Goal: Task Accomplishment & Management: Manage account settings

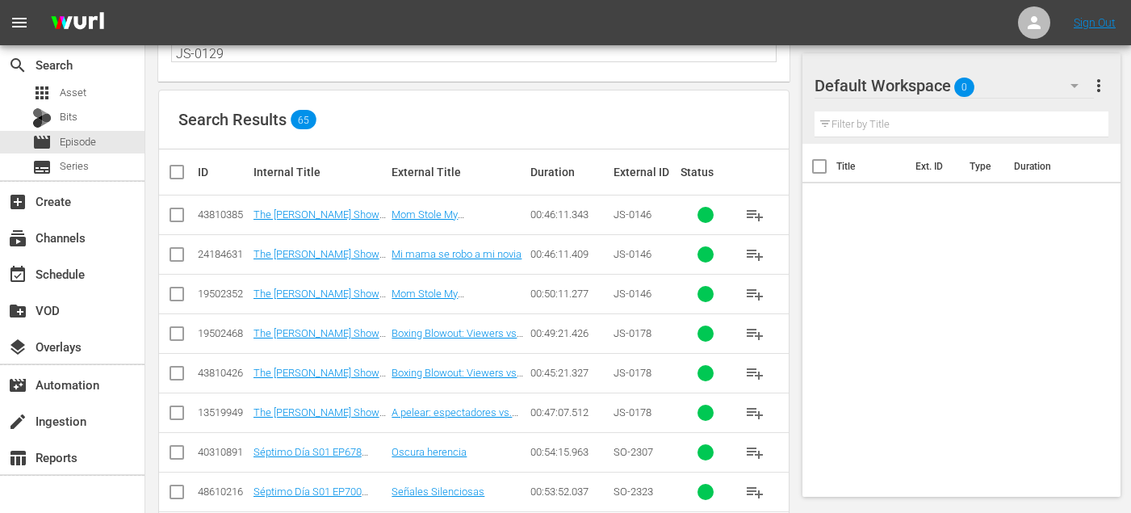
scroll to position [161, 0]
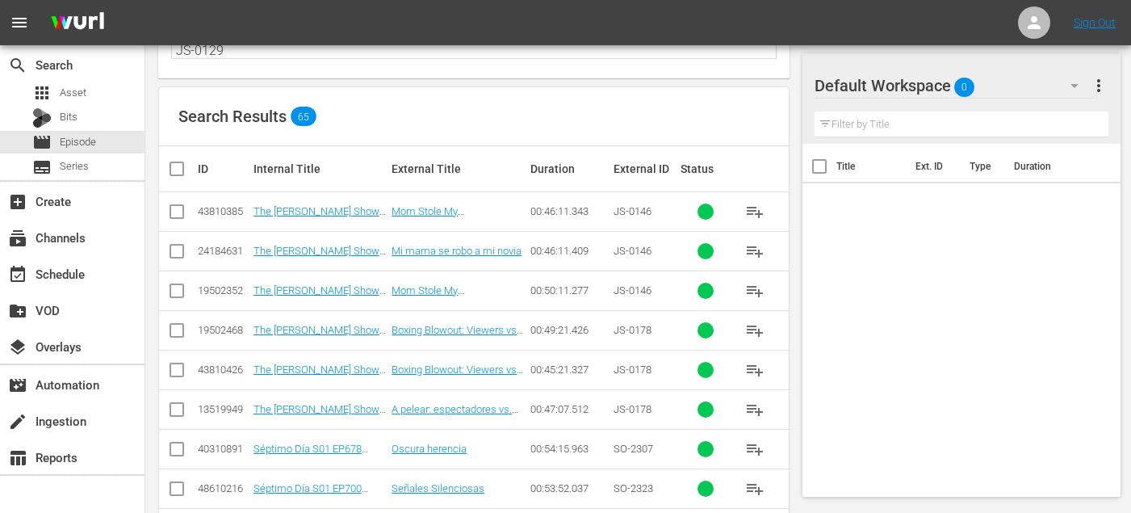
click at [176, 251] on input "checkbox" at bounding box center [176, 254] width 19 height 19
checkbox input "true"
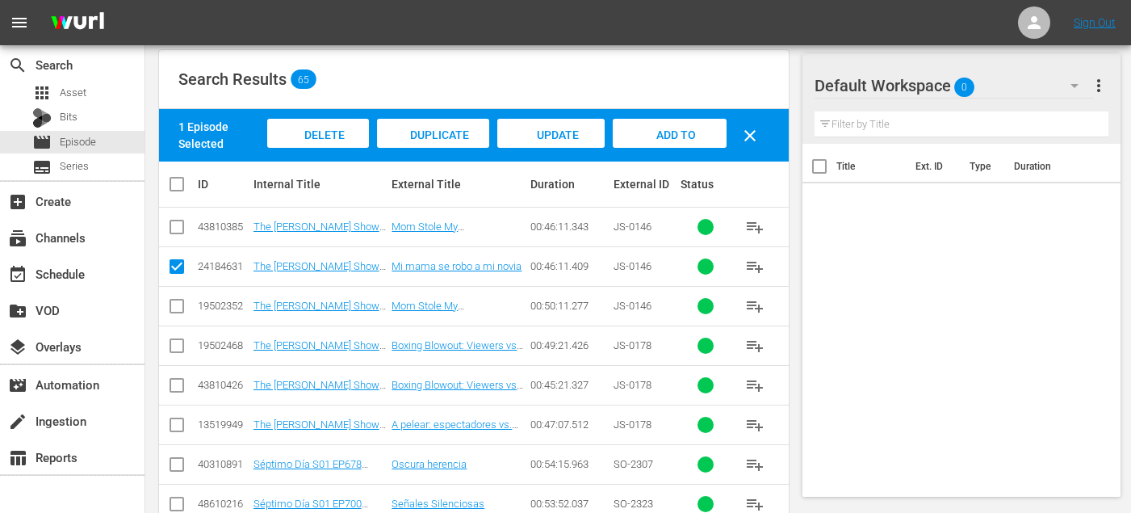
scroll to position [199, 0]
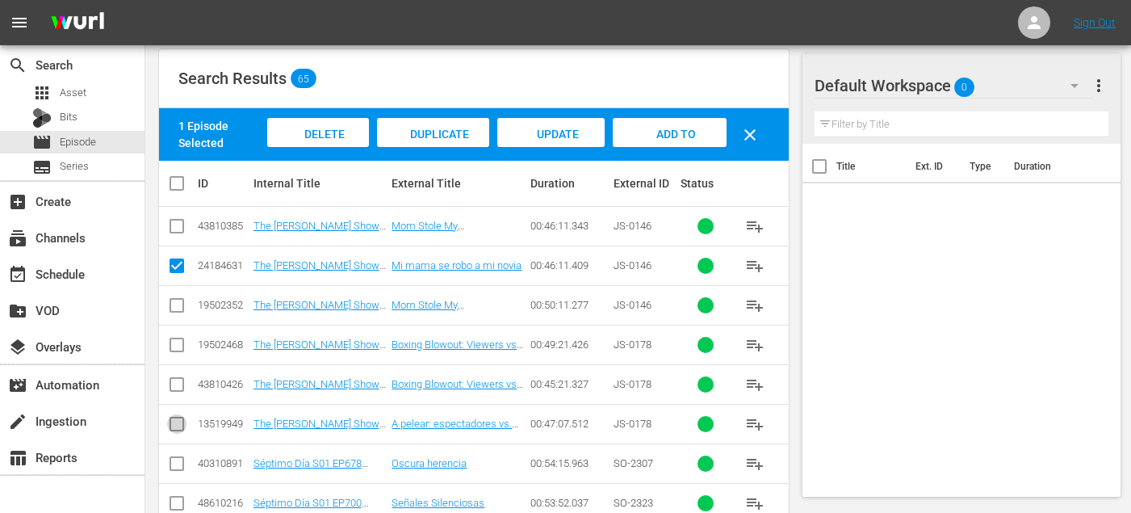
click at [181, 421] on input "checkbox" at bounding box center [176, 427] width 19 height 19
checkbox input "true"
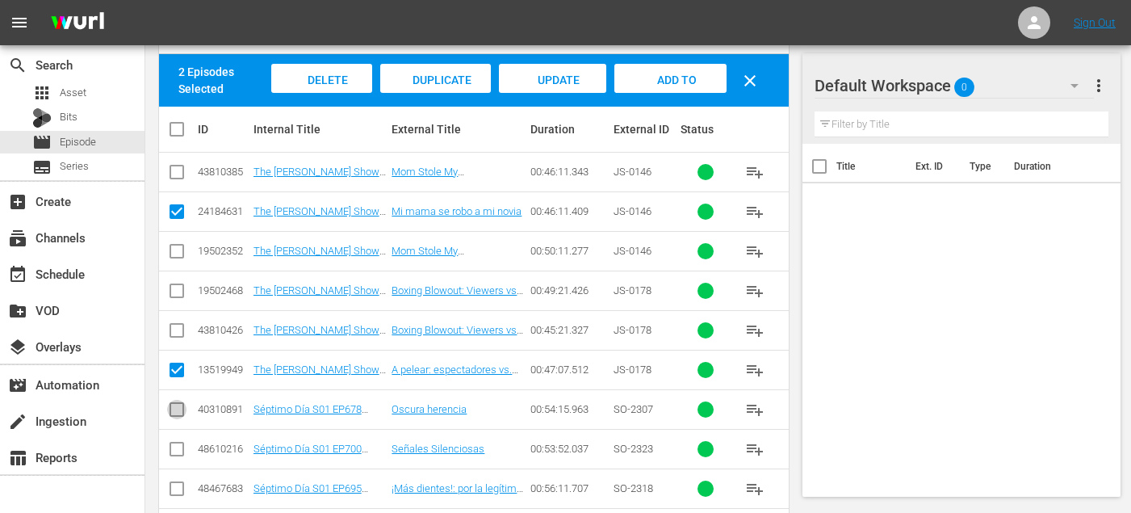
click at [180, 412] on input "checkbox" at bounding box center [176, 412] width 19 height 19
checkbox input "true"
click at [179, 450] on input "checkbox" at bounding box center [176, 452] width 19 height 19
checkbox input "true"
click at [179, 490] on input "checkbox" at bounding box center [176, 491] width 19 height 19
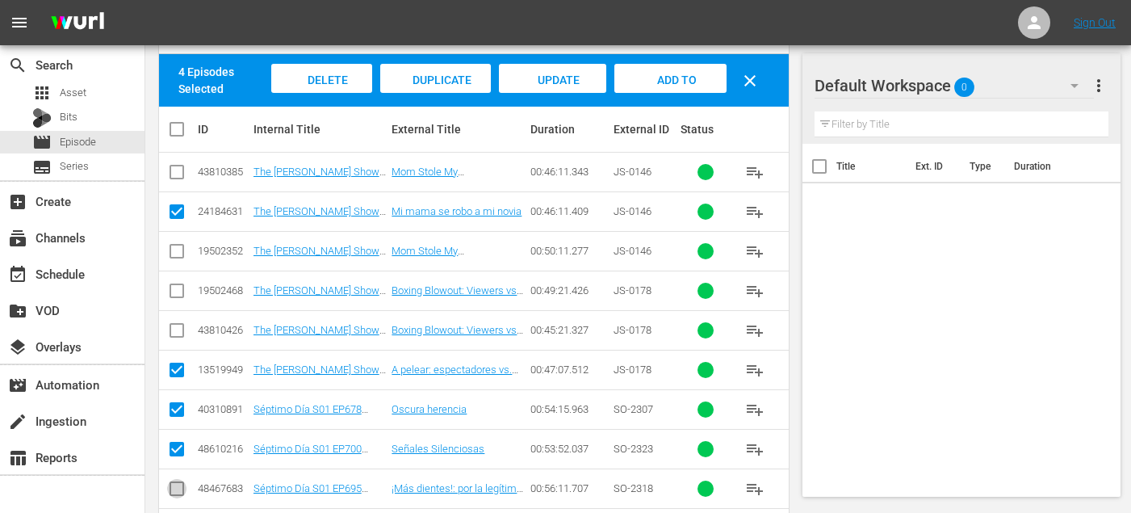
checkbox input "true"
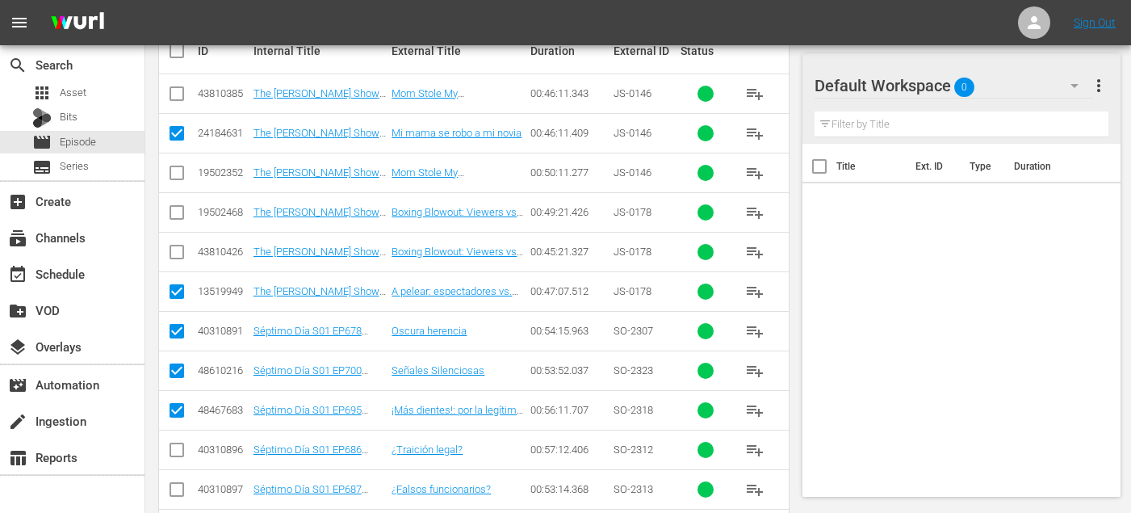
scroll to position [336, 0]
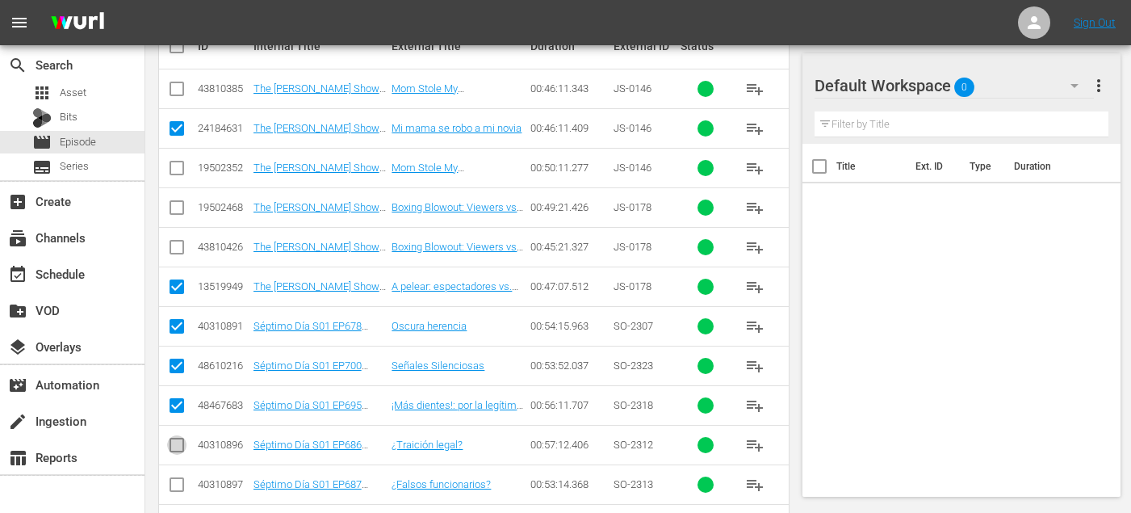
click at [177, 435] on icon at bounding box center [176, 444] width 19 height 19
click at [177, 444] on input "checkbox" at bounding box center [176, 448] width 19 height 19
checkbox input "true"
click at [175, 482] on input "checkbox" at bounding box center [176, 487] width 19 height 19
checkbox input "true"
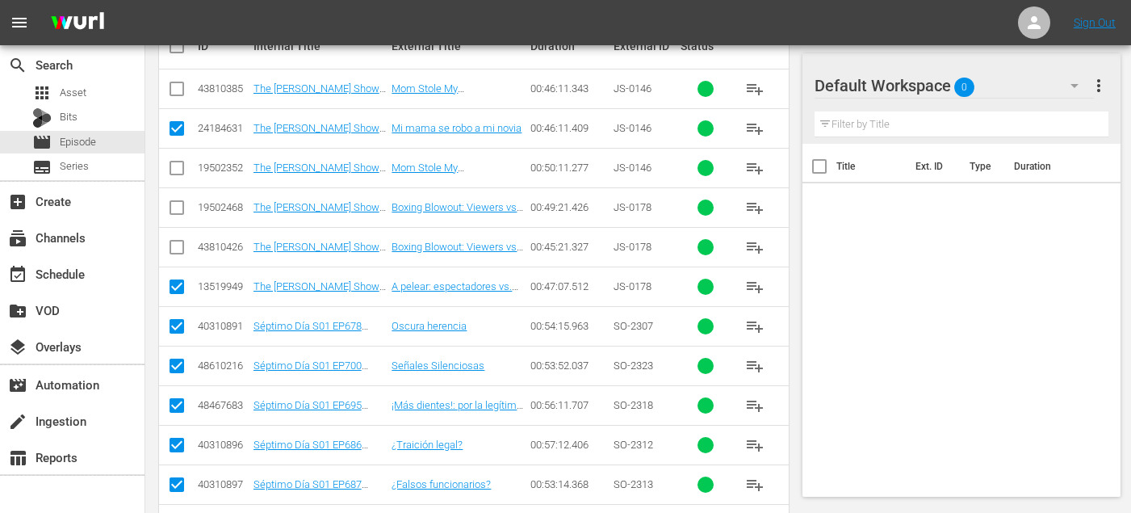
scroll to position [427, 0]
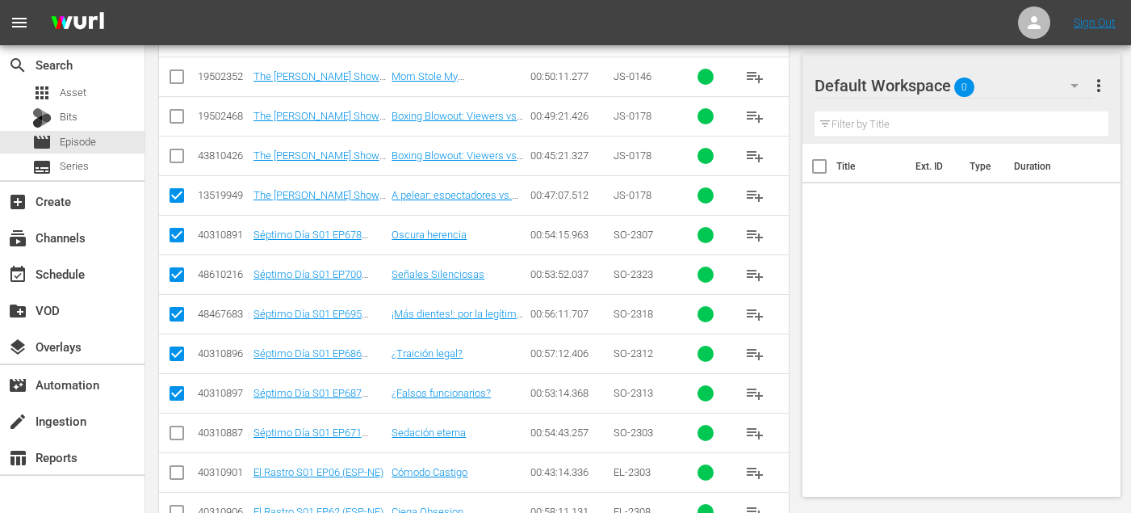
click at [176, 430] on input "checkbox" at bounding box center [176, 435] width 19 height 19
checkbox input "true"
click at [176, 467] on input "checkbox" at bounding box center [176, 475] width 19 height 19
checkbox input "true"
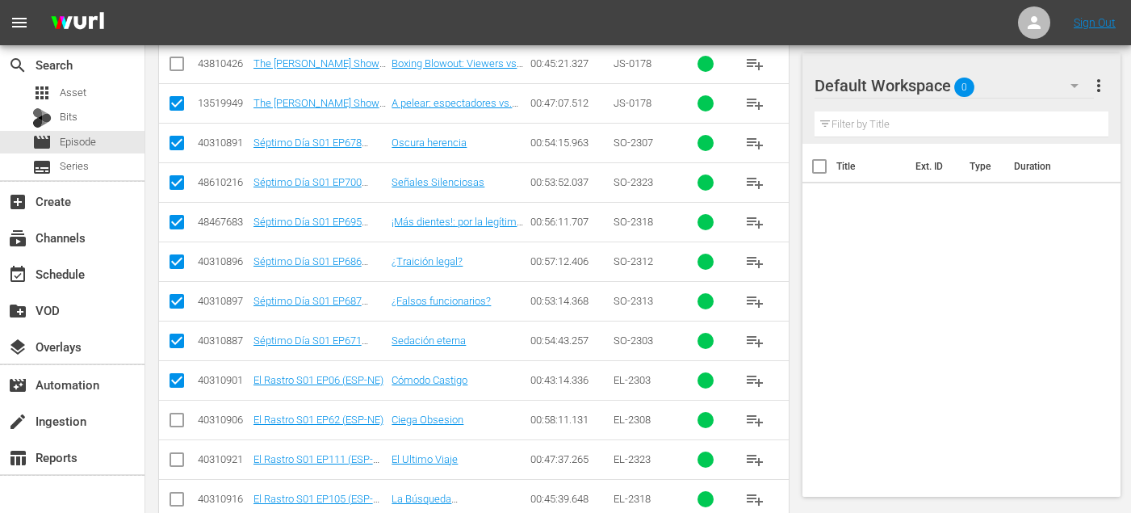
click at [178, 421] on input "checkbox" at bounding box center [176, 423] width 19 height 19
checkbox input "true"
click at [178, 468] on input "checkbox" at bounding box center [176, 462] width 19 height 19
checkbox input "true"
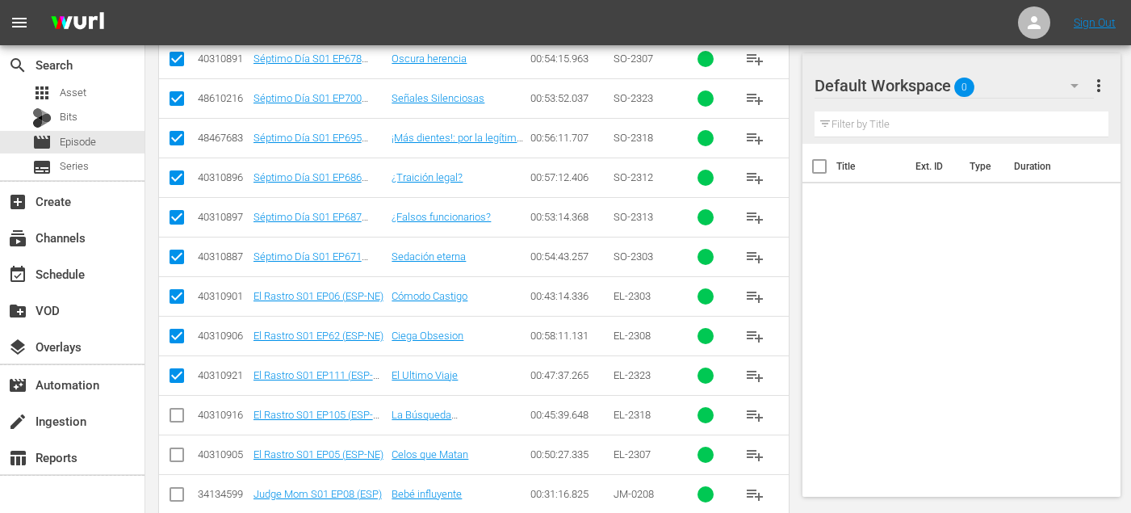
click at [175, 413] on input "checkbox" at bounding box center [176, 418] width 19 height 19
checkbox input "true"
click at [175, 455] on input "checkbox" at bounding box center [176, 457] width 19 height 19
checkbox input "true"
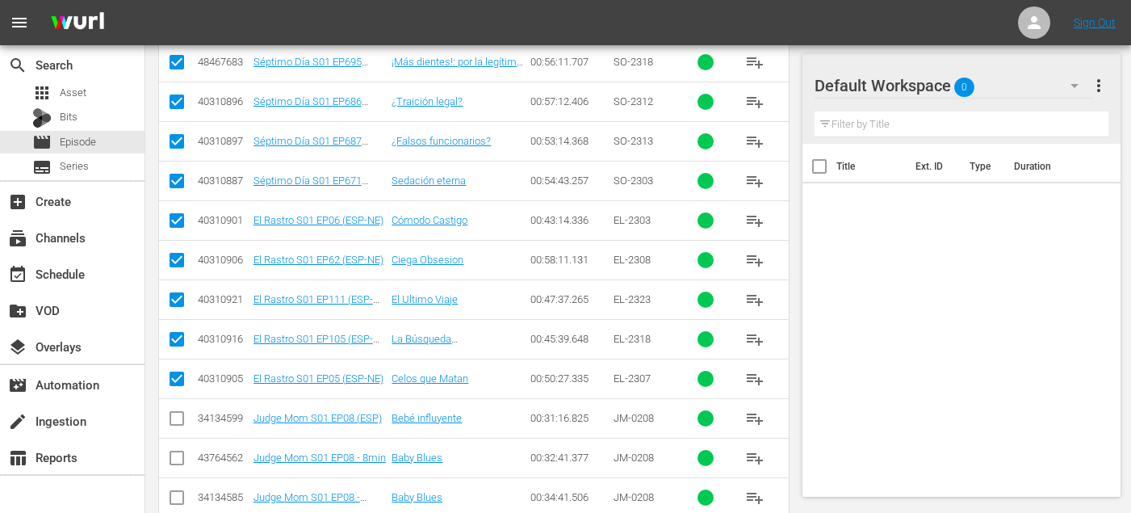
click at [174, 418] on input "checkbox" at bounding box center [176, 421] width 19 height 19
checkbox input "true"
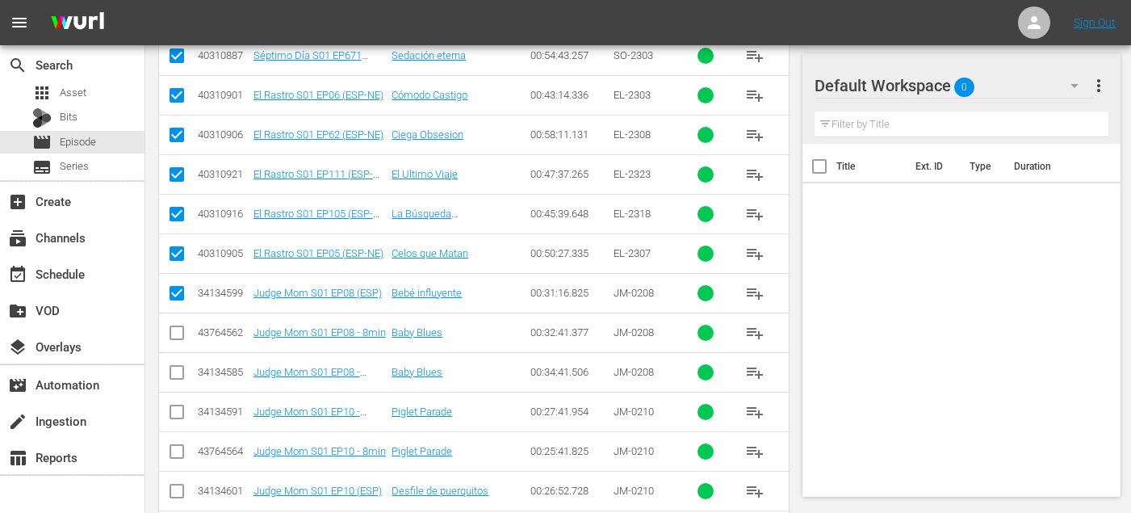
scroll to position [856, 0]
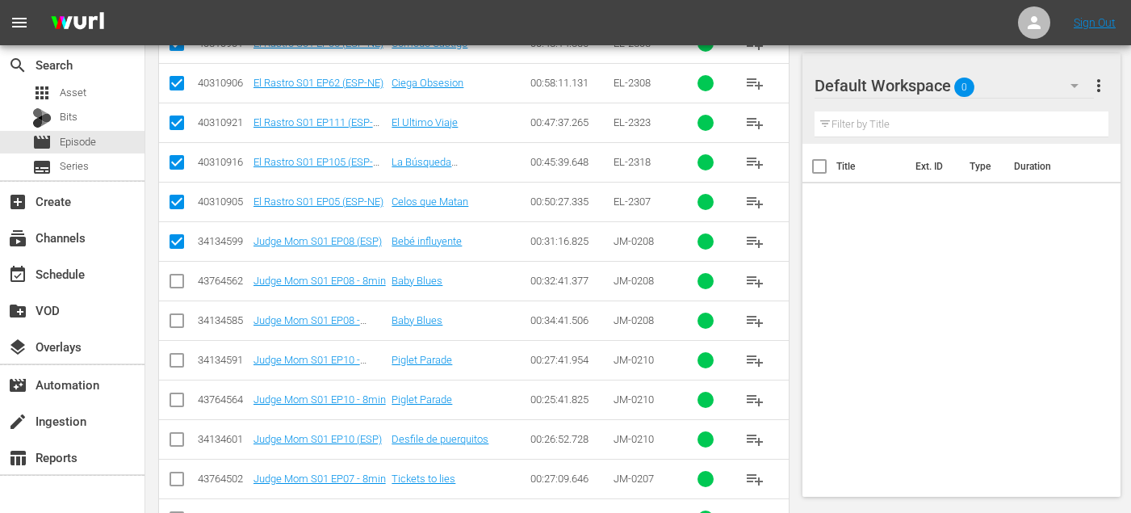
click at [171, 440] on input "checkbox" at bounding box center [176, 442] width 19 height 19
checkbox input "true"
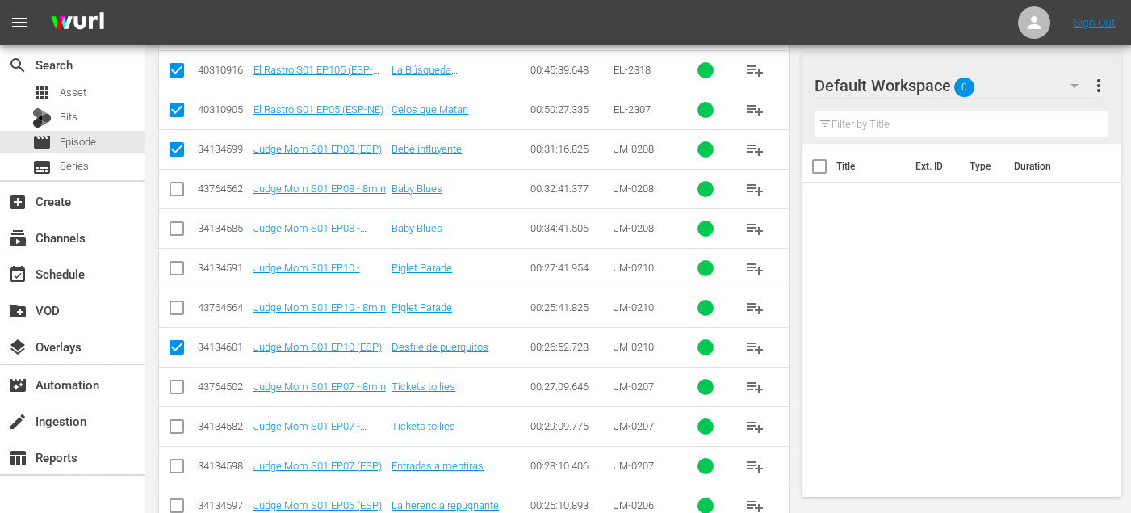
scroll to position [959, 0]
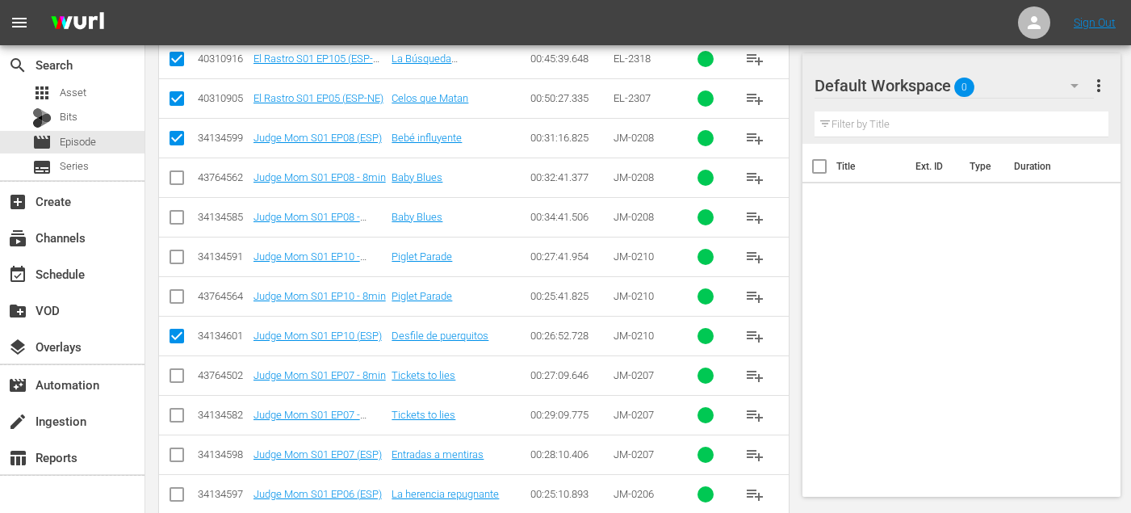
click at [178, 455] on input "checkbox" at bounding box center [176, 457] width 19 height 19
checkbox input "true"
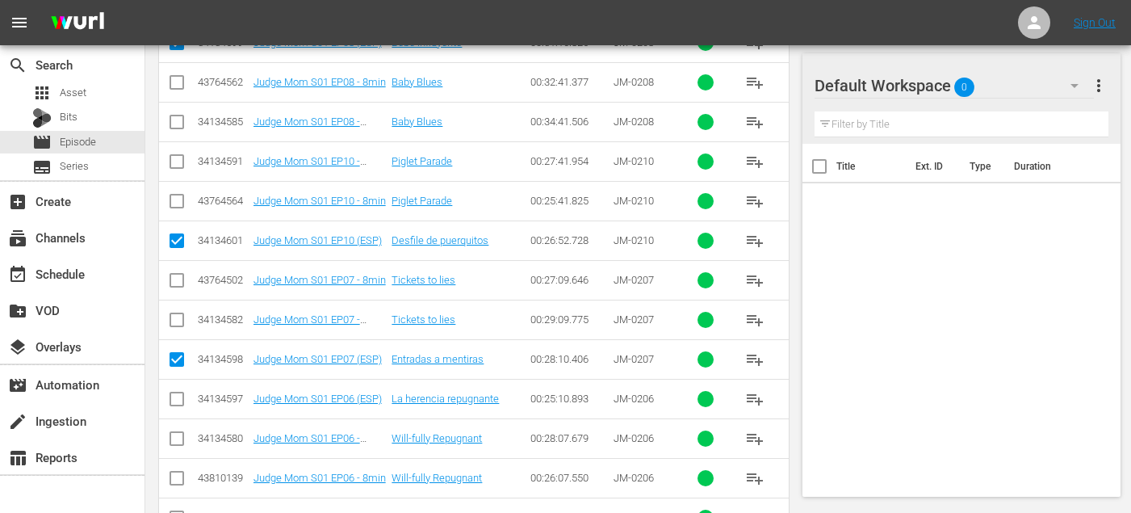
click at [176, 401] on input "checkbox" at bounding box center [176, 402] width 19 height 19
checkbox input "true"
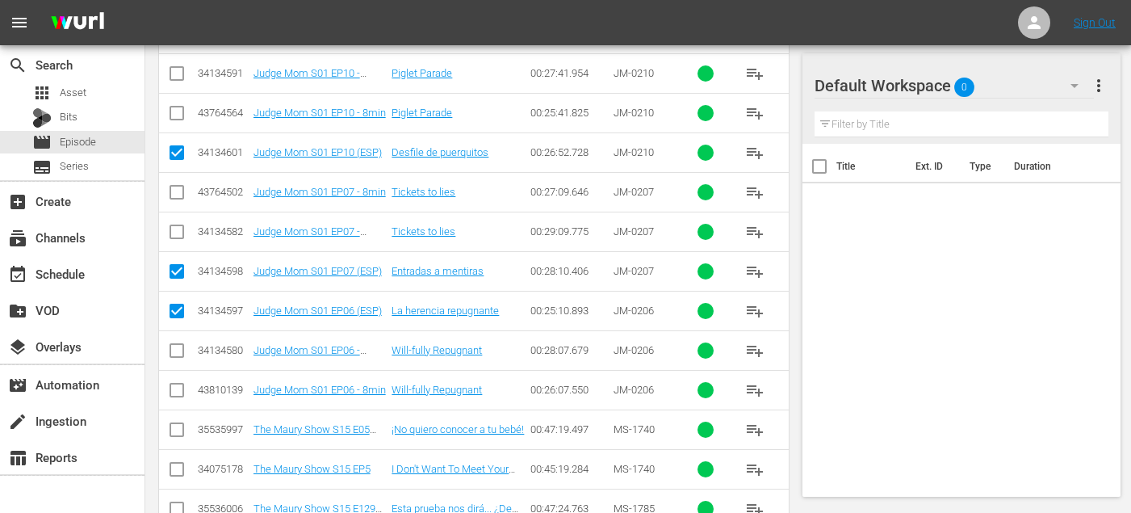
click at [177, 428] on input "checkbox" at bounding box center [176, 432] width 19 height 19
checkbox input "true"
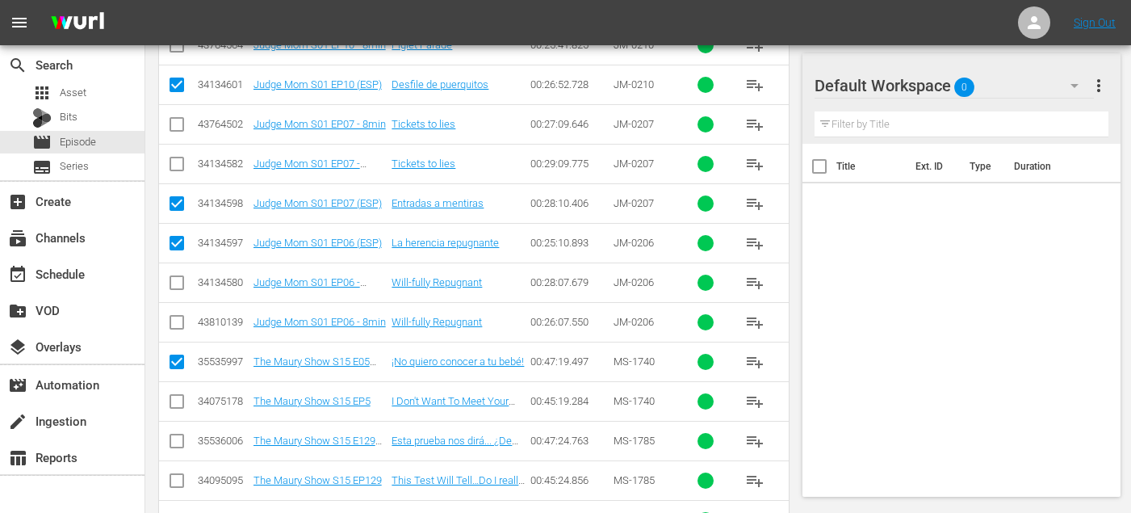
click at [178, 441] on input "checkbox" at bounding box center [176, 443] width 19 height 19
checkbox input "true"
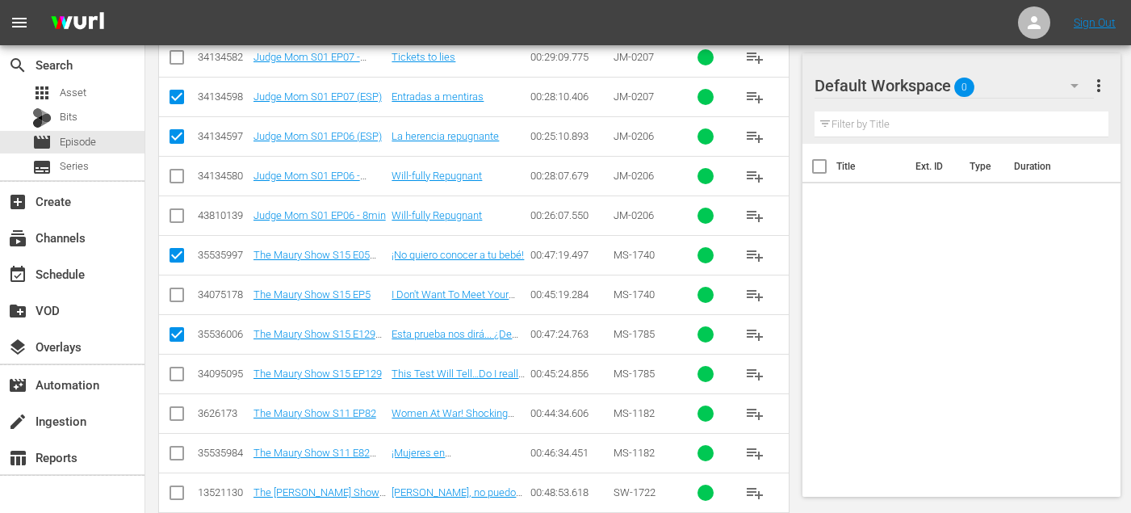
click at [178, 443] on icon at bounding box center [176, 452] width 19 height 19
click at [179, 493] on input "checkbox" at bounding box center [176, 495] width 19 height 19
checkbox input "true"
click at [179, 455] on input "checkbox" at bounding box center [176, 456] width 19 height 19
checkbox input "true"
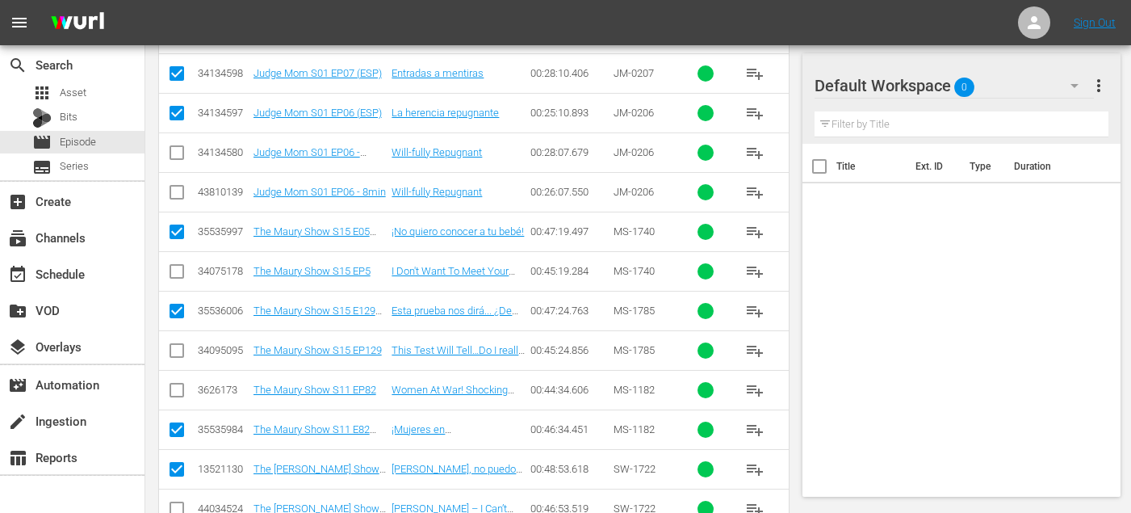
scroll to position [1358, 0]
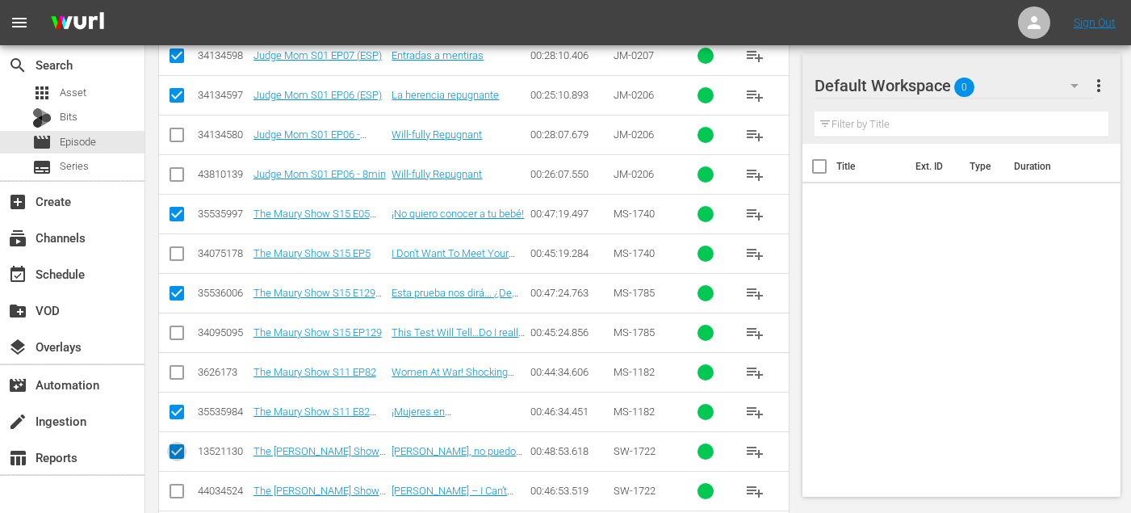
click at [175, 452] on input "checkbox" at bounding box center [176, 454] width 19 height 19
click at [180, 452] on input "checkbox" at bounding box center [176, 454] width 19 height 19
checkbox input "true"
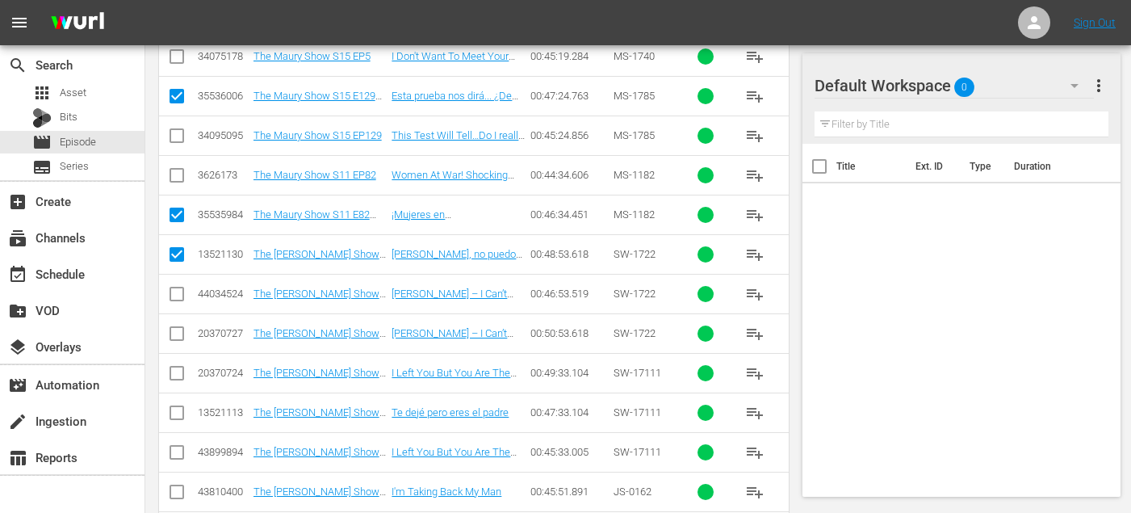
scroll to position [1572, 0]
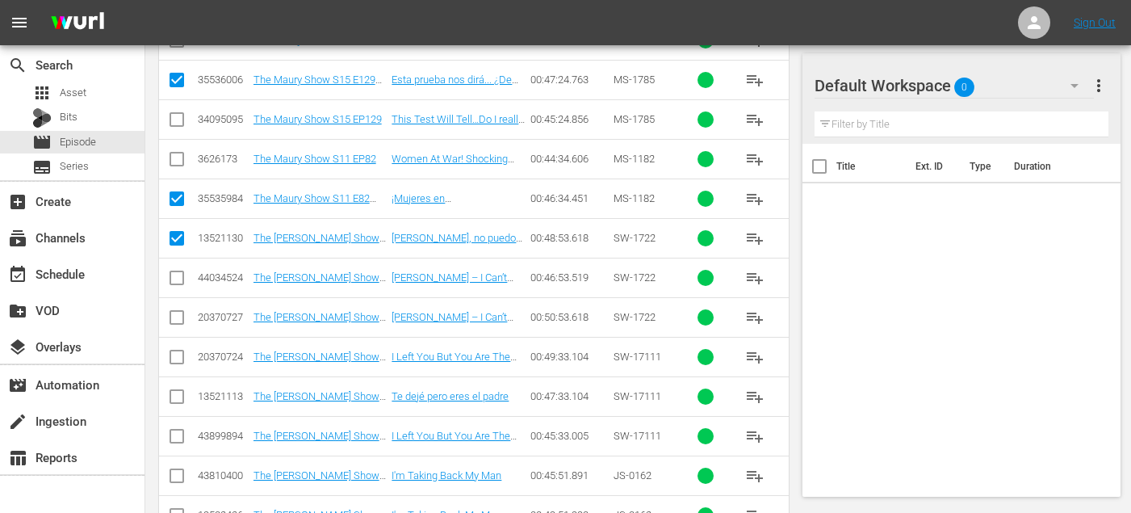
click at [172, 390] on input "checkbox" at bounding box center [176, 399] width 19 height 19
checkbox input "true"
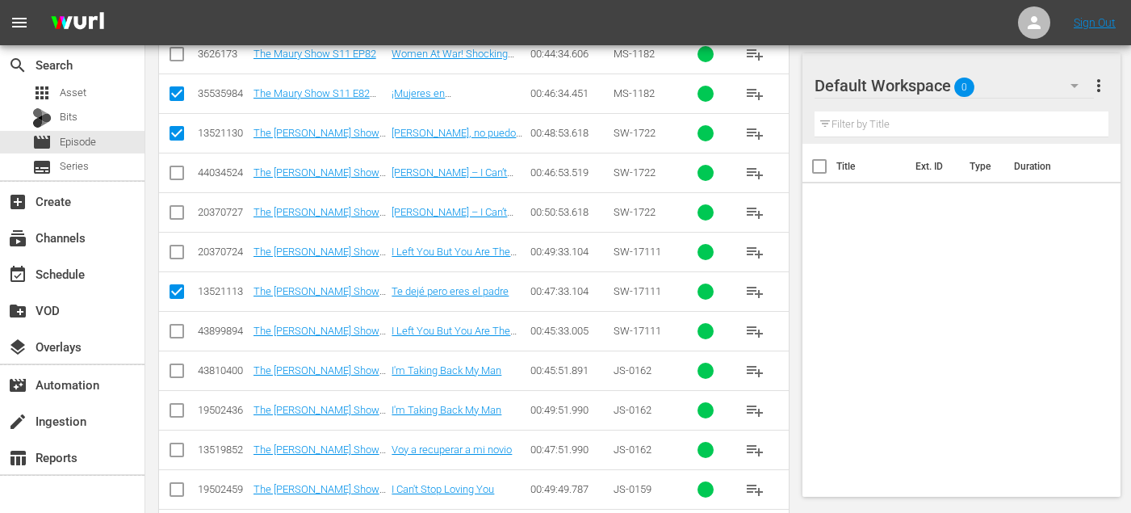
scroll to position [1682, 0]
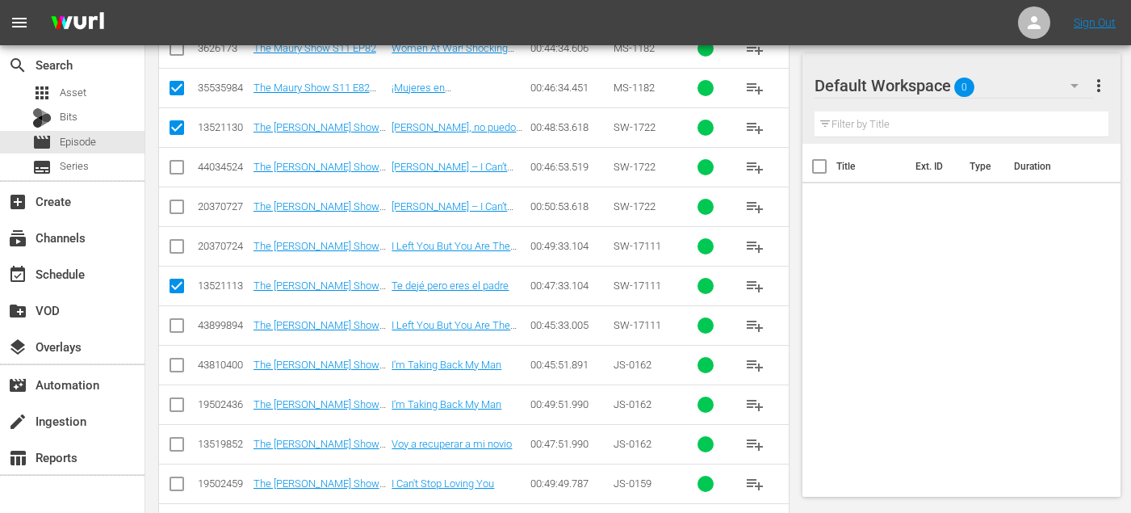
click at [178, 442] on input "checkbox" at bounding box center [176, 447] width 19 height 19
checkbox input "true"
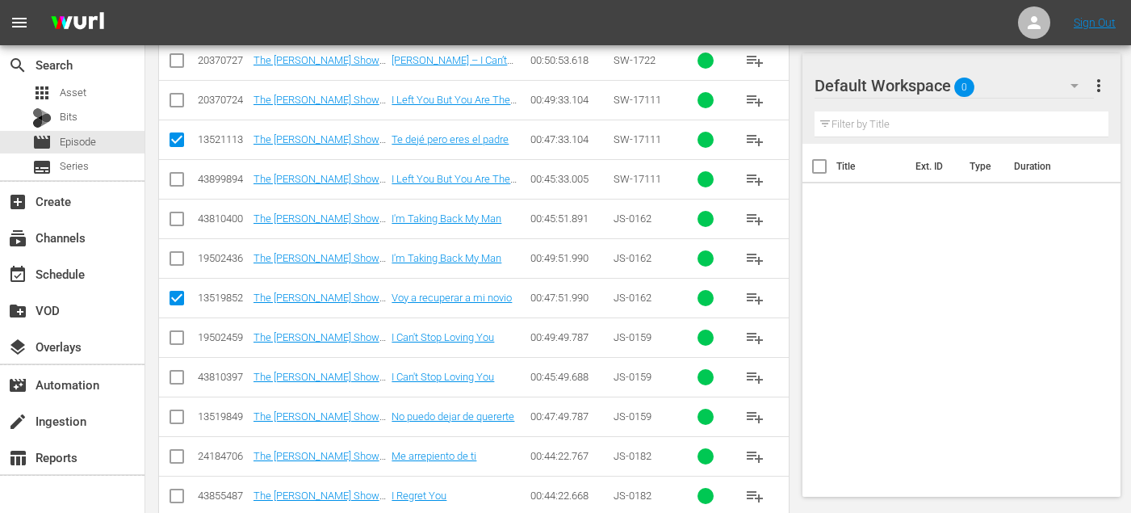
scroll to position [1836, 0]
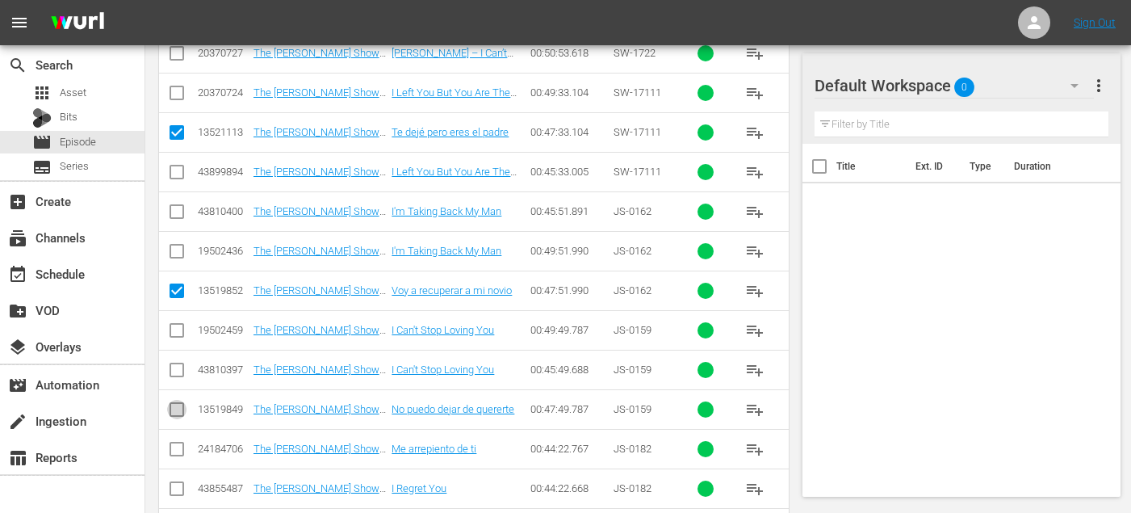
click at [172, 412] on input "checkbox" at bounding box center [176, 412] width 19 height 19
checkbox input "true"
click at [174, 448] on input "checkbox" at bounding box center [176, 452] width 19 height 19
checkbox input "true"
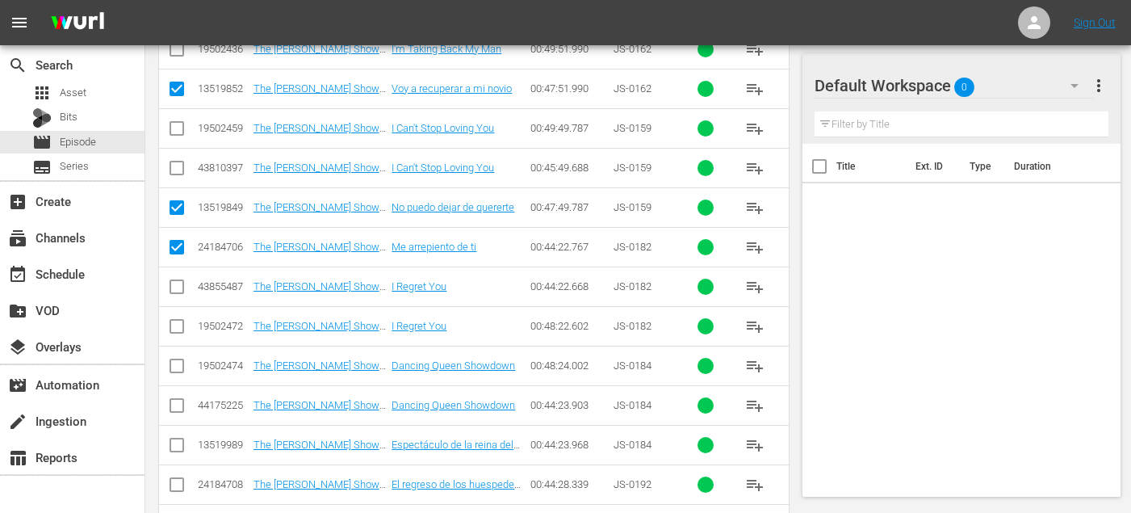
scroll to position [2044, 0]
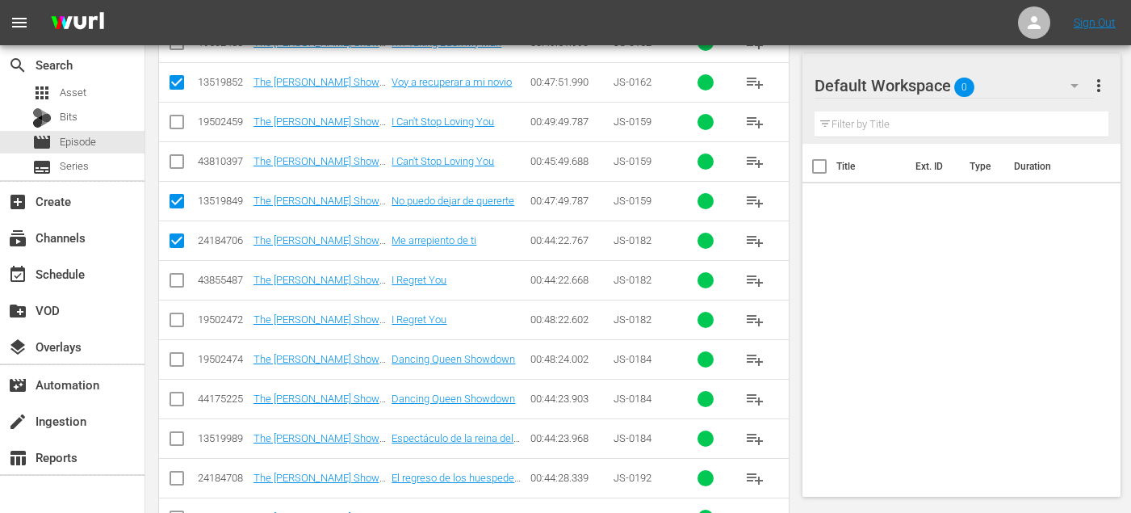
click at [174, 440] on input "checkbox" at bounding box center [176, 441] width 19 height 19
checkbox input "true"
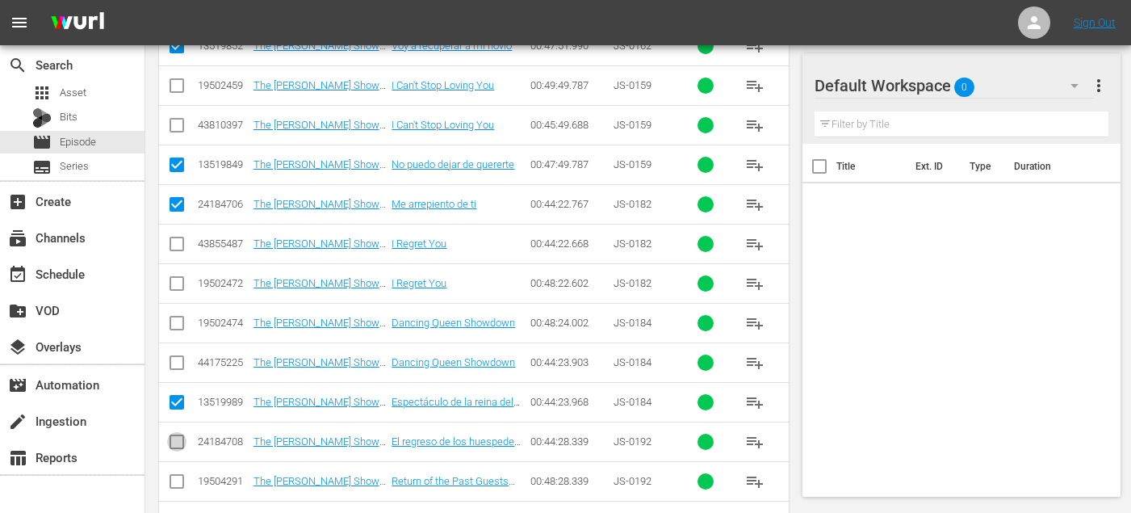
click at [174, 441] on input "checkbox" at bounding box center [176, 444] width 19 height 19
checkbox input "true"
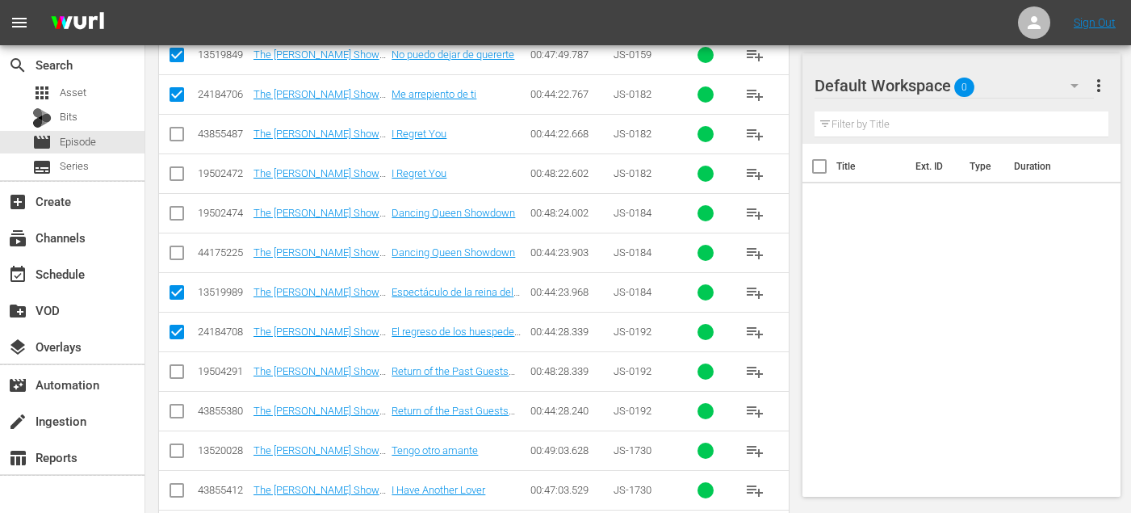
scroll to position [2215, 0]
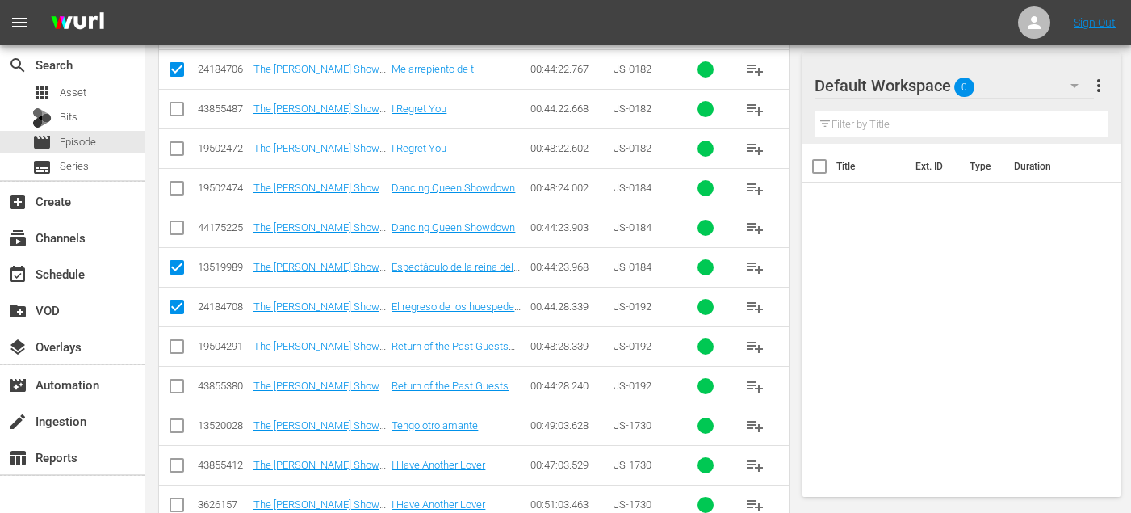
click at [173, 428] on input "checkbox" at bounding box center [176, 428] width 19 height 19
checkbox input "true"
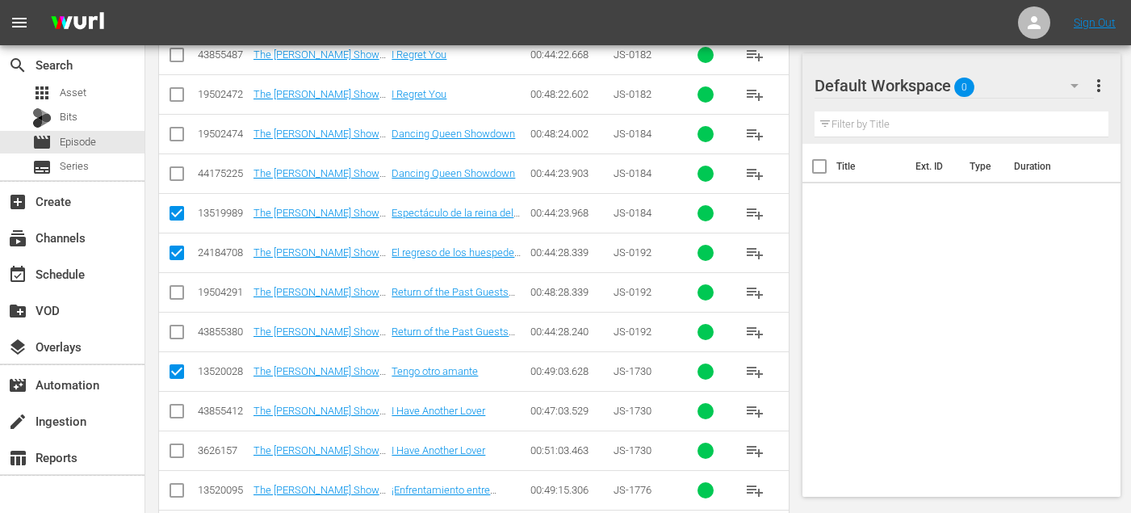
scroll to position [2345, 0]
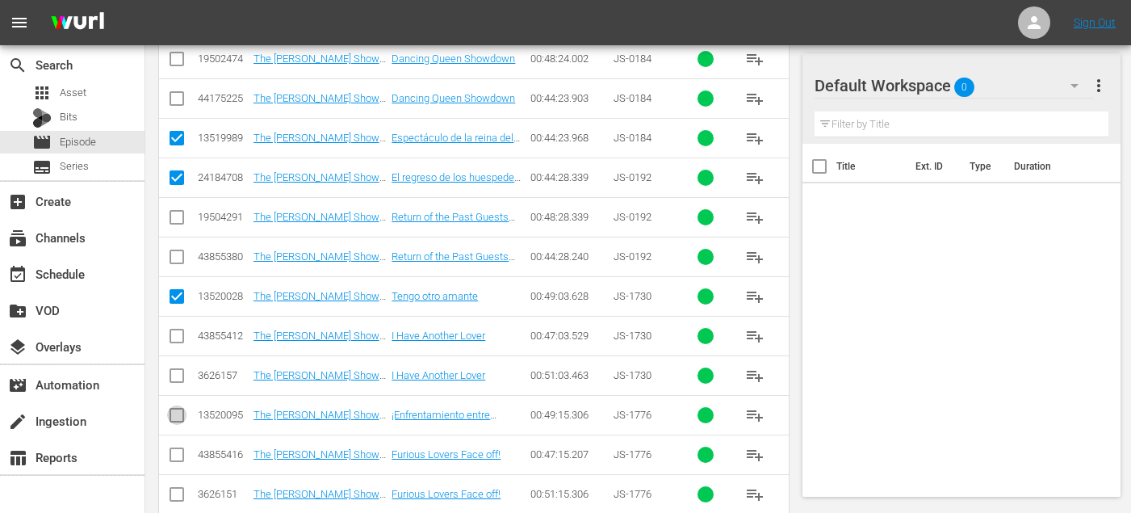
click at [173, 413] on input "checkbox" at bounding box center [176, 418] width 19 height 19
checkbox input "true"
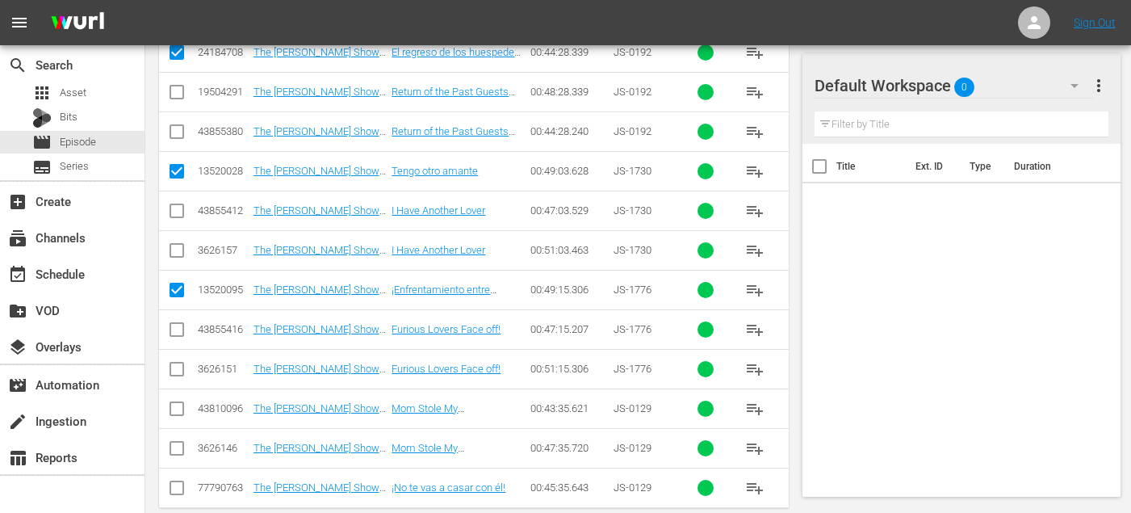
scroll to position [2494, 0]
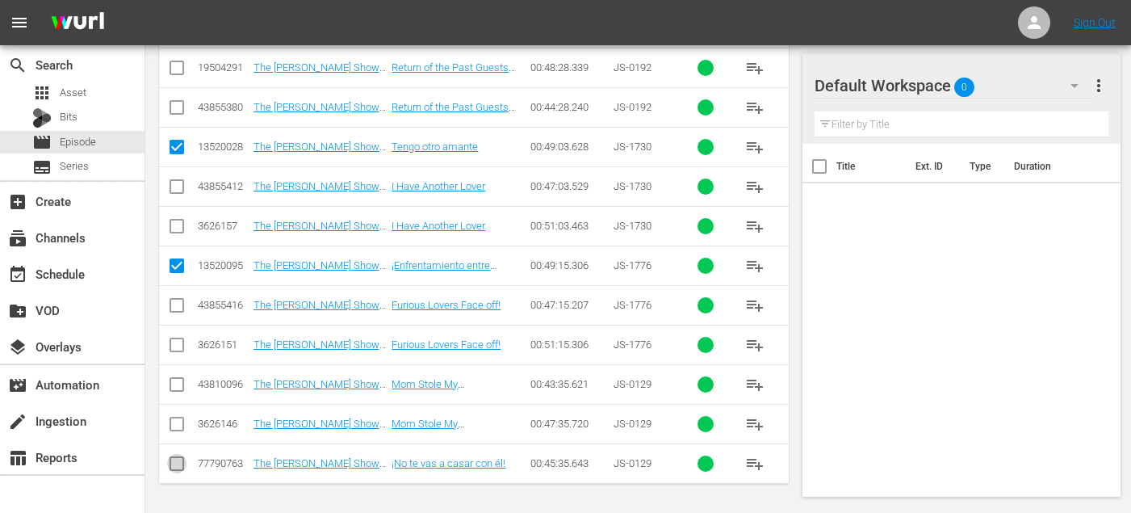
click at [176, 459] on input "checkbox" at bounding box center [176, 466] width 19 height 19
checkbox input "true"
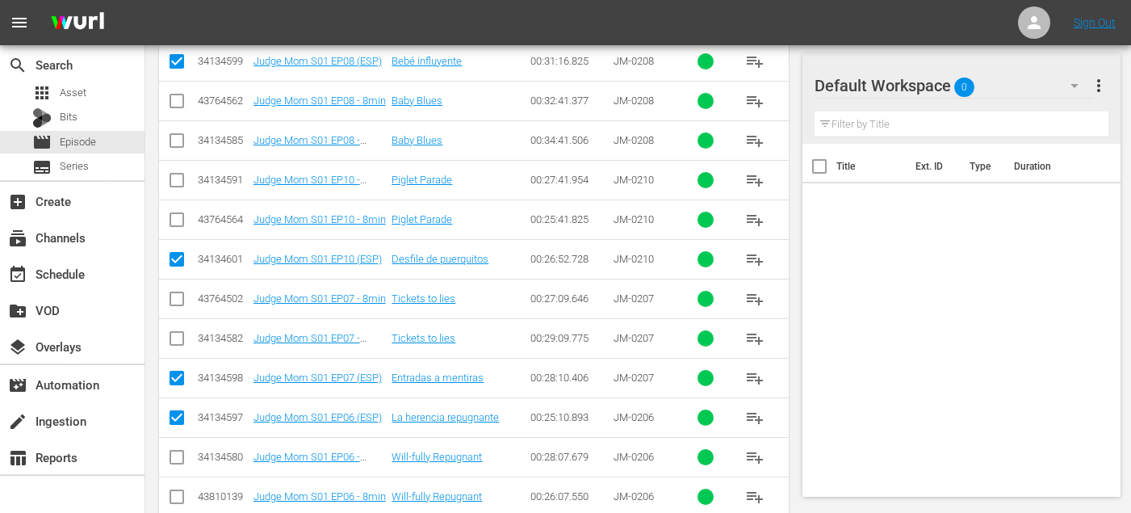
scroll to position [0, 0]
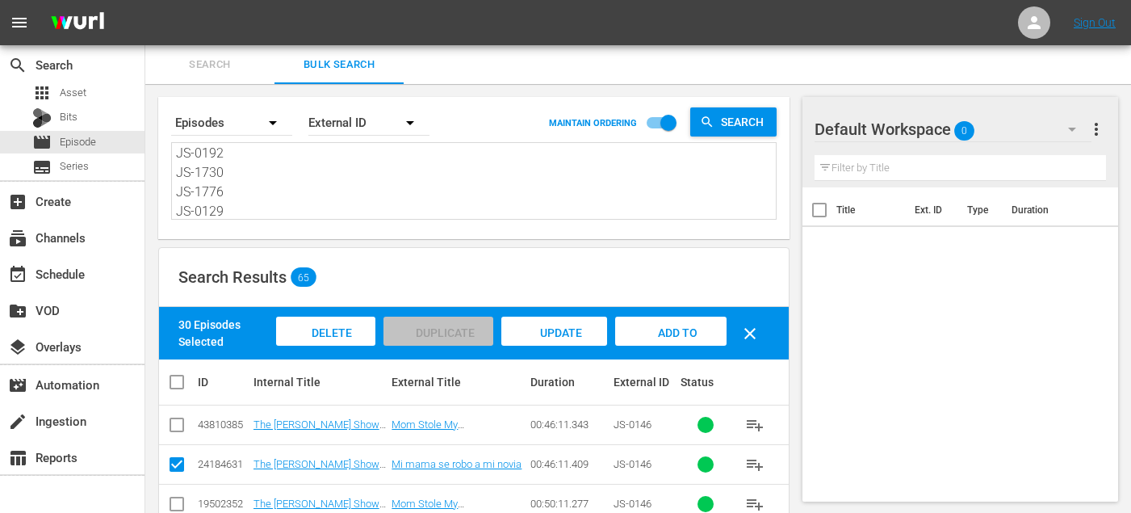
click at [686, 336] on span "Add to Workspace" at bounding box center [671, 348] width 79 height 44
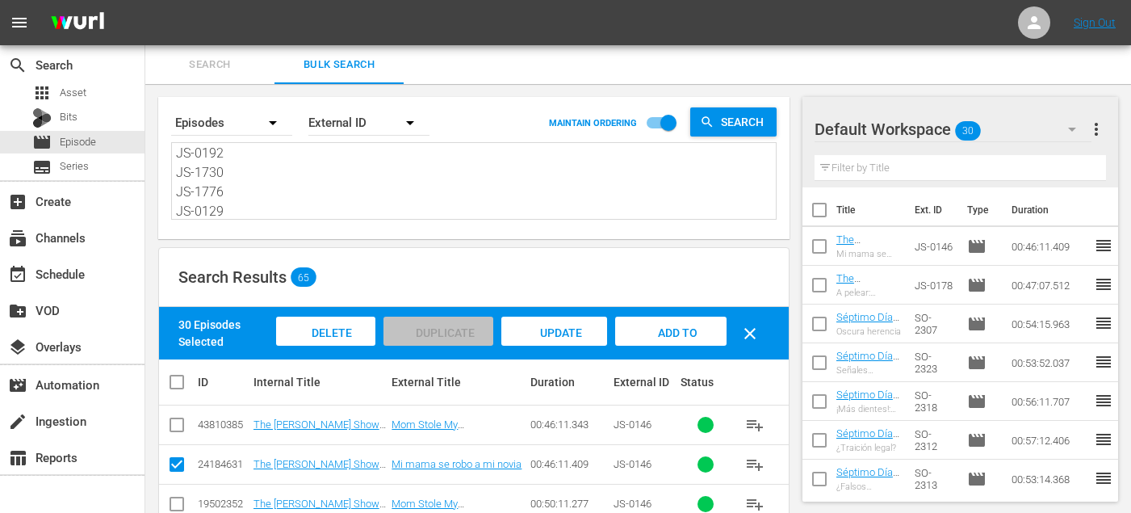
click at [200, 67] on span "Search" at bounding box center [210, 65] width 110 height 19
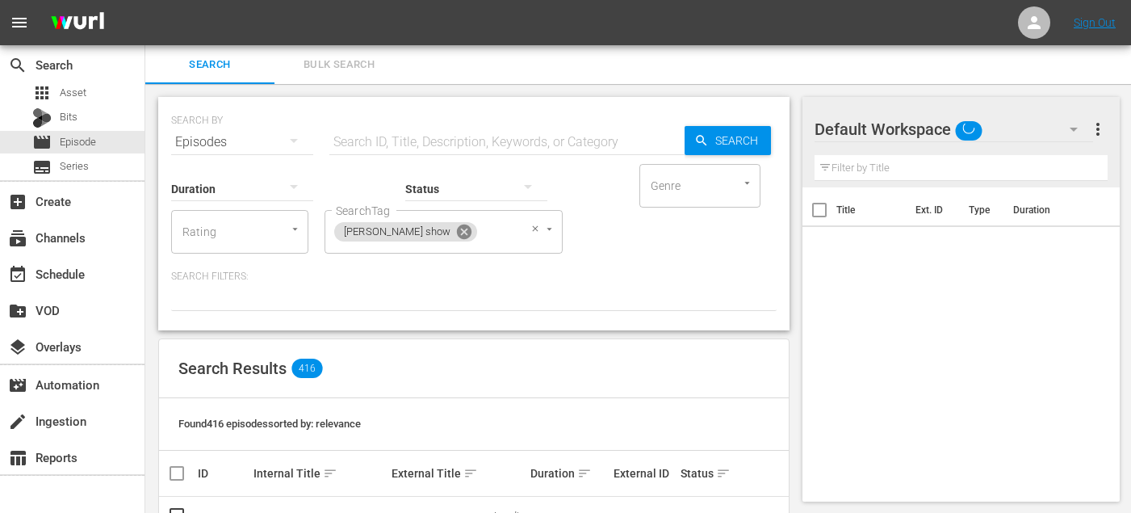
click at [457, 236] on icon at bounding box center [464, 232] width 15 height 15
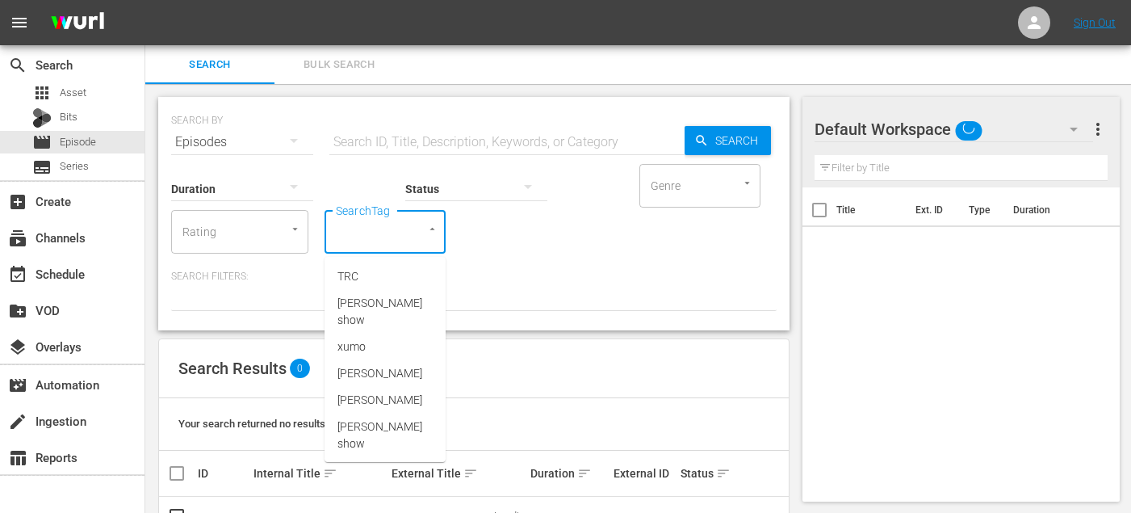
click at [337, 242] on input "SearchTag" at bounding box center [362, 231] width 61 height 29
type input "el"
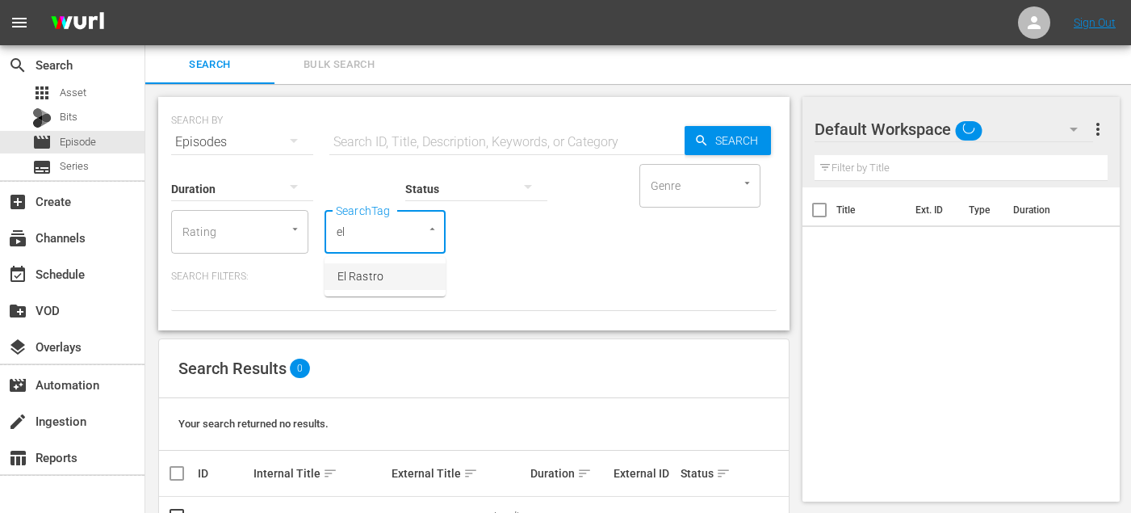
click at [346, 282] on span "El Rastro" at bounding box center [361, 276] width 46 height 17
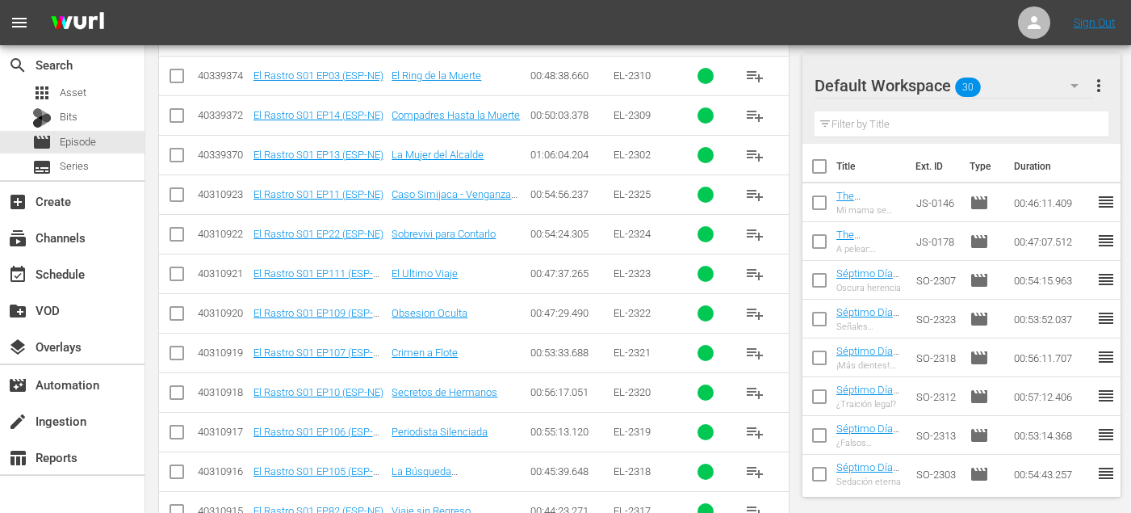
scroll to position [464, 0]
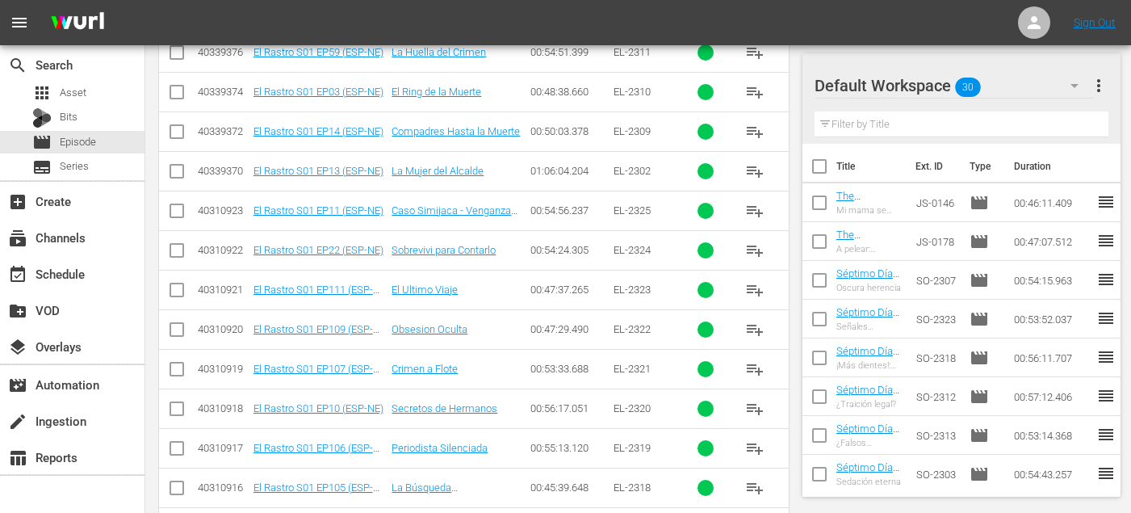
click at [759, 343] on button "playlist_add" at bounding box center [755, 329] width 39 height 39
click at [759, 367] on span "playlist_add" at bounding box center [754, 368] width 19 height 19
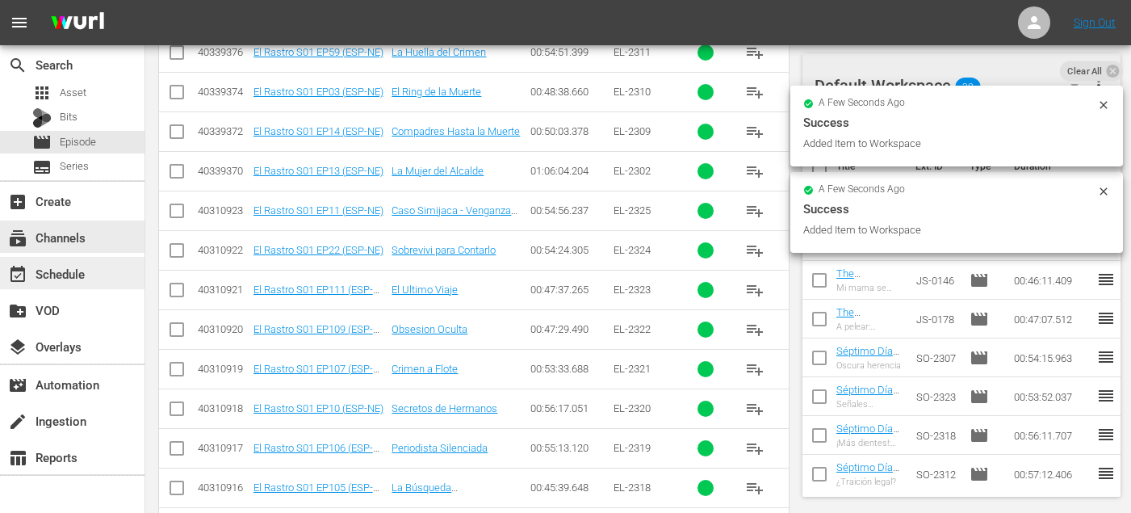
click at [93, 265] on div "event_available Schedule" at bounding box center [72, 273] width 145 height 32
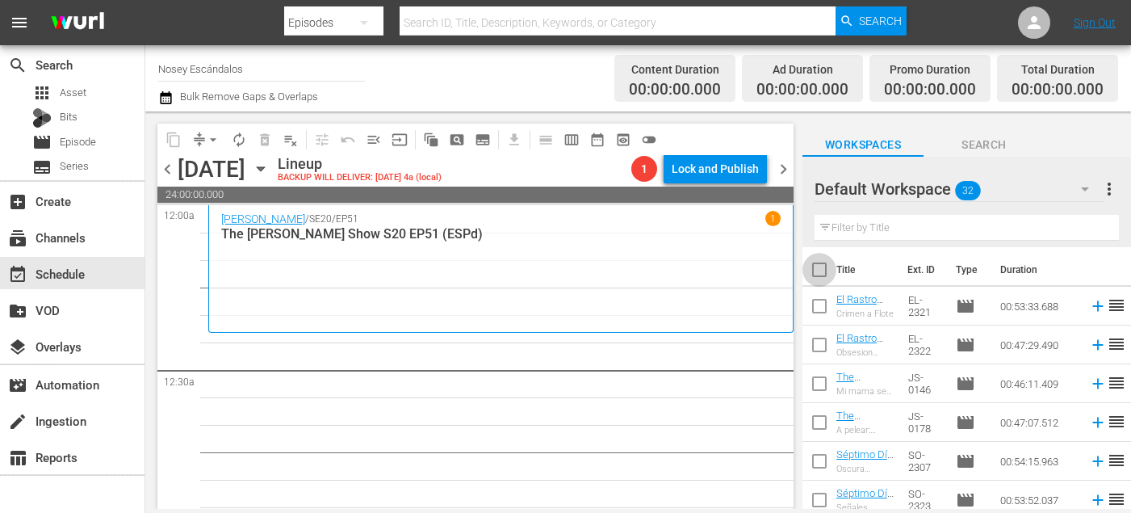
click at [823, 274] on input "checkbox" at bounding box center [820, 273] width 34 height 34
checkbox input "true"
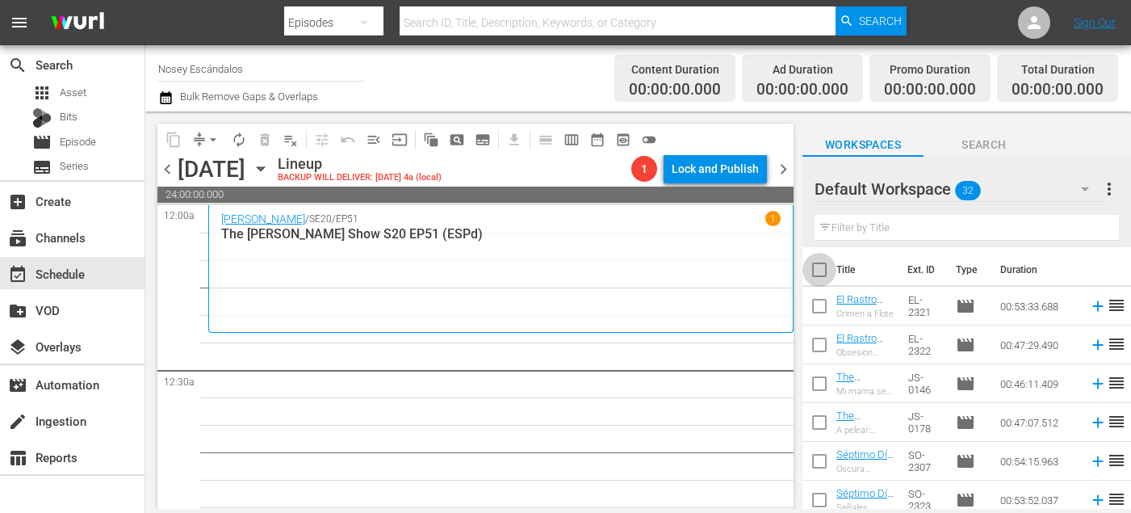
checkbox input "true"
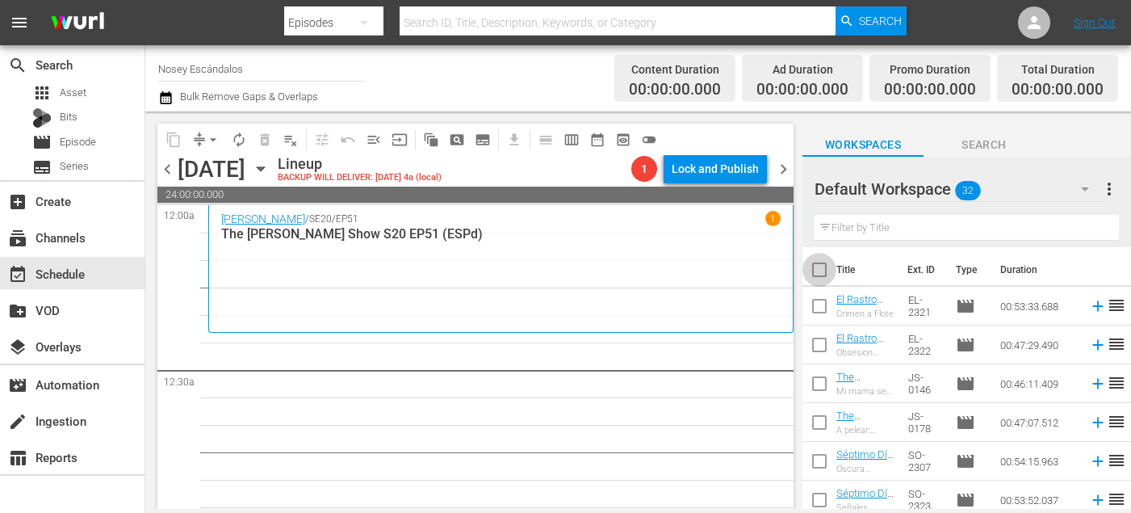
checkbox input "true"
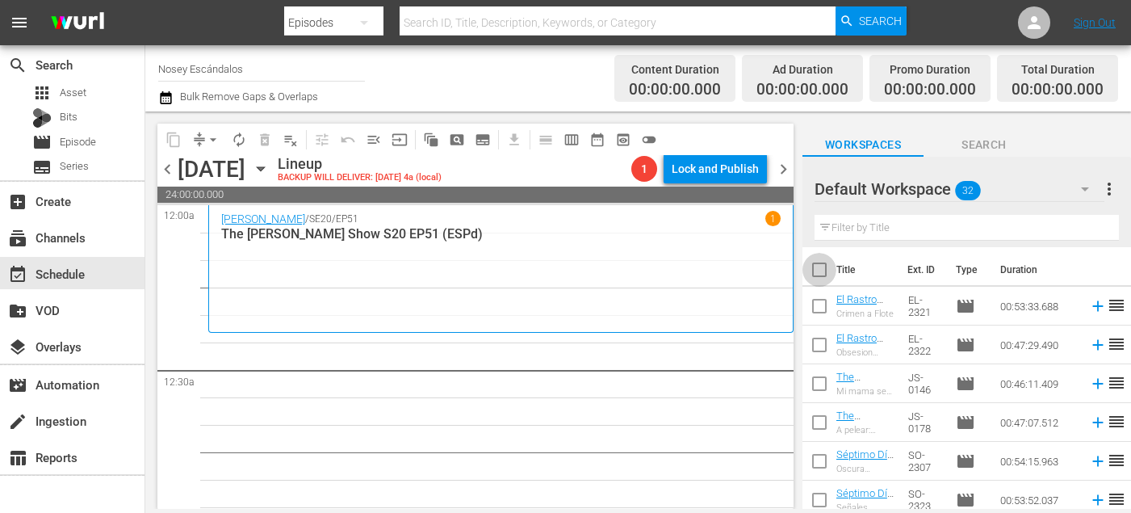
checkbox input "true"
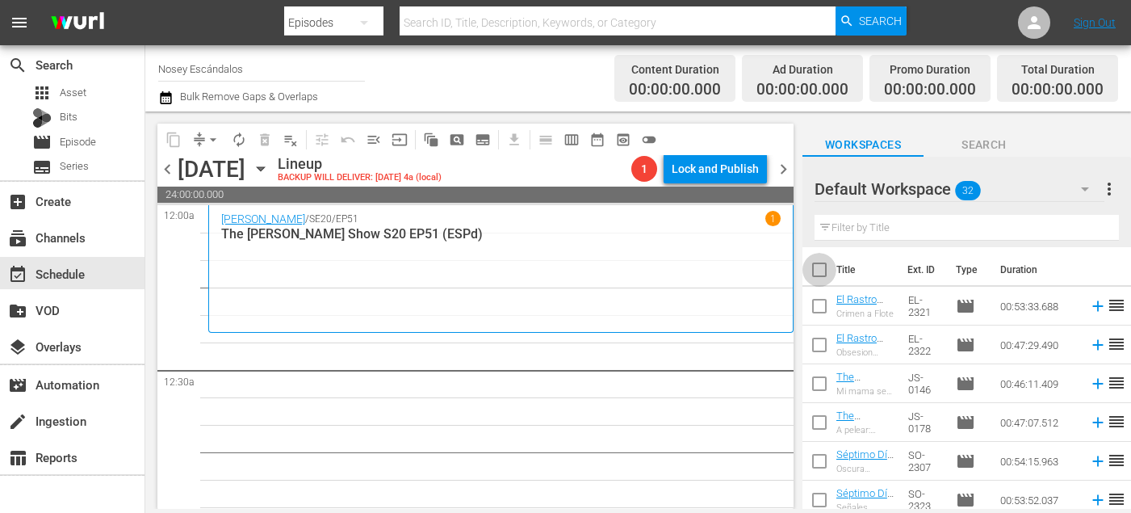
checkbox input "true"
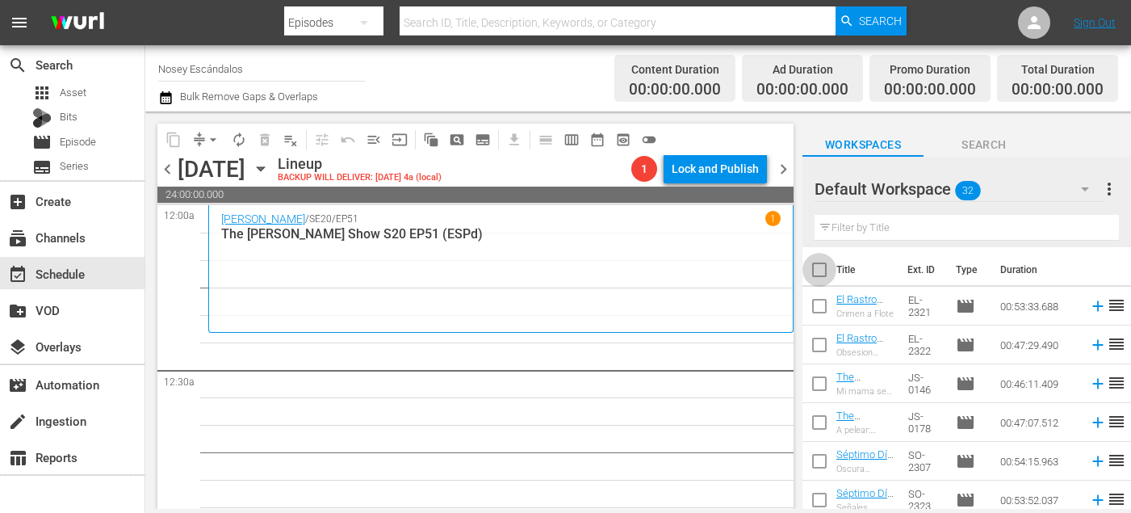
checkbox input "true"
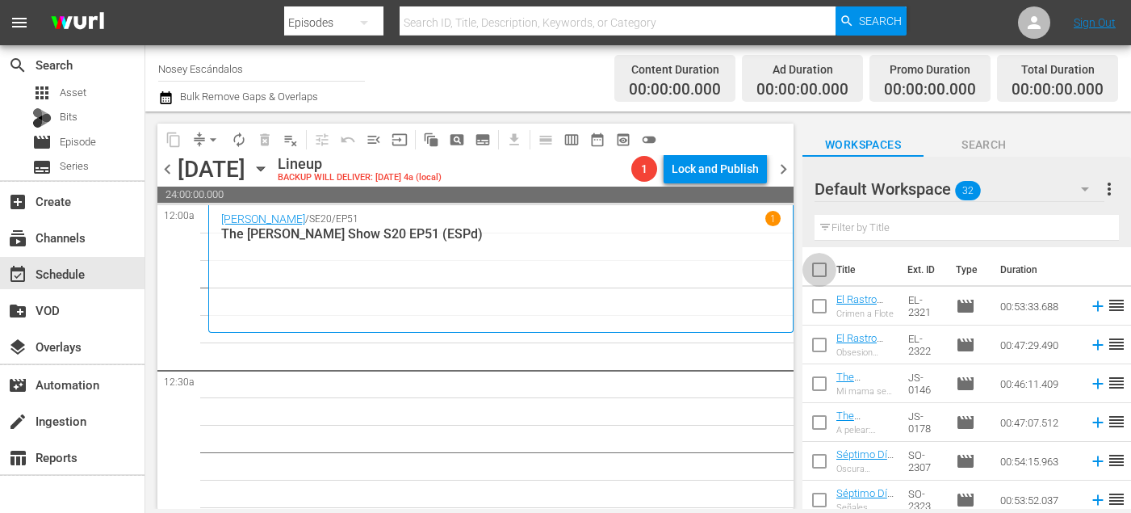
checkbox input "true"
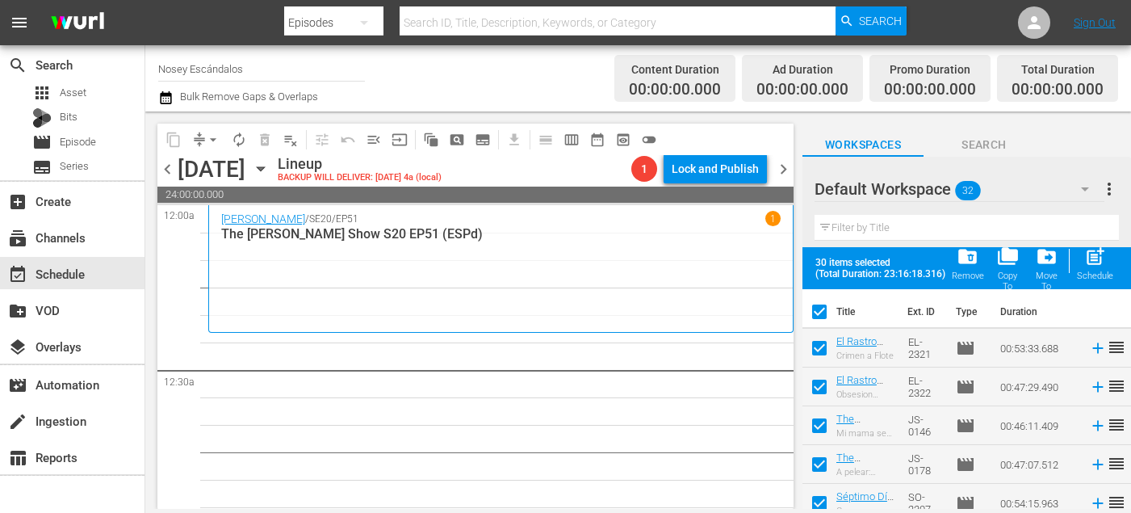
click at [824, 343] on input "checkbox" at bounding box center [820, 351] width 34 height 34
checkbox input "false"
click at [824, 386] on input "checkbox" at bounding box center [820, 390] width 34 height 34
checkbox input "false"
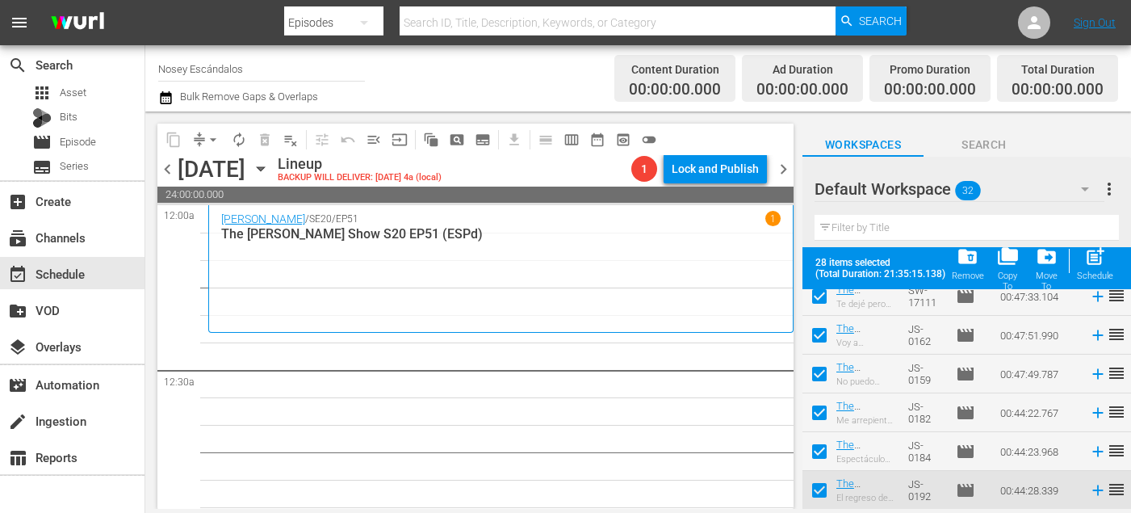
scroll to position [1019, 0]
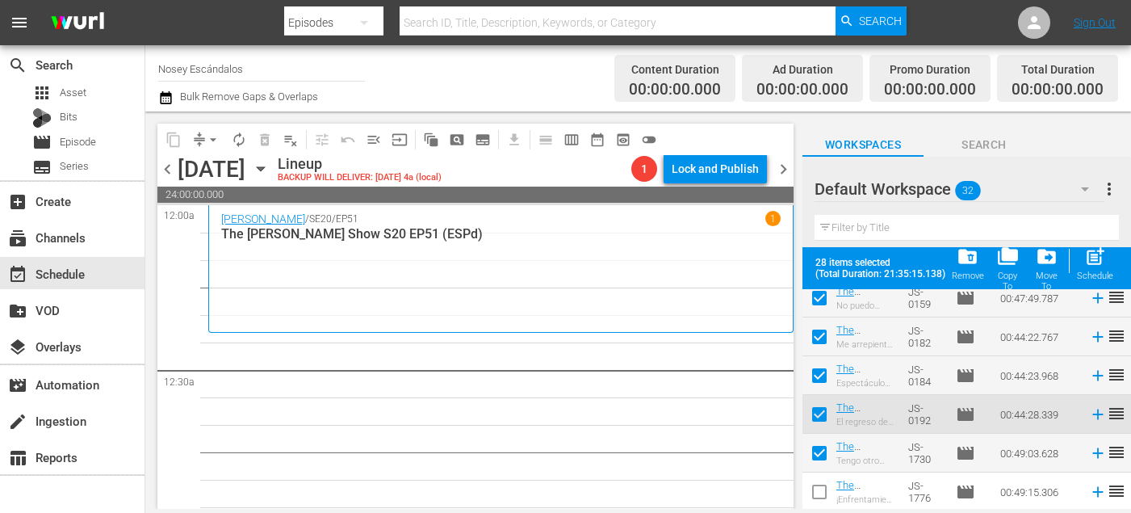
click at [817, 494] on input "checkbox" at bounding box center [820, 495] width 34 height 34
checkbox input "true"
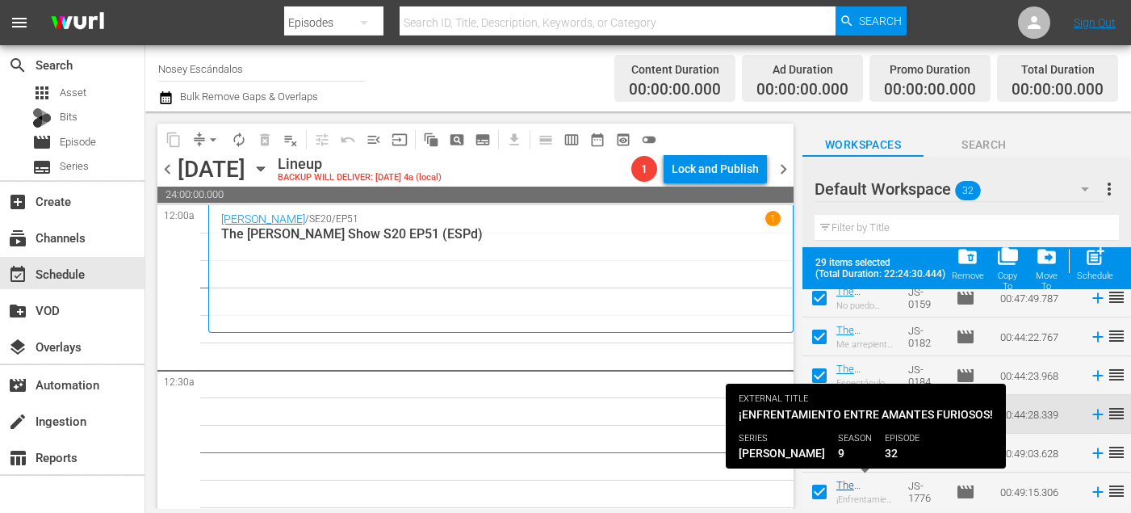
scroll to position [1058, 0]
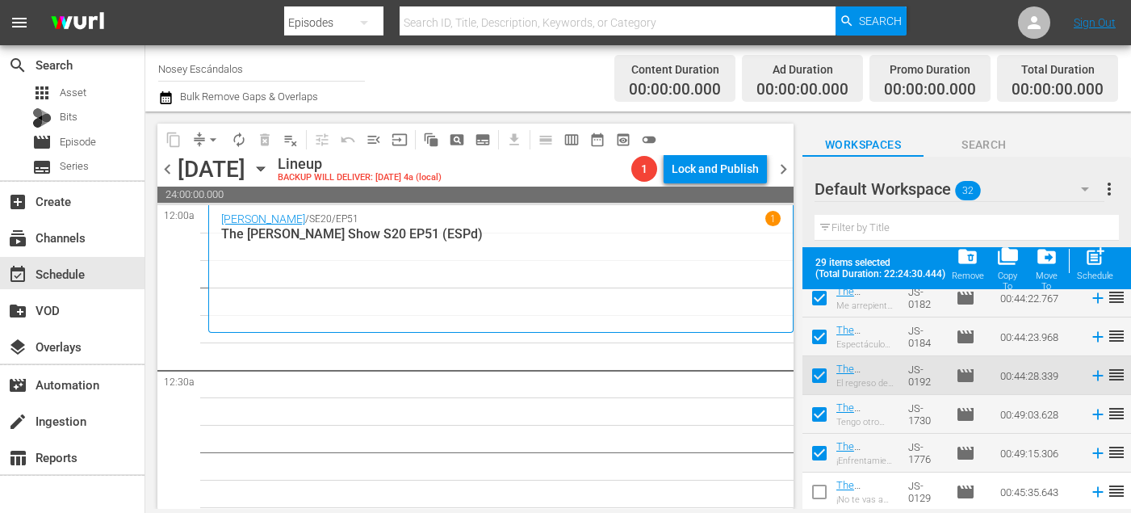
click at [817, 490] on input "checkbox" at bounding box center [820, 495] width 34 height 34
checkbox input "true"
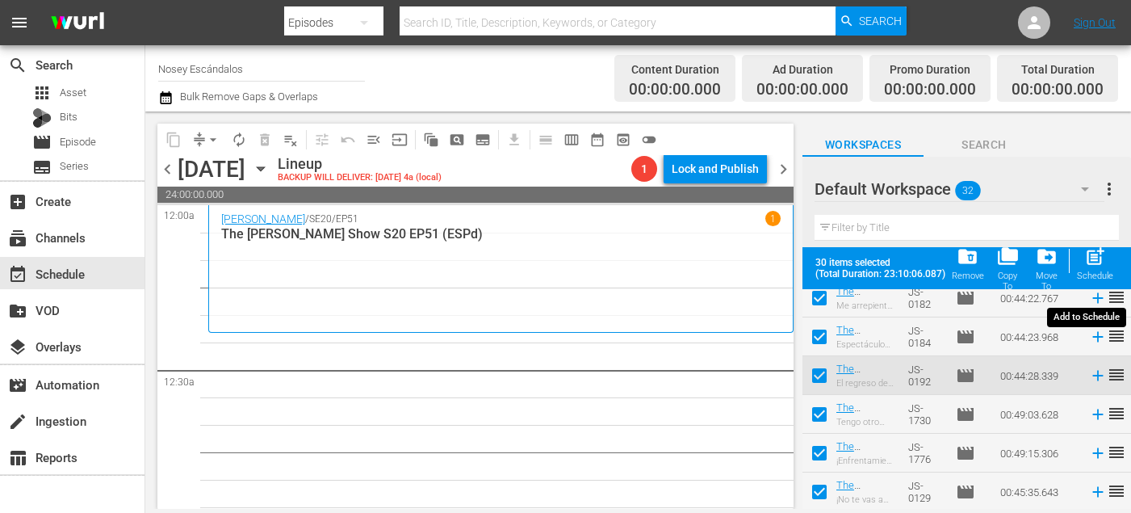
click at [1087, 262] on span "post_add" at bounding box center [1096, 257] width 22 height 22
checkbox input "false"
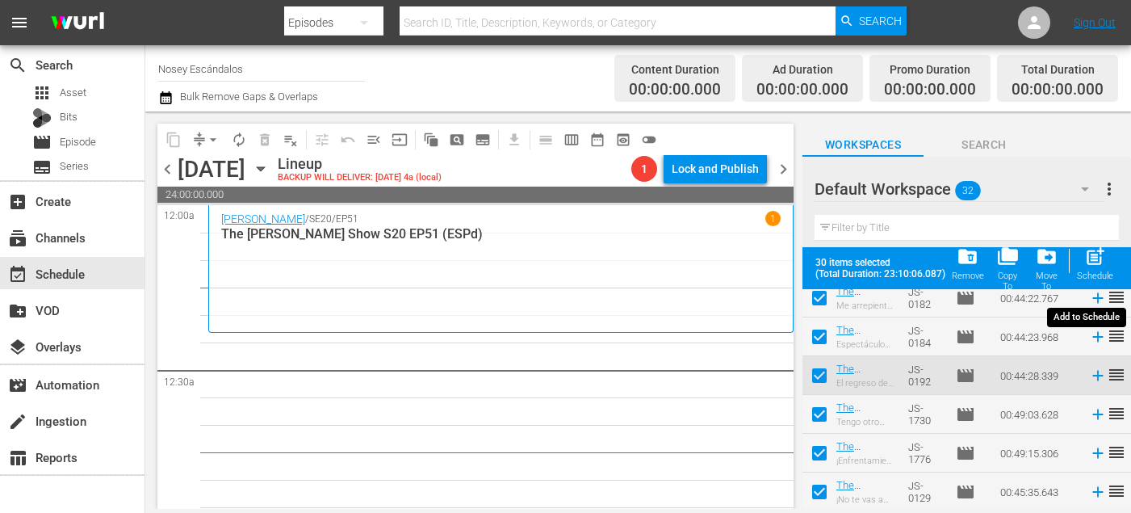
checkbox input "false"
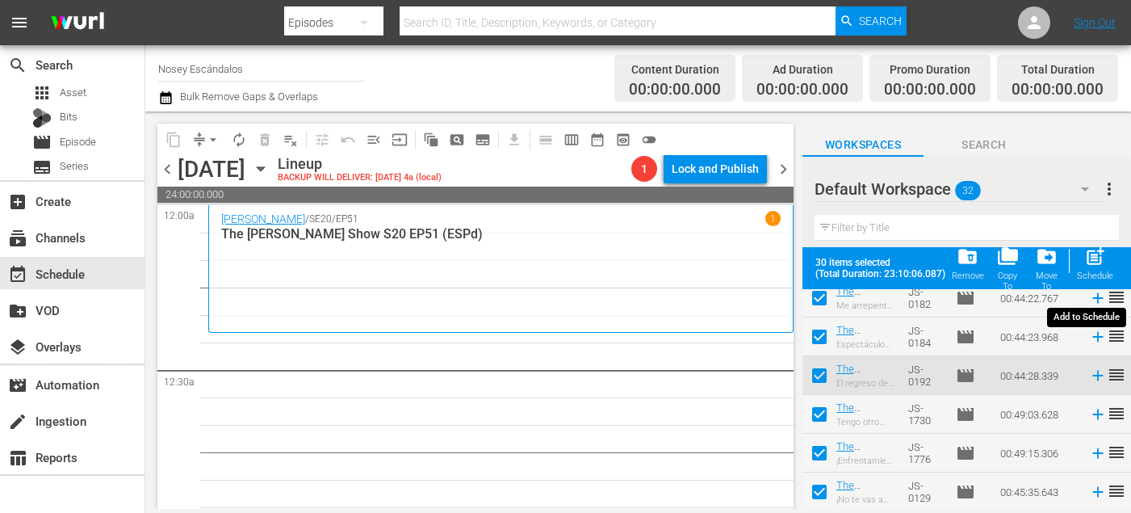
checkbox input "false"
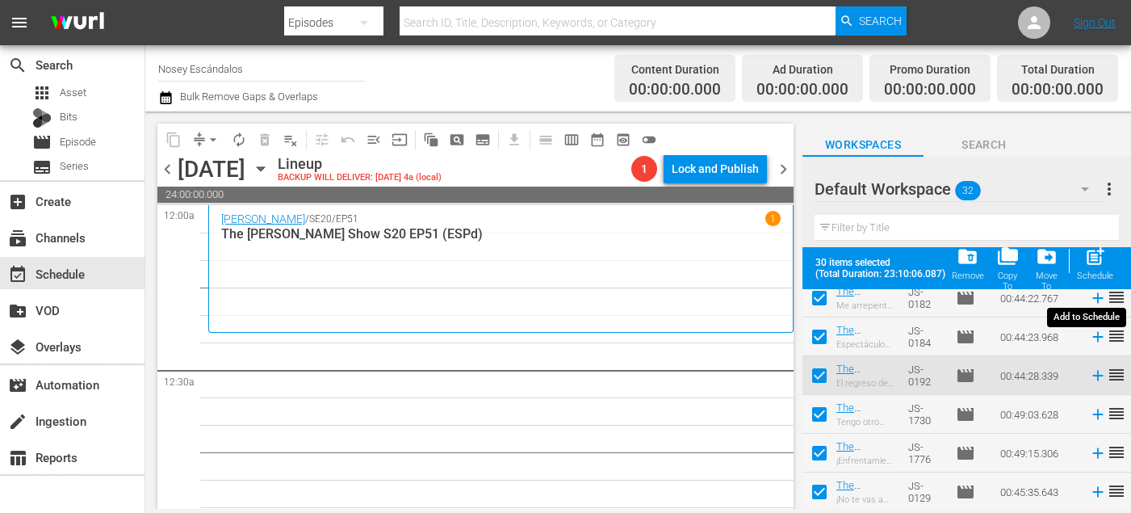
checkbox input "false"
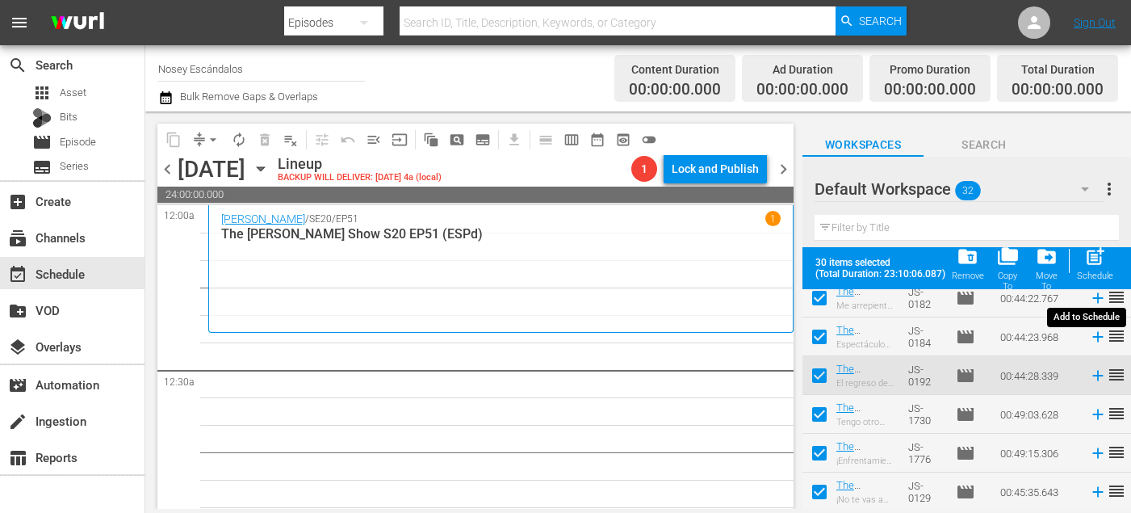
checkbox input "false"
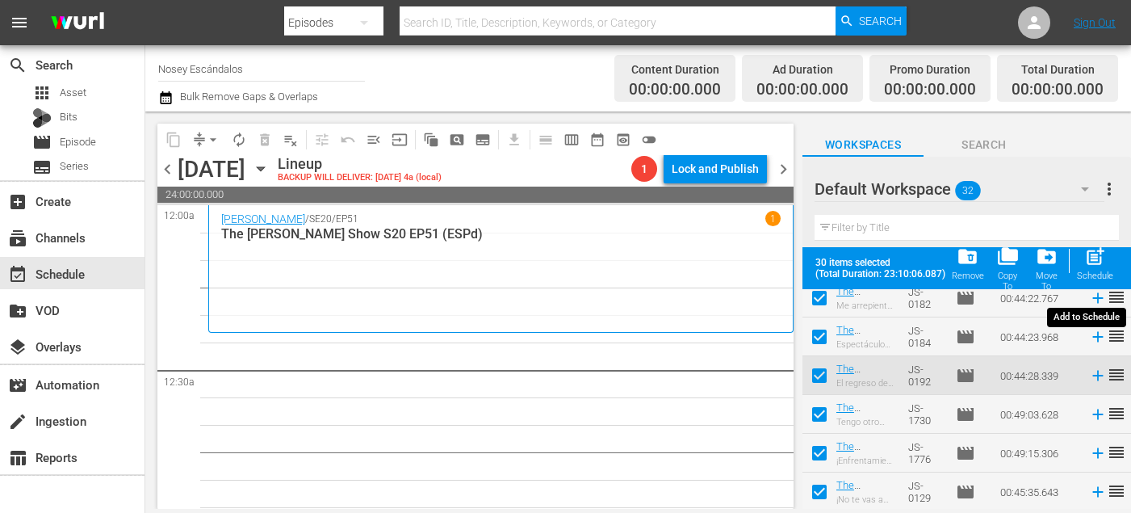
checkbox input "false"
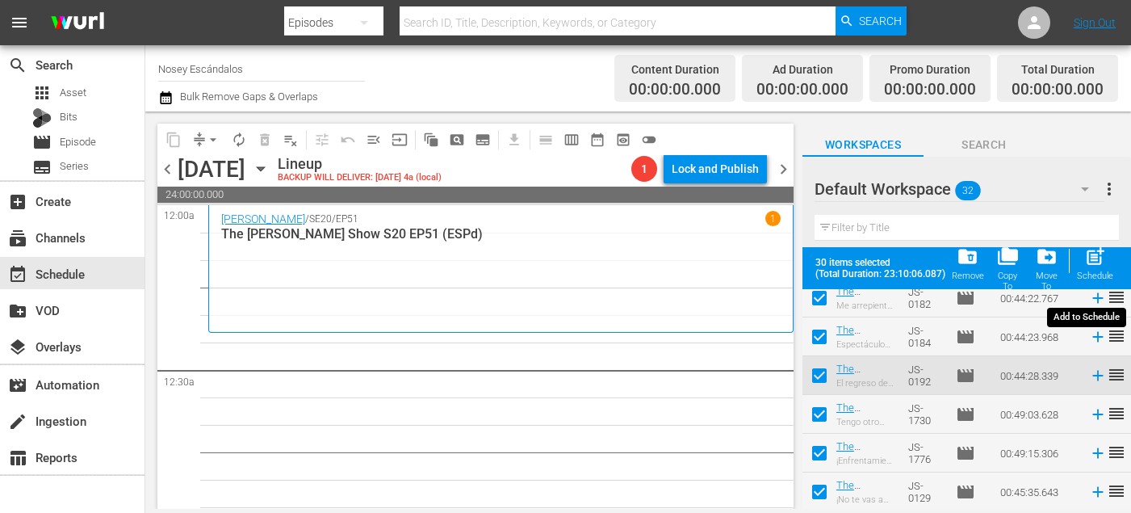
checkbox input "false"
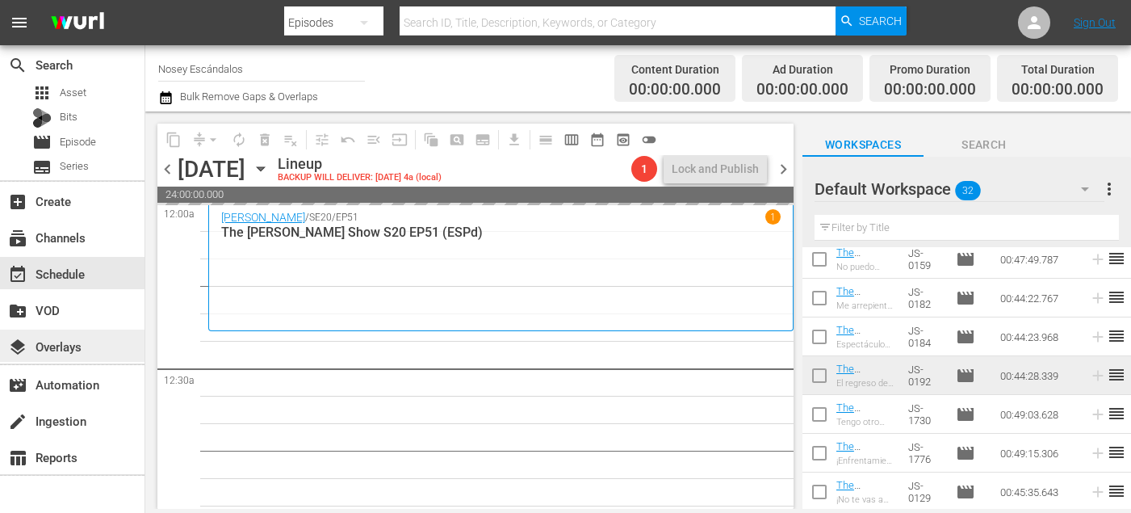
scroll to position [0, 0]
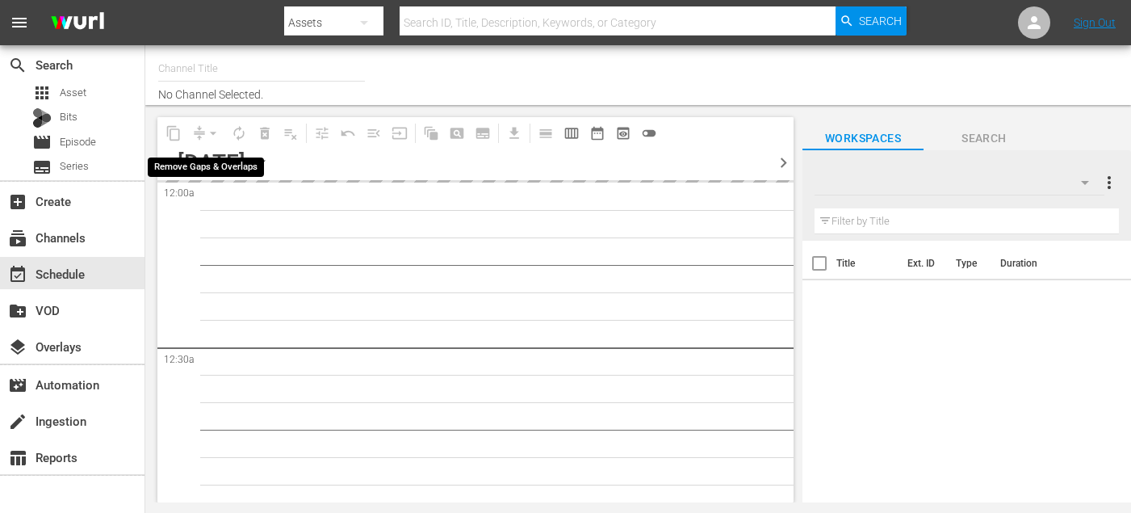
type input "Nosey Escándalos (892)"
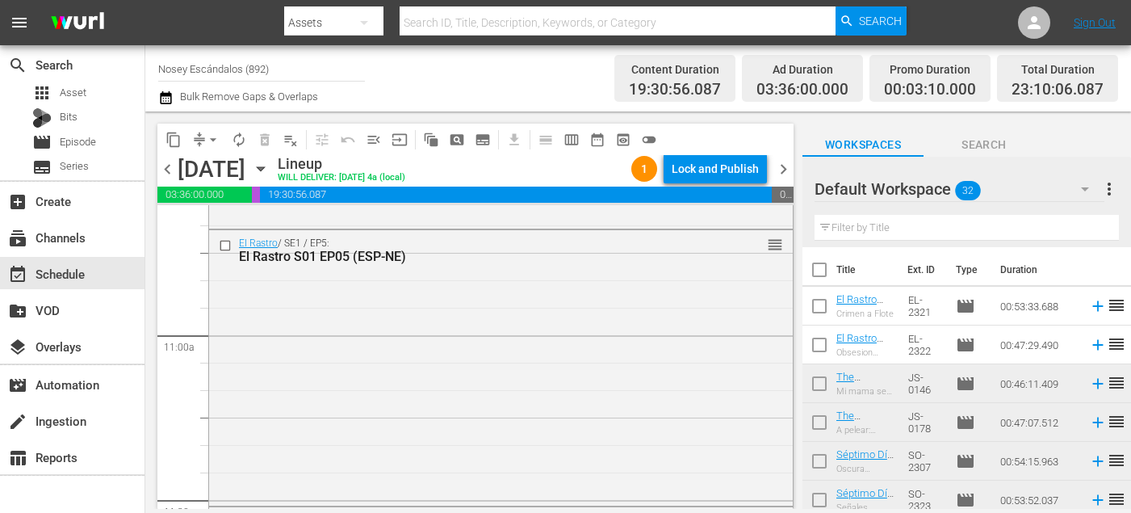
scroll to position [3495, 0]
click at [819, 304] on input "checkbox" at bounding box center [820, 309] width 34 height 34
checkbox input "true"
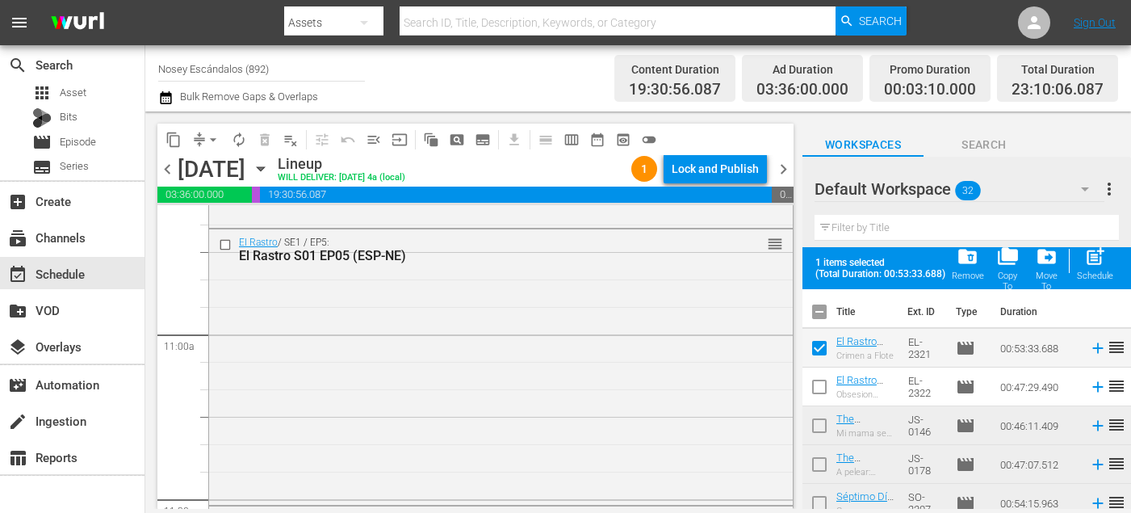
click at [818, 388] on input "checkbox" at bounding box center [820, 390] width 34 height 34
checkbox input "true"
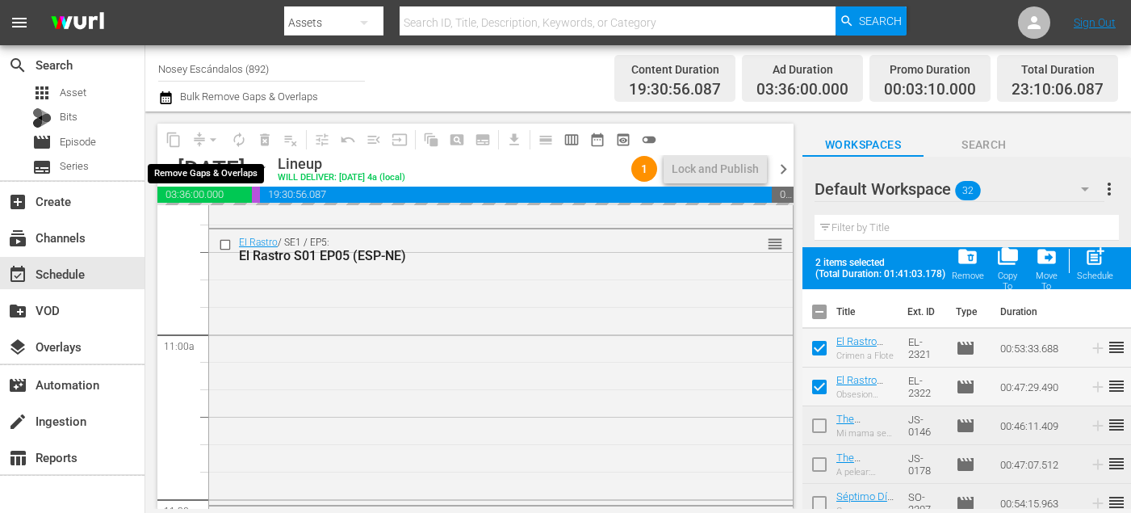
click at [212, 140] on div "arrow_drop_down" at bounding box center [213, 140] width 26 height 26
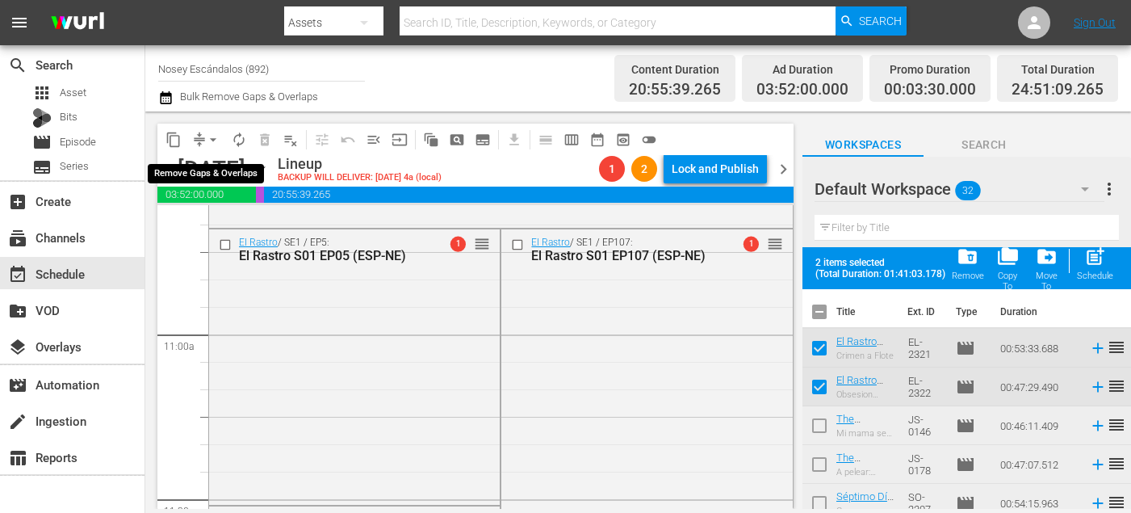
click at [213, 141] on span "arrow_drop_down" at bounding box center [213, 140] width 16 height 16
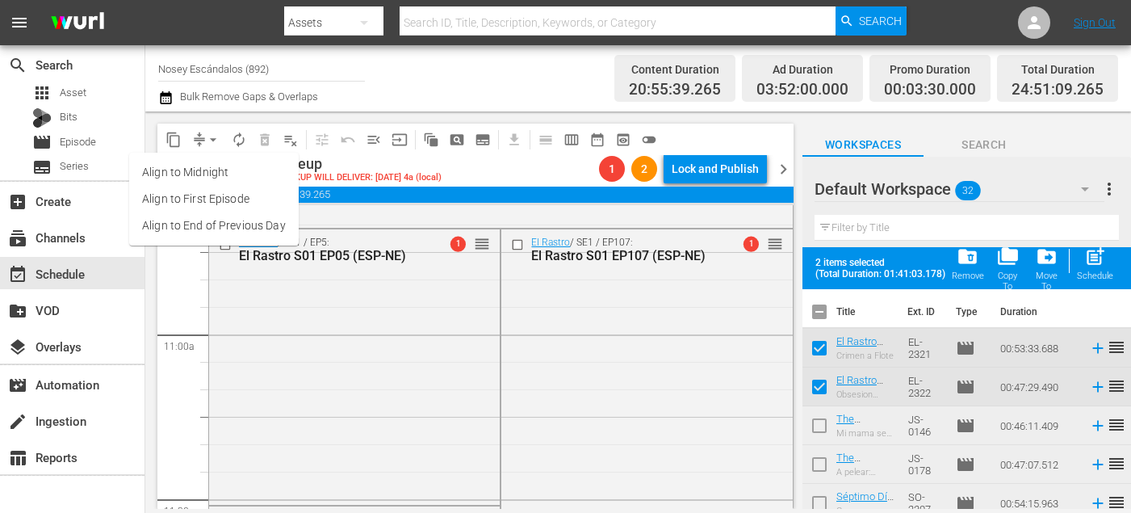
click at [241, 223] on li "Align to End of Previous Day" at bounding box center [214, 225] width 170 height 27
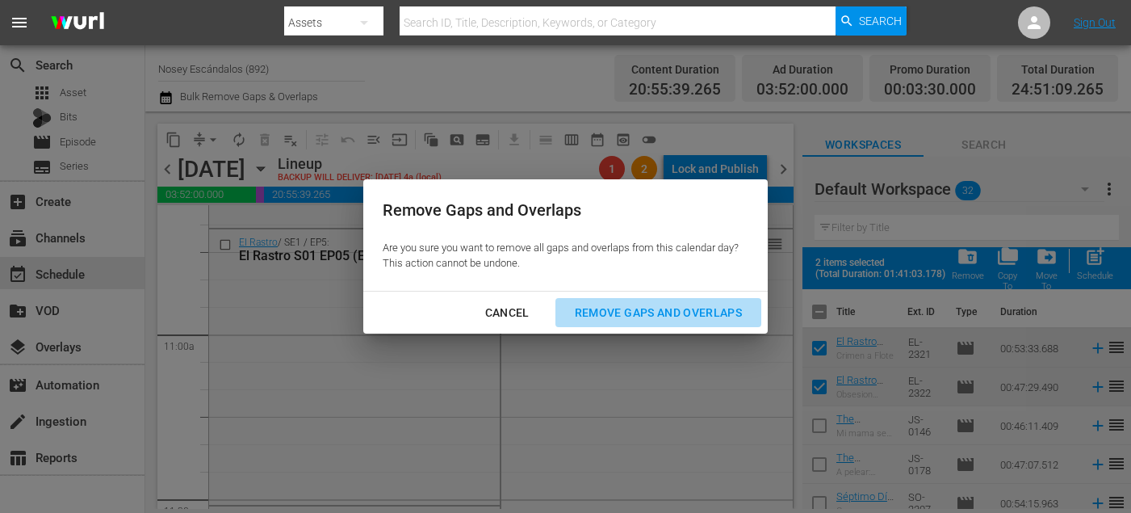
click at [616, 318] on div "Remove Gaps and Overlaps" at bounding box center [658, 313] width 193 height 20
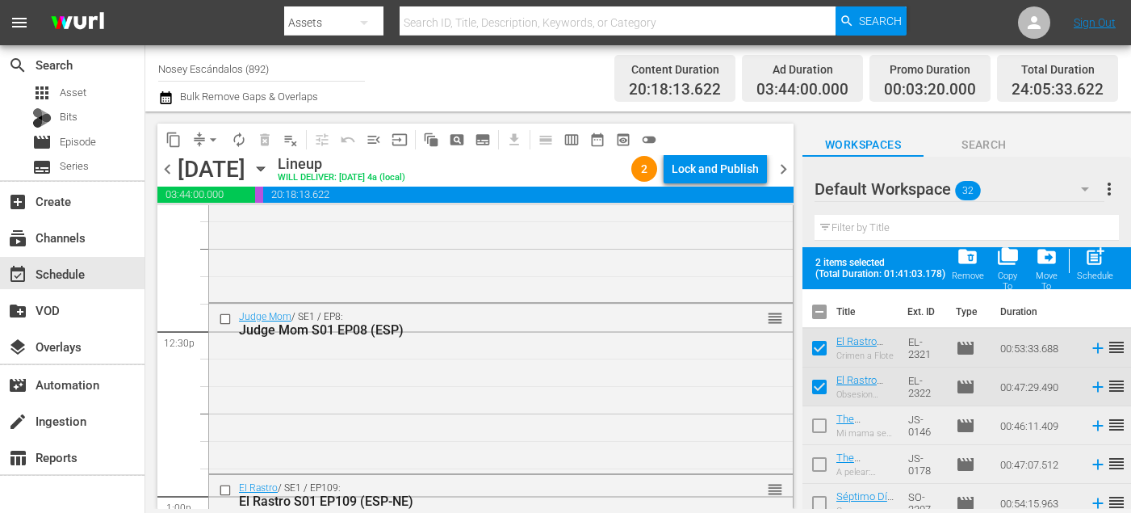
scroll to position [4045, 0]
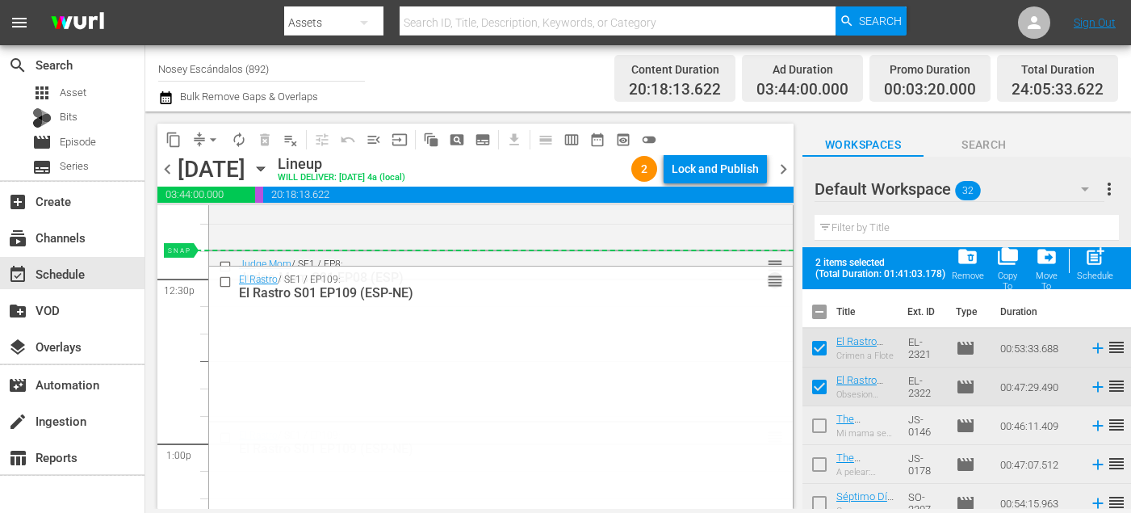
drag, startPoint x: 770, startPoint y: 434, endPoint x: 760, endPoint y: 259, distance: 175.6
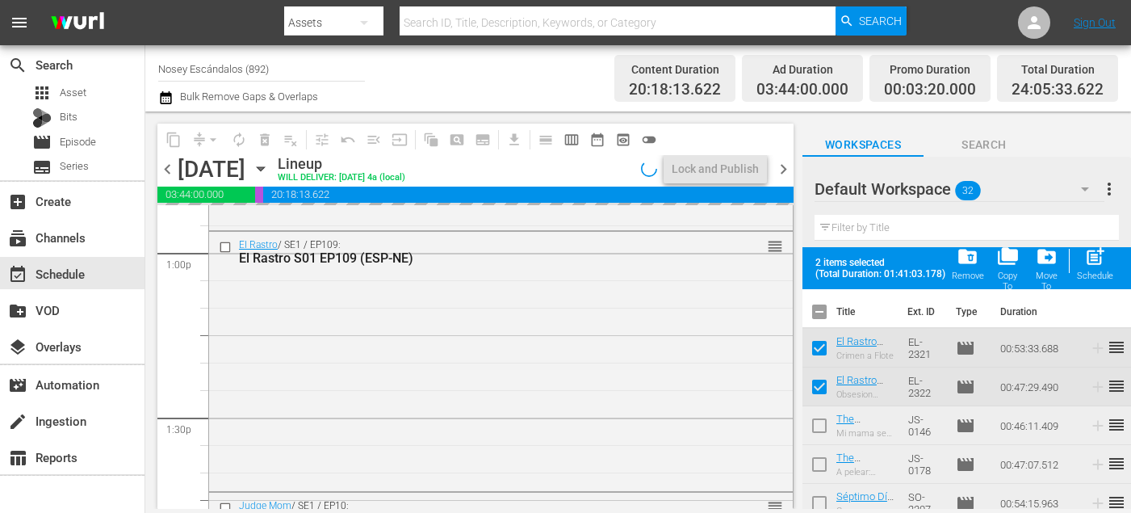
scroll to position [4238, 0]
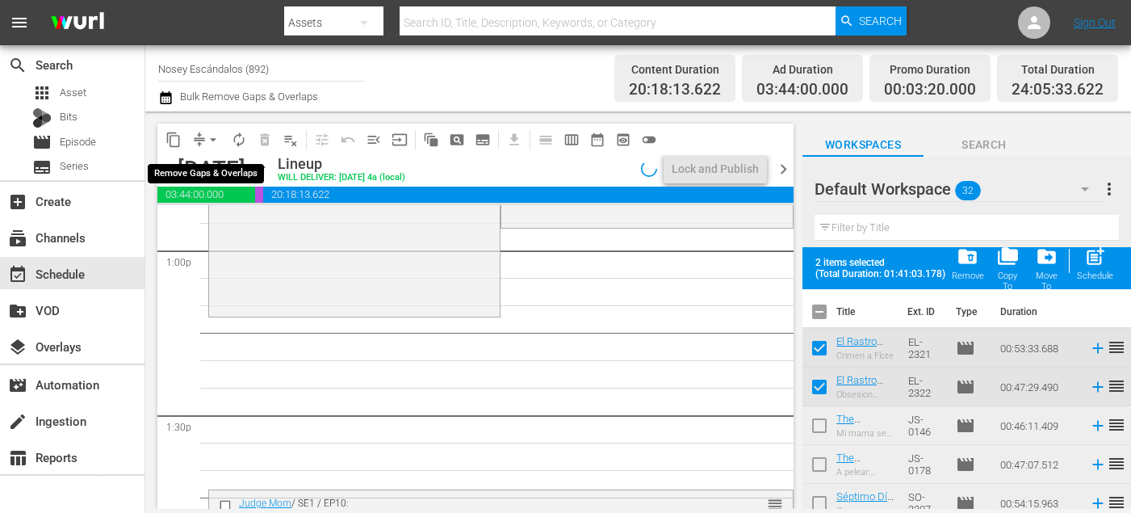
click at [216, 136] on span "arrow_drop_down" at bounding box center [213, 140] width 16 height 16
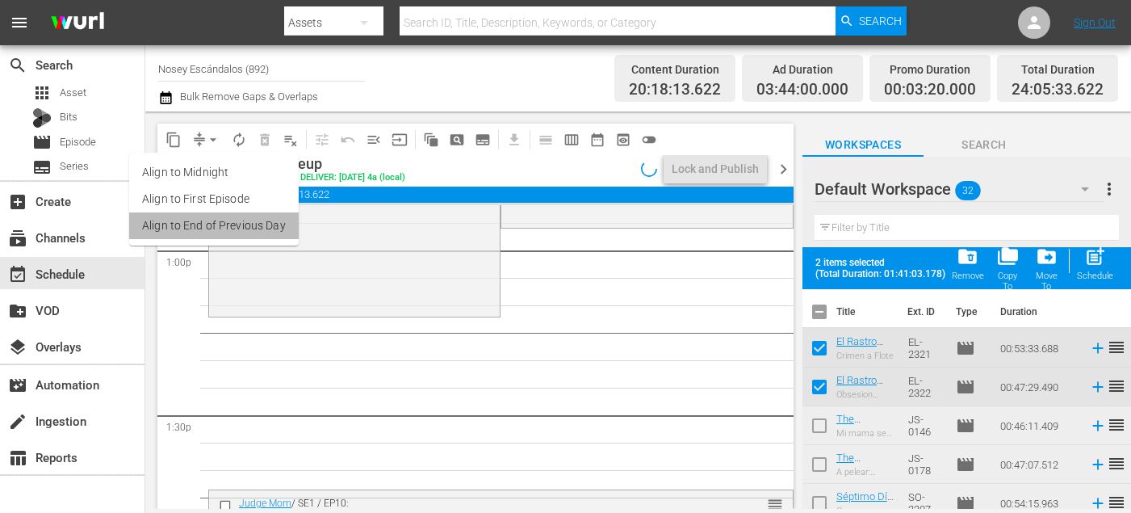
click at [226, 225] on li "Align to End of Previous Day" at bounding box center [214, 225] width 170 height 27
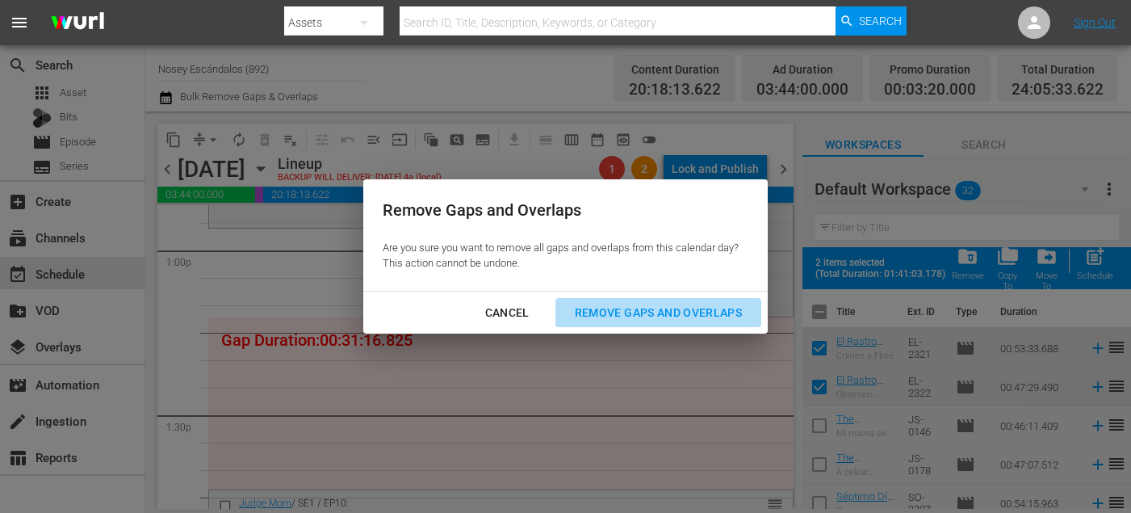
click at [632, 313] on div "Remove Gaps and Overlaps" at bounding box center [658, 313] width 193 height 20
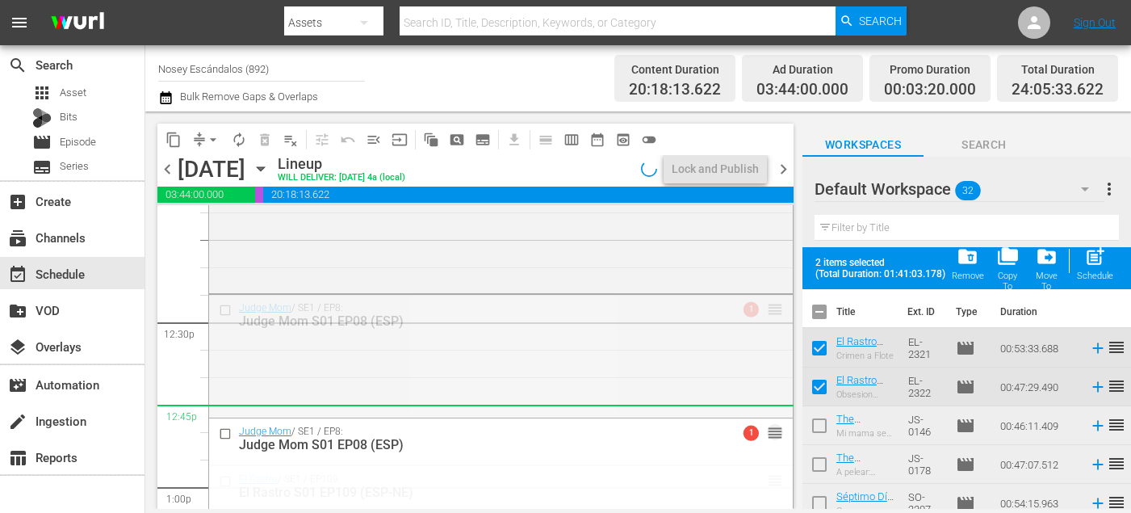
scroll to position [4003, 0]
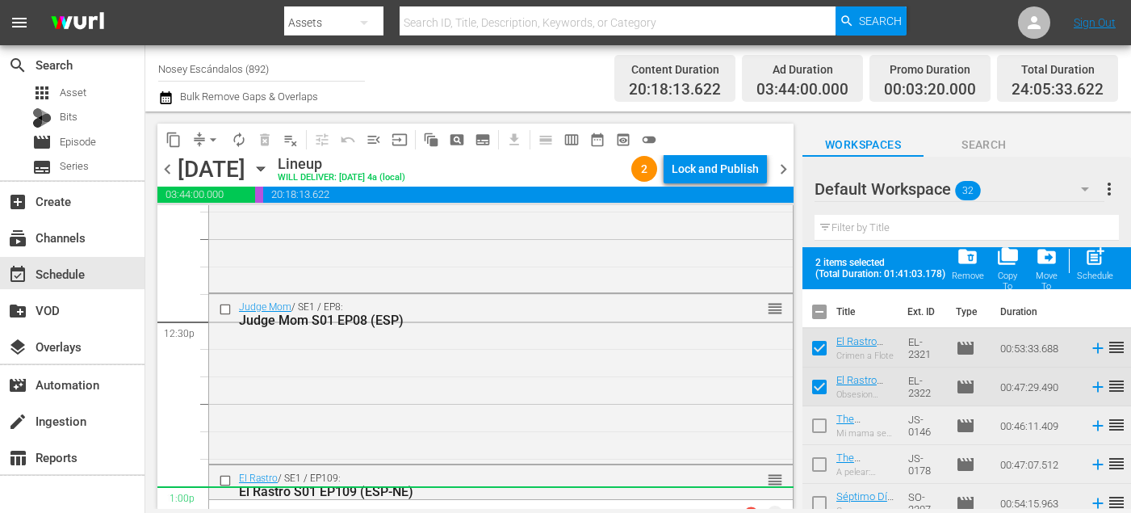
drag, startPoint x: 770, startPoint y: 309, endPoint x: 714, endPoint y: 500, distance: 198.6
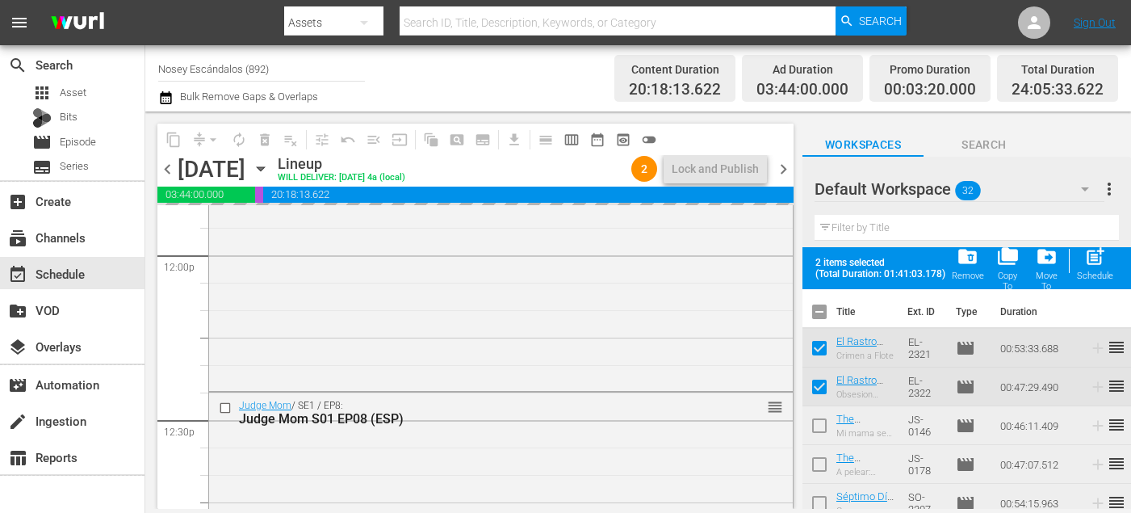
scroll to position [3742, 0]
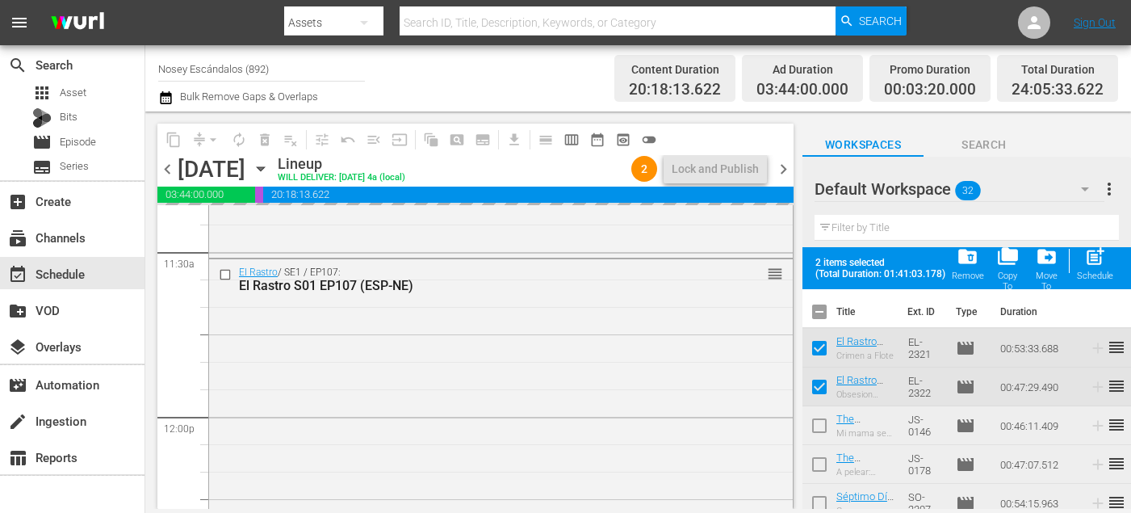
drag, startPoint x: 770, startPoint y: 392, endPoint x: 712, endPoint y: 259, distance: 144.7
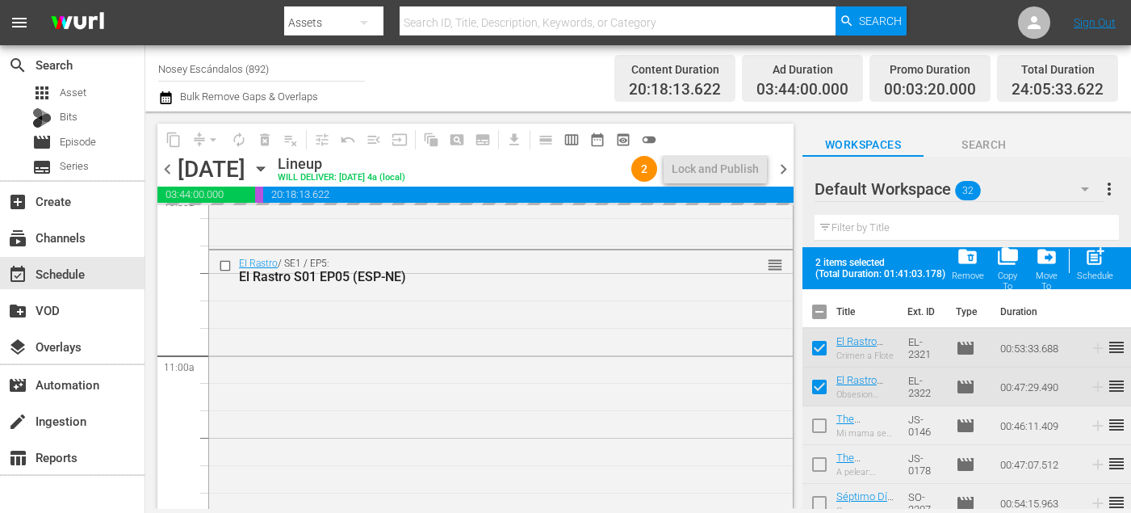
scroll to position [3441, 0]
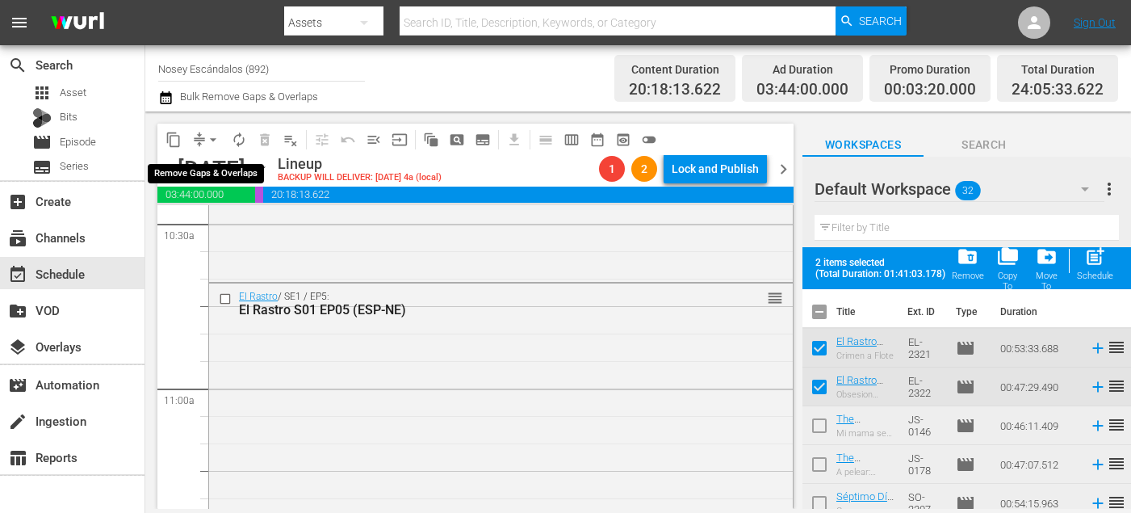
click at [214, 141] on span "arrow_drop_down" at bounding box center [213, 140] width 16 height 16
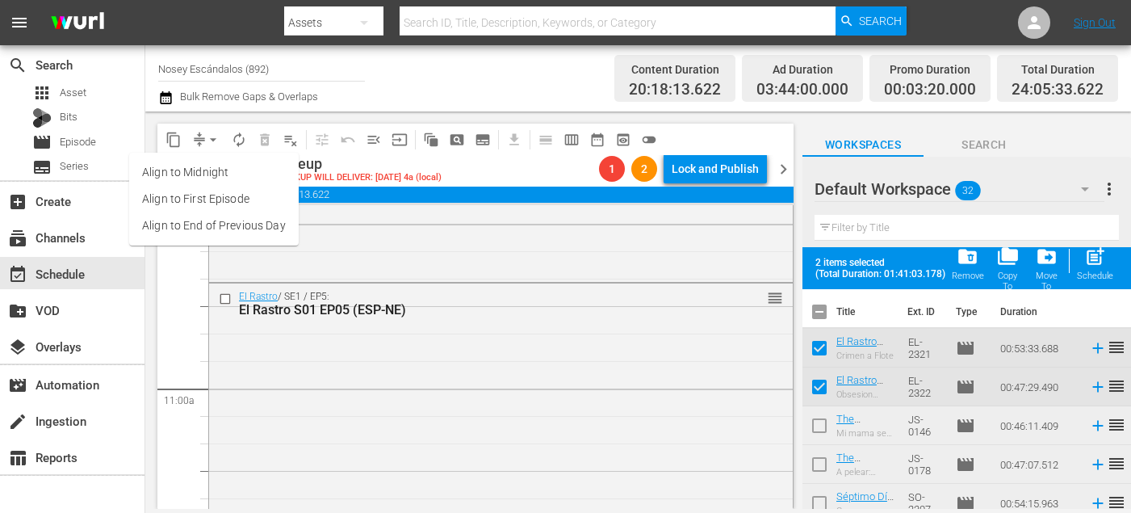
click at [261, 221] on li "Align to End of Previous Day" at bounding box center [214, 225] width 170 height 27
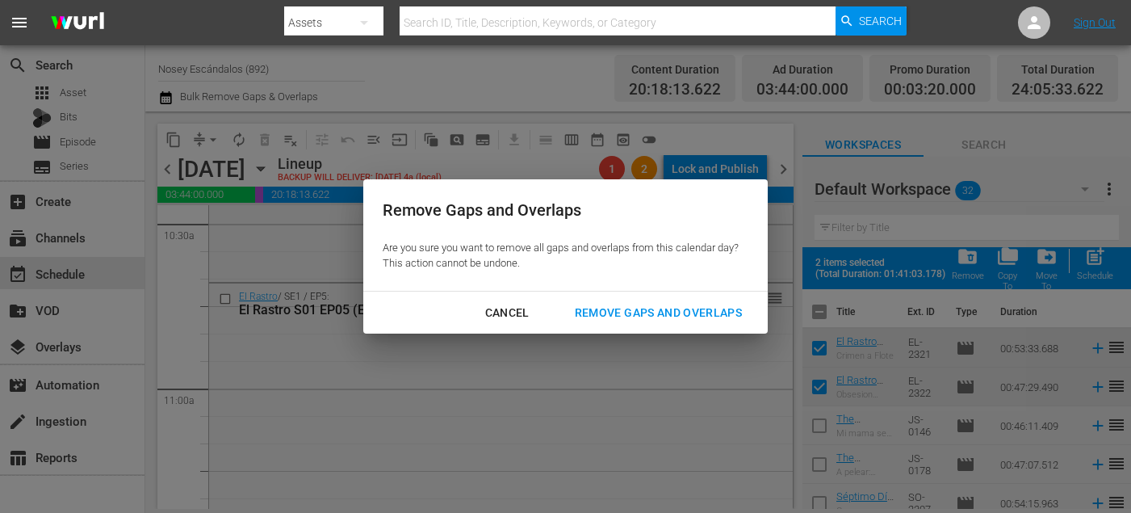
click at [615, 319] on div "Remove Gaps and Overlaps" at bounding box center [658, 313] width 193 height 20
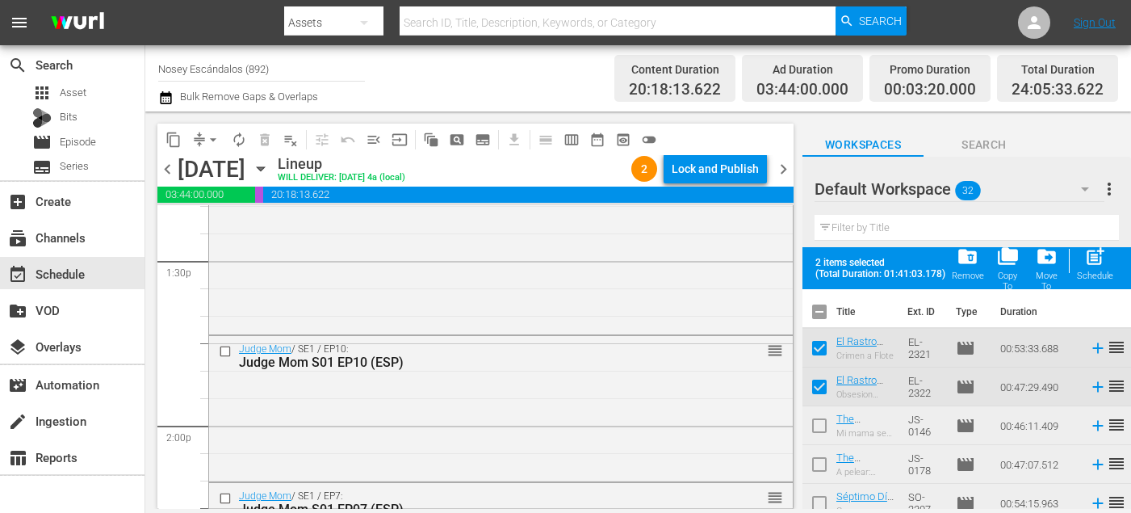
scroll to position [4389, 0]
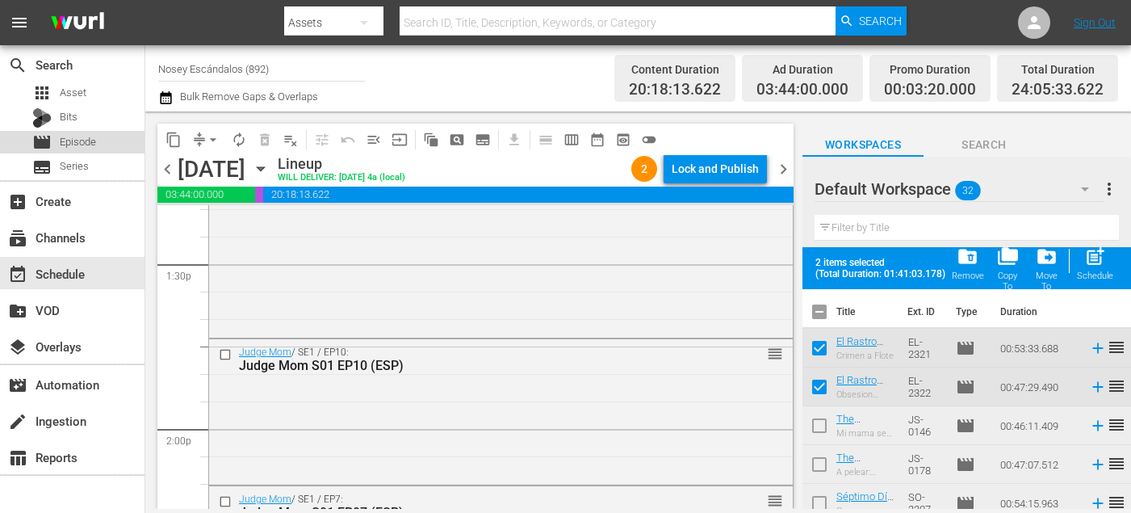
click at [92, 144] on span "Episode" at bounding box center [78, 142] width 36 height 16
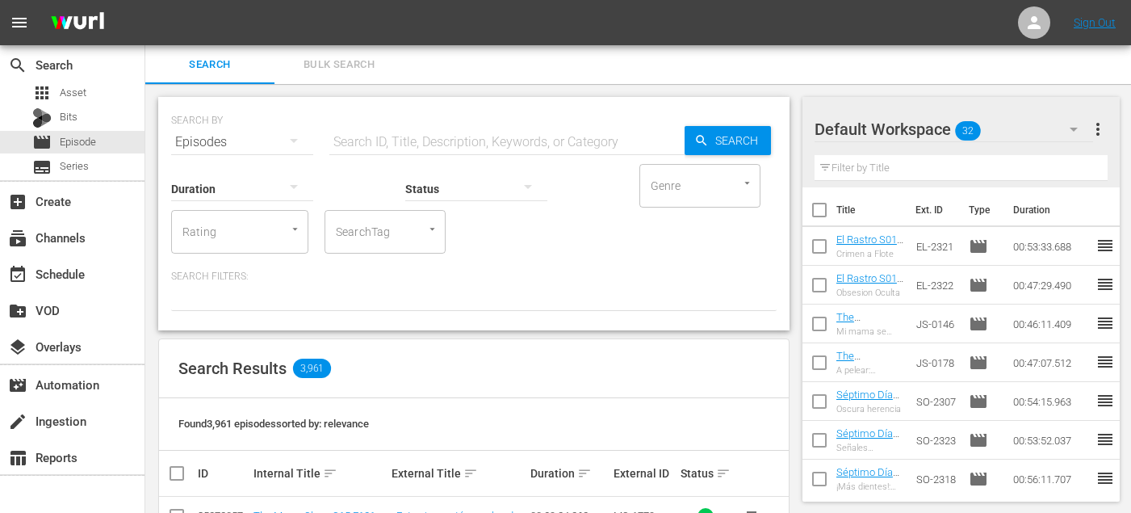
click at [383, 230] on input "SearchTag" at bounding box center [362, 231] width 61 height 29
type input "el r"
click at [392, 268] on li "El Rastro" at bounding box center [385, 276] width 121 height 27
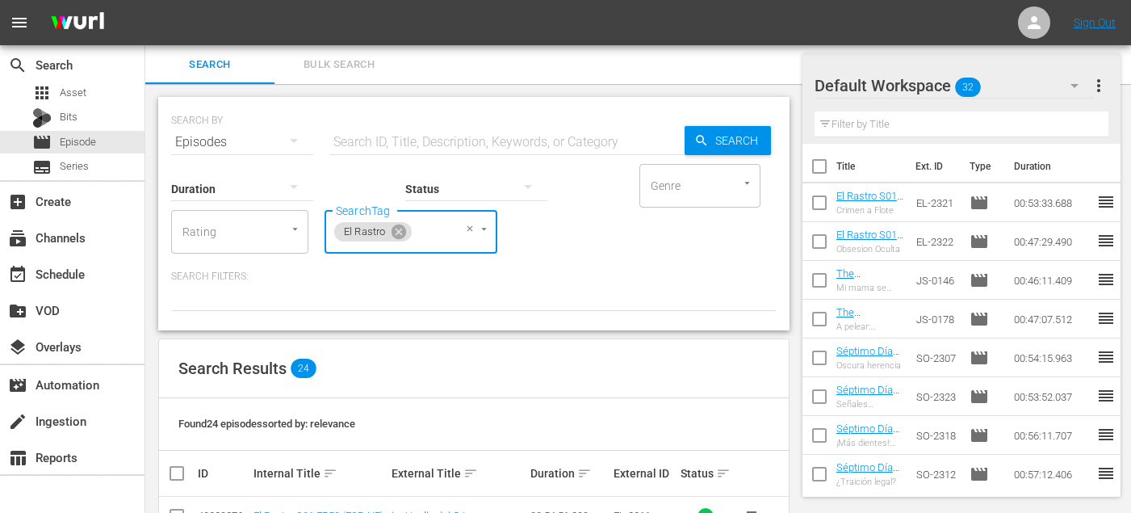
scroll to position [213, 0]
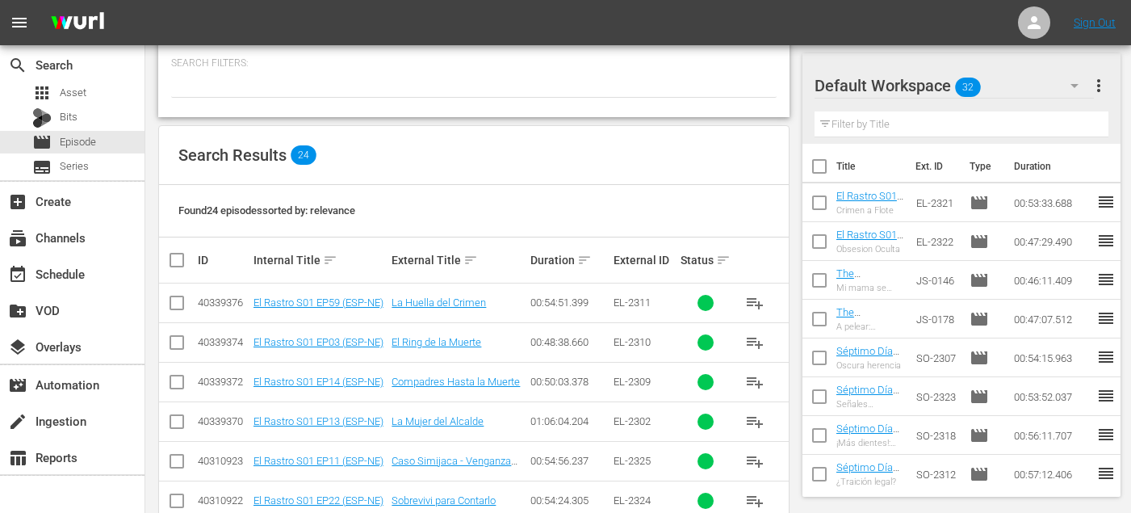
click at [752, 343] on span "playlist_add" at bounding box center [754, 342] width 19 height 19
click at [746, 304] on span "playlist_add" at bounding box center [754, 302] width 19 height 19
click at [747, 317] on button "playlist_add" at bounding box center [755, 302] width 39 height 39
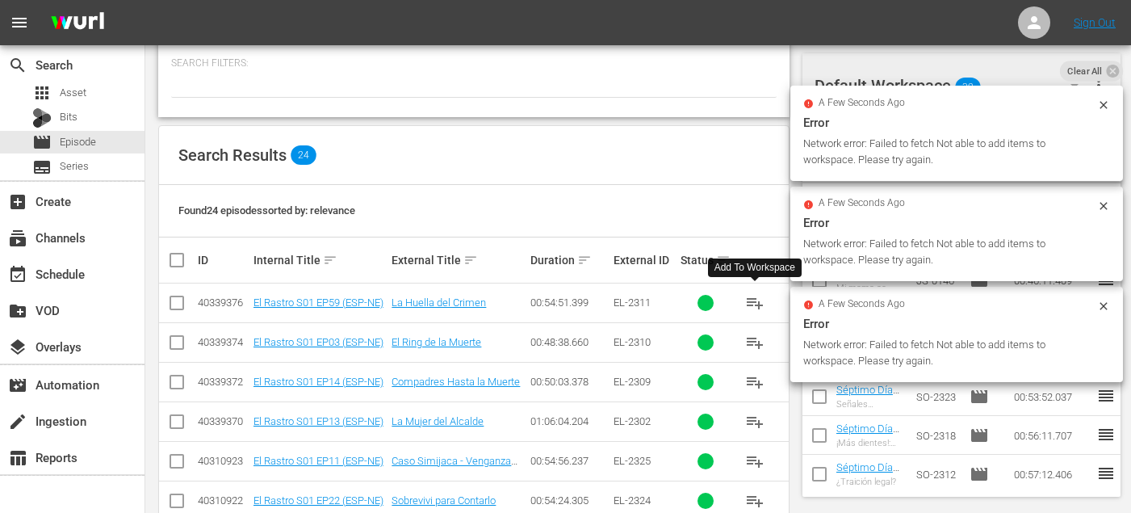
click at [759, 351] on span "playlist_add" at bounding box center [754, 342] width 19 height 19
click at [750, 402] on button "playlist_add" at bounding box center [755, 421] width 39 height 39
click at [758, 459] on span "playlist_add" at bounding box center [754, 460] width 19 height 19
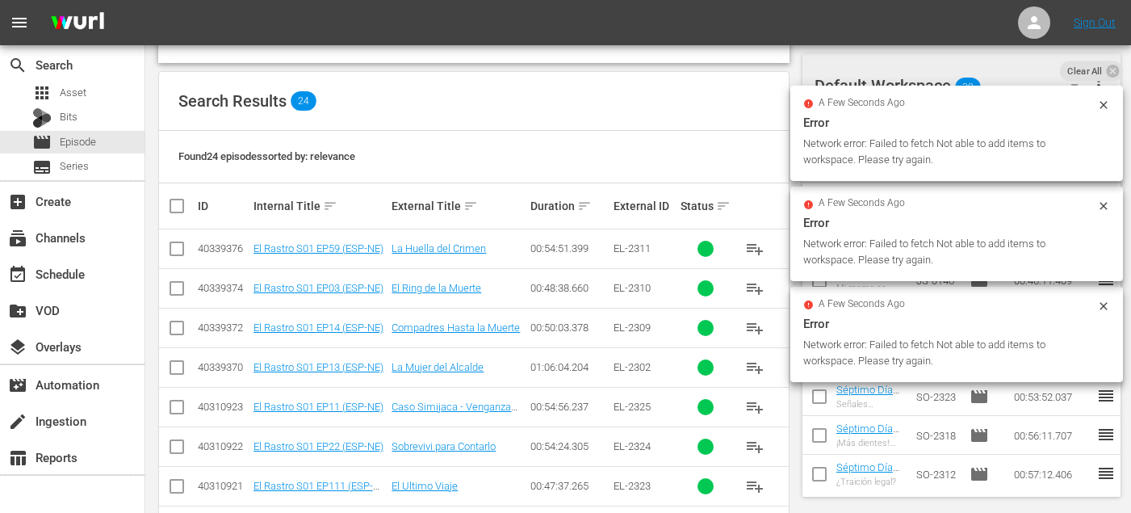
scroll to position [288, 0]
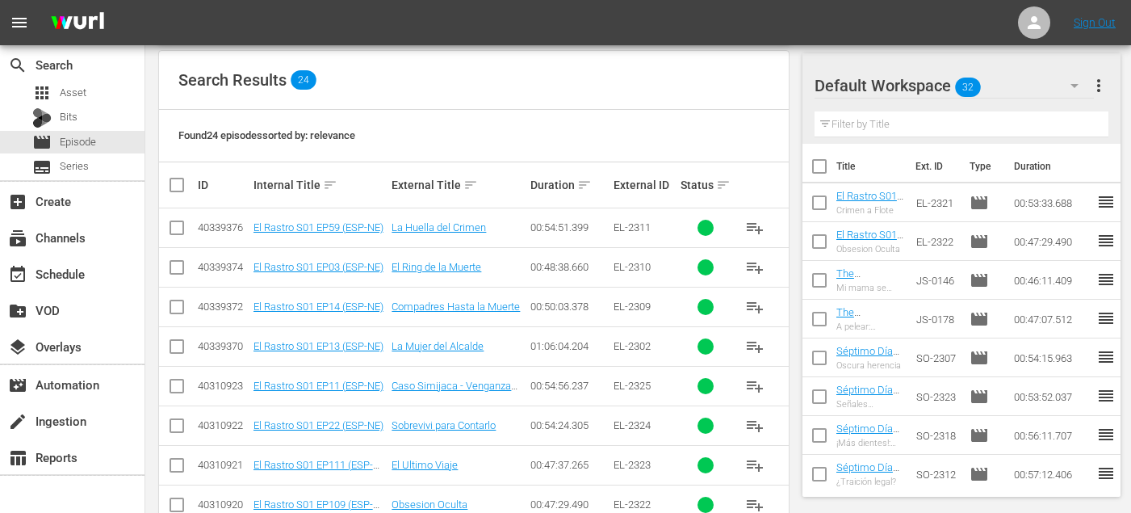
click at [758, 455] on span "playlist_add" at bounding box center [754, 464] width 19 height 19
click at [758, 479] on button "playlist_add" at bounding box center [755, 465] width 39 height 39
click at [758, 496] on span "playlist_add" at bounding box center [754, 504] width 19 height 19
click at [688, 142] on div "Found 24 episodes sorted by: relevance" at bounding box center [474, 136] width 630 height 52
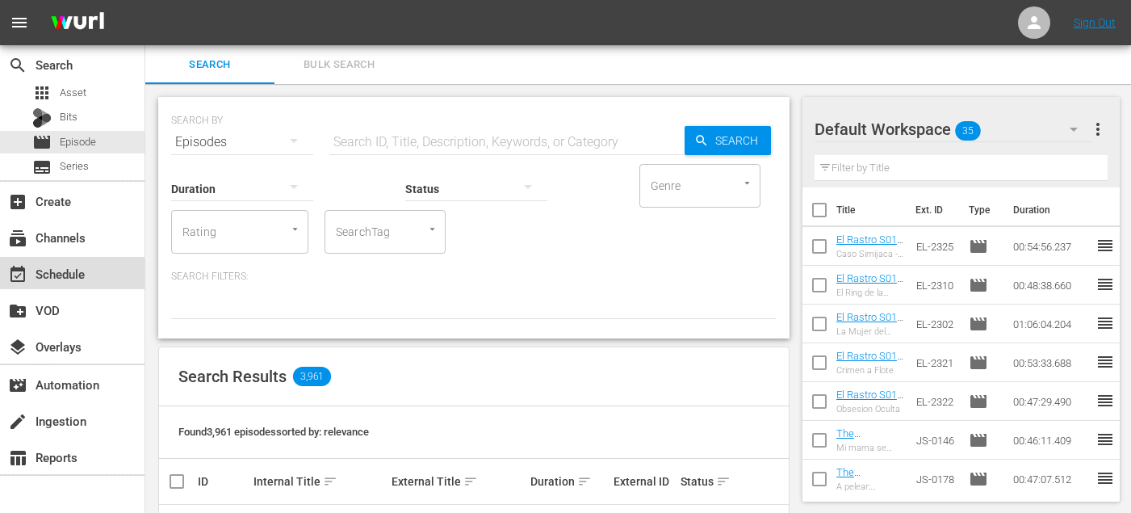
click at [67, 271] on div "event_available Schedule" at bounding box center [45, 271] width 90 height 15
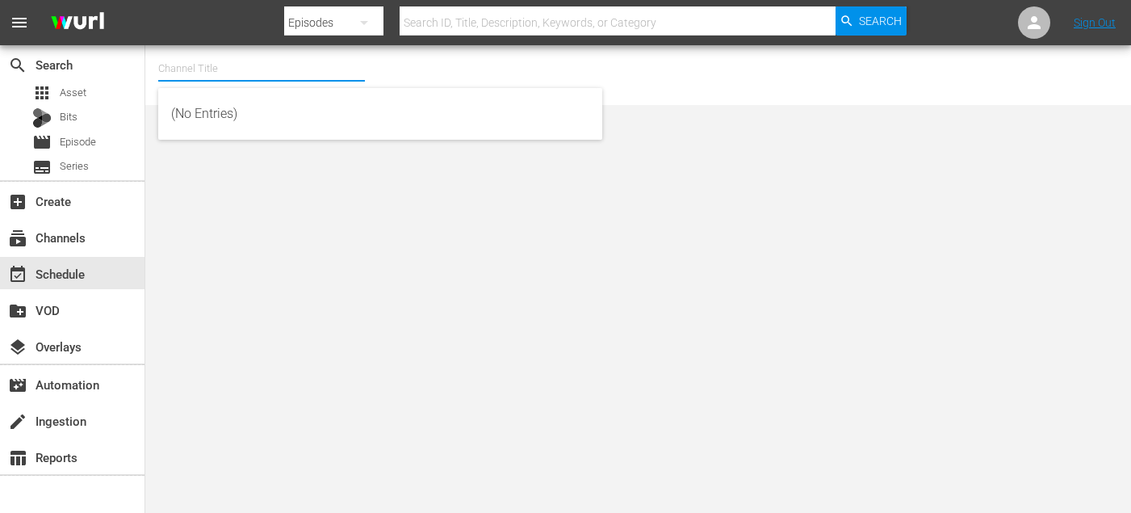
click at [283, 59] on input "text" at bounding box center [261, 68] width 207 height 39
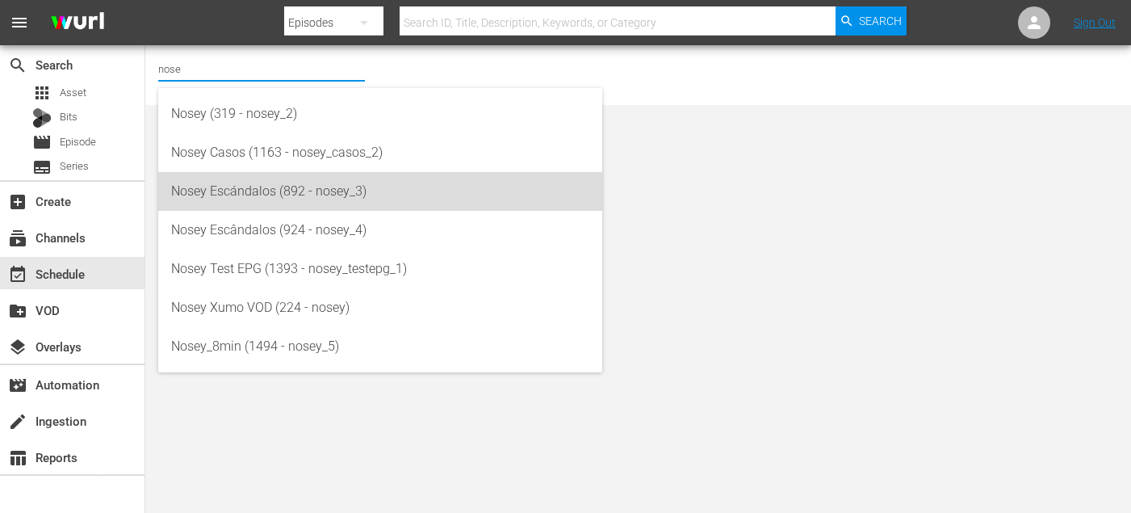
click at [262, 199] on div "Nosey Escándalos (892 - nosey_3)" at bounding box center [380, 191] width 418 height 39
type input "Nosey Escándalos (892 - nosey_3)"
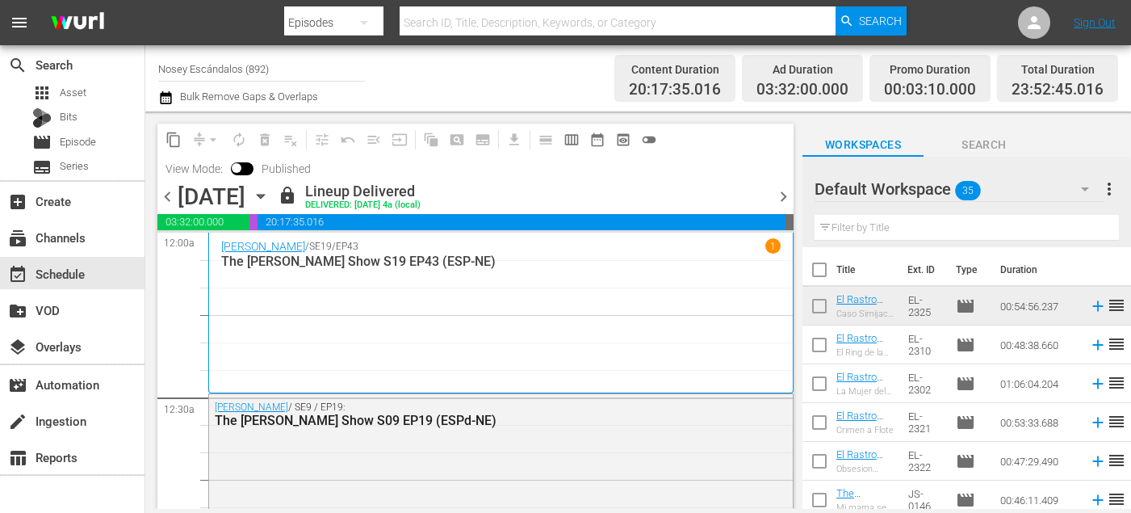
click at [274, 199] on div "[DATE] [DATE]" at bounding box center [226, 196] width 96 height 27
click at [264, 196] on icon "button" at bounding box center [260, 197] width 7 height 4
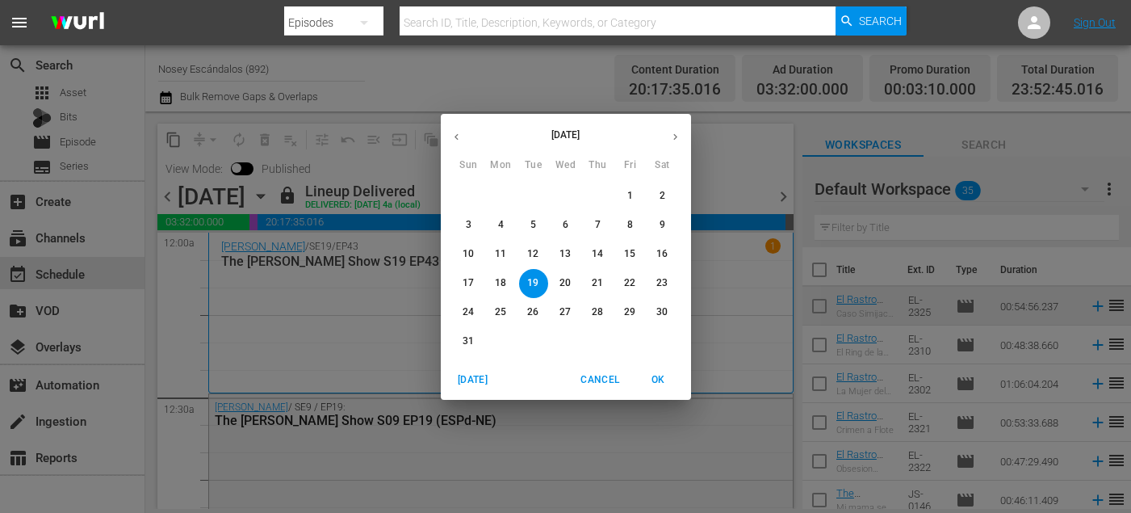
click at [680, 132] on icon "button" at bounding box center [676, 137] width 12 height 12
click at [507, 224] on span "8" at bounding box center [501, 225] width 29 height 14
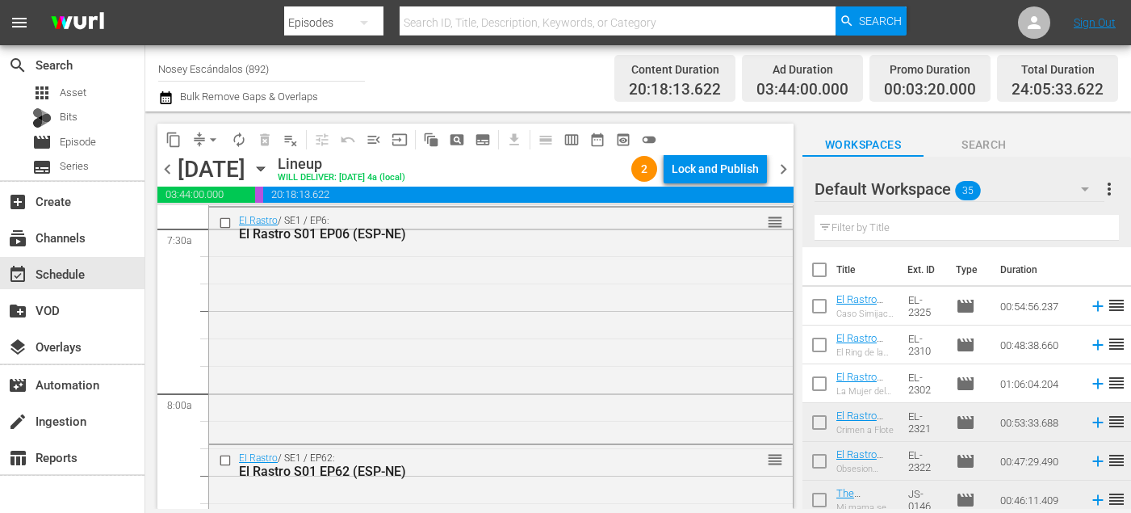
scroll to position [2970, 0]
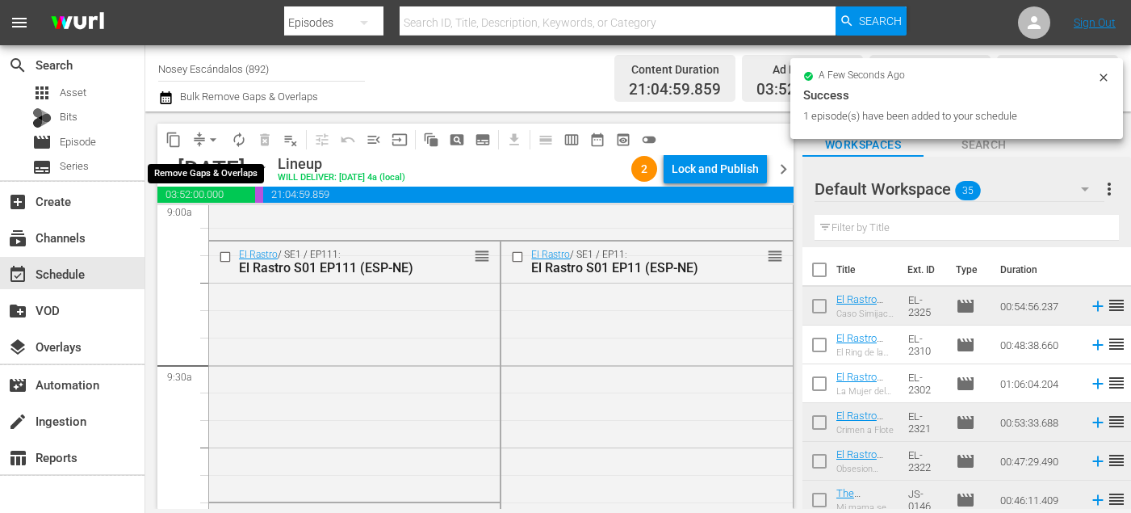
click at [216, 139] on span "arrow_drop_down" at bounding box center [213, 140] width 16 height 16
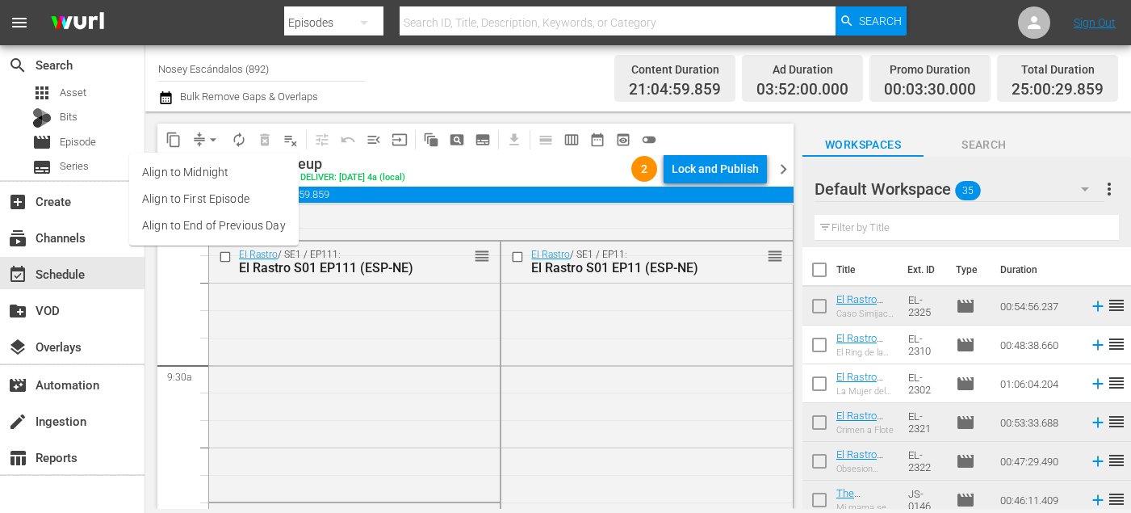
click at [262, 230] on li "Align to End of Previous Day" at bounding box center [214, 225] width 170 height 27
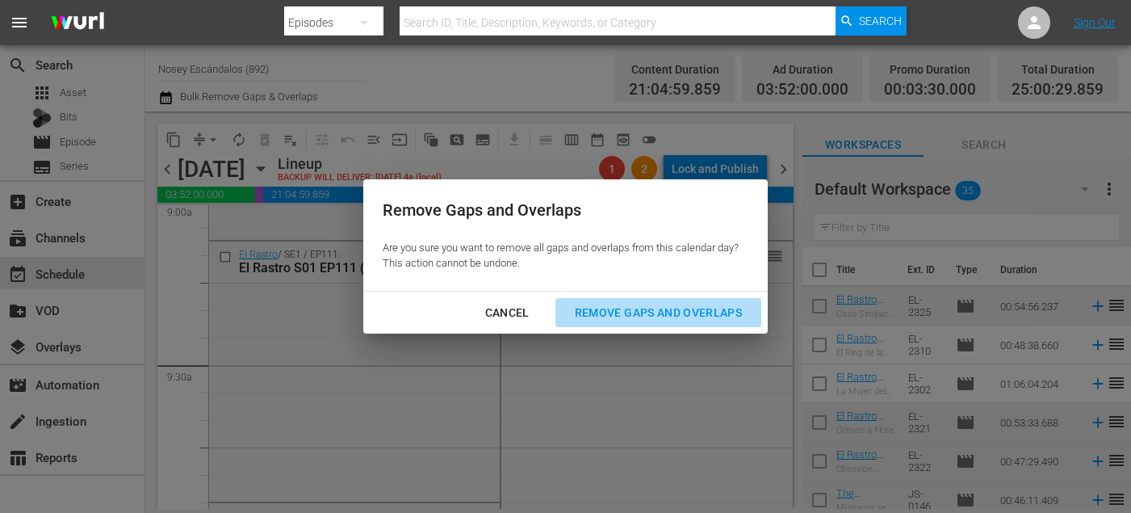
click at [615, 309] on div "Remove Gaps and Overlaps" at bounding box center [658, 313] width 193 height 20
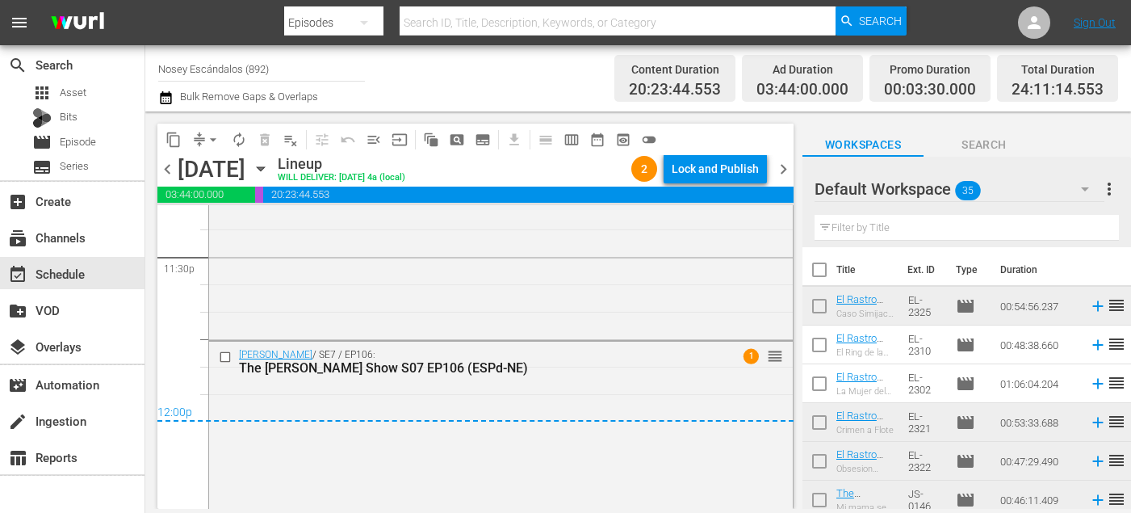
scroll to position [7794, 0]
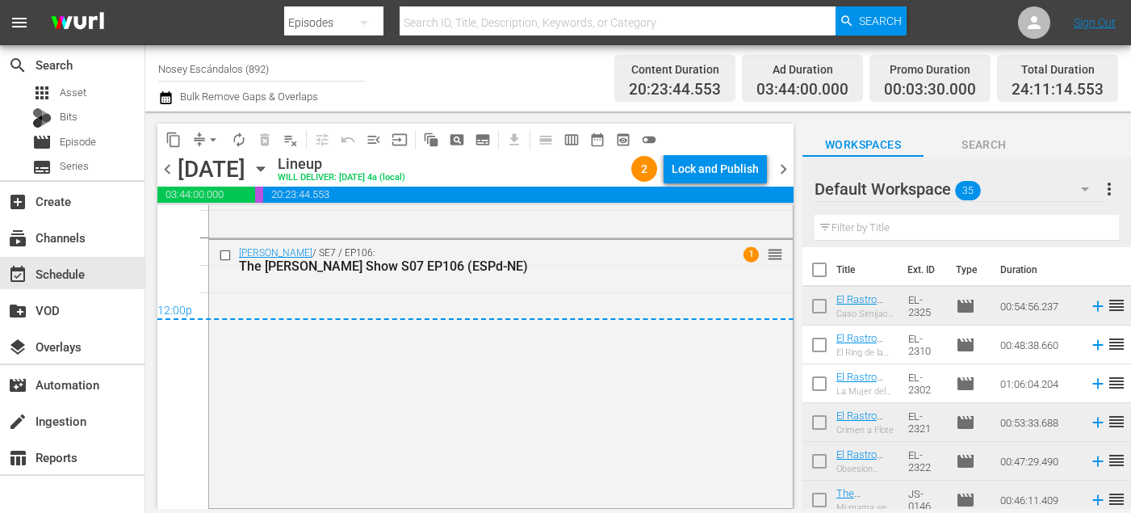
click at [781, 168] on span "chevron_right" at bounding box center [784, 169] width 20 height 20
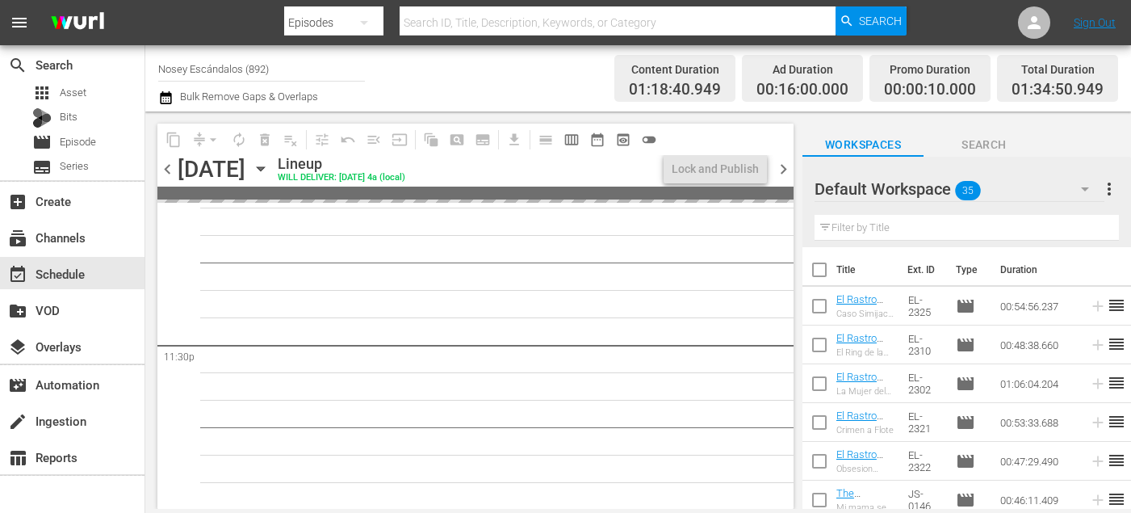
click at [821, 269] on input "checkbox" at bounding box center [820, 273] width 34 height 34
checkbox input "true"
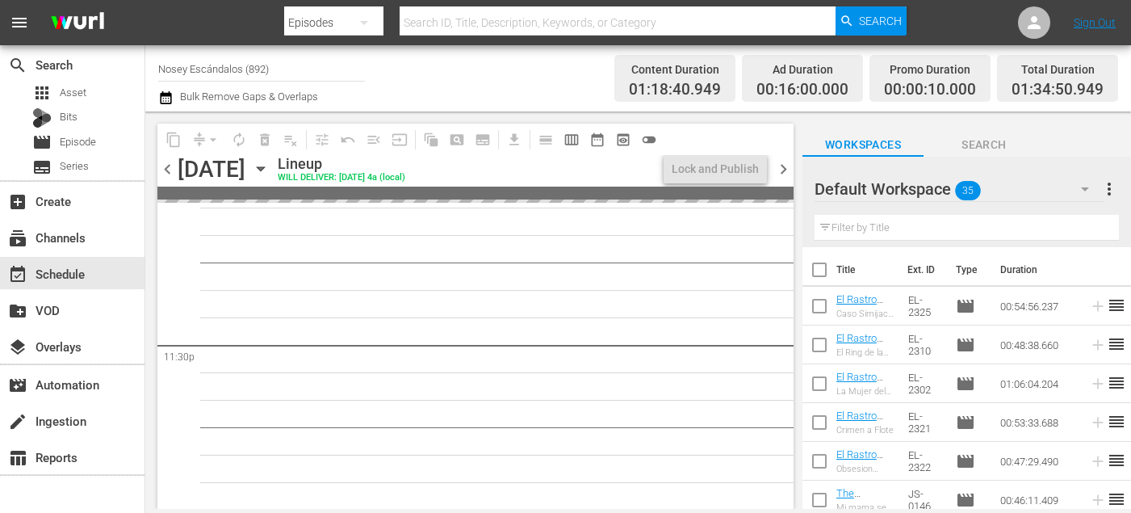
checkbox input "true"
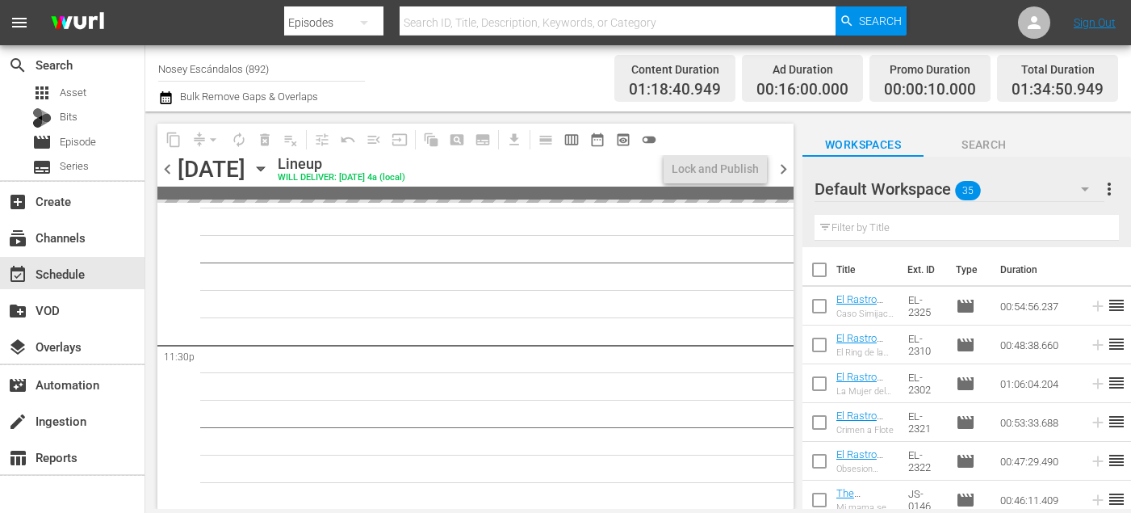
checkbox input "true"
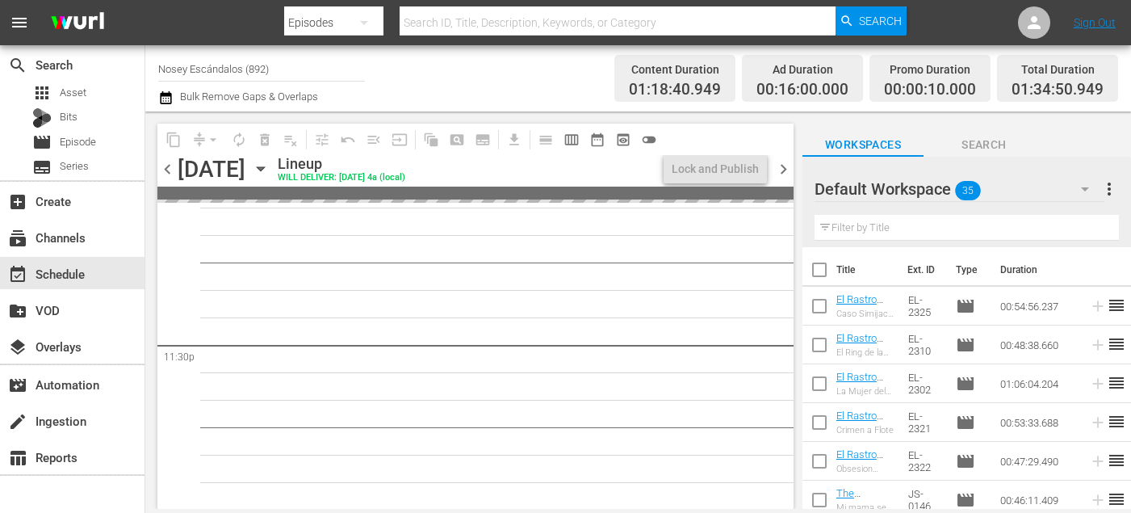
checkbox input "true"
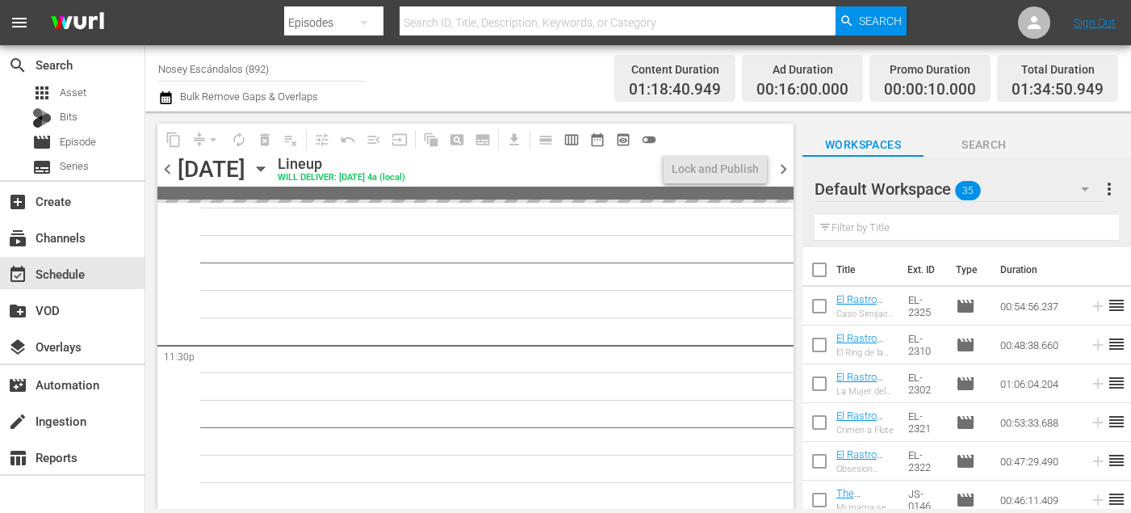
checkbox input "true"
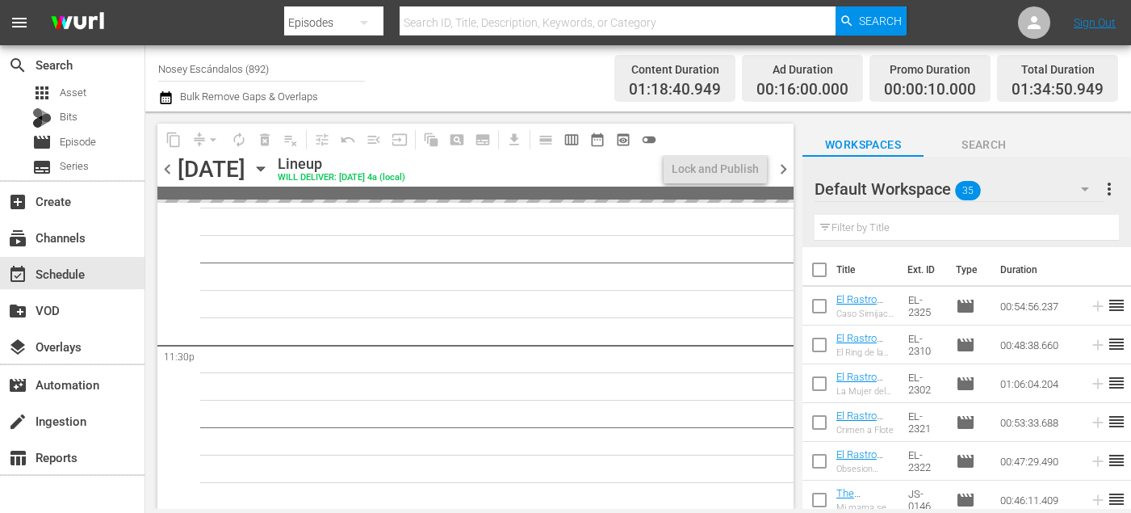
checkbox input "true"
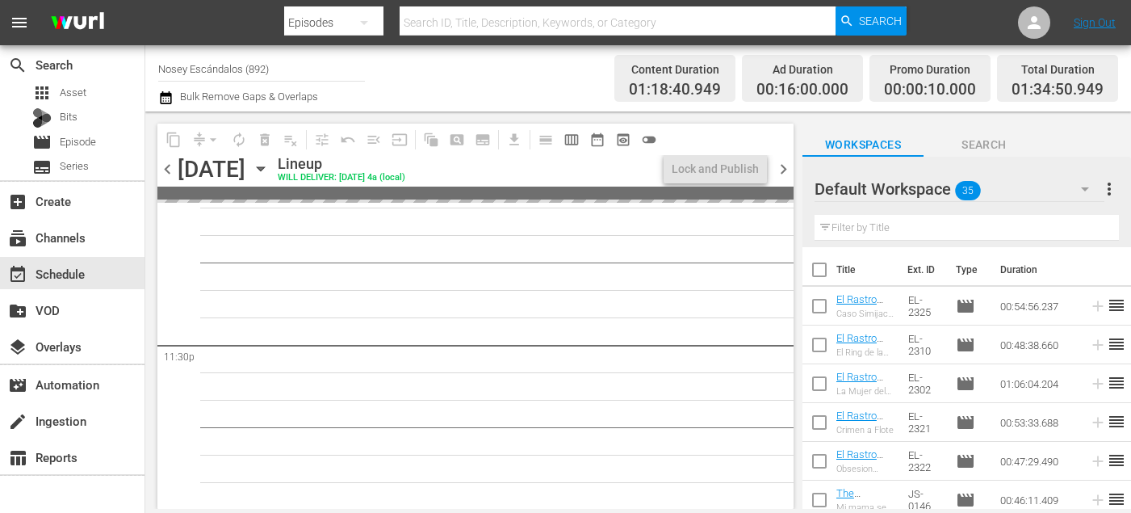
checkbox input "true"
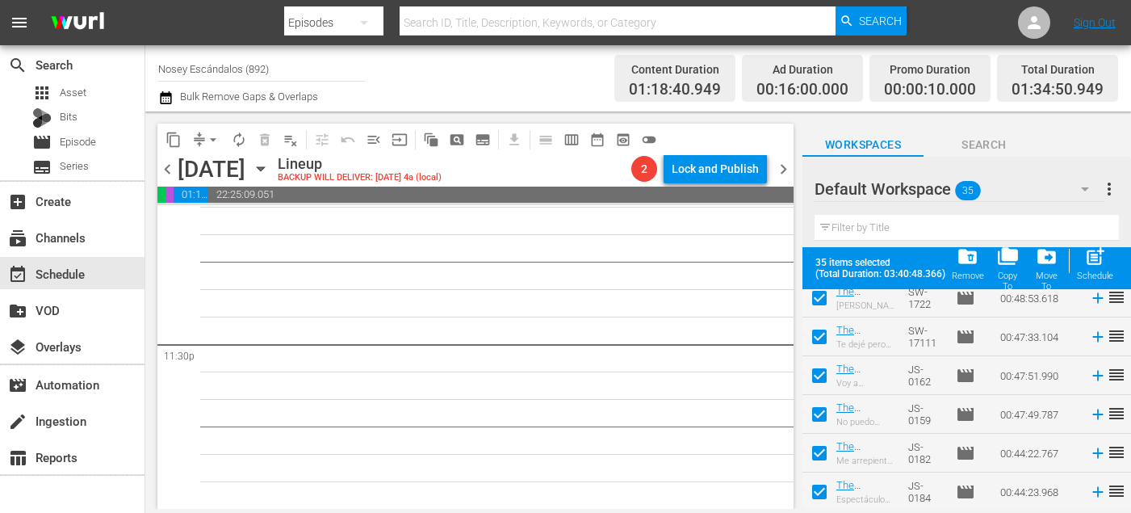
scroll to position [1174, 0]
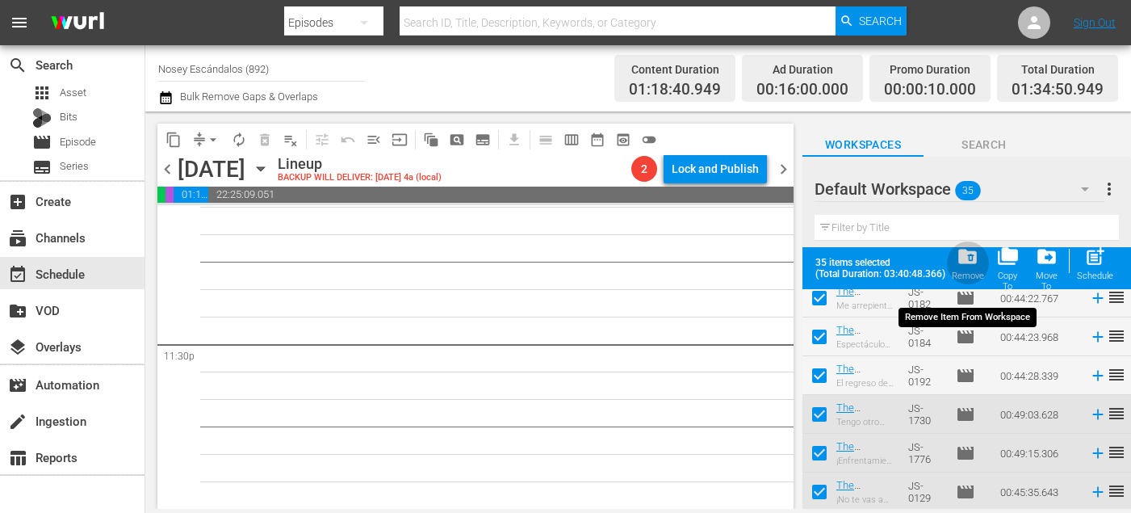
click at [975, 254] on span "folder_delete" at bounding box center [968, 257] width 22 height 22
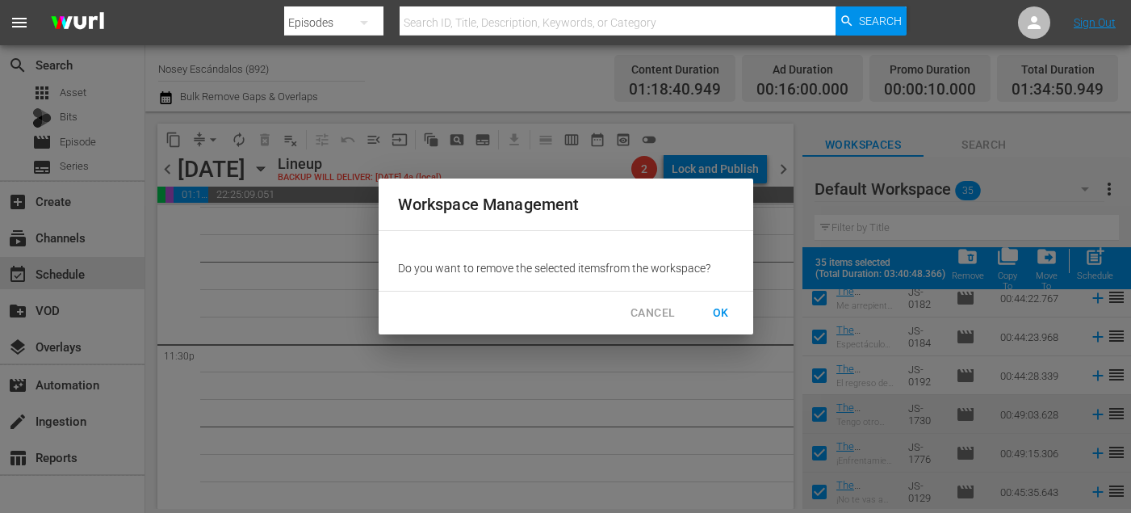
click at [729, 313] on span "OK" at bounding box center [721, 313] width 26 height 20
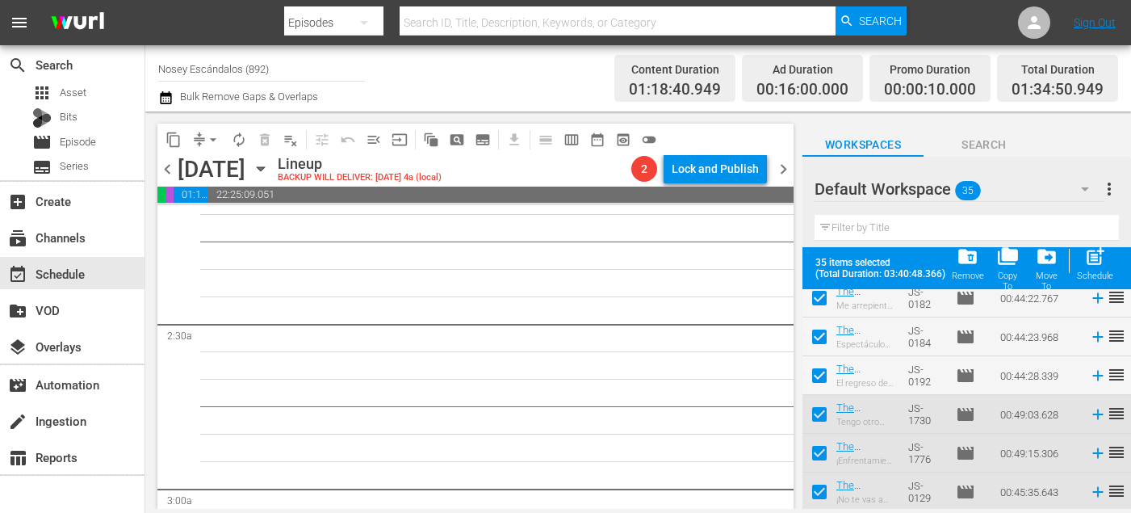
scroll to position [0, 0]
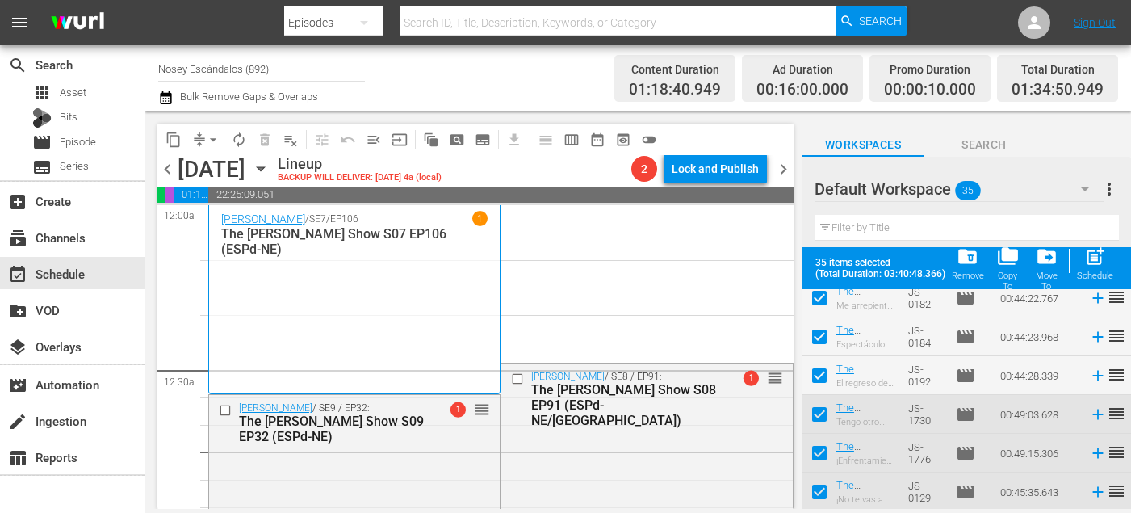
checkbox input "false"
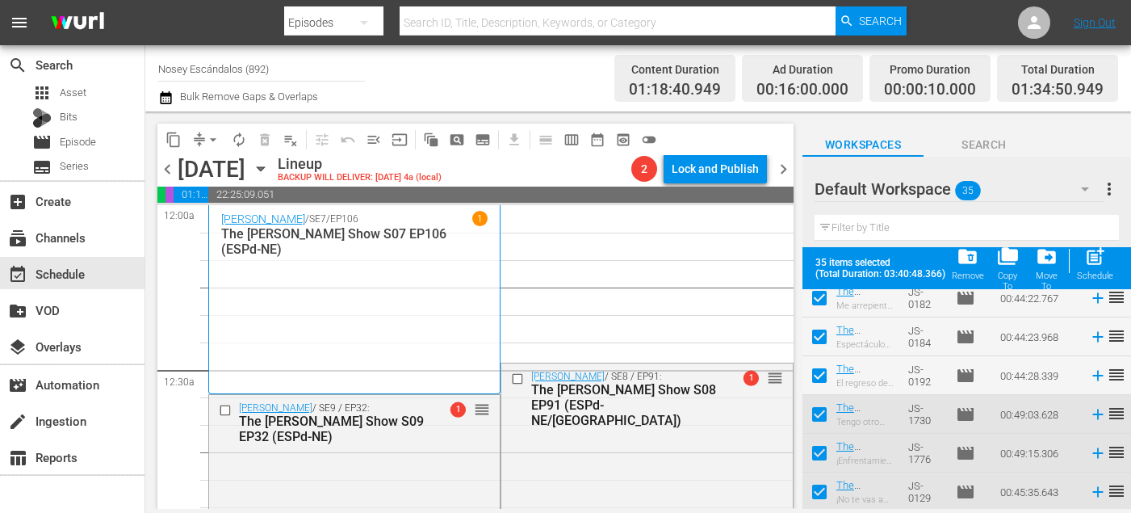
checkbox input "false"
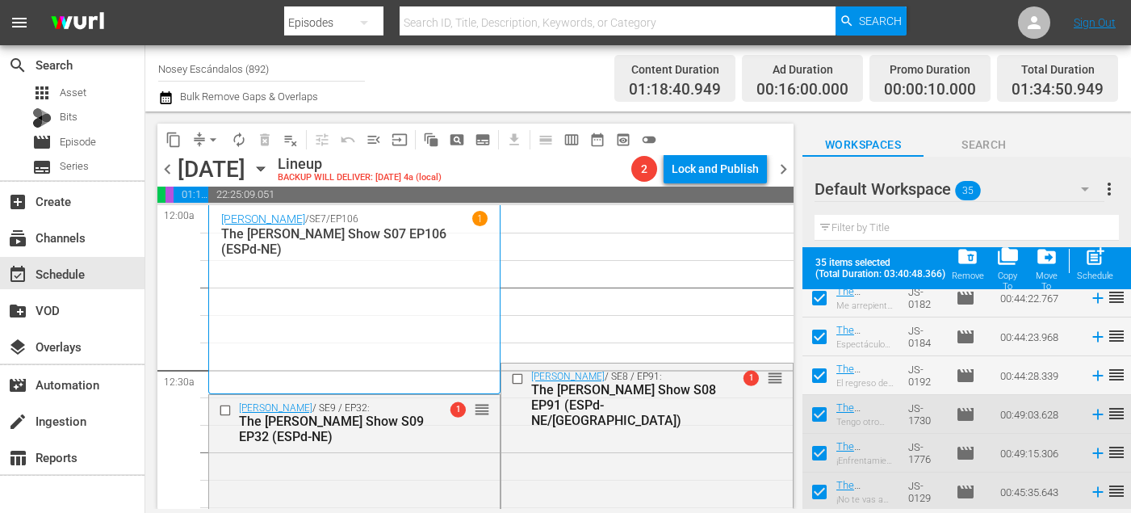
checkbox input "false"
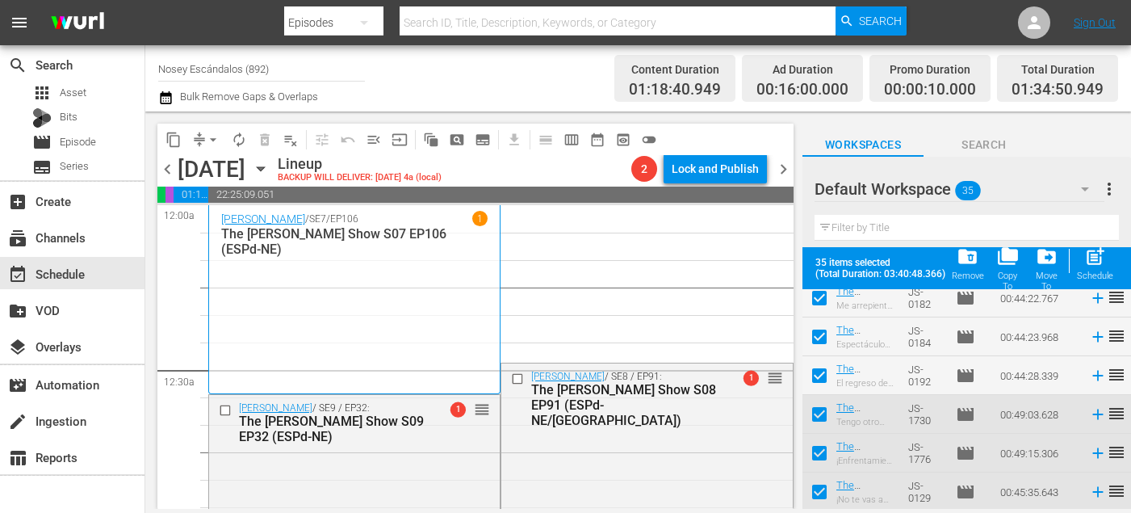
checkbox input "false"
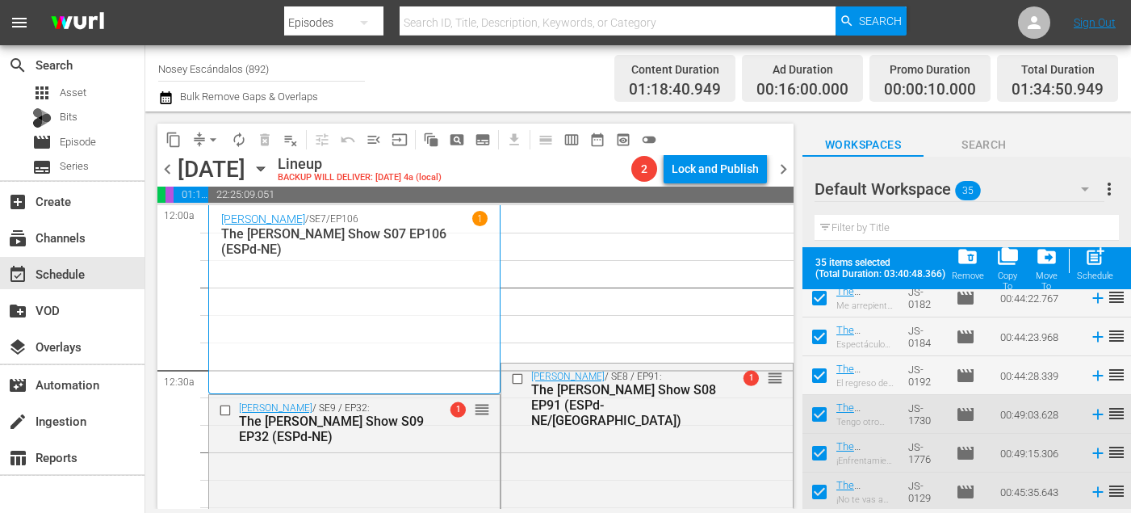
checkbox input "false"
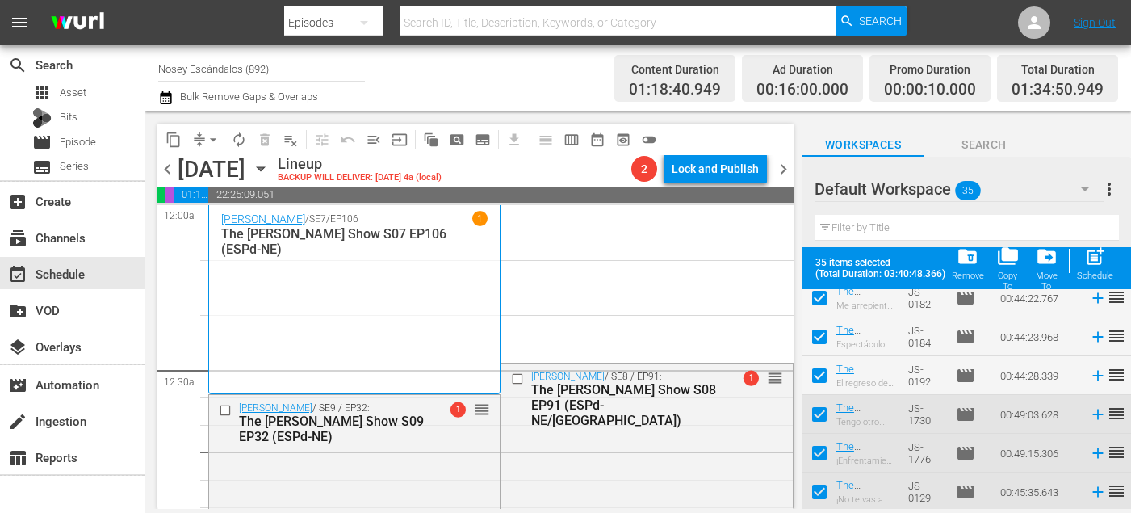
checkbox input "false"
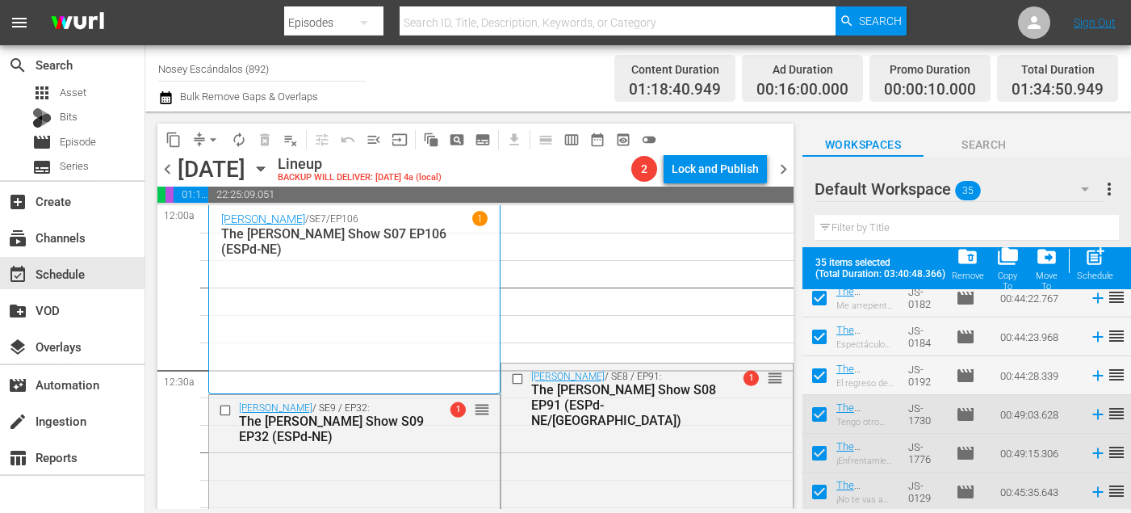
checkbox input "false"
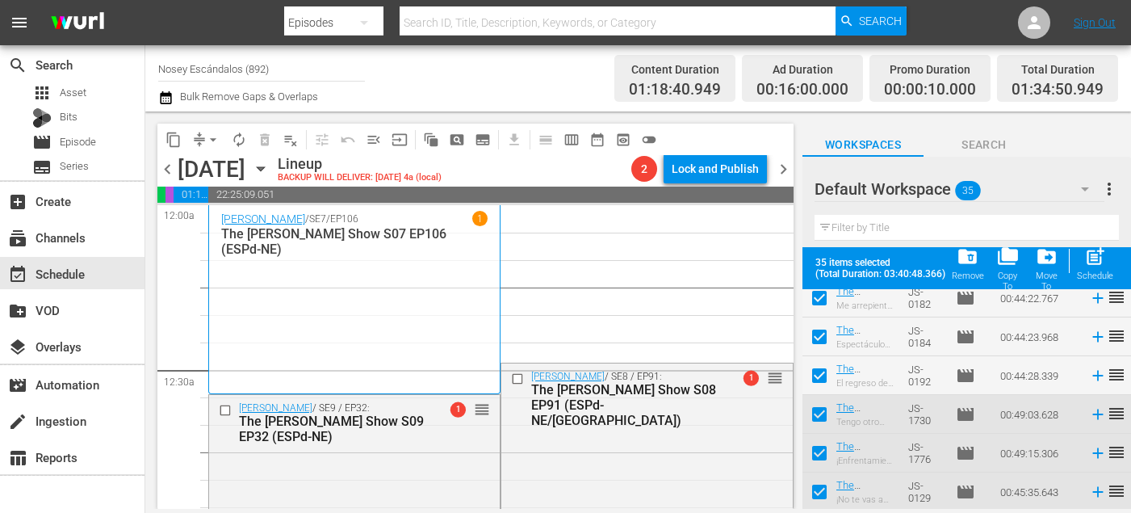
checkbox input "false"
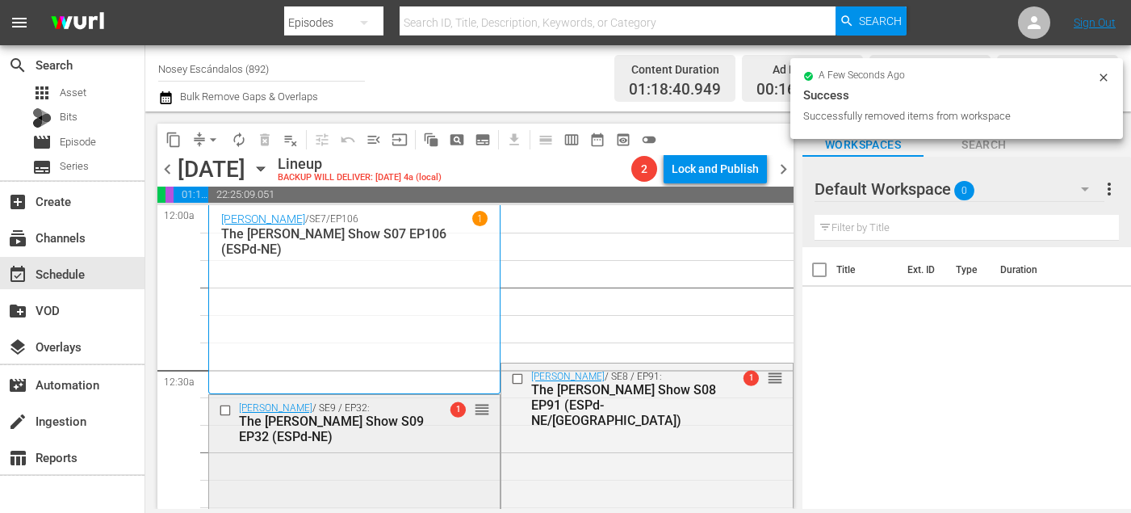
click at [227, 409] on input "checkbox" at bounding box center [227, 411] width 17 height 14
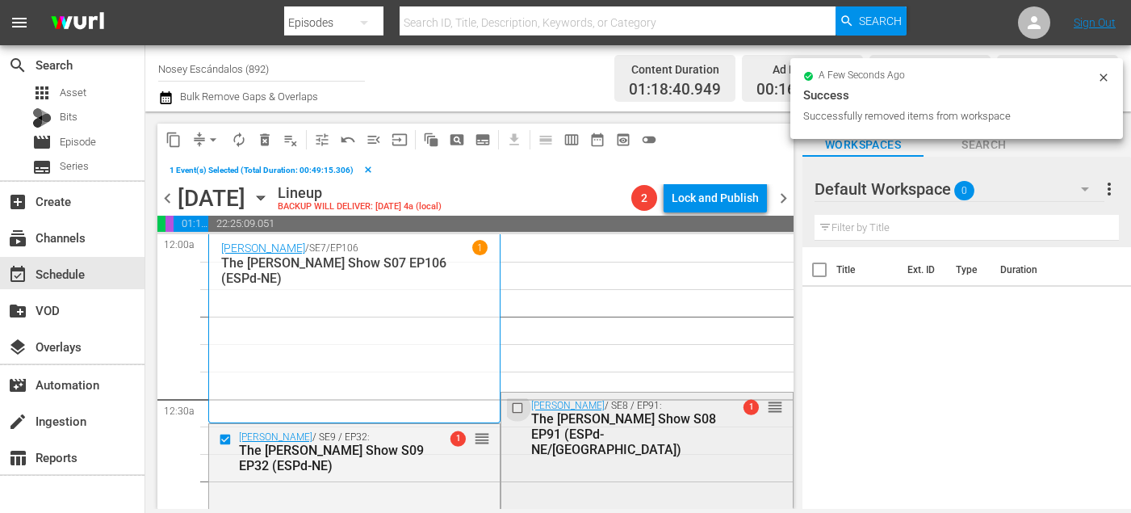
click at [518, 405] on input "checkbox" at bounding box center [519, 408] width 17 height 14
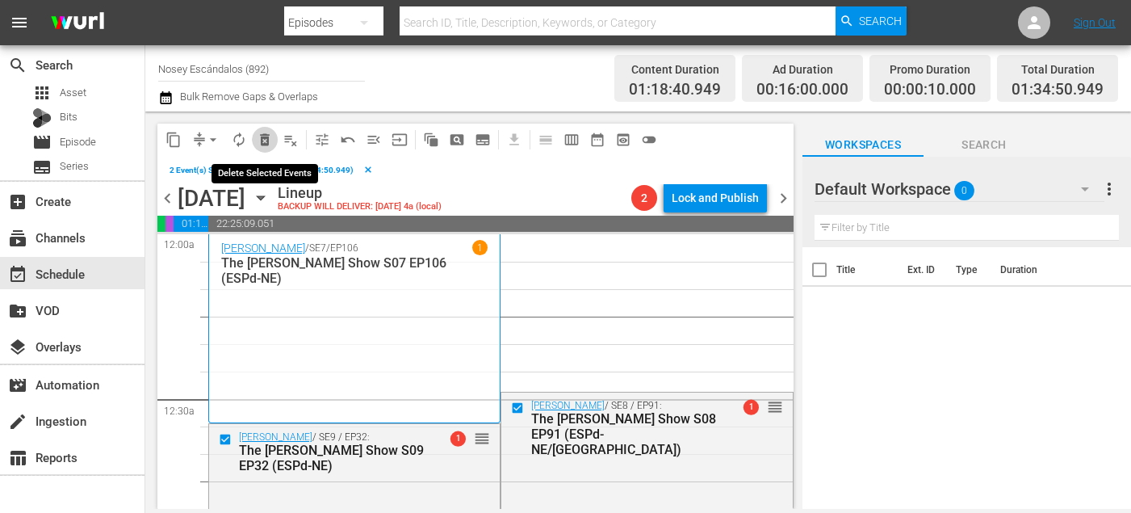
click at [265, 139] on span "delete_forever_outlined" at bounding box center [265, 140] width 16 height 16
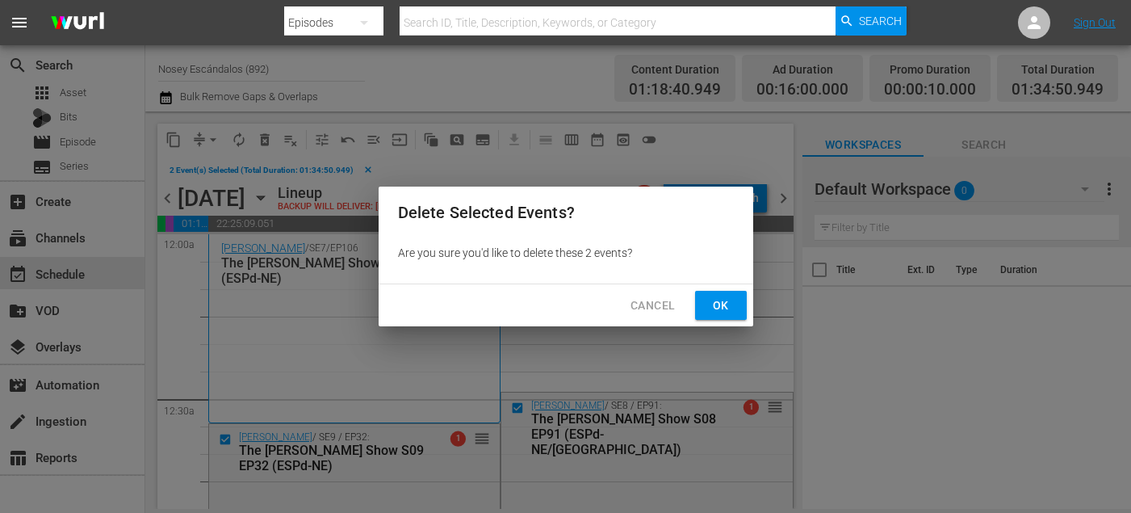
click at [712, 309] on span "Ok" at bounding box center [721, 306] width 26 height 20
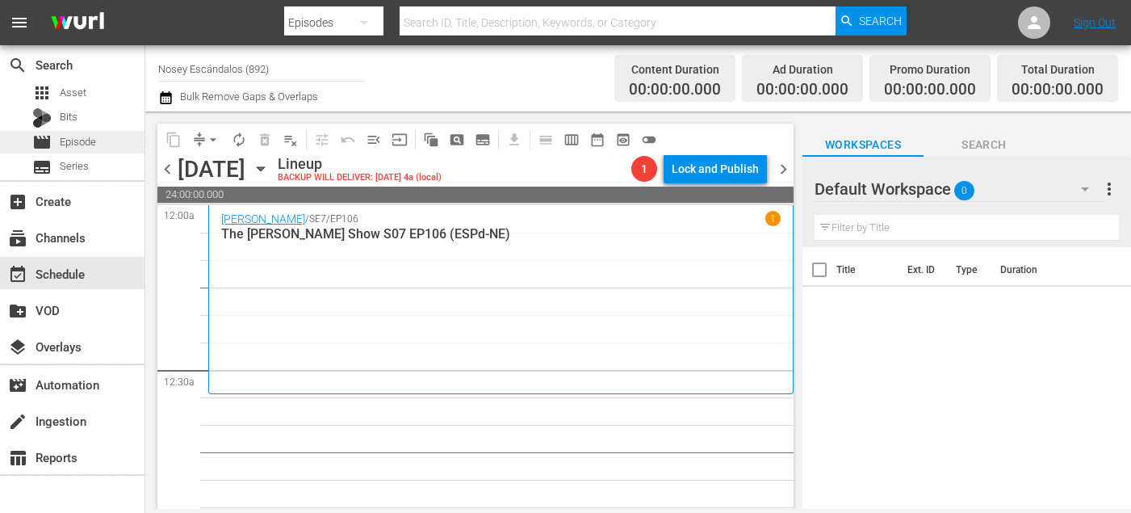
click at [98, 142] on div "movie Episode" at bounding box center [72, 142] width 145 height 23
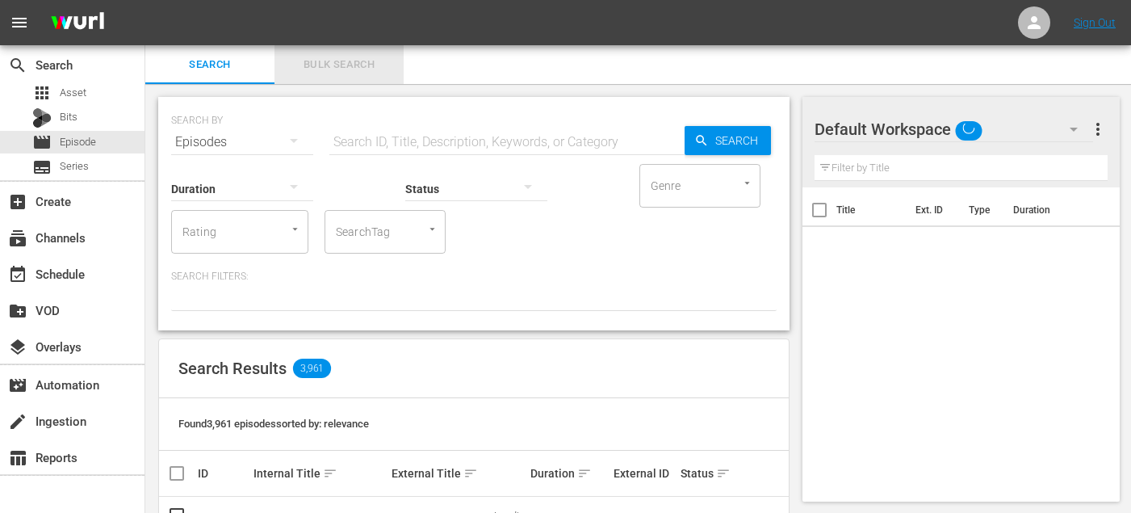
click at [351, 64] on span "Bulk Search" at bounding box center [339, 65] width 110 height 19
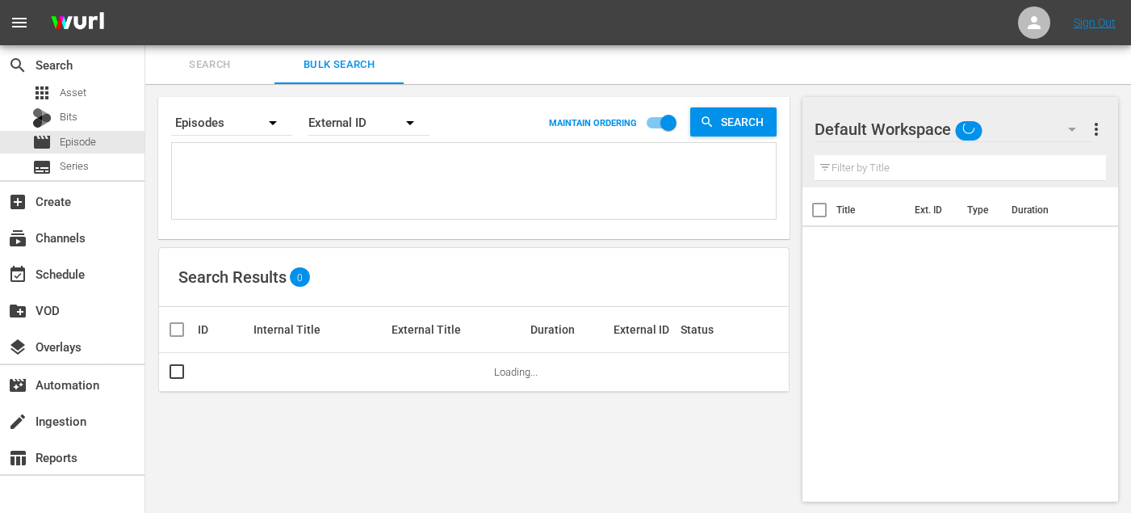
click at [300, 174] on textarea at bounding box center [476, 183] width 600 height 73
paste textarea "JS-0159 JS-0182 SO-2310 SO-2309 SO-2324 SO-2319 SO-2315 SO-2314 SO-2304 EL-2304…"
type textarea "JS-0159 JS-0182 SO-2310 SO-2309 SO-2324 SO-2319 SO-2315 SO-2314 SO-2304 EL-2304…"
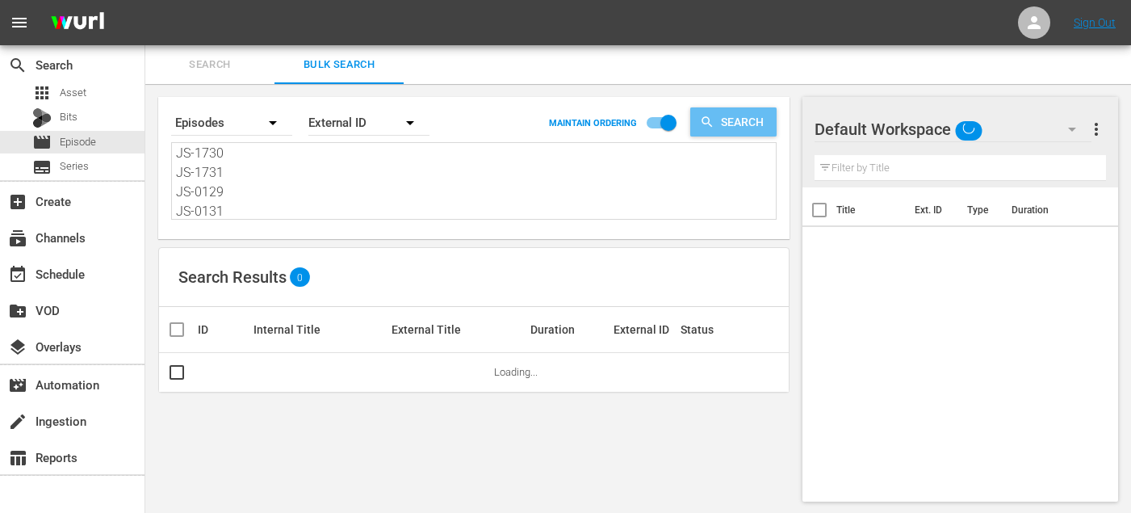
click at [736, 124] on span "Search" at bounding box center [746, 121] width 62 height 29
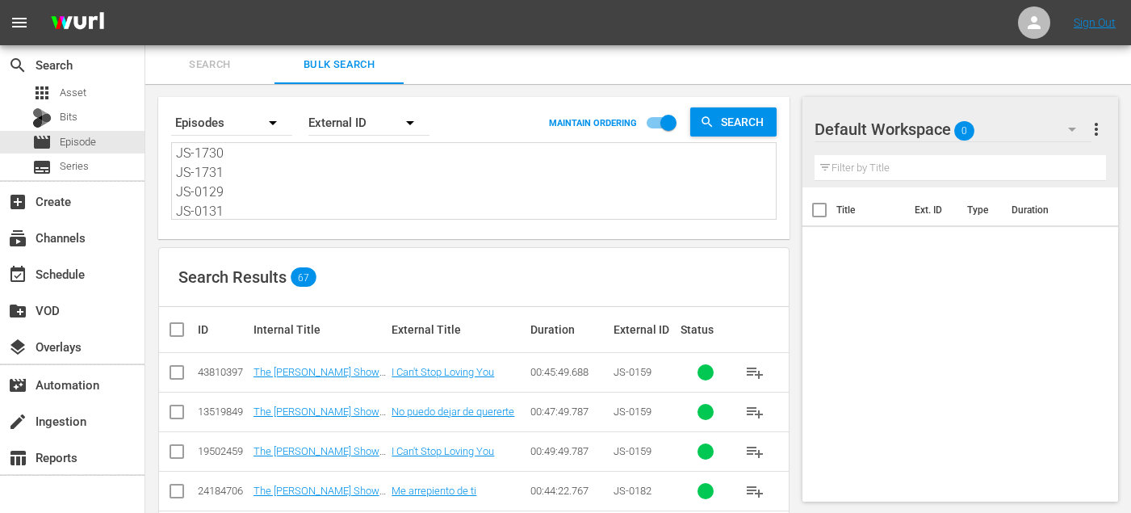
click at [175, 412] on input "checkbox" at bounding box center [176, 414] width 19 height 19
checkbox input "true"
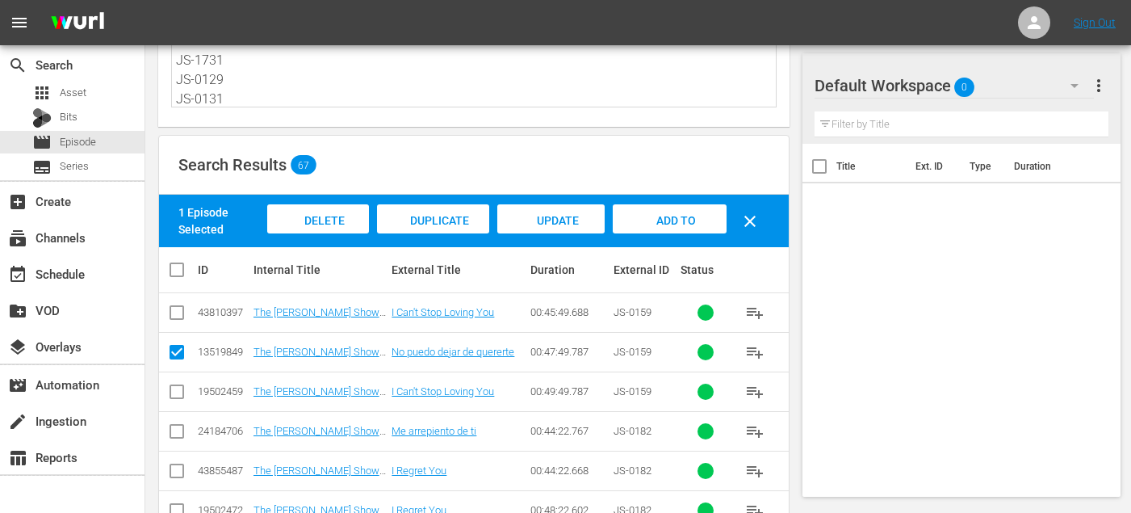
click at [175, 427] on input "checkbox" at bounding box center [176, 434] width 19 height 19
checkbox input "true"
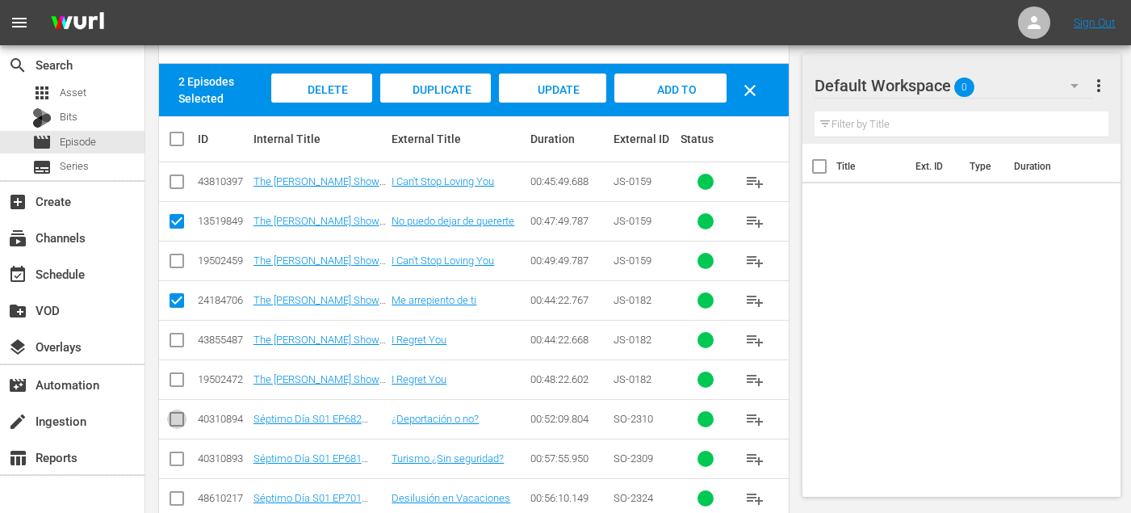
click at [175, 421] on input "checkbox" at bounding box center [176, 422] width 19 height 19
checkbox input "true"
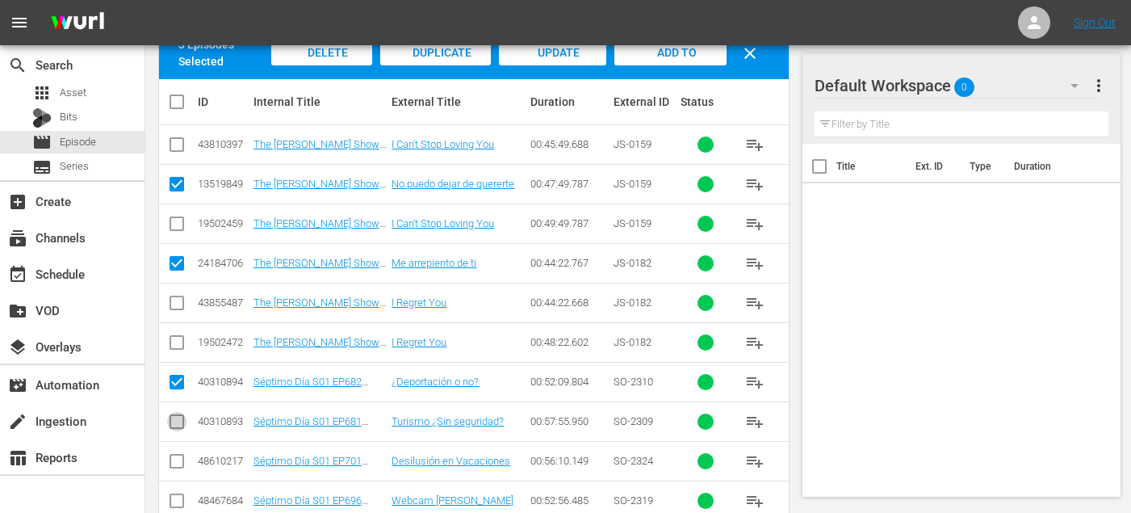
click at [175, 421] on input "checkbox" at bounding box center [176, 424] width 19 height 19
checkbox input "true"
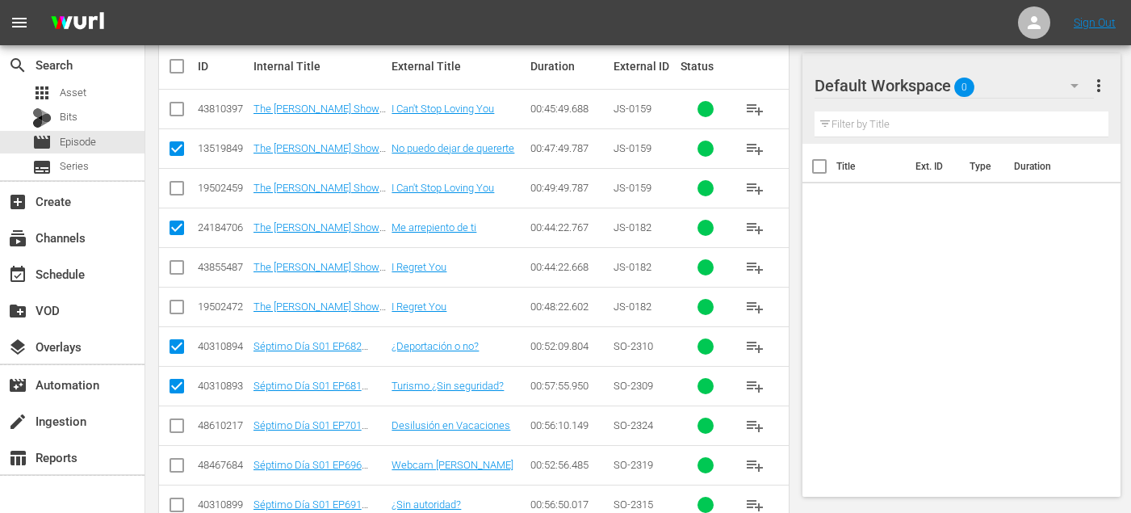
click at [175, 416] on icon at bounding box center [176, 425] width 19 height 19
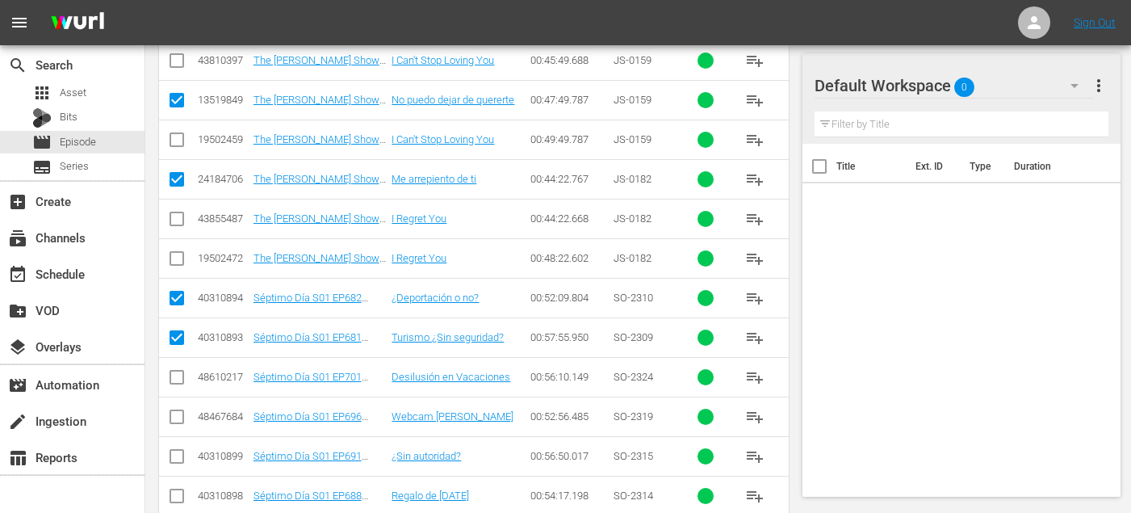
scroll to position [365, 0]
click at [175, 416] on input "checkbox" at bounding box center [176, 418] width 19 height 19
checkbox input "true"
click at [174, 382] on input "checkbox" at bounding box center [176, 379] width 19 height 19
checkbox input "true"
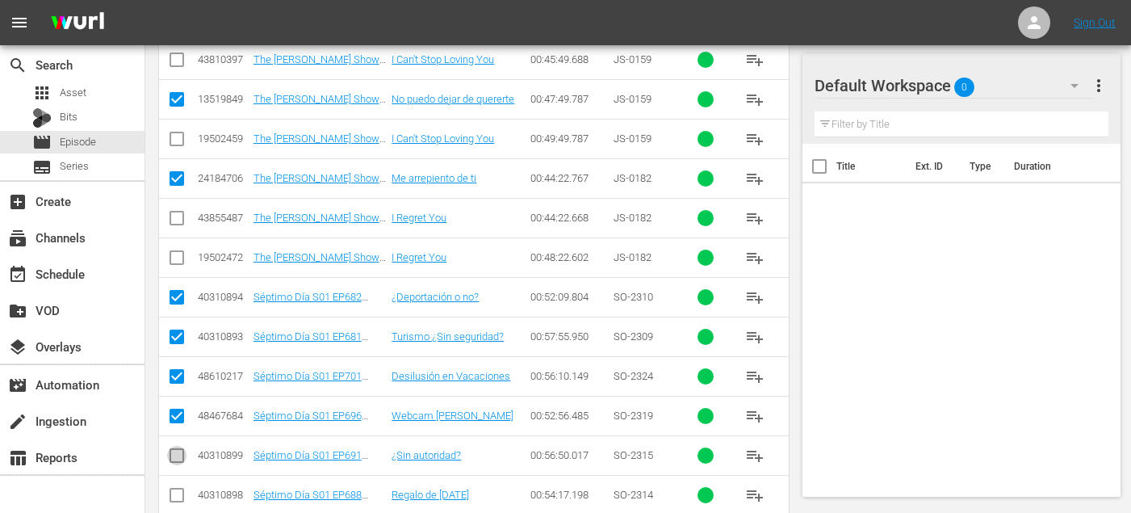
click at [176, 454] on input "checkbox" at bounding box center [176, 458] width 19 height 19
checkbox input "true"
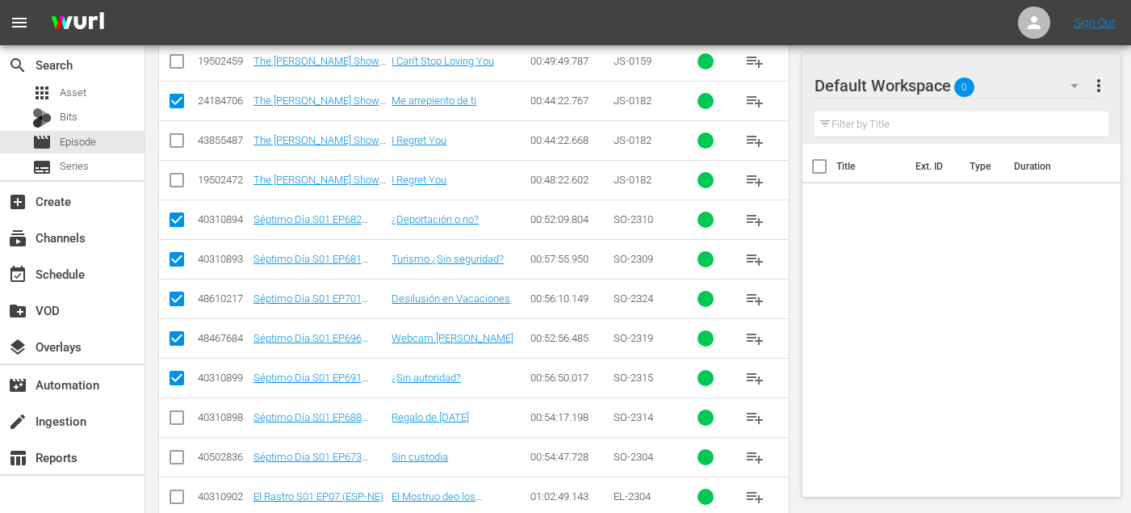
click at [175, 423] on input "checkbox" at bounding box center [176, 420] width 19 height 19
checkbox input "true"
click at [175, 457] on input "checkbox" at bounding box center [176, 460] width 19 height 19
checkbox input "true"
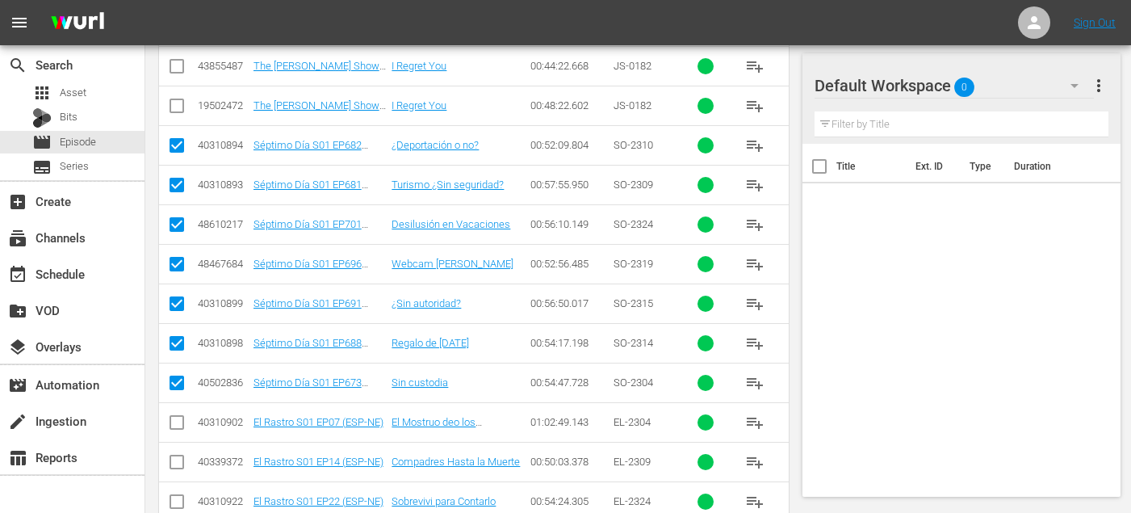
scroll to position [520, 0]
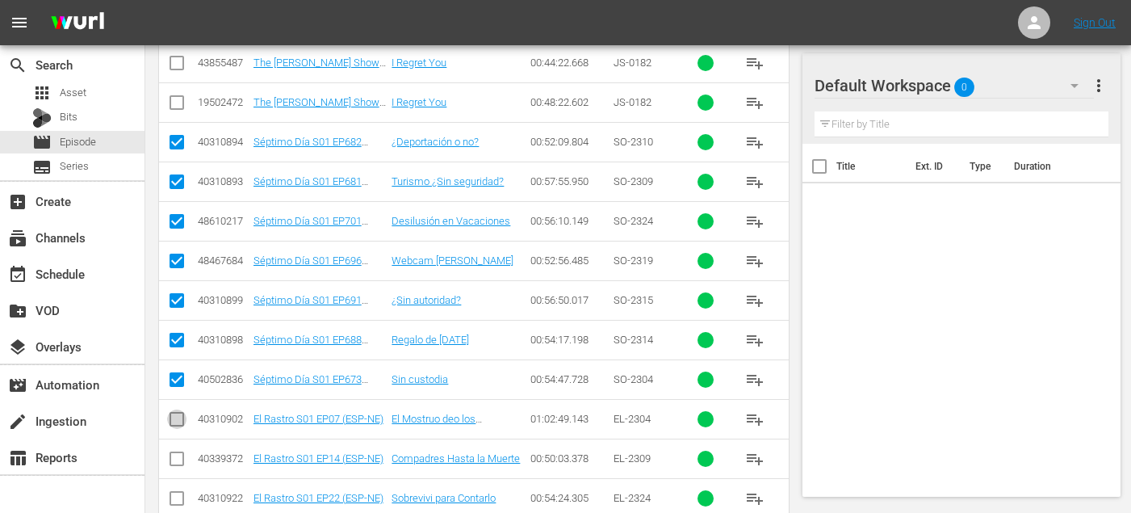
click at [176, 414] on input "checkbox" at bounding box center [176, 422] width 19 height 19
checkbox input "true"
click at [175, 457] on input "checkbox" at bounding box center [176, 461] width 19 height 19
checkbox input "true"
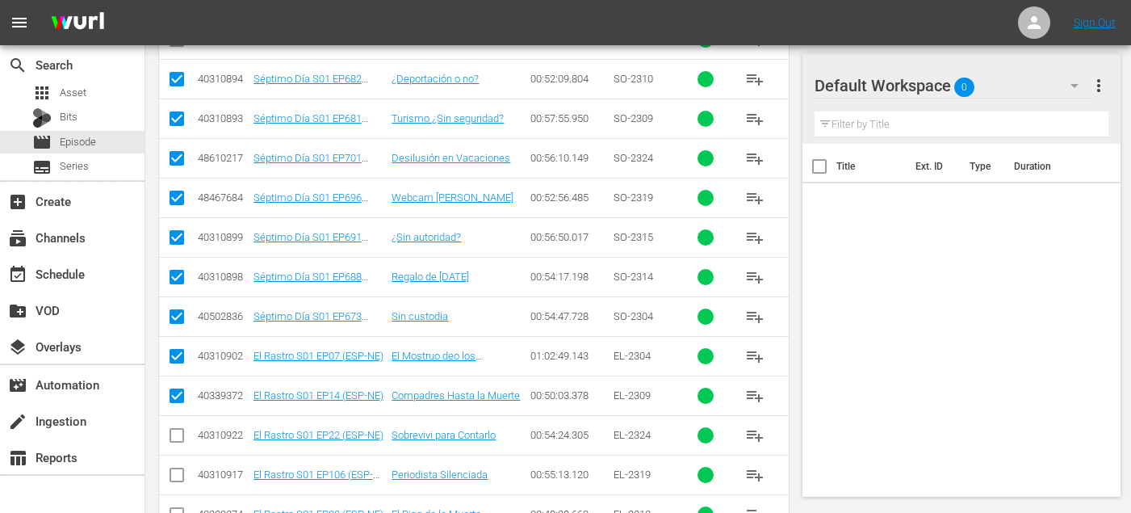
scroll to position [585, 0]
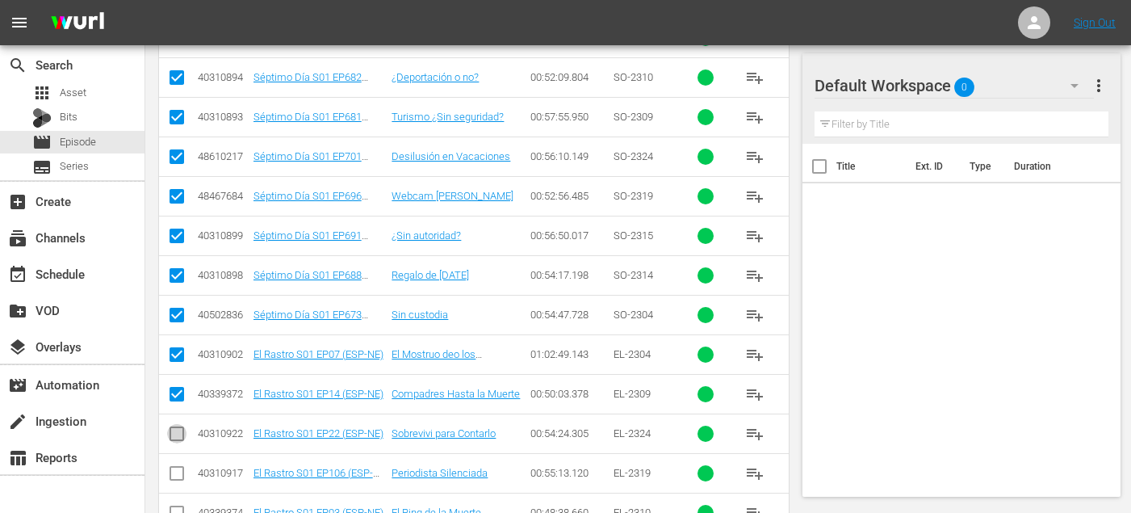
click at [174, 438] on input "checkbox" at bounding box center [176, 436] width 19 height 19
checkbox input "true"
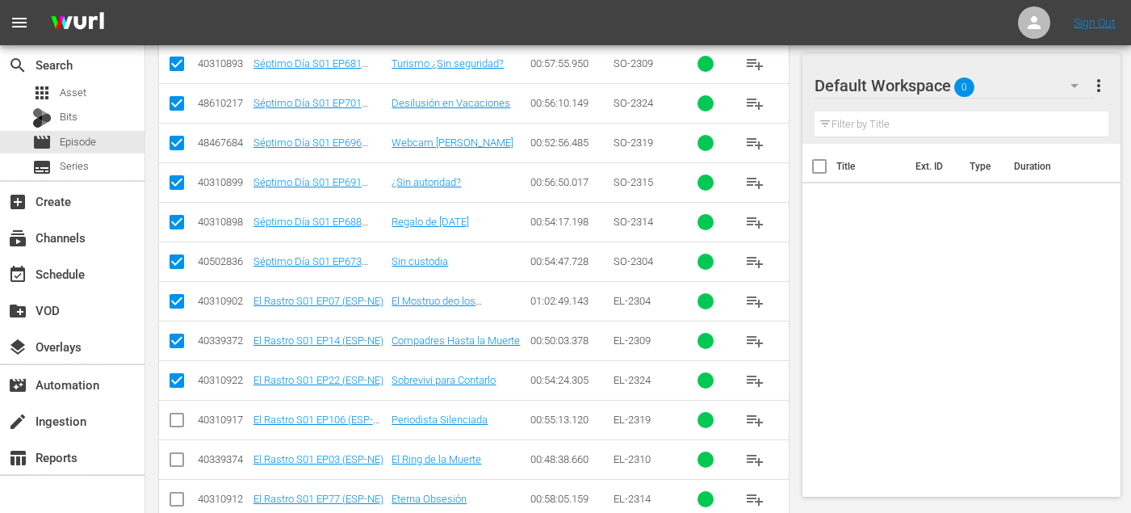
scroll to position [644, 0]
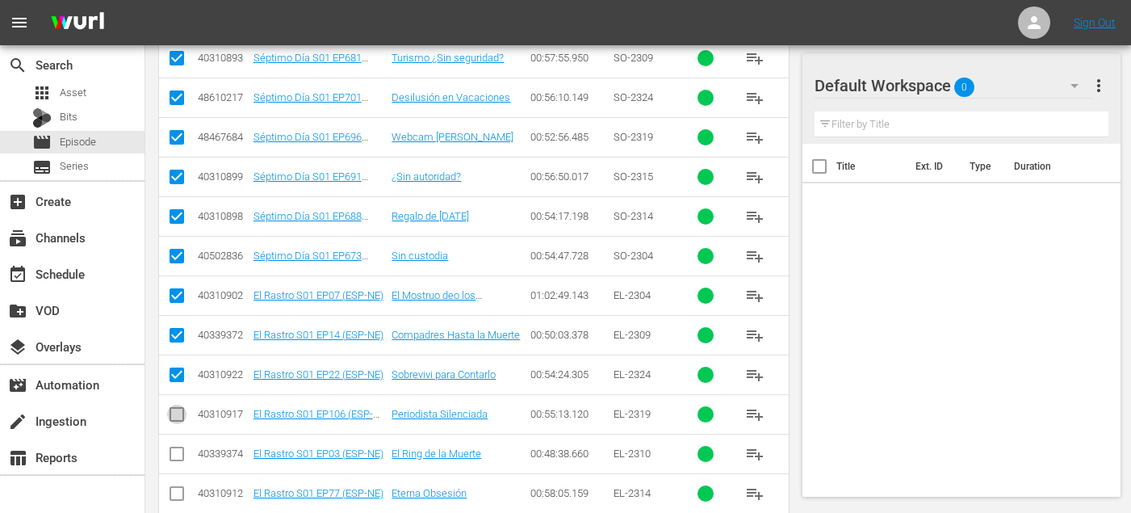
click at [174, 414] on input "checkbox" at bounding box center [176, 417] width 19 height 19
checkbox input "true"
click at [172, 451] on input "checkbox" at bounding box center [176, 456] width 19 height 19
checkbox input "true"
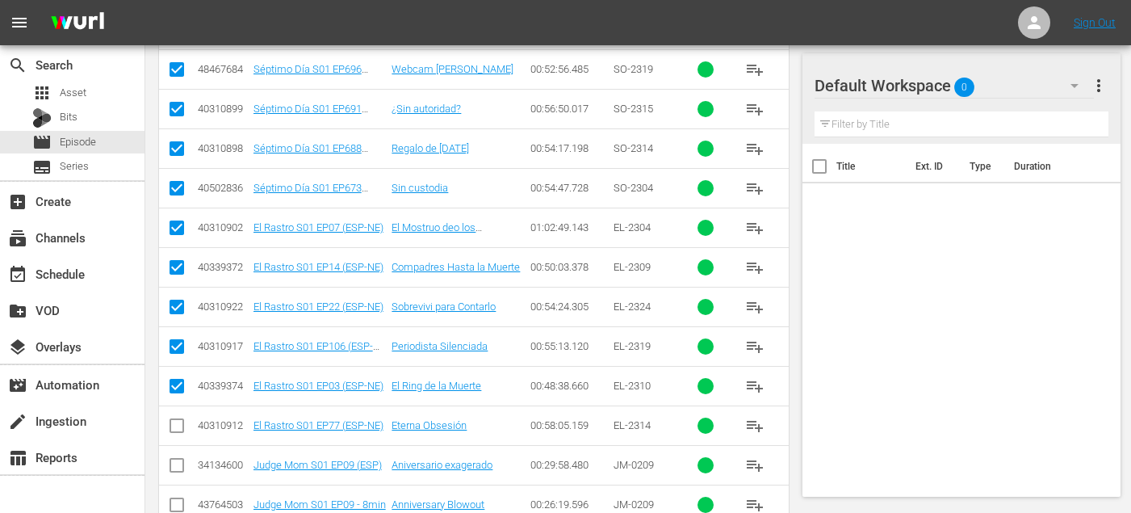
click at [173, 420] on input "checkbox" at bounding box center [176, 428] width 19 height 19
checkbox input "true"
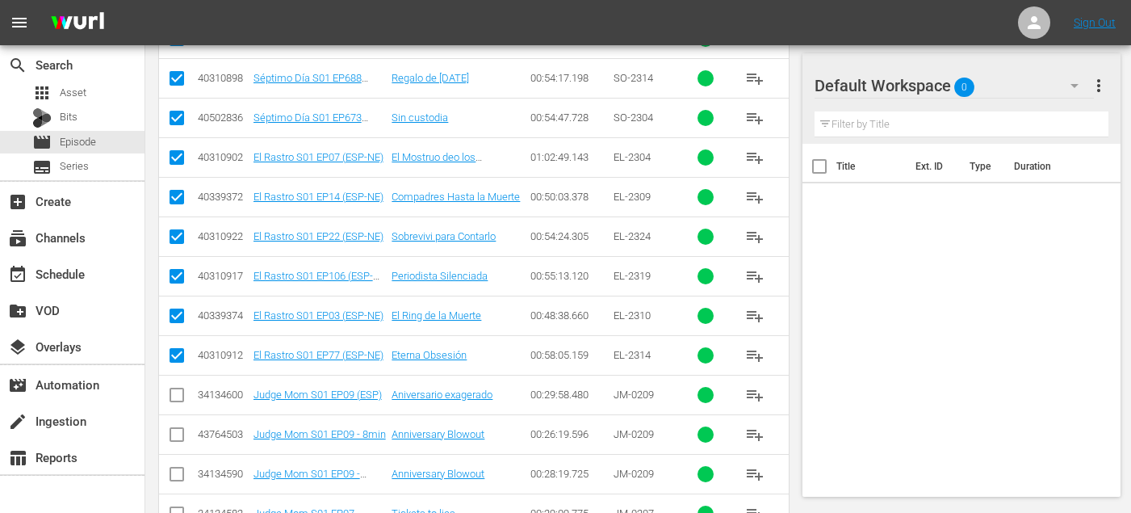
click at [179, 393] on input "checkbox" at bounding box center [176, 397] width 19 height 19
checkbox input "true"
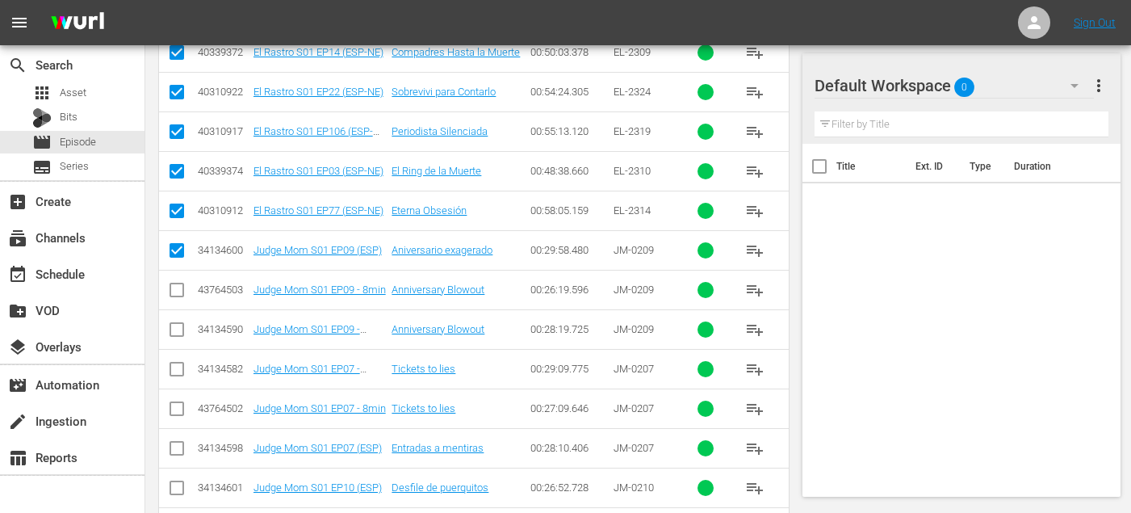
scroll to position [942, 0]
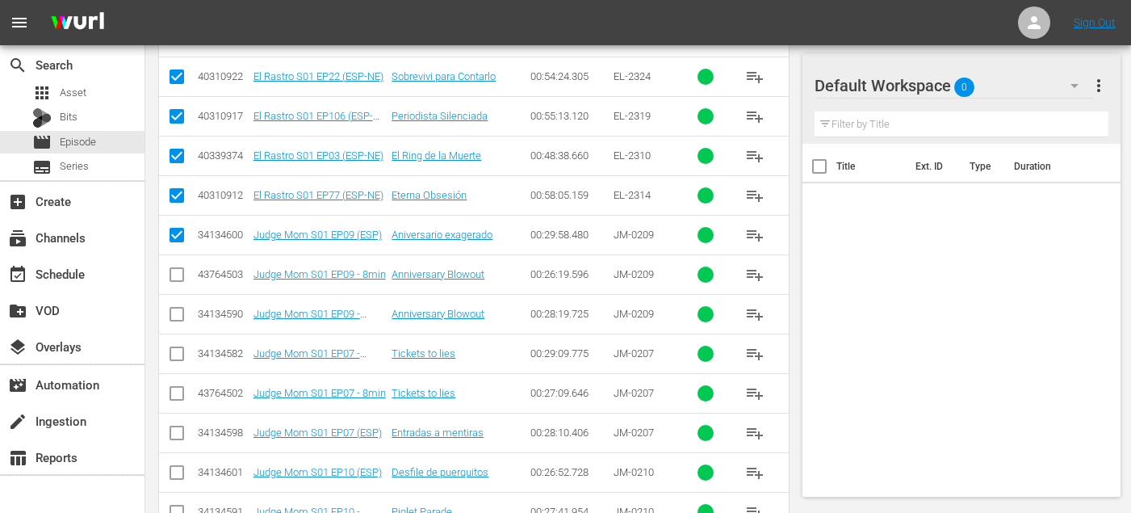
click at [173, 438] on input "checkbox" at bounding box center [176, 435] width 19 height 19
checkbox input "true"
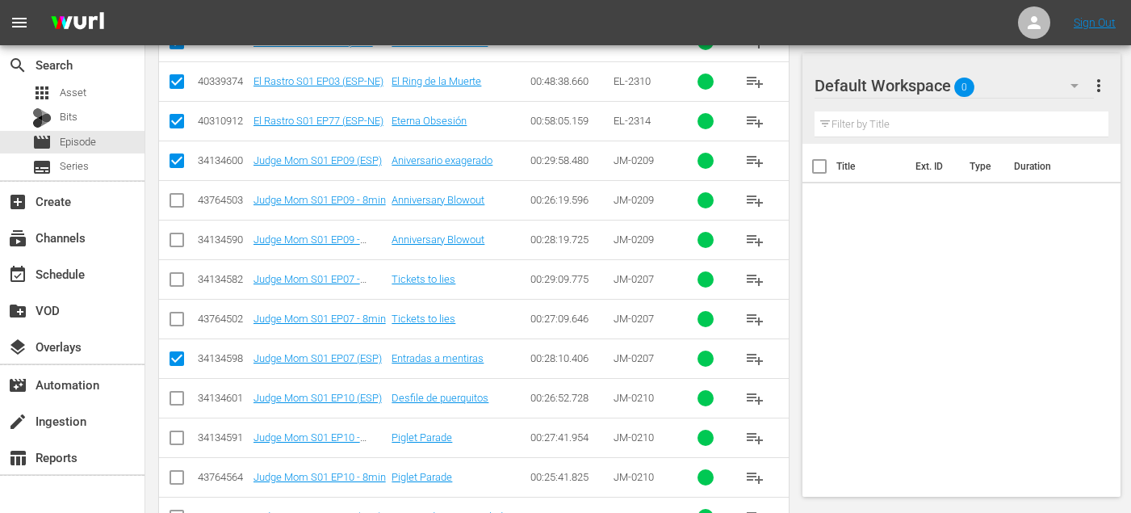
click at [174, 402] on input "checkbox" at bounding box center [176, 401] width 19 height 19
checkbox input "true"
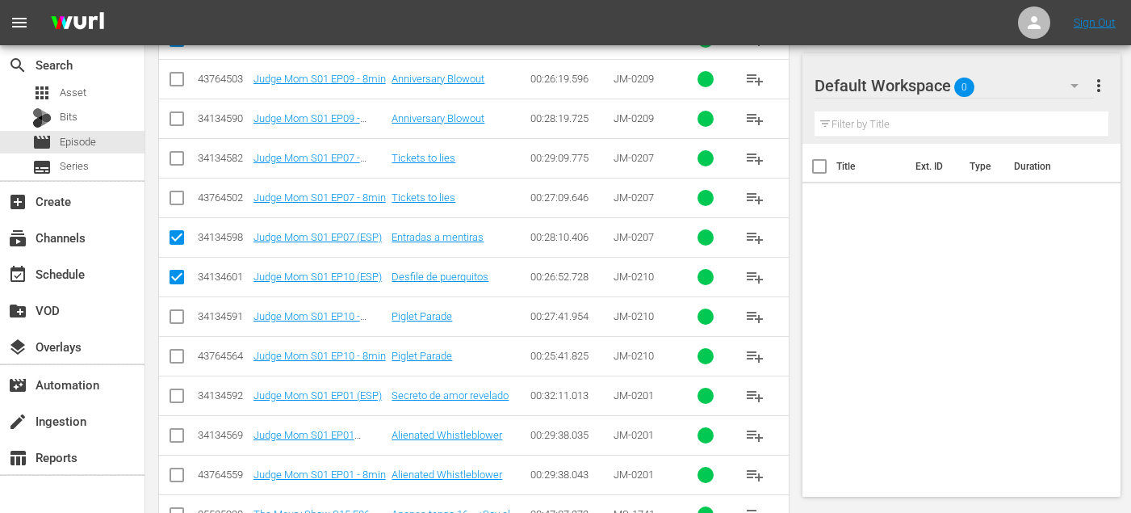
scroll to position [1136, 0]
click at [176, 397] on input "checkbox" at bounding box center [176, 399] width 19 height 19
checkbox input "true"
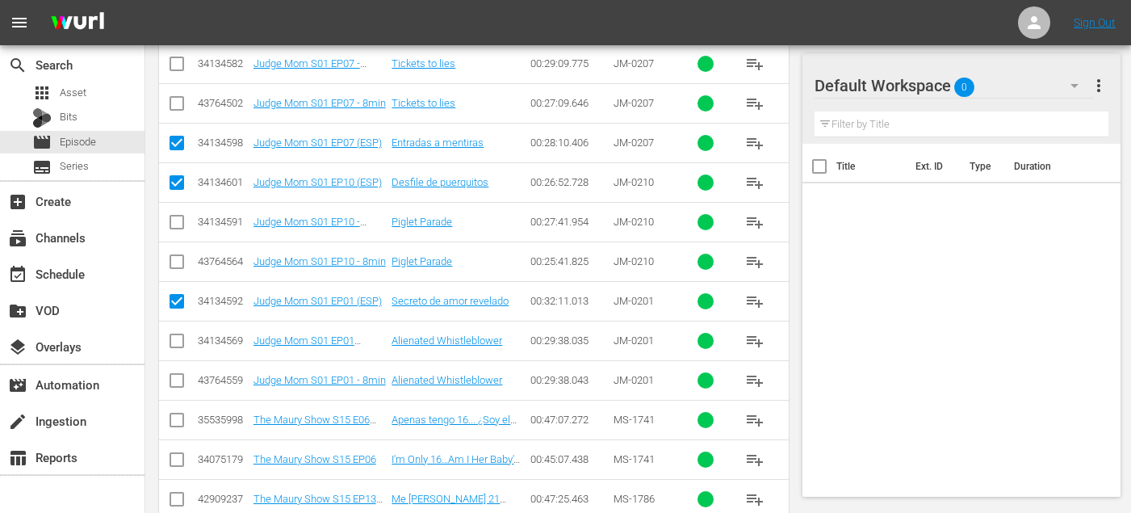
click at [169, 417] on input "checkbox" at bounding box center [176, 423] width 19 height 19
checkbox input "true"
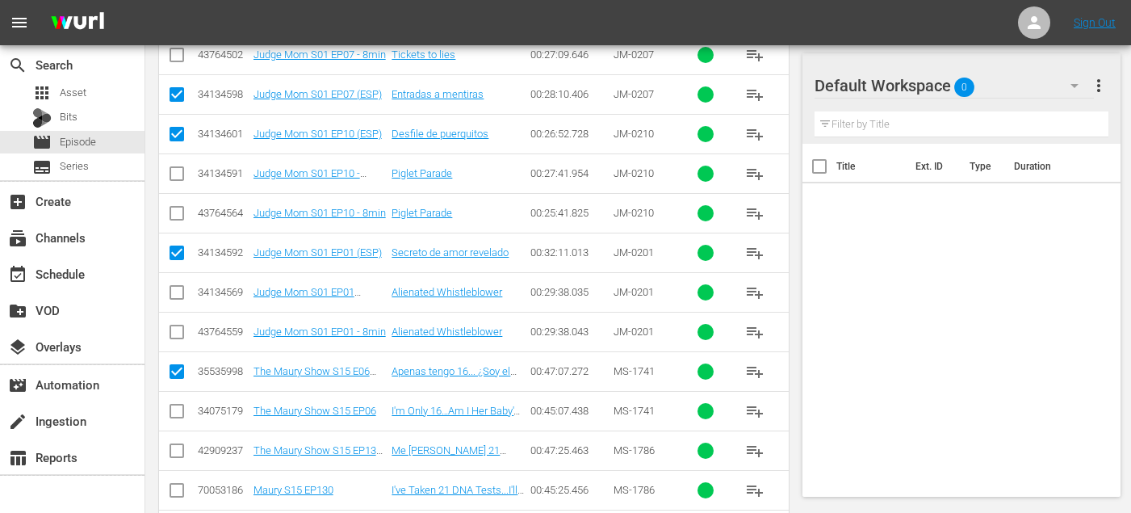
scroll to position [1281, 0]
click at [174, 448] on input "checkbox" at bounding box center [176, 452] width 19 height 19
checkbox input "true"
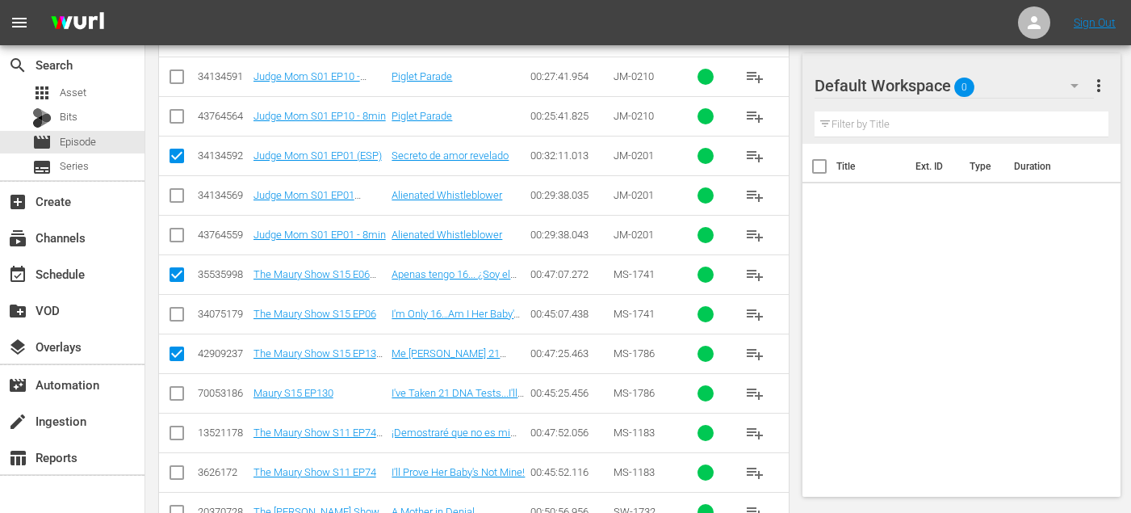
click at [175, 435] on input "checkbox" at bounding box center [176, 435] width 19 height 19
checkbox input "true"
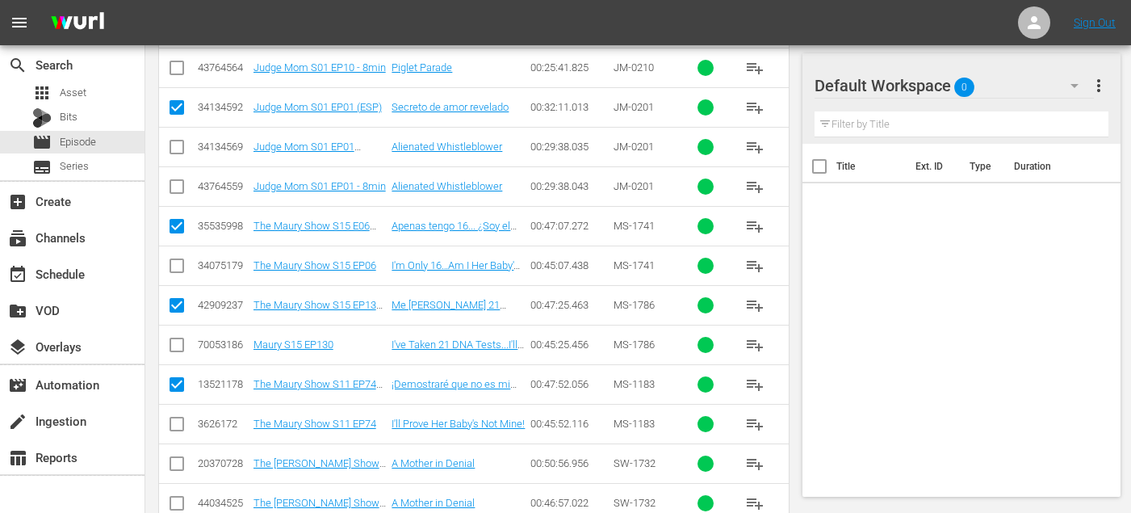
scroll to position [1510, 0]
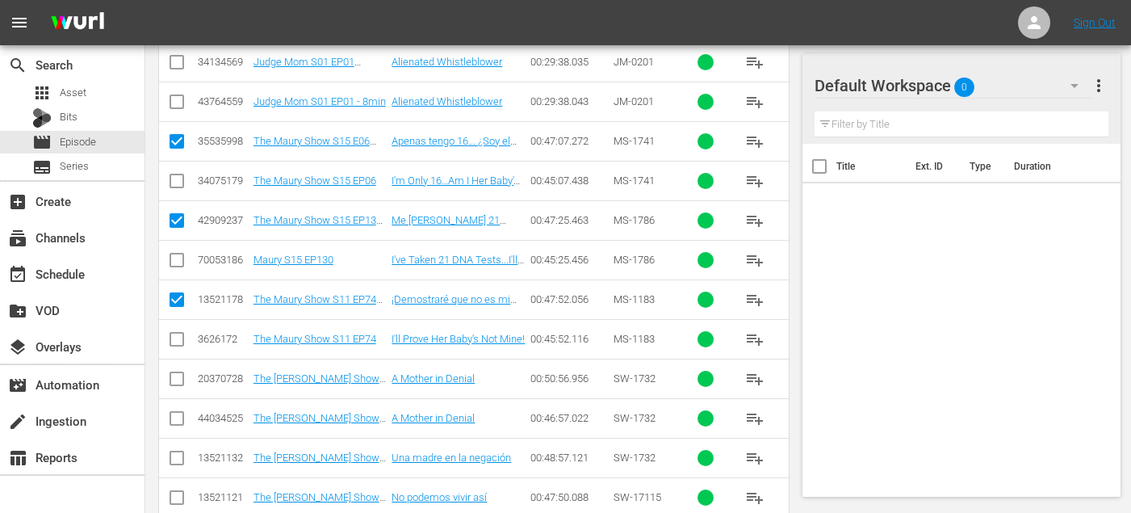
click at [174, 455] on input "checkbox" at bounding box center [176, 460] width 19 height 19
checkbox input "true"
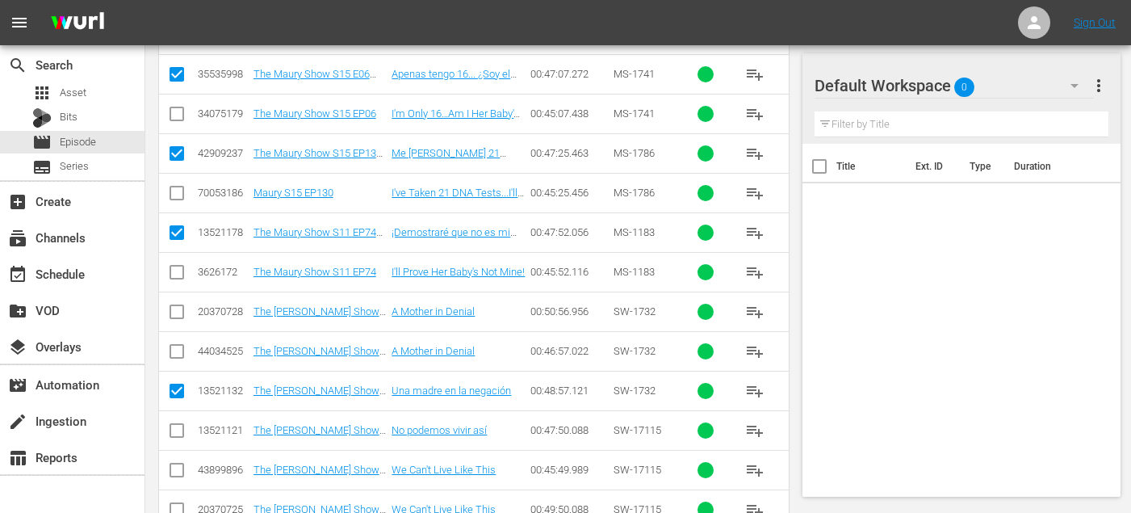
click at [174, 433] on input "checkbox" at bounding box center [176, 433] width 19 height 19
checkbox input "true"
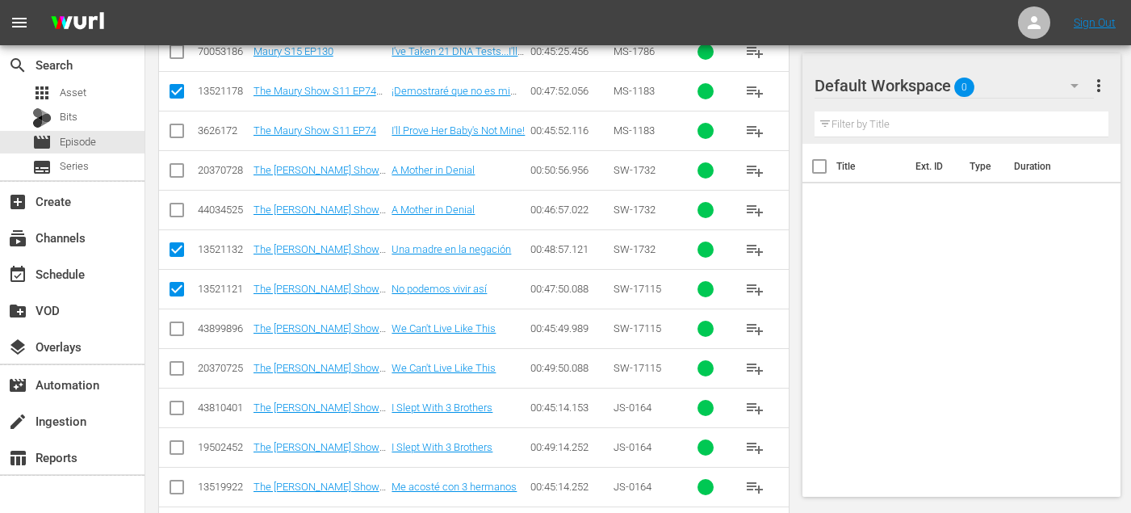
scroll to position [1794, 0]
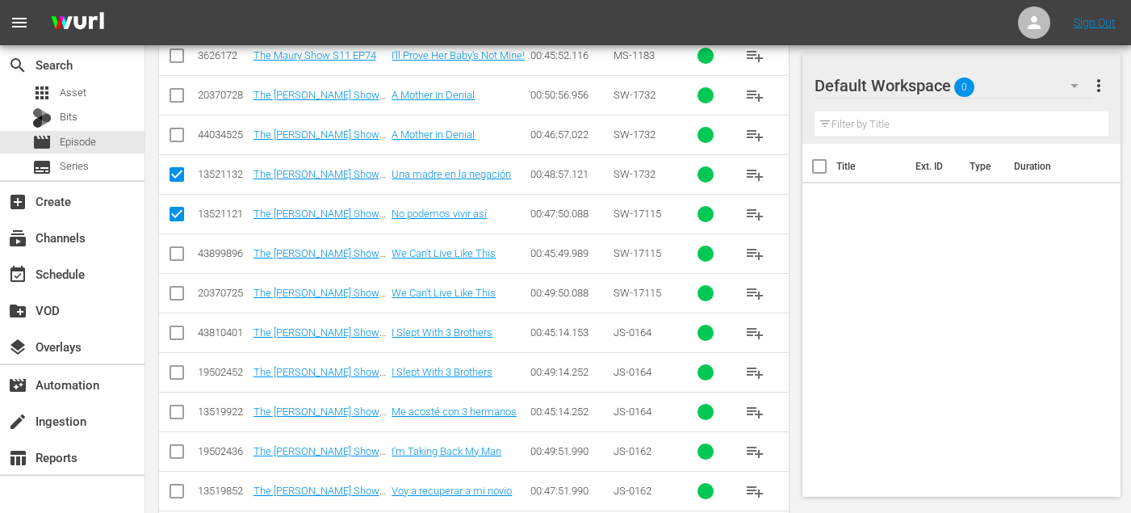
click at [174, 414] on input "checkbox" at bounding box center [176, 414] width 19 height 19
checkbox input "true"
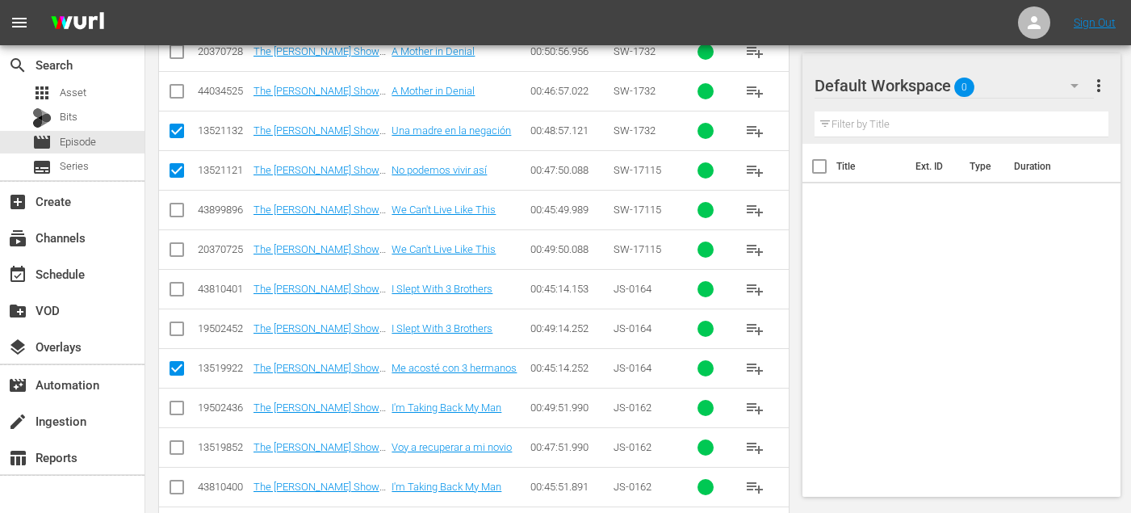
click at [174, 449] on input "checkbox" at bounding box center [176, 450] width 19 height 19
checkbox input "true"
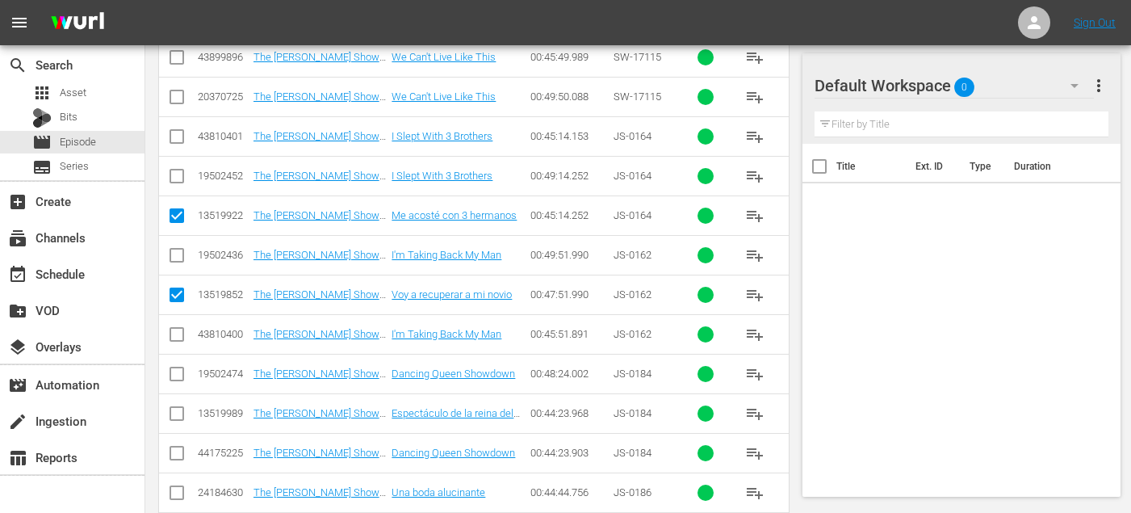
scroll to position [1992, 0]
click at [178, 410] on input "checkbox" at bounding box center [176, 414] width 19 height 19
checkbox input "true"
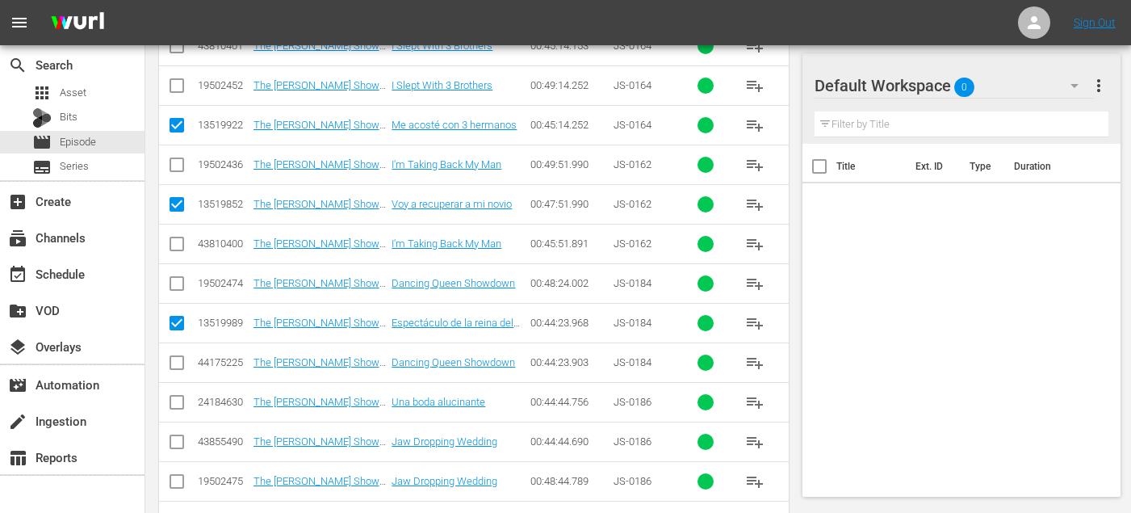
scroll to position [2080, 0]
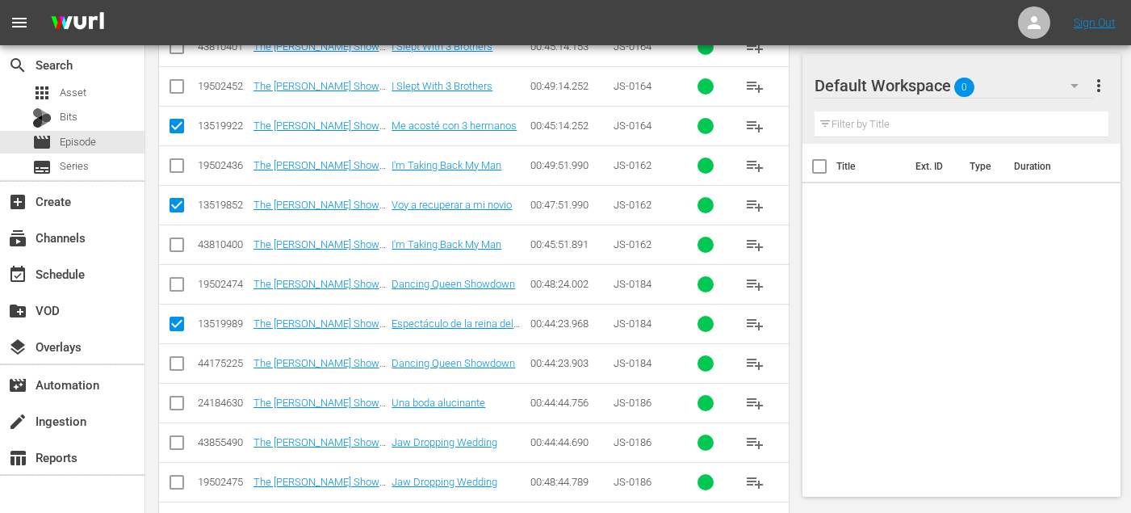
click at [173, 393] on icon at bounding box center [176, 402] width 19 height 19
click at [177, 402] on input "checkbox" at bounding box center [176, 406] width 19 height 19
checkbox input "true"
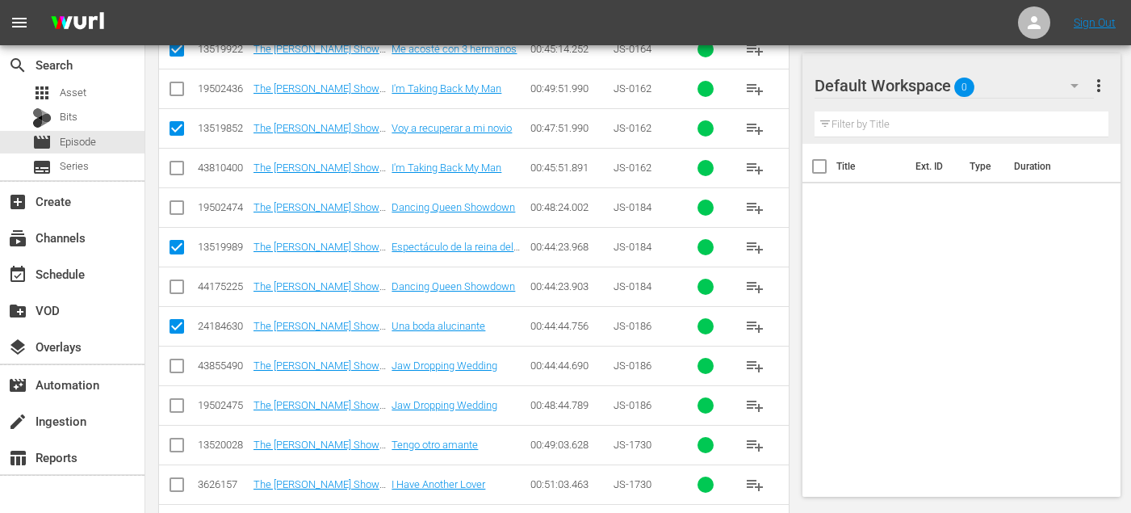
scroll to position [2157, 0]
click at [175, 443] on input "checkbox" at bounding box center [176, 447] width 19 height 19
checkbox input "true"
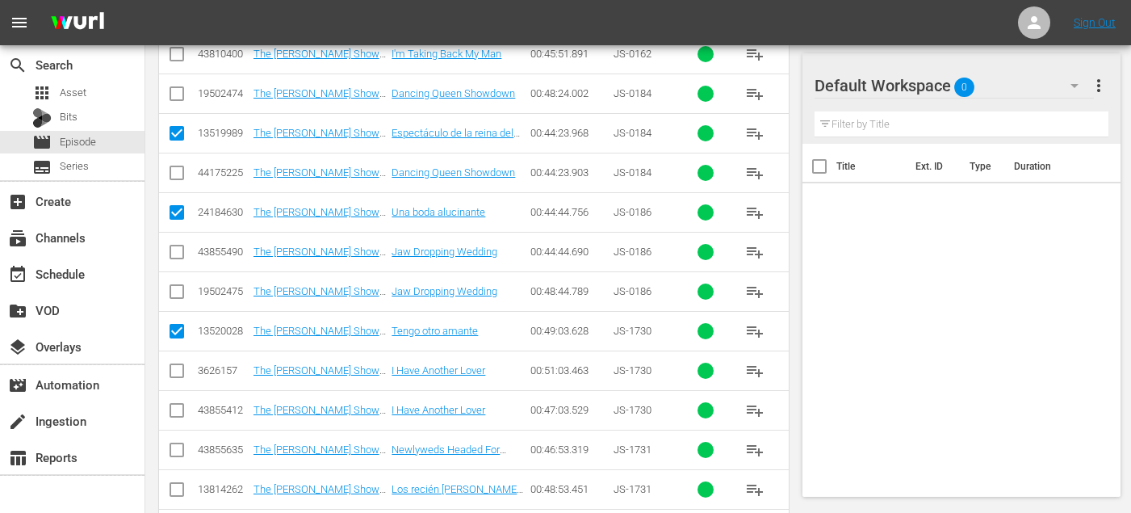
scroll to position [2313, 0]
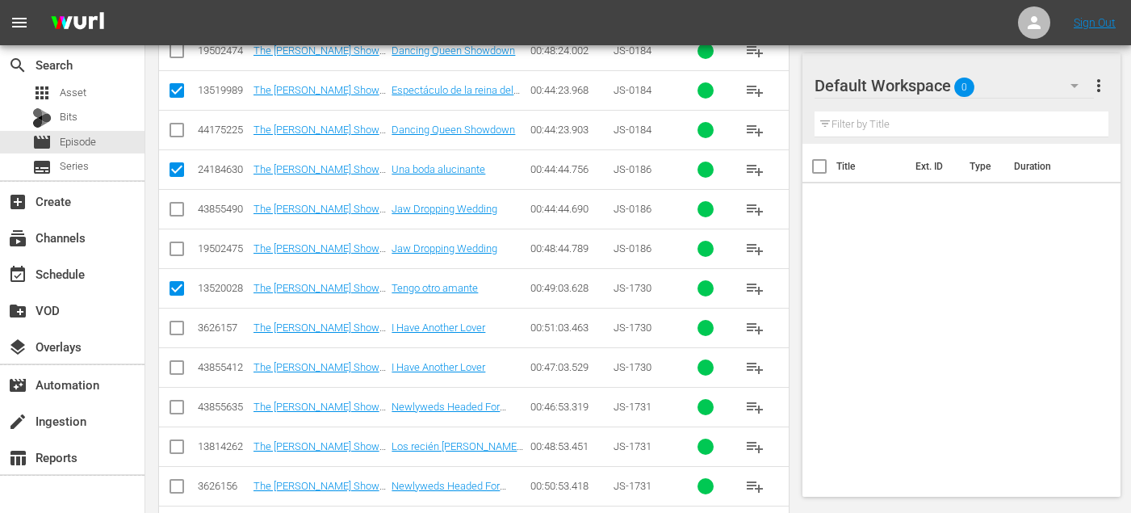
click at [170, 444] on input "checkbox" at bounding box center [176, 449] width 19 height 19
checkbox input "true"
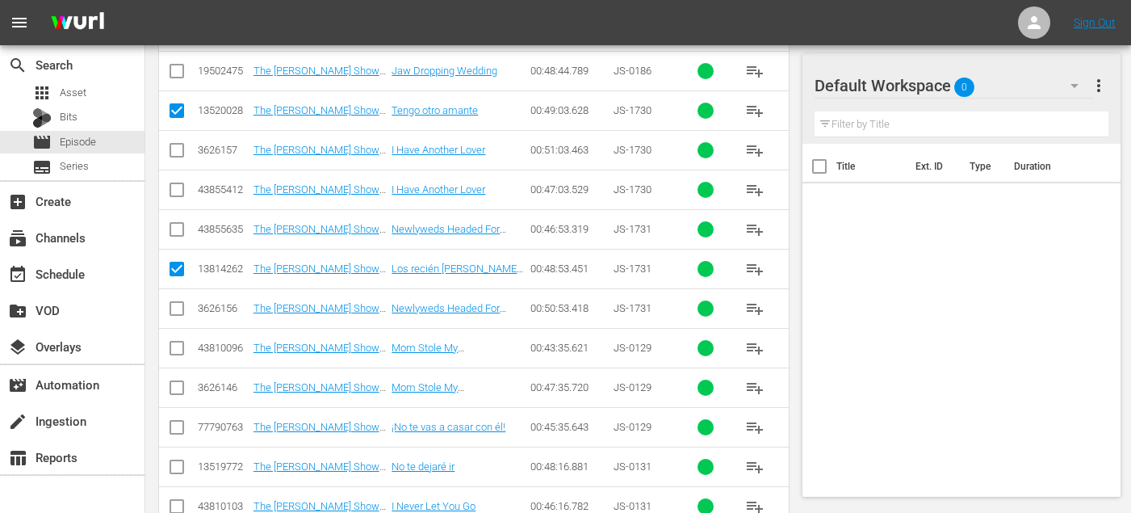
scroll to position [2495, 0]
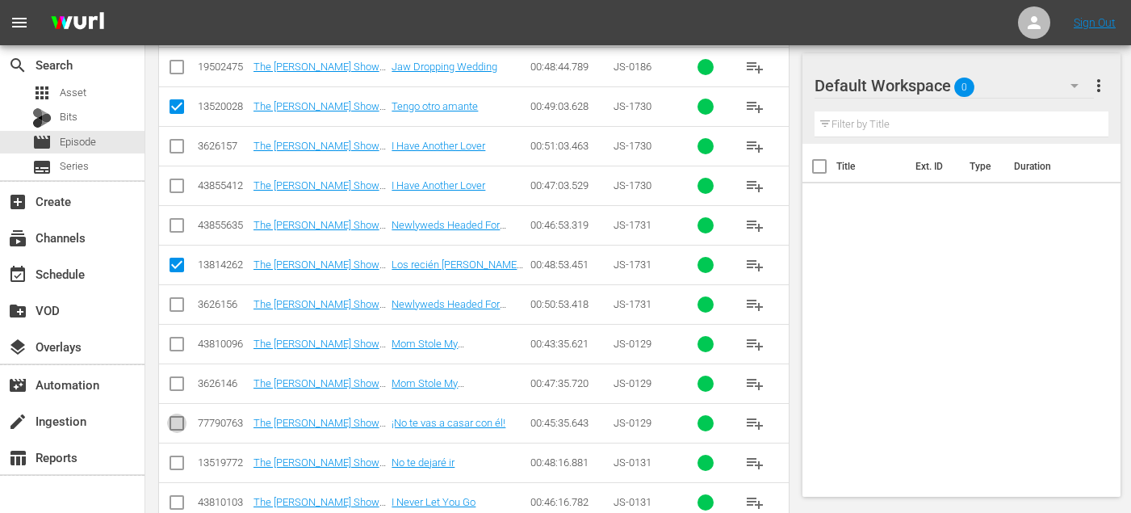
click at [175, 425] on input "checkbox" at bounding box center [176, 426] width 19 height 19
checkbox input "true"
click at [181, 466] on input "checkbox" at bounding box center [176, 465] width 19 height 19
checkbox input "true"
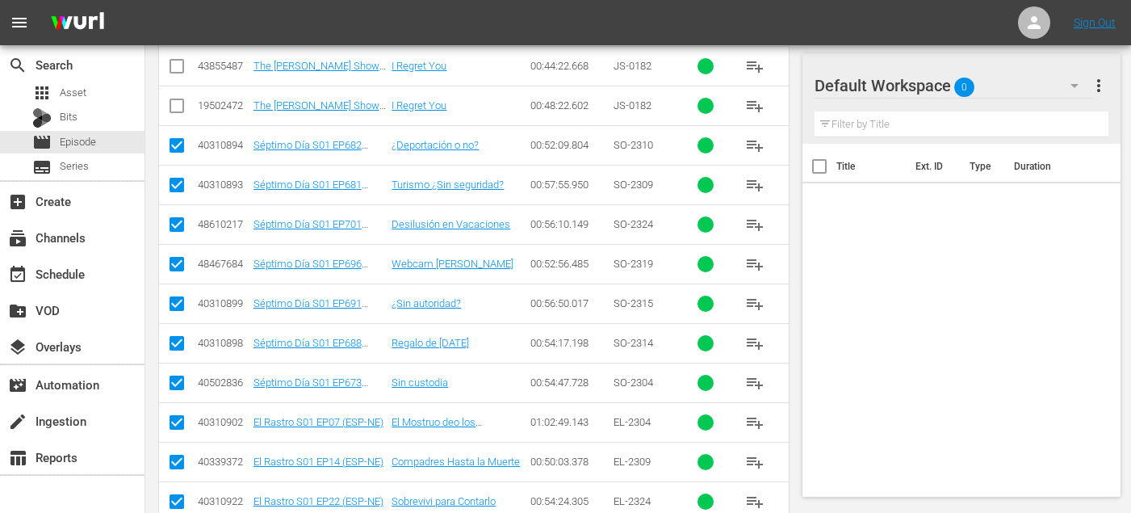
scroll to position [0, 0]
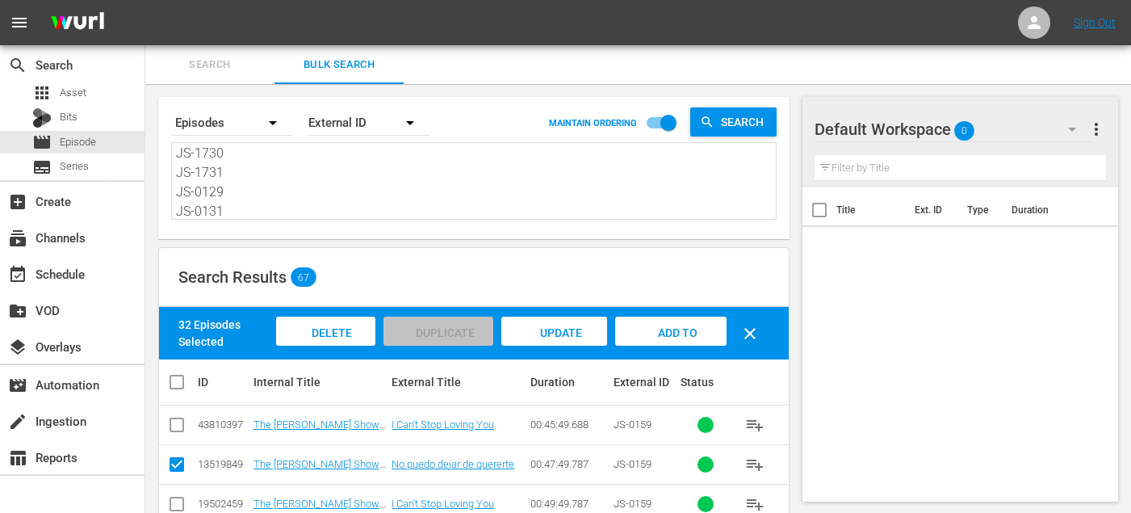
click at [659, 336] on span "Add to Workspace" at bounding box center [671, 348] width 79 height 44
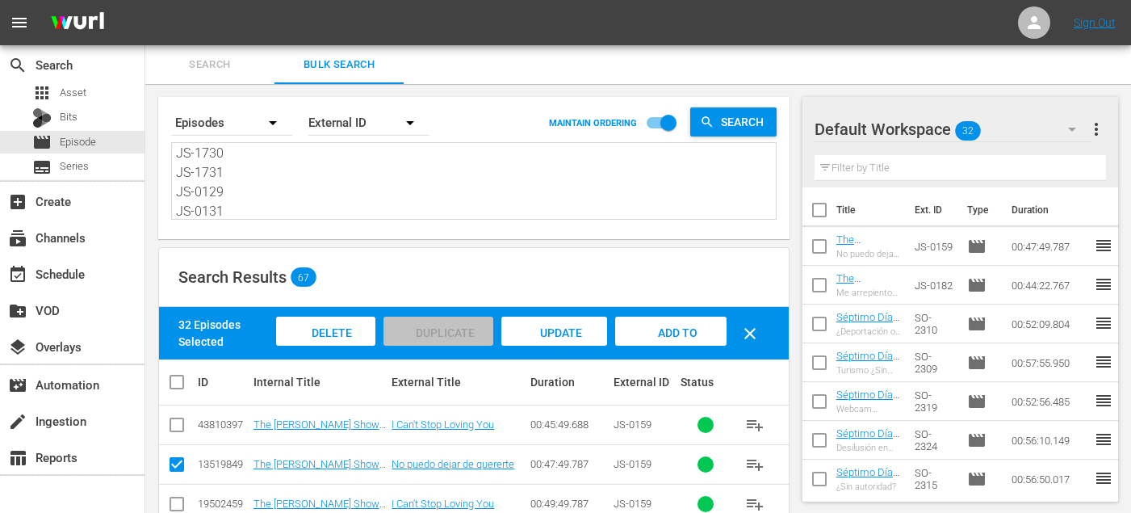
click at [224, 73] on span "Search" at bounding box center [210, 65] width 110 height 19
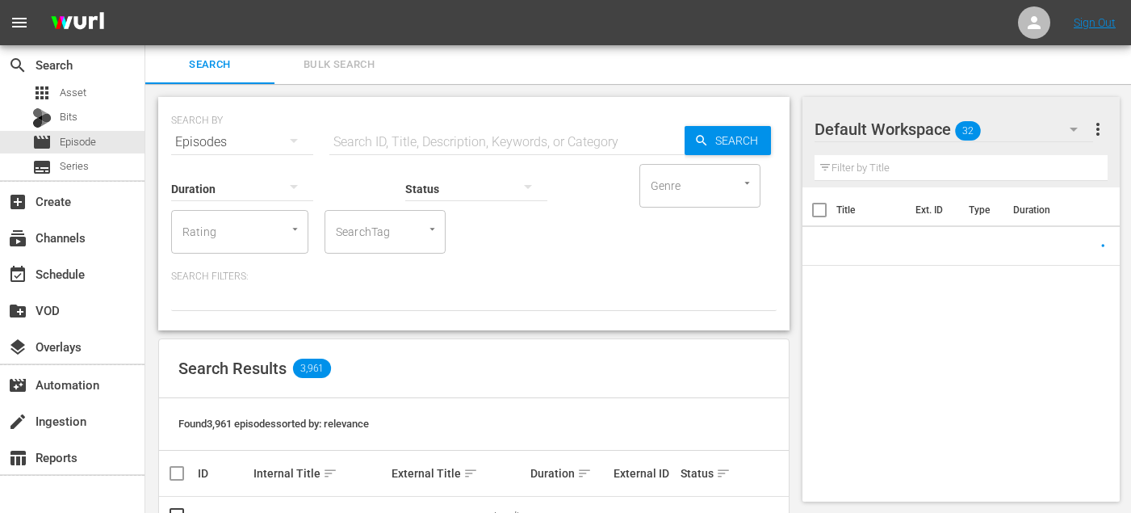
click at [372, 245] on input "SearchTag" at bounding box center [362, 231] width 61 height 29
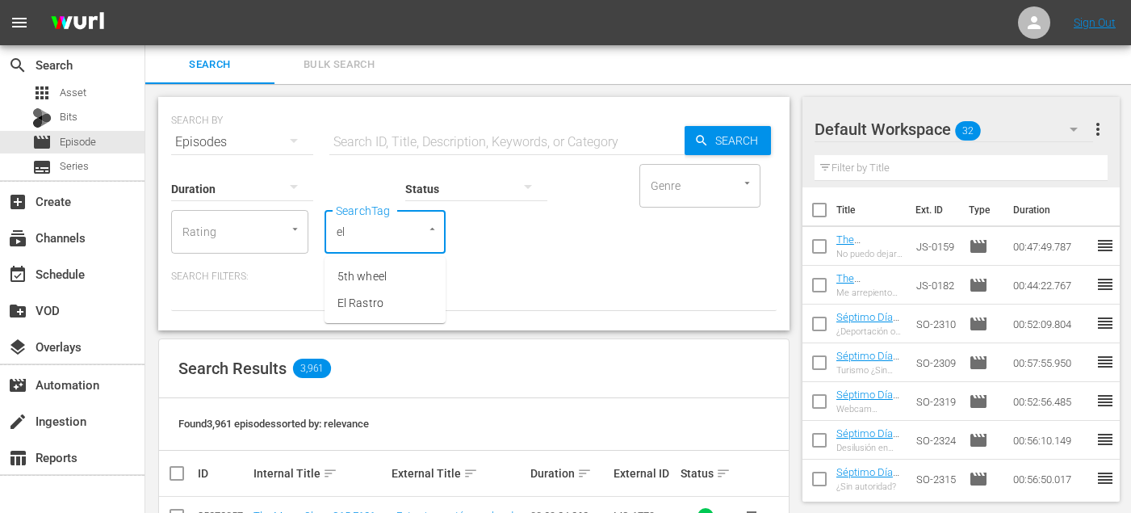
type input "el"
click at [385, 283] on li "El Rastro" at bounding box center [385, 276] width 121 height 27
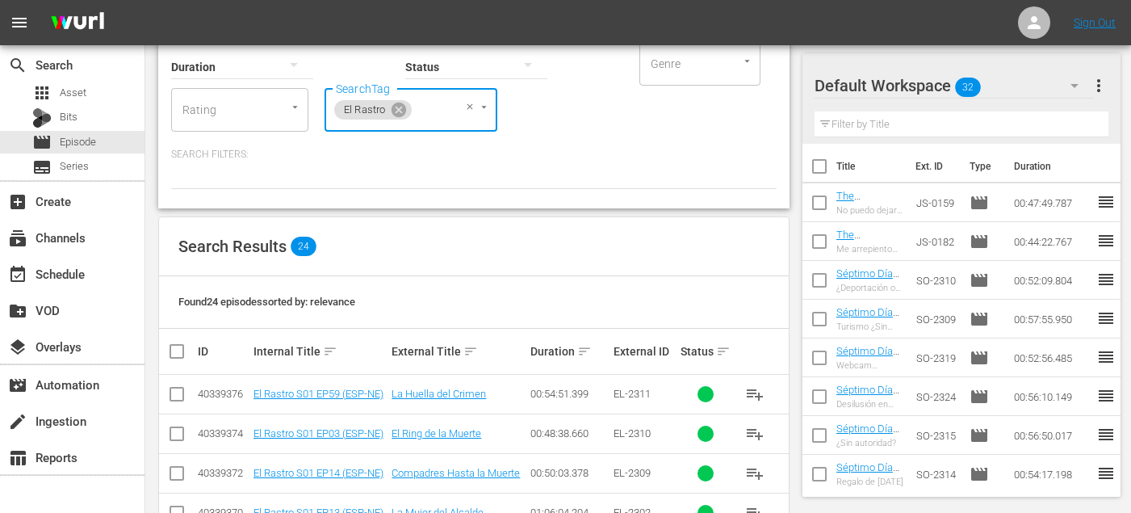
scroll to position [490, 0]
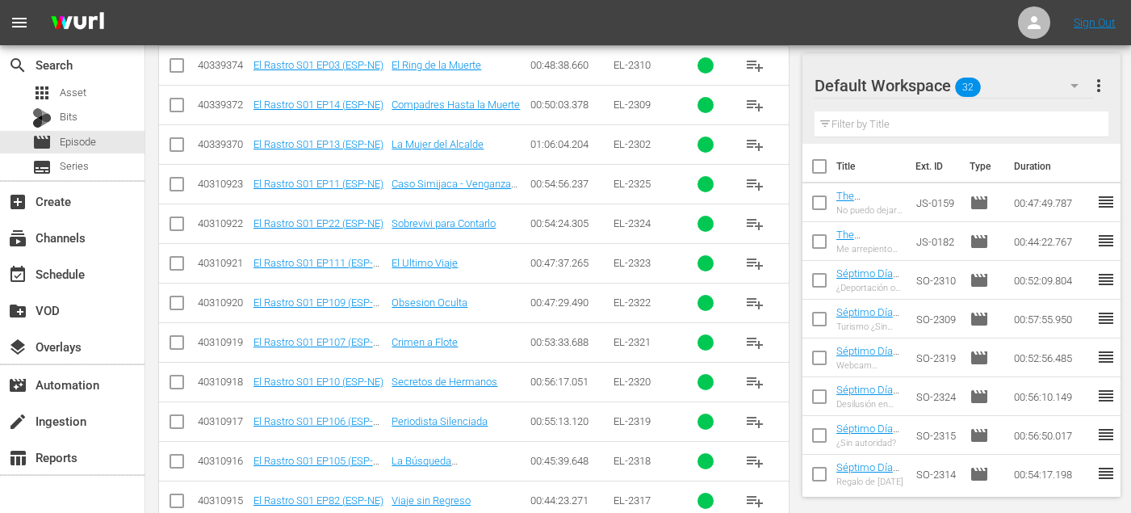
click at [759, 430] on span "playlist_add" at bounding box center [754, 421] width 19 height 19
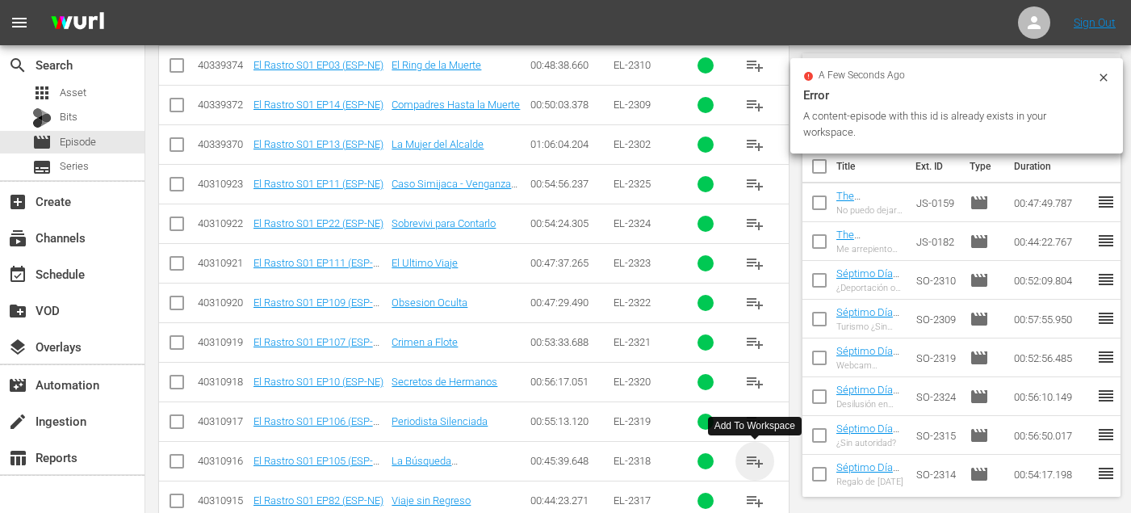
click at [758, 460] on span "playlist_add" at bounding box center [754, 460] width 19 height 19
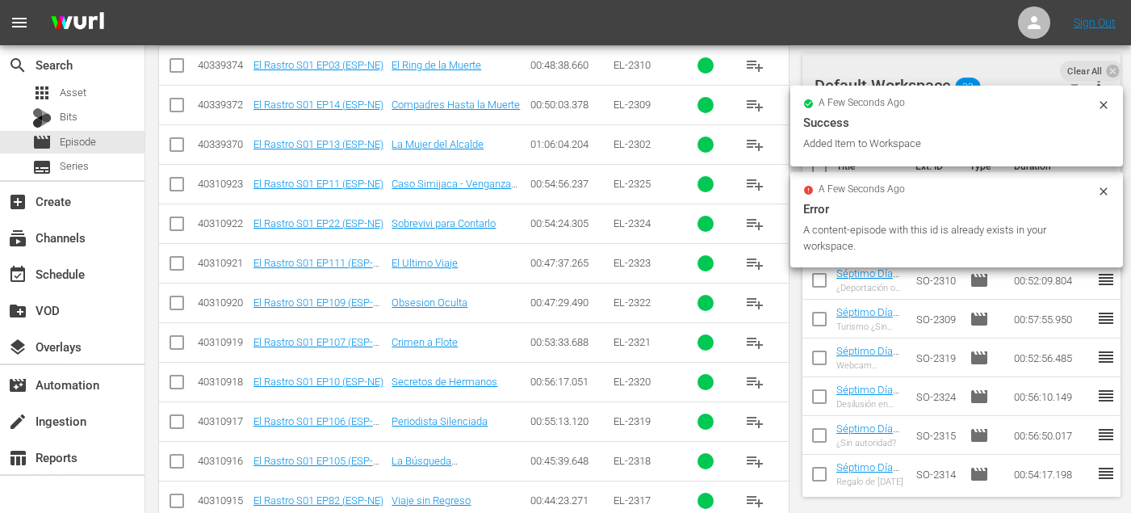
click at [757, 497] on span "playlist_add" at bounding box center [754, 500] width 19 height 19
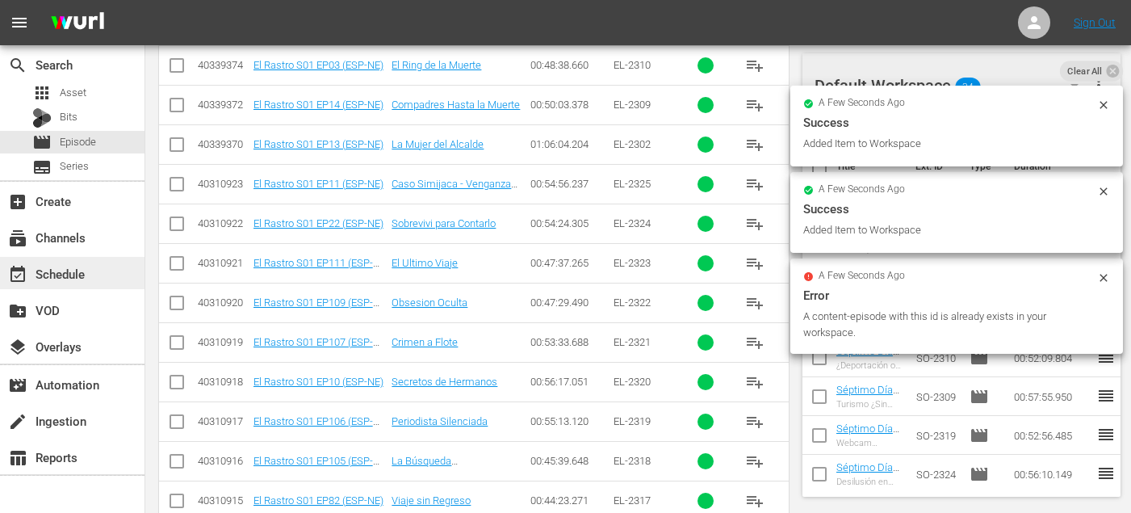
click at [37, 272] on div "event_available Schedule" at bounding box center [45, 271] width 90 height 15
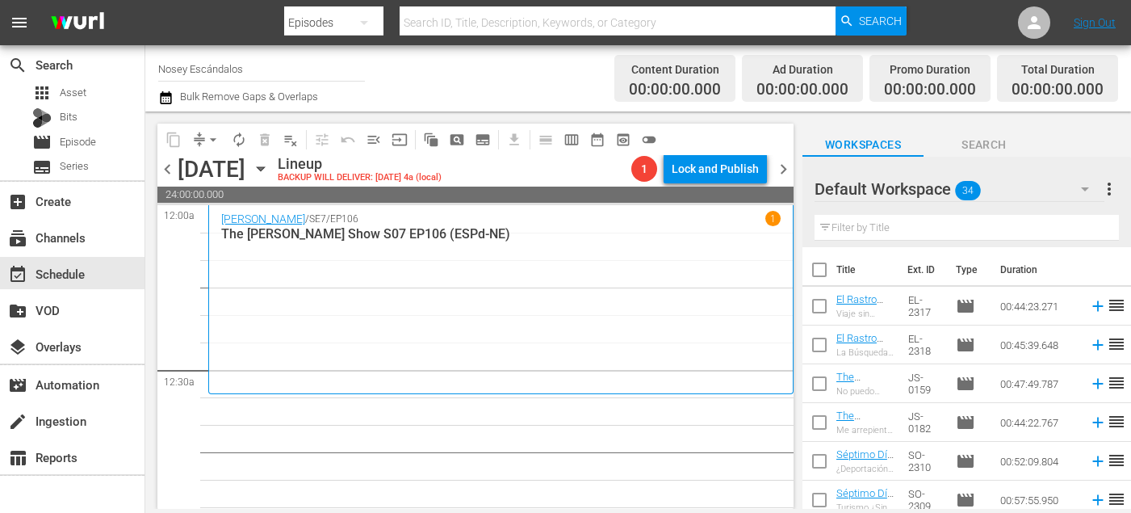
click at [821, 273] on input "checkbox" at bounding box center [820, 273] width 34 height 34
checkbox input "true"
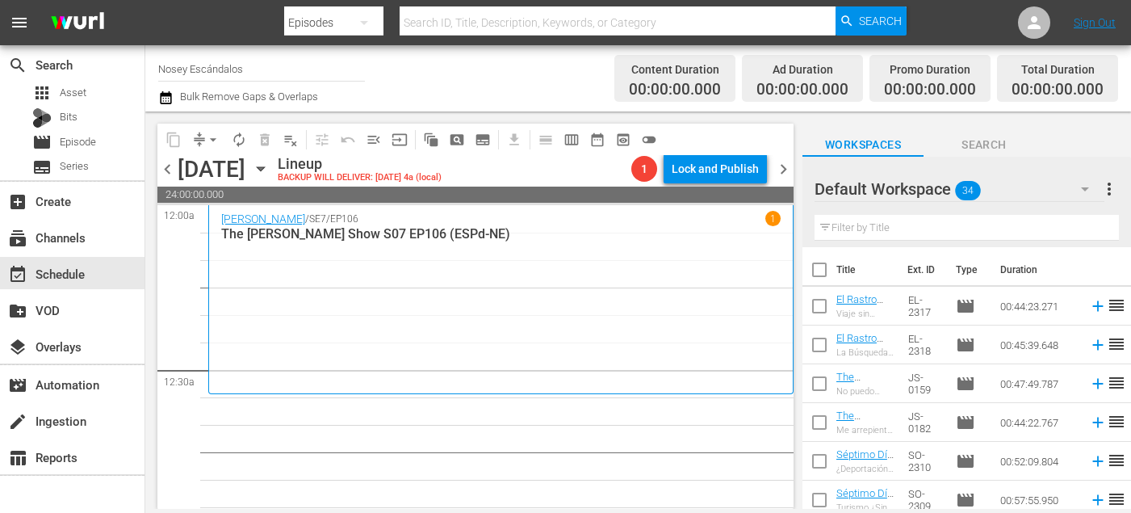
checkbox input "true"
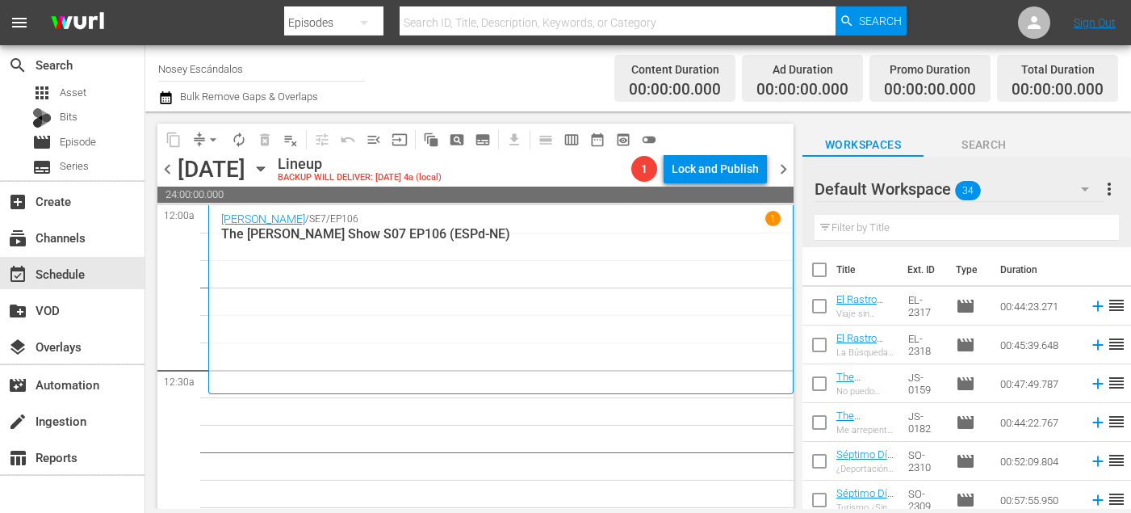
checkbox input "true"
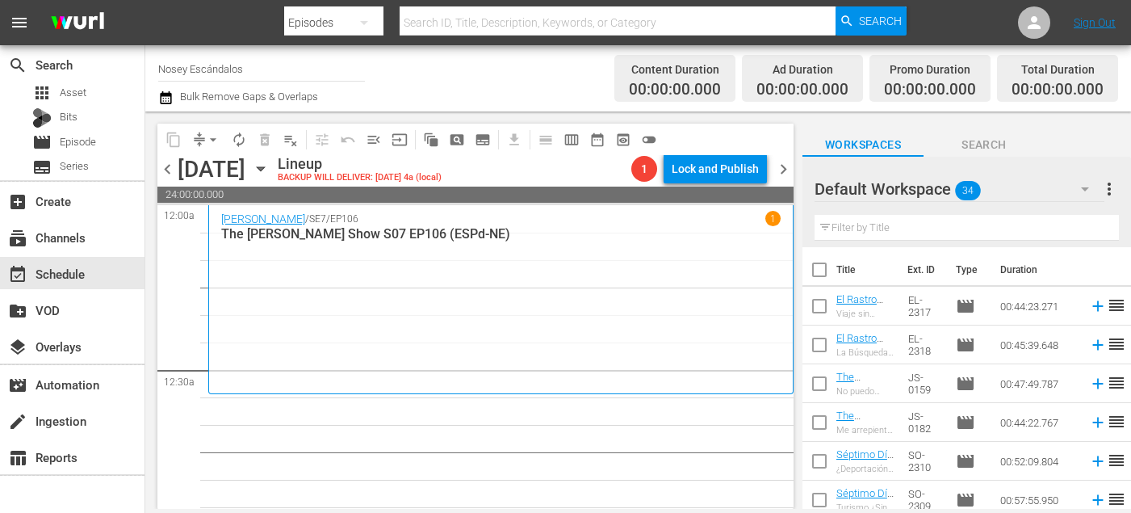
checkbox input "true"
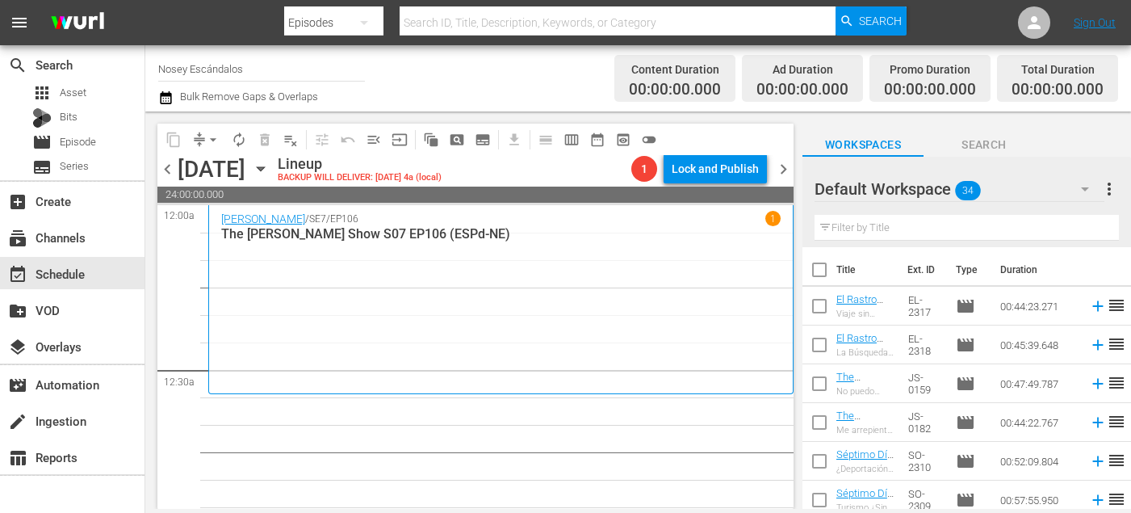
checkbox input "true"
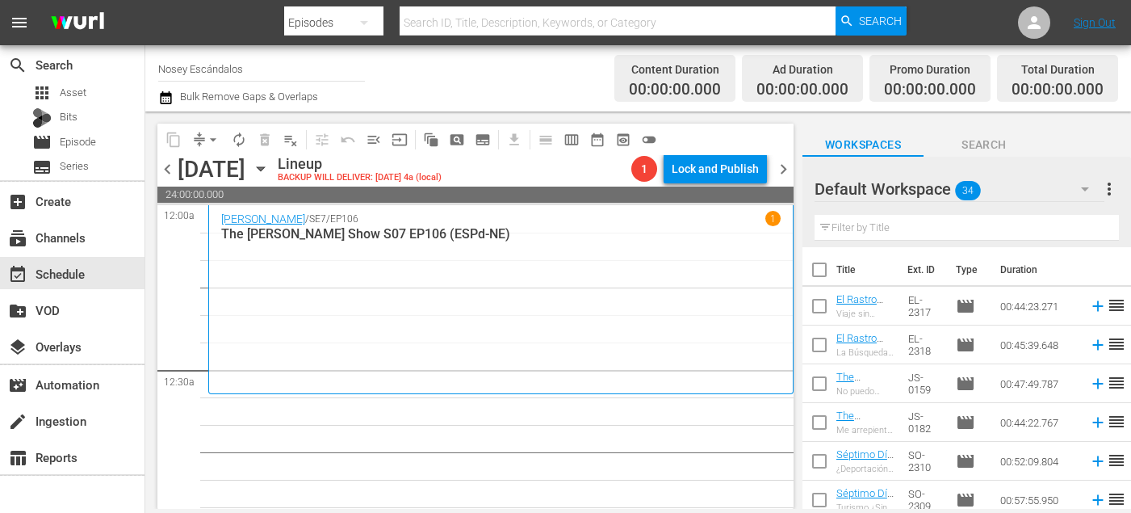
checkbox input "true"
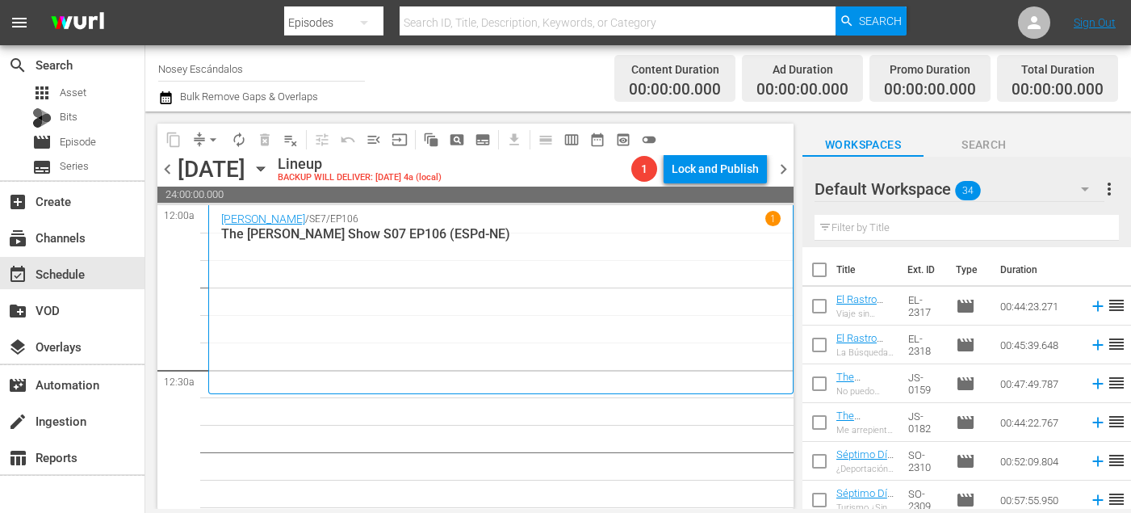
checkbox input "true"
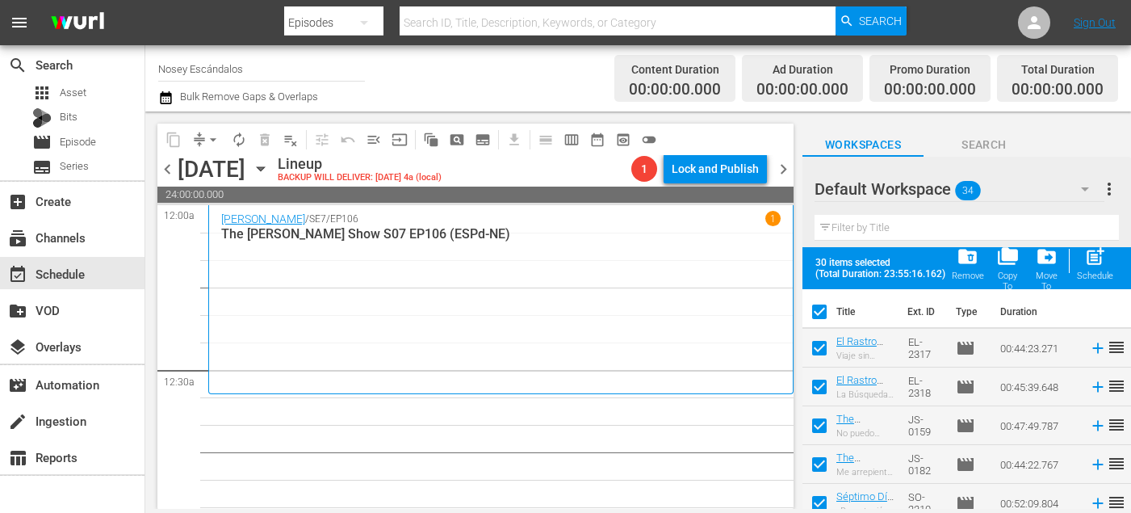
click at [821, 348] on input "checkbox" at bounding box center [820, 351] width 34 height 34
checkbox input "false"
click at [821, 387] on input "checkbox" at bounding box center [820, 390] width 34 height 34
checkbox input "false"
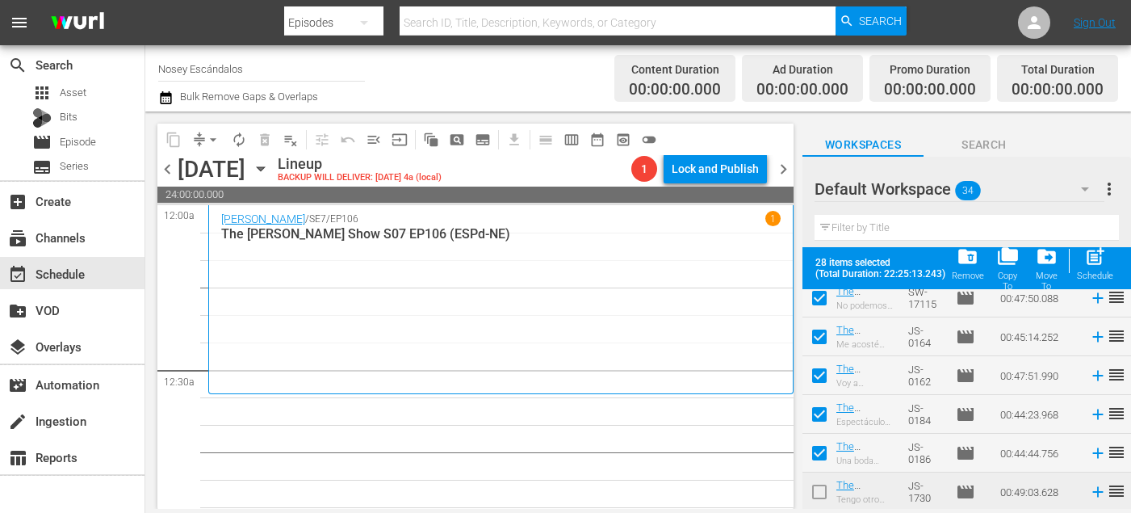
scroll to position [1136, 0]
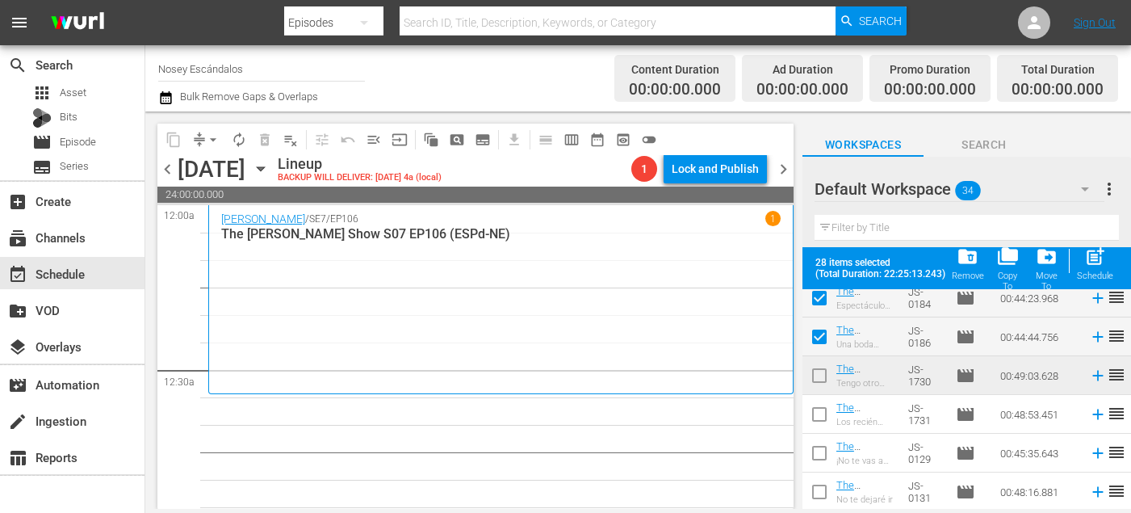
click at [822, 413] on input "checkbox" at bounding box center [820, 418] width 34 height 34
checkbox input "true"
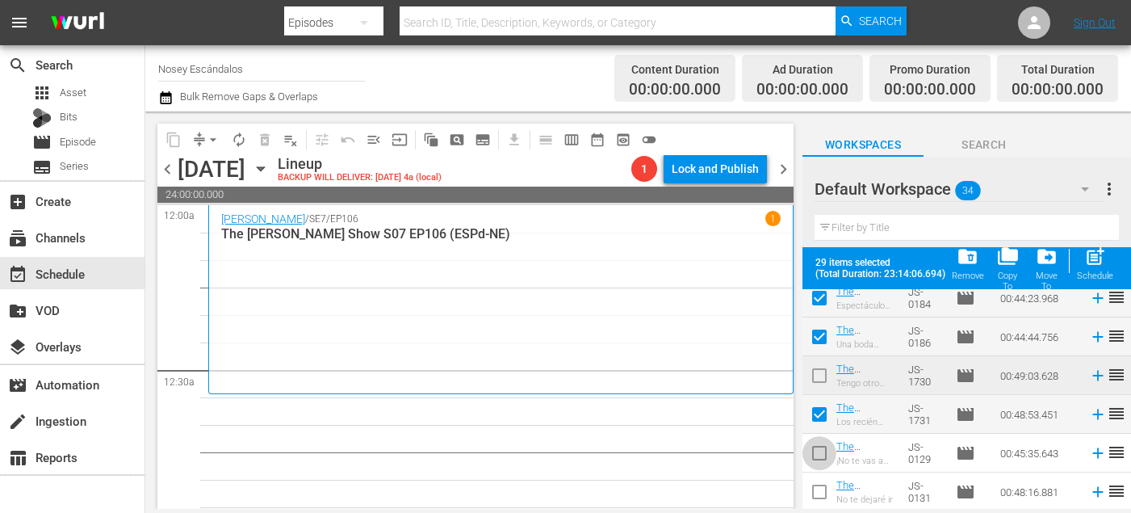
click at [822, 454] on input "checkbox" at bounding box center [820, 456] width 34 height 34
checkbox input "true"
click at [822, 492] on input "checkbox" at bounding box center [820, 495] width 34 height 34
checkbox input "true"
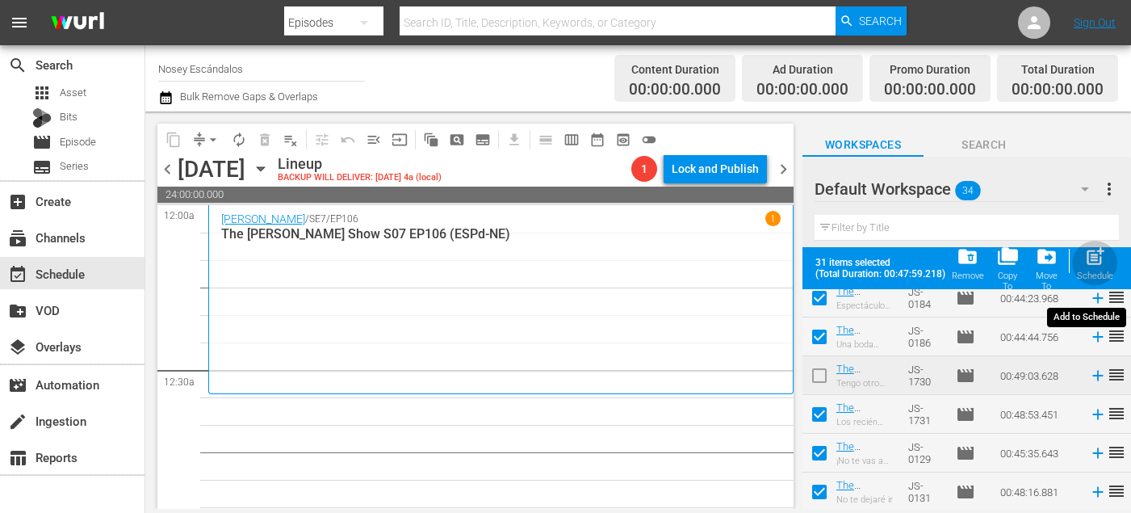
click at [1087, 257] on span "post_add" at bounding box center [1096, 257] width 22 height 22
checkbox input "false"
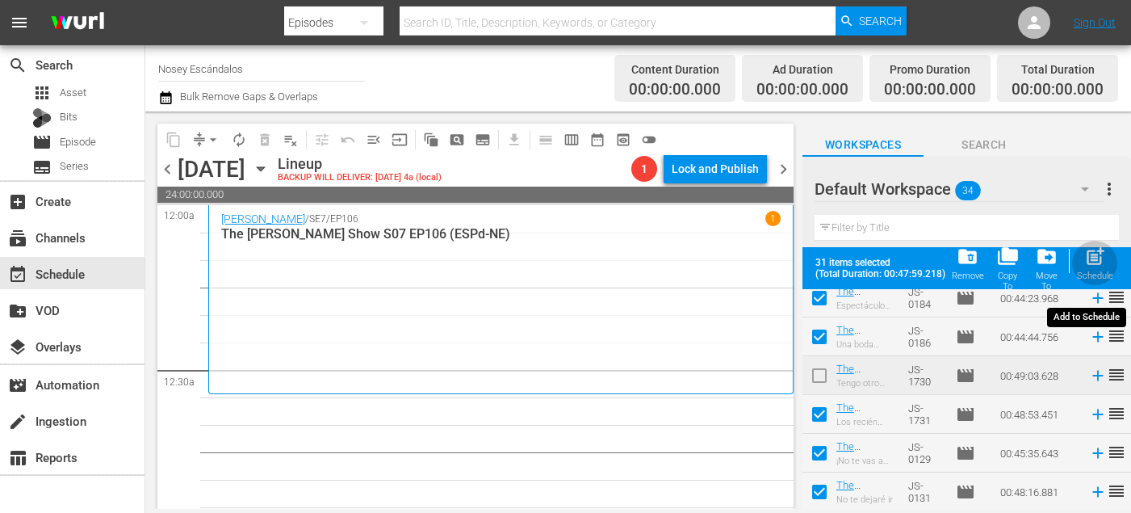
checkbox input "false"
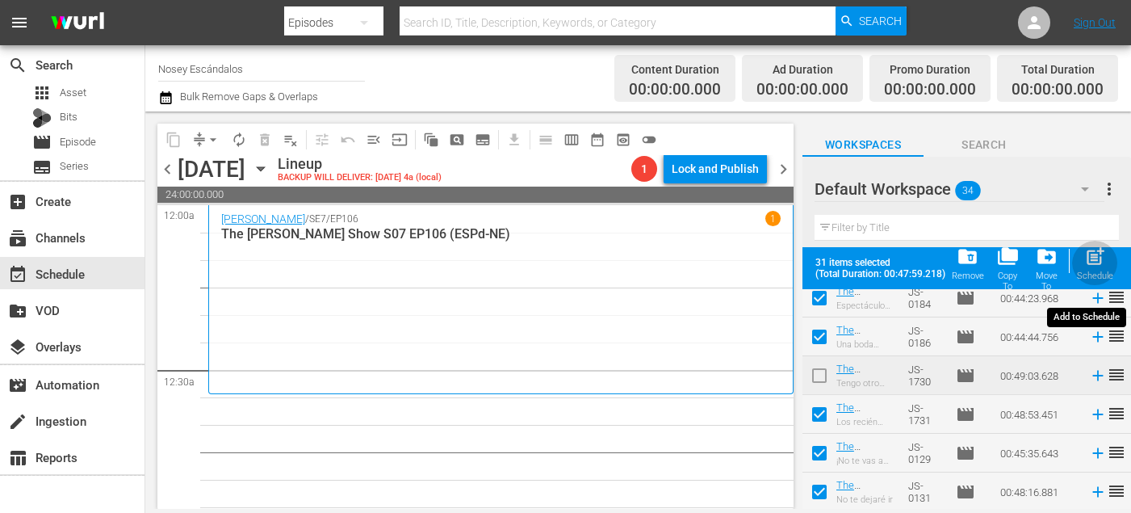
checkbox input "false"
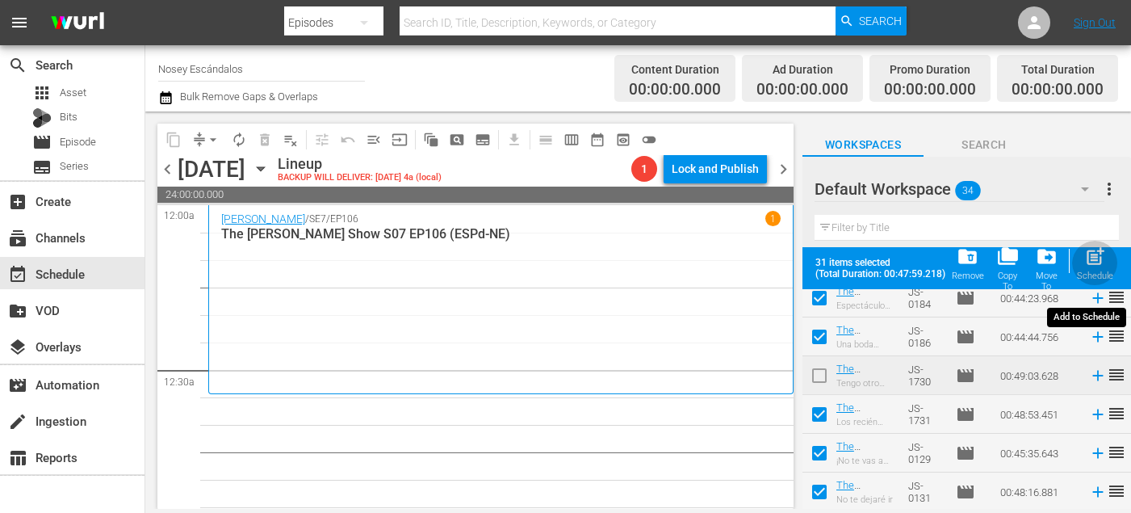
checkbox input "false"
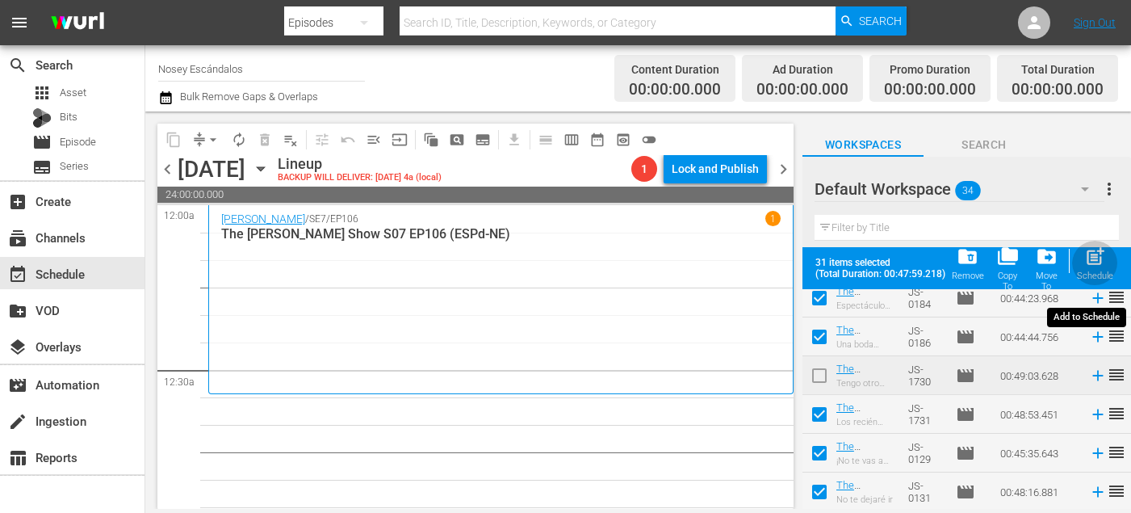
checkbox input "false"
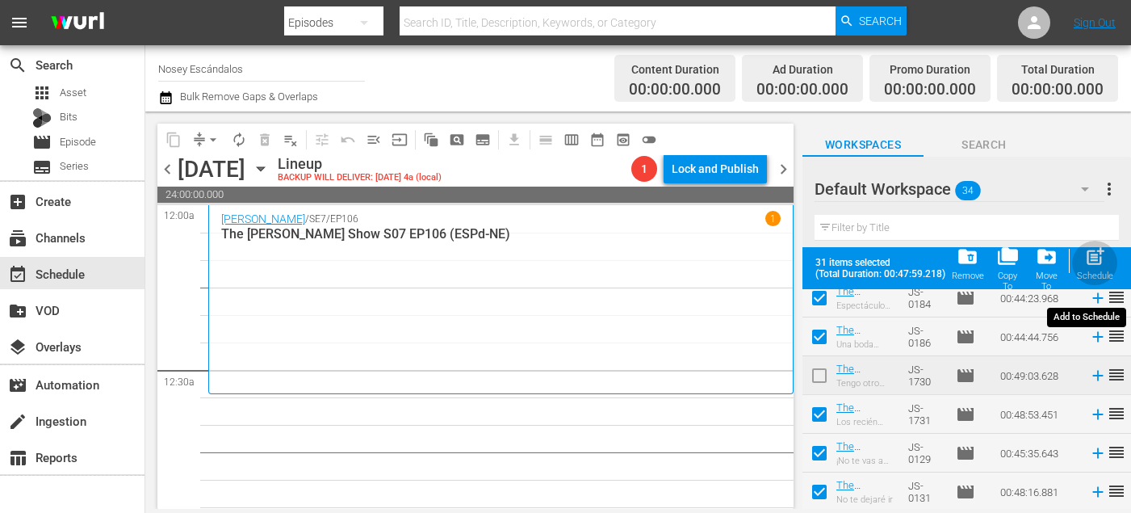
checkbox input "false"
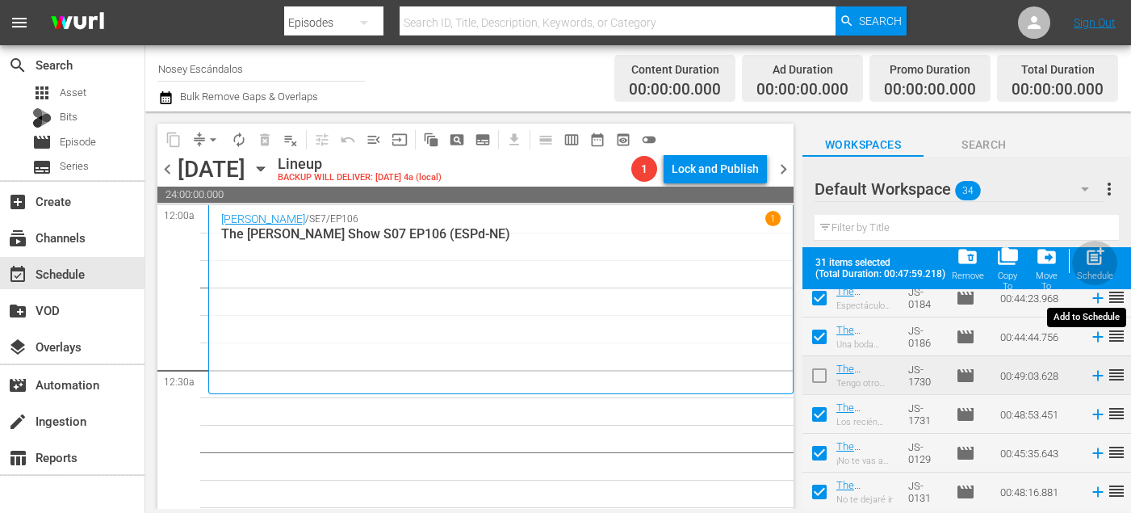
checkbox input "false"
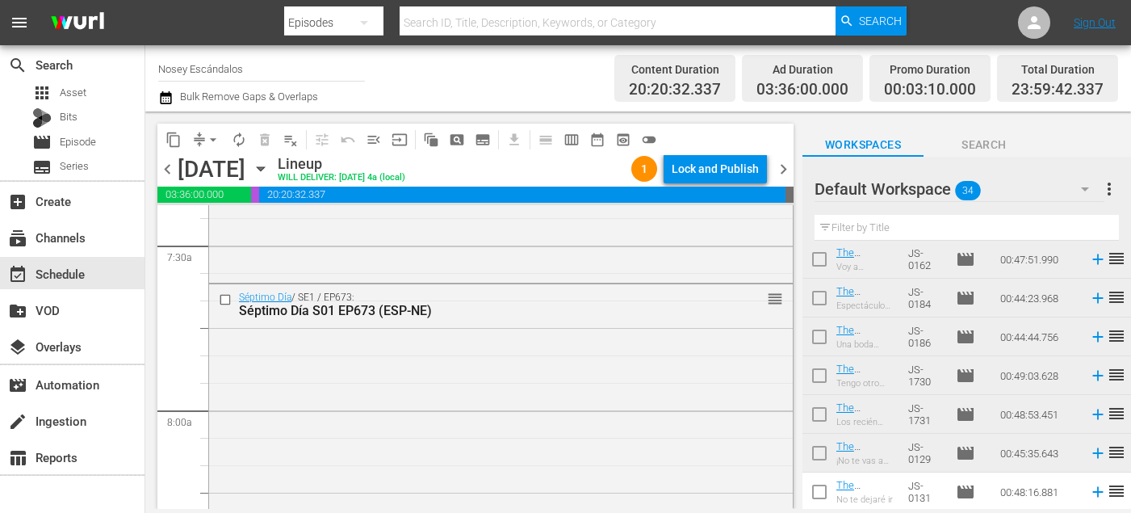
scroll to position [2429, 0]
click at [228, 302] on input "checkbox" at bounding box center [227, 303] width 17 height 14
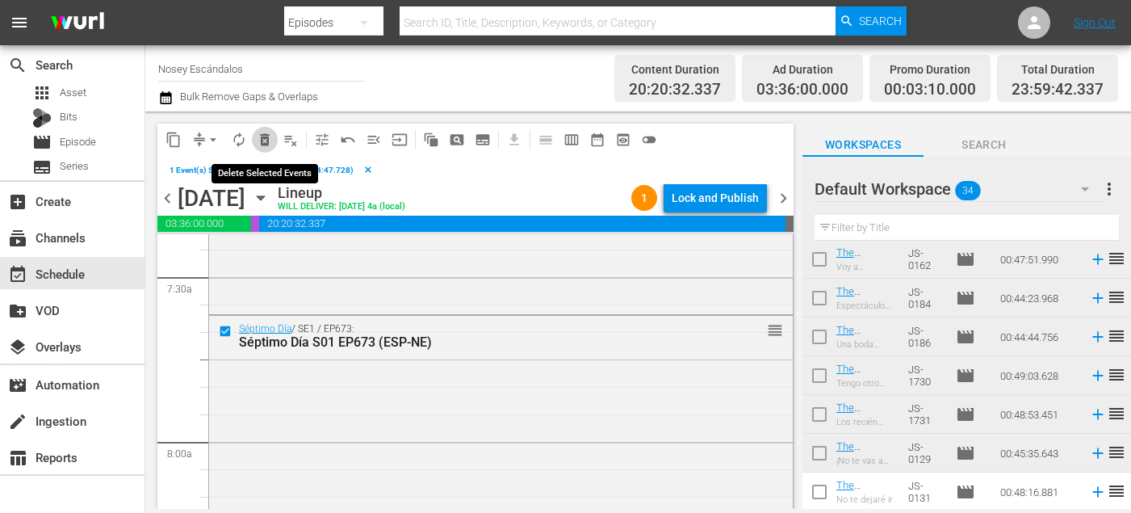
click at [267, 145] on span "delete_forever_outlined" at bounding box center [265, 140] width 16 height 16
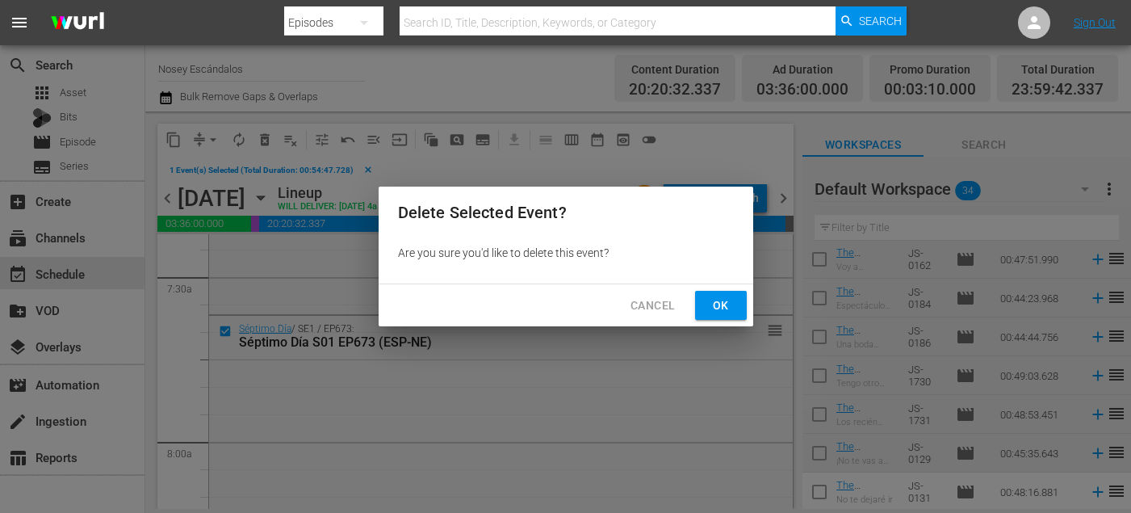
click at [730, 296] on span "Ok" at bounding box center [721, 306] width 26 height 20
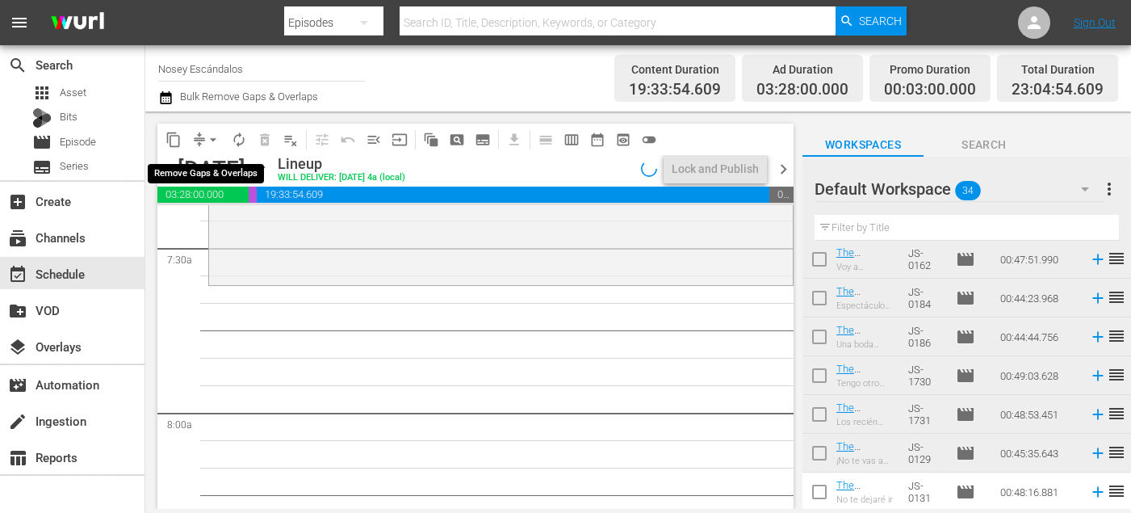
click at [214, 143] on span "arrow_drop_down" at bounding box center [213, 140] width 16 height 16
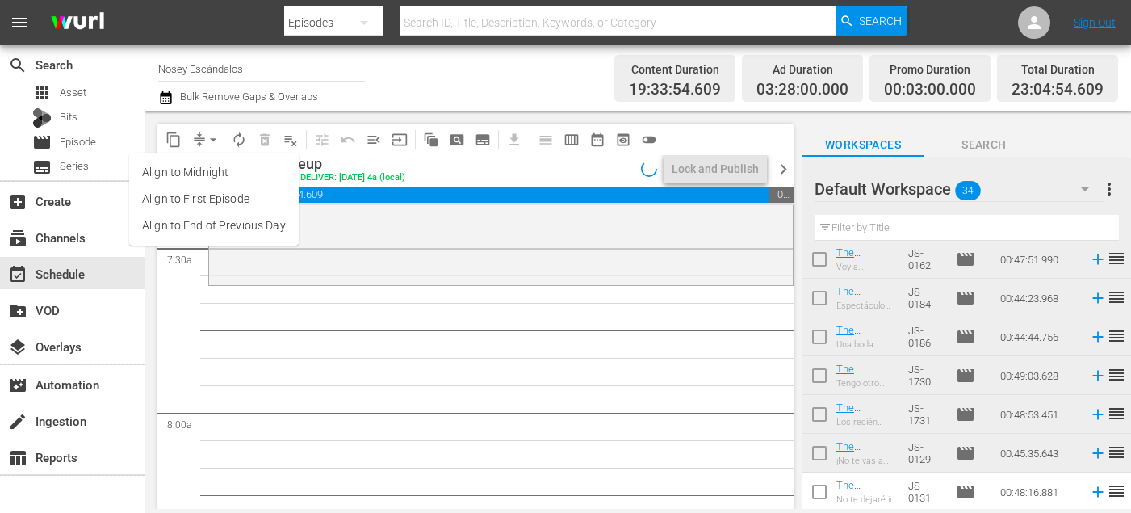
click at [221, 224] on li "Align to End of Previous Day" at bounding box center [214, 225] width 170 height 27
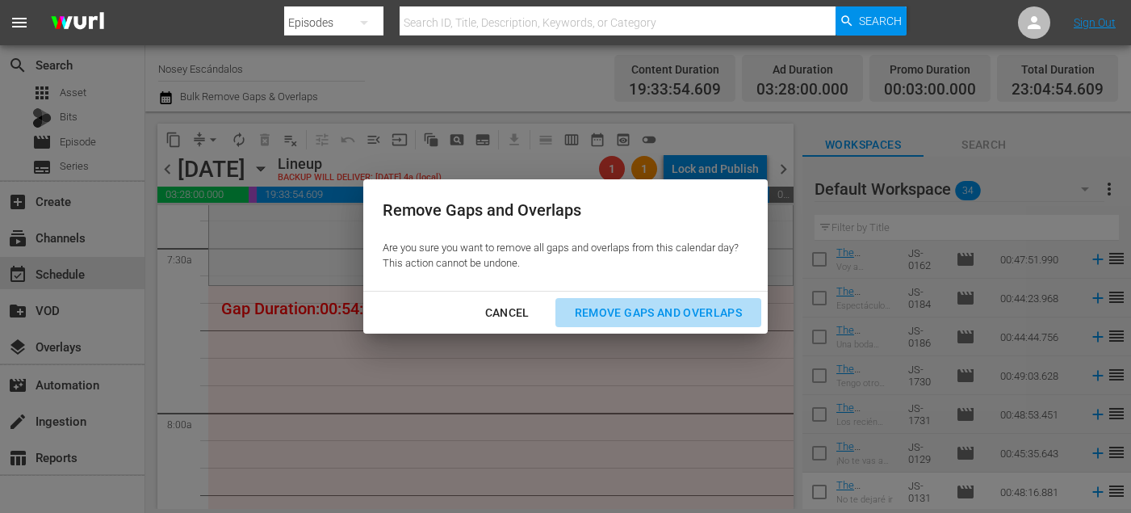
click at [628, 304] on div "Remove Gaps and Overlaps" at bounding box center [658, 313] width 193 height 20
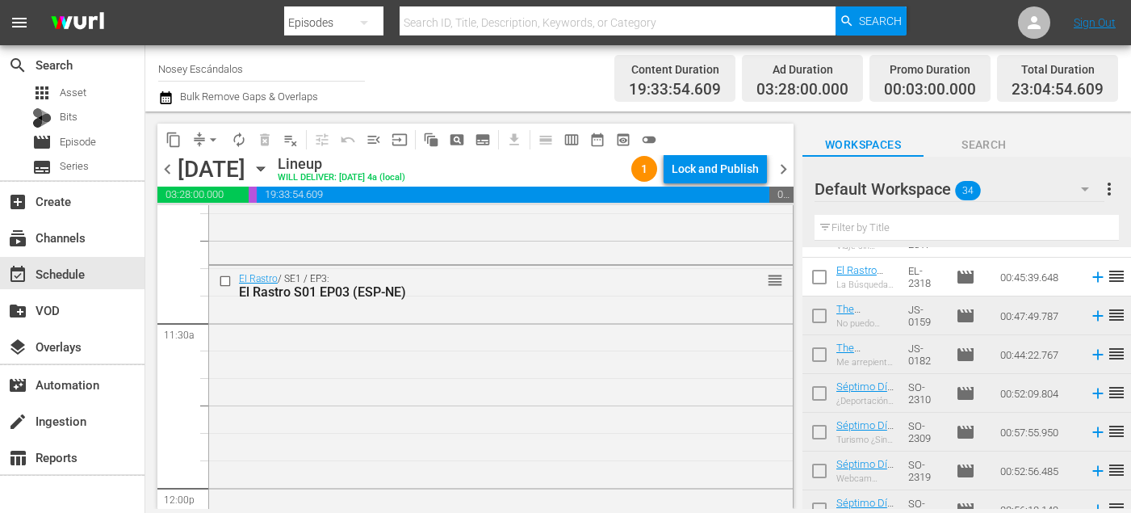
scroll to position [0, 0]
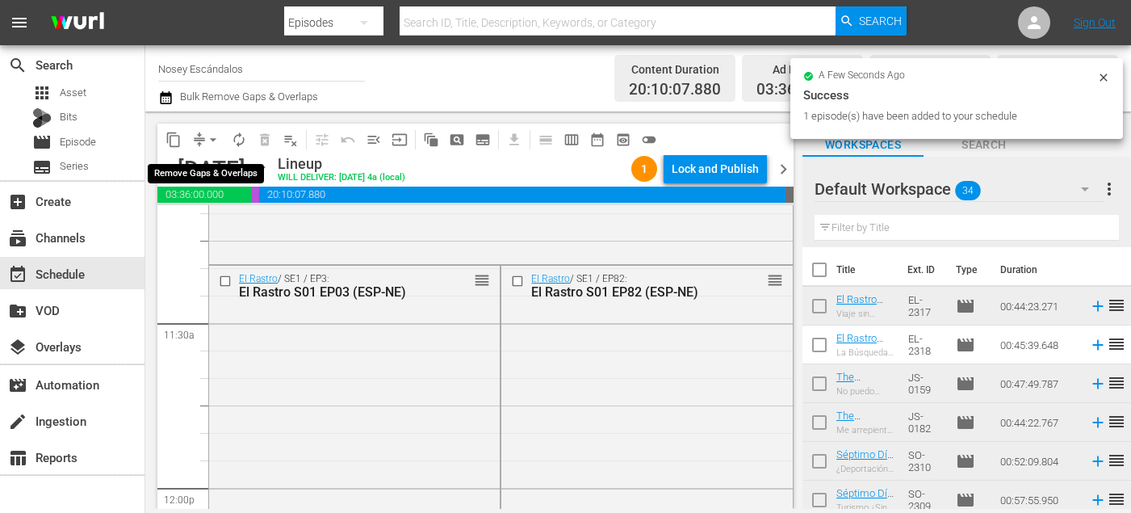
click at [209, 139] on span "arrow_drop_down" at bounding box center [213, 140] width 16 height 16
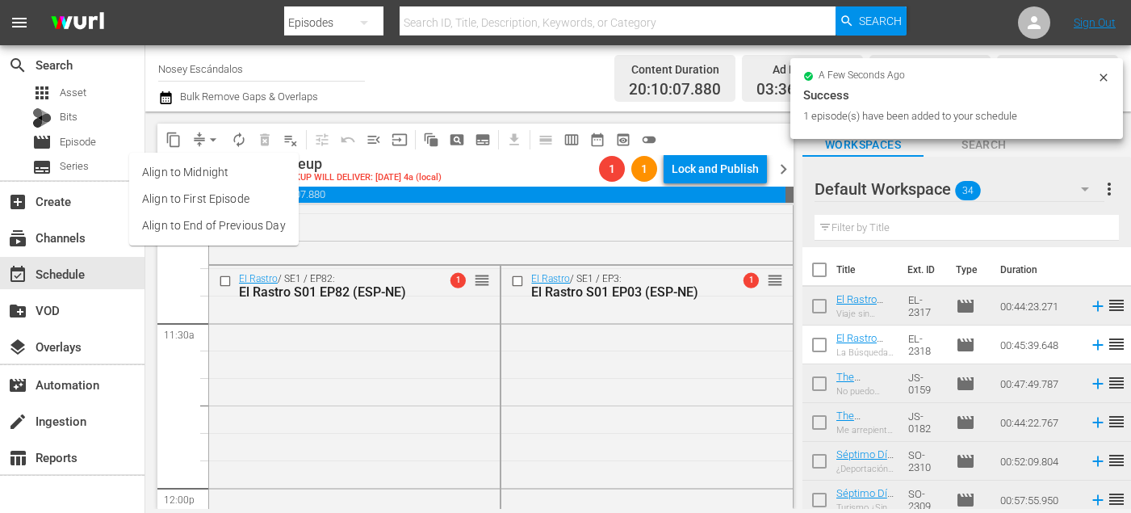
click at [242, 226] on li "Align to End of Previous Day" at bounding box center [214, 225] width 170 height 27
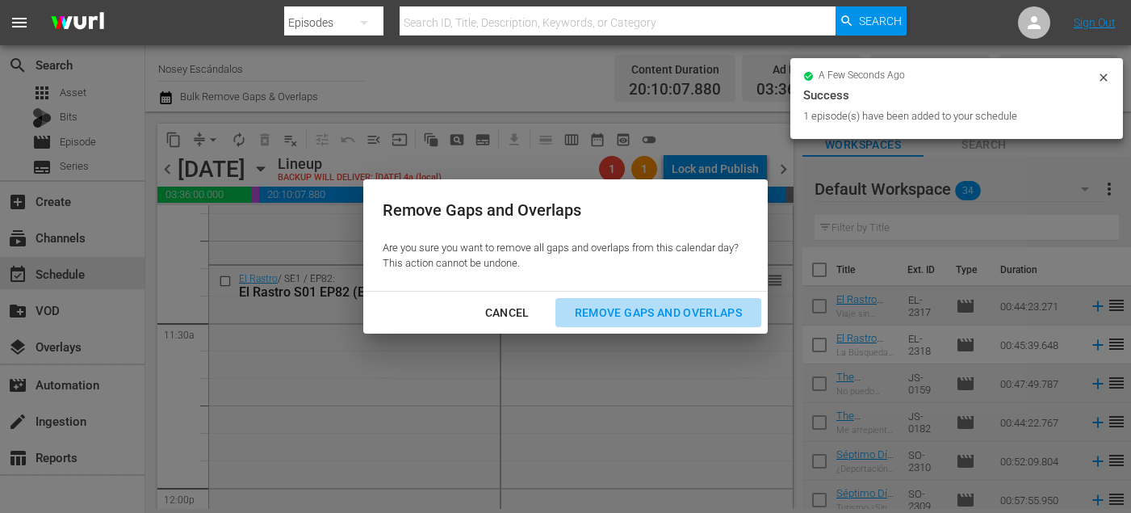
click at [586, 308] on div "Remove Gaps and Overlaps" at bounding box center [658, 313] width 193 height 20
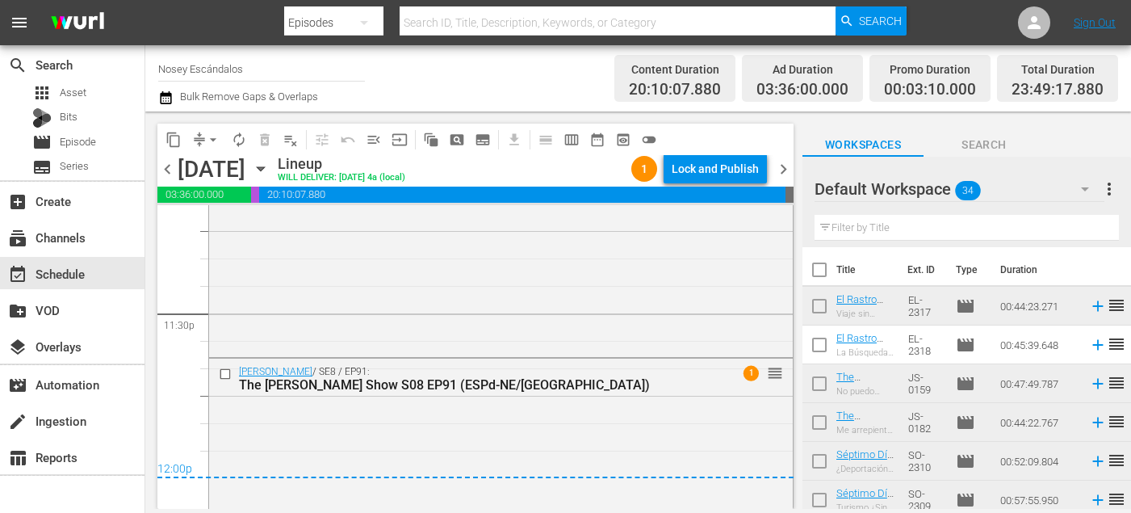
scroll to position [7735, 0]
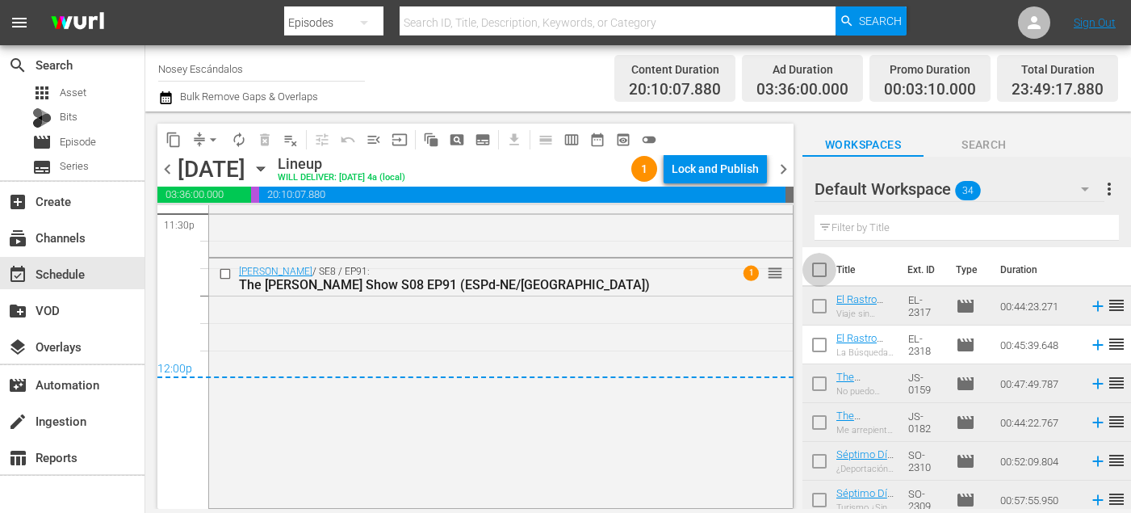
click at [825, 264] on input "checkbox" at bounding box center [820, 273] width 34 height 34
checkbox input "true"
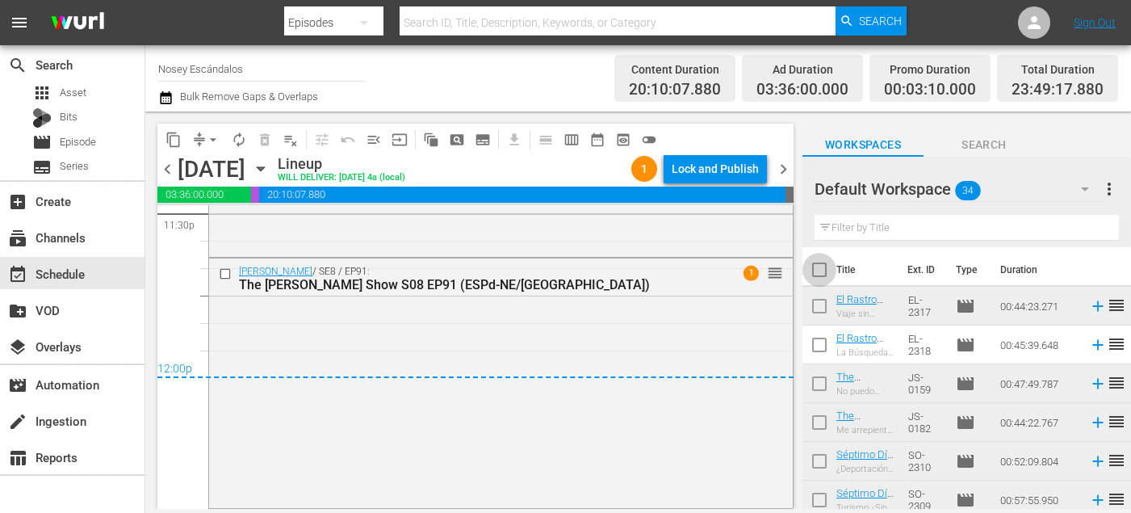
checkbox input "true"
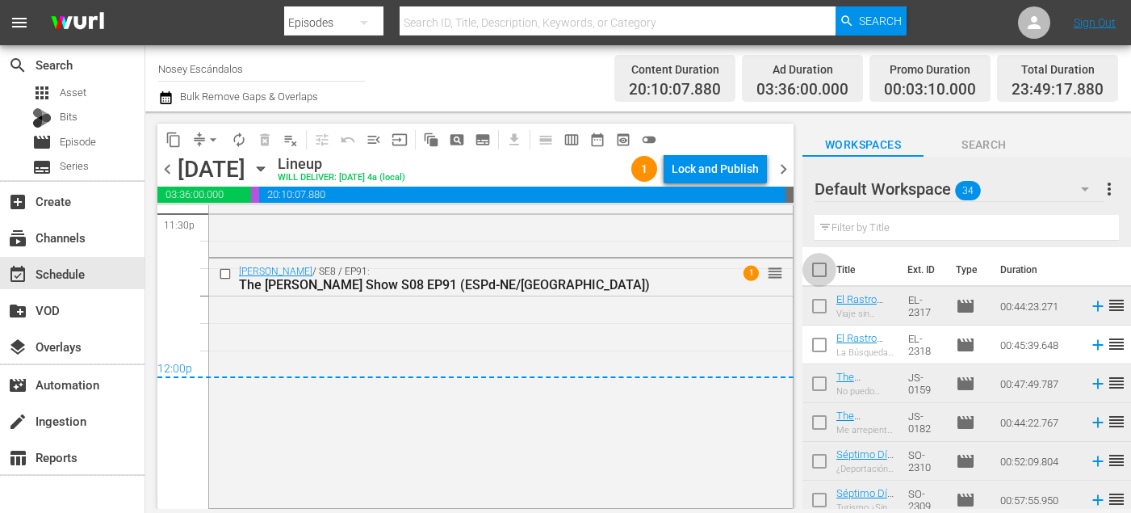
checkbox input "true"
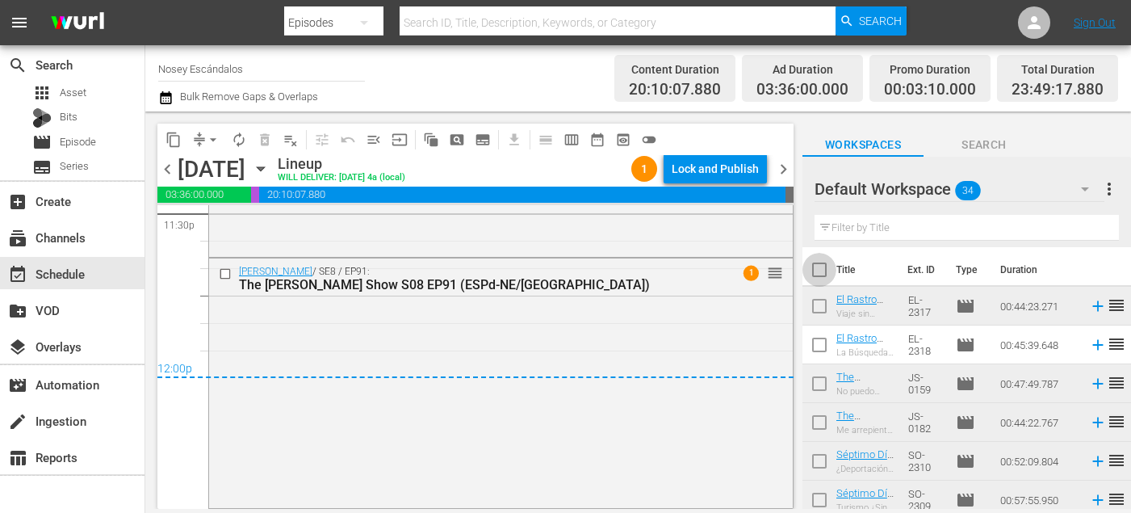
checkbox input "true"
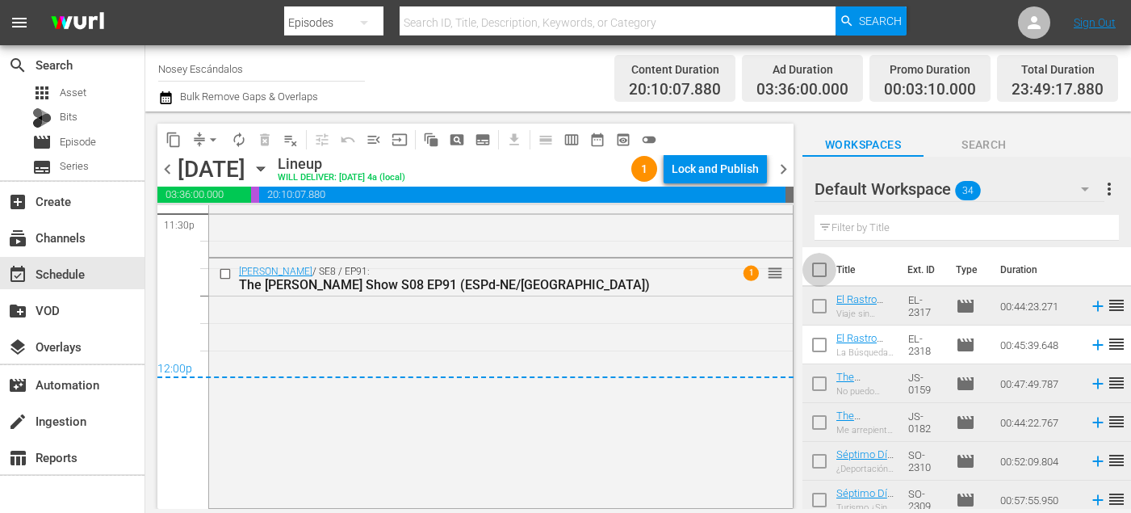
checkbox input "true"
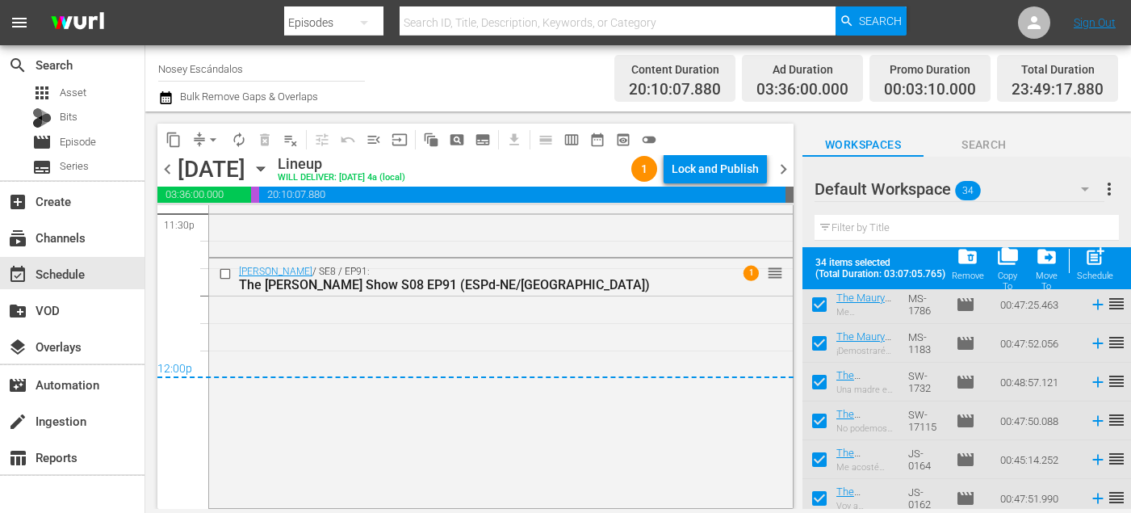
scroll to position [1136, 0]
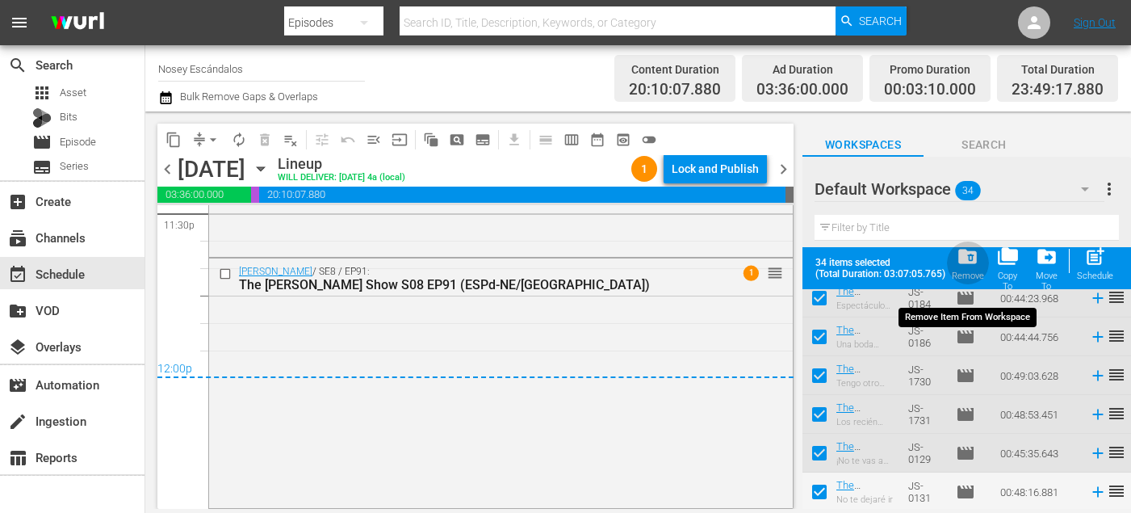
click at [976, 255] on span "folder_delete" at bounding box center [968, 257] width 22 height 22
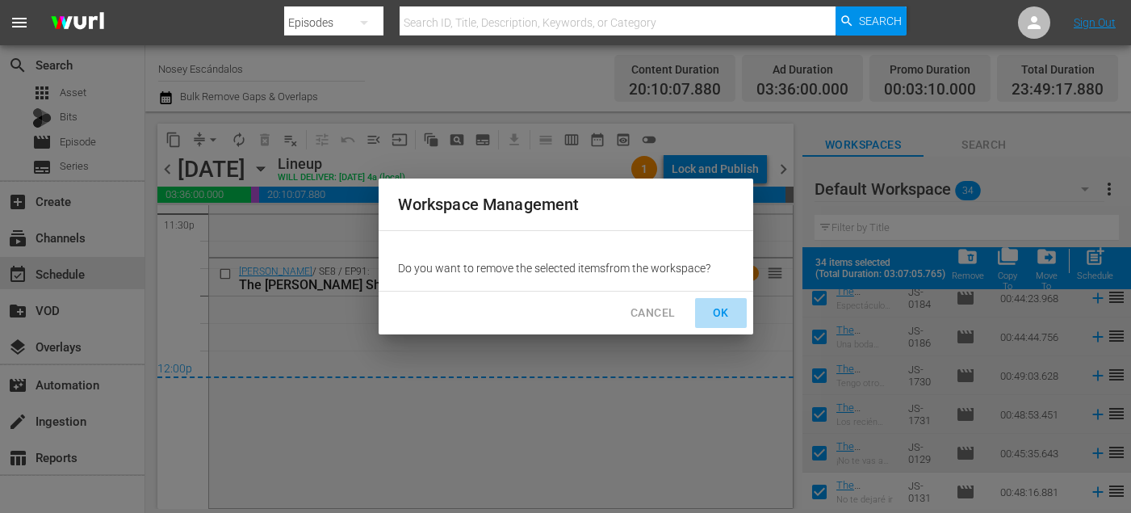
click at [720, 306] on span "OK" at bounding box center [721, 313] width 26 height 20
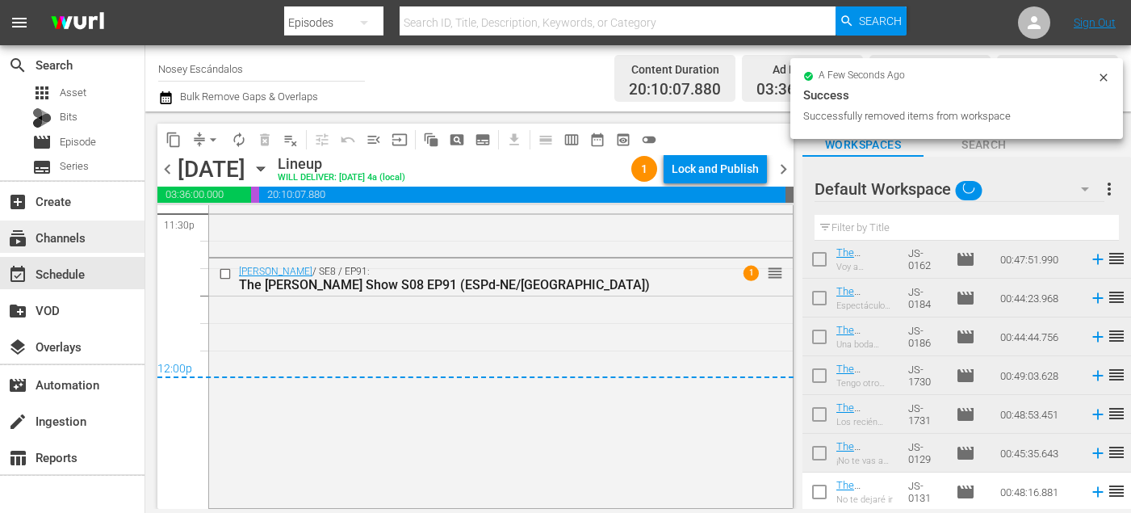
scroll to position [0, 0]
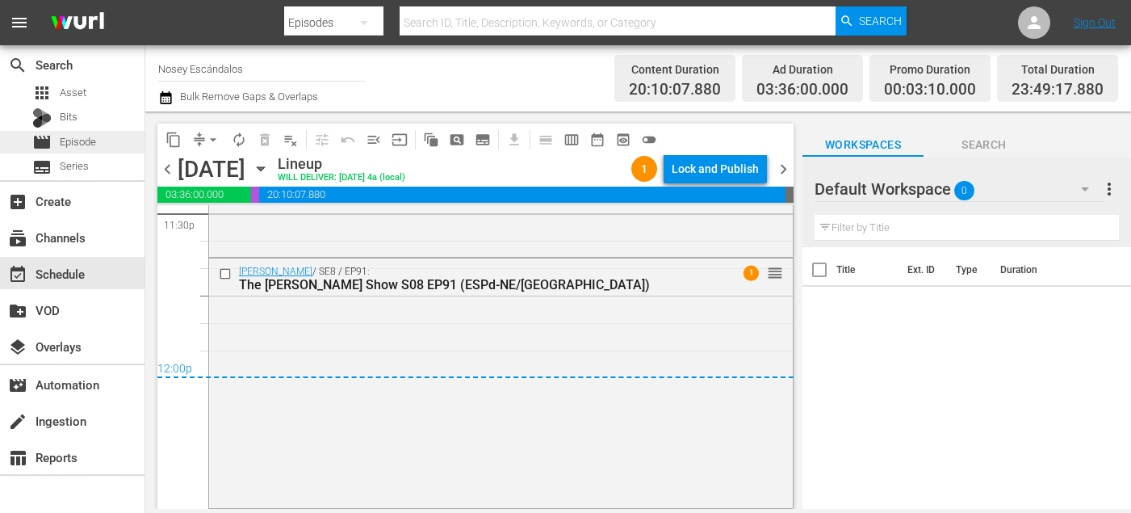
click at [95, 140] on span "Episode" at bounding box center [78, 142] width 36 height 16
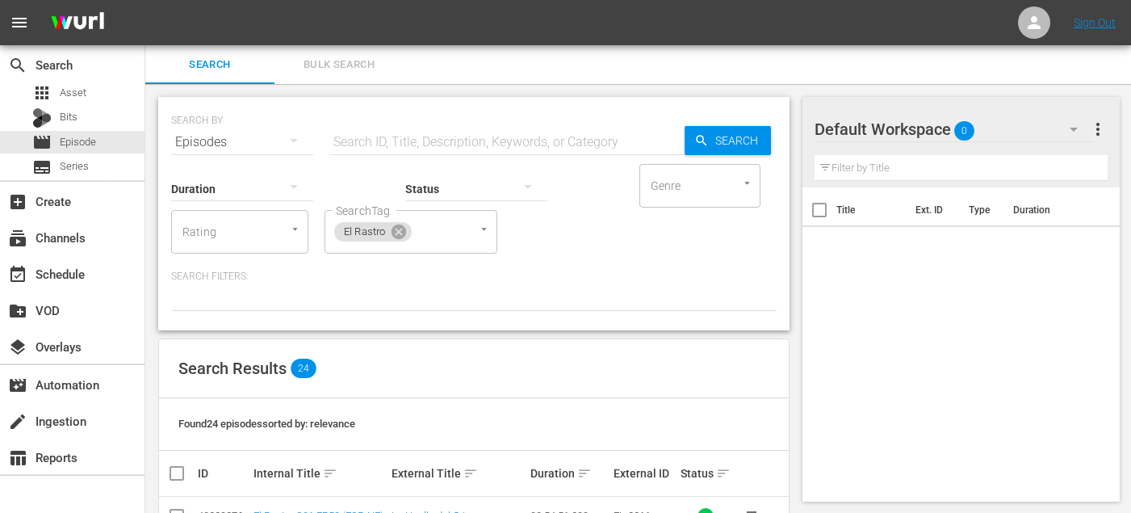
click at [359, 63] on span "Bulk Search" at bounding box center [339, 65] width 110 height 19
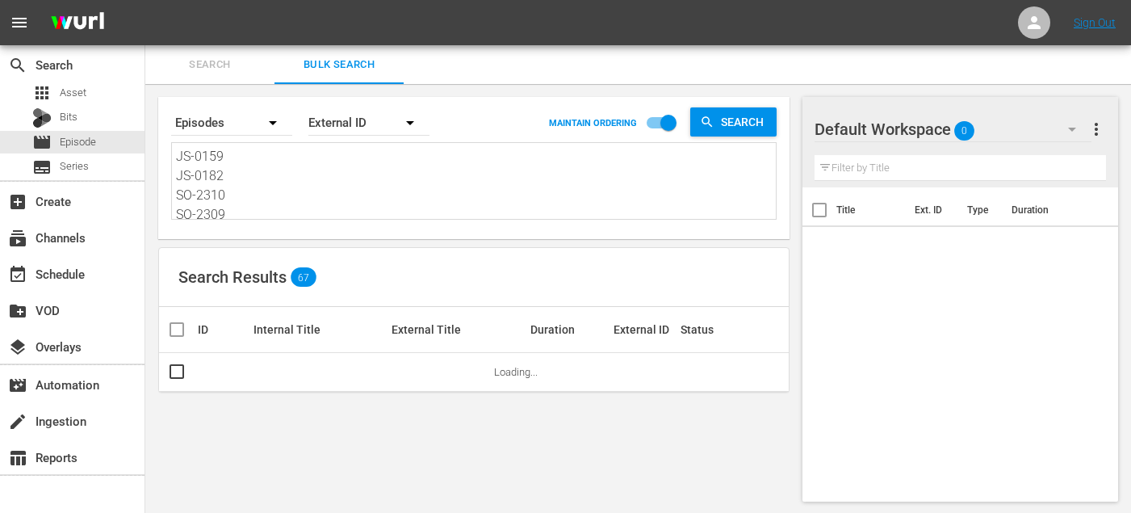
click at [383, 177] on textarea "JS-0159 JS-0182 SO-2310 SO-2309 SO-2324 SO-2319 SO-2315 SO-2314 SO-2304 EL-2304…" at bounding box center [476, 183] width 600 height 73
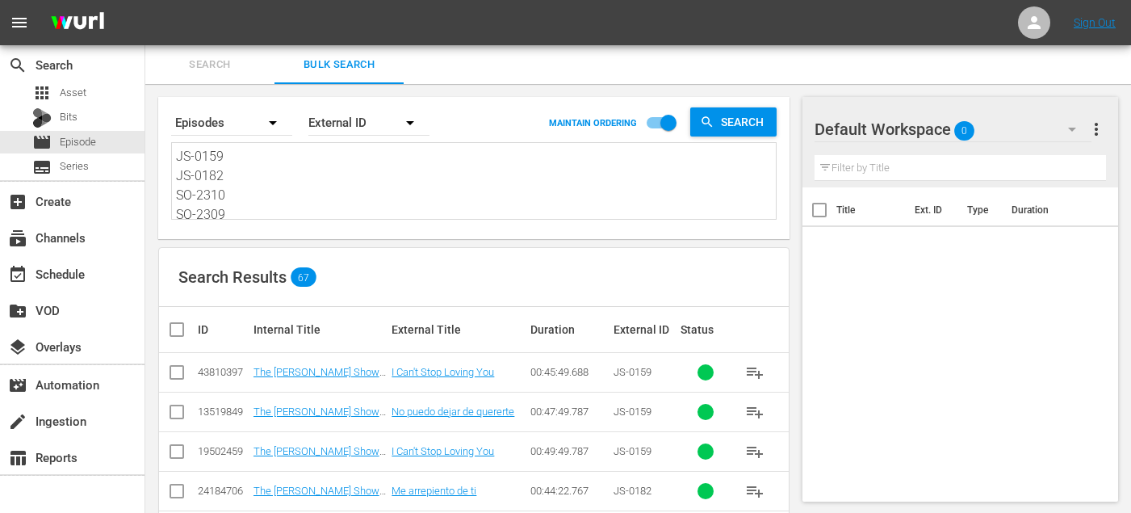
paste textarea "62 JS-0184 SO-2309 SO-2310 SO-2325 SO-2320 SO-2314 SO-2315 SO-2305 EL-2305 EL-2…"
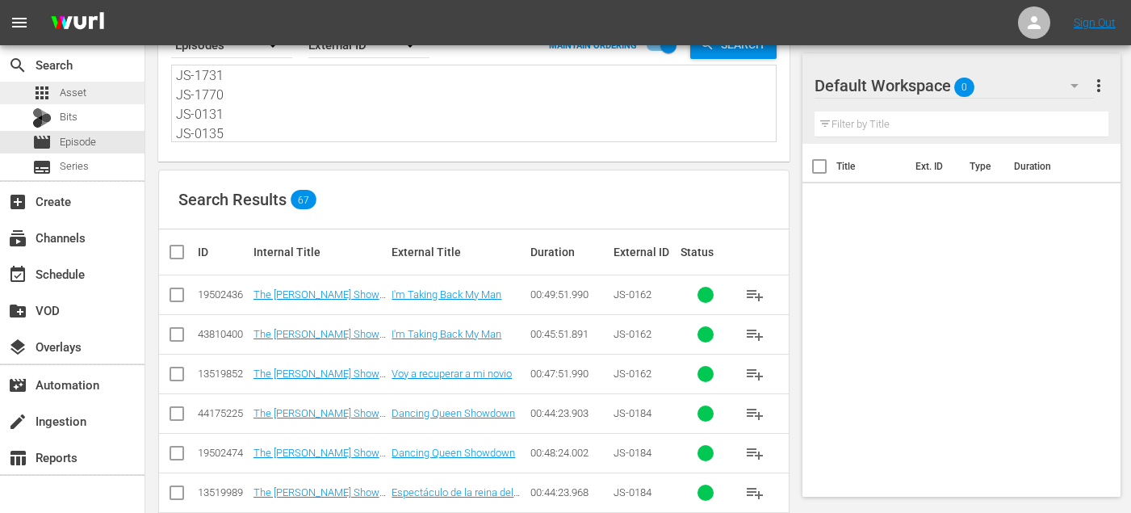
scroll to position [82, 0]
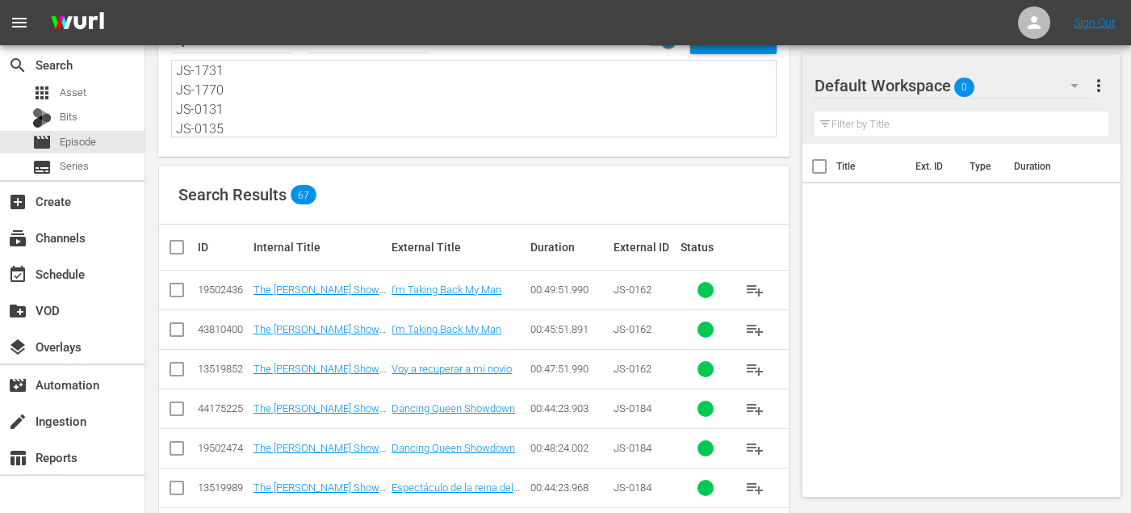
click at [178, 366] on input "checkbox" at bounding box center [176, 372] width 19 height 19
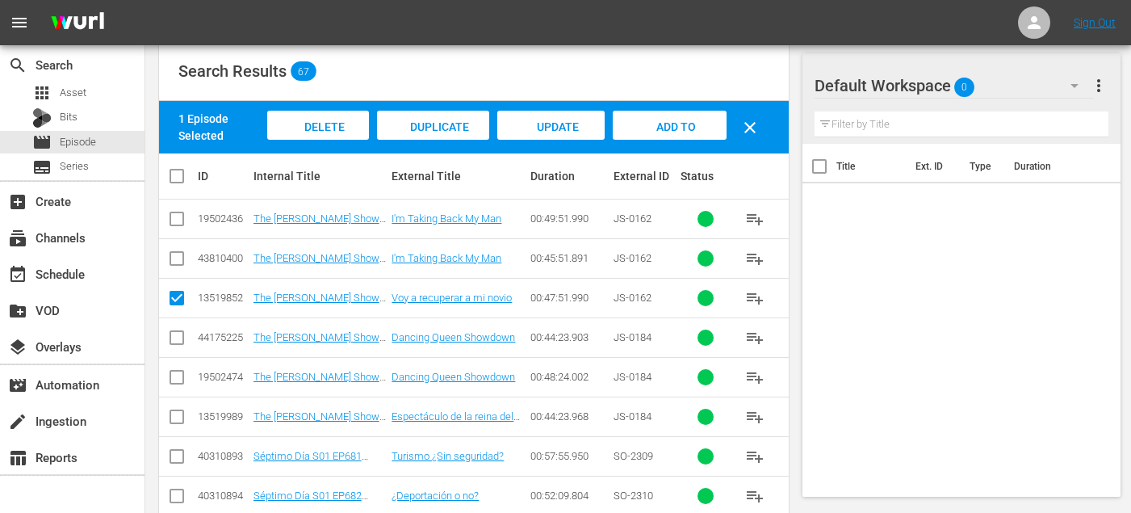
scroll to position [208, 0]
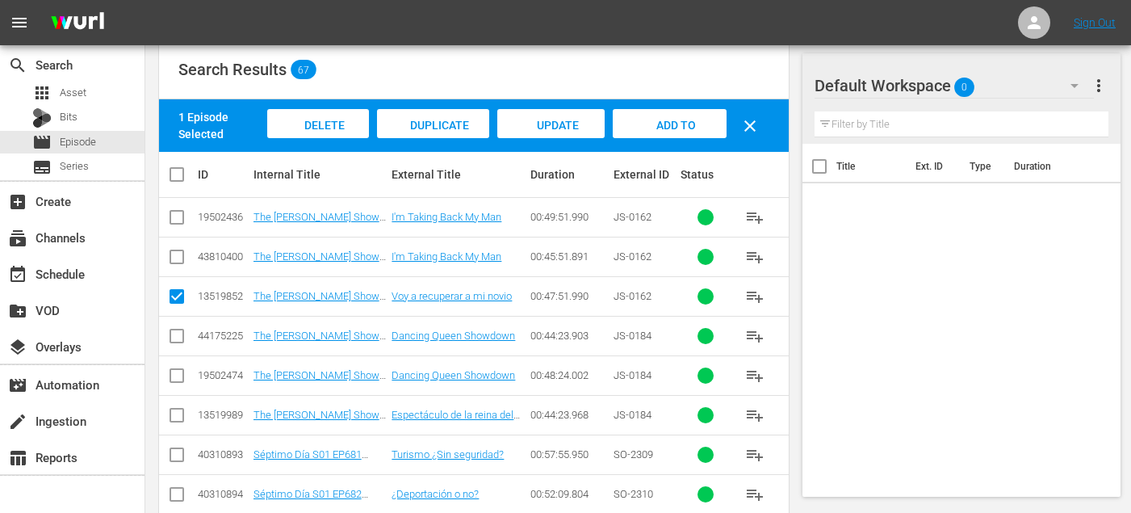
click at [178, 414] on input "checkbox" at bounding box center [176, 418] width 19 height 19
click at [177, 451] on input "checkbox" at bounding box center [176, 457] width 19 height 19
click at [176, 494] on input "checkbox" at bounding box center [176, 497] width 19 height 19
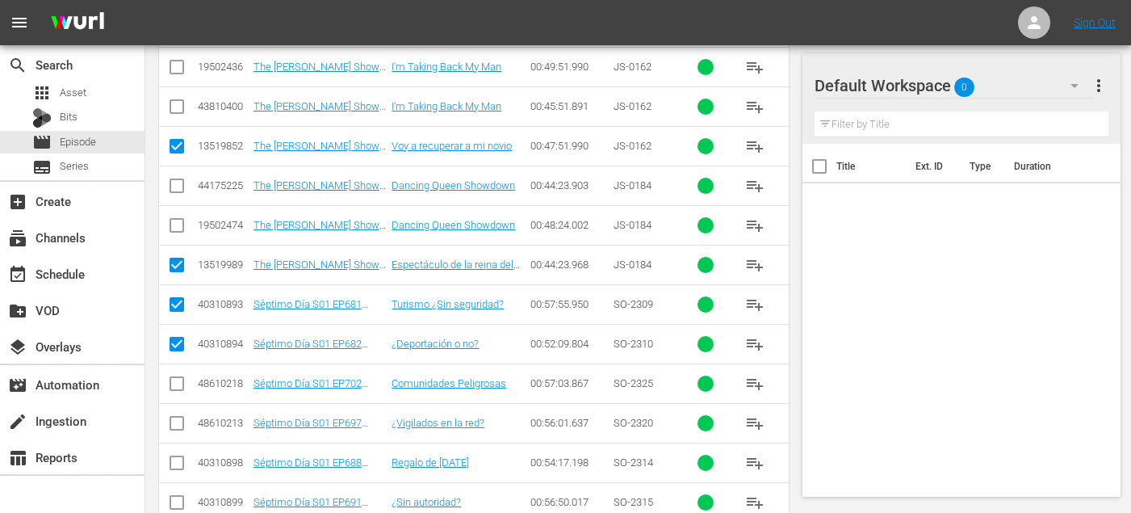
click at [176, 386] on input "checkbox" at bounding box center [176, 386] width 19 height 19
click at [176, 414] on icon at bounding box center [176, 423] width 19 height 19
click at [175, 425] on input "checkbox" at bounding box center [176, 426] width 19 height 19
click at [175, 465] on input "checkbox" at bounding box center [176, 465] width 19 height 19
click at [175, 499] on input "checkbox" at bounding box center [176, 505] width 19 height 19
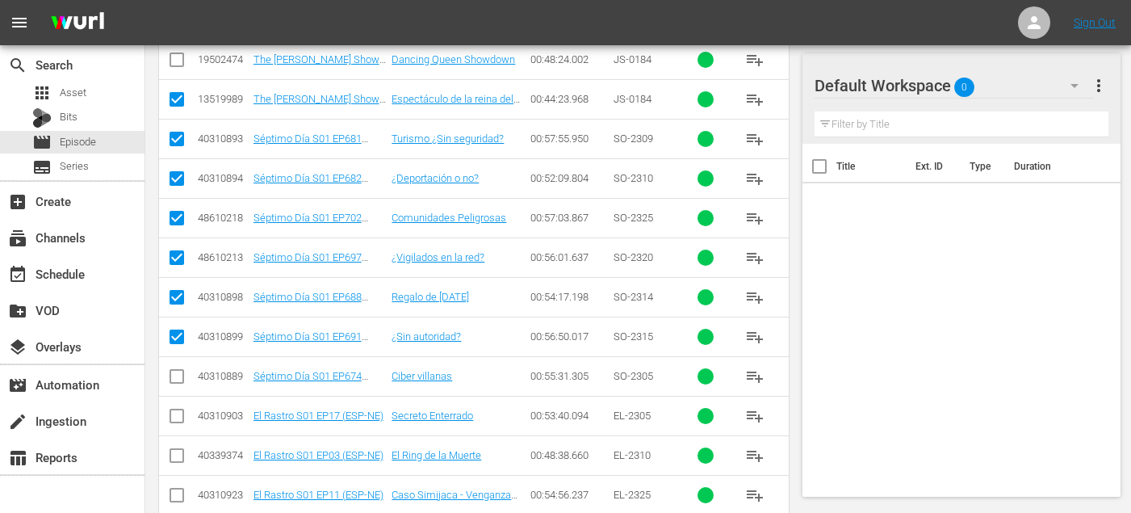
scroll to position [541, 0]
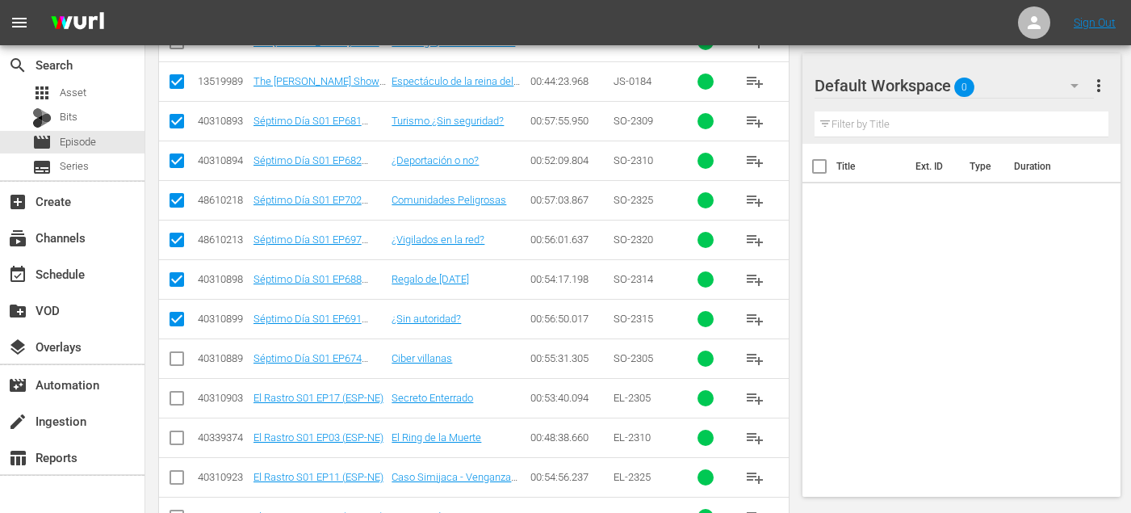
click at [174, 359] on input "checkbox" at bounding box center [176, 361] width 19 height 19
click at [173, 405] on input "checkbox" at bounding box center [176, 401] width 19 height 19
click at [173, 438] on input "checkbox" at bounding box center [176, 440] width 19 height 19
click at [173, 472] on input "checkbox" at bounding box center [176, 480] width 19 height 19
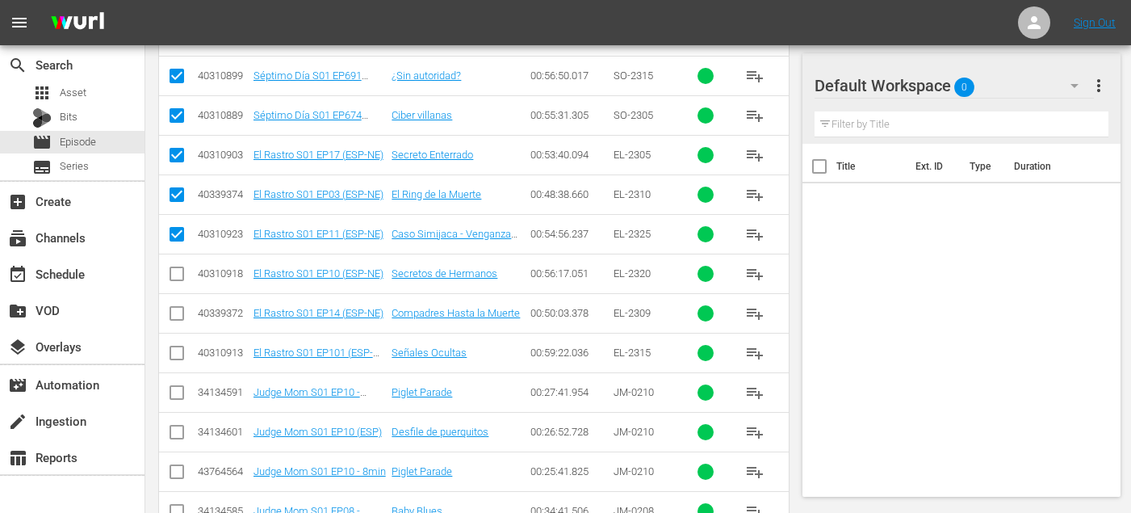
scroll to position [810, 0]
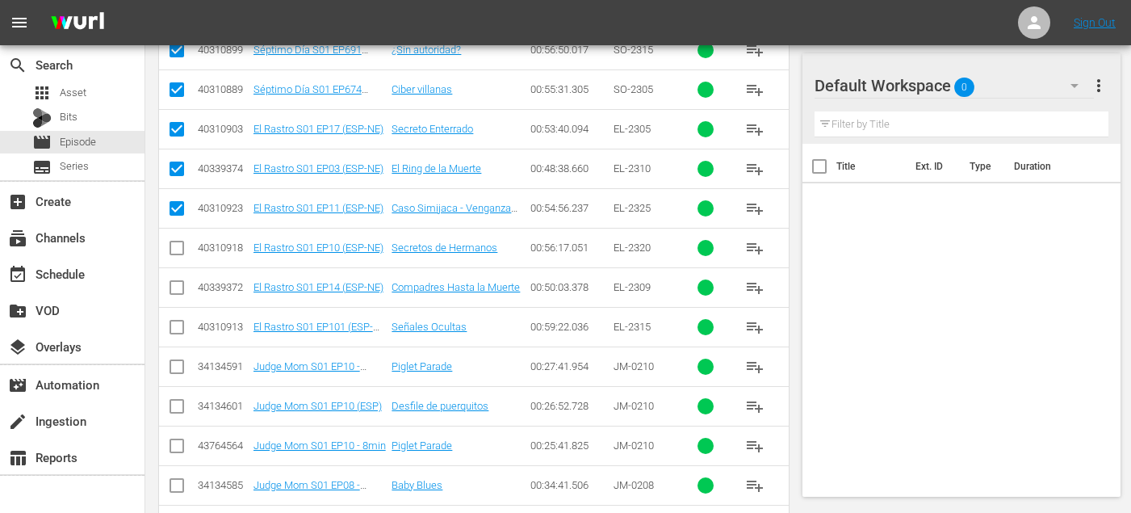
click at [180, 251] on input "checkbox" at bounding box center [176, 250] width 19 height 19
click at [180, 288] on input "checkbox" at bounding box center [176, 290] width 19 height 19
click at [180, 336] on input "checkbox" at bounding box center [176, 330] width 19 height 19
click at [174, 405] on input "checkbox" at bounding box center [176, 409] width 19 height 19
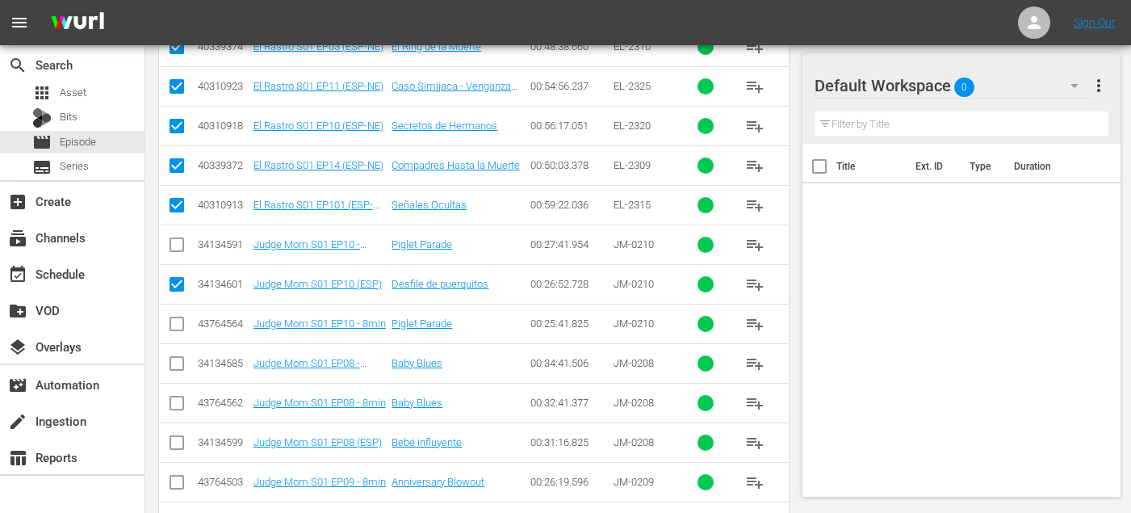
scroll to position [942, 0]
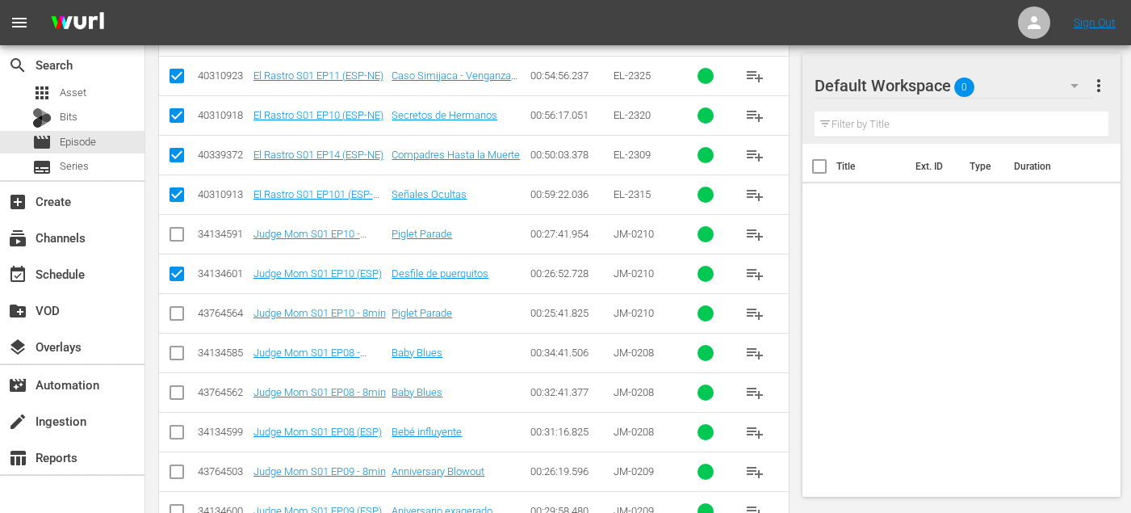
click at [174, 433] on input "checkbox" at bounding box center [176, 435] width 19 height 19
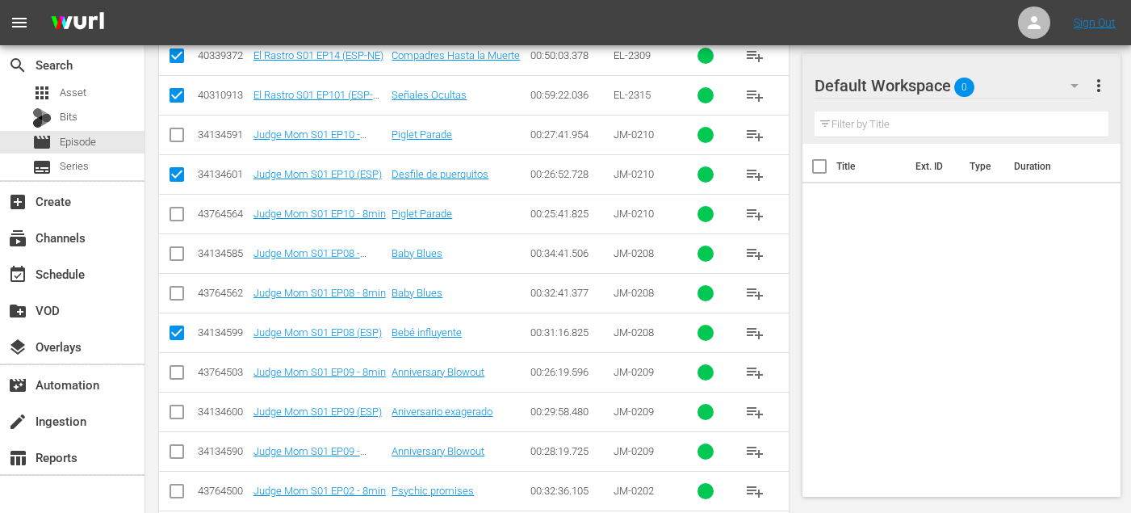
scroll to position [1049, 0]
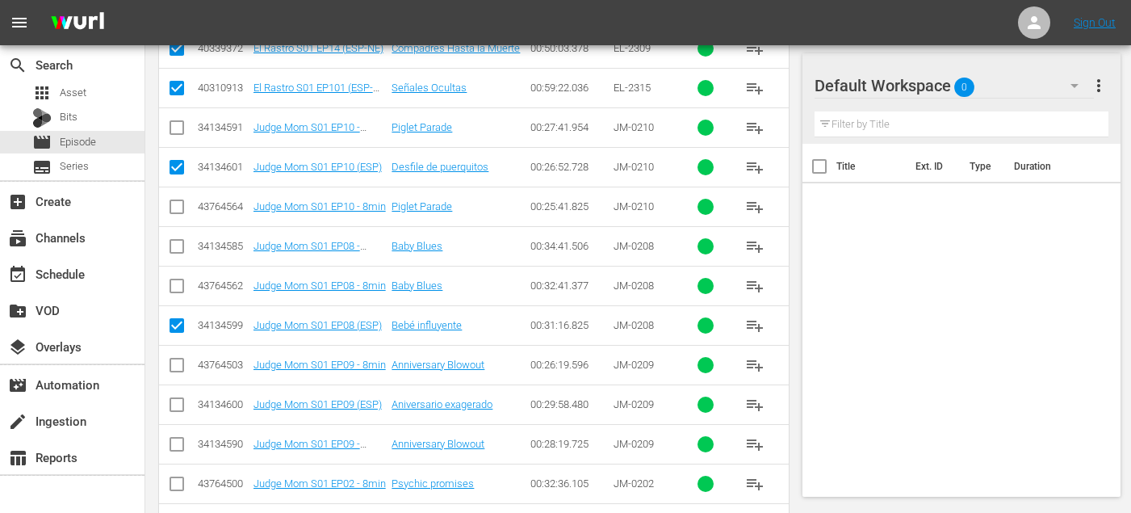
click at [168, 402] on input "checkbox" at bounding box center [176, 407] width 19 height 19
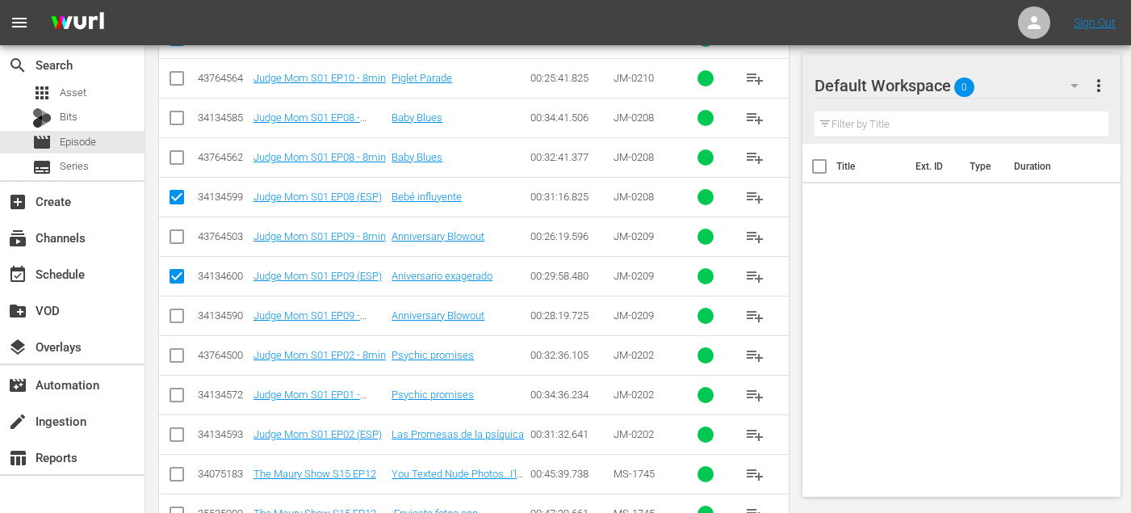
scroll to position [1188, 0]
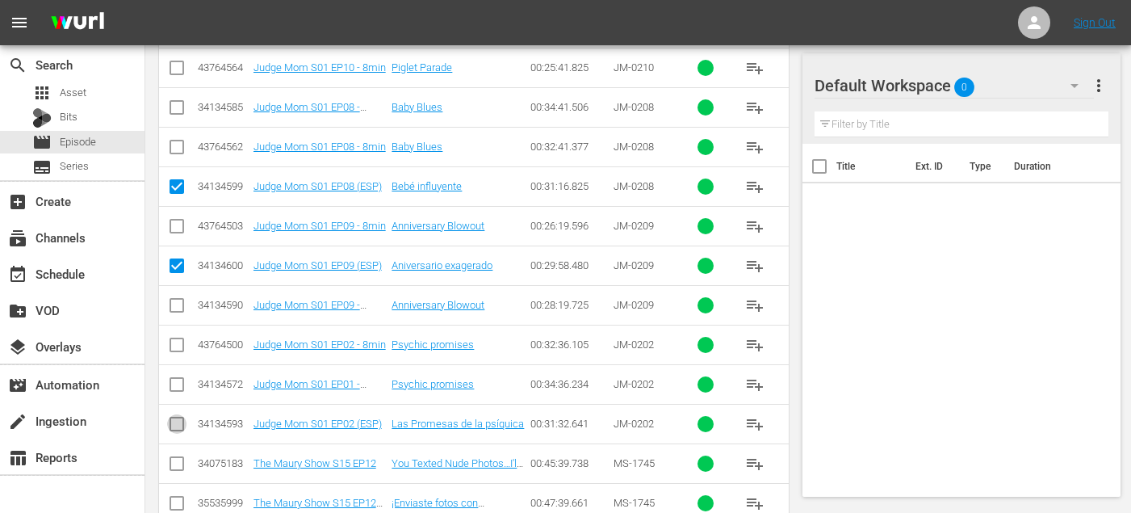
click at [172, 422] on input "checkbox" at bounding box center [176, 427] width 19 height 19
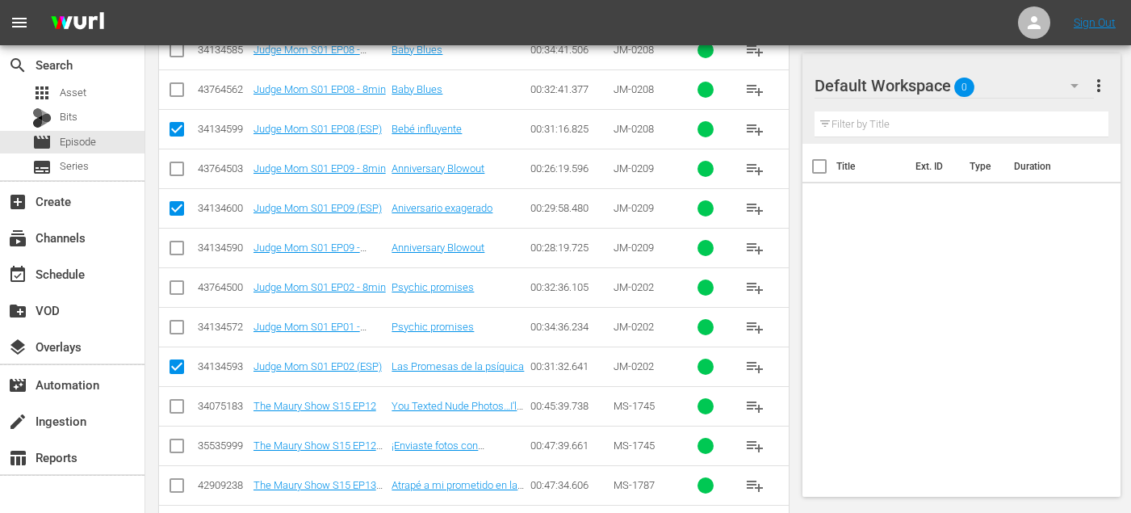
scroll to position [1268, 0]
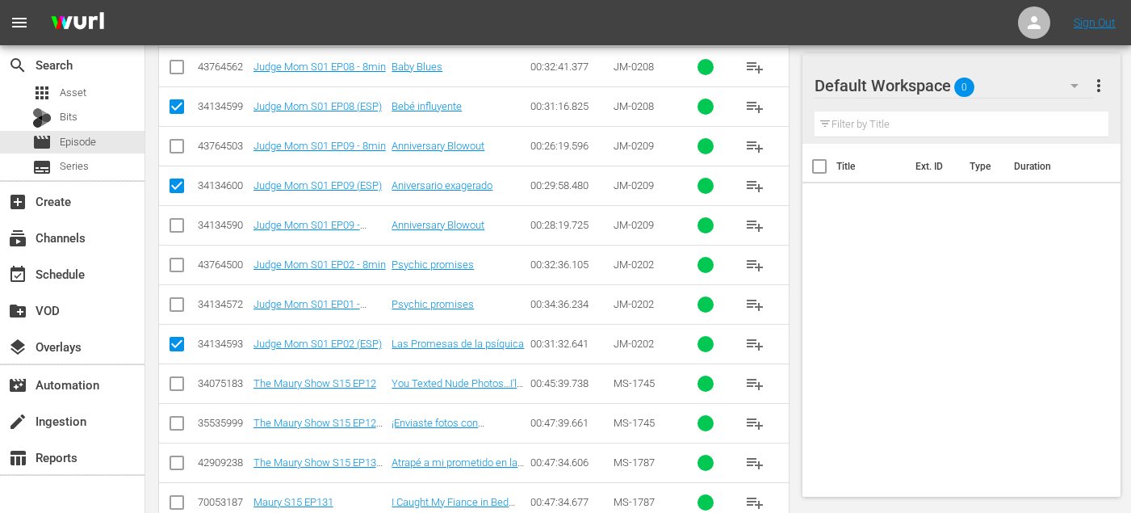
click at [167, 424] on input "checkbox" at bounding box center [176, 426] width 19 height 19
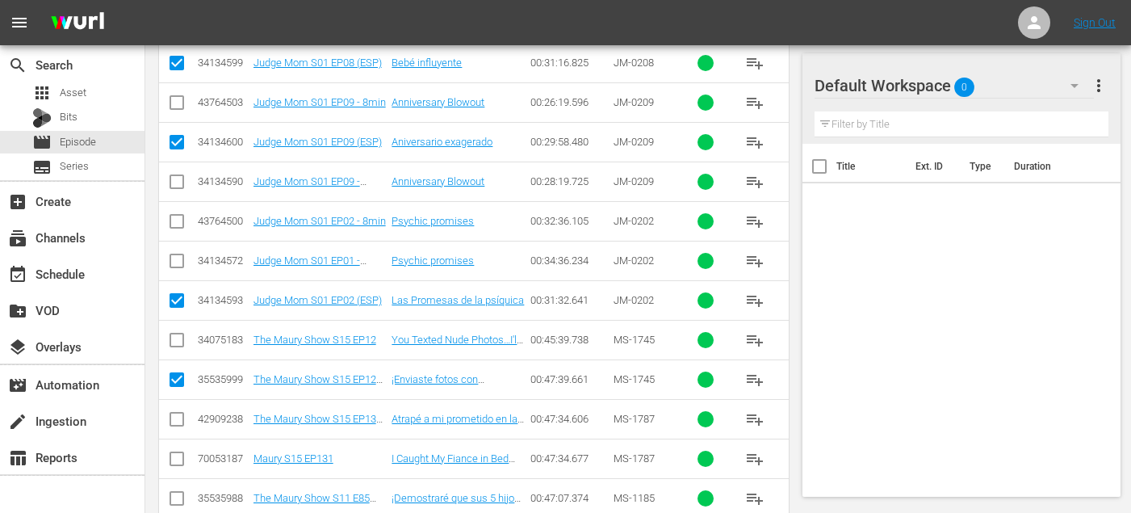
click at [172, 426] on input "checkbox" at bounding box center [176, 422] width 19 height 19
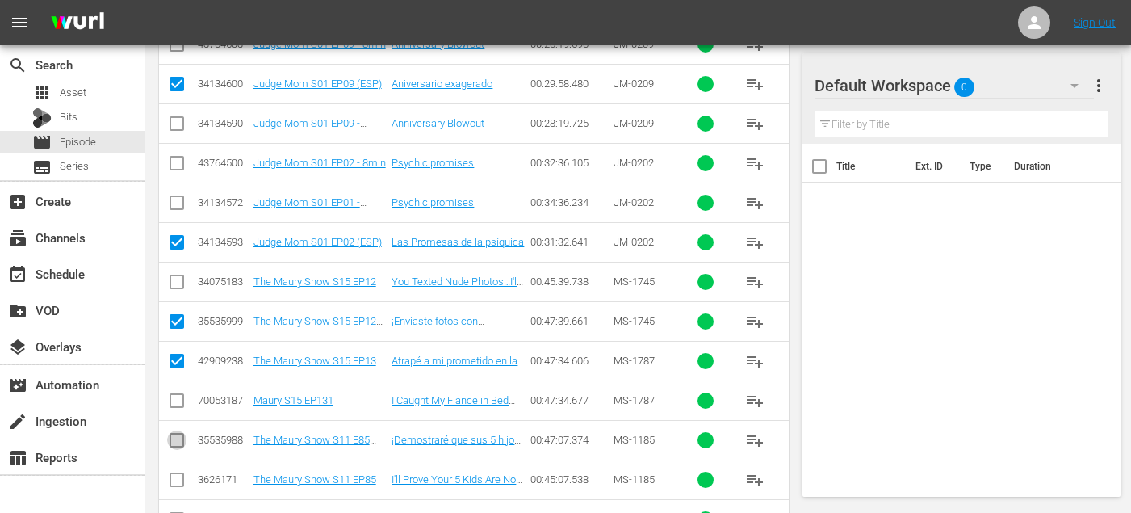
click at [174, 442] on input "checkbox" at bounding box center [176, 443] width 19 height 19
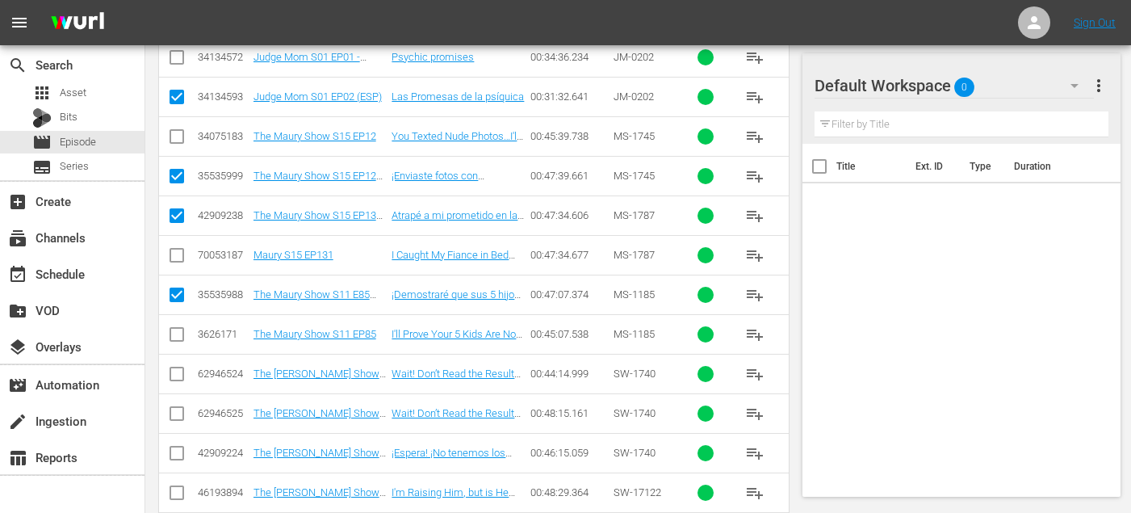
scroll to position [1519, 0]
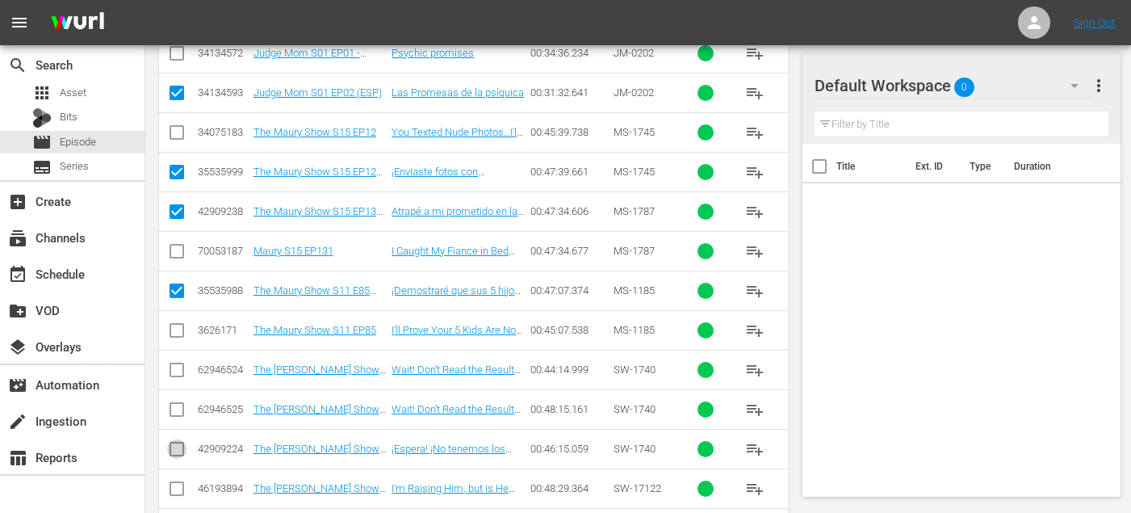
click at [174, 443] on input "checkbox" at bounding box center [176, 452] width 19 height 19
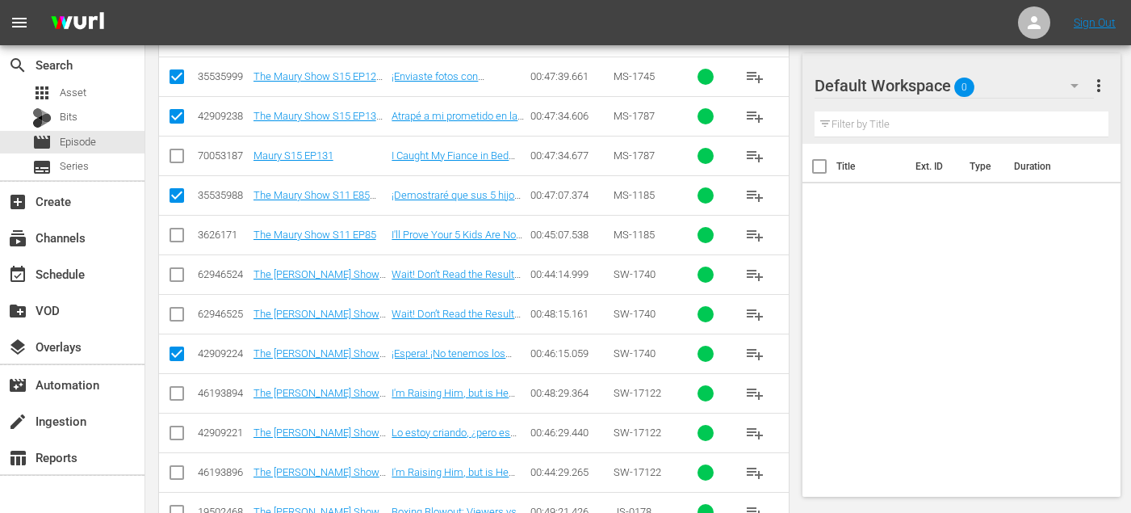
scroll to position [1631, 0]
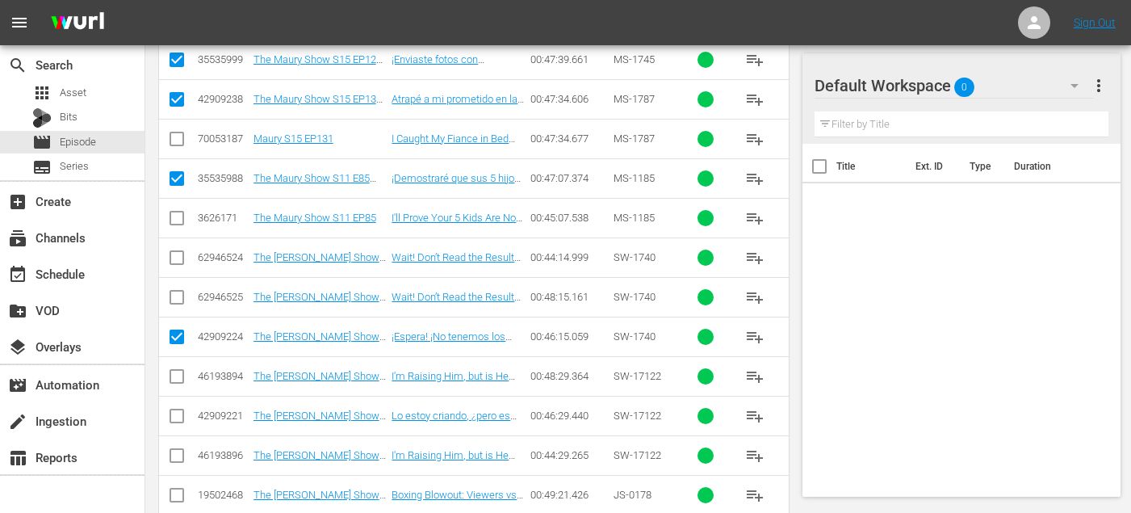
click at [174, 417] on input "checkbox" at bounding box center [176, 418] width 19 height 19
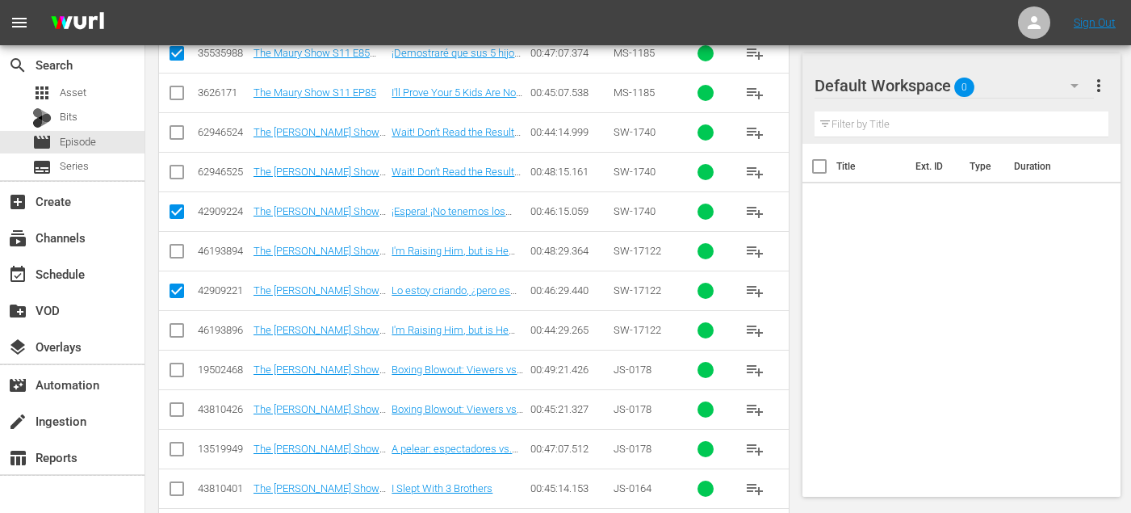
scroll to position [1764, 0]
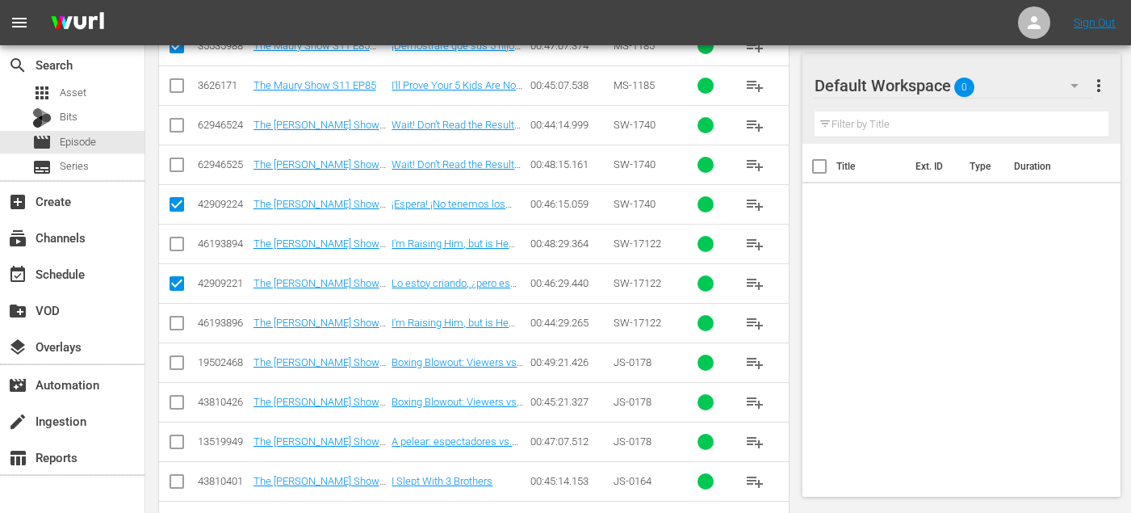
click at [173, 447] on input "checkbox" at bounding box center [176, 444] width 19 height 19
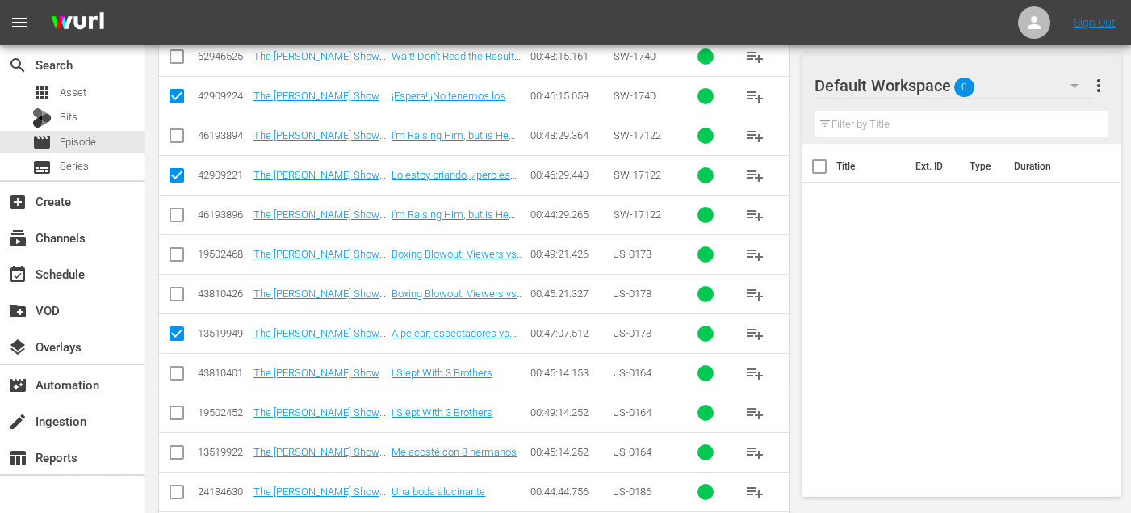
scroll to position [1881, 0]
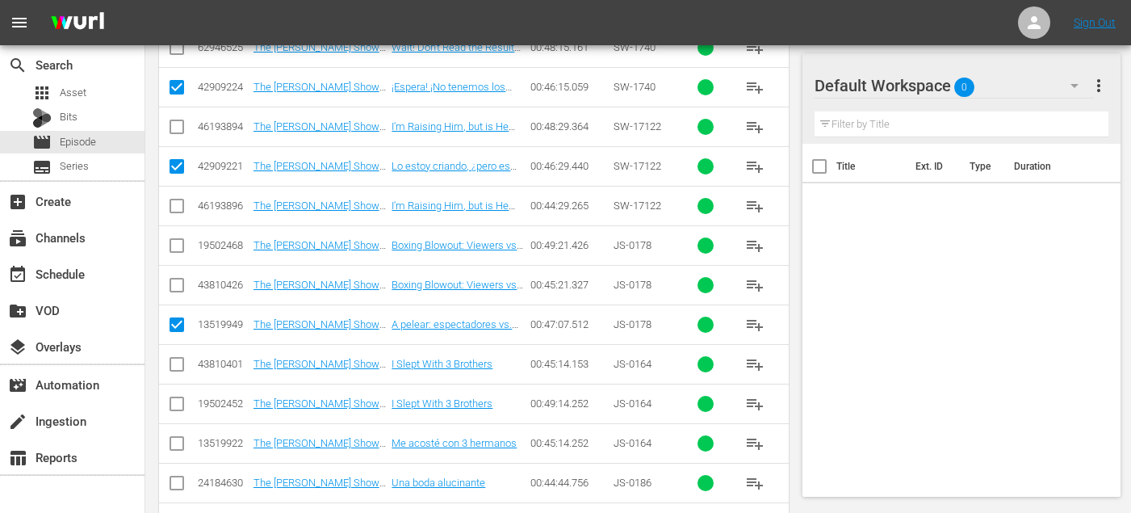
click at [173, 441] on input "checkbox" at bounding box center [176, 446] width 19 height 19
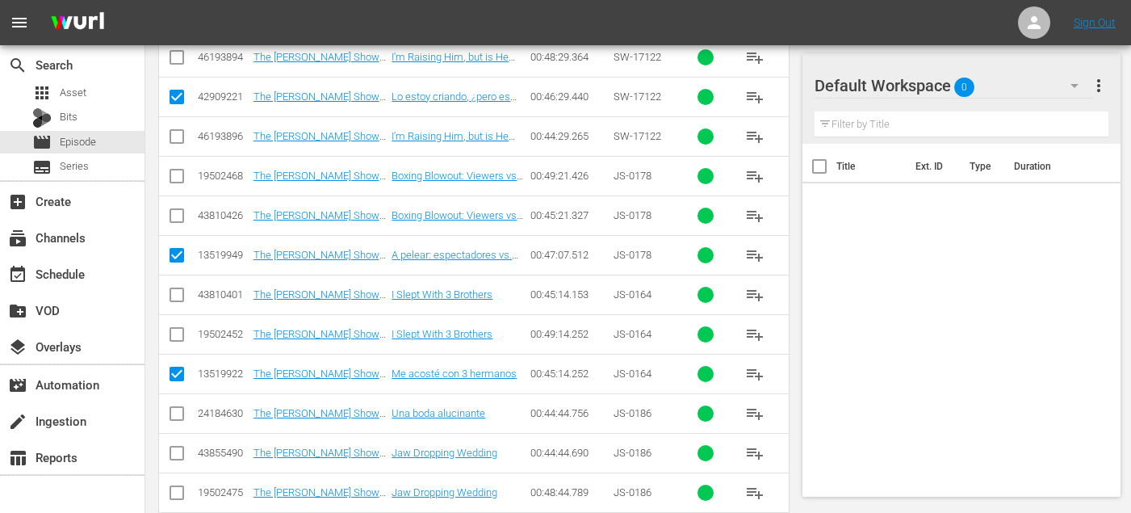
click at [177, 415] on input "checkbox" at bounding box center [176, 416] width 19 height 19
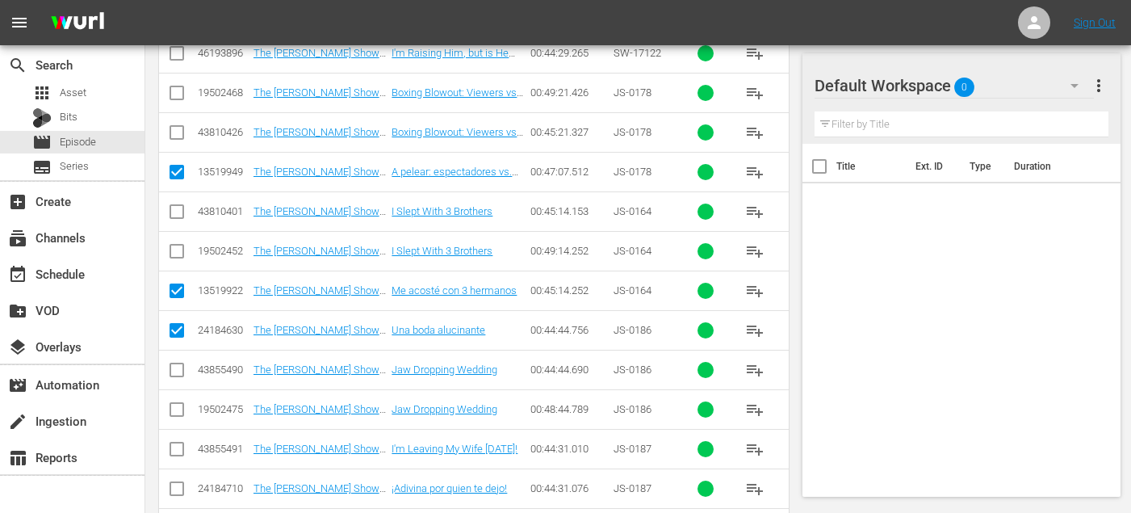
scroll to position [2071, 0]
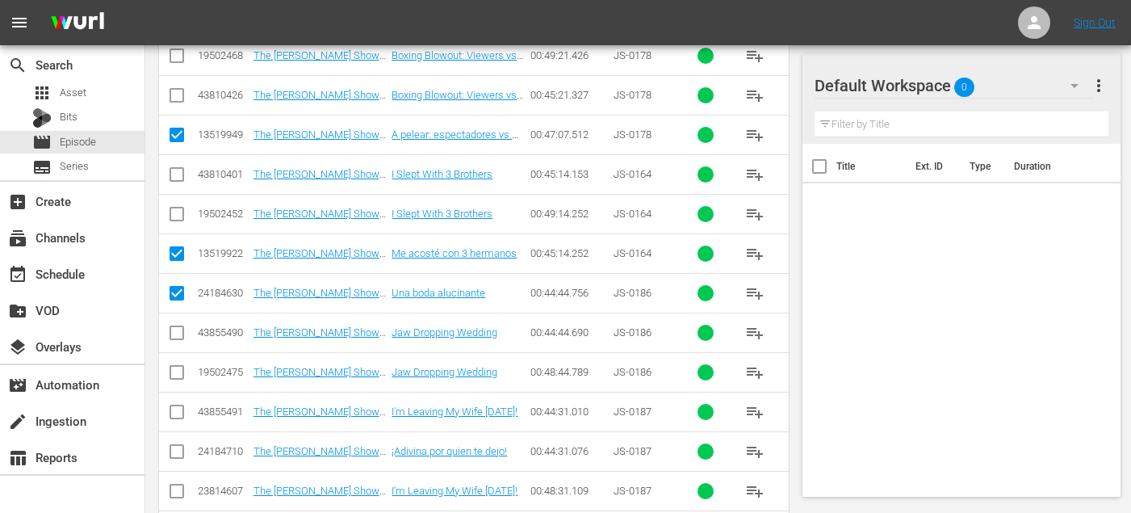
click at [174, 458] on input "checkbox" at bounding box center [176, 454] width 19 height 19
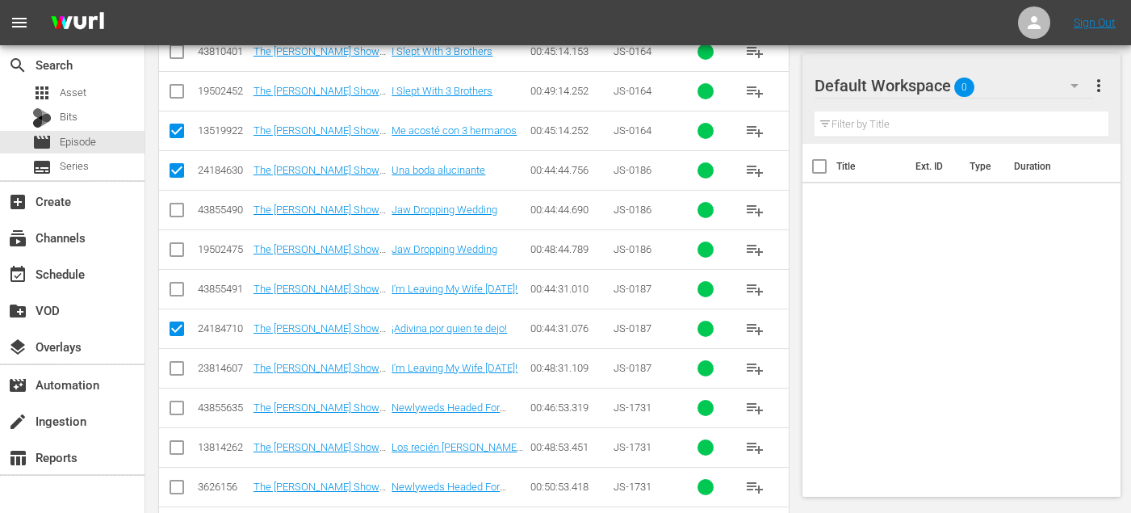
click at [173, 447] on input "checkbox" at bounding box center [176, 450] width 19 height 19
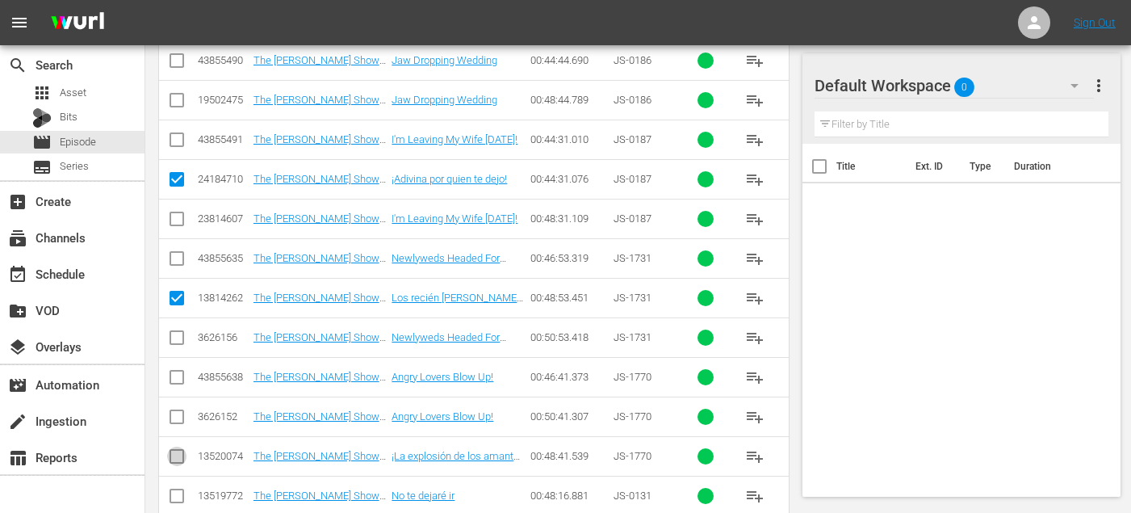
click at [175, 455] on input "checkbox" at bounding box center [176, 459] width 19 height 19
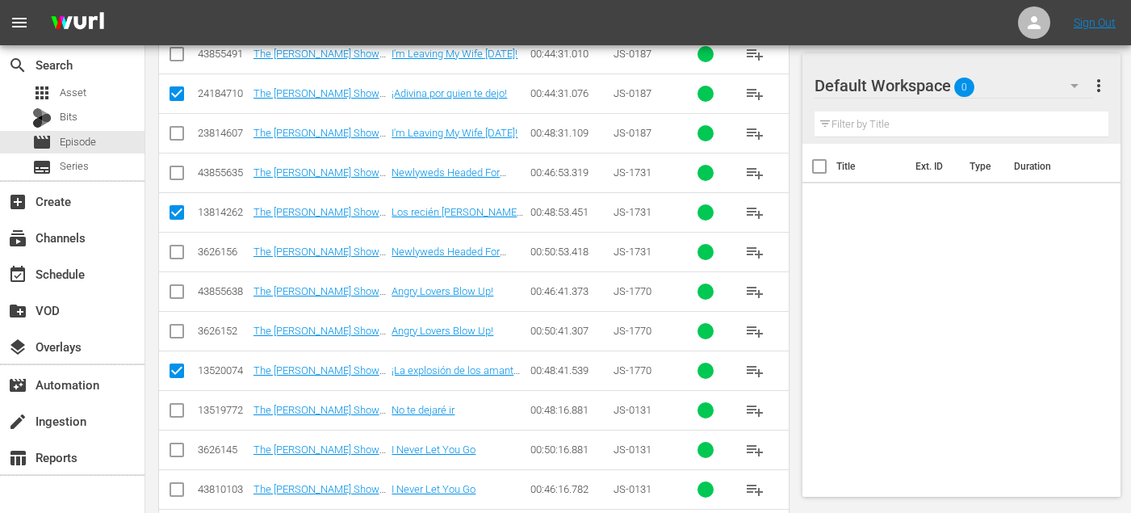
scroll to position [2445, 0]
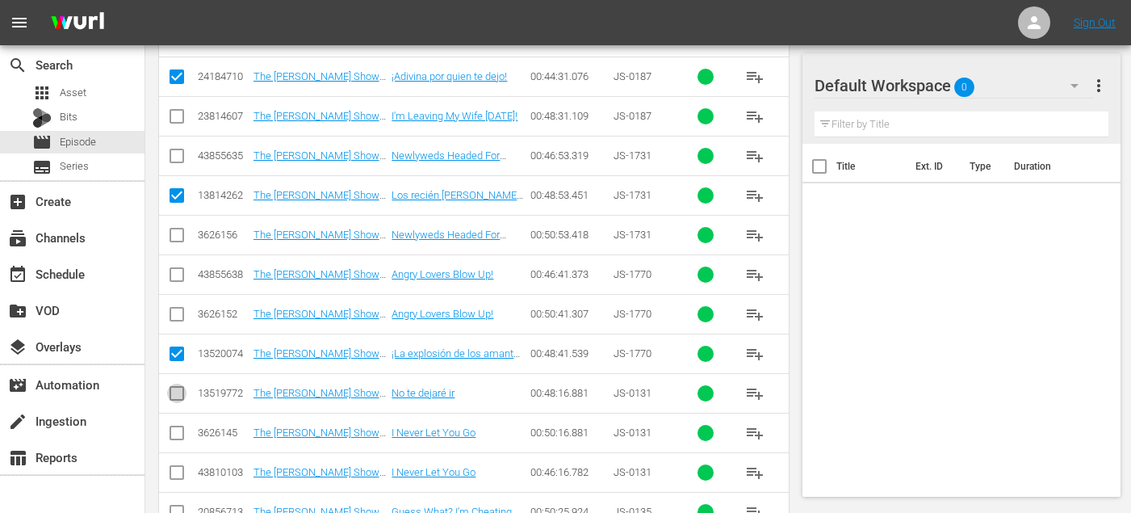
click at [179, 393] on input "checkbox" at bounding box center [176, 396] width 19 height 19
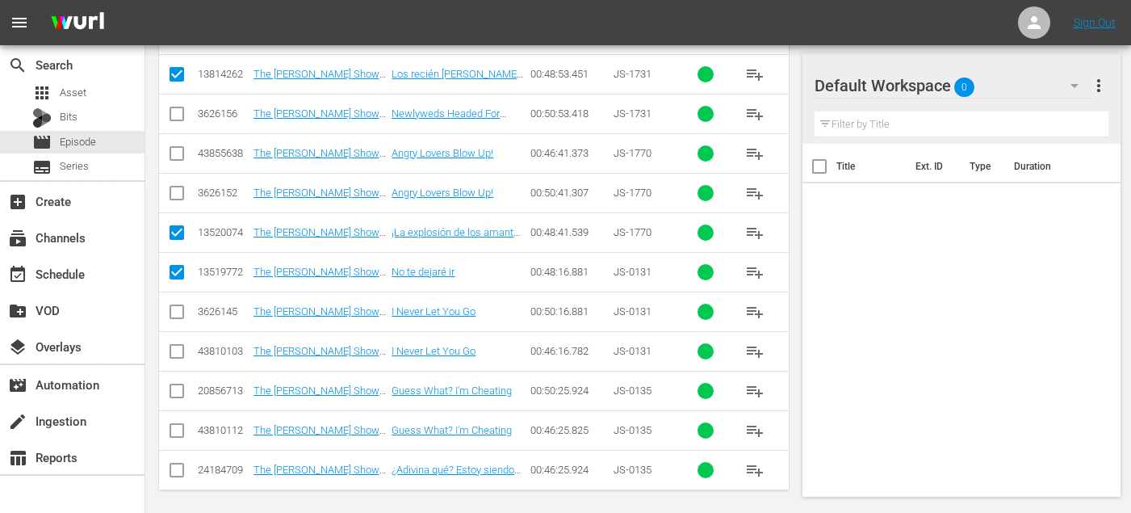
scroll to position [2569, 0]
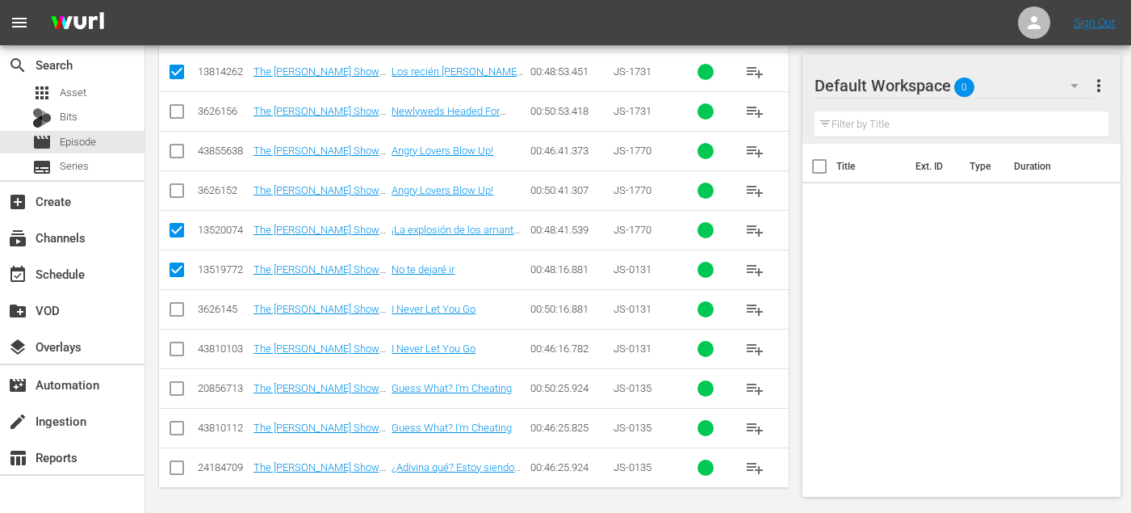
click at [179, 468] on input "checkbox" at bounding box center [176, 470] width 19 height 19
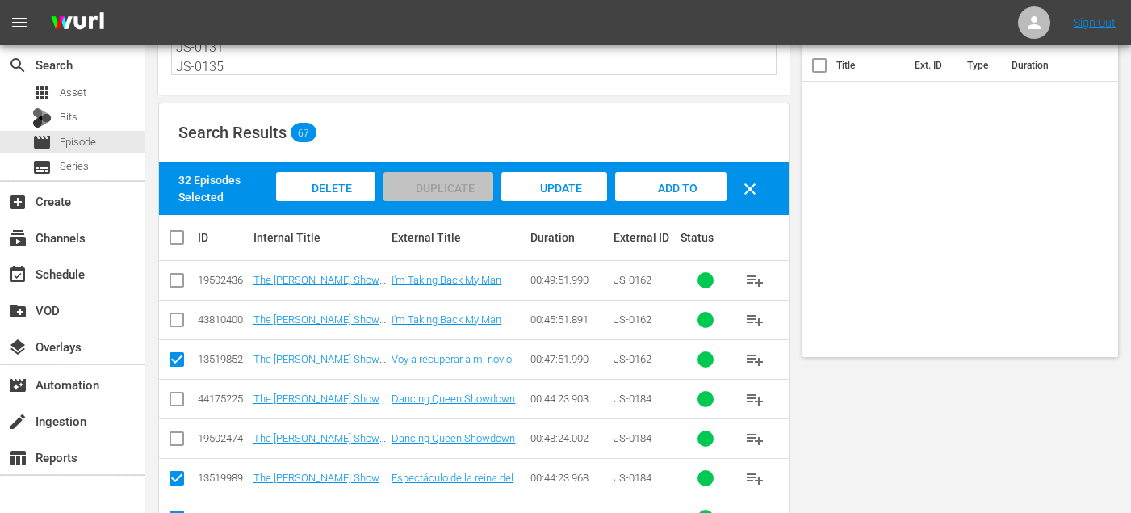
scroll to position [0, 0]
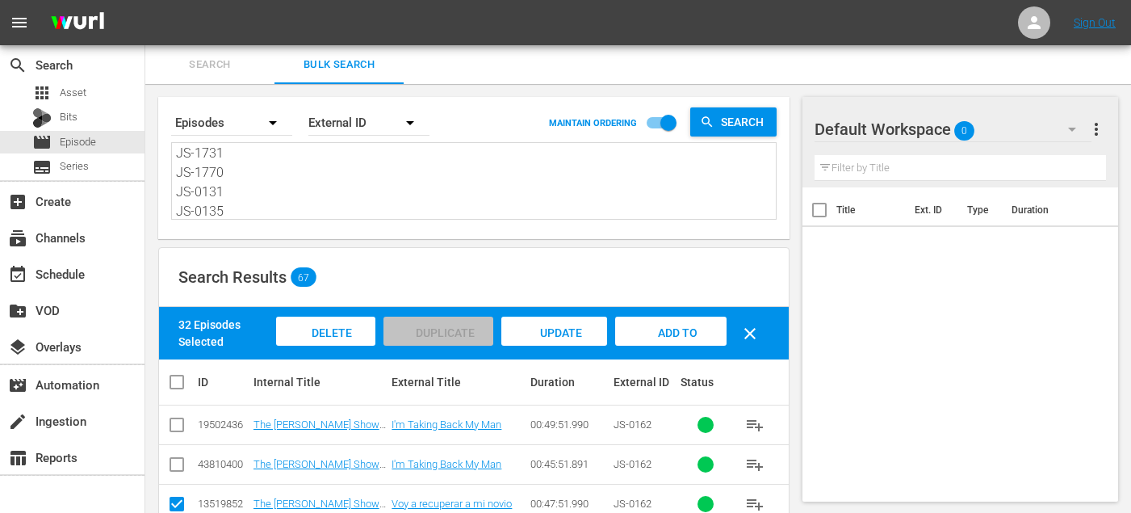
click at [646, 337] on span "Add to Workspace" at bounding box center [671, 348] width 79 height 44
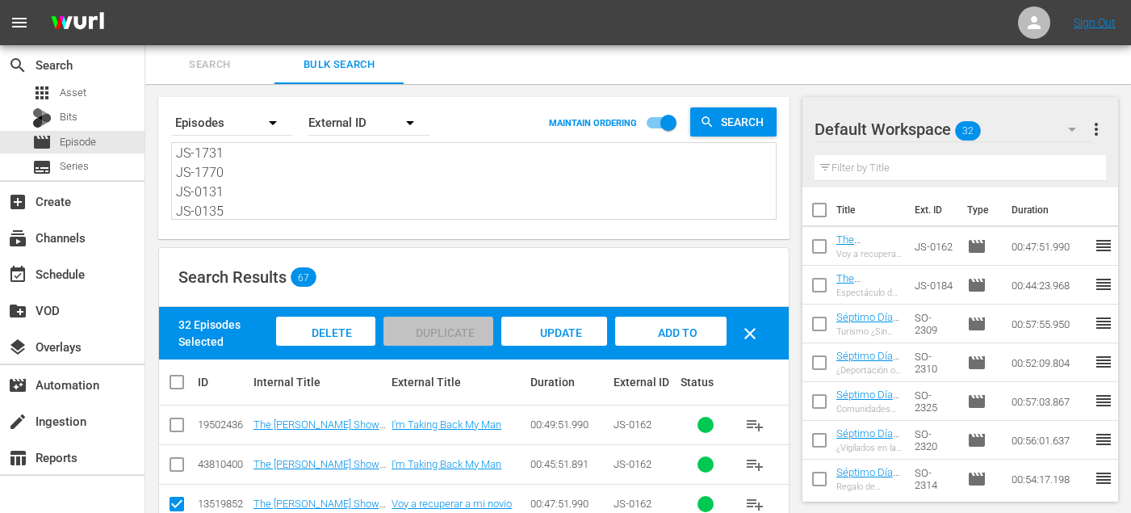
click at [206, 69] on span "Search" at bounding box center [210, 65] width 110 height 19
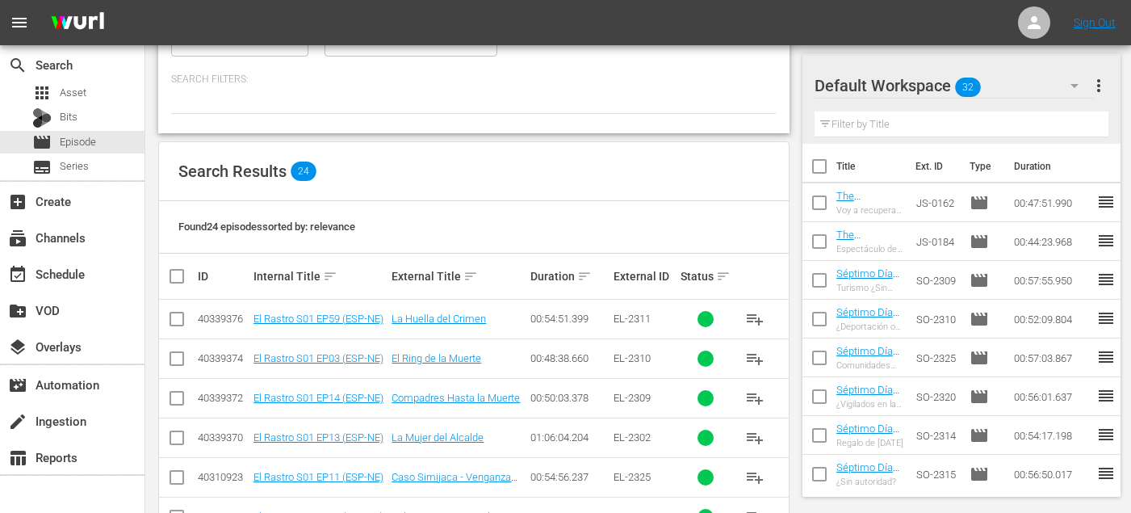
scroll to position [843, 0]
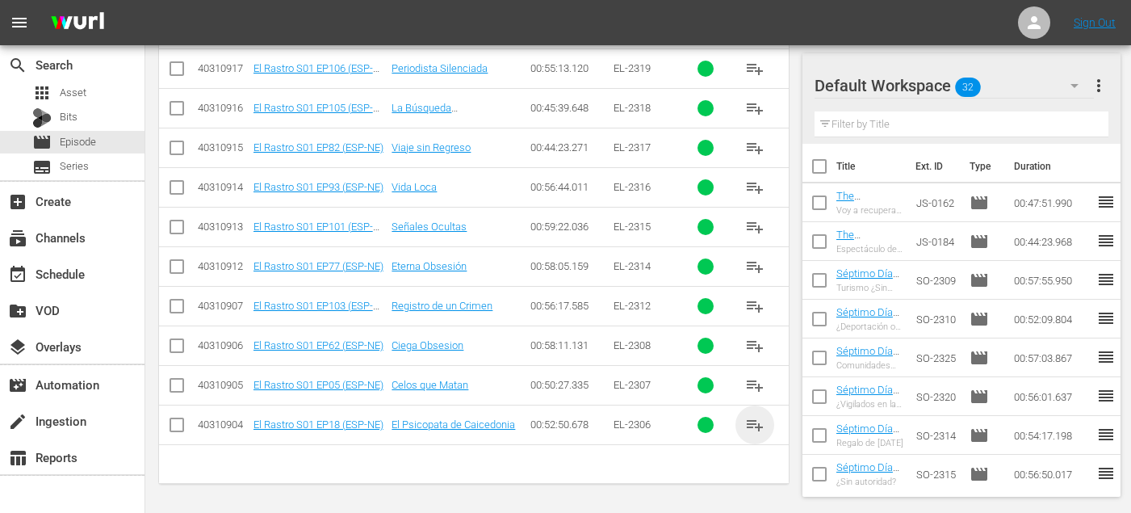
click at [754, 418] on span "playlist_add" at bounding box center [754, 424] width 19 height 19
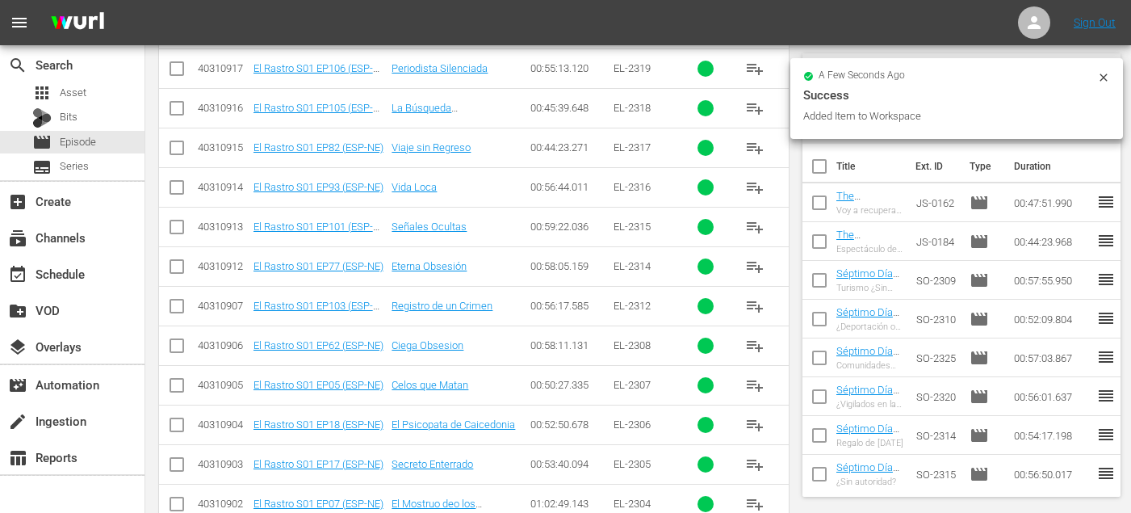
click at [754, 358] on button "playlist_add" at bounding box center [755, 345] width 39 height 39
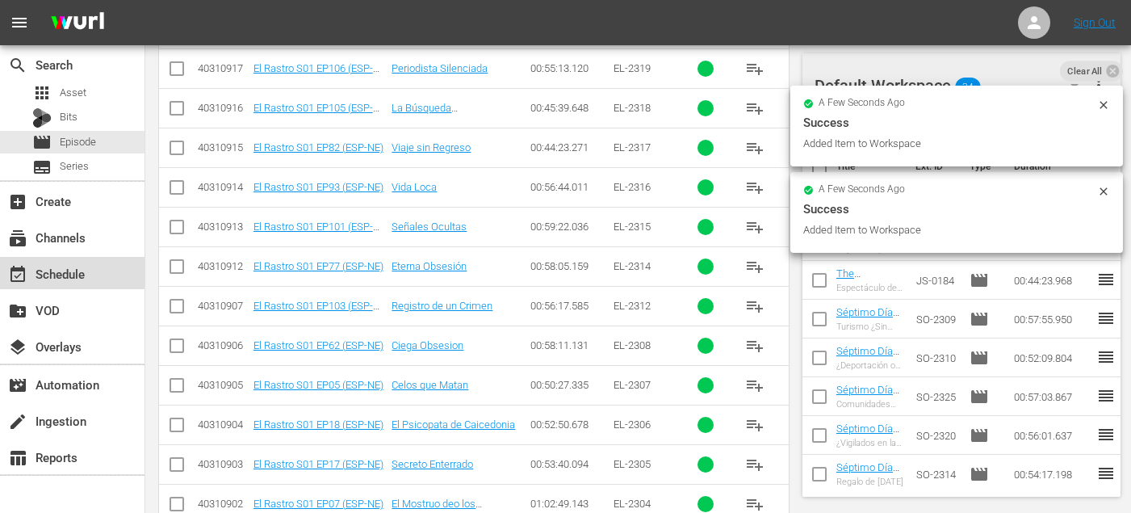
click at [27, 287] on div "event_available Schedule" at bounding box center [72, 273] width 145 height 32
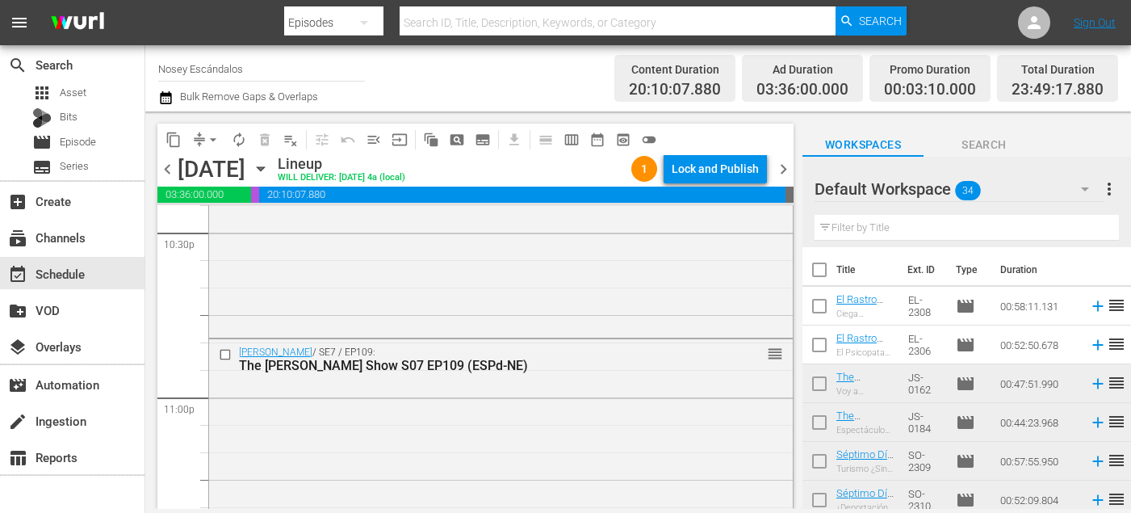
scroll to position [7735, 0]
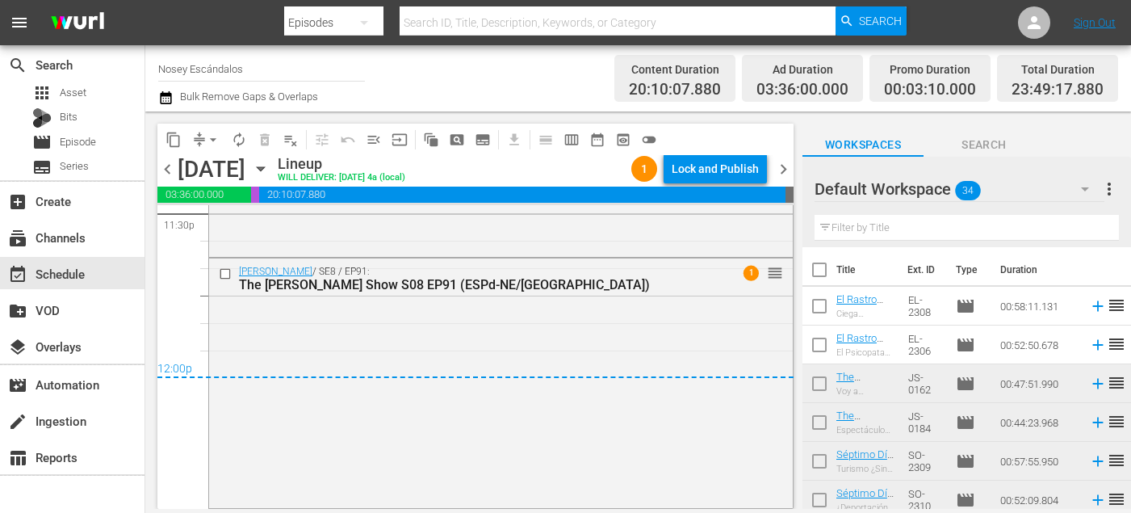
click at [783, 166] on span "chevron_right" at bounding box center [784, 169] width 20 height 20
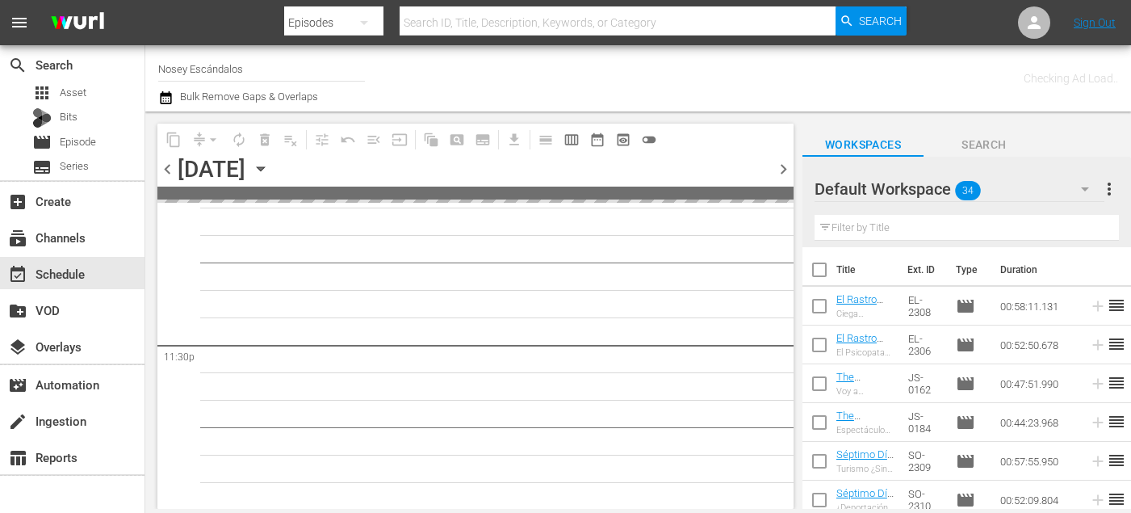
scroll to position [7601, 0]
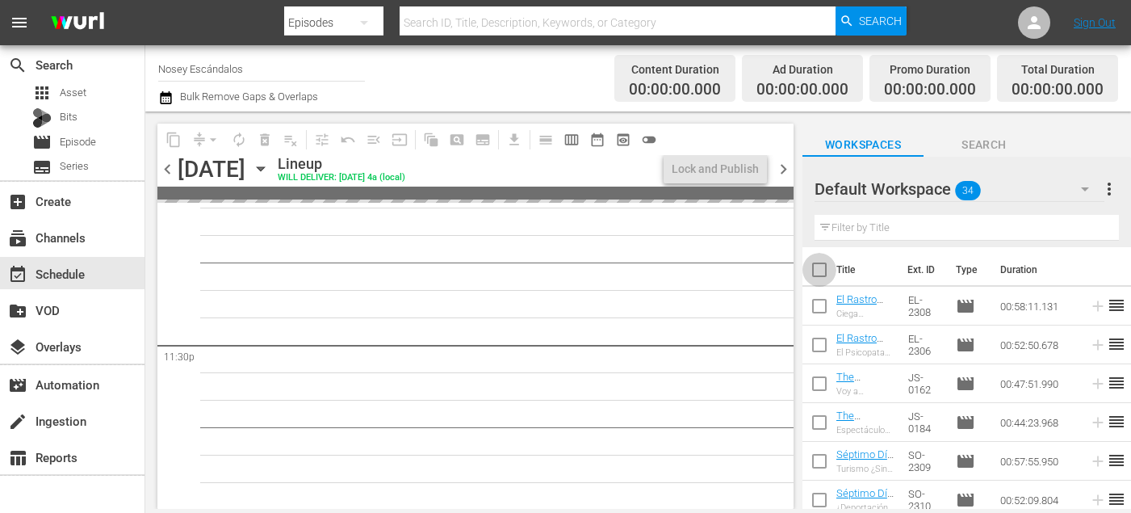
click at [817, 269] on input "checkbox" at bounding box center [820, 273] width 34 height 34
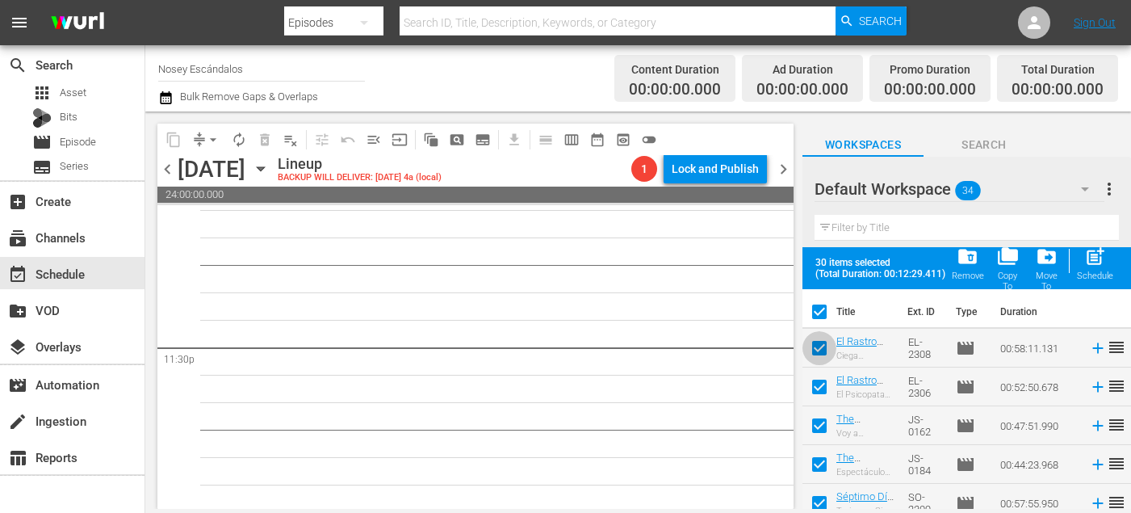
click at [821, 354] on input "checkbox" at bounding box center [820, 351] width 34 height 34
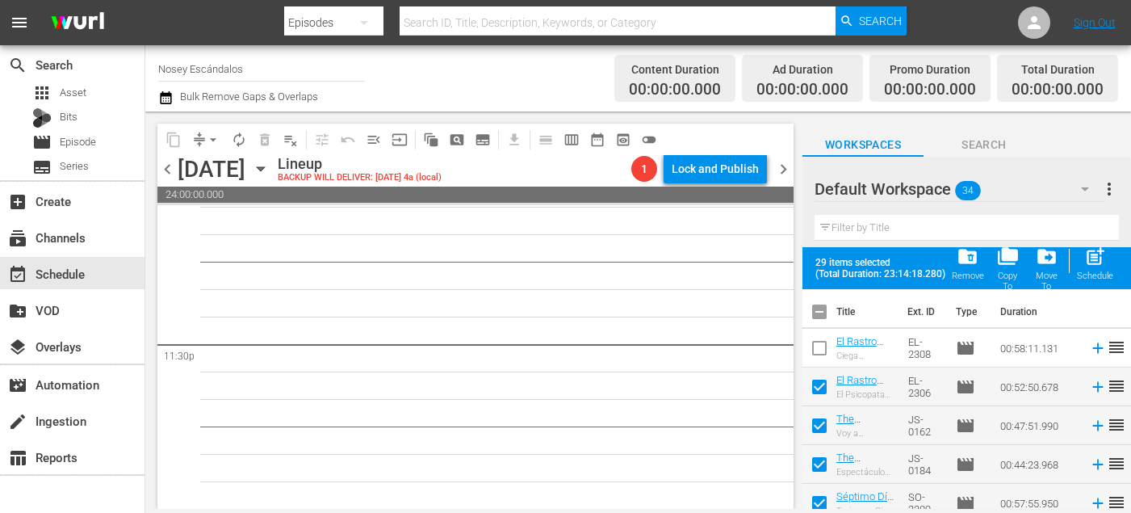
click at [821, 392] on input "checkbox" at bounding box center [820, 390] width 34 height 34
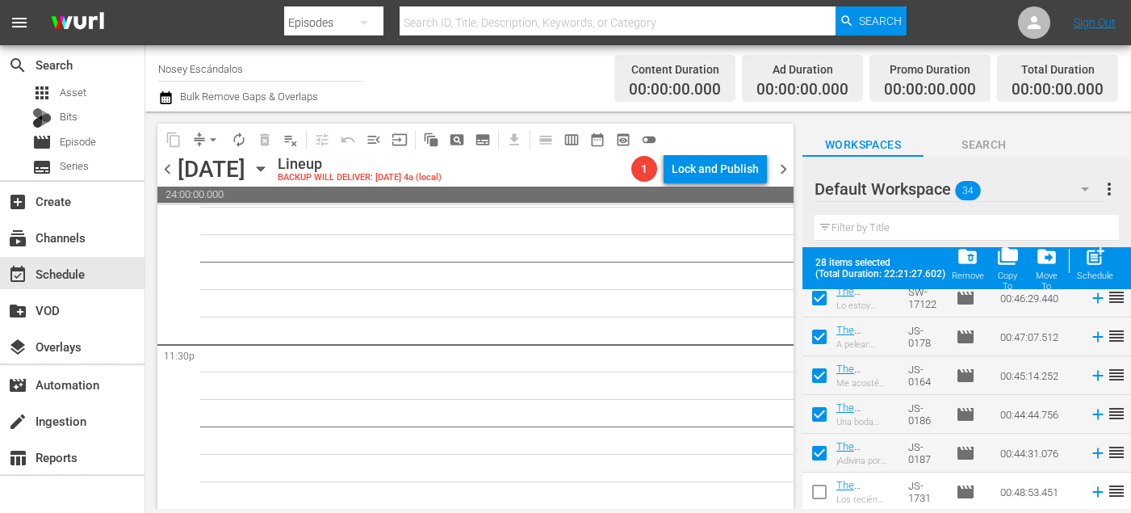
scroll to position [1136, 0]
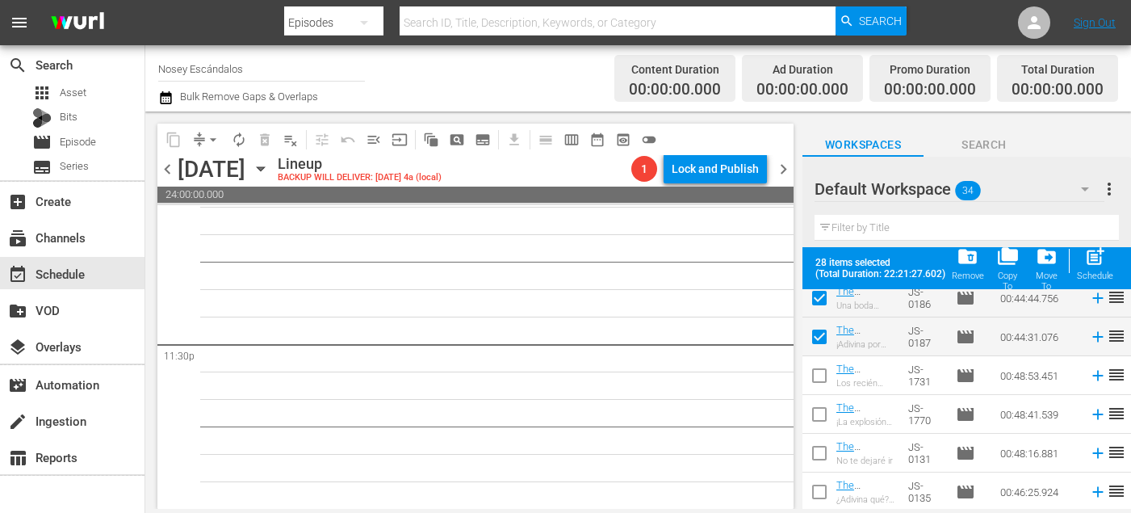
click at [818, 379] on input "checkbox" at bounding box center [820, 379] width 34 height 34
click at [818, 413] on input "checkbox" at bounding box center [820, 418] width 34 height 34
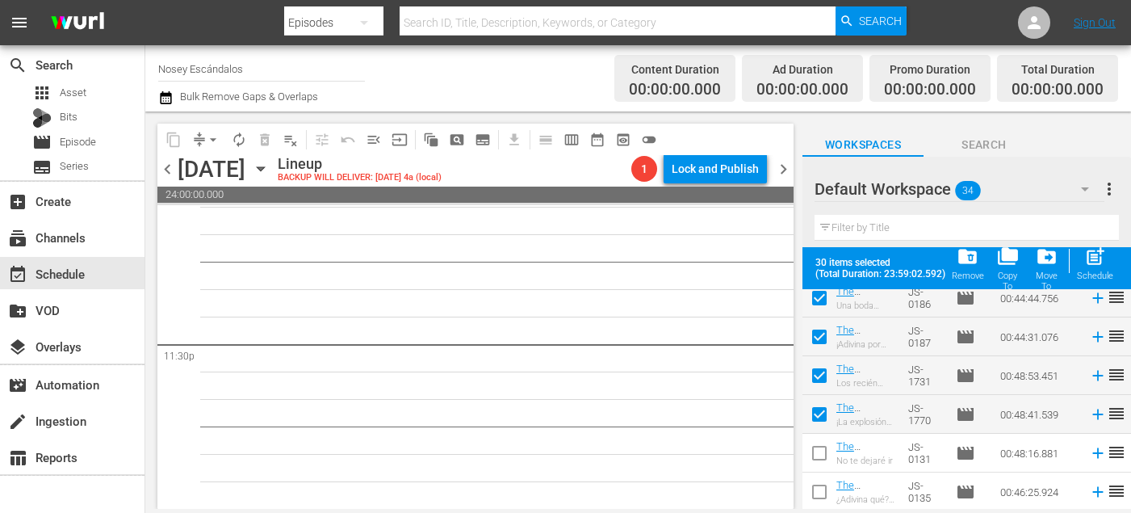
click at [818, 447] on input "checkbox" at bounding box center [820, 456] width 34 height 34
click at [818, 490] on input "checkbox" at bounding box center [820, 495] width 34 height 34
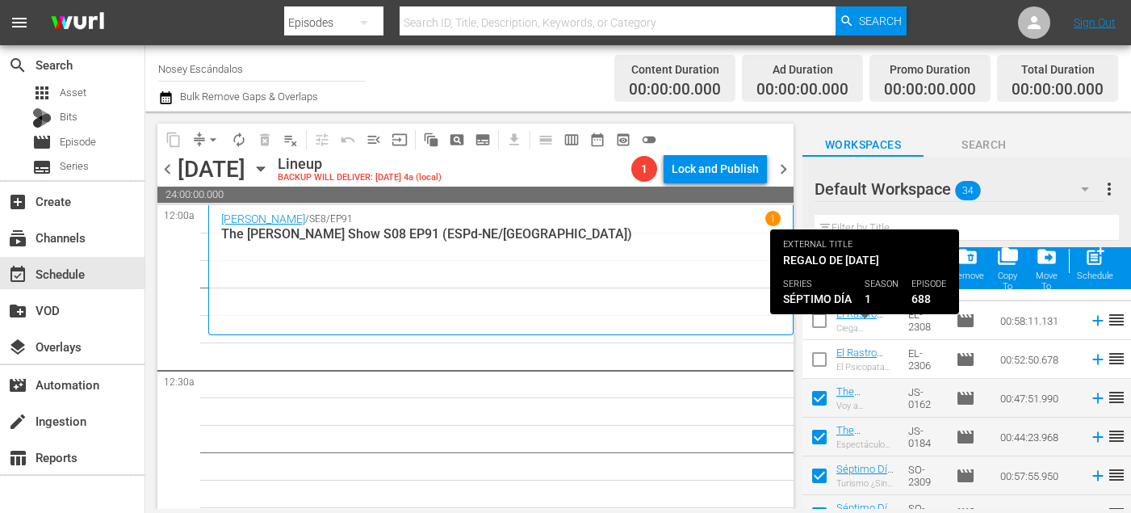
scroll to position [0, 0]
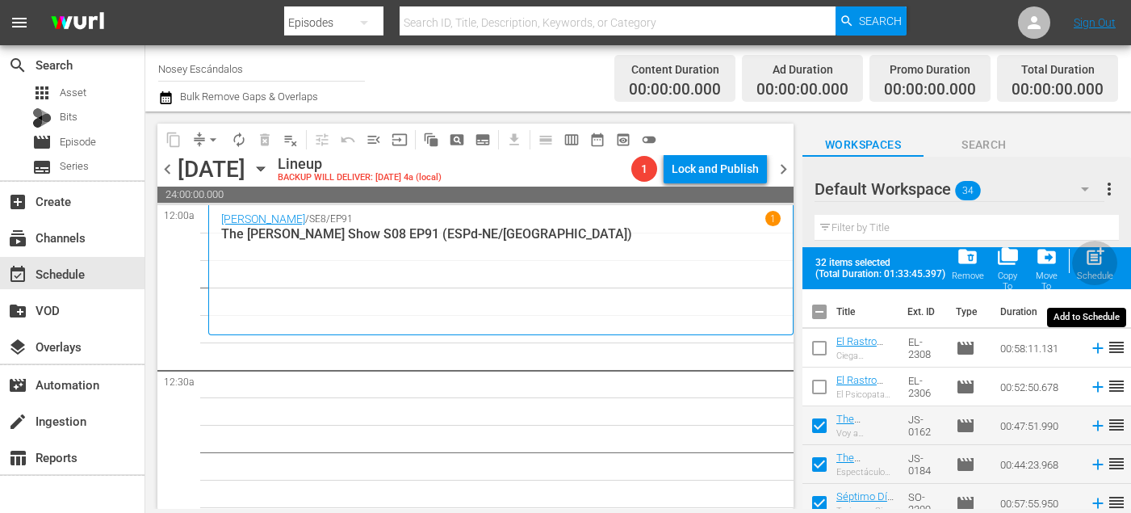
click at [1082, 258] on div "post_add Schedule" at bounding box center [1095, 264] width 36 height 36
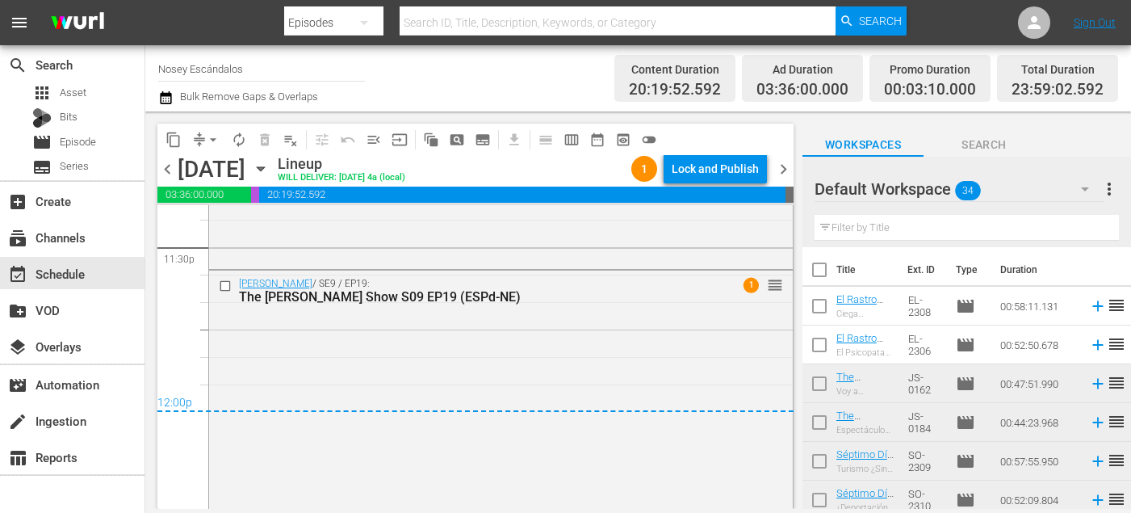
scroll to position [7730, 0]
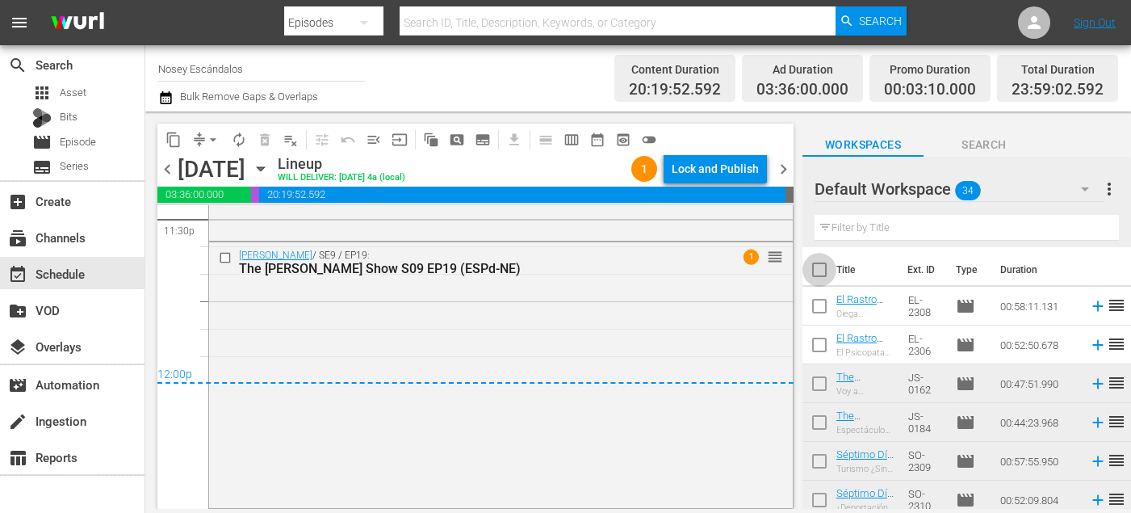
click at [821, 263] on input "checkbox" at bounding box center [820, 273] width 34 height 34
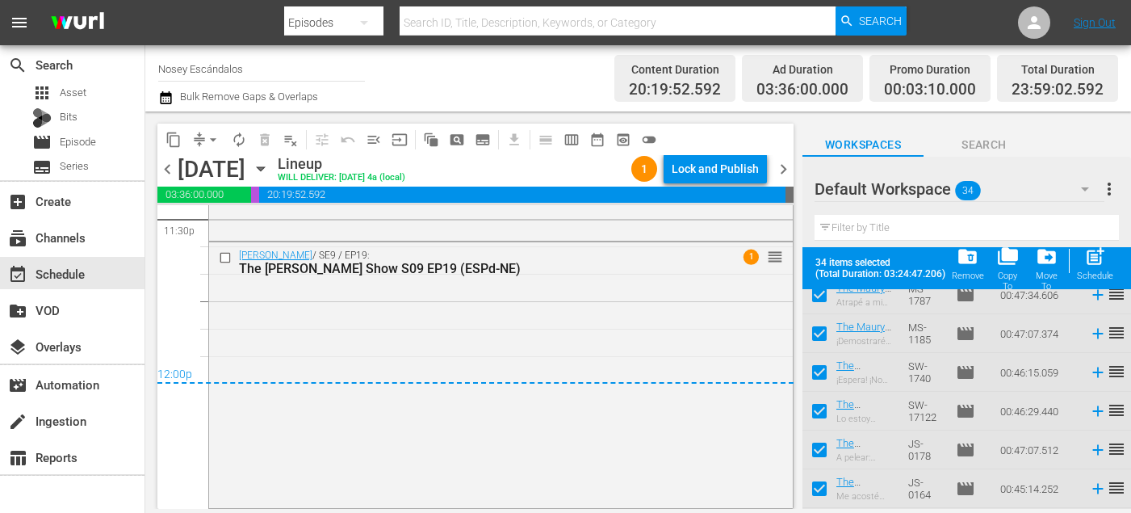
scroll to position [1136, 0]
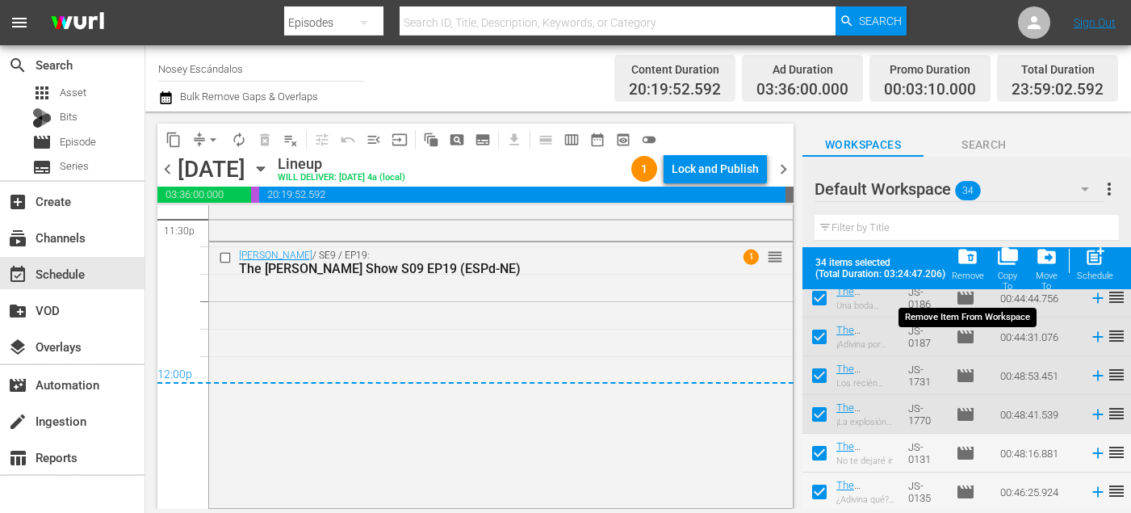
click at [974, 267] on span "folder_delete" at bounding box center [968, 257] width 22 height 22
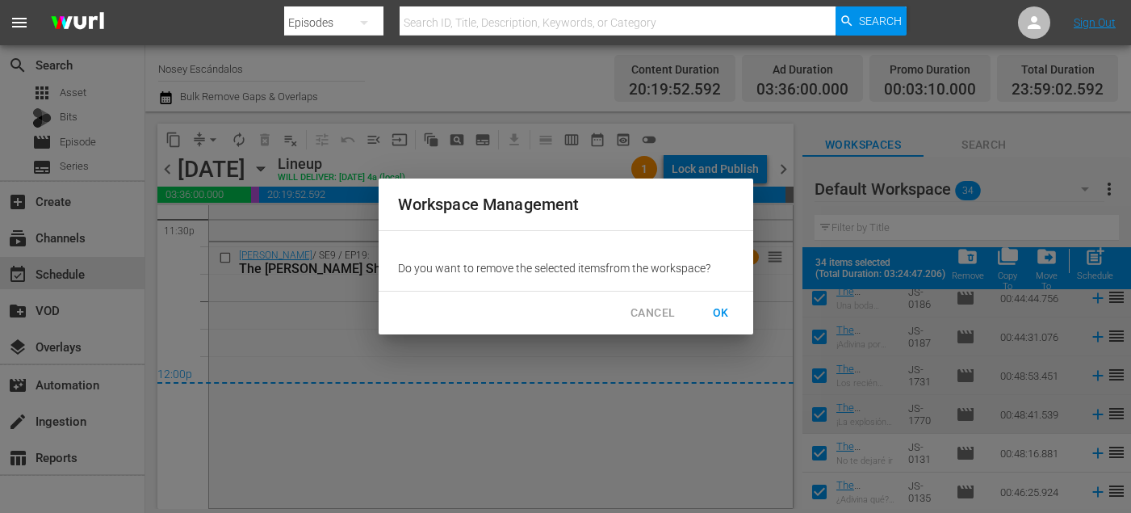
click at [727, 310] on span "OK" at bounding box center [721, 313] width 26 height 20
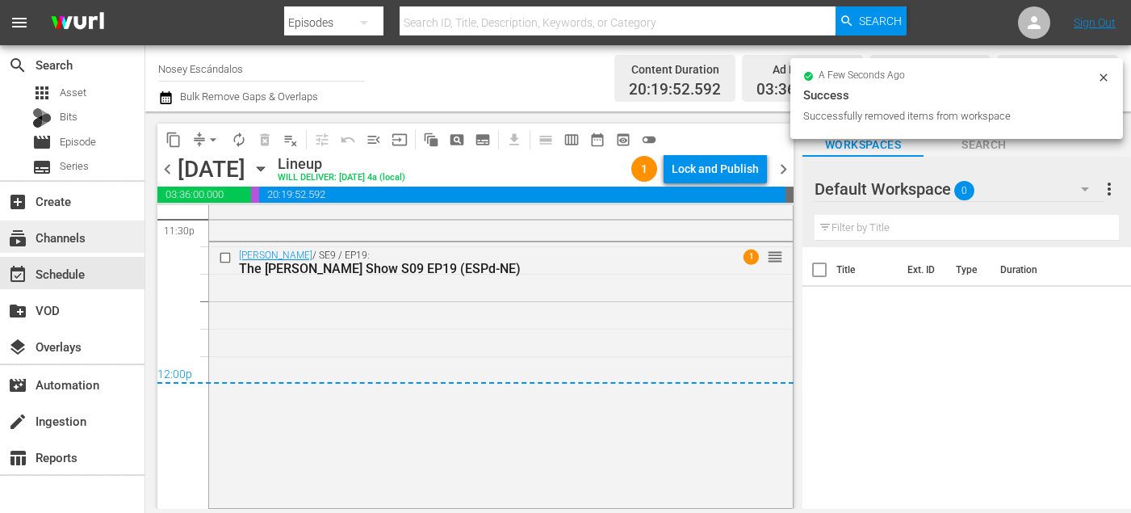
scroll to position [0, 0]
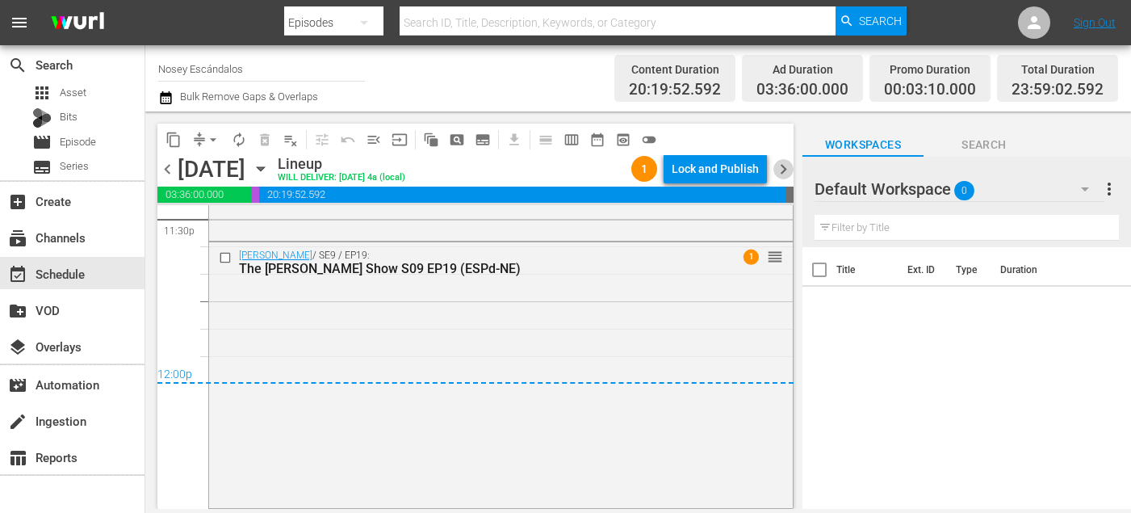
click at [778, 170] on span "chevron_right" at bounding box center [784, 169] width 20 height 20
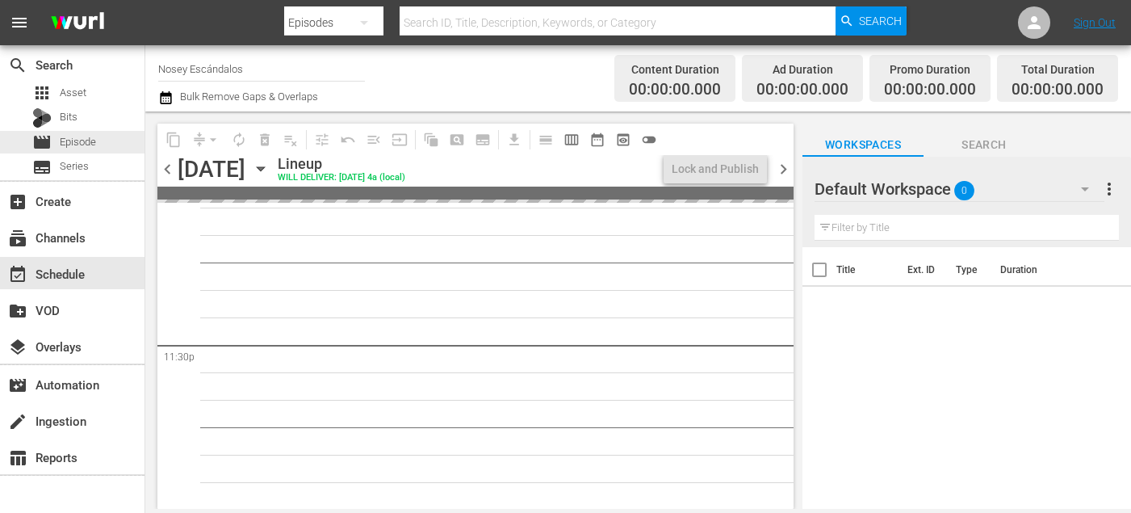
scroll to position [7605, 0]
click at [83, 153] on div "apps Asset Bits movie Episode subtitles Series" at bounding box center [72, 130] width 145 height 97
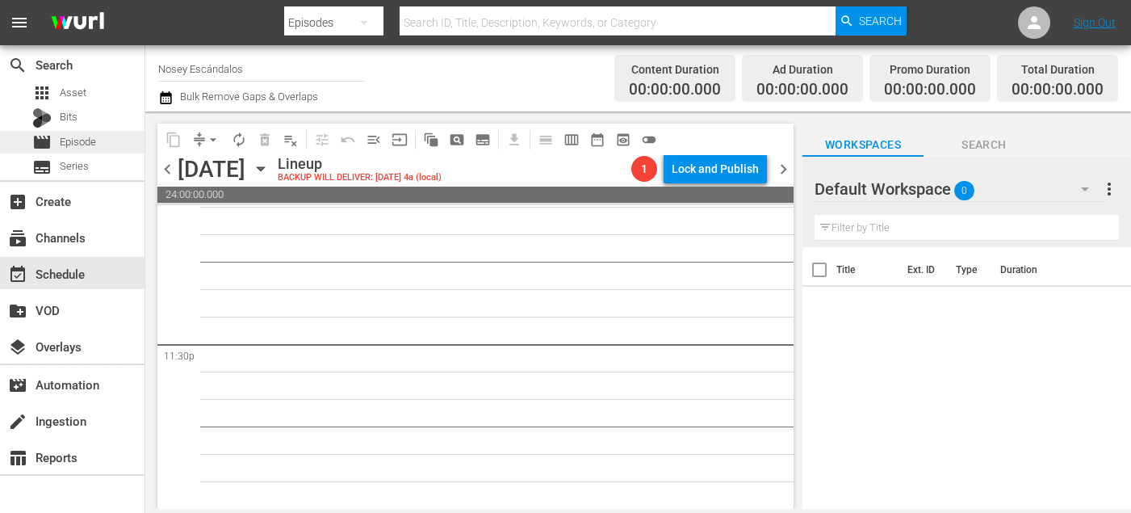
click at [96, 145] on div "movie Episode" at bounding box center [72, 142] width 145 height 23
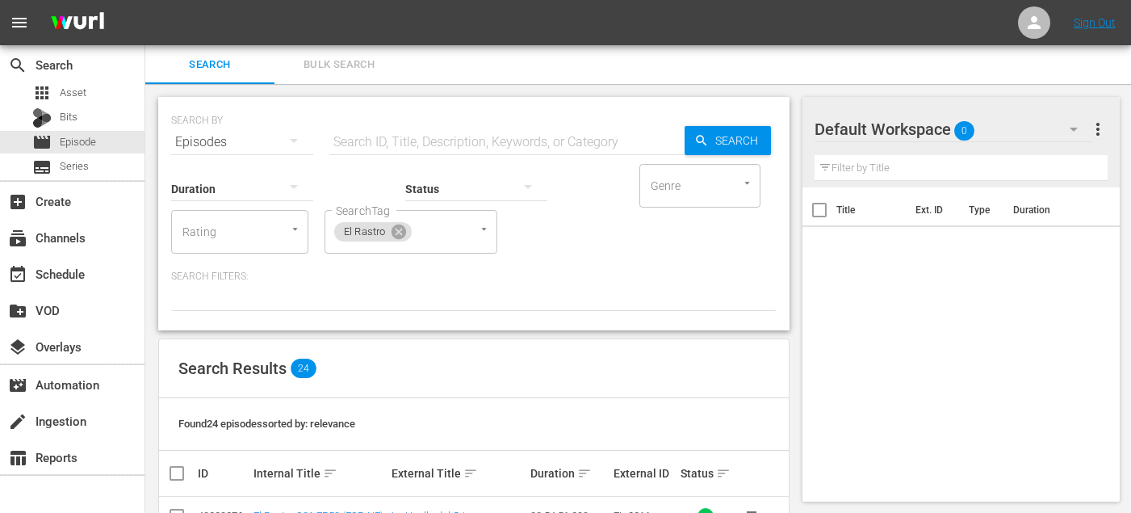
click at [354, 55] on button "Bulk Search" at bounding box center [339, 64] width 129 height 39
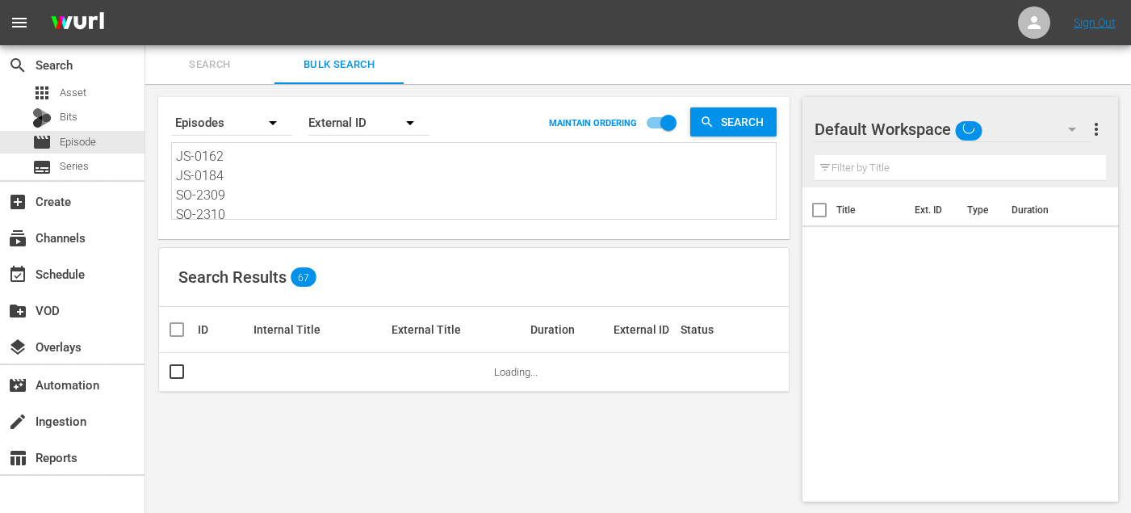
click at [286, 185] on textarea "JS-0162 JS-0184 SO-2309 SO-2310 SO-2325 SO-2320 SO-2314 SO-2315 SO-2305 EL-2305…" at bounding box center [476, 183] width 600 height 73
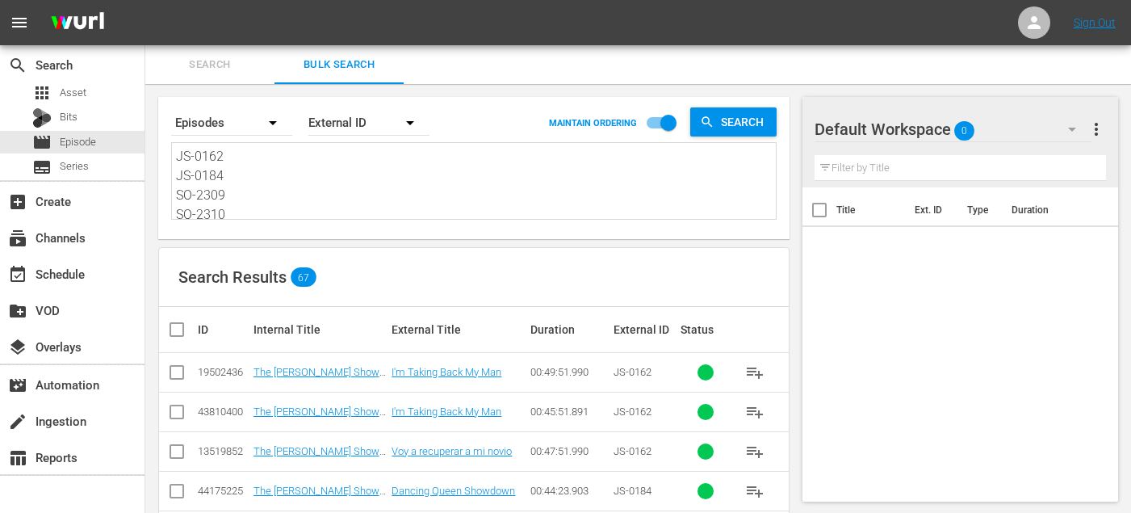
paste textarea "4 JS-0186 SO-2312 SO-2311 SO-2301 SO-2321 SO-2317 SO-2316 SO-2306 EL-2306 EL-23…"
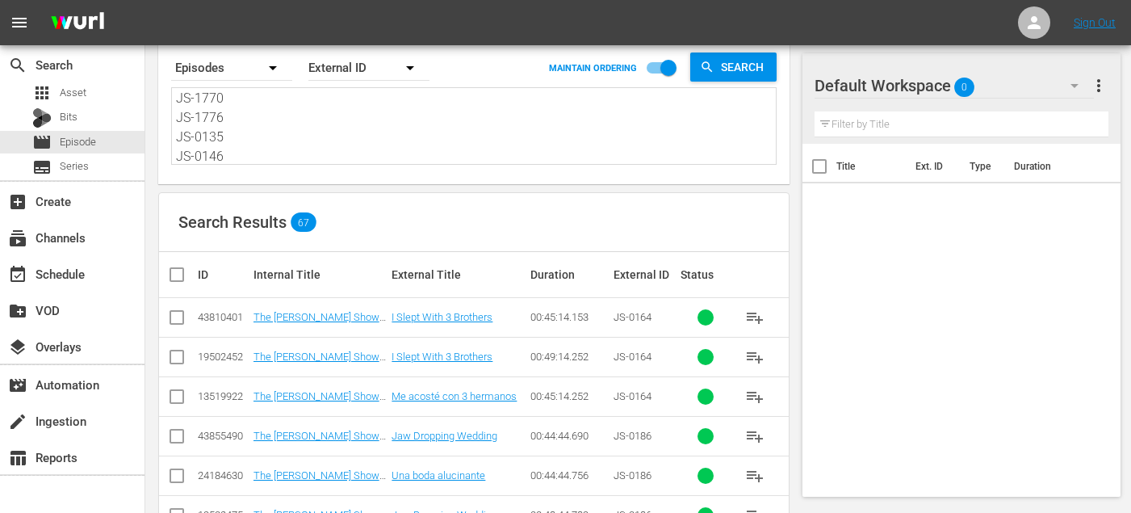
scroll to position [58, 0]
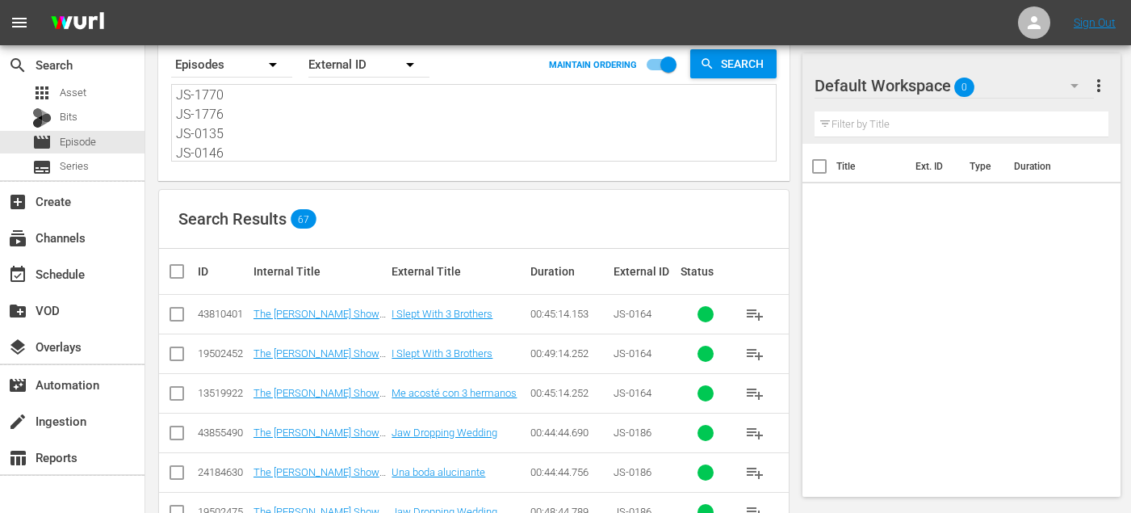
click at [174, 388] on input "checkbox" at bounding box center [176, 396] width 19 height 19
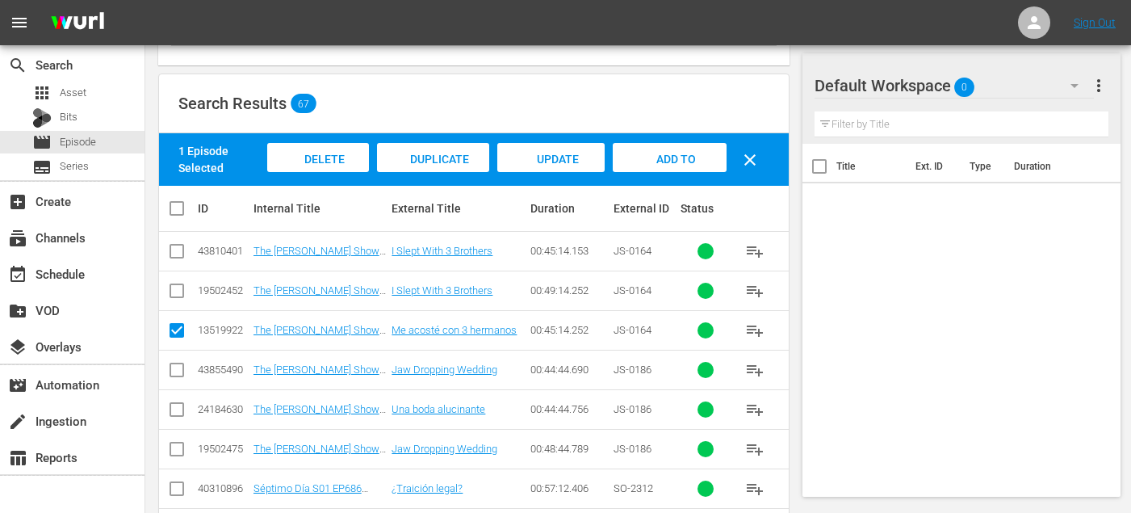
scroll to position [173, 0]
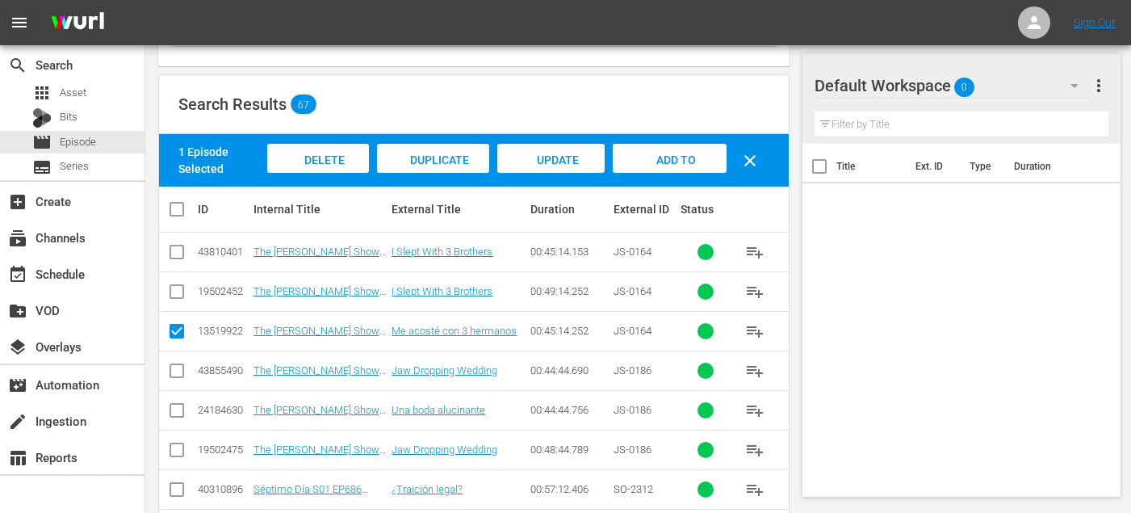
click at [174, 411] on input "checkbox" at bounding box center [176, 413] width 19 height 19
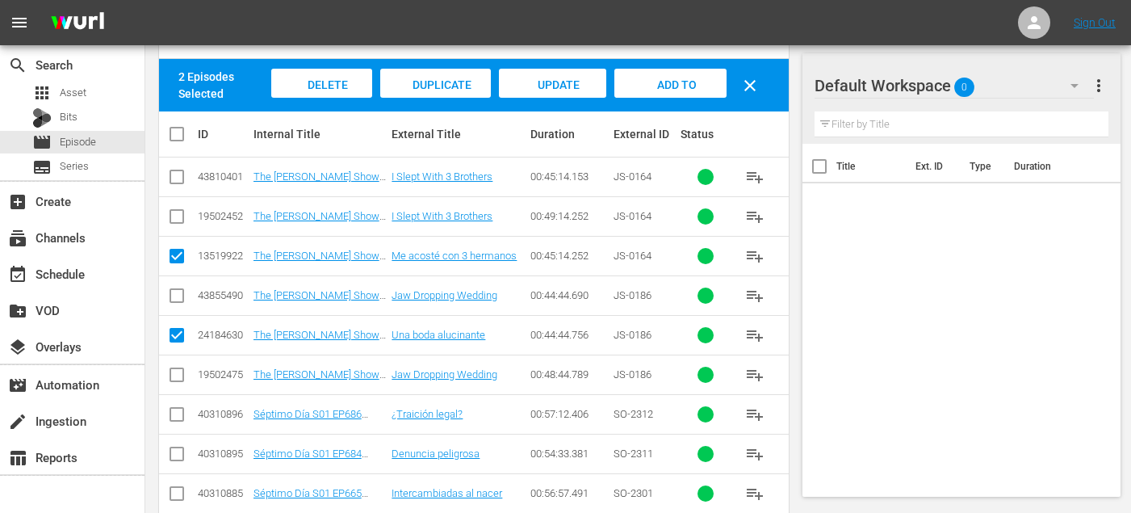
scroll to position [267, 0]
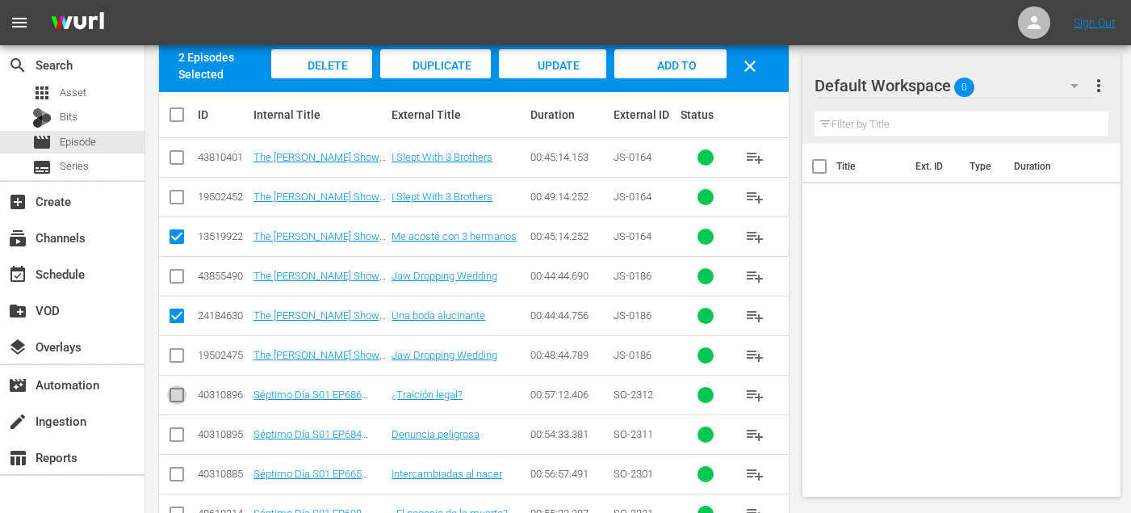
click at [174, 397] on input "checkbox" at bounding box center [176, 397] width 19 height 19
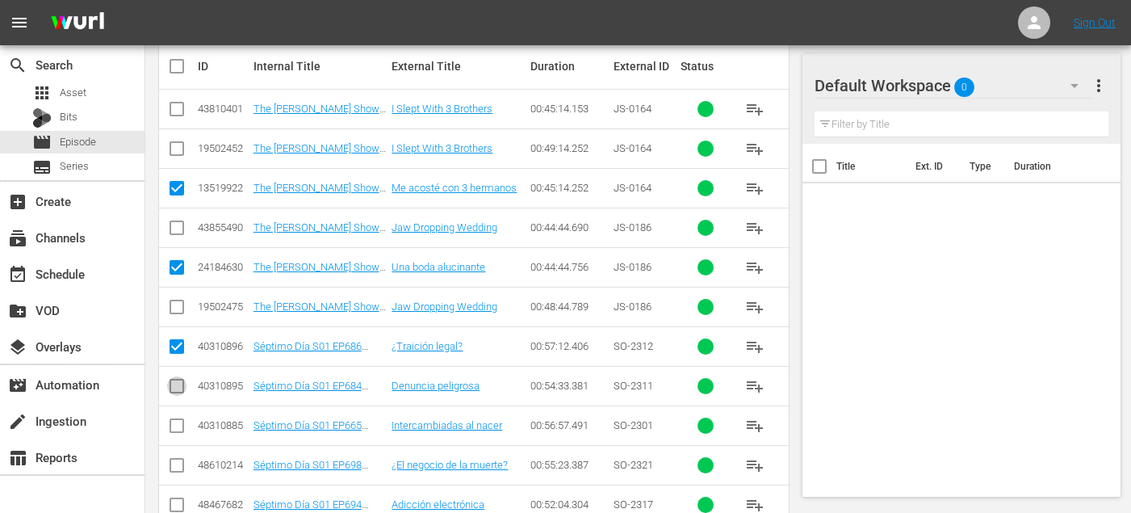
click at [174, 387] on input "checkbox" at bounding box center [176, 389] width 19 height 19
click at [174, 416] on icon at bounding box center [176, 425] width 19 height 19
click at [177, 429] on input "checkbox" at bounding box center [176, 428] width 19 height 19
click at [176, 464] on input "checkbox" at bounding box center [176, 468] width 19 height 19
click at [176, 502] on input "checkbox" at bounding box center [176, 507] width 19 height 19
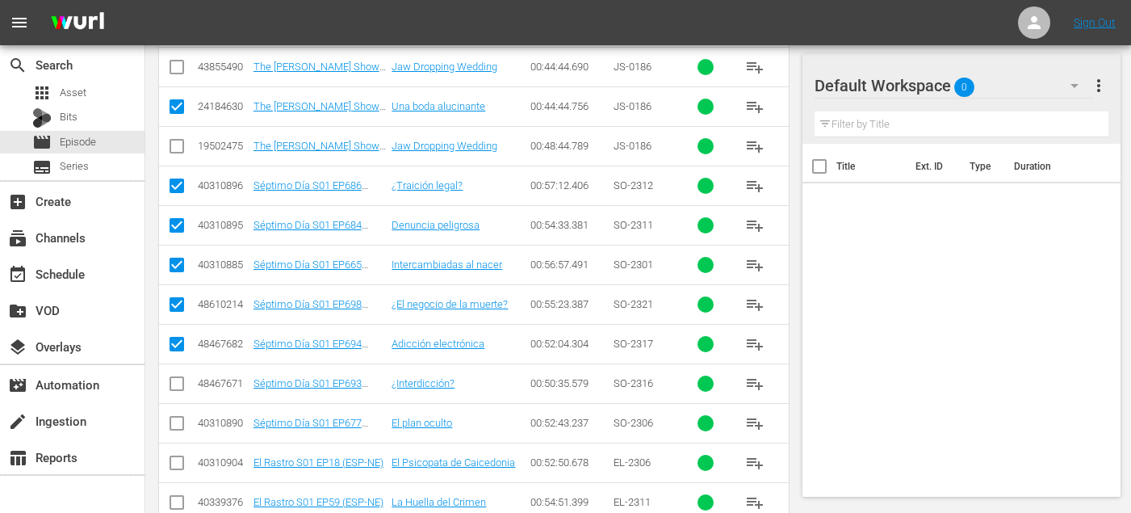
scroll to position [485, 0]
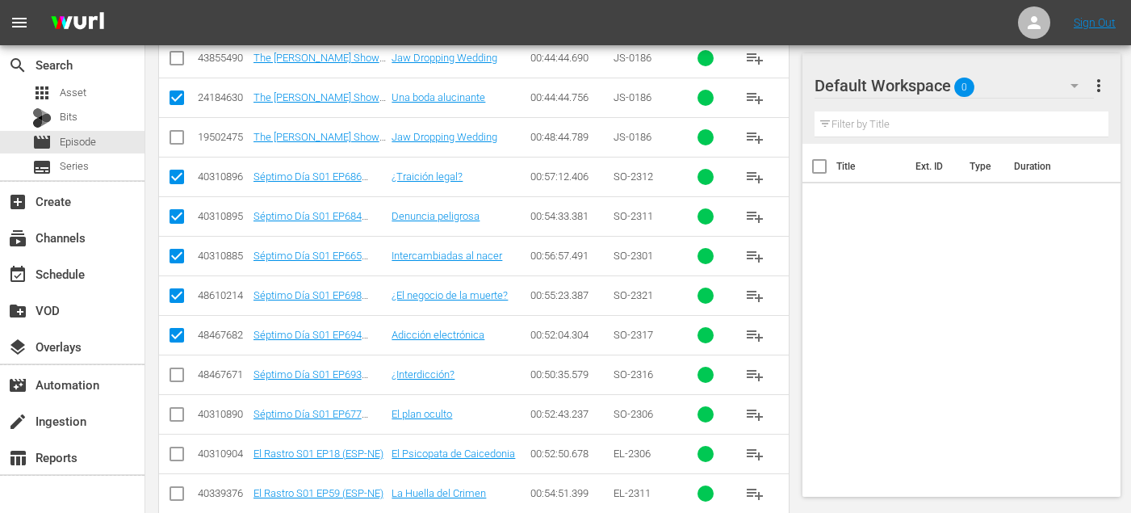
click at [177, 372] on input "checkbox" at bounding box center [176, 377] width 19 height 19
click at [177, 417] on input "checkbox" at bounding box center [176, 417] width 19 height 19
click at [176, 460] on input "checkbox" at bounding box center [176, 456] width 19 height 19
click at [177, 489] on input "checkbox" at bounding box center [176, 496] width 19 height 19
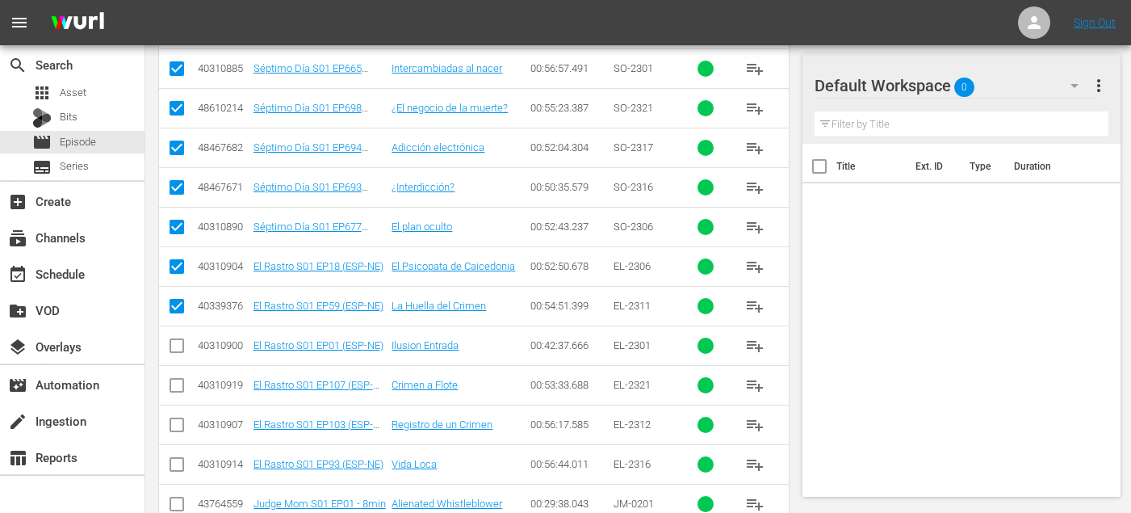
scroll to position [677, 0]
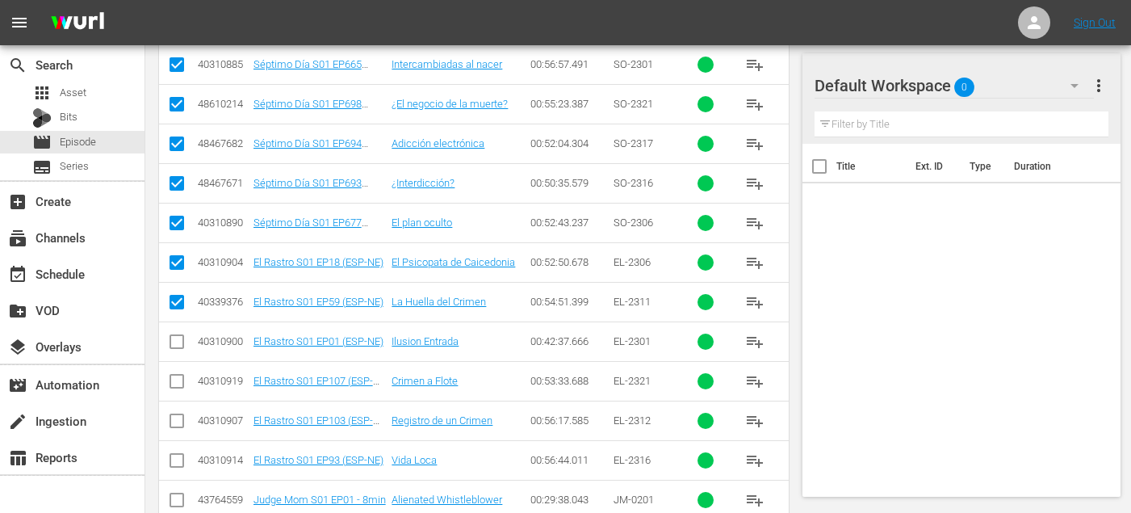
click at [173, 347] on input "checkbox" at bounding box center [176, 344] width 19 height 19
click at [173, 380] on input "checkbox" at bounding box center [176, 384] width 19 height 19
click at [173, 430] on input "checkbox" at bounding box center [176, 423] width 19 height 19
click at [179, 468] on input "checkbox" at bounding box center [176, 463] width 19 height 19
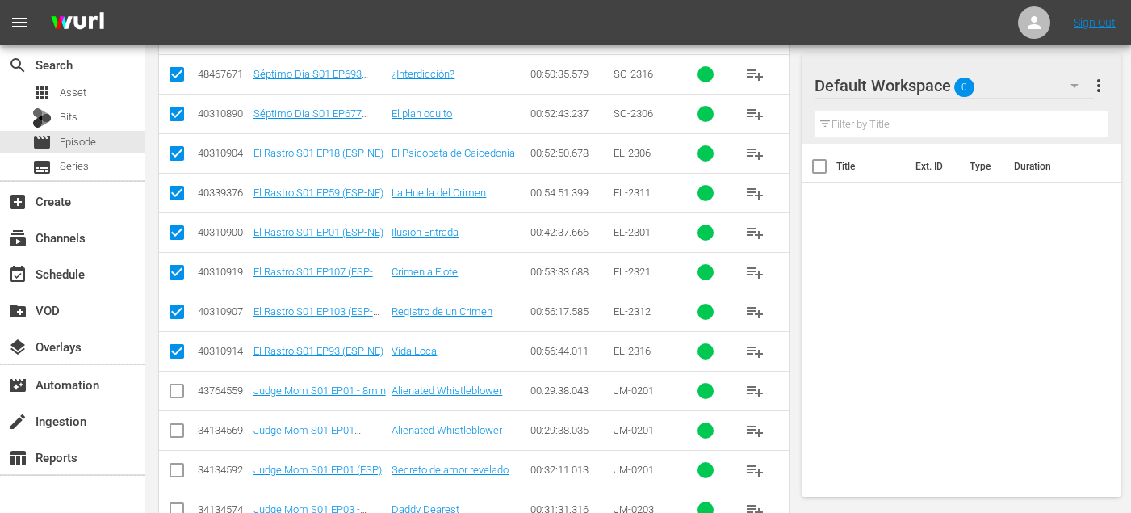
scroll to position [793, 0]
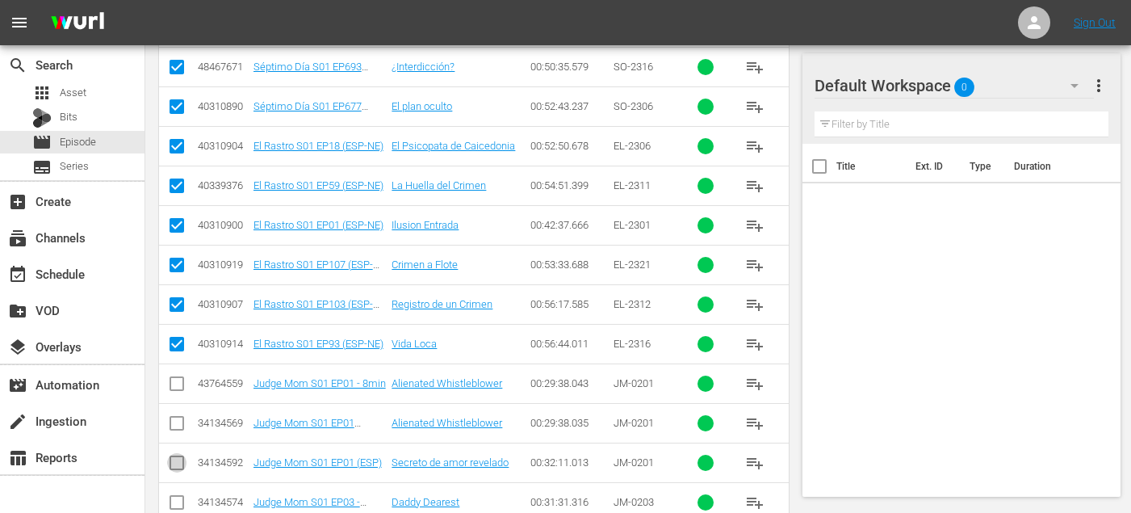
click at [177, 470] on input "checkbox" at bounding box center [176, 465] width 19 height 19
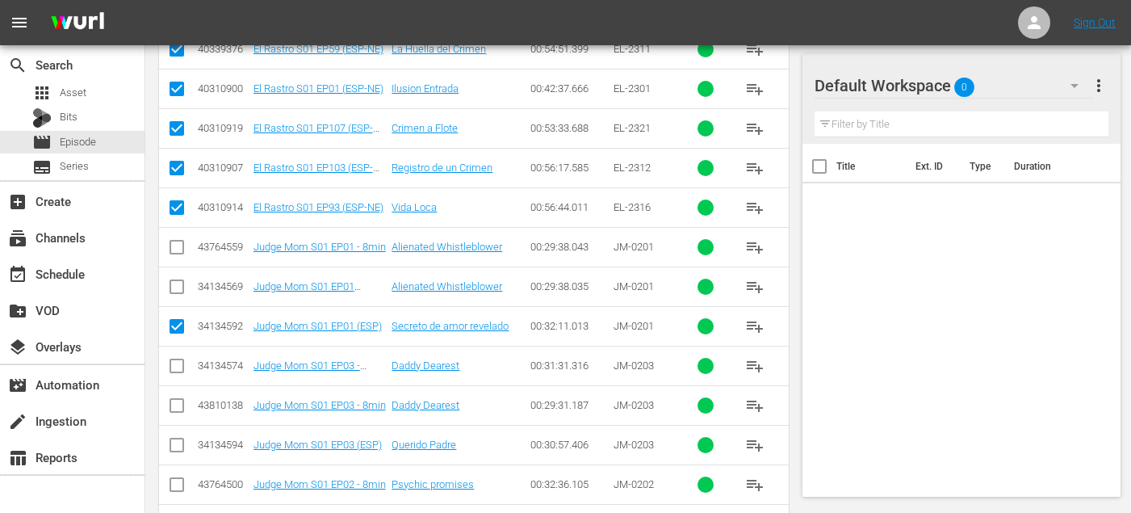
scroll to position [934, 0]
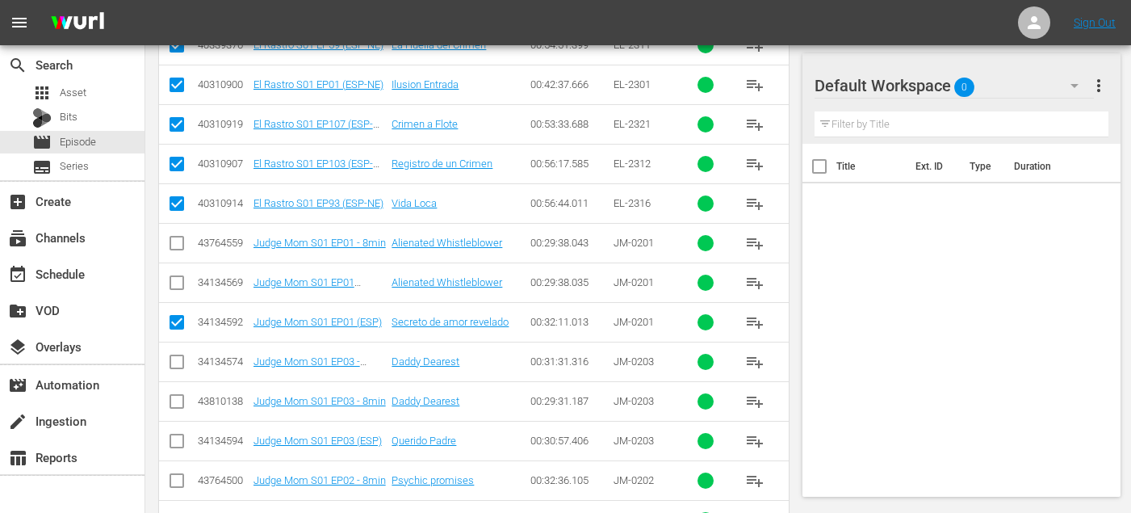
click at [178, 434] on input "checkbox" at bounding box center [176, 443] width 19 height 19
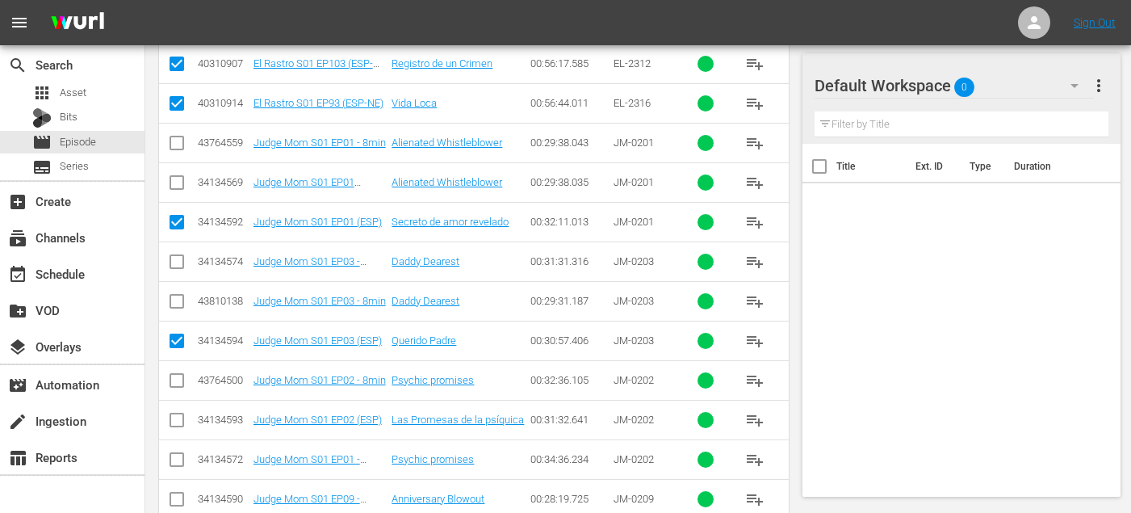
scroll to position [1047, 0]
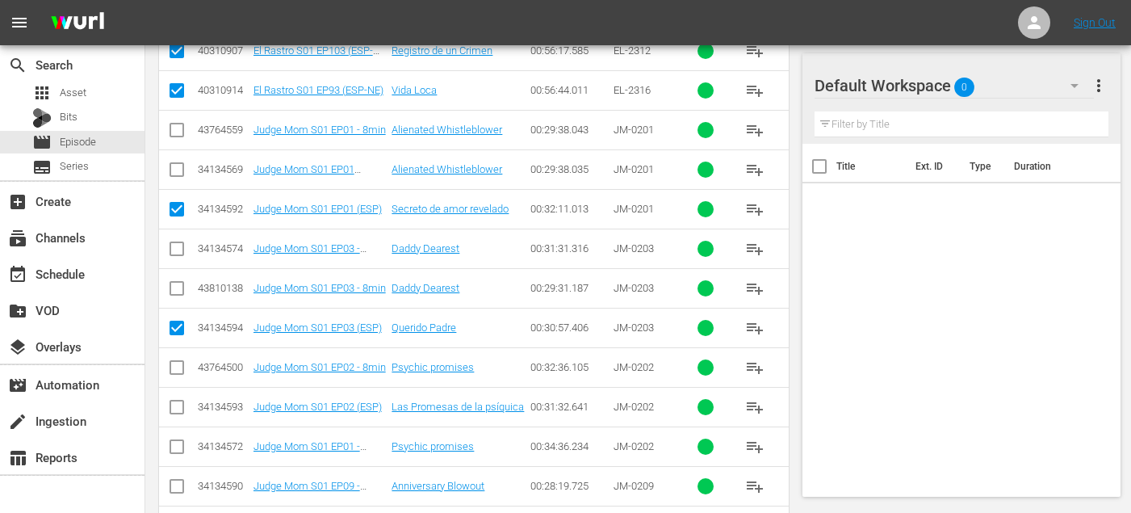
click at [174, 405] on input "checkbox" at bounding box center [176, 410] width 19 height 19
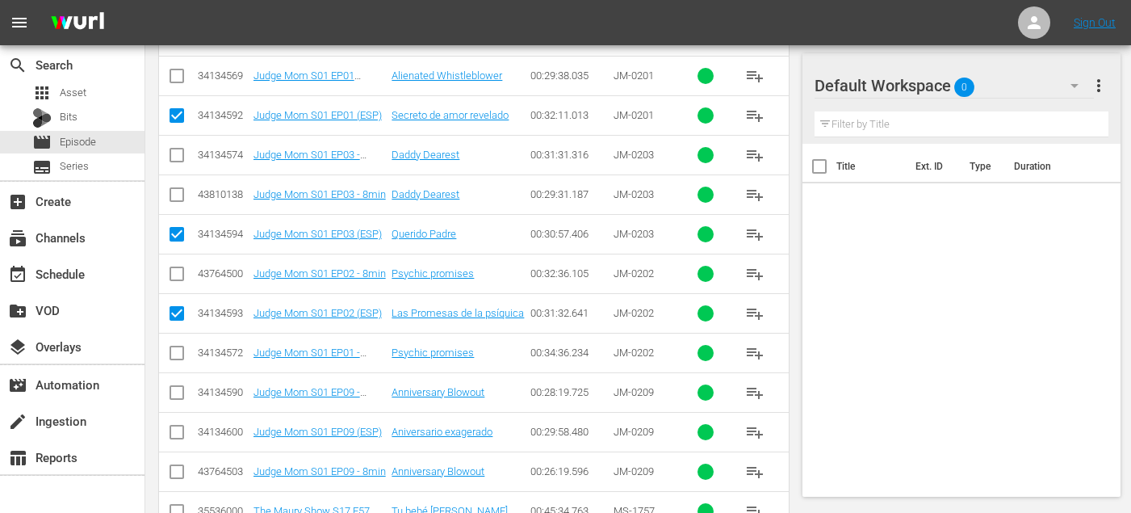
scroll to position [1144, 0]
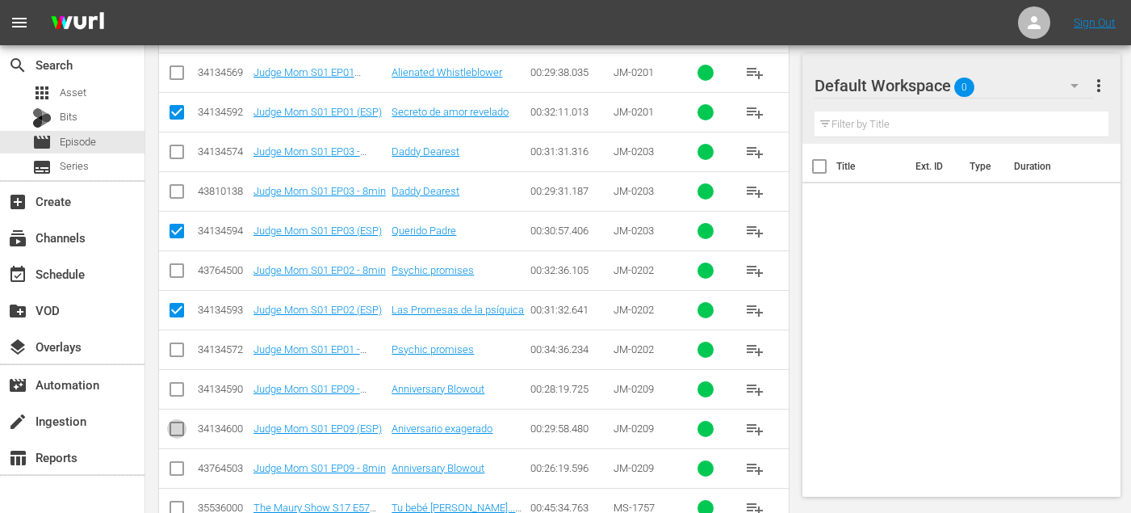
click at [171, 427] on input "checkbox" at bounding box center [176, 431] width 19 height 19
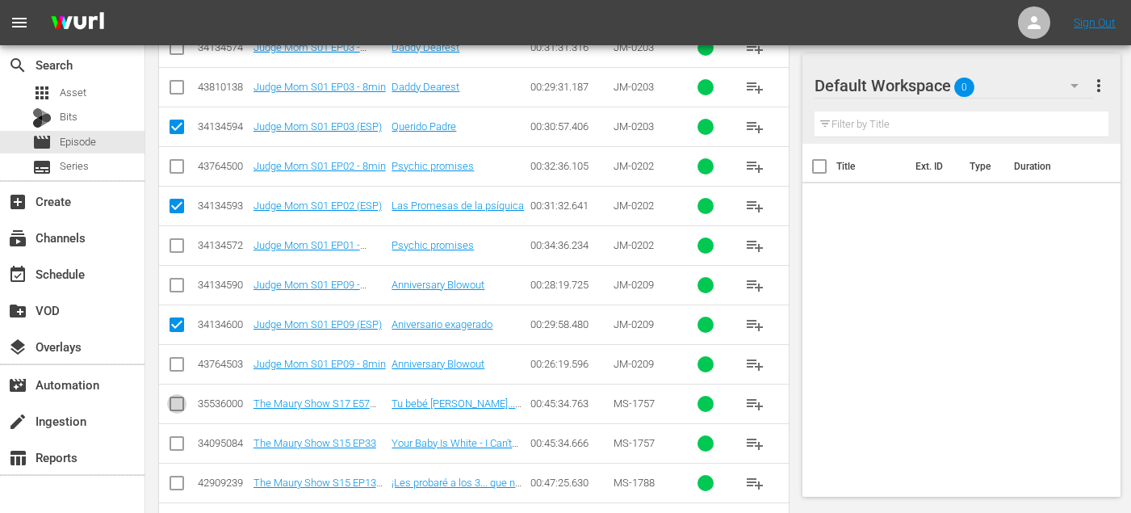
click at [178, 406] on input "checkbox" at bounding box center [176, 406] width 19 height 19
click at [173, 485] on input "checkbox" at bounding box center [176, 485] width 19 height 19
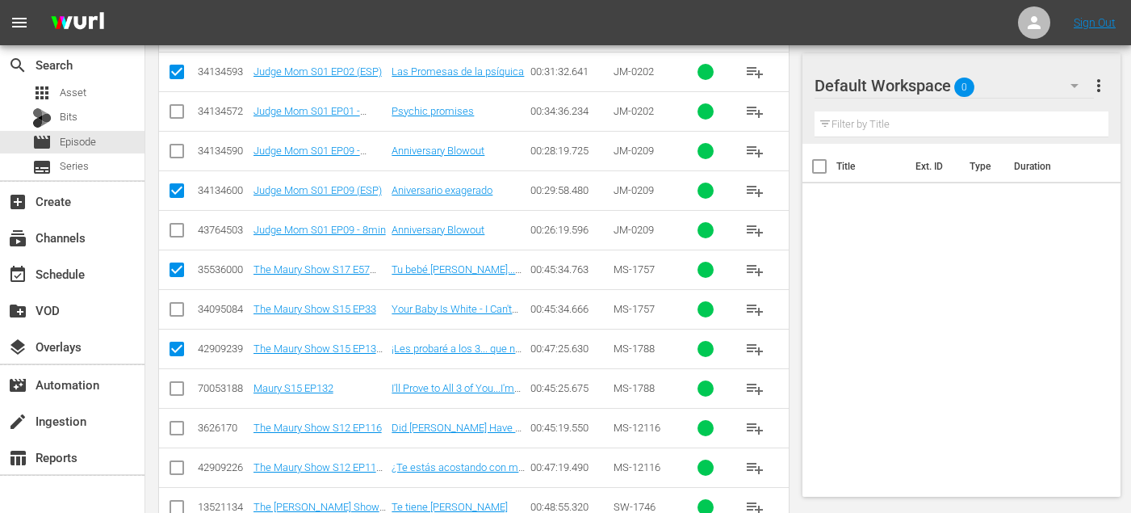
scroll to position [1387, 0]
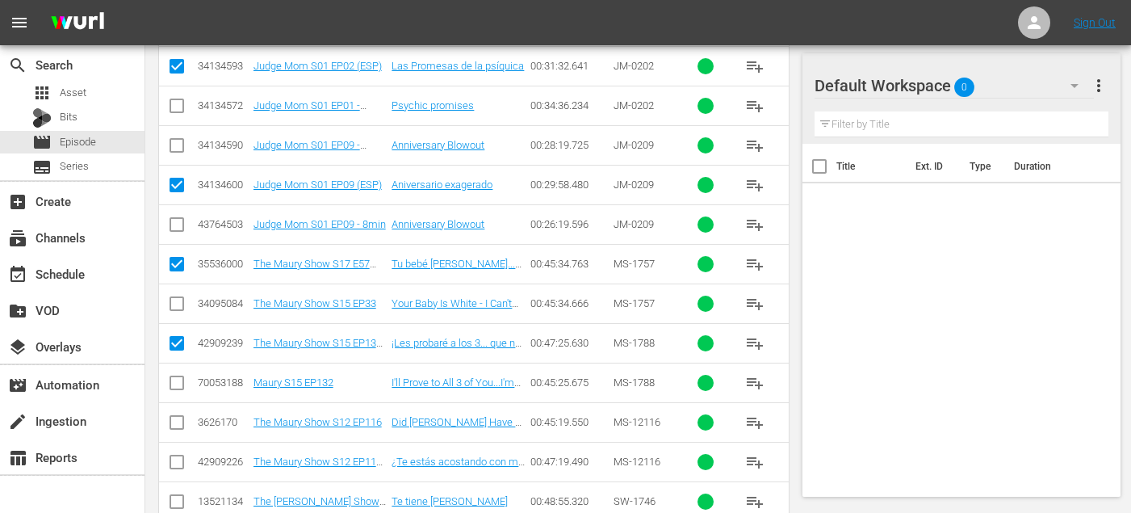
click at [178, 458] on input "checkbox" at bounding box center [176, 464] width 19 height 19
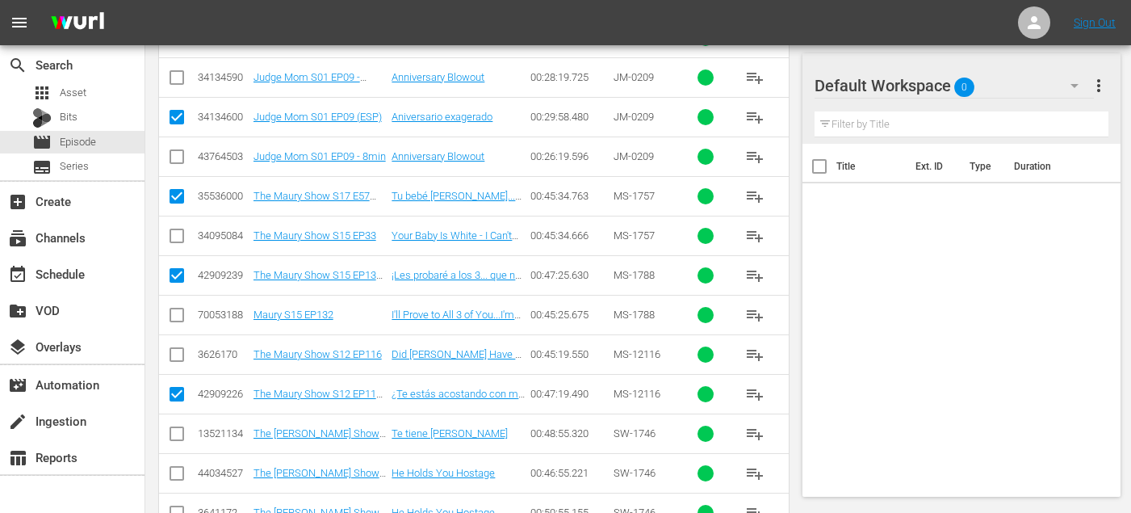
click at [174, 435] on input "checkbox" at bounding box center [176, 436] width 19 height 19
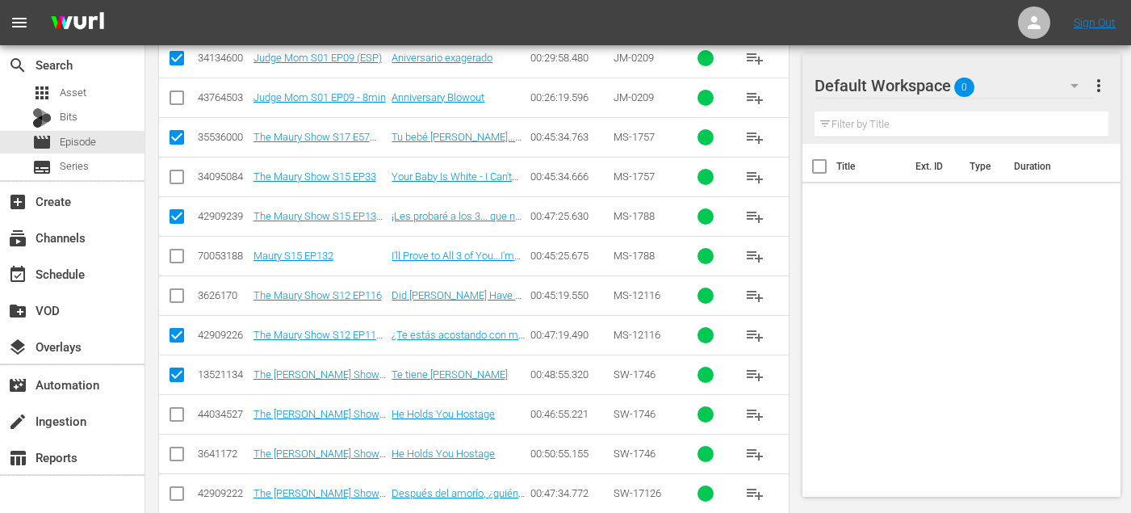
scroll to position [1550, 0]
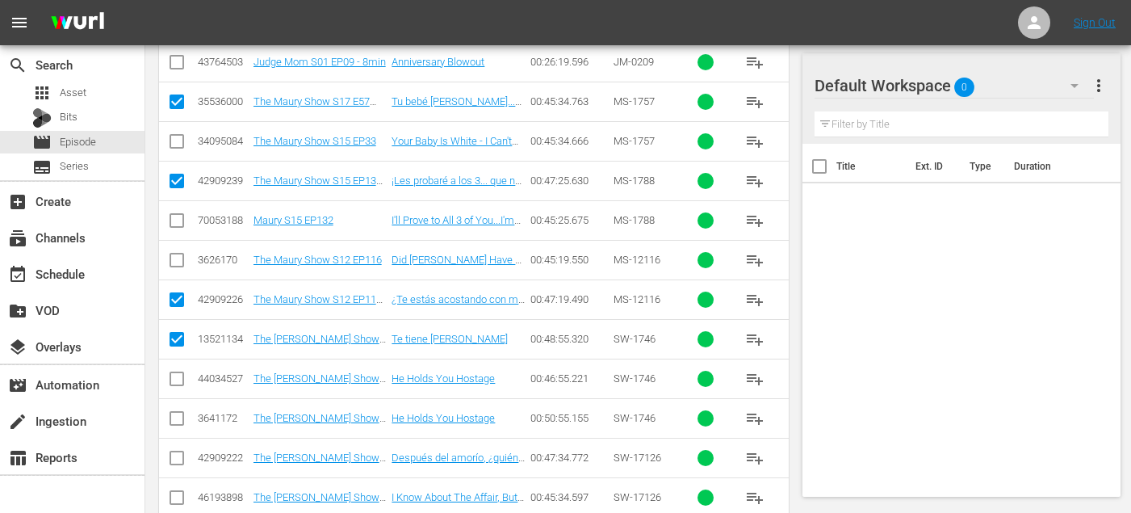
click at [171, 457] on input "checkbox" at bounding box center [176, 460] width 19 height 19
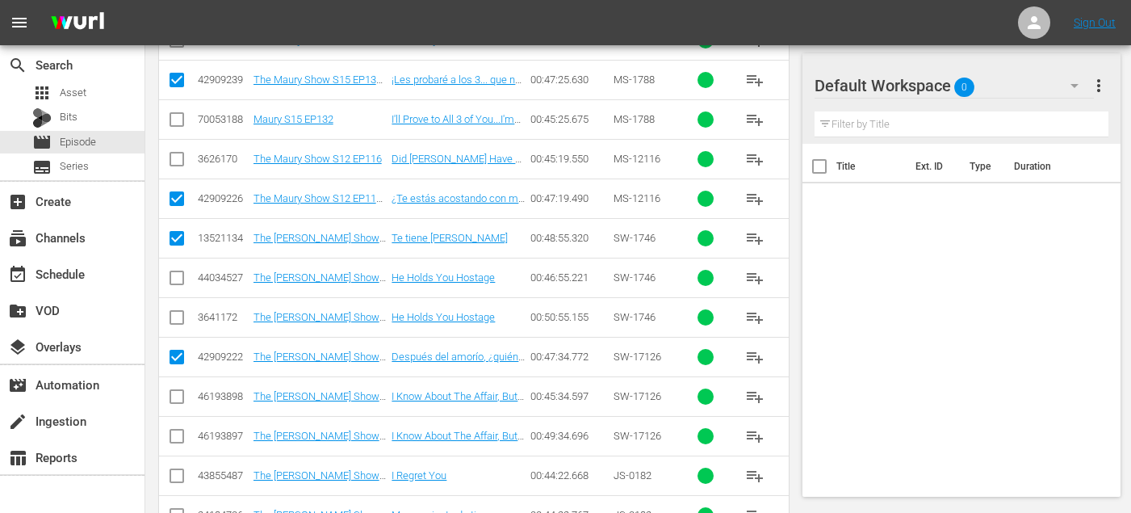
scroll to position [1732, 0]
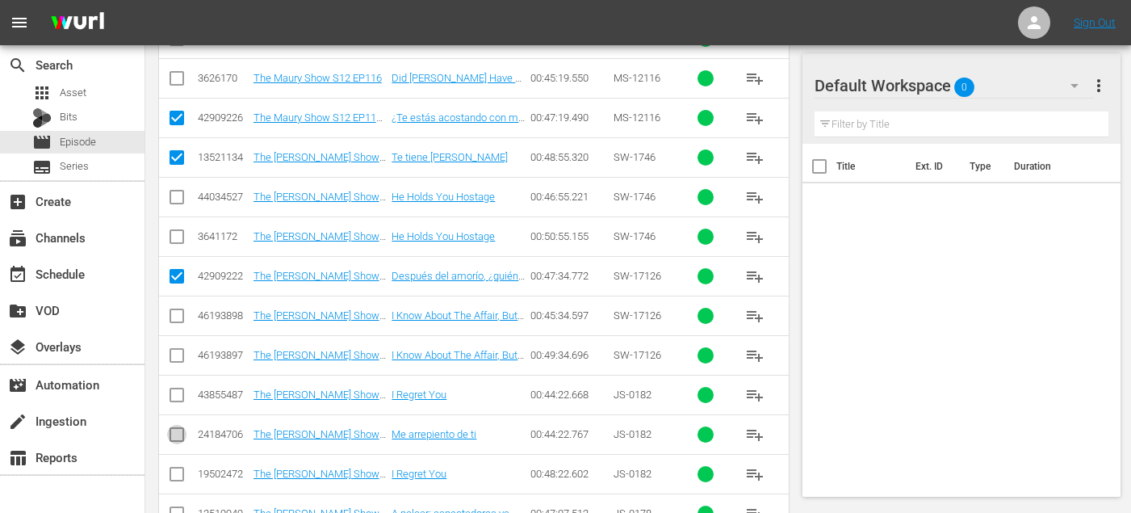
click at [178, 434] on input "checkbox" at bounding box center [176, 437] width 19 height 19
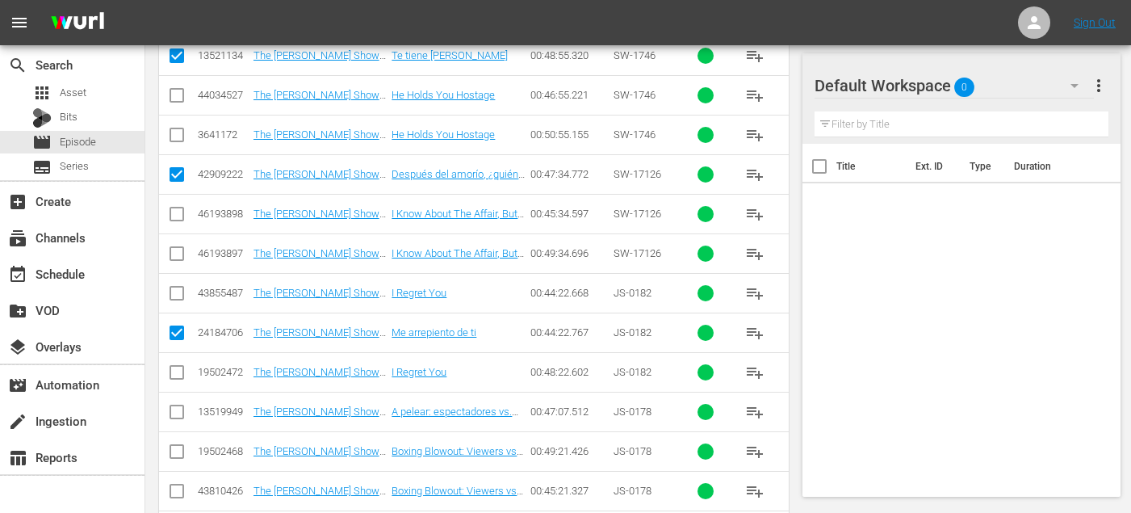
scroll to position [1852, 0]
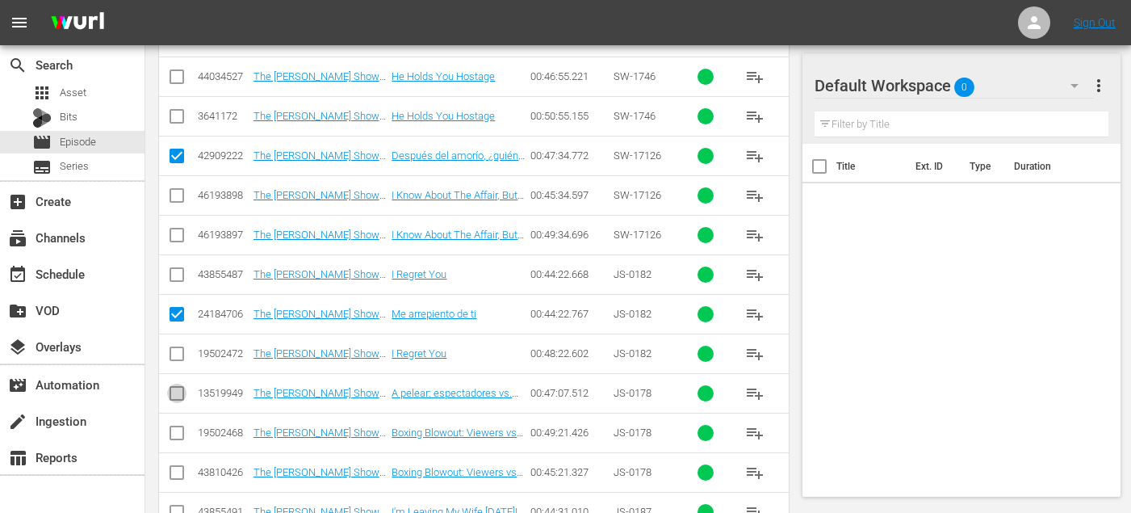
click at [171, 393] on input "checkbox" at bounding box center [176, 396] width 19 height 19
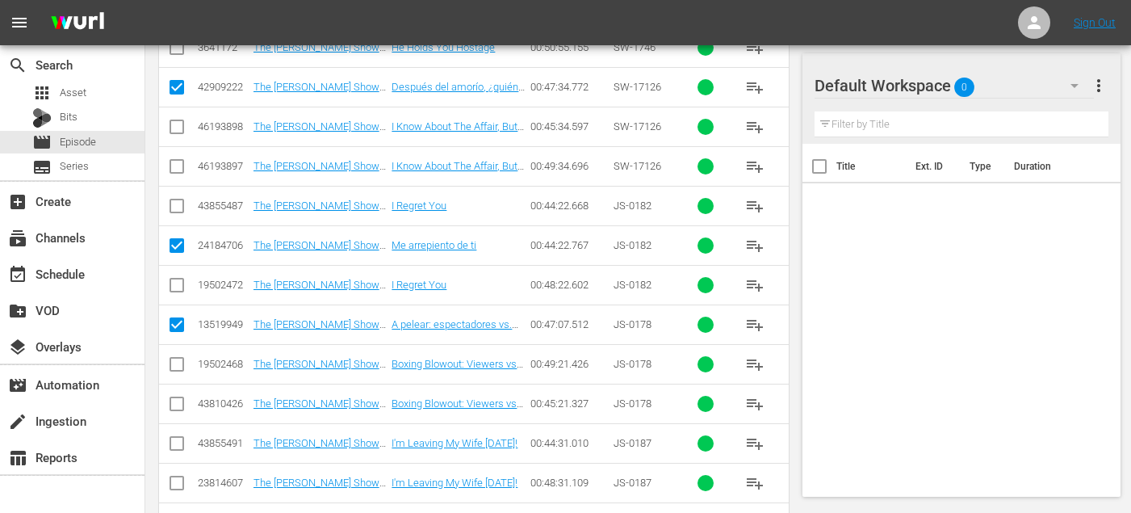
scroll to position [2009, 0]
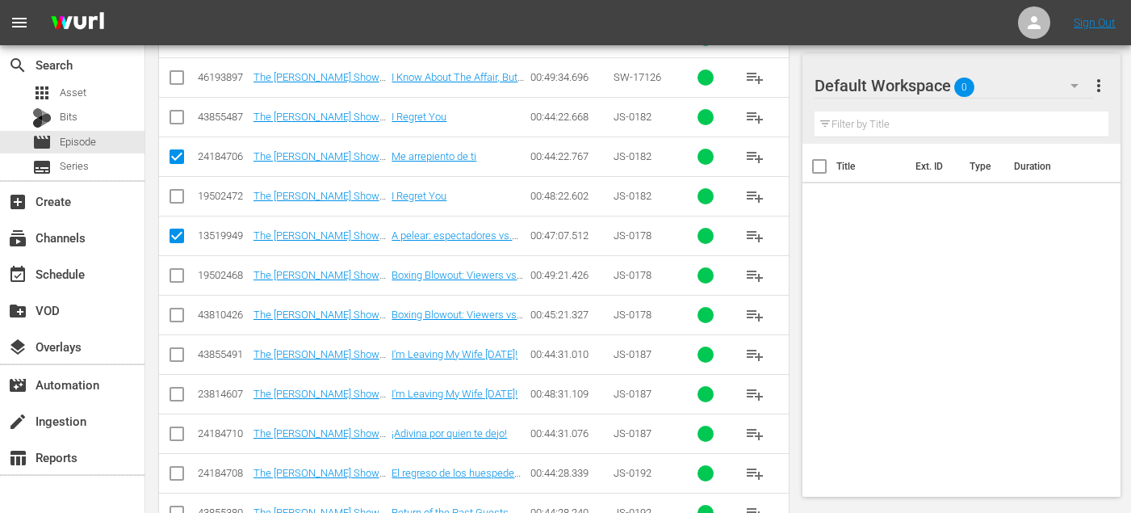
click at [174, 430] on input "checkbox" at bounding box center [176, 436] width 19 height 19
click at [178, 472] on input "checkbox" at bounding box center [176, 476] width 19 height 19
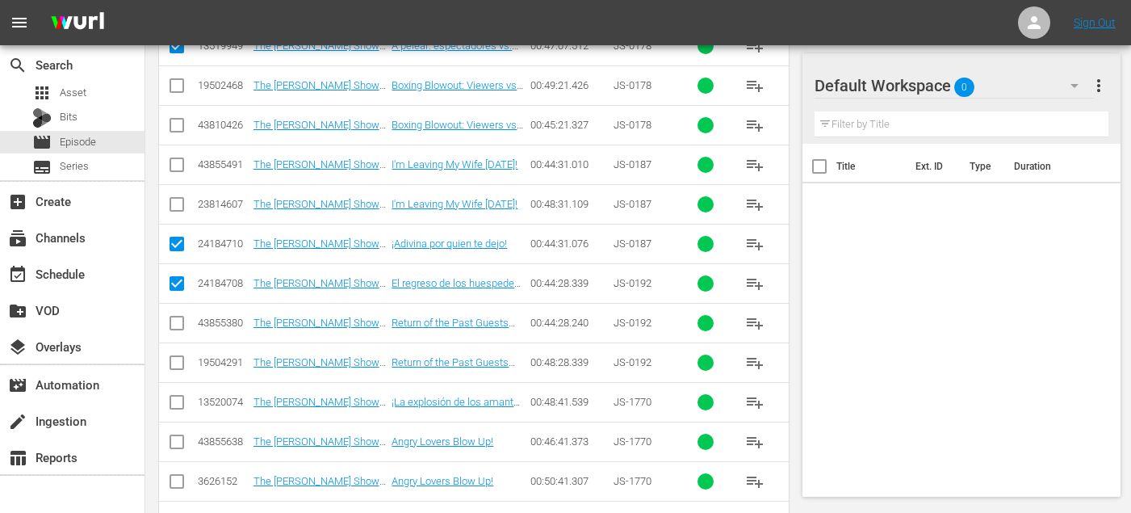
scroll to position [2197, 0]
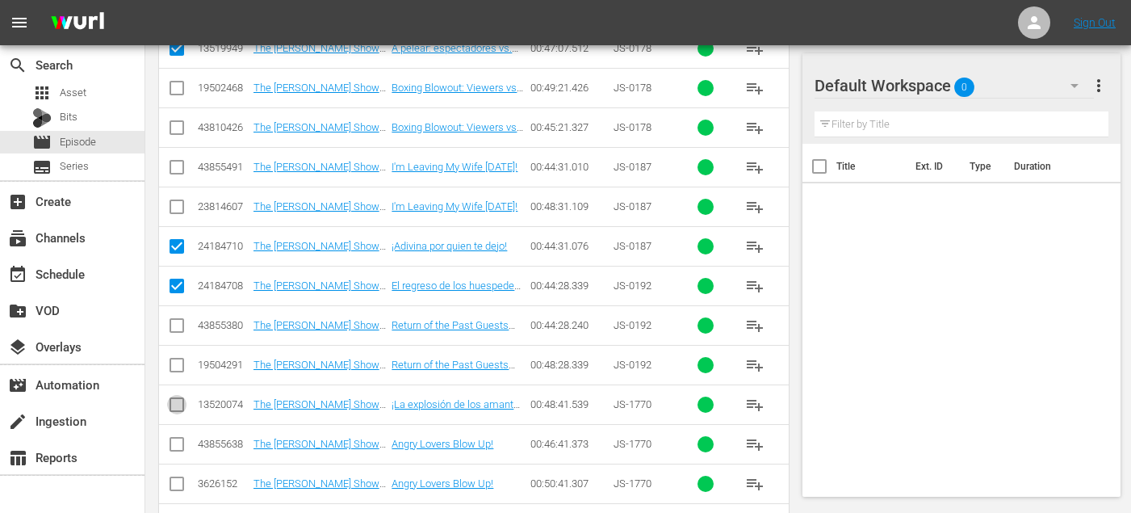
click at [178, 408] on input "checkbox" at bounding box center [176, 407] width 19 height 19
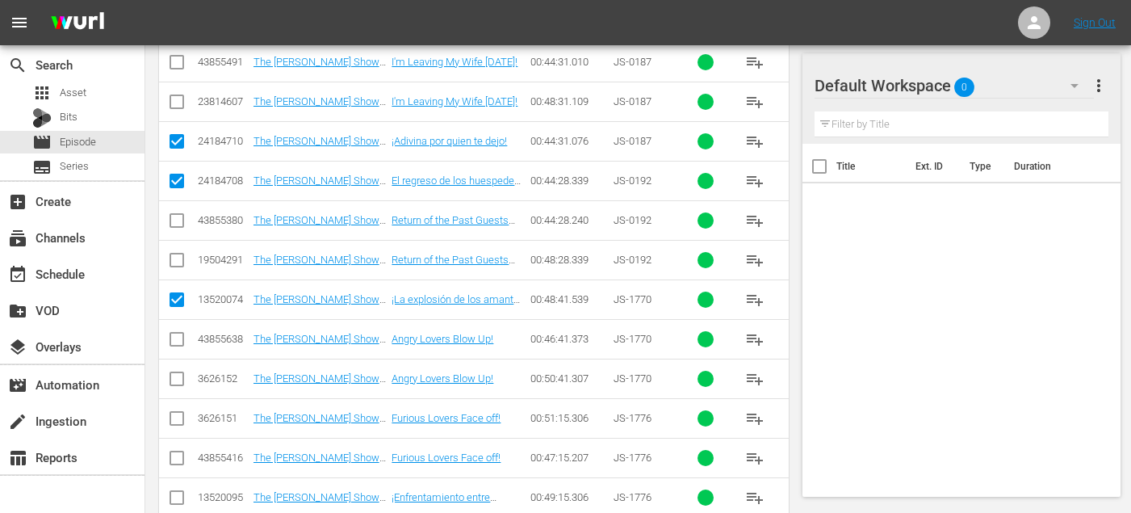
scroll to position [2301, 0]
click at [175, 499] on input "checkbox" at bounding box center [176, 501] width 19 height 19
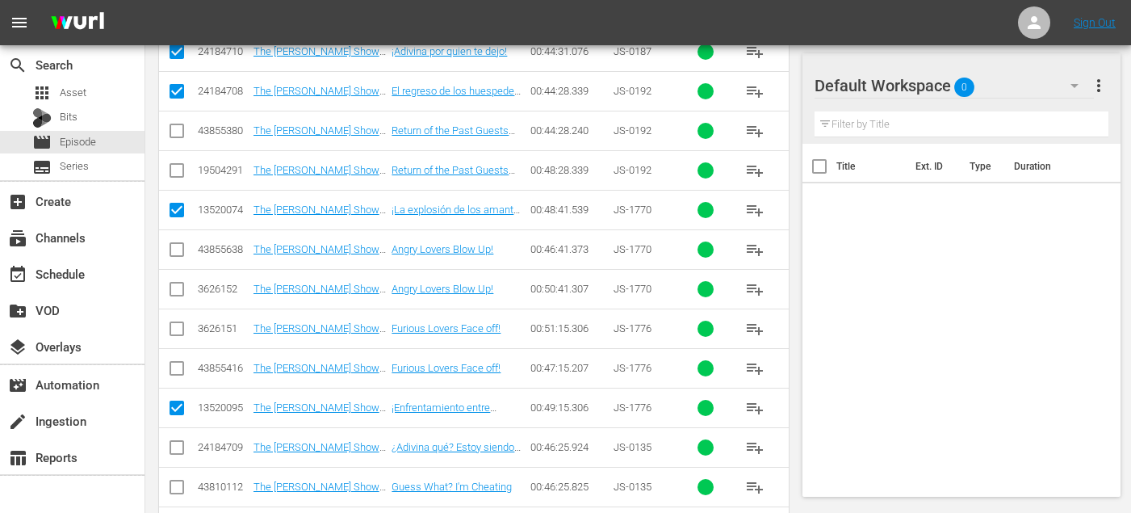
scroll to position [2426, 0]
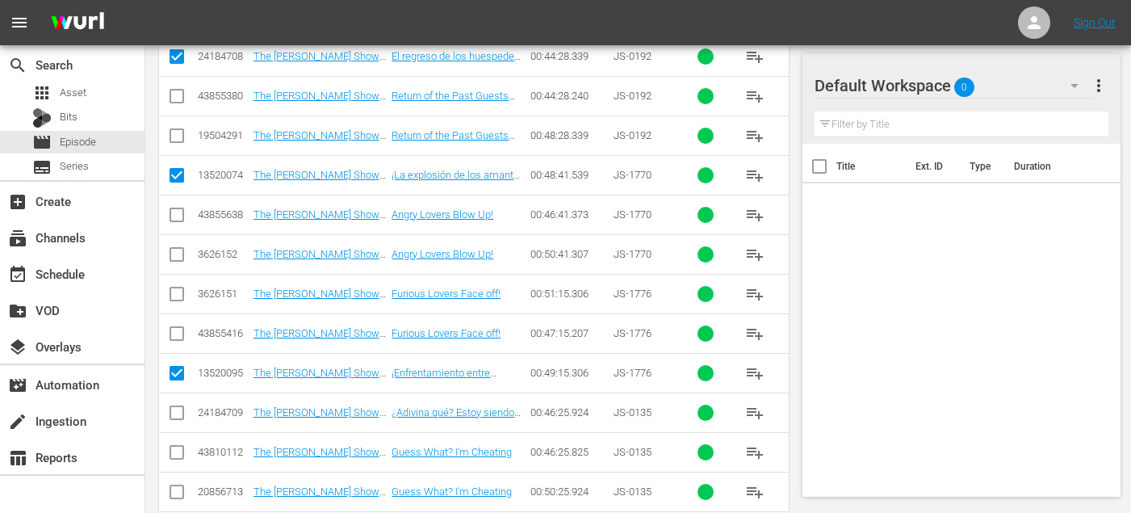
click at [168, 409] on input "checkbox" at bounding box center [176, 415] width 19 height 19
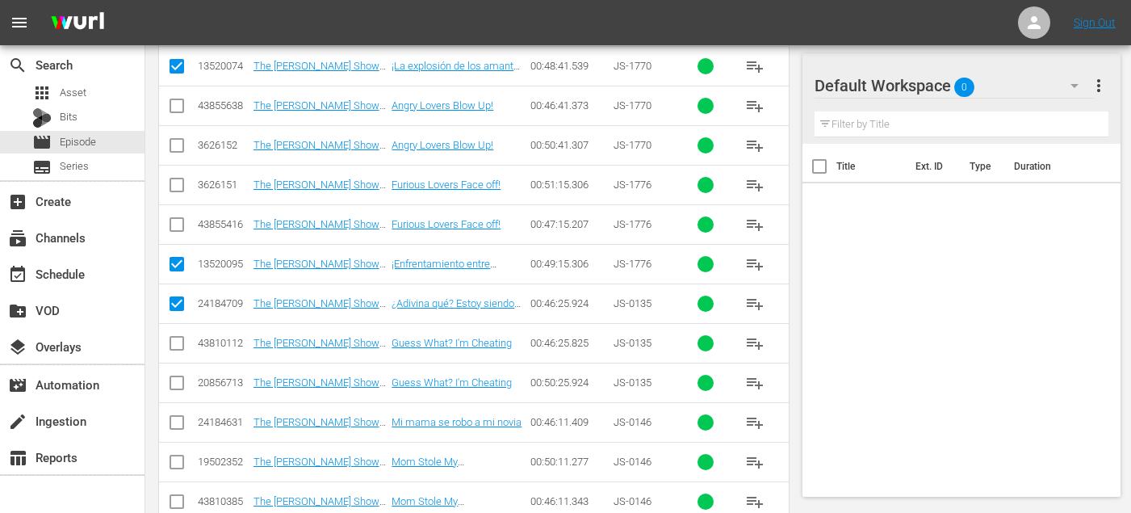
click at [178, 425] on input "checkbox" at bounding box center [176, 425] width 19 height 19
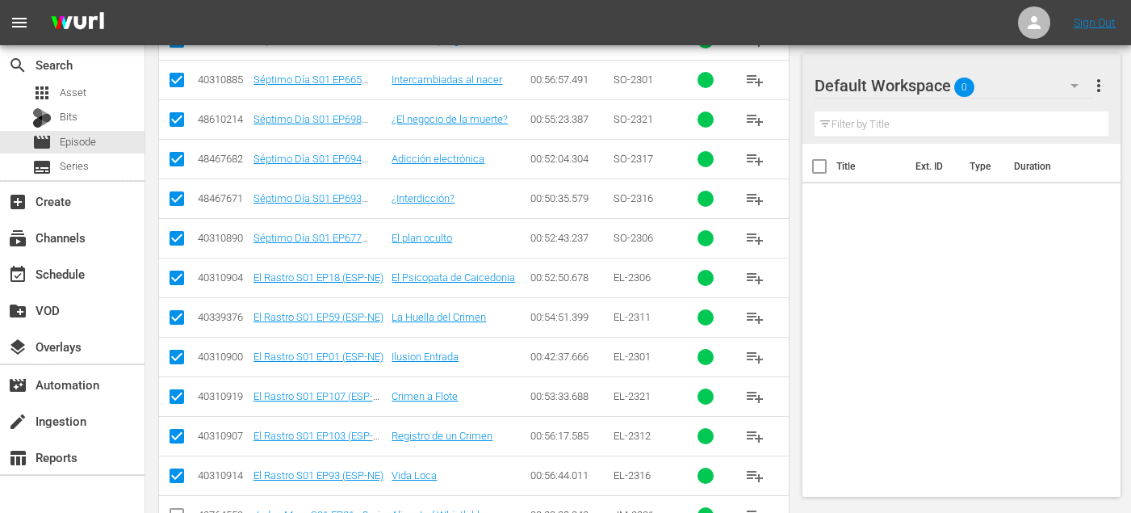
scroll to position [0, 0]
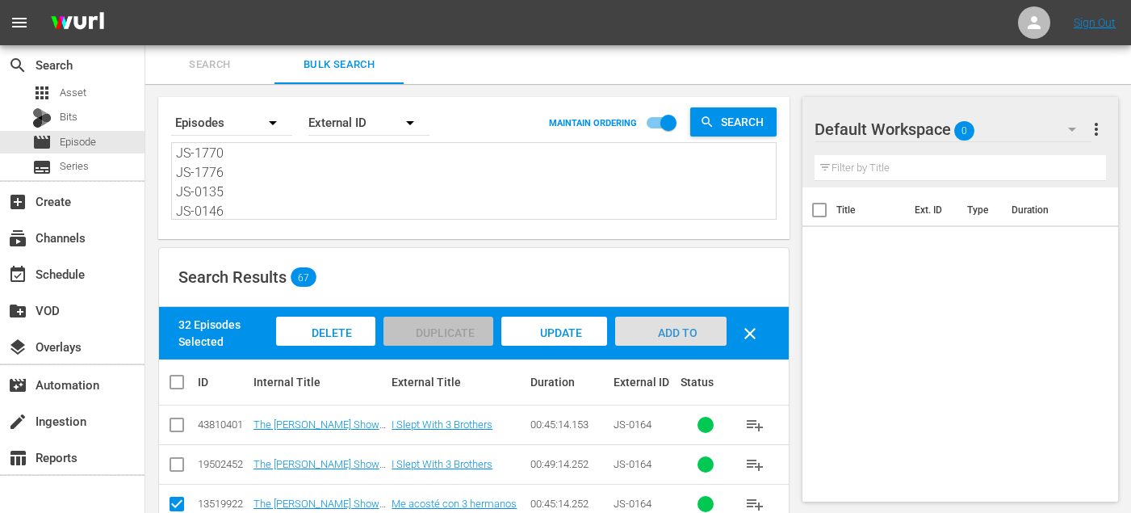
click at [691, 338] on span "Add to Workspace" at bounding box center [671, 348] width 79 height 44
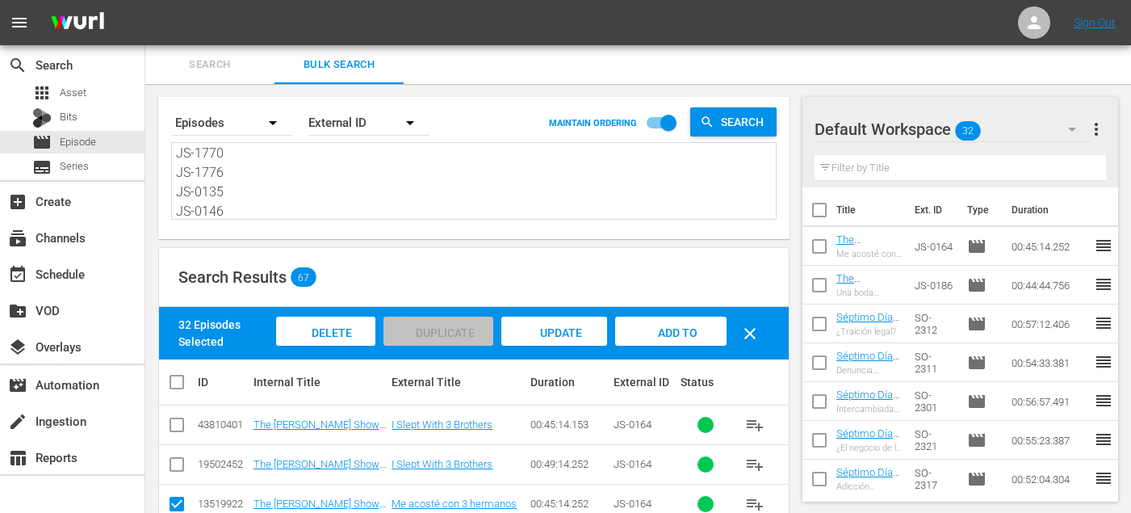
click at [204, 66] on span "Search" at bounding box center [210, 65] width 110 height 19
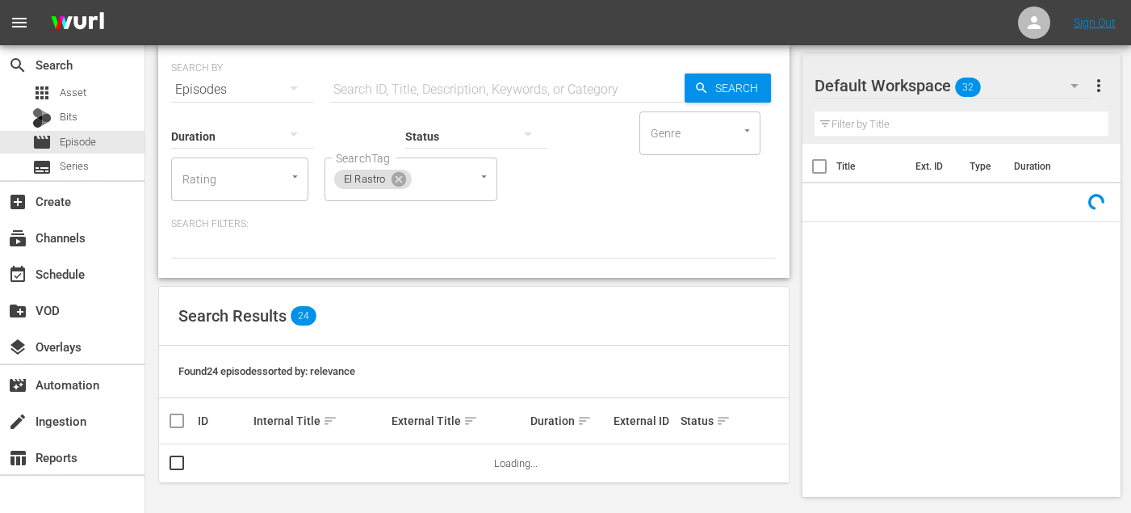
scroll to position [843, 0]
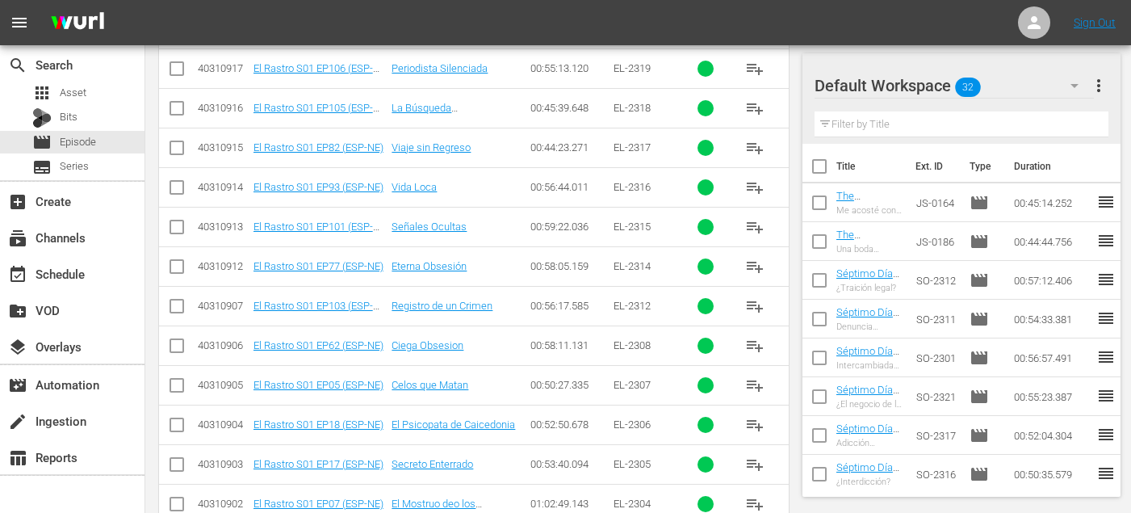
click at [745, 345] on button "playlist_add" at bounding box center [755, 345] width 39 height 39
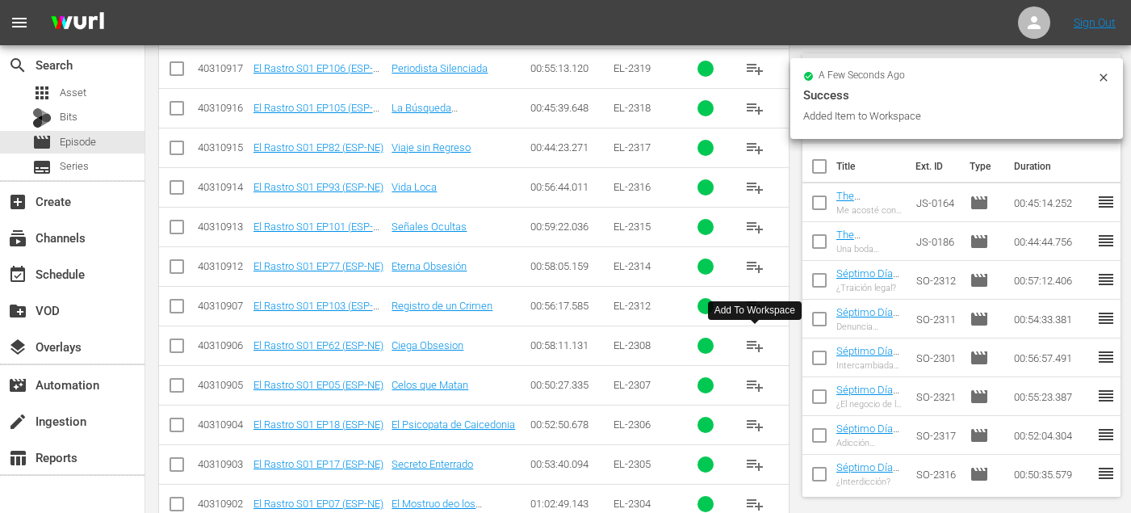
click at [762, 312] on div "Add To Workspace" at bounding box center [755, 311] width 81 height 14
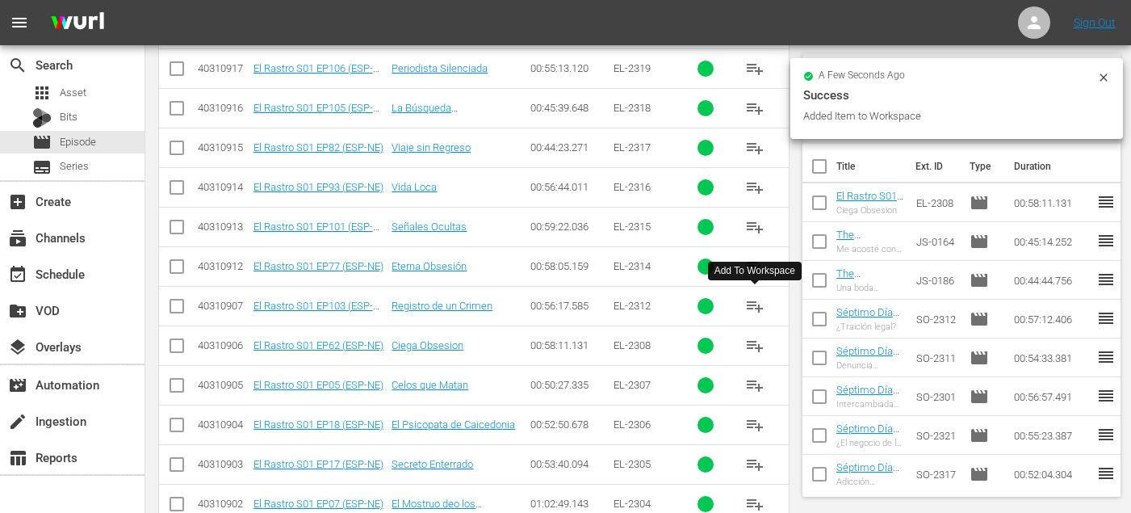
click at [761, 269] on div "Add To Workspace" at bounding box center [755, 271] width 81 height 14
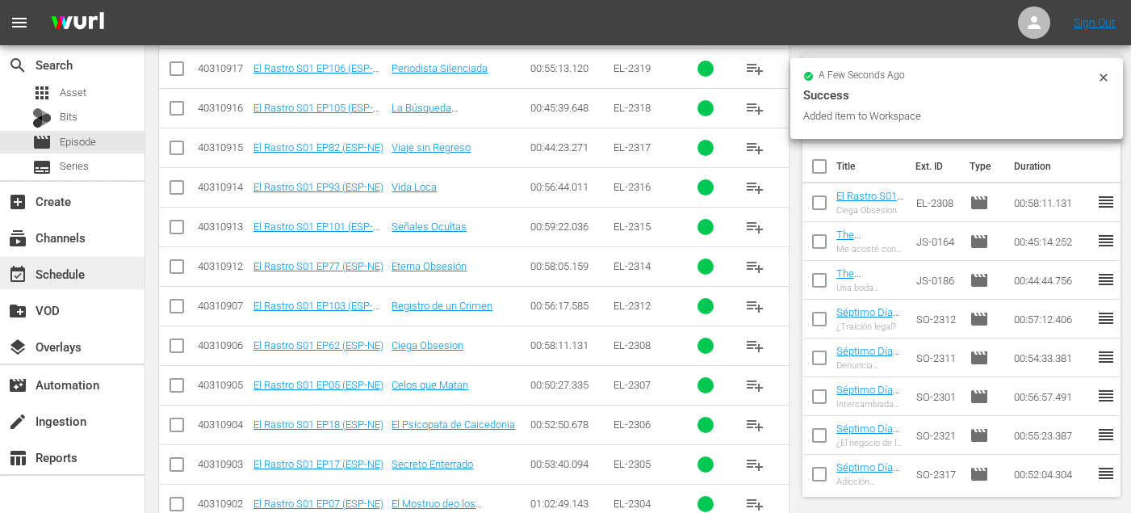
click at [94, 271] on div "event_available Schedule" at bounding box center [72, 273] width 145 height 32
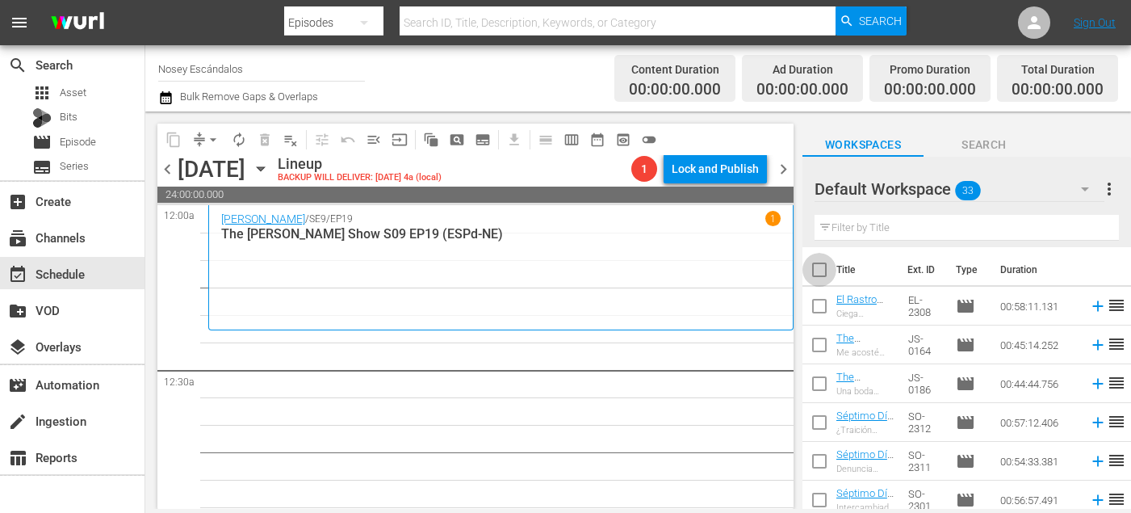
click at [816, 280] on input "checkbox" at bounding box center [820, 273] width 34 height 34
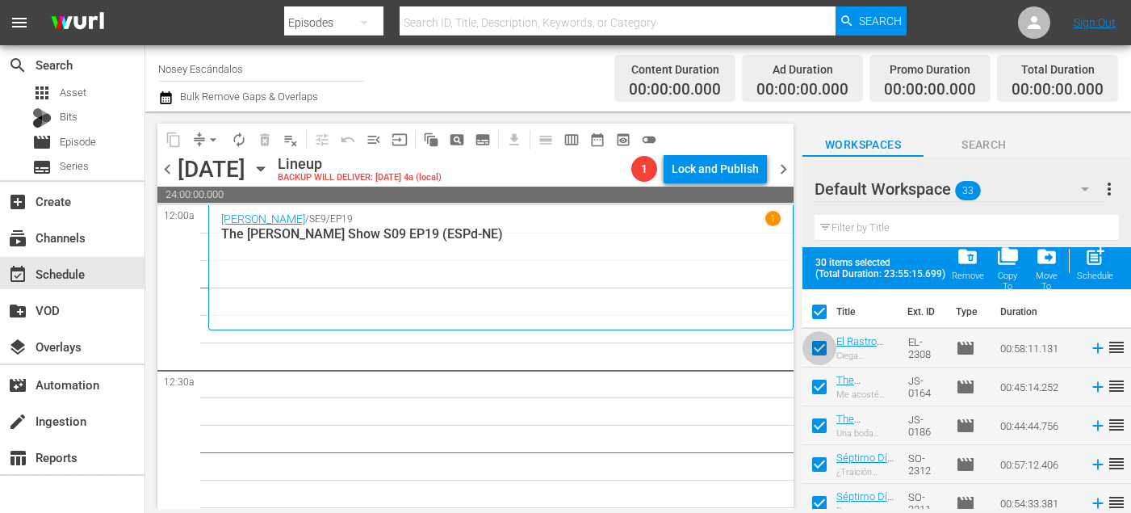
click at [824, 351] on input "checkbox" at bounding box center [820, 351] width 34 height 34
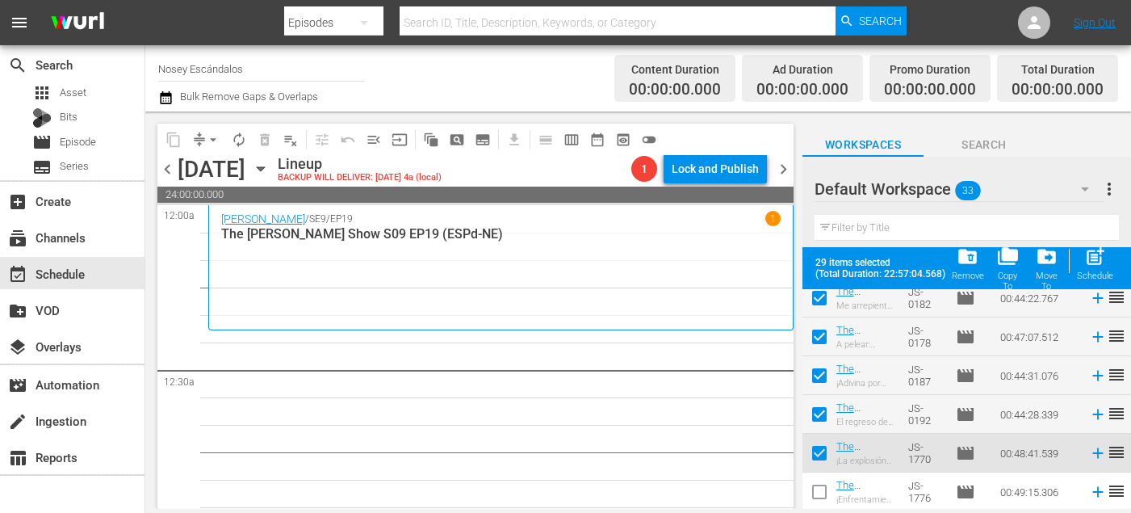
scroll to position [1097, 0]
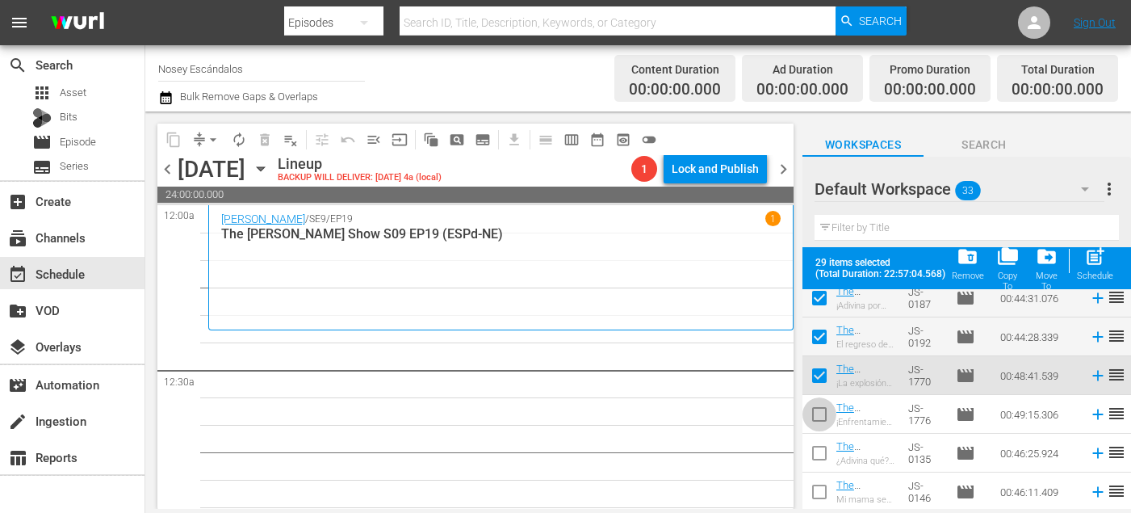
click at [816, 419] on input "checkbox" at bounding box center [820, 418] width 34 height 34
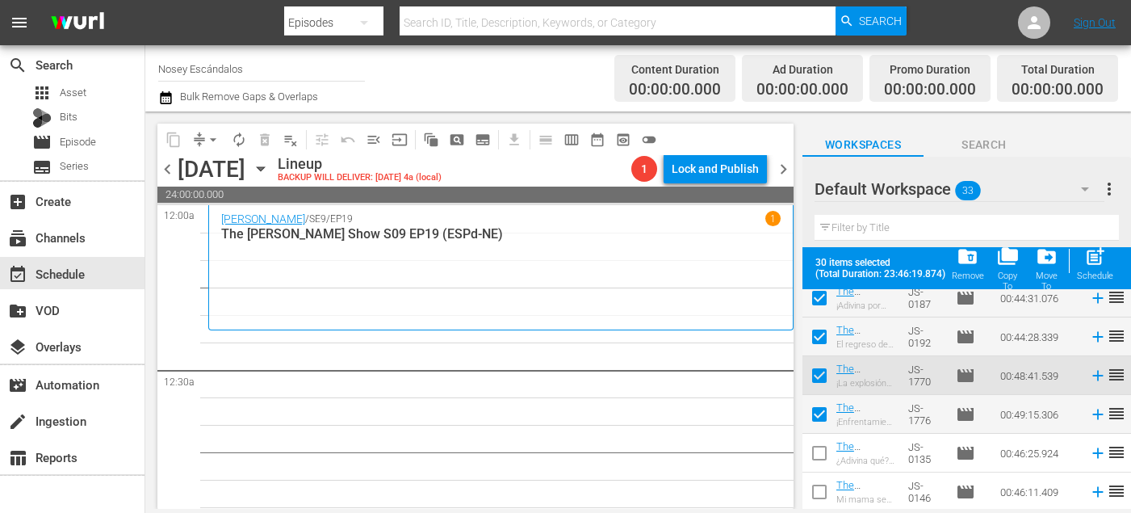
click at [820, 463] on input "checkbox" at bounding box center [820, 456] width 34 height 34
click at [820, 487] on input "checkbox" at bounding box center [820, 495] width 34 height 34
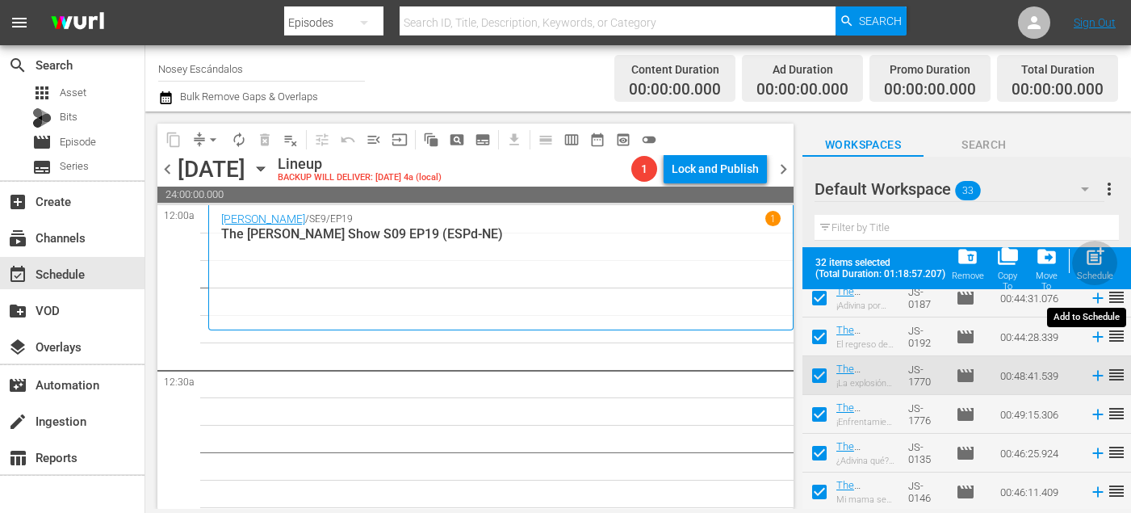
click at [1108, 260] on div "post_add Schedule" at bounding box center [1095, 264] width 36 height 36
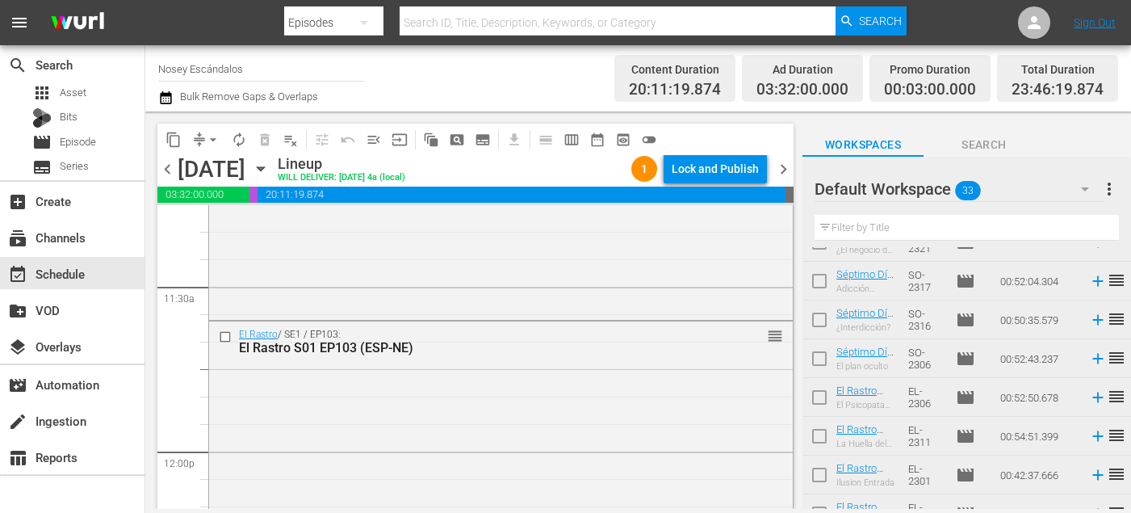
scroll to position [51, 0]
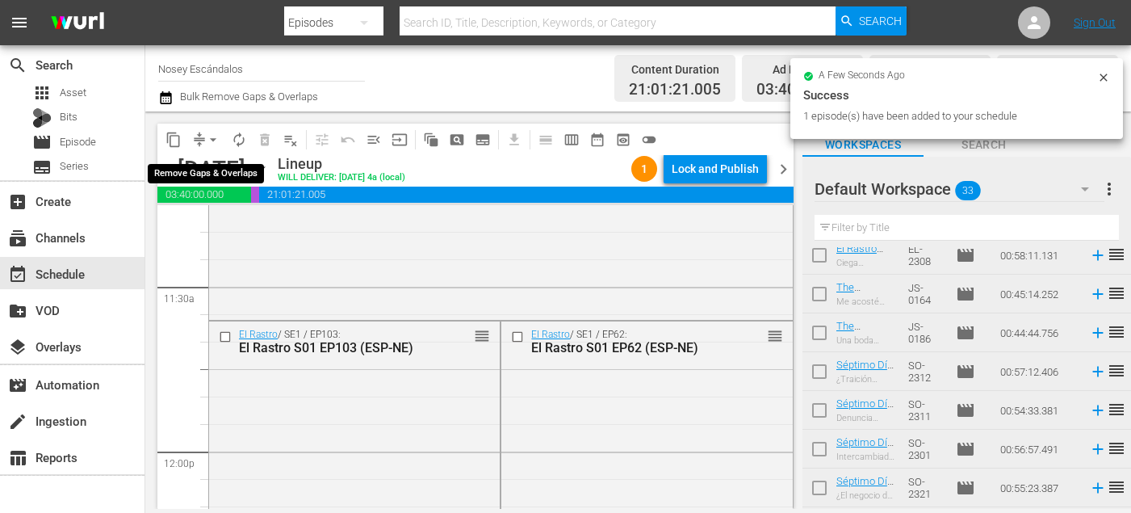
click at [208, 137] on span "arrow_drop_down" at bounding box center [213, 140] width 16 height 16
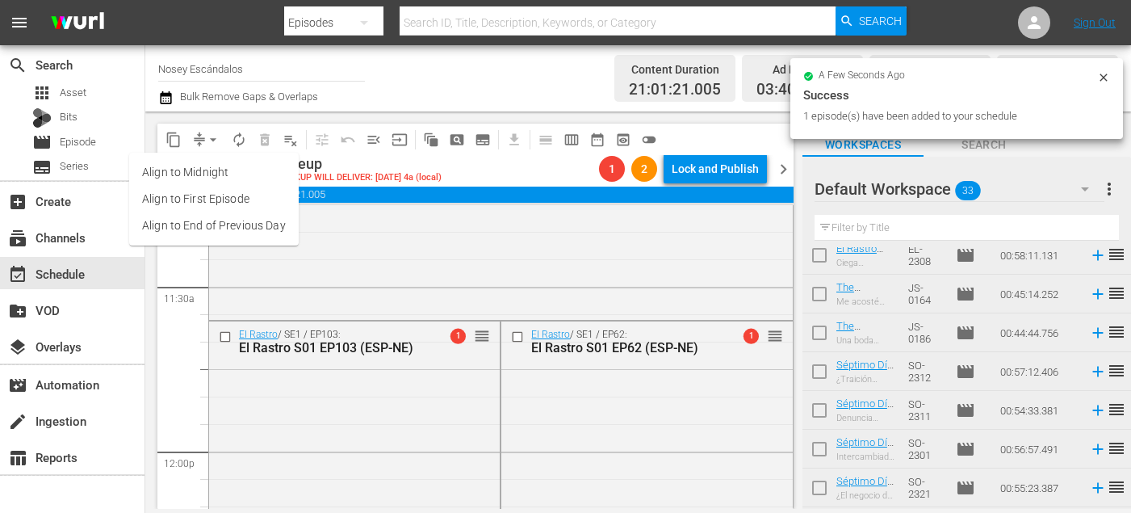
click at [253, 229] on li "Align to End of Previous Day" at bounding box center [214, 225] width 170 height 27
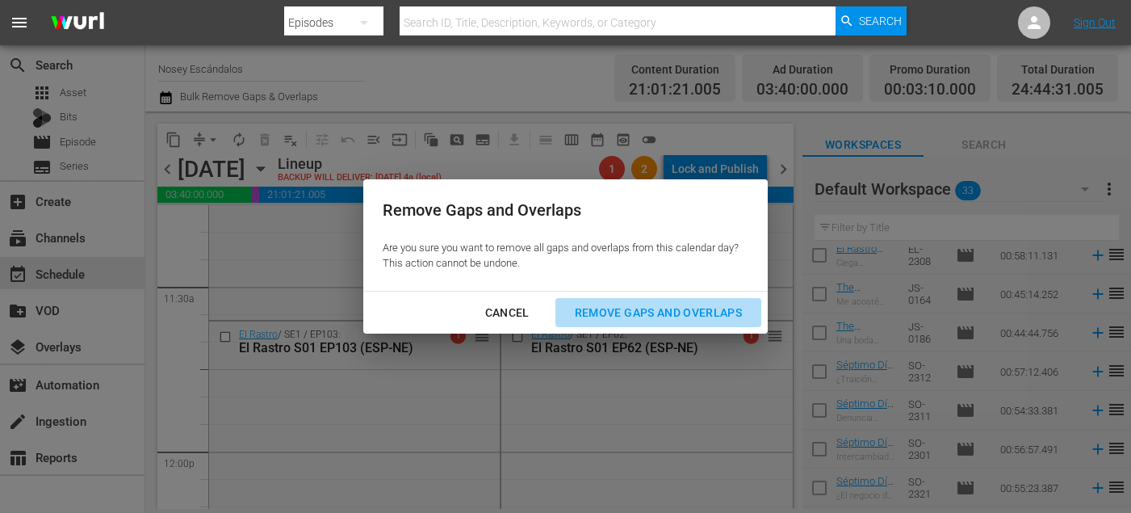
click at [668, 313] on div "Remove Gaps and Overlaps" at bounding box center [658, 313] width 193 height 20
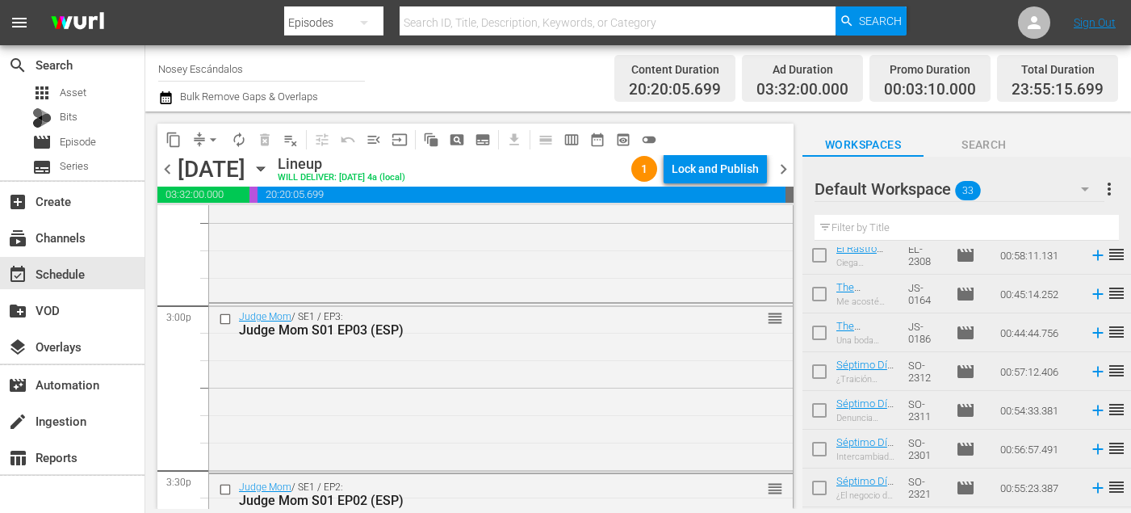
scroll to position [5229, 0]
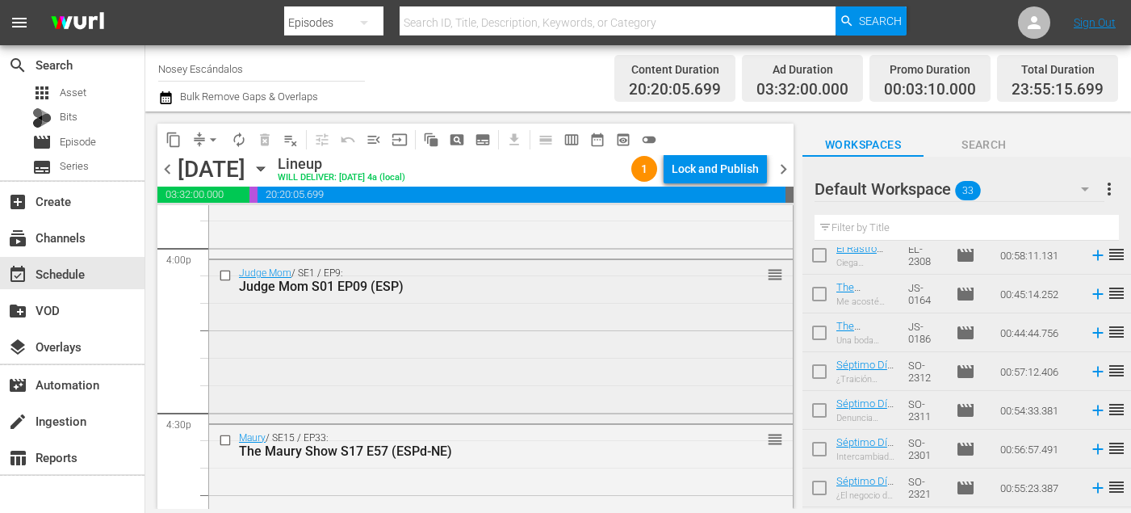
click at [225, 279] on input "checkbox" at bounding box center [227, 276] width 17 height 14
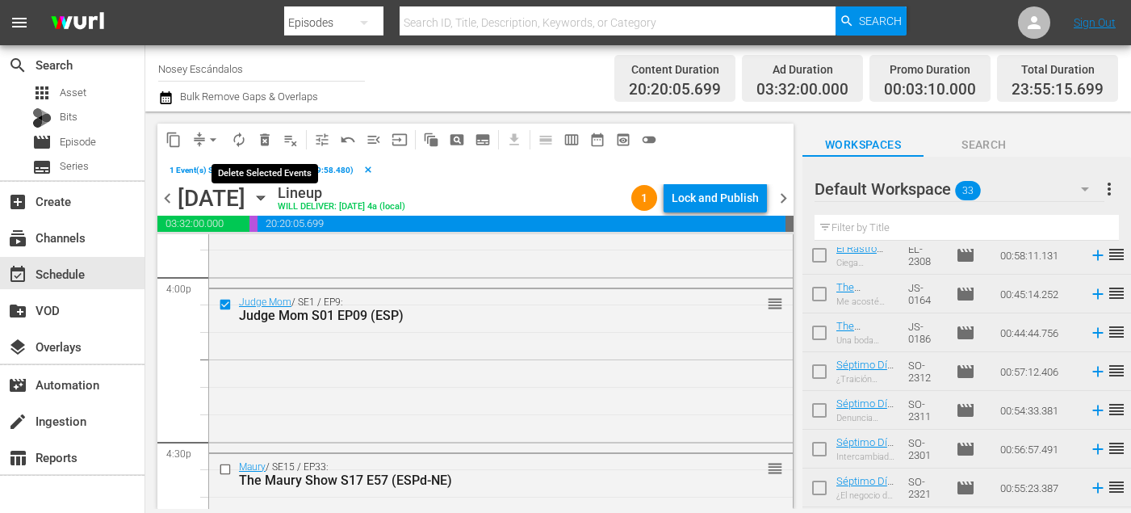
click at [265, 135] on span "delete_forever_outlined" at bounding box center [265, 140] width 16 height 16
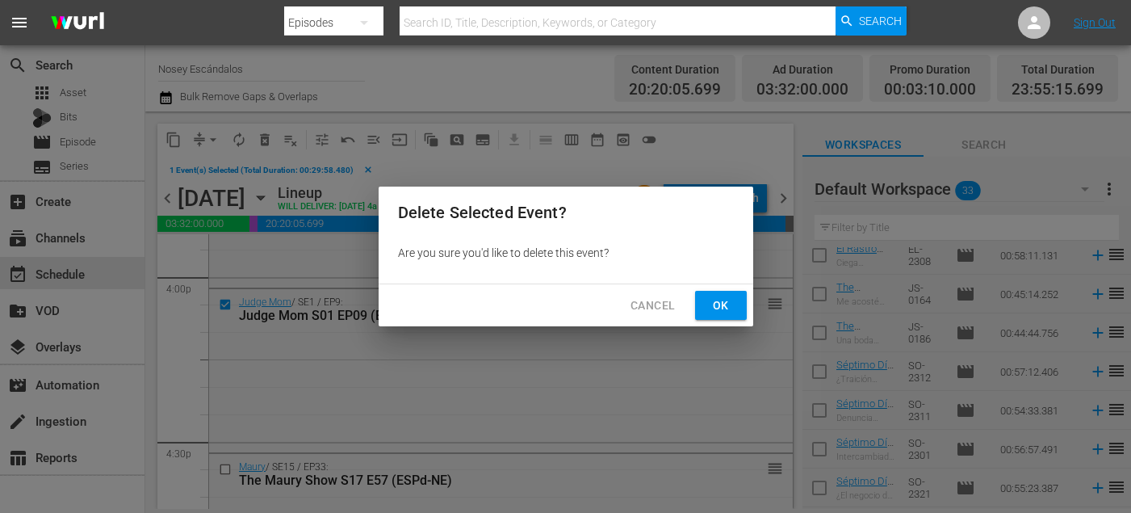
click at [720, 300] on span "Ok" at bounding box center [721, 306] width 26 height 20
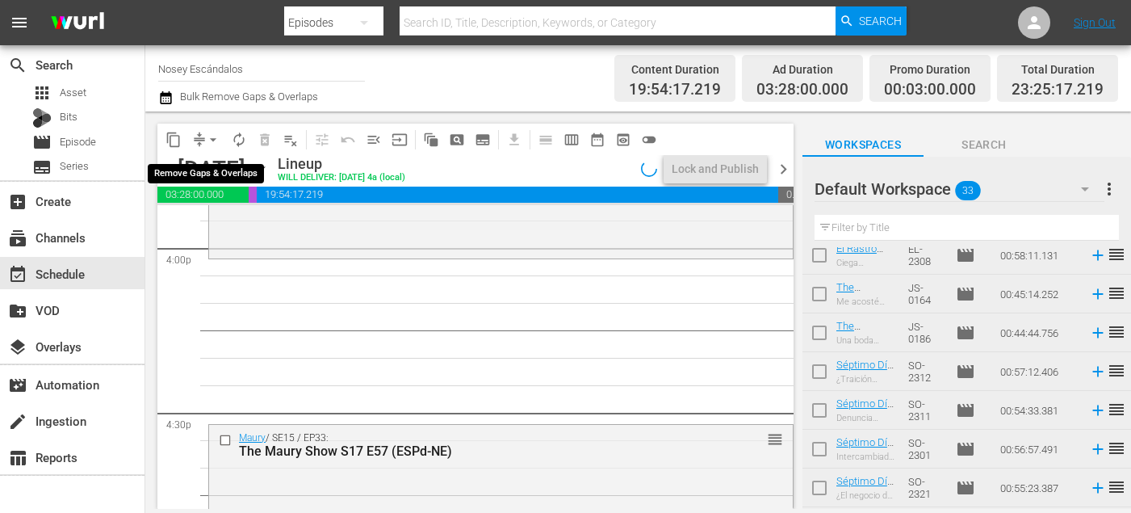
click at [212, 141] on span "arrow_drop_down" at bounding box center [213, 140] width 16 height 16
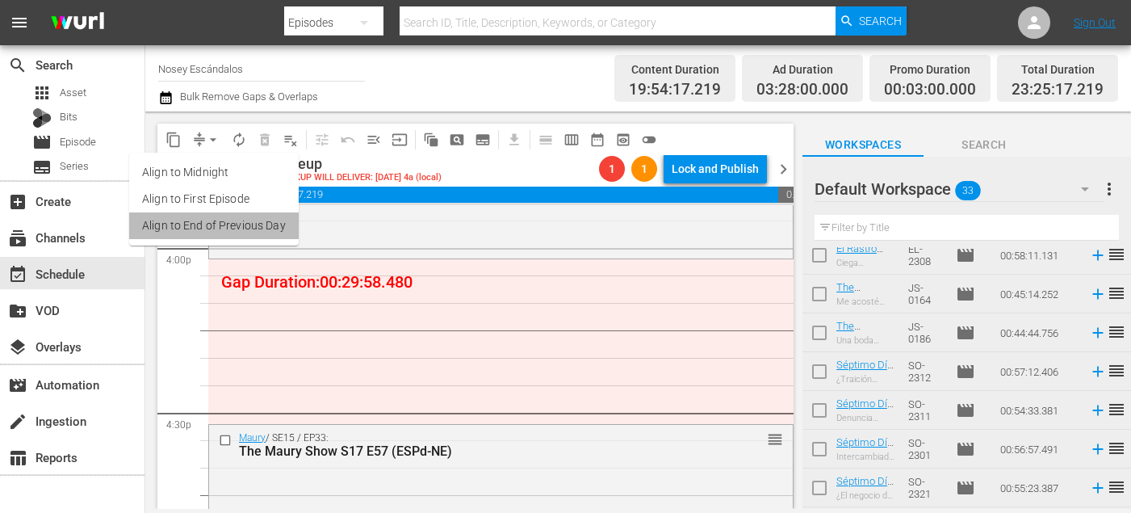
click at [245, 224] on li "Align to End of Previous Day" at bounding box center [214, 225] width 170 height 27
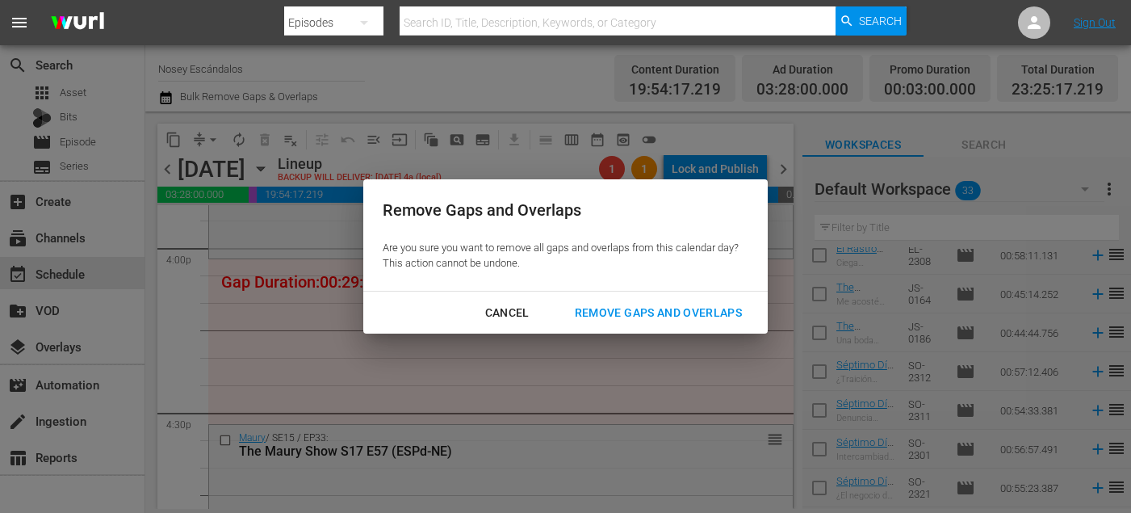
click at [672, 303] on div "Remove Gaps and Overlaps" at bounding box center [658, 313] width 193 height 20
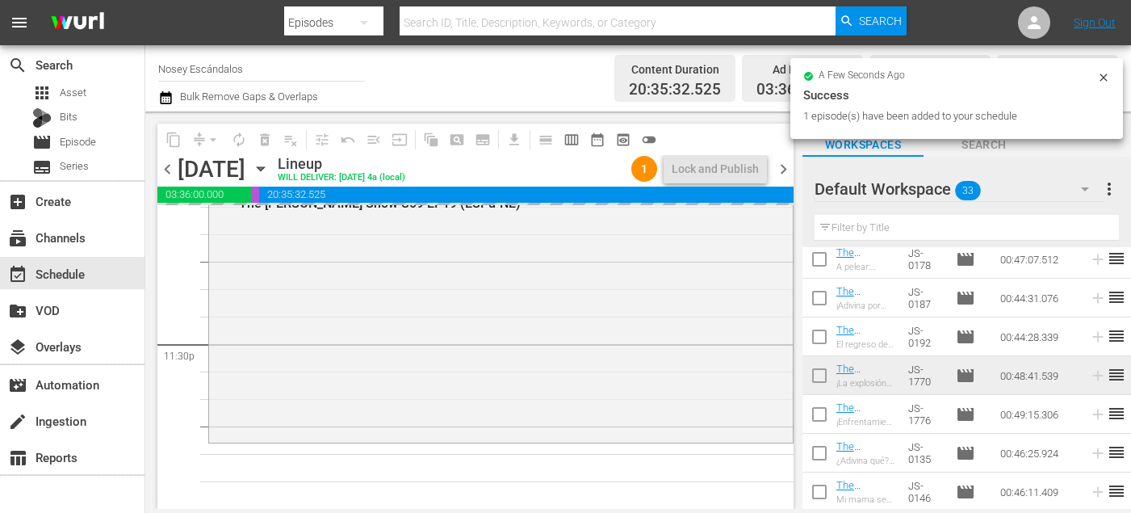
scroll to position [7605, 0]
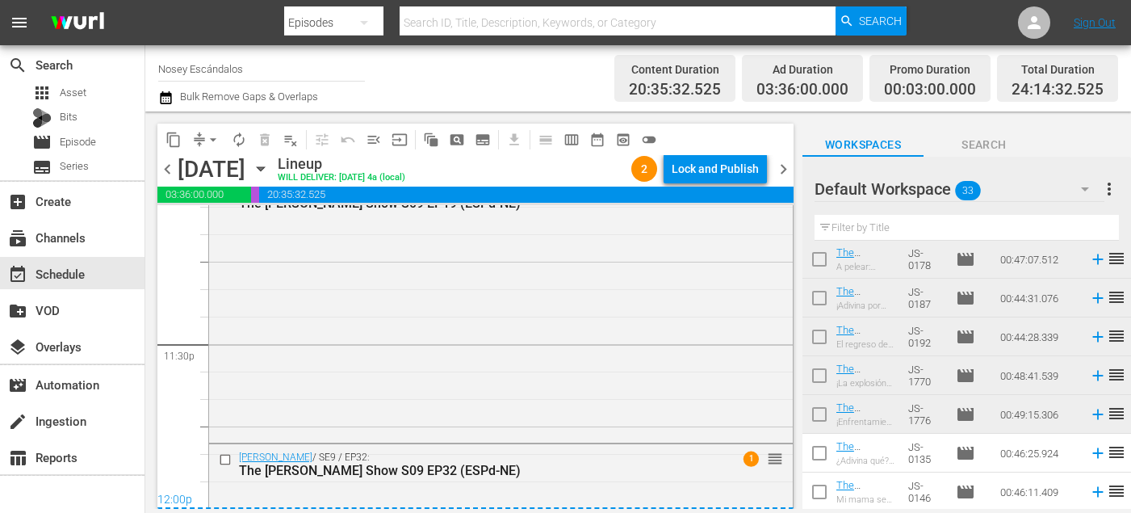
click at [787, 173] on span "chevron_right" at bounding box center [784, 169] width 20 height 20
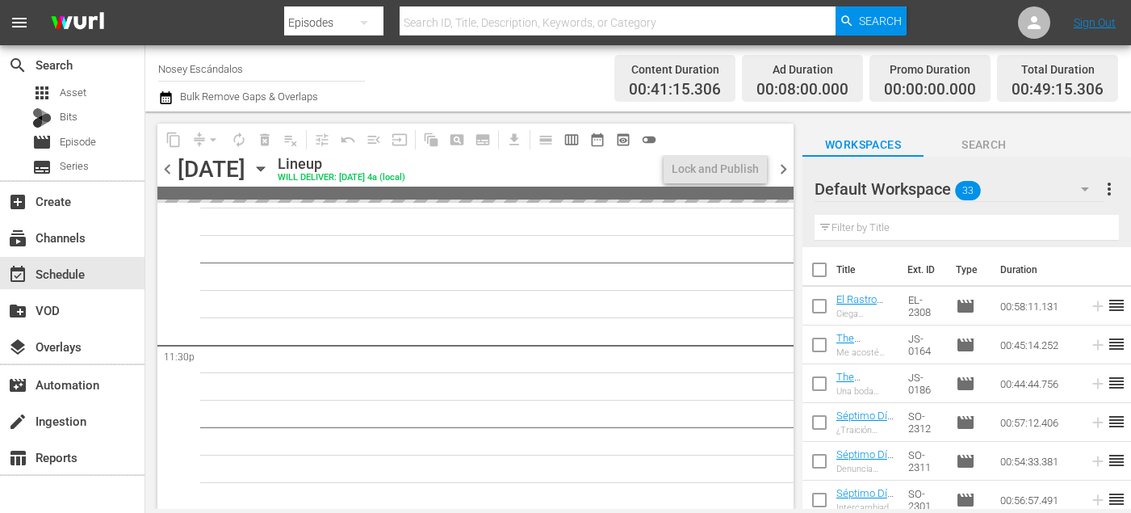
click at [825, 275] on input "checkbox" at bounding box center [820, 273] width 34 height 34
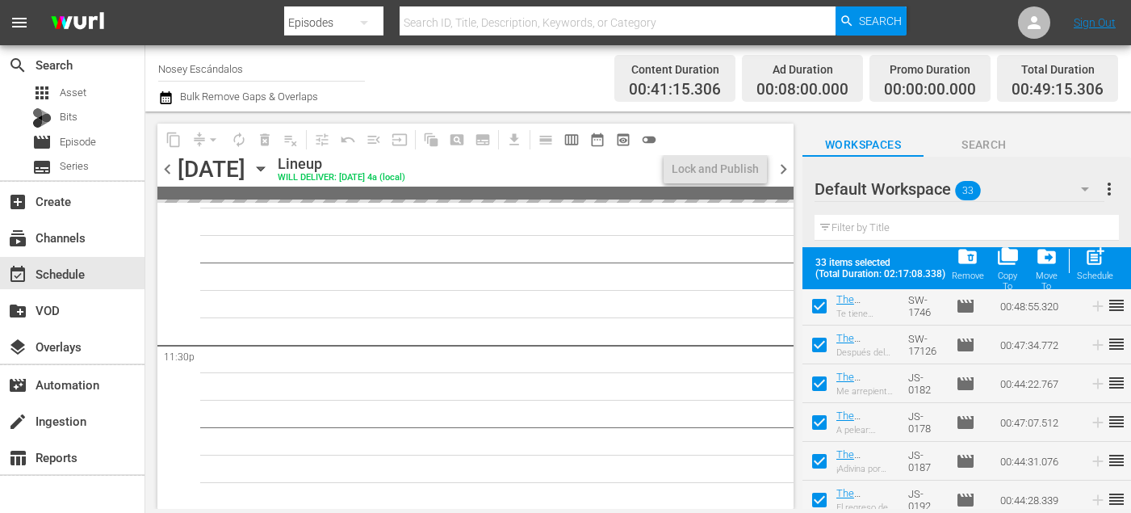
scroll to position [1097, 0]
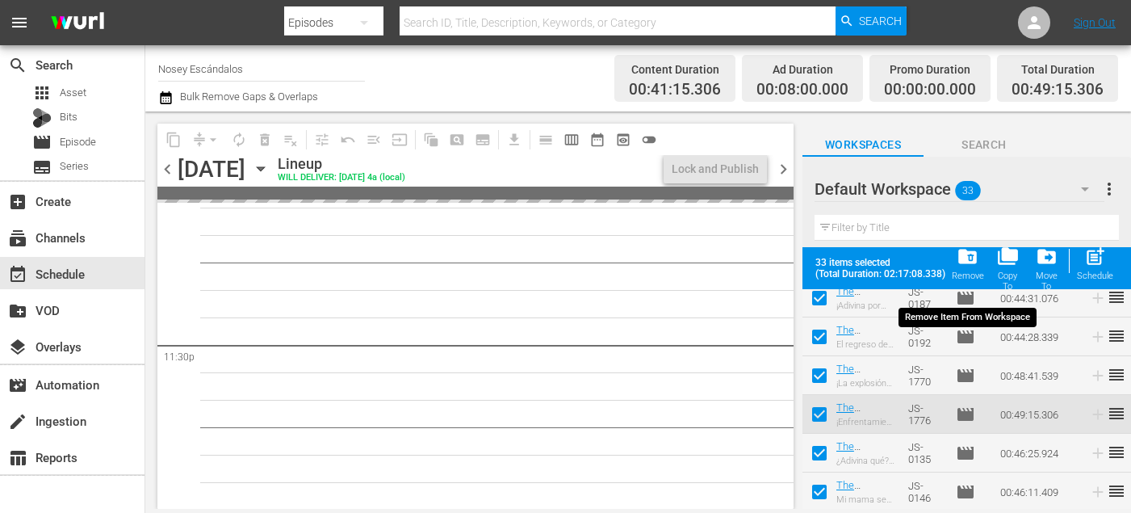
click at [964, 274] on div "Remove" at bounding box center [968, 276] width 32 height 10
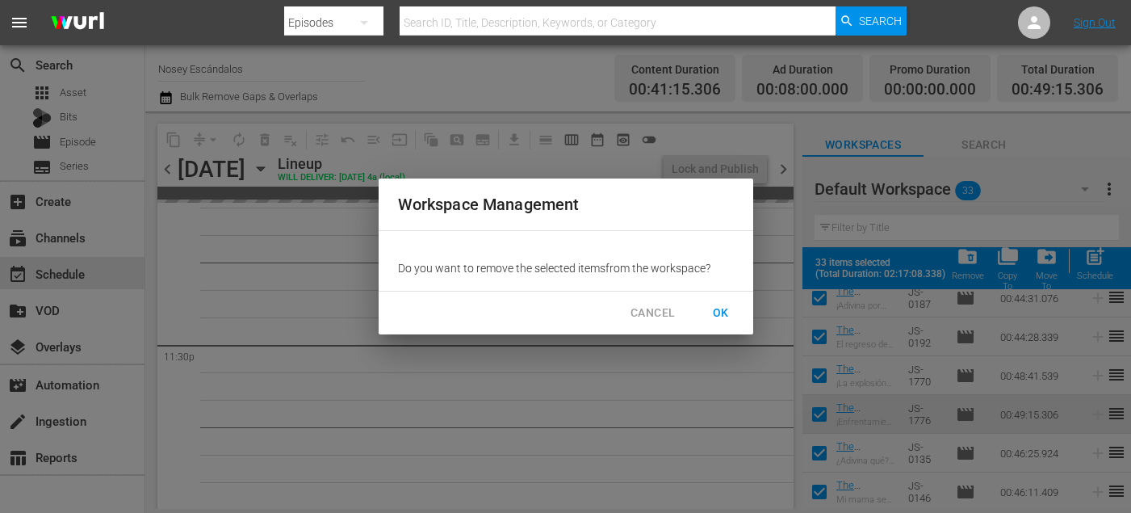
click at [723, 309] on span "OK" at bounding box center [721, 313] width 26 height 20
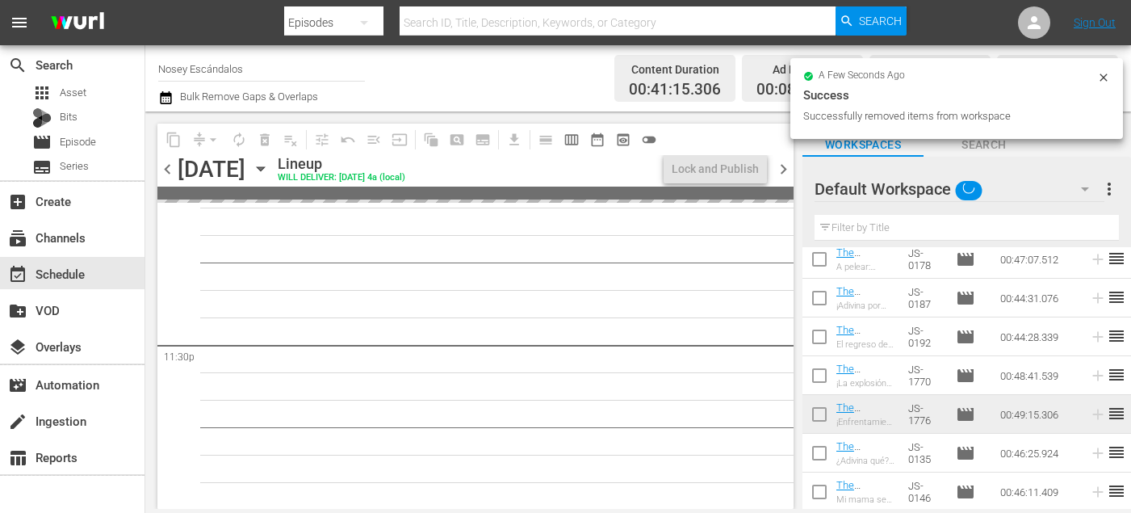
scroll to position [0, 0]
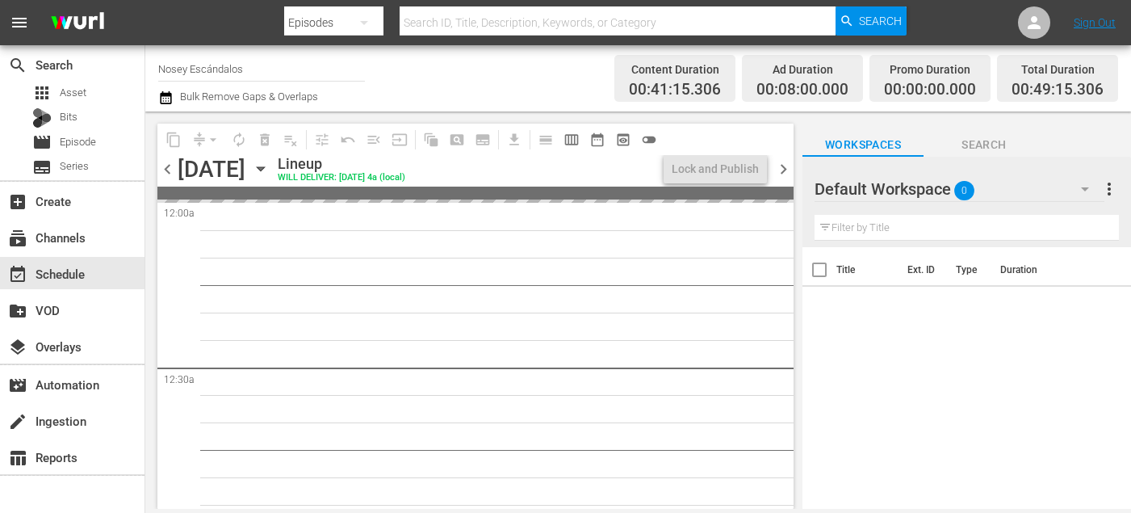
scroll to position [7601, 0]
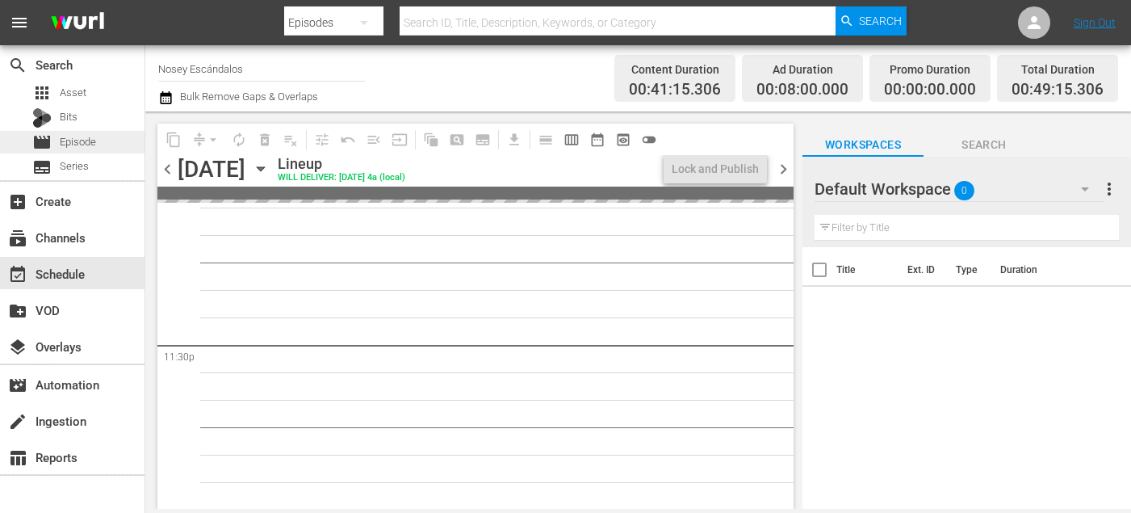
click at [99, 140] on div "movie Episode" at bounding box center [72, 142] width 145 height 23
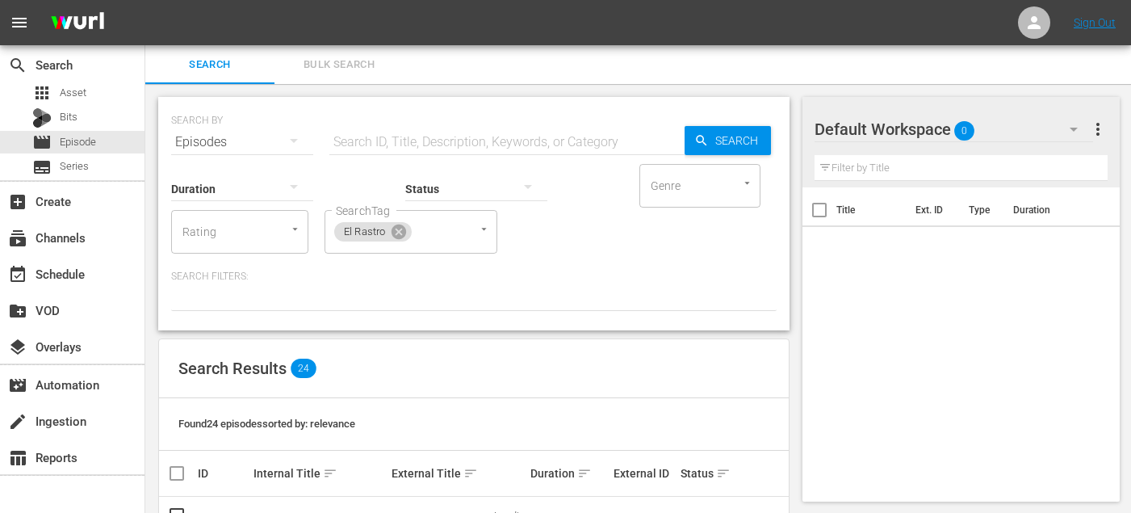
drag, startPoint x: 416, startPoint y: 80, endPoint x: 401, endPoint y: 80, distance: 15.3
click at [416, 80] on div "Search Bulk Search" at bounding box center [638, 64] width 986 height 39
click at [343, 76] on button "Bulk Search" at bounding box center [339, 64] width 129 height 39
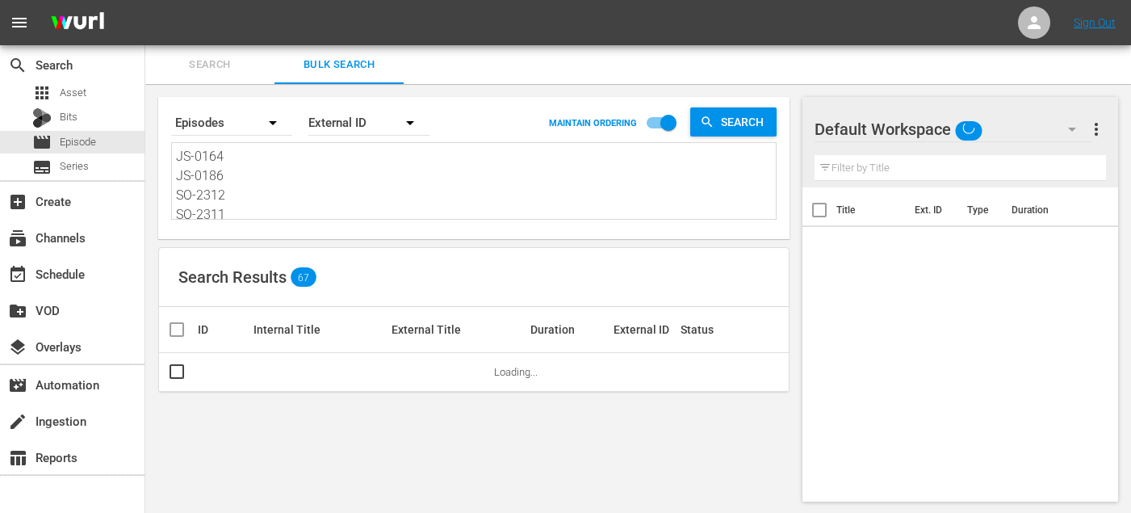
click at [325, 187] on textarea "JS-0164 JS-0186 SO-2312 SO-2311 SO-2301 SO-2321 SO-2317 SO-2316 SO-2306 EL-2306…" at bounding box center [476, 183] width 600 height 73
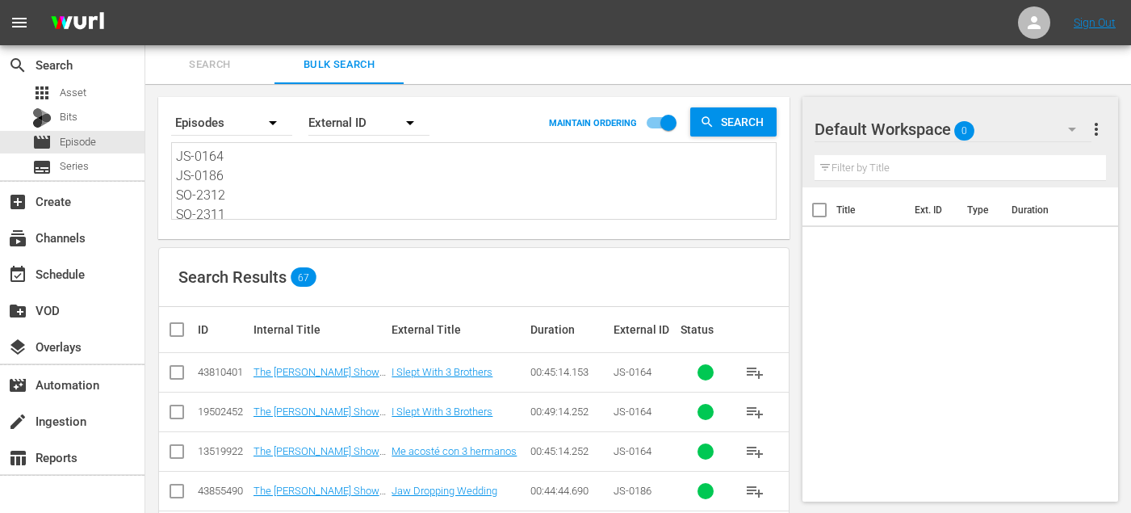
paste textarea "78 JS-0187 SO-2311 SO-2312 SO-2302 SO-2322 SO-2316 SO-2317 SO-2307 EL-2307 EL-2…"
type textarea "JS-0178 JS-0187 SO-2311 SO-2312 SO-2302 SO-2322 SO-2316 SO-2317 SO-2307 EL-2307…"
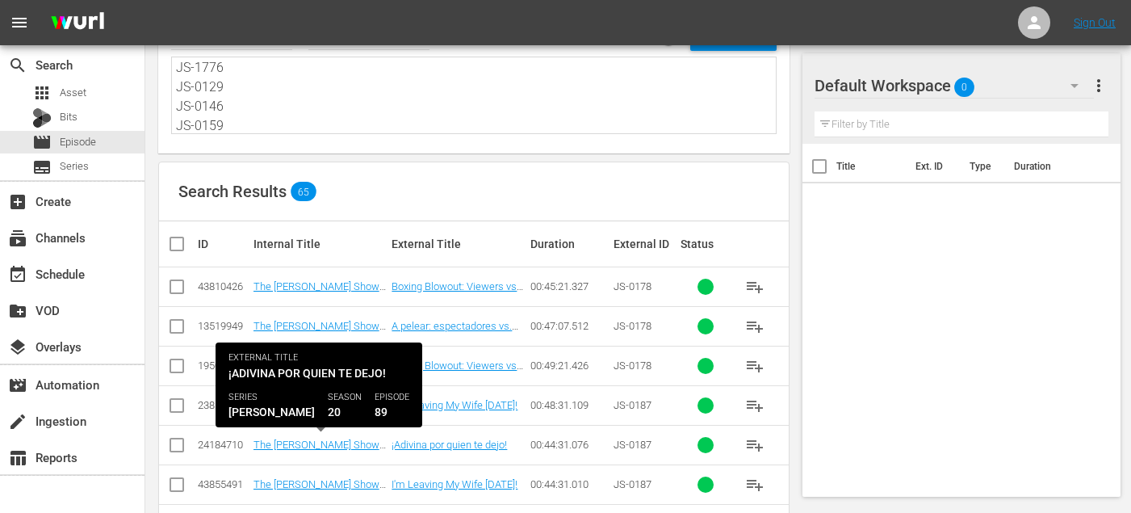
scroll to position [85, 0]
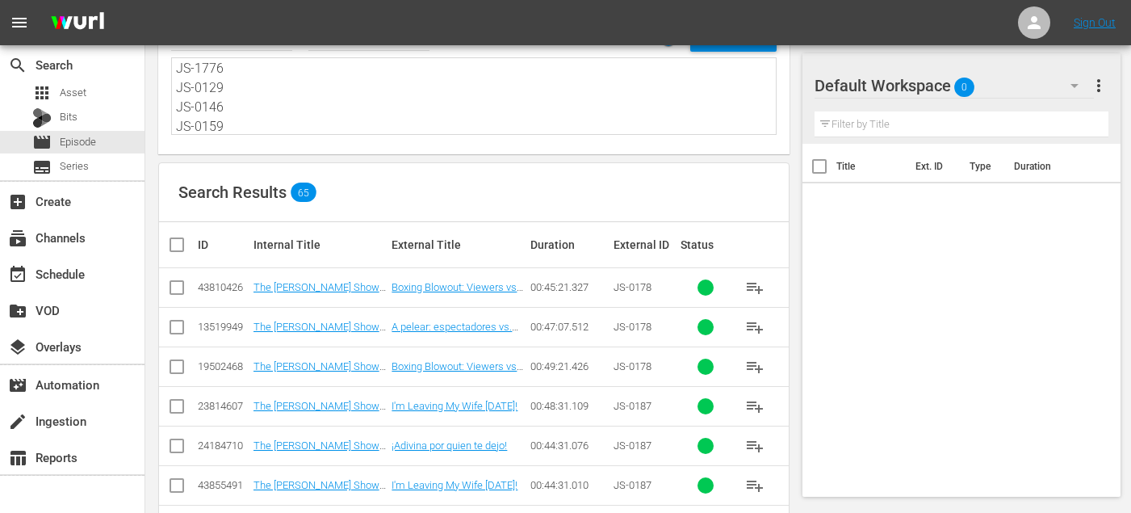
type textarea "JS-0178 JS-0187 SO-2311 SO-2312 SO-2302 SO-2322 SO-2316 SO-2317 SO-2307 EL-2307…"
click at [176, 330] on input "checkbox" at bounding box center [176, 330] width 19 height 19
checkbox input "true"
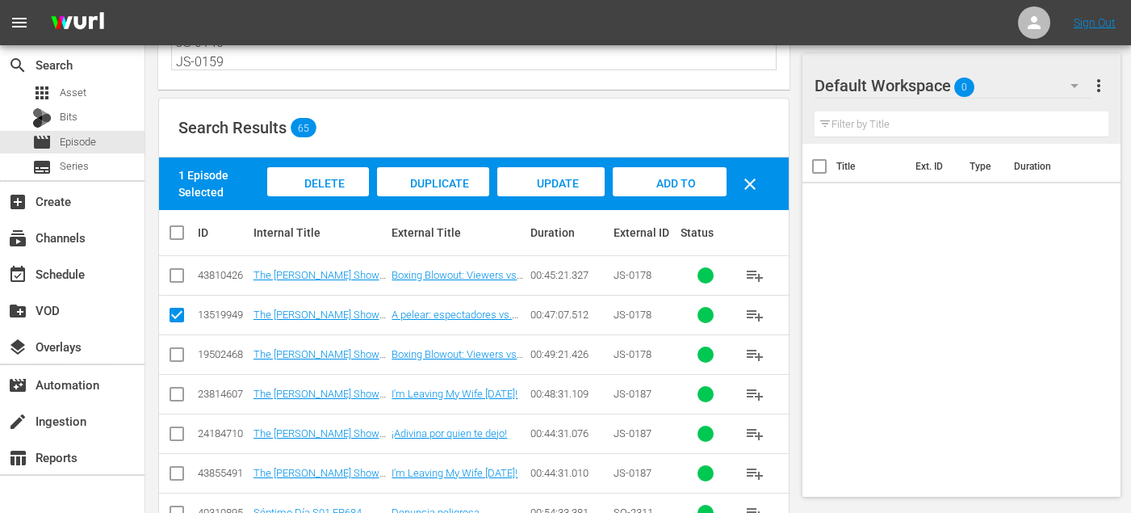
scroll to position [160, 0]
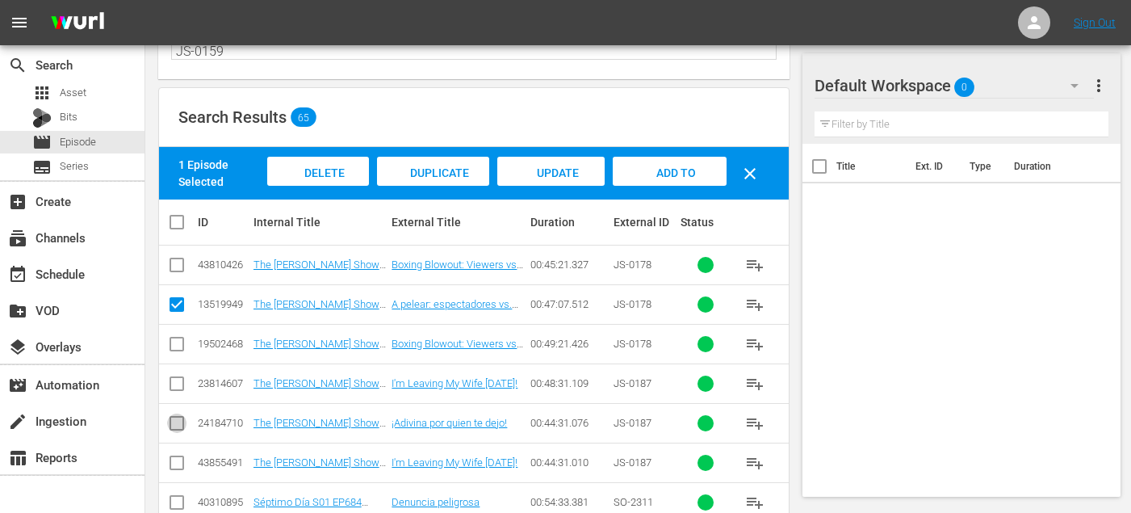
click at [177, 417] on input "checkbox" at bounding box center [176, 426] width 19 height 19
checkbox input "true"
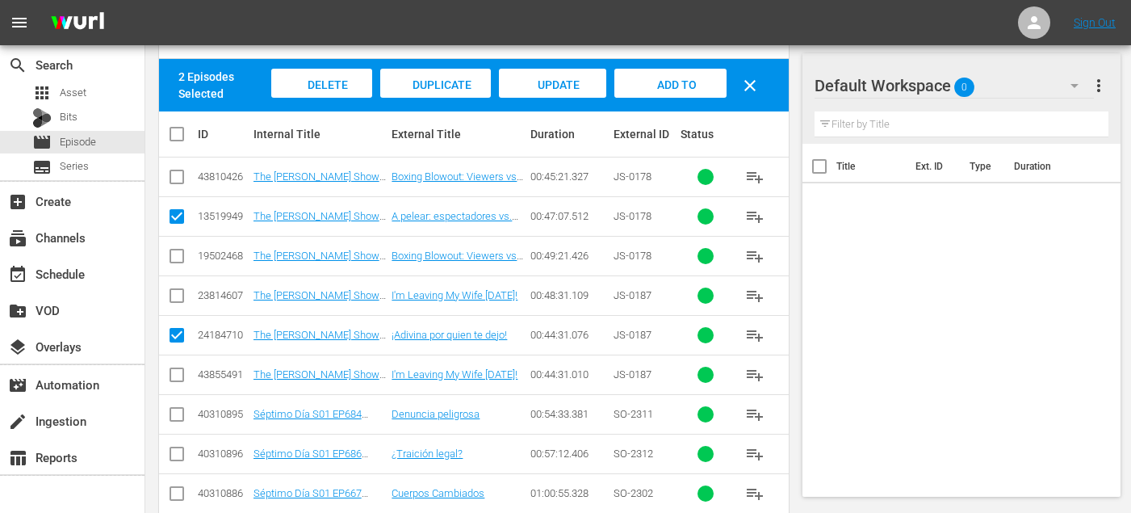
click at [177, 418] on input "checkbox" at bounding box center [176, 417] width 19 height 19
checkbox input "true"
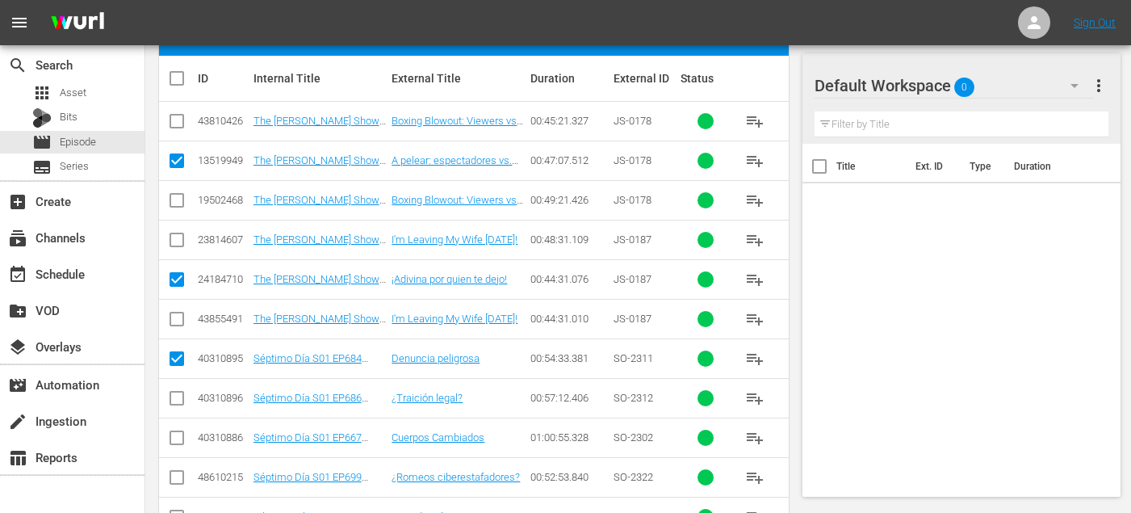
scroll to position [306, 0]
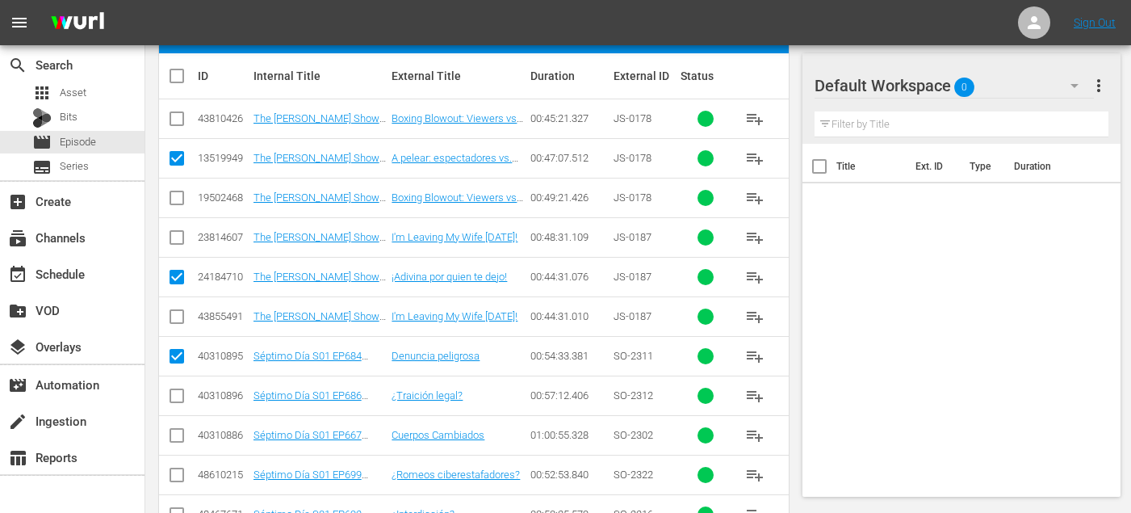
click at [174, 401] on input "checkbox" at bounding box center [176, 398] width 19 height 19
checkbox input "true"
click at [174, 439] on input "checkbox" at bounding box center [176, 438] width 19 height 19
checkbox input "true"
click at [174, 475] on input "checkbox" at bounding box center [176, 477] width 19 height 19
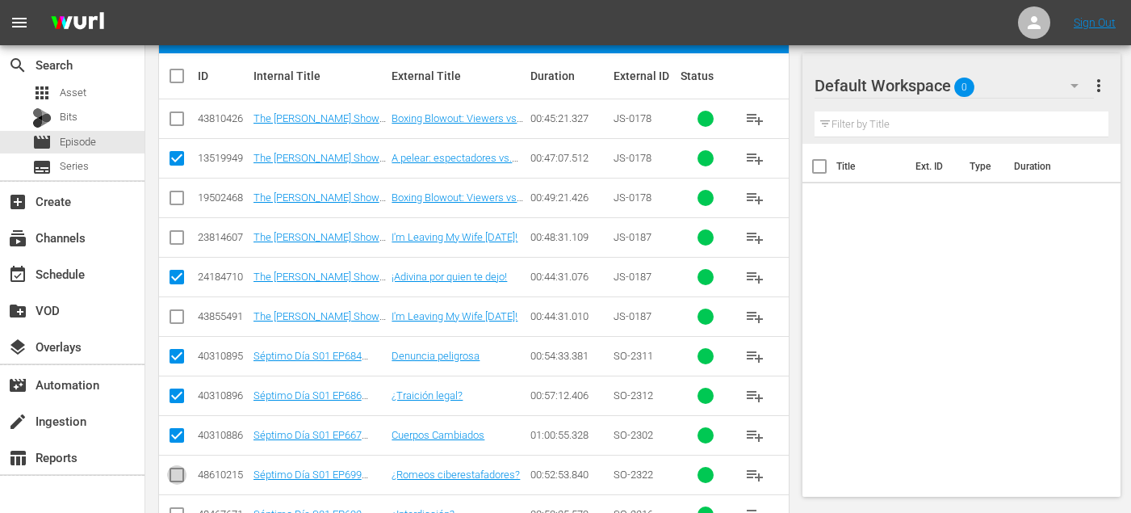
checkbox input "true"
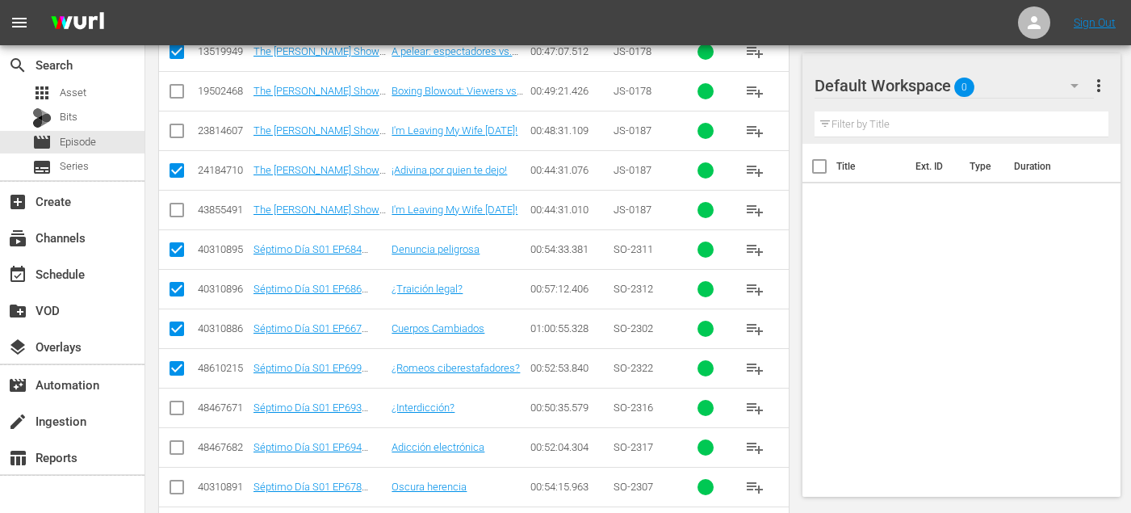
scroll to position [417, 0]
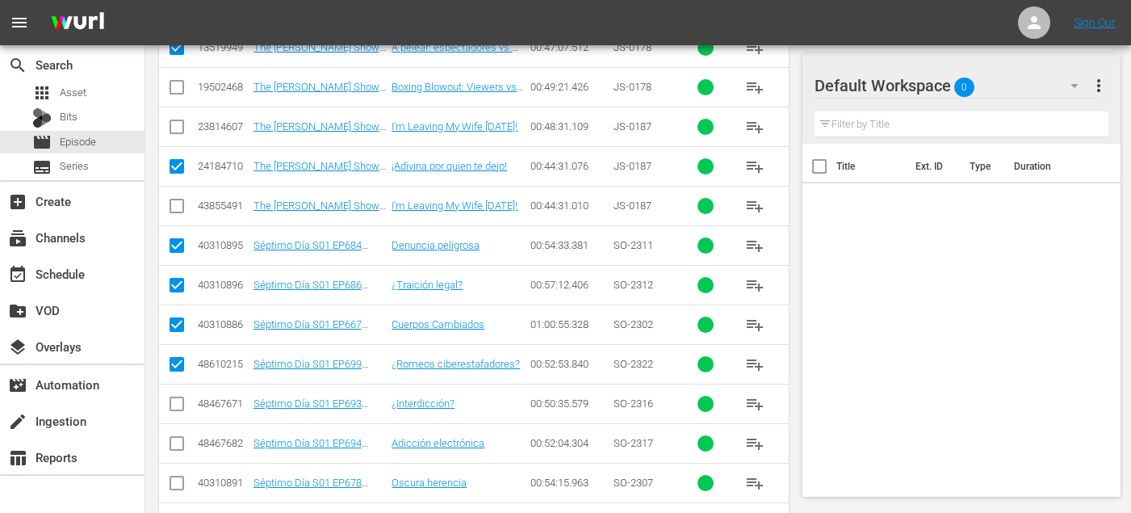
click at [172, 406] on input "checkbox" at bounding box center [176, 406] width 19 height 19
checkbox input "true"
click at [172, 451] on input "checkbox" at bounding box center [176, 446] width 19 height 19
checkbox input "true"
click at [172, 484] on input "checkbox" at bounding box center [176, 485] width 19 height 19
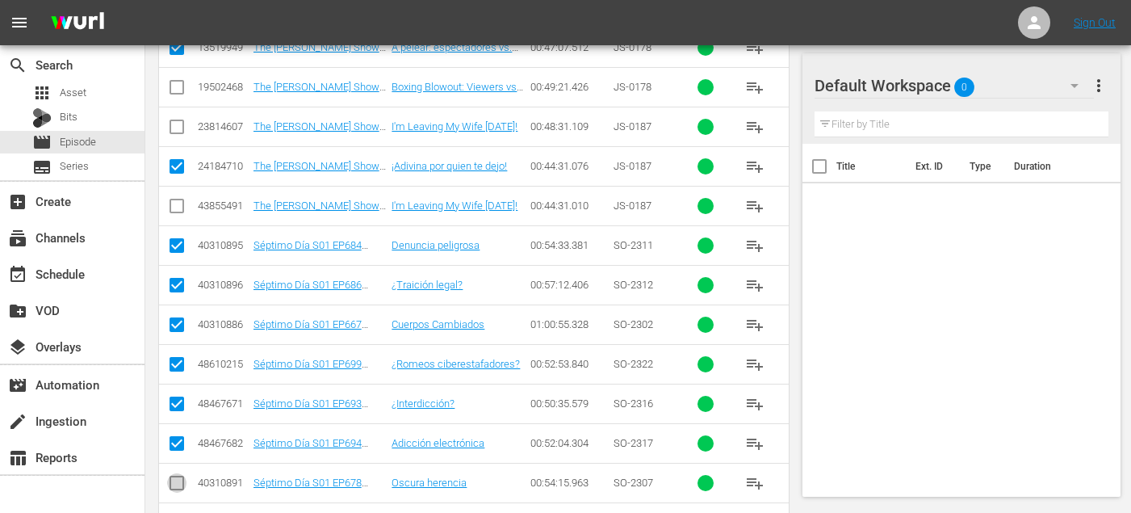
checkbox input "true"
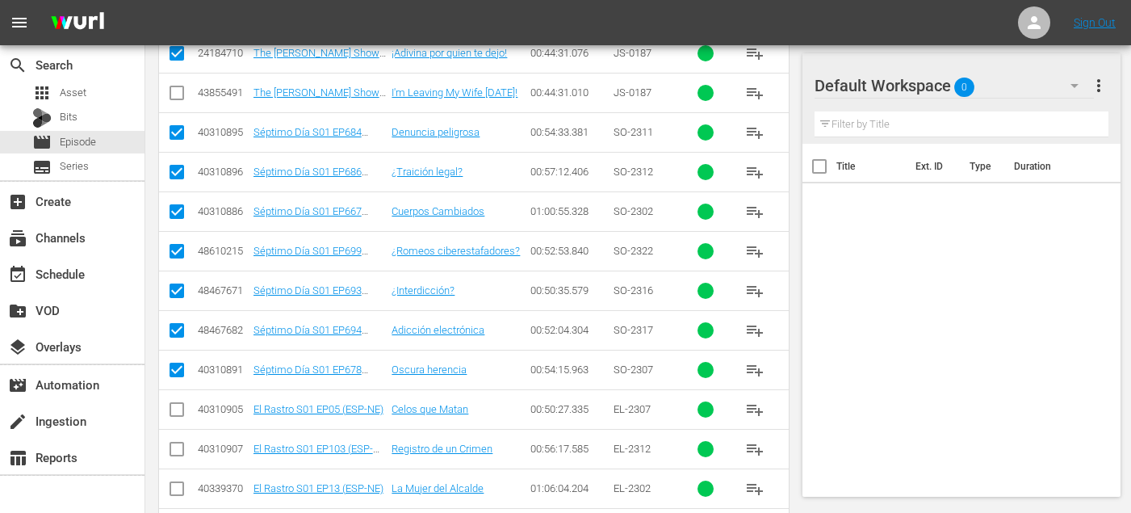
scroll to position [539, 0]
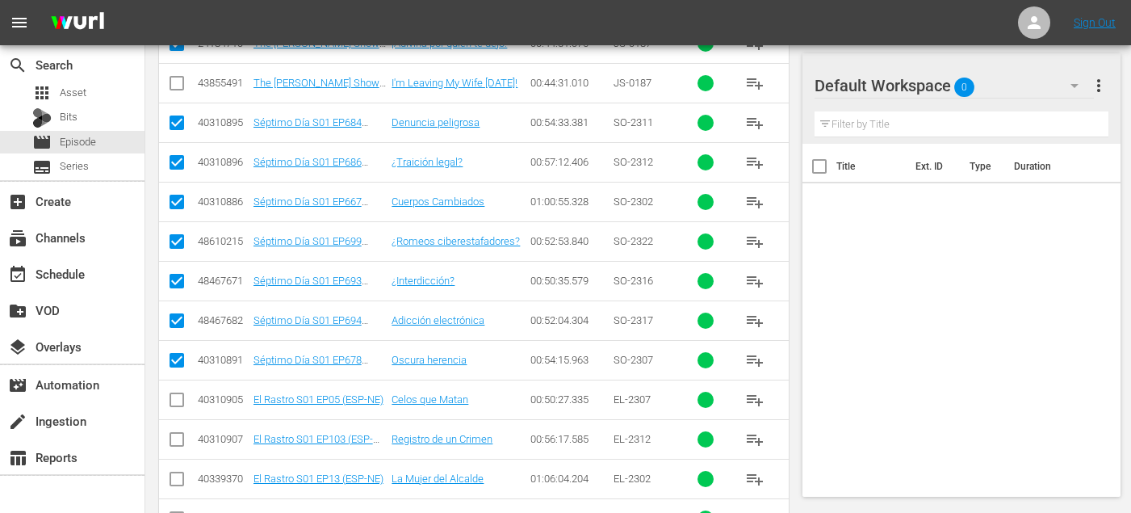
click at [179, 404] on input "checkbox" at bounding box center [176, 402] width 19 height 19
checkbox input "true"
click at [178, 443] on input "checkbox" at bounding box center [176, 442] width 19 height 19
checkbox input "true"
click at [178, 480] on input "checkbox" at bounding box center [176, 481] width 19 height 19
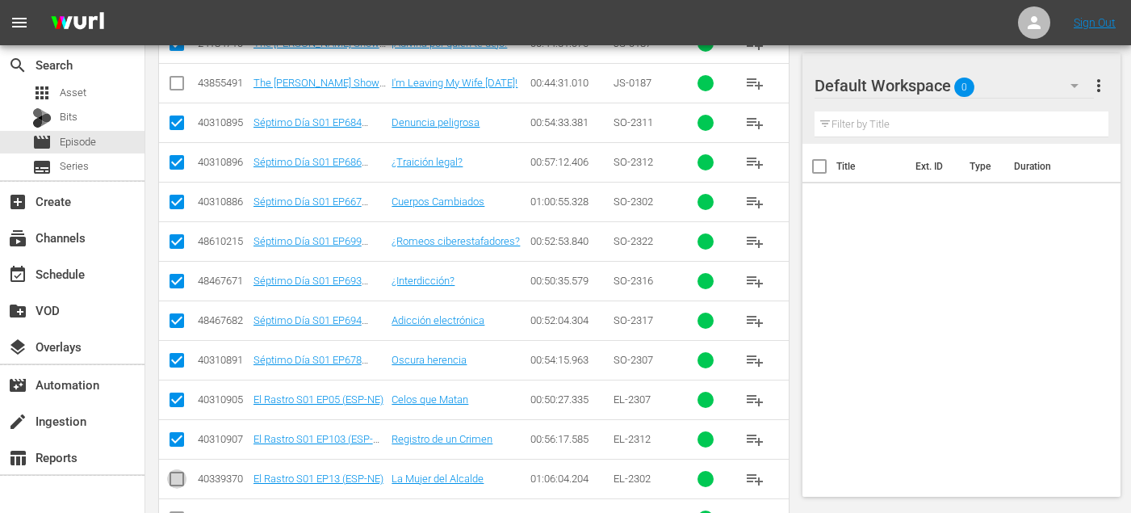
checkbox input "true"
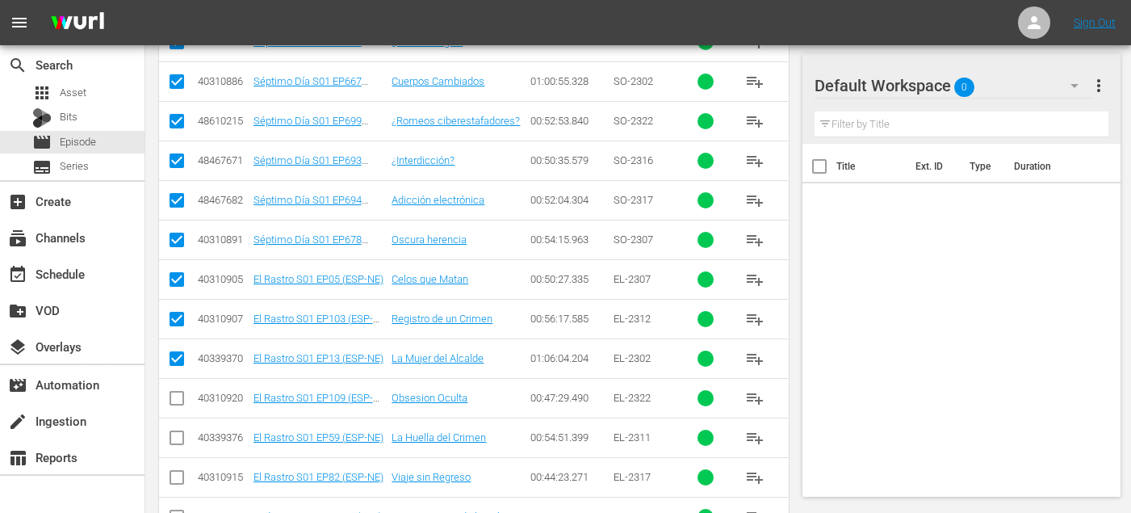
scroll to position [670, 0]
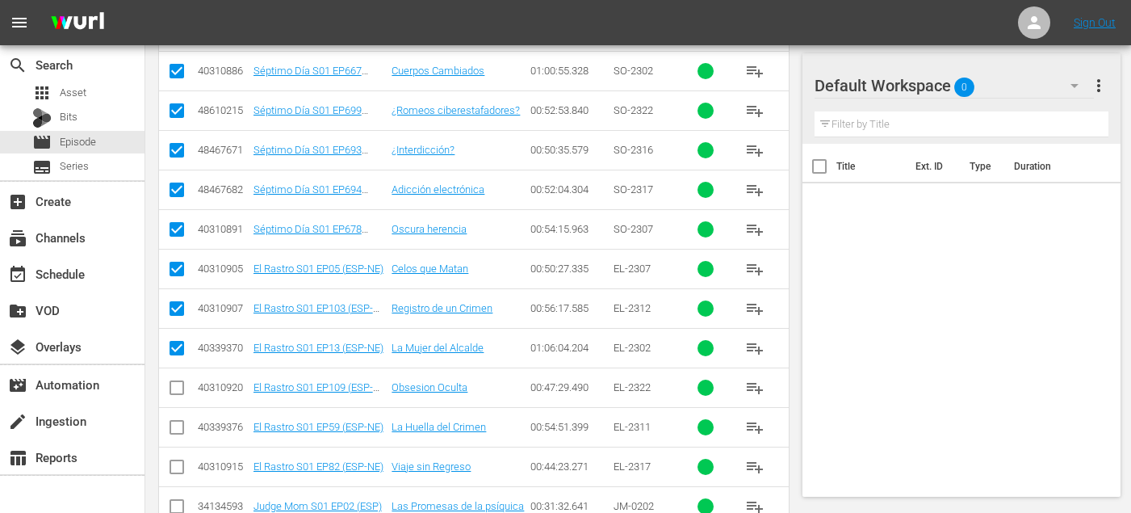
click at [184, 390] on input "checkbox" at bounding box center [176, 390] width 19 height 19
checkbox input "true"
click at [180, 426] on input "checkbox" at bounding box center [176, 430] width 19 height 19
checkbox input "true"
click at [176, 468] on input "checkbox" at bounding box center [176, 469] width 19 height 19
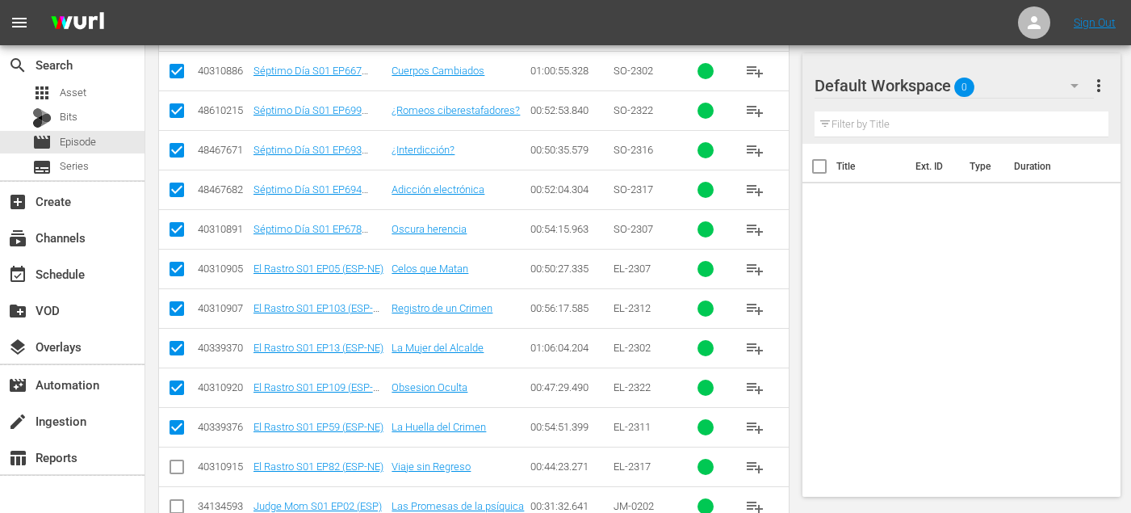
checkbox input "true"
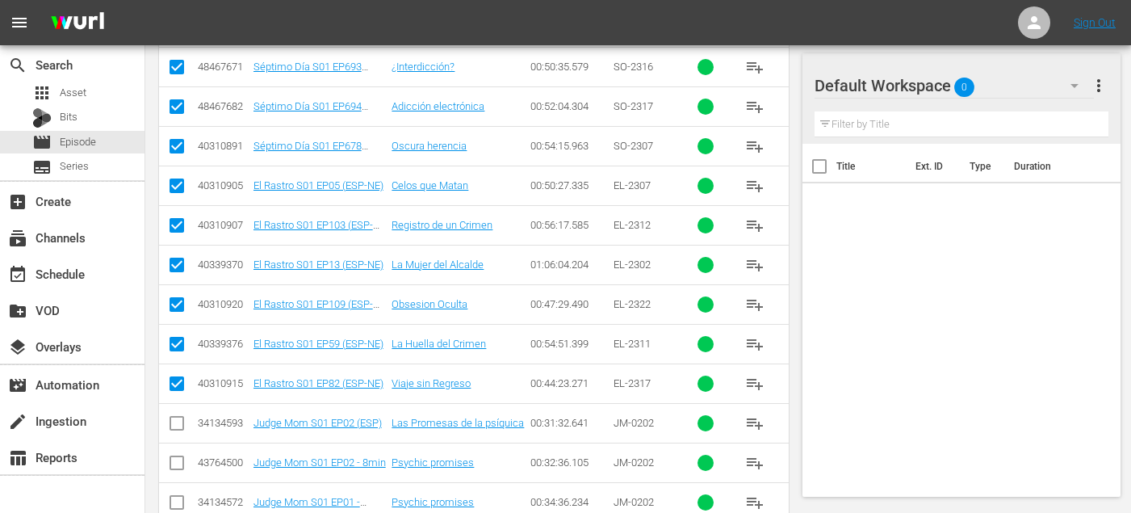
click at [175, 429] on input "checkbox" at bounding box center [176, 426] width 19 height 19
checkbox input "true"
click at [175, 476] on td at bounding box center [177, 463] width 36 height 40
click at [175, 462] on input "checkbox" at bounding box center [176, 465] width 19 height 19
click at [174, 459] on input "checkbox" at bounding box center [176, 465] width 19 height 19
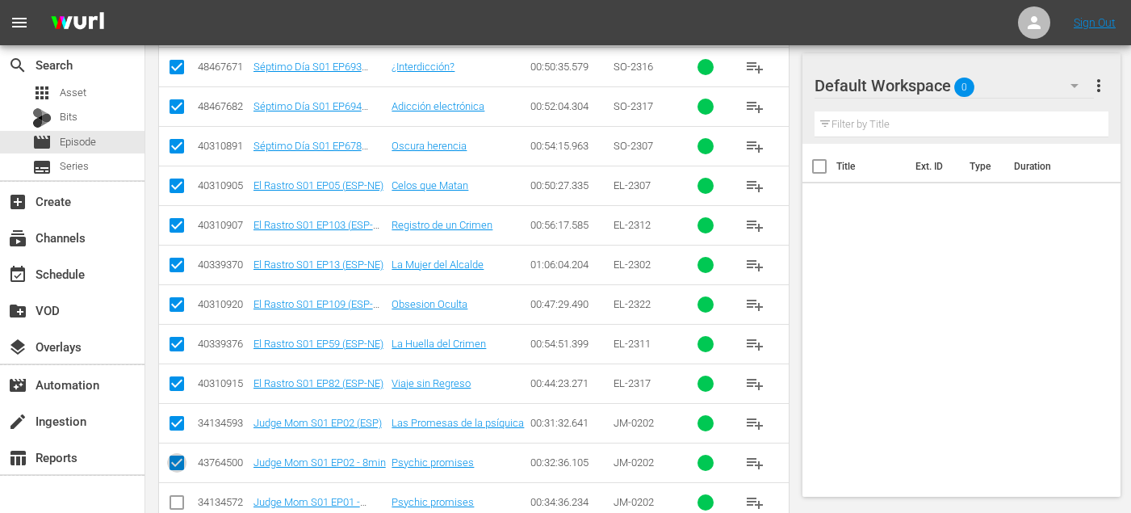
checkbox input "false"
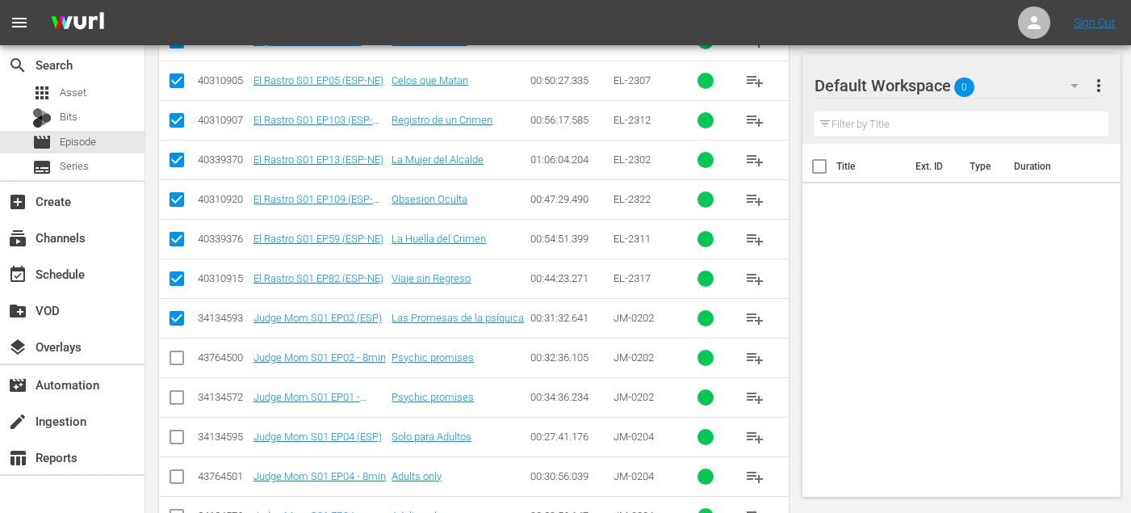
scroll to position [860, 0]
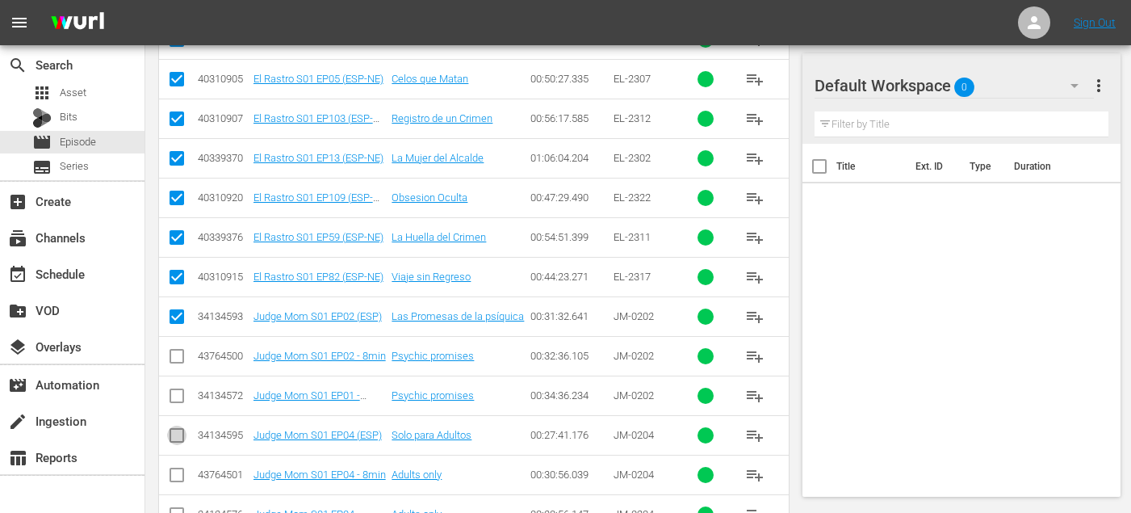
click at [170, 438] on input "checkbox" at bounding box center [176, 438] width 19 height 19
checkbox input "true"
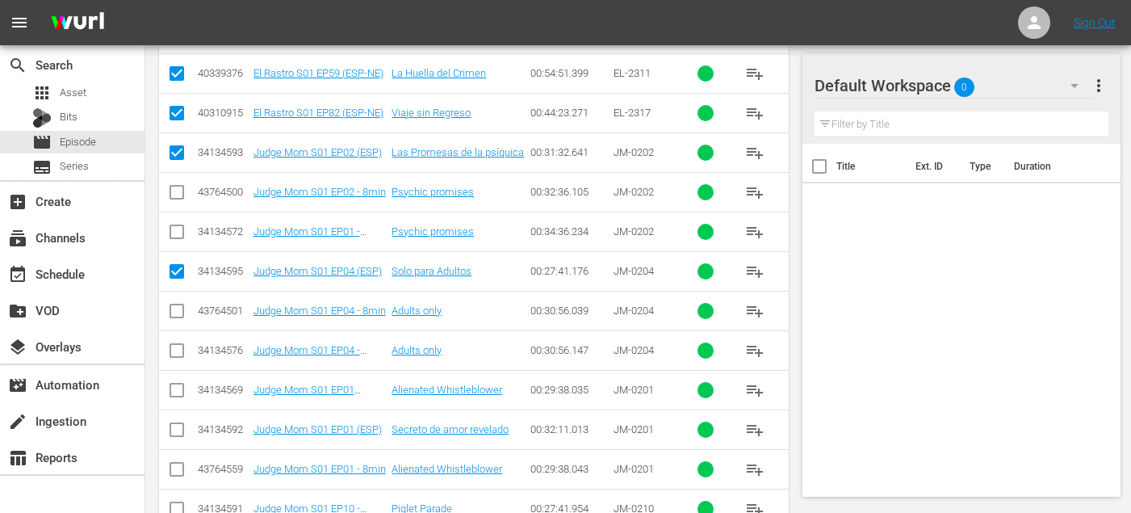
scroll to position [1042, 0]
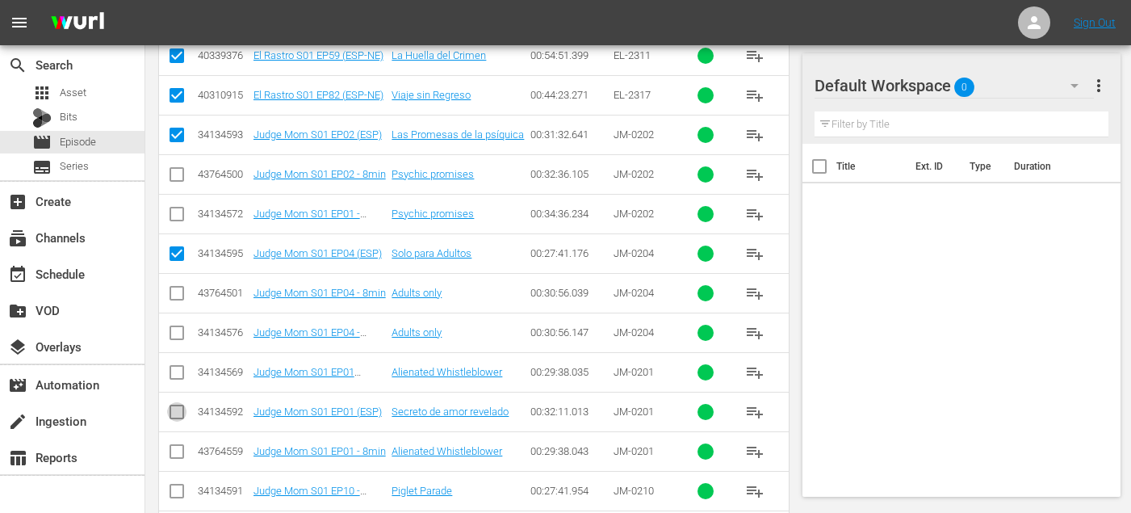
click at [173, 412] on input "checkbox" at bounding box center [176, 414] width 19 height 19
checkbox input "true"
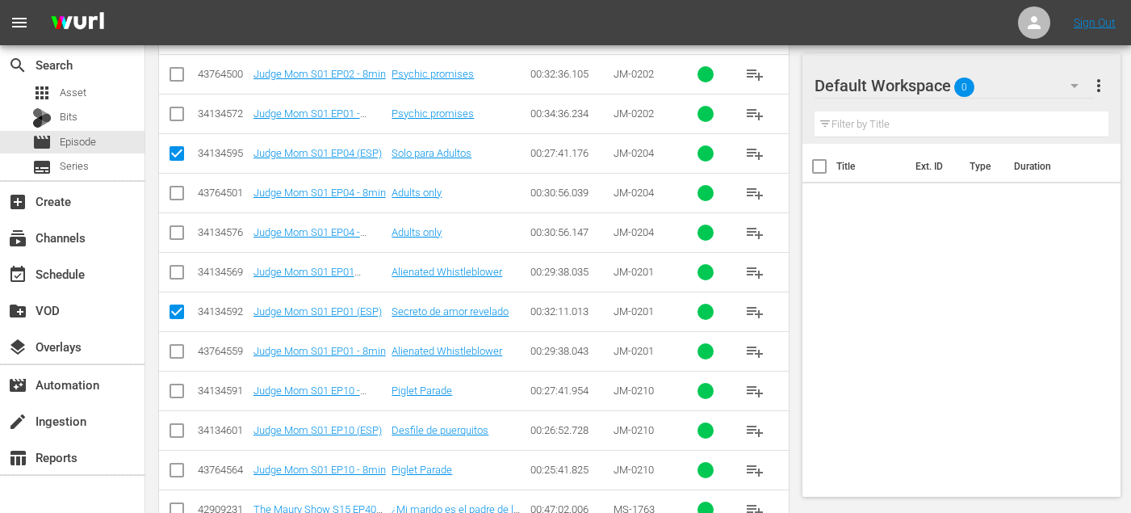
scroll to position [1146, 0]
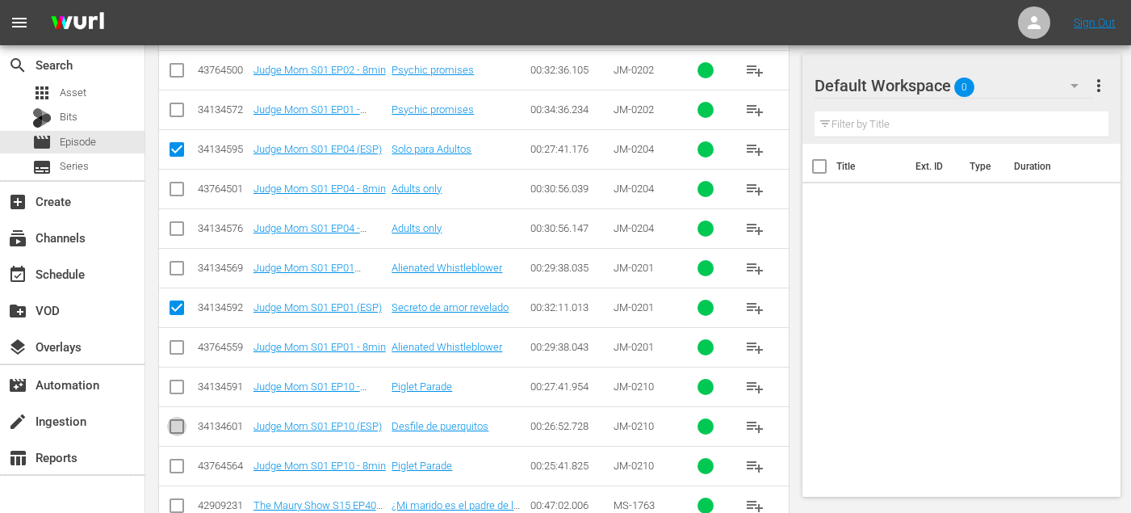
click at [177, 427] on input "checkbox" at bounding box center [176, 429] width 19 height 19
checkbox input "true"
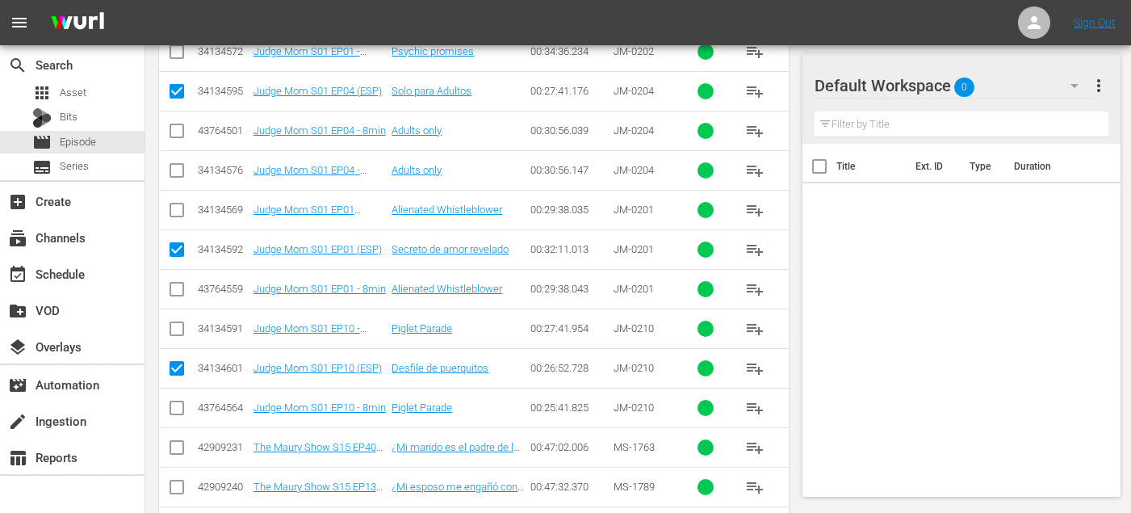
click at [177, 451] on input "checkbox" at bounding box center [176, 450] width 19 height 19
checkbox input "true"
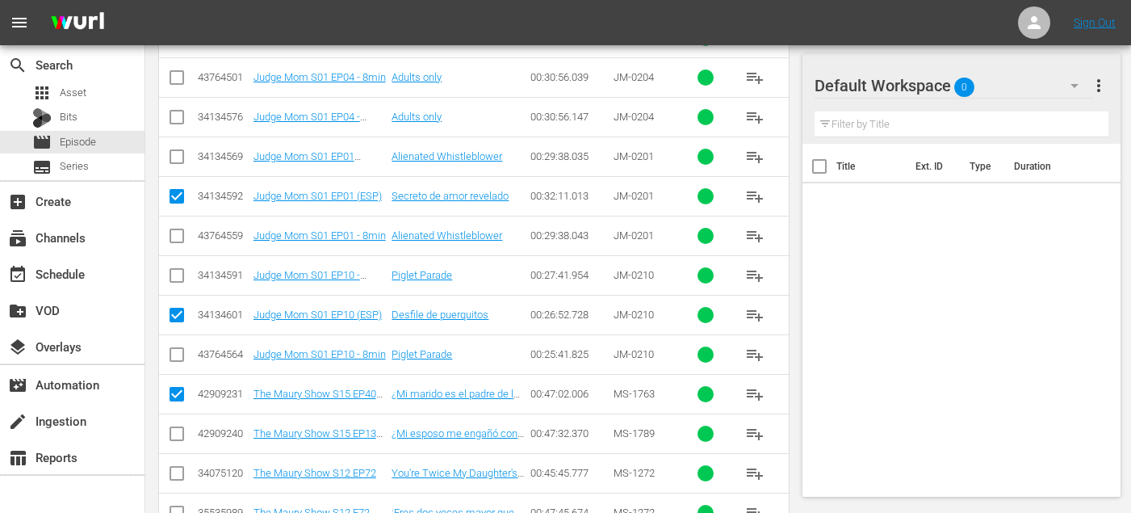
scroll to position [1278, 0]
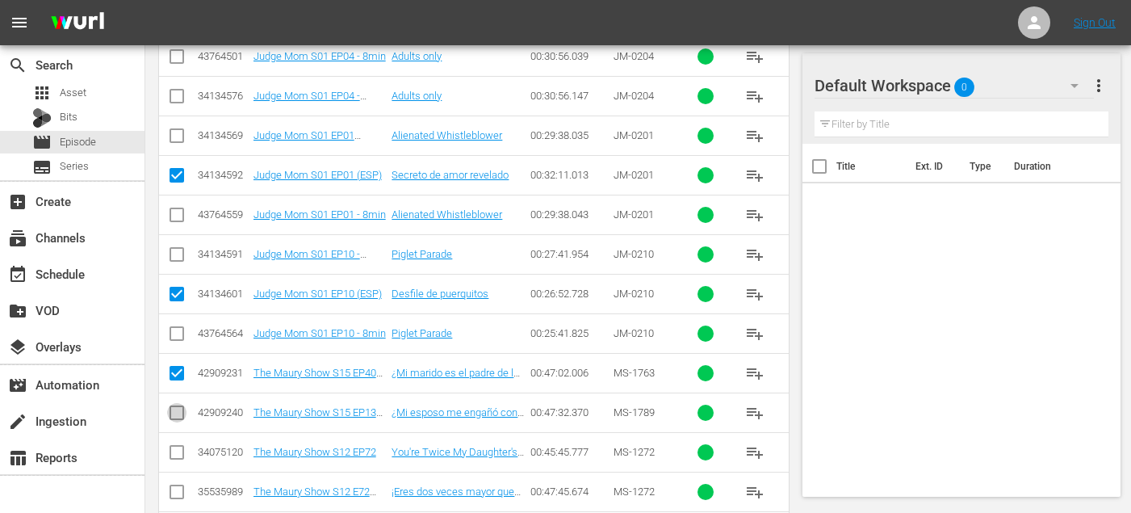
click at [178, 417] on input "checkbox" at bounding box center [176, 415] width 19 height 19
checkbox input "true"
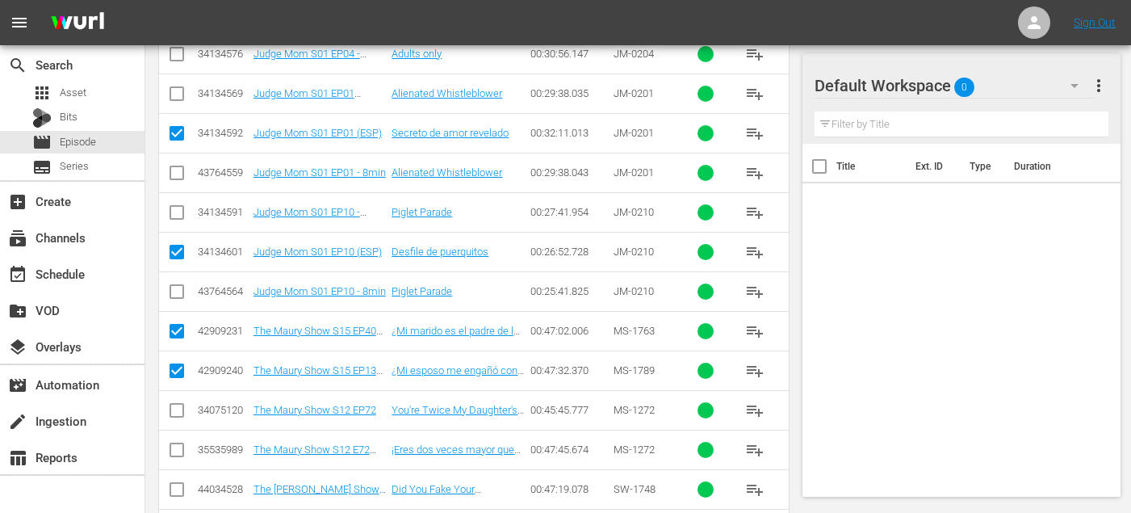
scroll to position [1324, 0]
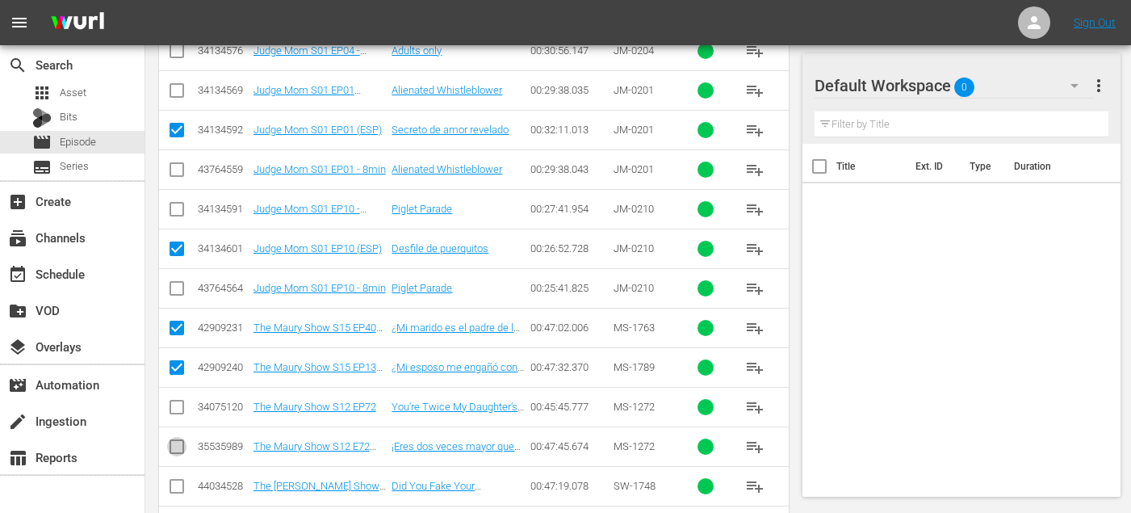
click at [177, 446] on input "checkbox" at bounding box center [176, 449] width 19 height 19
checkbox input "true"
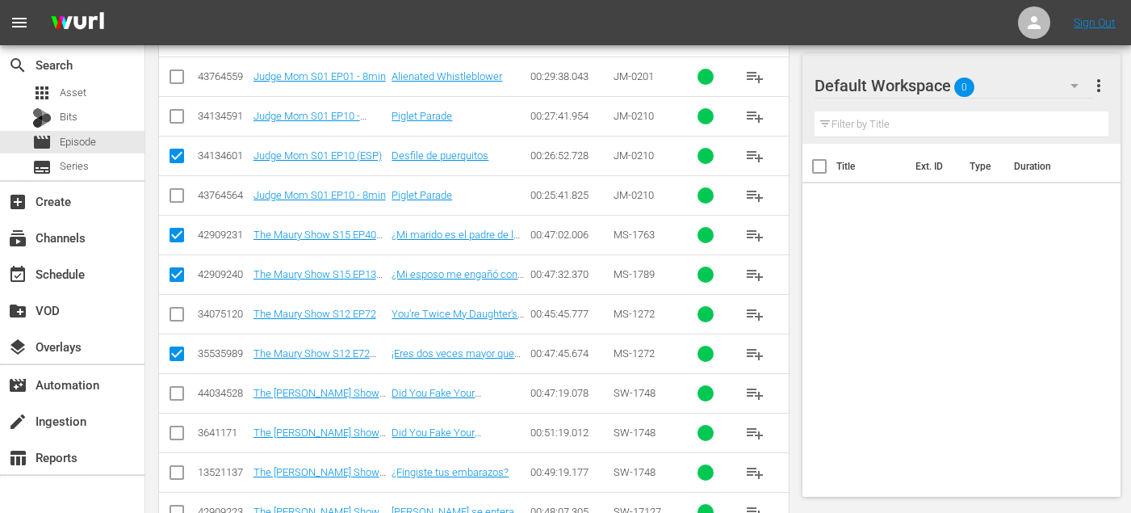
scroll to position [1426, 0]
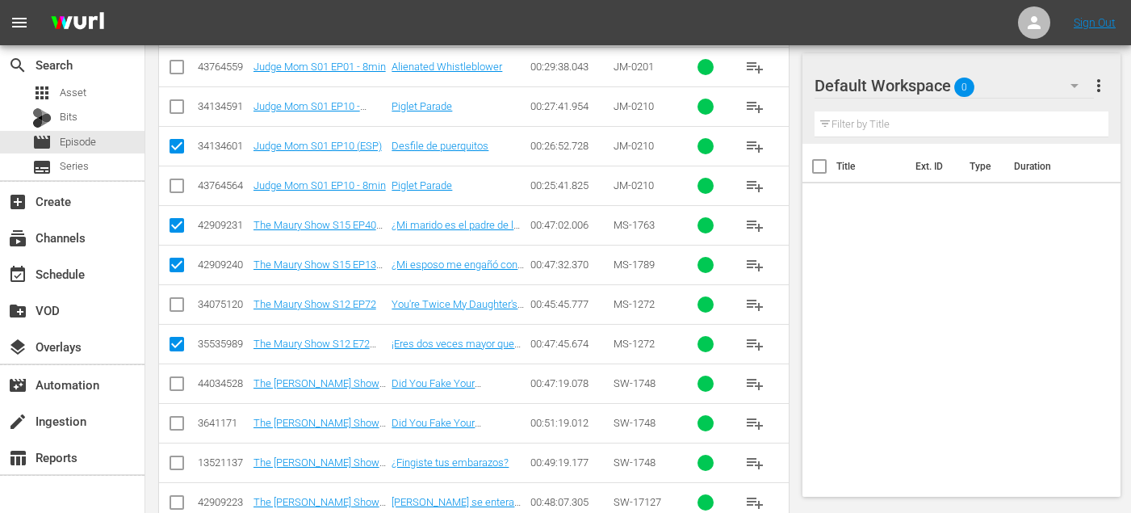
click at [175, 459] on input "checkbox" at bounding box center [176, 465] width 19 height 19
checkbox input "true"
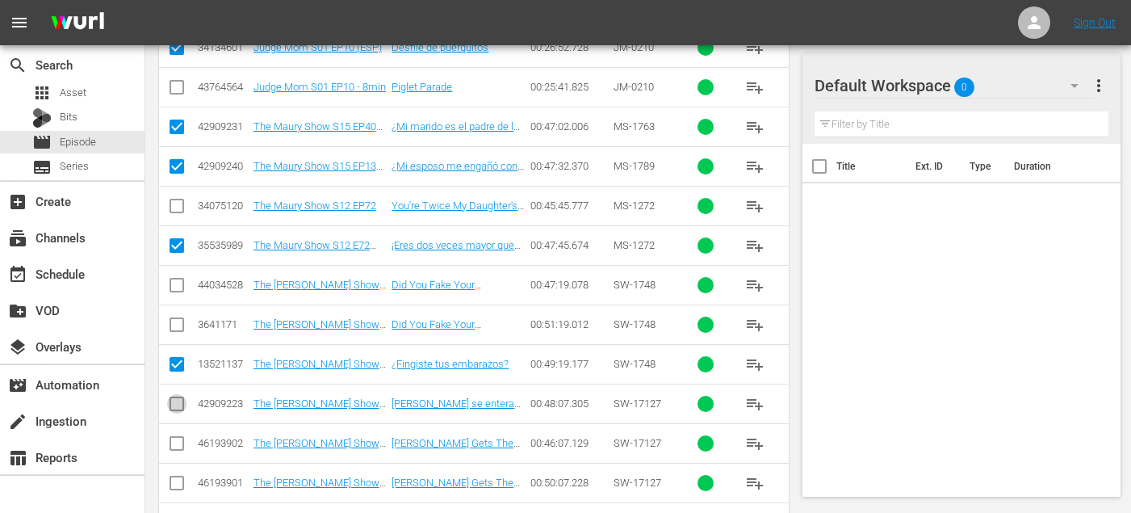
click at [170, 400] on input "checkbox" at bounding box center [176, 406] width 19 height 19
checkbox input "true"
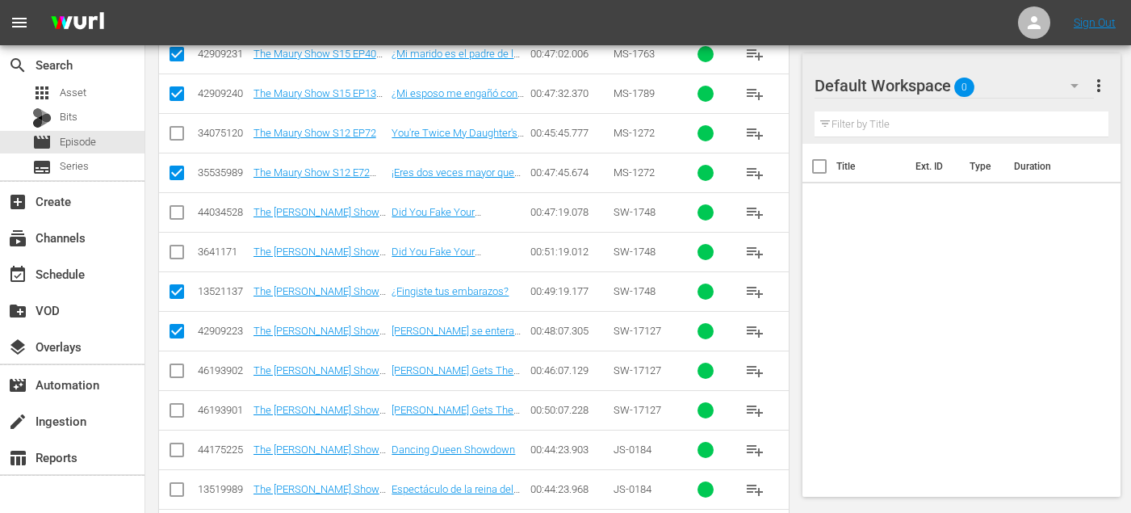
scroll to position [1651, 0]
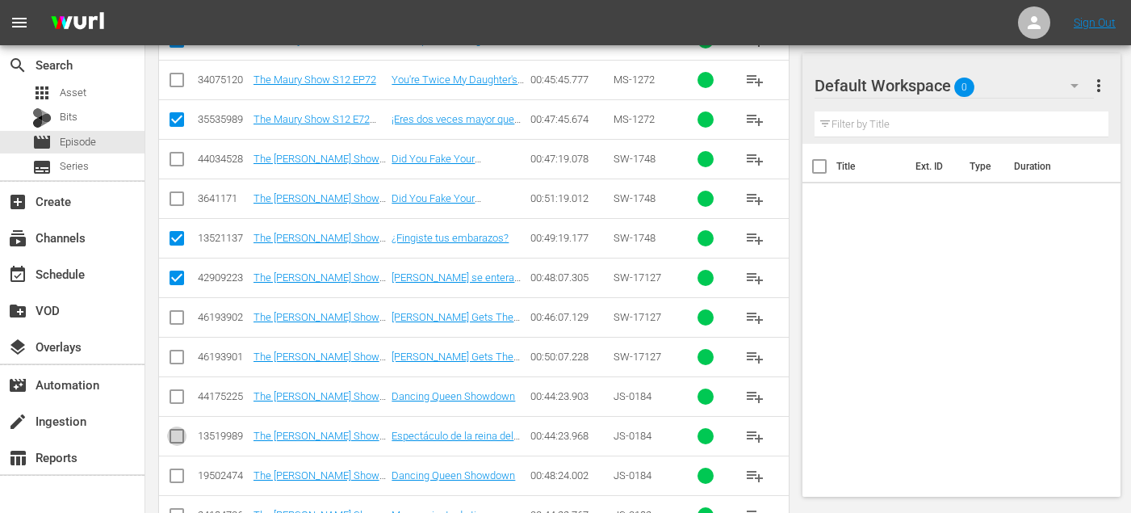
click at [173, 440] on input "checkbox" at bounding box center [176, 439] width 19 height 19
checkbox input "true"
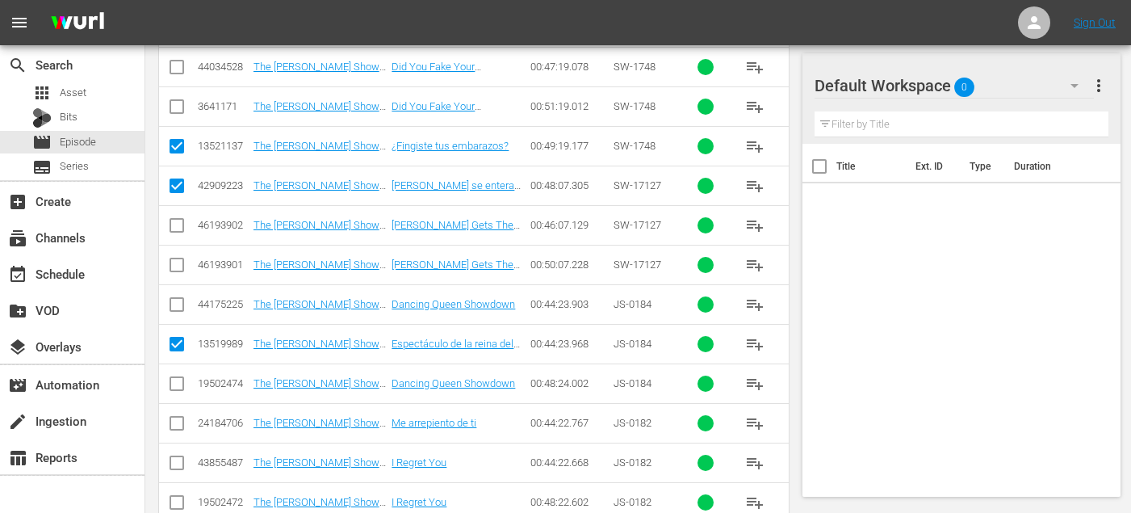
click at [175, 422] on input "checkbox" at bounding box center [176, 426] width 19 height 19
checkbox input "true"
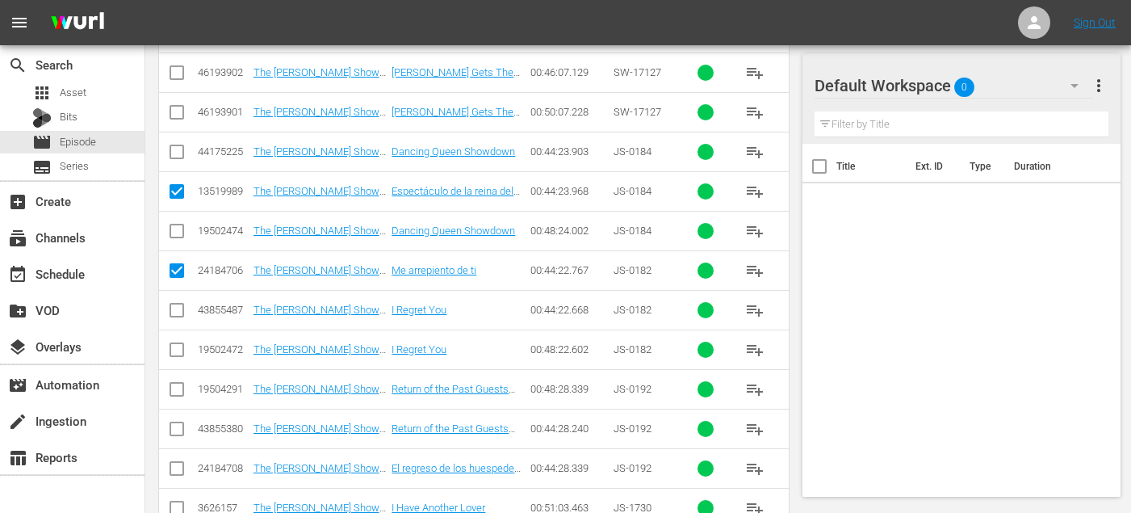
click at [176, 473] on input "checkbox" at bounding box center [176, 471] width 19 height 19
checkbox input "true"
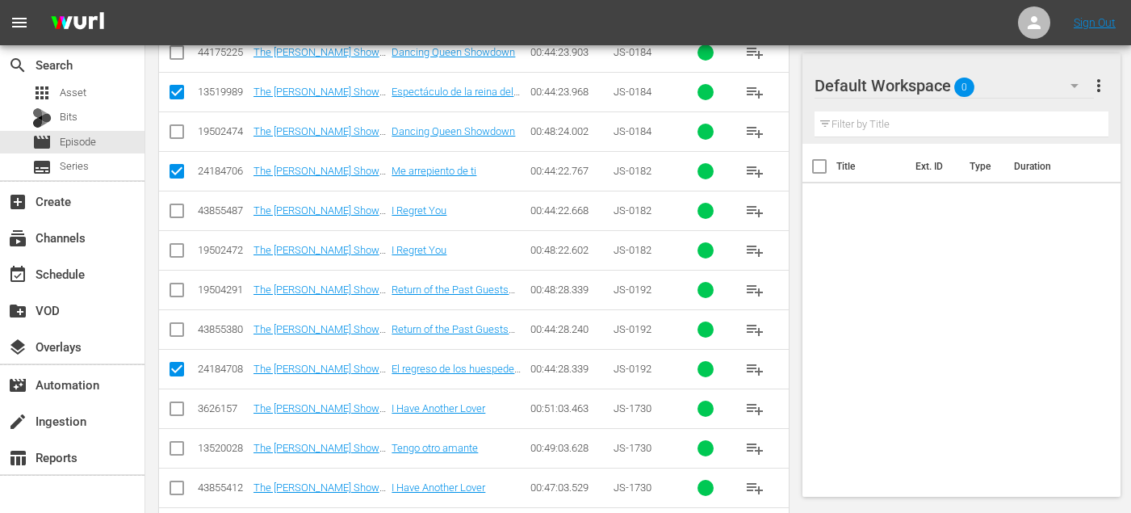
scroll to position [2002, 0]
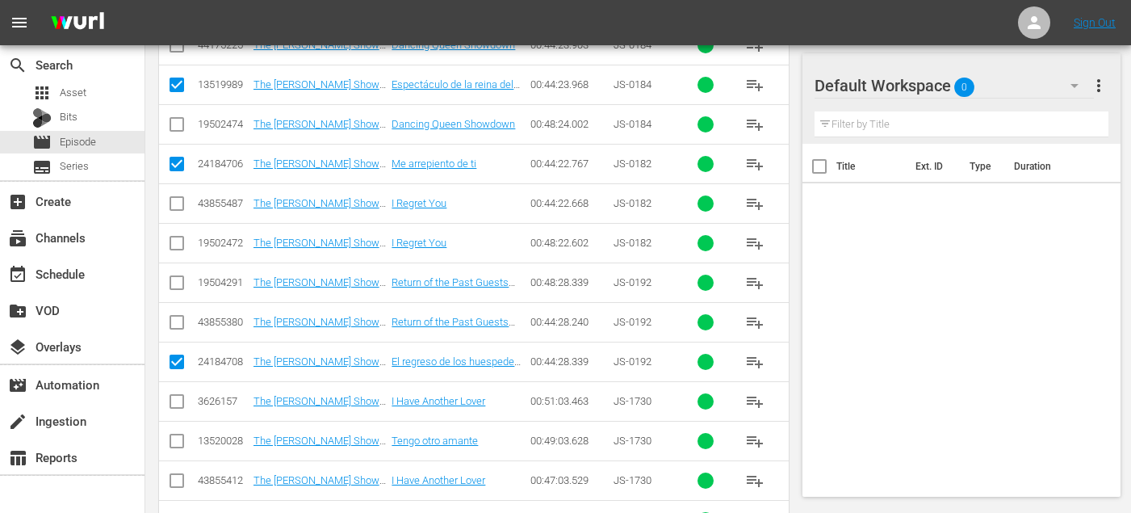
click at [181, 434] on input "checkbox" at bounding box center [176, 443] width 19 height 19
checkbox input "true"
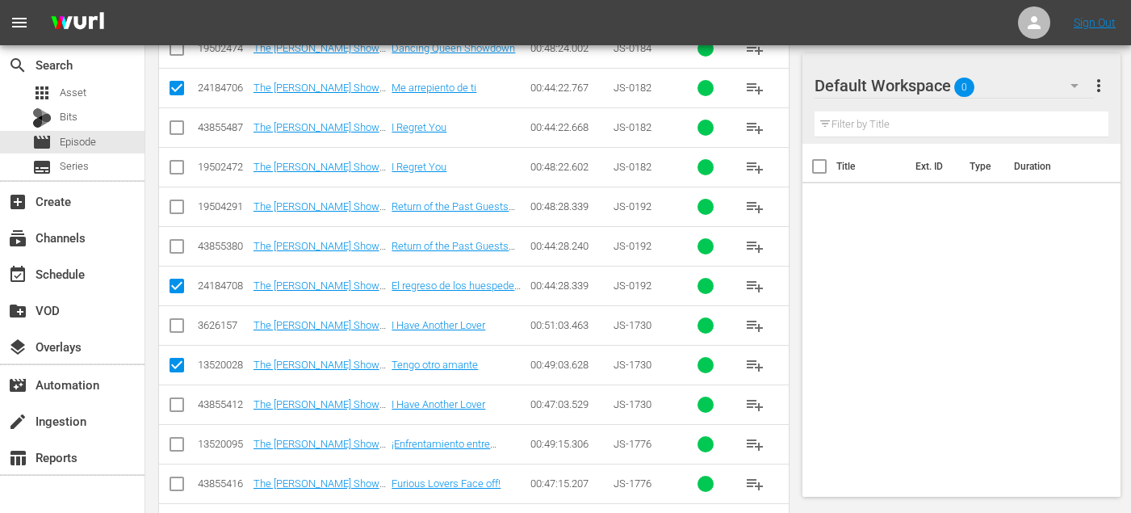
scroll to position [2097, 0]
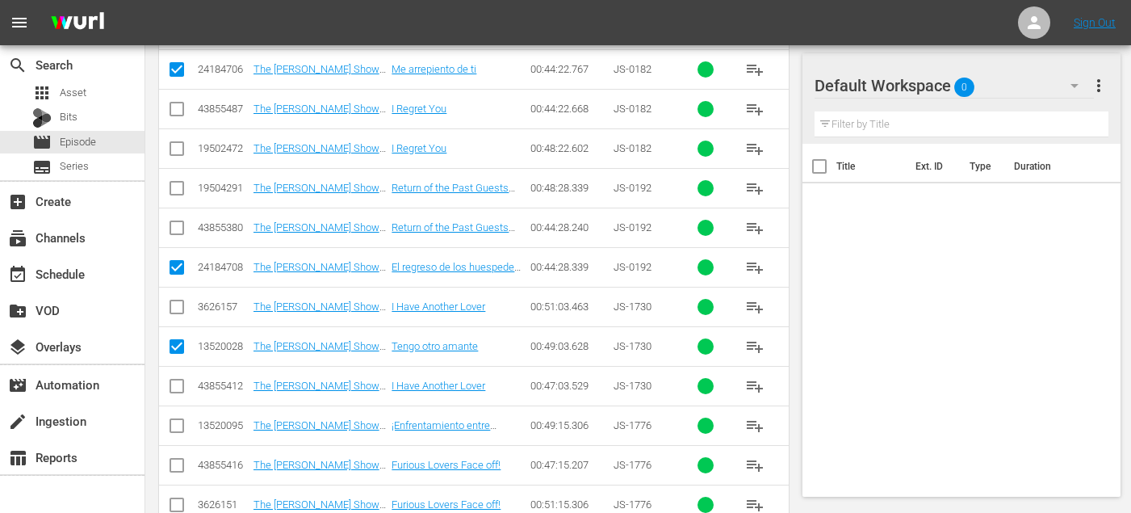
click at [180, 422] on input "checkbox" at bounding box center [176, 428] width 19 height 19
checkbox input "true"
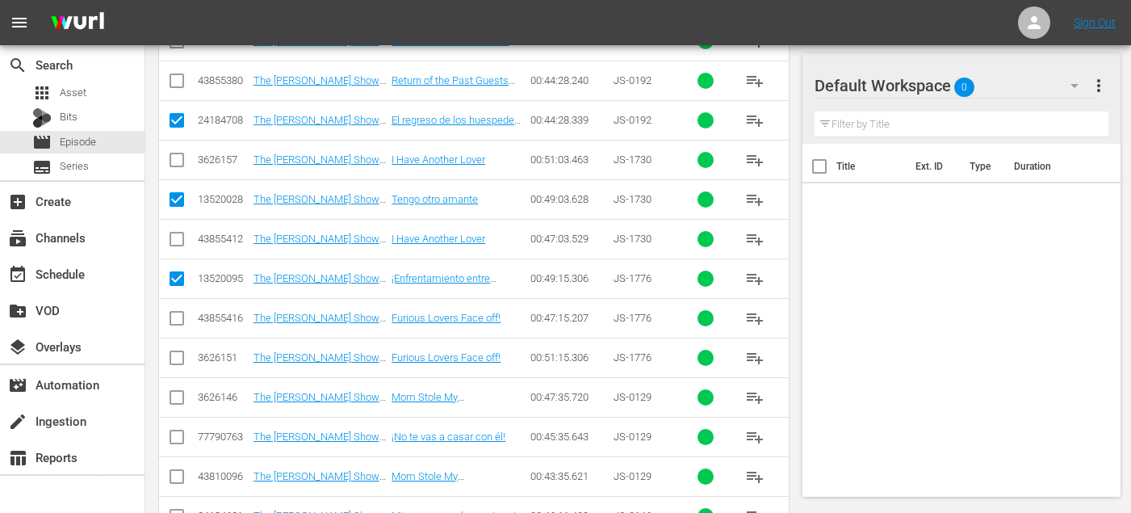
scroll to position [2244, 0]
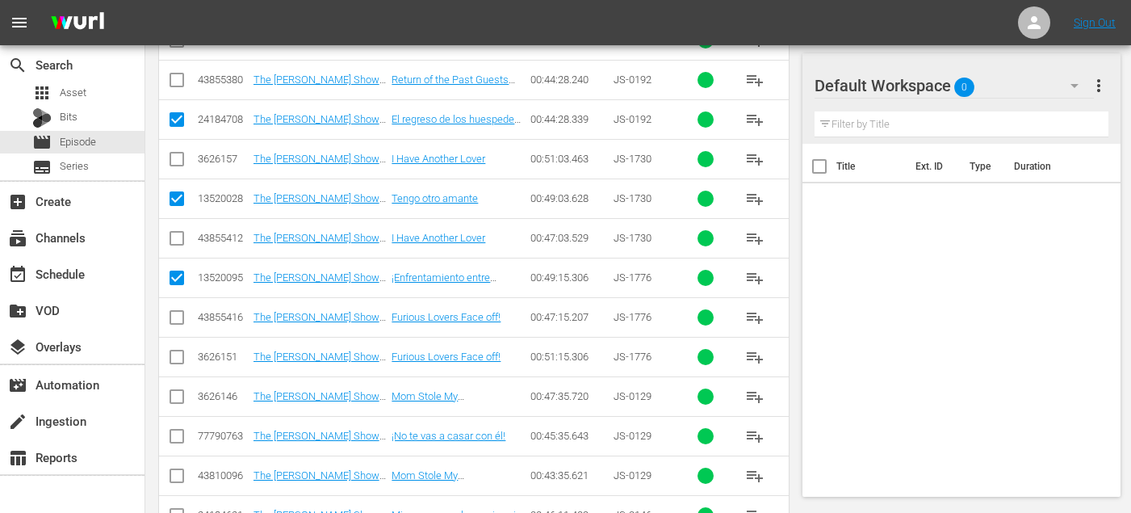
click at [176, 437] on input "checkbox" at bounding box center [176, 439] width 19 height 19
checkbox input "true"
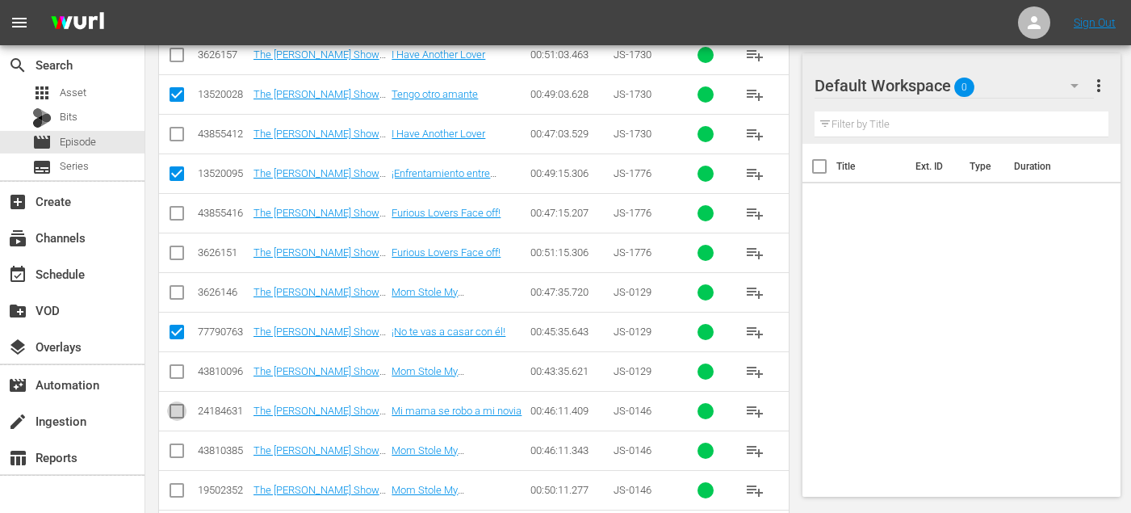
click at [184, 420] on input "checkbox" at bounding box center [176, 414] width 19 height 19
checkbox input "true"
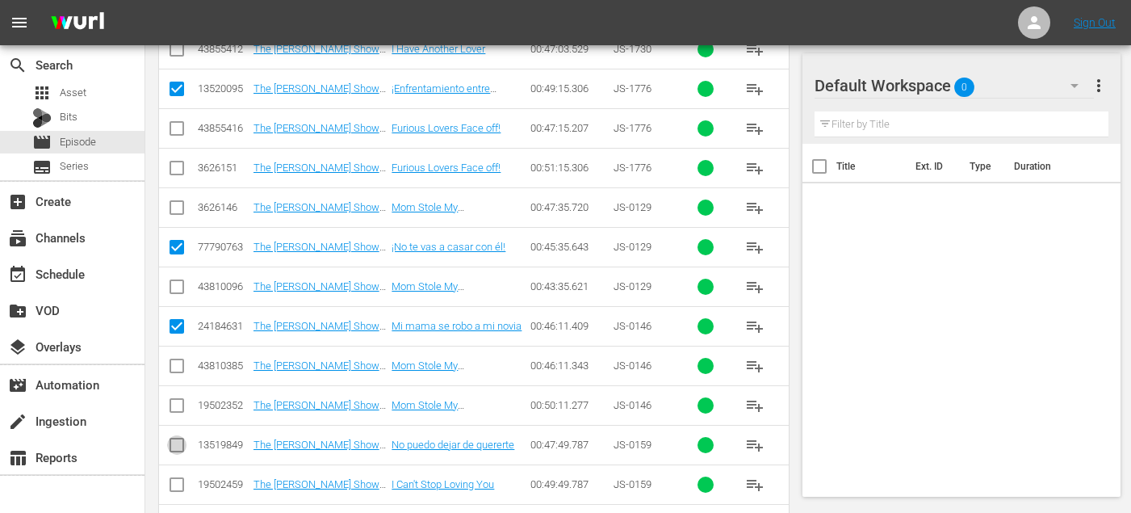
click at [172, 443] on input "checkbox" at bounding box center [176, 448] width 19 height 19
checkbox input "true"
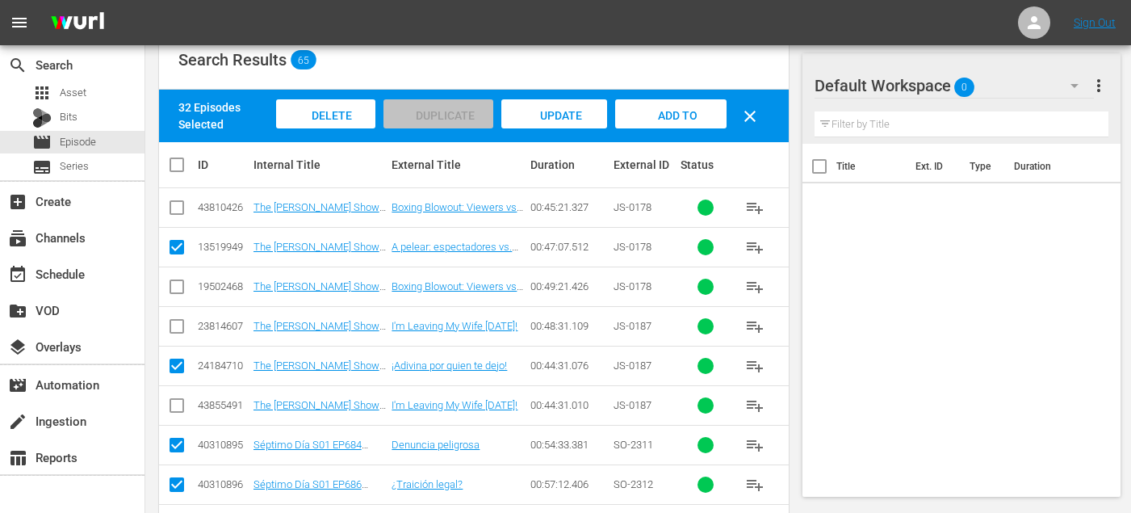
scroll to position [0, 0]
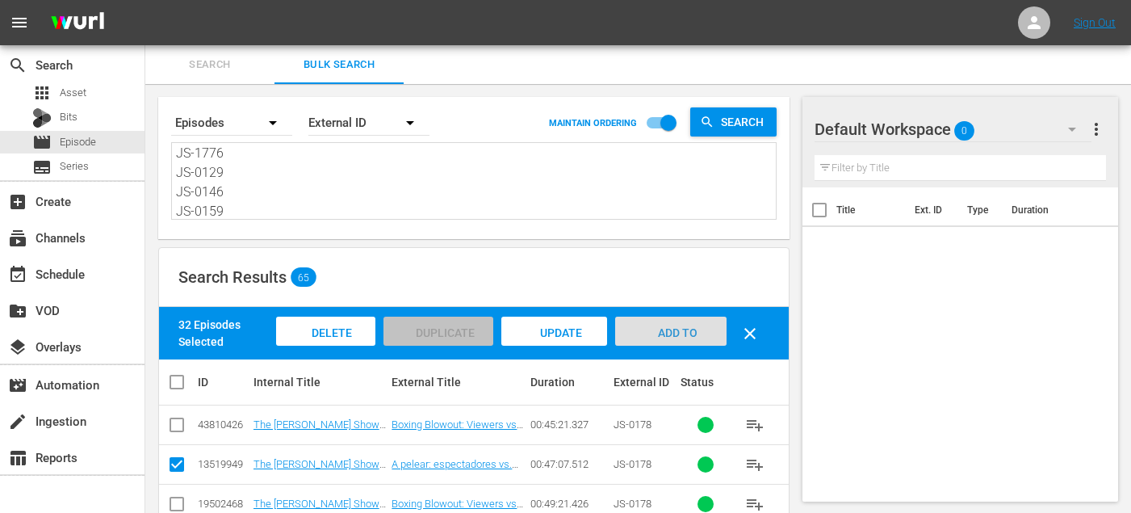
click at [657, 337] on span "Add to Workspace" at bounding box center [671, 348] width 79 height 44
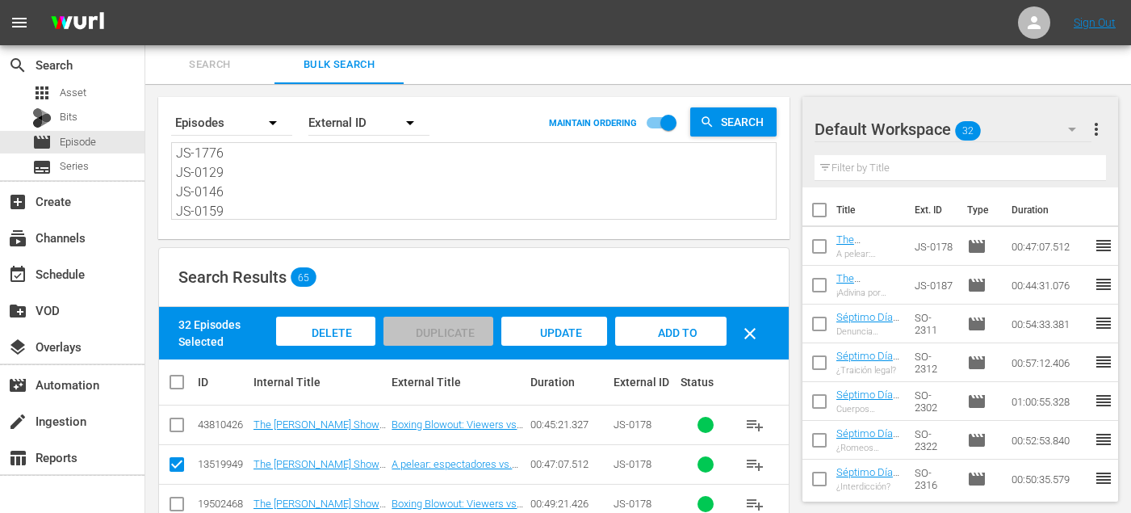
click at [198, 77] on button "Search" at bounding box center [209, 64] width 129 height 39
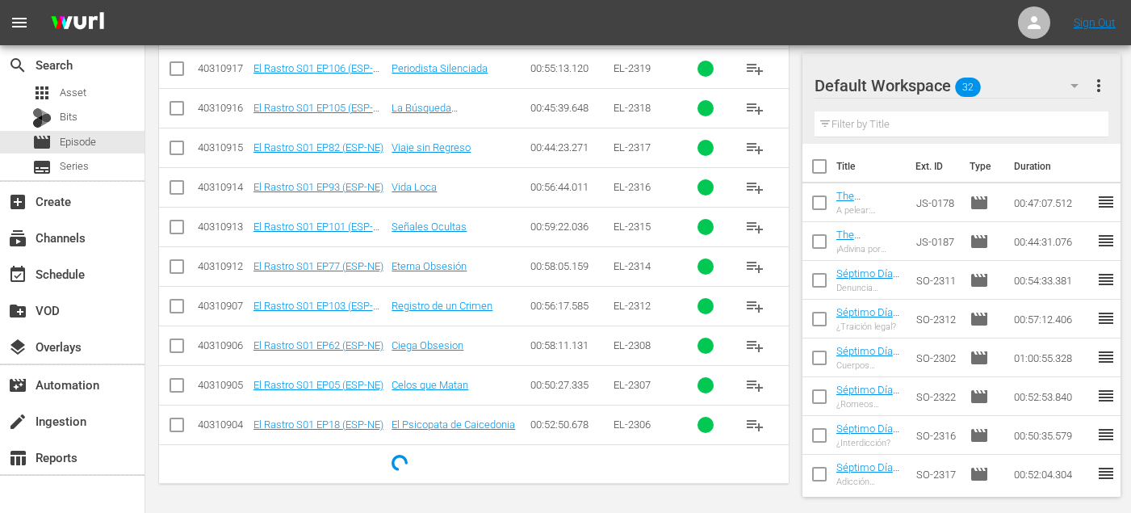
scroll to position [963, 0]
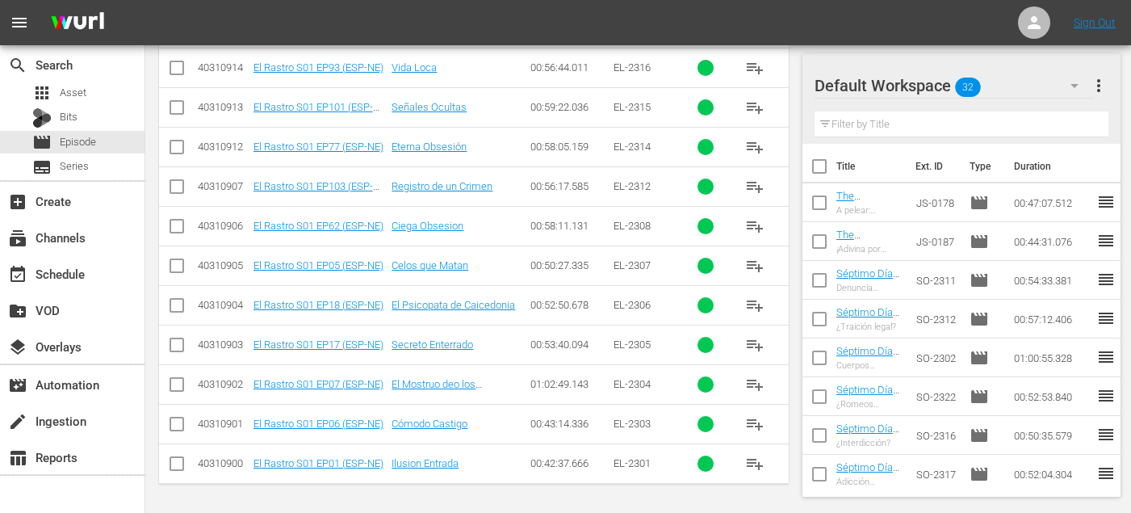
click at [745, 387] on button "playlist_add" at bounding box center [755, 384] width 39 height 39
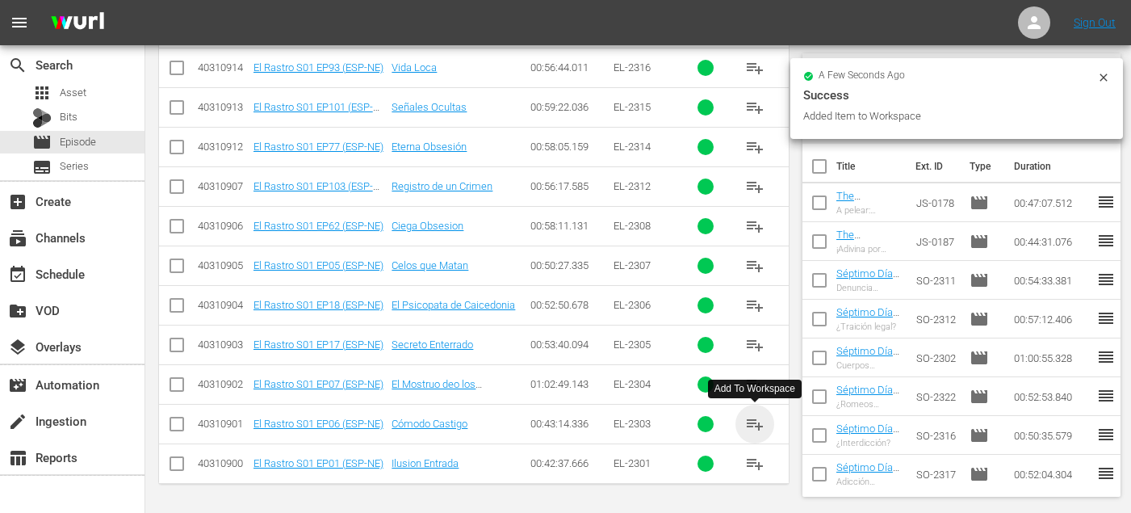
click at [750, 428] on span "playlist_add" at bounding box center [754, 423] width 19 height 19
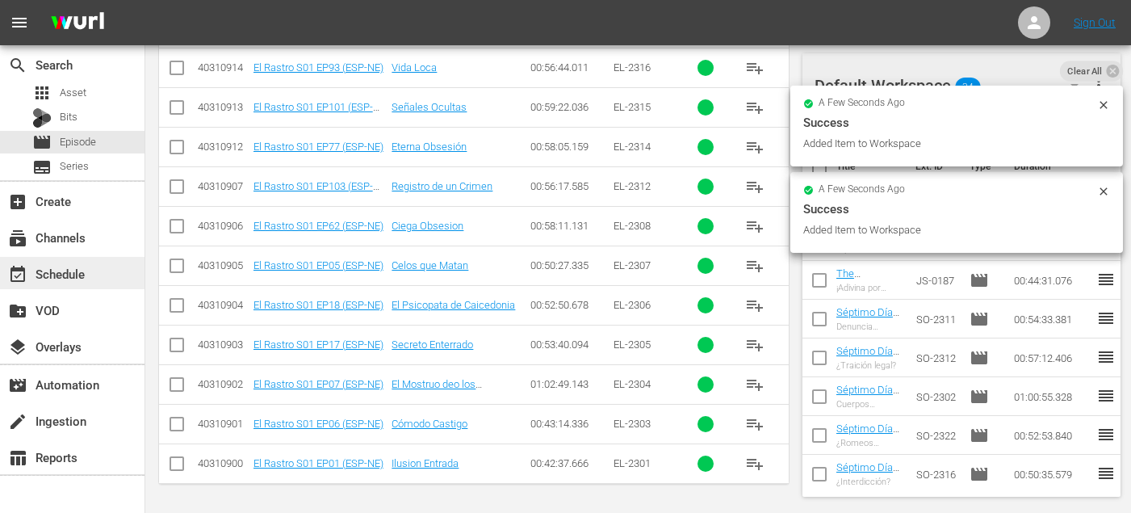
click at [90, 278] on div "event_available Schedule" at bounding box center [72, 273] width 145 height 32
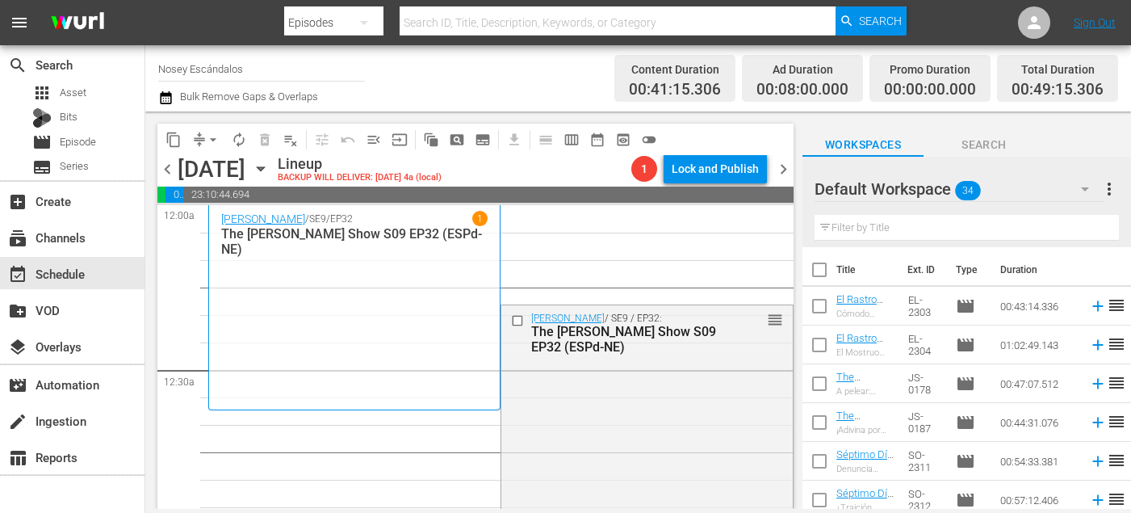
click at [521, 317] on input "checkbox" at bounding box center [519, 320] width 17 height 14
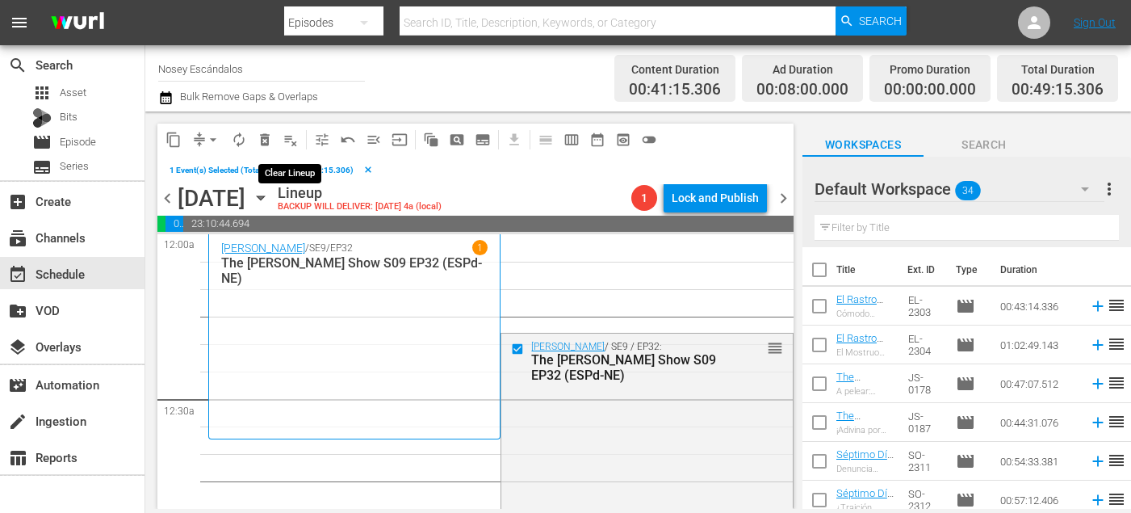
click at [267, 138] on span "delete_forever_outlined" at bounding box center [265, 140] width 16 height 16
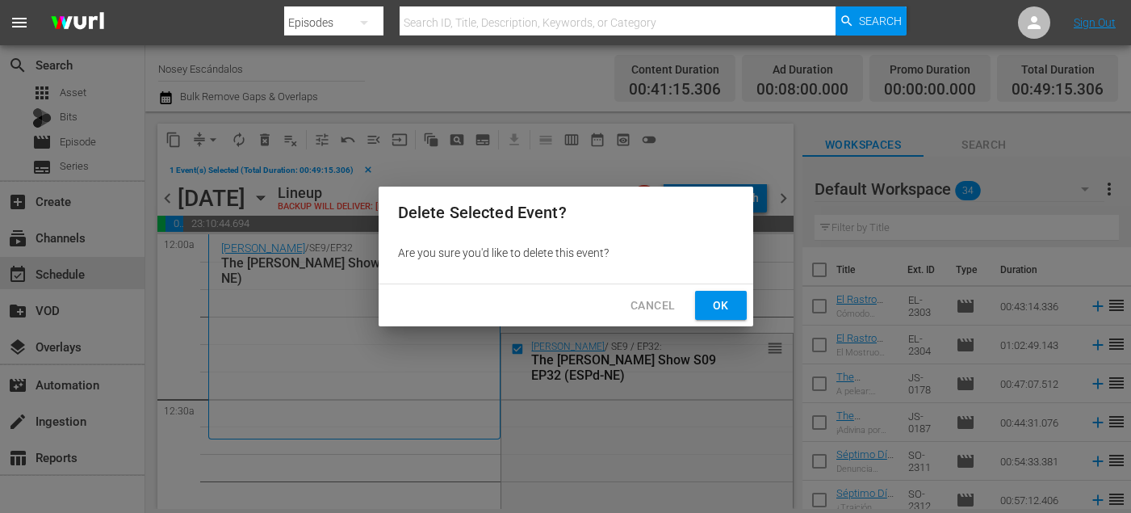
click at [718, 301] on span "Ok" at bounding box center [721, 306] width 26 height 20
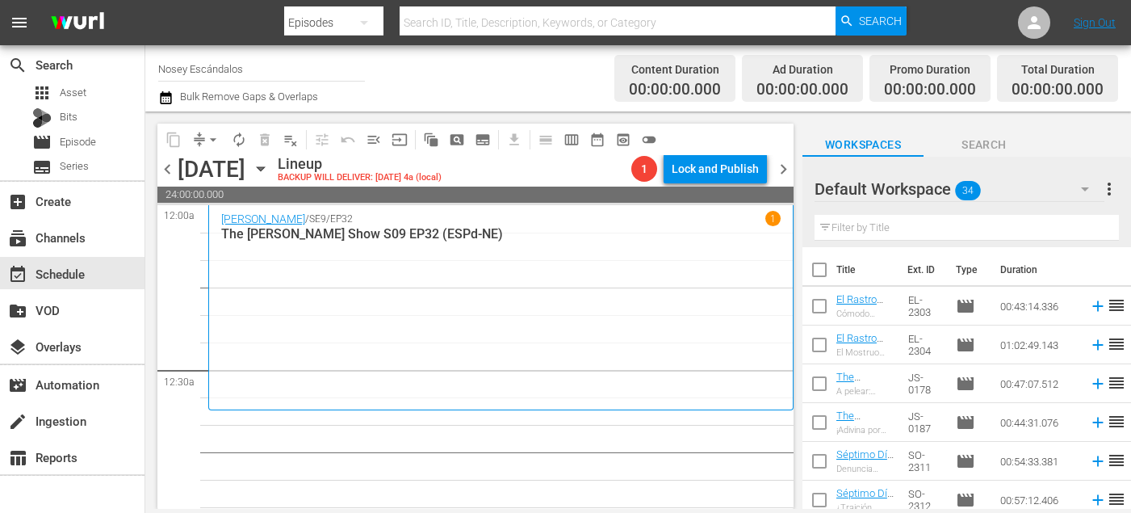
click at [815, 276] on input "checkbox" at bounding box center [820, 273] width 34 height 34
checkbox input "true"
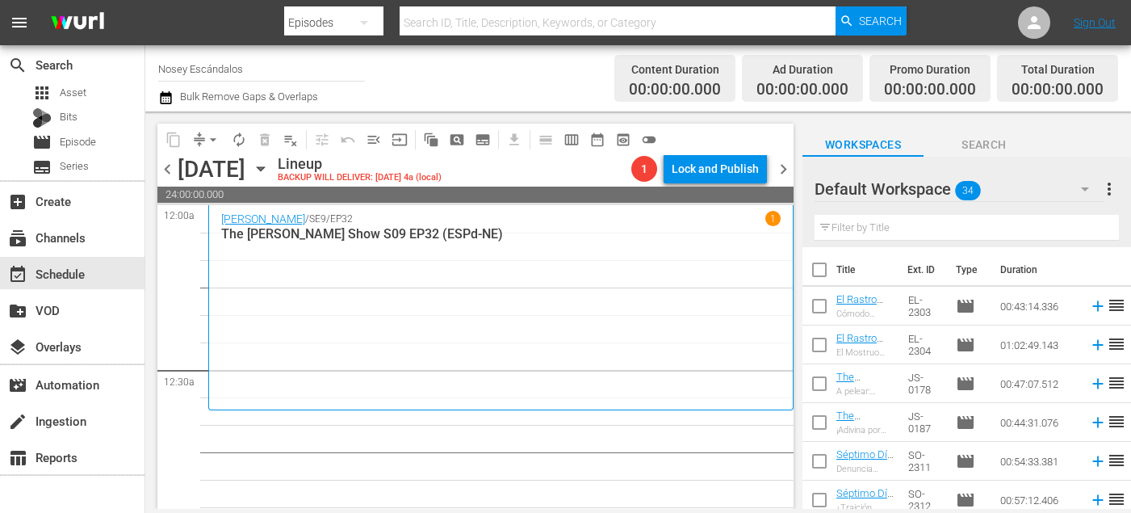
checkbox input "true"
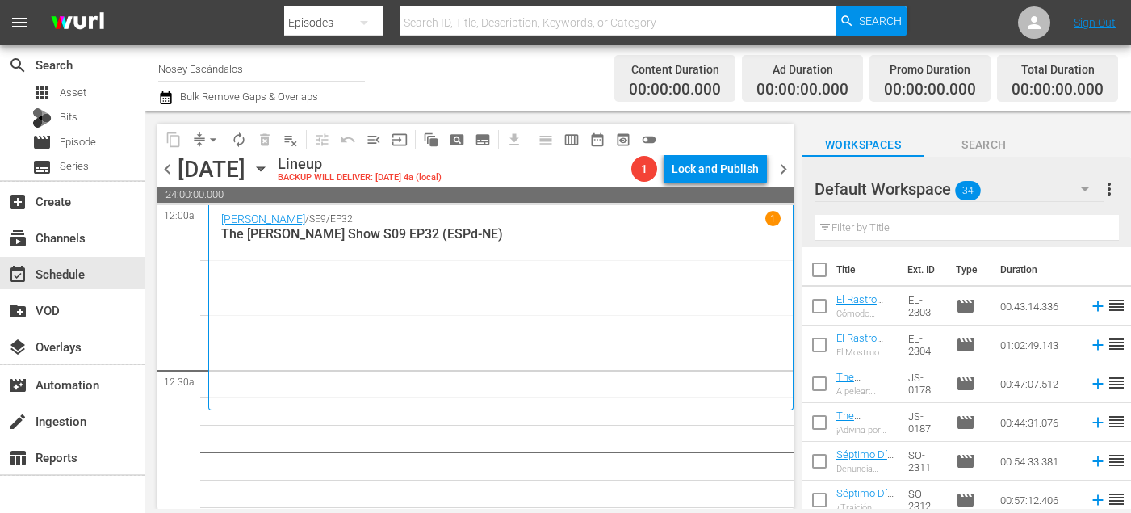
checkbox input "true"
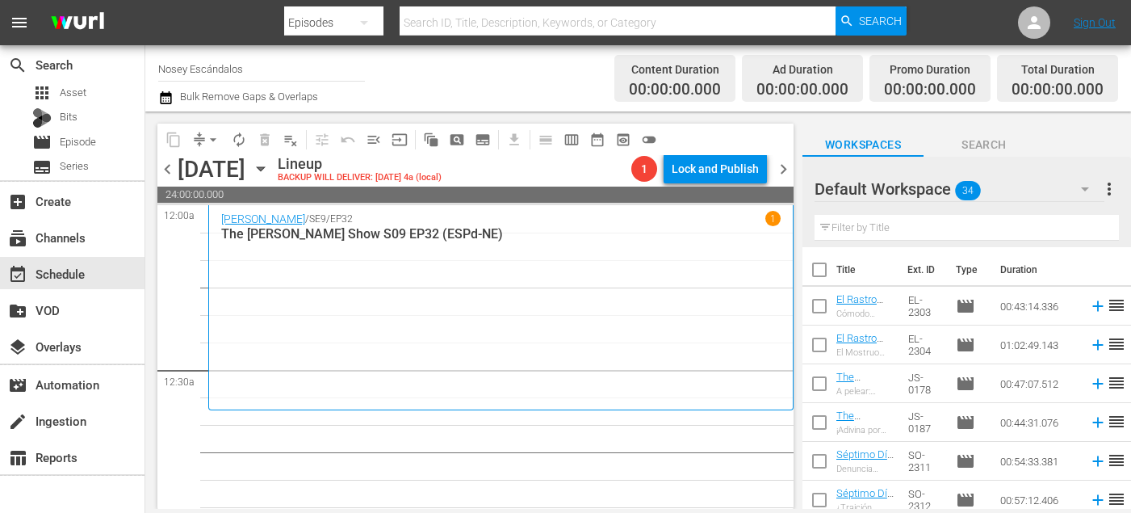
checkbox input "true"
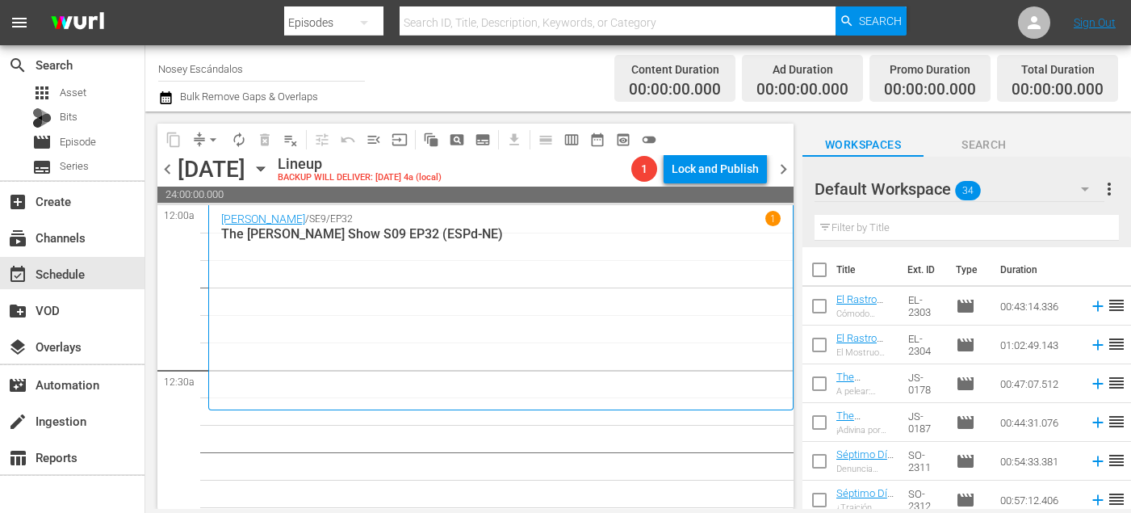
checkbox input "true"
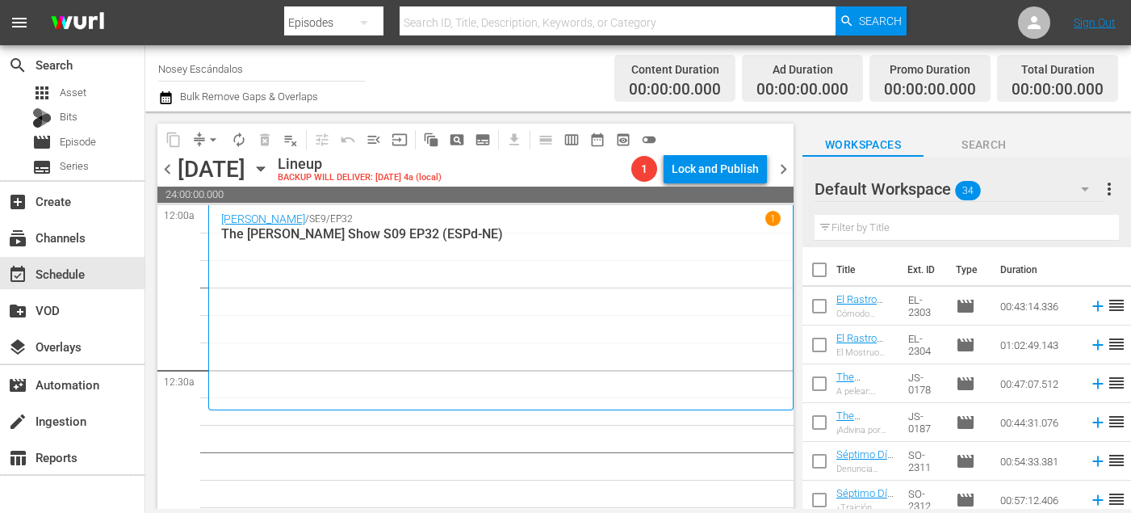
checkbox input "true"
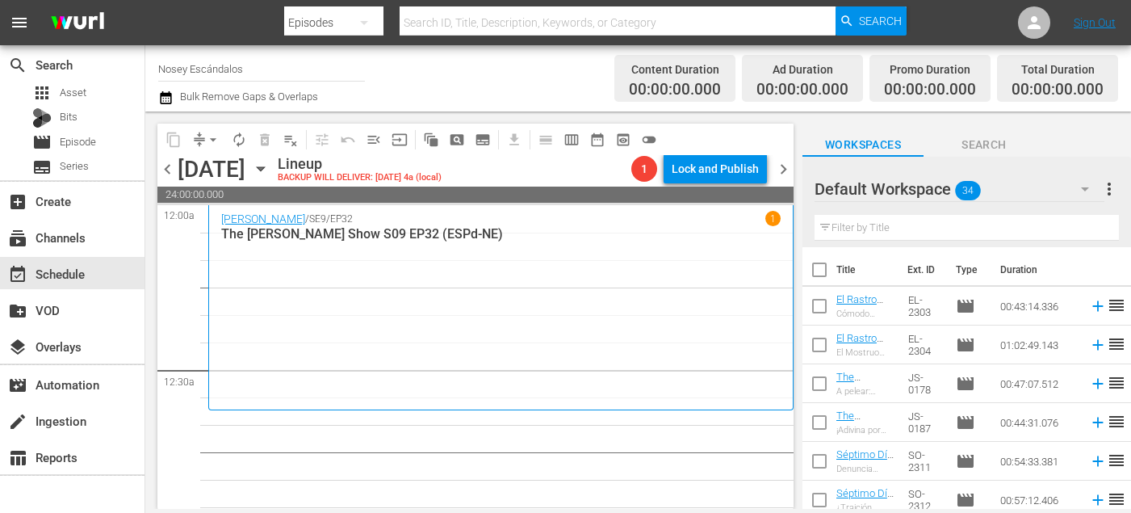
checkbox input "true"
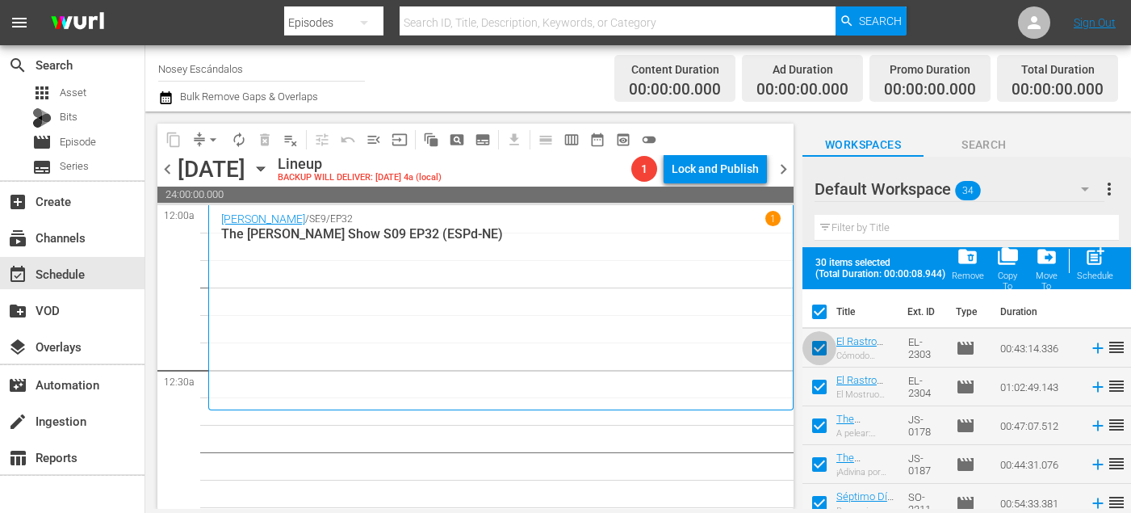
click at [817, 352] on input "checkbox" at bounding box center [820, 351] width 34 height 34
checkbox input "false"
click at [817, 384] on input "checkbox" at bounding box center [820, 390] width 34 height 34
checkbox input "false"
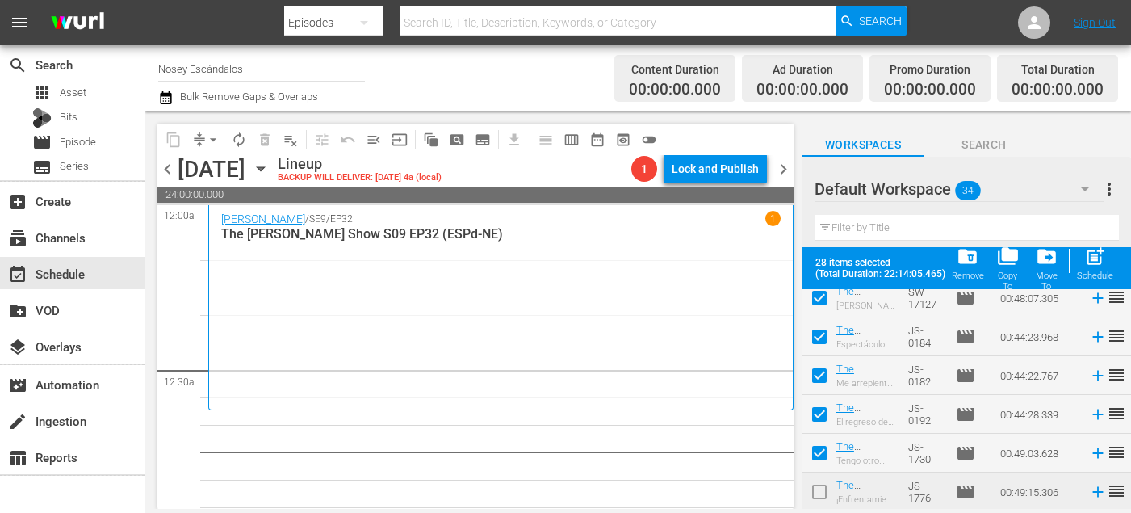
scroll to position [1136, 0]
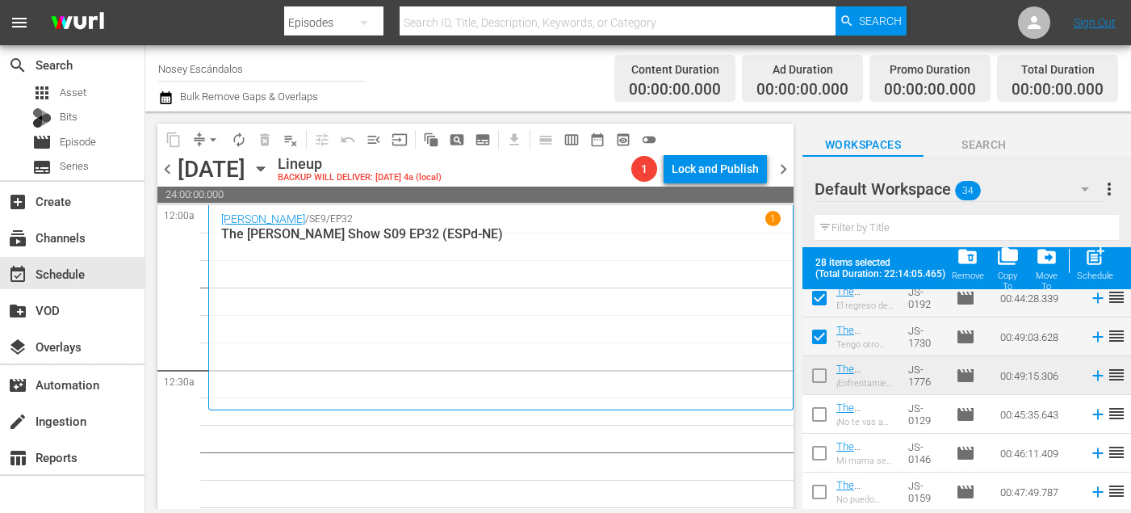
click at [821, 416] on input "checkbox" at bounding box center [820, 418] width 34 height 34
checkbox input "true"
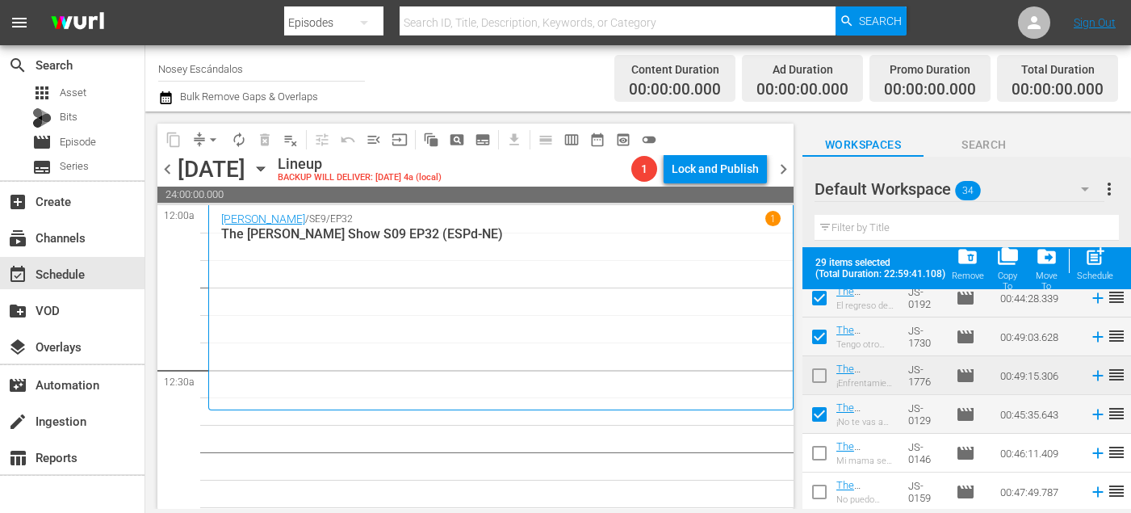
drag, startPoint x: 821, startPoint y: 456, endPoint x: 821, endPoint y: 473, distance: 17.0
click at [821, 456] on input "checkbox" at bounding box center [820, 456] width 34 height 34
checkbox input "true"
click at [821, 486] on input "checkbox" at bounding box center [820, 495] width 34 height 34
checkbox input "true"
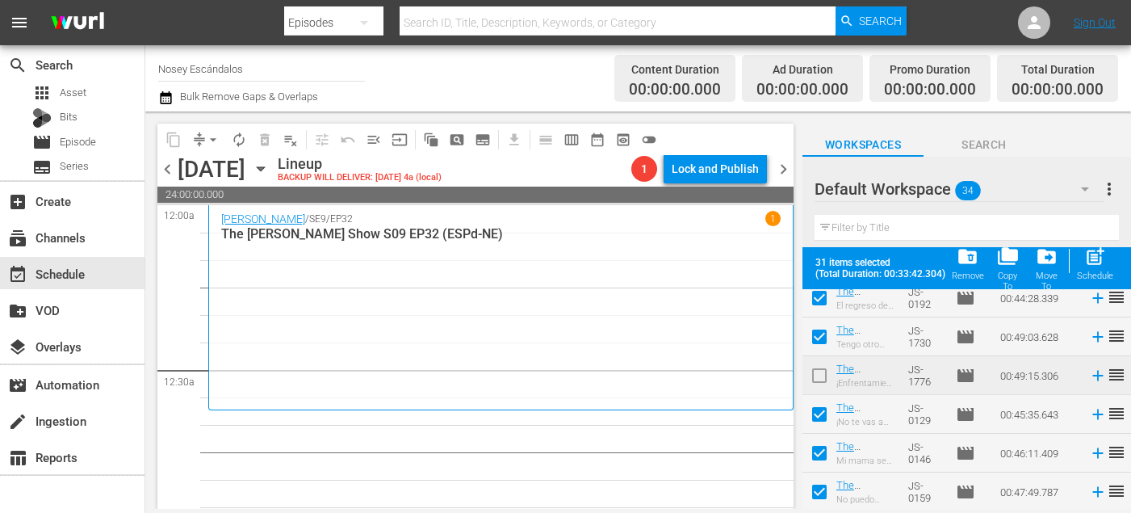
click at [1102, 265] on span "post_add" at bounding box center [1096, 257] width 22 height 22
checkbox input "false"
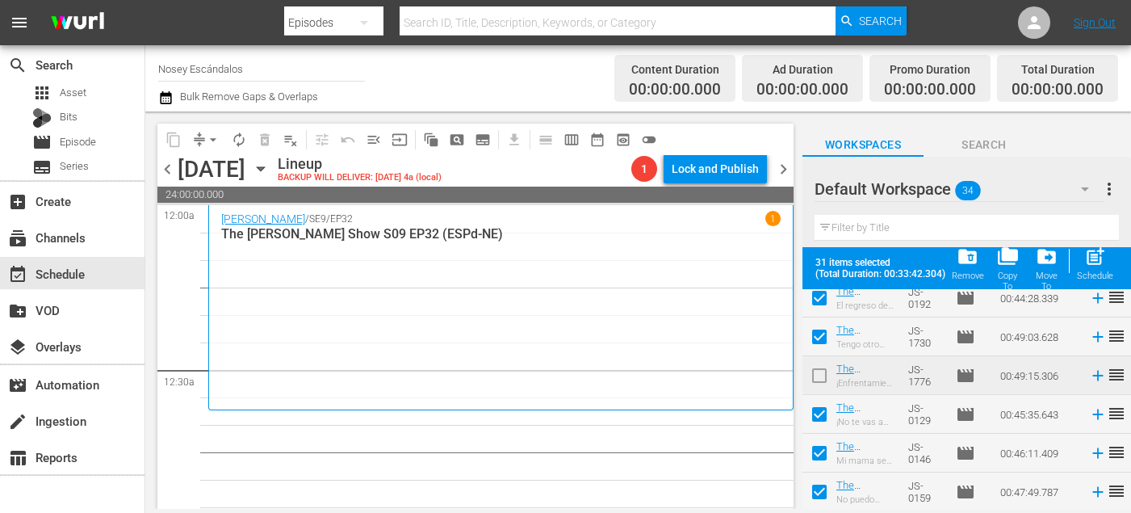
checkbox input "false"
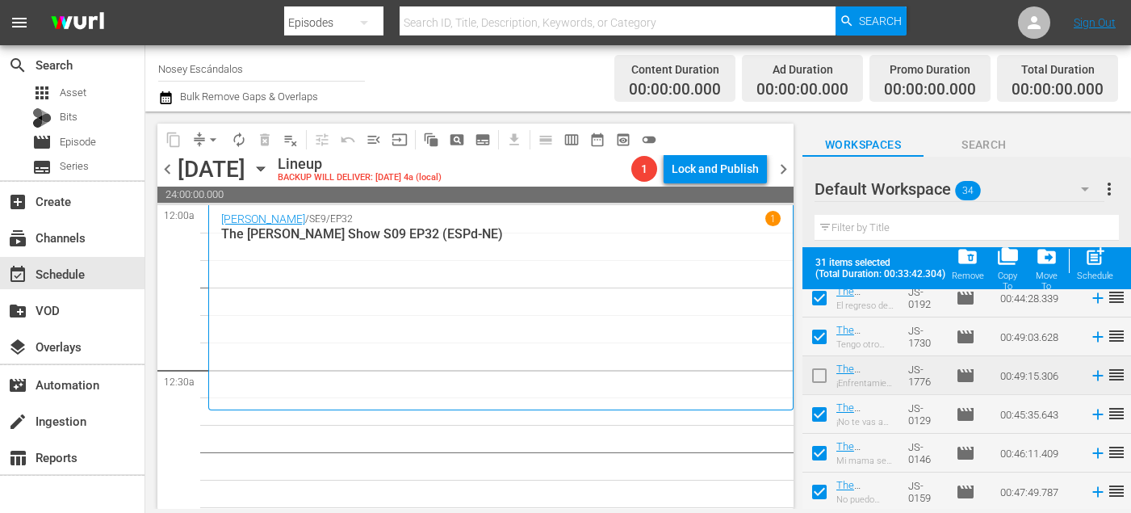
checkbox input "false"
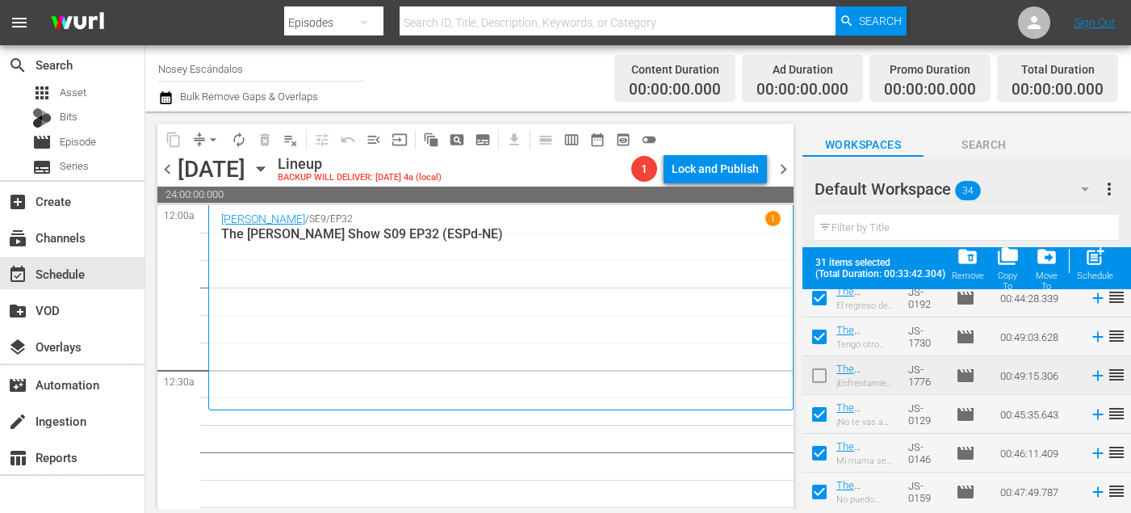
checkbox input "false"
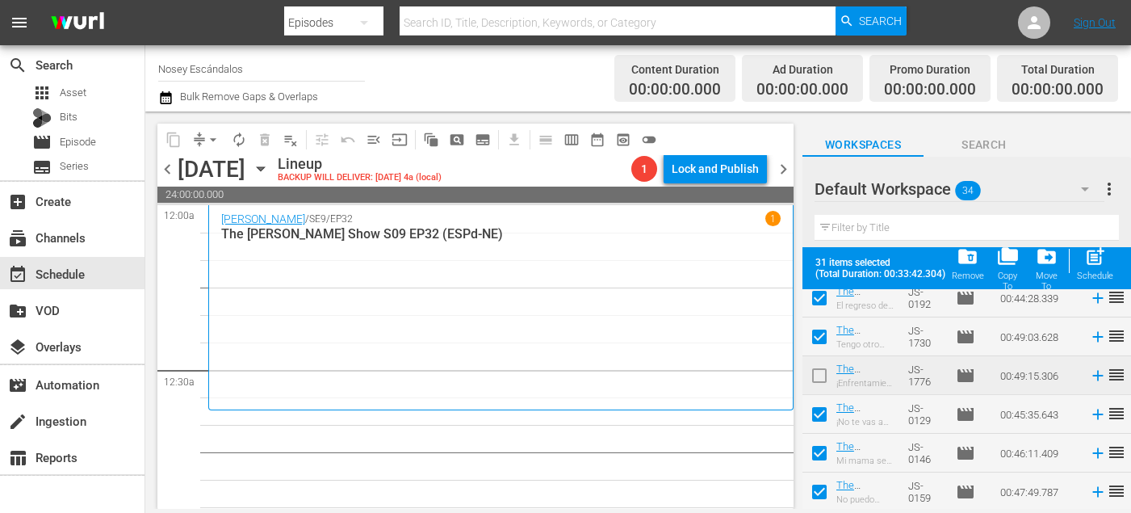
checkbox input "false"
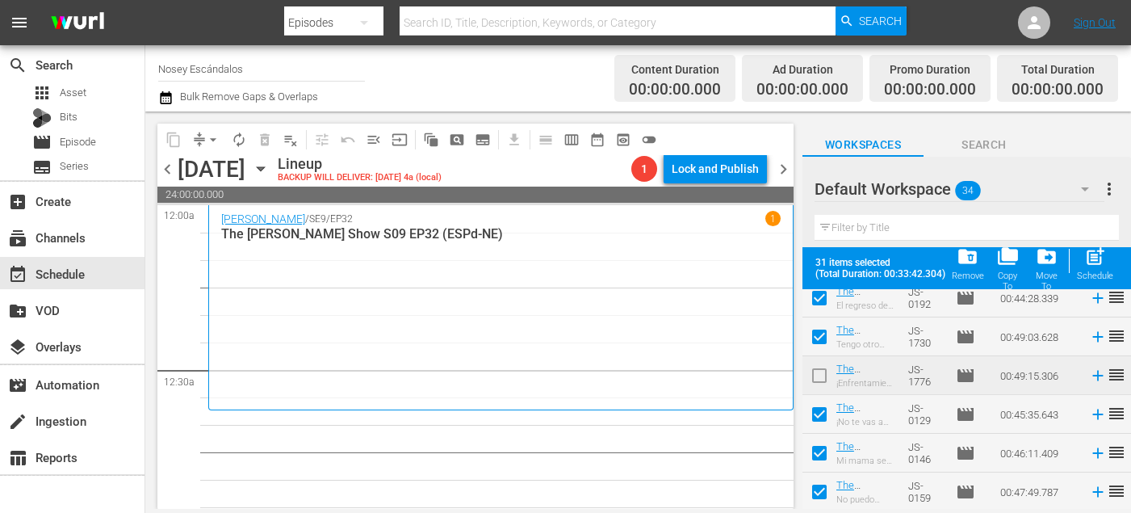
checkbox input "false"
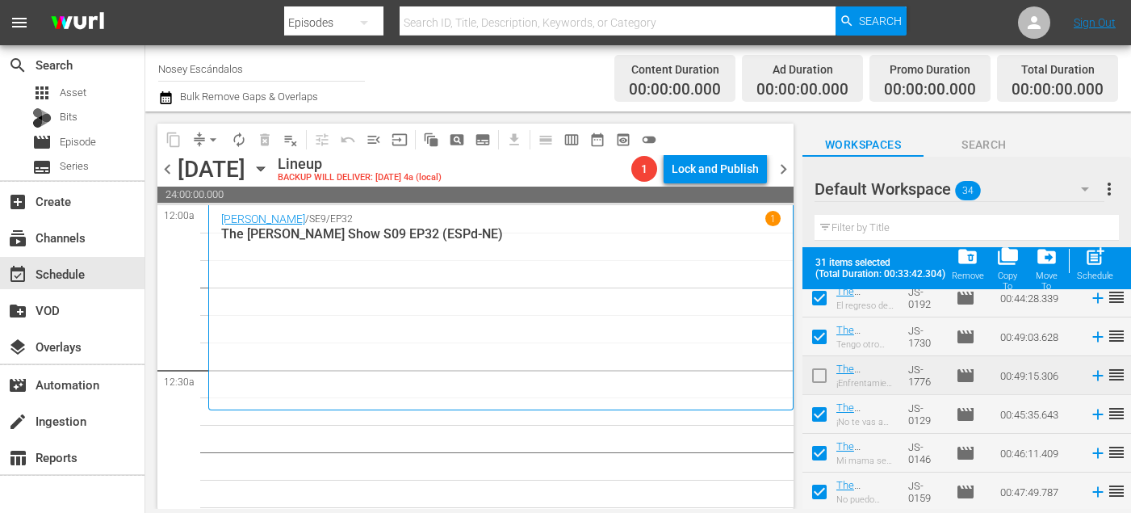
checkbox input "false"
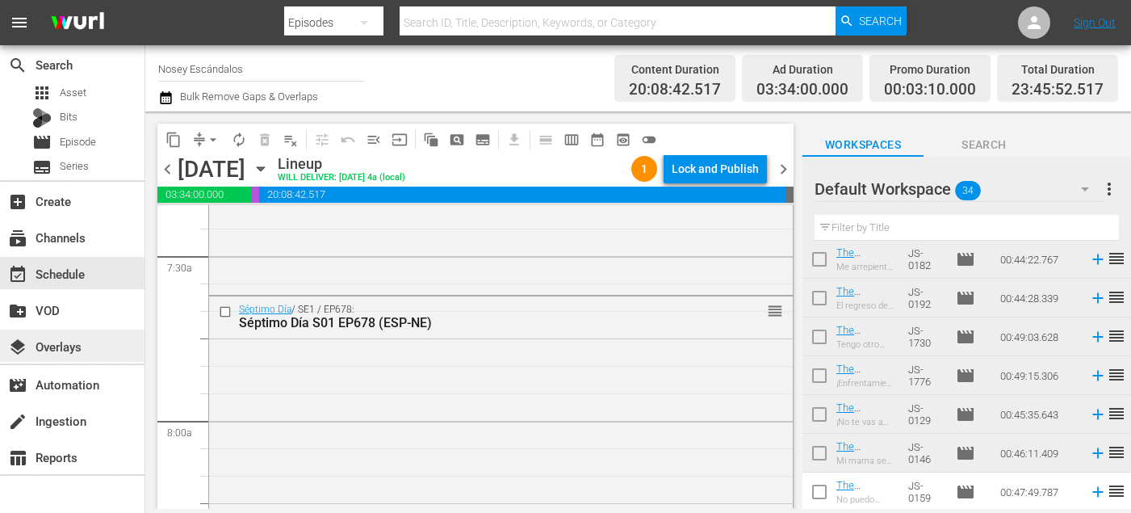
scroll to position [2416, 0]
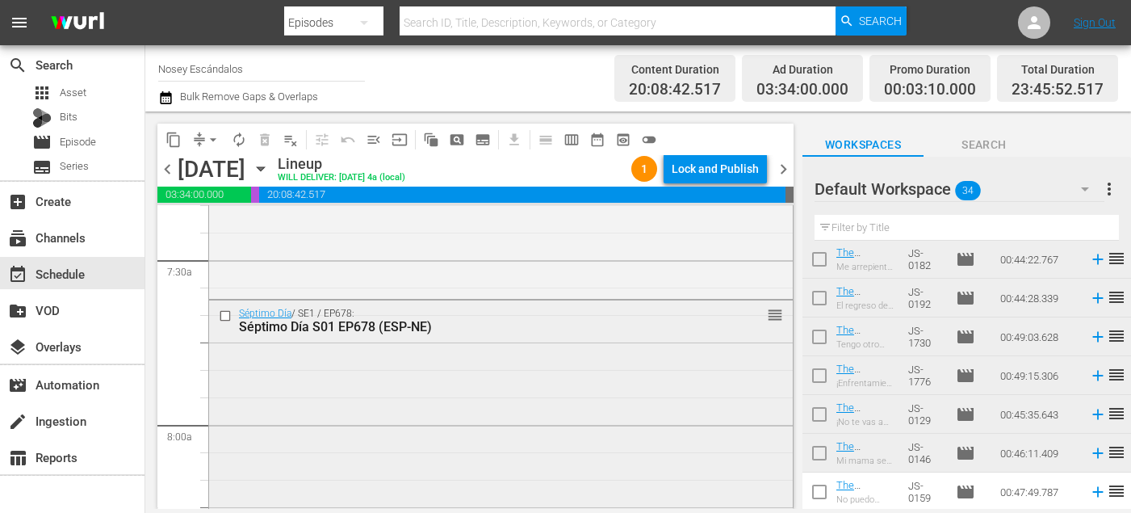
click at [223, 316] on input "checkbox" at bounding box center [227, 316] width 17 height 14
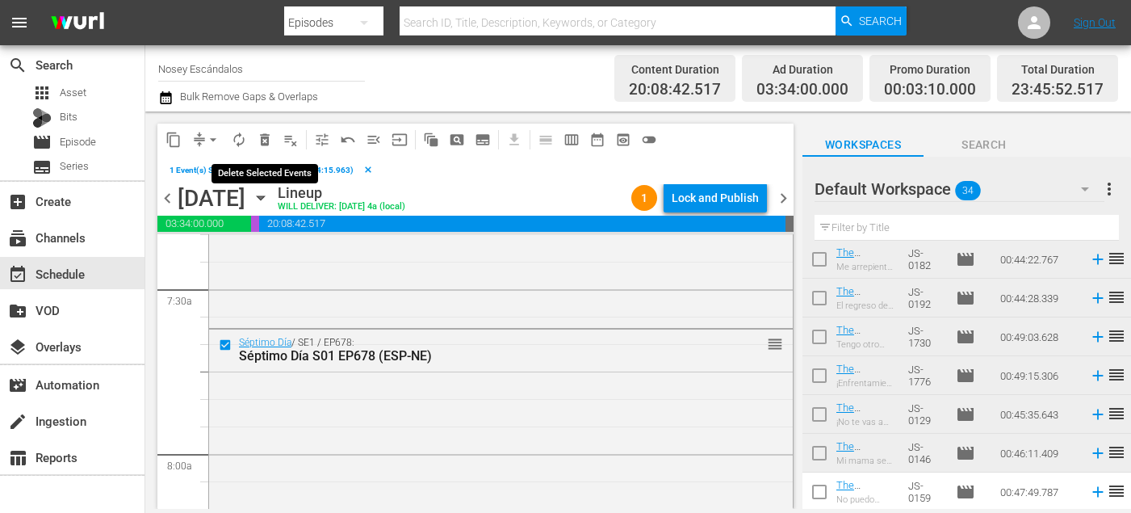
click at [260, 146] on span "delete_forever_outlined" at bounding box center [265, 140] width 16 height 16
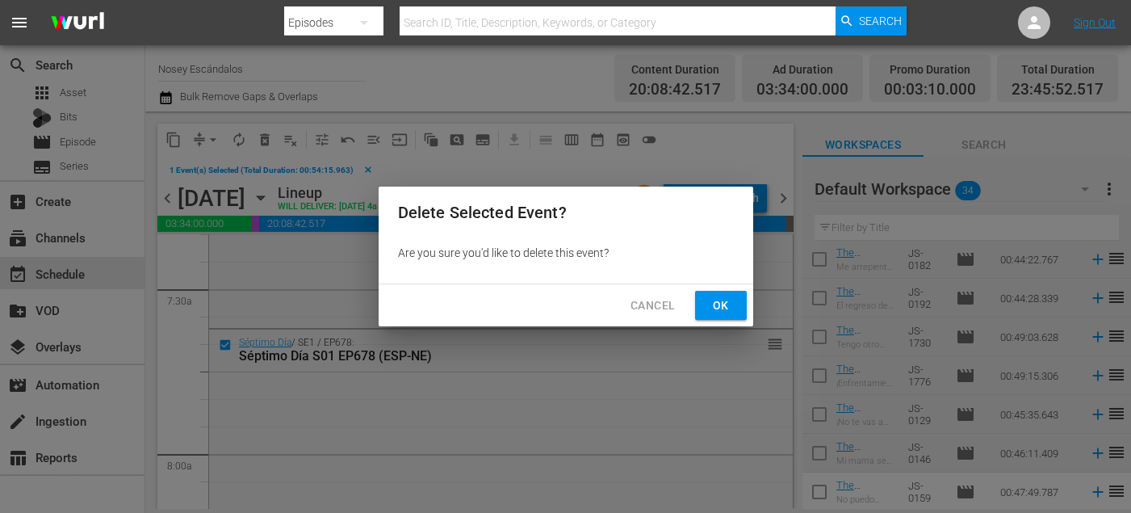
click at [713, 312] on span "Ok" at bounding box center [721, 306] width 26 height 20
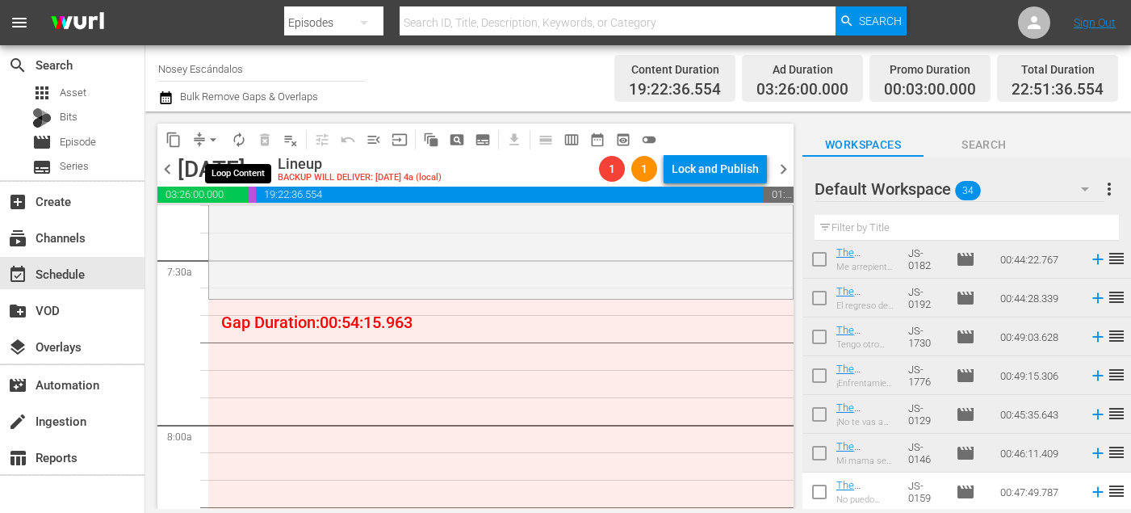
click at [218, 140] on span "arrow_drop_down" at bounding box center [213, 140] width 16 height 16
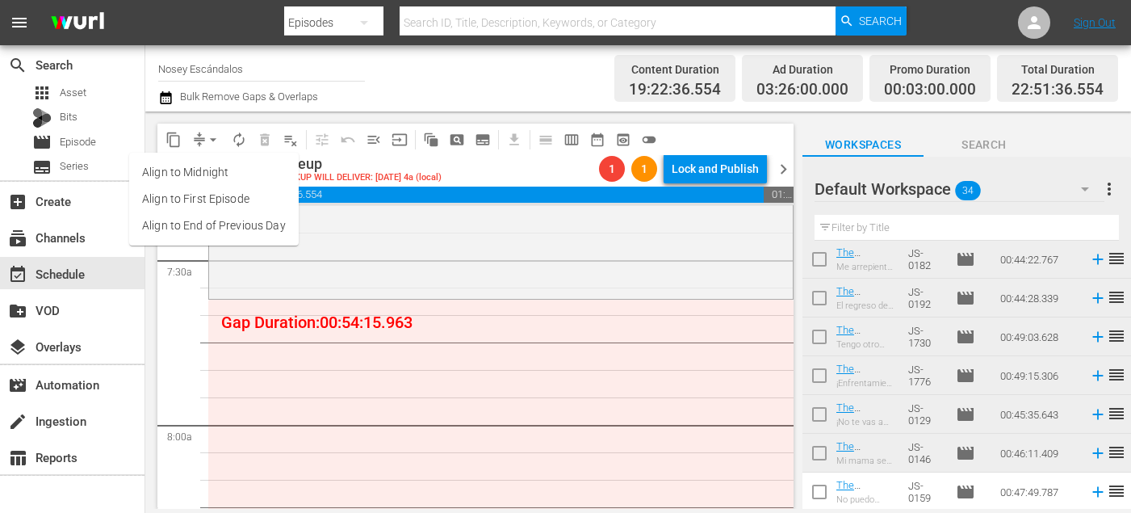
click at [279, 220] on li "Align to End of Previous Day" at bounding box center [214, 225] width 170 height 27
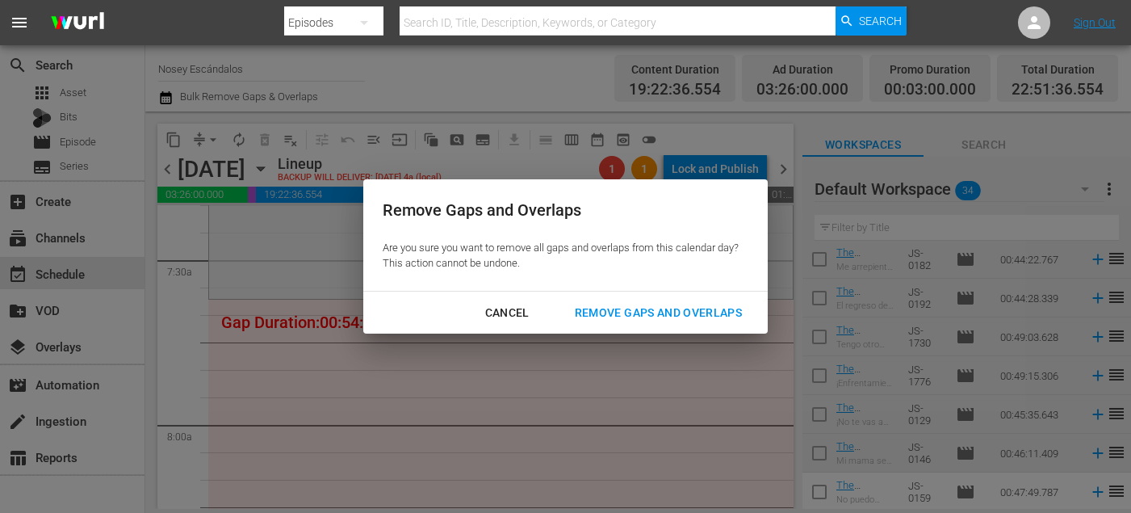
click at [626, 302] on button "Remove Gaps and Overlaps" at bounding box center [659, 313] width 206 height 30
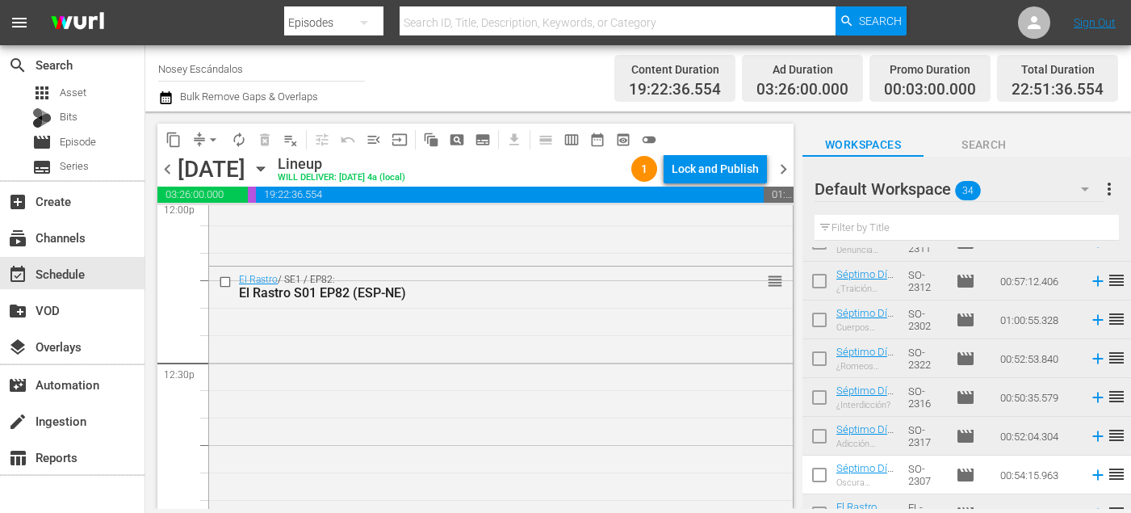
scroll to position [0, 0]
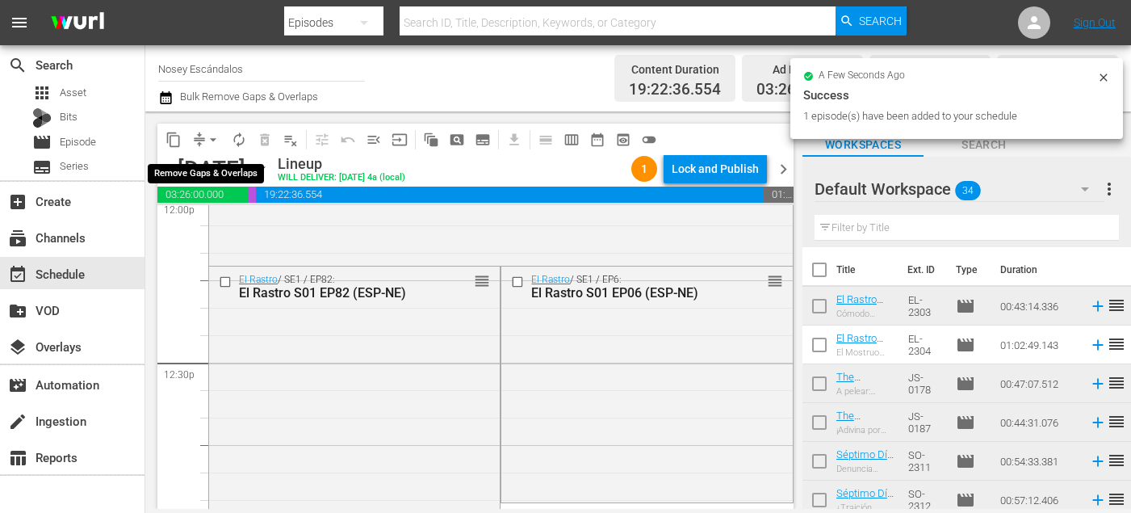
click at [217, 141] on span "arrow_drop_down" at bounding box center [213, 140] width 16 height 16
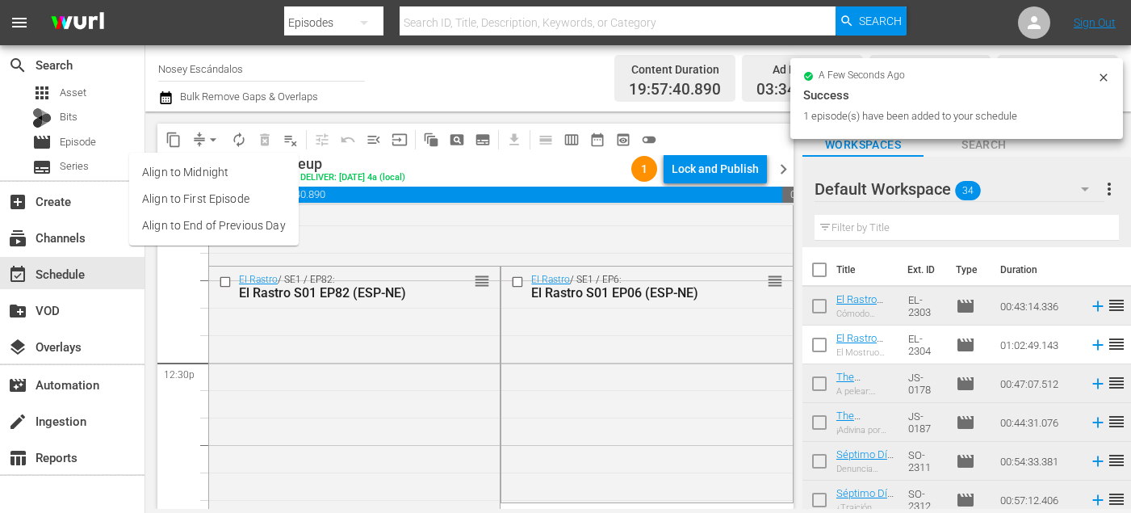
click at [266, 227] on li "Align to End of Previous Day" at bounding box center [214, 225] width 170 height 27
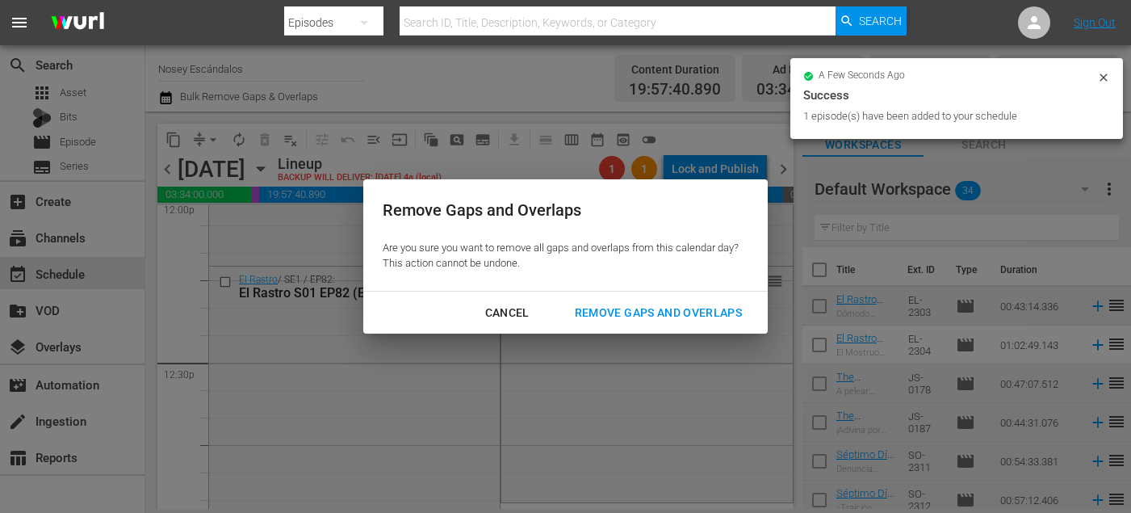
click at [668, 311] on div "Remove Gaps and Overlaps" at bounding box center [658, 313] width 193 height 20
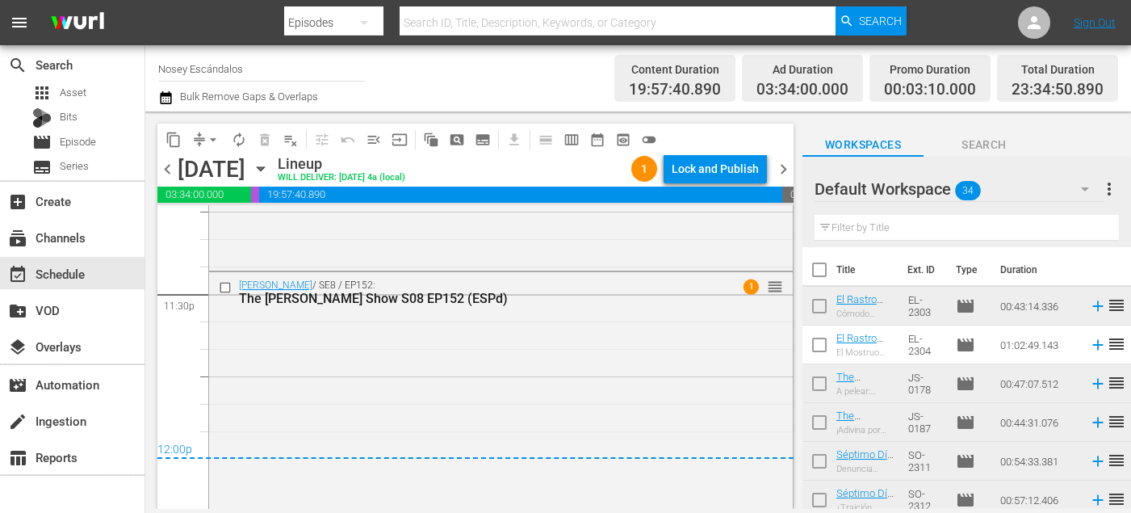
scroll to position [7671, 0]
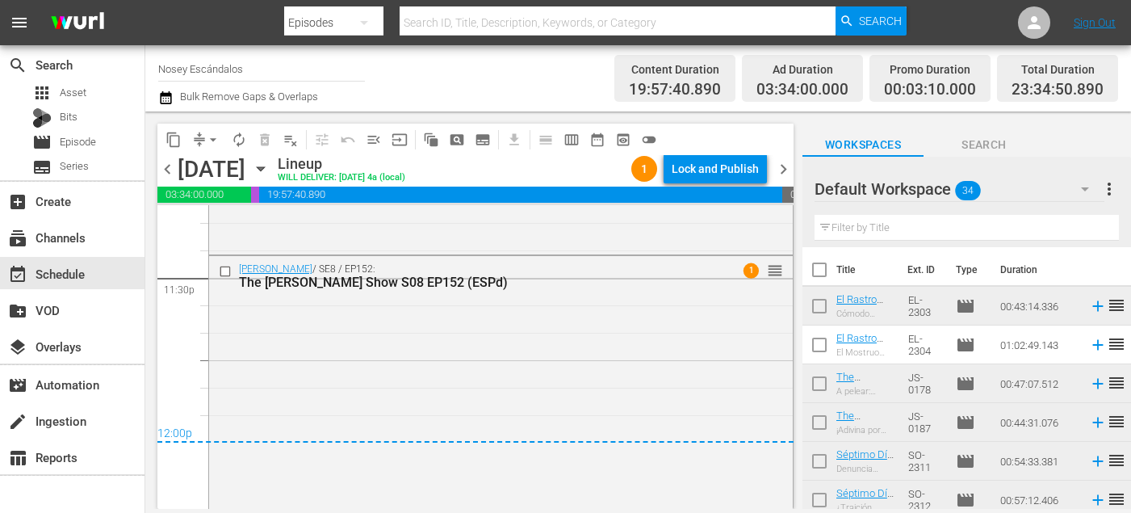
click at [828, 273] on input "checkbox" at bounding box center [820, 273] width 34 height 34
checkbox input "true"
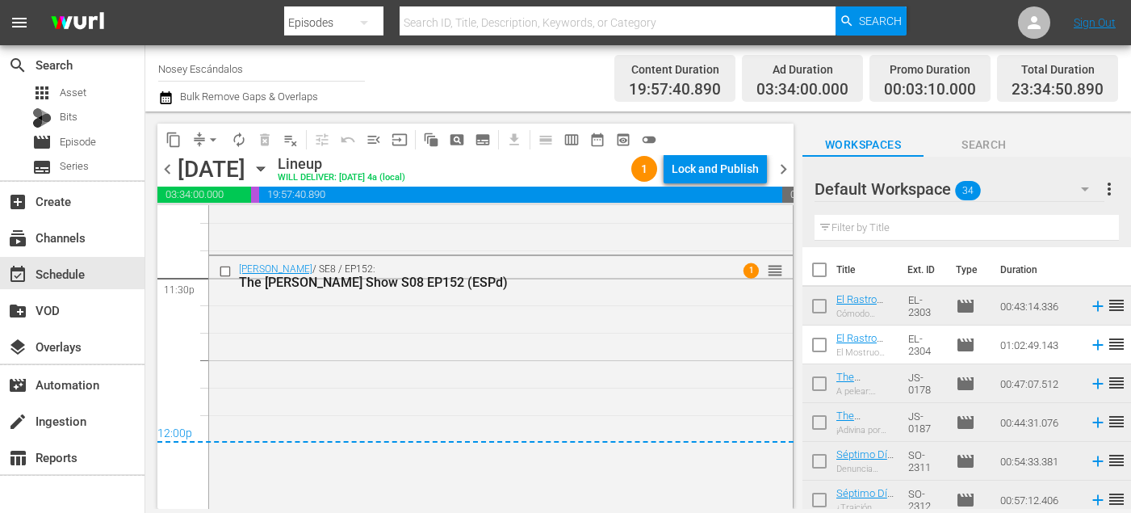
checkbox input "true"
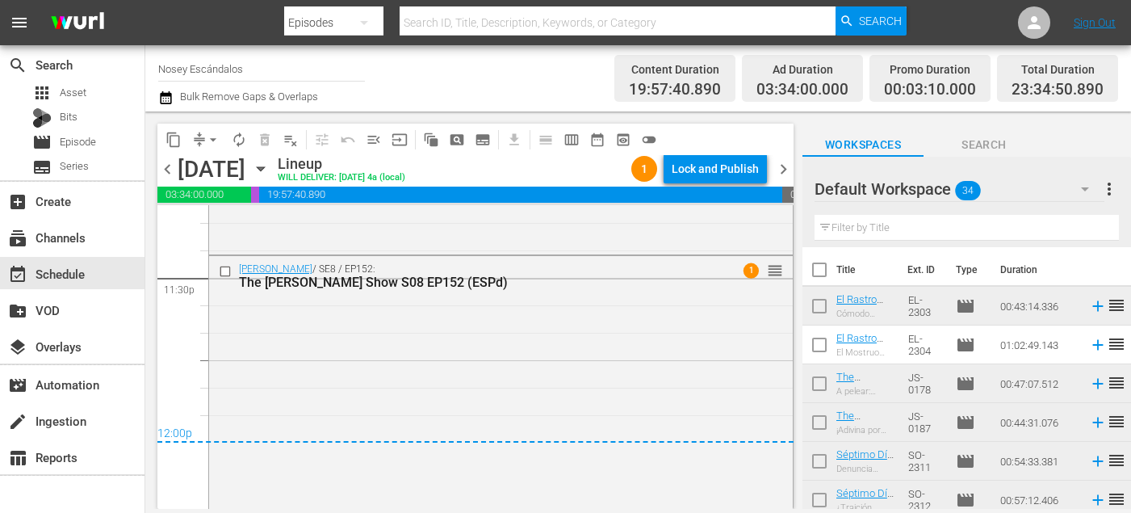
checkbox input "true"
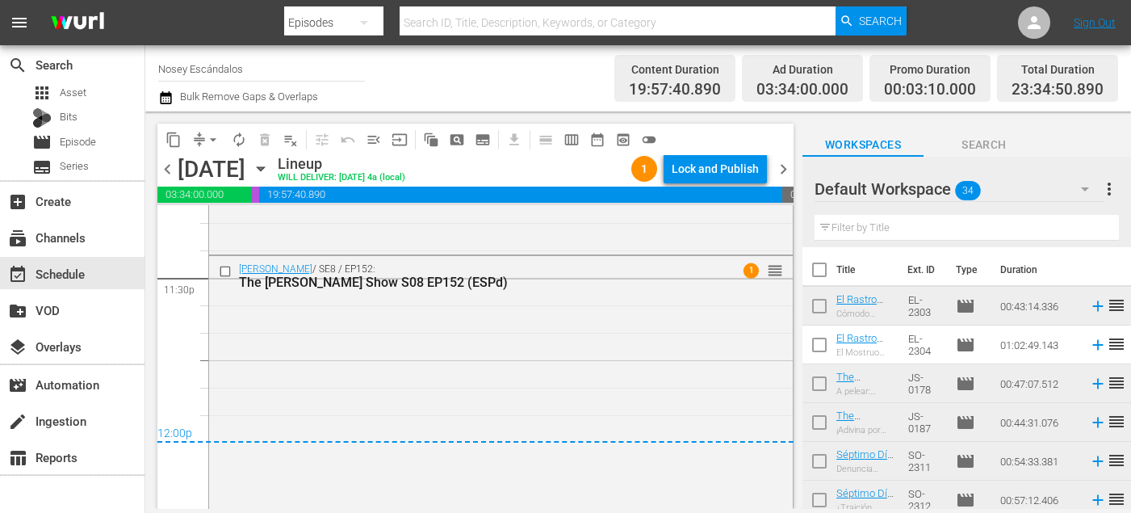
checkbox input "true"
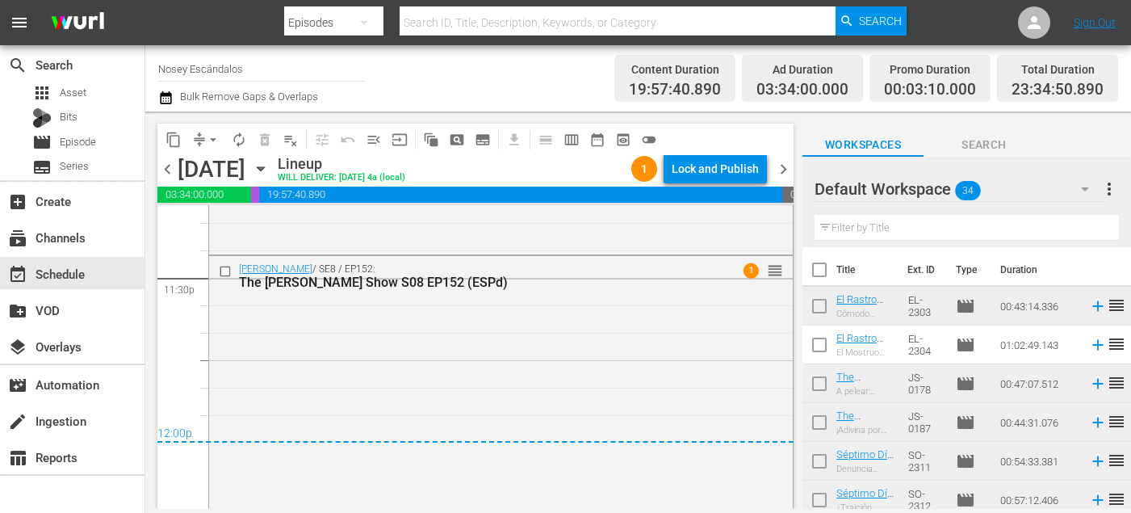
checkbox input "true"
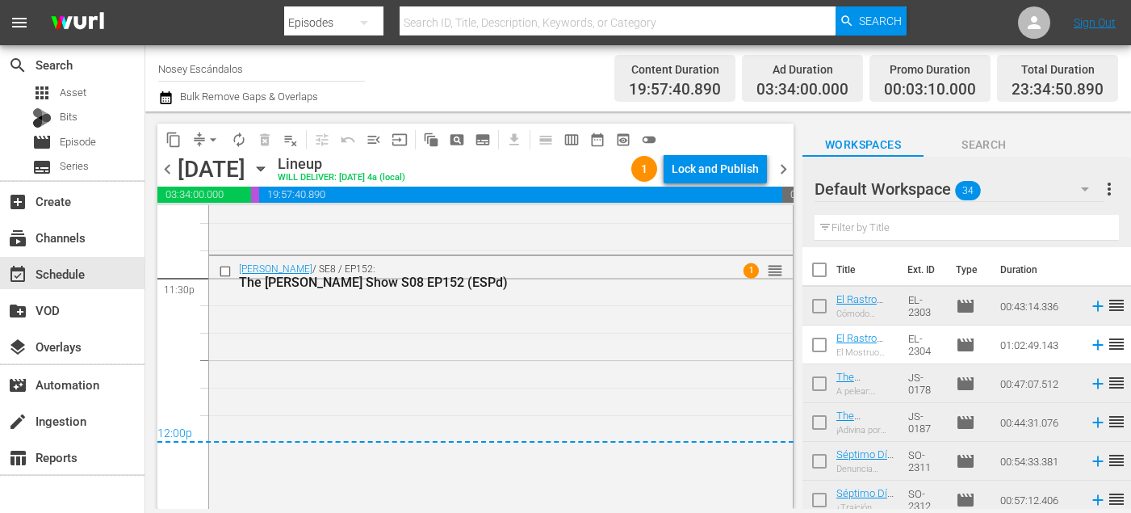
checkbox input "true"
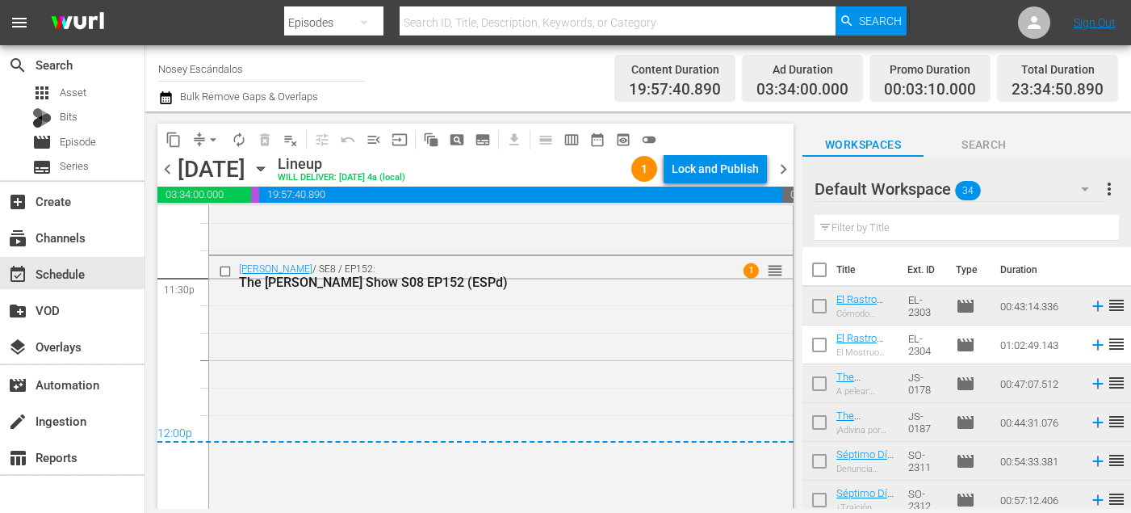
checkbox input "true"
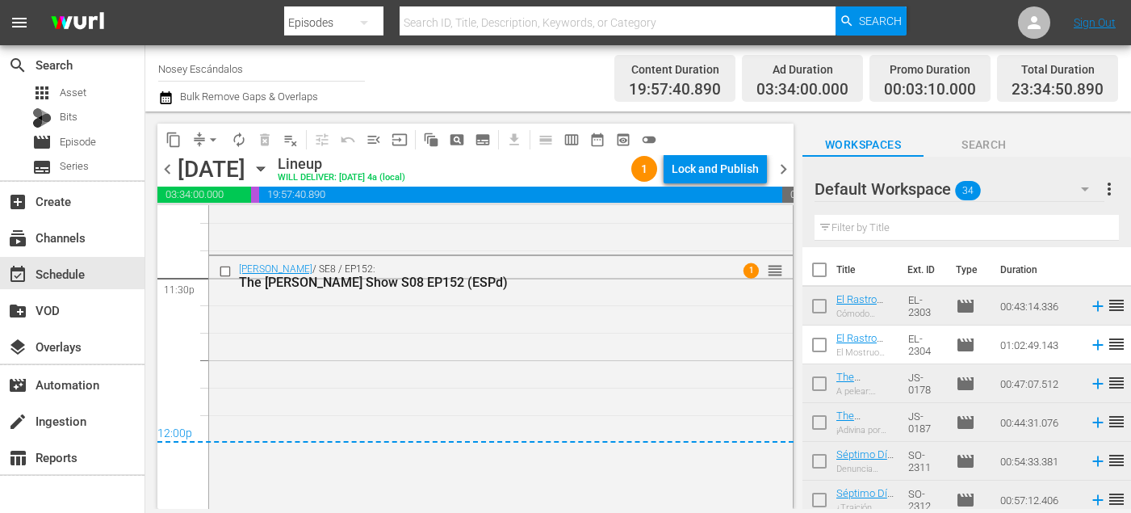
checkbox input "true"
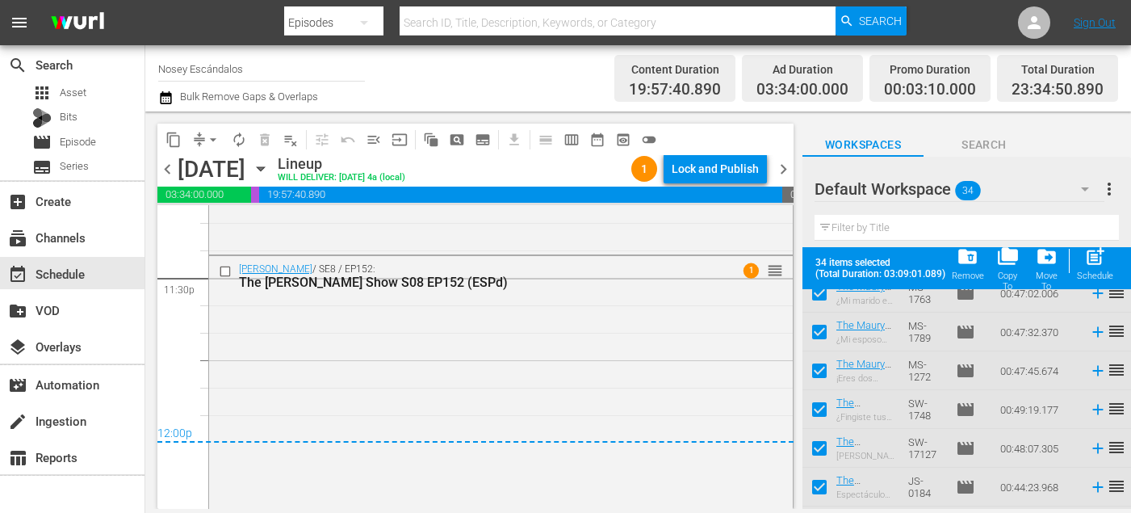
scroll to position [1136, 0]
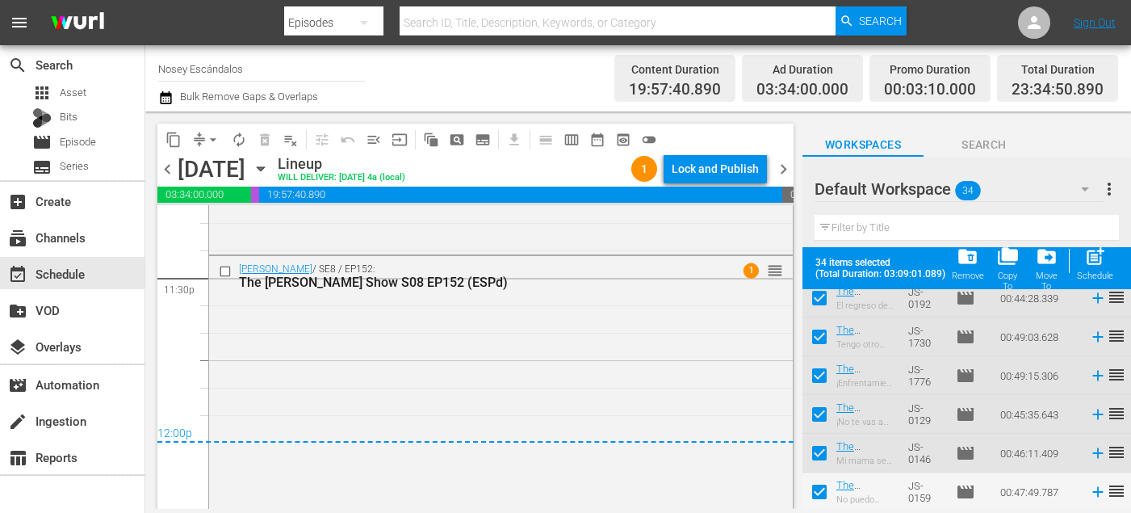
click at [970, 263] on span "folder_delete" at bounding box center [968, 257] width 22 height 22
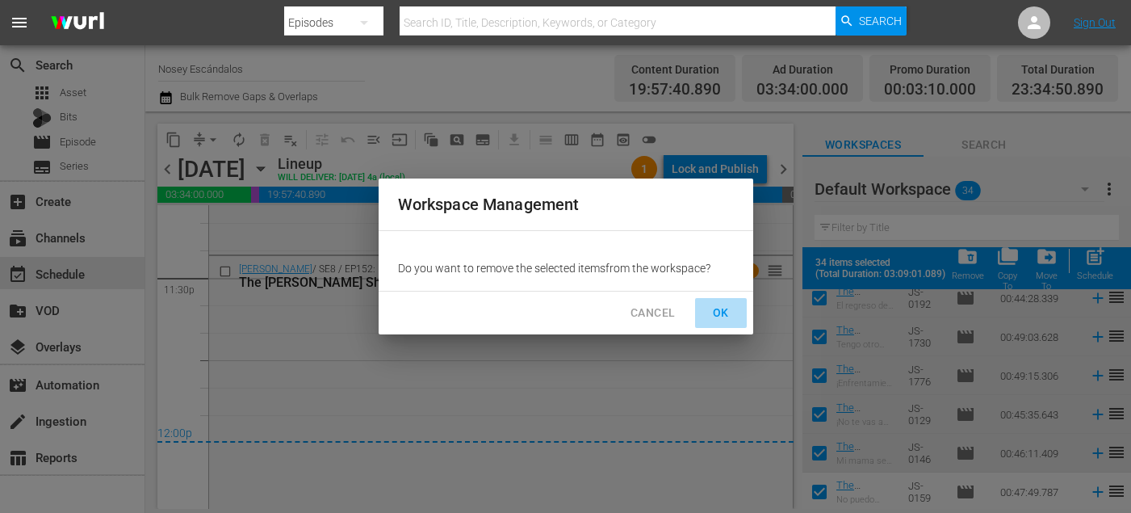
click at [727, 309] on span "OK" at bounding box center [721, 313] width 26 height 20
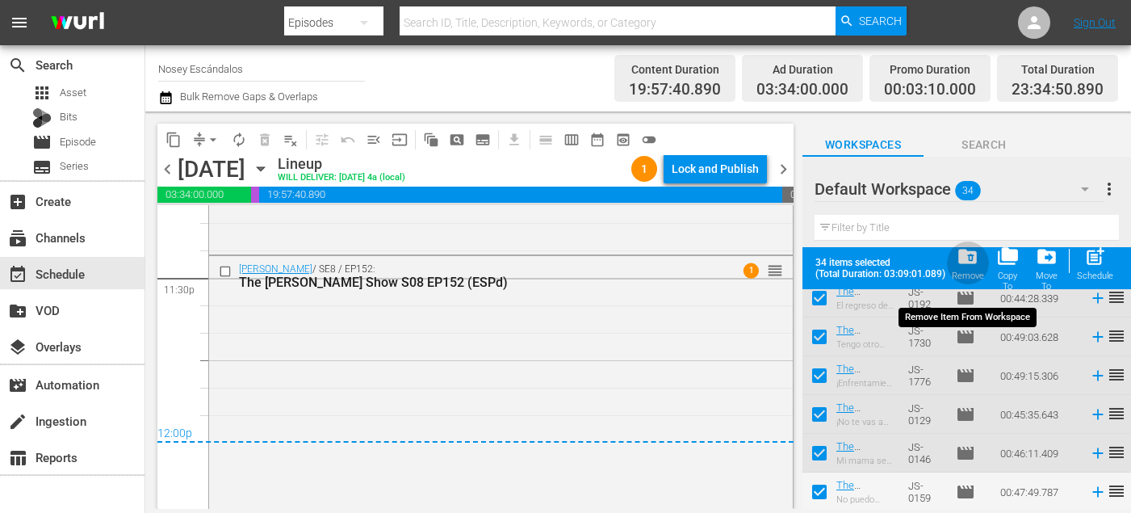
click at [969, 262] on span "folder_delete" at bounding box center [968, 257] width 22 height 22
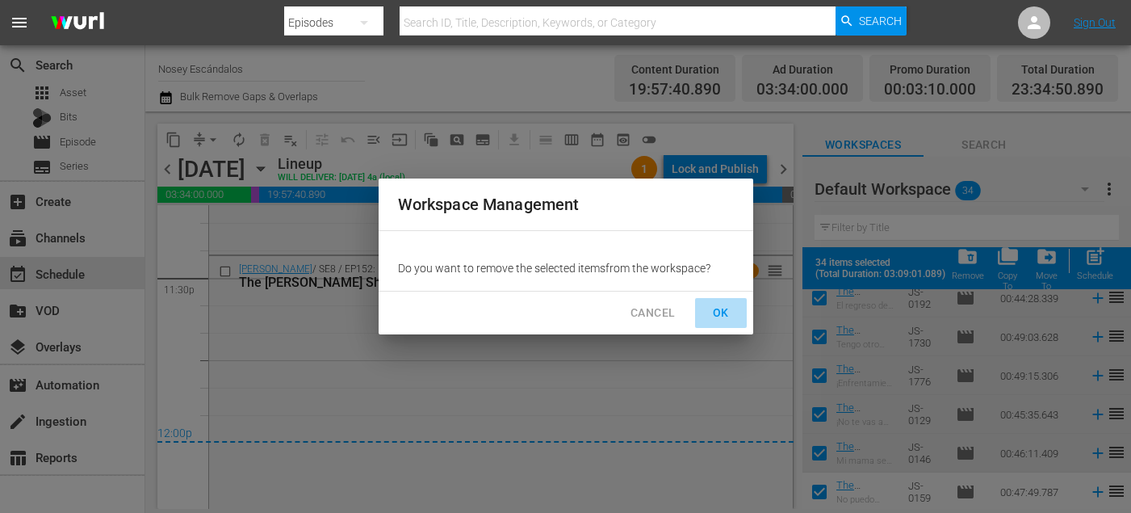
click at [703, 304] on button "OK" at bounding box center [721, 313] width 52 height 30
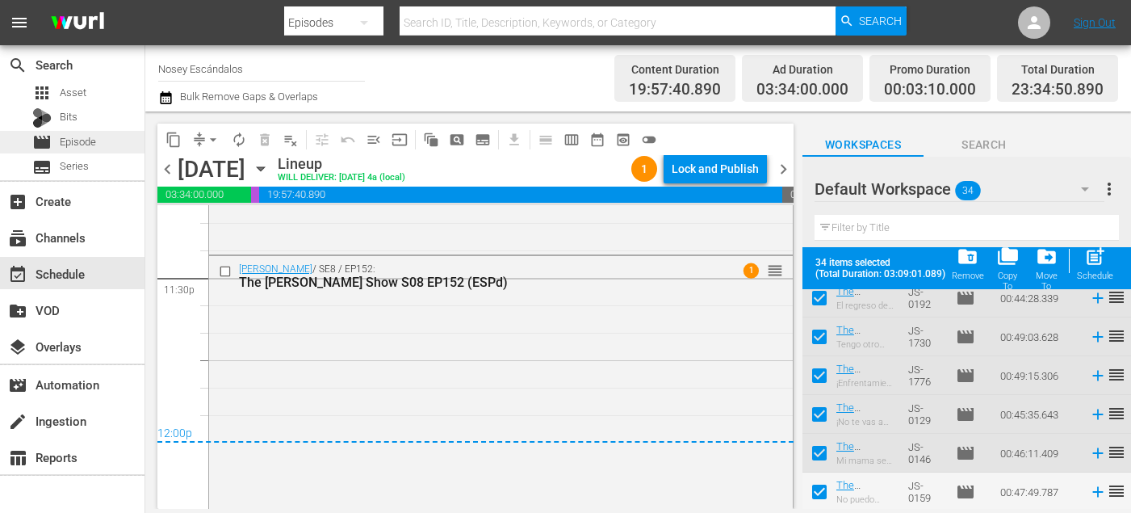
click at [104, 145] on div "movie Episode" at bounding box center [72, 142] width 145 height 23
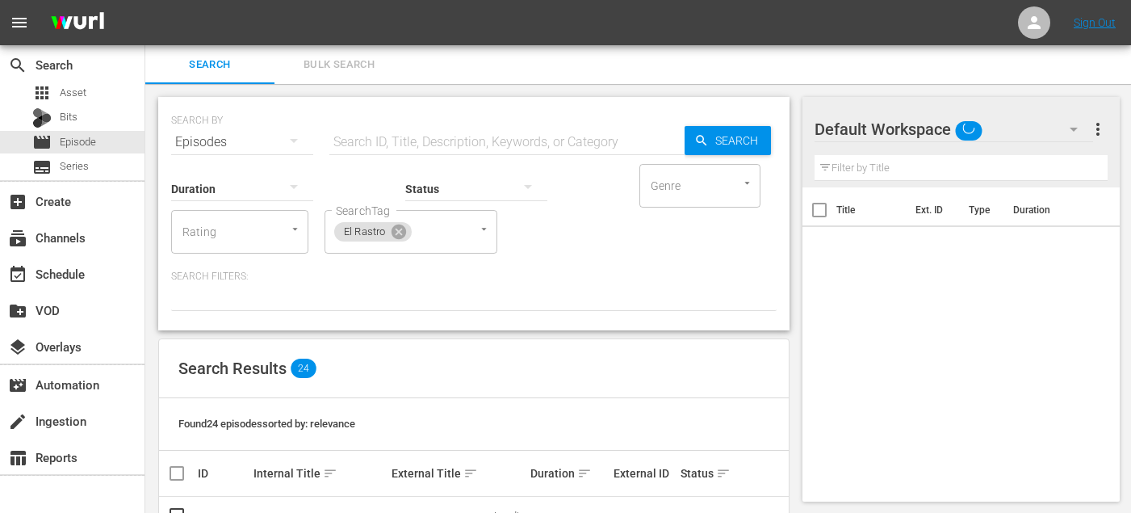
click at [366, 77] on button "Bulk Search" at bounding box center [339, 64] width 129 height 39
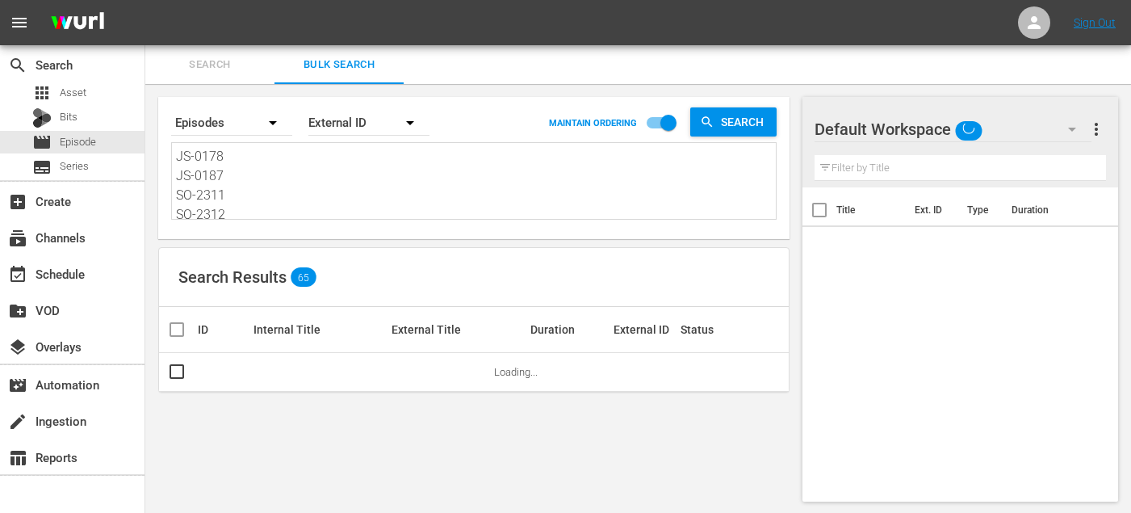
click at [280, 205] on textarea "JS-0178 JS-0187 SO-2311 SO-2312 SO-2302 SO-2322 SO-2316 SO-2317 SO-2307 EL-2307…" at bounding box center [476, 183] width 600 height 73
paste textarea "82 JS-0192 SO-2314 SO-2313 SO-2303 SO-2323 SO-2319 SO-2318 SO-2308 EL-2308 EL-2…"
type textarea "JS-0182 JS-0192 SO-2314 SO-2313 SO-2303 SO-2323 SO-2319 SO-2318 SO-2308 EL-2308…"
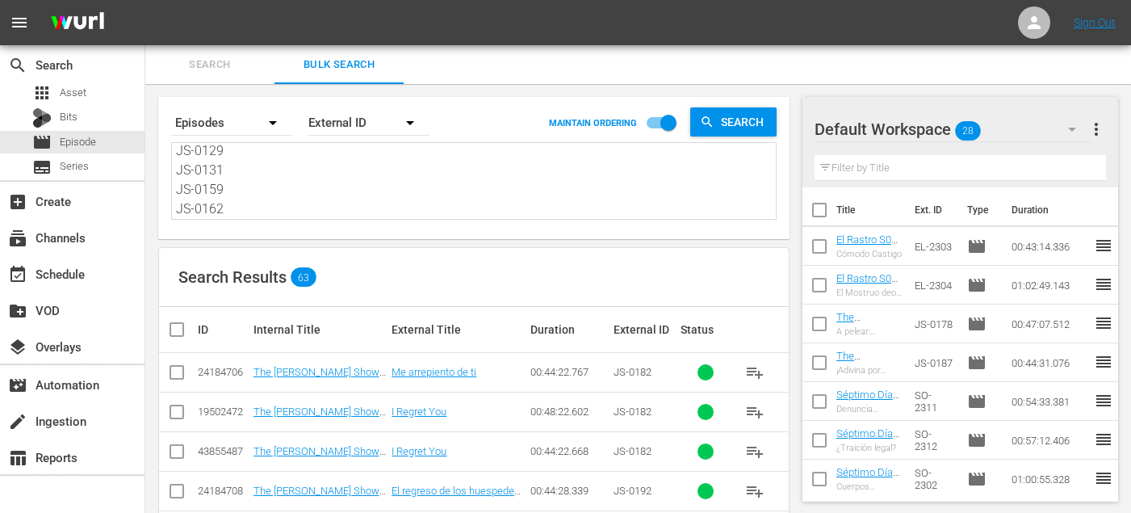
type textarea "JS-0182 JS-0192 SO-2314 SO-2313 SO-2303 SO-2323 SO-2319 SO-2318 SO-2308 EL-2308…"
click at [823, 201] on input "checkbox" at bounding box center [820, 213] width 34 height 34
checkbox input "true"
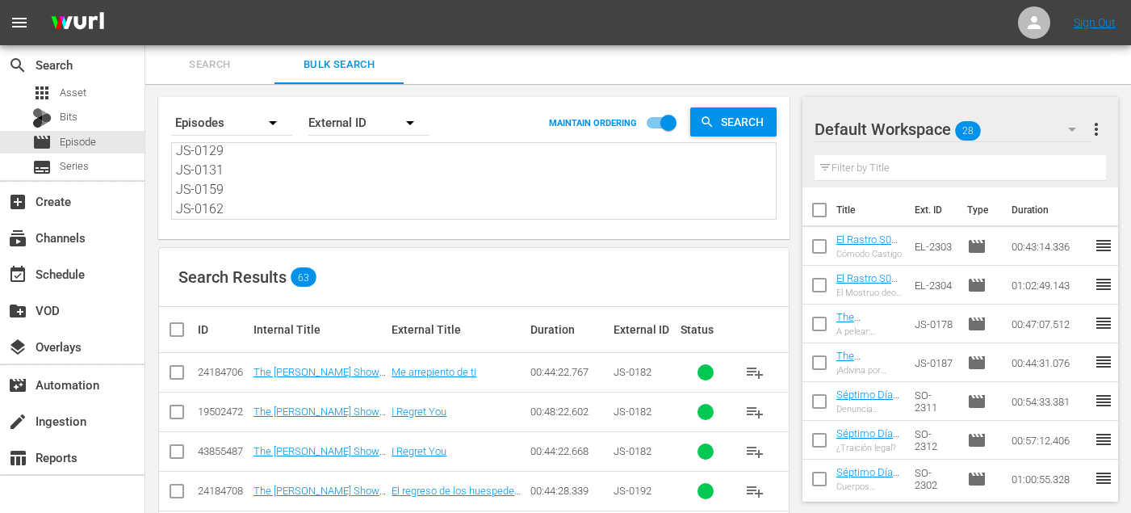
checkbox input "true"
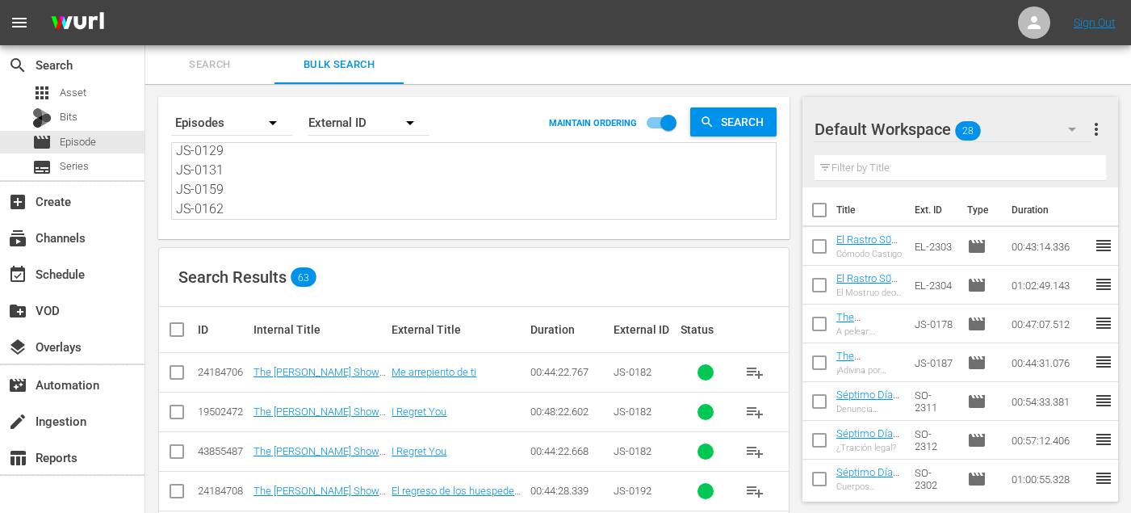
checkbox input "true"
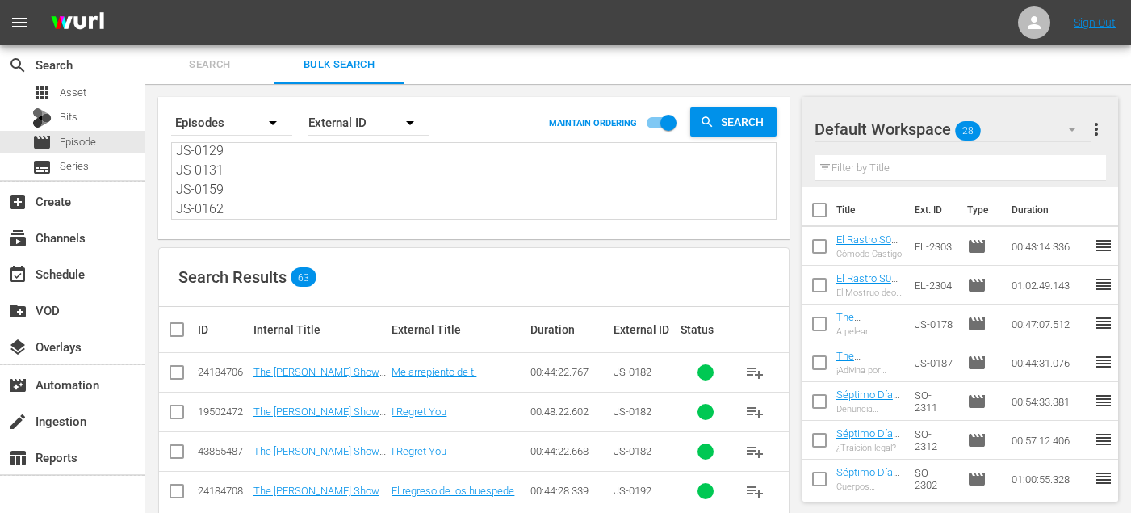
checkbox input "true"
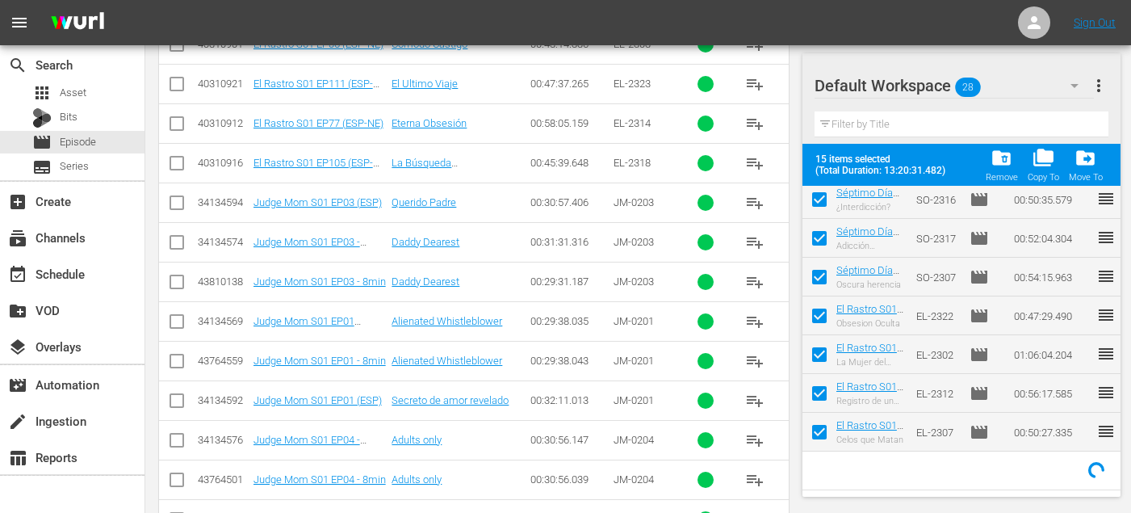
scroll to position [0, 0]
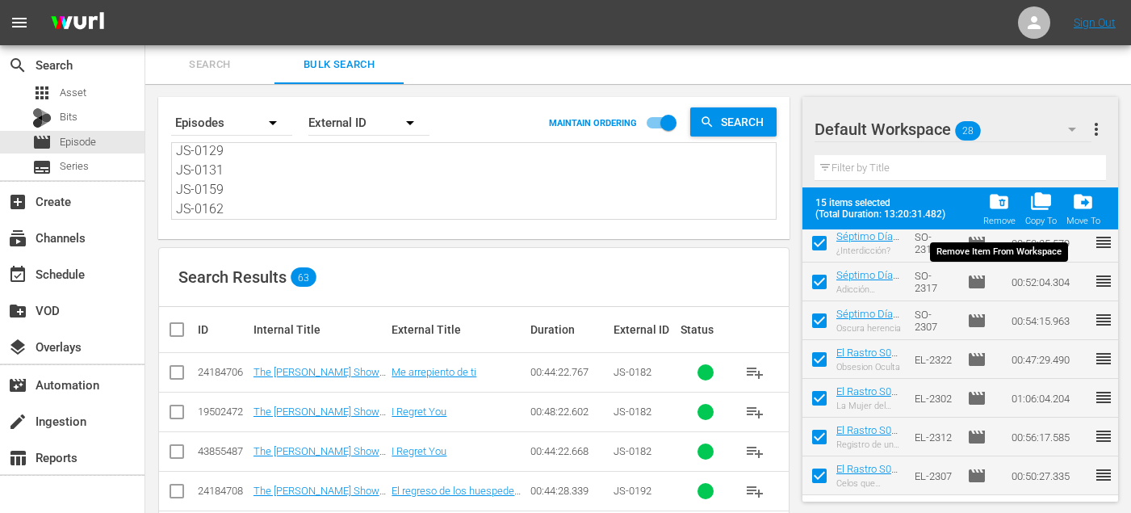
click at [1002, 200] on span "folder_delete" at bounding box center [1000, 202] width 22 height 22
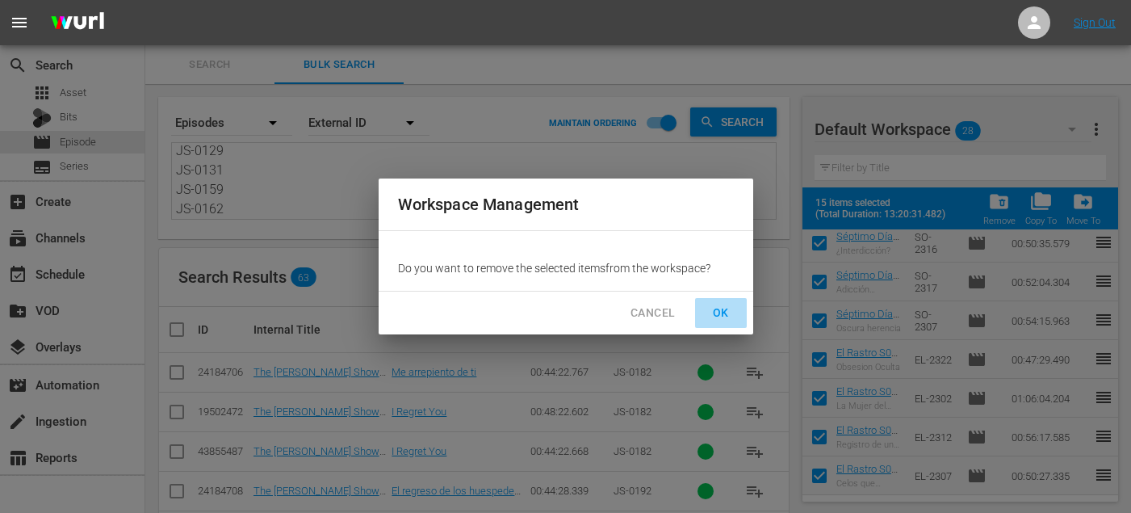
click at [717, 310] on span "OK" at bounding box center [721, 313] width 26 height 20
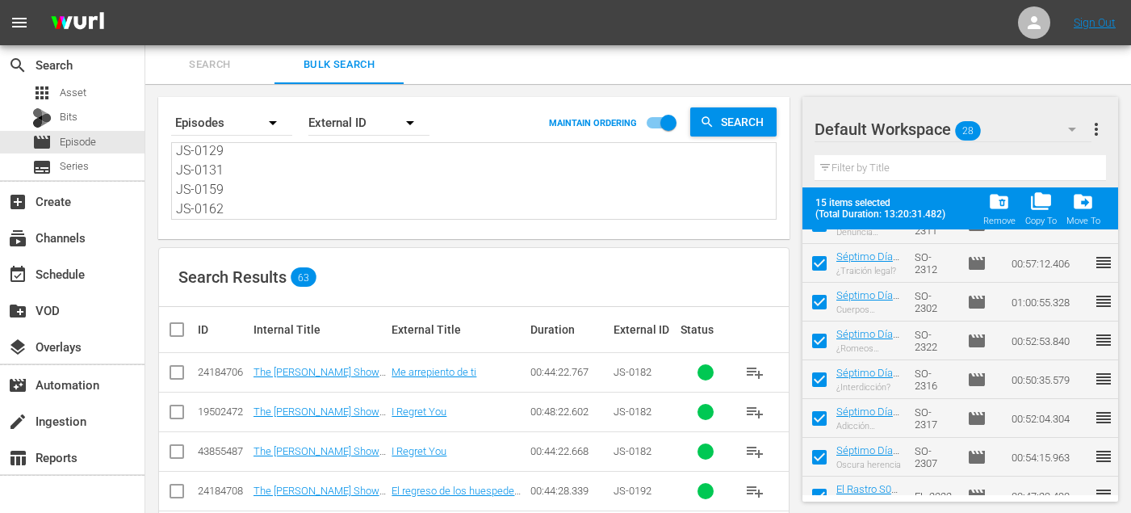
checkbox input "false"
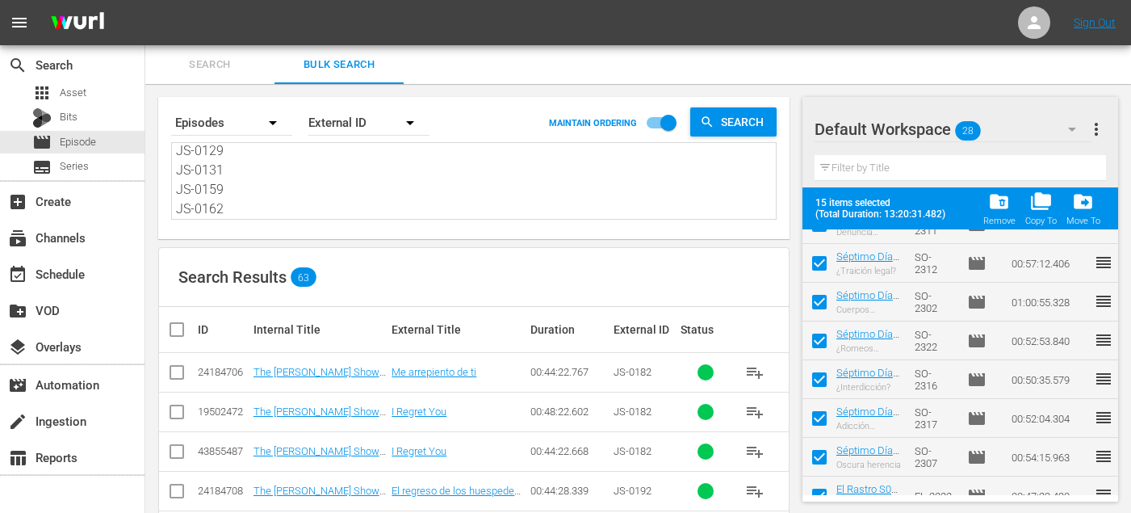
checkbox input "false"
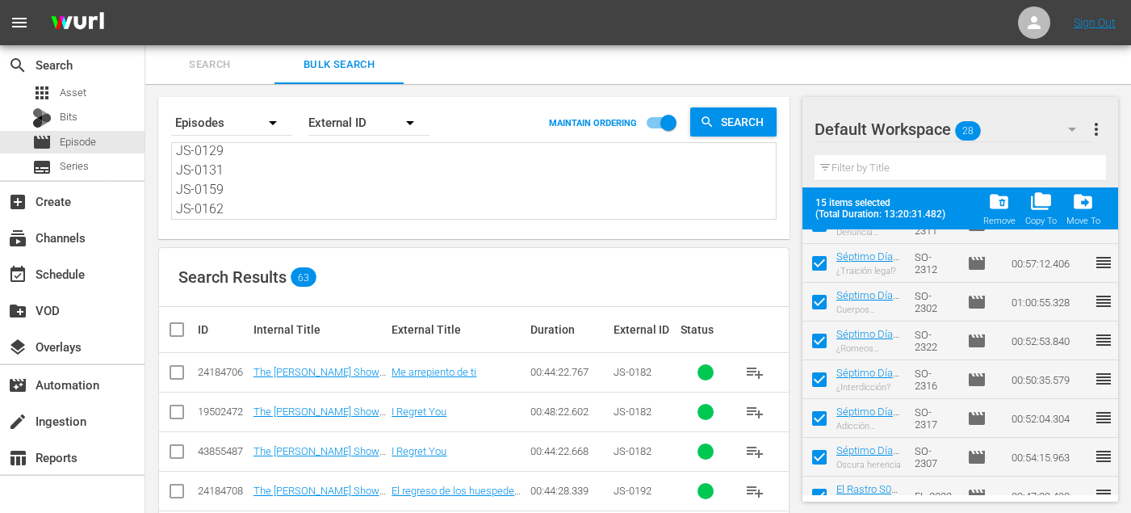
checkbox input "false"
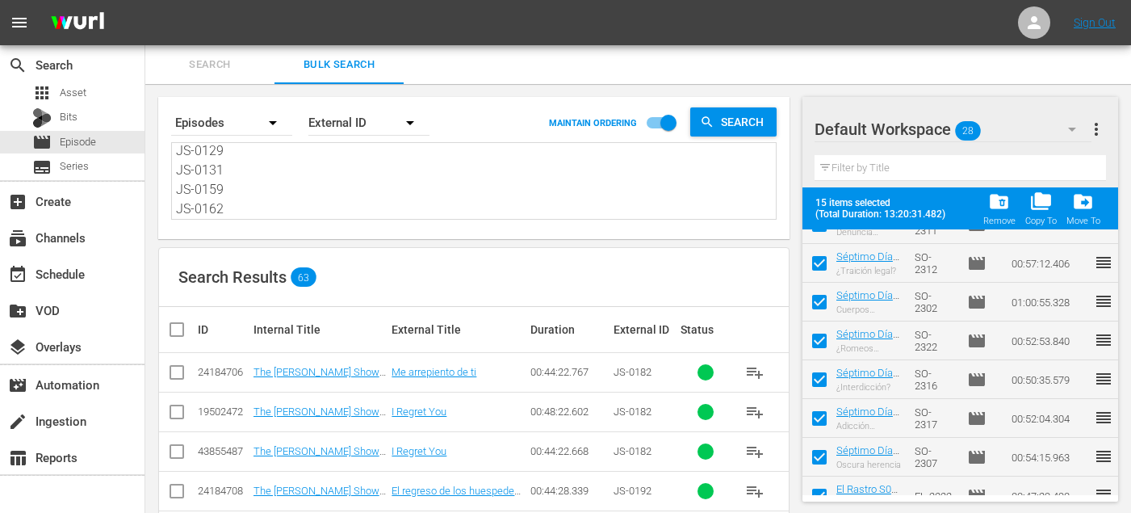
checkbox input "false"
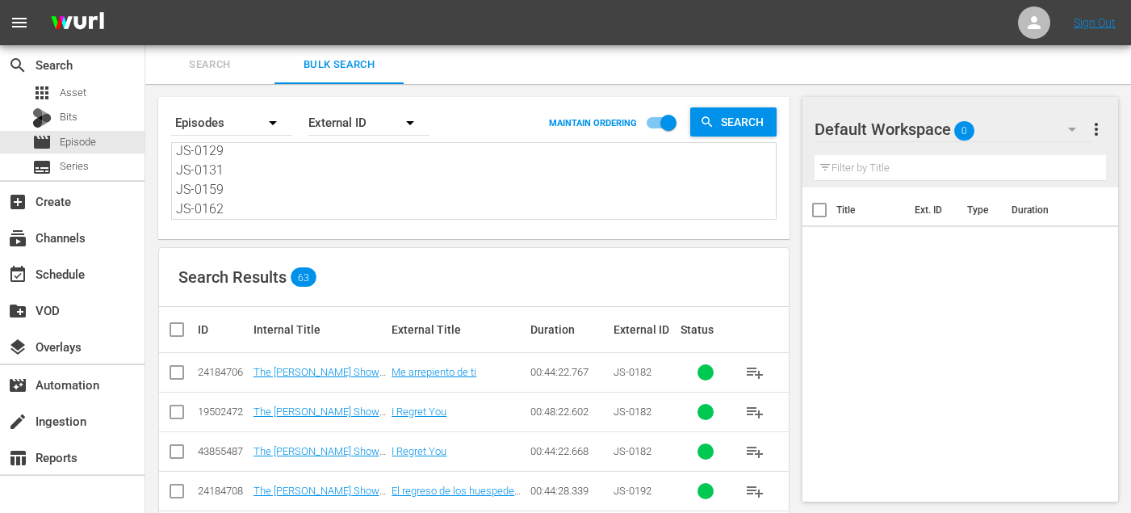
click at [172, 371] on input "checkbox" at bounding box center [176, 375] width 19 height 19
checkbox input "true"
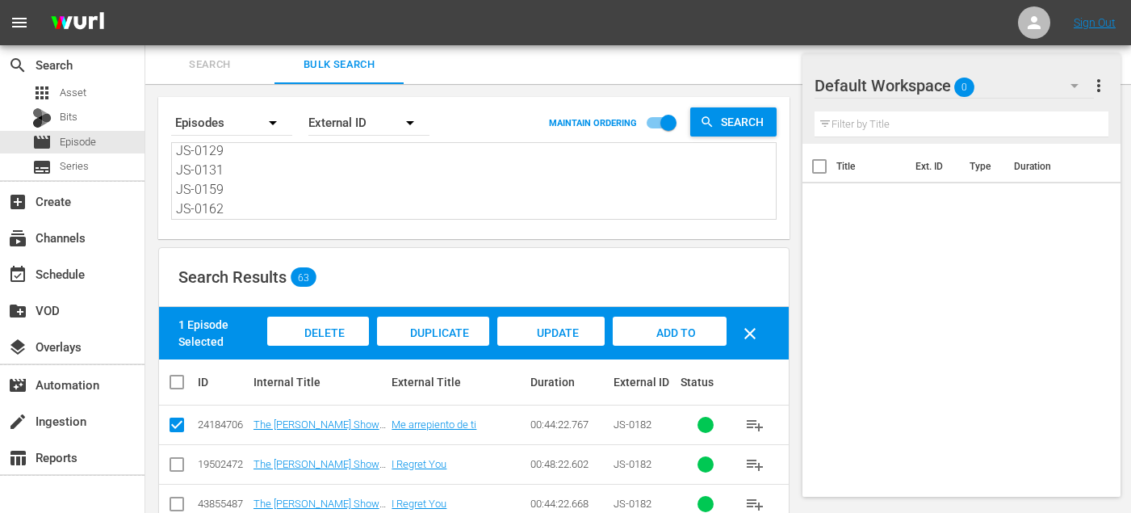
scroll to position [85, 0]
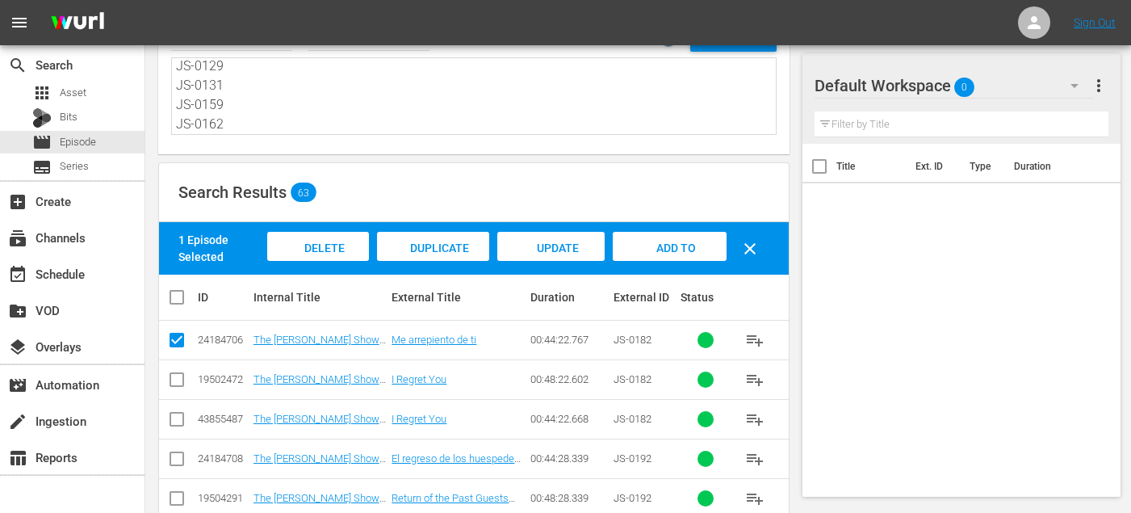
click at [178, 460] on input "checkbox" at bounding box center [176, 461] width 19 height 19
checkbox input "true"
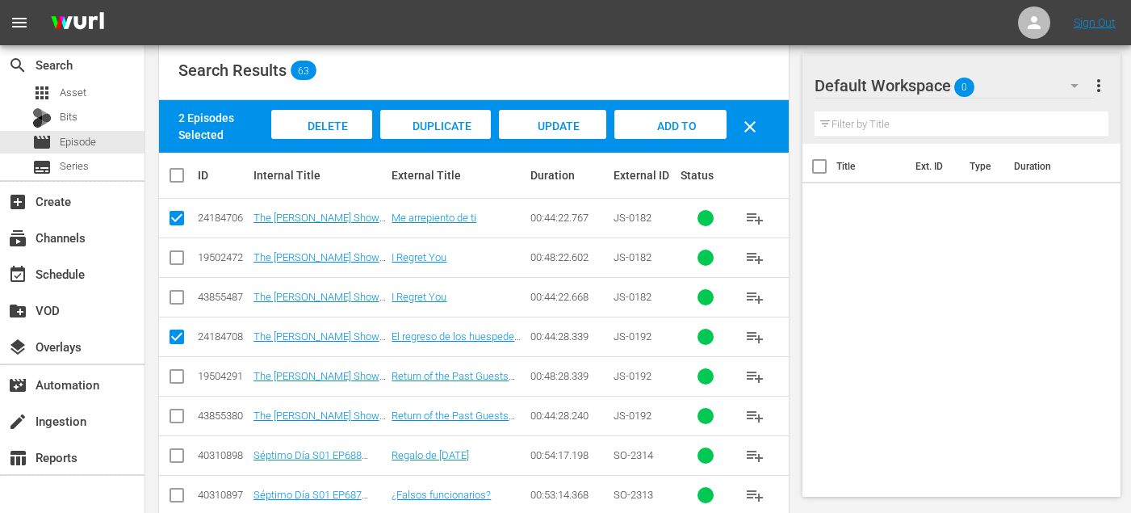
scroll to position [206, 0]
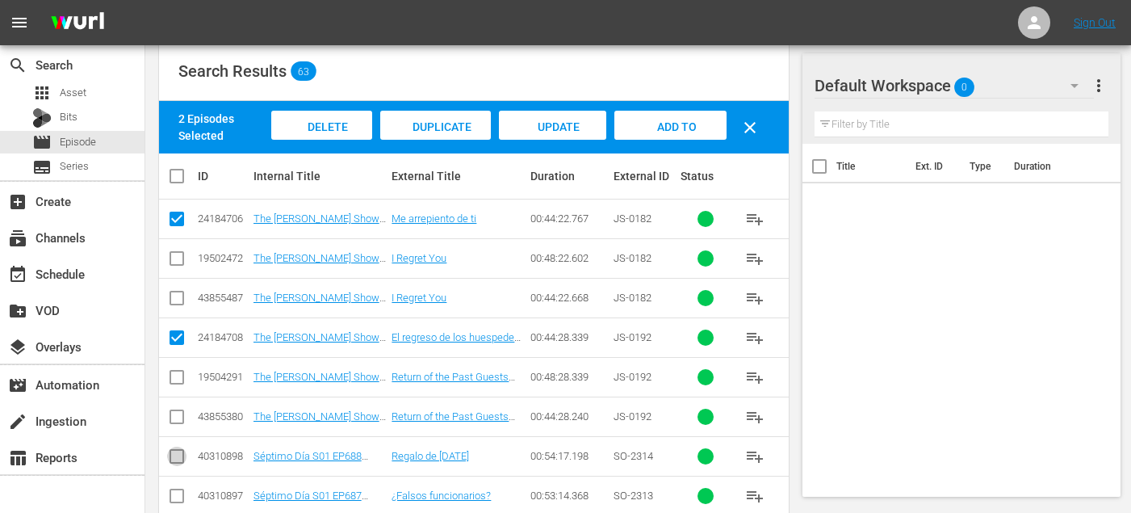
click at [170, 457] on input "checkbox" at bounding box center [176, 459] width 19 height 19
checkbox input "true"
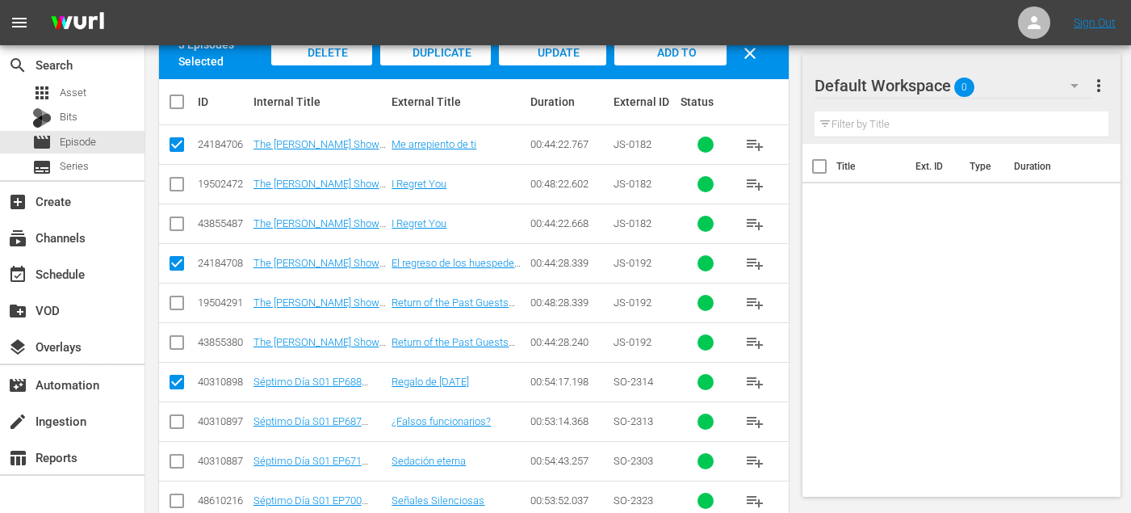
scroll to position [283, 0]
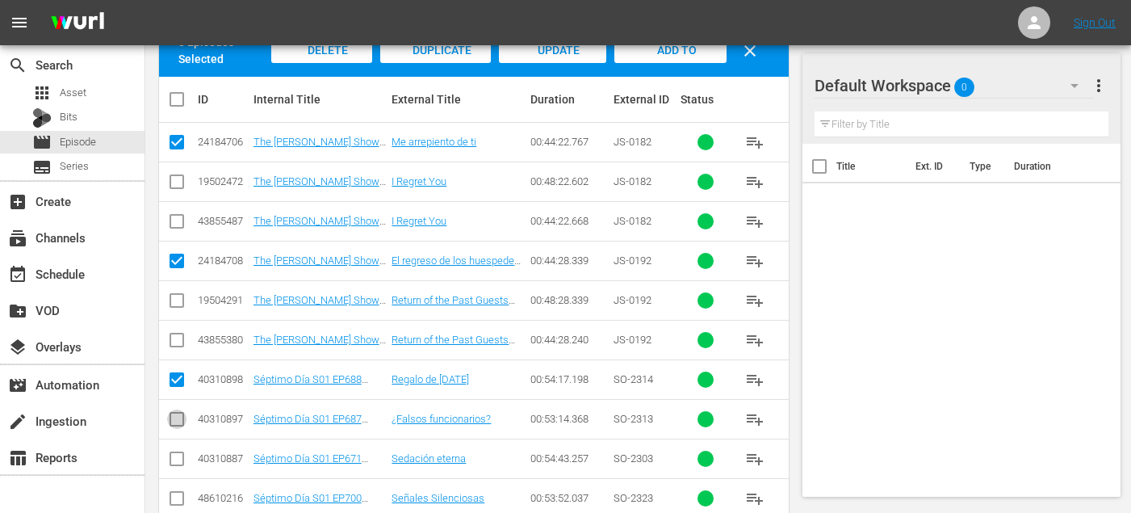
click at [173, 418] on input "checkbox" at bounding box center [176, 422] width 19 height 19
checkbox input "true"
click at [173, 459] on input "checkbox" at bounding box center [176, 461] width 19 height 19
checkbox input "true"
click at [174, 493] on input "checkbox" at bounding box center [176, 501] width 19 height 19
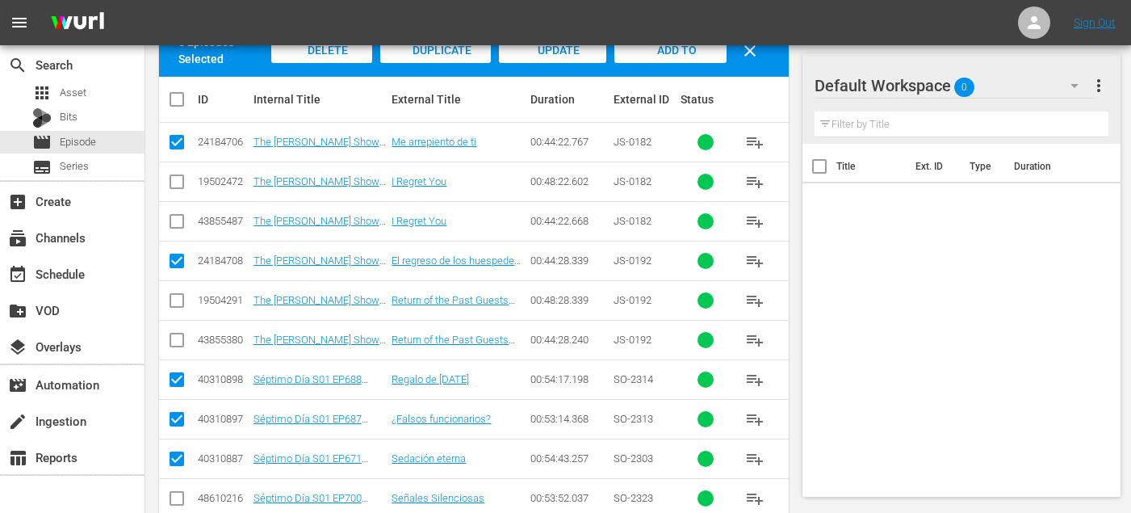
checkbox input "true"
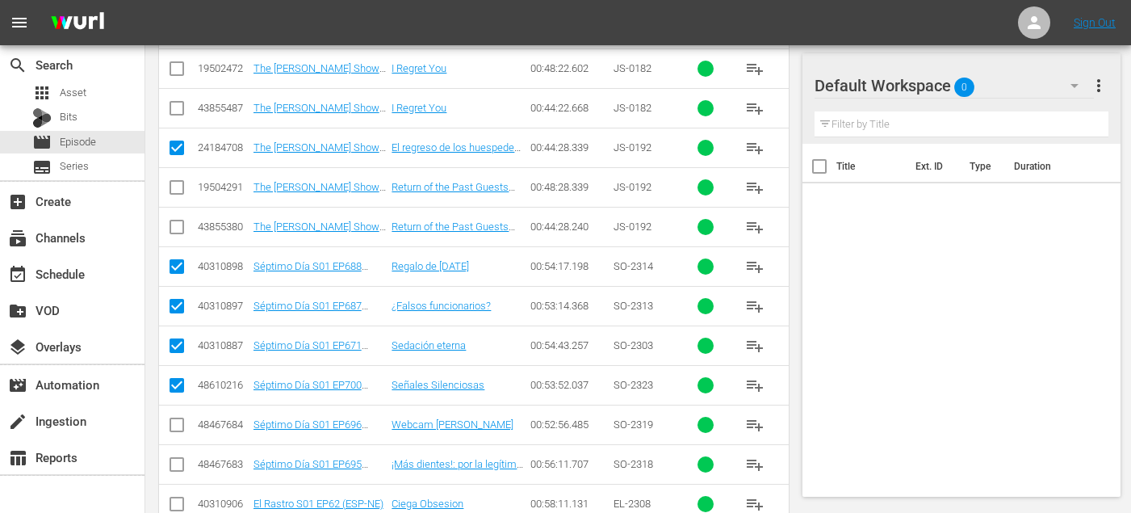
click at [176, 424] on input "checkbox" at bounding box center [176, 427] width 19 height 19
checkbox input "true"
click at [176, 468] on input "checkbox" at bounding box center [176, 467] width 19 height 19
checkbox input "true"
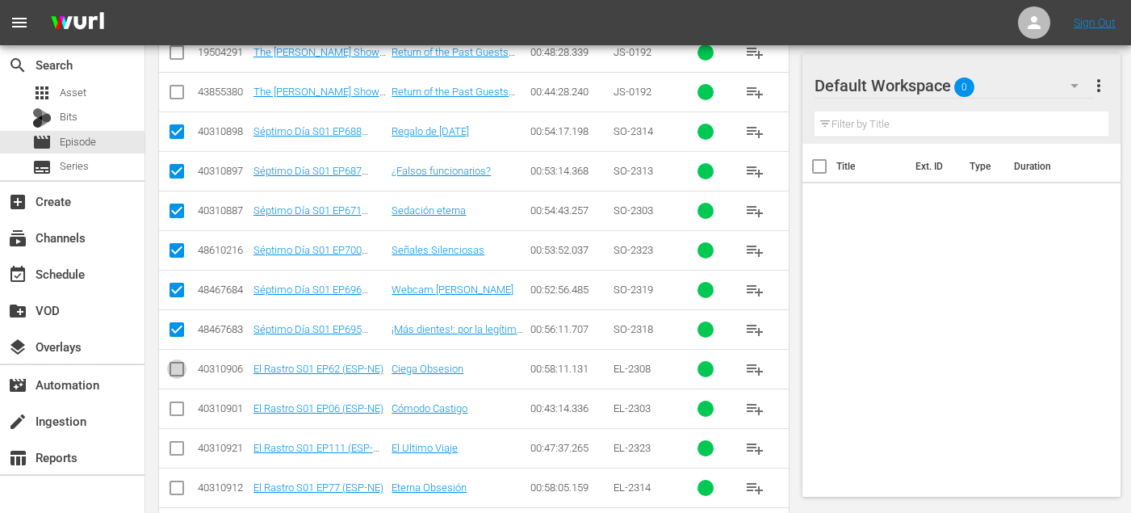
click at [177, 367] on input "checkbox" at bounding box center [176, 372] width 19 height 19
checkbox input "true"
click at [177, 404] on input "checkbox" at bounding box center [176, 411] width 19 height 19
checkbox input "true"
click at [177, 434] on td at bounding box center [177, 448] width 36 height 40
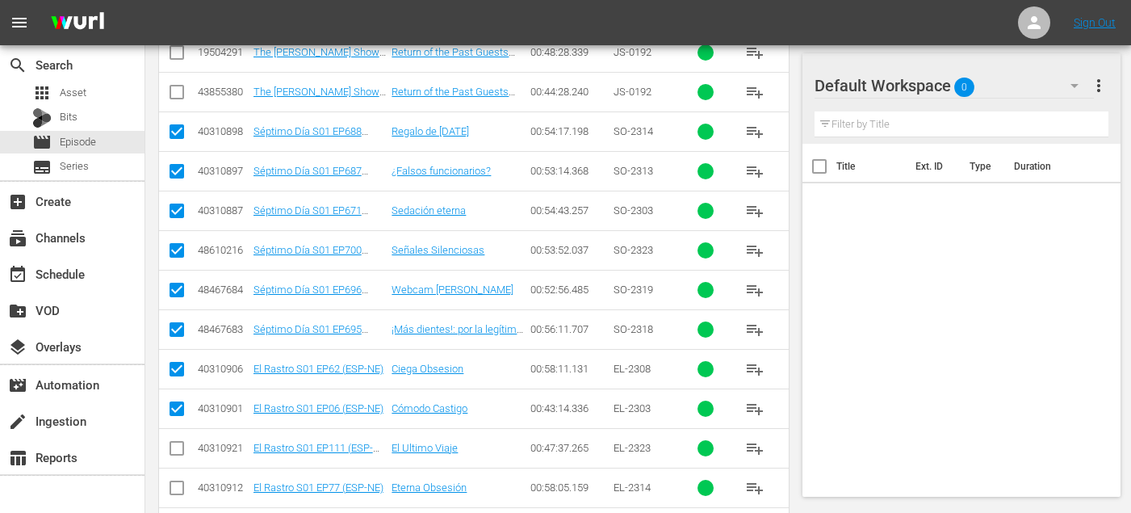
click at [177, 441] on icon at bounding box center [177, 448] width 15 height 15
click at [177, 493] on input "checkbox" at bounding box center [176, 490] width 19 height 19
checkbox input "true"
click at [178, 450] on input "checkbox" at bounding box center [176, 451] width 19 height 19
checkbox input "true"
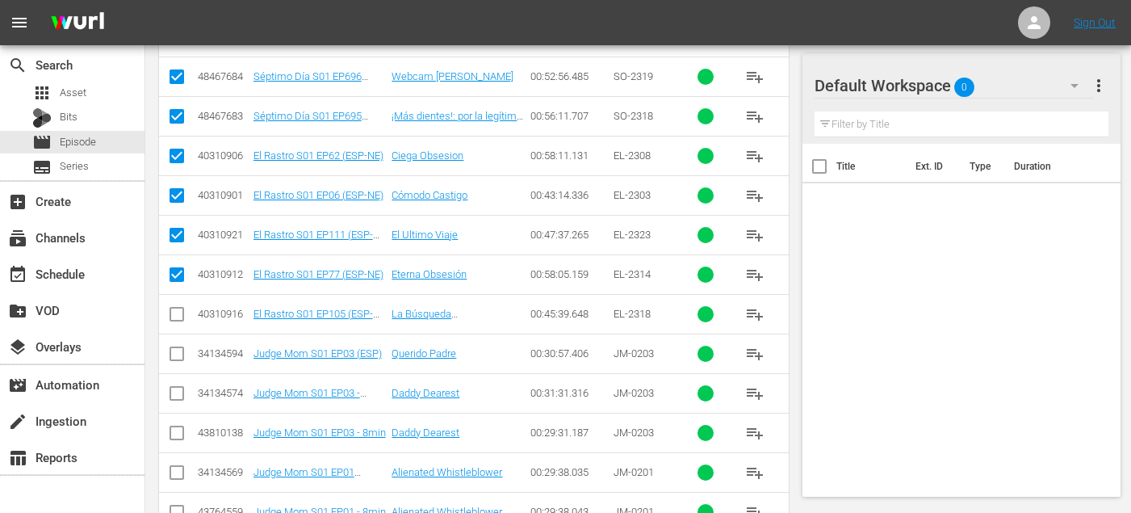
scroll to position [766, 0]
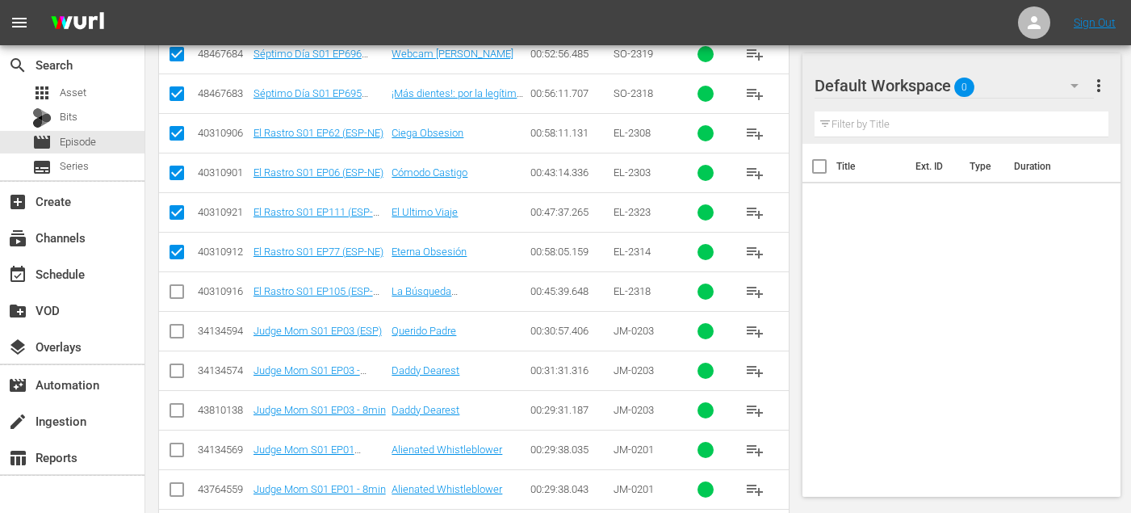
click at [178, 282] on icon at bounding box center [176, 291] width 19 height 19
click at [178, 292] on input "checkbox" at bounding box center [176, 294] width 19 height 19
checkbox input "true"
click at [178, 334] on input "checkbox" at bounding box center [176, 334] width 19 height 19
checkbox input "true"
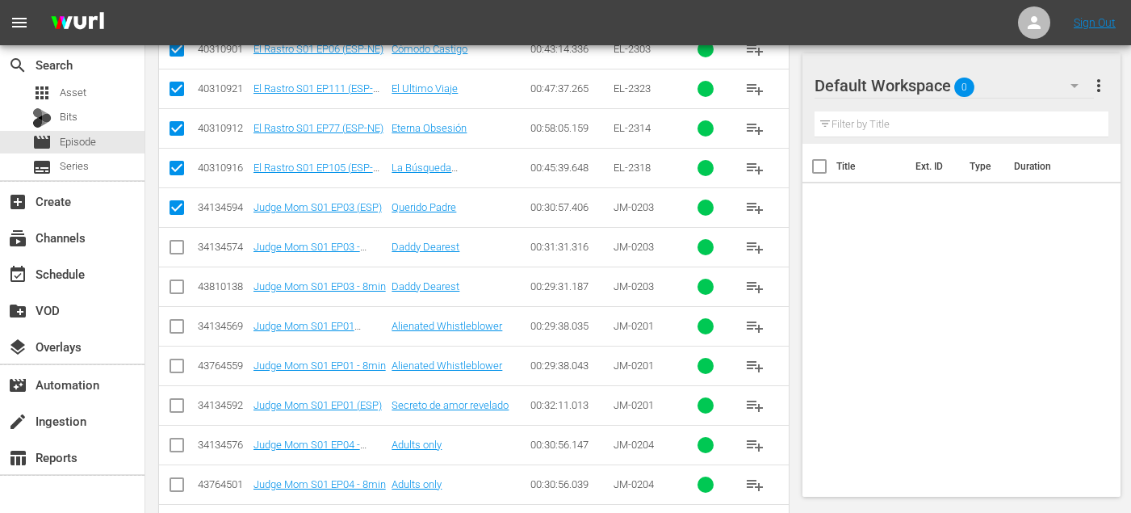
scroll to position [892, 0]
click at [175, 402] on input "checkbox" at bounding box center [176, 406] width 19 height 19
checkbox input "true"
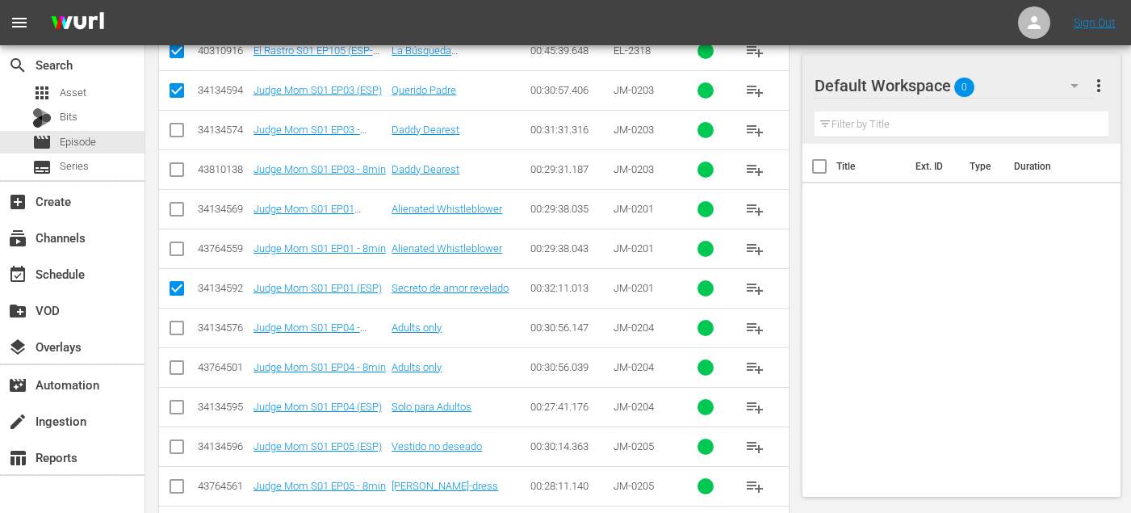
scroll to position [1006, 0]
click at [174, 409] on input "checkbox" at bounding box center [176, 410] width 19 height 19
checkbox input "true"
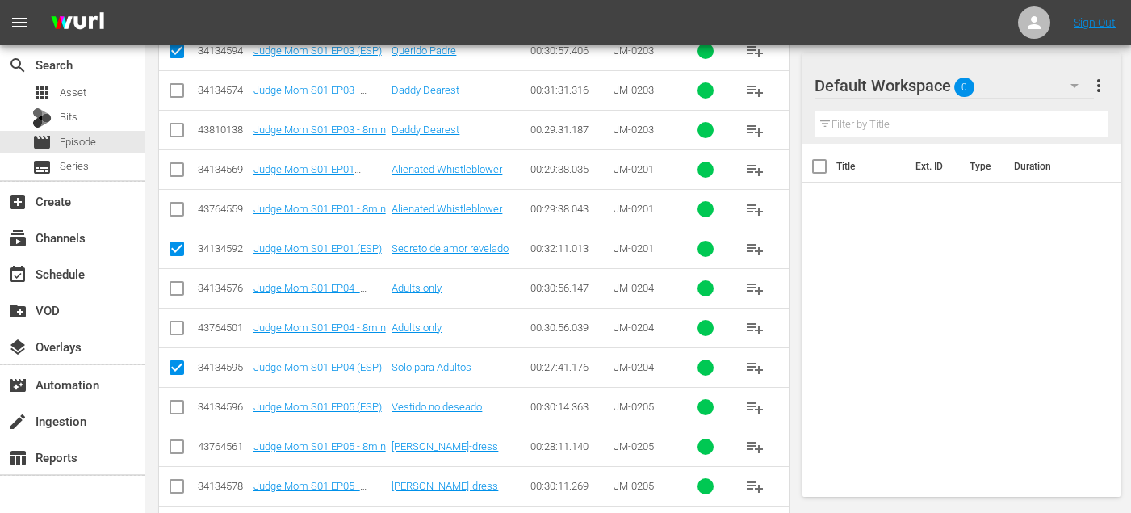
click at [174, 406] on input "checkbox" at bounding box center [176, 410] width 19 height 19
checkbox input "true"
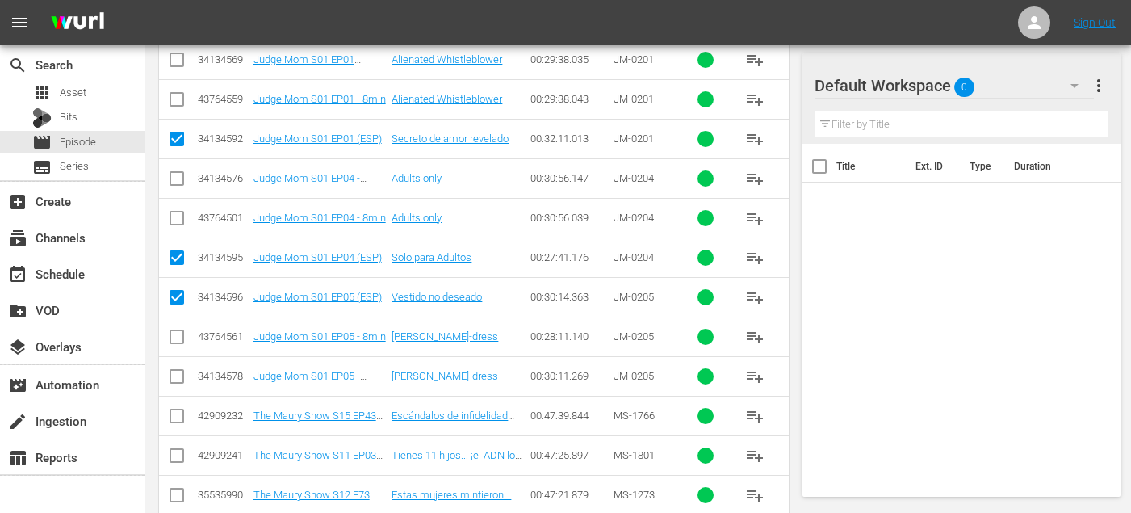
scroll to position [1160, 0]
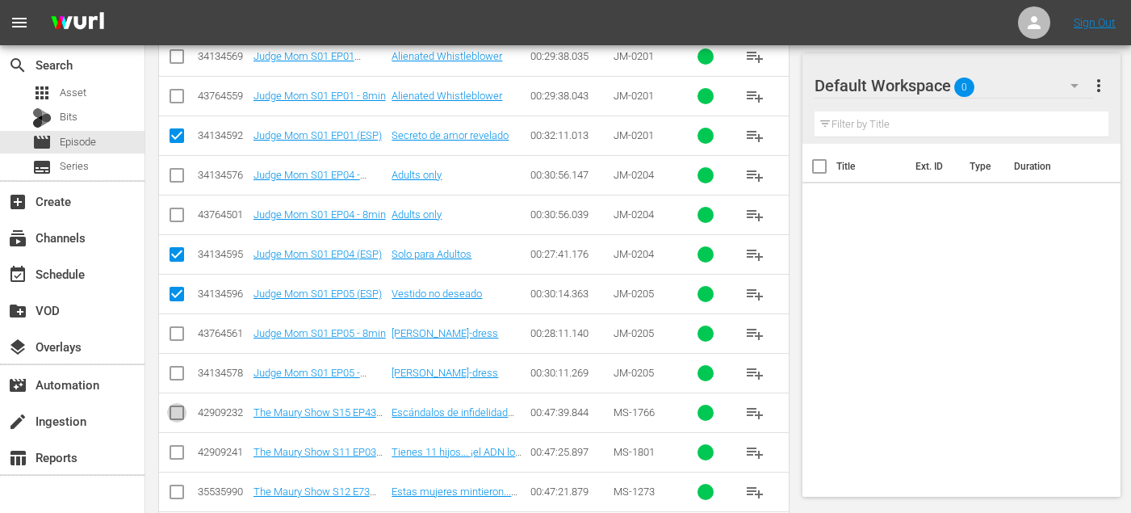
click at [178, 412] on input "checkbox" at bounding box center [176, 415] width 19 height 19
checkbox input "true"
click at [178, 448] on input "checkbox" at bounding box center [176, 455] width 19 height 19
checkbox input "true"
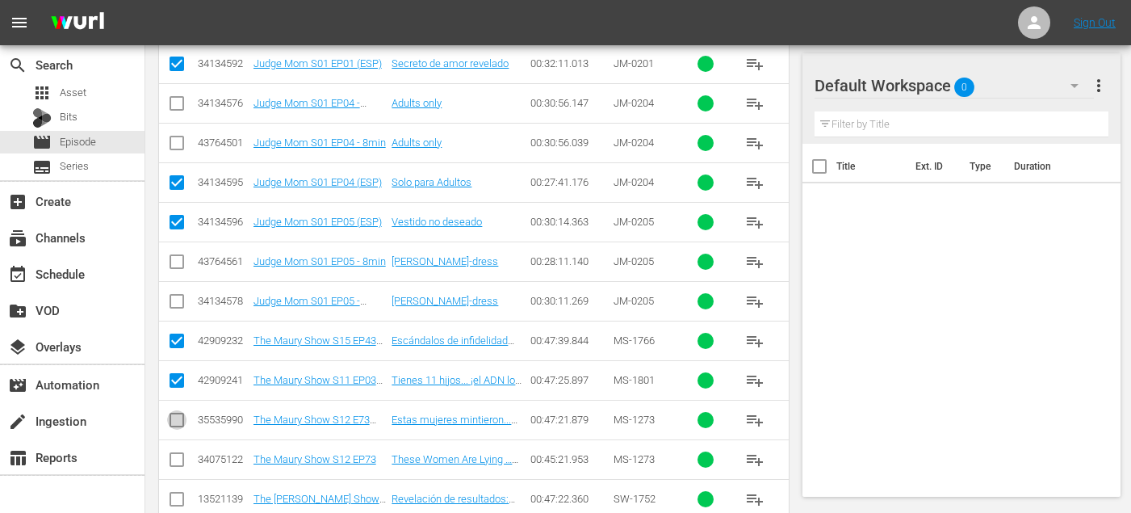
click at [170, 420] on input "checkbox" at bounding box center [176, 423] width 19 height 19
checkbox input "true"
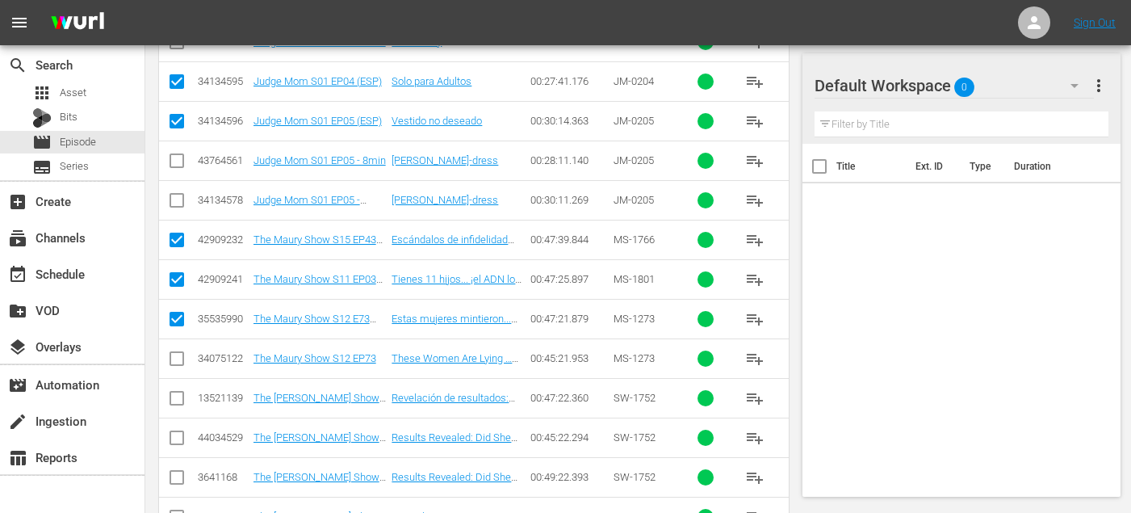
scroll to position [1335, 0]
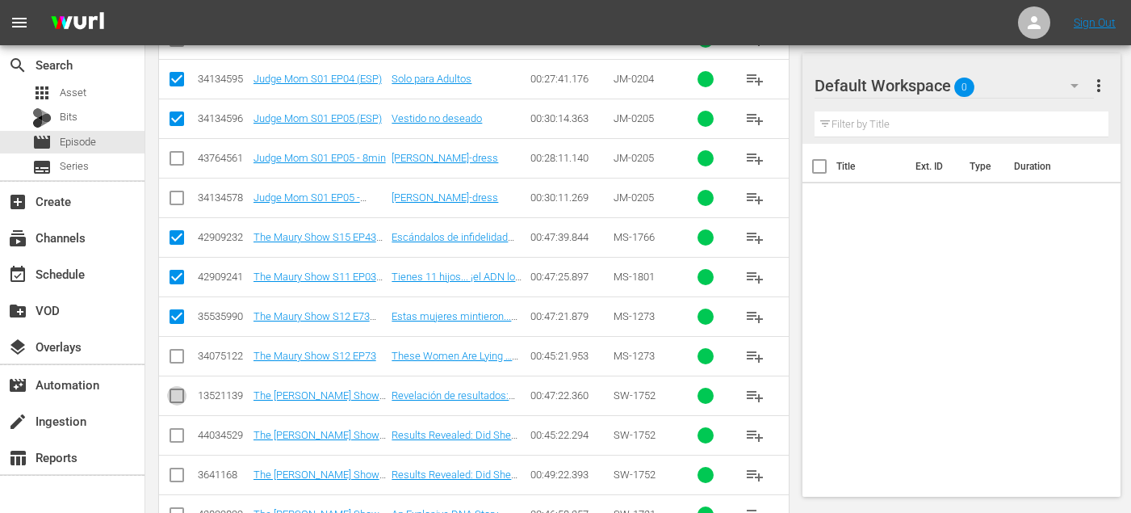
click at [177, 401] on input "checkbox" at bounding box center [176, 398] width 19 height 19
checkbox input "true"
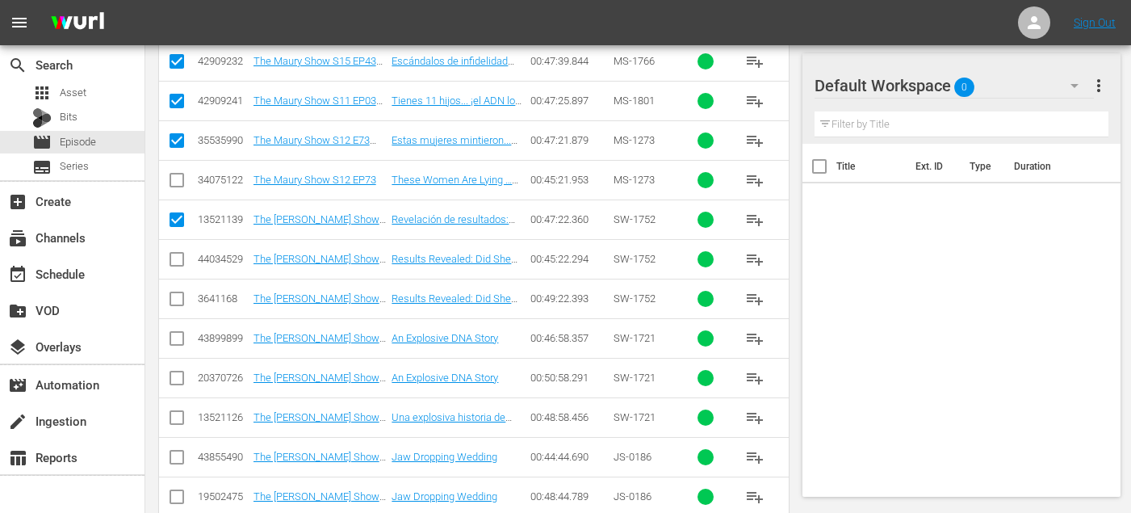
scroll to position [1513, 0]
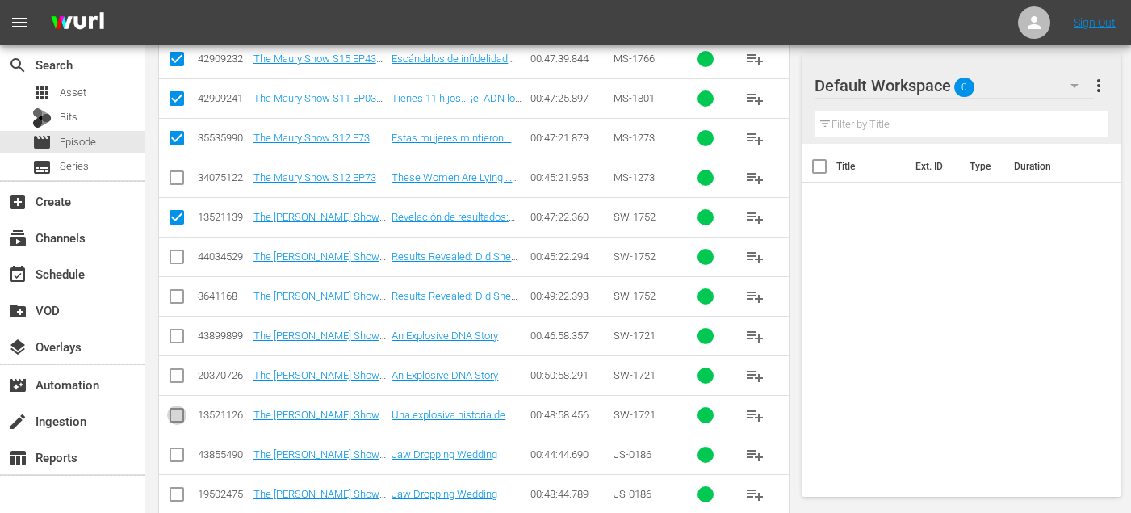
click at [170, 418] on input "checkbox" at bounding box center [176, 418] width 19 height 19
checkbox input "true"
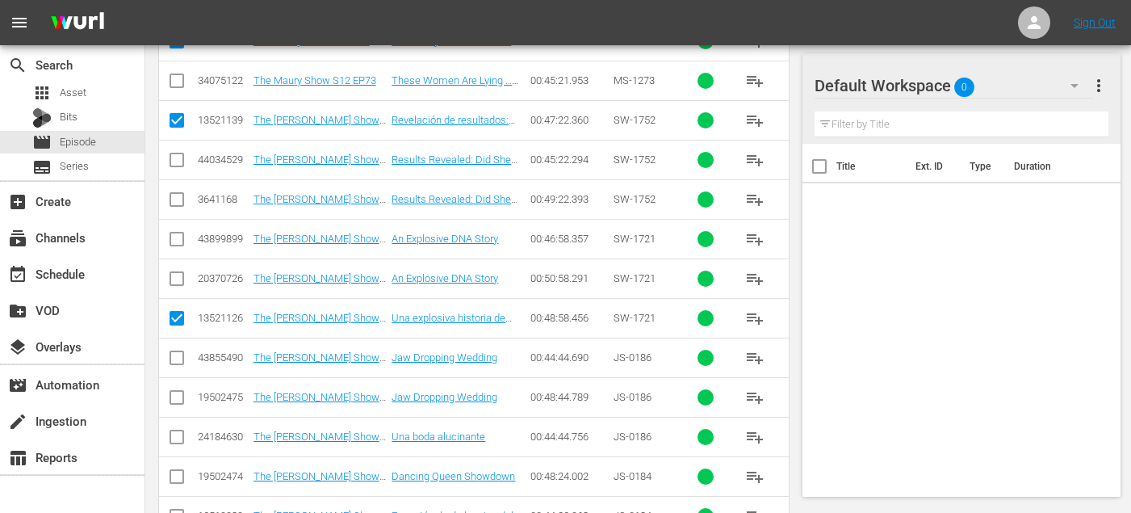
scroll to position [1625, 0]
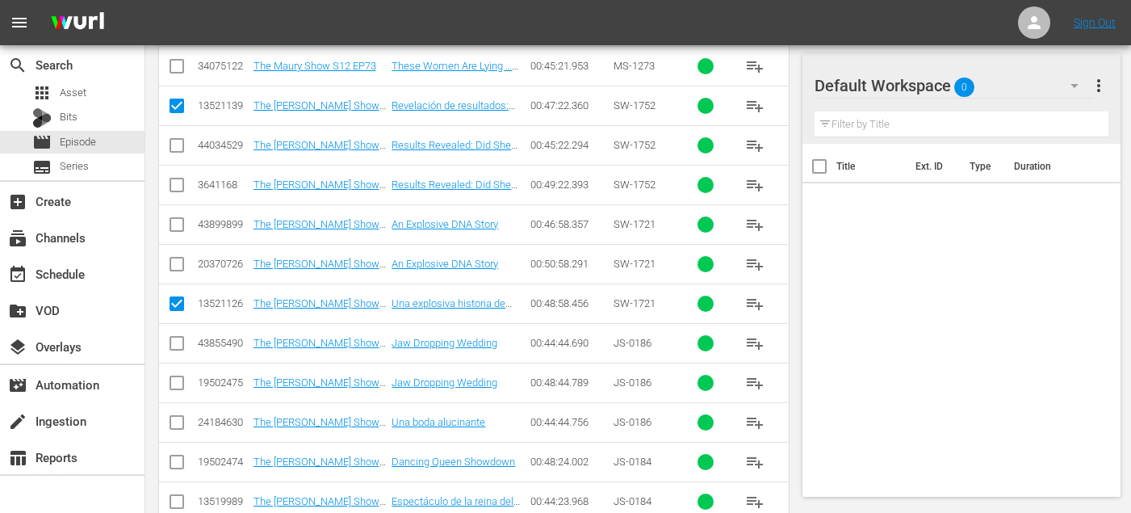
click at [176, 423] on input "checkbox" at bounding box center [176, 425] width 19 height 19
checkbox input "true"
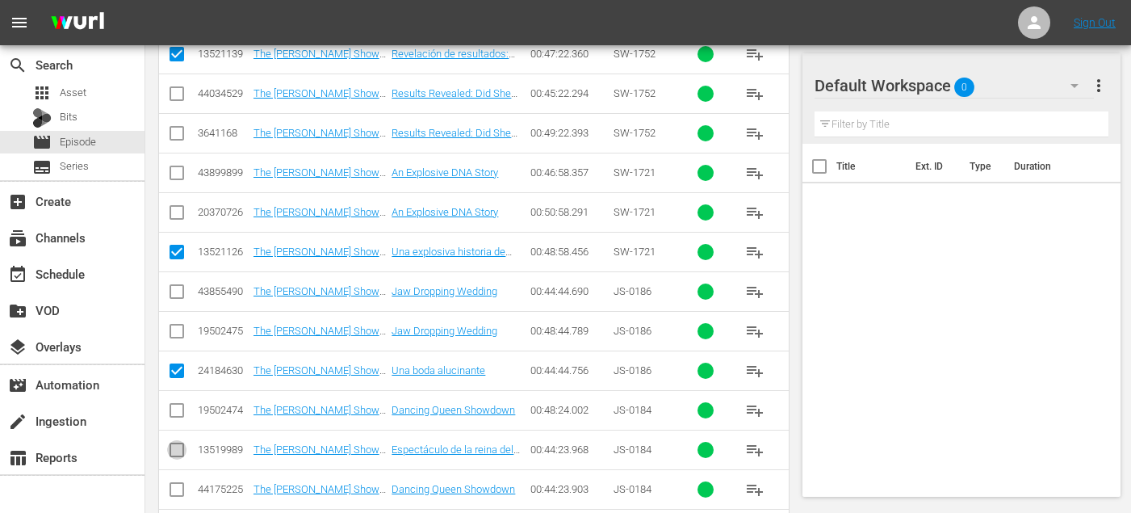
click at [178, 447] on input "checkbox" at bounding box center [176, 452] width 19 height 19
checkbox input "true"
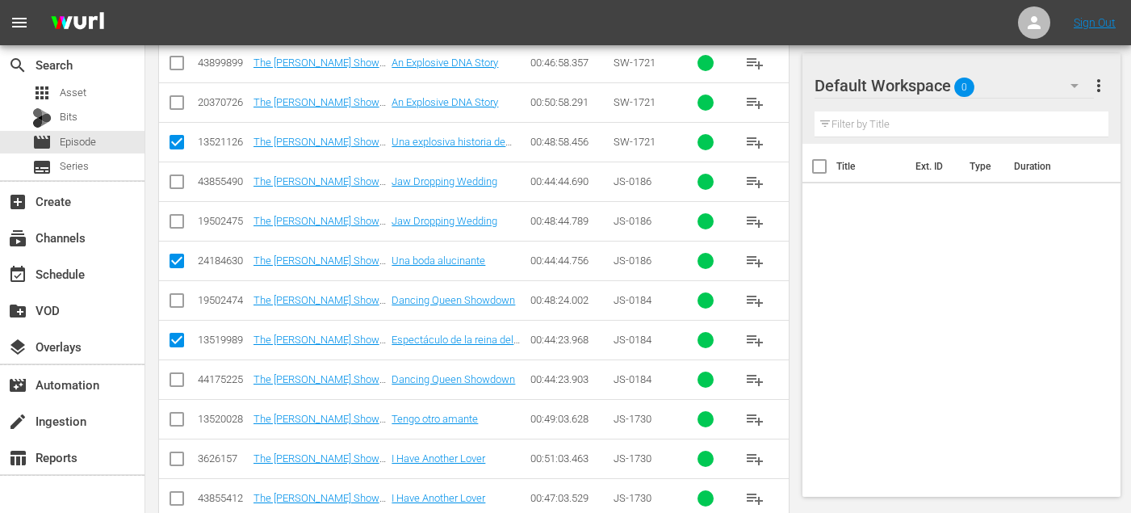
scroll to position [1792, 0]
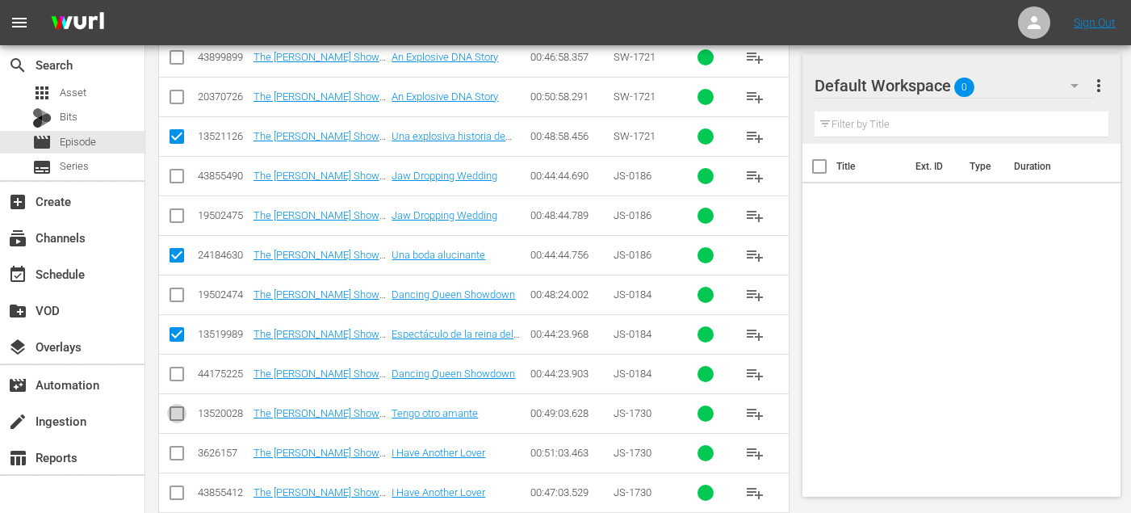
click at [170, 416] on input "checkbox" at bounding box center [176, 416] width 19 height 19
checkbox input "true"
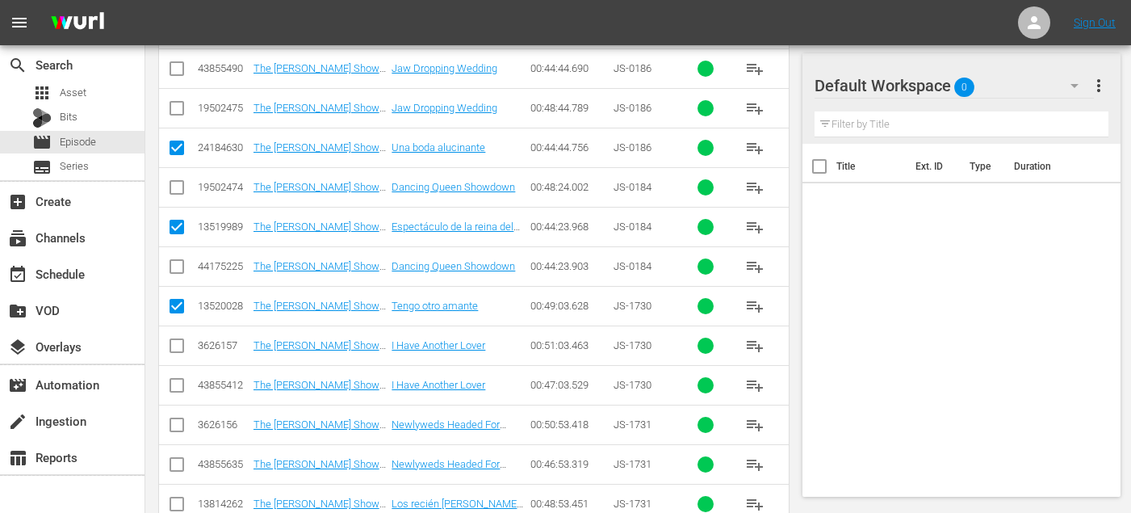
scroll to position [1979, 0]
click at [170, 421] on input "checkbox" at bounding box center [176, 427] width 19 height 19
checkbox input "true"
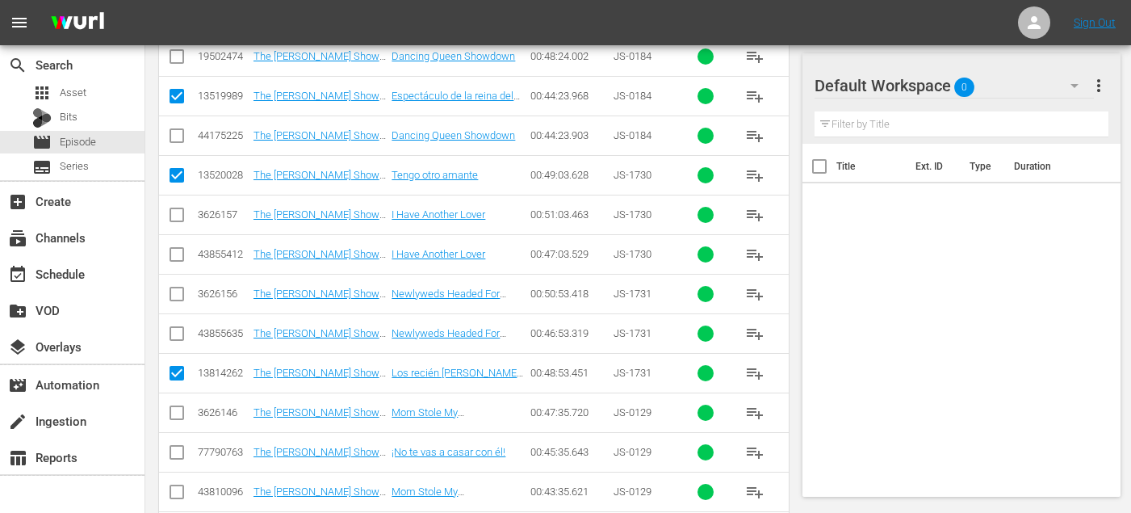
scroll to position [2031, 0]
click at [174, 456] on input "checkbox" at bounding box center [176, 454] width 19 height 19
checkbox input "true"
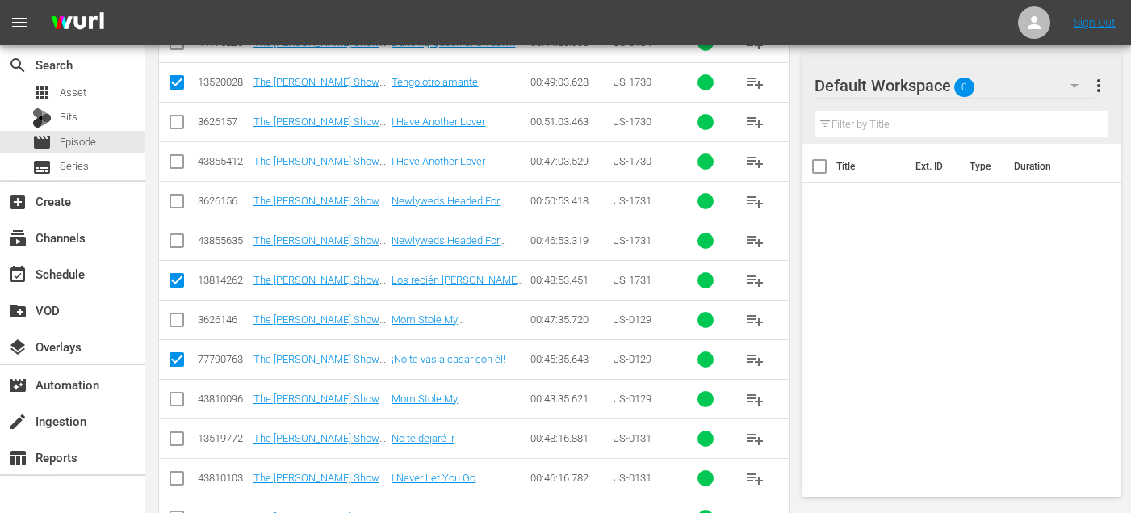
scroll to position [2139, 0]
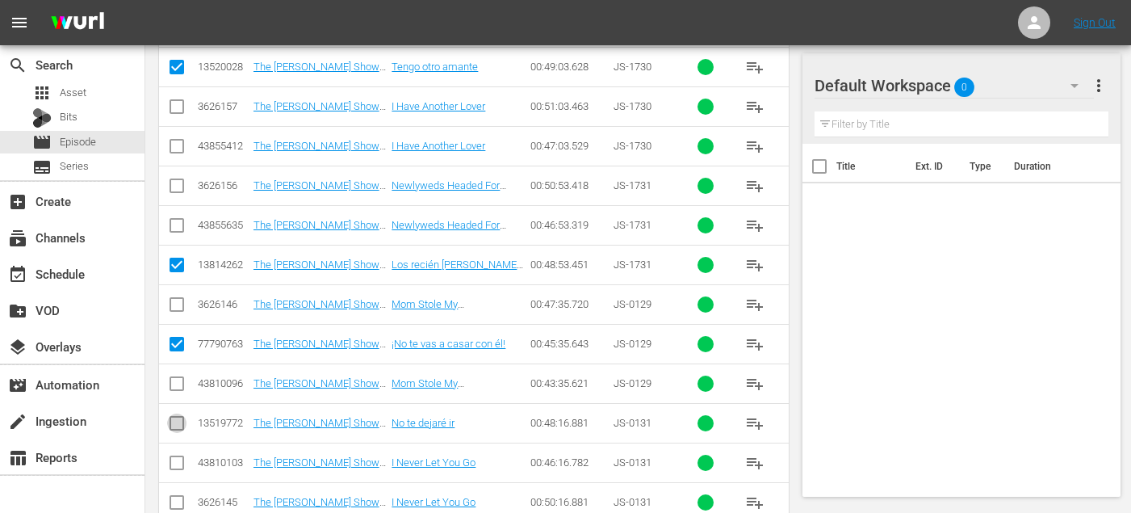
click at [178, 423] on input "checkbox" at bounding box center [176, 426] width 19 height 19
checkbox input "true"
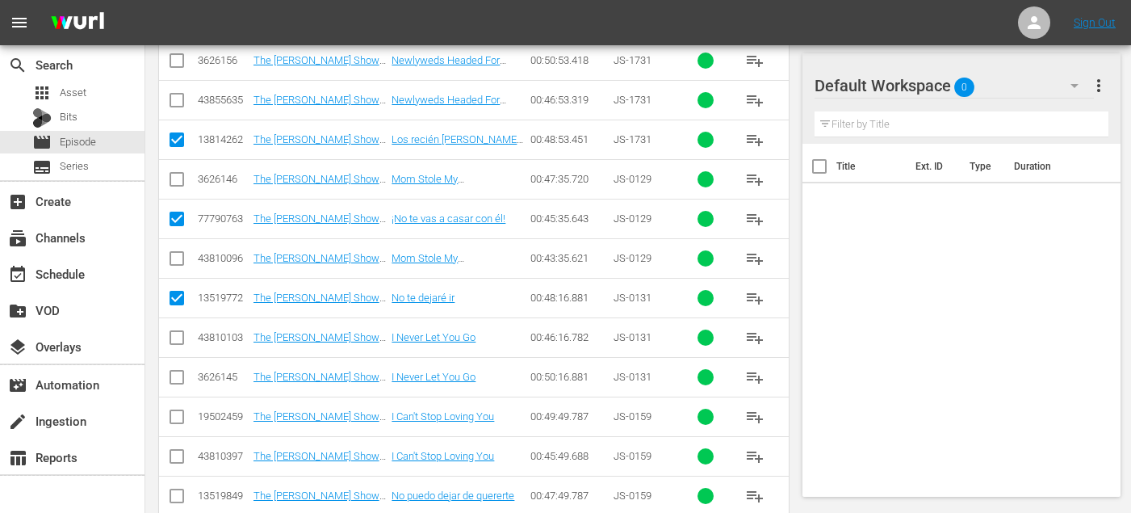
scroll to position [2335, 0]
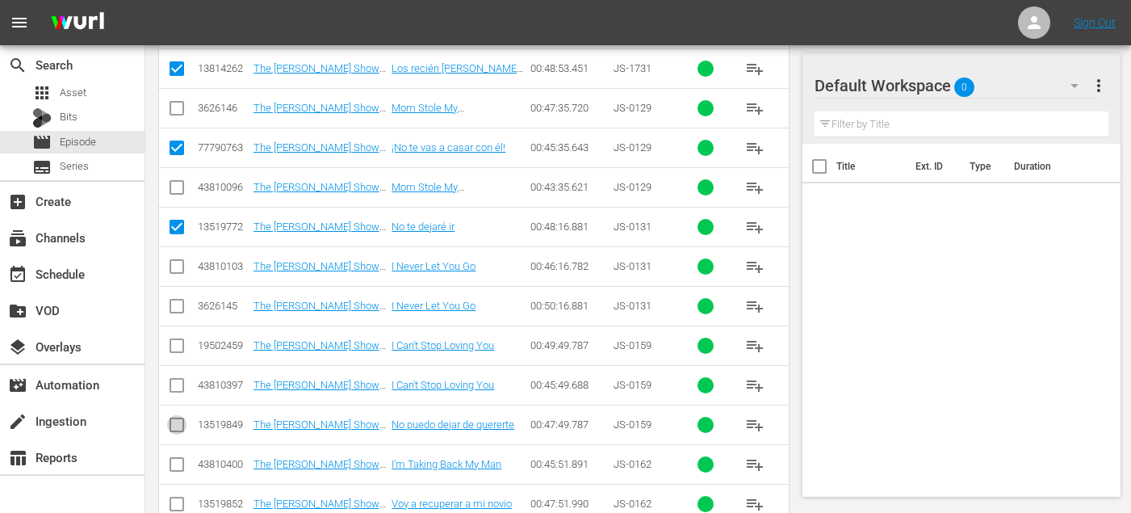
click at [174, 430] on input "checkbox" at bounding box center [176, 427] width 19 height 19
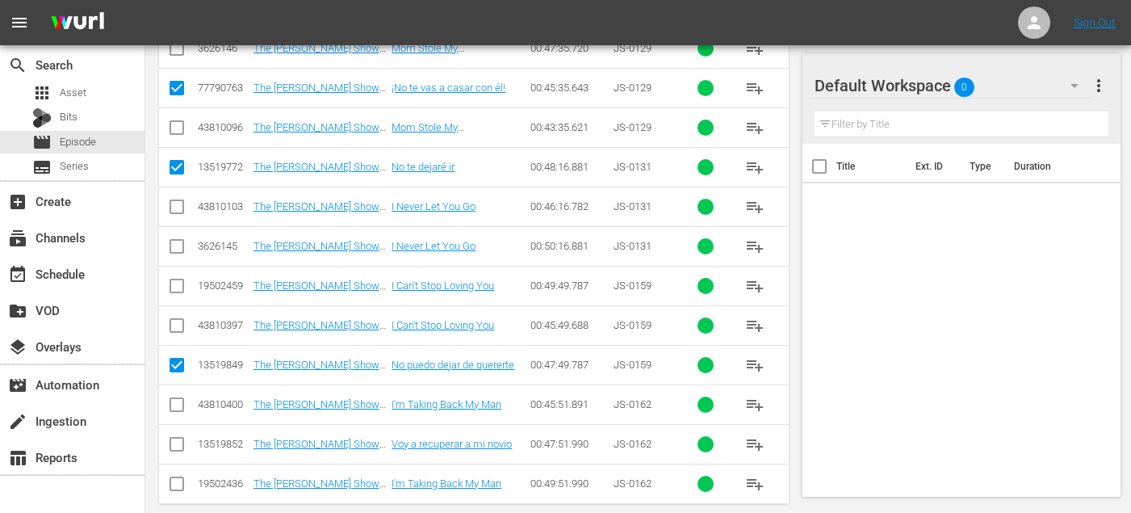
click at [175, 447] on input "checkbox" at bounding box center [176, 447] width 19 height 19
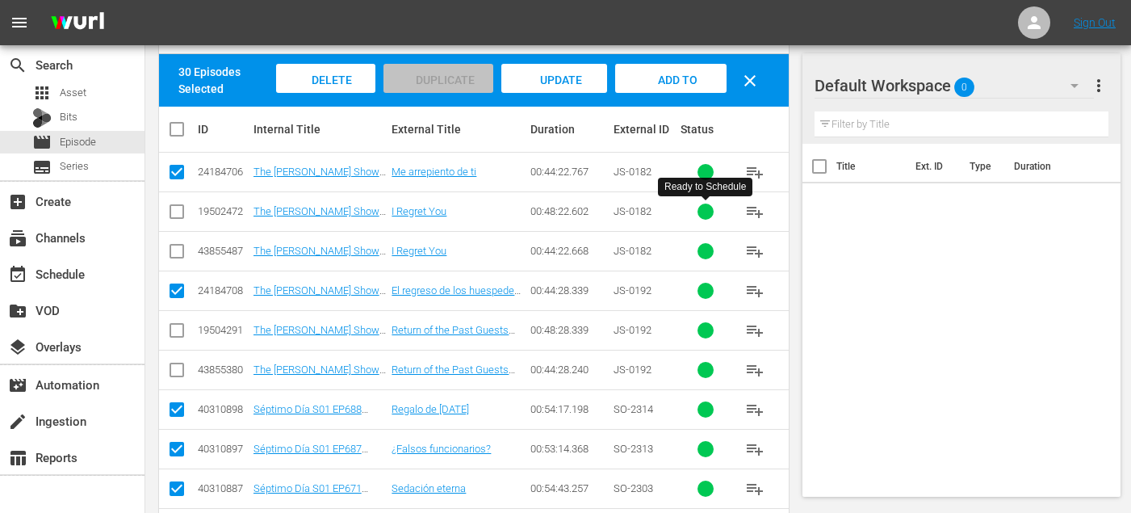
scroll to position [40, 0]
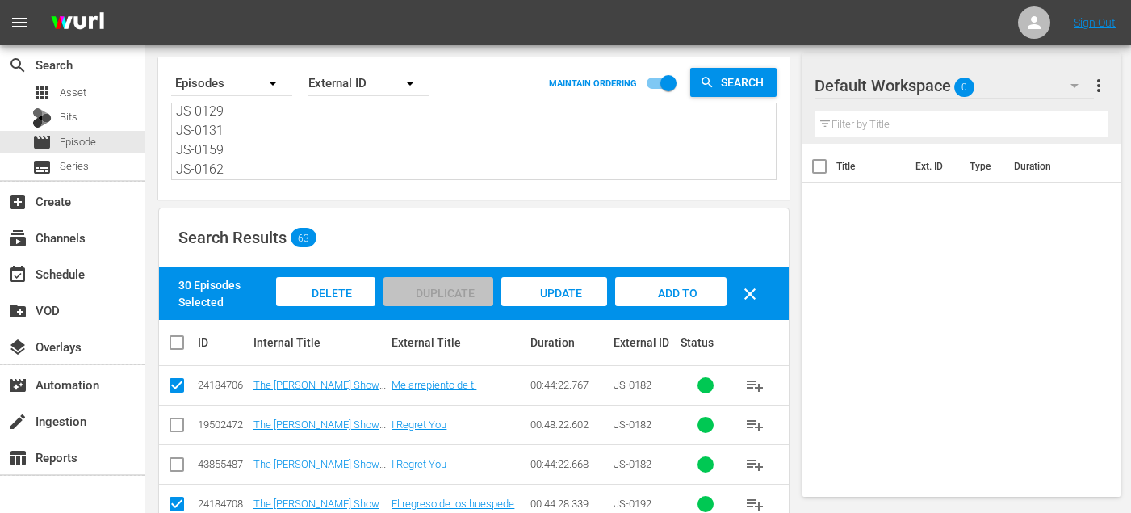
click at [663, 297] on span "Add to Workspace" at bounding box center [671, 309] width 79 height 44
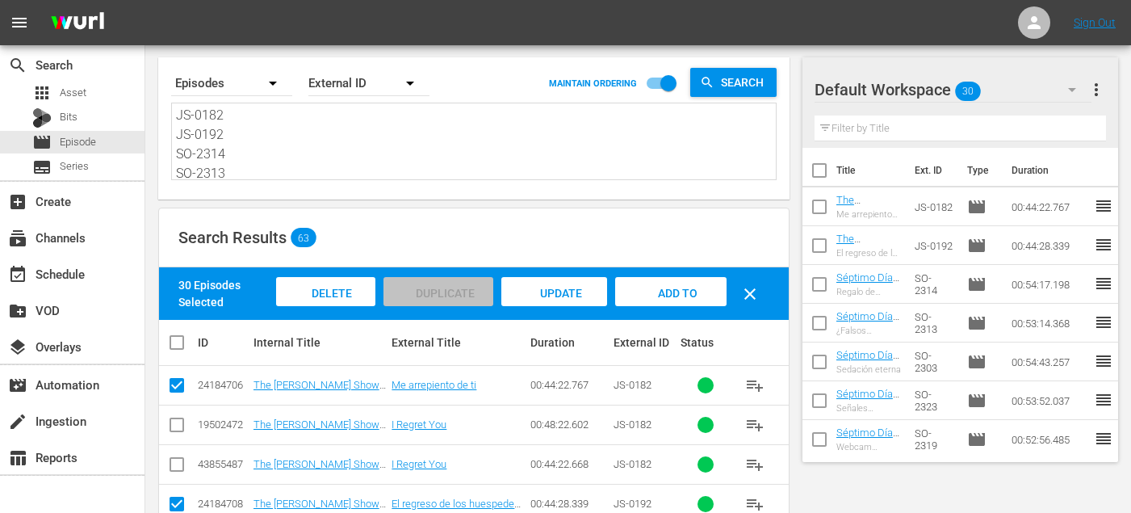
scroll to position [0, 0]
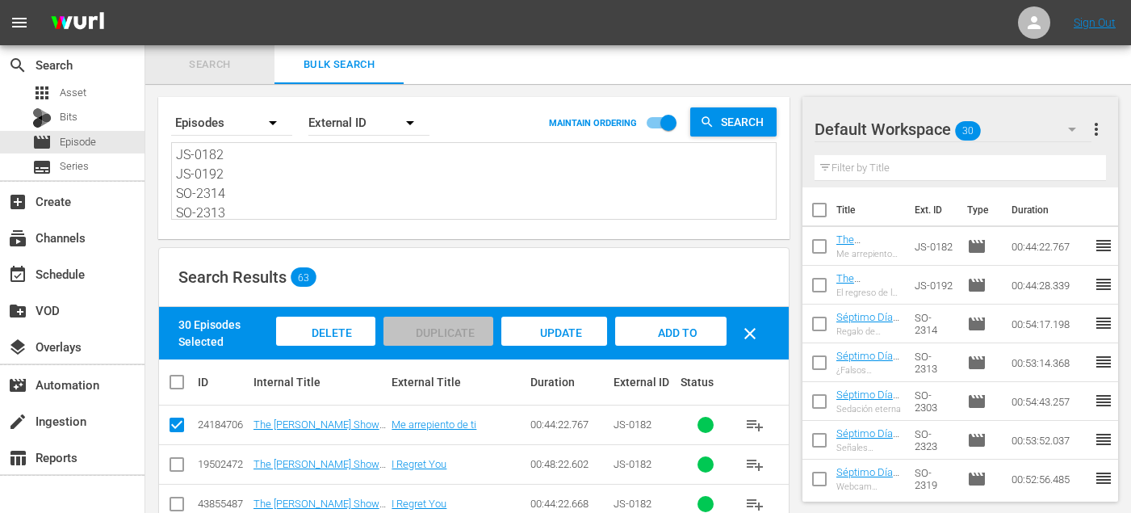
click at [218, 54] on button "Search" at bounding box center [209, 64] width 129 height 39
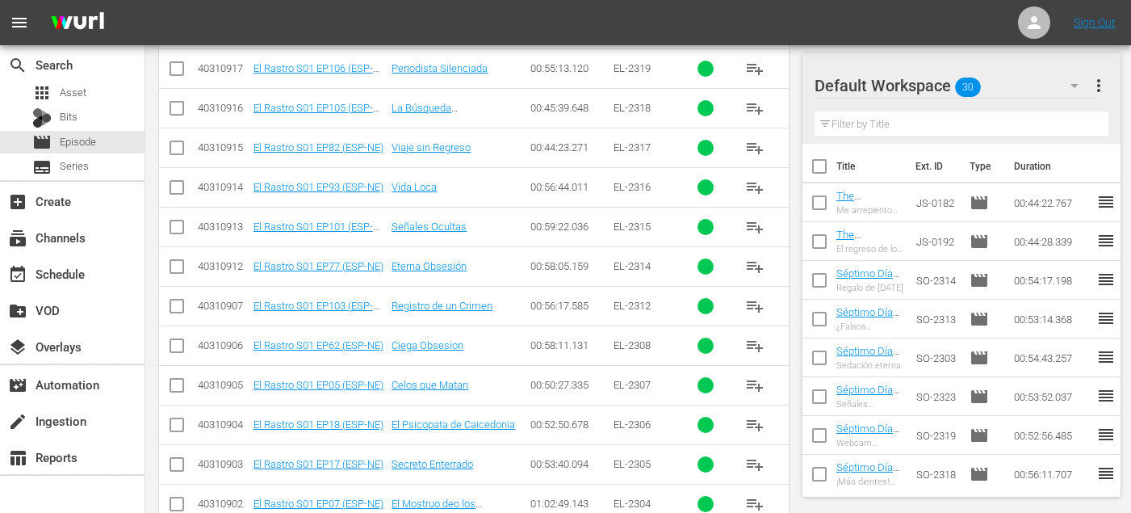
scroll to position [862, 0]
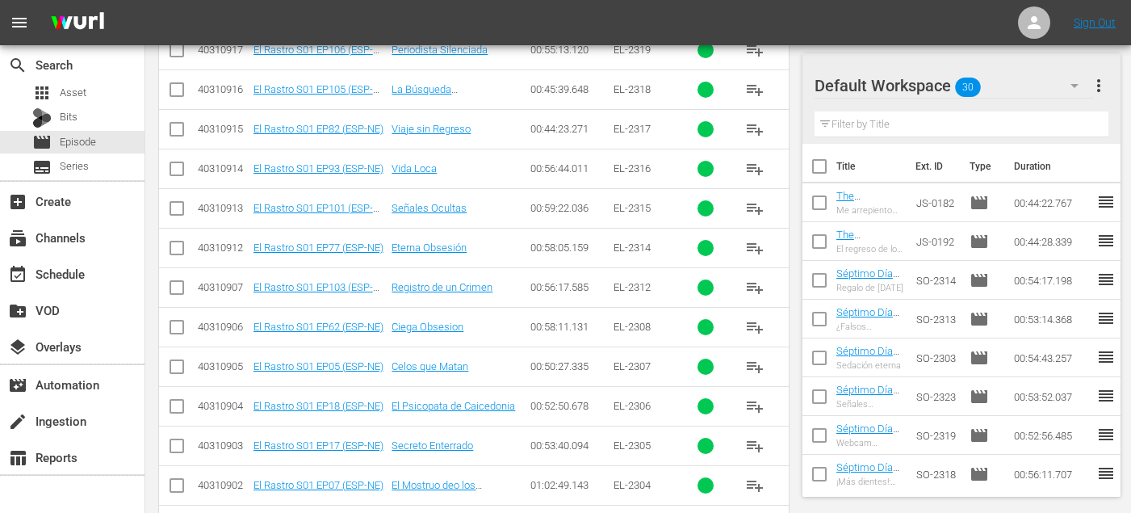
click at [753, 208] on span "playlist_add" at bounding box center [754, 208] width 19 height 19
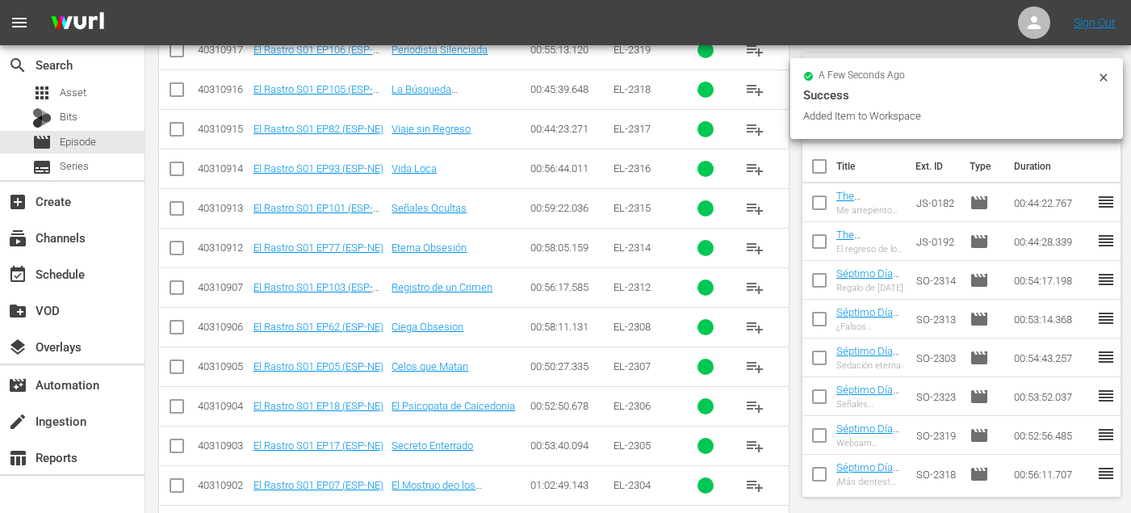
click at [752, 161] on div "Add To Workspace" at bounding box center [755, 173] width 94 height 27
click at [753, 140] on button "playlist_add" at bounding box center [755, 129] width 39 height 39
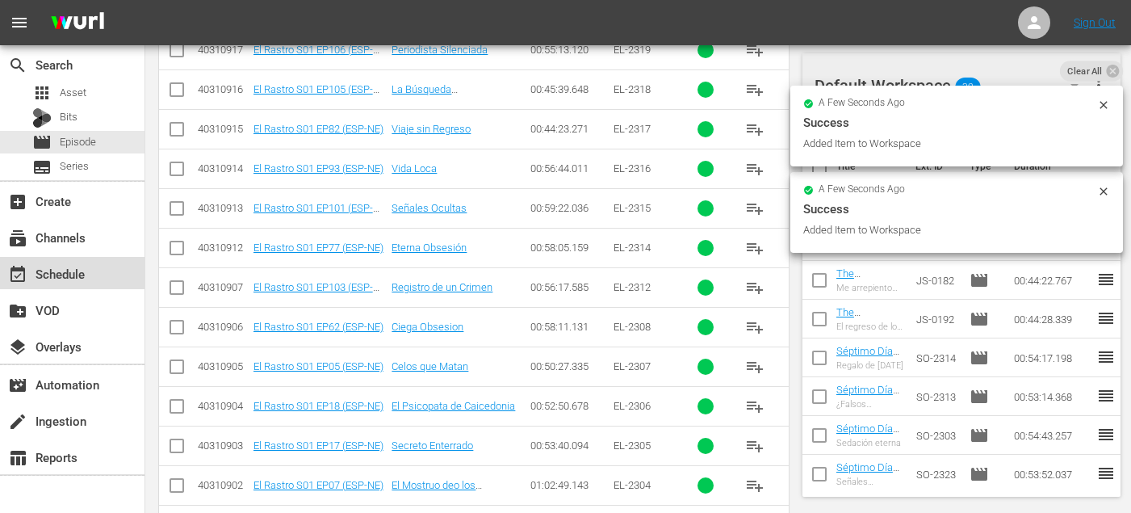
click at [80, 288] on div "event_available Schedule" at bounding box center [72, 273] width 145 height 32
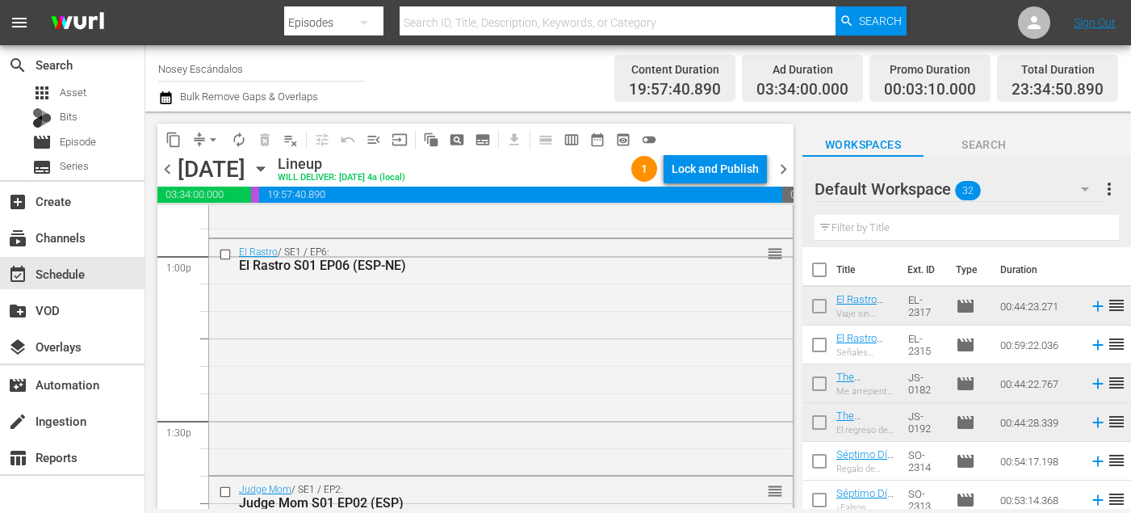
scroll to position [4239, 0]
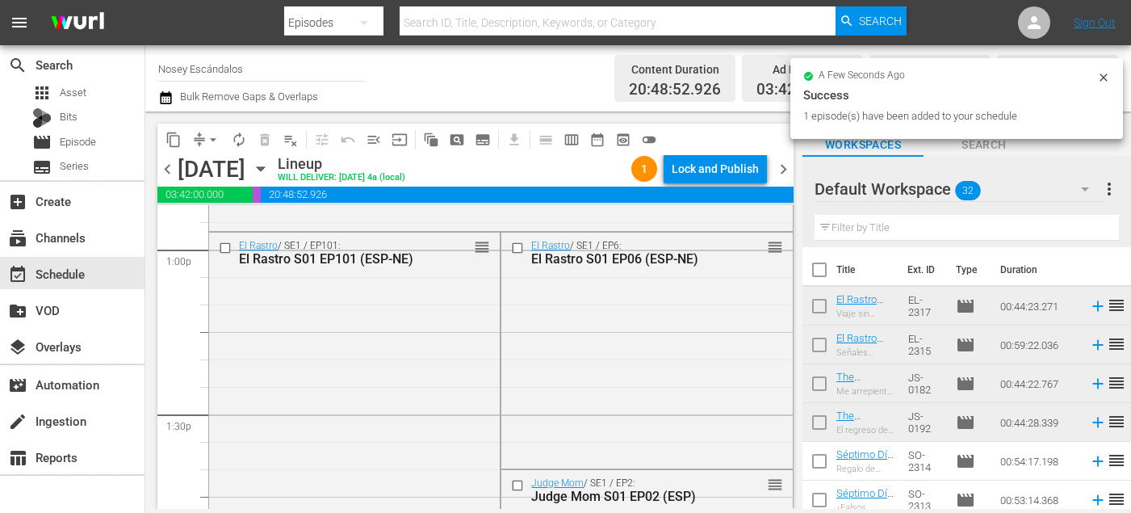
click at [216, 144] on span "arrow_drop_down" at bounding box center [213, 140] width 16 height 16
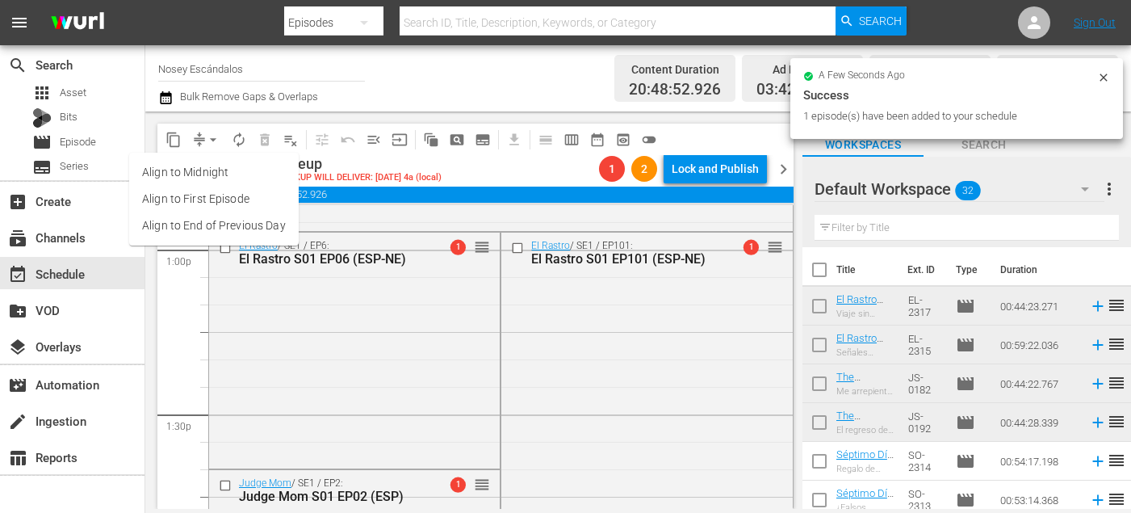
click at [268, 240] on ul "Align to Midnight Align to First Episode Align to End of Previous Day" at bounding box center [214, 199] width 170 height 93
click at [267, 229] on li "Align to End of Previous Day" at bounding box center [214, 225] width 170 height 27
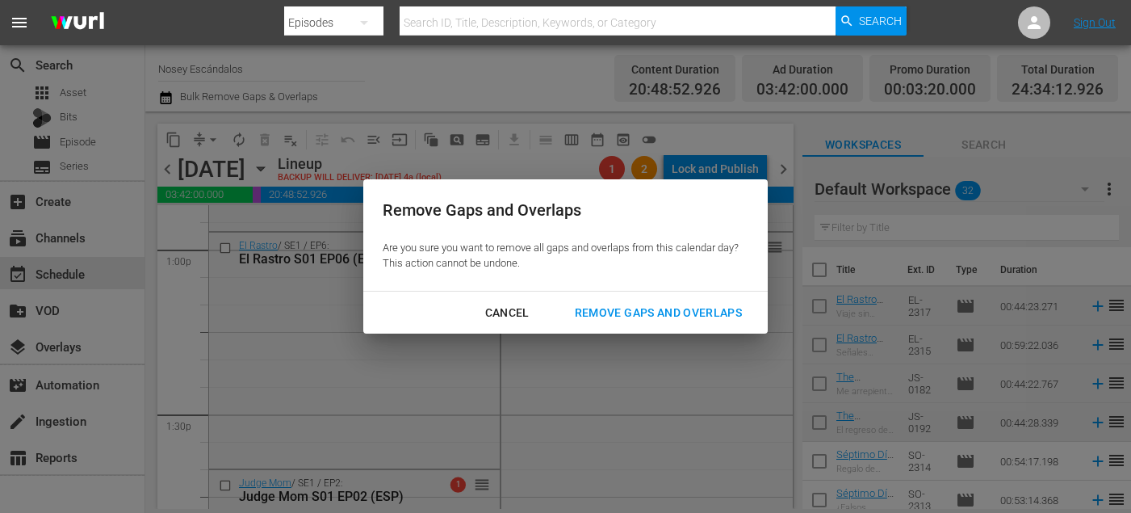
click at [601, 318] on div "Remove Gaps and Overlaps" at bounding box center [658, 313] width 193 height 20
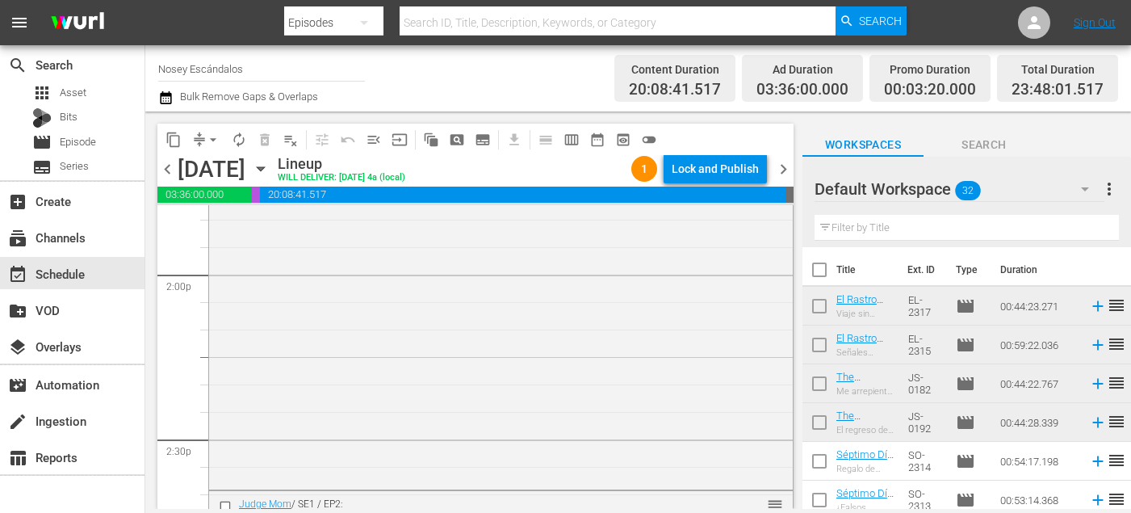
scroll to position [4509, 0]
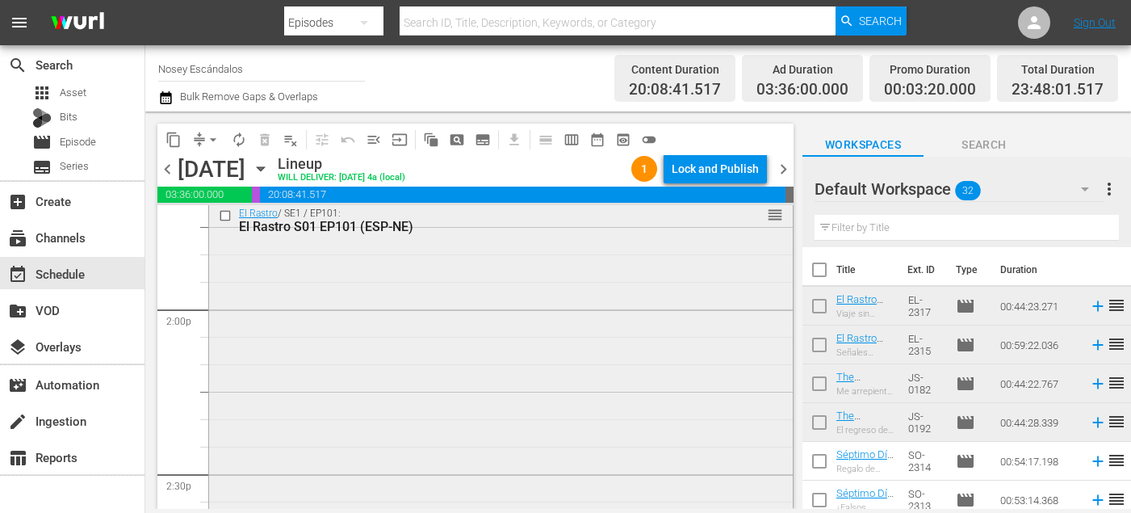
click at [226, 215] on input "checkbox" at bounding box center [227, 215] width 17 height 14
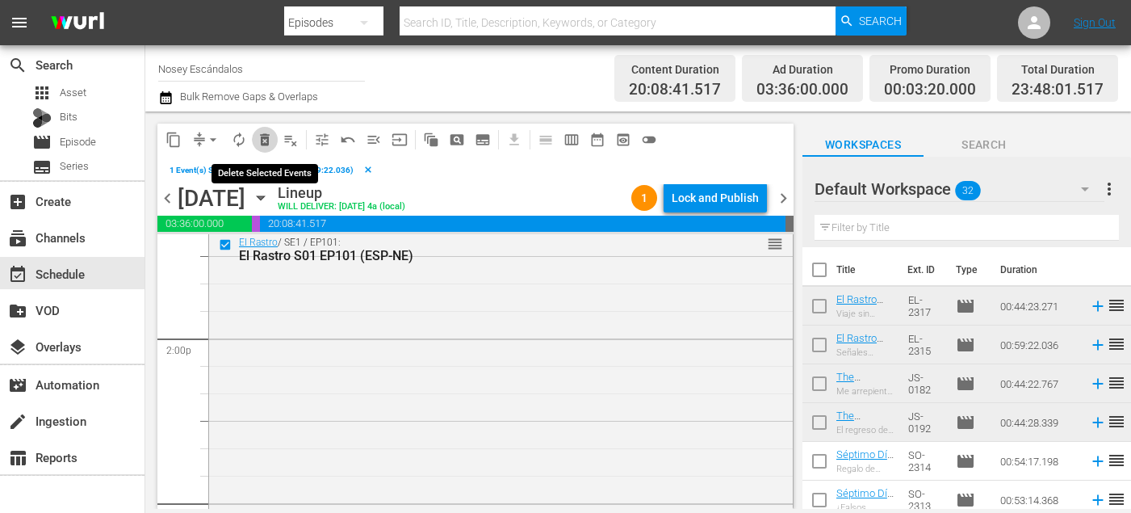
click at [271, 141] on span "delete_forever_outlined" at bounding box center [265, 140] width 16 height 16
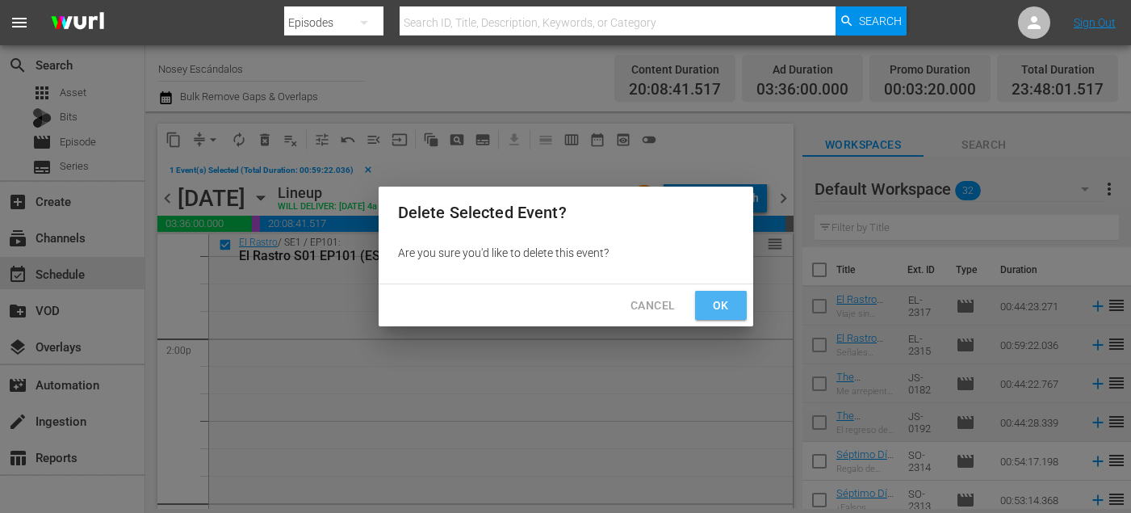
drag, startPoint x: 716, startPoint y: 304, endPoint x: 647, endPoint y: 304, distance: 68.6
click at [716, 304] on span "Ok" at bounding box center [721, 306] width 26 height 20
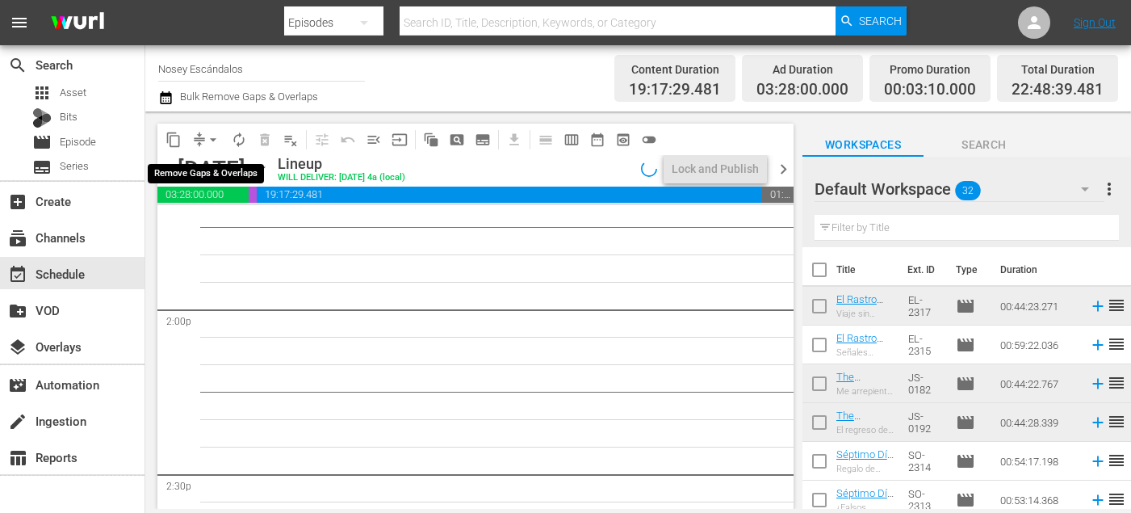
click at [218, 136] on span "arrow_drop_down" at bounding box center [213, 140] width 16 height 16
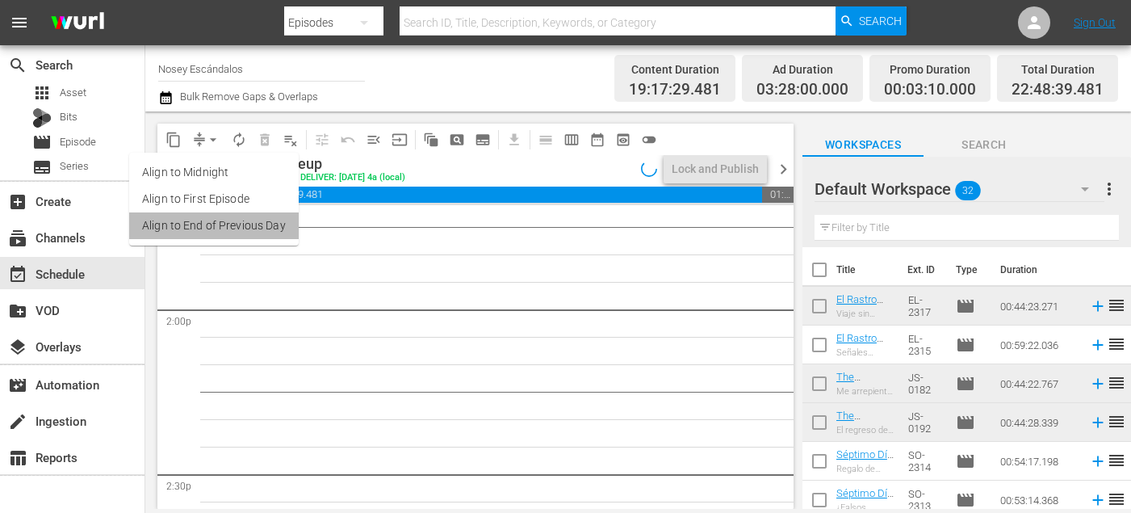
click at [274, 221] on li "Align to End of Previous Day" at bounding box center [214, 225] width 170 height 27
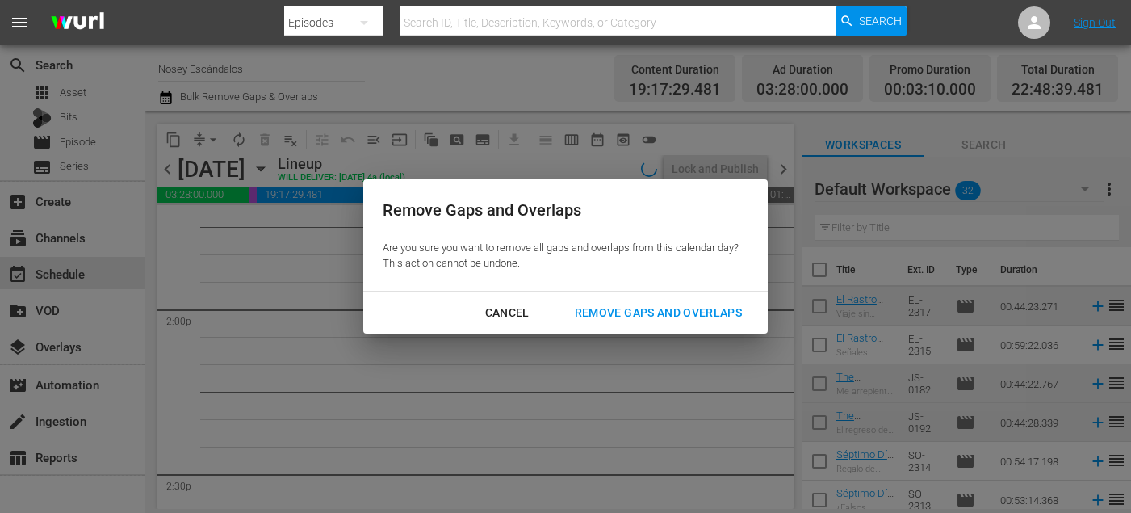
click at [646, 328] on div "Cancel Remove Gaps and Overlaps" at bounding box center [565, 313] width 405 height 43
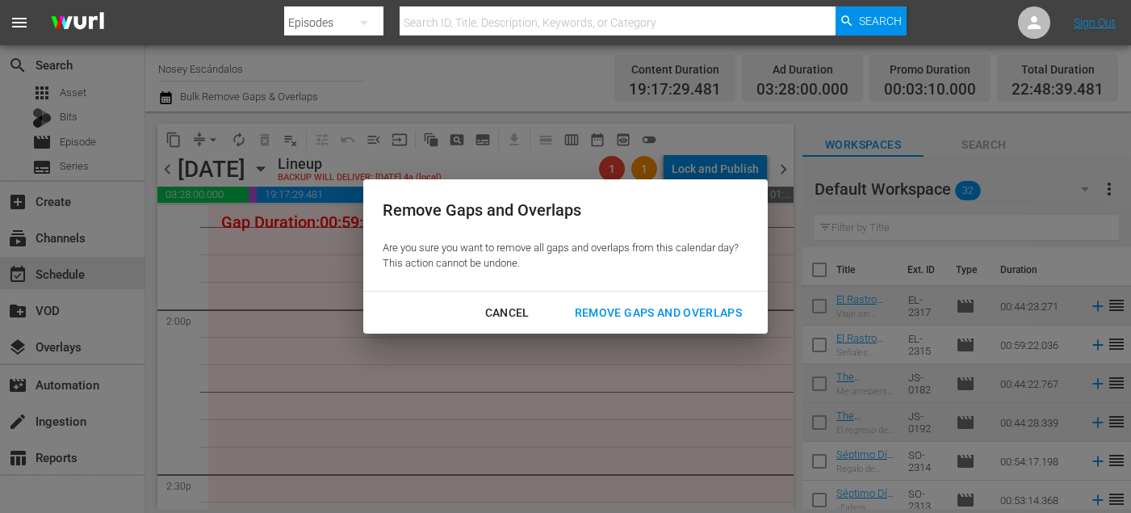
click at [646, 319] on div "Remove Gaps and Overlaps" at bounding box center [658, 313] width 193 height 20
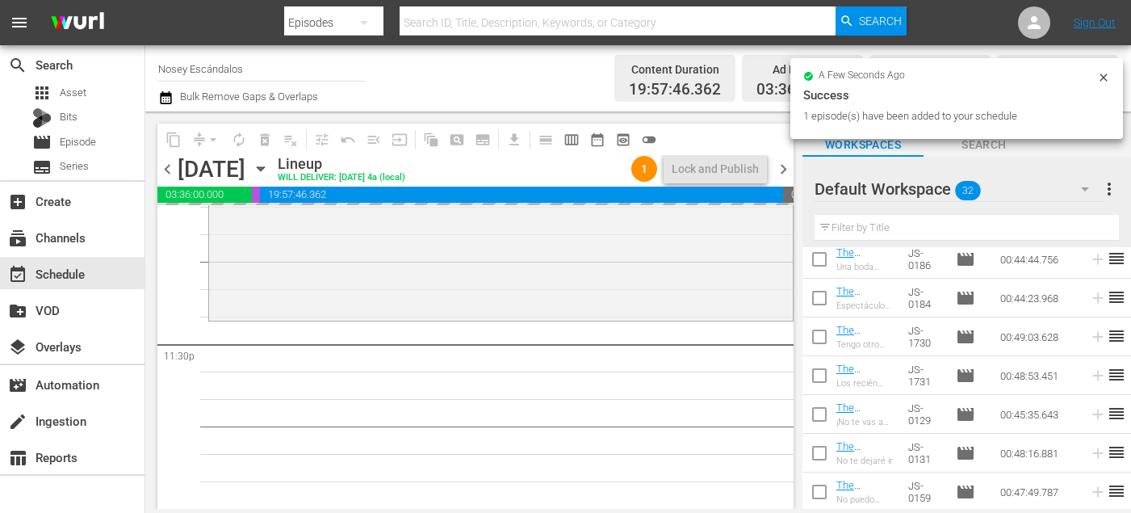
scroll to position [7605, 0]
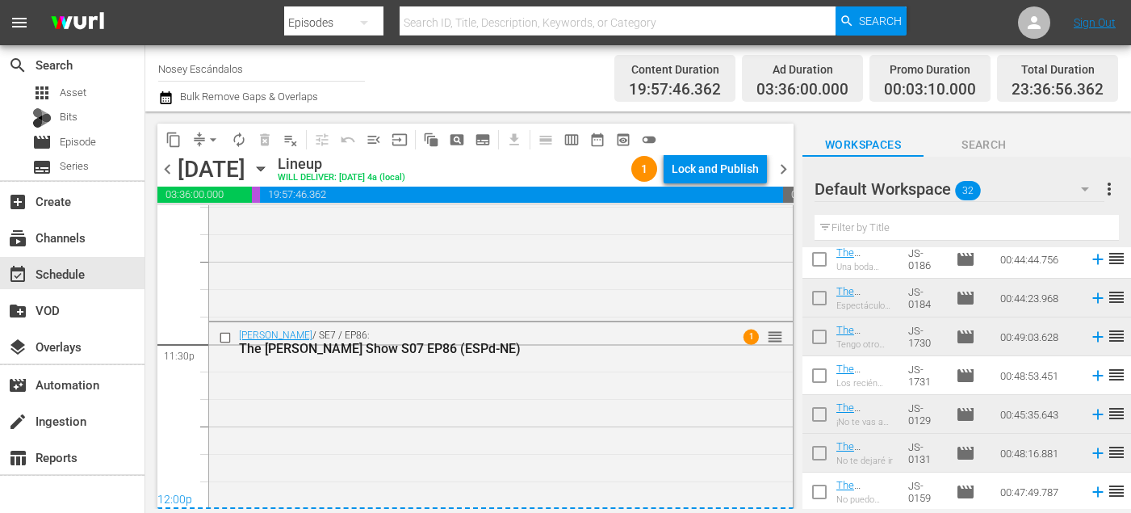
click at [774, 165] on span "chevron_right" at bounding box center [784, 169] width 20 height 20
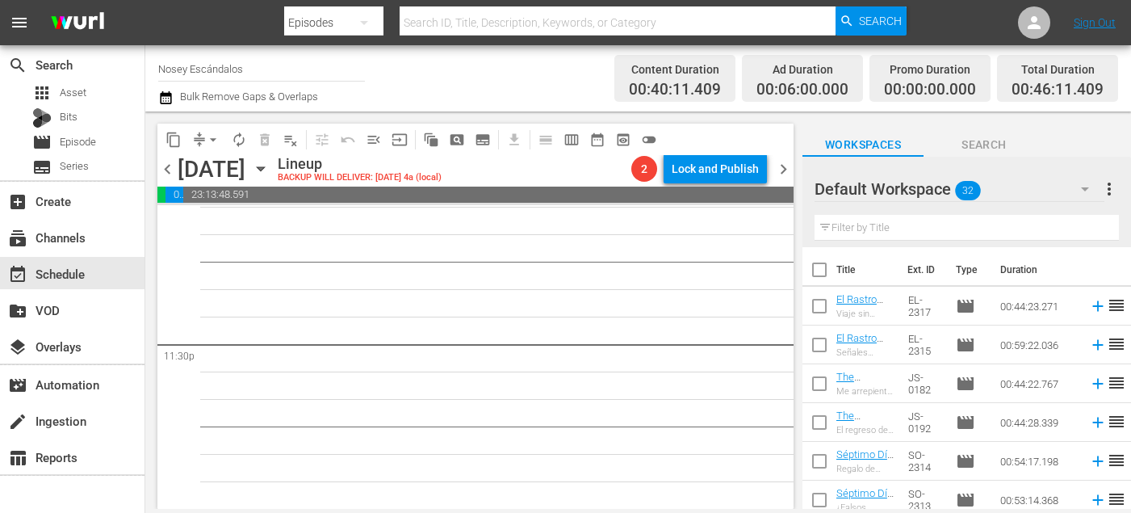
click at [824, 281] on input "checkbox" at bounding box center [820, 273] width 34 height 34
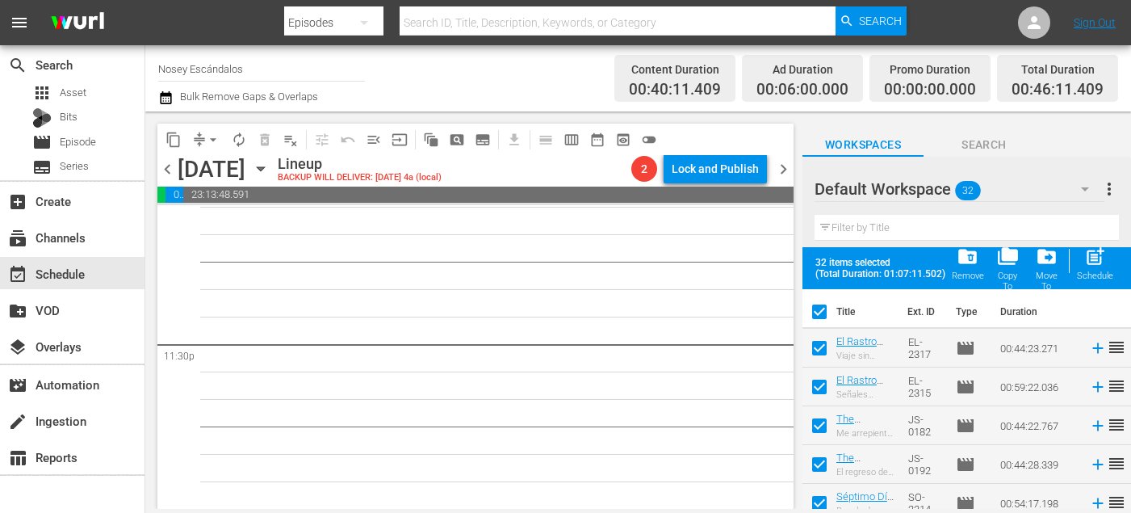
scroll to position [1058, 0]
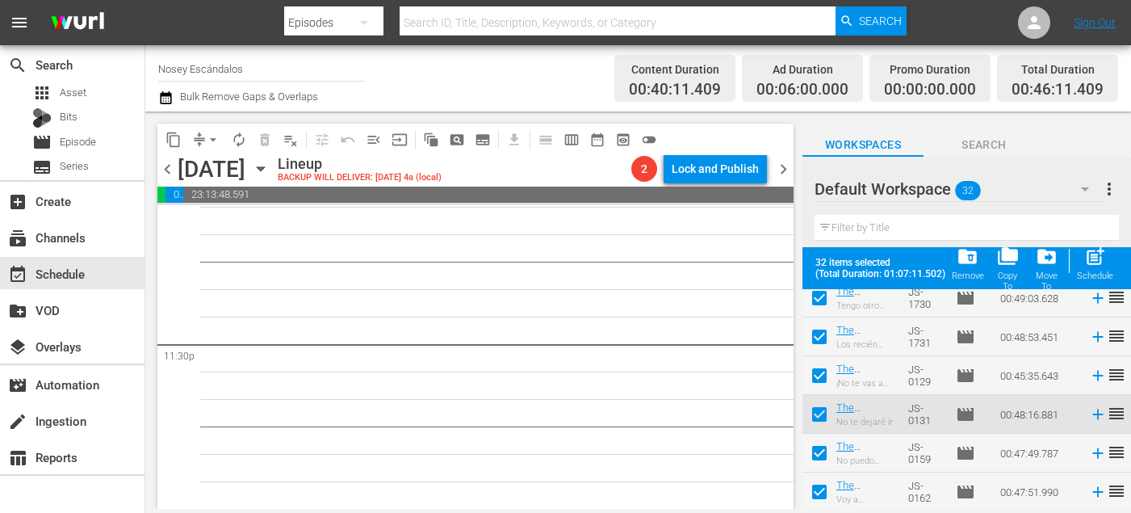
click at [970, 271] on div "Remove" at bounding box center [968, 276] width 32 height 10
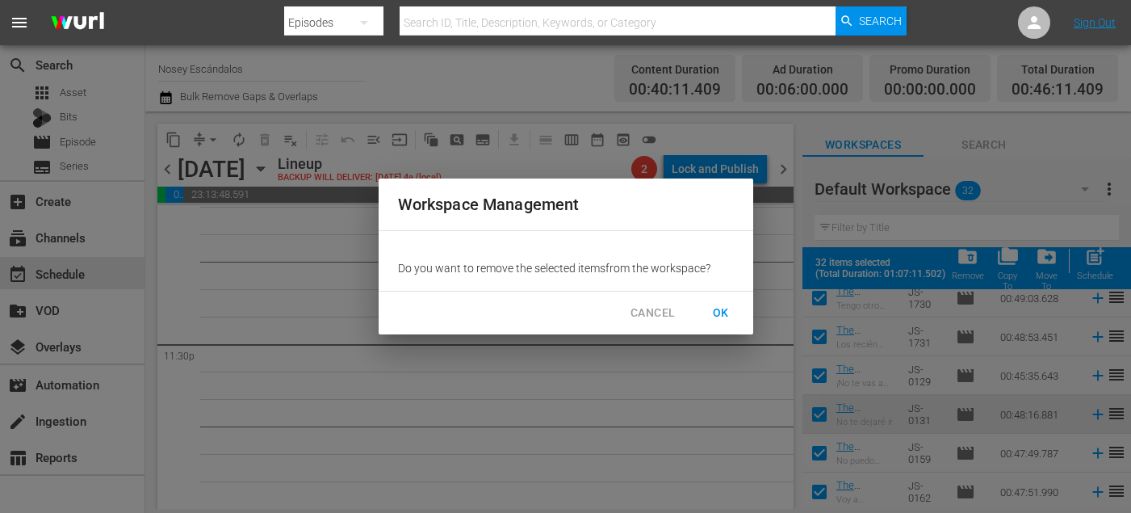
click at [724, 319] on span "OK" at bounding box center [721, 313] width 26 height 20
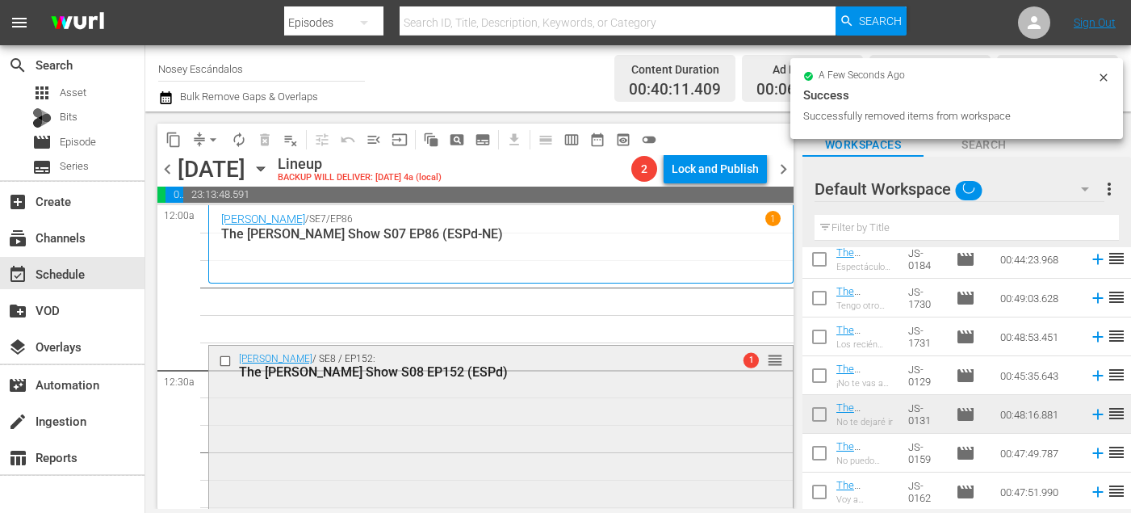
scroll to position [0, 0]
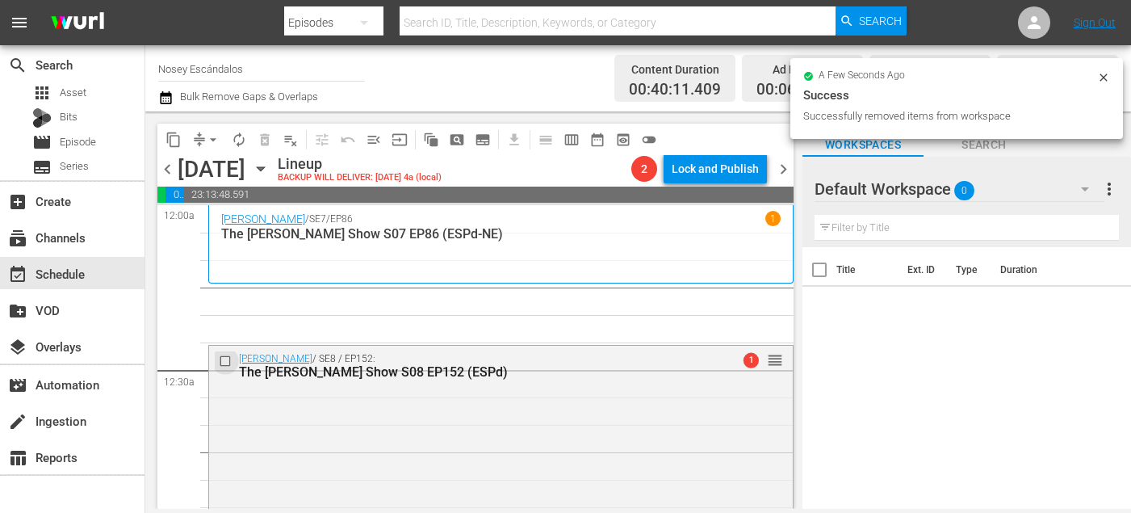
click at [226, 358] on input "checkbox" at bounding box center [227, 361] width 17 height 14
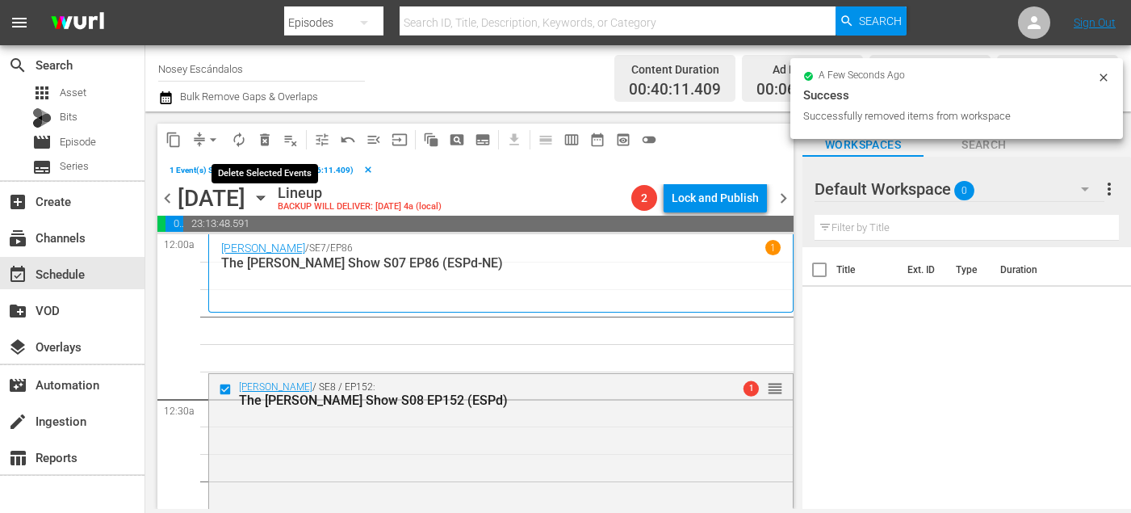
click at [271, 138] on span "delete_forever_outlined" at bounding box center [265, 140] width 16 height 16
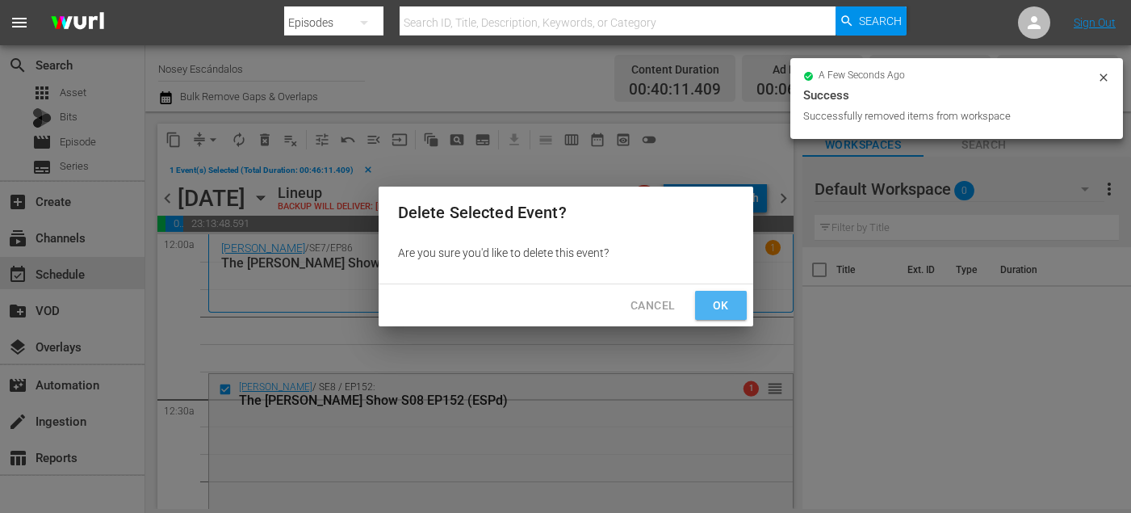
click at [709, 307] on span "Ok" at bounding box center [721, 306] width 26 height 20
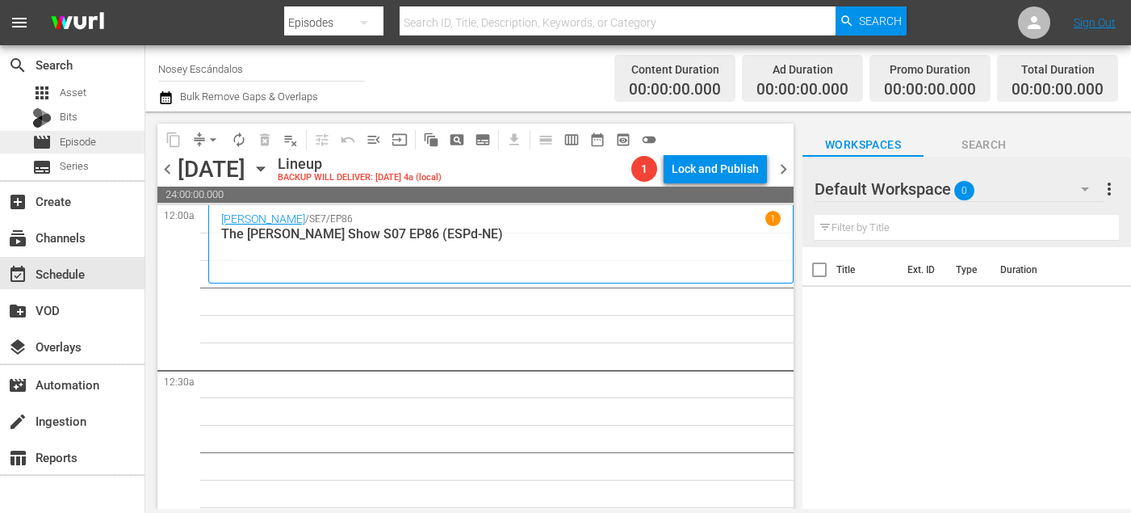
click at [69, 134] on span "Episode" at bounding box center [78, 142] width 36 height 16
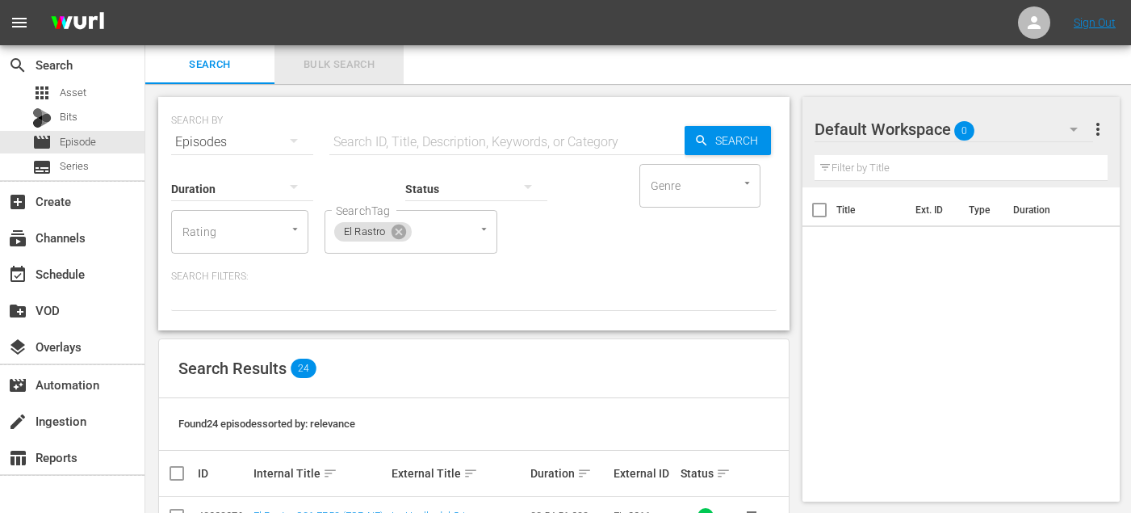
click at [359, 65] on span "Bulk Search" at bounding box center [339, 65] width 110 height 19
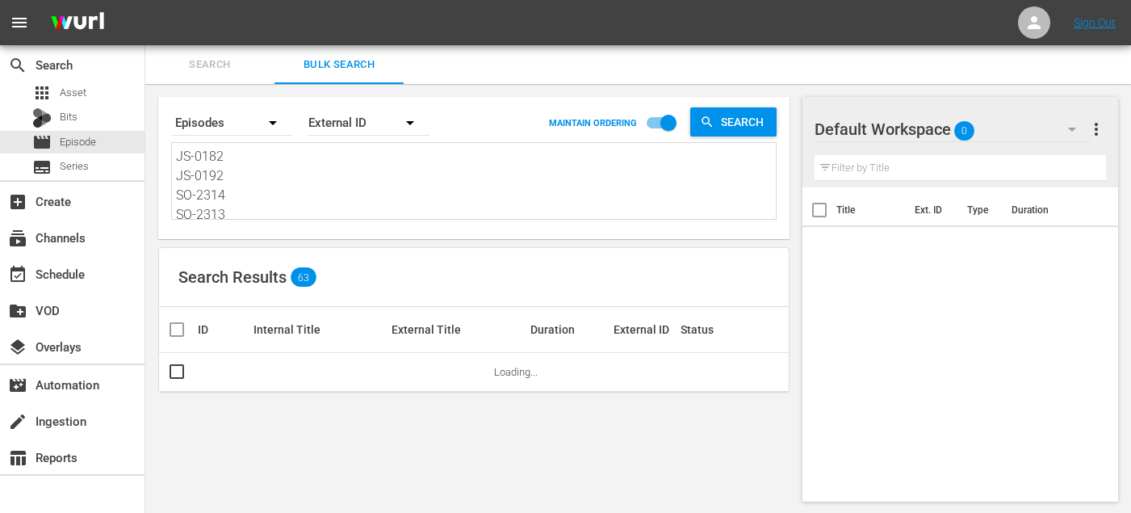
click at [329, 177] on textarea "JS-0182 JS-0192 SO-2314 SO-2313 SO-2303 SO-2323 SO-2319 SO-2318 SO-2308 EL-2308…" at bounding box center [476, 183] width 600 height 73
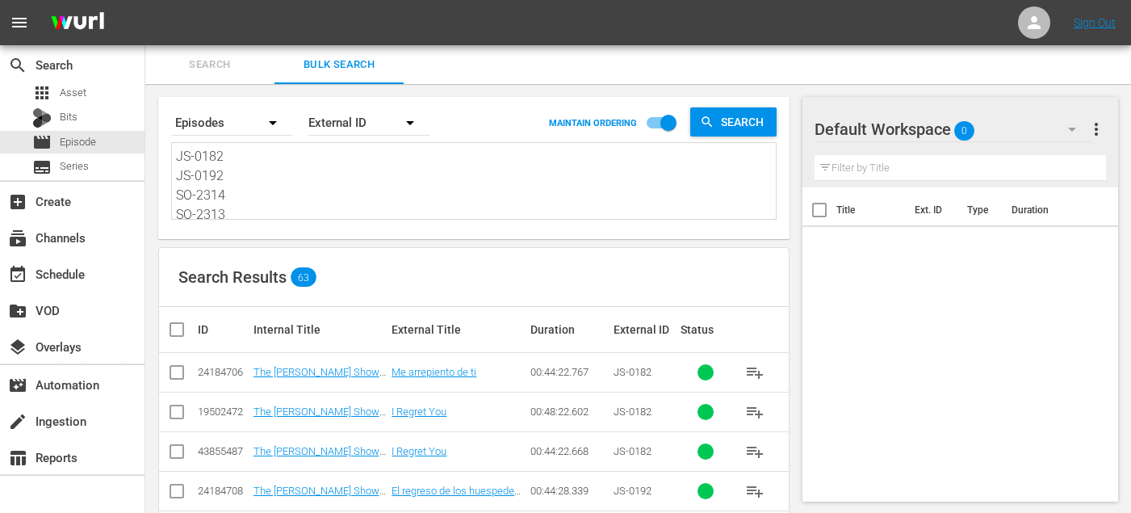
paste textarea "4 JS-1730 SO-2313 SO-2314 SO-2304 SO-2324 SO-2318 SO-2319 SO-2309 EL-2309 EL-23…"
click at [178, 414] on input "checkbox" at bounding box center [176, 414] width 19 height 19
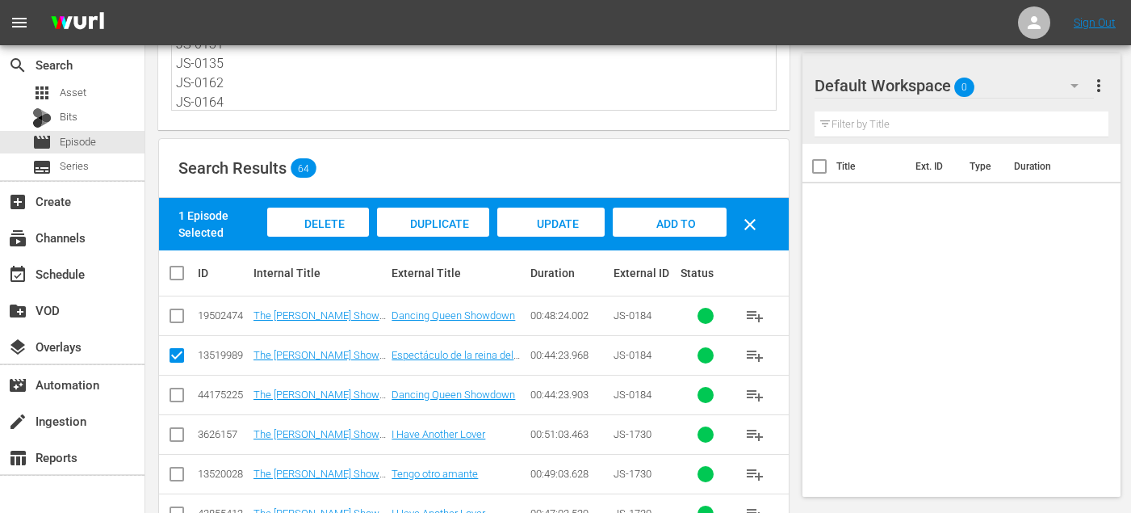
scroll to position [208, 0]
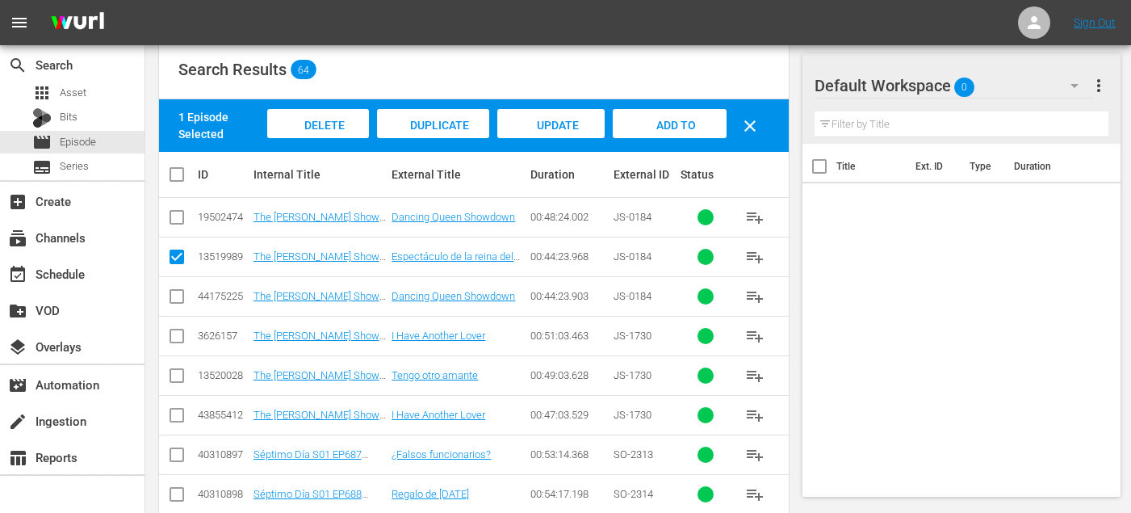
click at [174, 371] on input "checkbox" at bounding box center [176, 378] width 19 height 19
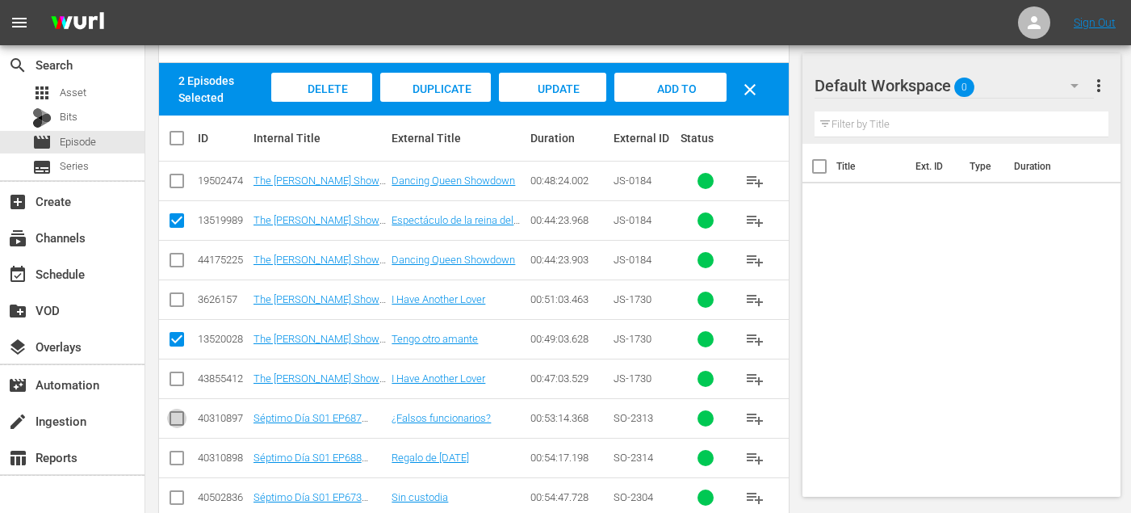
click at [169, 414] on input "checkbox" at bounding box center [176, 421] width 19 height 19
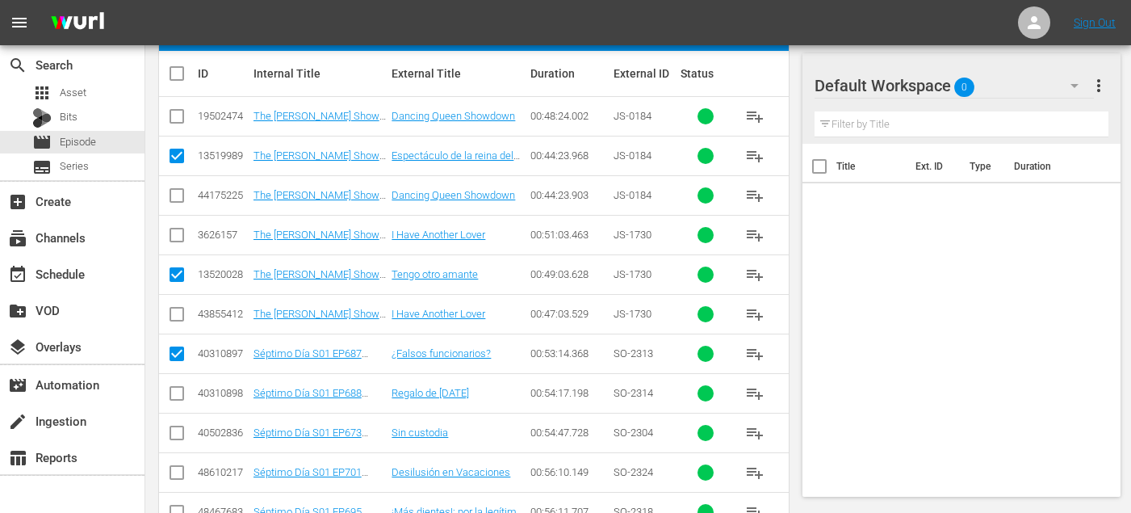
scroll to position [308, 0]
click at [174, 392] on input "checkbox" at bounding box center [176, 397] width 19 height 19
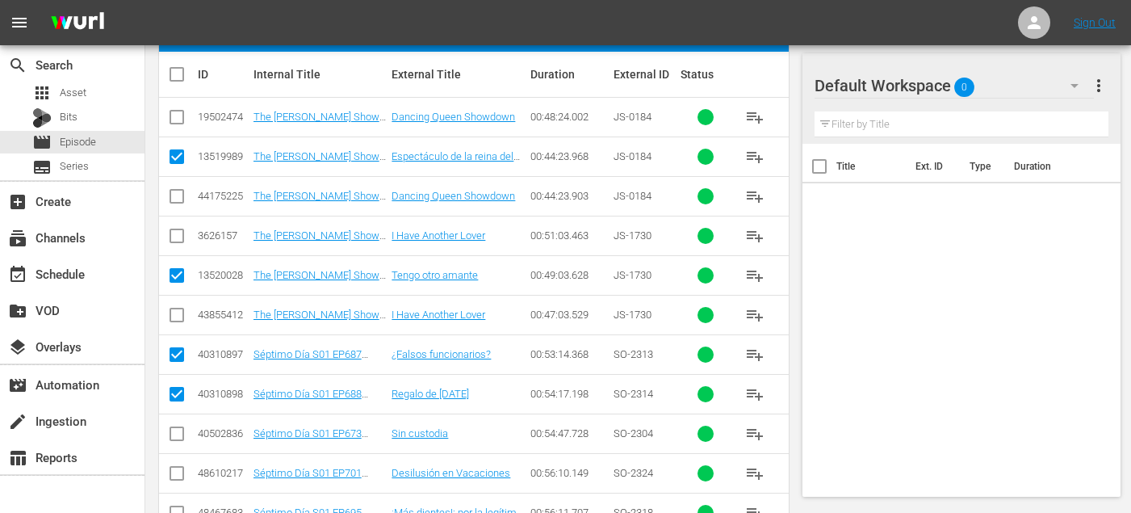
click at [174, 432] on input "checkbox" at bounding box center [176, 436] width 19 height 19
click at [174, 479] on input "checkbox" at bounding box center [176, 476] width 19 height 19
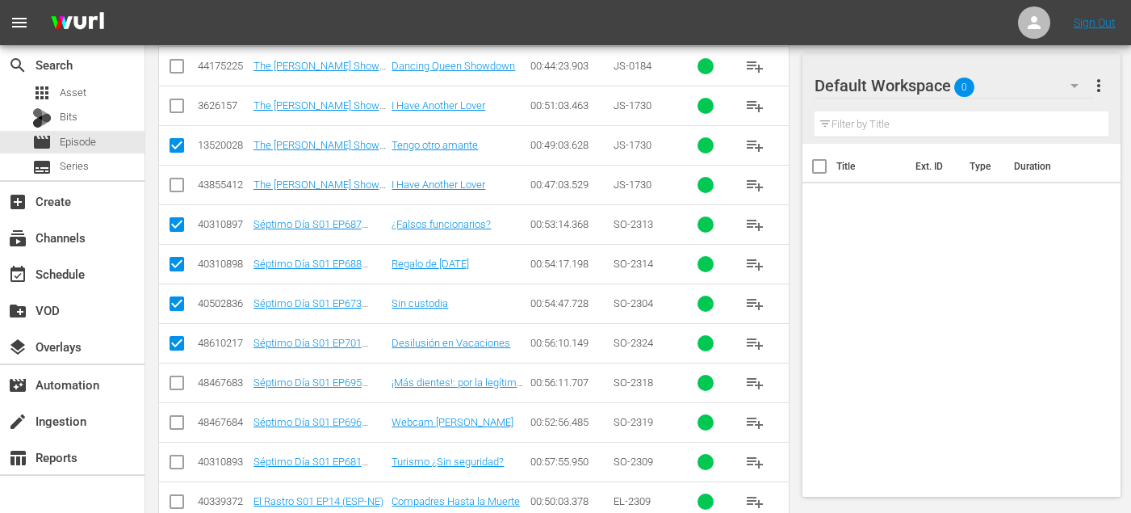
scroll to position [449, 0]
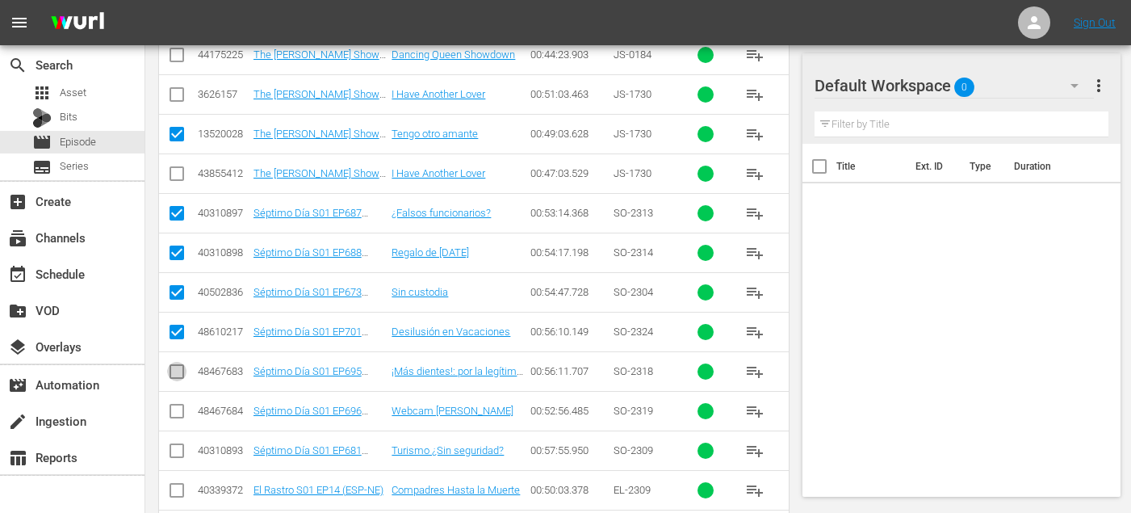
click at [174, 378] on input "checkbox" at bounding box center [176, 374] width 19 height 19
click at [174, 418] on input "checkbox" at bounding box center [176, 414] width 19 height 19
click at [174, 448] on input "checkbox" at bounding box center [176, 453] width 19 height 19
click at [174, 481] on icon at bounding box center [176, 490] width 19 height 19
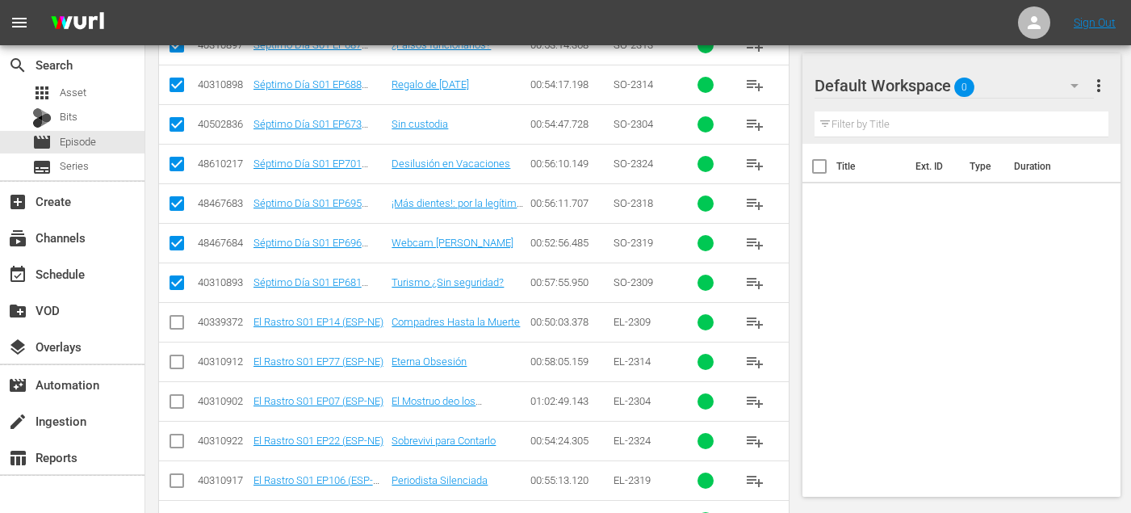
click at [180, 320] on input "checkbox" at bounding box center [176, 325] width 19 height 19
click at [180, 363] on input "checkbox" at bounding box center [176, 364] width 19 height 19
click at [180, 401] on input "checkbox" at bounding box center [176, 404] width 19 height 19
click at [177, 440] on input "checkbox" at bounding box center [176, 443] width 19 height 19
click at [177, 485] on input "checkbox" at bounding box center [176, 483] width 19 height 19
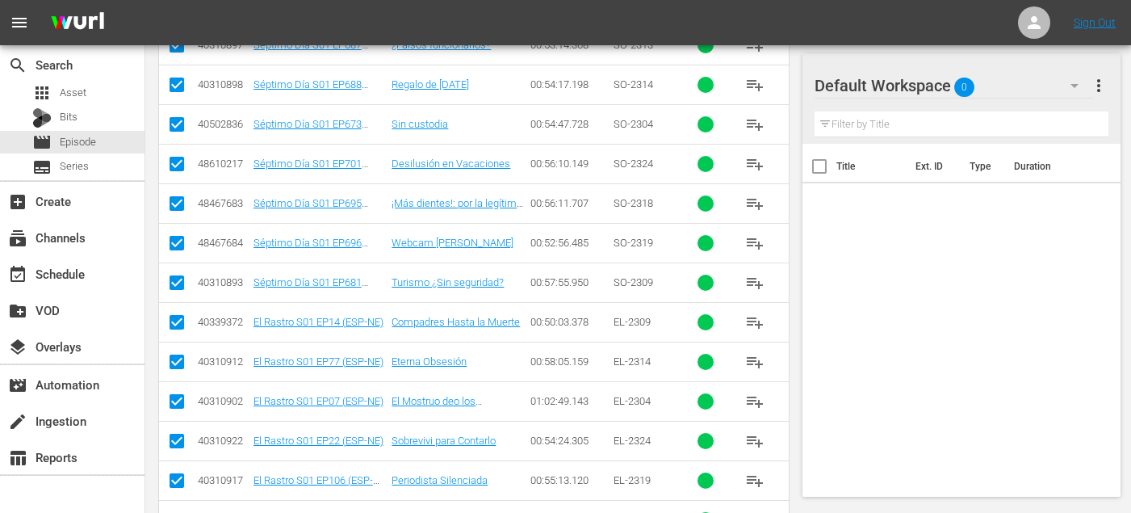
scroll to position [756, 0]
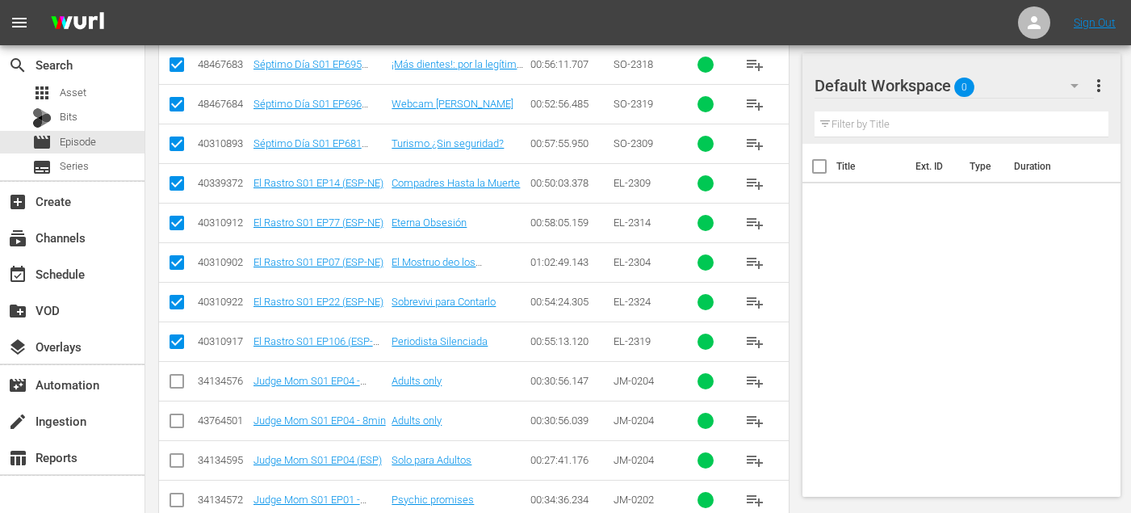
click at [174, 467] on input "checkbox" at bounding box center [176, 463] width 19 height 19
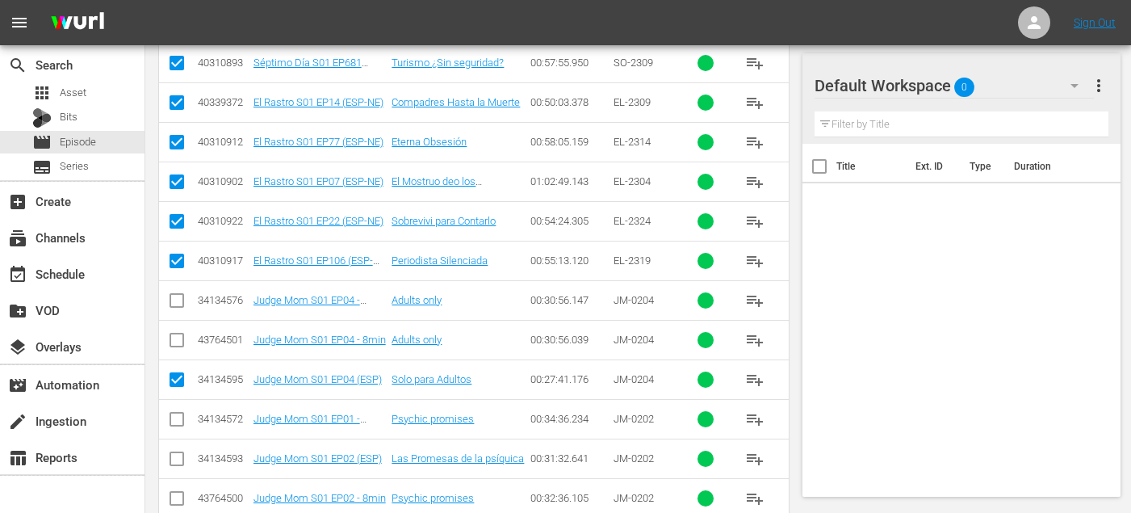
scroll to position [837, 0]
click at [174, 451] on input "checkbox" at bounding box center [176, 460] width 19 height 19
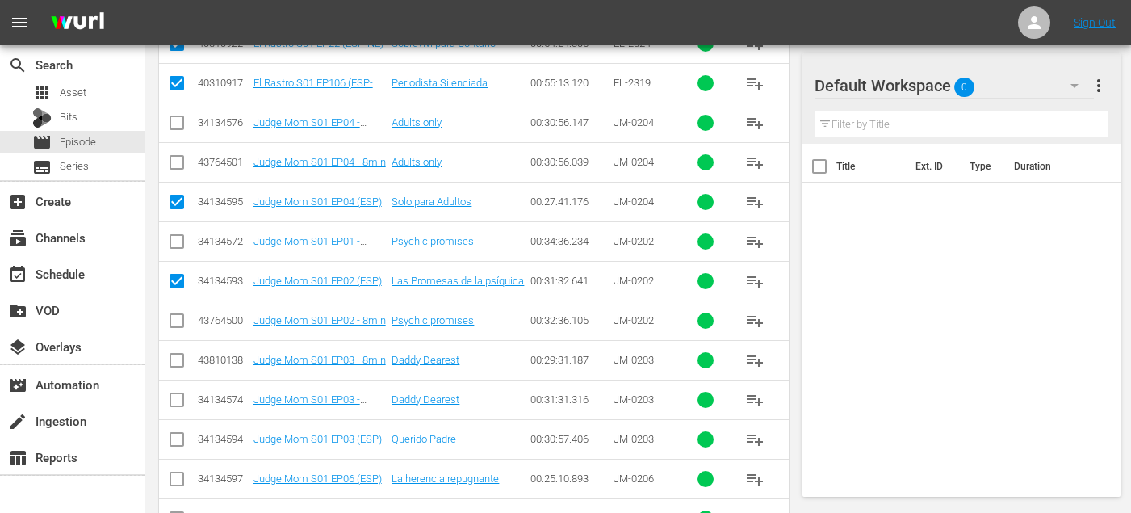
scroll to position [1015, 0]
click at [173, 435] on input "checkbox" at bounding box center [176, 441] width 19 height 19
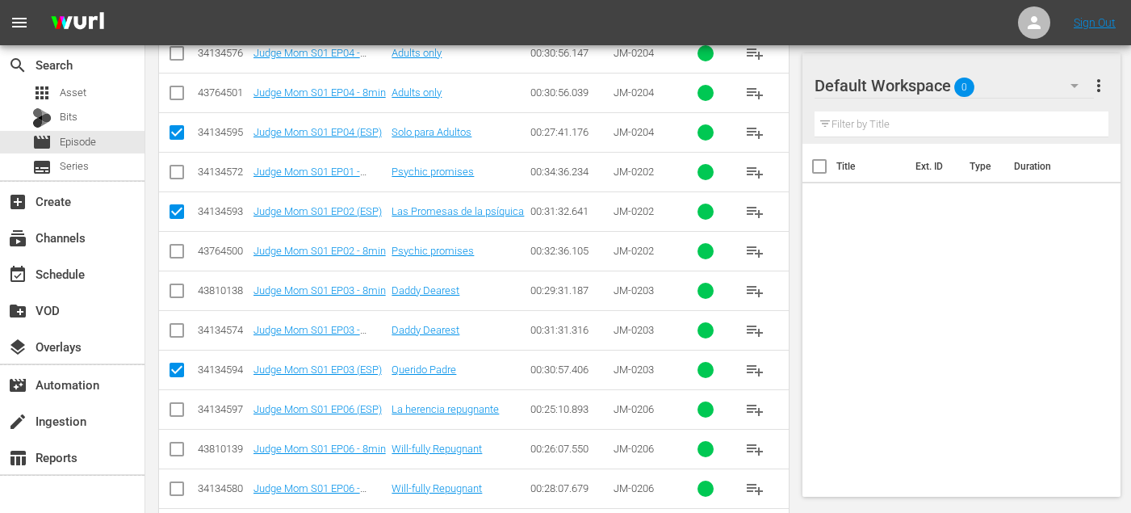
scroll to position [1085, 0]
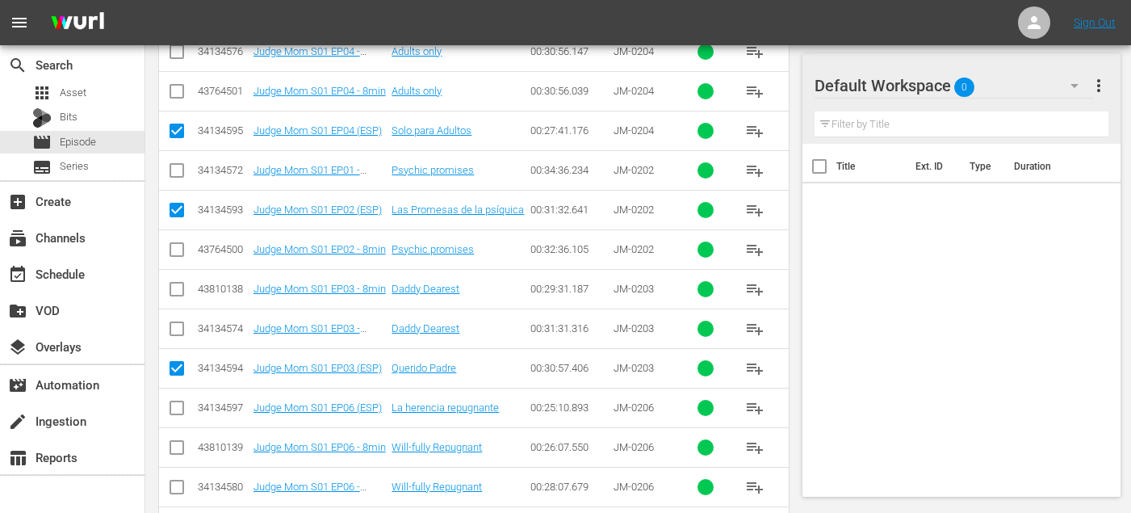
click at [172, 407] on input "checkbox" at bounding box center [176, 410] width 19 height 19
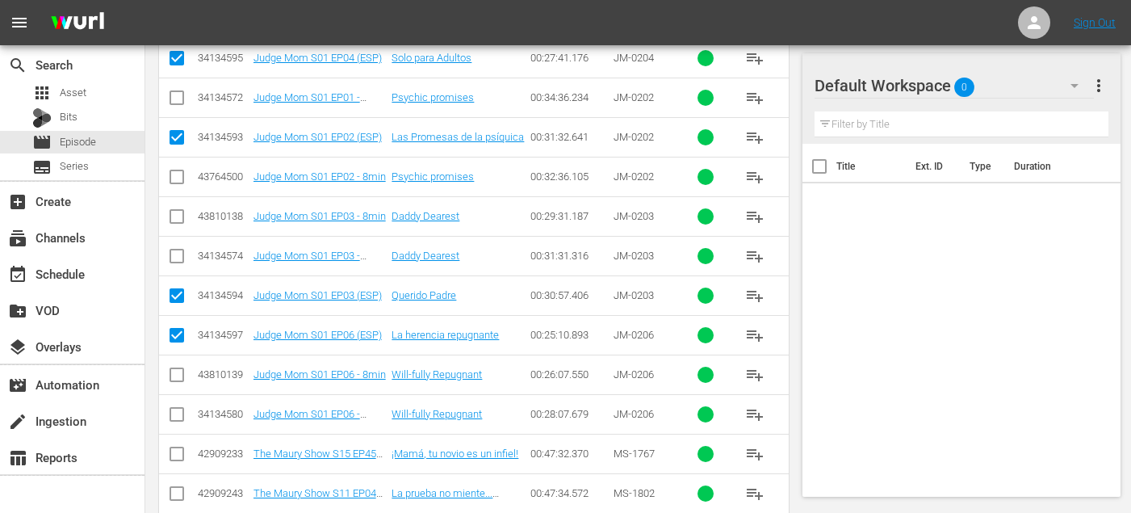
scroll to position [1162, 0]
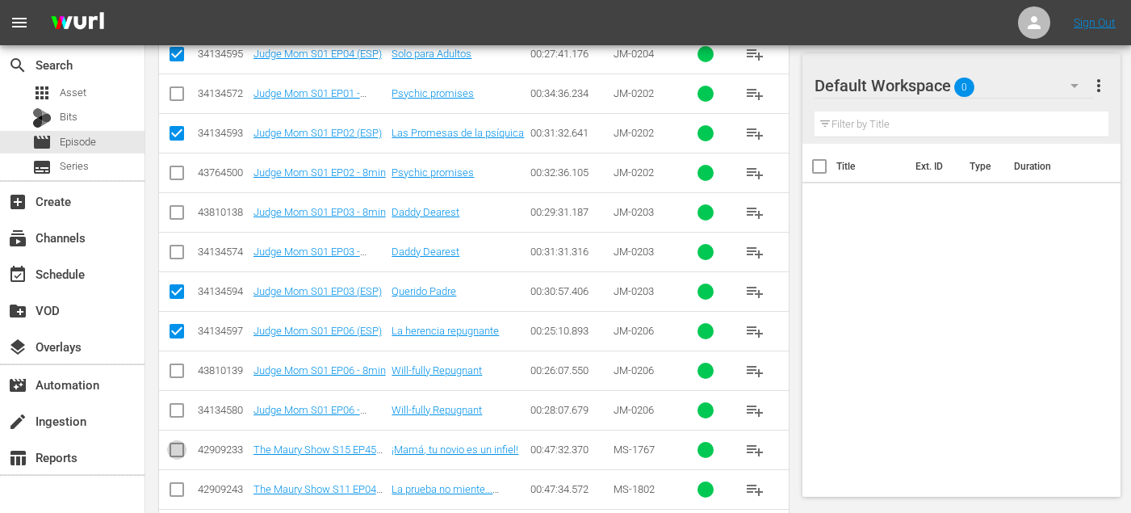
click at [178, 447] on input "checkbox" at bounding box center [176, 452] width 19 height 19
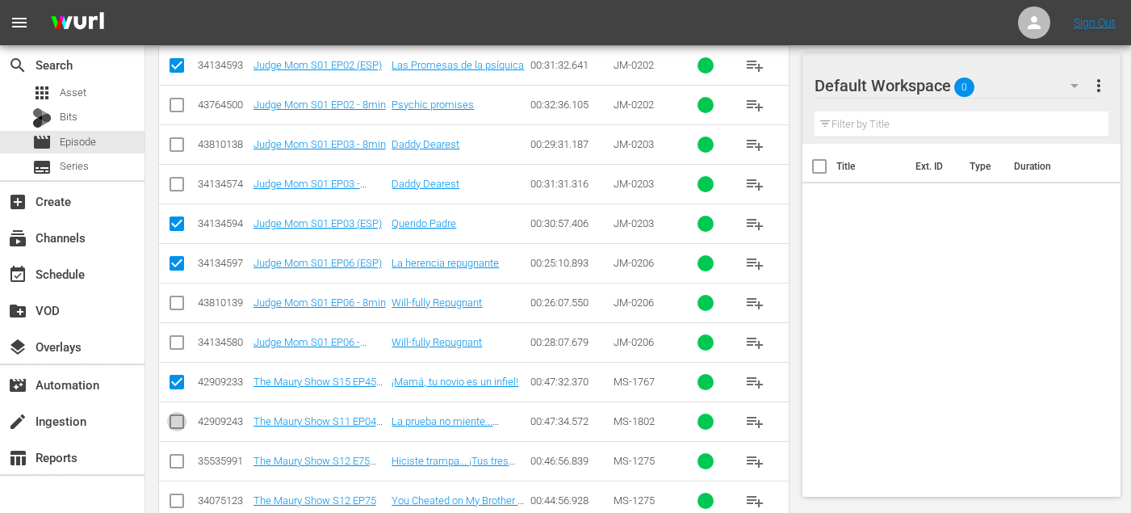
click at [174, 423] on input "checkbox" at bounding box center [176, 424] width 19 height 19
click at [184, 455] on input "checkbox" at bounding box center [176, 464] width 19 height 19
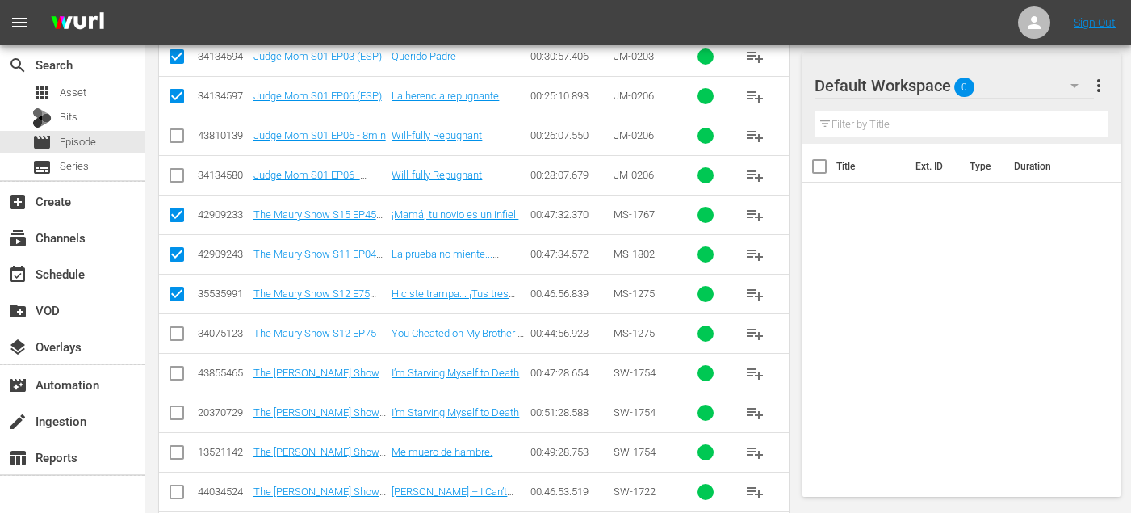
scroll to position [1400, 0]
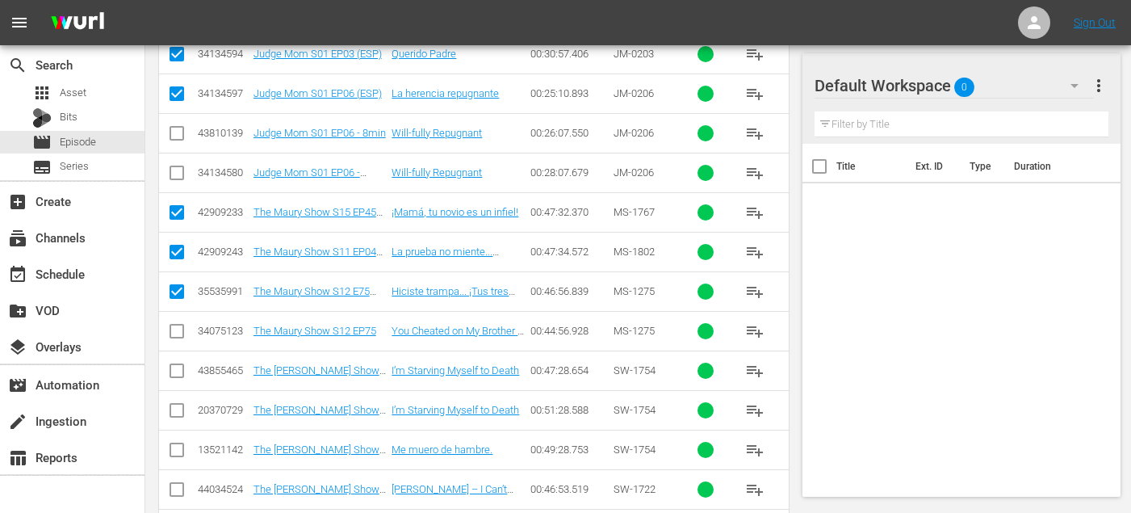
click at [174, 450] on input "checkbox" at bounding box center [176, 452] width 19 height 19
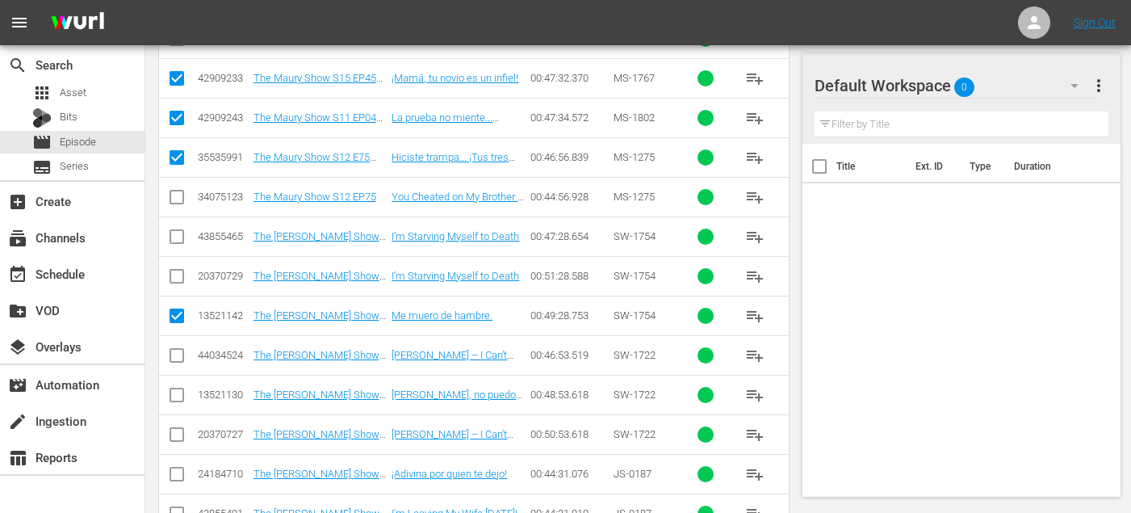
scroll to position [1599, 0]
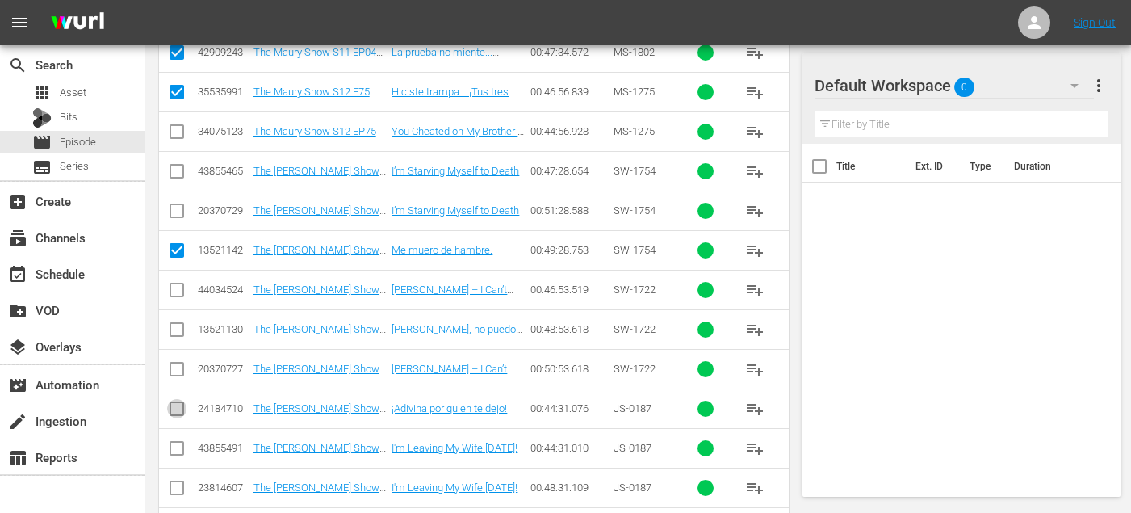
click at [173, 412] on input "checkbox" at bounding box center [176, 411] width 19 height 19
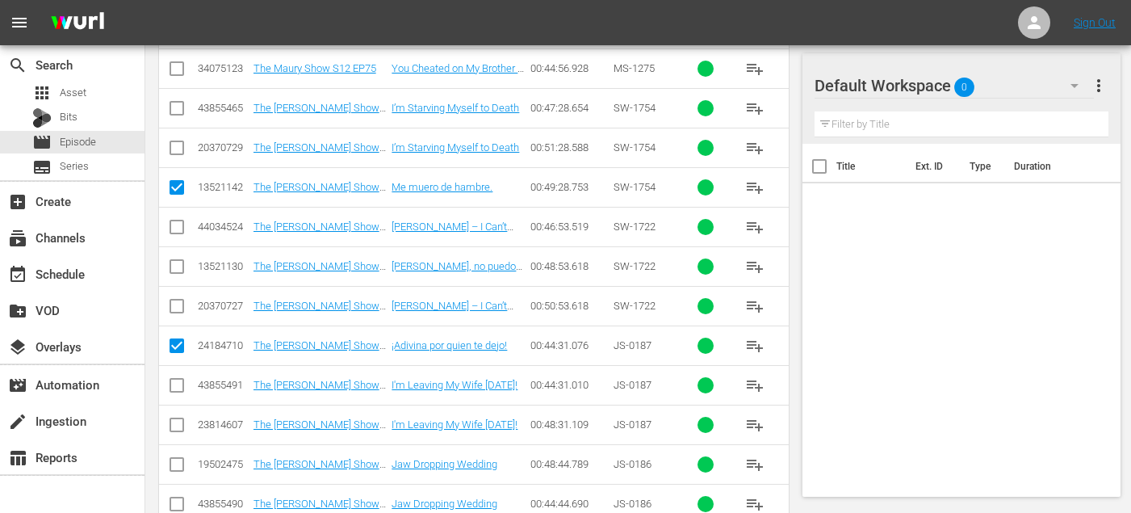
scroll to position [1751, 0]
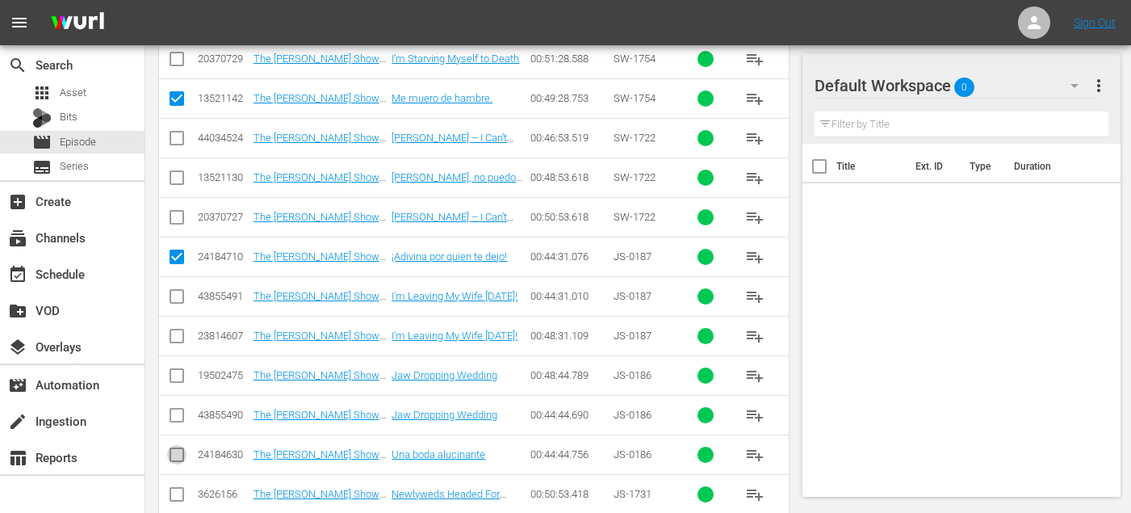
click at [172, 449] on input "checkbox" at bounding box center [176, 457] width 19 height 19
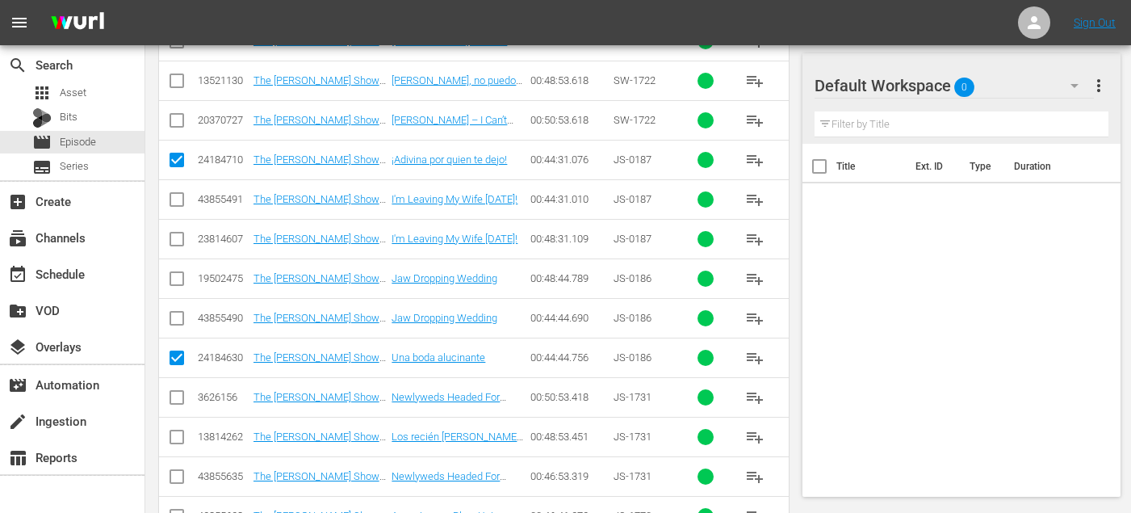
scroll to position [1852, 0]
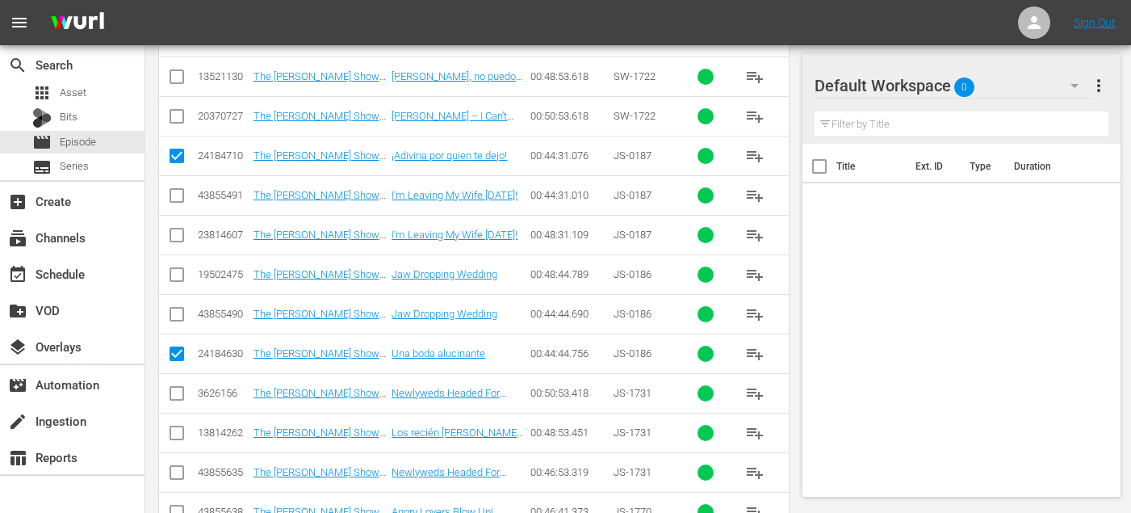
click at [174, 434] on input "checkbox" at bounding box center [176, 435] width 19 height 19
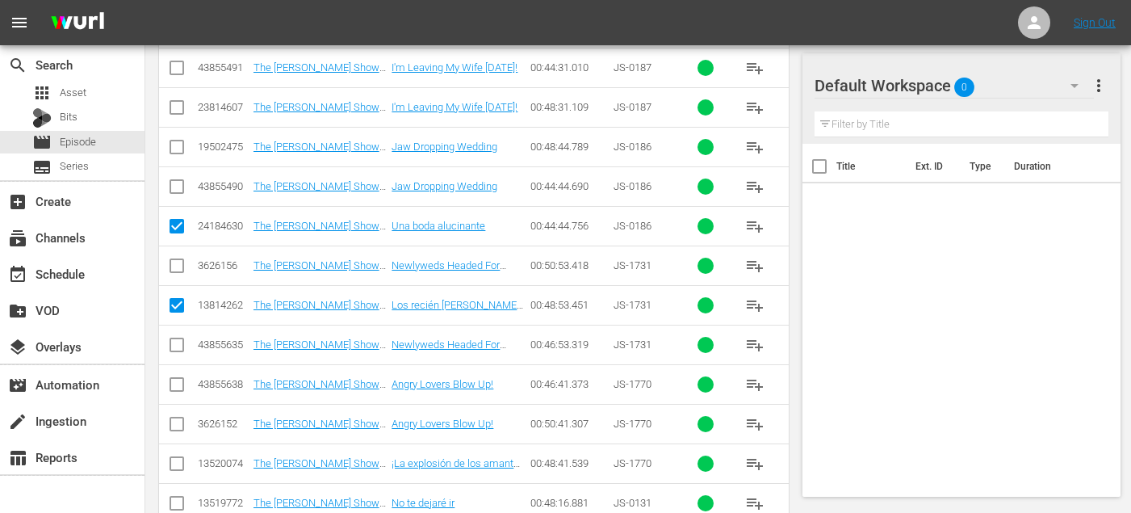
scroll to position [1980, 0]
click at [173, 464] on input "checkbox" at bounding box center [176, 465] width 19 height 19
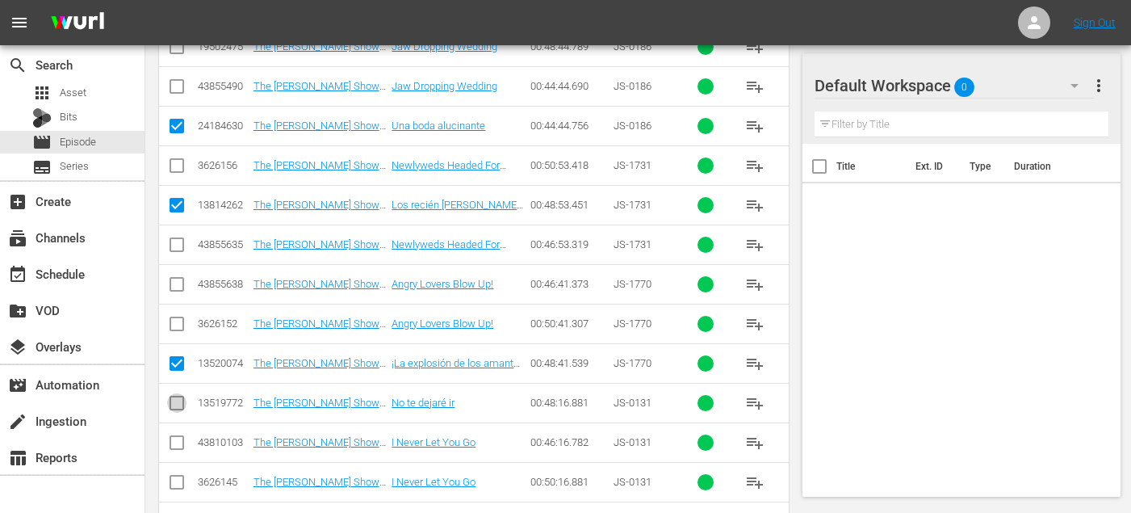
click at [177, 403] on input "checkbox" at bounding box center [176, 406] width 19 height 19
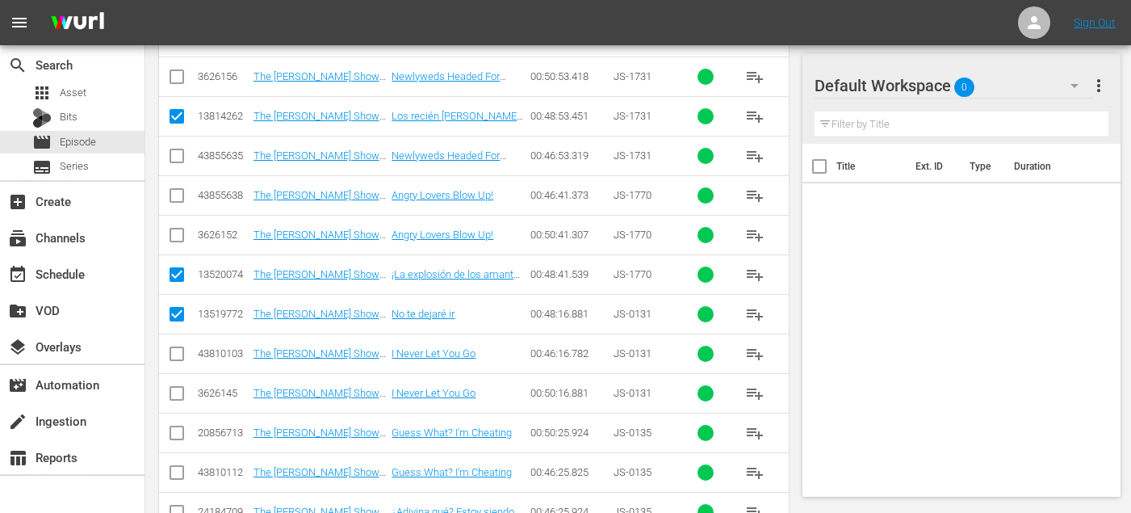
scroll to position [2235, 0]
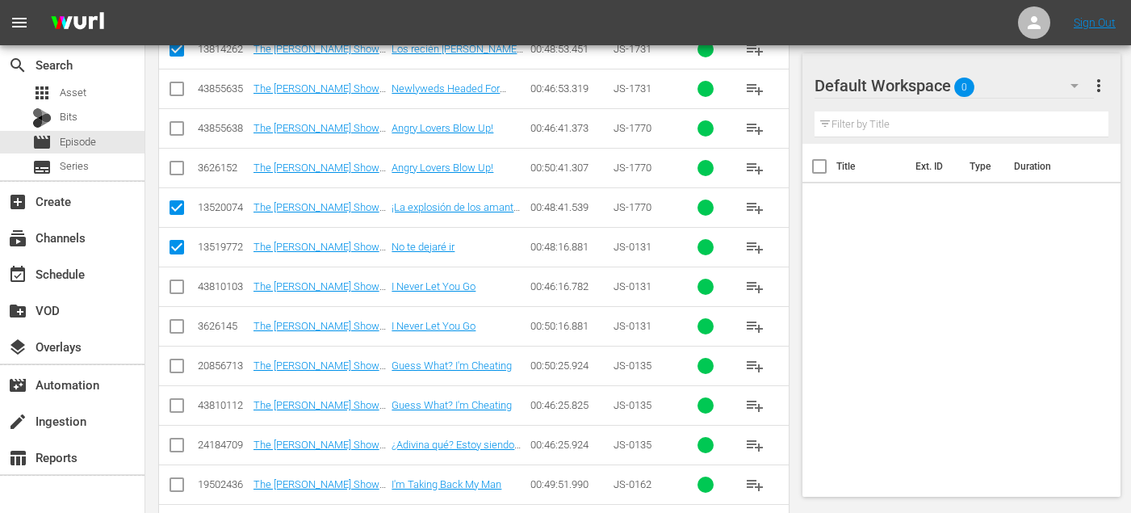
click at [172, 443] on input "checkbox" at bounding box center [176, 448] width 19 height 19
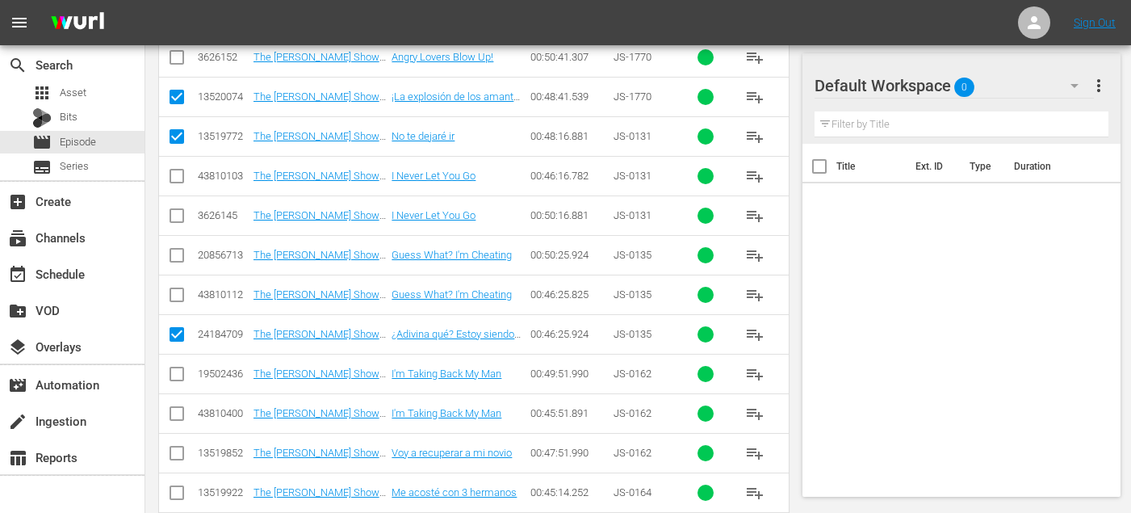
scroll to position [2353, 0]
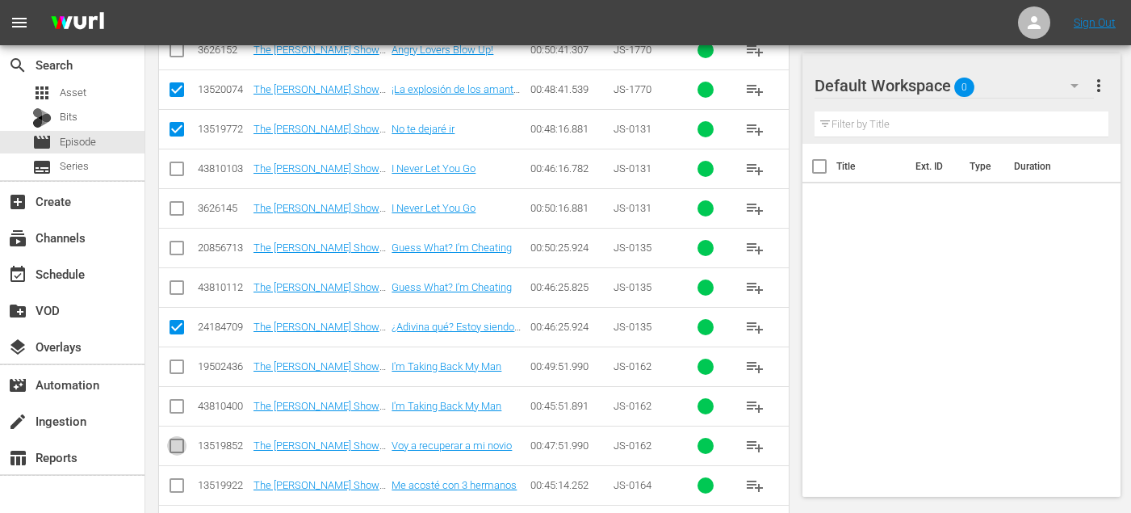
click at [174, 447] on input "checkbox" at bounding box center [176, 448] width 19 height 19
click at [174, 489] on input "checkbox" at bounding box center [176, 488] width 19 height 19
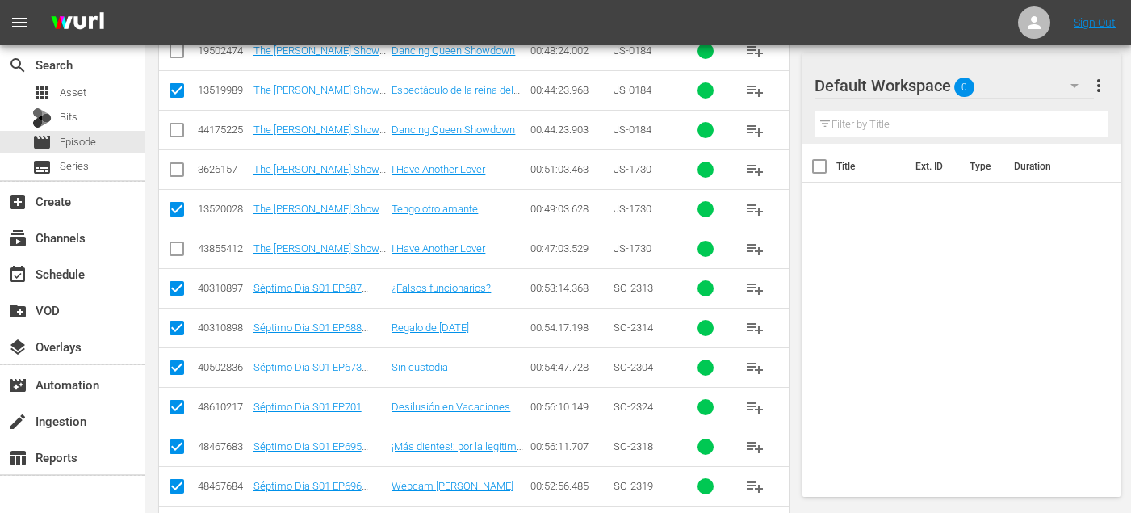
scroll to position [0, 0]
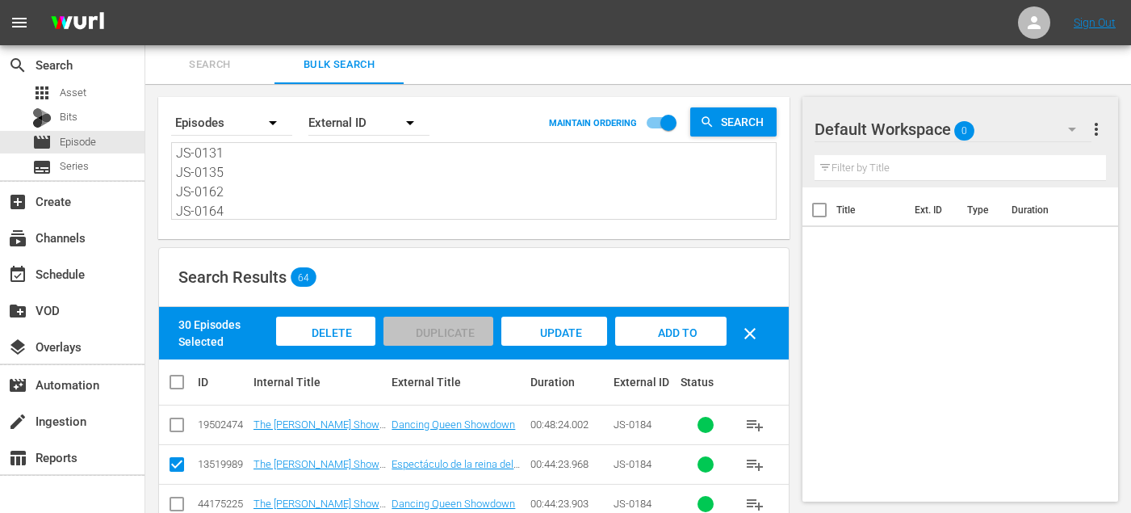
click at [653, 336] on span "Add to Workspace" at bounding box center [671, 348] width 79 height 44
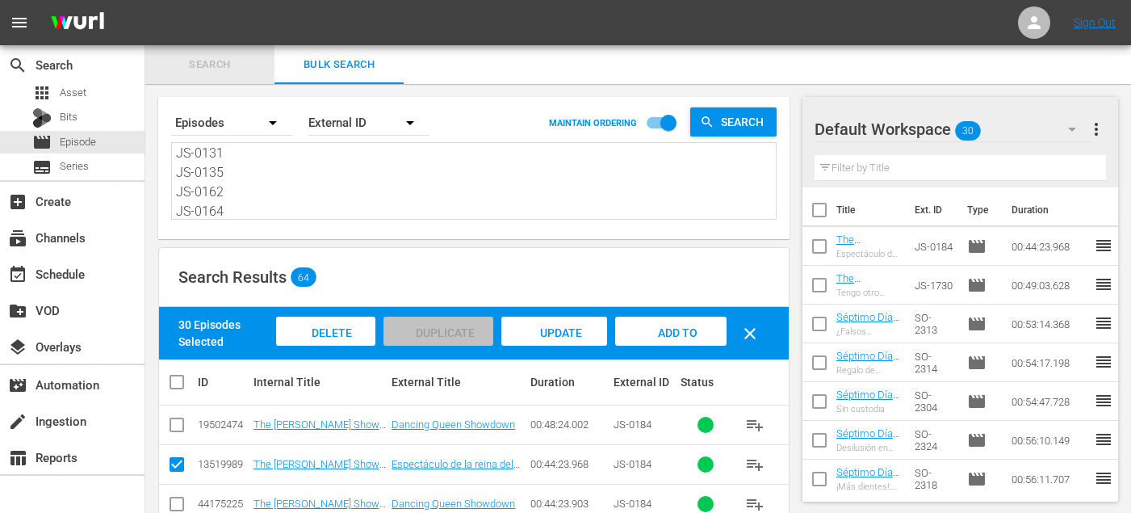
click at [219, 72] on span "Search" at bounding box center [210, 65] width 110 height 19
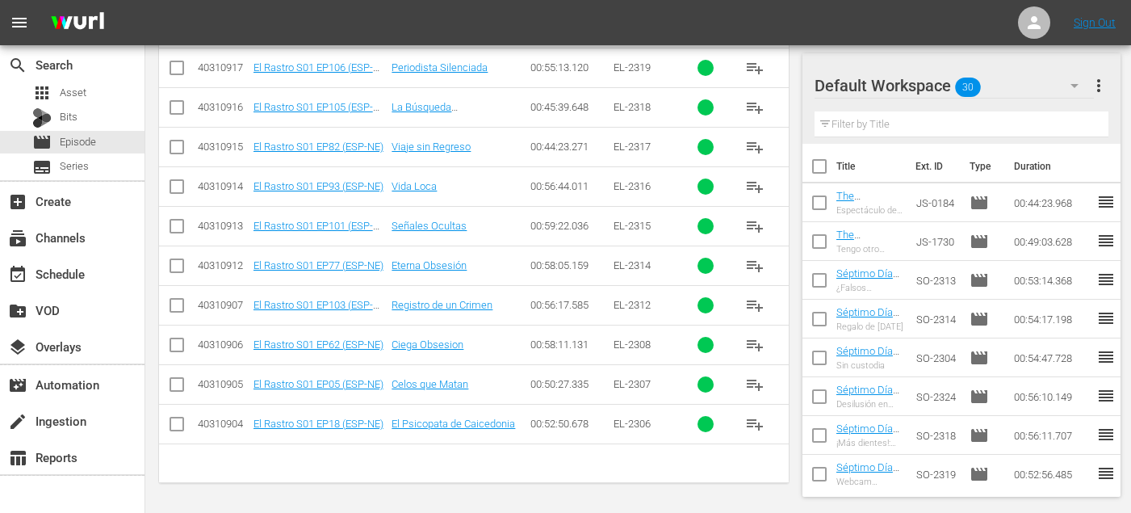
click at [755, 383] on span "playlist_add" at bounding box center [754, 384] width 19 height 19
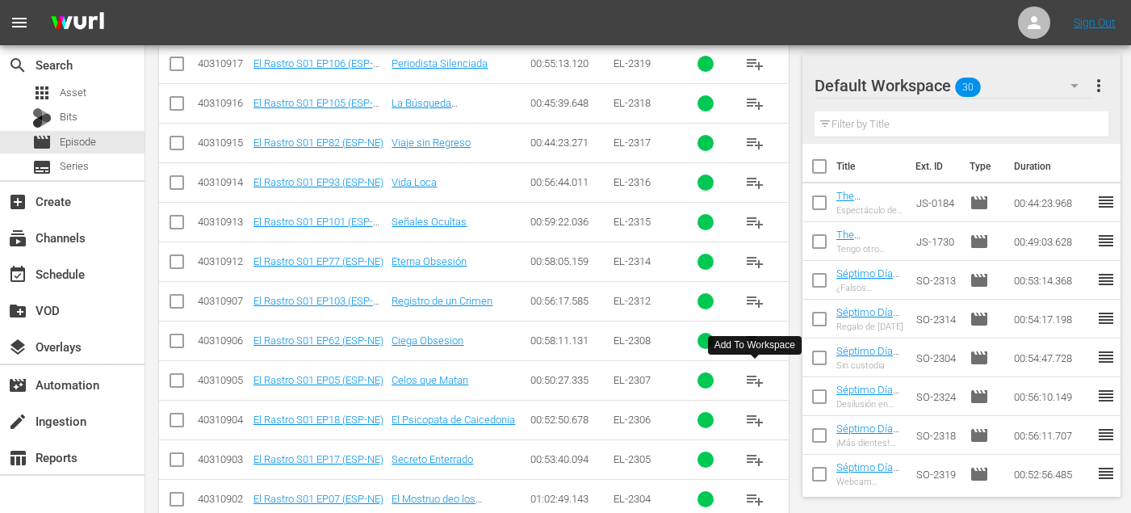
scroll to position [850, 0]
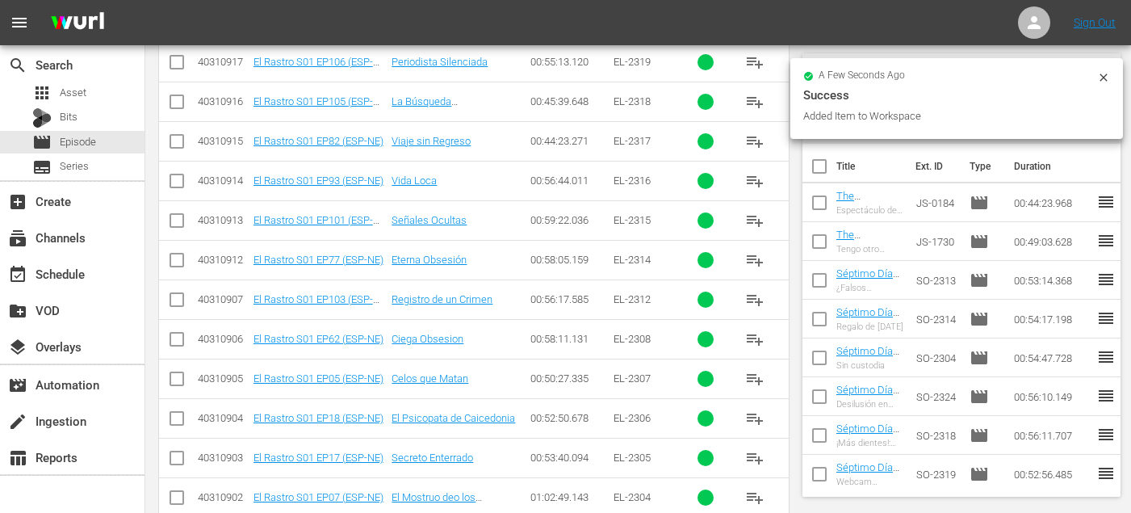
click at [755, 418] on span "playlist_add" at bounding box center [754, 418] width 19 height 19
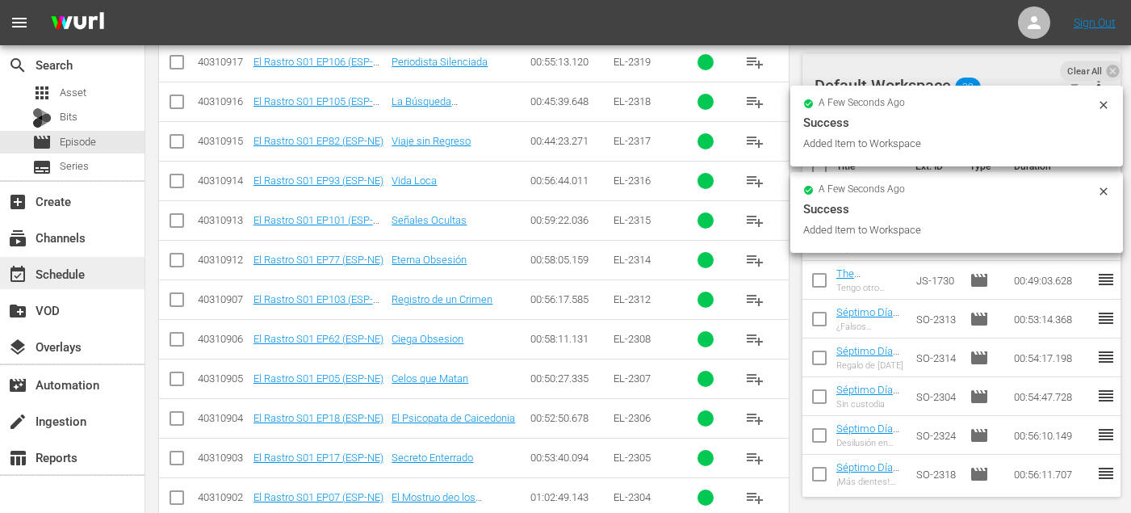
click at [33, 285] on div "event_available Schedule" at bounding box center [72, 273] width 145 height 32
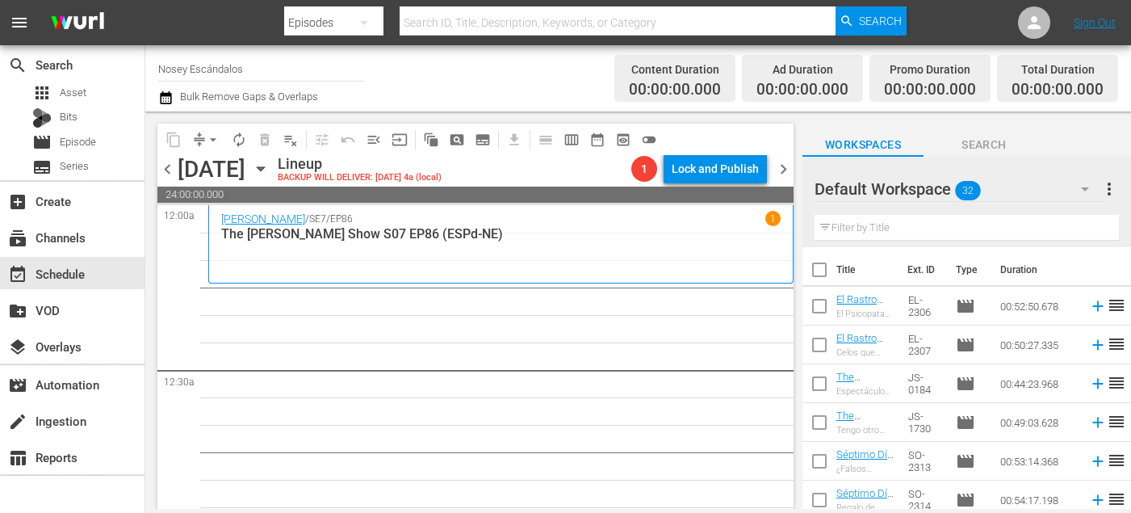
click at [821, 271] on input "checkbox" at bounding box center [820, 273] width 34 height 34
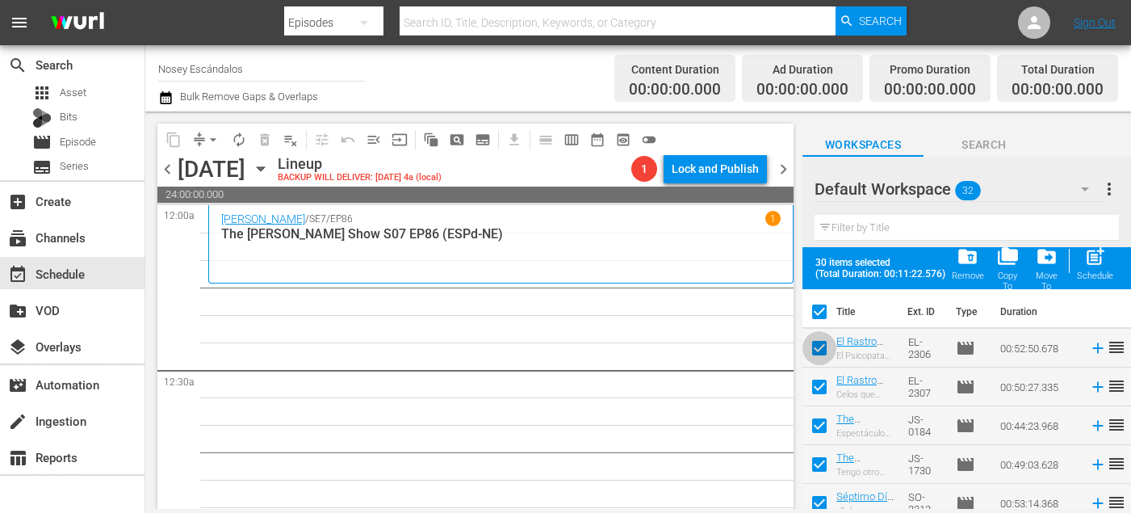
click at [824, 350] on input "checkbox" at bounding box center [820, 351] width 34 height 34
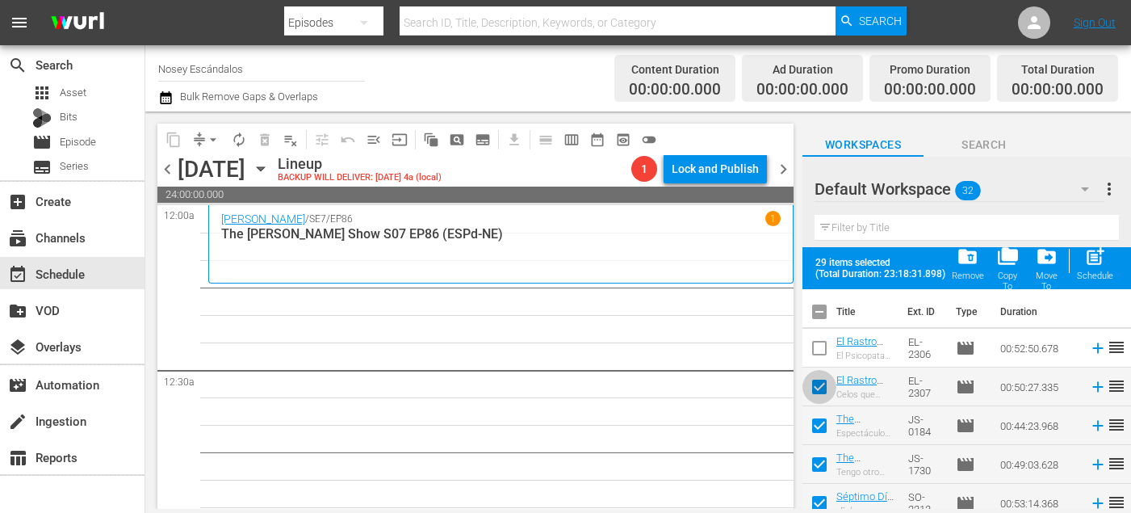
click at [821, 384] on input "checkbox" at bounding box center [820, 390] width 34 height 34
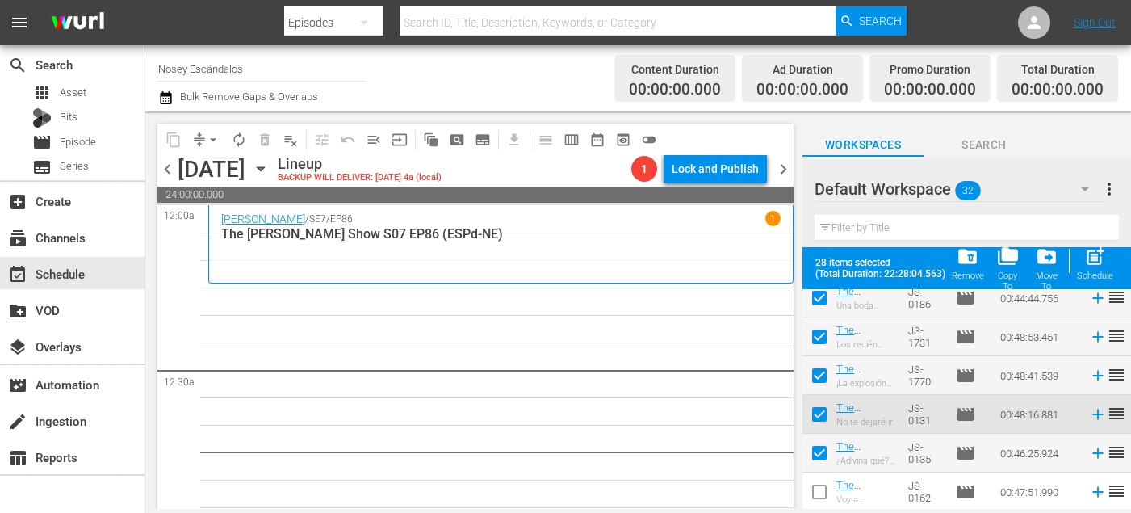
scroll to position [1058, 0]
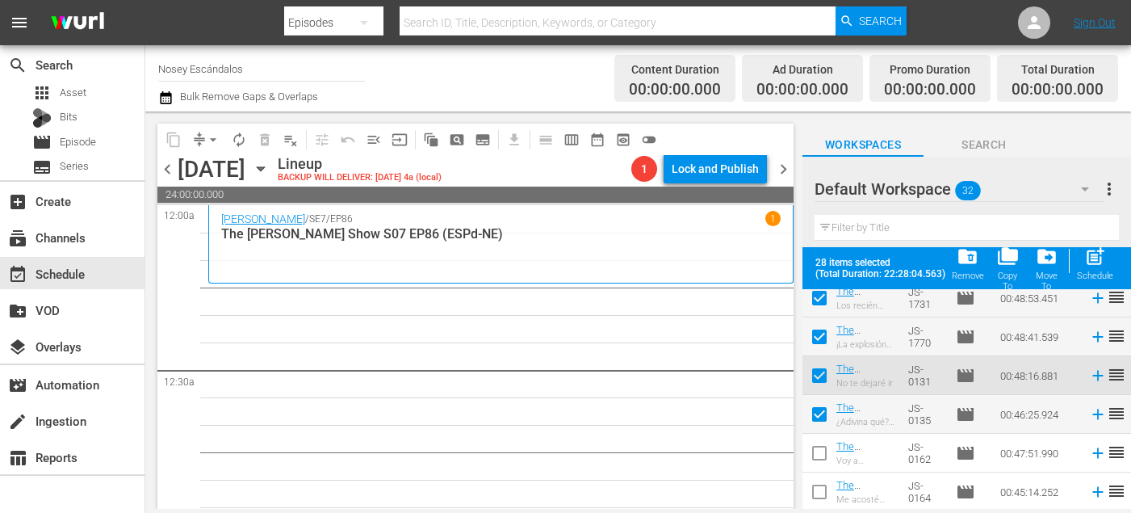
click at [821, 447] on input "checkbox" at bounding box center [820, 456] width 34 height 34
click at [821, 488] on input "checkbox" at bounding box center [820, 495] width 34 height 34
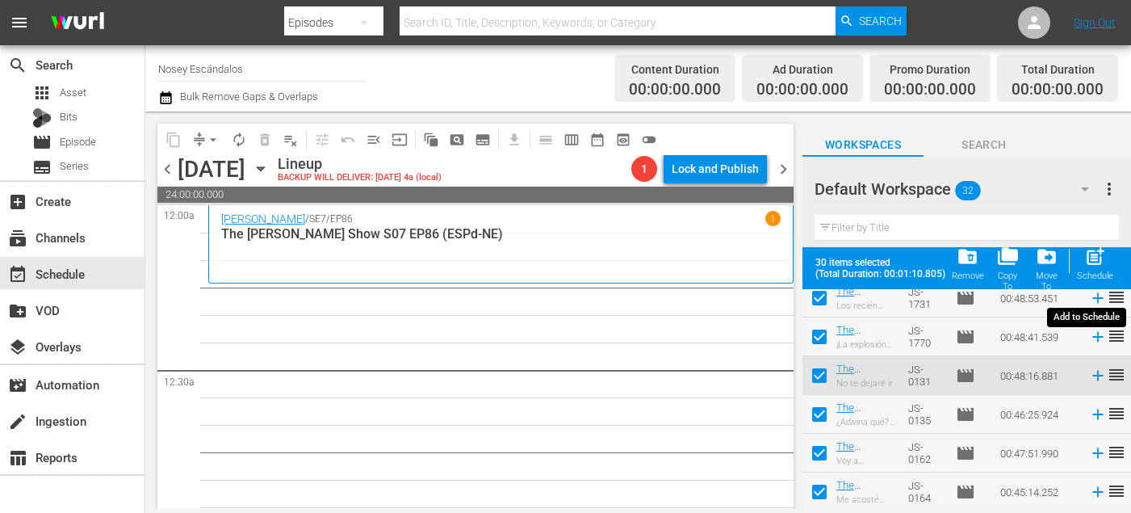
click at [1114, 264] on button "post_add Schedule" at bounding box center [1096, 263] width 46 height 45
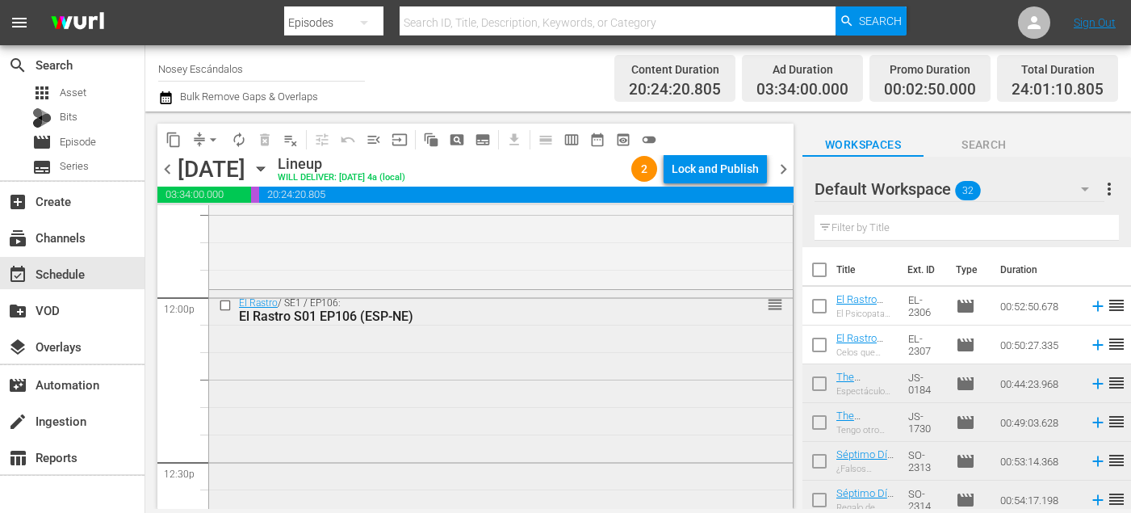
scroll to position [3807, 0]
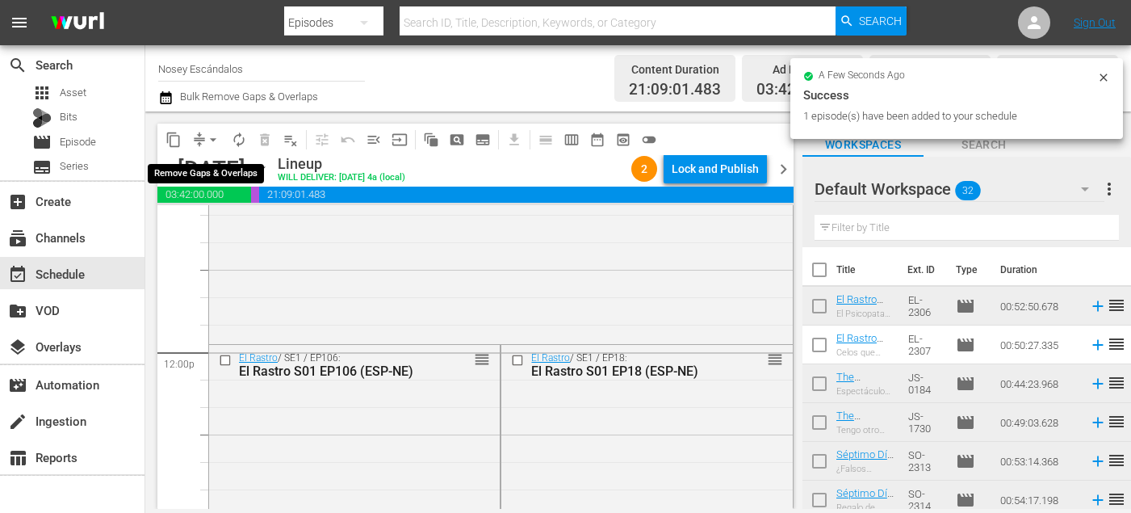
click at [219, 140] on span "arrow_drop_down" at bounding box center [213, 140] width 16 height 16
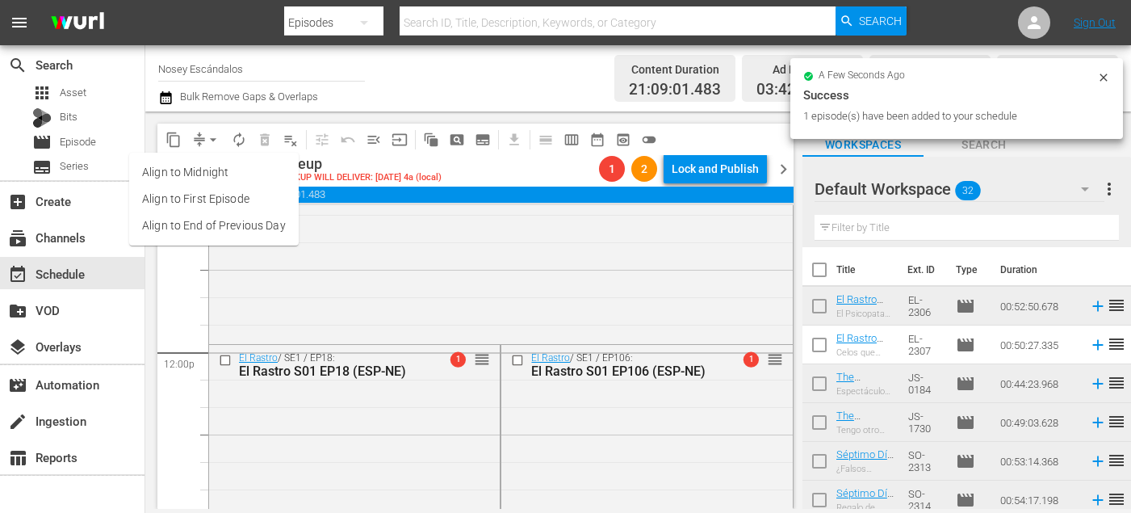
click at [246, 216] on li "Align to End of Previous Day" at bounding box center [214, 225] width 170 height 27
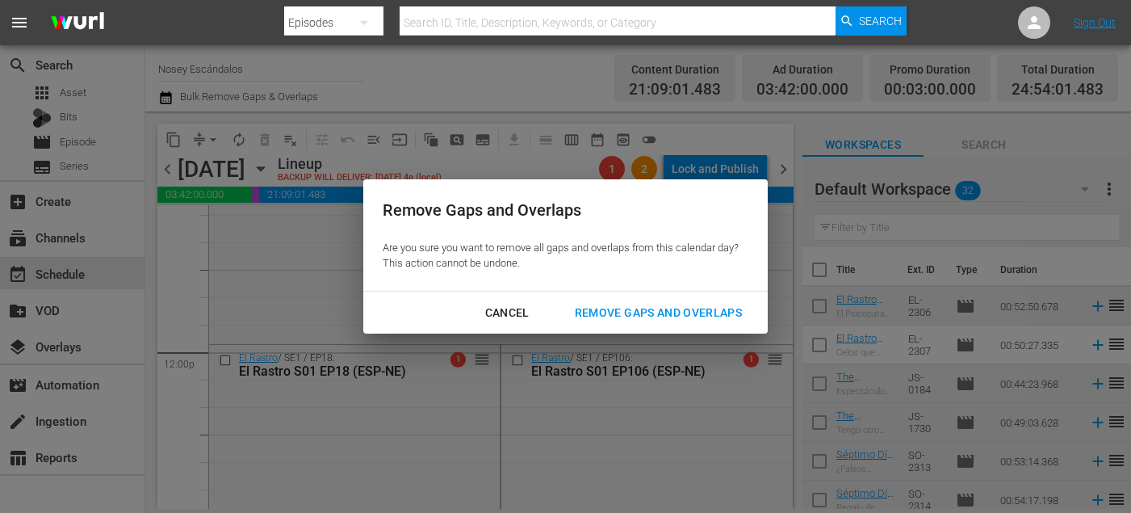
click at [596, 321] on div "Remove Gaps and Overlaps" at bounding box center [658, 313] width 193 height 20
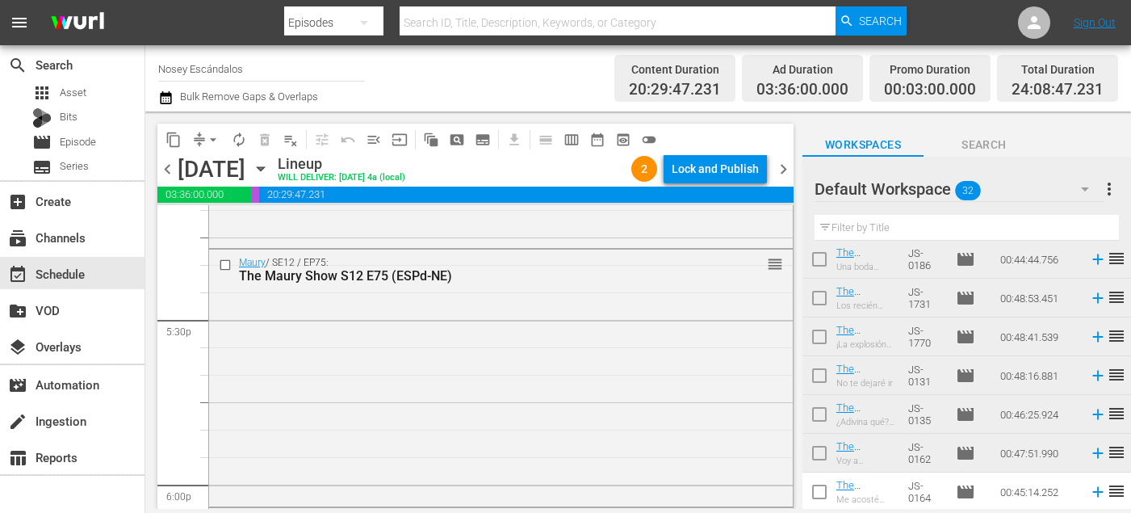
scroll to position [5653, 0]
click at [131, 149] on div "movie Episode" at bounding box center [72, 142] width 145 height 23
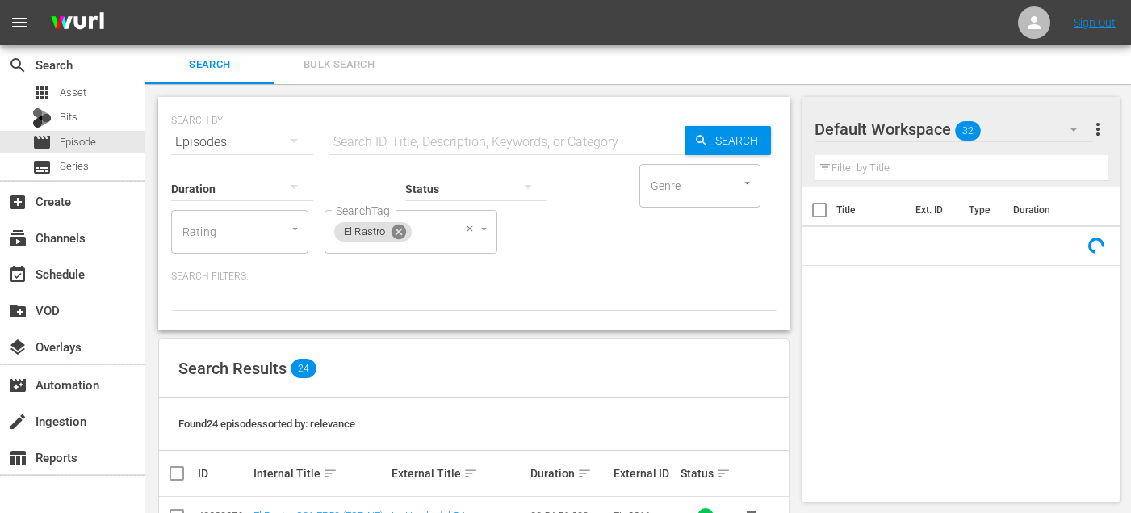
click at [397, 234] on icon at bounding box center [399, 232] width 18 height 18
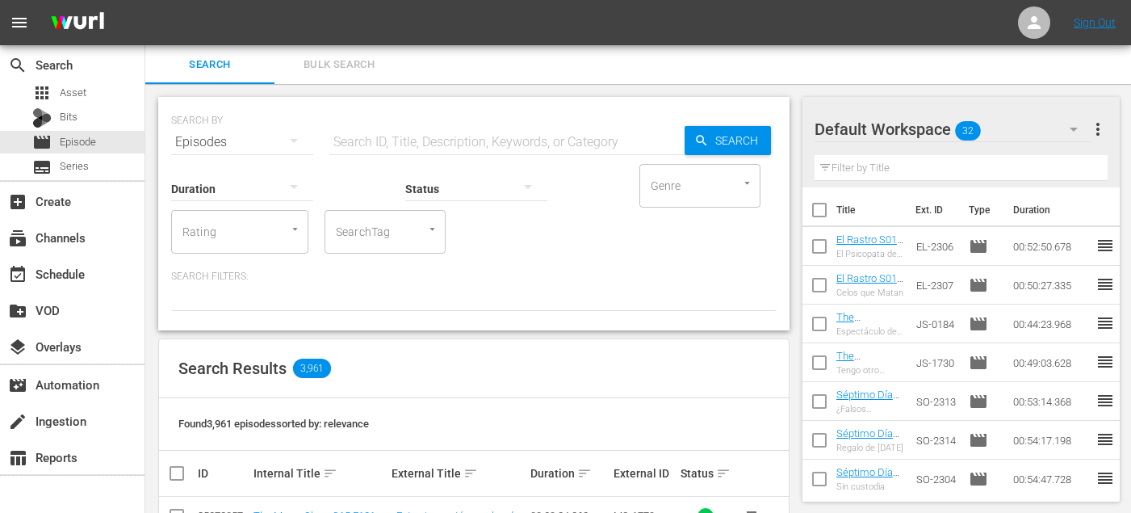
click at [405, 246] on div "SearchTag" at bounding box center [385, 232] width 121 height 44
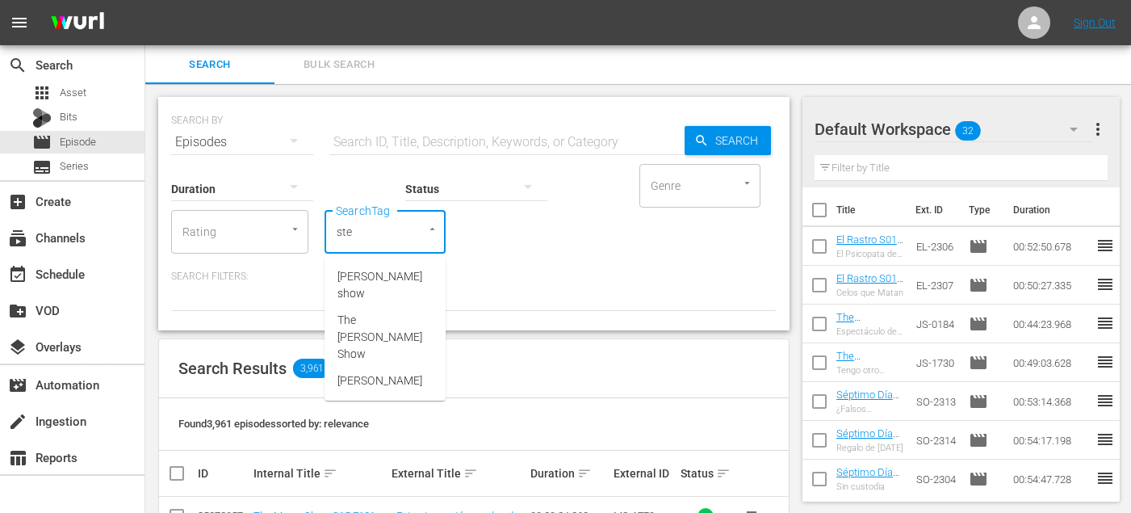
click at [408, 285] on li "steve wilkos show" at bounding box center [385, 285] width 121 height 44
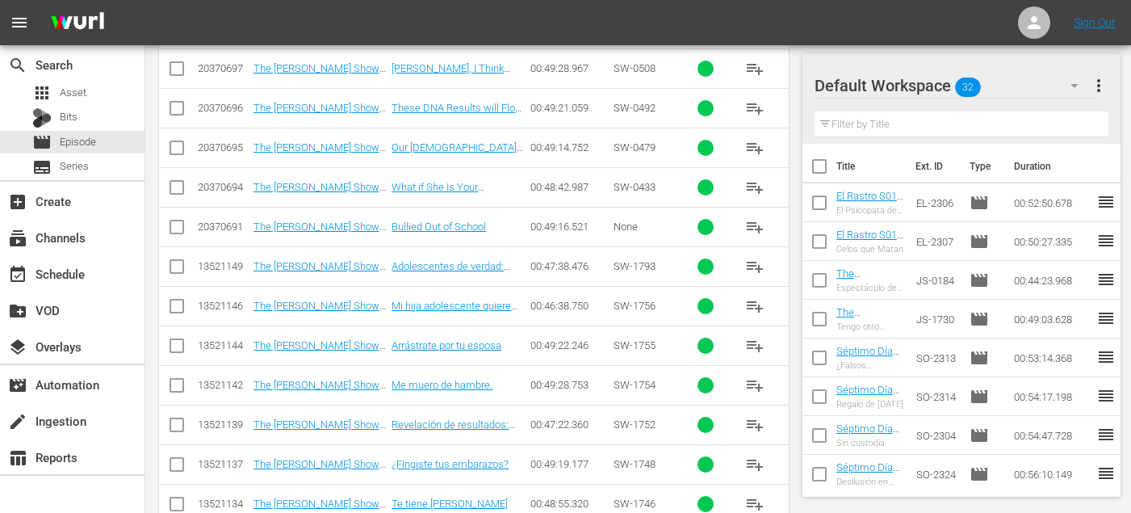
scroll to position [15756, 0]
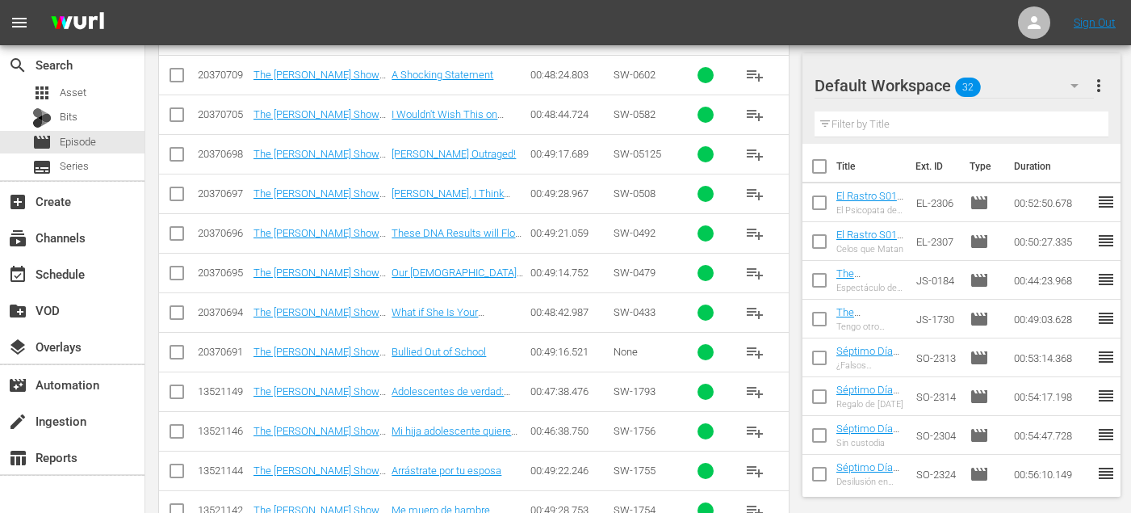
click at [758, 431] on span "playlist_add" at bounding box center [754, 431] width 19 height 19
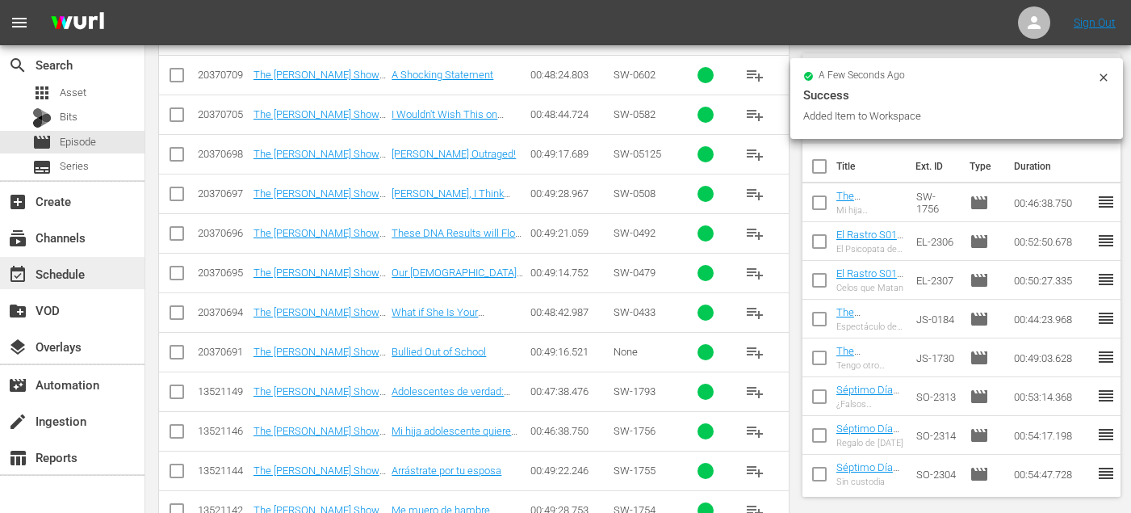
click at [65, 272] on div "event_available Schedule" at bounding box center [45, 271] width 90 height 15
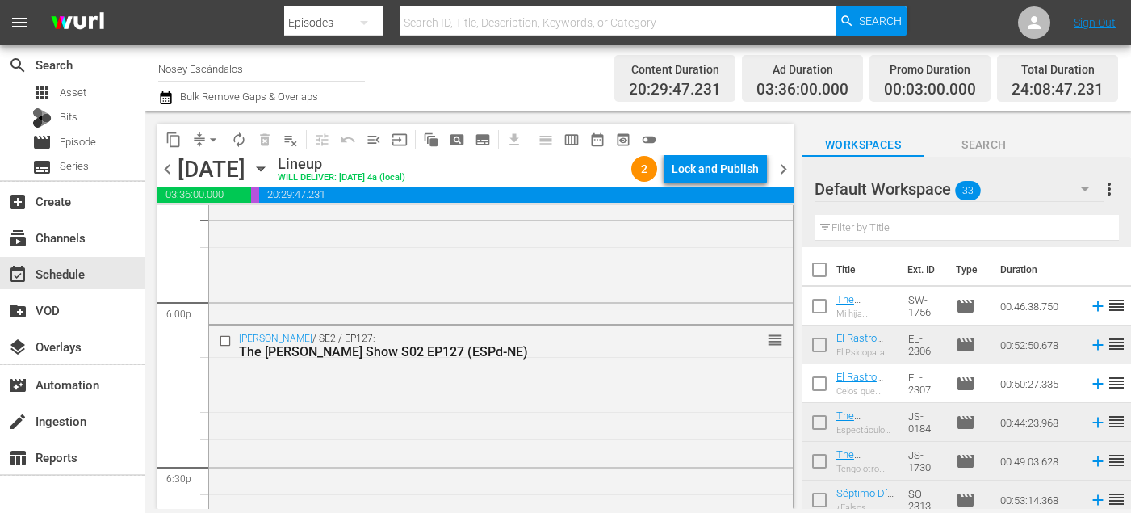
scroll to position [5836, 0]
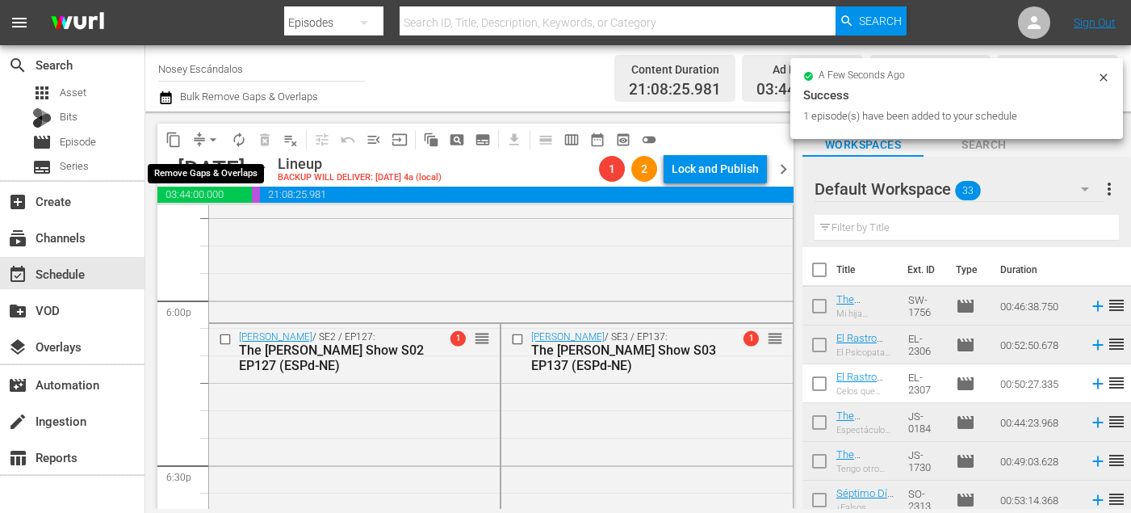
click at [211, 137] on span "arrow_drop_down" at bounding box center [213, 140] width 16 height 16
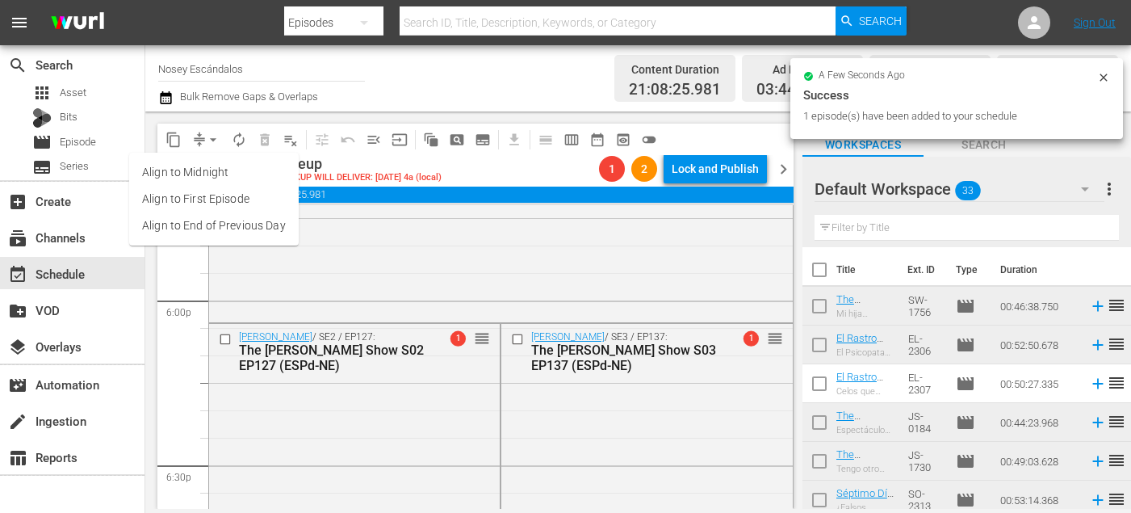
click at [254, 229] on li "Align to End of Previous Day" at bounding box center [214, 225] width 170 height 27
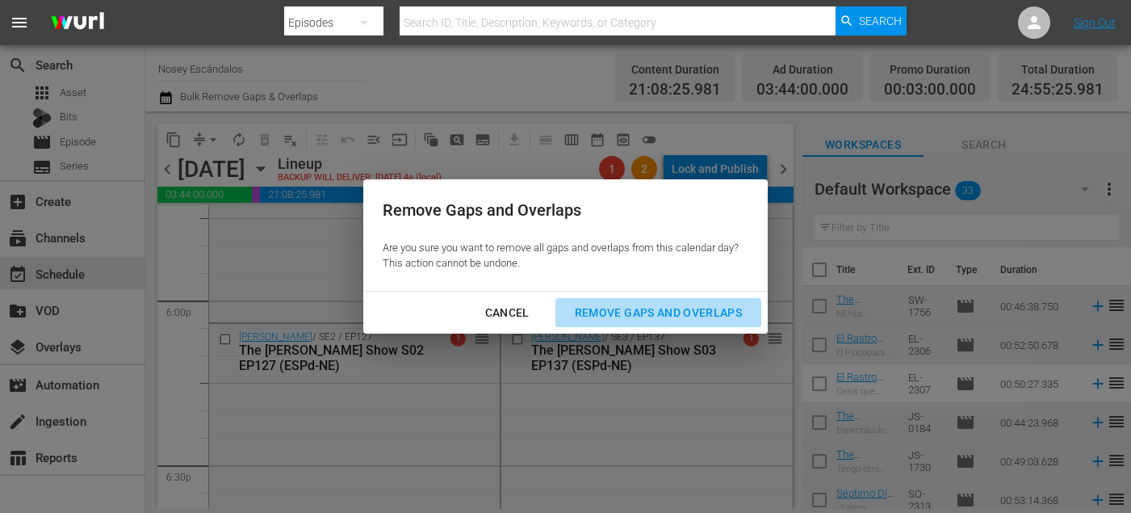
click at [581, 305] on div "Remove Gaps and Overlaps" at bounding box center [658, 313] width 193 height 20
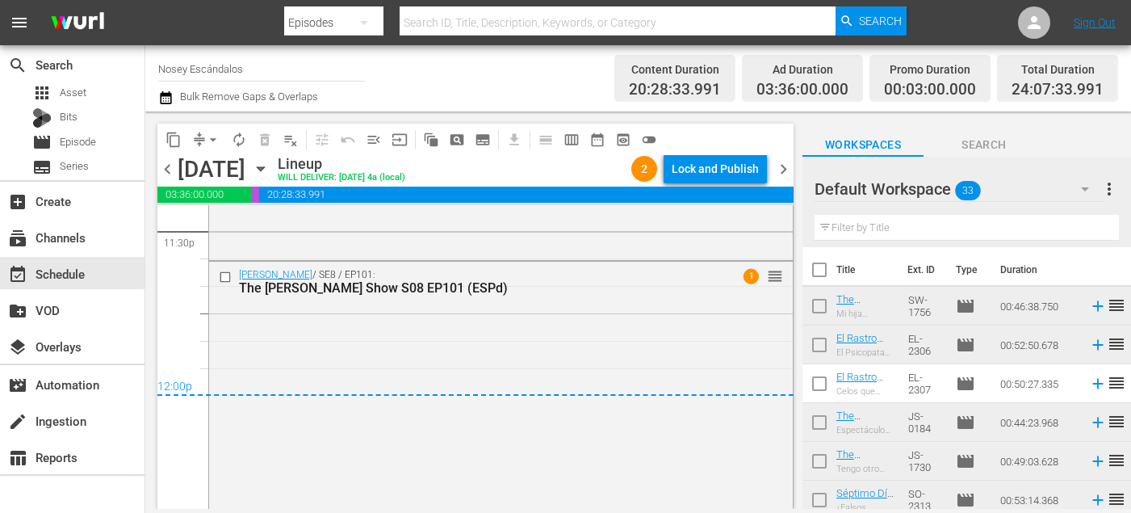
scroll to position [7724, 0]
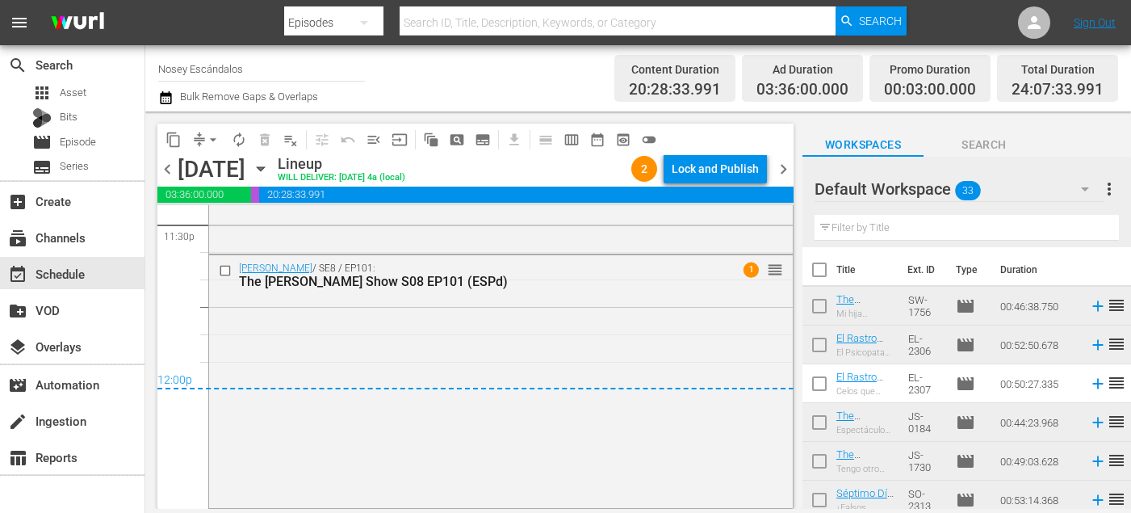
click at [815, 271] on input "checkbox" at bounding box center [820, 273] width 34 height 34
checkbox input "true"
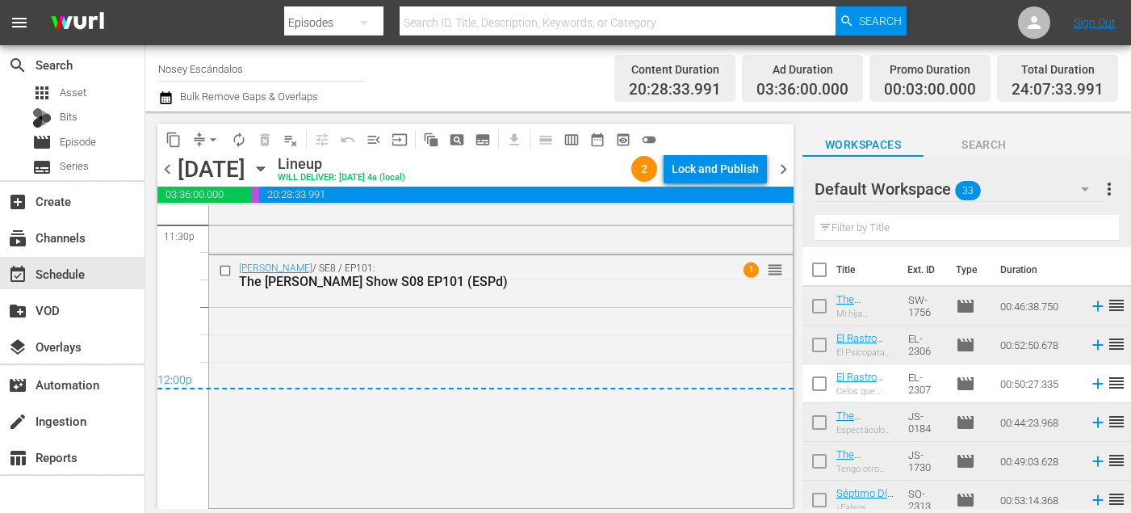
checkbox input "true"
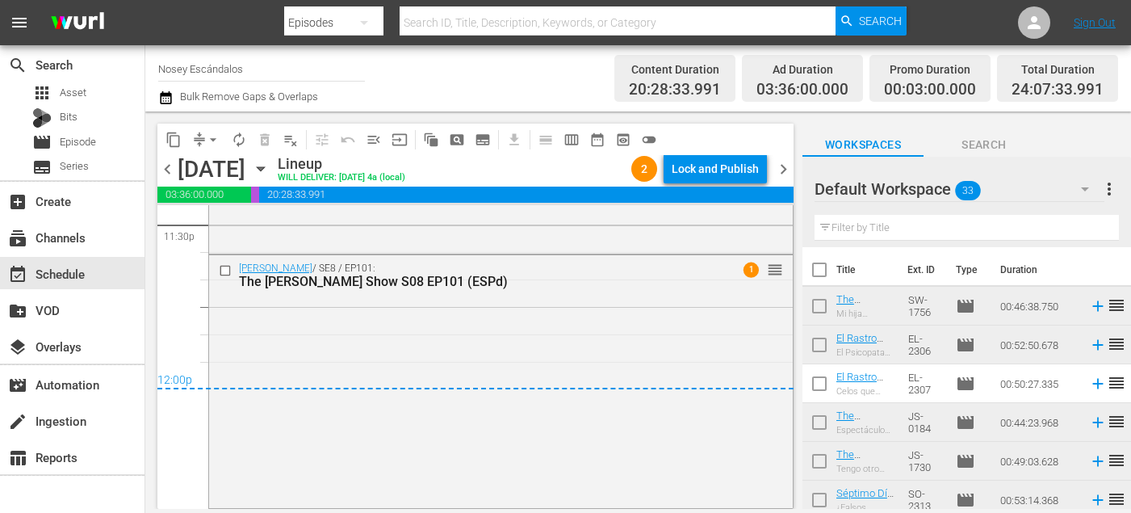
checkbox input "true"
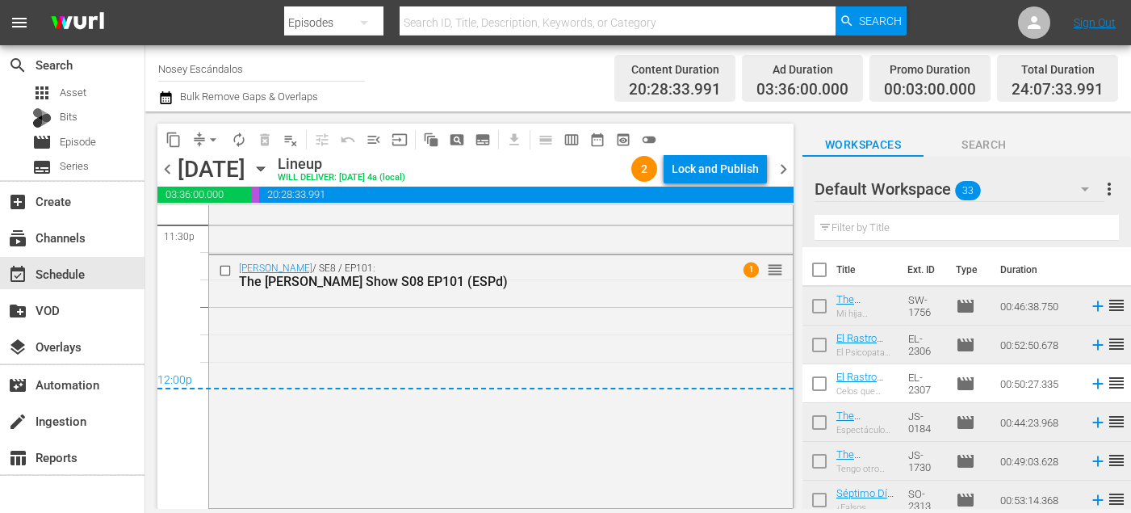
checkbox input "true"
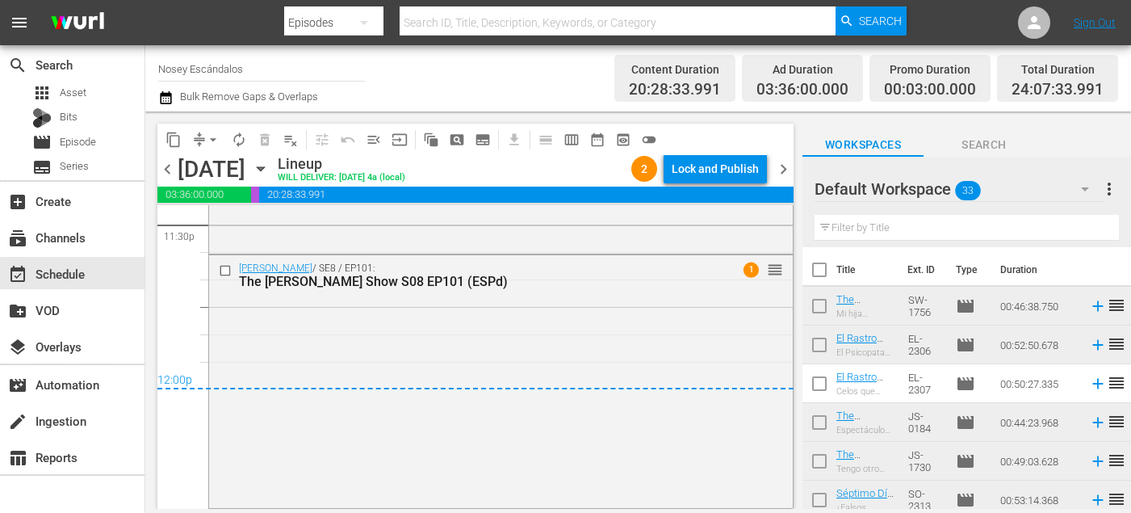
checkbox input "true"
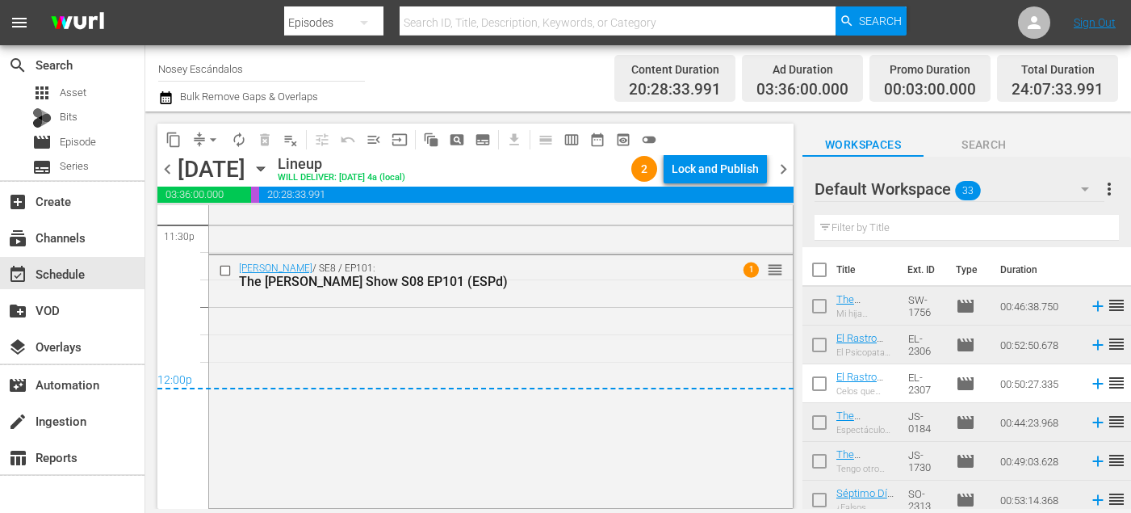
checkbox input "true"
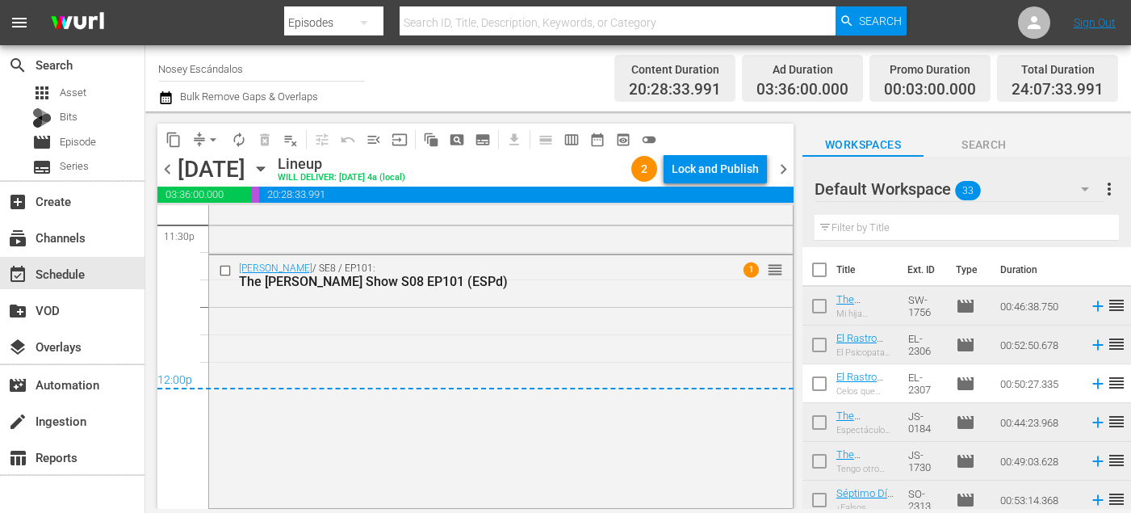
checkbox input "true"
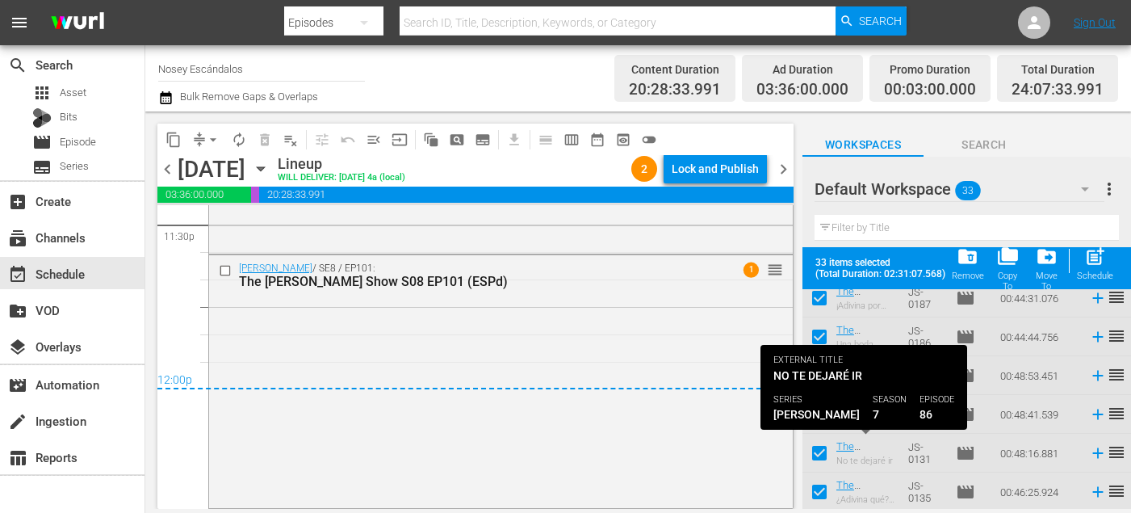
scroll to position [1097, 0]
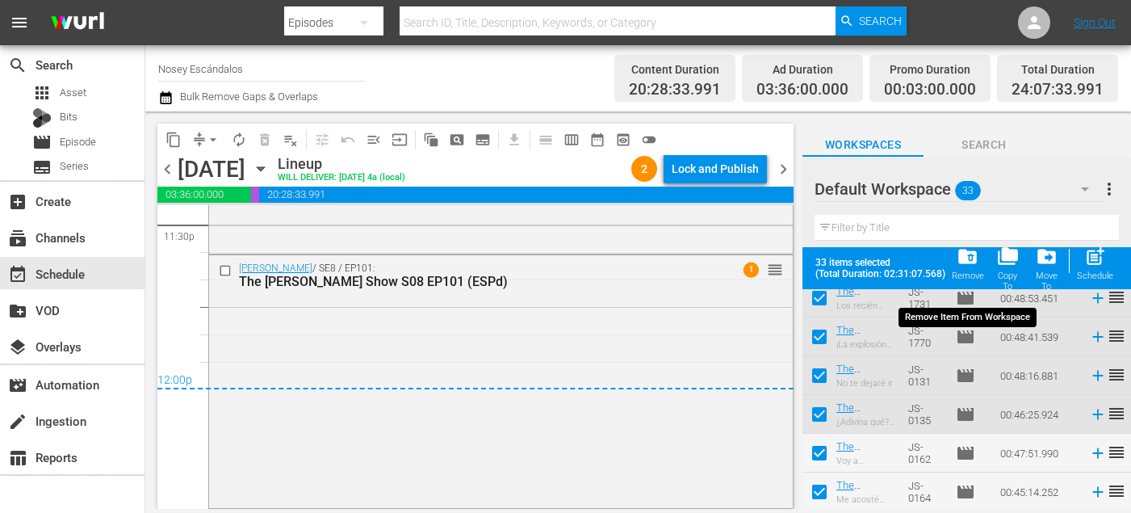
click at [963, 265] on span "folder_delete" at bounding box center [968, 257] width 22 height 22
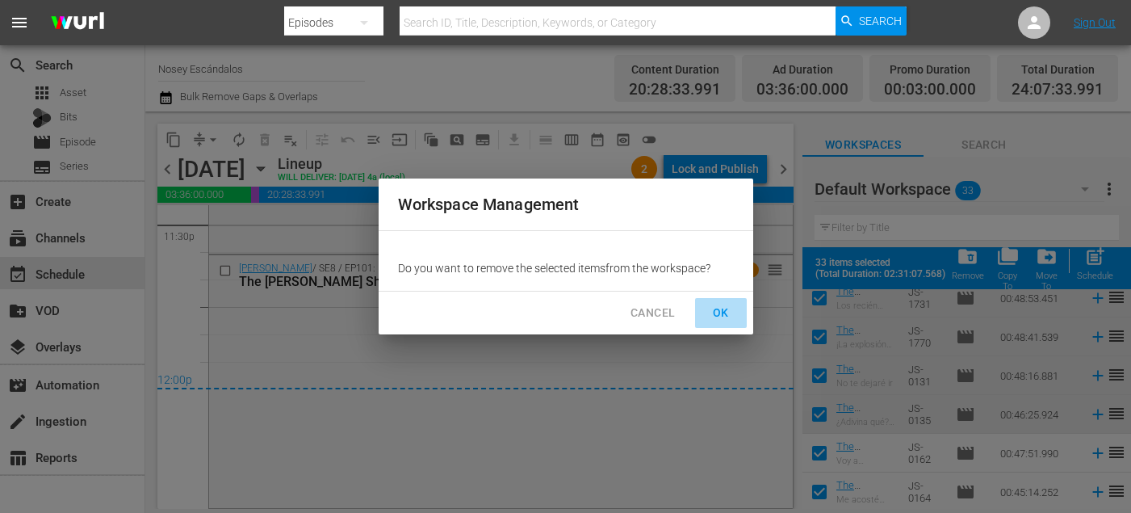
click at [745, 312] on button "OK" at bounding box center [721, 313] width 52 height 30
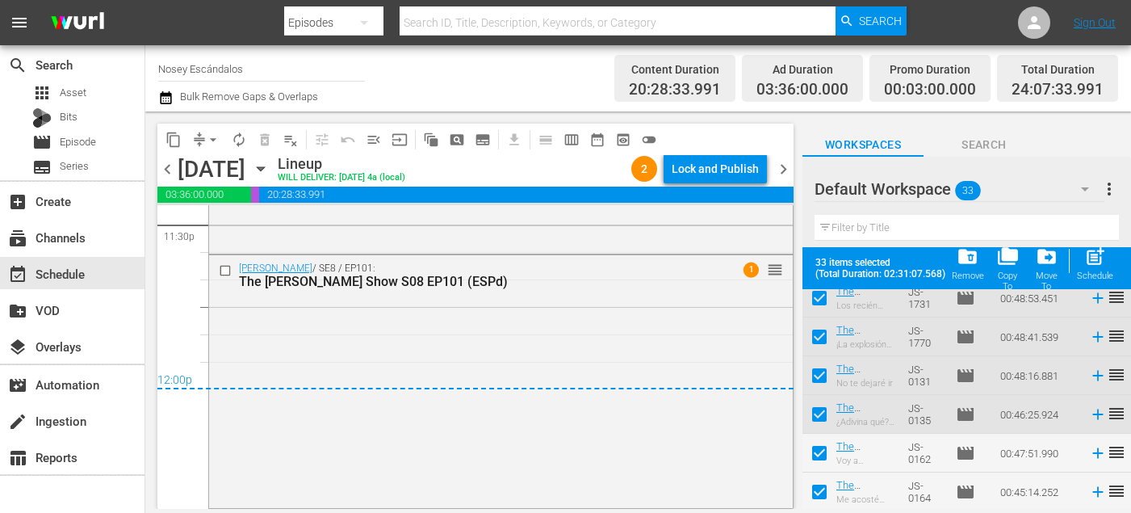
click at [785, 167] on span "chevron_right" at bounding box center [784, 169] width 20 height 20
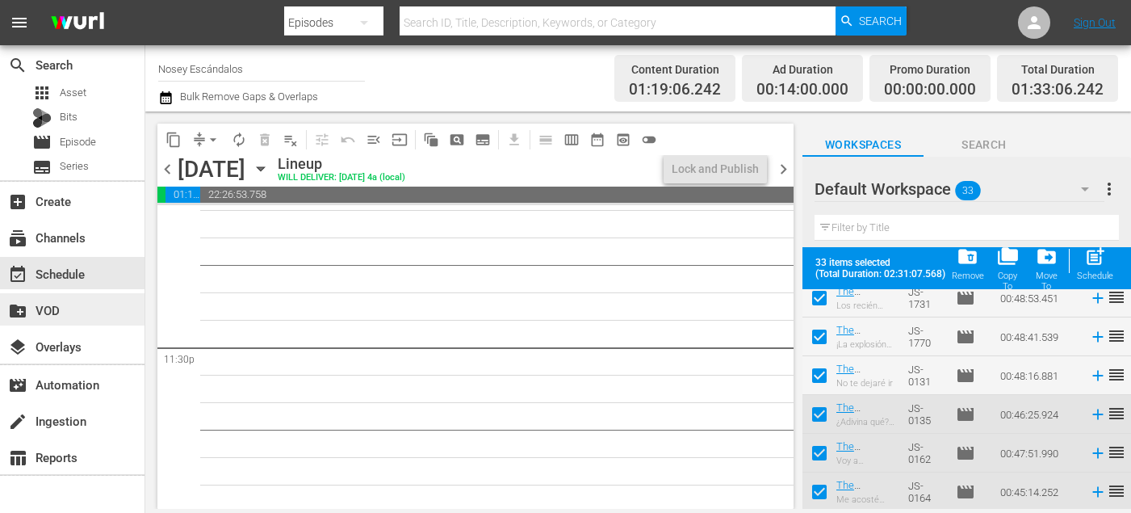
scroll to position [7605, 0]
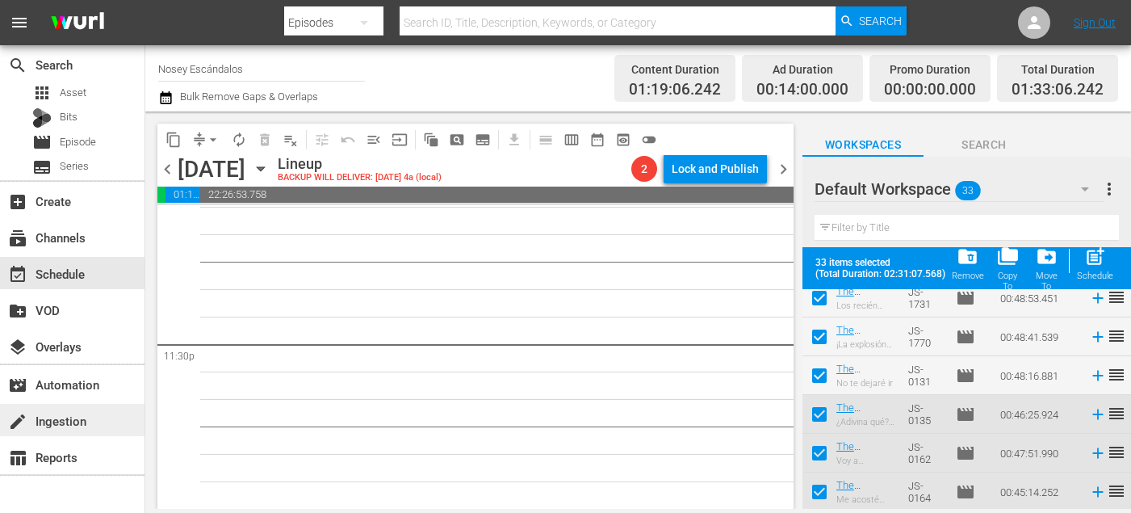
checkbox input "false"
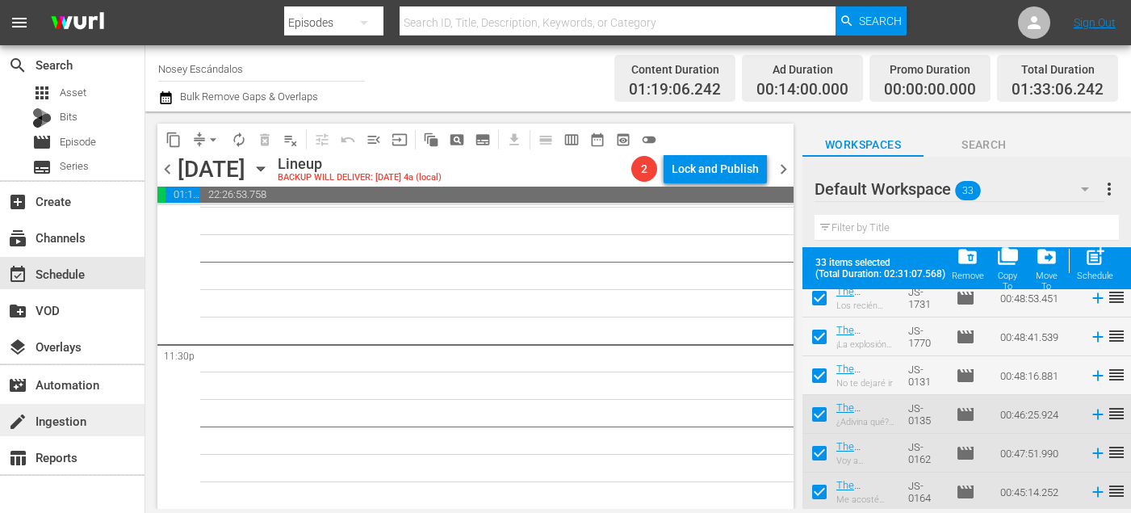
checkbox input "false"
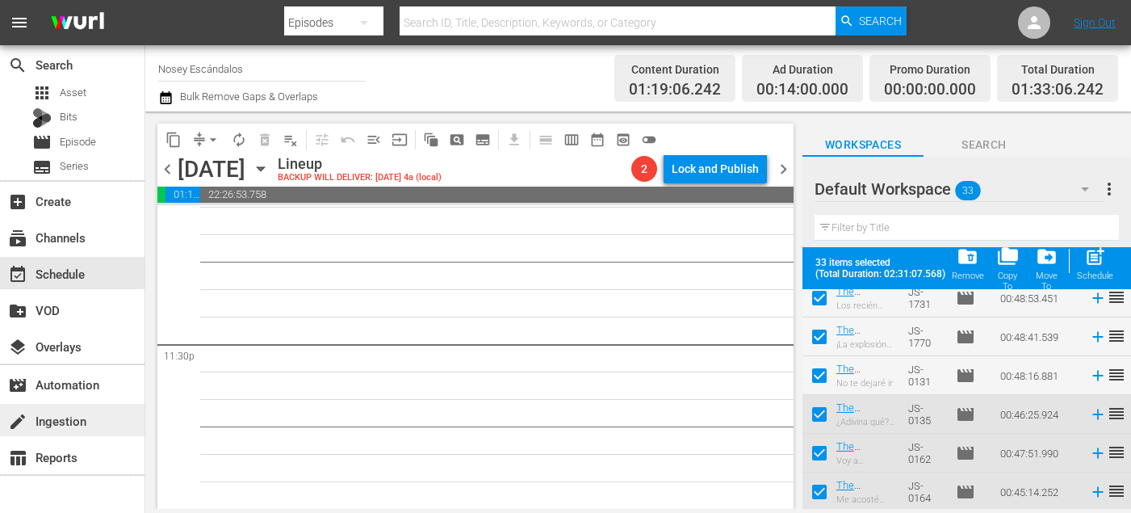
checkbox input "false"
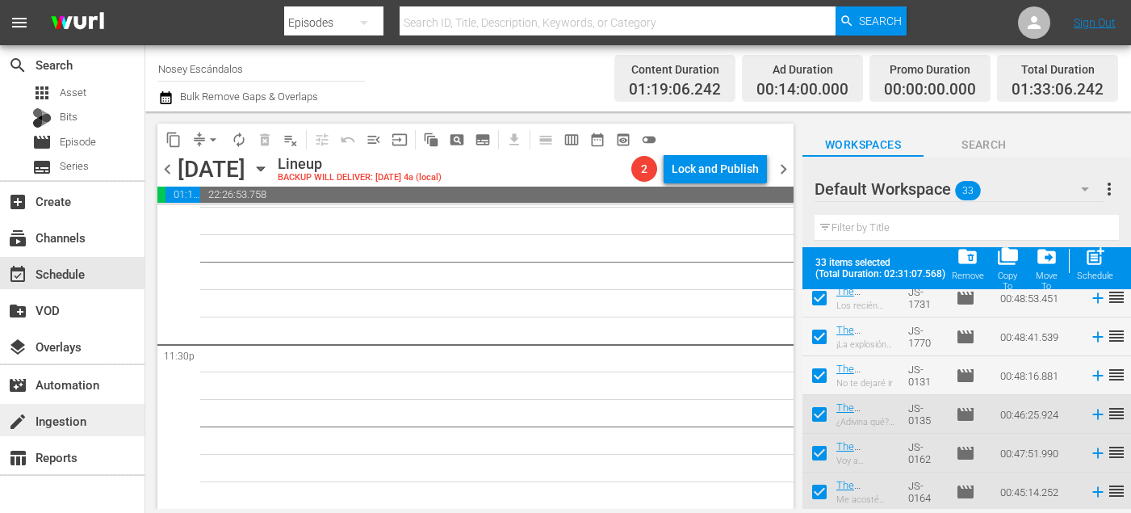
checkbox input "false"
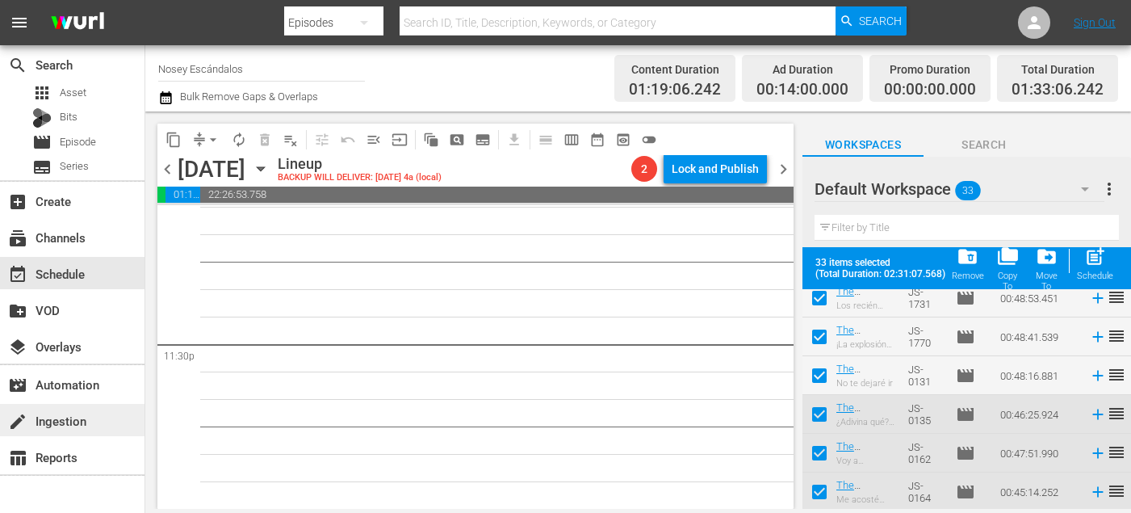
checkbox input "false"
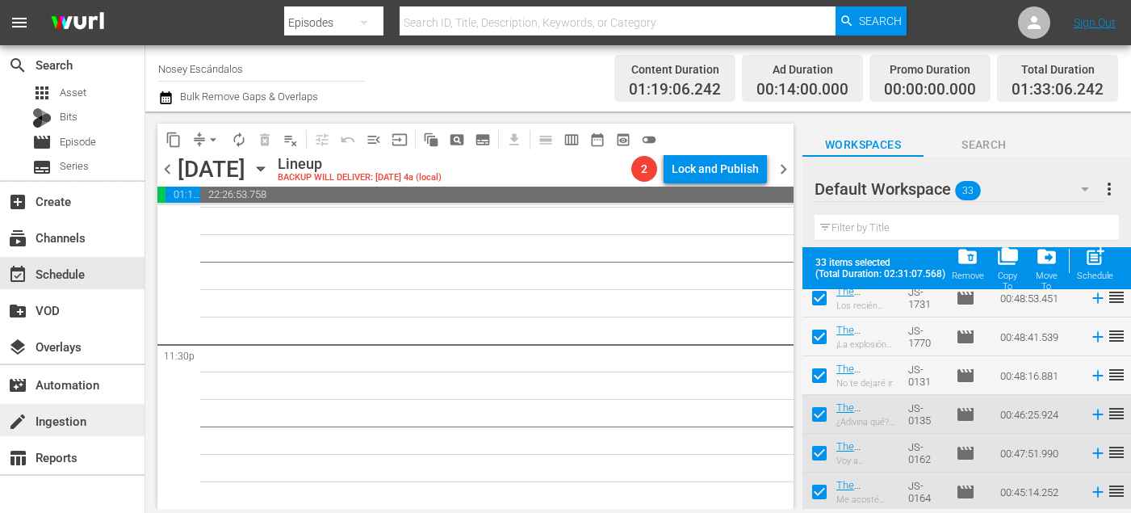
checkbox input "false"
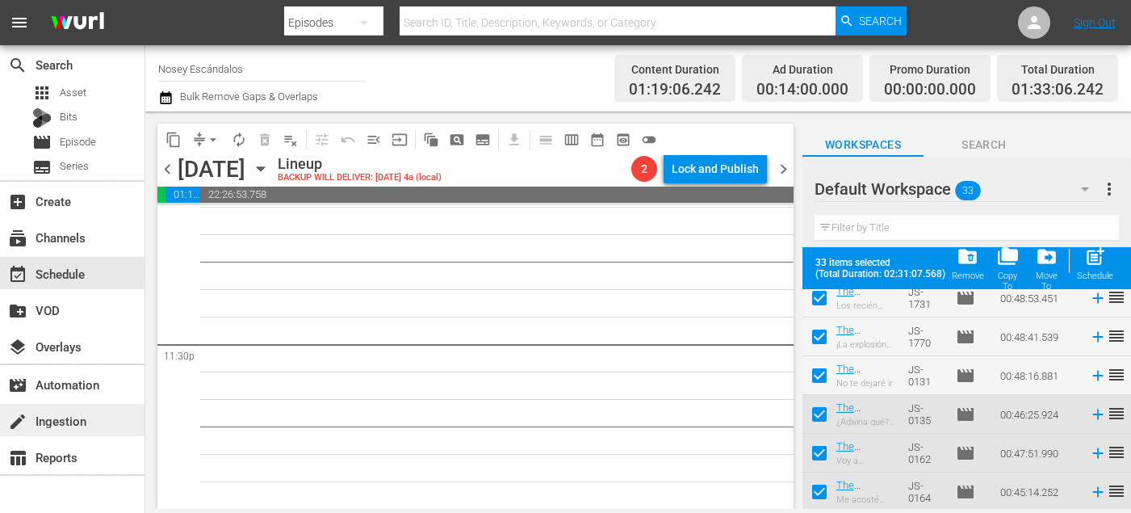
checkbox input "false"
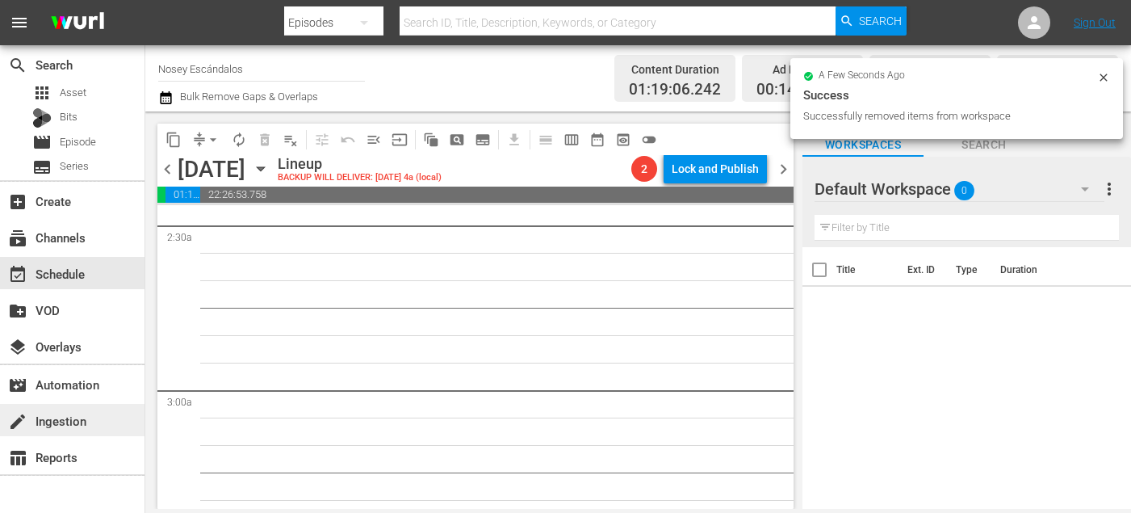
scroll to position [0, 0]
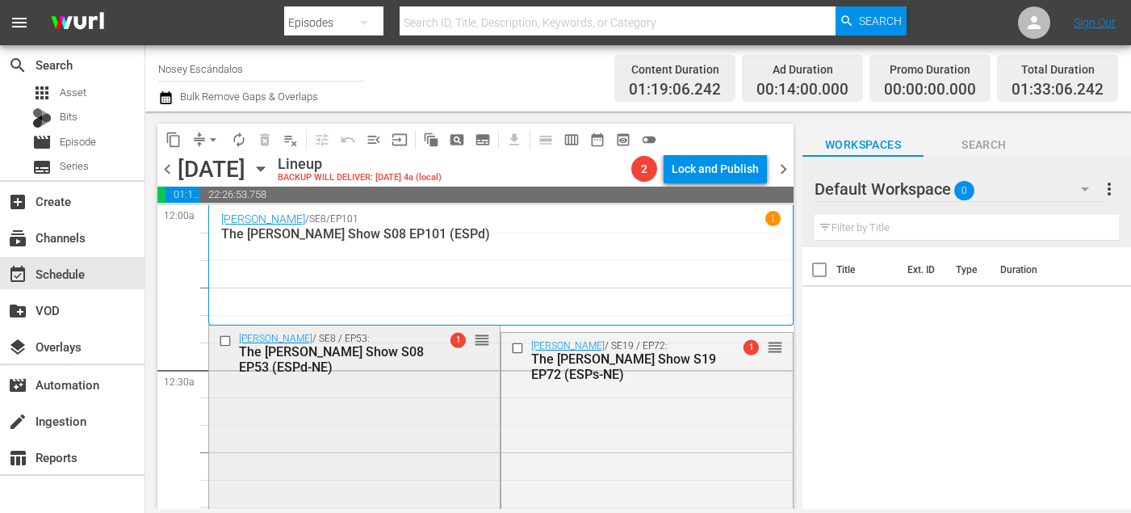
click at [227, 338] on input "checkbox" at bounding box center [227, 341] width 17 height 14
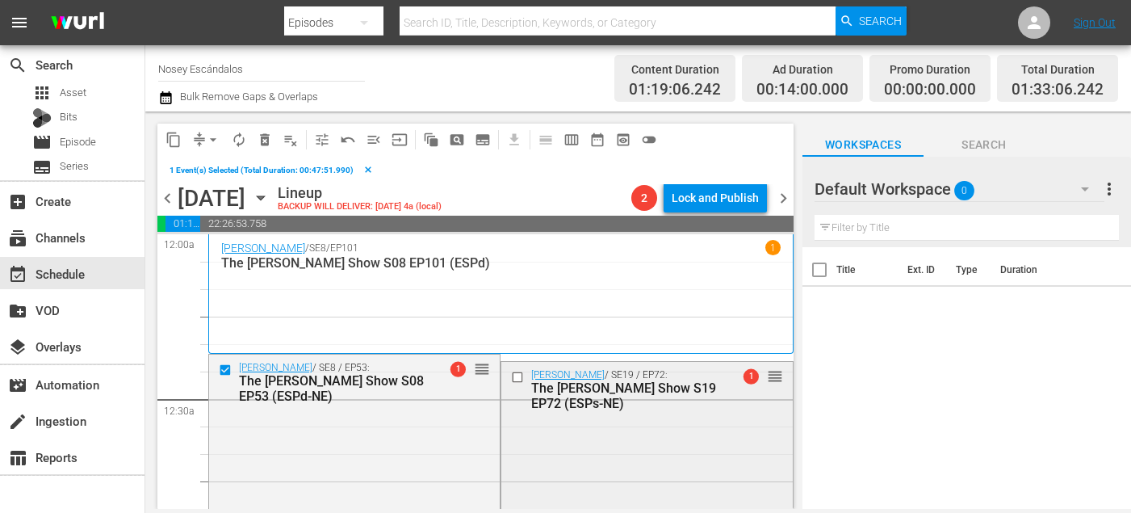
click at [512, 376] on input "checkbox" at bounding box center [519, 377] width 17 height 14
click at [257, 148] on button "delete_forever_outlined" at bounding box center [265, 140] width 26 height 26
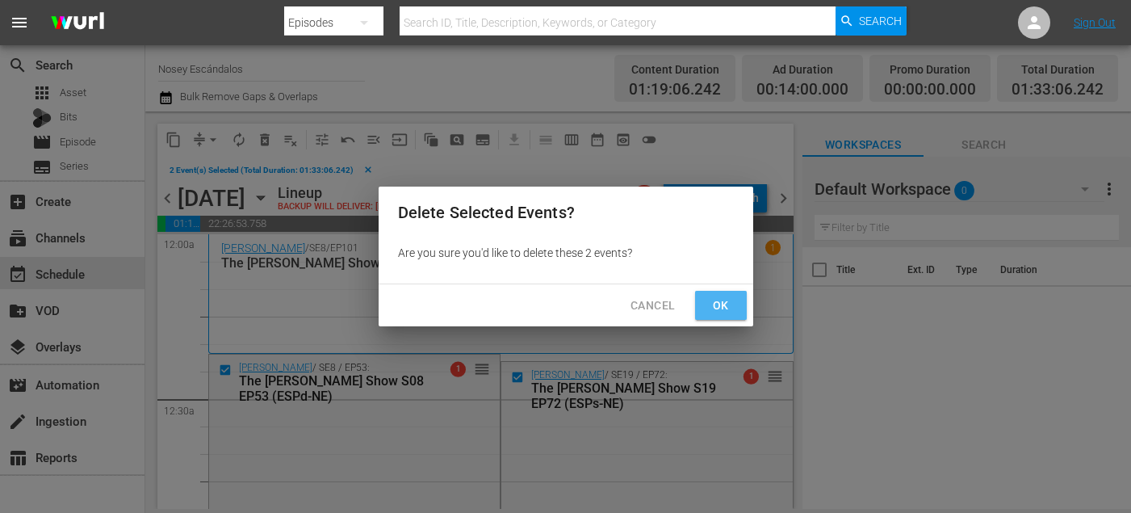
click at [722, 309] on span "Ok" at bounding box center [721, 306] width 26 height 20
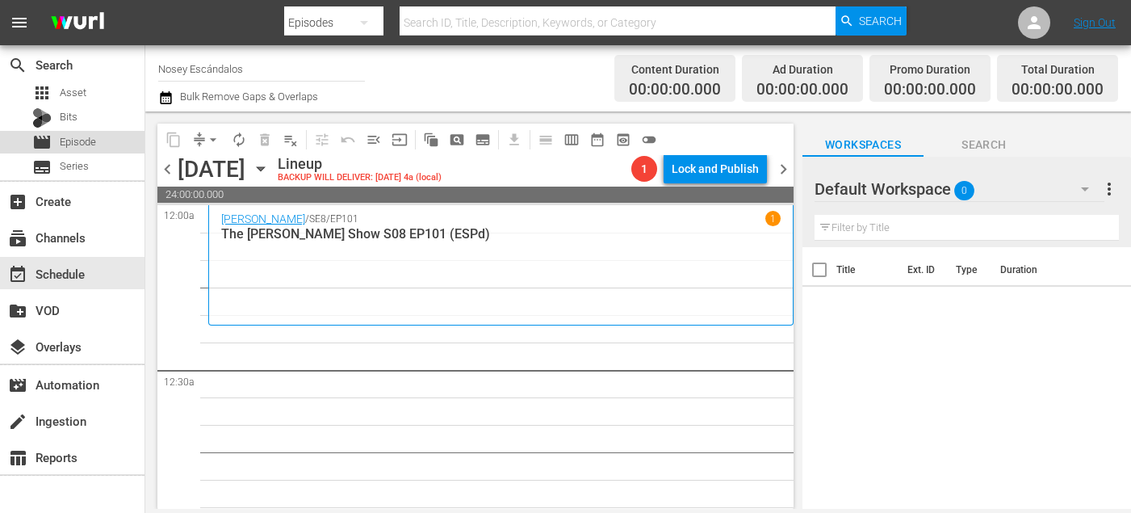
click at [56, 136] on div "movie Episode" at bounding box center [64, 142] width 64 height 23
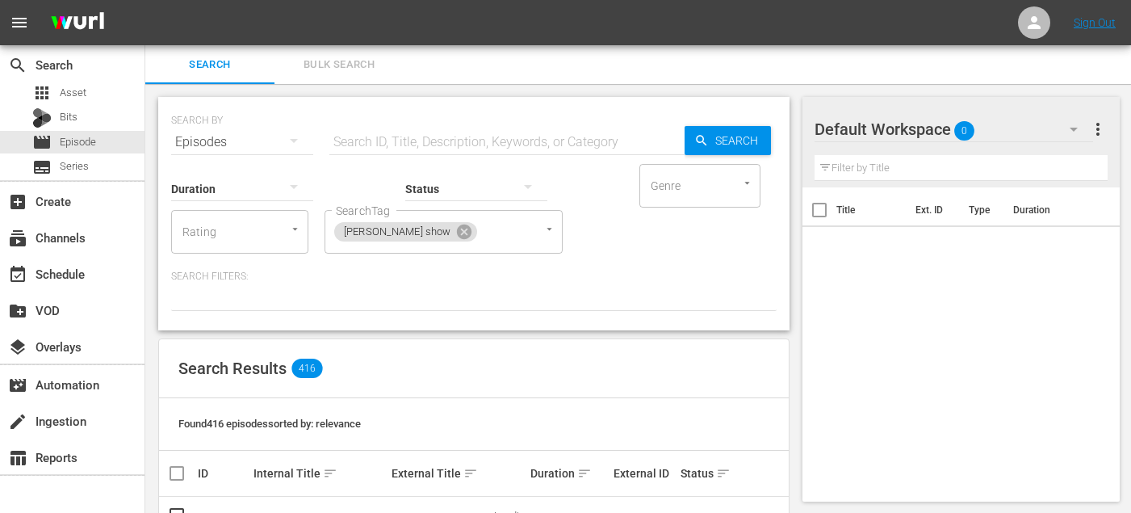
click at [367, 59] on span "Bulk Search" at bounding box center [339, 65] width 110 height 19
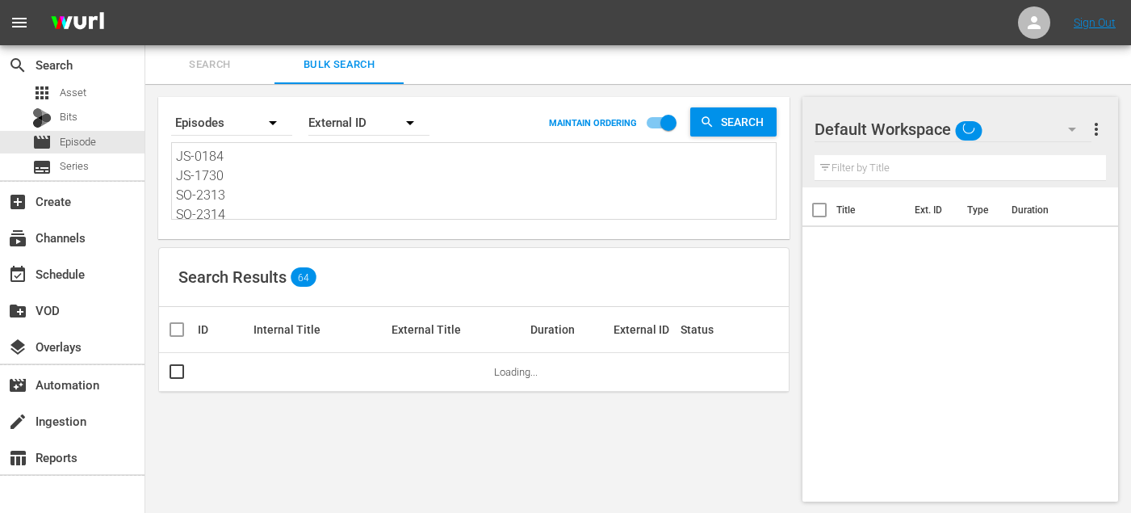
click at [279, 194] on textarea "JS-0184 JS-1730 SO-2313 SO-2314 SO-2304 SO-2324 SO-2318 SO-2319 SO-2309 EL-2309…" at bounding box center [476, 183] width 600 height 73
paste textarea "6 JS-1731 SO-2316 SO-2315 SO-2305 SO-2325 SO-2321 SO-2320 SO-2310 EL-2310 EL-23…"
type textarea "JS-0186 JS-1731 SO-2316 SO-2315 SO-2305 SO-2325 SO-2321 SO-2320 SO-2310 EL-2310…"
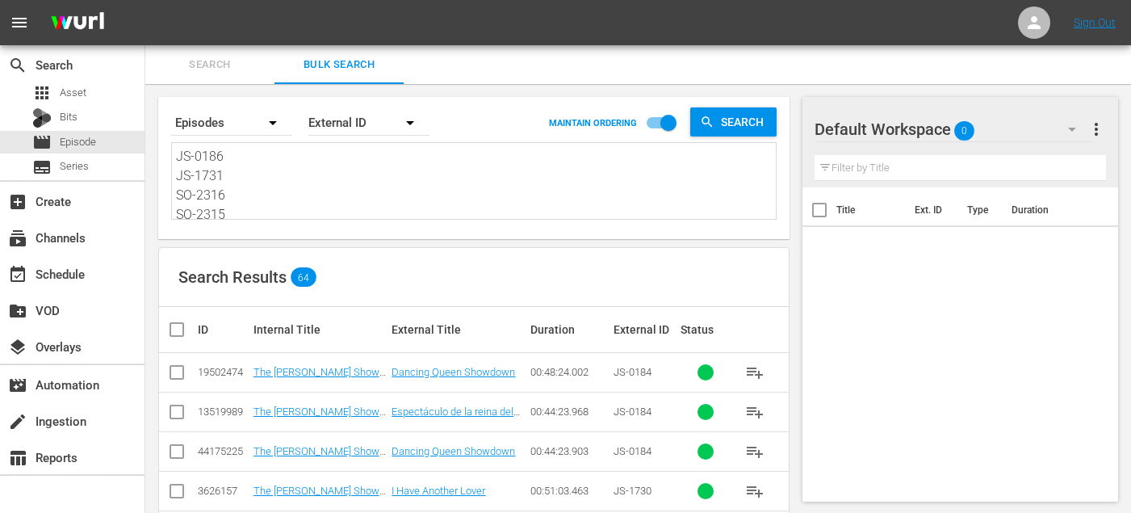
scroll to position [2, 0]
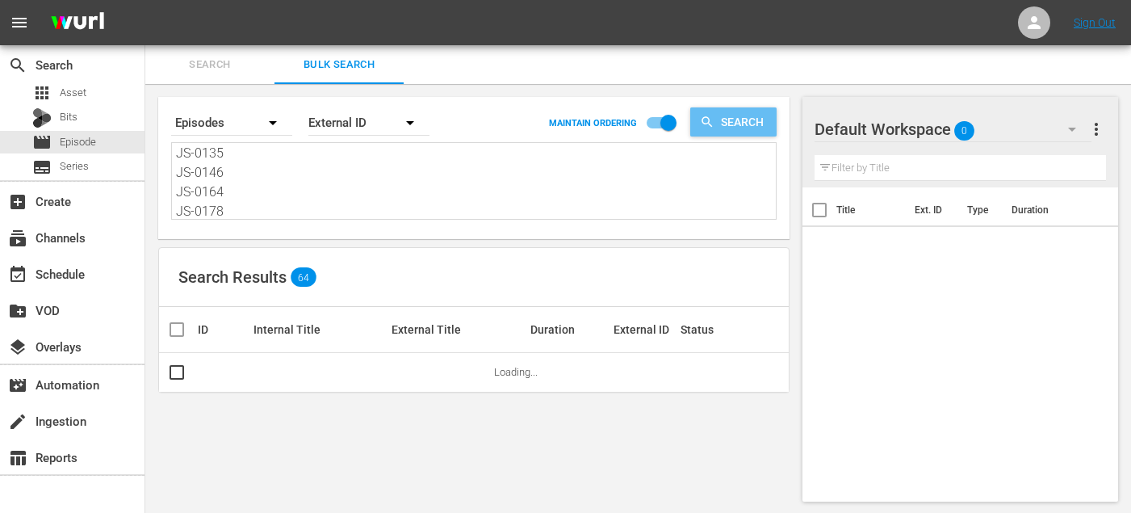
type textarea "JS-0186 JS-1731 SO-2316 SO-2315 SO-2305 SO-2325 SO-2321 SO-2320 SO-2310 EL-2310…"
click at [756, 119] on span "Search" at bounding box center [746, 121] width 62 height 29
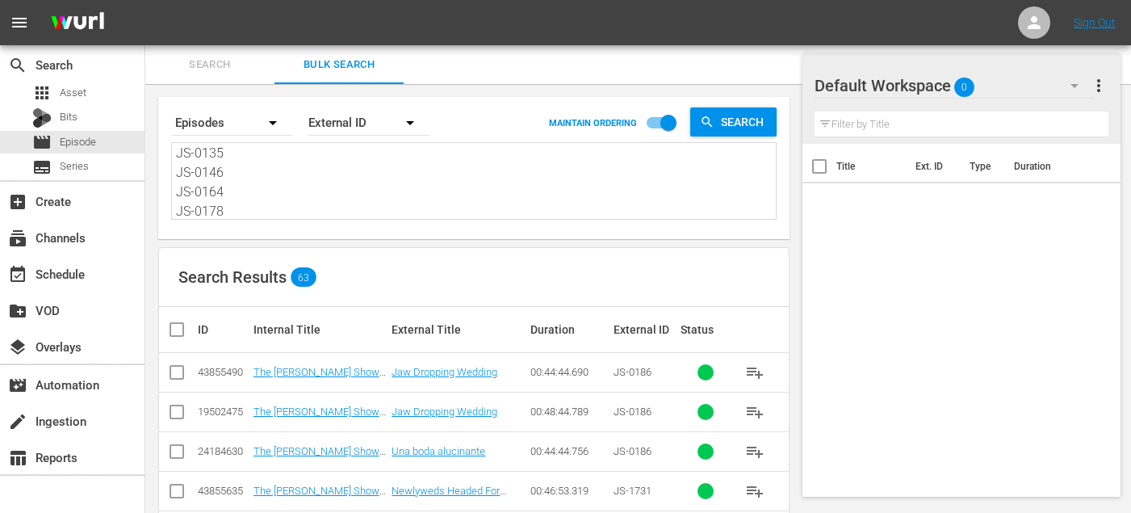
scroll to position [78, 0]
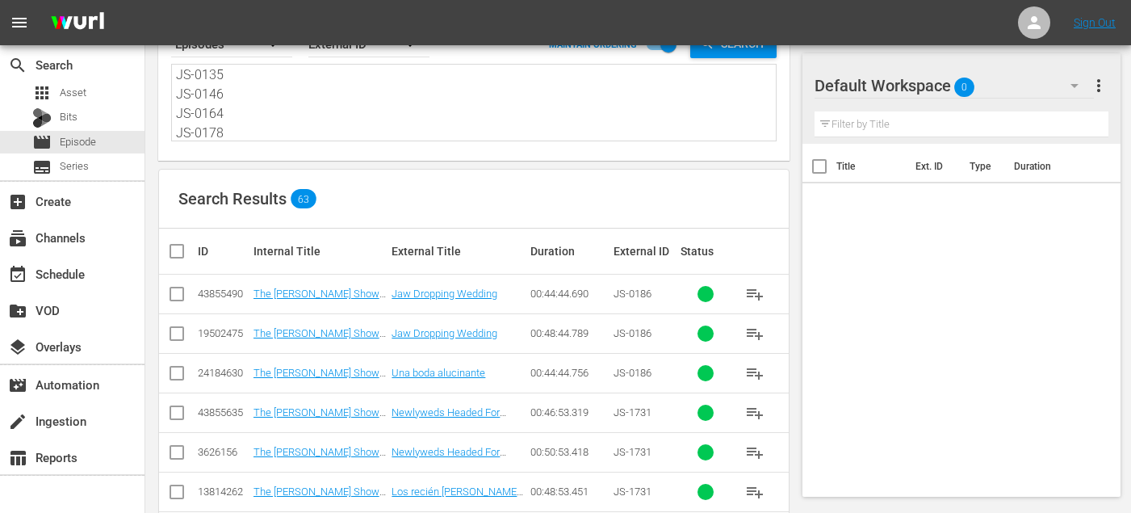
click at [179, 372] on input "checkbox" at bounding box center [176, 376] width 19 height 19
checkbox input "true"
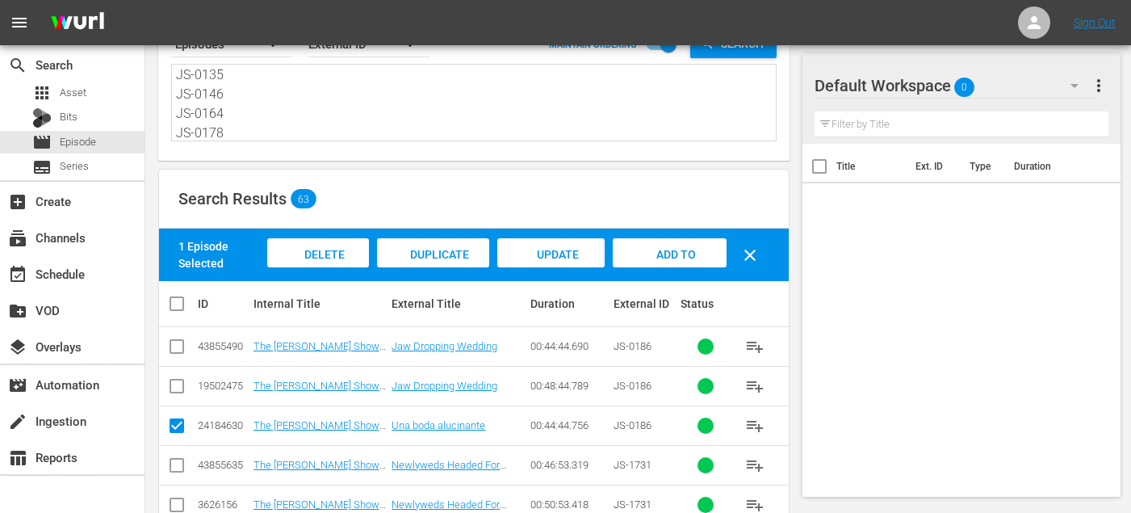
scroll to position [204, 0]
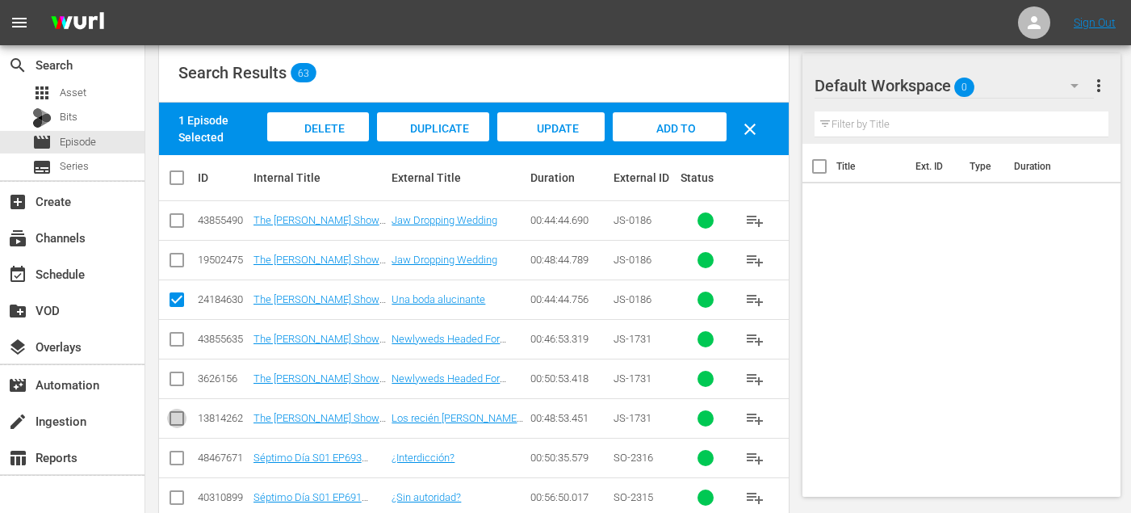
click at [177, 422] on input "checkbox" at bounding box center [176, 421] width 19 height 19
checkbox input "true"
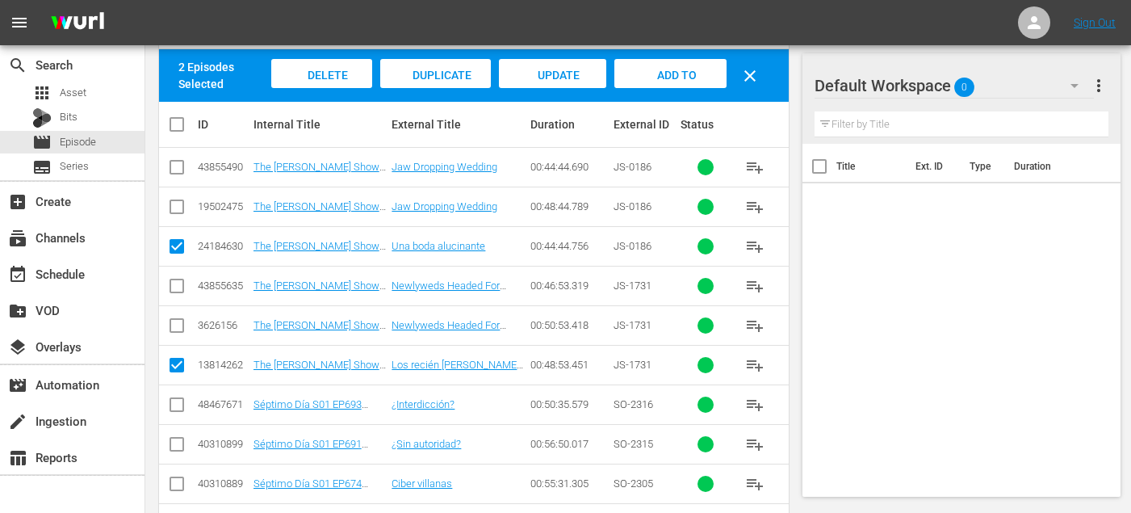
scroll to position [263, 0]
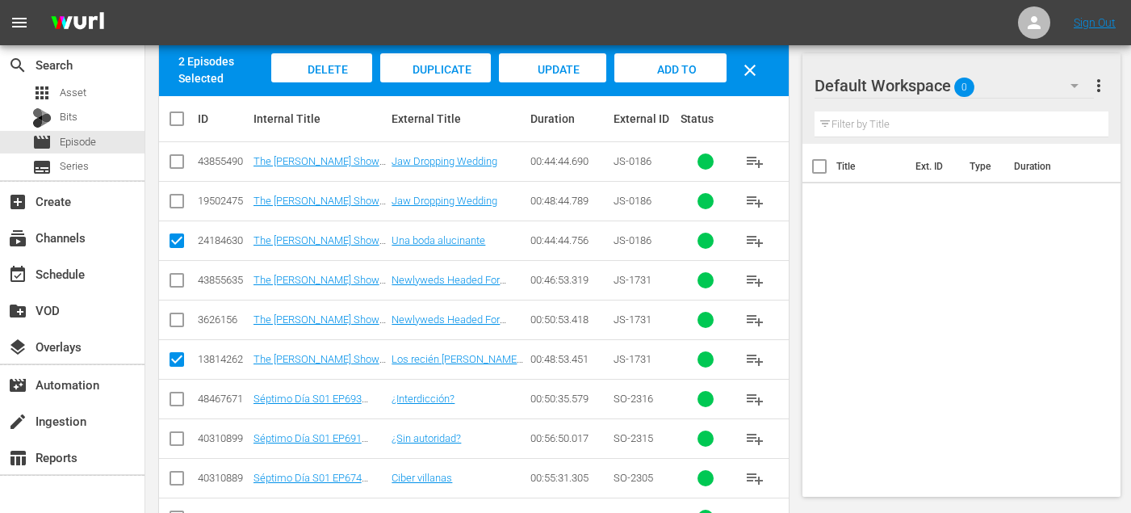
click at [166, 406] on td at bounding box center [177, 399] width 36 height 40
click at [180, 401] on input "checkbox" at bounding box center [176, 402] width 19 height 19
checkbox input "true"
click at [180, 440] on input "checkbox" at bounding box center [176, 441] width 19 height 19
checkbox input "true"
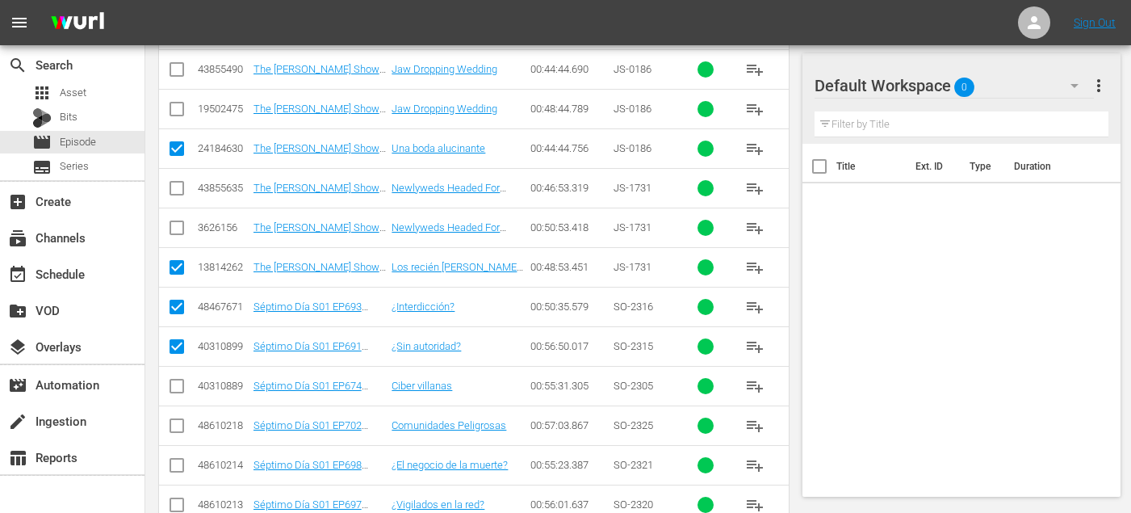
scroll to position [357, 0]
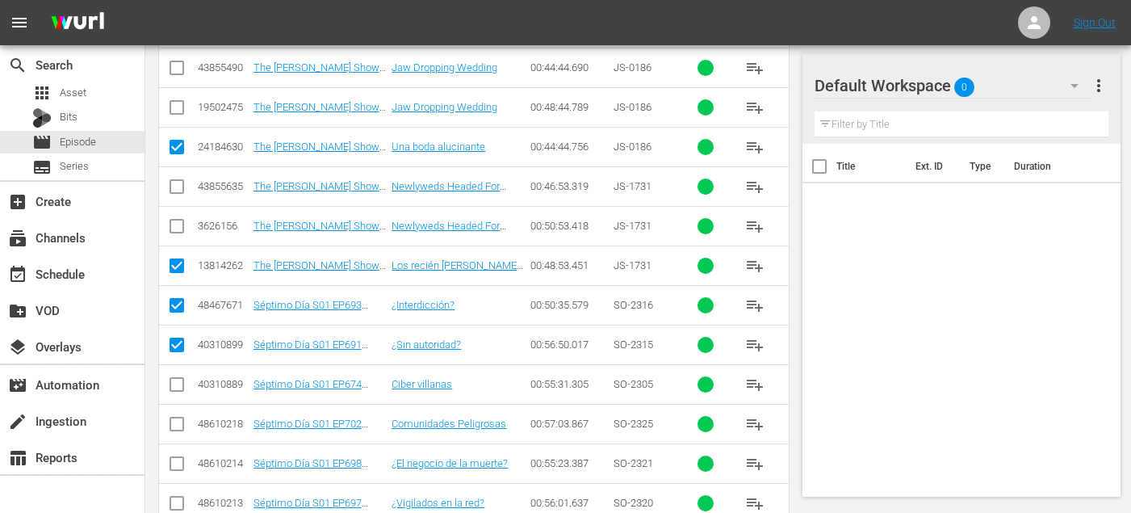
click at [174, 426] on input "checkbox" at bounding box center [176, 427] width 19 height 19
checkbox input "true"
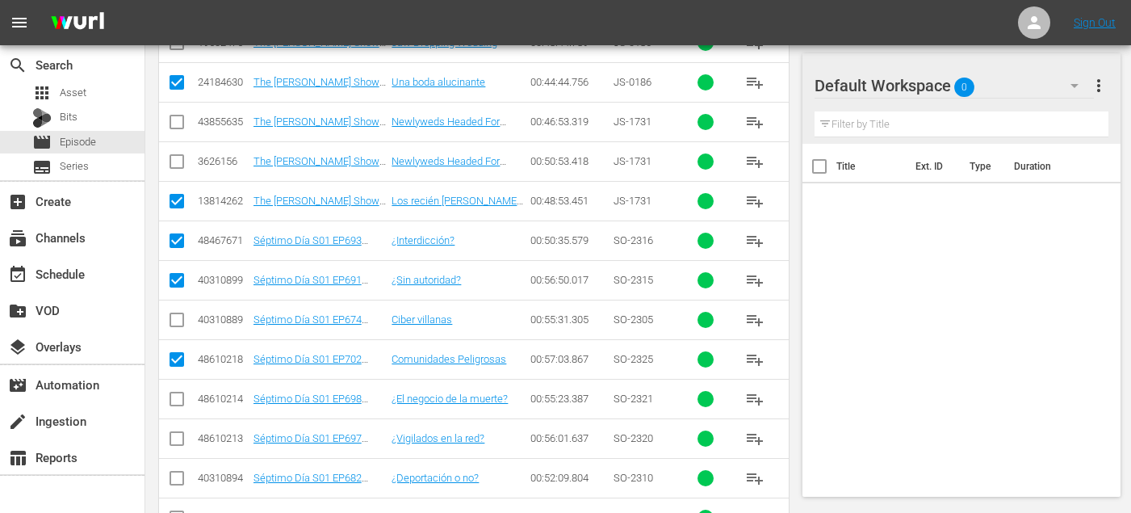
click at [174, 402] on input "checkbox" at bounding box center [176, 402] width 19 height 19
checkbox input "true"
click at [174, 443] on input "checkbox" at bounding box center [176, 441] width 19 height 19
checkbox input "true"
click at [174, 483] on input "checkbox" at bounding box center [176, 481] width 19 height 19
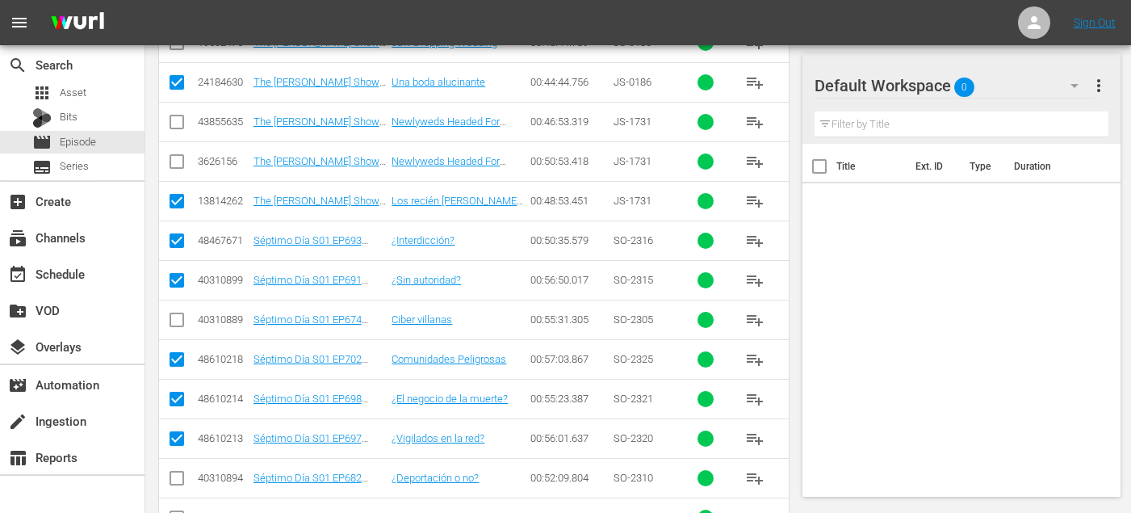
checkbox input "true"
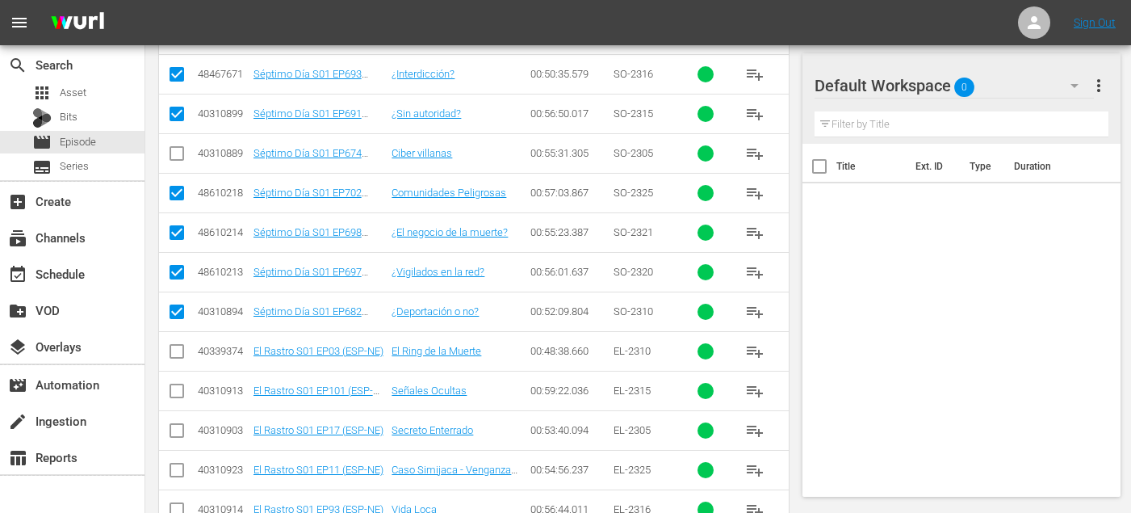
scroll to position [592, 0]
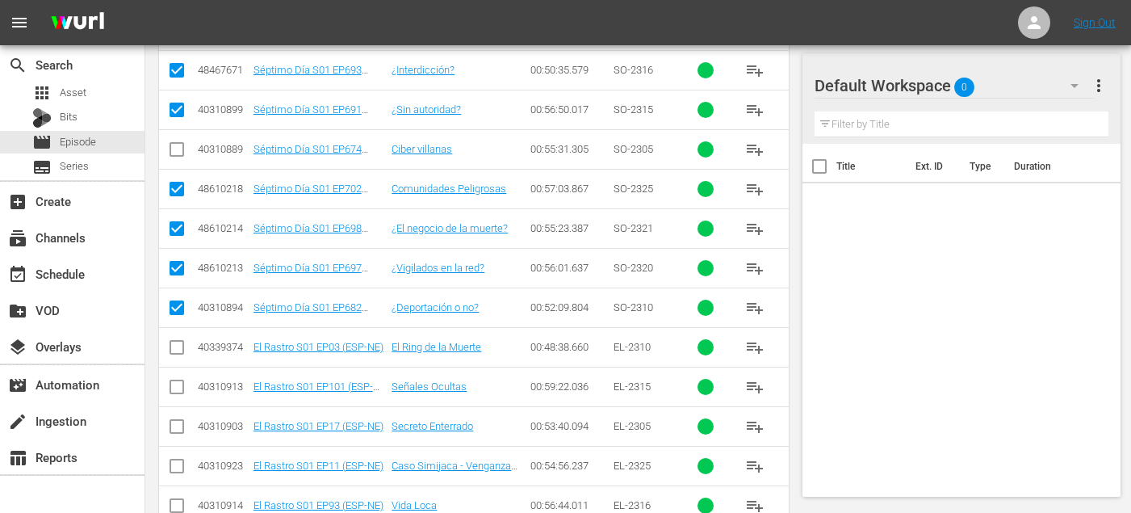
click at [183, 349] on input "checkbox" at bounding box center [176, 350] width 19 height 19
checkbox input "true"
click at [183, 379] on icon at bounding box center [176, 386] width 19 height 19
click at [177, 388] on input "checkbox" at bounding box center [176, 389] width 19 height 19
checkbox input "true"
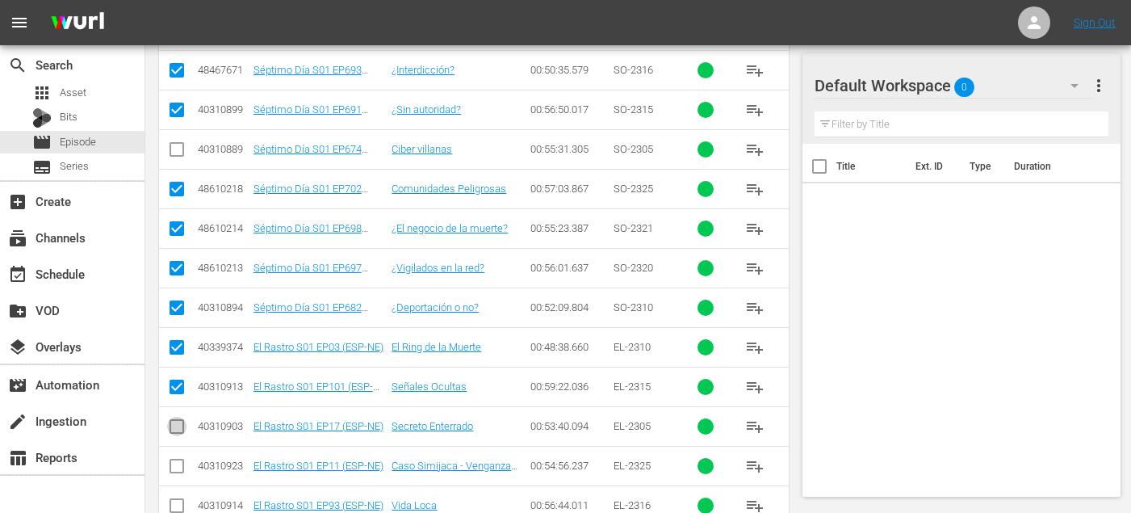
click at [177, 426] on input "checkbox" at bounding box center [176, 429] width 19 height 19
checkbox input "true"
click at [174, 470] on input "checkbox" at bounding box center [176, 469] width 19 height 19
checkbox input "true"
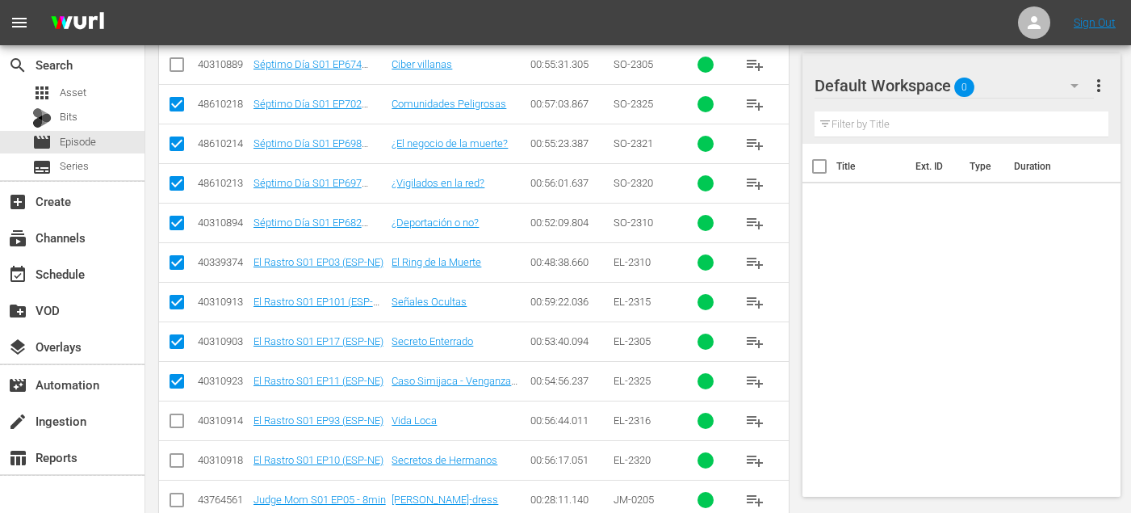
scroll to position [686, 0]
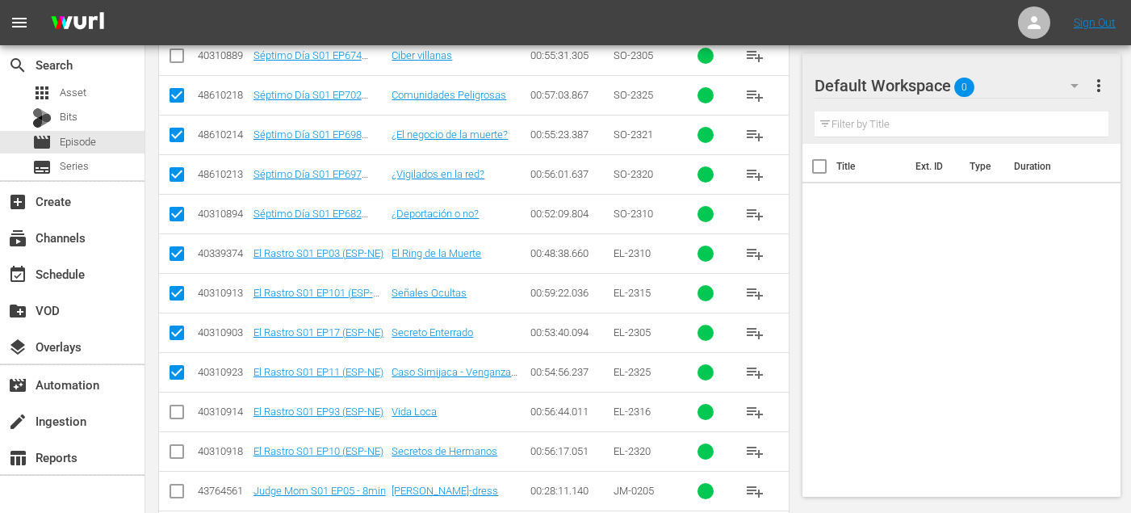
click at [177, 414] on input "checkbox" at bounding box center [176, 414] width 19 height 19
checkbox input "true"
click at [175, 455] on input "checkbox" at bounding box center [176, 454] width 19 height 19
checkbox input "true"
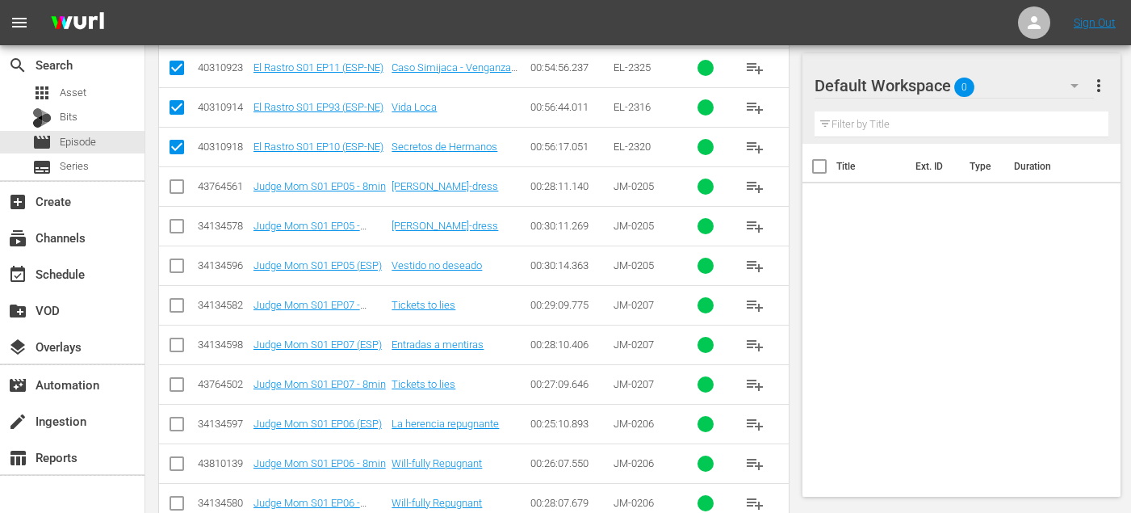
scroll to position [989, 0]
click at [174, 267] on input "checkbox" at bounding box center [176, 269] width 19 height 19
checkbox input "true"
click at [175, 342] on input "checkbox" at bounding box center [176, 348] width 19 height 19
checkbox input "true"
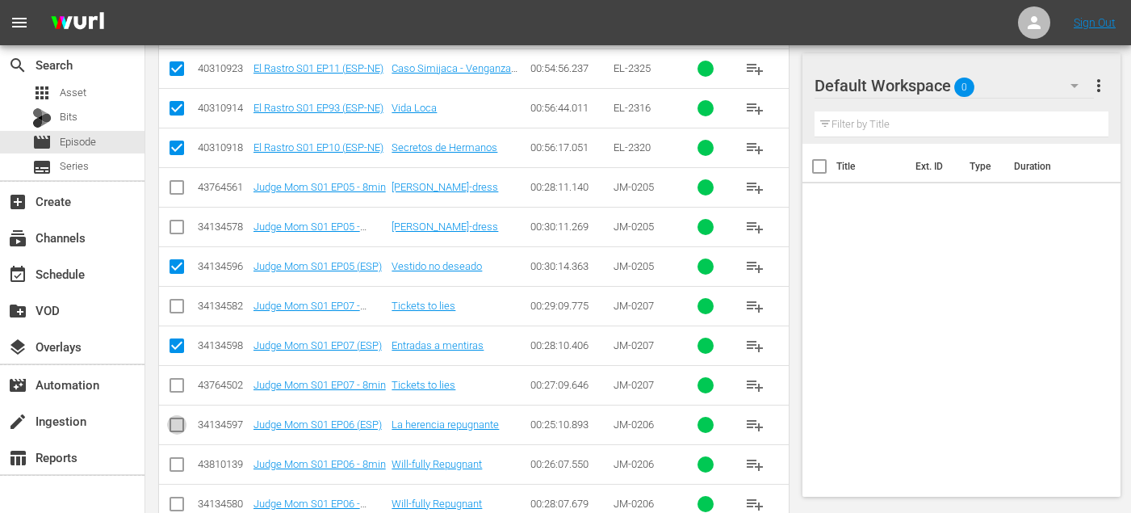
click at [179, 422] on input "checkbox" at bounding box center [176, 427] width 19 height 19
checkbox input "true"
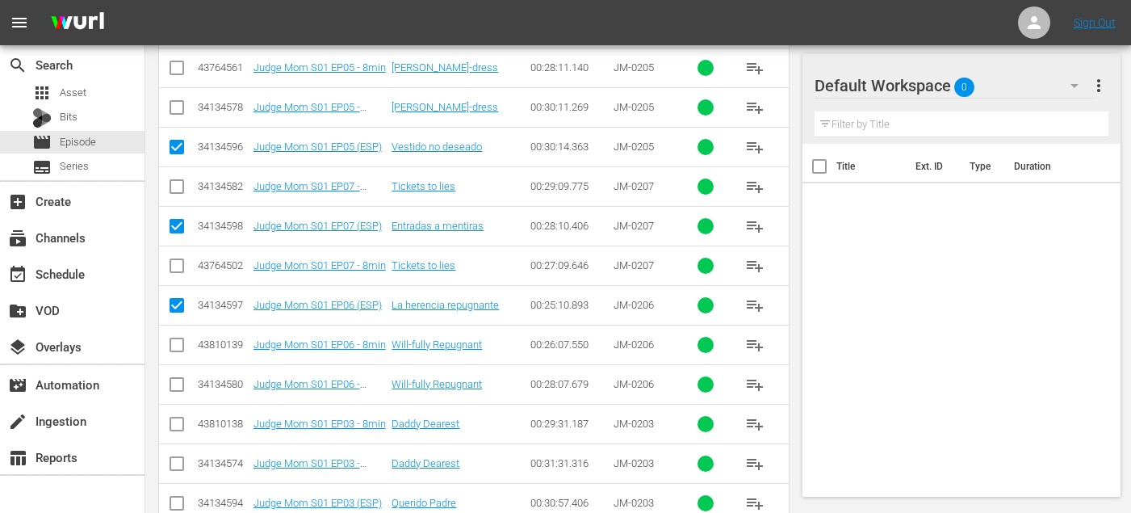
scroll to position [1170, 0]
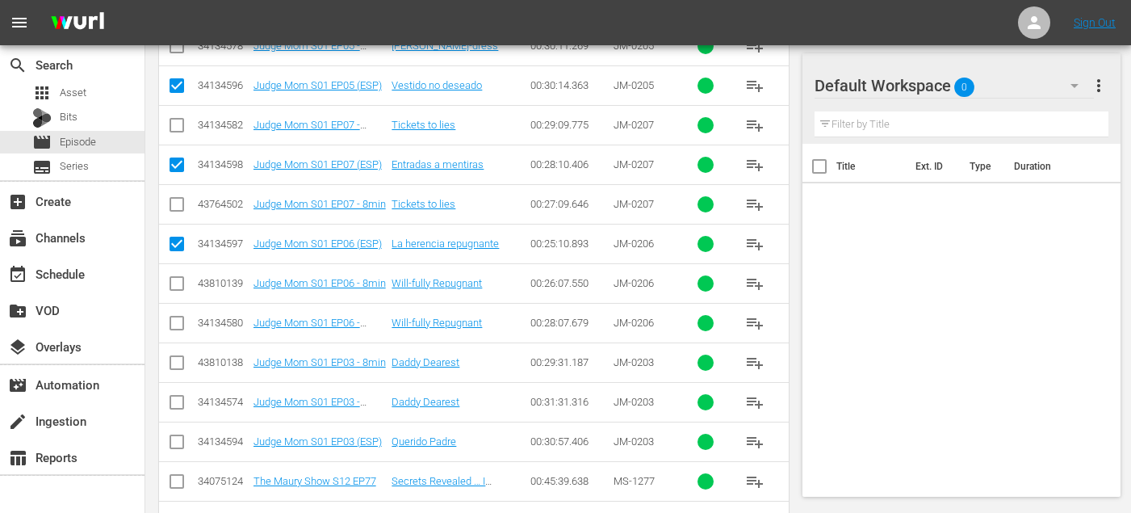
click at [177, 443] on input "checkbox" at bounding box center [176, 444] width 19 height 19
checkbox input "true"
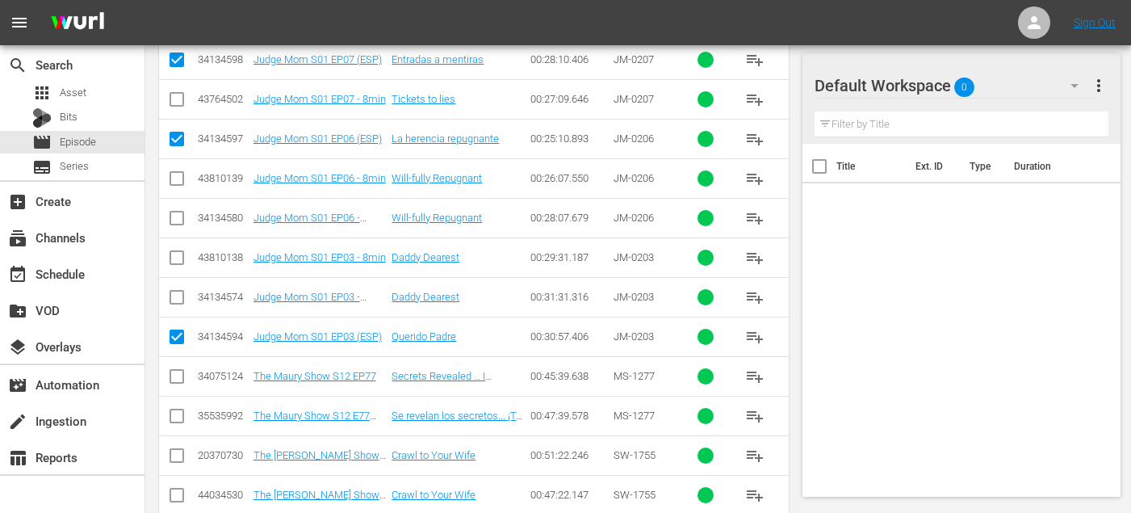
scroll to position [1287, 0]
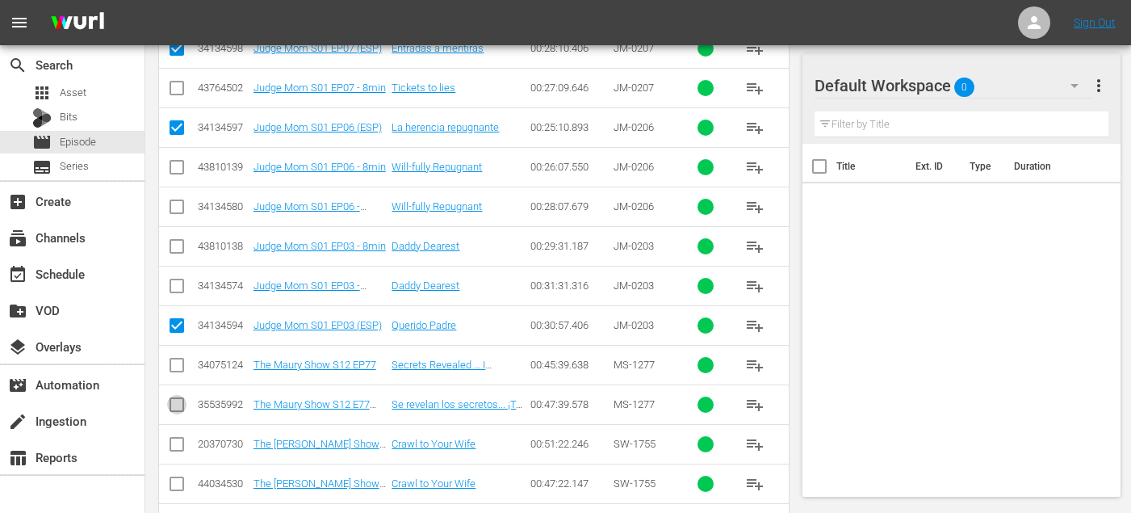
click at [178, 408] on input "checkbox" at bounding box center [176, 407] width 19 height 19
checkbox input "true"
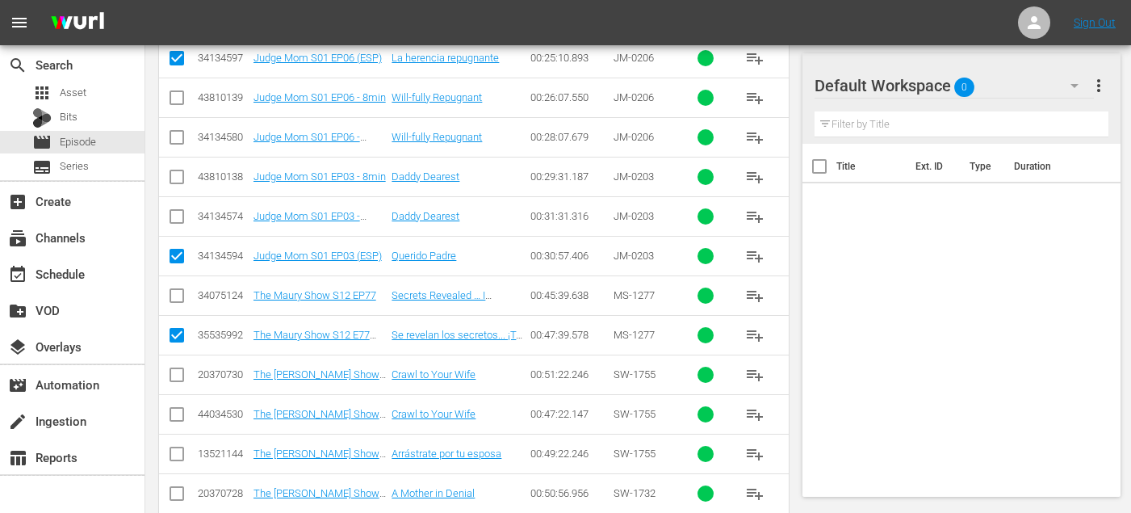
scroll to position [1362, 0]
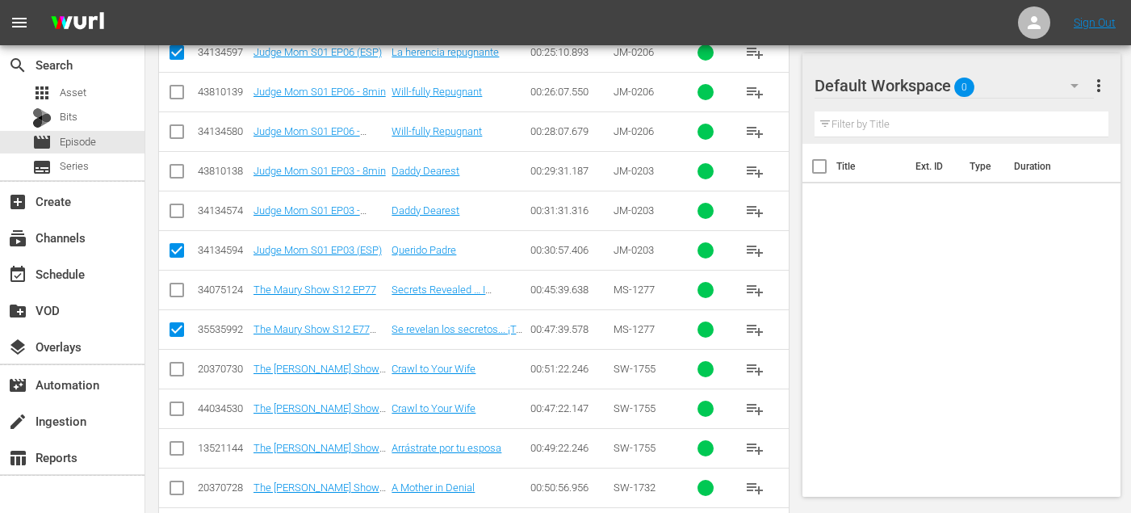
click at [177, 446] on input "checkbox" at bounding box center [176, 451] width 19 height 19
checkbox input "true"
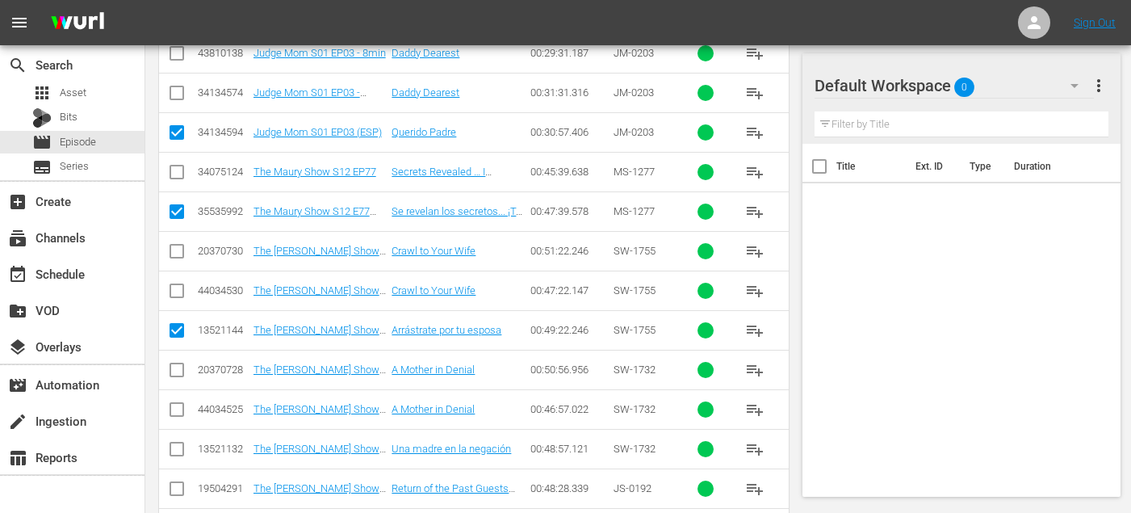
click at [177, 448] on input "checkbox" at bounding box center [176, 452] width 19 height 19
checkbox input "true"
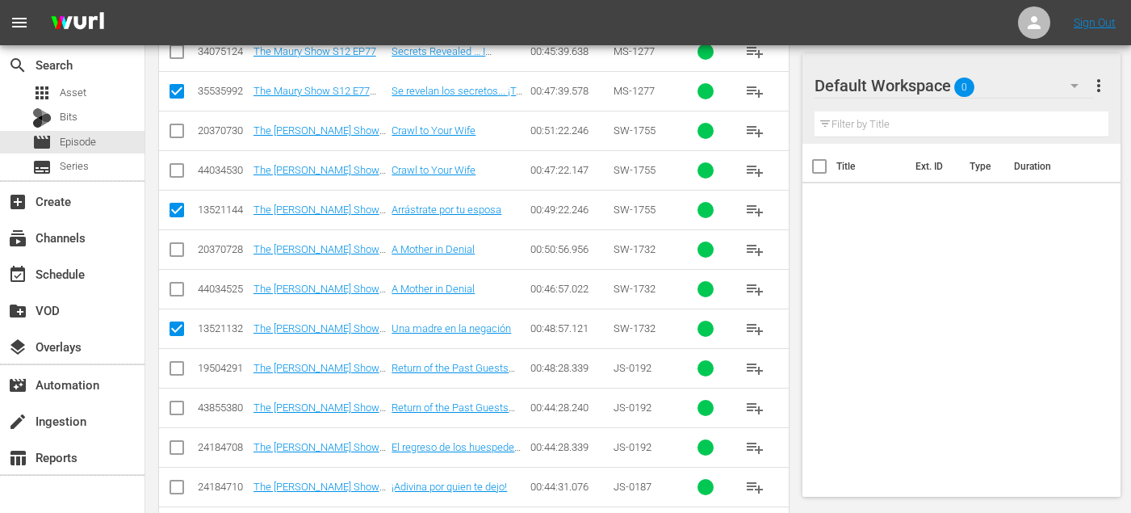
click at [173, 447] on input "checkbox" at bounding box center [176, 450] width 19 height 19
checkbox input "true"
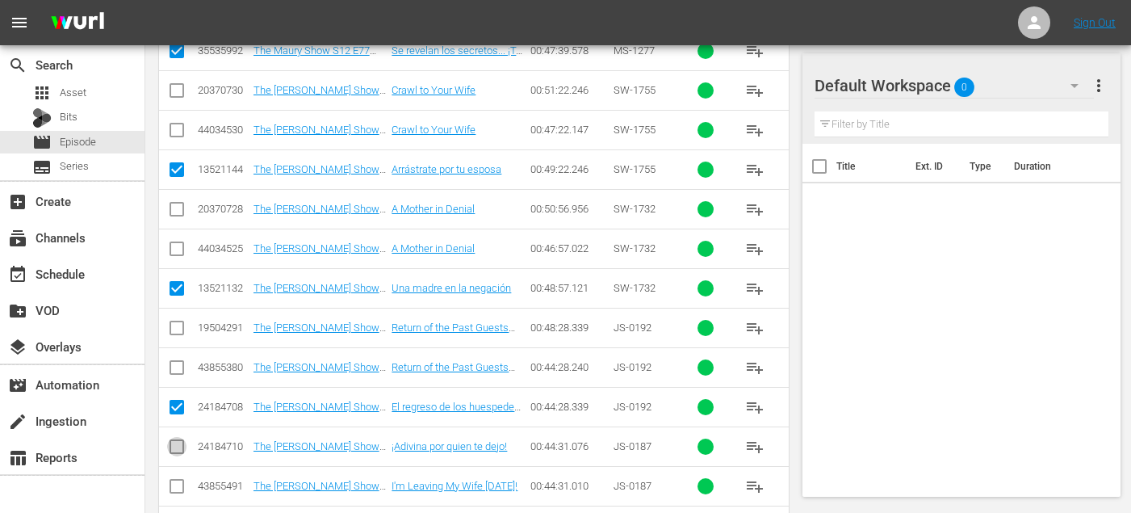
click at [173, 447] on input "checkbox" at bounding box center [176, 449] width 19 height 19
checkbox input "true"
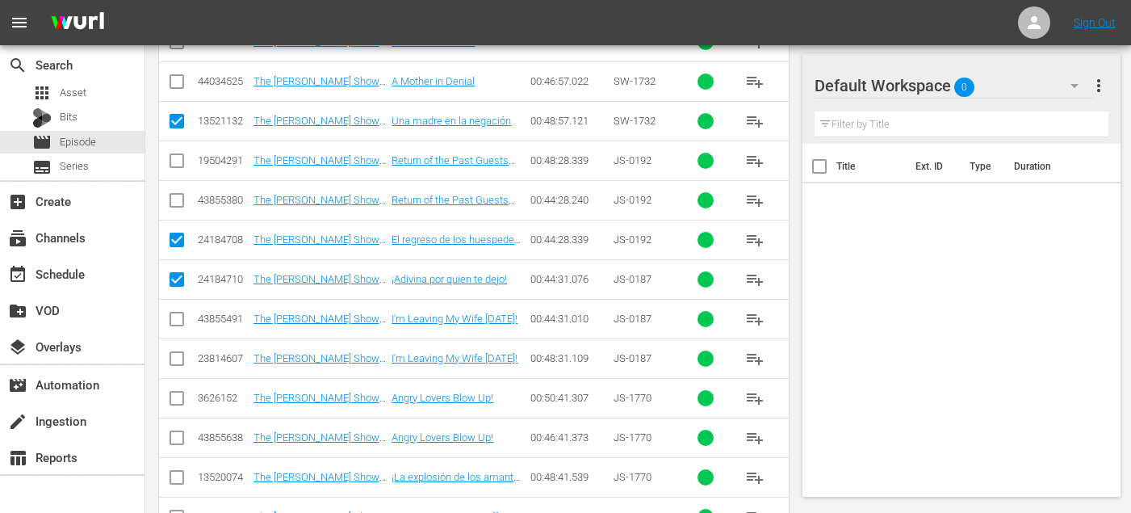
scroll to position [1828, 0]
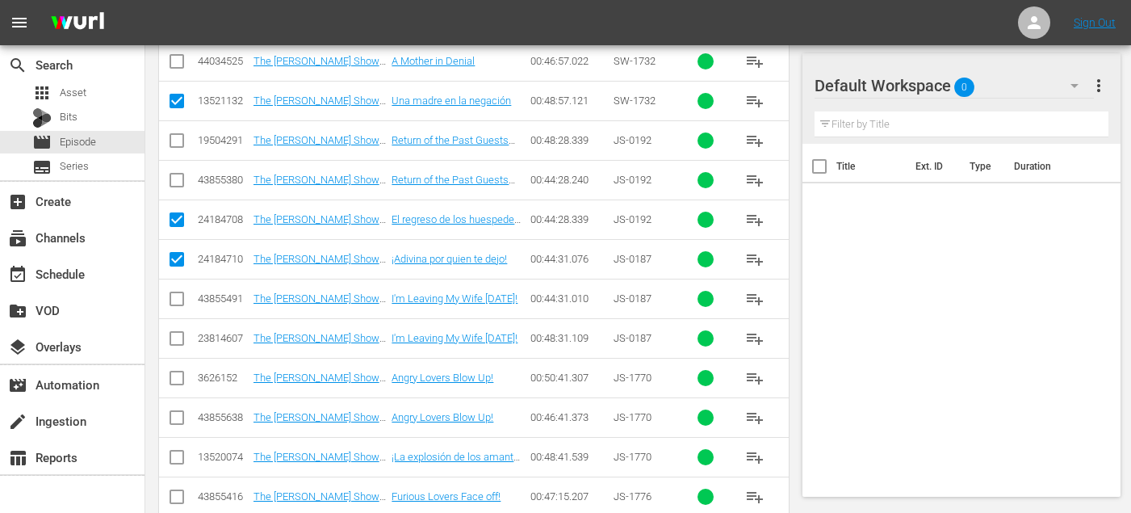
click at [173, 448] on icon at bounding box center [176, 456] width 19 height 19
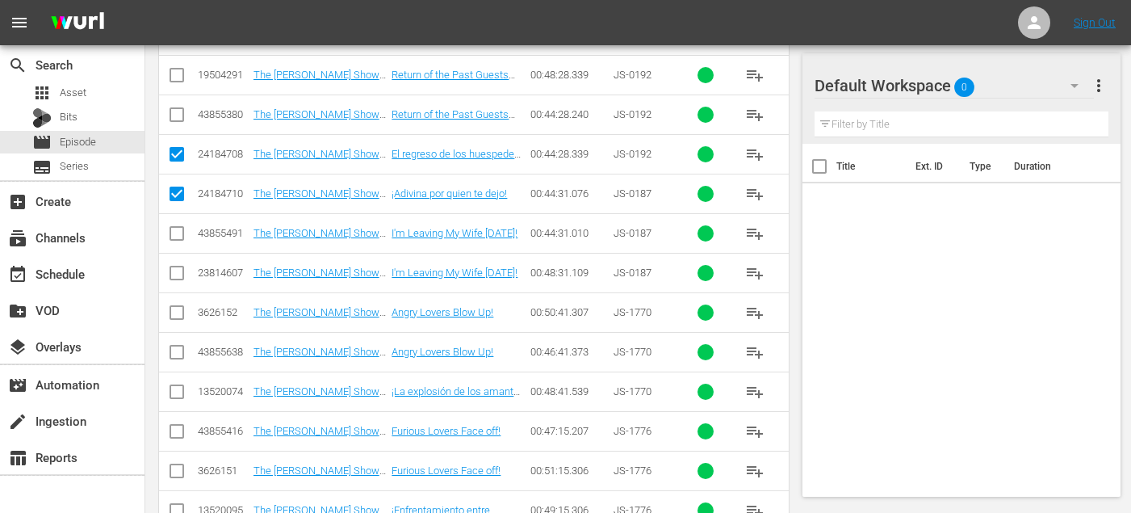
scroll to position [1911, 0]
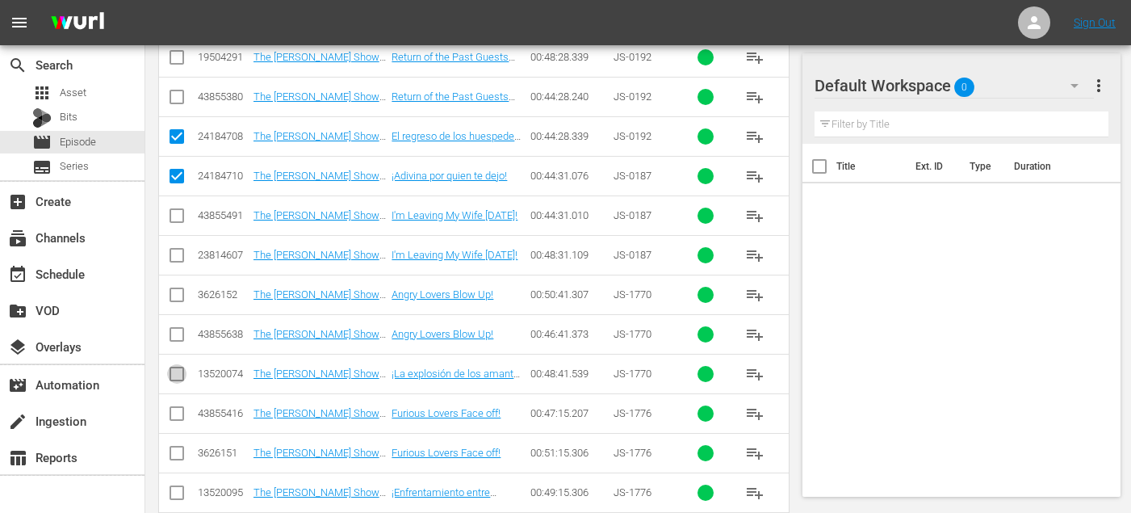
click at [179, 372] on input "checkbox" at bounding box center [176, 376] width 19 height 19
checkbox input "true"
click at [178, 495] on input "checkbox" at bounding box center [176, 495] width 19 height 19
checkbox input "true"
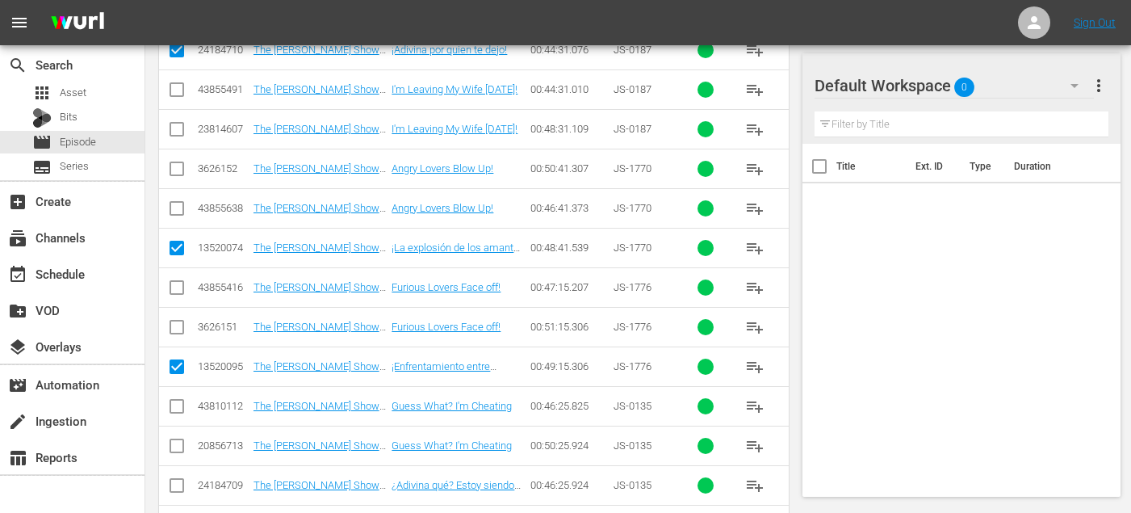
scroll to position [2042, 0]
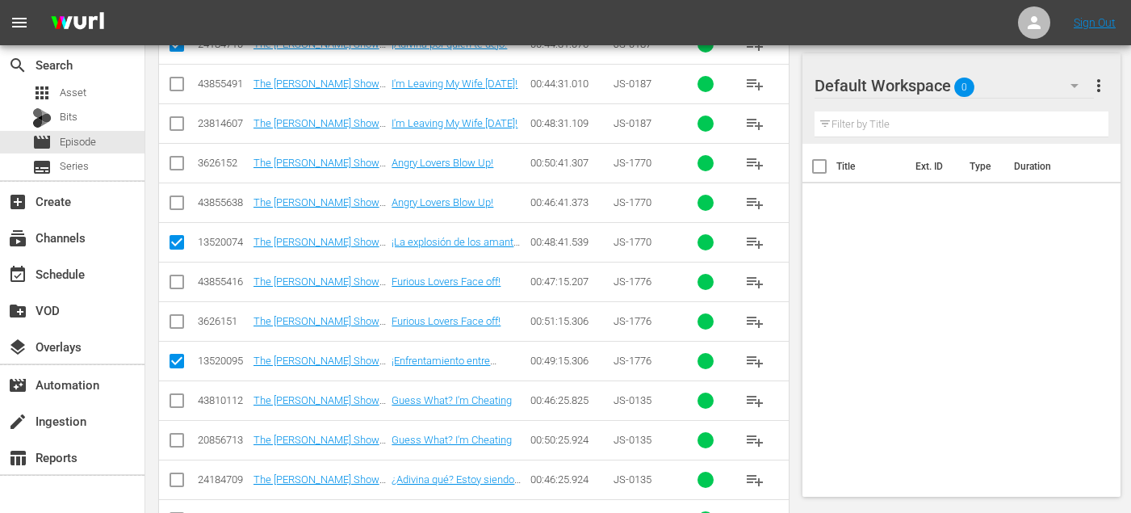
click at [178, 483] on input "checkbox" at bounding box center [176, 482] width 19 height 19
checkbox input "true"
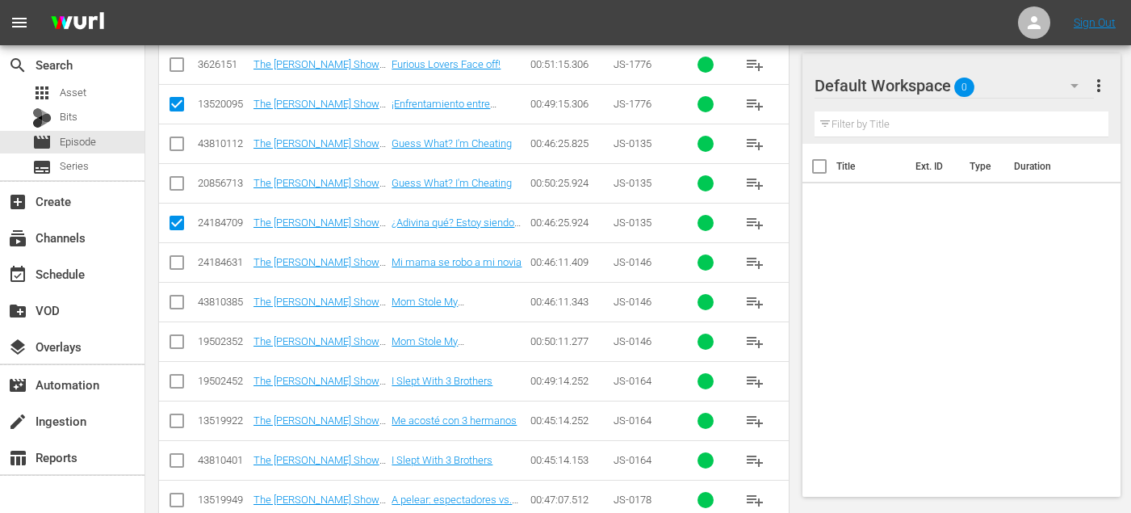
scroll to position [2298, 0]
click at [178, 421] on input "checkbox" at bounding box center [176, 424] width 19 height 19
checkbox input "true"
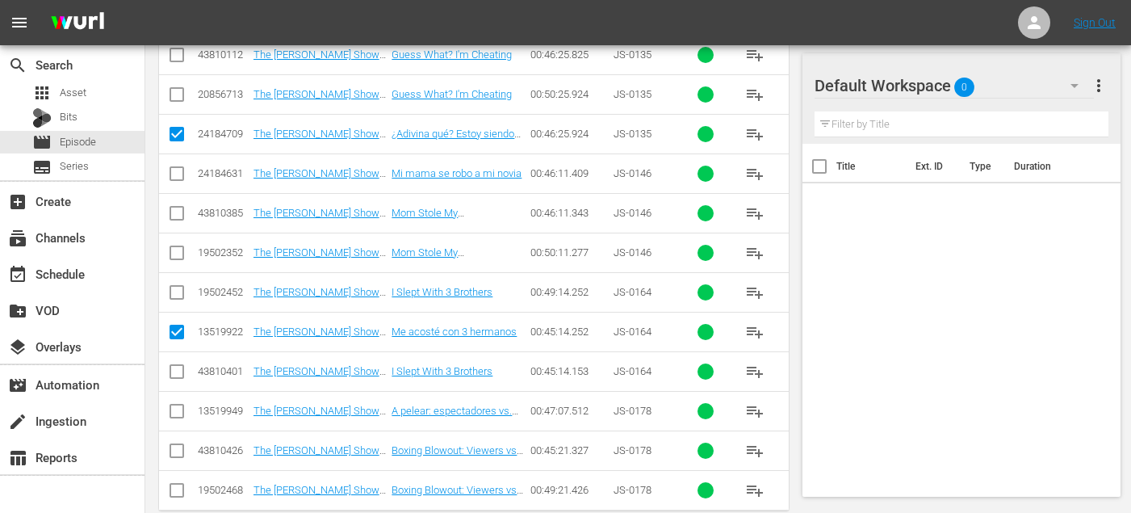
click at [177, 412] on input "checkbox" at bounding box center [176, 414] width 19 height 19
checkbox input "true"
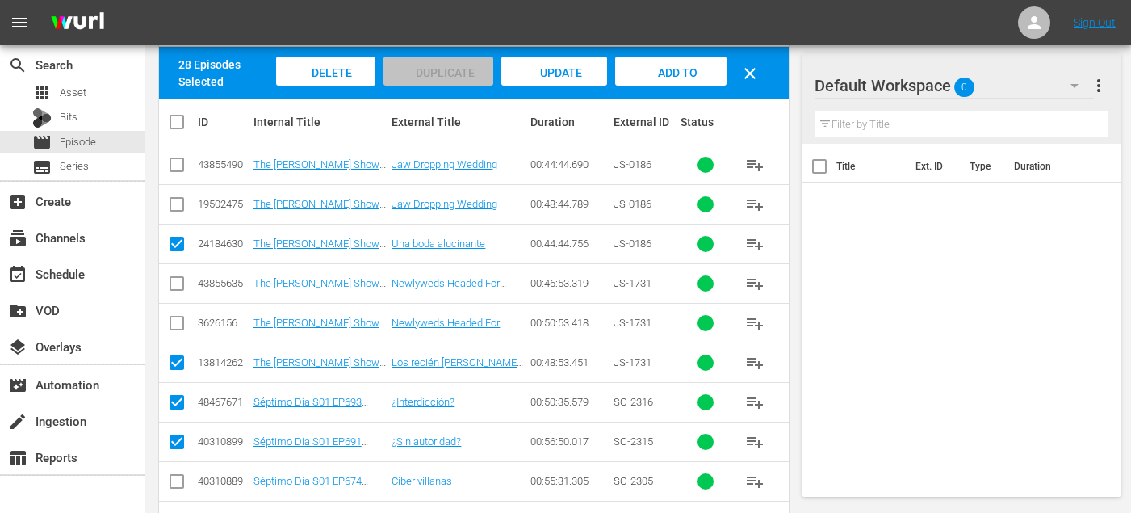
scroll to position [166, 0]
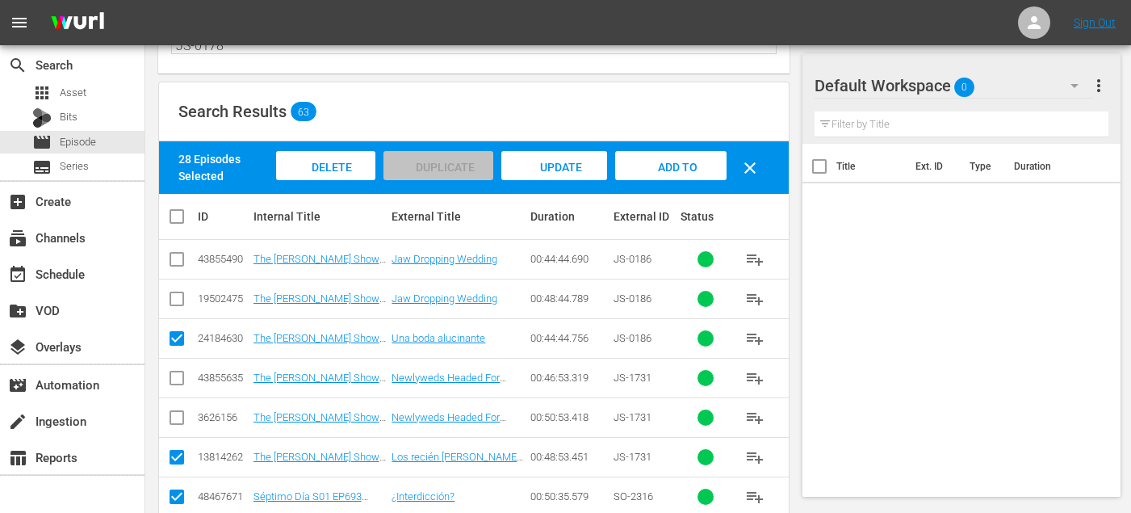
click at [658, 166] on span "Add to Workspace" at bounding box center [671, 183] width 79 height 44
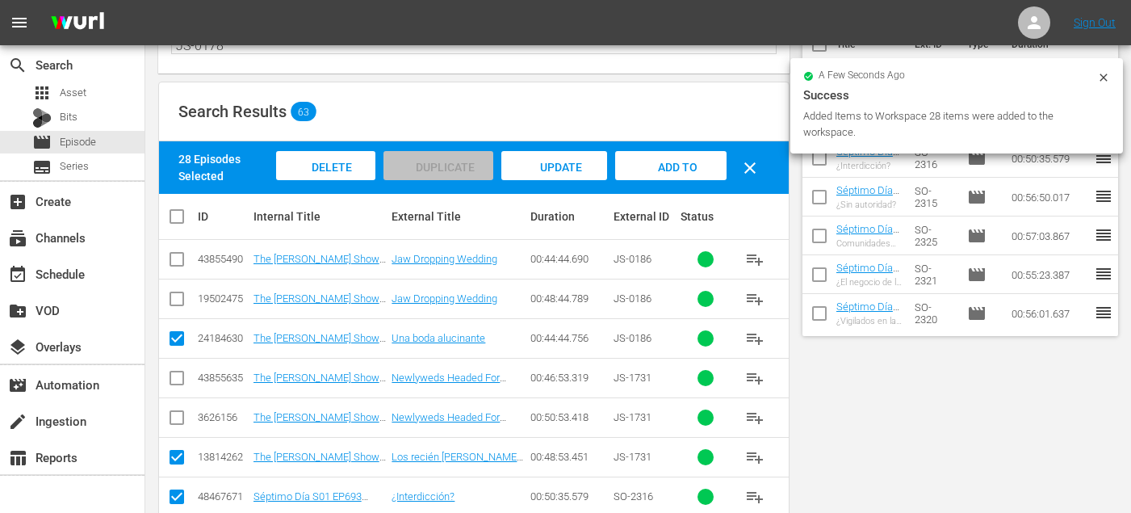
scroll to position [0, 0]
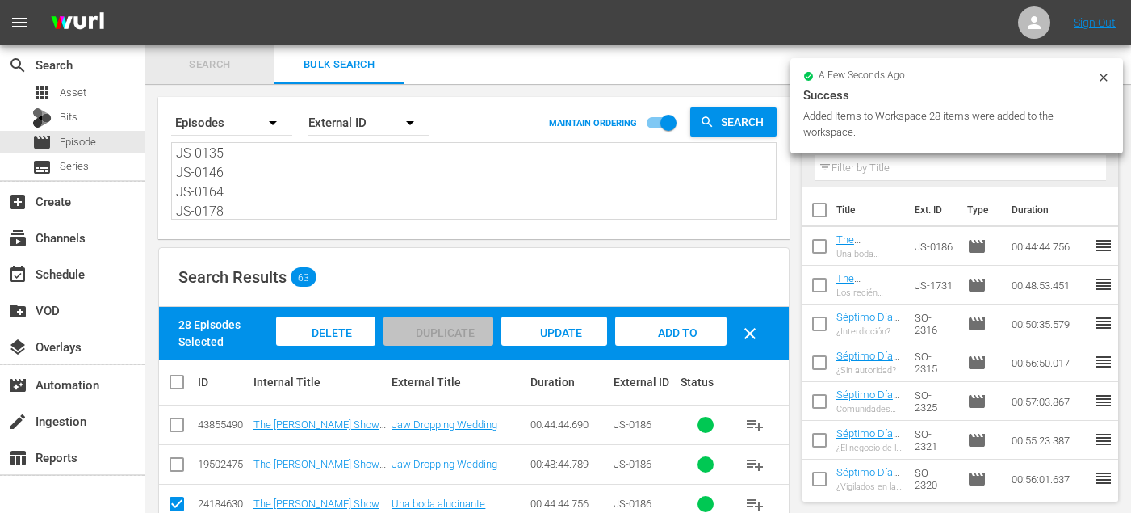
click at [223, 64] on span "Search" at bounding box center [210, 65] width 110 height 19
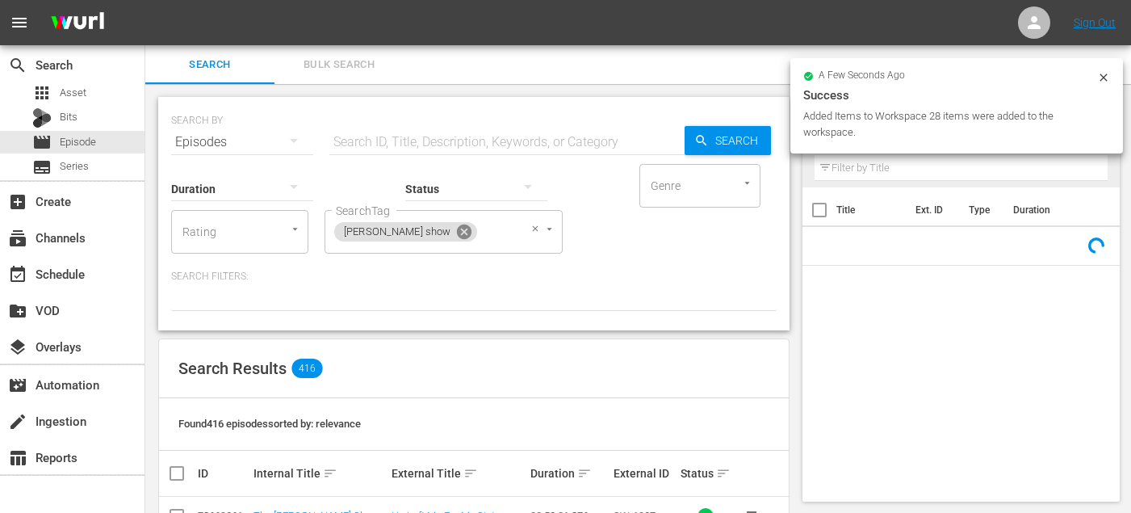
click at [457, 232] on icon at bounding box center [464, 232] width 15 height 15
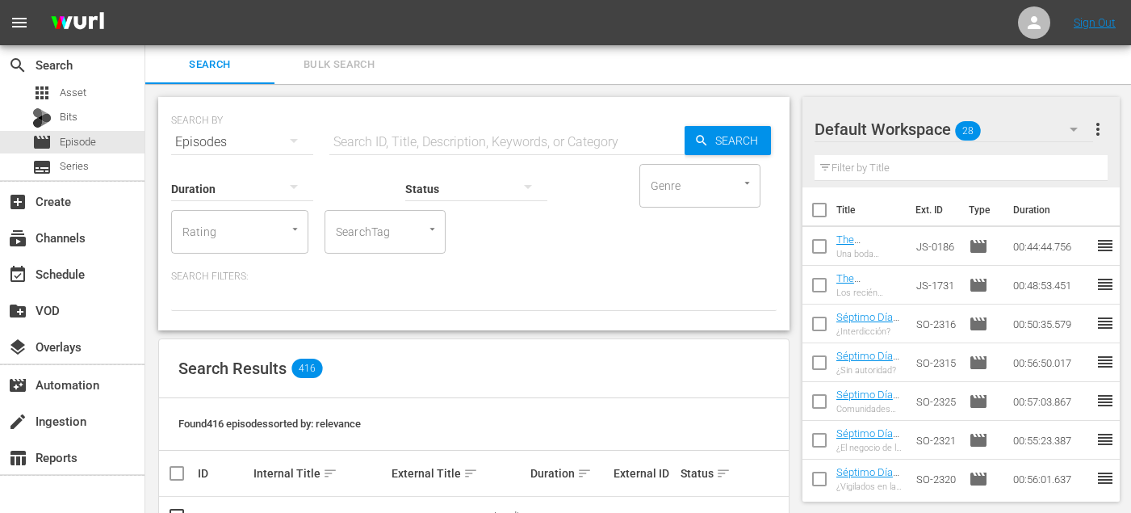
click at [396, 232] on div "SearchTag" at bounding box center [385, 232] width 121 height 44
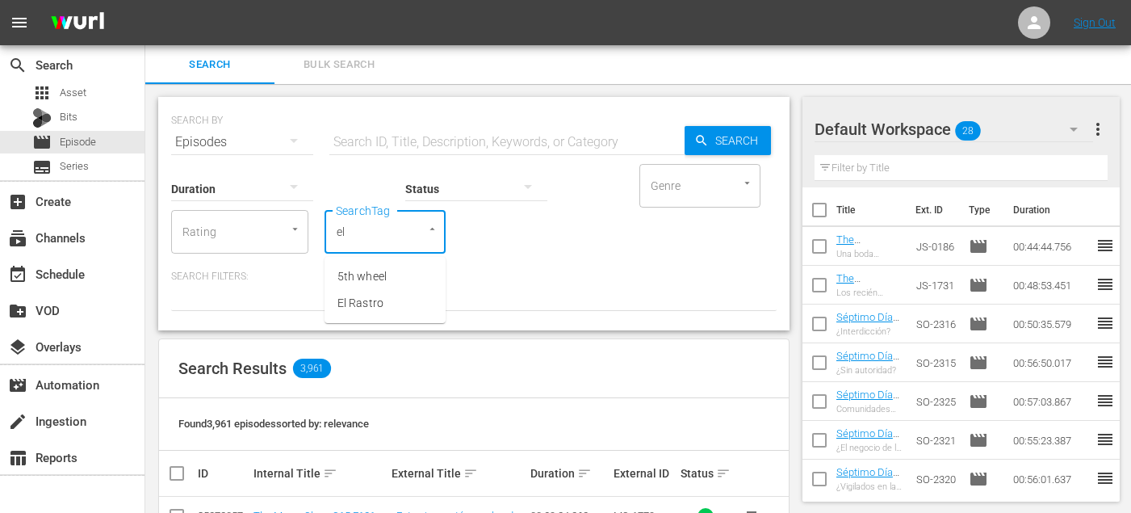
type input "el r"
click at [360, 277] on span "El Rastro" at bounding box center [361, 276] width 46 height 17
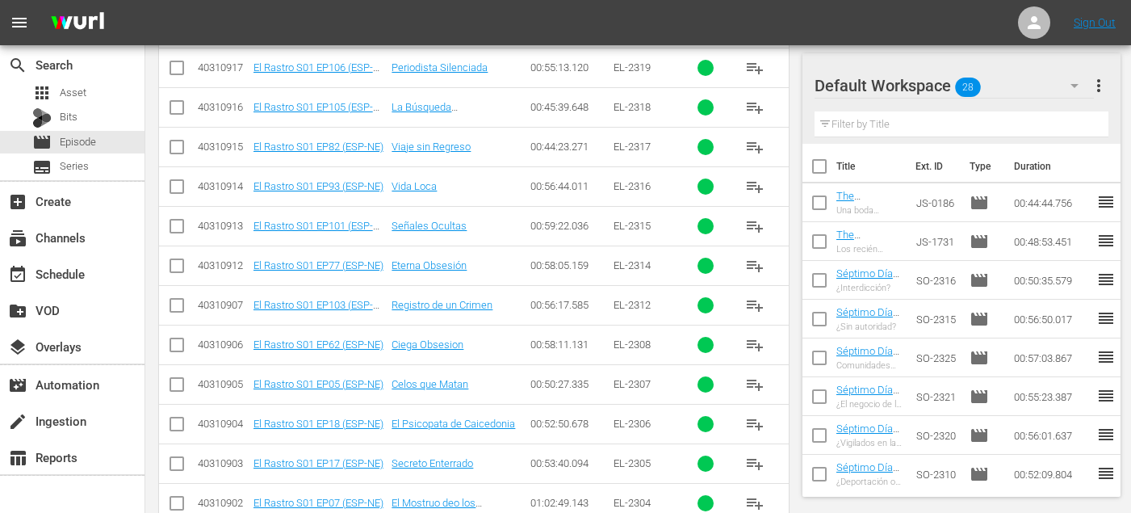
scroll to position [963, 0]
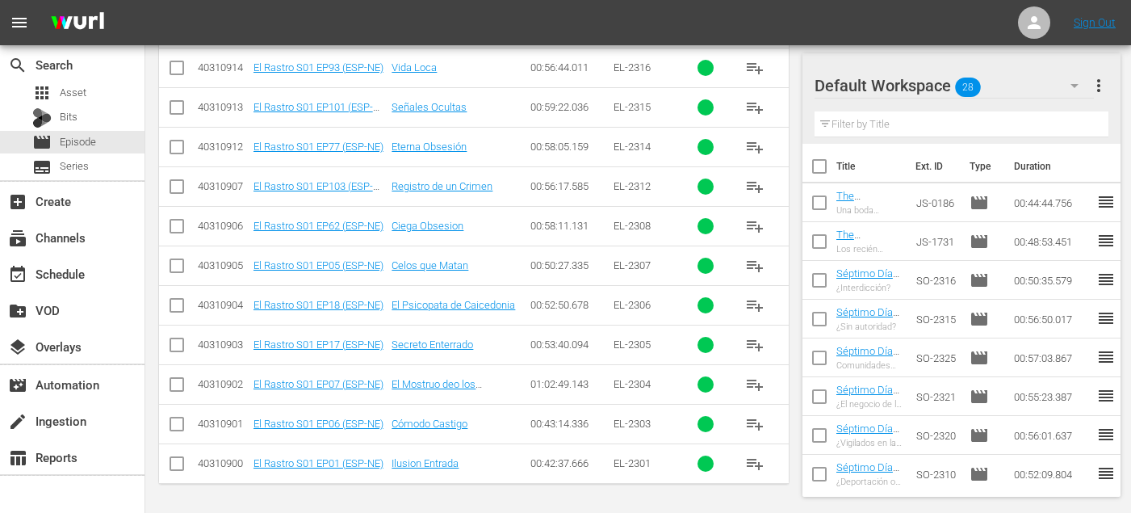
click at [761, 461] on span "playlist_add" at bounding box center [754, 463] width 19 height 19
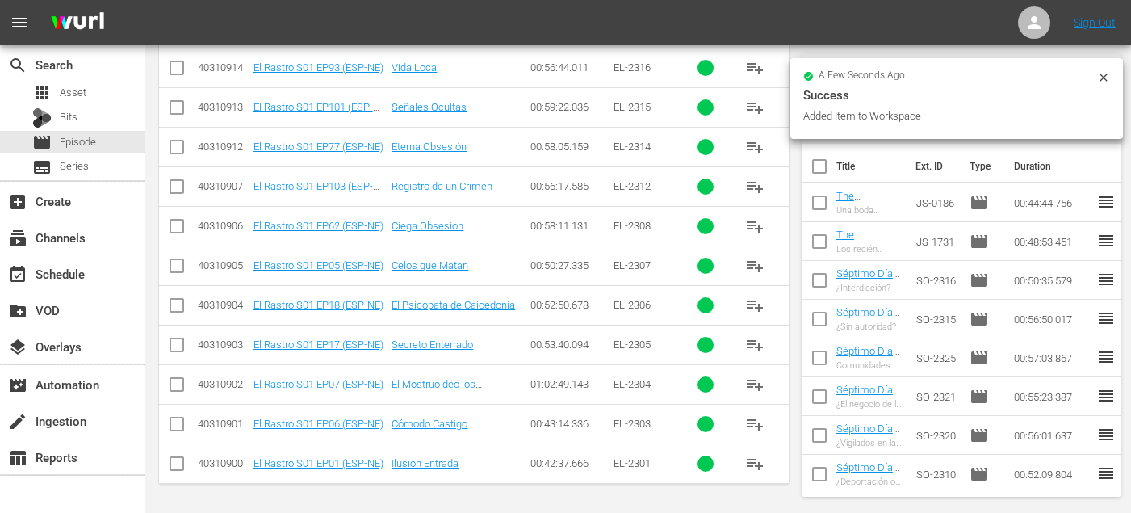
click at [761, 429] on div "Add To Workspace" at bounding box center [755, 429] width 81 height 14
click at [758, 426] on span "playlist_add" at bounding box center [754, 423] width 19 height 19
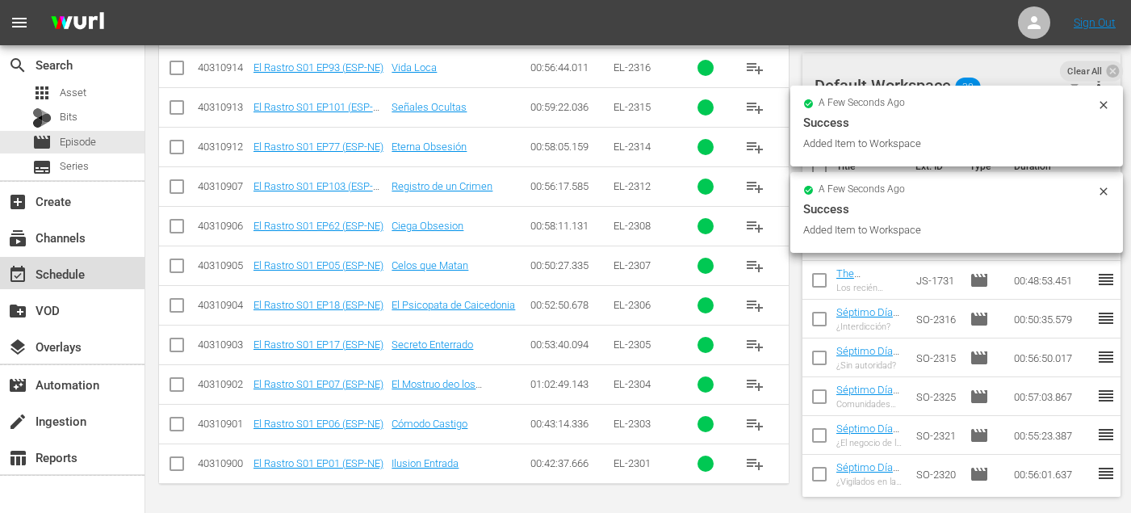
click at [82, 273] on div "event_available Schedule" at bounding box center [45, 271] width 90 height 15
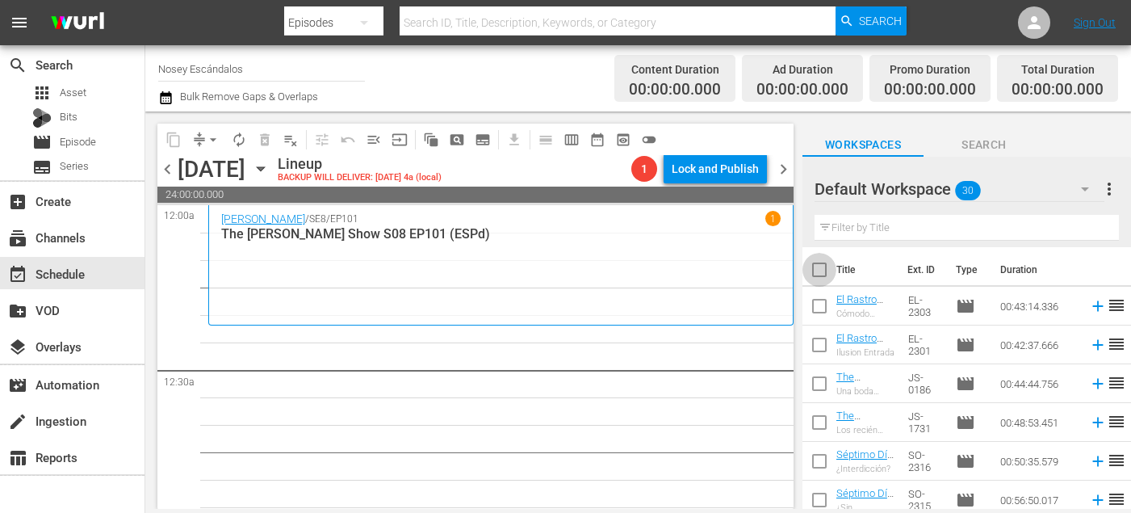
click at [818, 271] on input "checkbox" at bounding box center [820, 273] width 34 height 34
checkbox input "true"
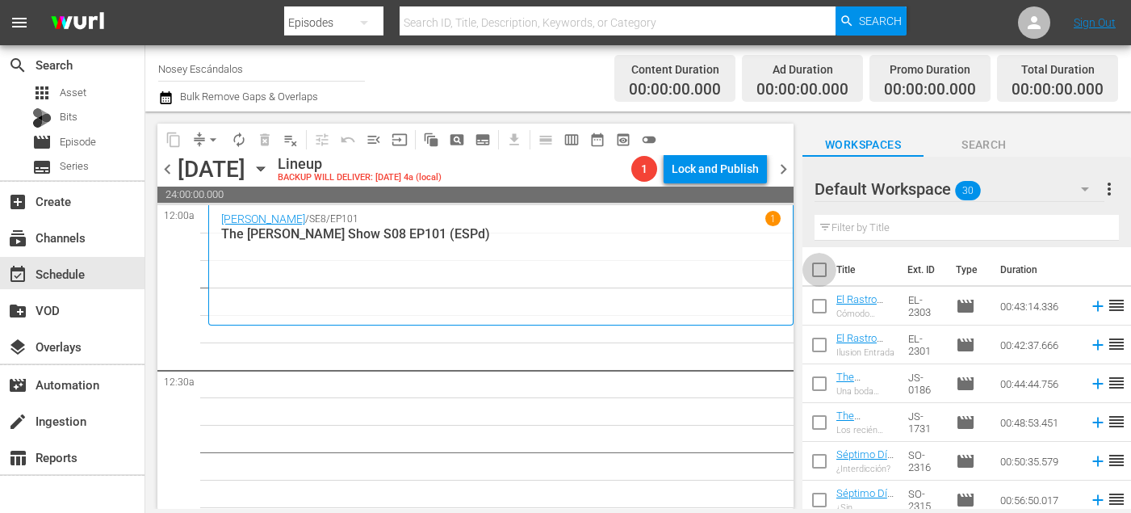
checkbox input "true"
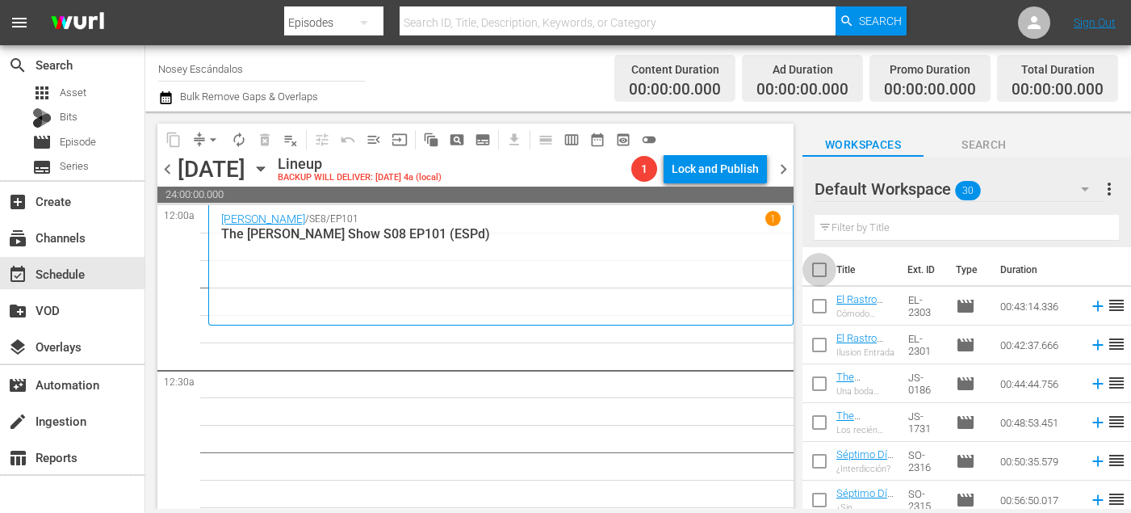
checkbox input "true"
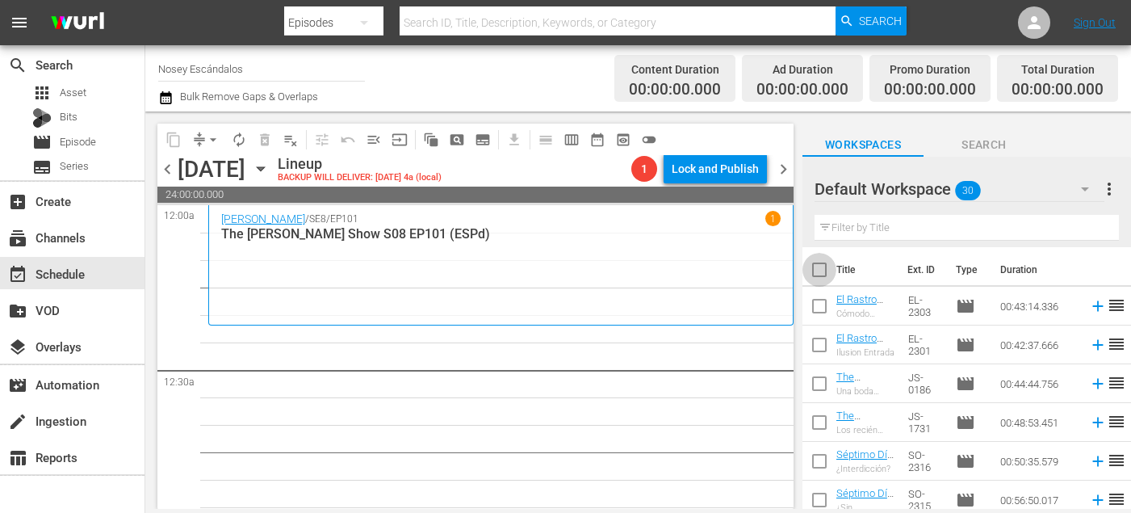
checkbox input "true"
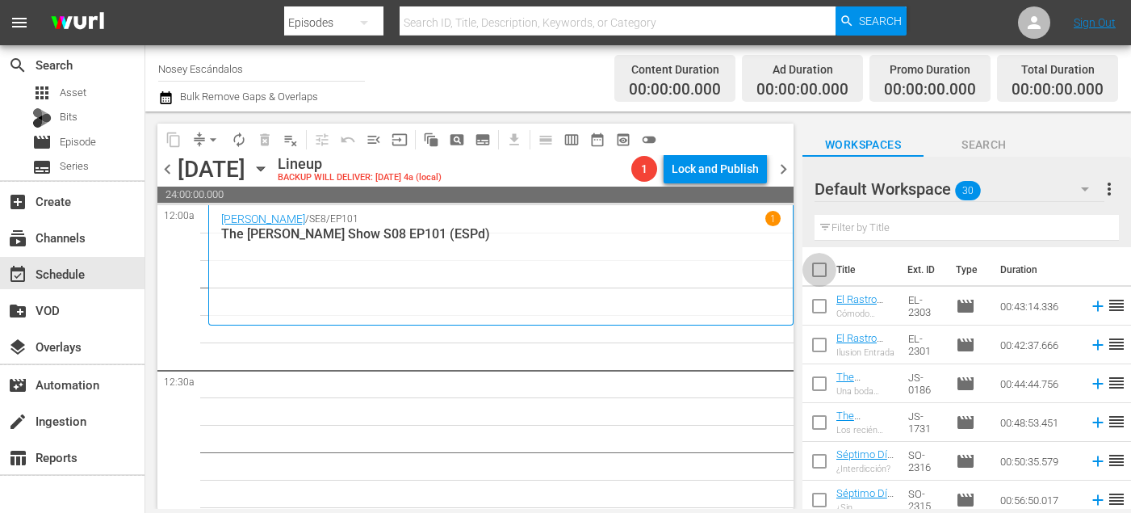
checkbox input "true"
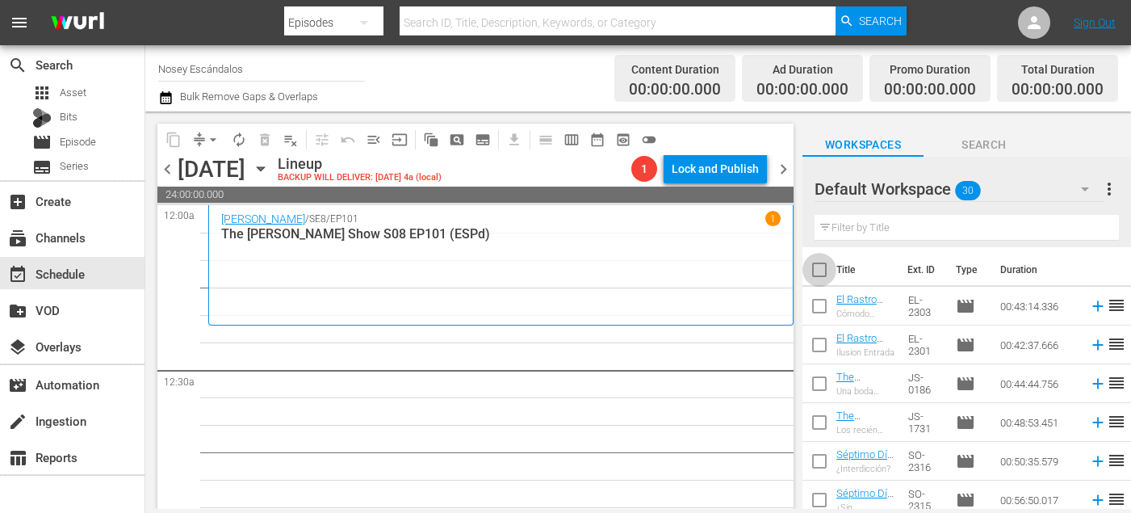
checkbox input "true"
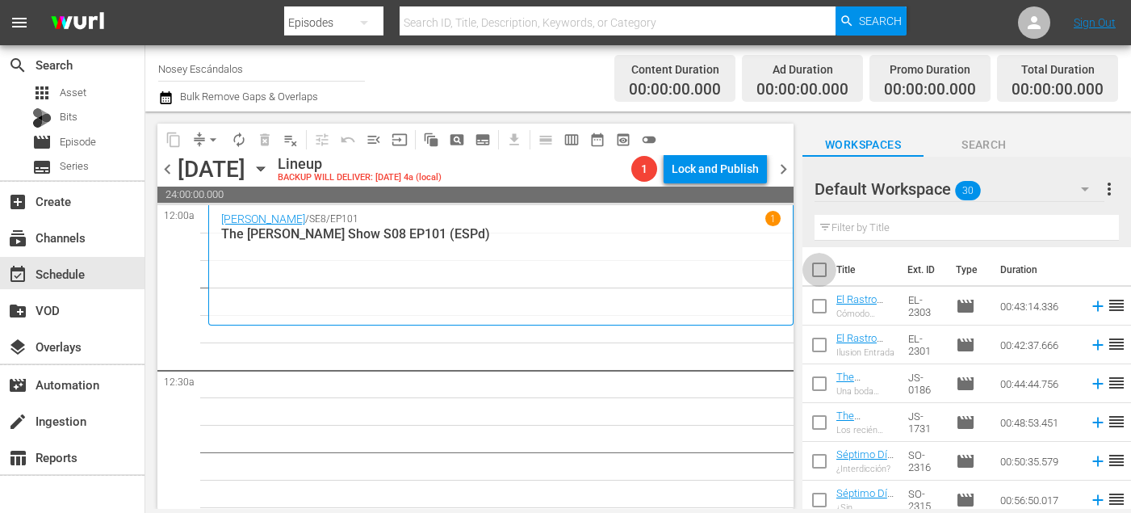
checkbox input "true"
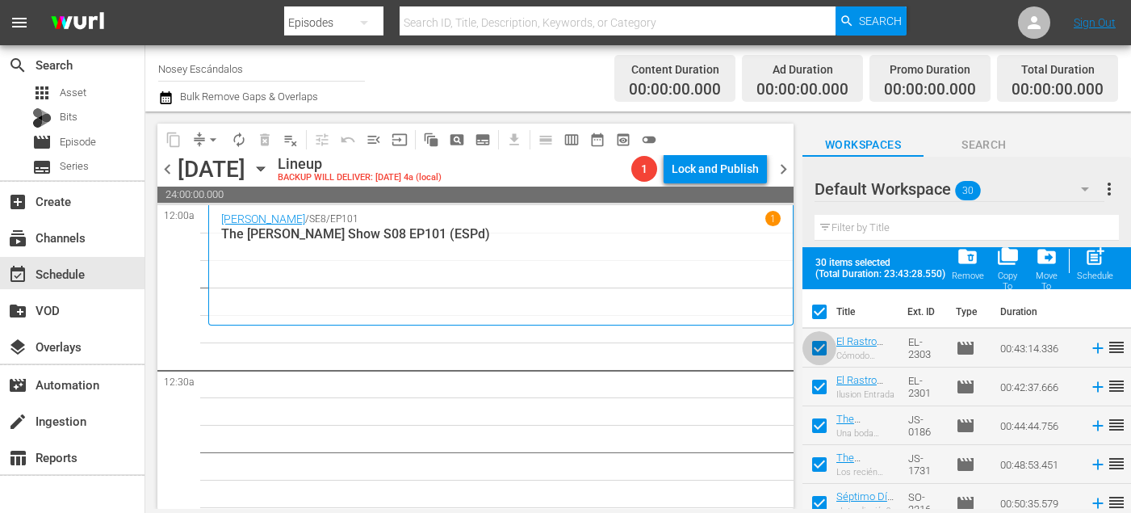
click at [816, 353] on input "checkbox" at bounding box center [820, 351] width 34 height 34
checkbox input "false"
click at [816, 391] on input "checkbox" at bounding box center [820, 390] width 34 height 34
checkbox input "false"
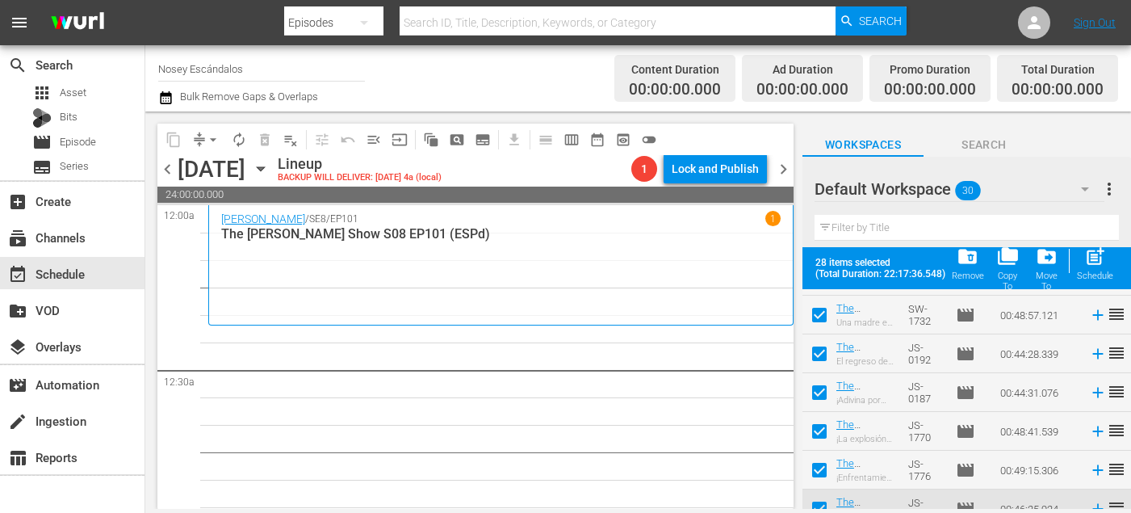
scroll to position [980, 0]
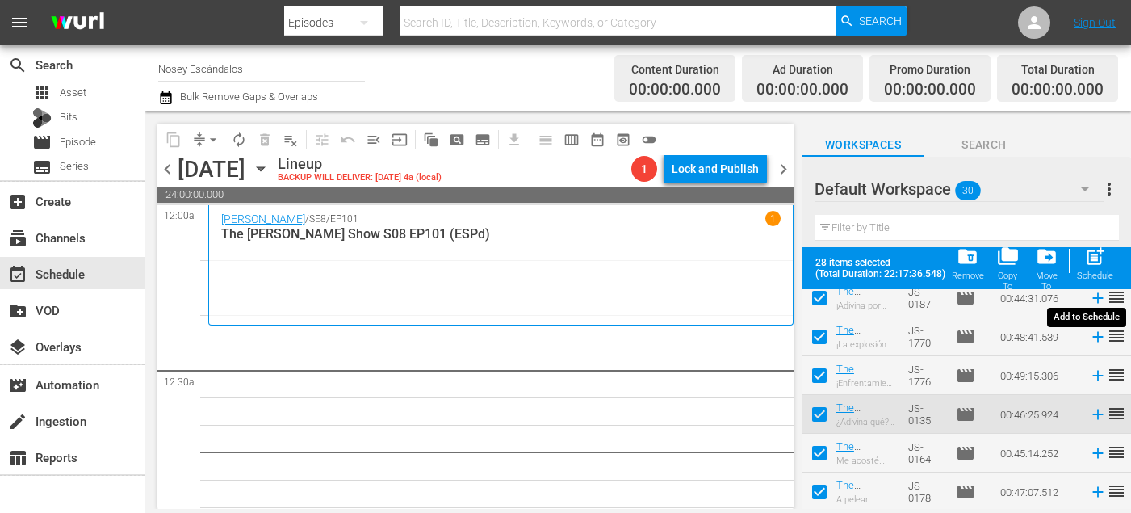
click at [1081, 262] on div "post_add Schedule" at bounding box center [1095, 264] width 36 height 36
checkbox input "false"
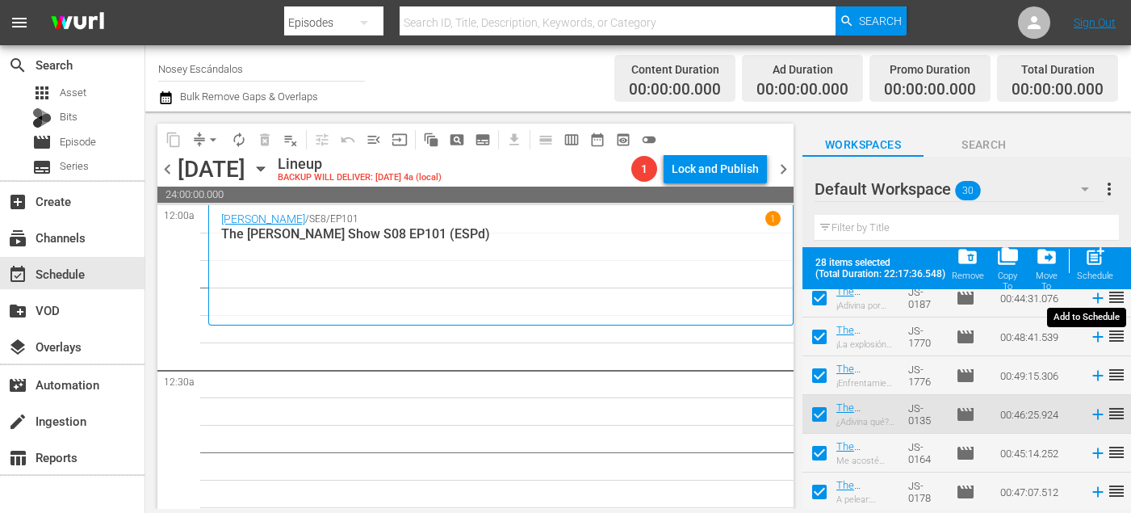
checkbox input "false"
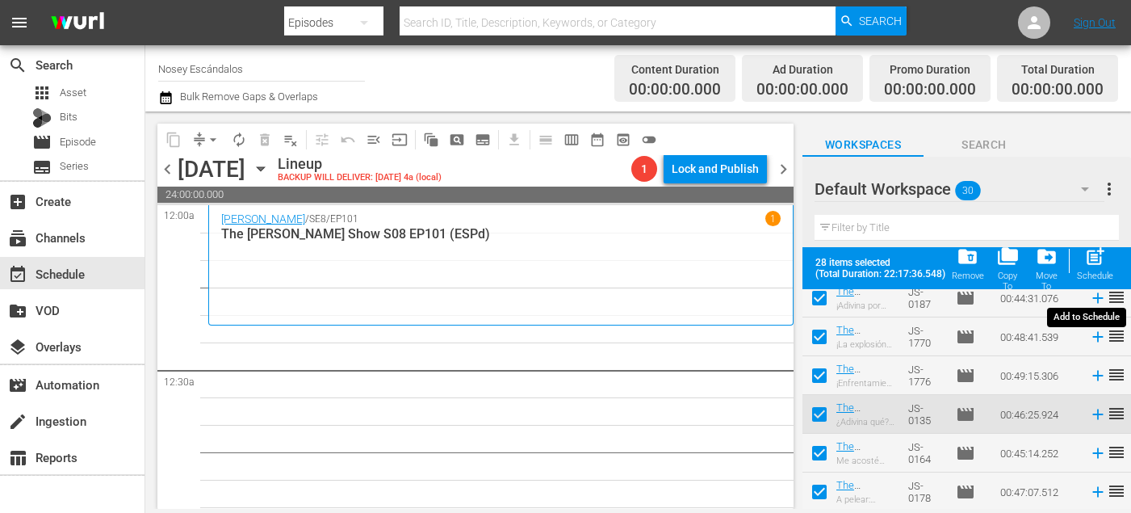
checkbox input "false"
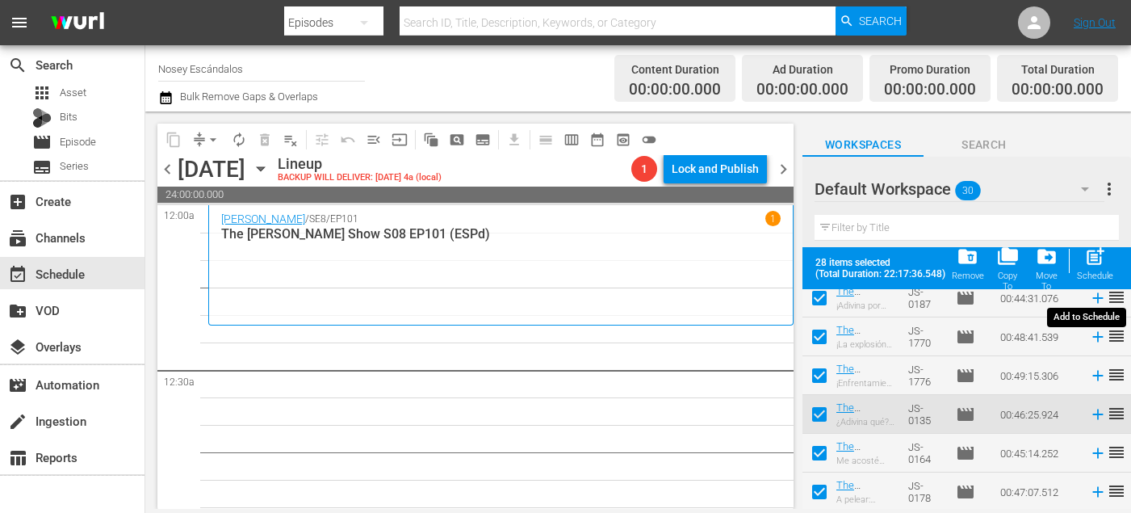
checkbox input "false"
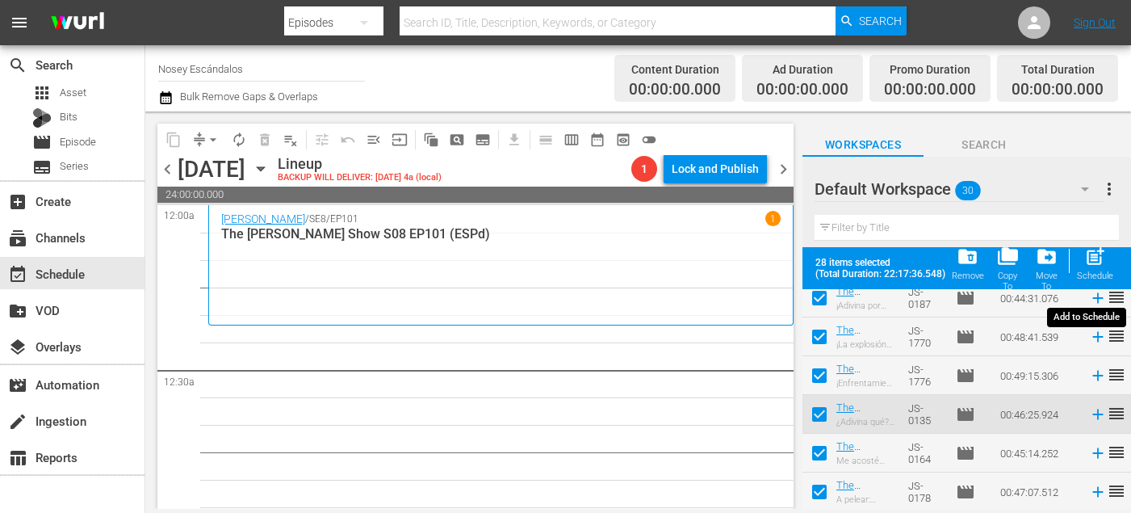
checkbox input "false"
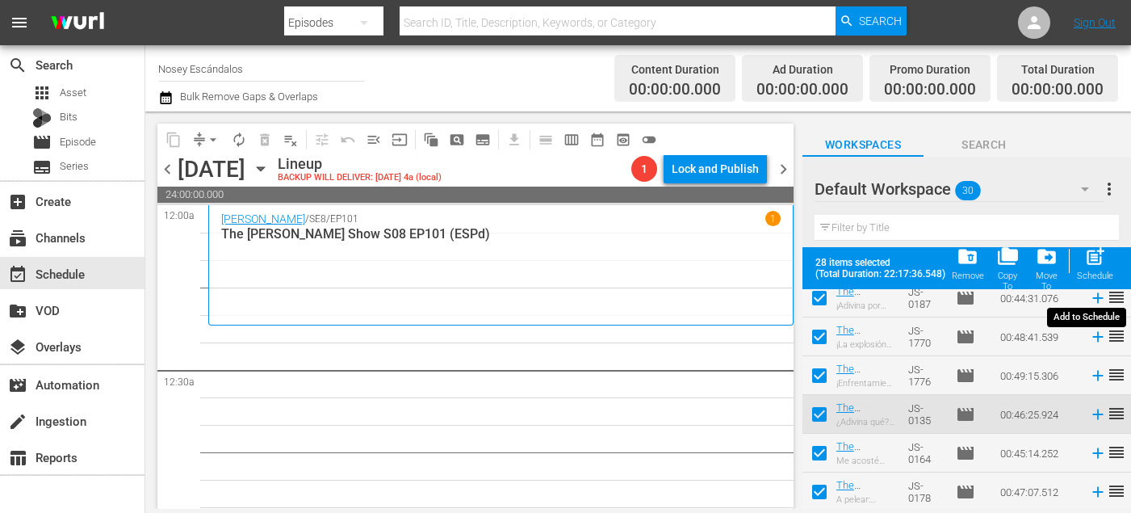
checkbox input "false"
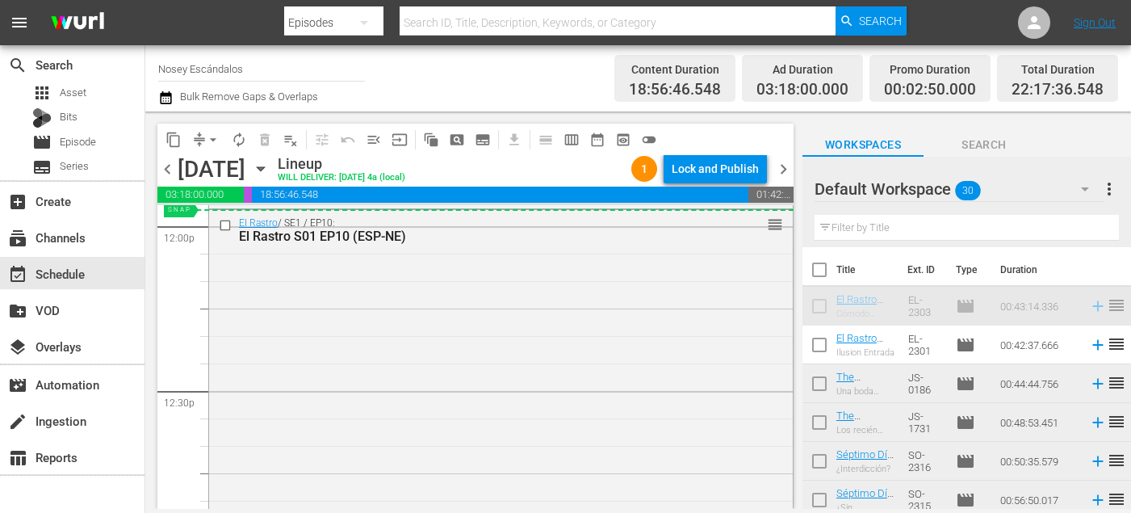
scroll to position [3931, 0]
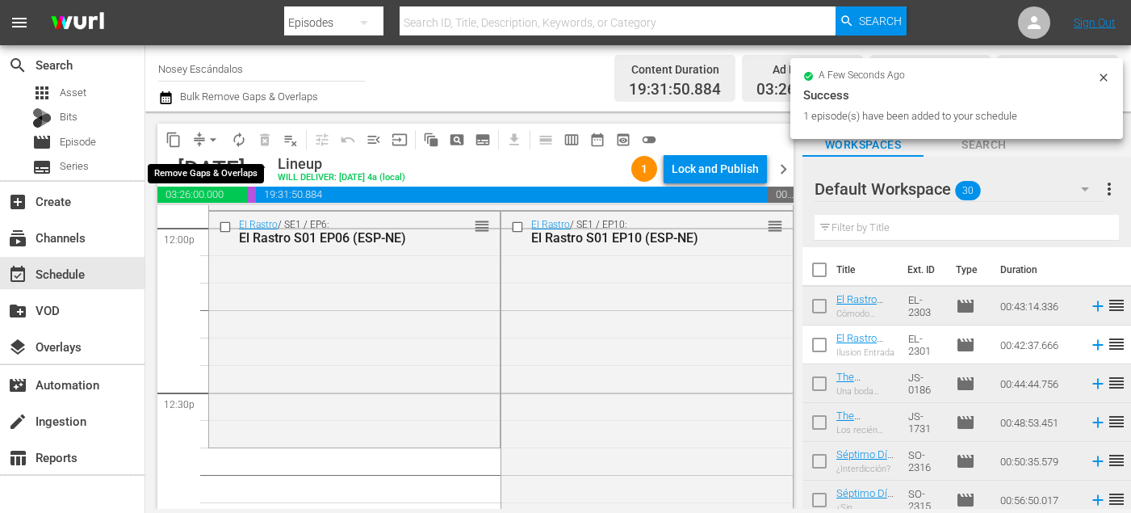
click at [212, 139] on span "arrow_drop_down" at bounding box center [213, 140] width 16 height 16
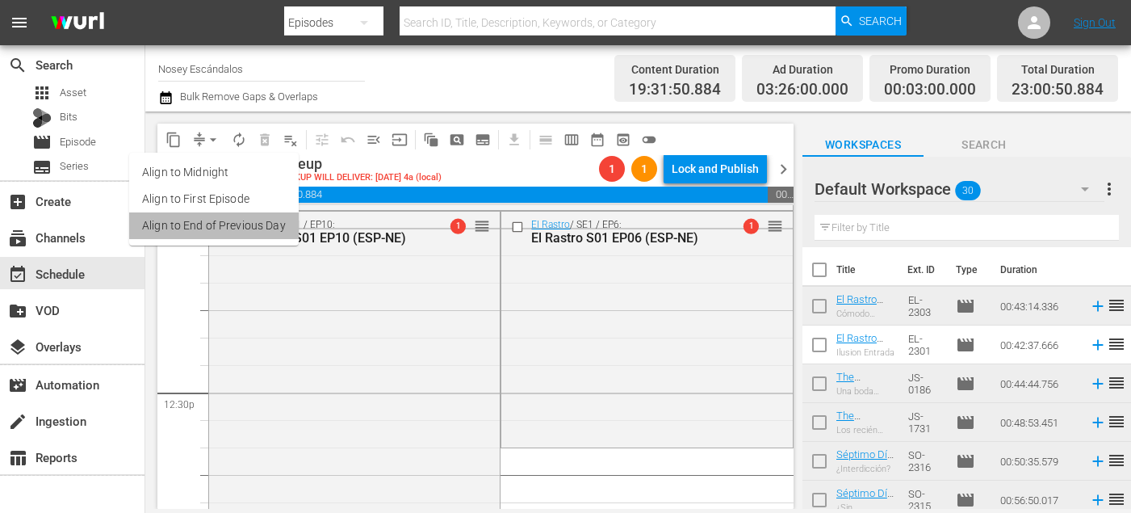
click at [247, 229] on li "Align to End of Previous Day" at bounding box center [214, 225] width 170 height 27
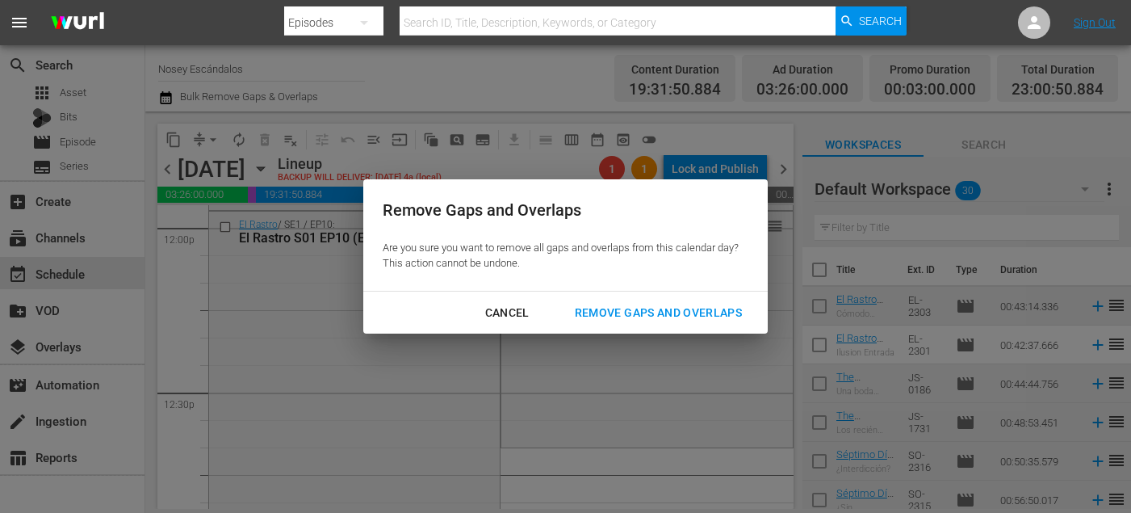
click at [612, 317] on div "Remove Gaps and Overlaps" at bounding box center [658, 313] width 193 height 20
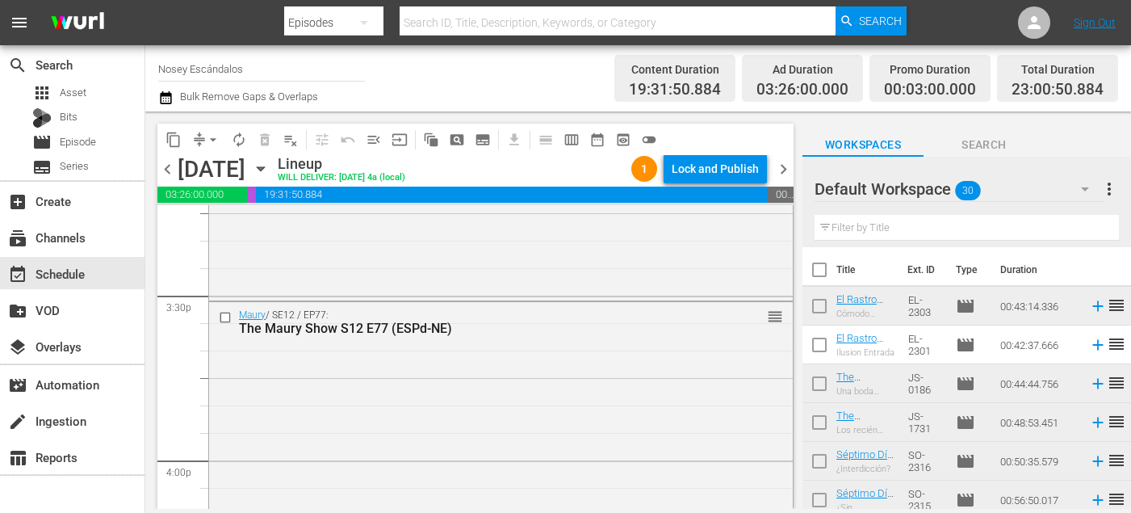
scroll to position [4922, 0]
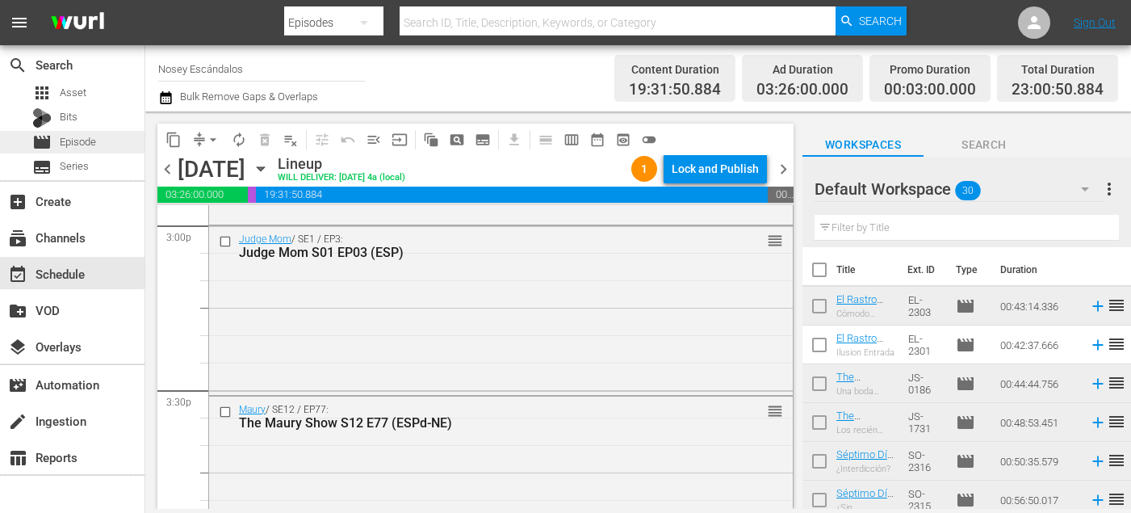
click at [117, 152] on div "movie Episode" at bounding box center [72, 142] width 145 height 23
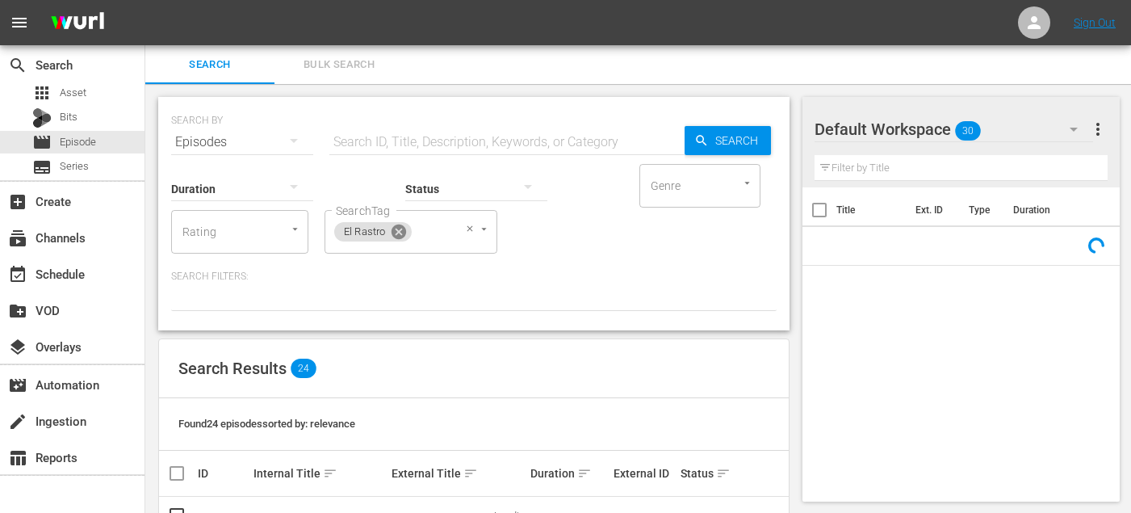
click at [404, 235] on icon at bounding box center [399, 232] width 15 height 15
click at [387, 229] on input "SearchTag" at bounding box center [362, 231] width 61 height 29
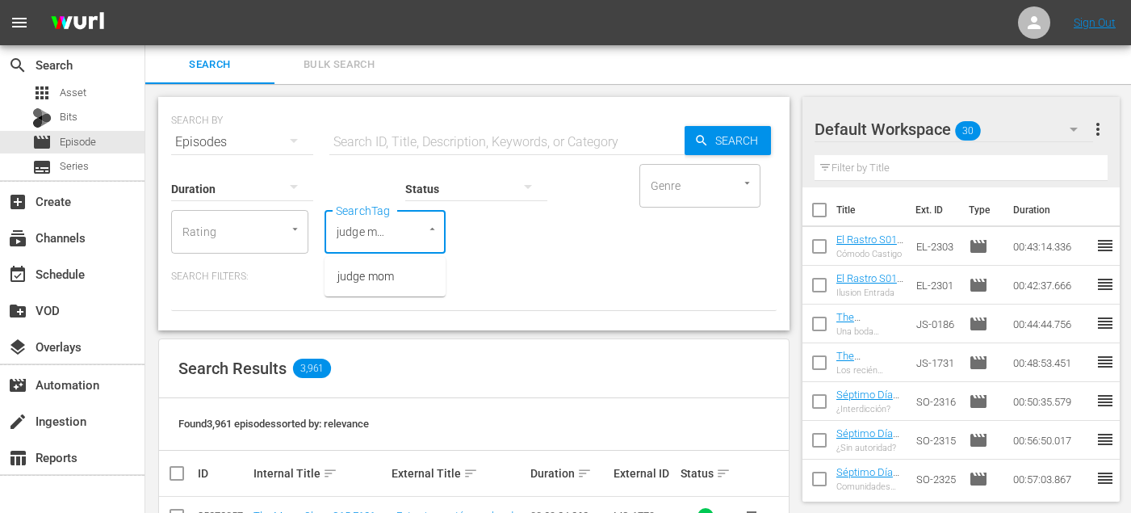
scroll to position [0, 3]
type input "judge mom"
click at [383, 278] on span "judge mom" at bounding box center [366, 276] width 57 height 17
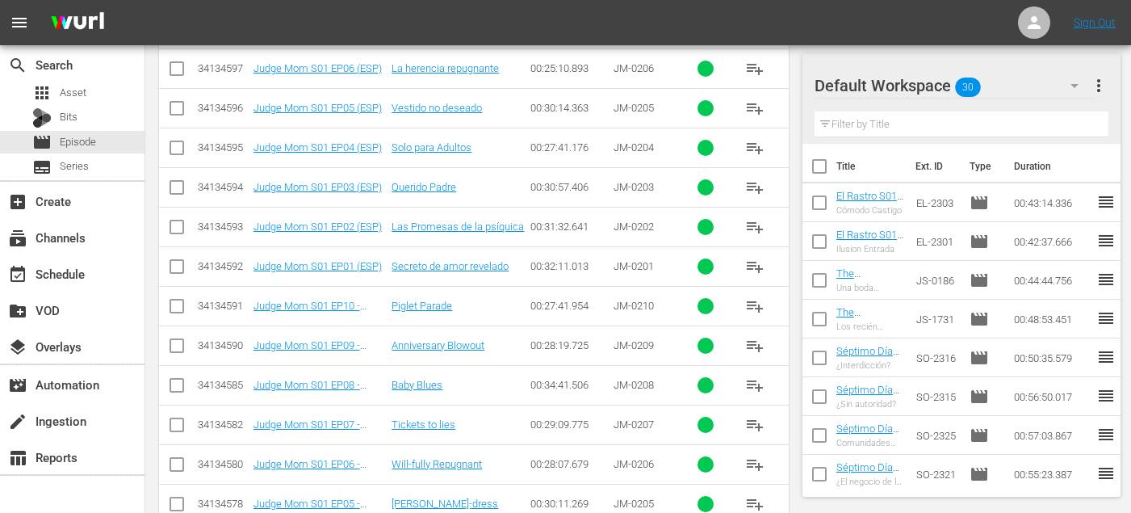
scroll to position [3115, 0]
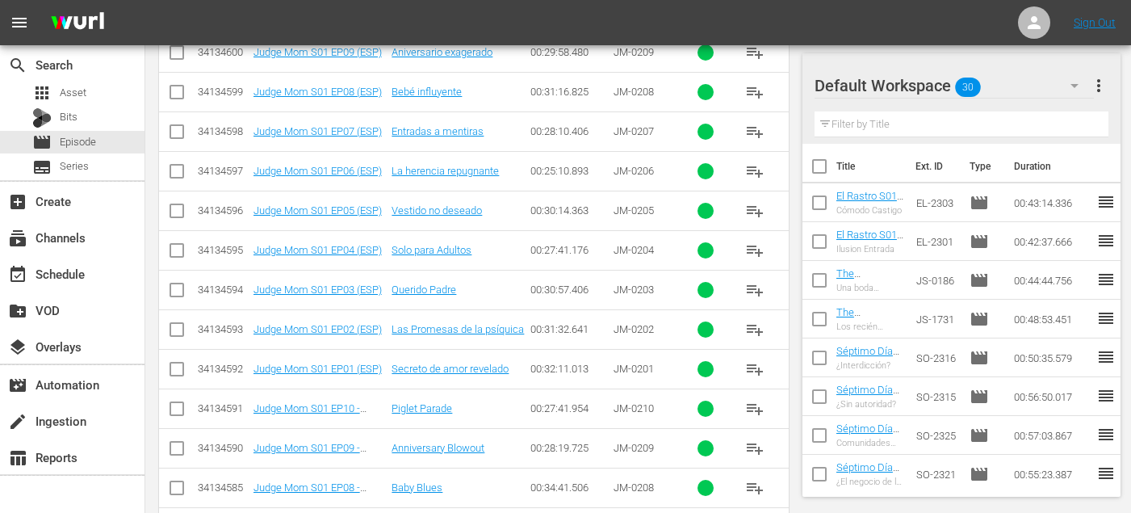
click at [761, 289] on span "playlist_add" at bounding box center [754, 289] width 19 height 19
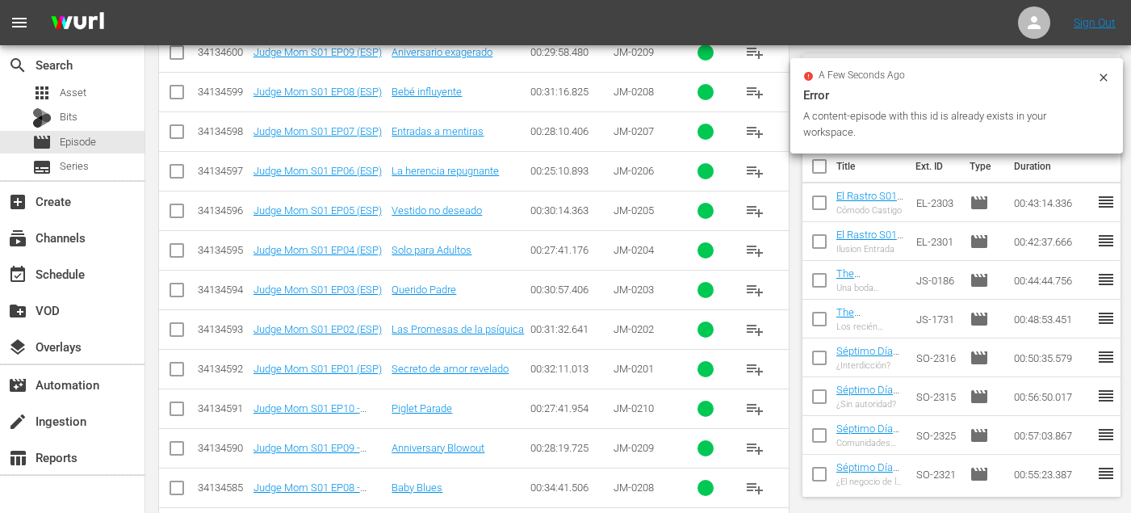
click at [755, 254] on span "playlist_add" at bounding box center [754, 250] width 19 height 19
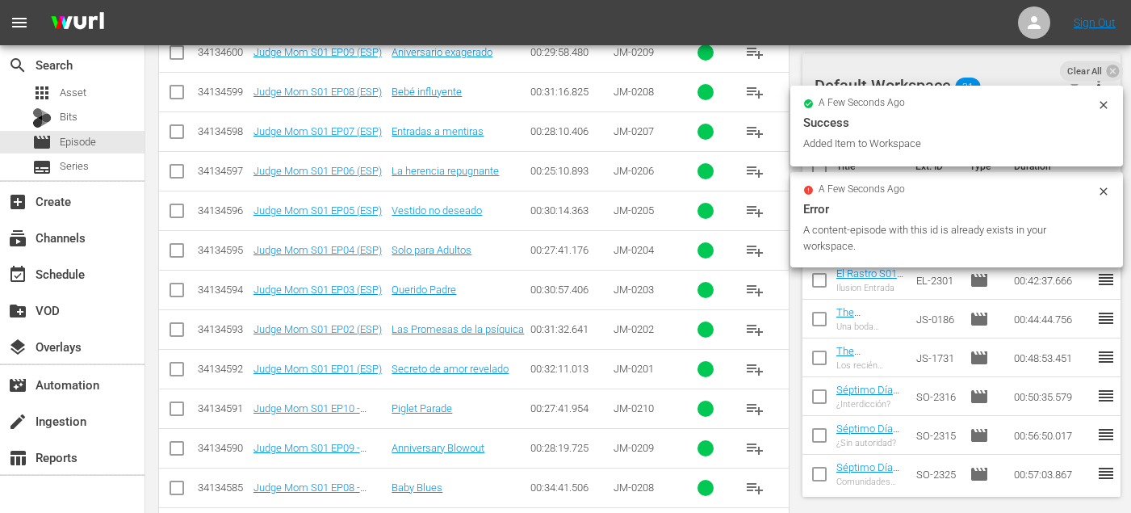
click at [758, 211] on span "playlist_add" at bounding box center [754, 210] width 19 height 19
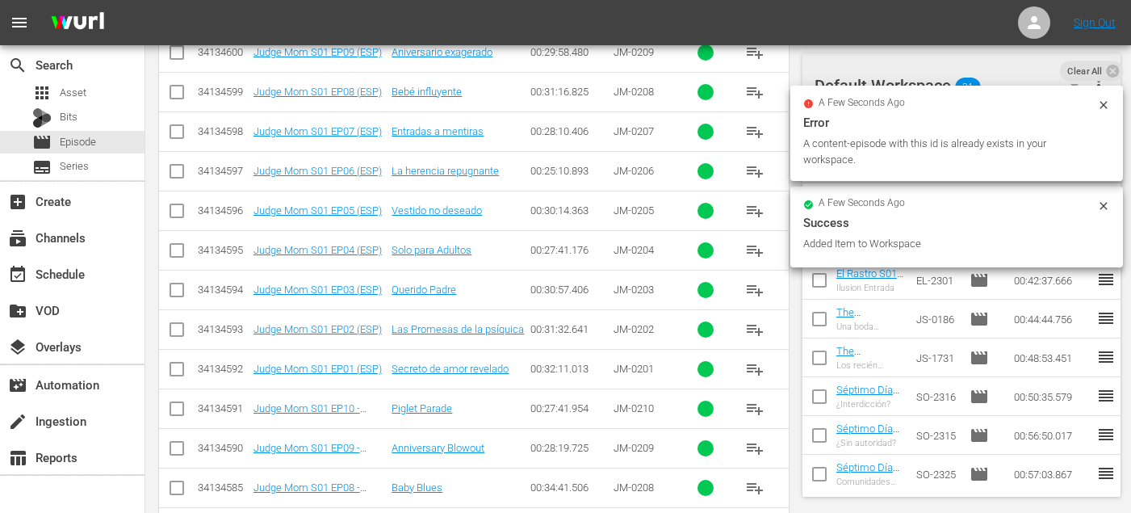
click at [754, 170] on span "playlist_add" at bounding box center [754, 171] width 19 height 19
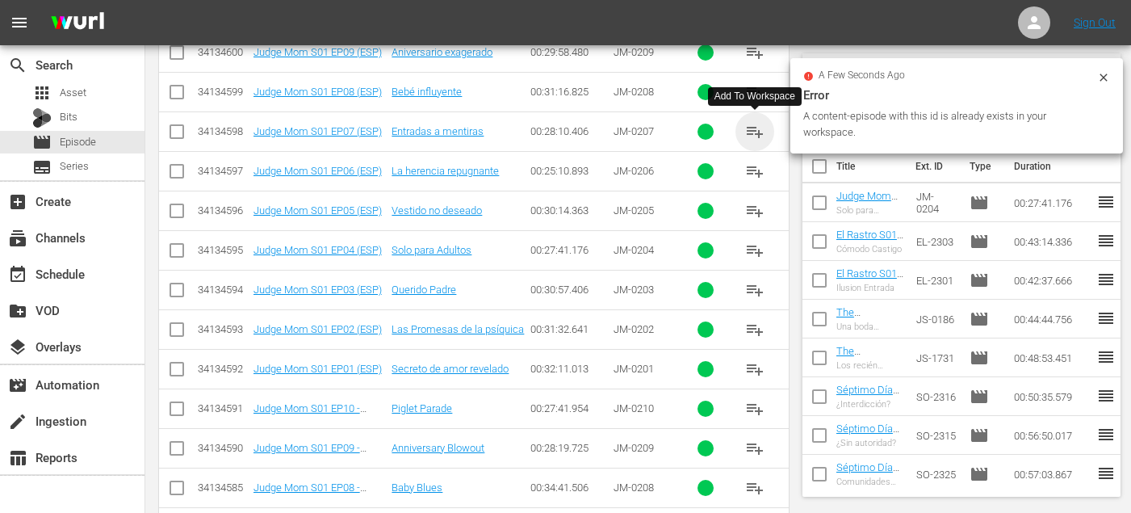
click at [757, 132] on span "playlist_add" at bounding box center [754, 131] width 19 height 19
click at [758, 90] on span "playlist_add" at bounding box center [754, 91] width 19 height 19
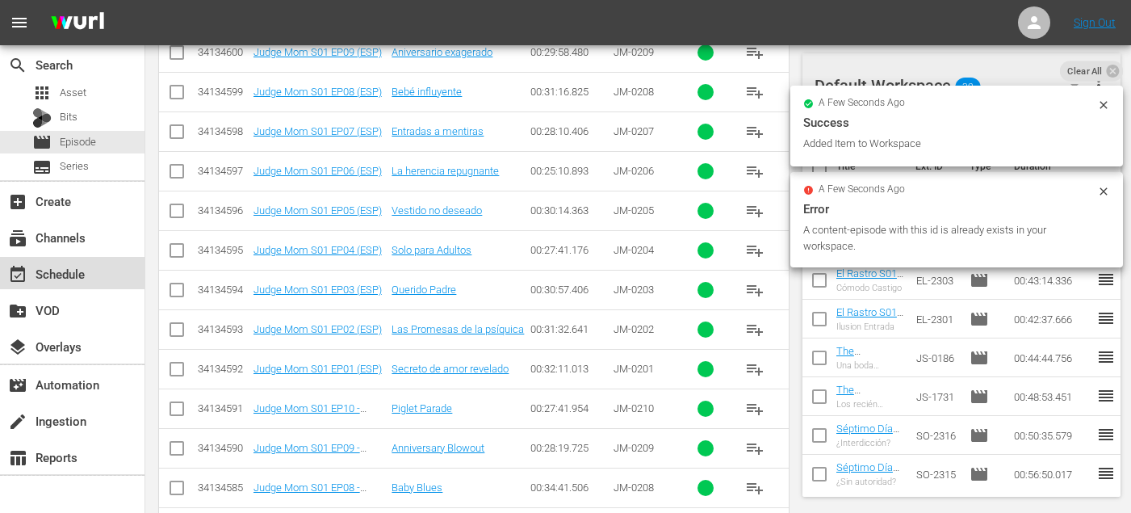
click at [43, 267] on div "event_available Schedule" at bounding box center [45, 271] width 90 height 15
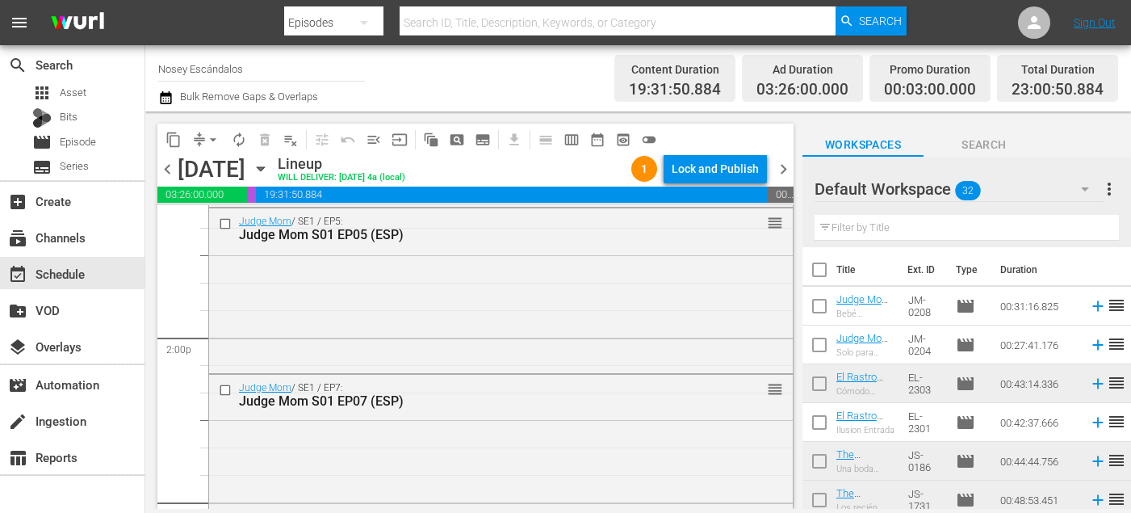
scroll to position [4480, 0]
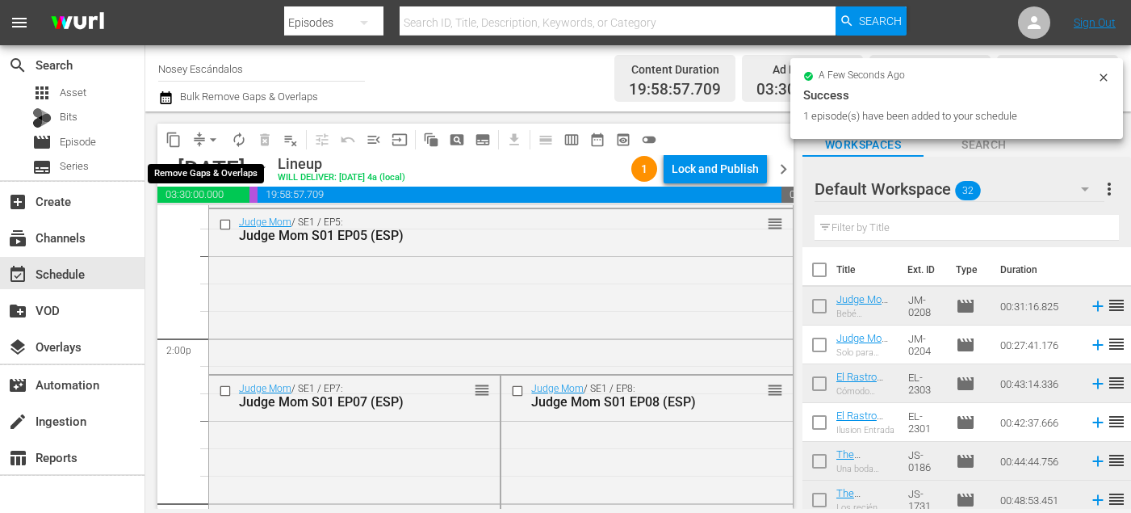
click at [208, 137] on span "arrow_drop_down" at bounding box center [213, 140] width 16 height 16
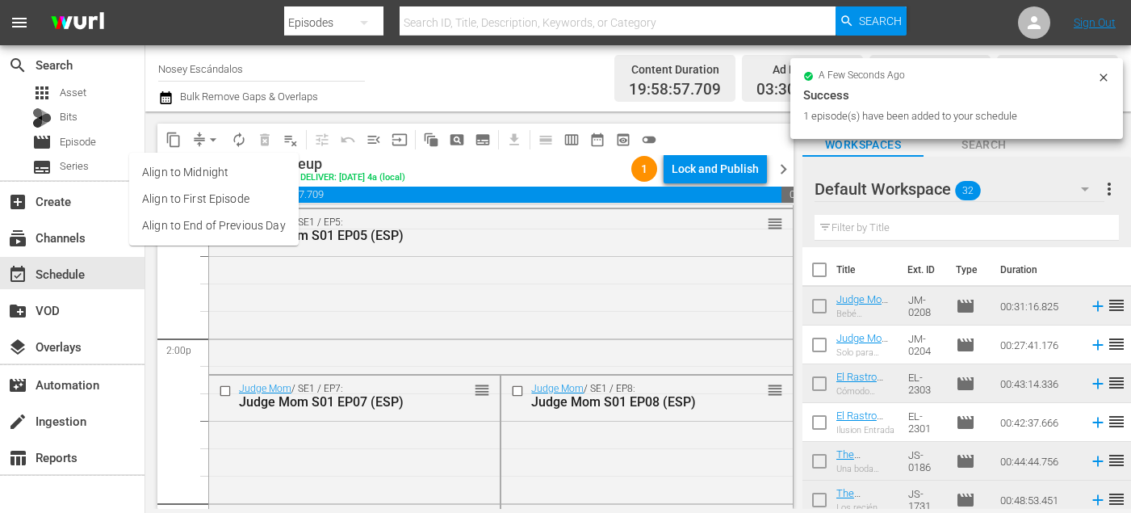
click at [231, 230] on li "Align to End of Previous Day" at bounding box center [214, 225] width 170 height 27
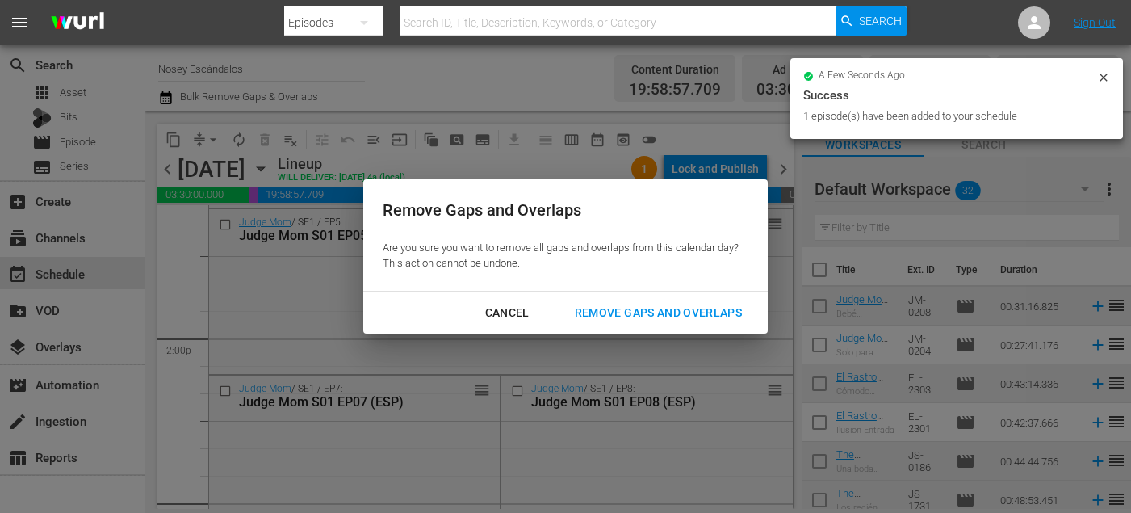
click at [602, 296] on div "Cancel Remove Gaps and Overlaps" at bounding box center [565, 313] width 405 height 43
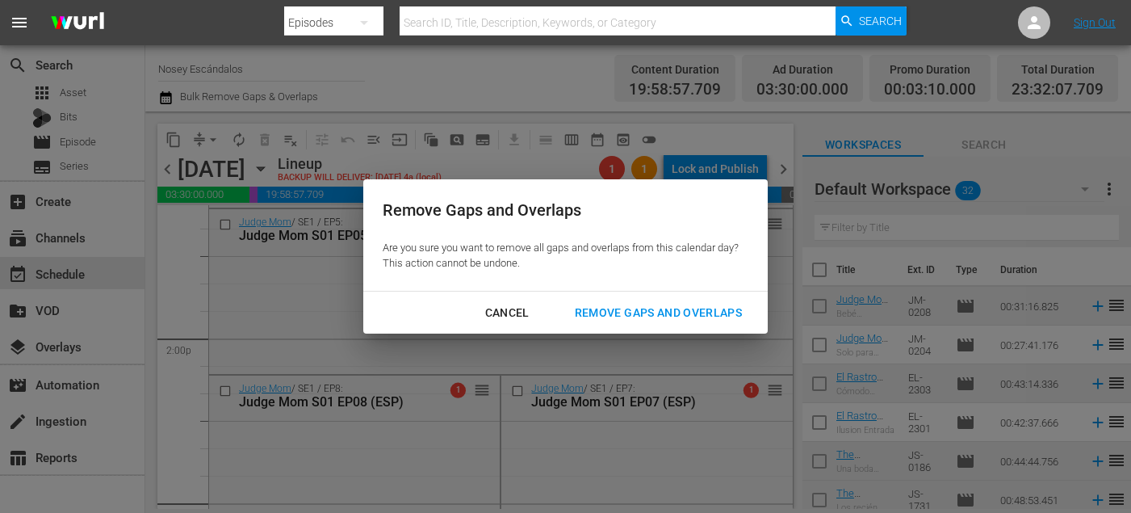
click at [606, 316] on div "Remove Gaps and Overlaps" at bounding box center [658, 313] width 193 height 20
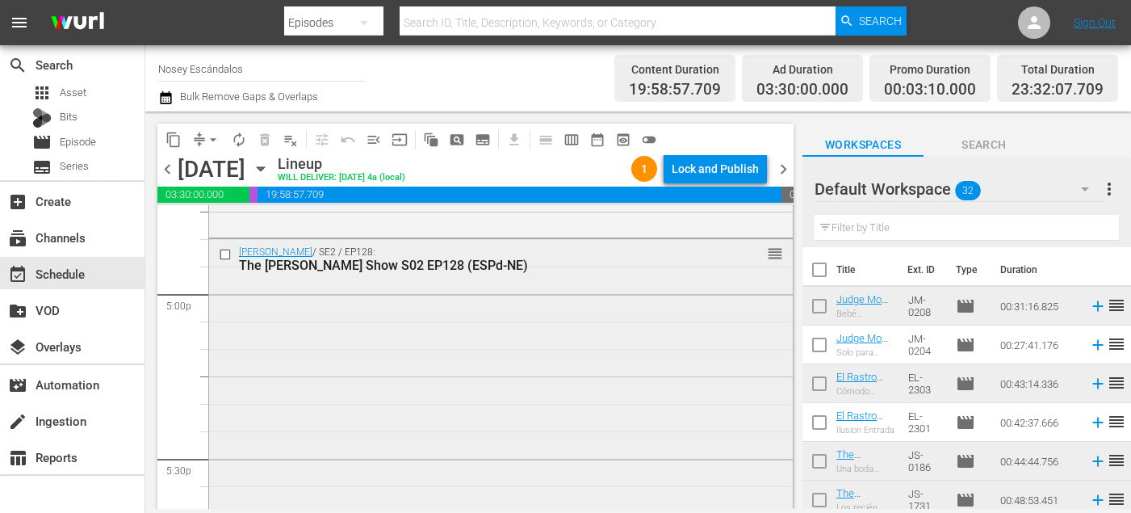
scroll to position [5439, 0]
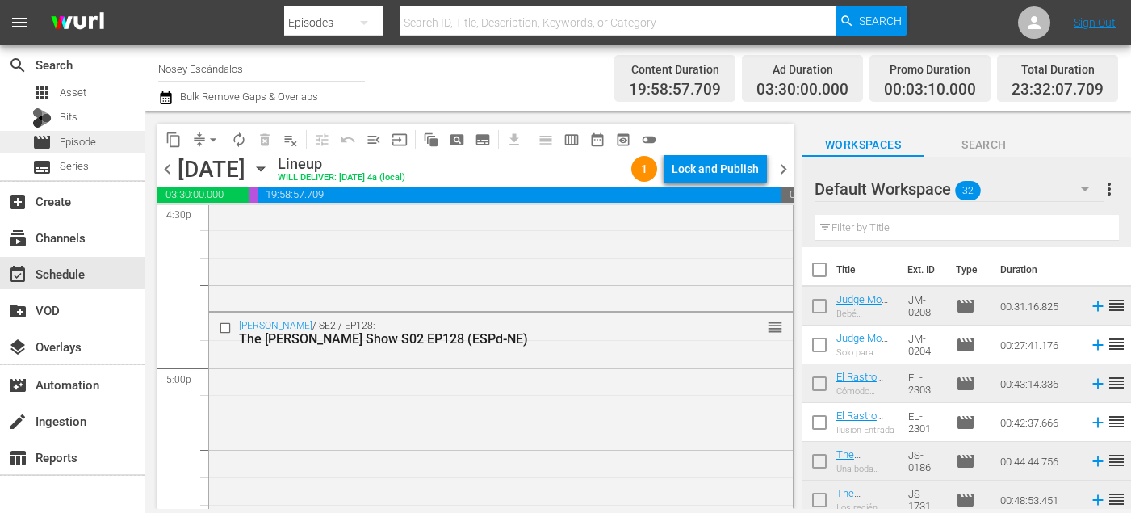
click at [97, 141] on div "movie Episode" at bounding box center [72, 142] width 145 height 23
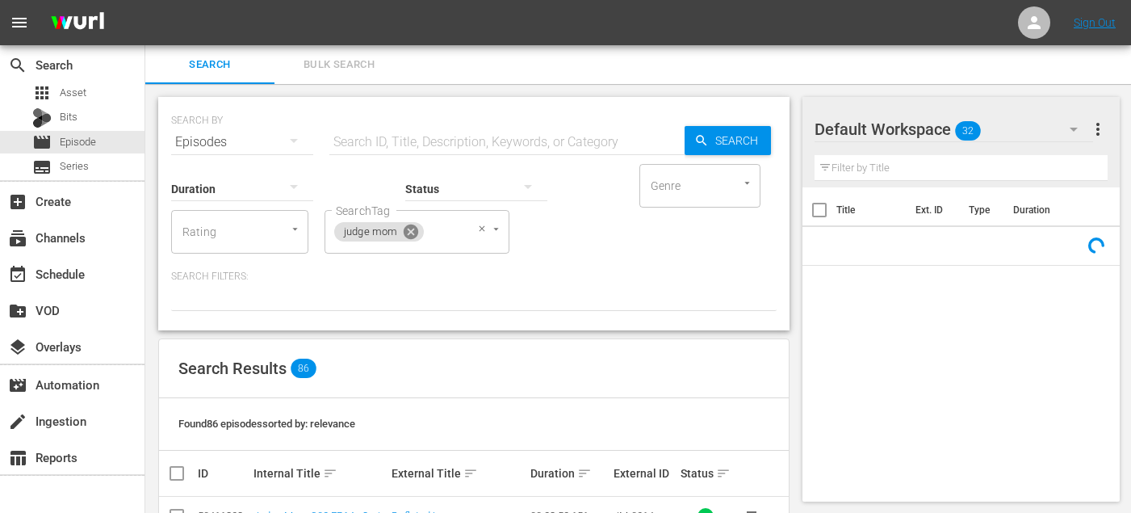
click at [413, 230] on icon at bounding box center [411, 232] width 15 height 15
click at [432, 232] on icon "Open" at bounding box center [432, 229] width 12 height 12
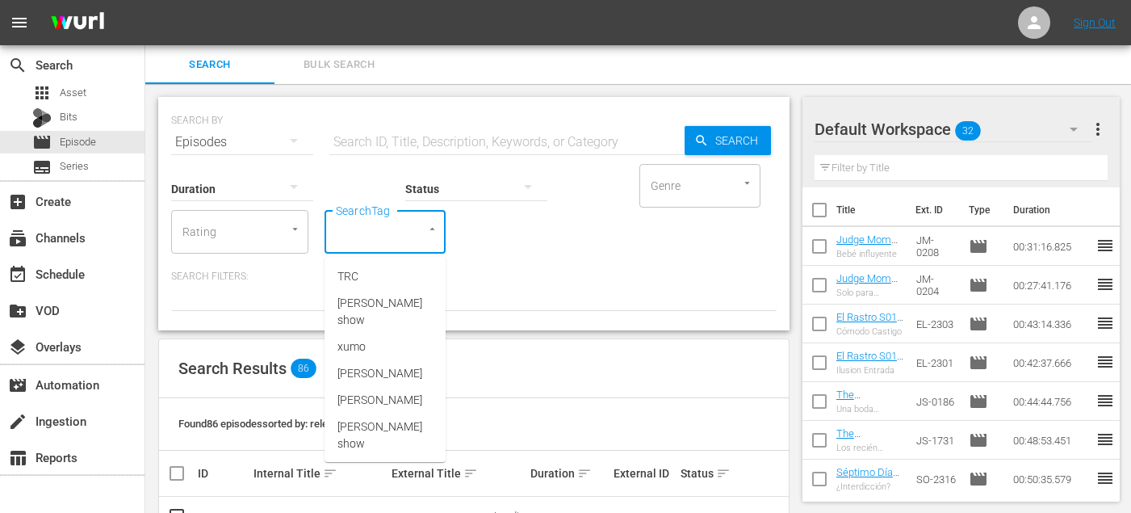
click at [394, 232] on div "SearchTag" at bounding box center [385, 232] width 121 height 44
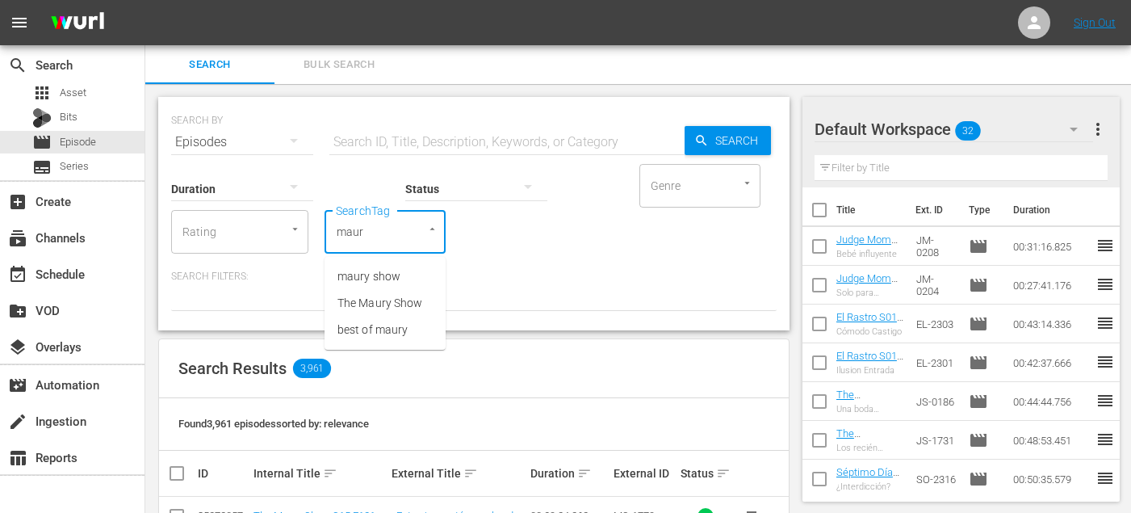
type input "maur"
click at [363, 272] on span "maury show" at bounding box center [369, 276] width 63 height 17
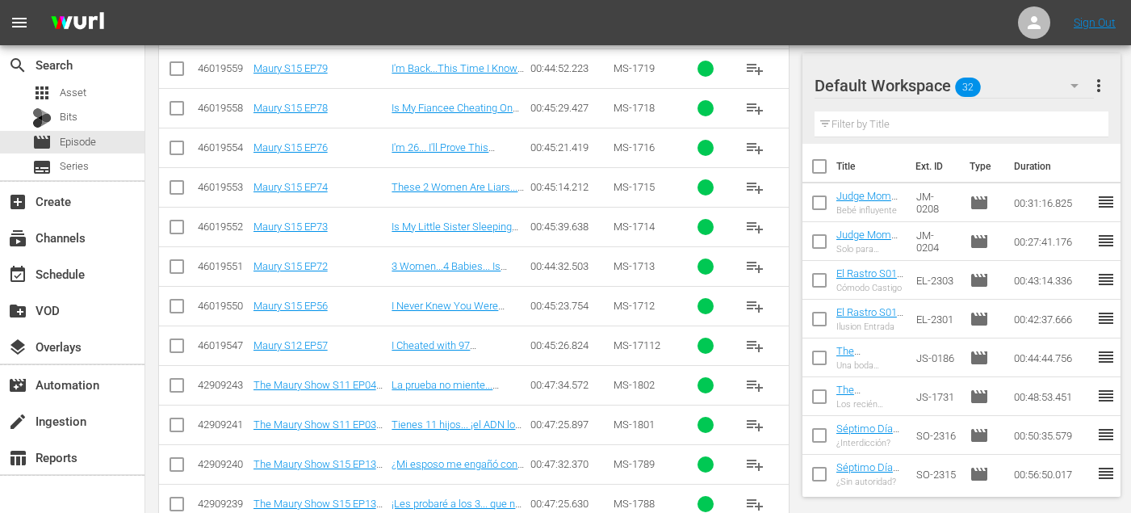
scroll to position [10341, 0]
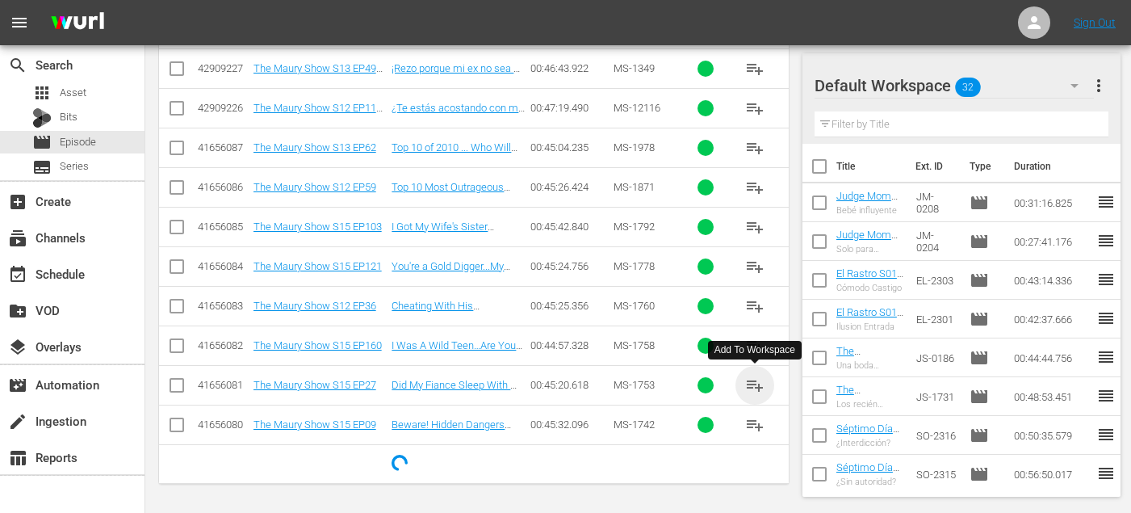
click at [759, 389] on span "playlist_add" at bounding box center [754, 385] width 19 height 19
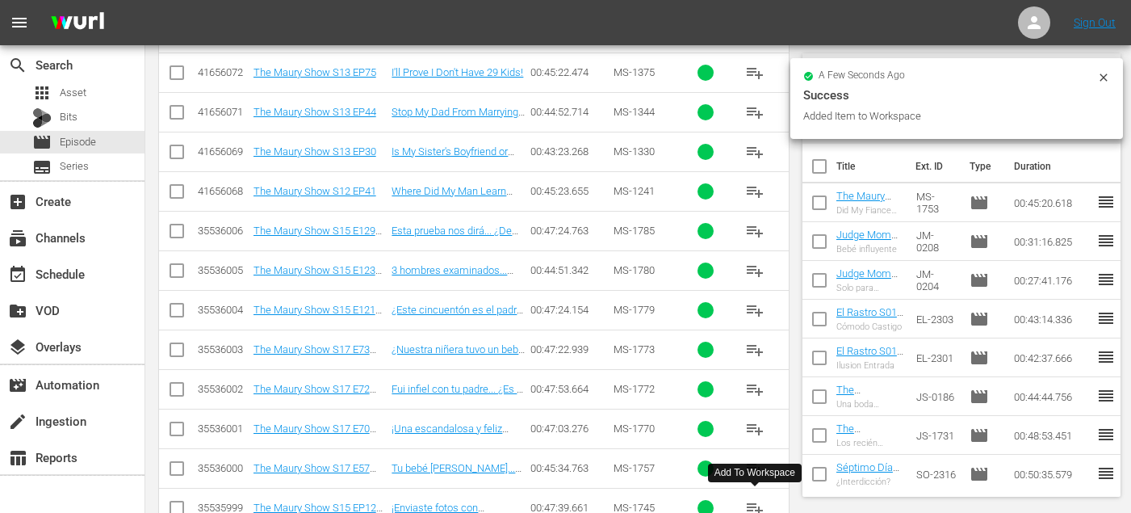
scroll to position [11012, 0]
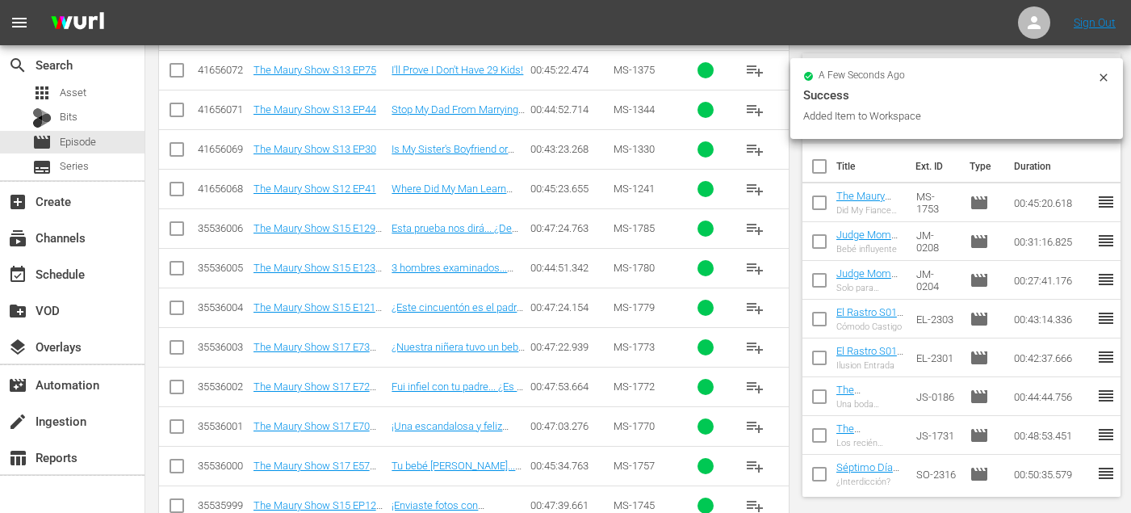
click at [748, 464] on span "playlist_add" at bounding box center [754, 465] width 19 height 19
click at [751, 351] on span "playlist_add" at bounding box center [754, 347] width 19 height 19
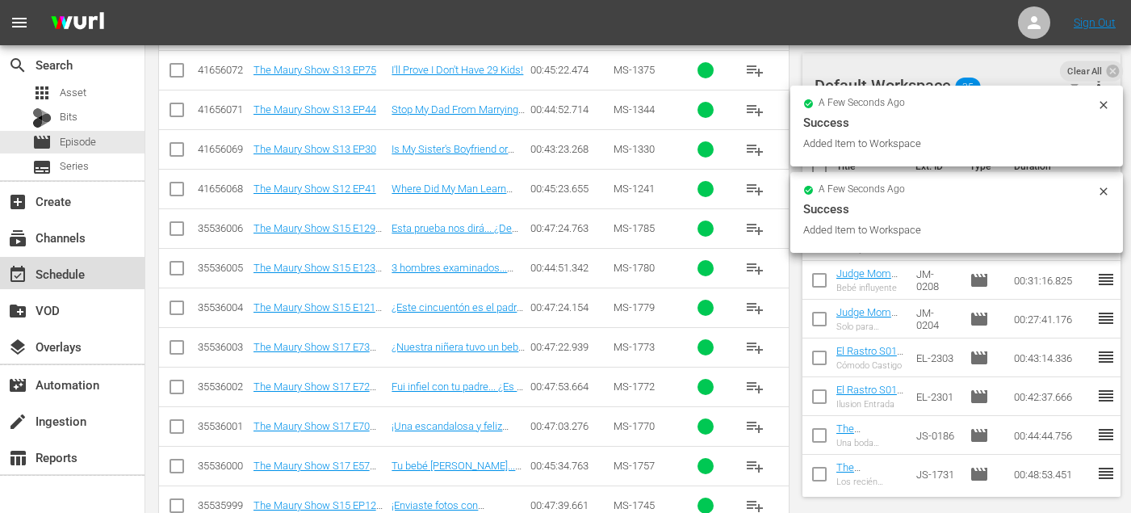
click at [61, 275] on div "event_available Schedule" at bounding box center [45, 271] width 90 height 15
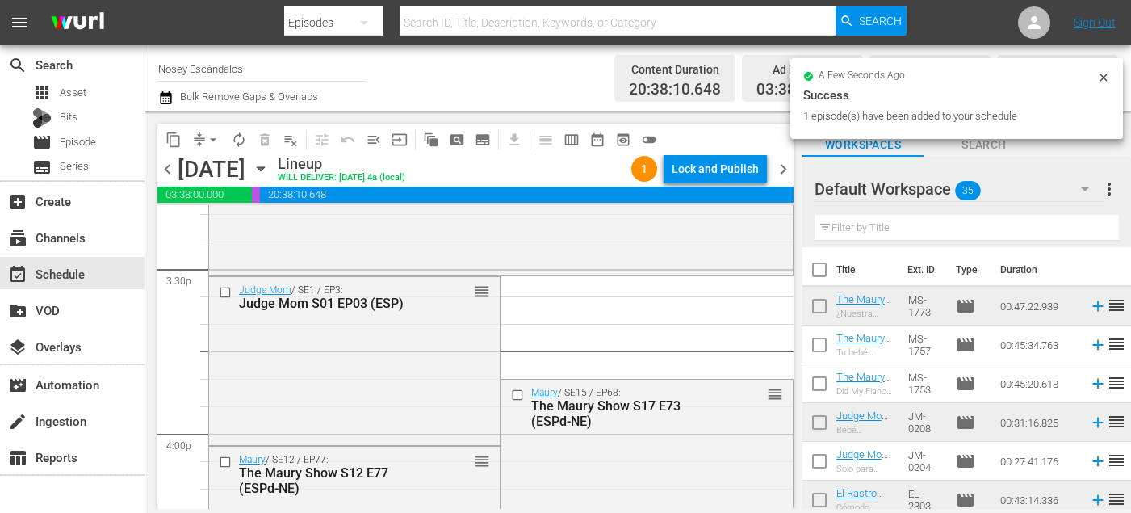
scroll to position [5048, 0]
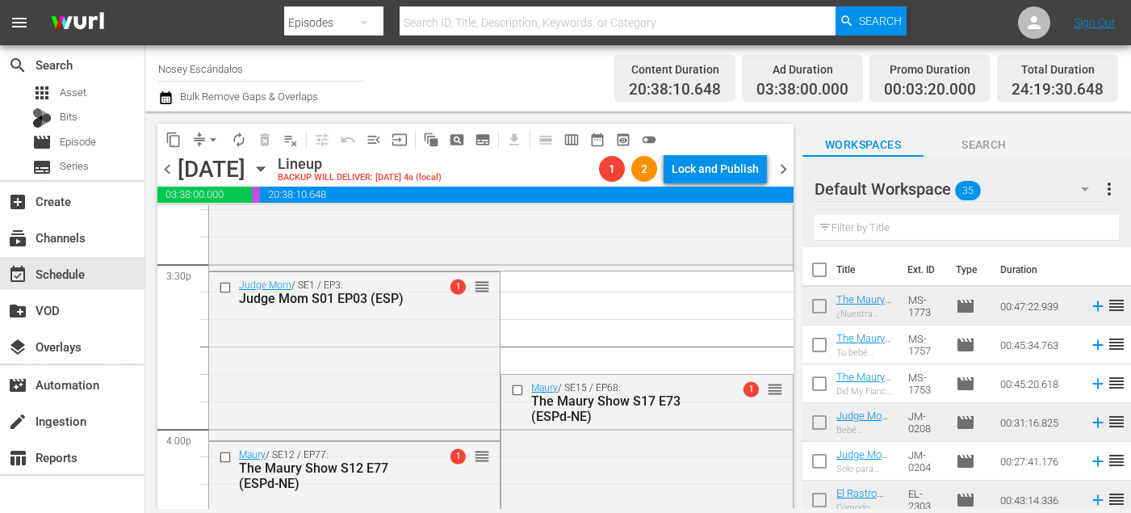
click at [216, 140] on span "arrow_drop_down" at bounding box center [213, 140] width 16 height 16
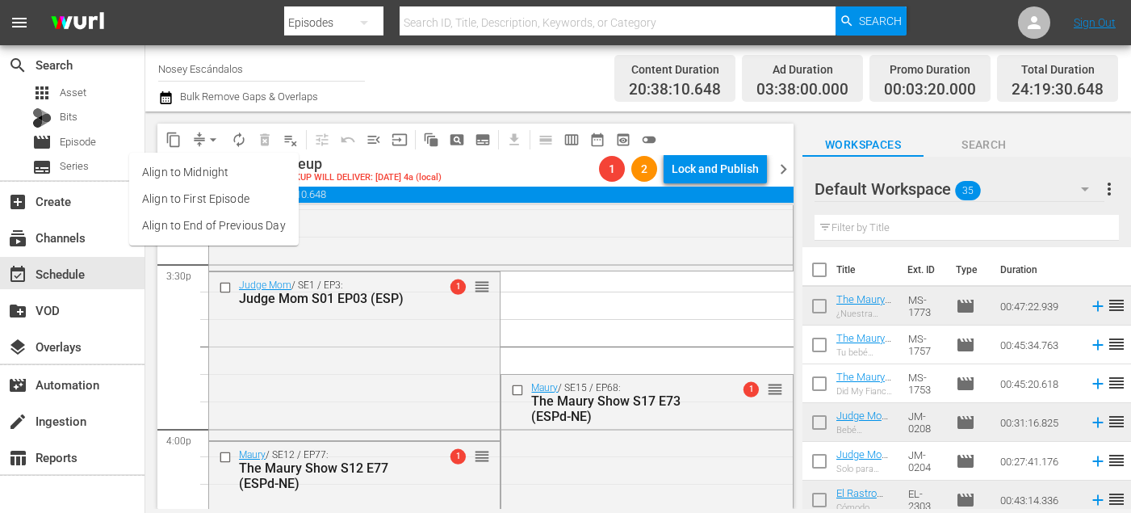
click at [255, 234] on li "Align to End of Previous Day" at bounding box center [214, 225] width 170 height 27
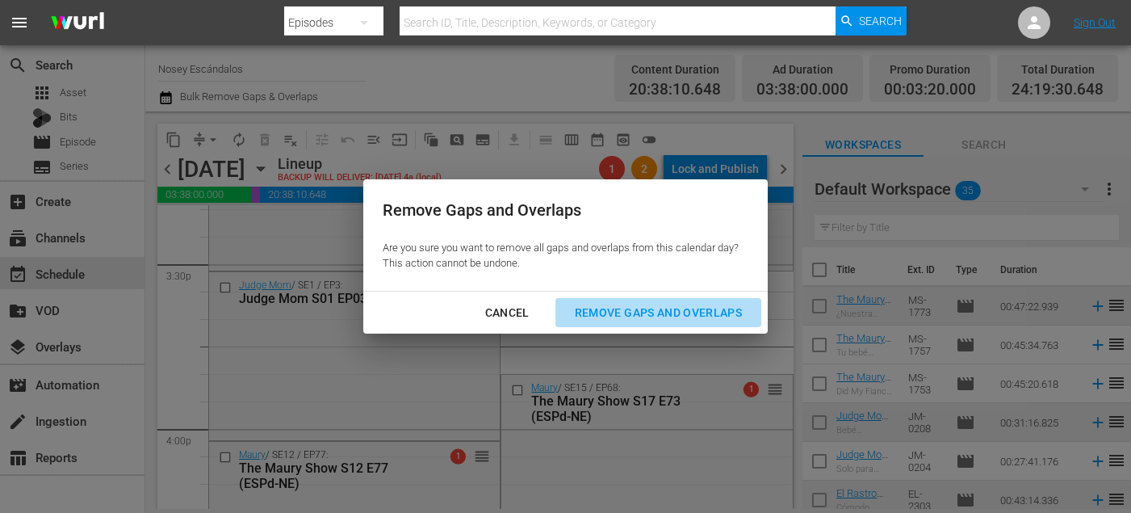
click at [660, 313] on div "Remove Gaps and Overlaps" at bounding box center [658, 313] width 193 height 20
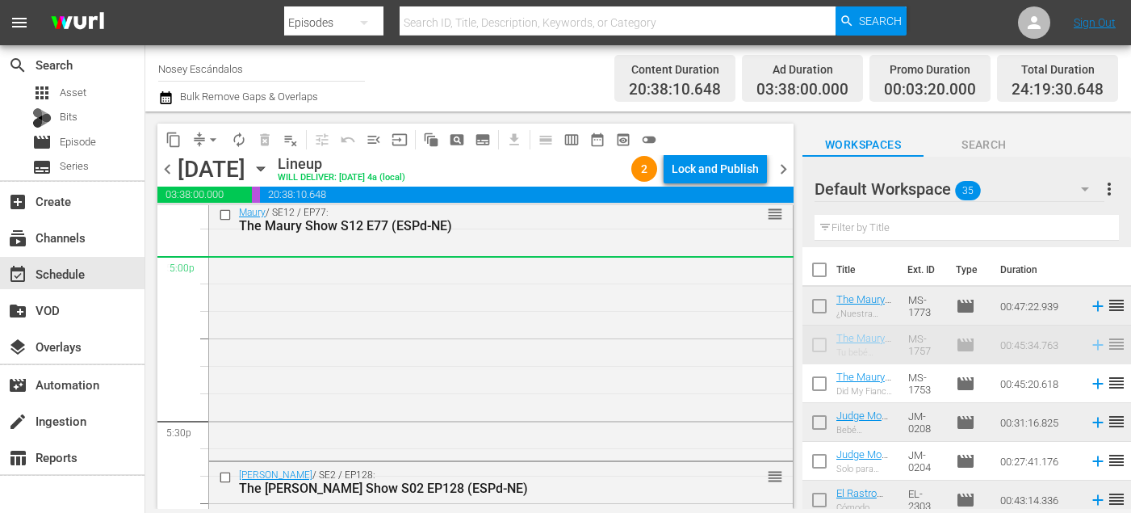
scroll to position [5455, 0]
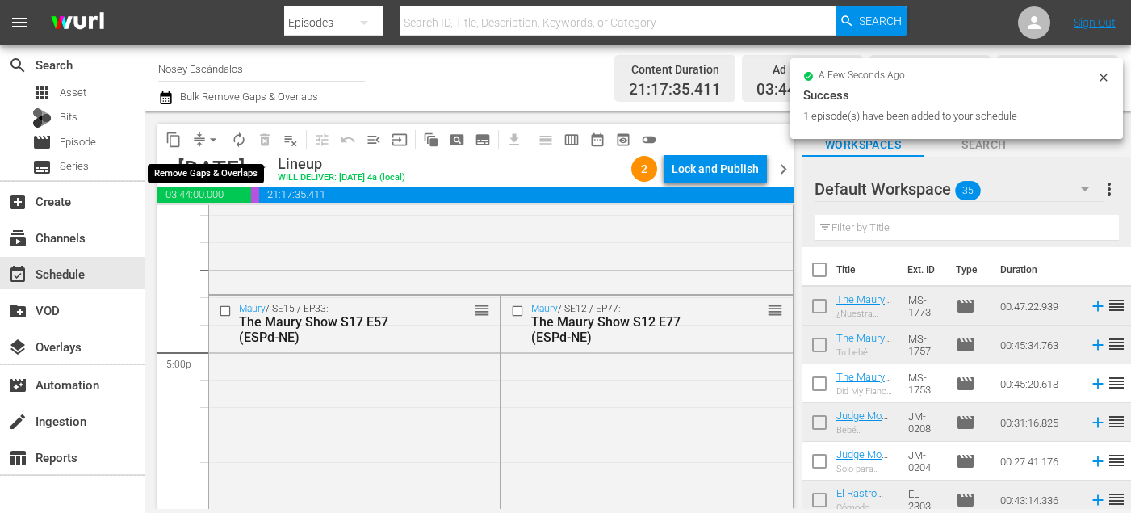
click at [214, 139] on span "arrow_drop_down" at bounding box center [213, 140] width 16 height 16
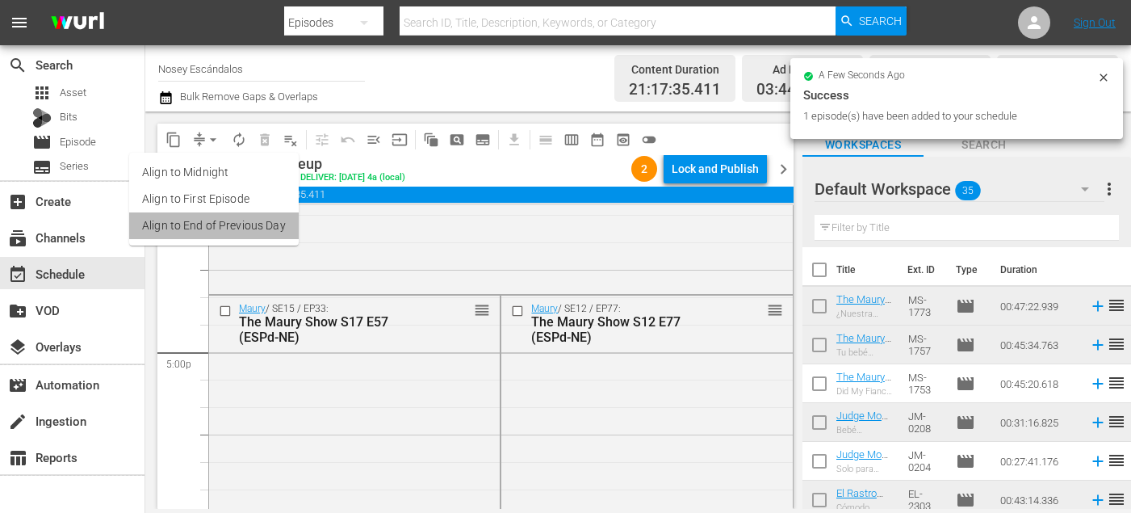
click at [254, 220] on li "Align to End of Previous Day" at bounding box center [214, 225] width 170 height 27
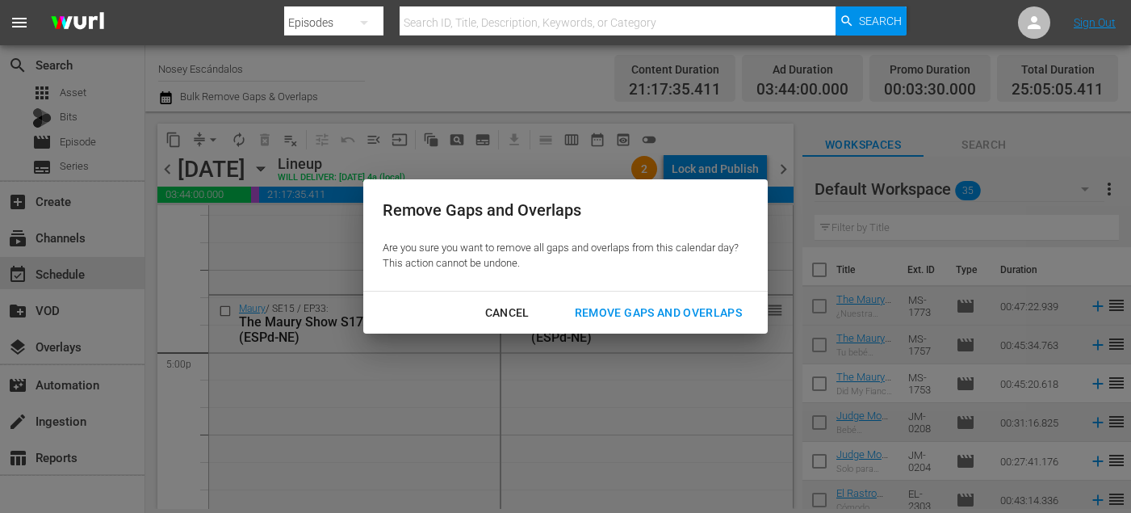
click at [603, 304] on div "Remove Gaps and Overlaps" at bounding box center [658, 313] width 193 height 20
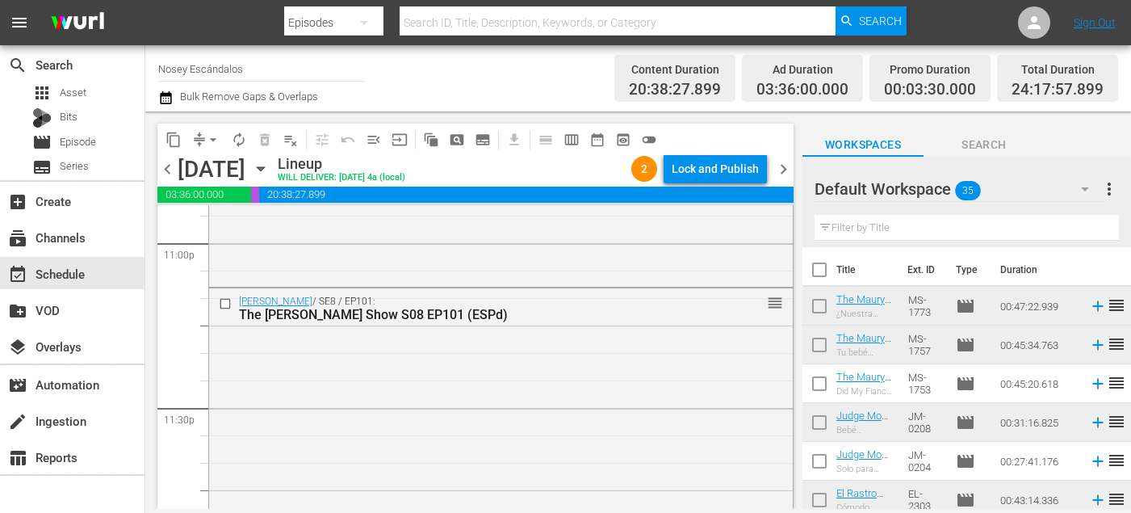
scroll to position [7823, 0]
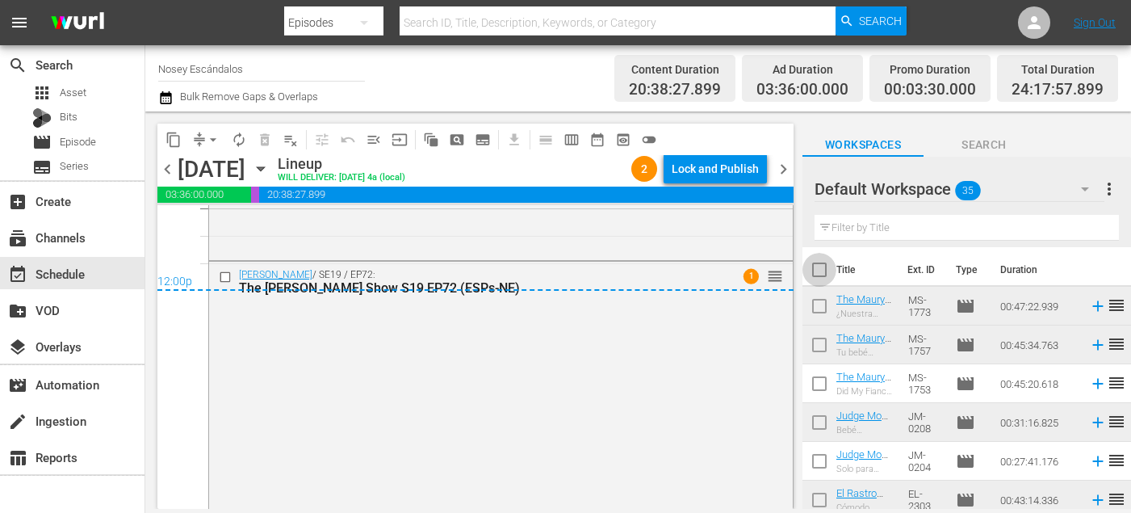
click at [828, 275] on input "checkbox" at bounding box center [820, 273] width 34 height 34
checkbox input "true"
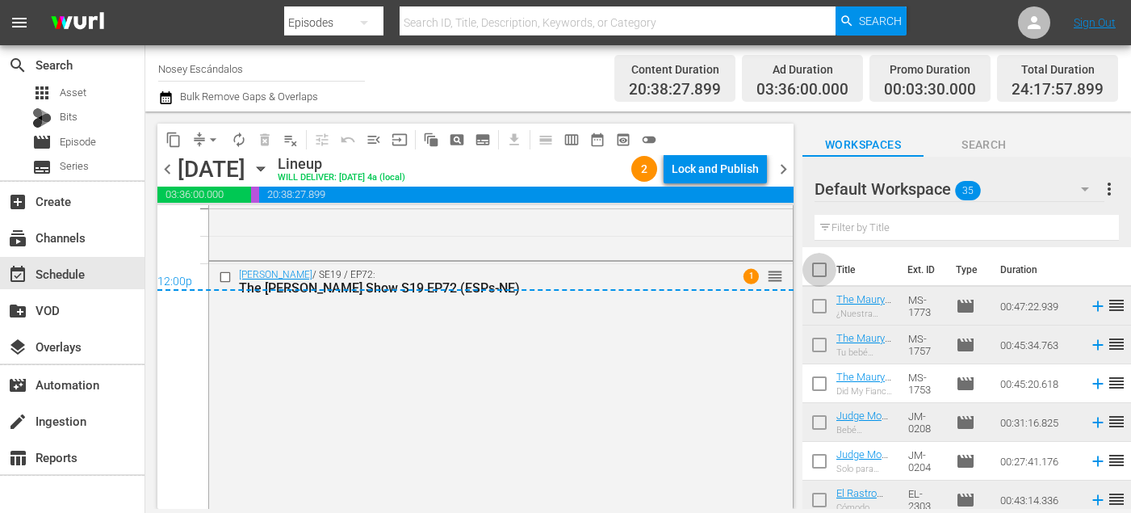
checkbox input "true"
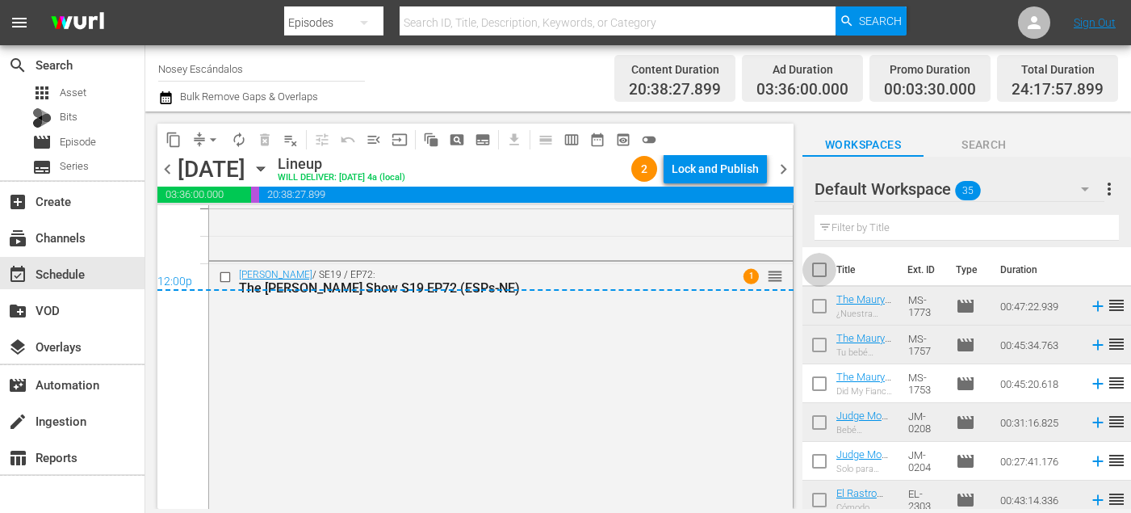
checkbox input "true"
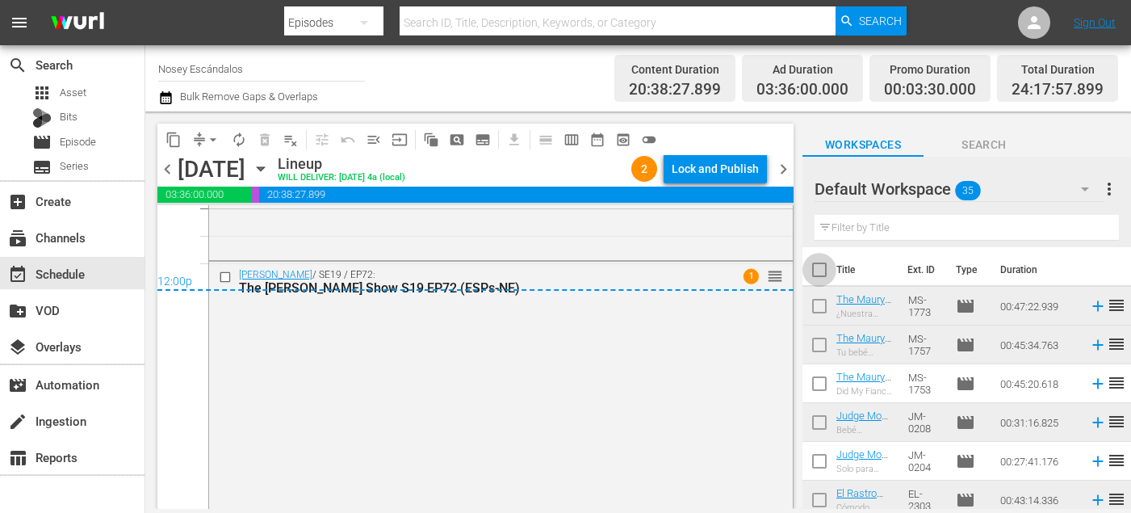
checkbox input "true"
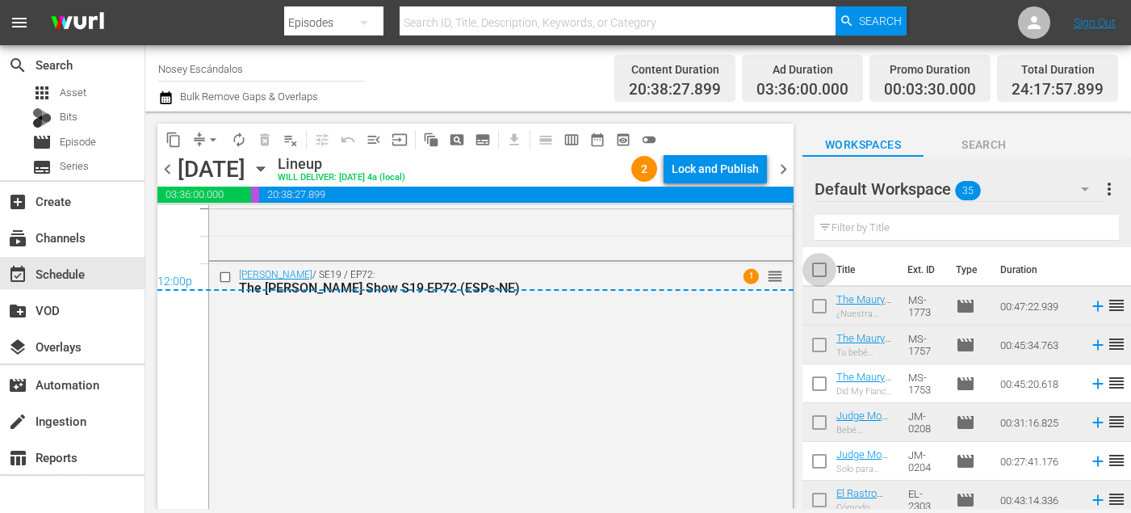
checkbox input "true"
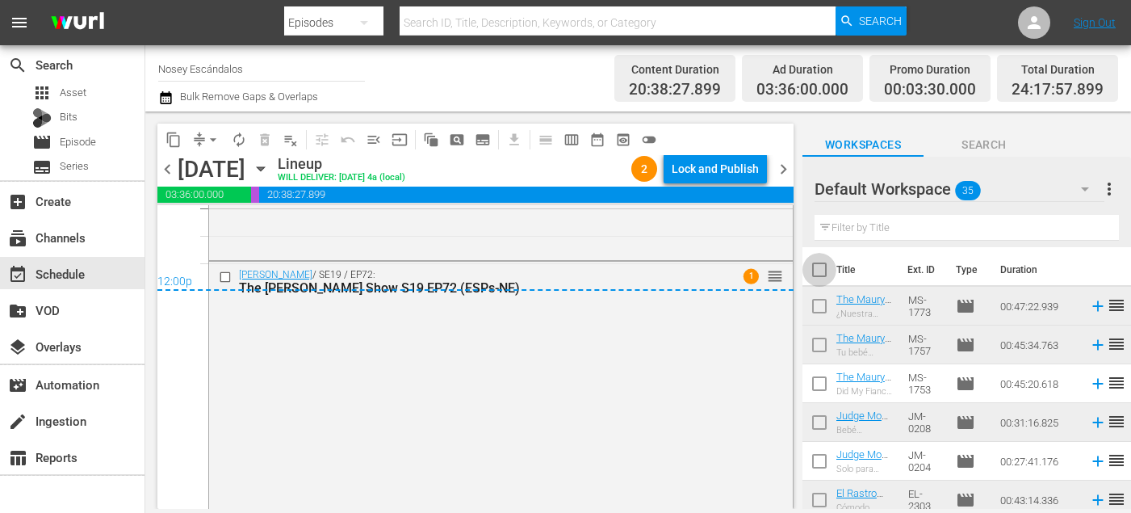
checkbox input "true"
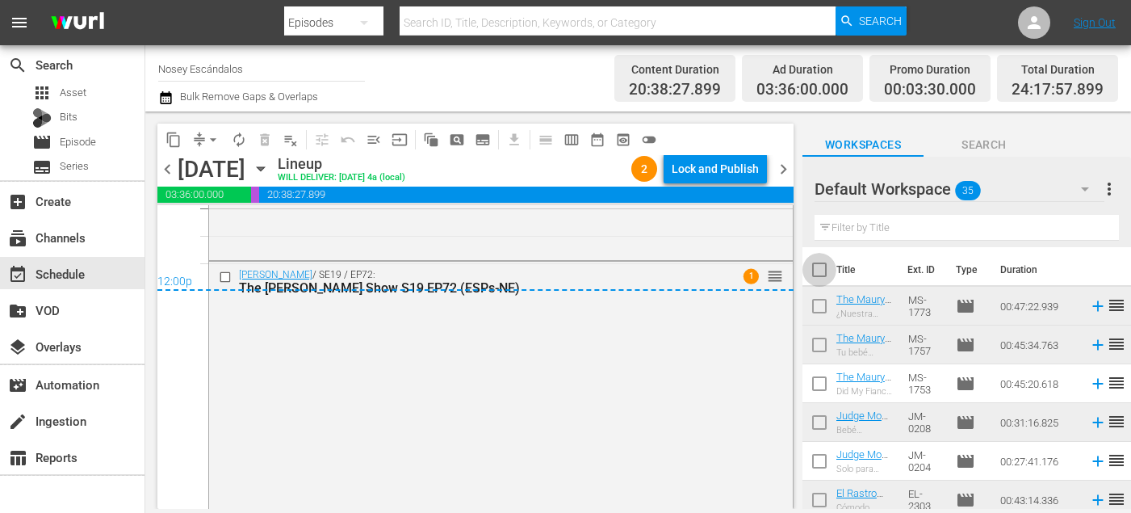
checkbox input "true"
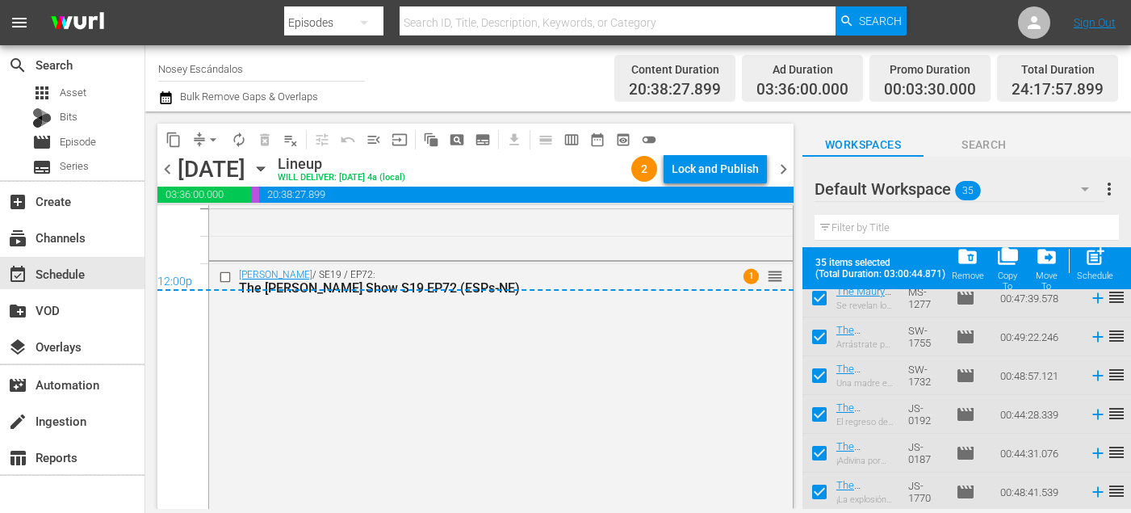
scroll to position [1174, 0]
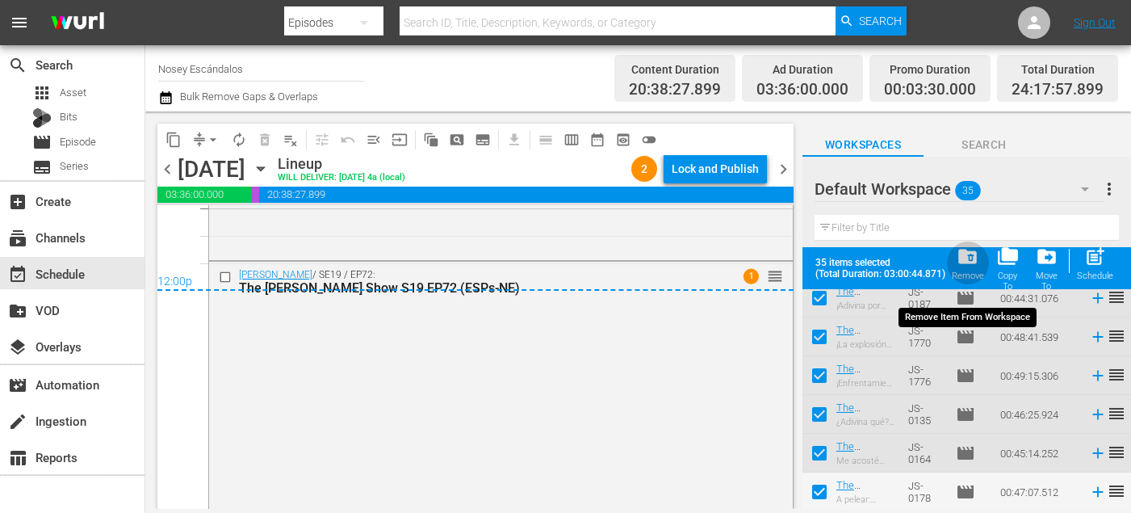
click at [976, 267] on span "folder_delete" at bounding box center [968, 257] width 22 height 22
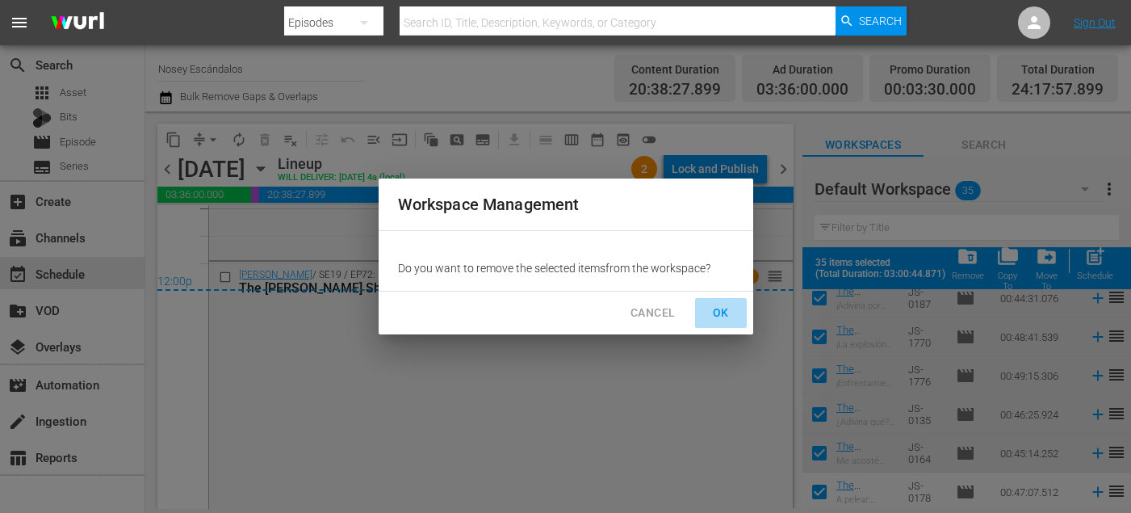
click at [718, 313] on span "OK" at bounding box center [721, 313] width 26 height 20
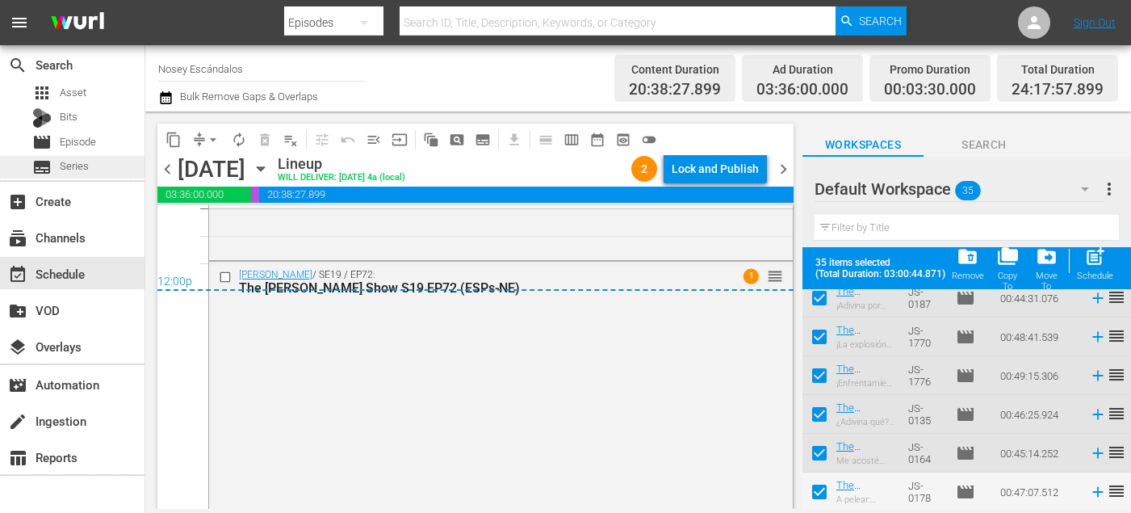
checkbox input "false"
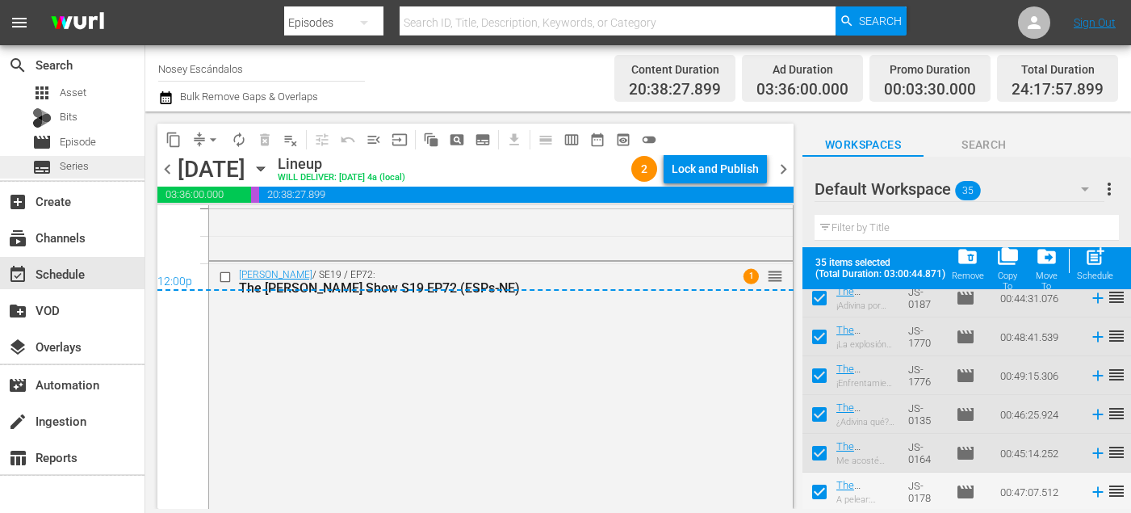
checkbox input "false"
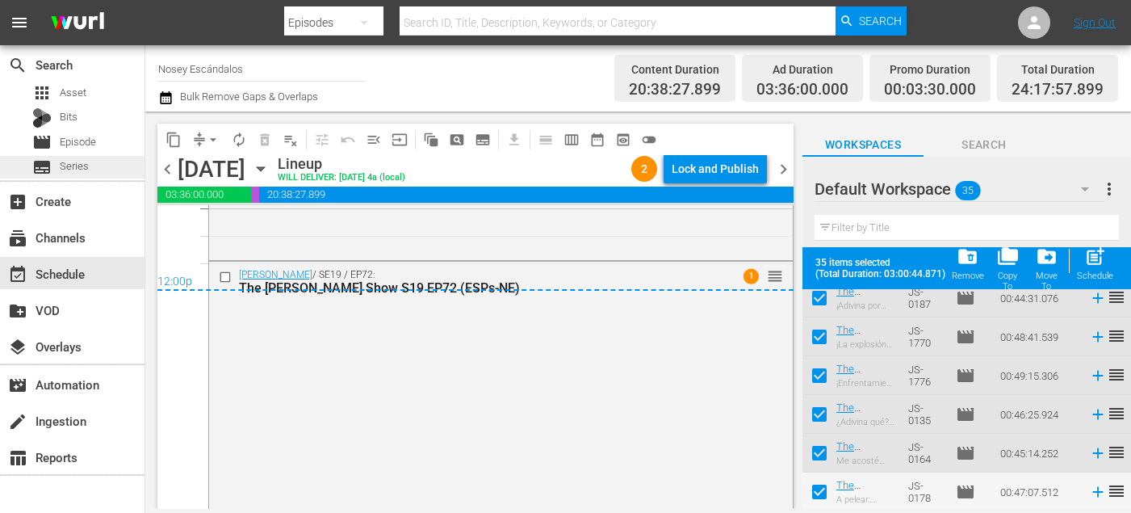
checkbox input "false"
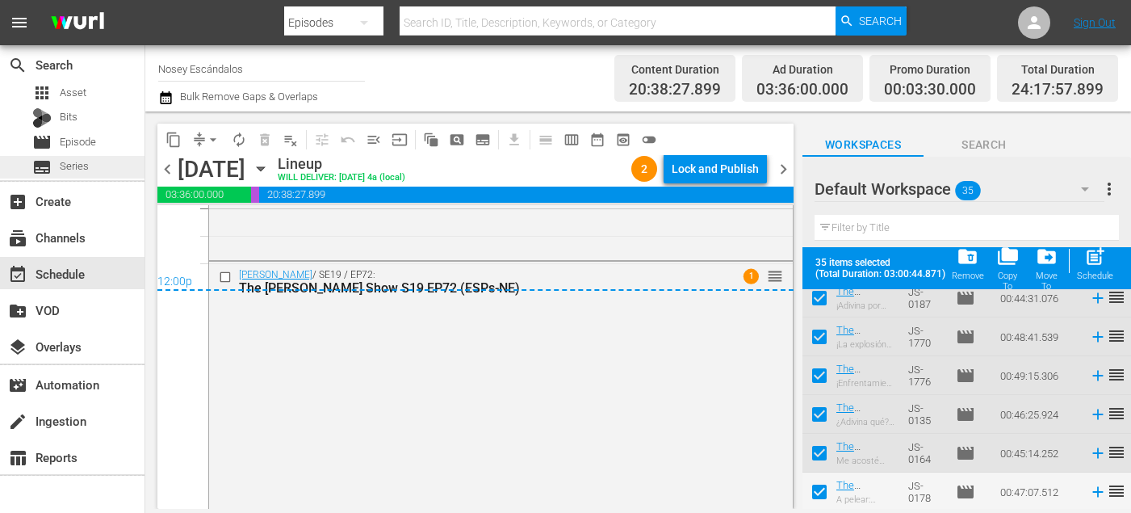
checkbox input "false"
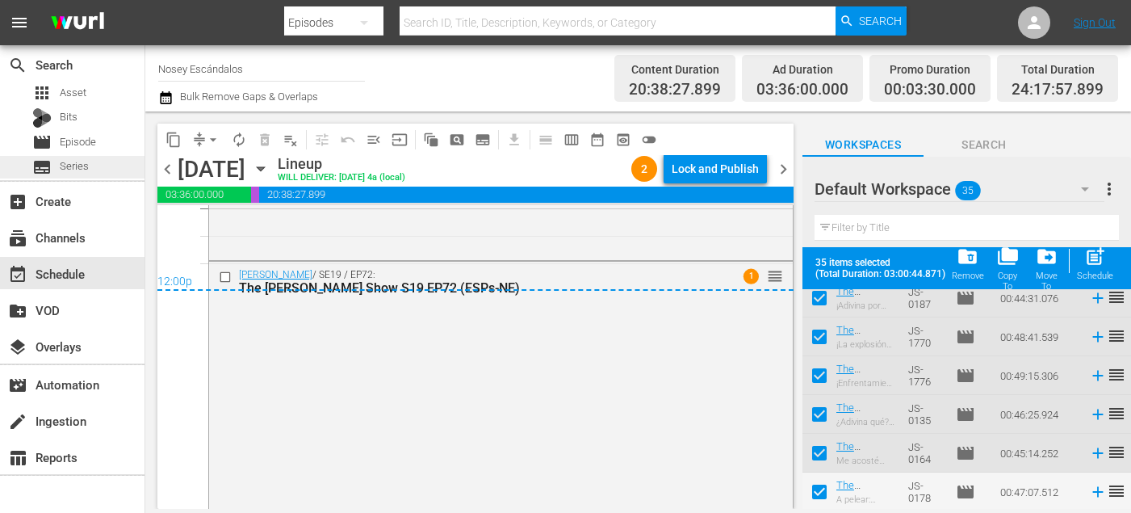
checkbox input "false"
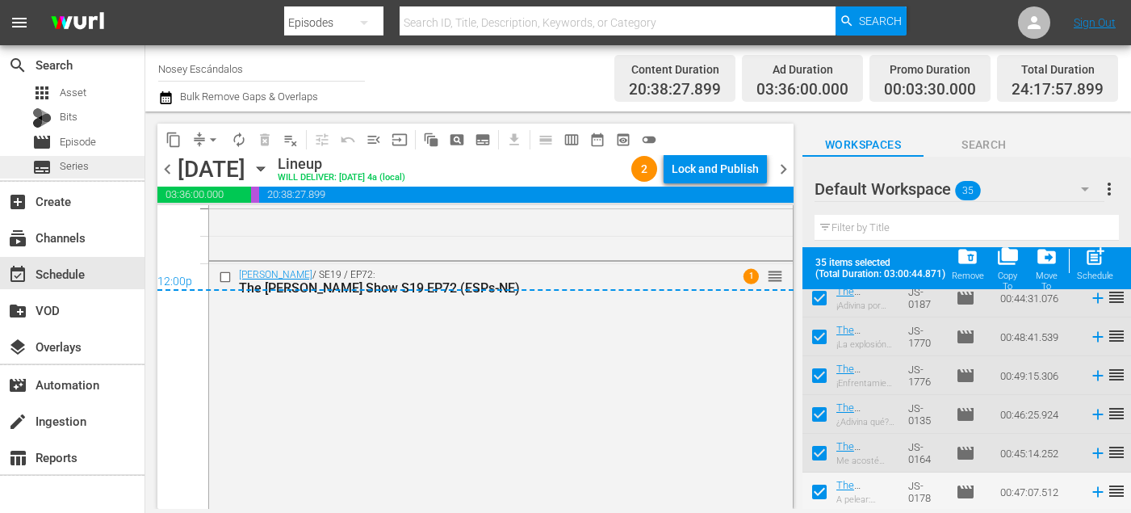
checkbox input "false"
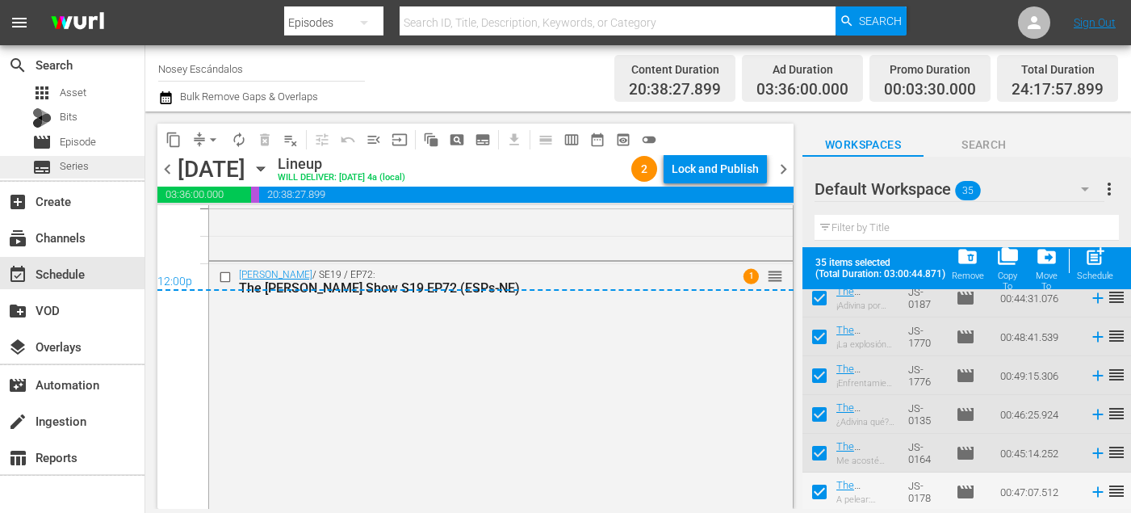
checkbox input "false"
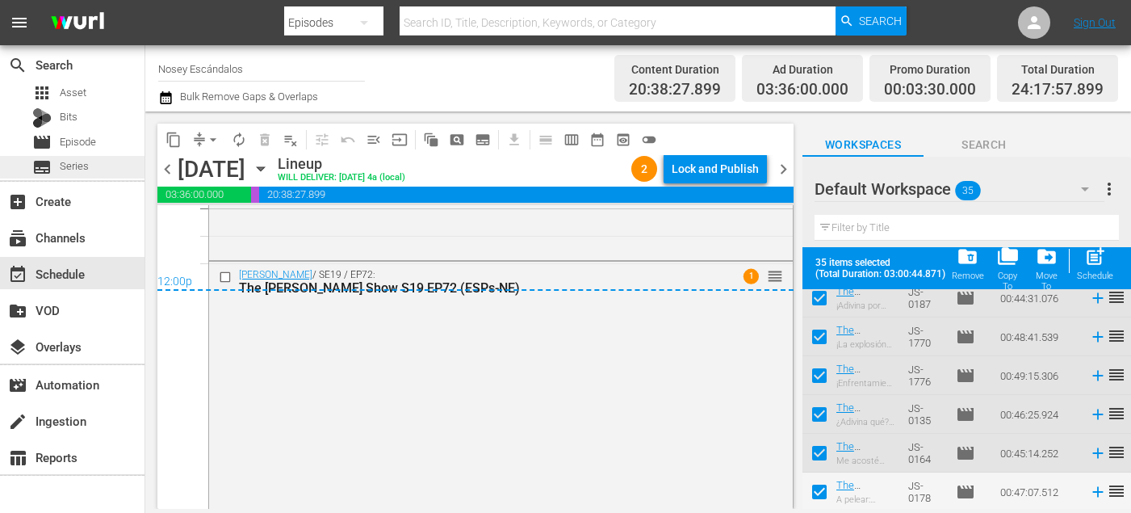
checkbox input "false"
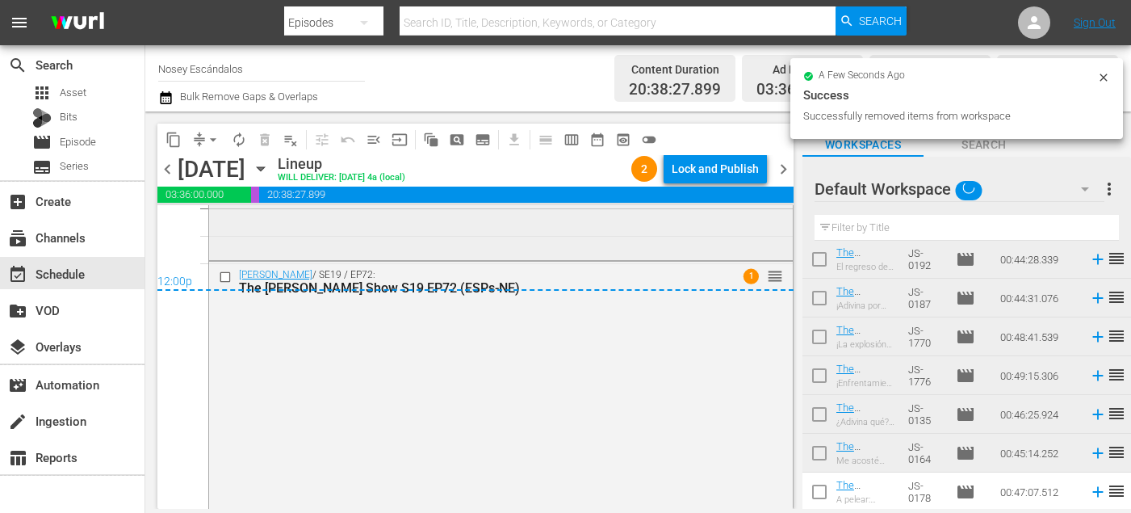
scroll to position [0, 0]
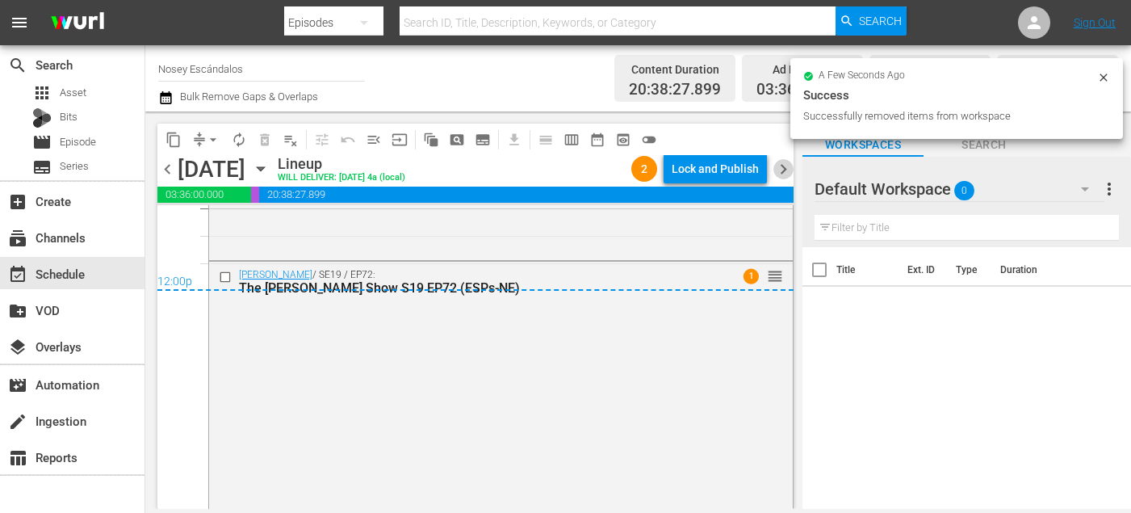
click at [777, 171] on span "chevron_right" at bounding box center [784, 169] width 20 height 20
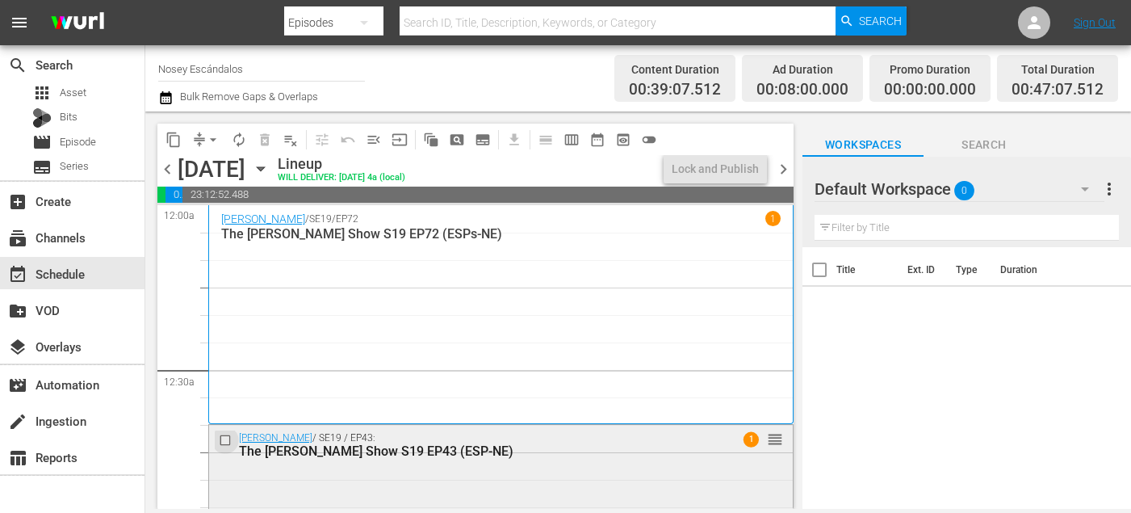
click at [223, 441] on input "checkbox" at bounding box center [227, 440] width 17 height 14
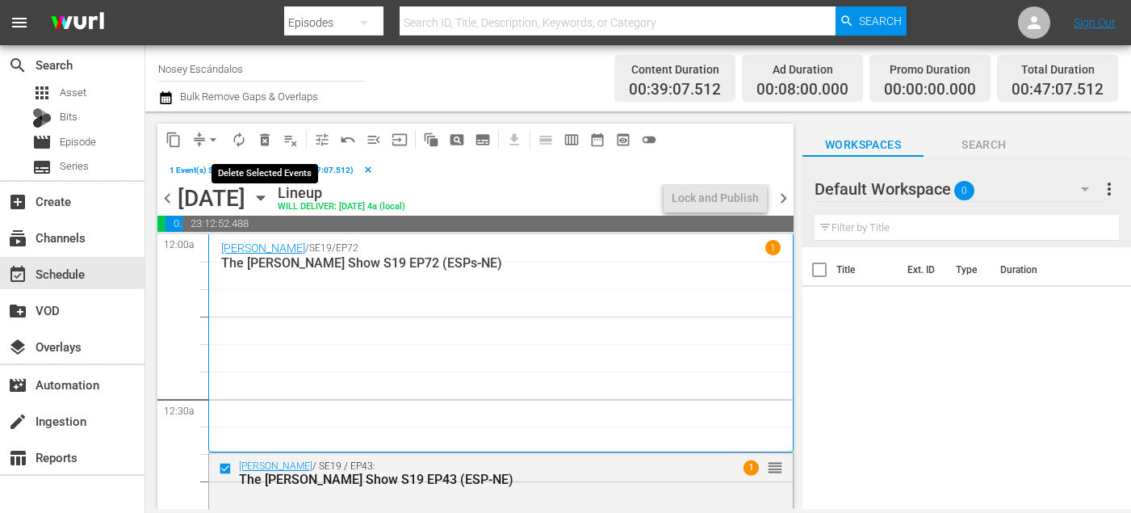
click at [261, 132] on span "delete_forever_outlined" at bounding box center [265, 140] width 16 height 16
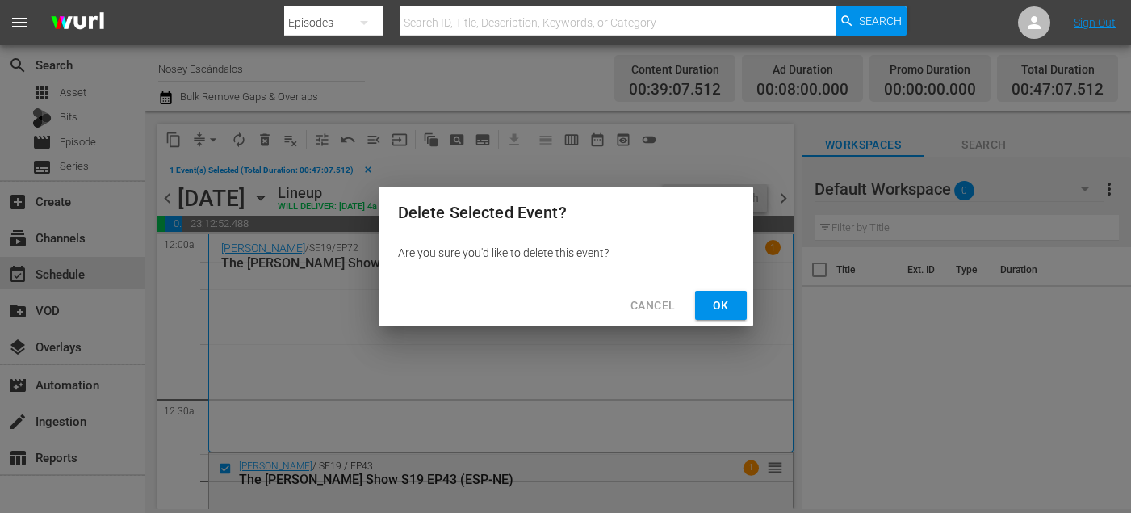
click at [713, 303] on span "Ok" at bounding box center [721, 306] width 26 height 20
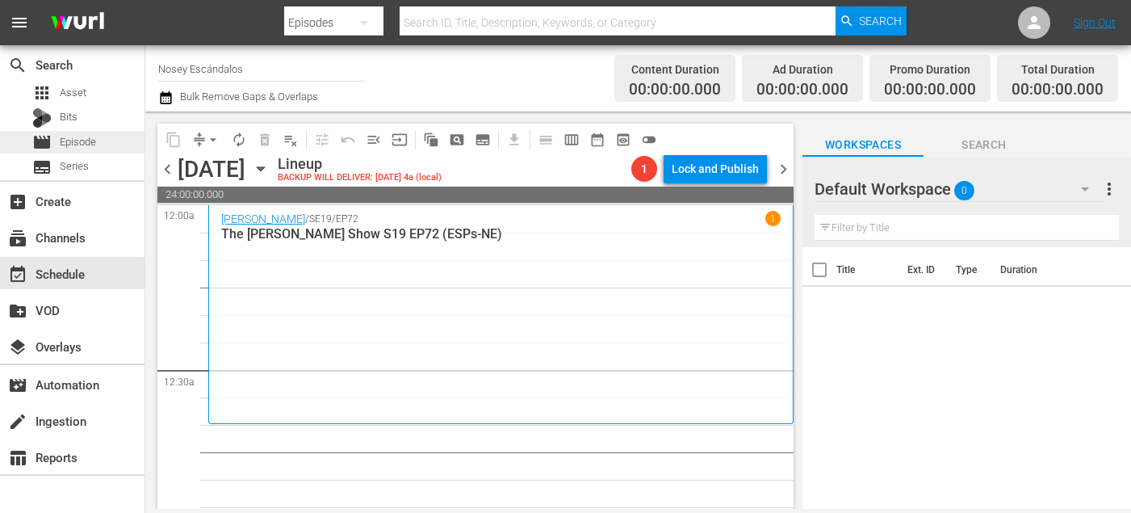
click at [109, 149] on div "movie Episode" at bounding box center [72, 142] width 145 height 23
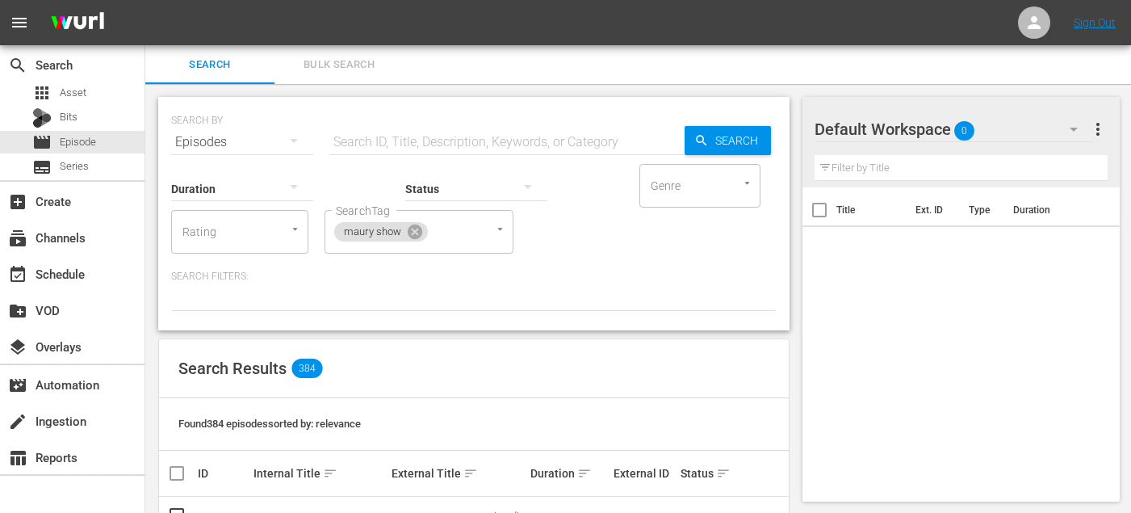
click at [380, 74] on button "Bulk Search" at bounding box center [339, 64] width 129 height 39
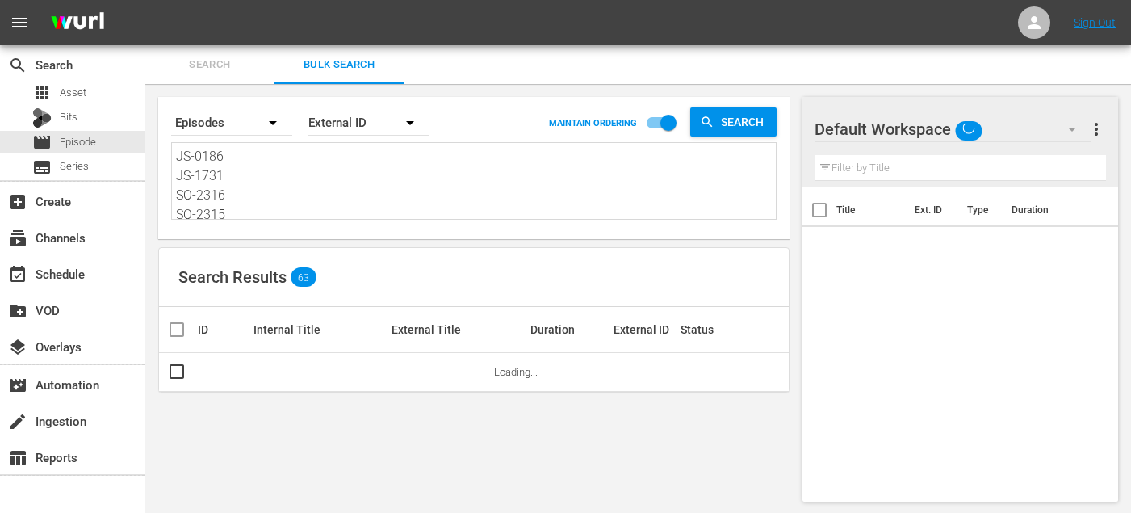
click at [309, 171] on textarea "JS-0186 JS-1731 SO-2316 SO-2315 SO-2305 SO-2325 SO-2321 SO-2320 SO-2310 EL-2310…" at bounding box center [476, 183] width 600 height 73
paste textarea "7 JS-1770 SO-2315 SO-2316 SO-2306 SO-2301 SO-2320 SO-2321 SO-2311 EL-2311 EL-23…"
type textarea "JS-0187 JS-1770 SO-2315 SO-2316 SO-2306 SO-2301 SO-2320 SO-2321 SO-2311 EL-2311…"
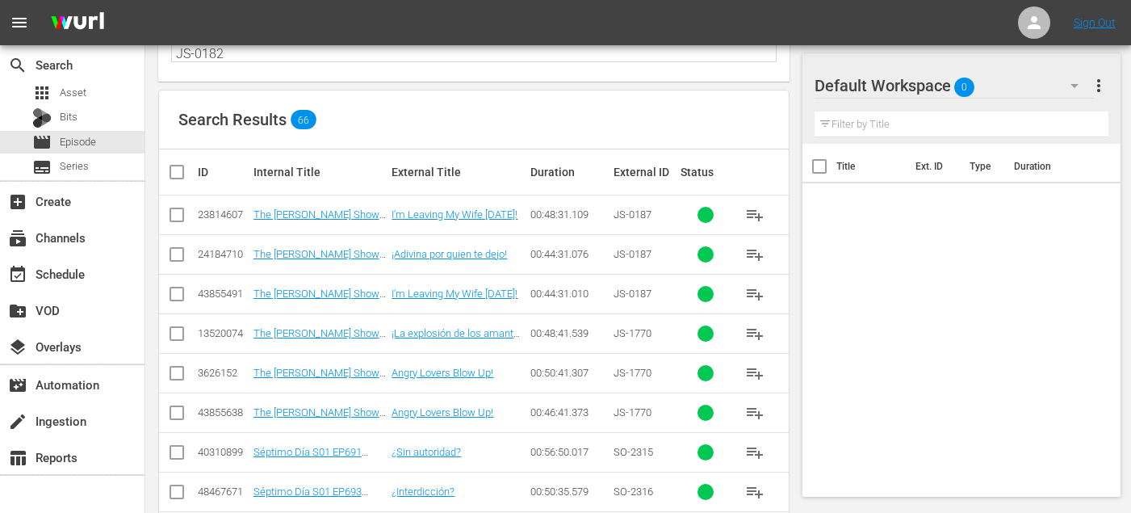
scroll to position [157, 0]
type textarea "JS-0187 JS-1770 SO-2315 SO-2316 SO-2306 SO-2301 SO-2320 SO-2321 SO-2311 EL-2311…"
click at [182, 257] on input "checkbox" at bounding box center [176, 258] width 19 height 19
checkbox input "true"
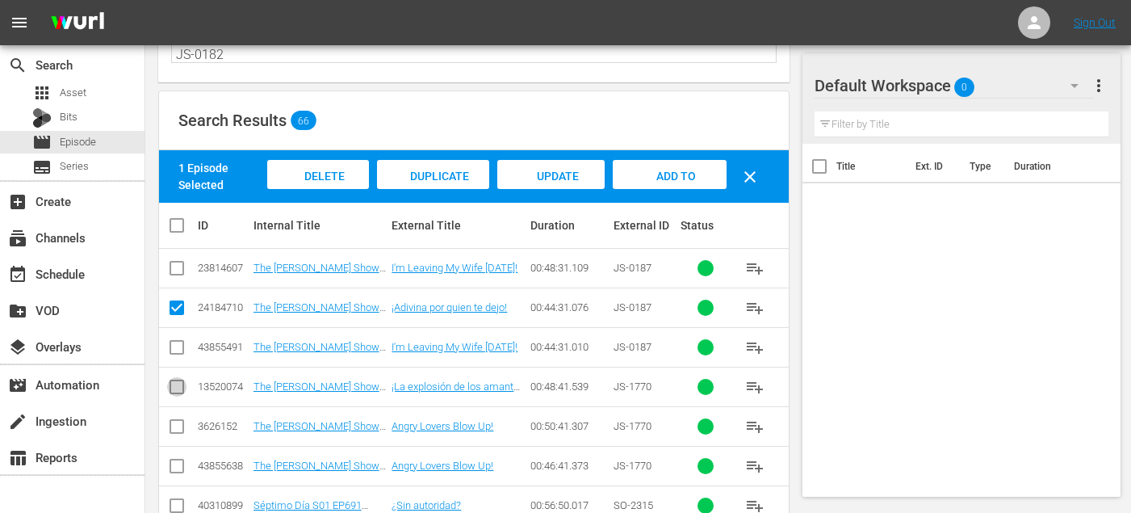
click at [175, 395] on input "checkbox" at bounding box center [176, 389] width 19 height 19
checkbox input "true"
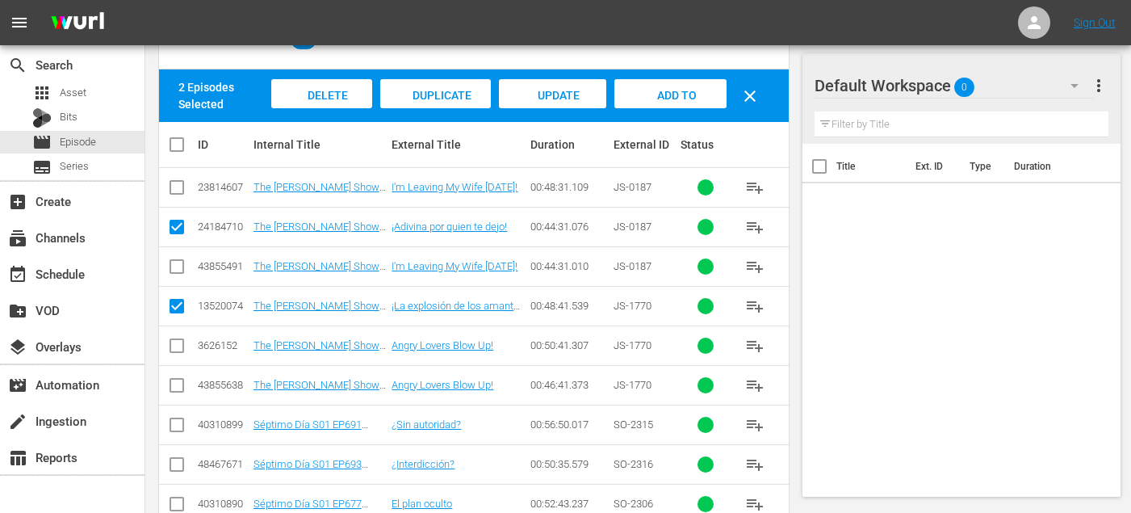
scroll to position [239, 0]
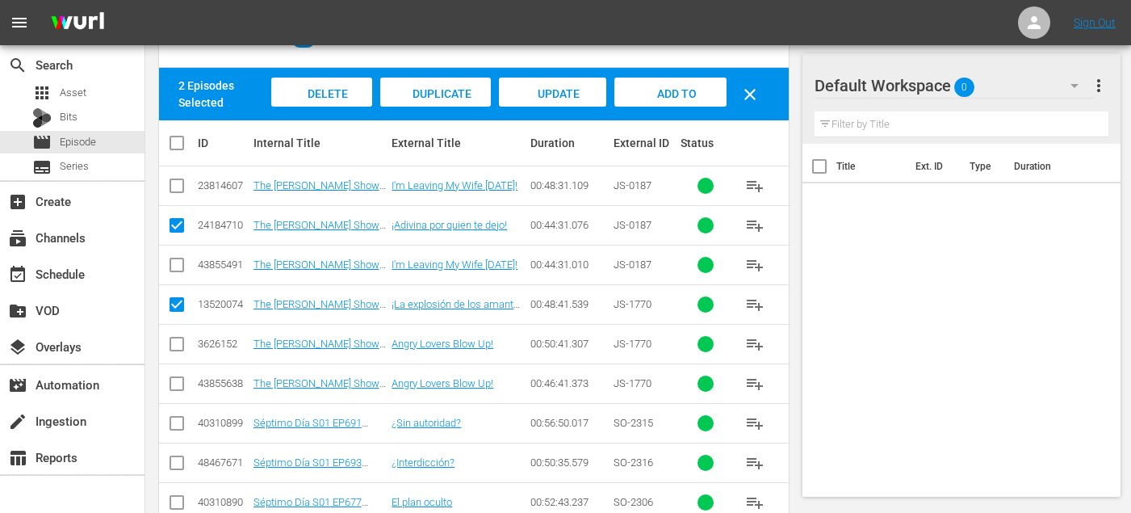
click at [178, 426] on input "checkbox" at bounding box center [176, 426] width 19 height 19
checkbox input "true"
click at [178, 458] on input "checkbox" at bounding box center [176, 465] width 19 height 19
checkbox input "true"
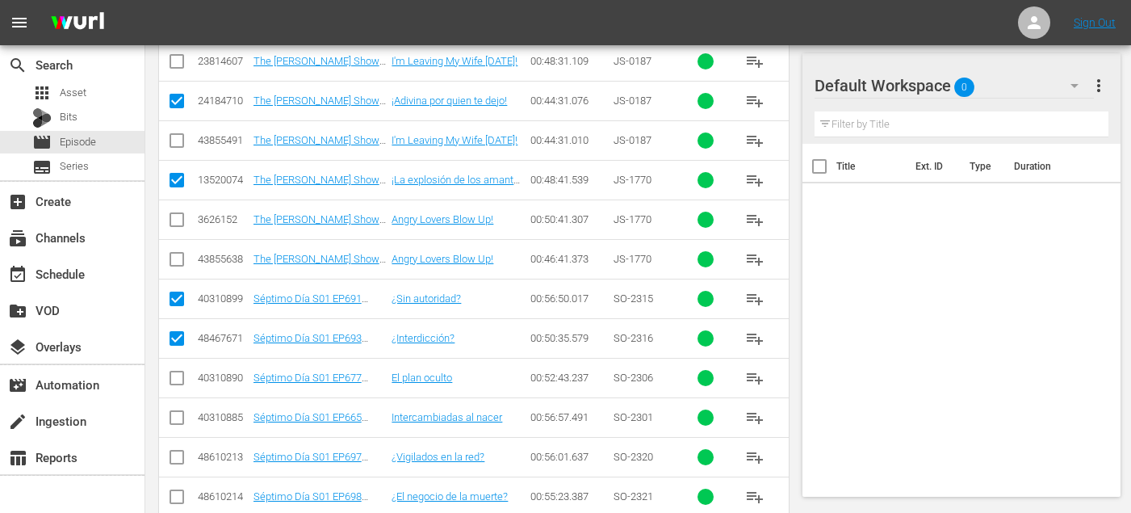
click at [178, 377] on input "checkbox" at bounding box center [176, 381] width 19 height 19
checkbox input "true"
click at [178, 421] on input "checkbox" at bounding box center [176, 420] width 19 height 19
checkbox input "true"
click at [180, 455] on input "checkbox" at bounding box center [176, 460] width 19 height 19
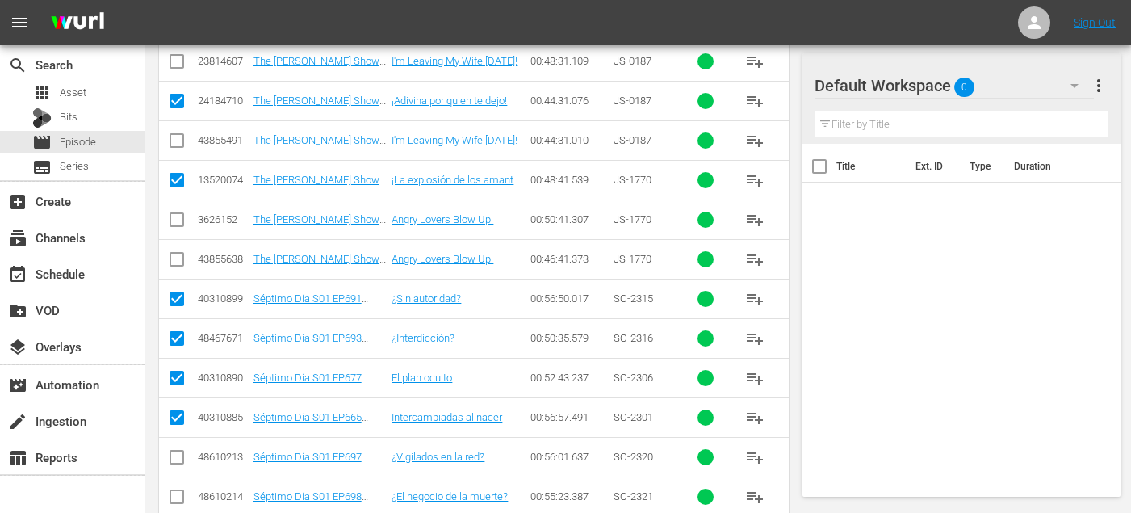
checkbox input "true"
click at [180, 506] on input "checkbox" at bounding box center [176, 499] width 19 height 19
checkbox input "true"
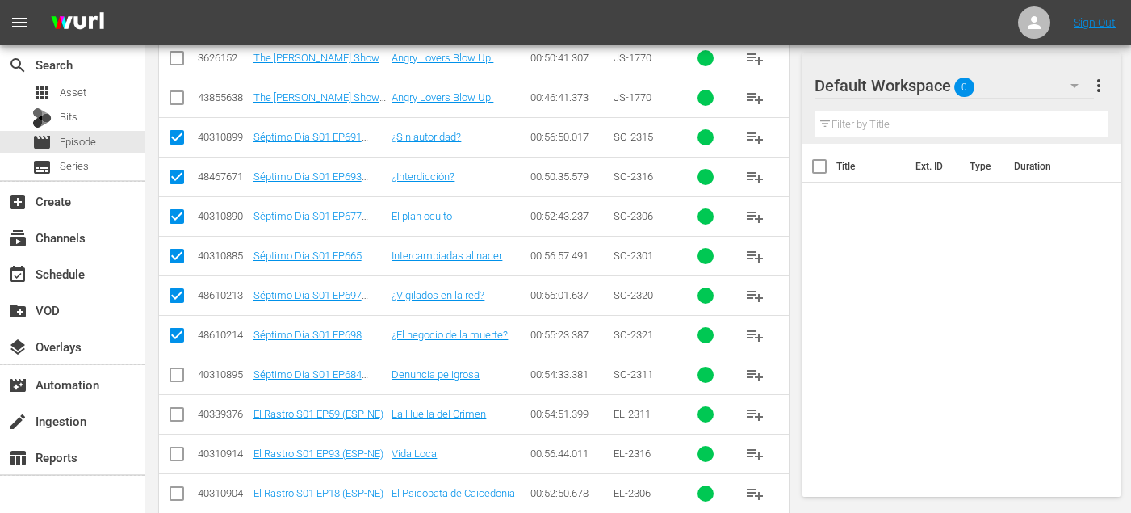
scroll to position [526, 0]
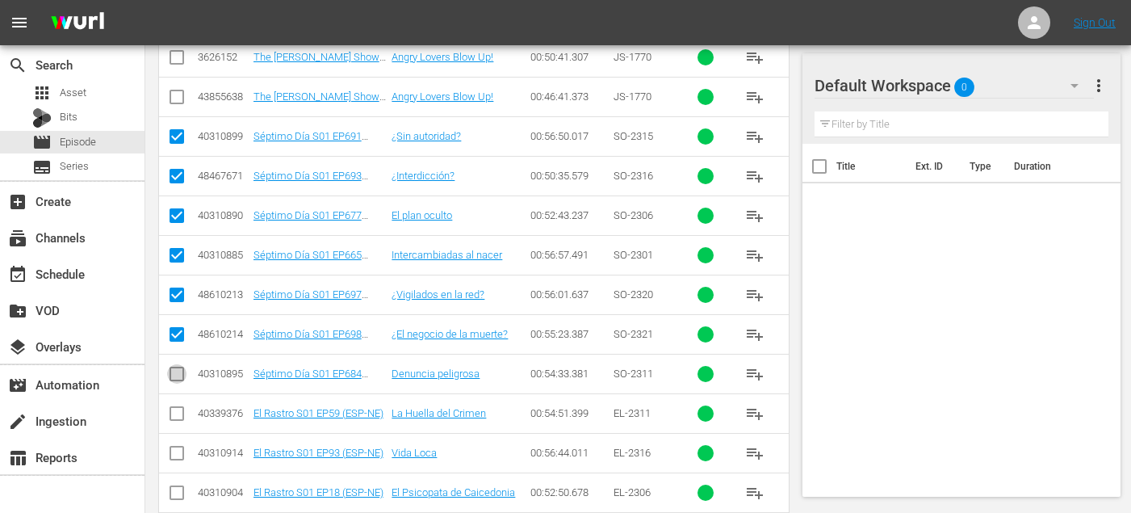
click at [178, 374] on input "checkbox" at bounding box center [176, 376] width 19 height 19
checkbox input "true"
click at [178, 409] on input "checkbox" at bounding box center [176, 416] width 19 height 19
checkbox input "true"
click at [178, 458] on input "checkbox" at bounding box center [176, 456] width 19 height 19
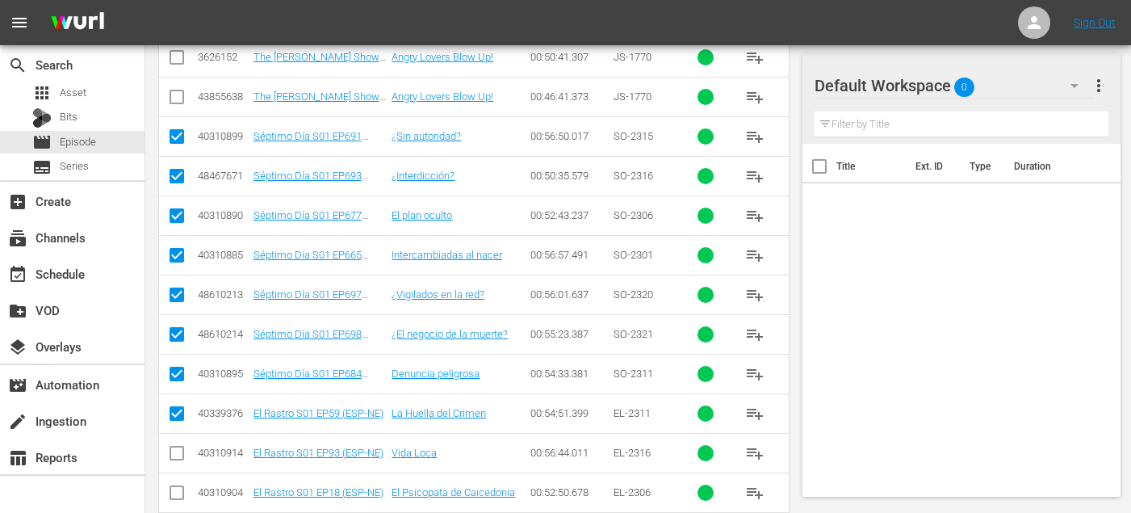
checkbox input "true"
click at [174, 500] on input "checkbox" at bounding box center [176, 495] width 19 height 19
checkbox input "true"
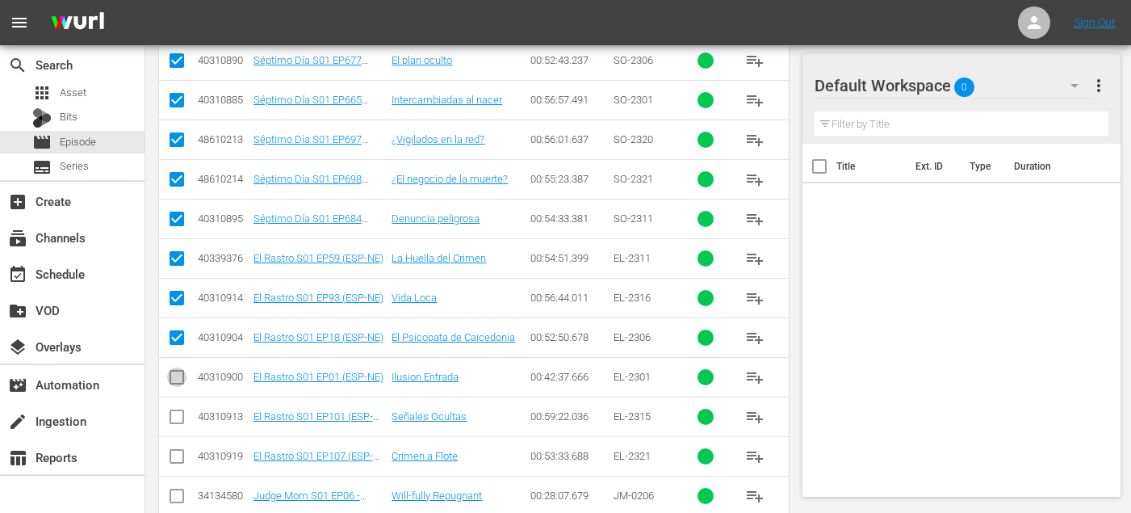
click at [178, 376] on input "checkbox" at bounding box center [176, 380] width 19 height 19
checkbox input "true"
click at [172, 418] on input "checkbox" at bounding box center [176, 419] width 19 height 19
checkbox input "true"
click at [172, 457] on input "checkbox" at bounding box center [176, 459] width 19 height 19
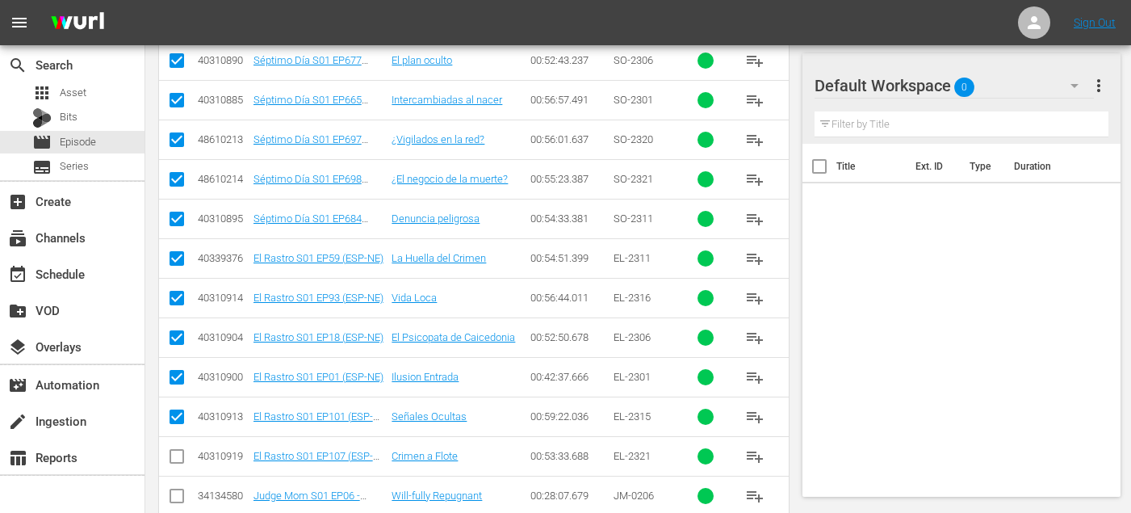
checkbox input "true"
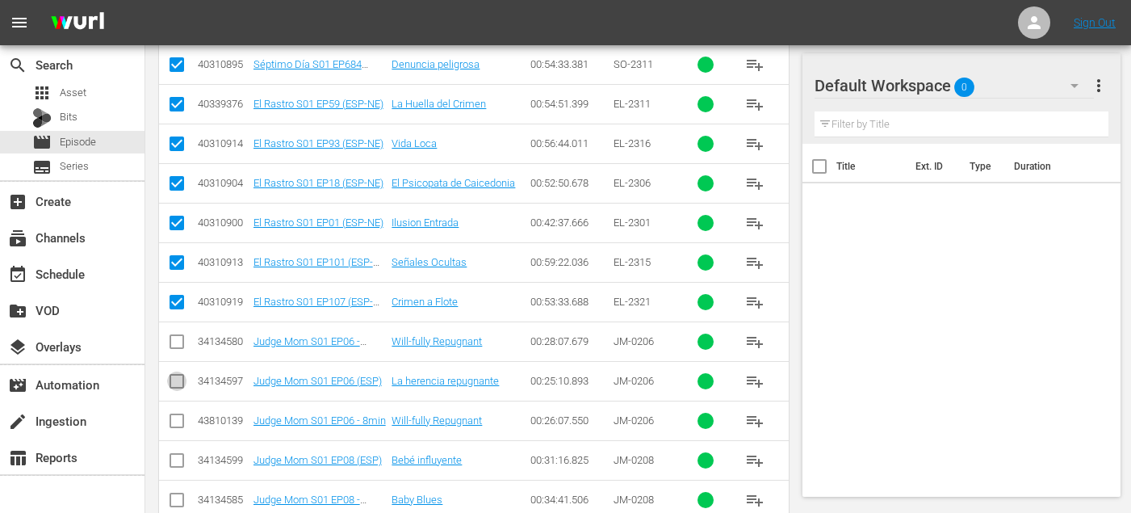
click at [175, 376] on input "checkbox" at bounding box center [176, 384] width 19 height 19
checkbox input "true"
click at [174, 458] on input "checkbox" at bounding box center [176, 463] width 19 height 19
checkbox input "true"
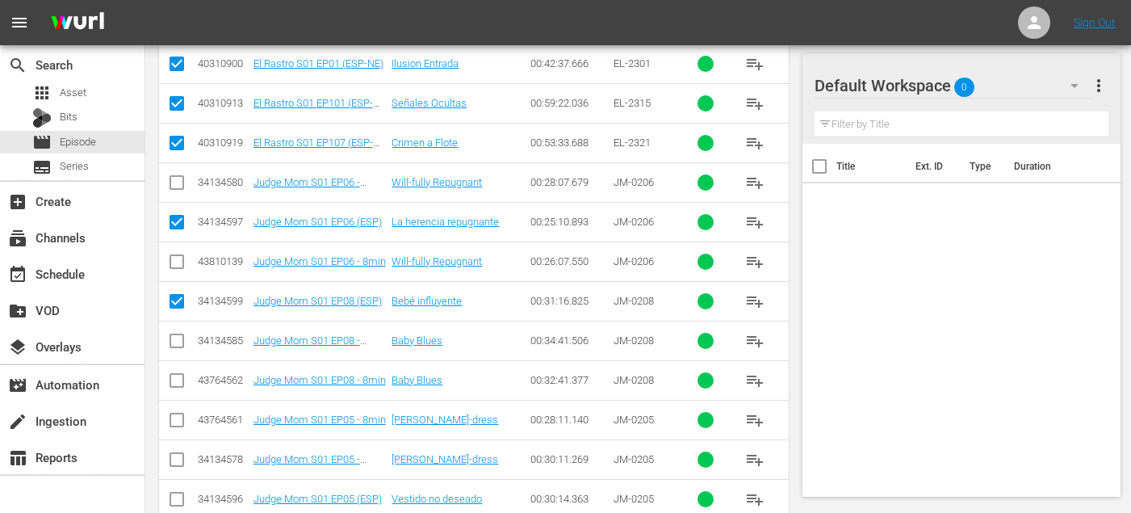
scroll to position [1047, 0]
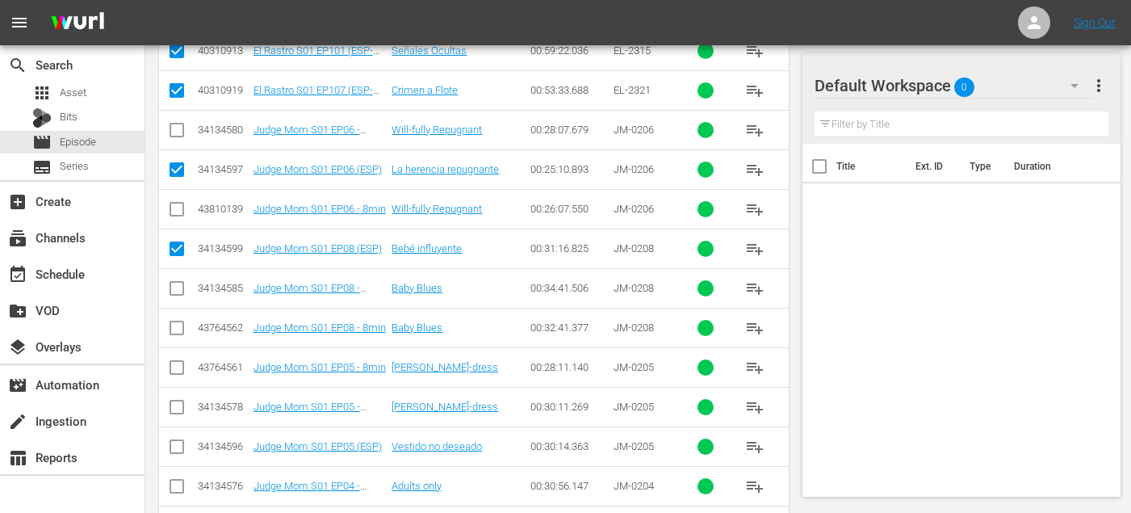
click at [174, 447] on input "checkbox" at bounding box center [176, 449] width 19 height 19
checkbox input "true"
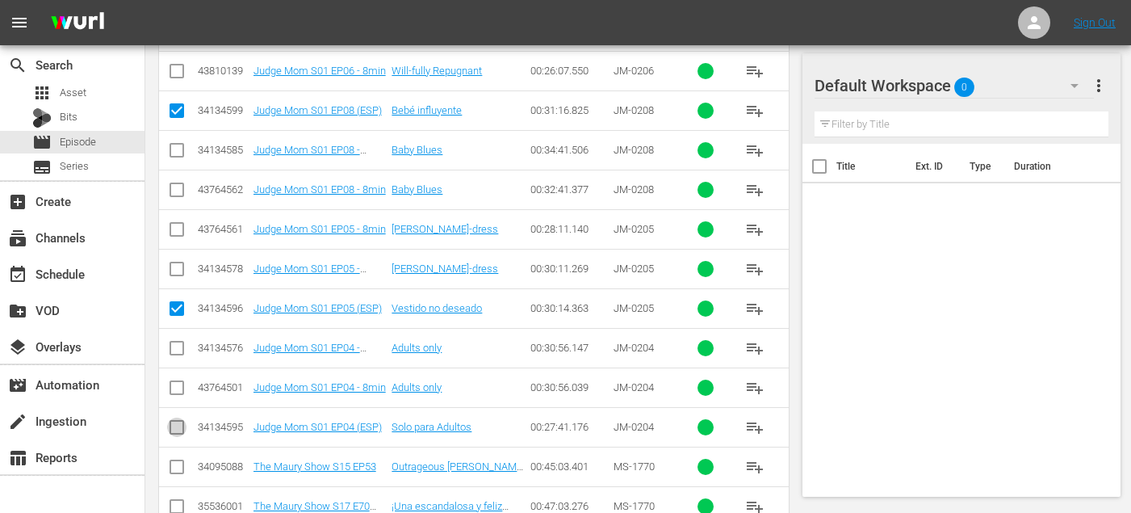
click at [174, 429] on input "checkbox" at bounding box center [176, 430] width 19 height 19
checkbox input "true"
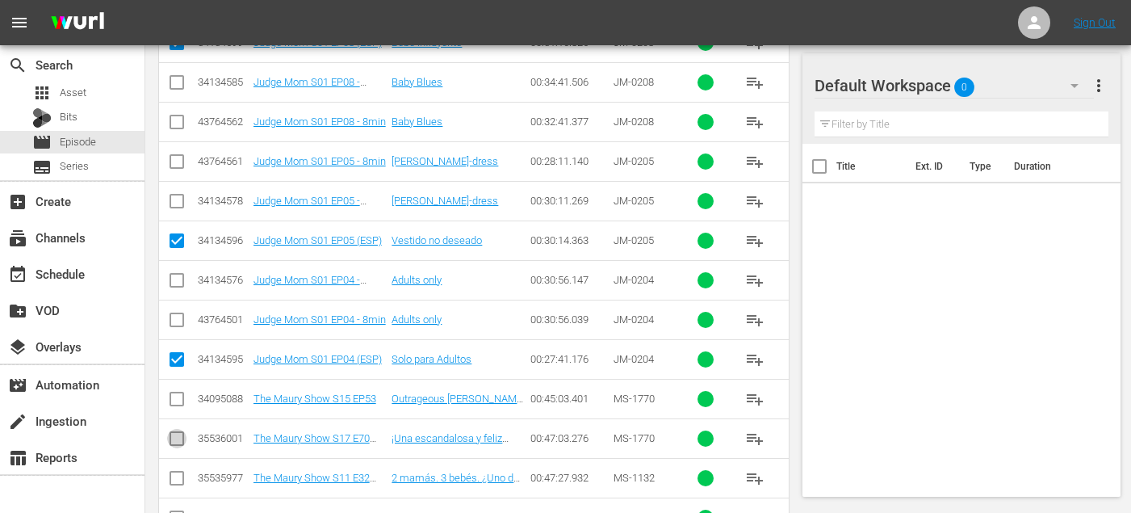
click at [177, 436] on input "checkbox" at bounding box center [176, 441] width 19 height 19
checkbox input "true"
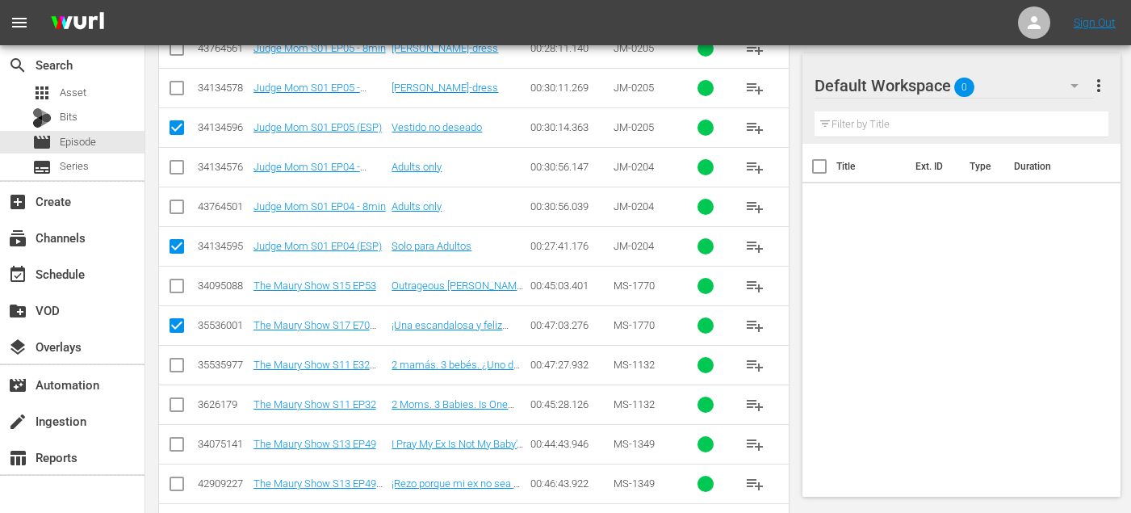
scroll to position [1365, 0]
click at [176, 364] on input "checkbox" at bounding box center [176, 368] width 19 height 19
checkbox input "true"
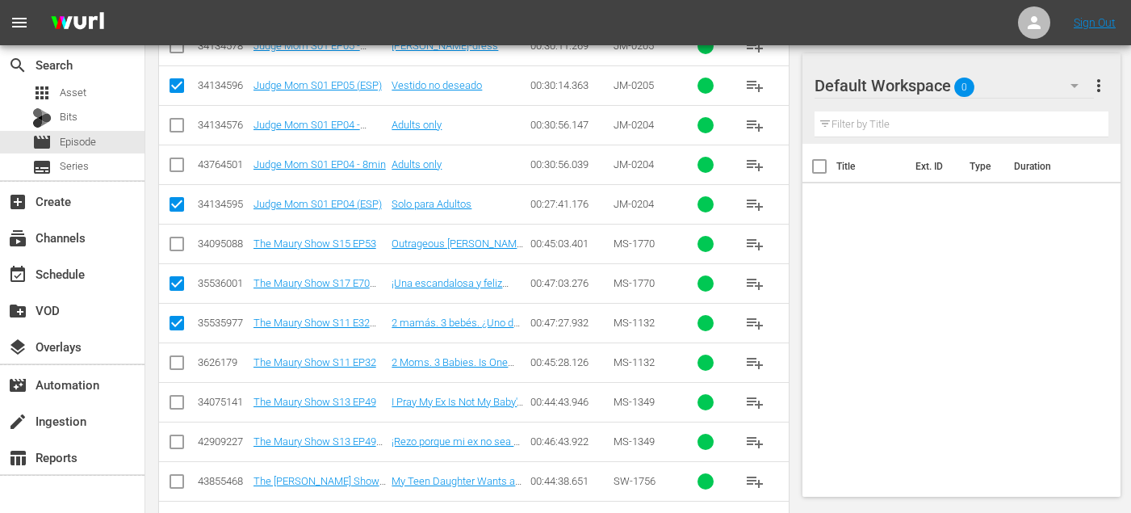
click at [178, 440] on input "checkbox" at bounding box center [176, 444] width 19 height 19
checkbox input "true"
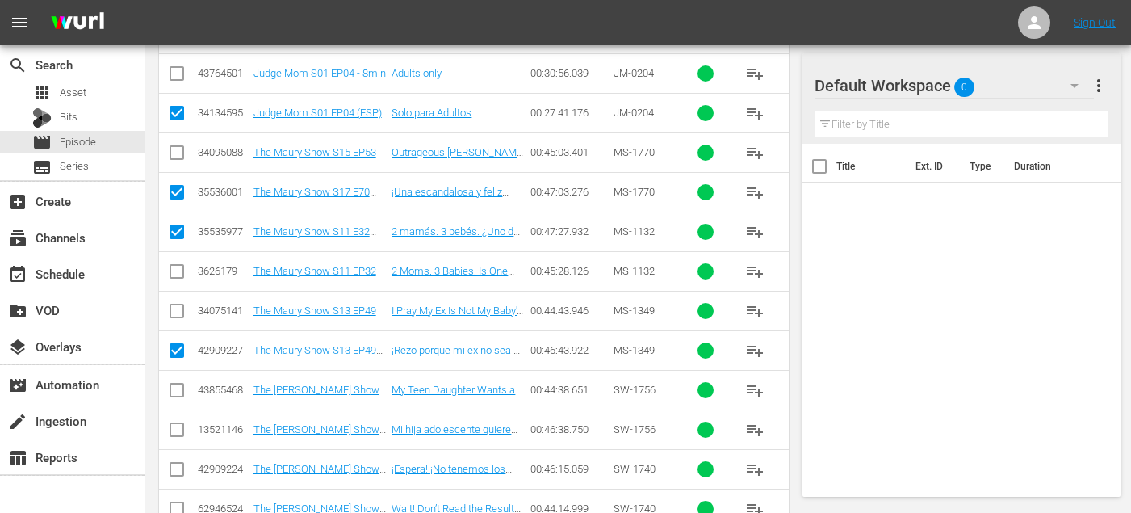
click at [173, 434] on input "checkbox" at bounding box center [176, 432] width 19 height 19
checkbox input "true"
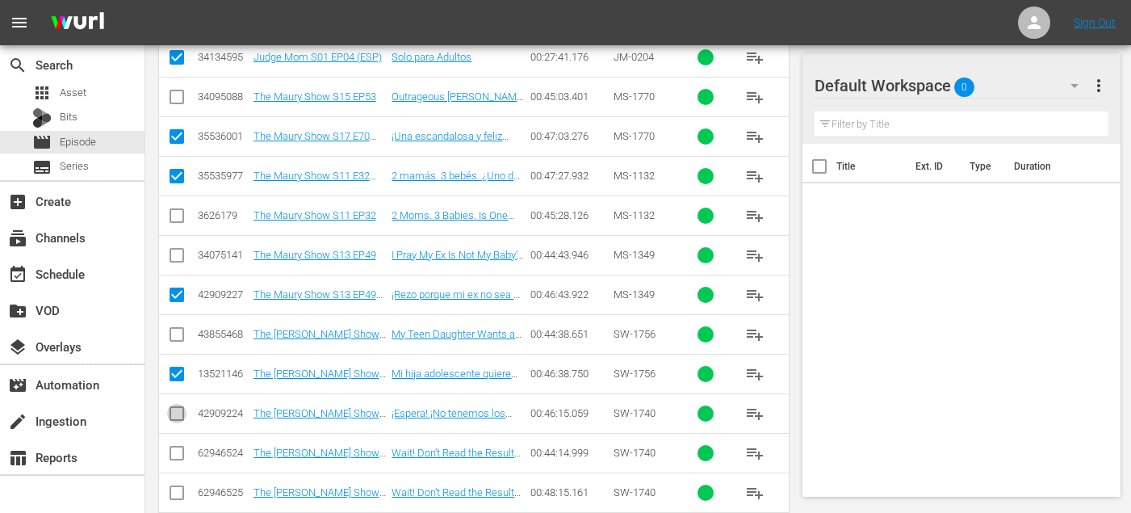
click at [176, 414] on input "checkbox" at bounding box center [176, 416] width 19 height 19
checkbox input "true"
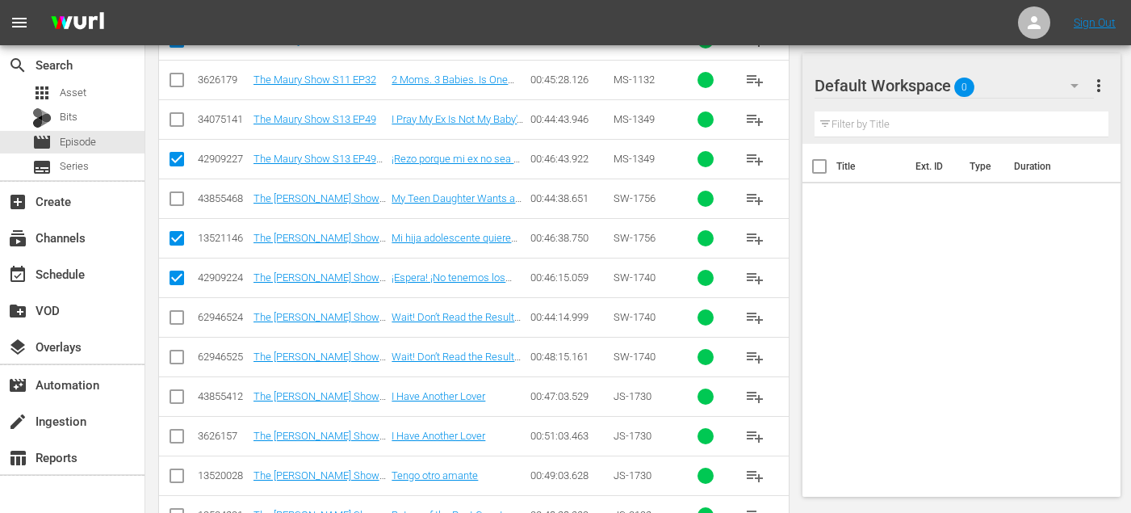
scroll to position [1745, 0]
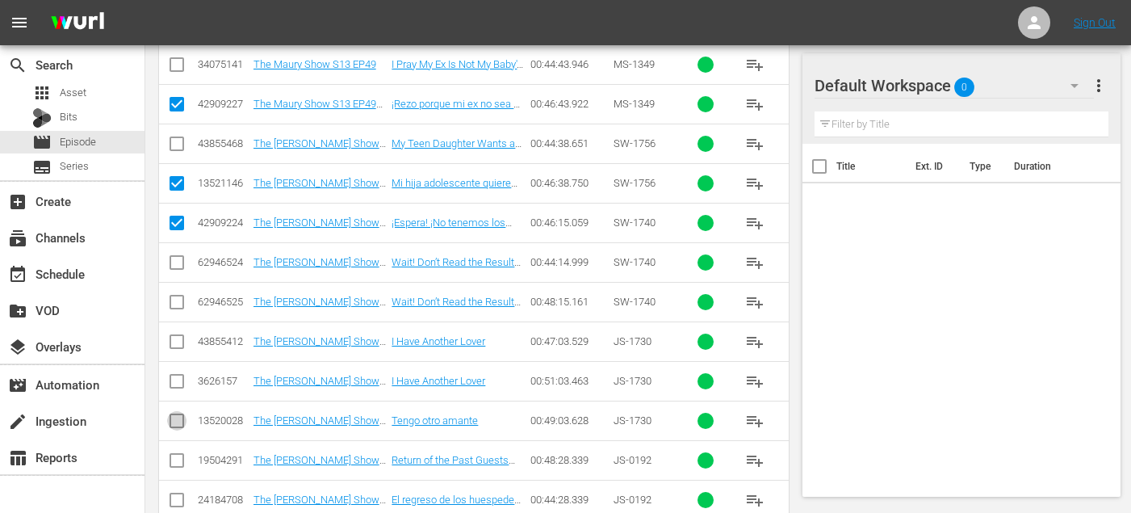
click at [175, 418] on input "checkbox" at bounding box center [176, 423] width 19 height 19
checkbox input "true"
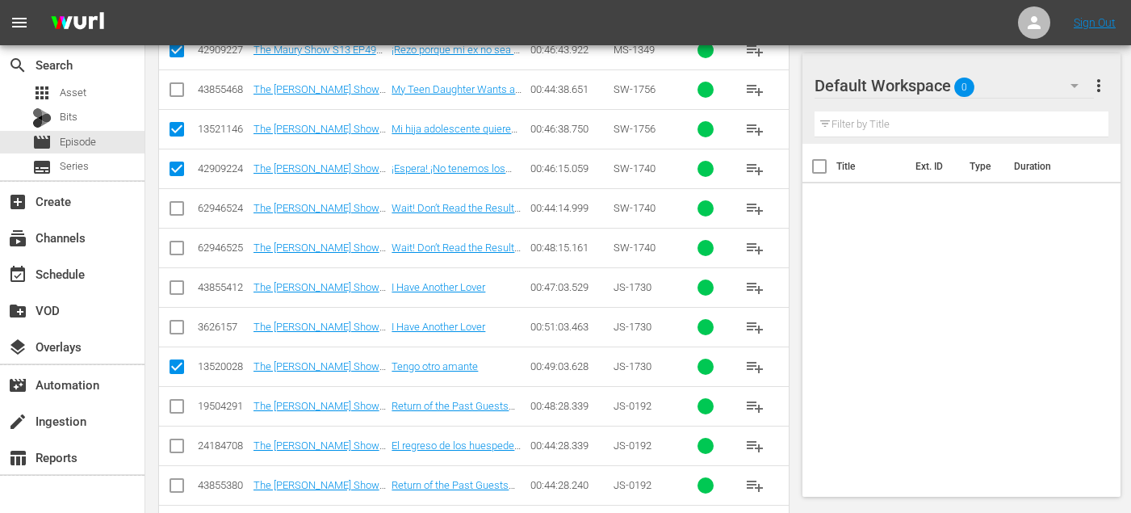
click at [177, 446] on input "checkbox" at bounding box center [176, 448] width 19 height 19
checkbox input "true"
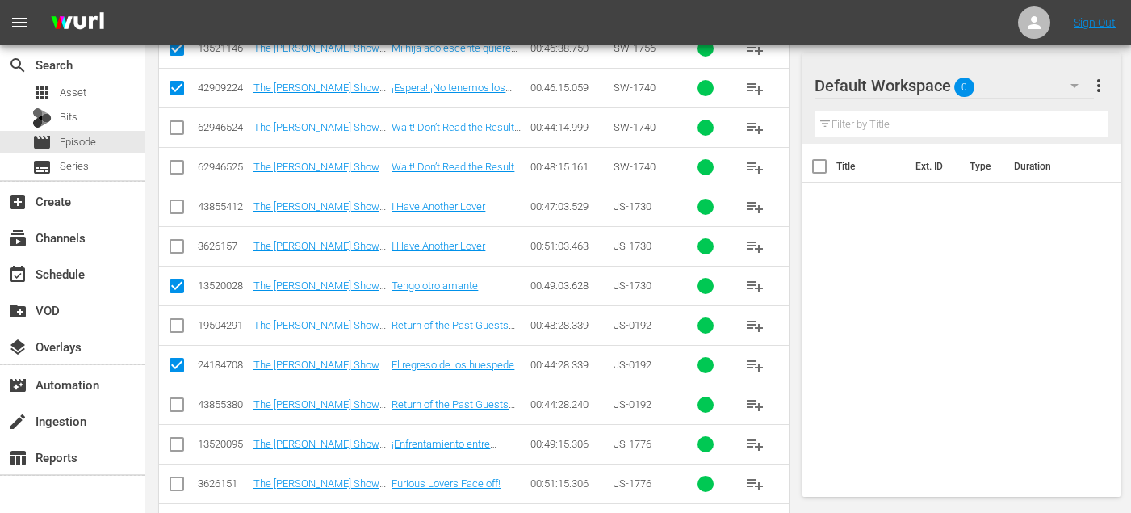
scroll to position [1882, 0]
click at [173, 445] on input "checkbox" at bounding box center [176, 445] width 19 height 19
checkbox input "true"
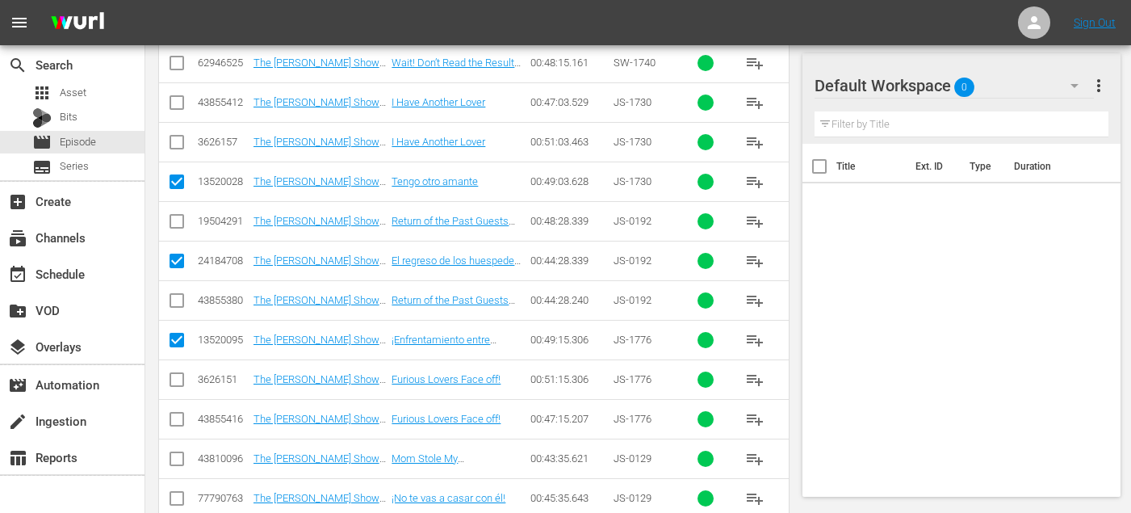
scroll to position [2011, 0]
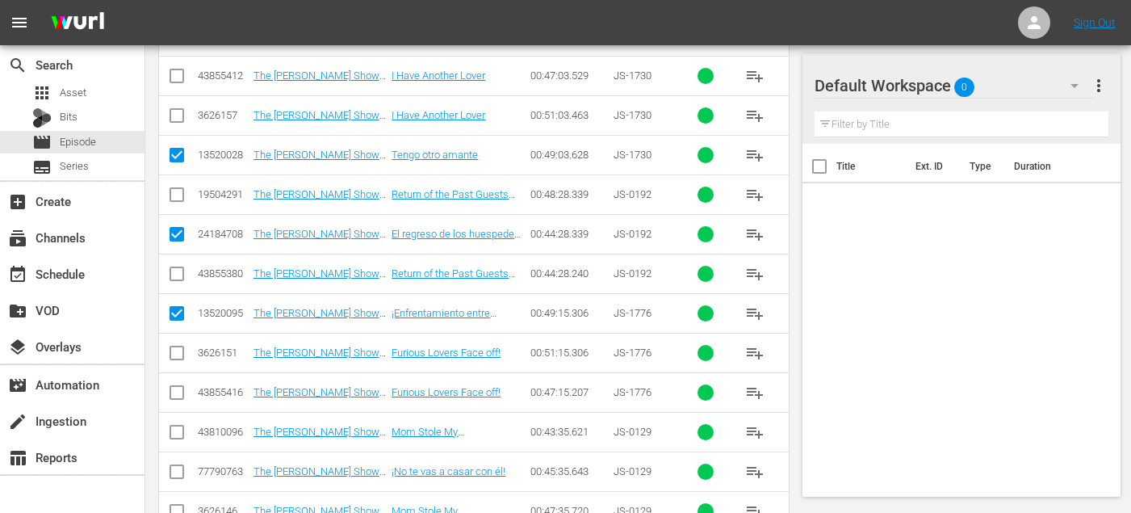
click at [177, 475] on input "checkbox" at bounding box center [176, 474] width 19 height 19
checkbox input "true"
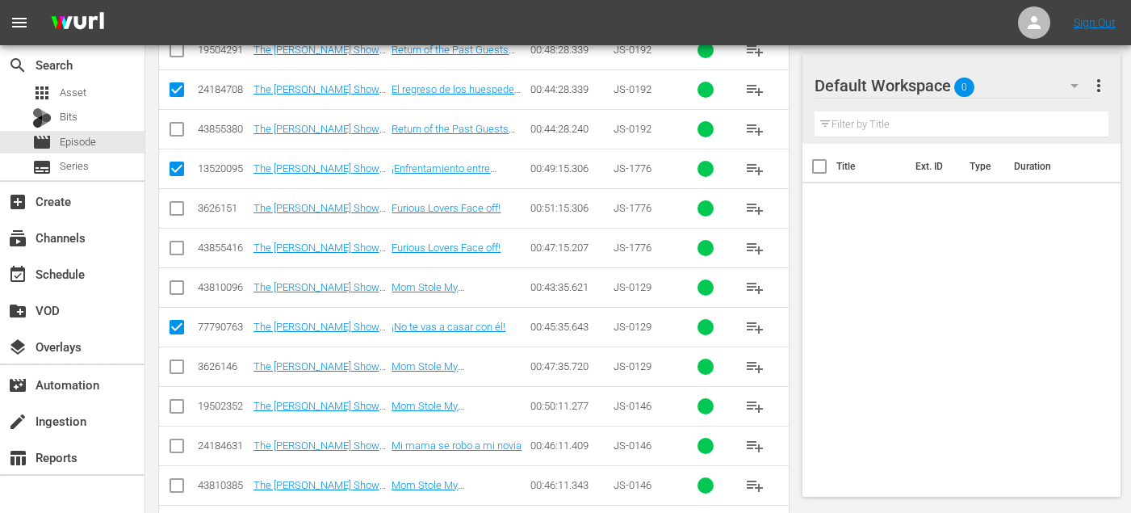
scroll to position [2161, 0]
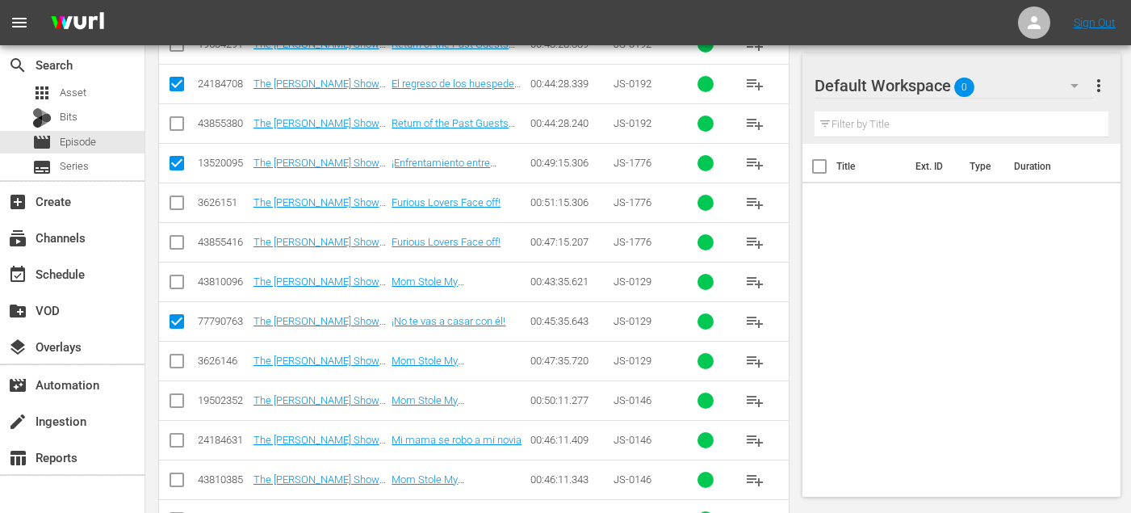
click at [174, 438] on input "checkbox" at bounding box center [176, 443] width 19 height 19
checkbox input "true"
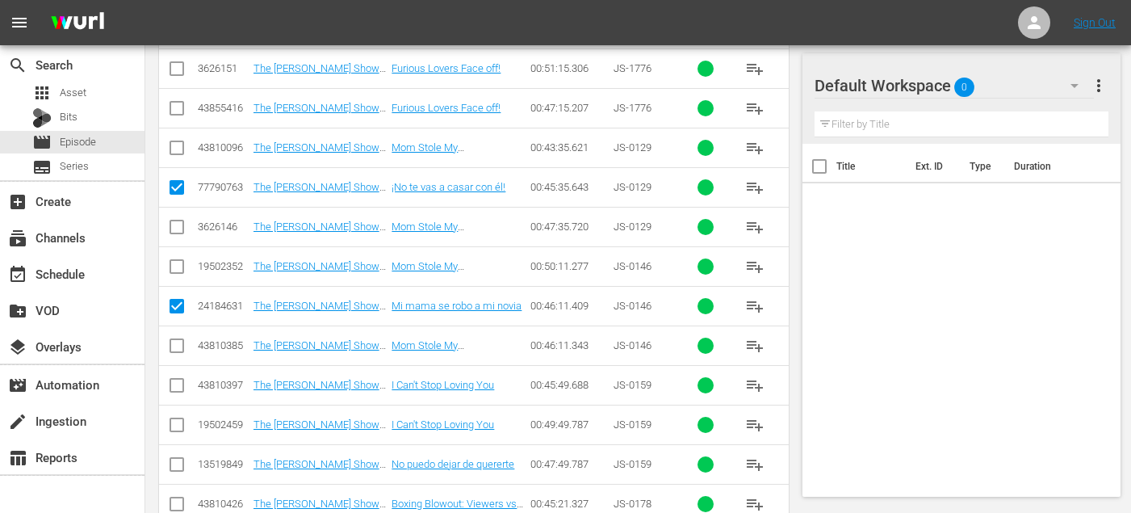
scroll to position [2320, 0]
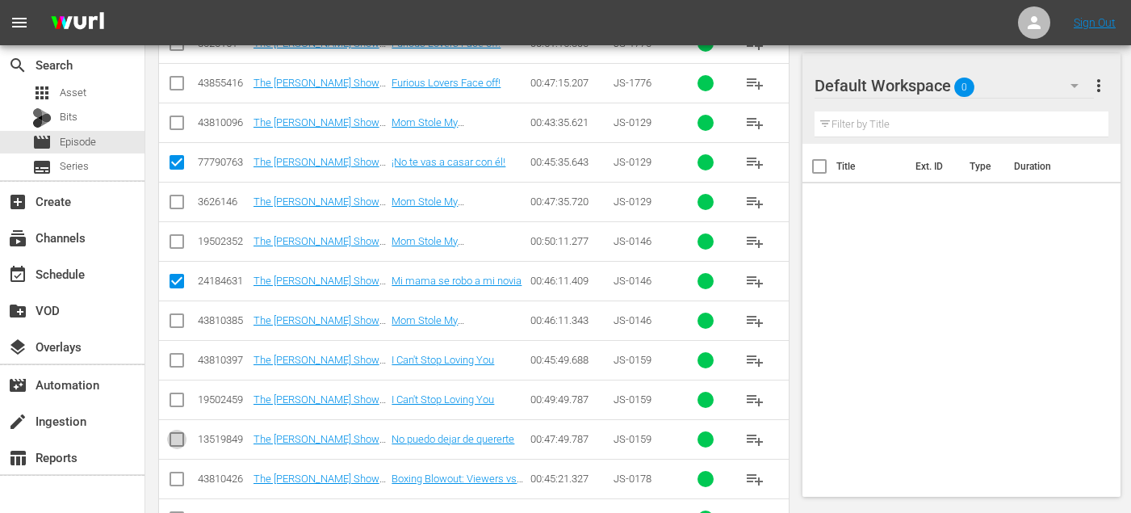
click at [172, 440] on input "checkbox" at bounding box center [176, 442] width 19 height 19
checkbox input "true"
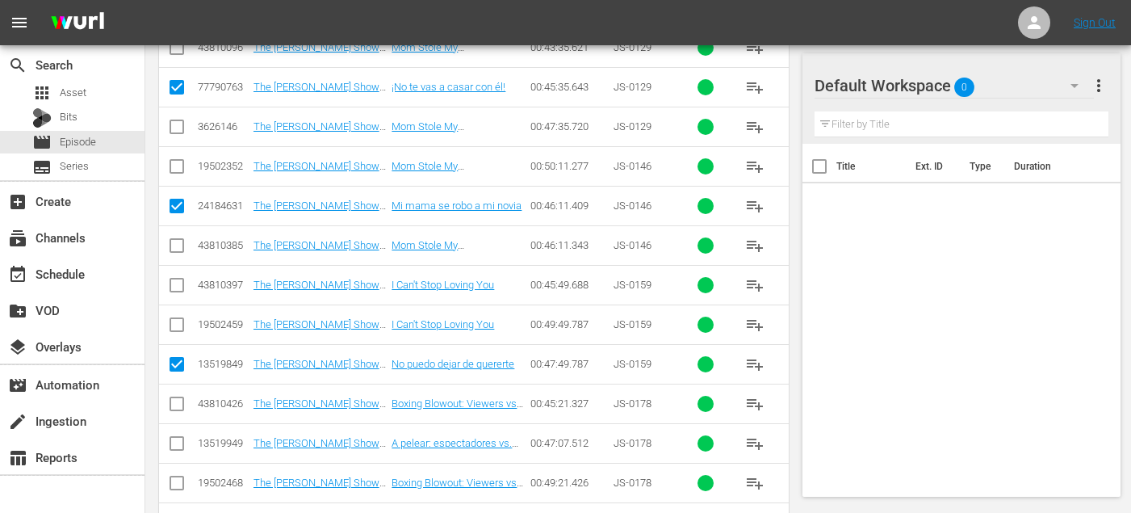
scroll to position [2399, 0]
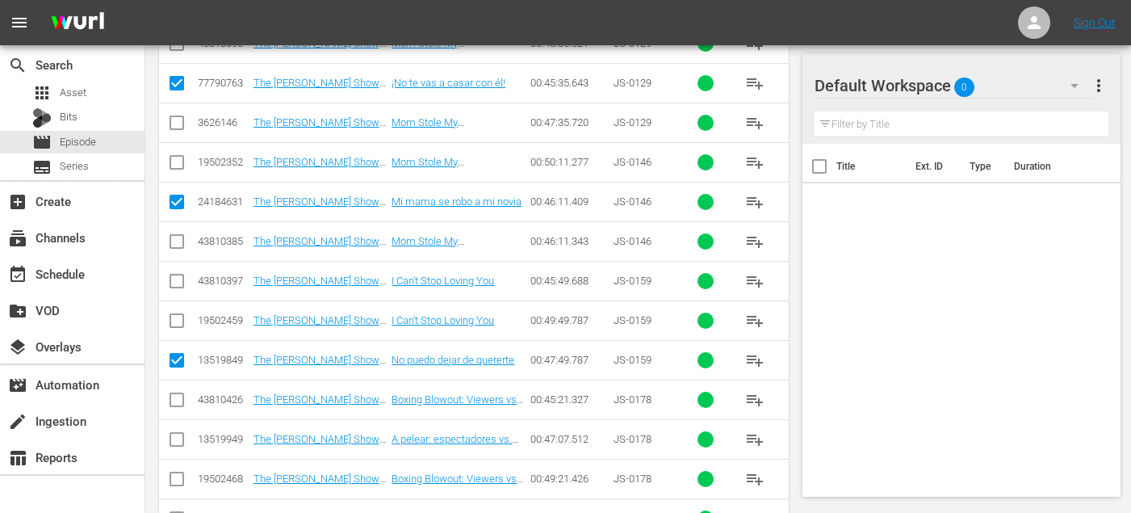
click at [176, 441] on input "checkbox" at bounding box center [176, 442] width 19 height 19
checkbox input "true"
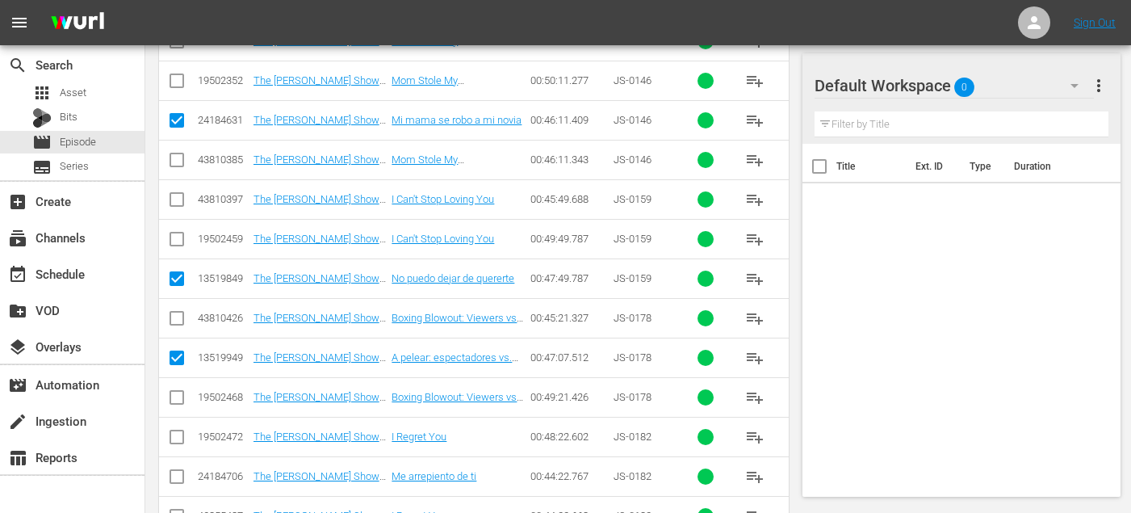
scroll to position [2496, 0]
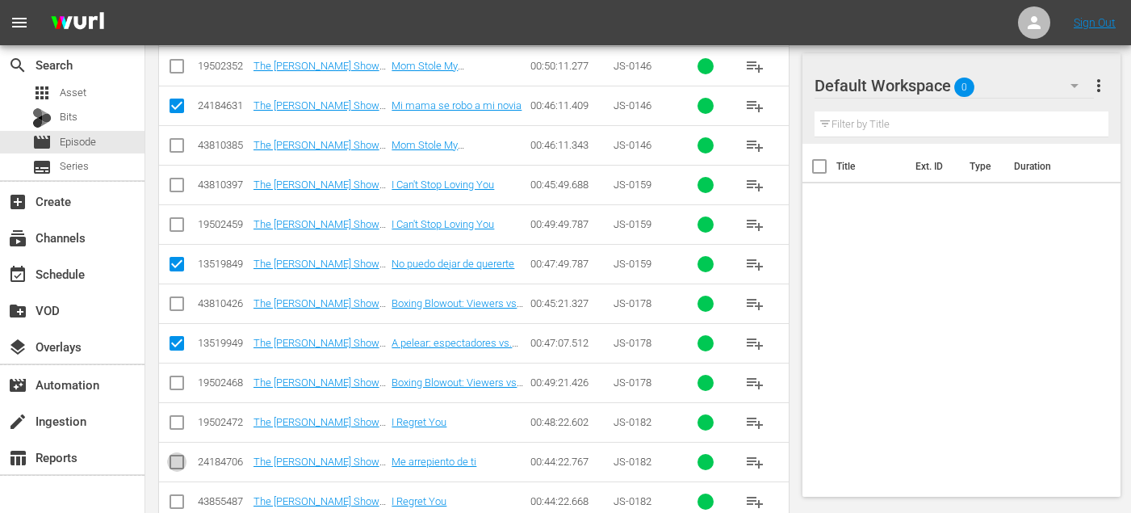
click at [178, 467] on input "checkbox" at bounding box center [176, 464] width 19 height 19
checkbox input "true"
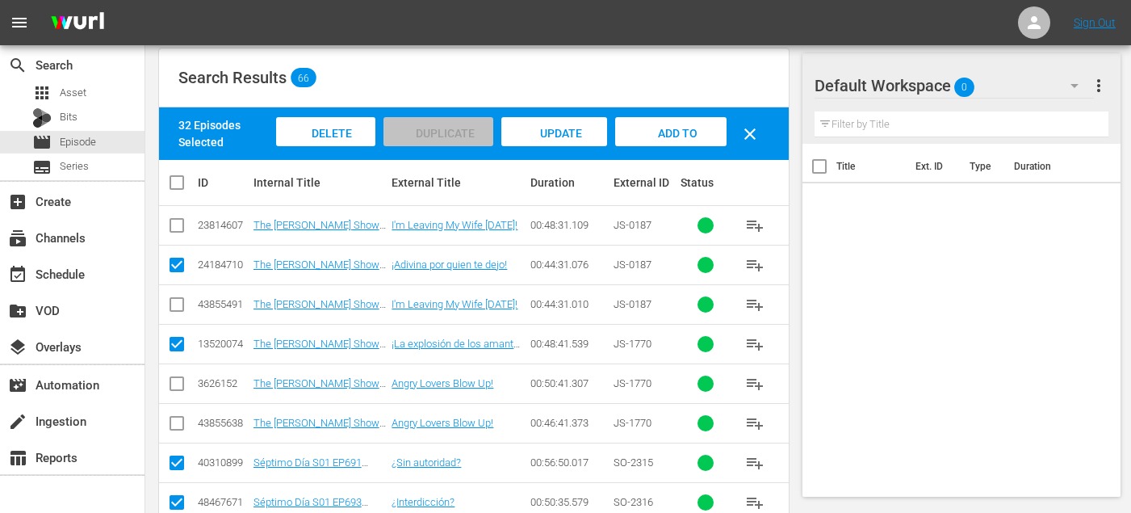
scroll to position [0, 0]
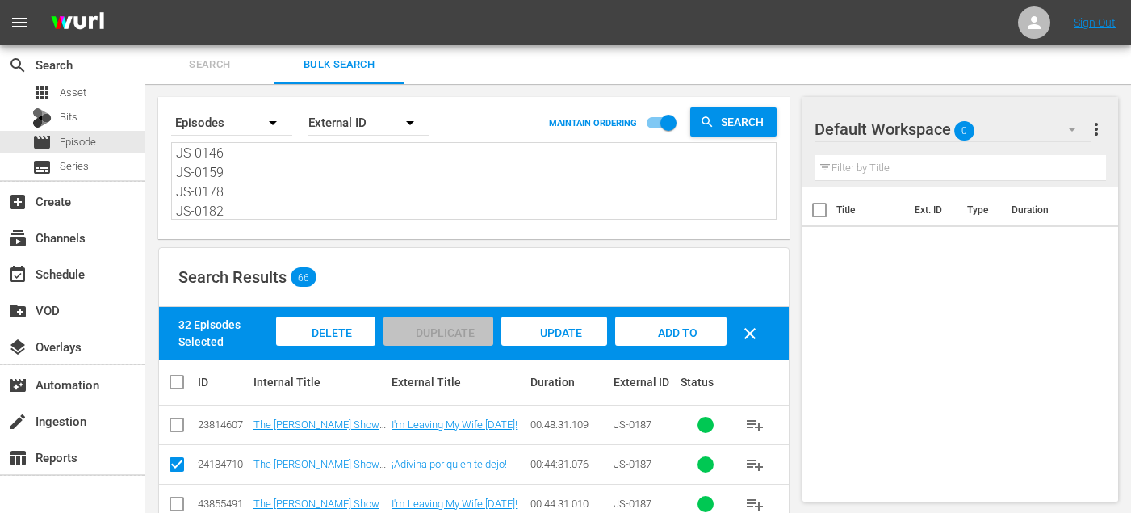
click at [667, 332] on span "Add to Workspace" at bounding box center [671, 348] width 79 height 44
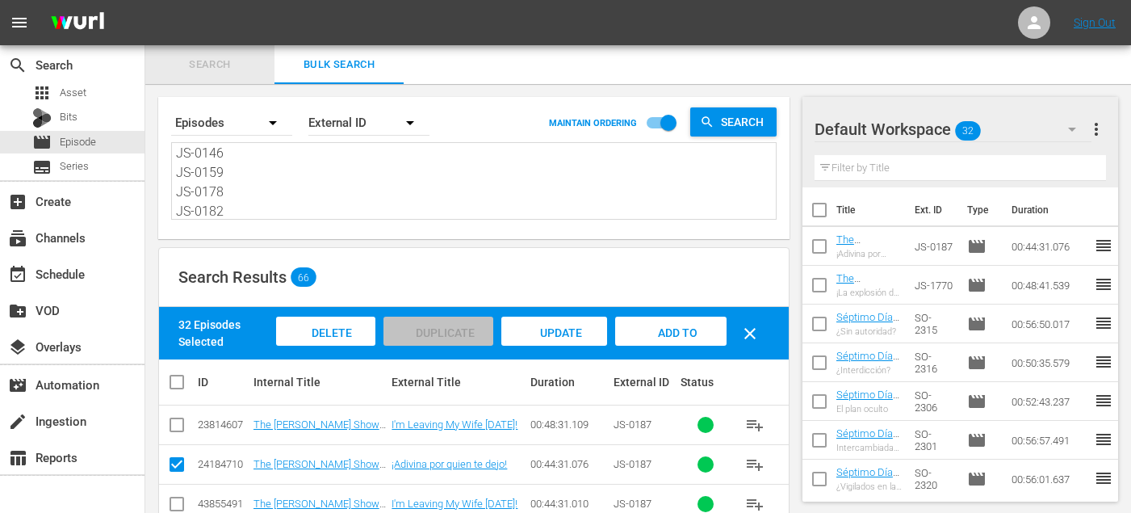
click at [213, 78] on button "Search" at bounding box center [209, 64] width 129 height 39
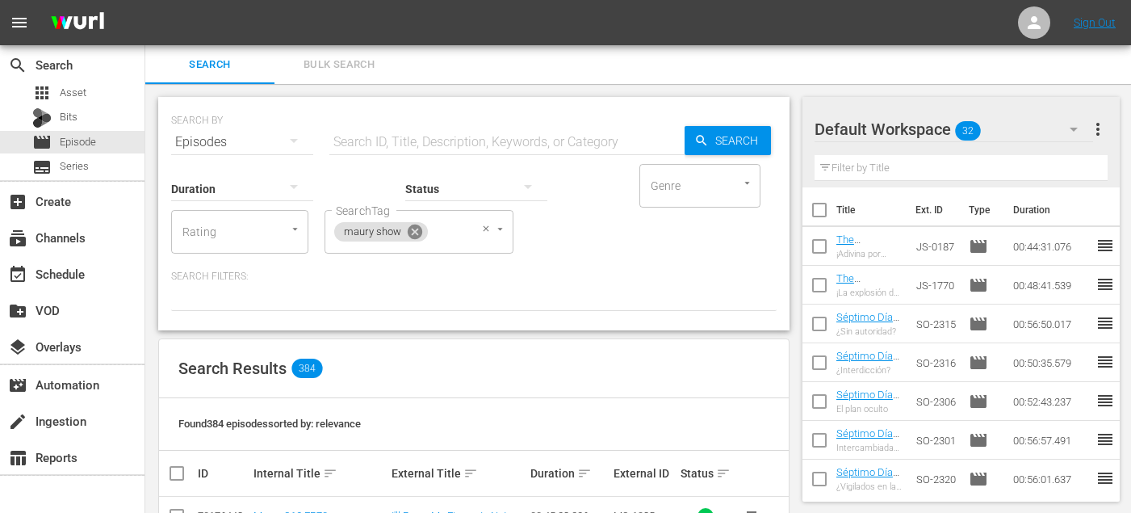
click at [416, 234] on icon at bounding box center [415, 232] width 15 height 15
click at [416, 234] on div at bounding box center [424, 228] width 29 height 17
type input "el r"
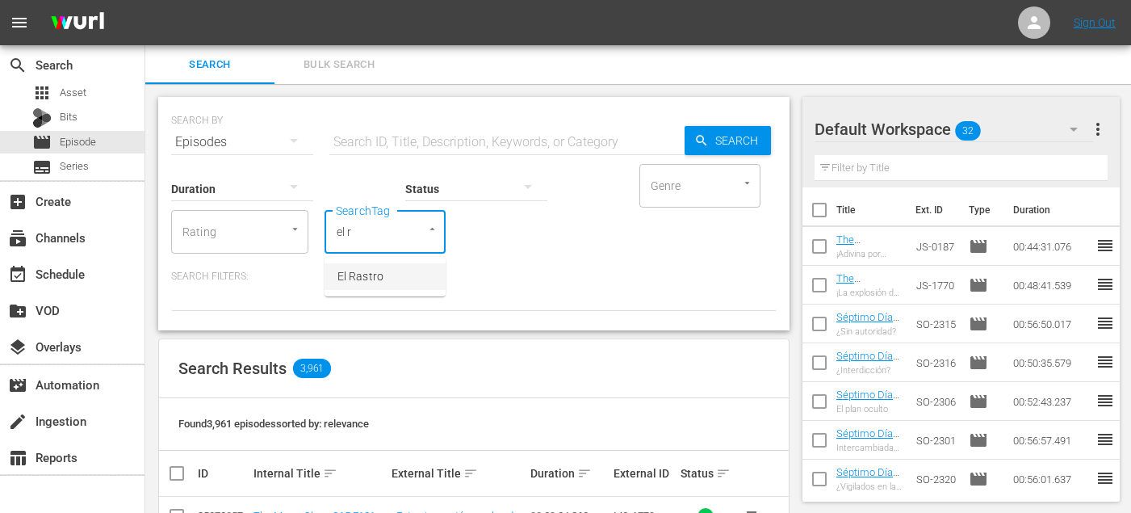
click at [369, 274] on span "El Rastro" at bounding box center [361, 276] width 46 height 17
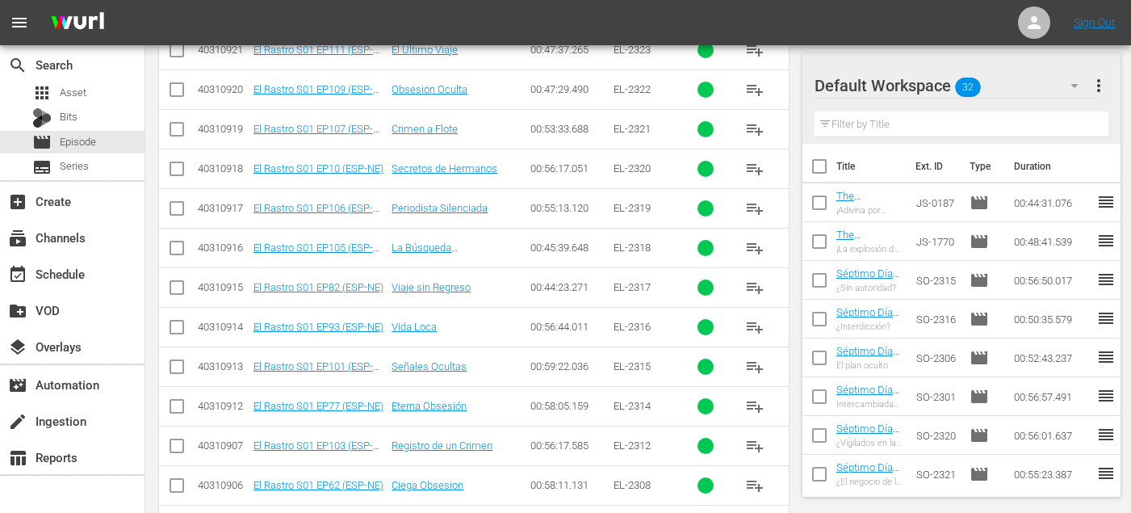
scroll to position [843, 0]
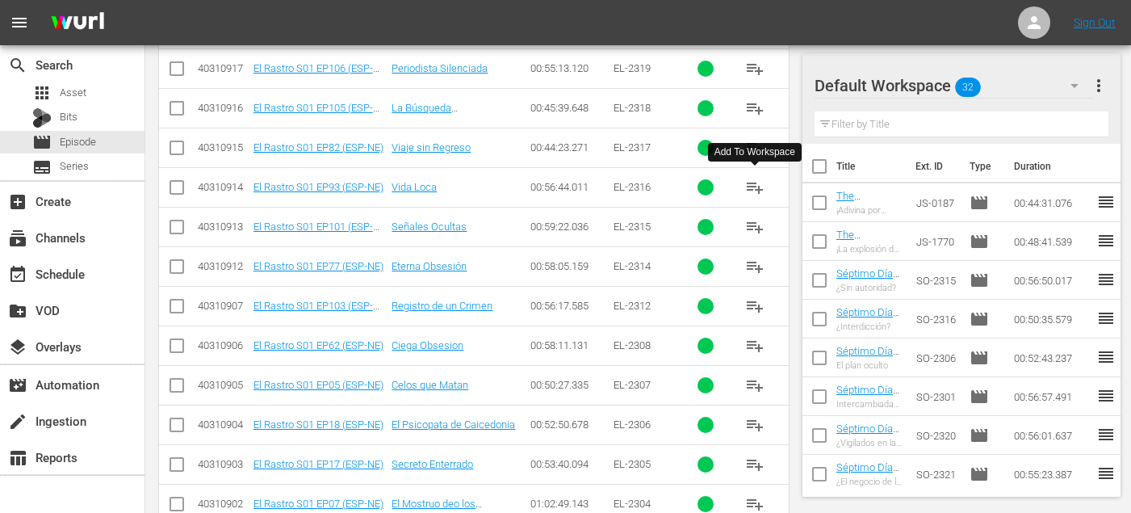
click at [763, 170] on button "playlist_add" at bounding box center [755, 187] width 39 height 39
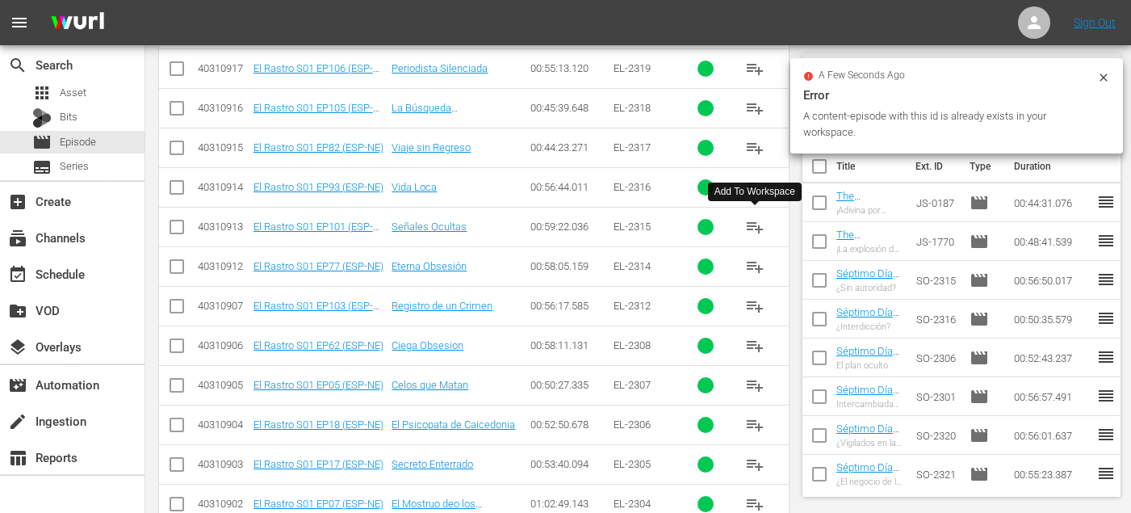
click at [753, 210] on button "playlist_add" at bounding box center [755, 227] width 39 height 39
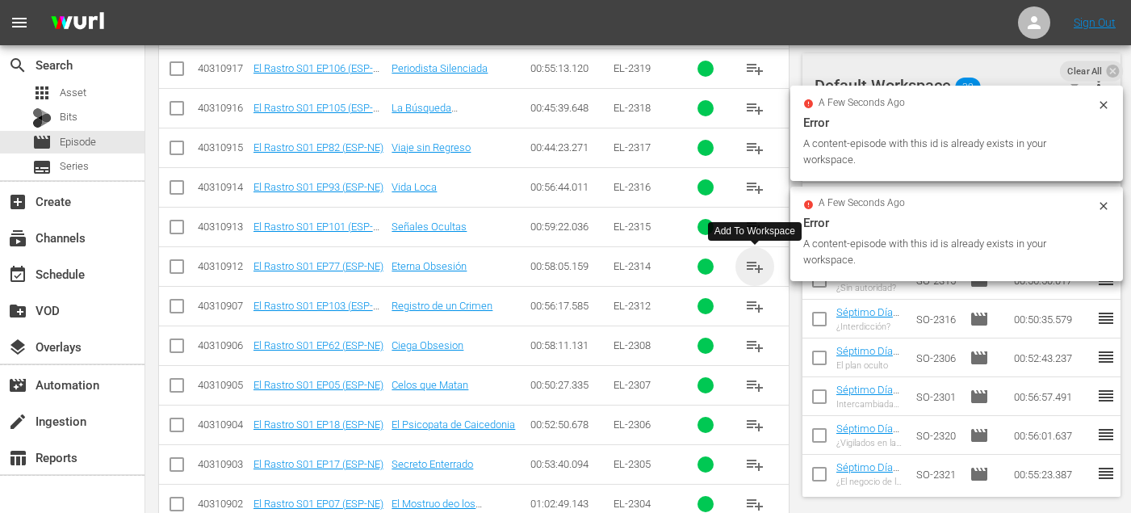
click at [758, 273] on span "playlist_add" at bounding box center [754, 266] width 19 height 19
click at [756, 304] on span "playlist_add" at bounding box center [754, 305] width 19 height 19
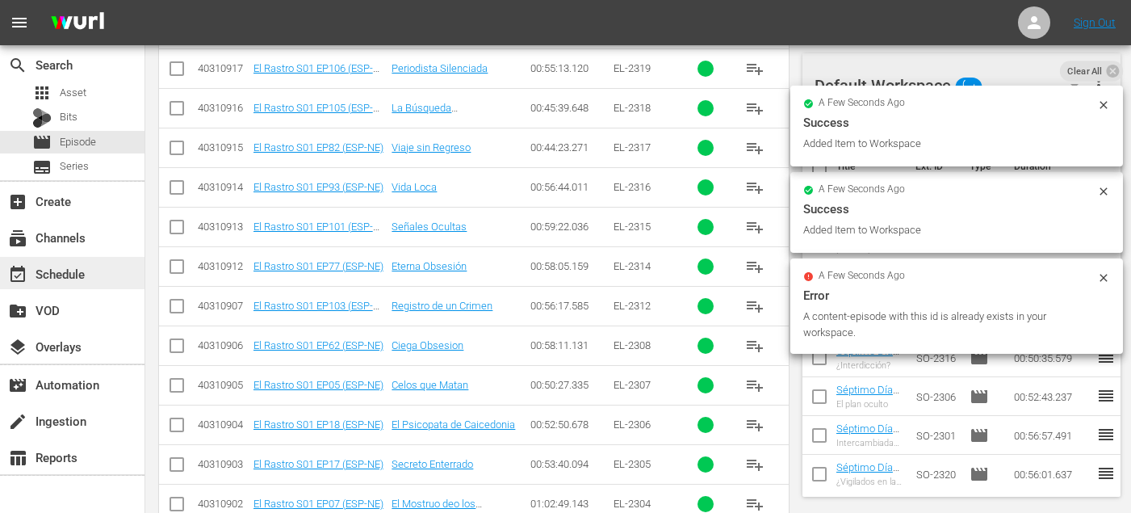
click at [90, 271] on div "event_available Schedule" at bounding box center [72, 273] width 145 height 32
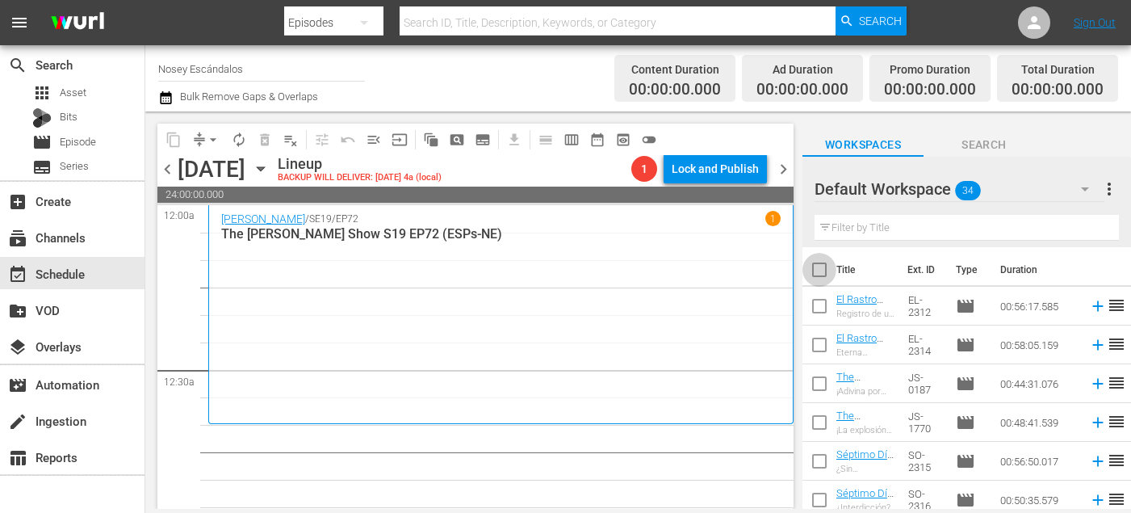
click at [812, 262] on input "checkbox" at bounding box center [820, 273] width 34 height 34
checkbox input "true"
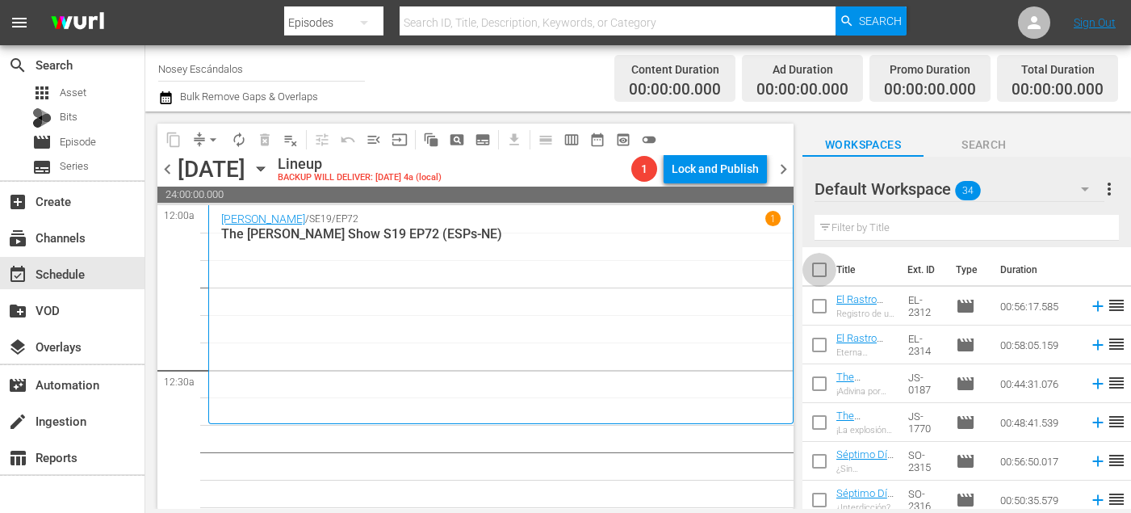
checkbox input "true"
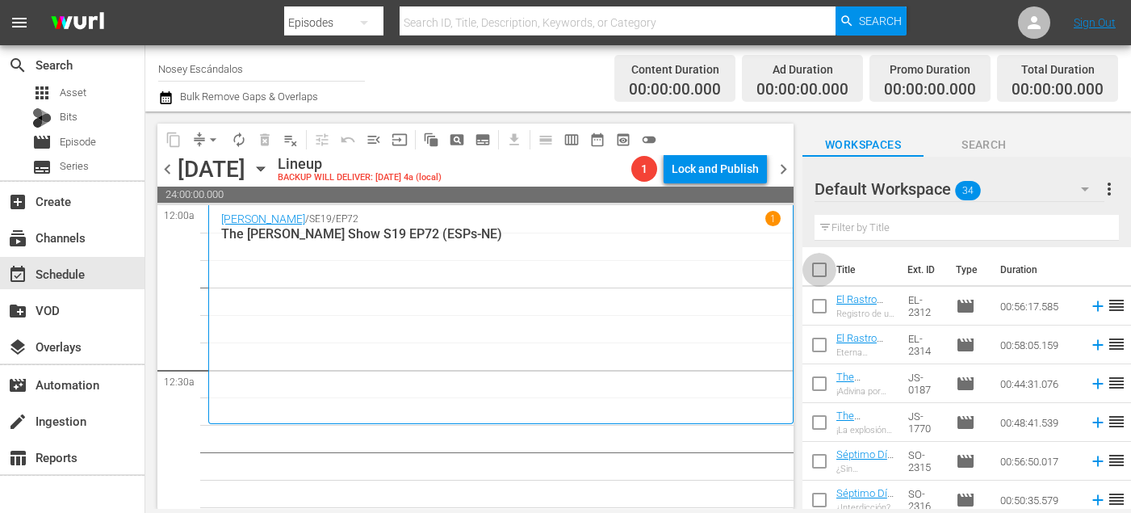
checkbox input "true"
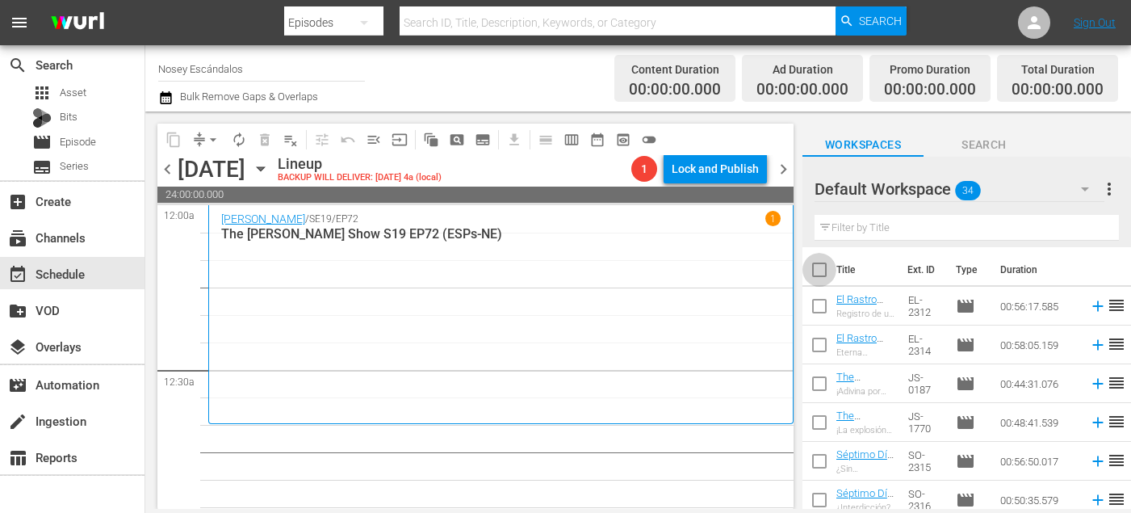
checkbox input "true"
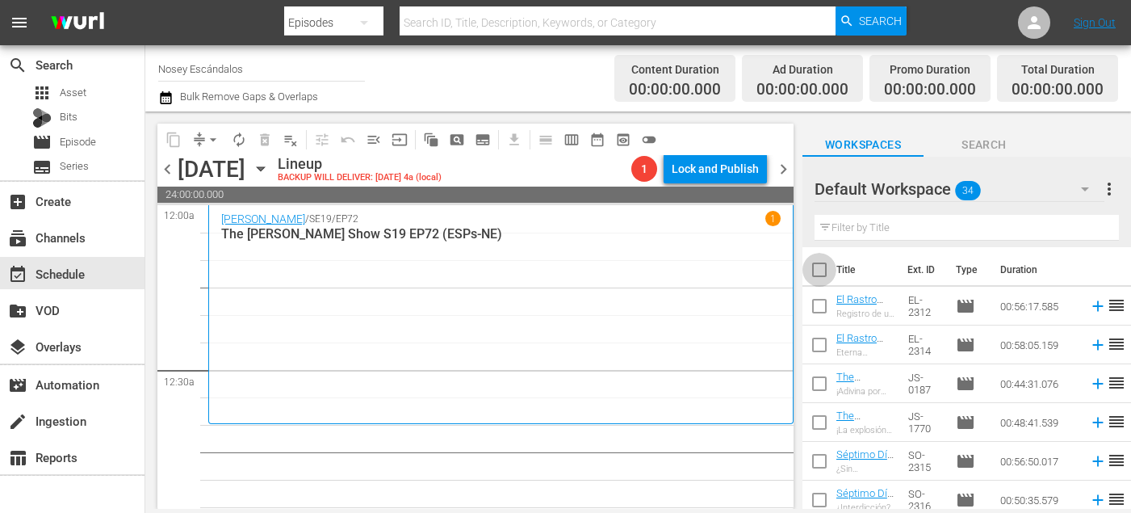
checkbox input "true"
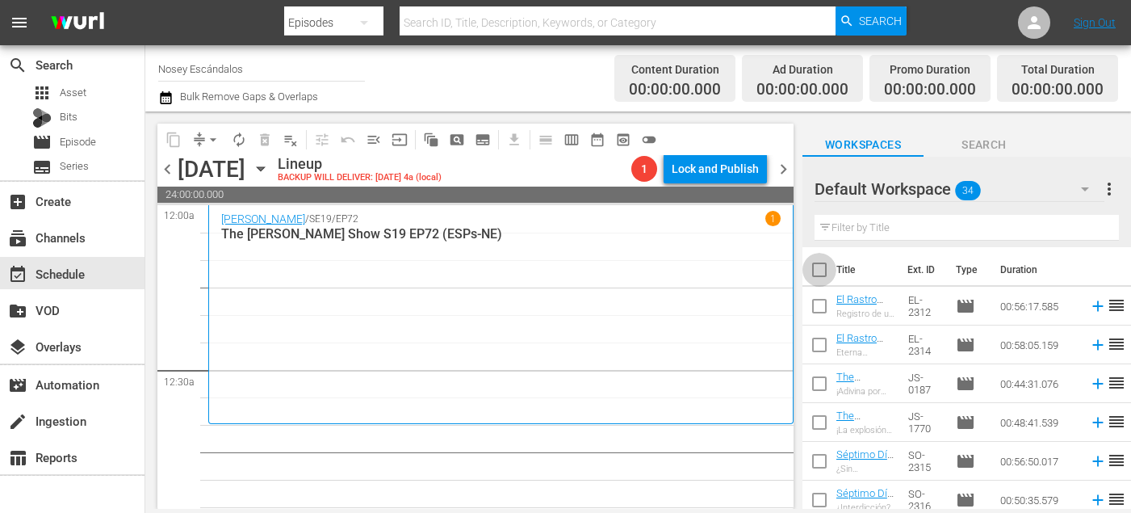
checkbox input "true"
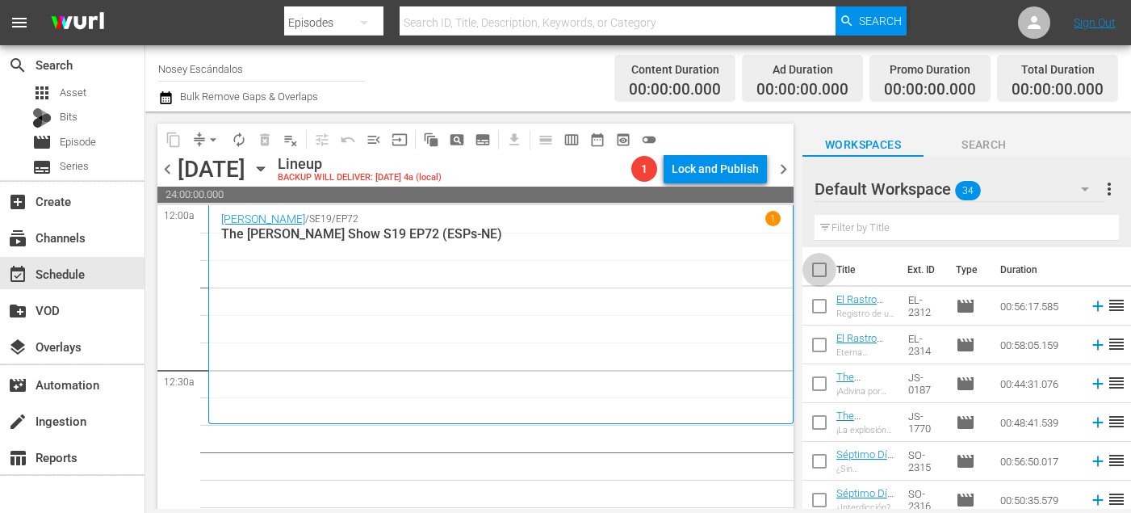
checkbox input "true"
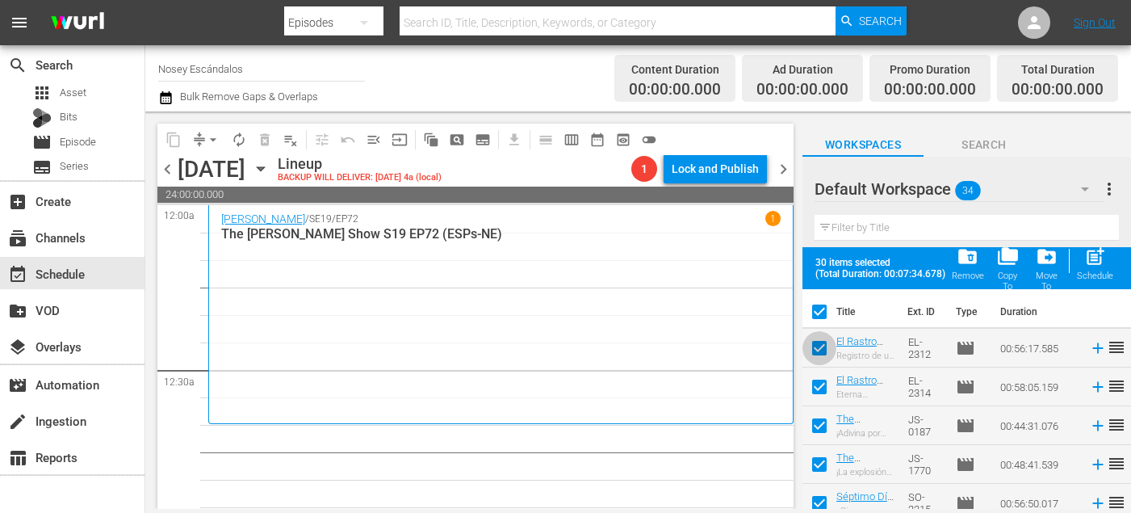
click at [816, 344] on input "checkbox" at bounding box center [820, 351] width 34 height 34
checkbox input "false"
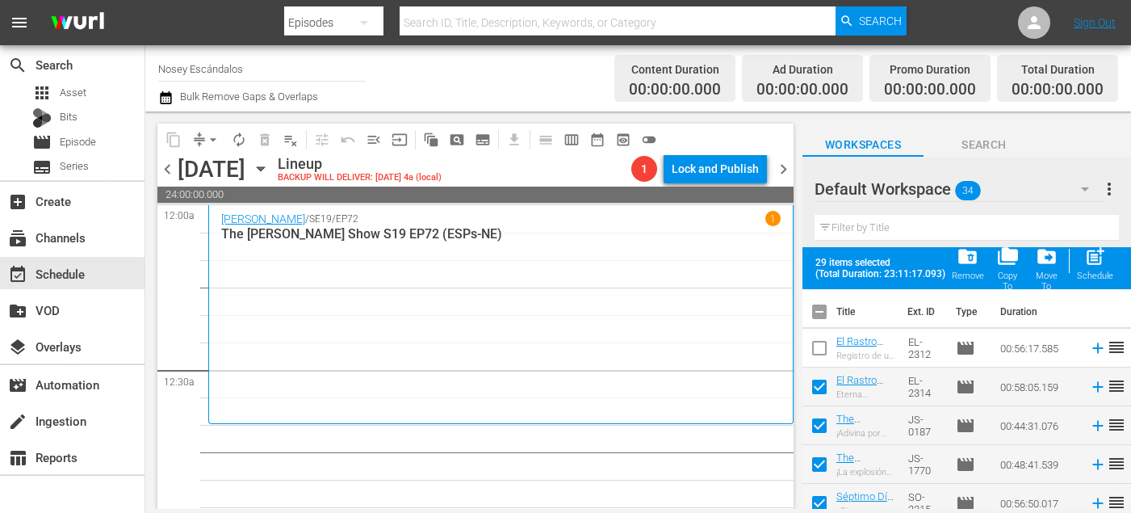
click at [815, 394] on input "checkbox" at bounding box center [820, 390] width 34 height 34
checkbox input "false"
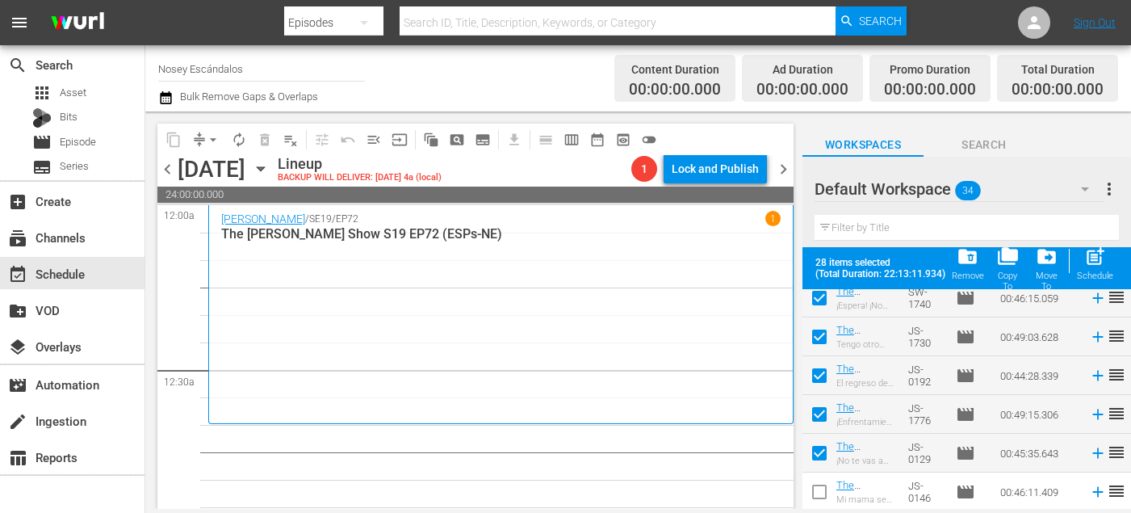
scroll to position [1136, 0]
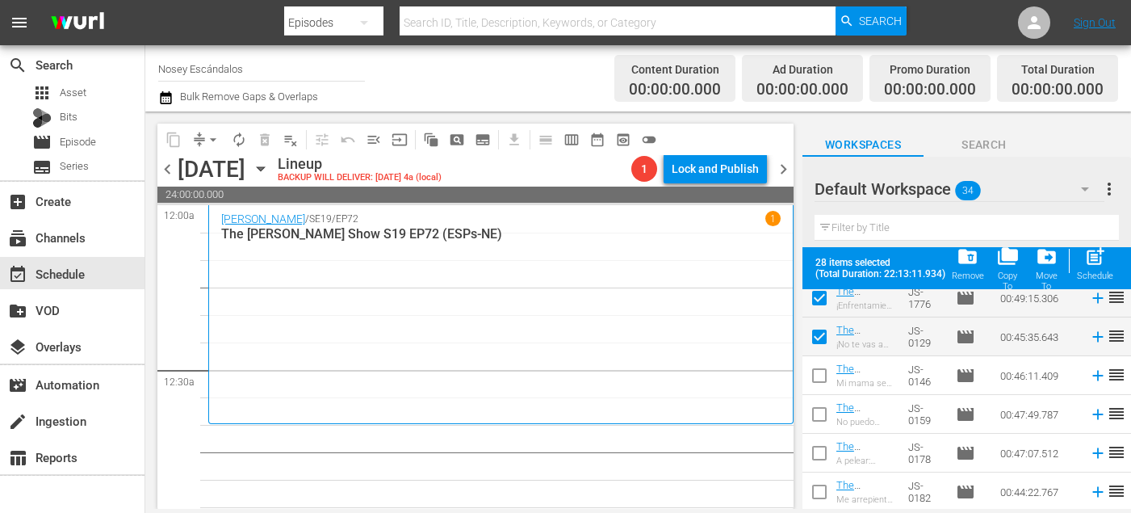
click at [821, 379] on input "checkbox" at bounding box center [820, 379] width 34 height 34
checkbox input "true"
click at [821, 420] on input "checkbox" at bounding box center [820, 418] width 34 height 34
checkbox input "true"
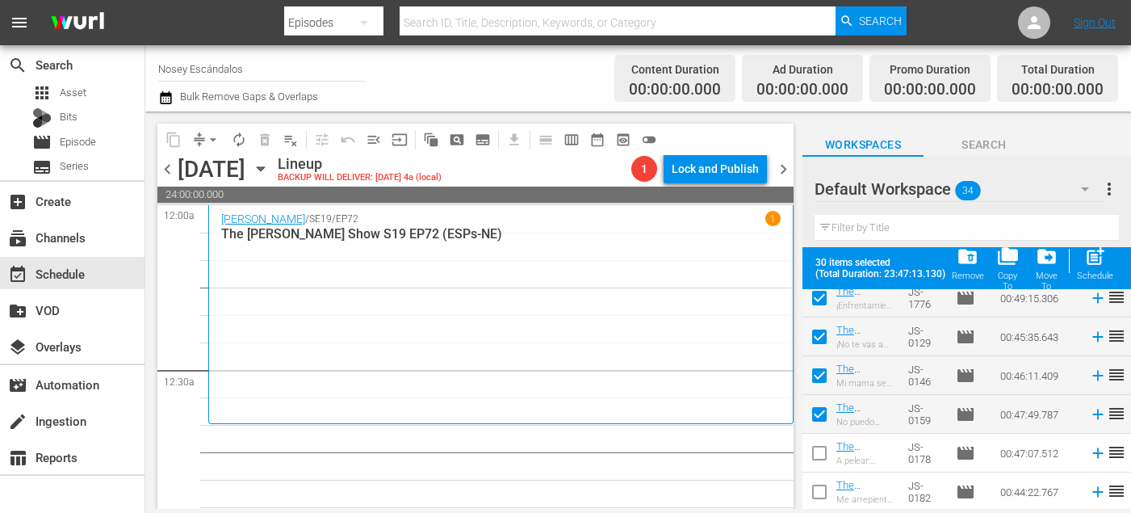
click at [821, 453] on input "checkbox" at bounding box center [820, 456] width 34 height 34
checkbox input "true"
click at [821, 494] on input "checkbox" at bounding box center [820, 495] width 34 height 34
checkbox input "true"
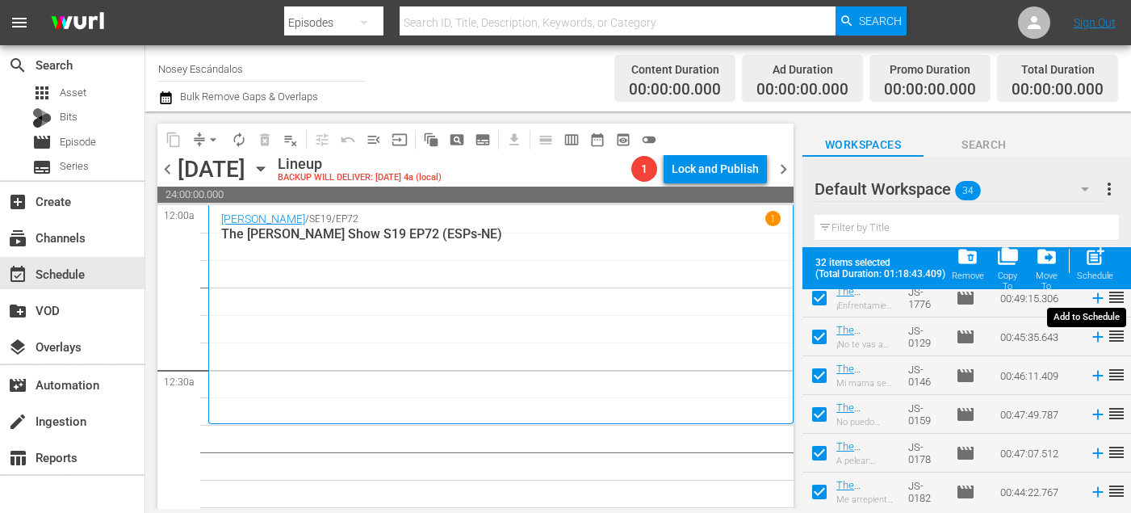
click at [1098, 264] on span "post_add" at bounding box center [1096, 257] width 22 height 22
checkbox input "false"
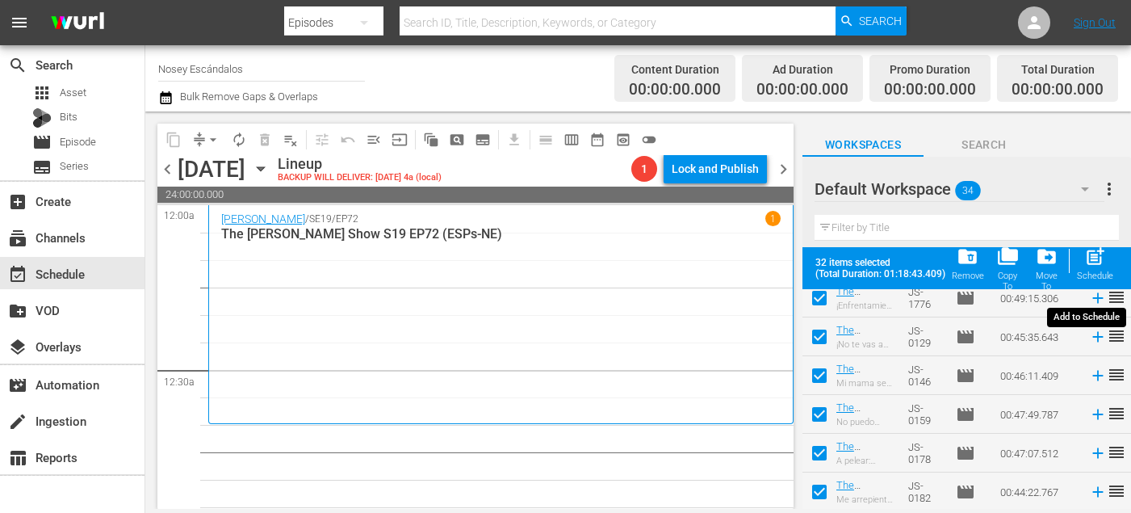
checkbox input "false"
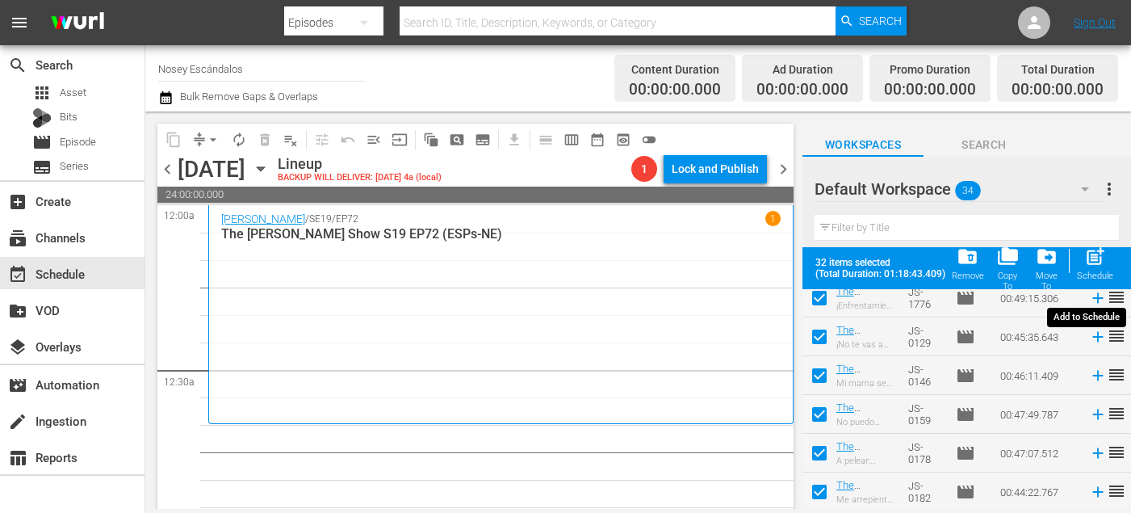
checkbox input "false"
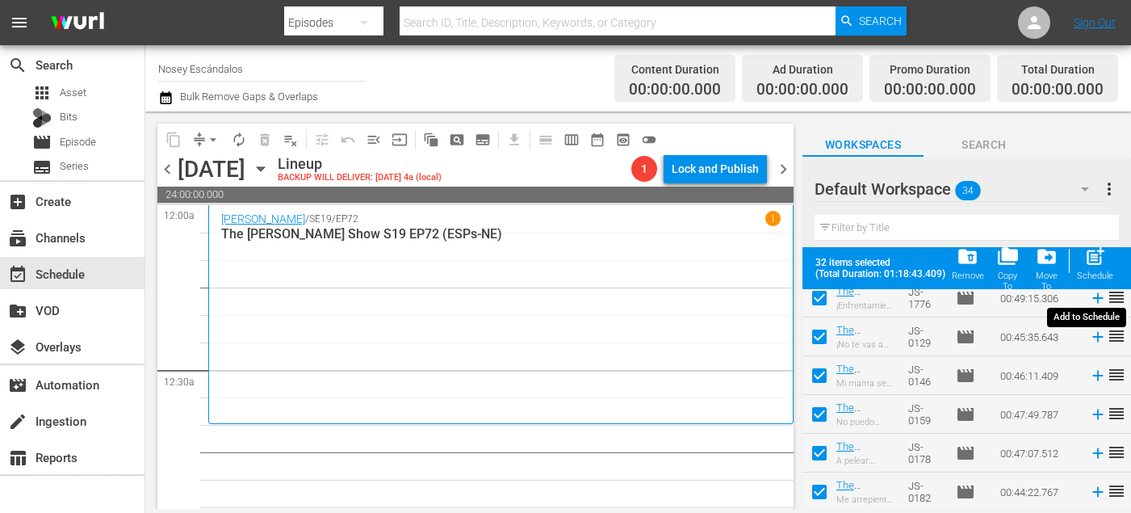
checkbox input "false"
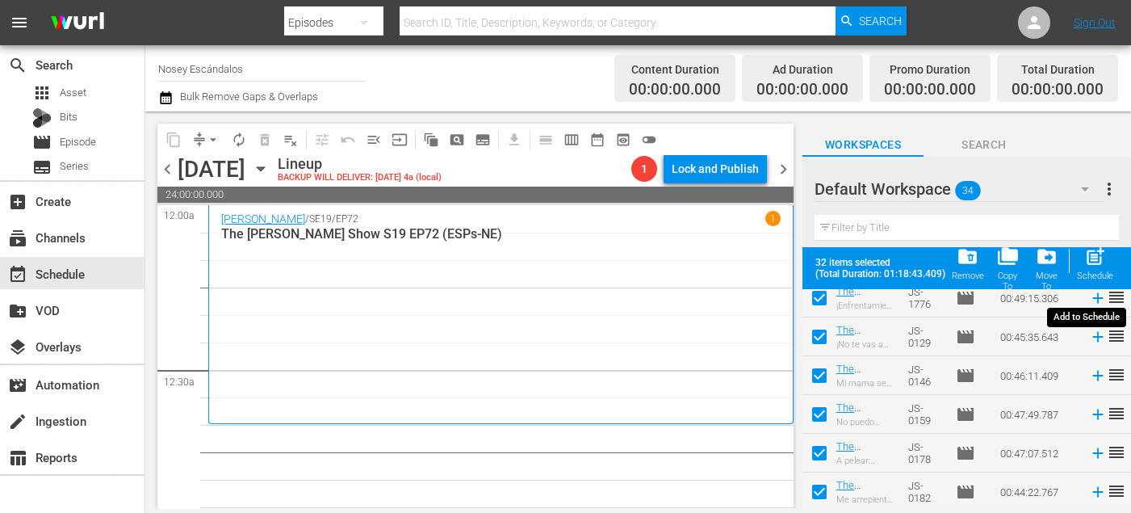
checkbox input "false"
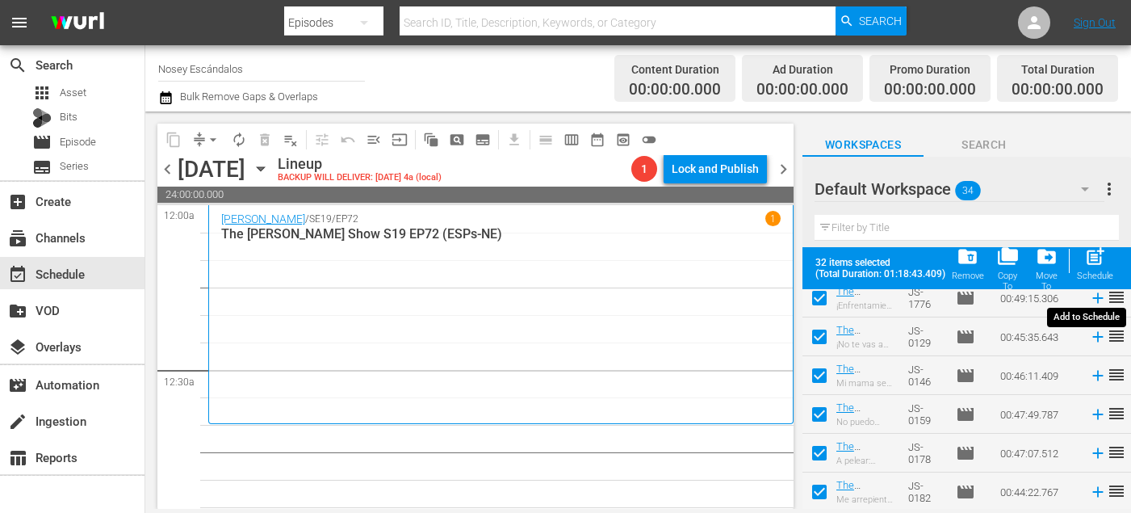
checkbox input "false"
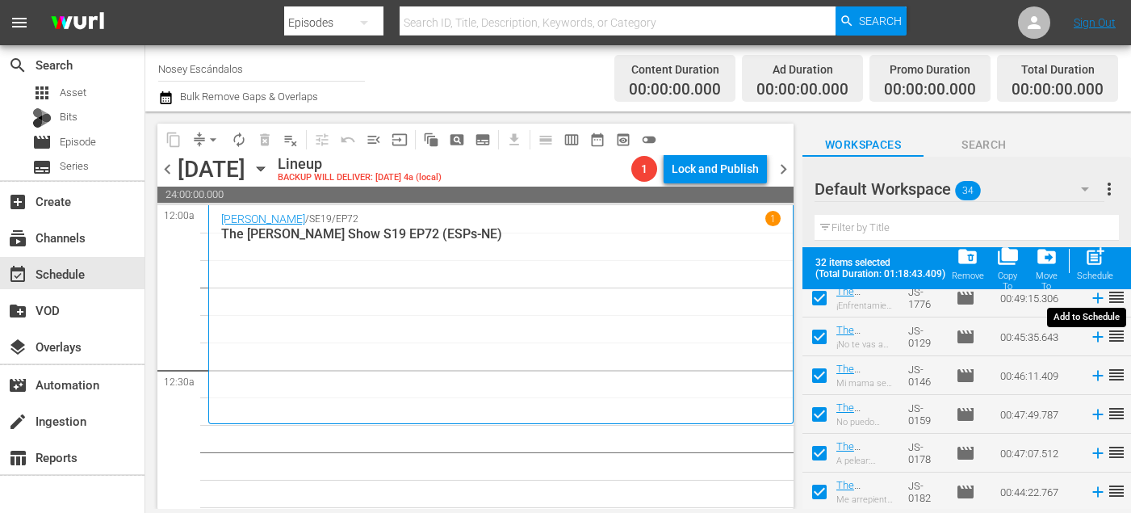
checkbox input "false"
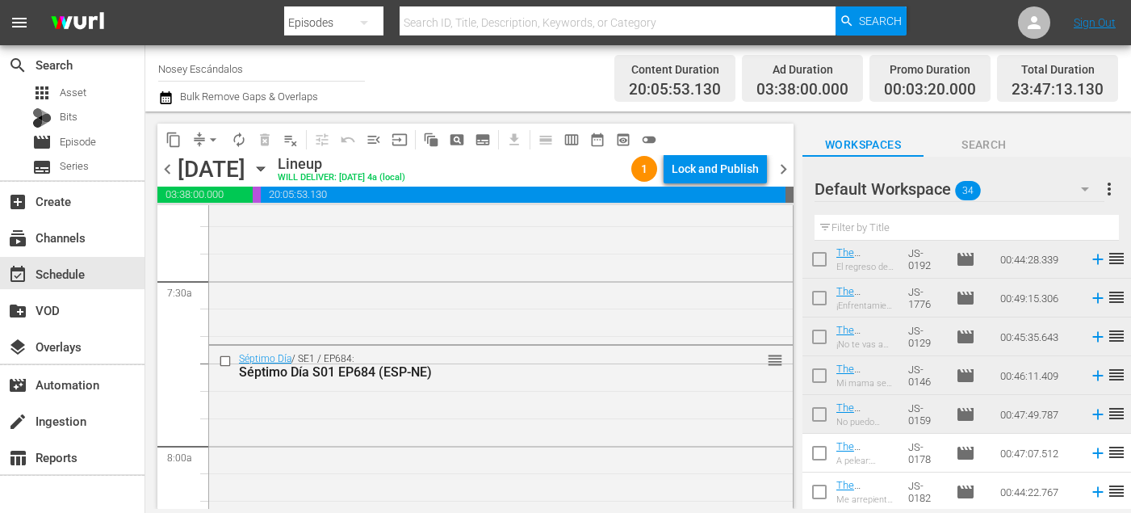
scroll to position [2529, 0]
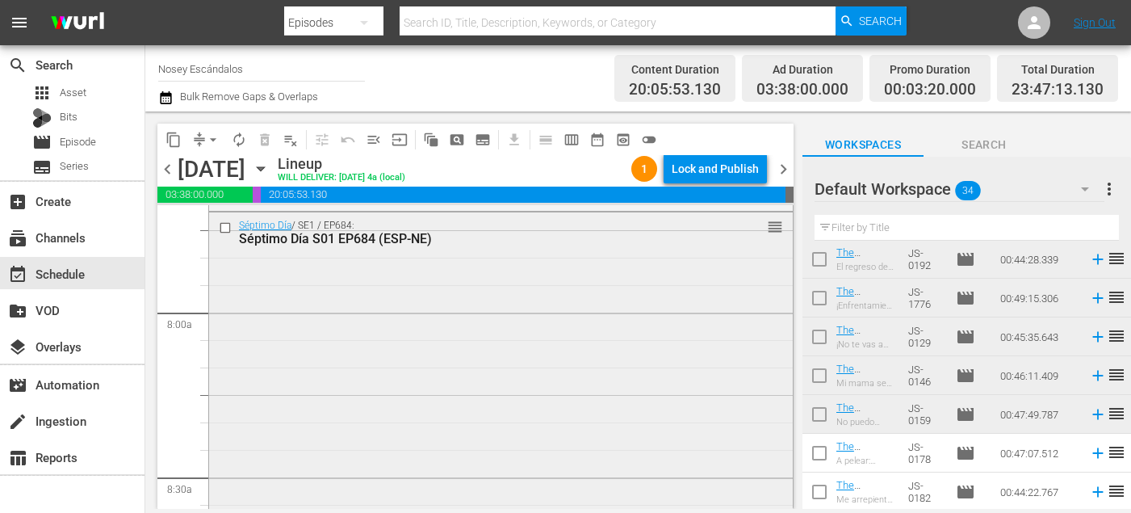
click at [228, 226] on input "checkbox" at bounding box center [227, 227] width 17 height 14
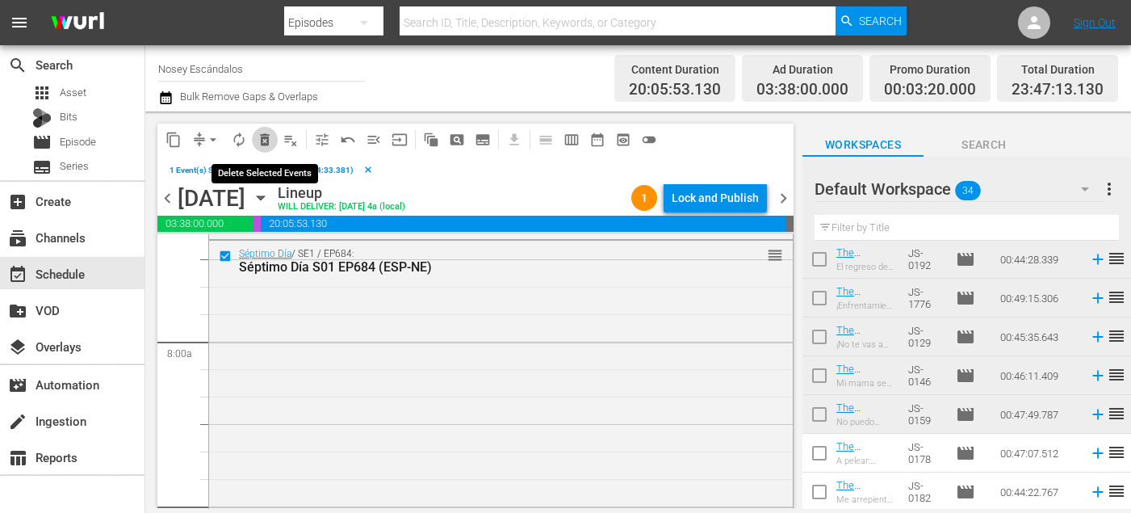
click at [268, 143] on span "delete_forever_outlined" at bounding box center [265, 140] width 16 height 16
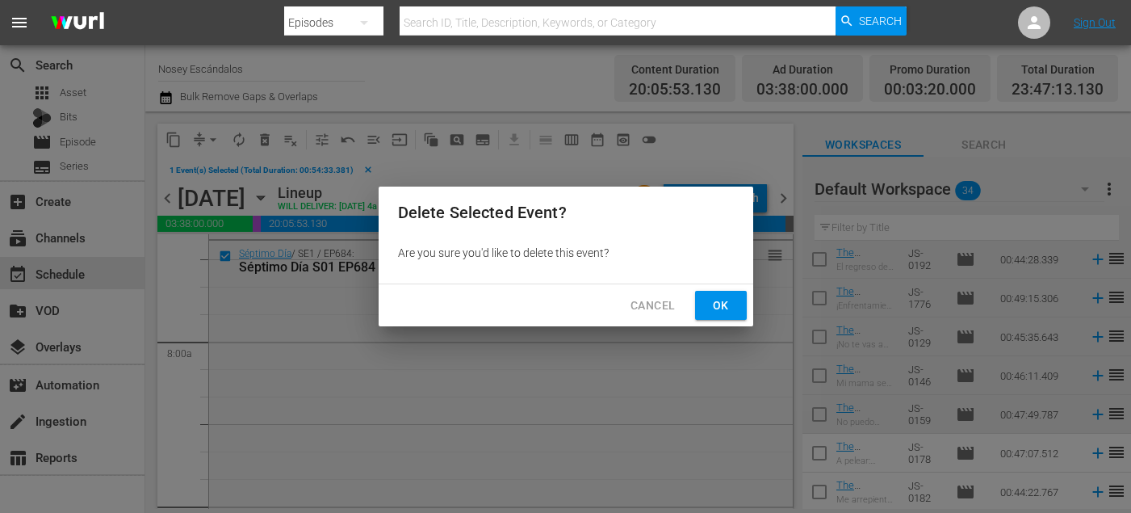
click at [697, 306] on button "Ok" at bounding box center [721, 306] width 52 height 30
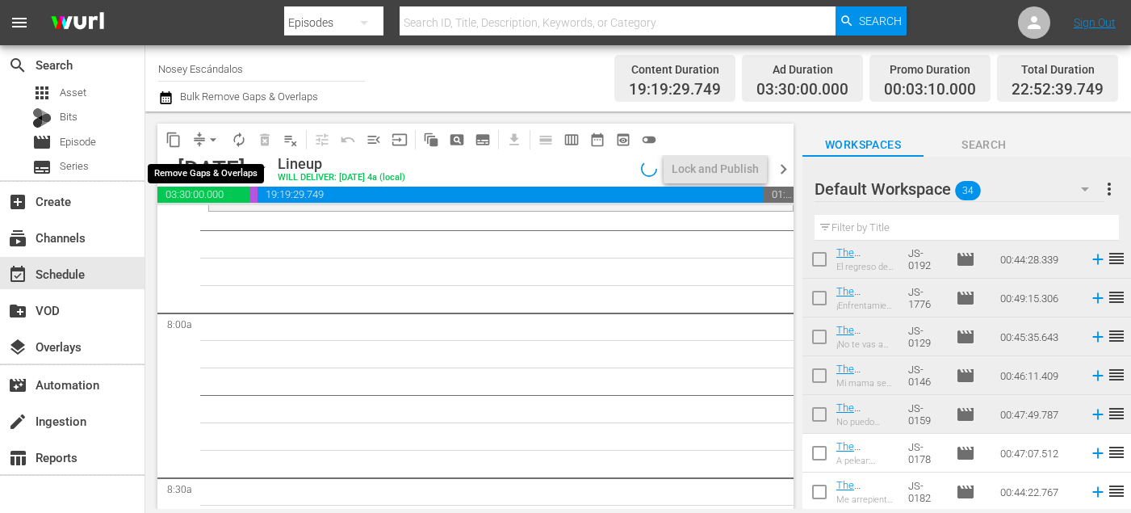
click at [207, 139] on span "arrow_drop_down" at bounding box center [213, 140] width 16 height 16
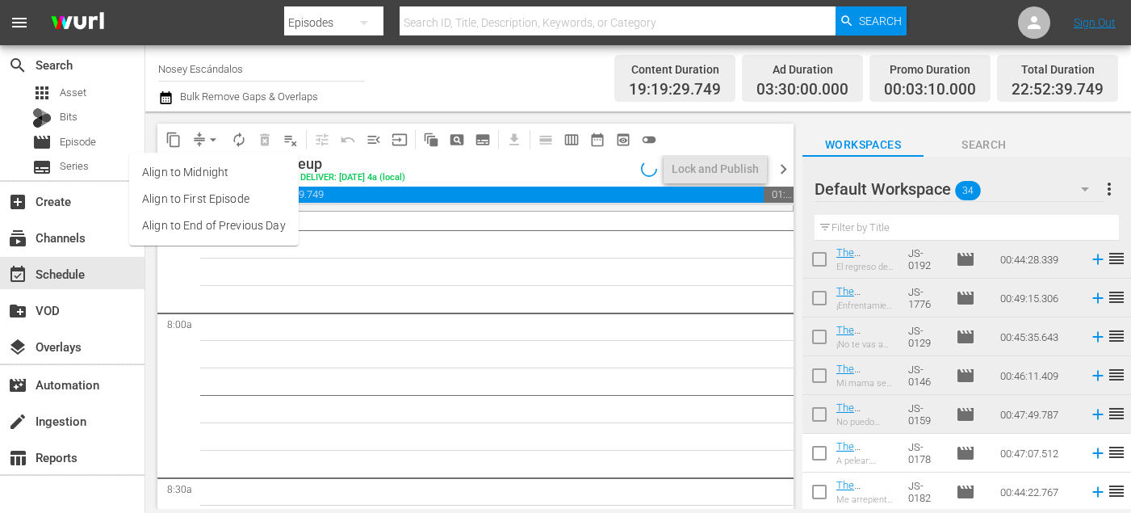
click at [260, 226] on li "Align to End of Previous Day" at bounding box center [214, 225] width 170 height 27
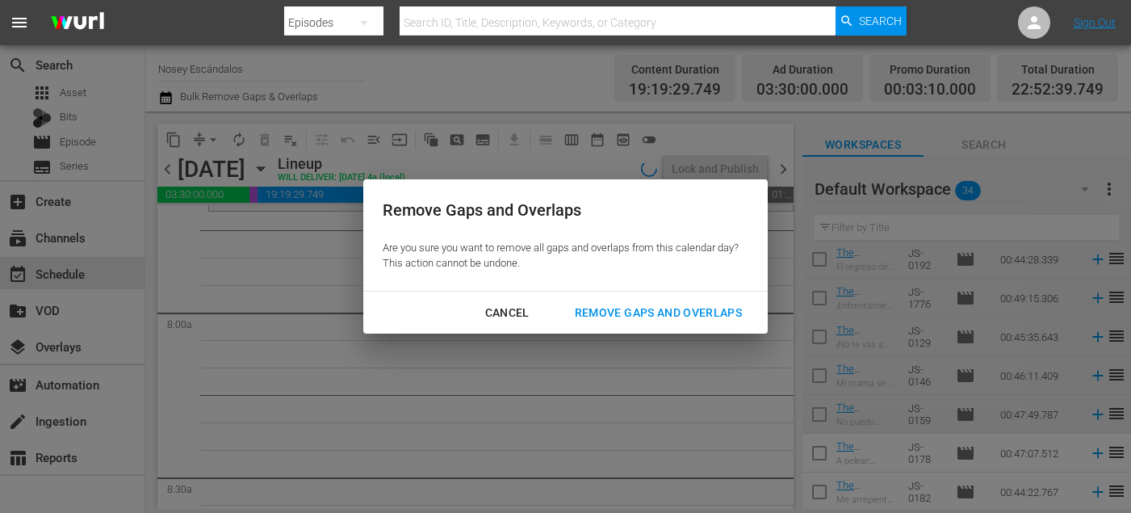
click at [621, 292] on div "Cancel Remove Gaps and Overlaps" at bounding box center [565, 313] width 405 height 43
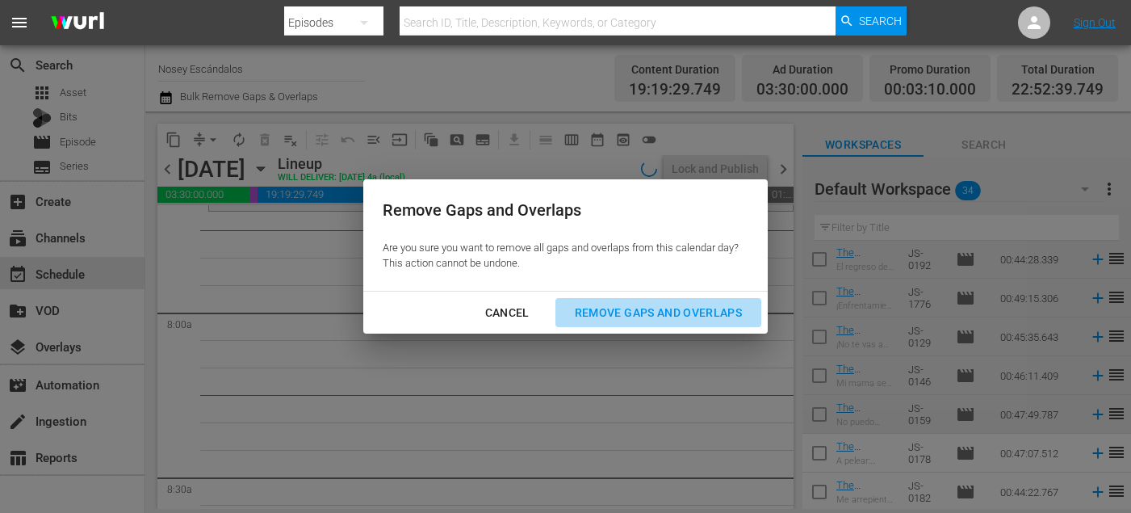
click at [621, 315] on div "Remove Gaps and Overlaps" at bounding box center [658, 313] width 193 height 20
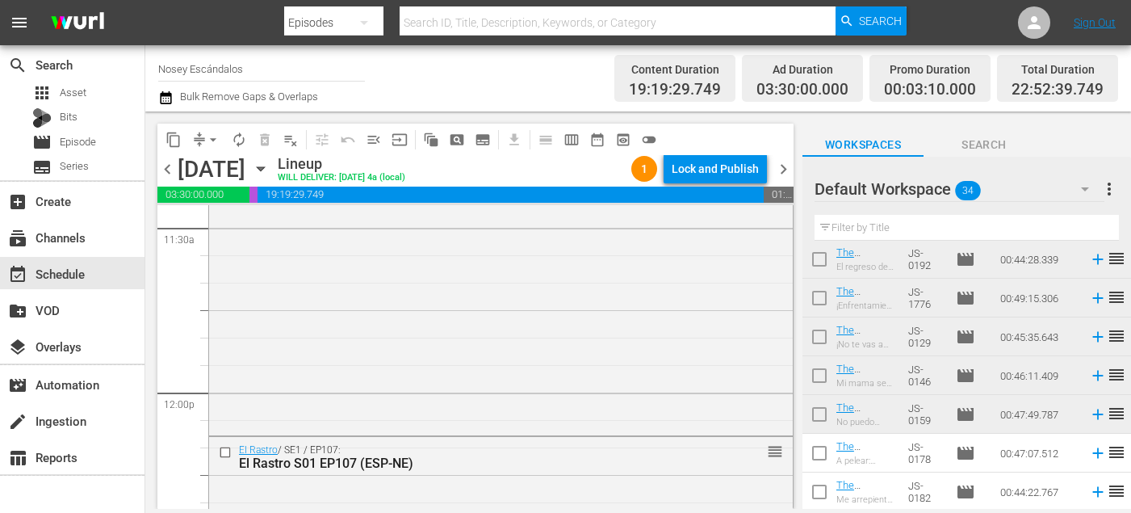
scroll to position [0, 0]
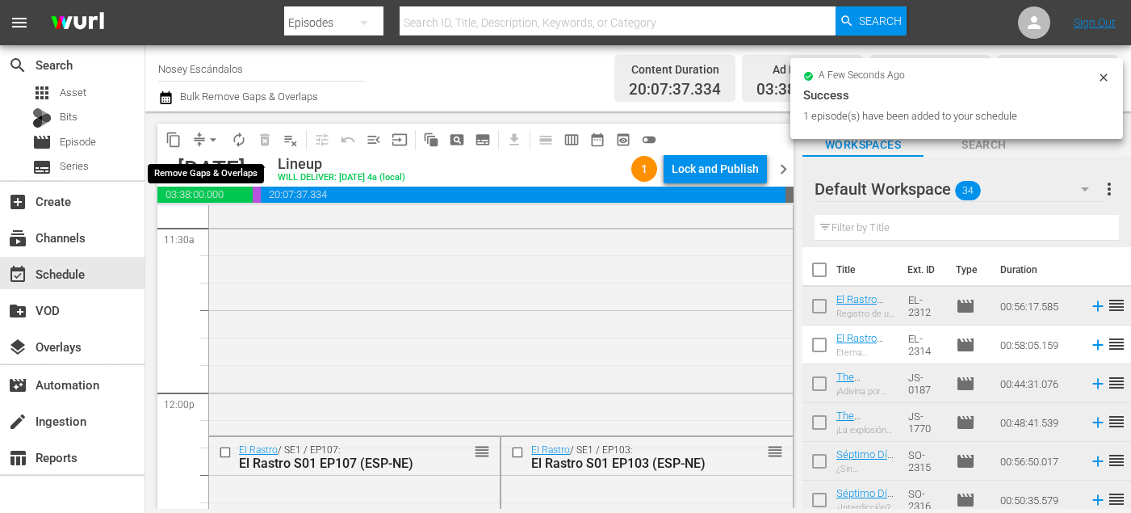
click at [212, 141] on span "arrow_drop_down" at bounding box center [213, 140] width 16 height 16
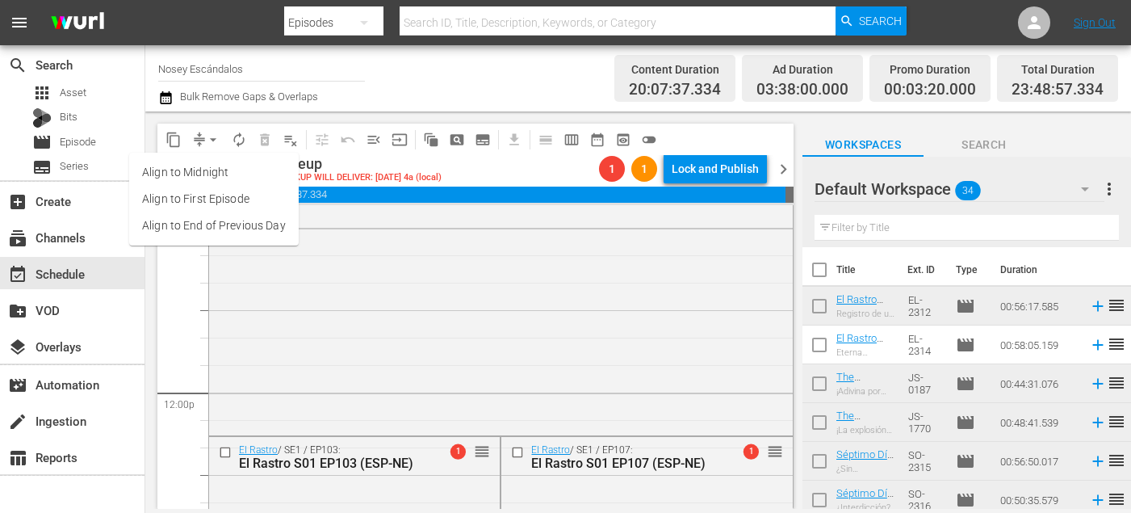
click at [251, 230] on li "Align to End of Previous Day" at bounding box center [214, 225] width 170 height 27
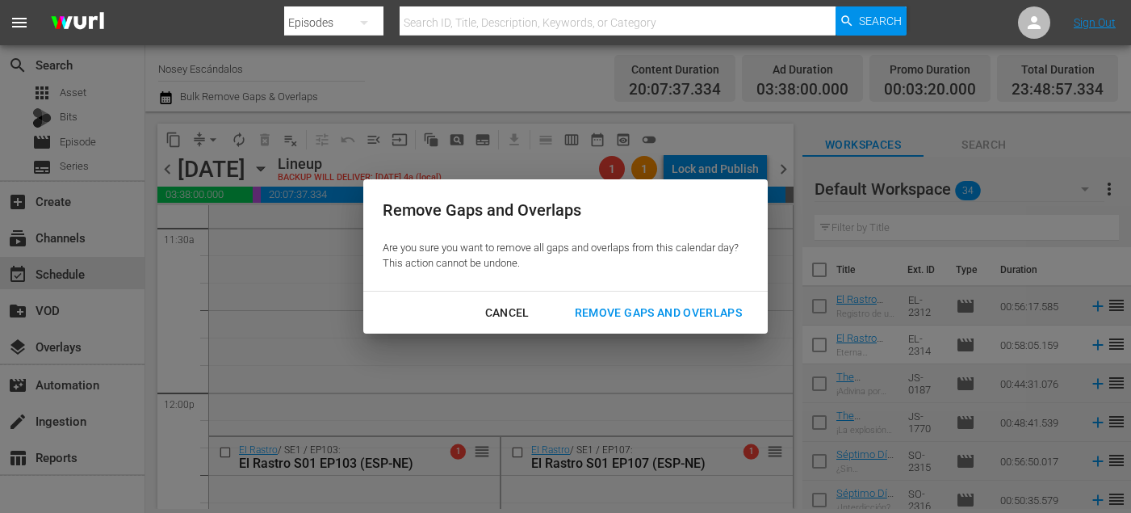
click at [665, 309] on div "Remove Gaps and Overlaps" at bounding box center [658, 313] width 193 height 20
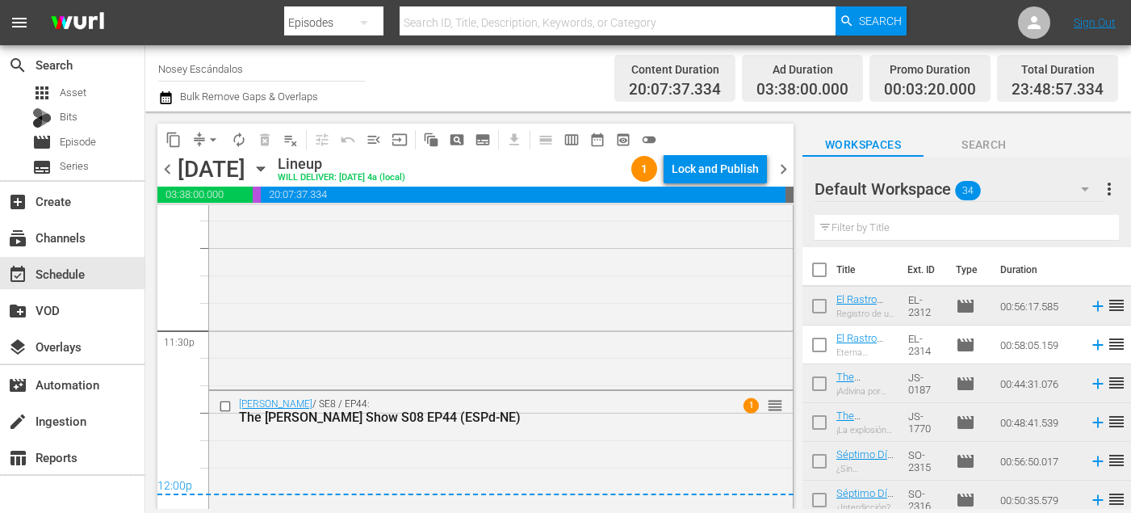
scroll to position [7762, 0]
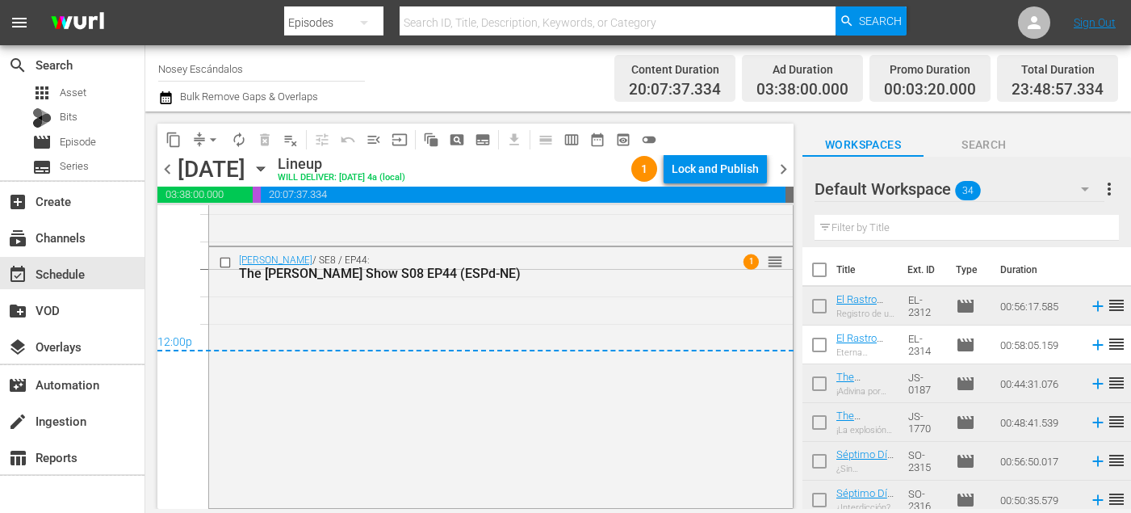
click at [820, 268] on input "checkbox" at bounding box center [820, 273] width 34 height 34
checkbox input "true"
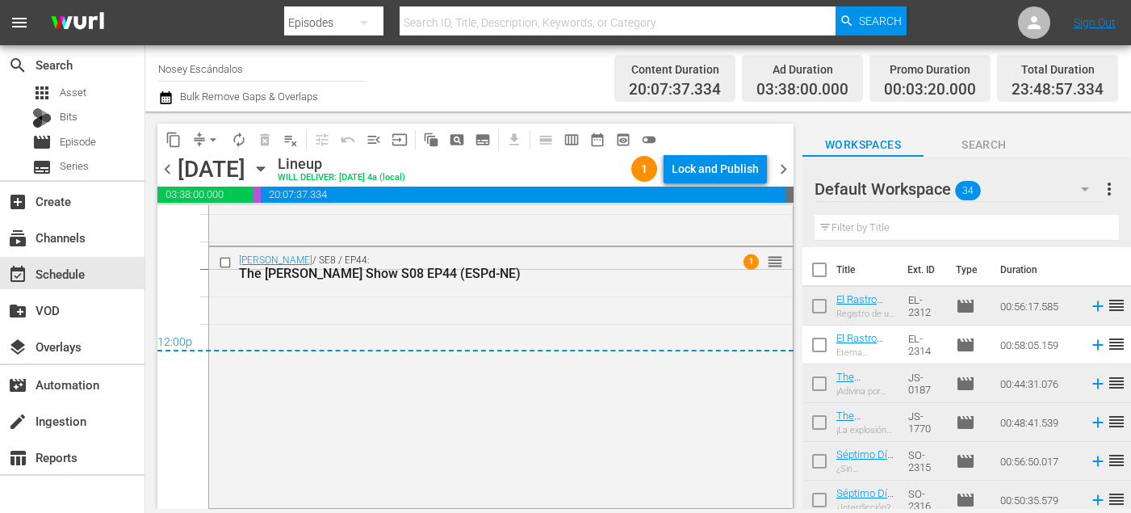
checkbox input "true"
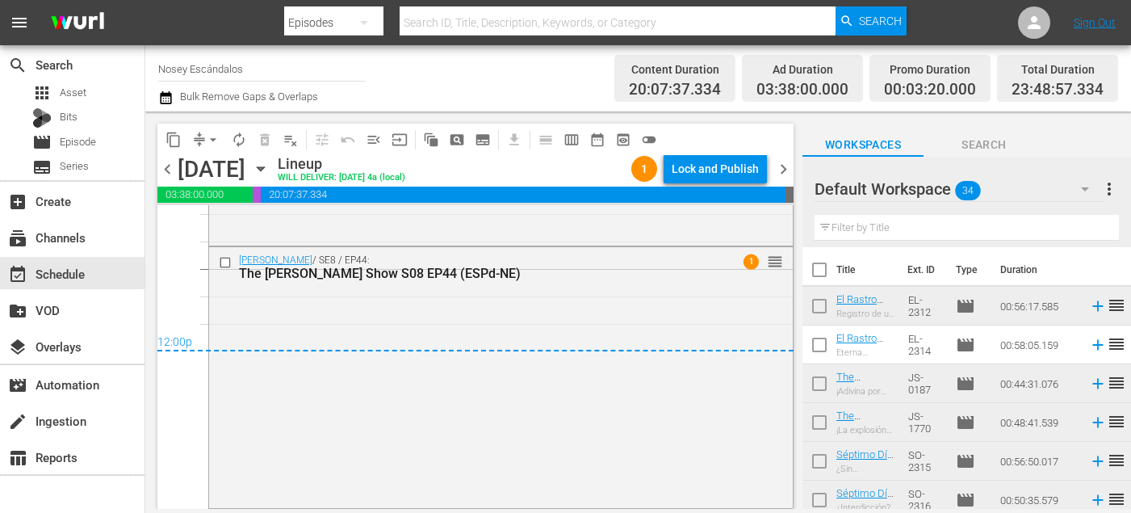
checkbox input "true"
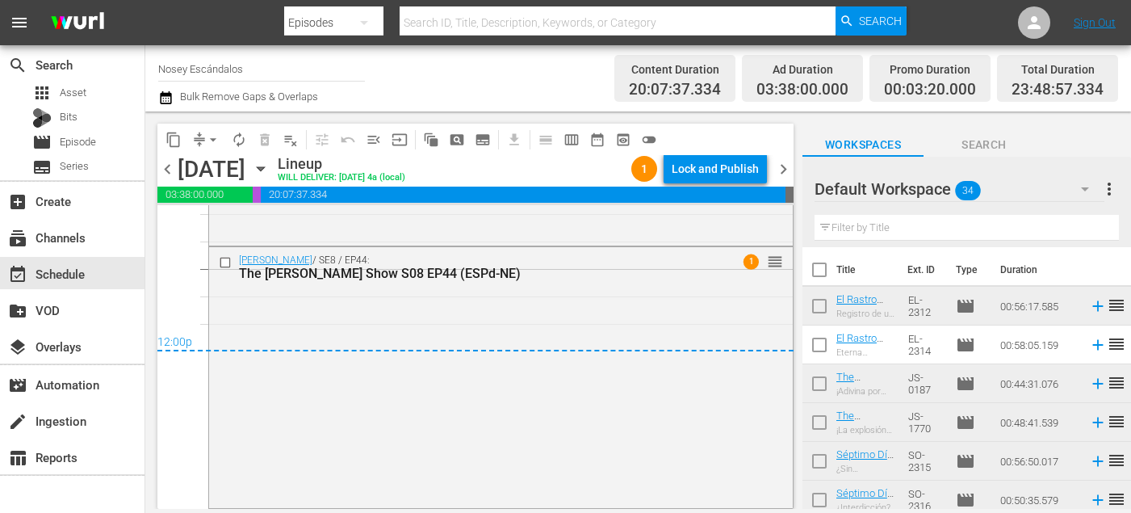
checkbox input "true"
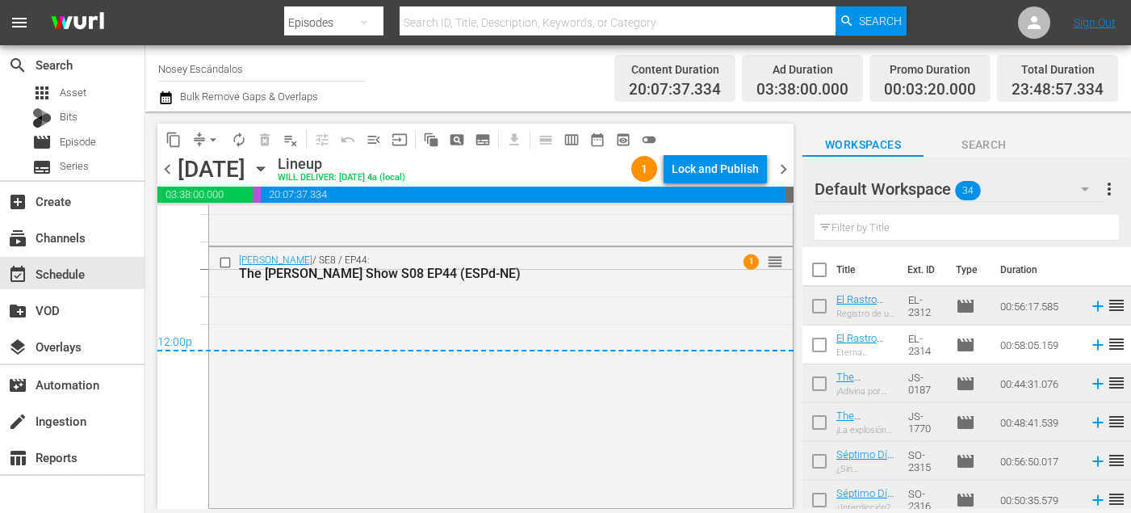
checkbox input "true"
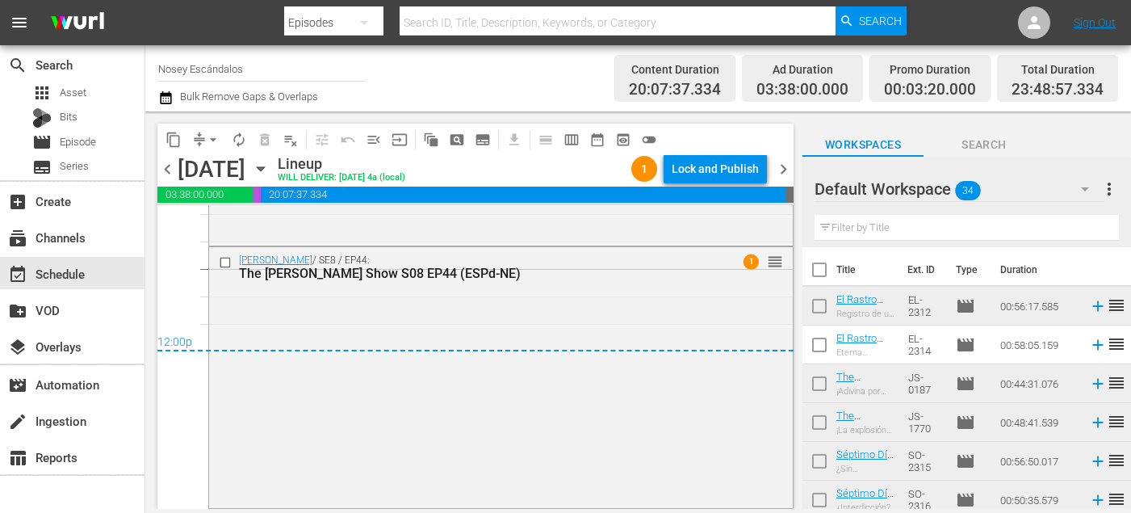
checkbox input "true"
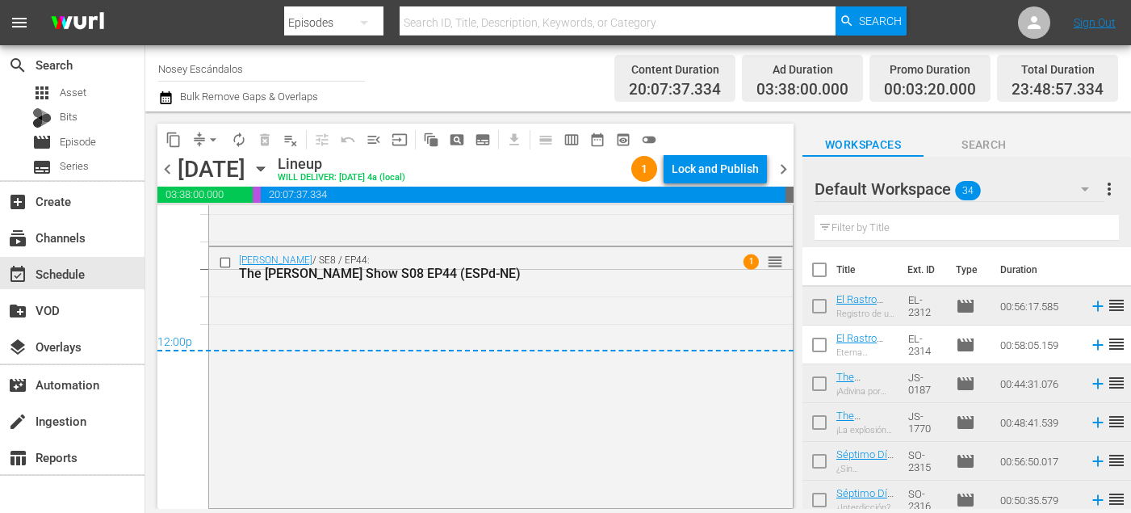
checkbox input "true"
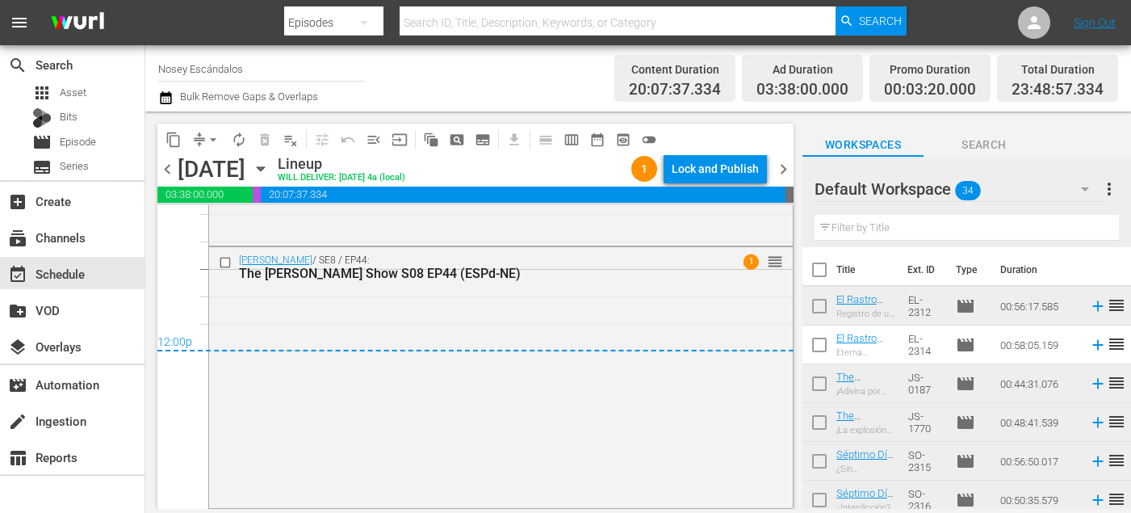
checkbox input "true"
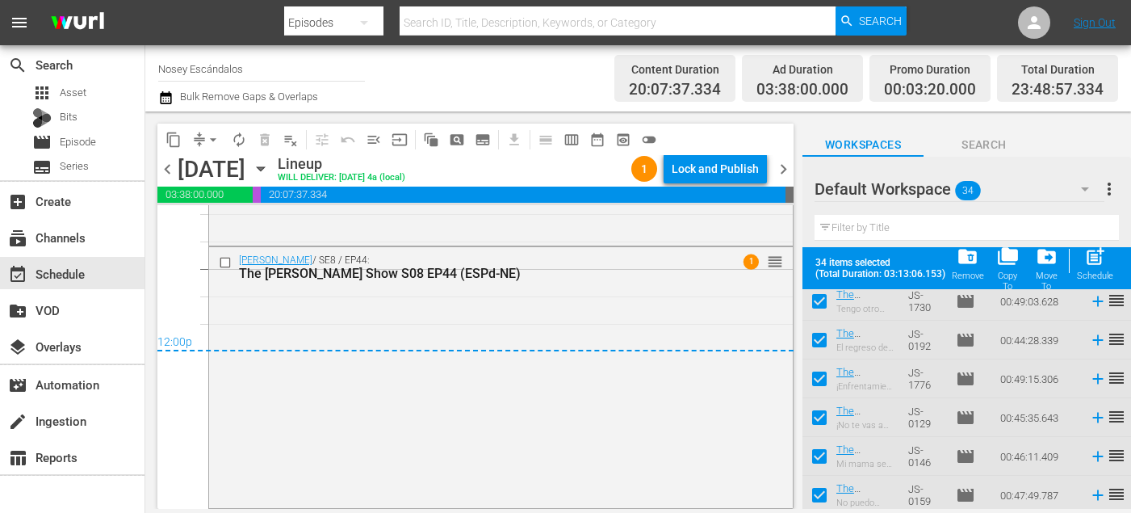
scroll to position [1136, 0]
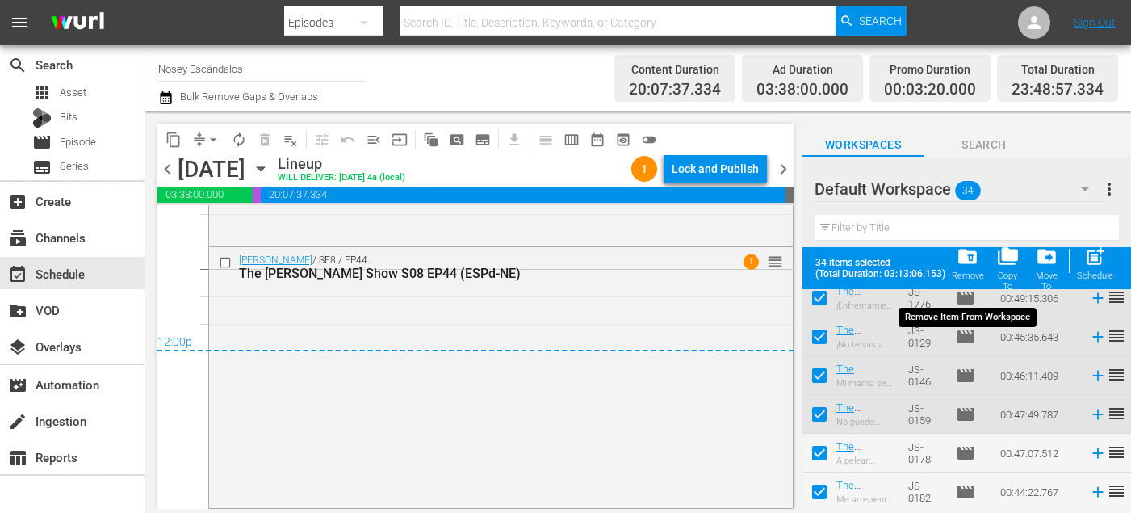
click at [966, 259] on span "folder_delete" at bounding box center [968, 257] width 22 height 22
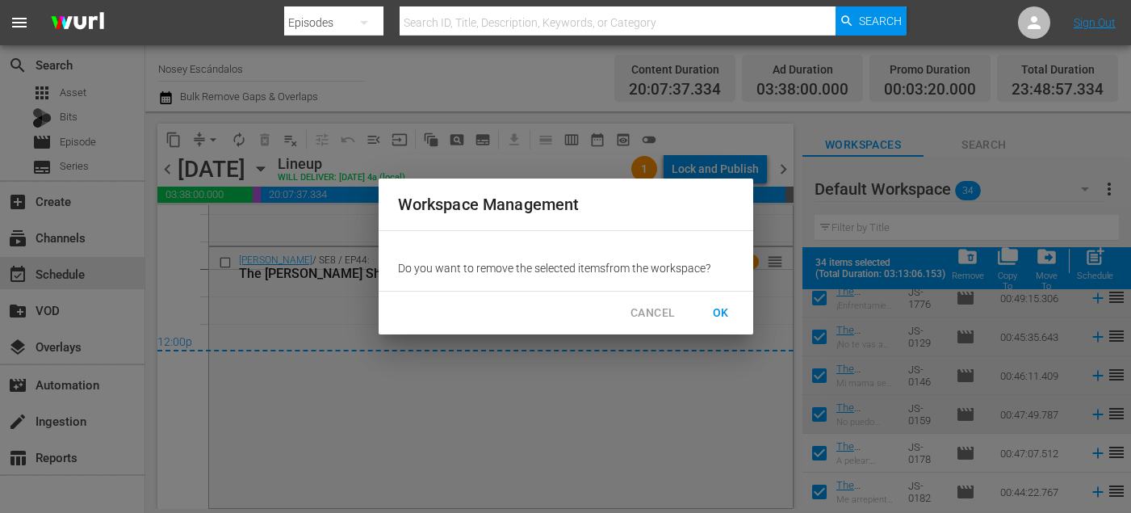
click at [719, 317] on span "OK" at bounding box center [721, 313] width 26 height 20
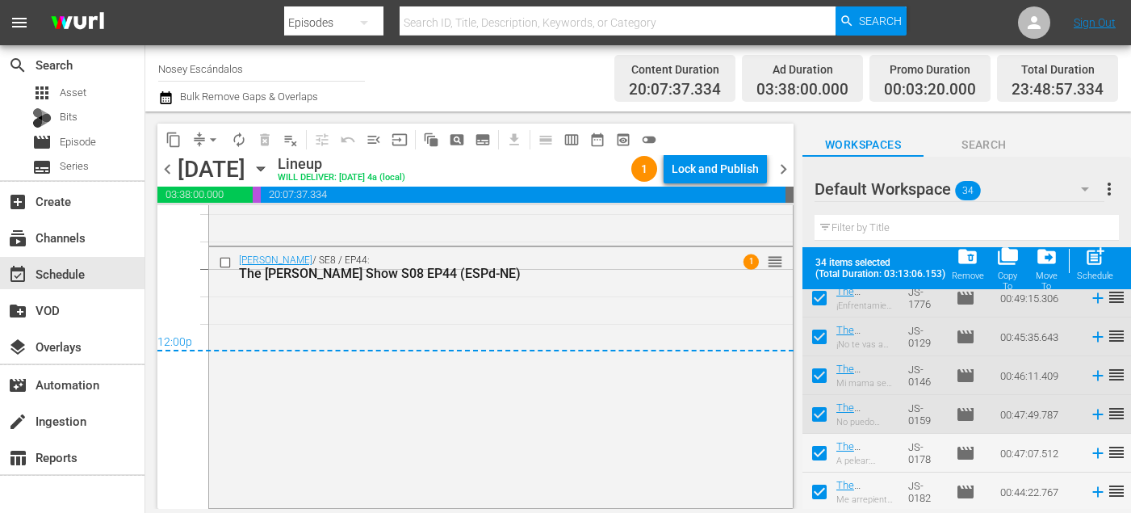
checkbox input "false"
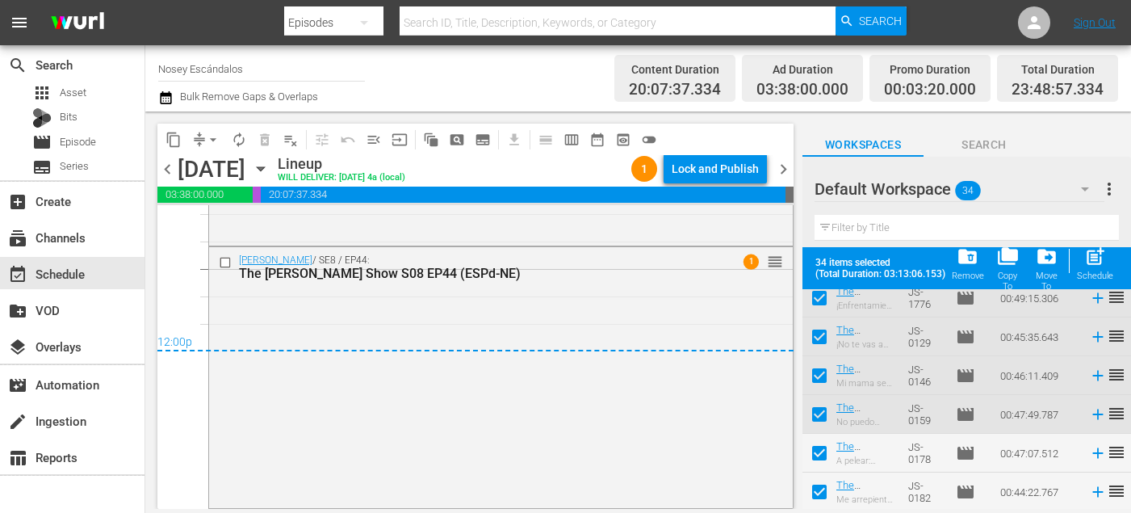
checkbox input "false"
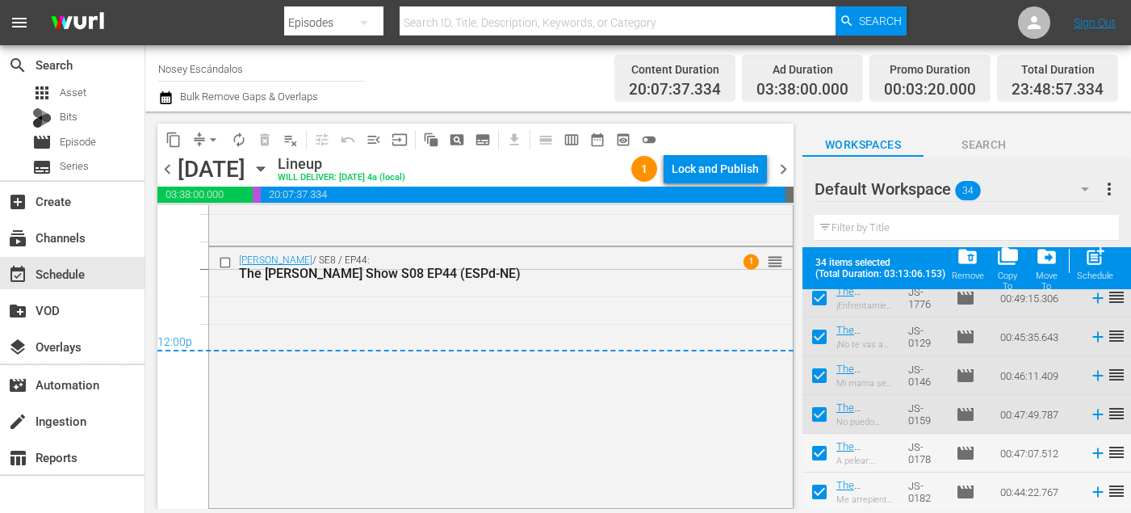
checkbox input "false"
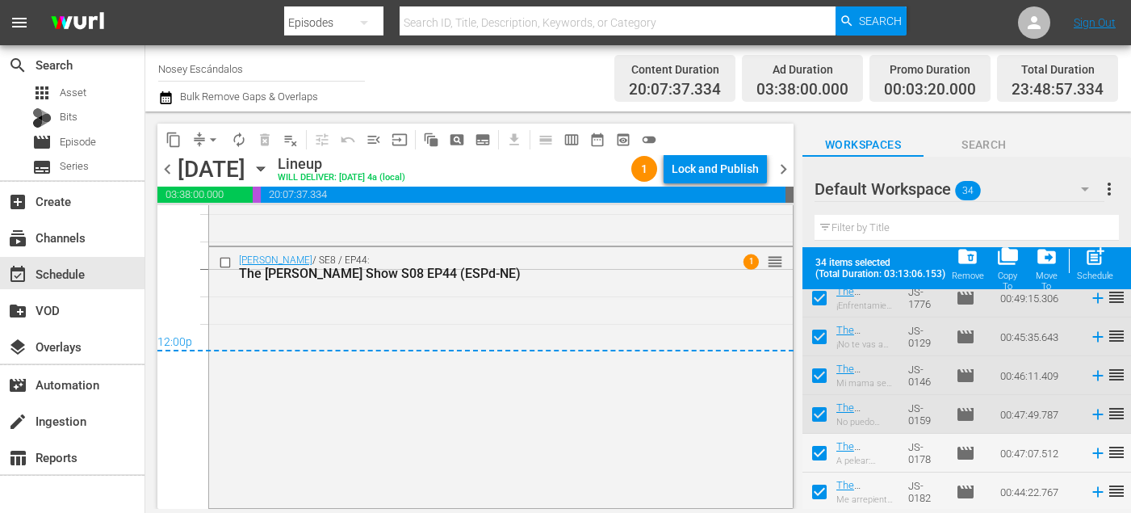
checkbox input "false"
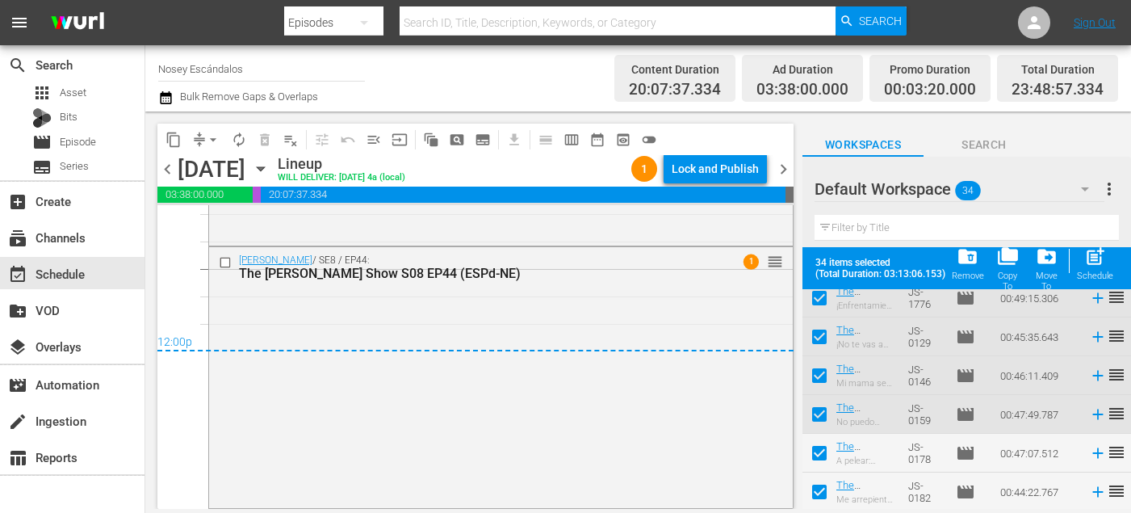
checkbox input "false"
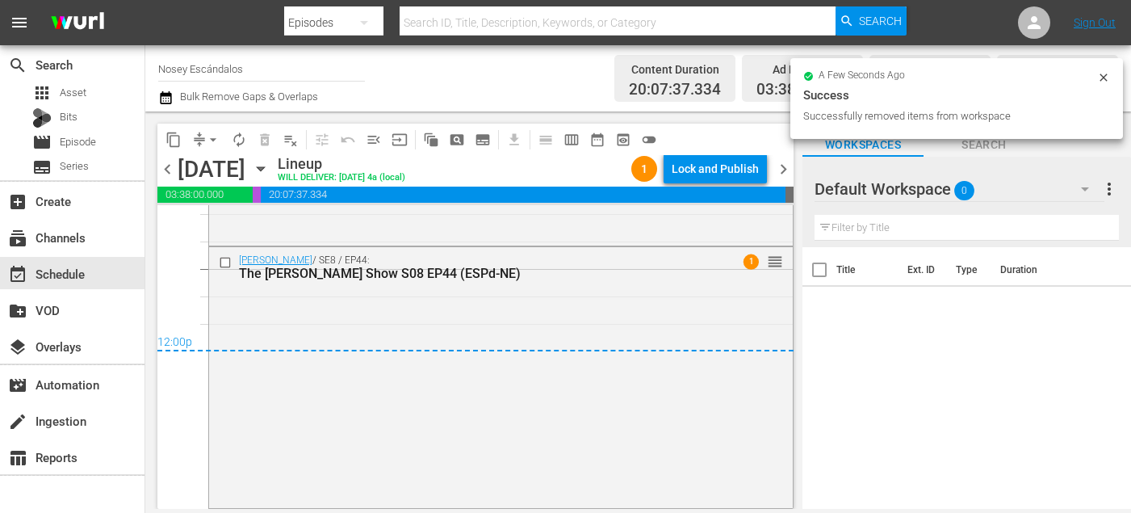
scroll to position [0, 0]
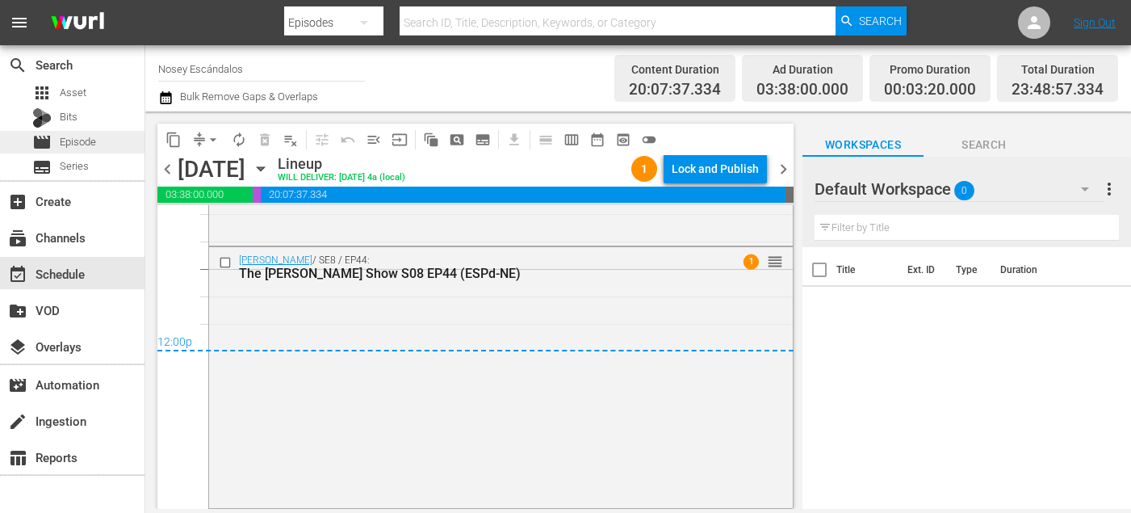
click at [63, 141] on span "Episode" at bounding box center [78, 142] width 36 height 16
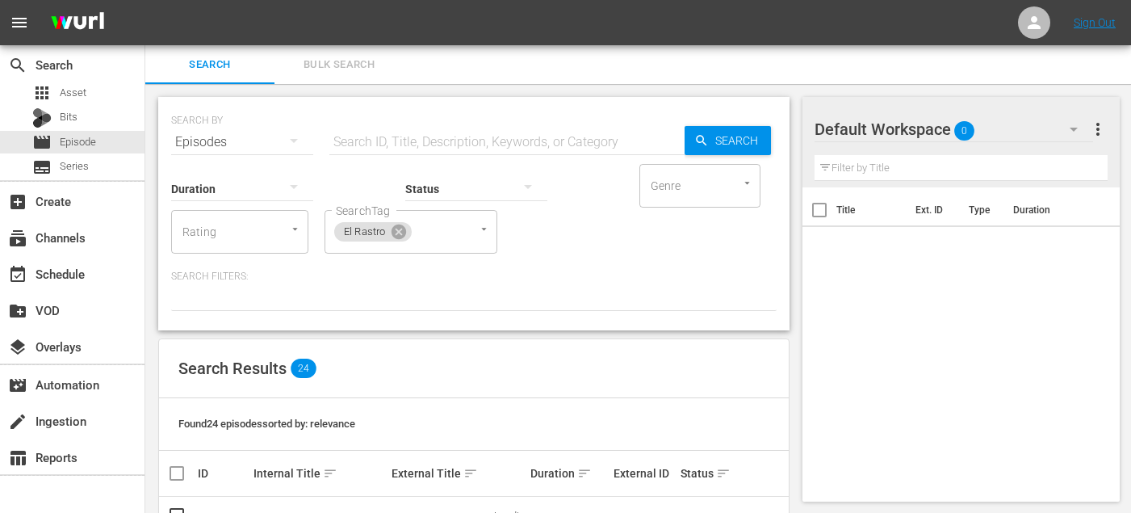
click at [362, 69] on span "Bulk Search" at bounding box center [339, 65] width 110 height 19
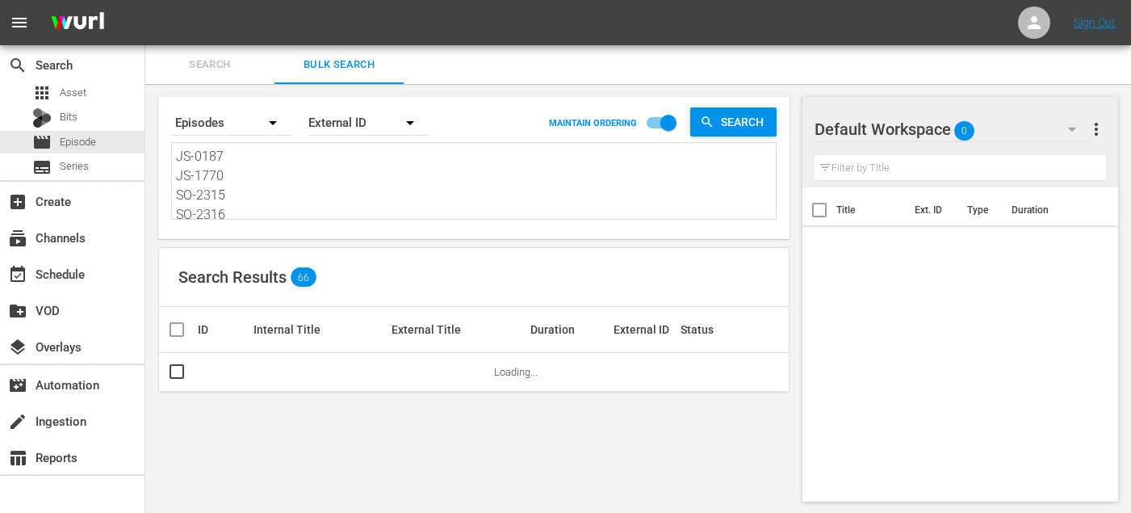
click at [281, 162] on textarea "JS-0187 JS-1770 SO-2315 SO-2316 SO-2306 SO-2301 SO-2320 SO-2321 SO-2311 EL-2311…" at bounding box center [476, 183] width 600 height 73
paste textarea "92 JS-1776 SO-2318 SO-2317 SO-2307 SO-2302 SO-2323 SO-2322 SO-2312 EL-2312 EL-2…"
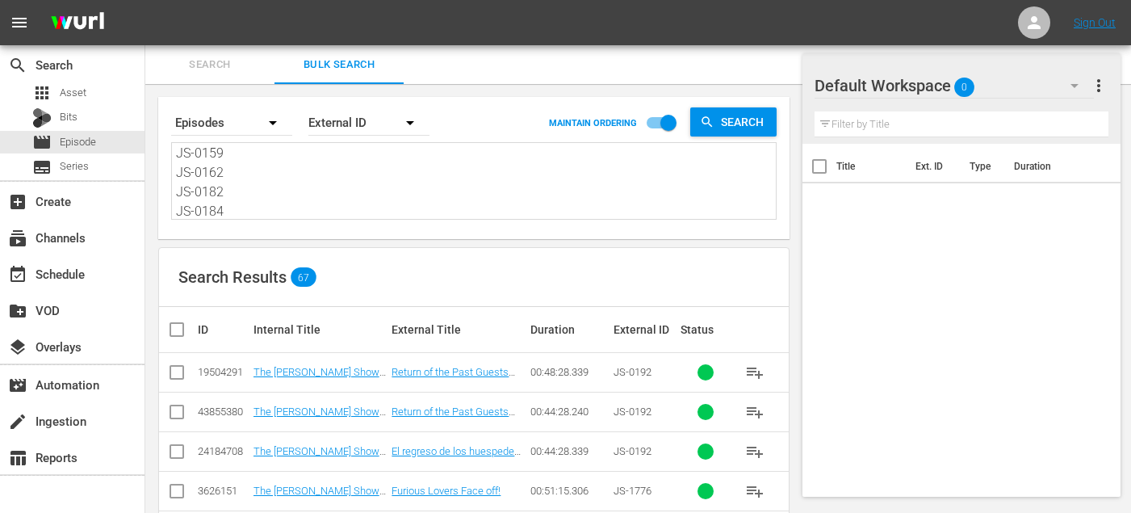
scroll to position [44, 0]
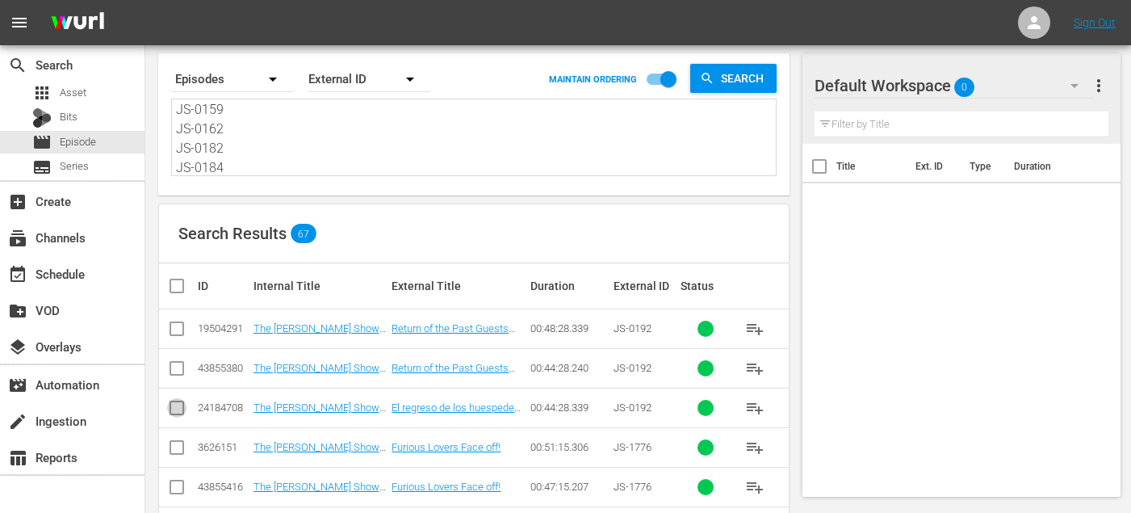
click at [176, 409] on input "checkbox" at bounding box center [176, 410] width 19 height 19
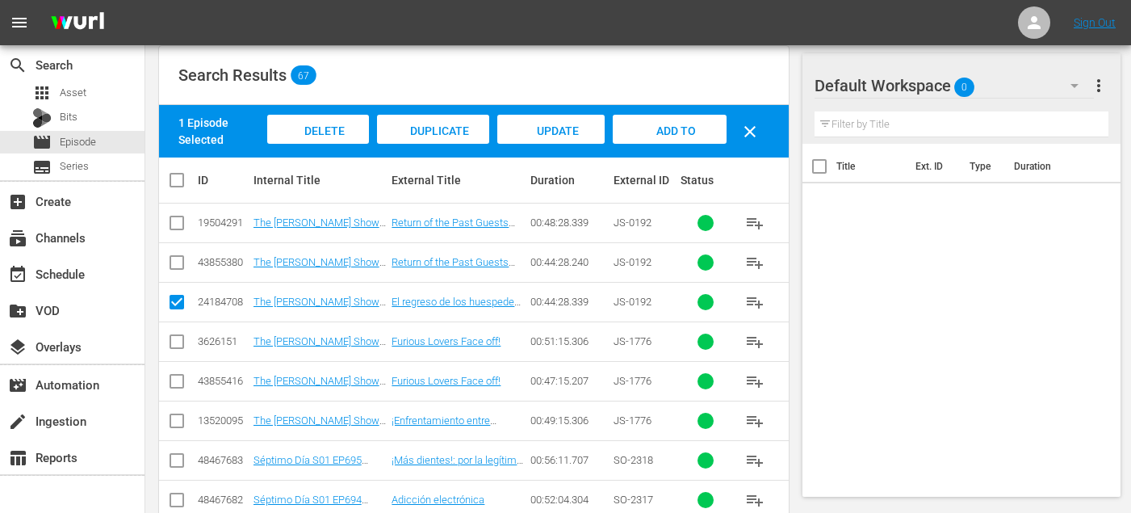
scroll to position [204, 0]
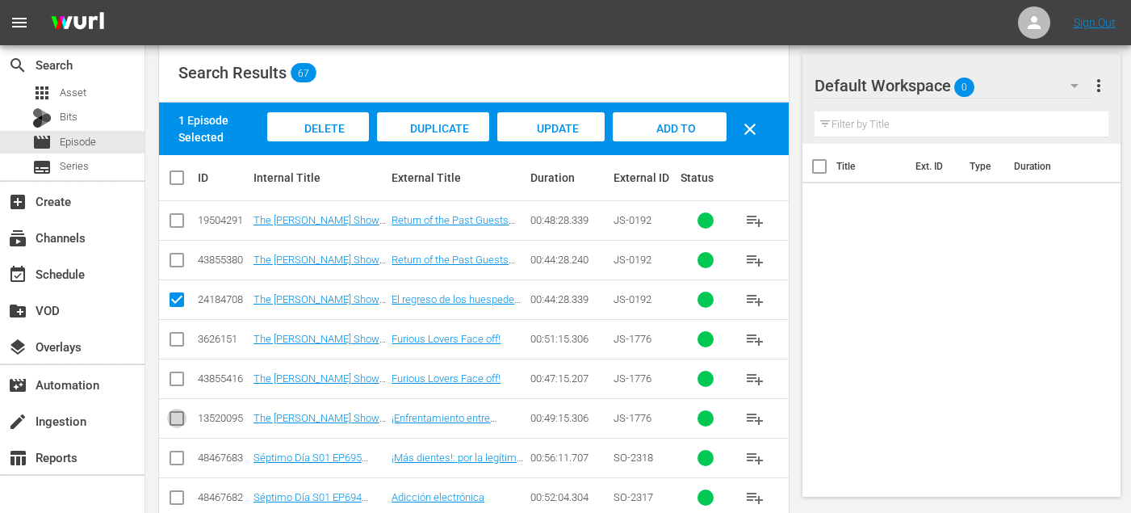
click at [177, 422] on input "checkbox" at bounding box center [176, 421] width 19 height 19
click at [178, 462] on input "checkbox" at bounding box center [176, 460] width 19 height 19
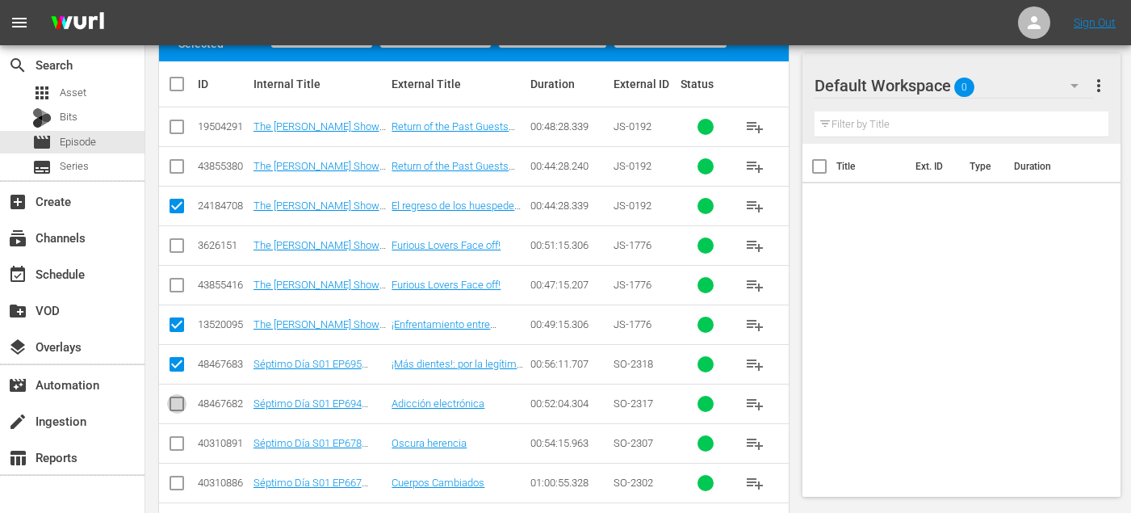
click at [178, 403] on input "checkbox" at bounding box center [176, 406] width 19 height 19
click at [176, 446] on input "checkbox" at bounding box center [176, 446] width 19 height 19
click at [176, 485] on input "checkbox" at bounding box center [176, 485] width 19 height 19
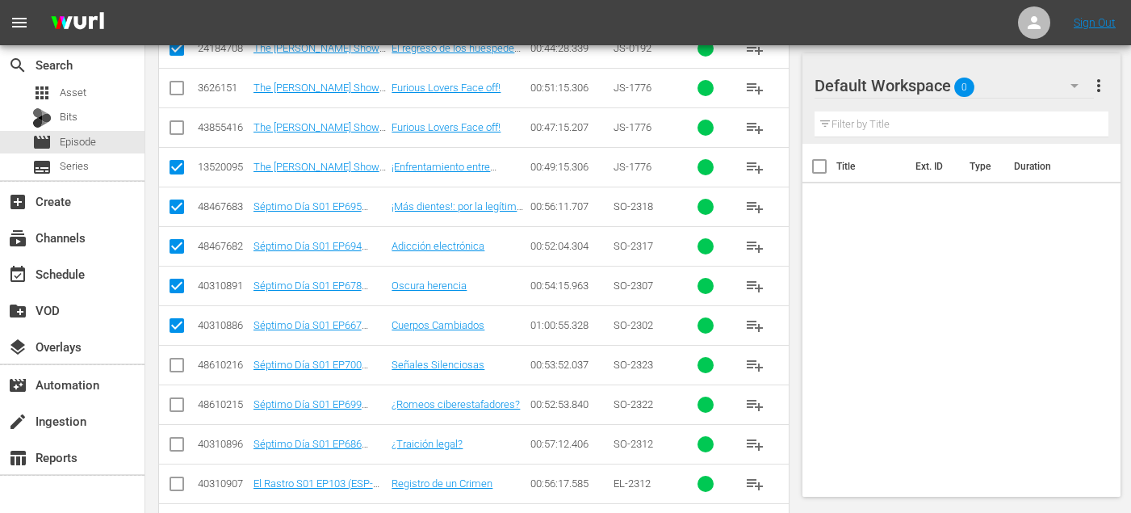
scroll to position [480, 0]
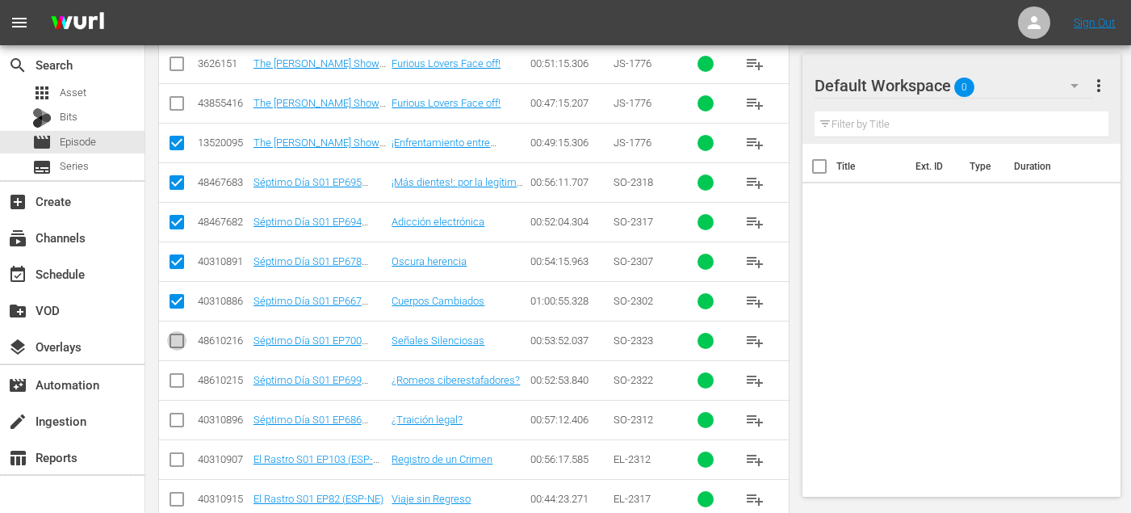
click at [177, 346] on input "checkbox" at bounding box center [176, 343] width 19 height 19
click at [177, 380] on input "checkbox" at bounding box center [176, 383] width 19 height 19
click at [177, 426] on input "checkbox" at bounding box center [176, 423] width 19 height 19
click at [175, 469] on input "checkbox" at bounding box center [176, 462] width 19 height 19
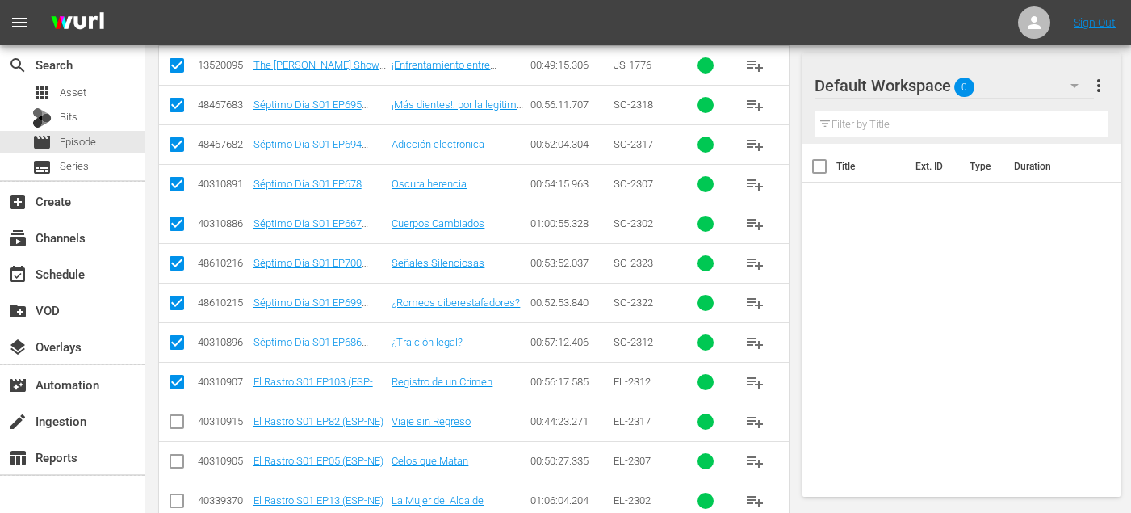
scroll to position [561, 0]
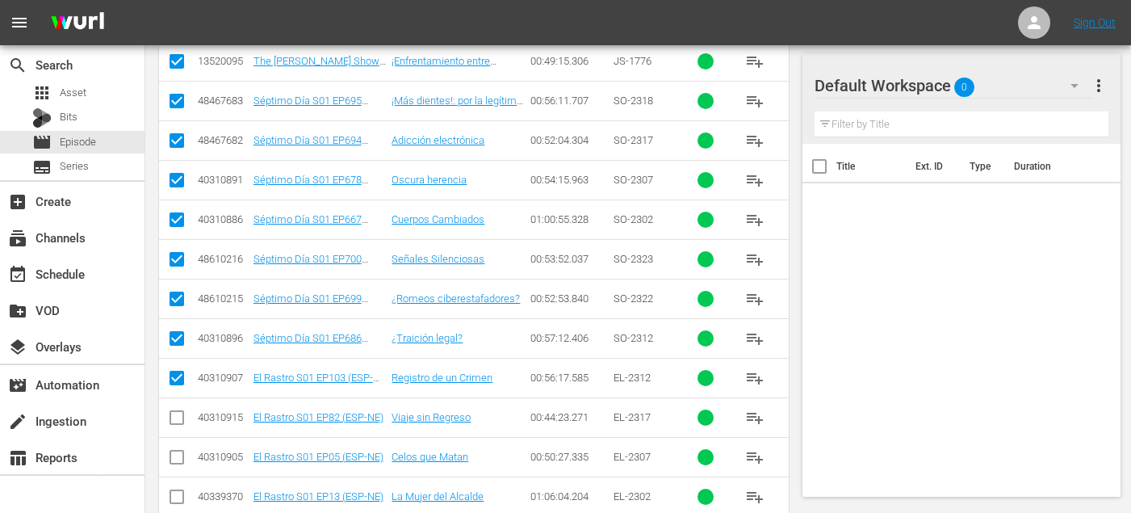
click at [171, 415] on input "checkbox" at bounding box center [176, 420] width 19 height 19
click at [171, 455] on input "checkbox" at bounding box center [176, 460] width 19 height 19
click at [173, 498] on input "checkbox" at bounding box center [176, 499] width 19 height 19
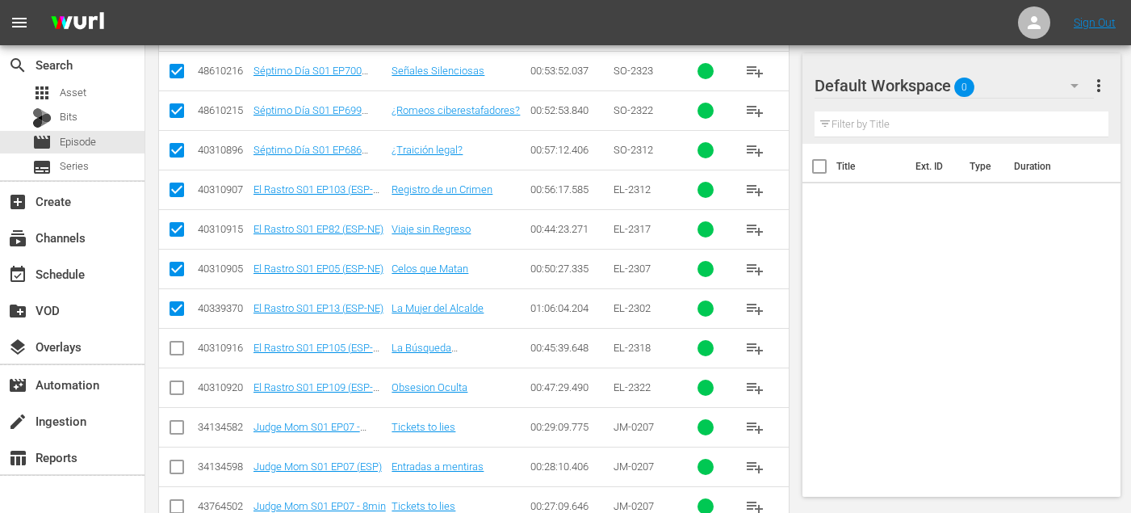
scroll to position [754, 0]
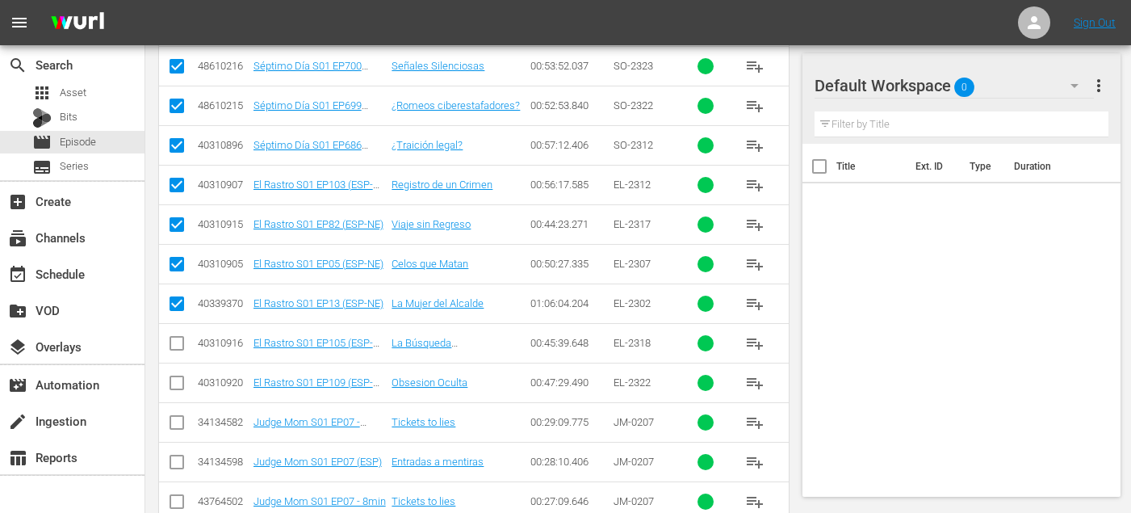
click at [175, 345] on input "checkbox" at bounding box center [176, 346] width 19 height 19
click at [175, 382] on input "checkbox" at bounding box center [176, 385] width 19 height 19
click at [174, 470] on input "checkbox" at bounding box center [176, 464] width 19 height 19
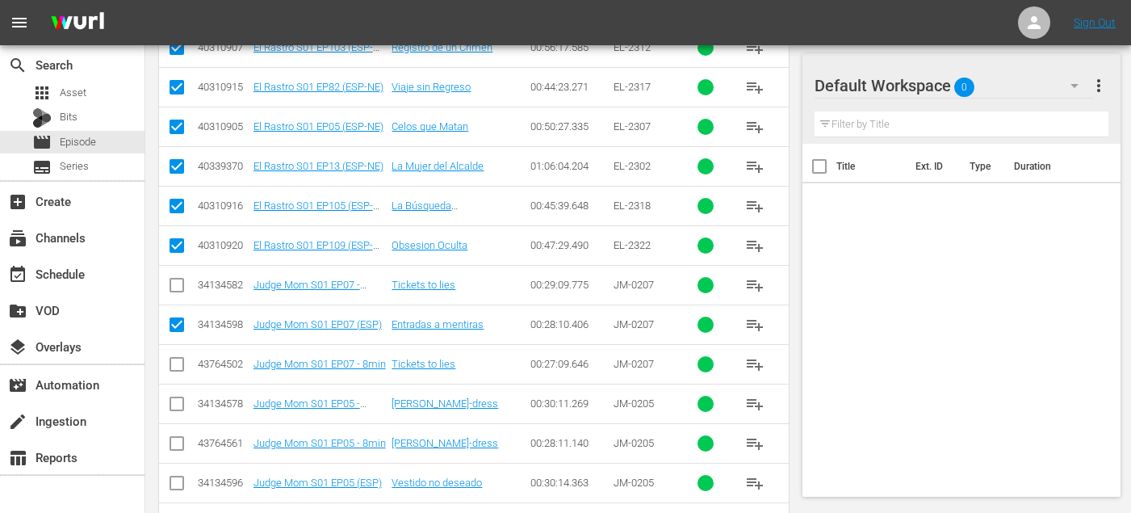
scroll to position [902, 0]
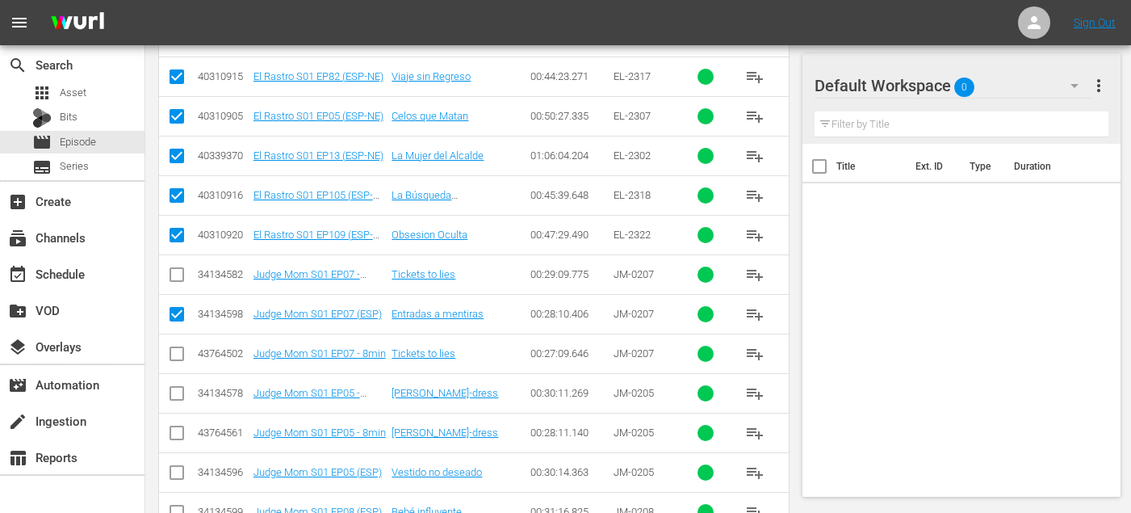
click at [170, 469] on input "checkbox" at bounding box center [176, 475] width 19 height 19
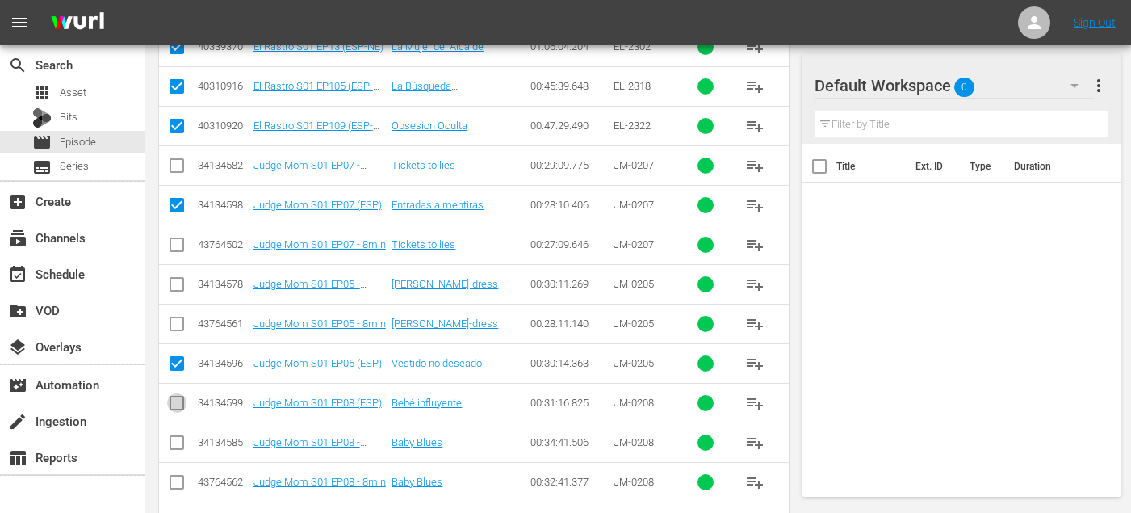
click at [178, 405] on input "checkbox" at bounding box center [176, 406] width 19 height 19
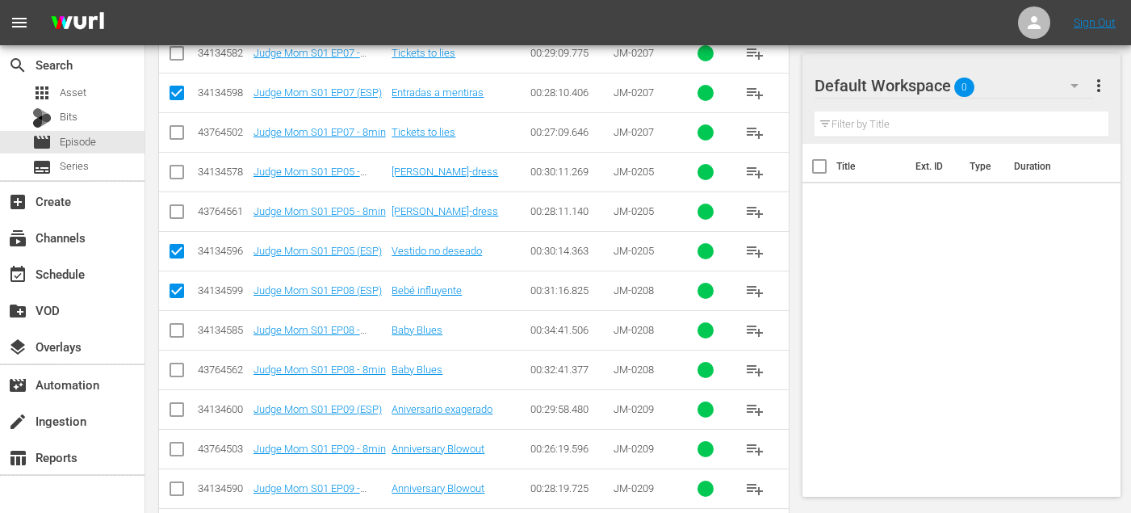
scroll to position [1127, 0]
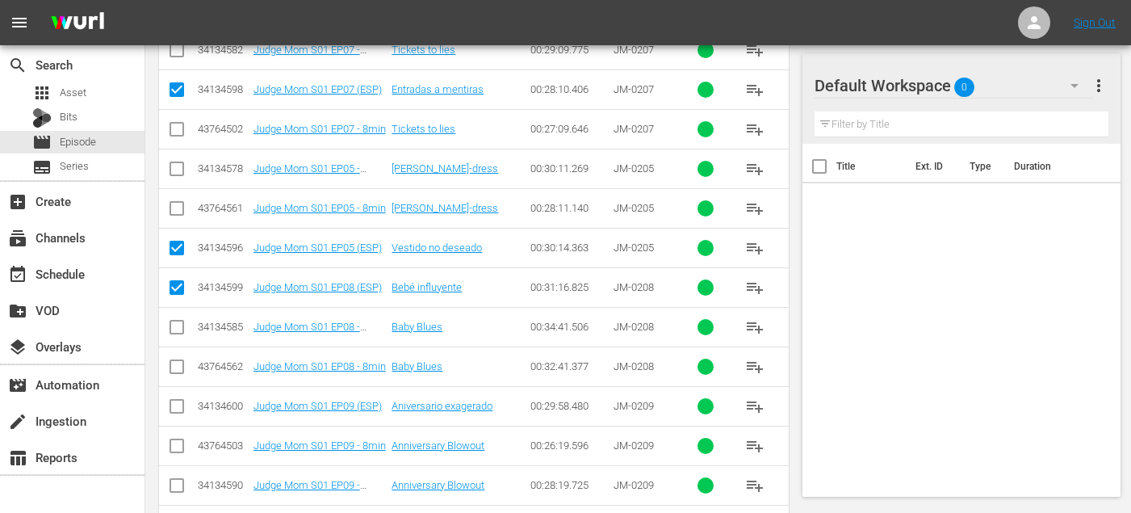
click at [174, 404] on input "checkbox" at bounding box center [176, 409] width 19 height 19
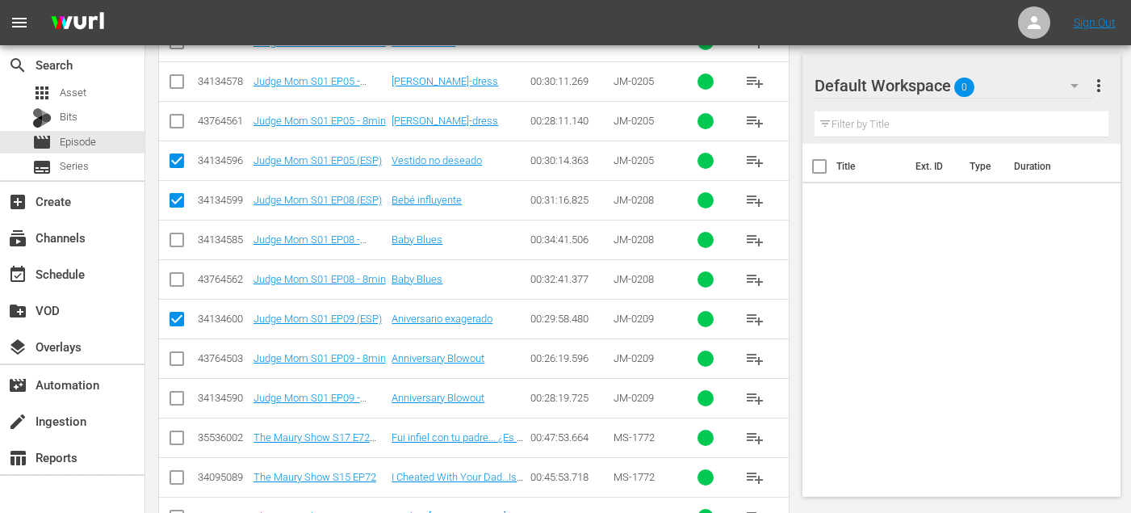
scroll to position [1234, 0]
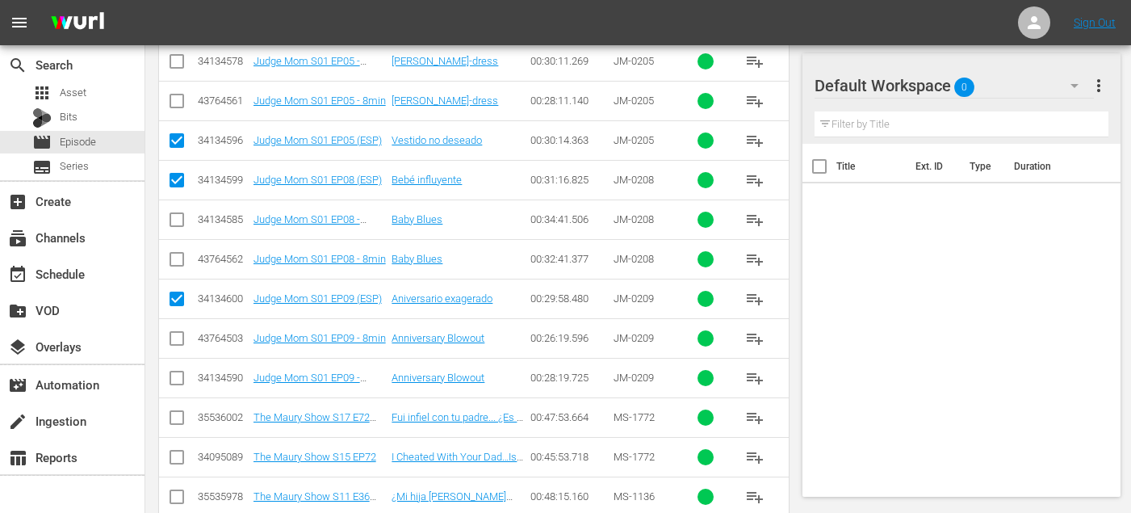
click at [172, 417] on input "checkbox" at bounding box center [176, 420] width 19 height 19
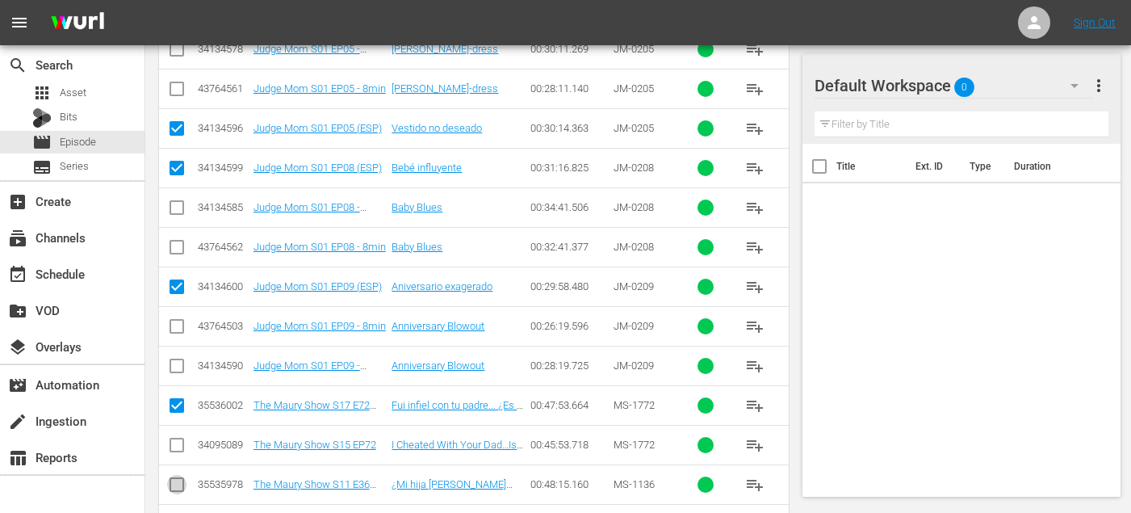
click at [177, 491] on input "checkbox" at bounding box center [176, 487] width 19 height 19
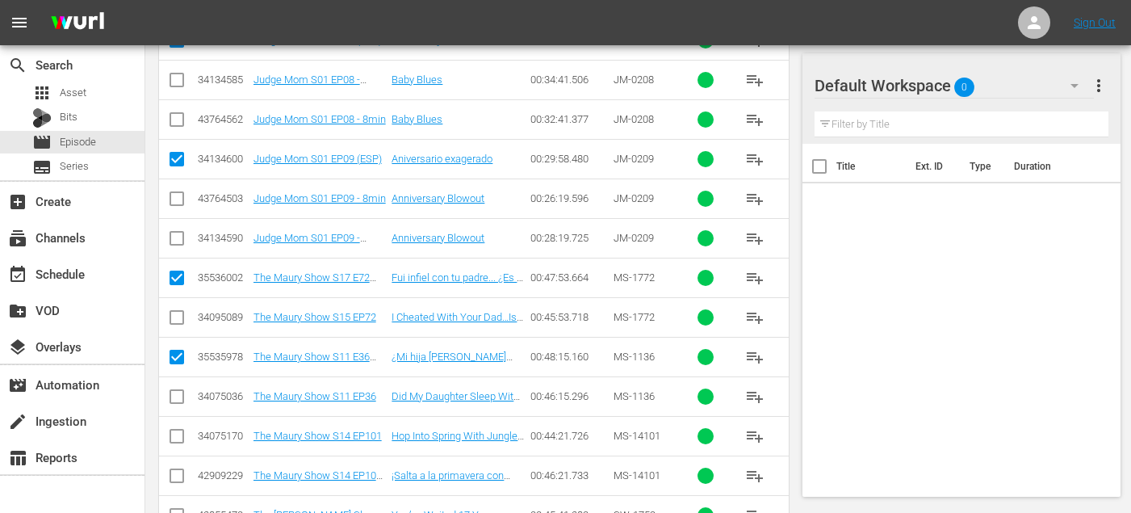
click at [171, 473] on input "checkbox" at bounding box center [176, 478] width 19 height 19
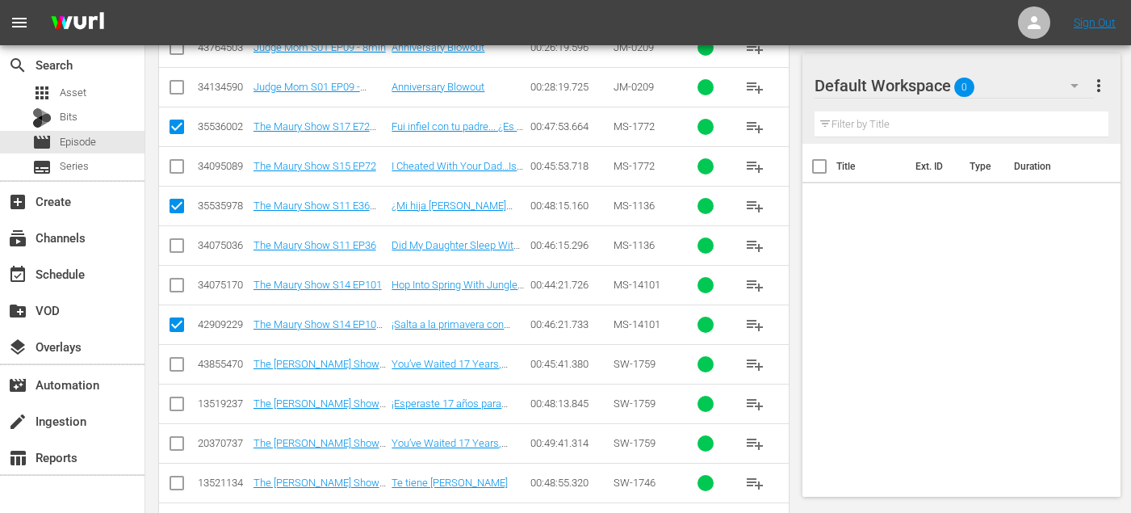
scroll to position [1534, 0]
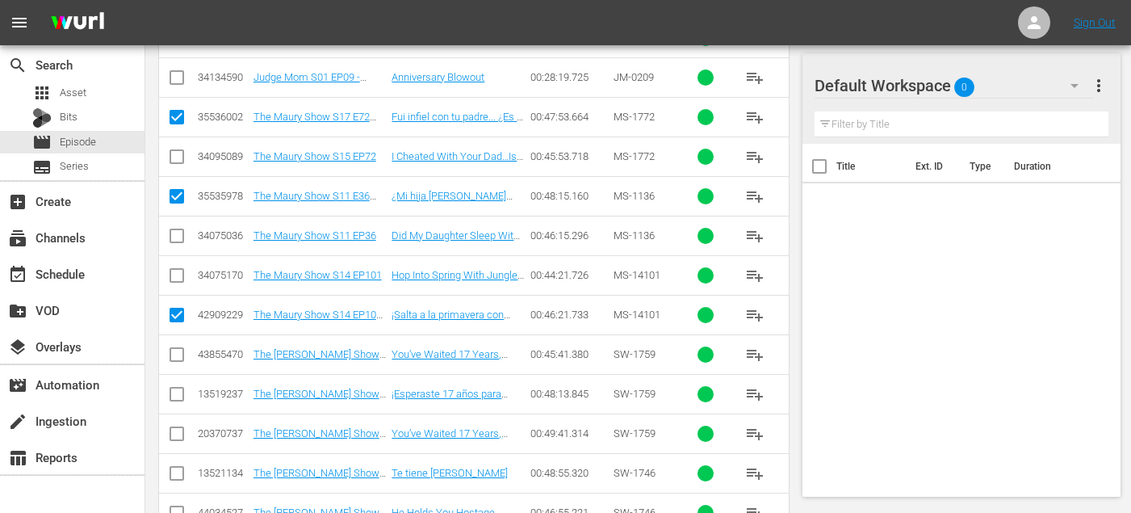
click at [175, 394] on input "checkbox" at bounding box center [176, 397] width 19 height 19
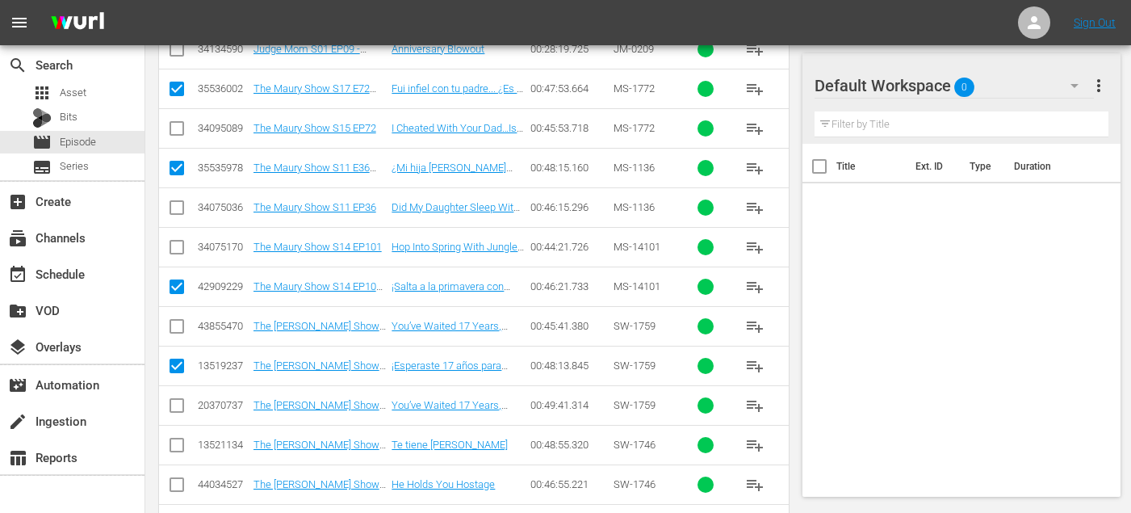
click at [176, 443] on input "checkbox" at bounding box center [176, 448] width 19 height 19
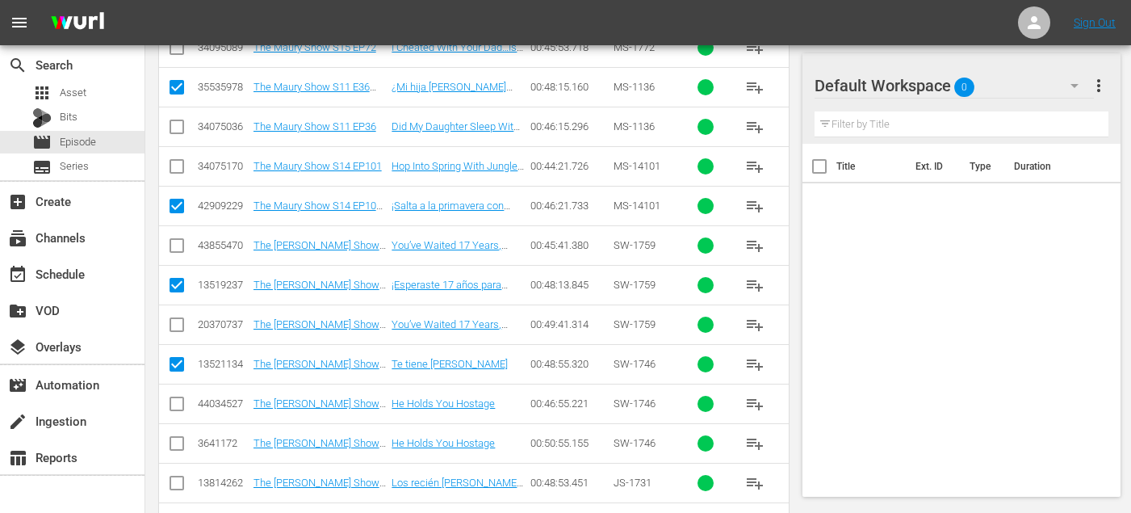
scroll to position [1688, 0]
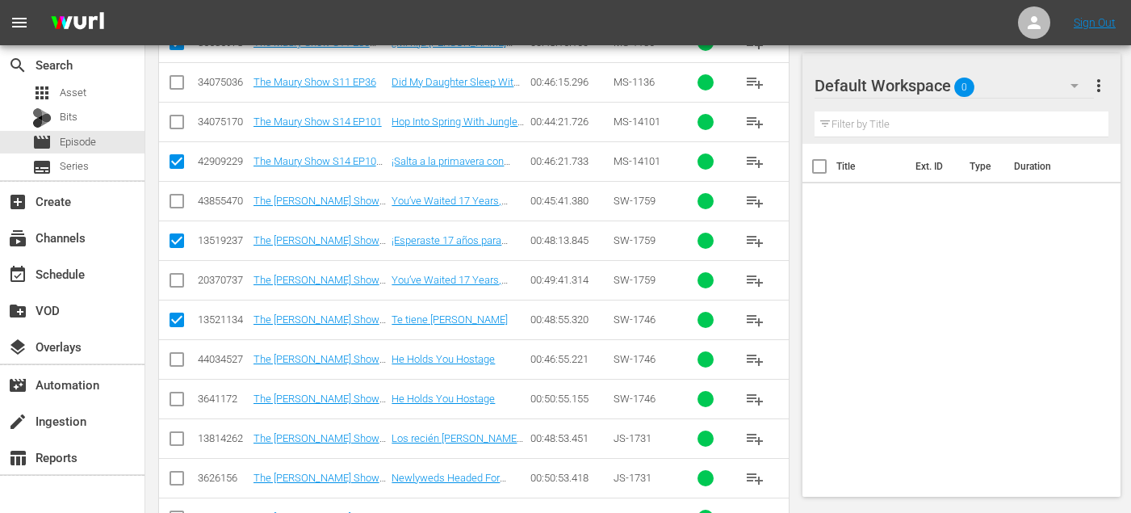
click at [174, 443] on input "checkbox" at bounding box center [176, 441] width 19 height 19
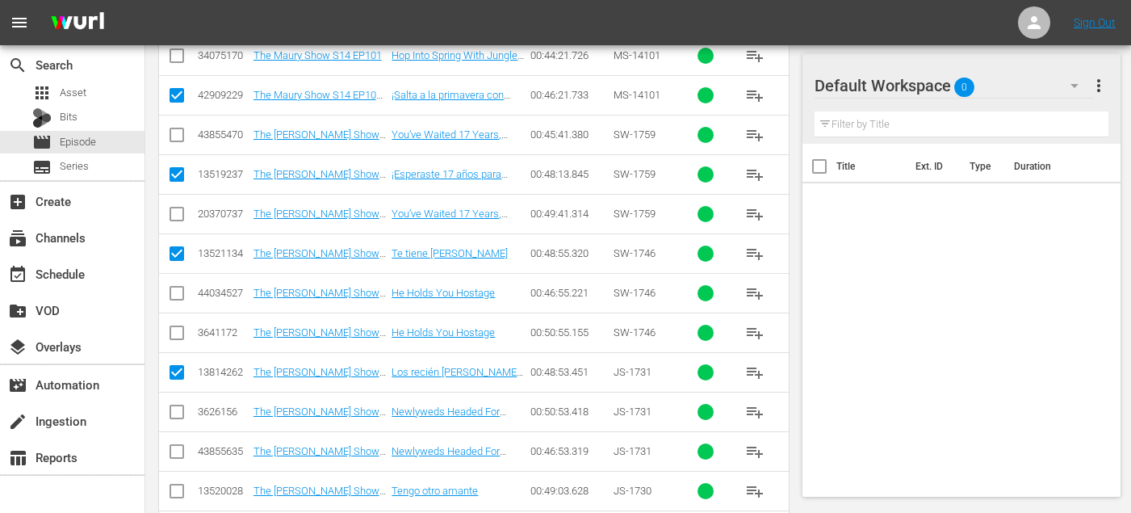
scroll to position [1756, 0]
click at [177, 492] on input "checkbox" at bounding box center [176, 492] width 19 height 19
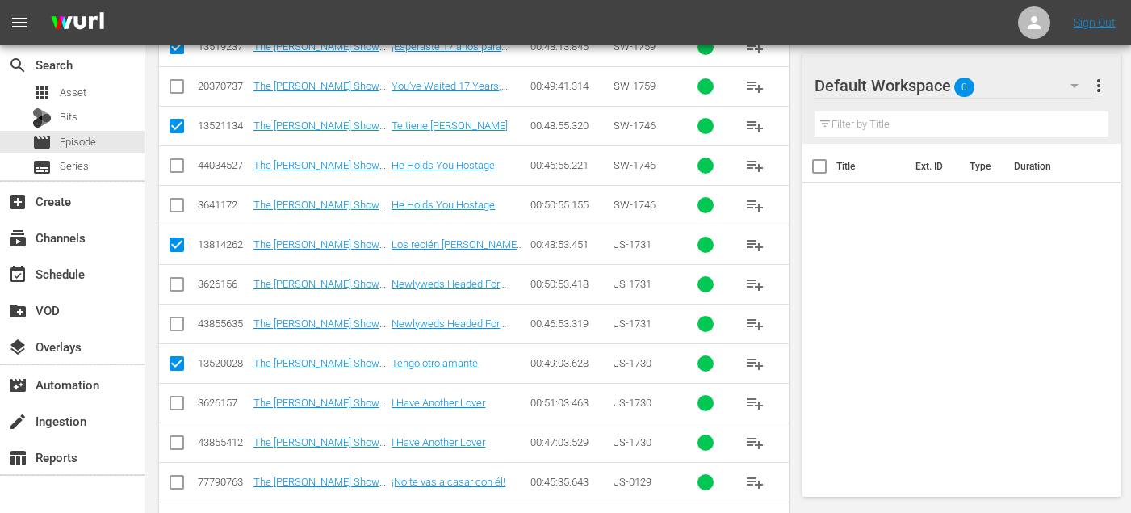
scroll to position [1887, 0]
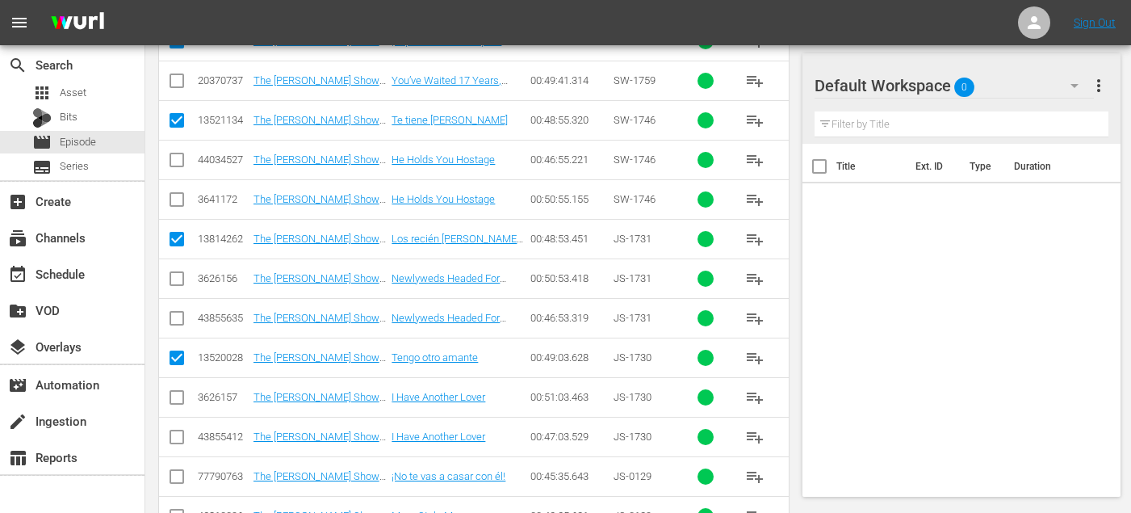
click at [174, 476] on input "checkbox" at bounding box center [176, 479] width 19 height 19
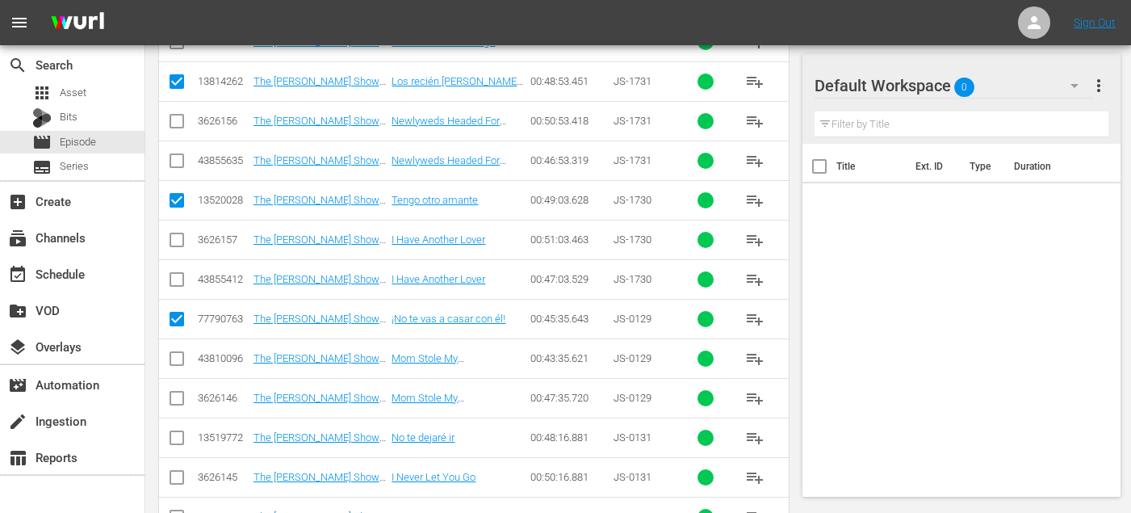
scroll to position [2047, 0]
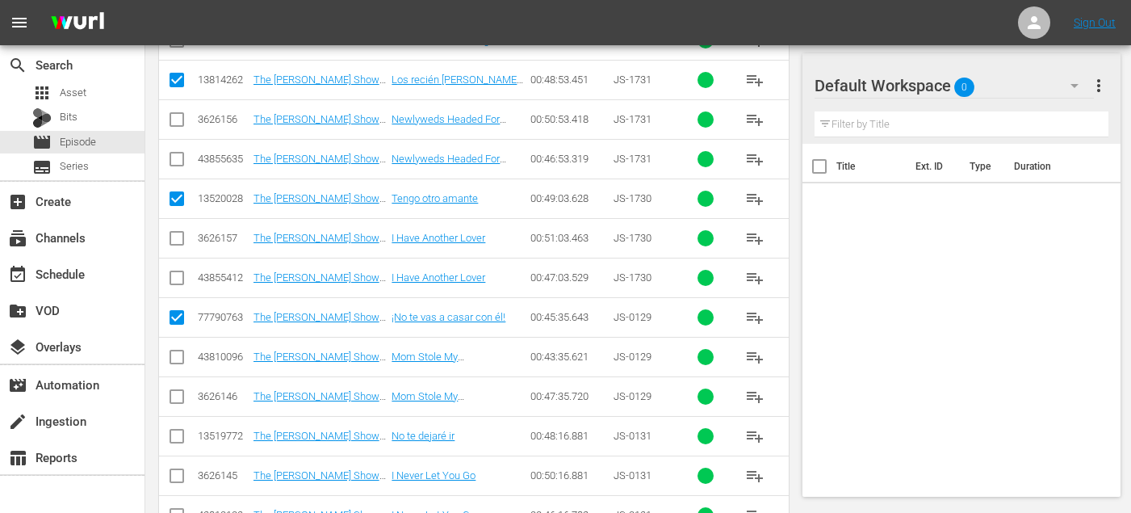
click at [177, 435] on input "checkbox" at bounding box center [176, 439] width 19 height 19
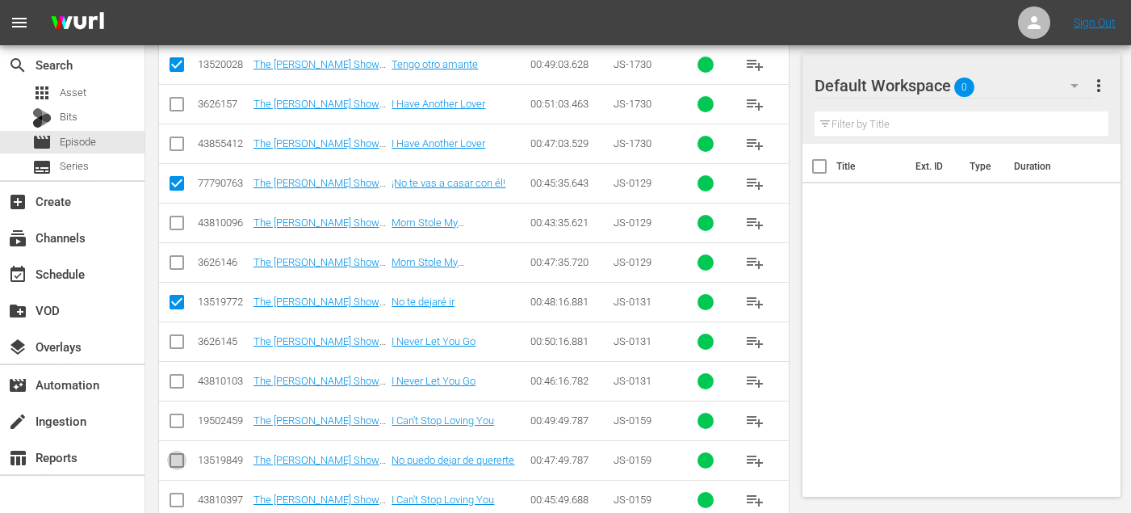
click at [170, 452] on icon at bounding box center [176, 460] width 19 height 19
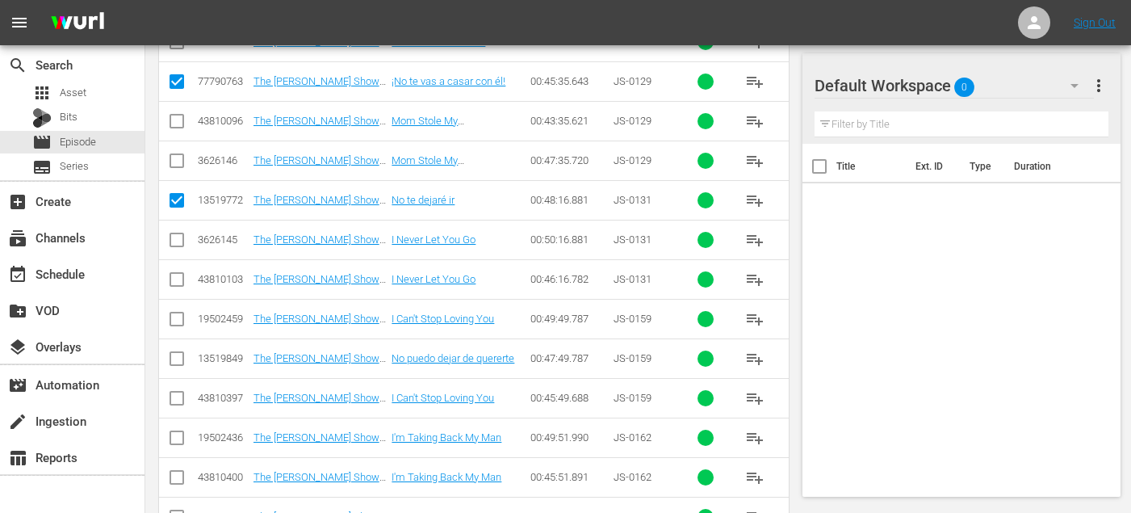
scroll to position [2287, 0]
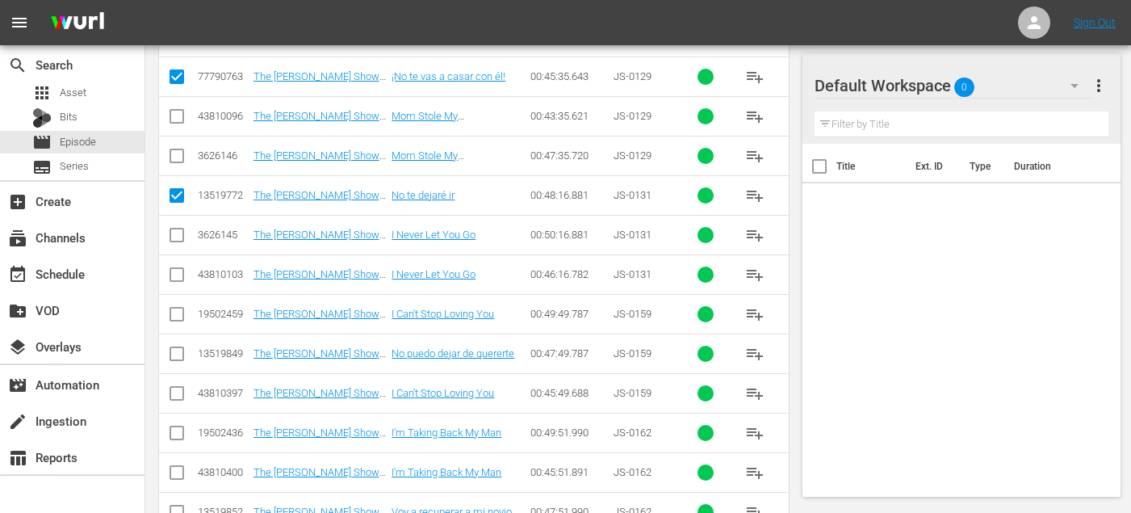
click at [176, 354] on input "checkbox" at bounding box center [176, 356] width 19 height 19
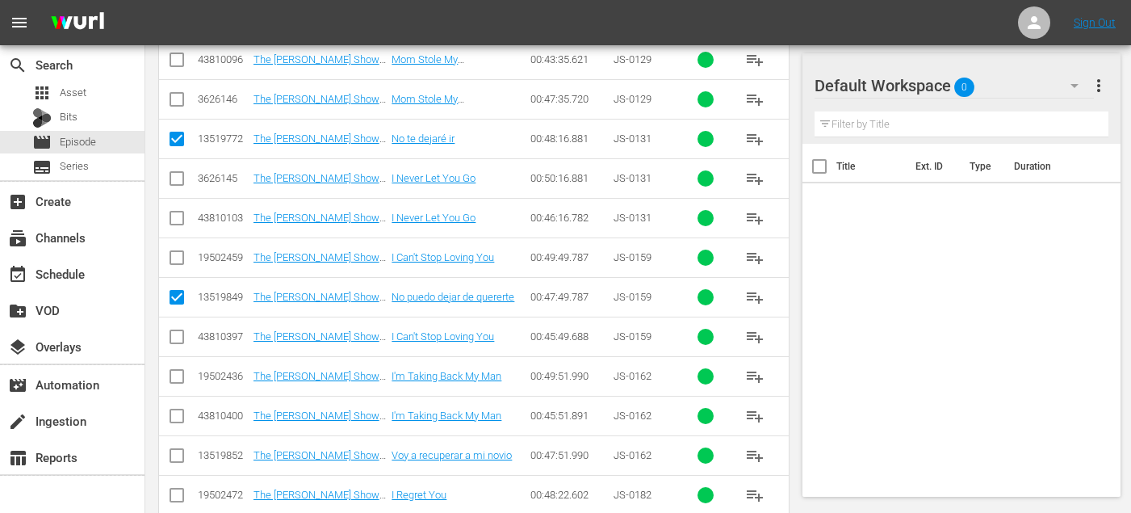
scroll to position [2351, 0]
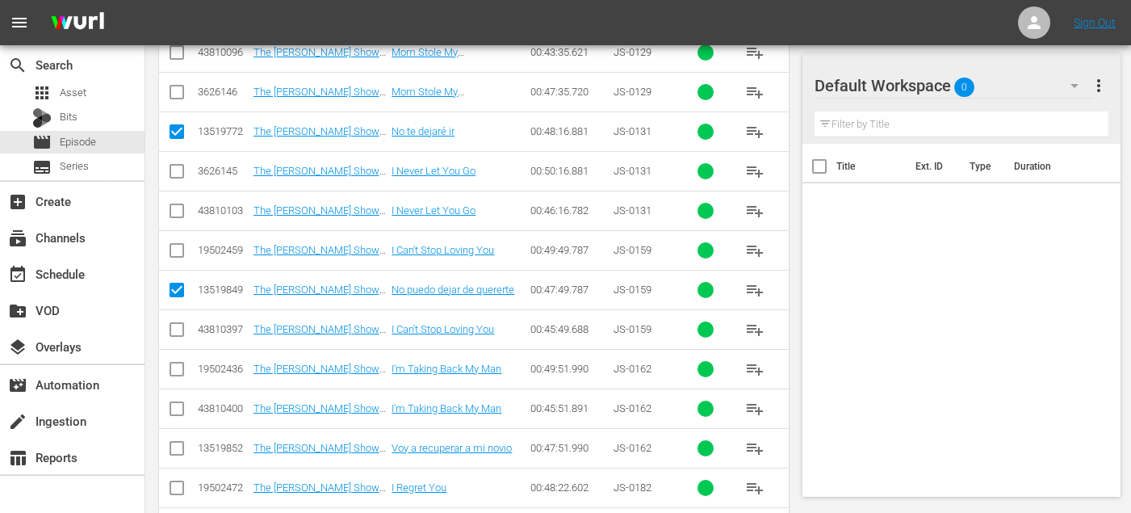
click at [170, 444] on input "checkbox" at bounding box center [176, 451] width 19 height 19
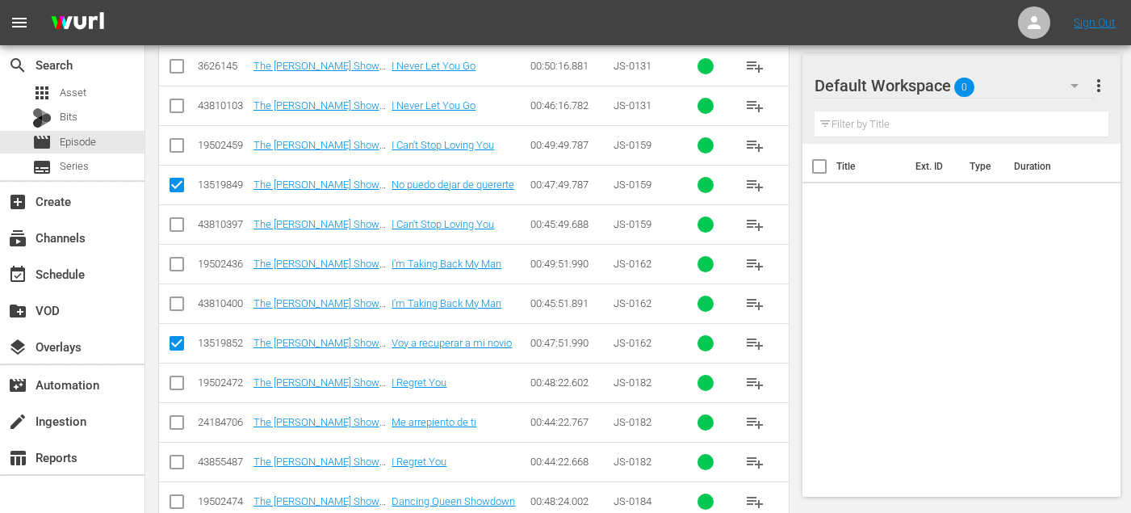
scroll to position [2454, 0]
click at [177, 418] on input "checkbox" at bounding box center [176, 427] width 19 height 19
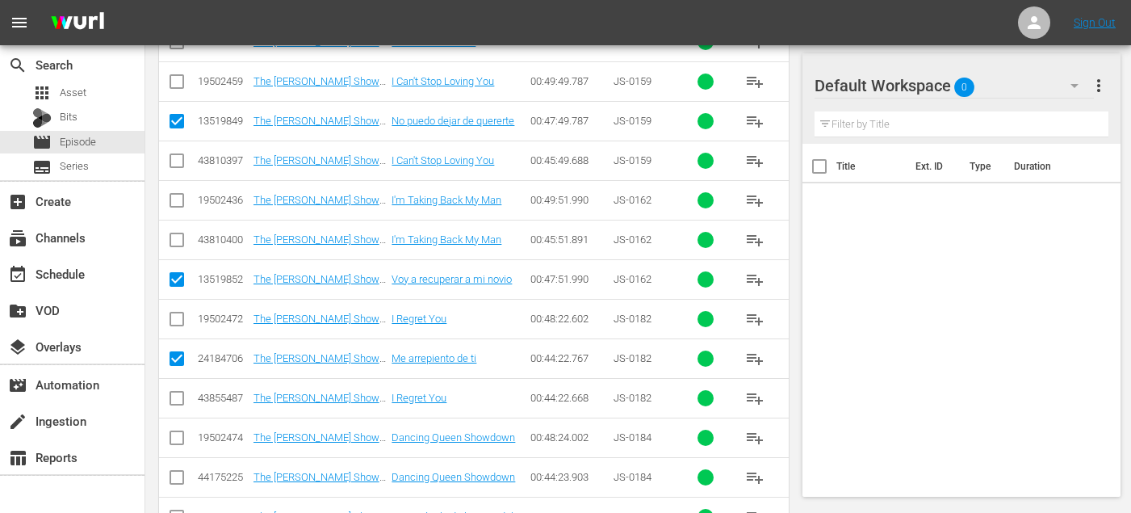
scroll to position [2573, 0]
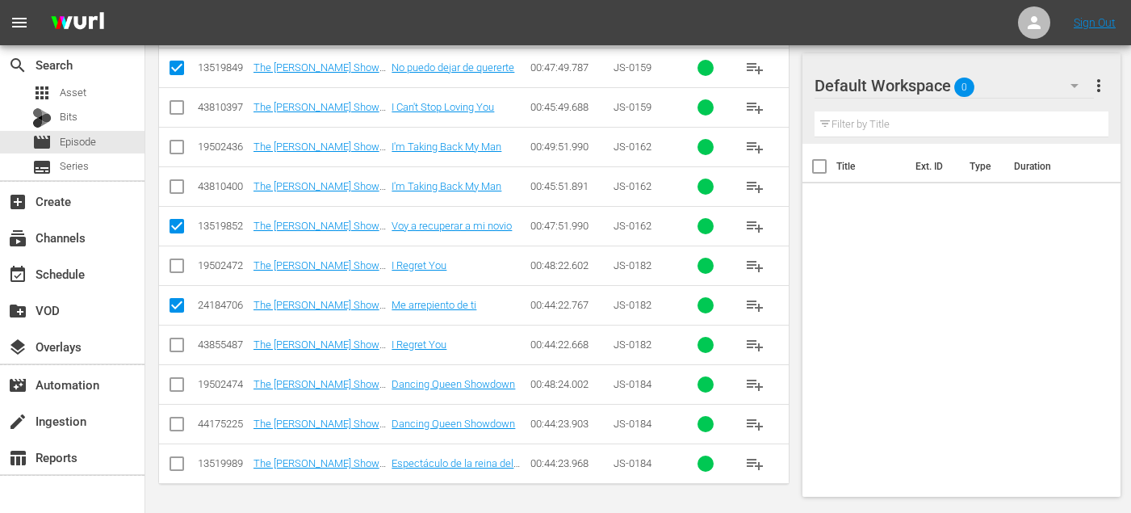
click at [165, 460] on td at bounding box center [177, 463] width 36 height 40
drag, startPoint x: 172, startPoint y: 460, endPoint x: 188, endPoint y: 456, distance: 16.5
click at [172, 460] on input "checkbox" at bounding box center [176, 466] width 19 height 19
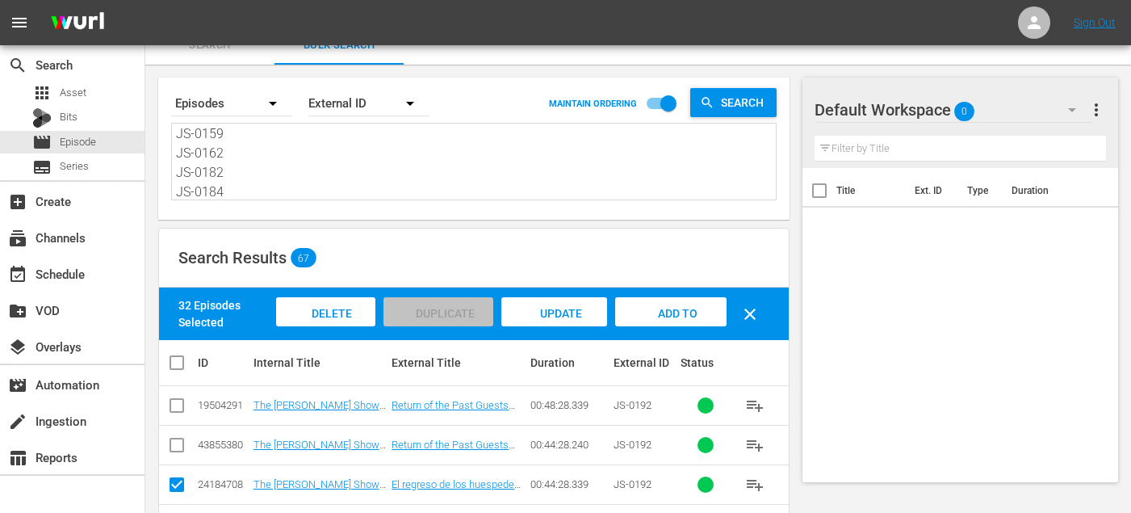
scroll to position [0, 0]
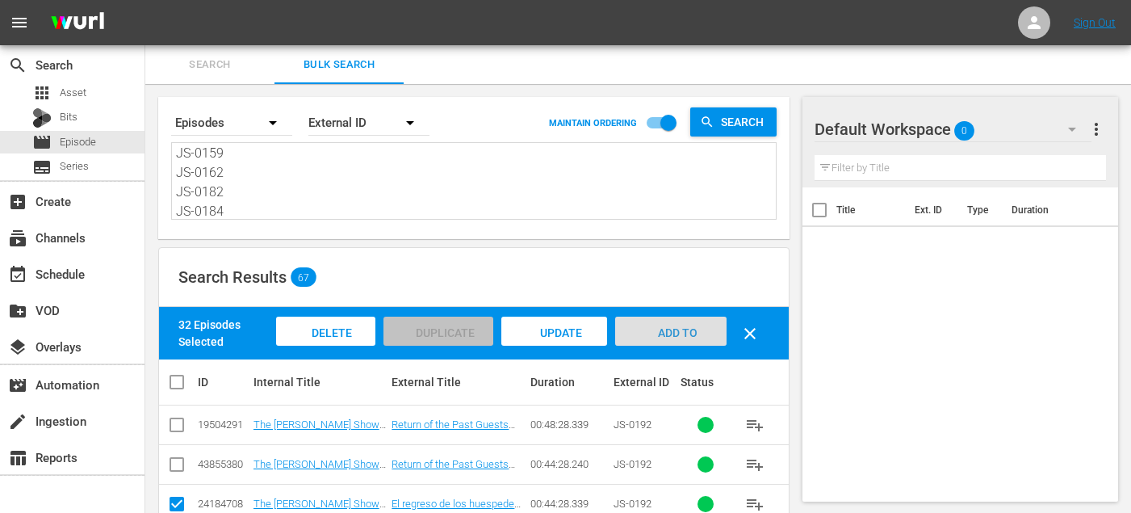
click at [673, 329] on span "Add to Workspace" at bounding box center [671, 348] width 79 height 44
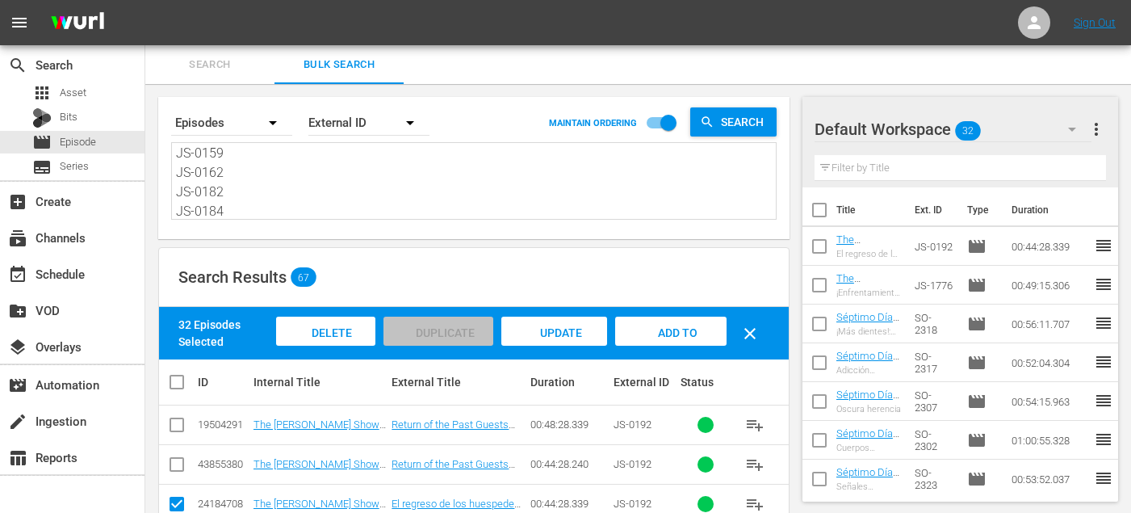
click at [230, 66] on span "Search" at bounding box center [210, 65] width 110 height 19
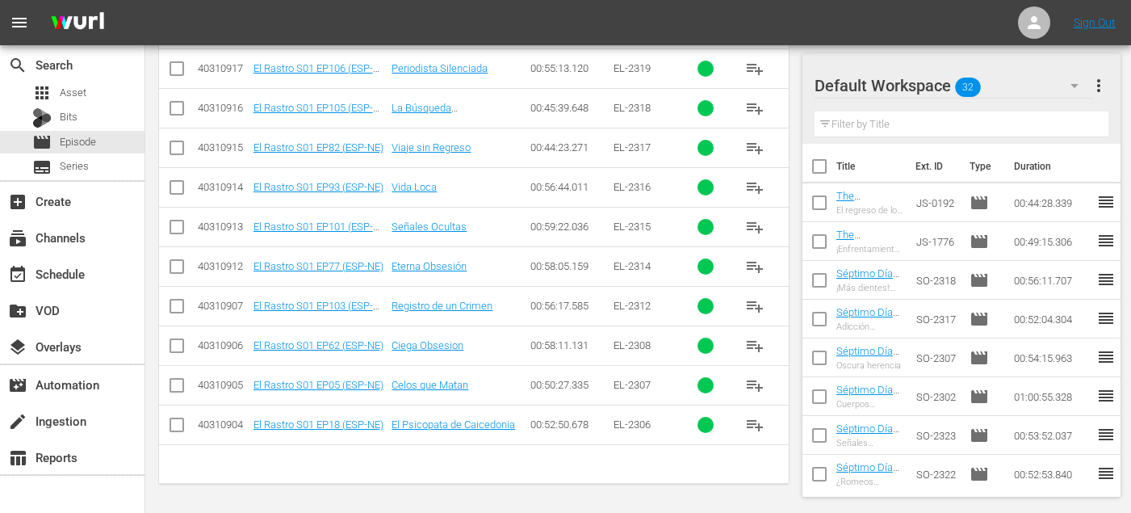
scroll to position [111, 0]
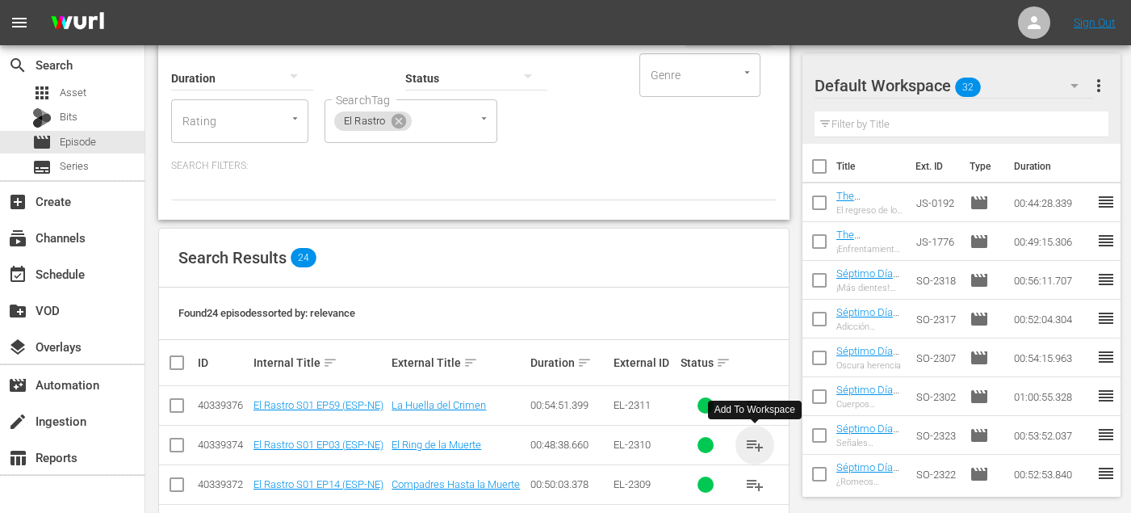
click at [755, 444] on span "playlist_add" at bounding box center [754, 444] width 19 height 19
click at [755, 403] on div "Add To Workspace" at bounding box center [755, 410] width 81 height 14
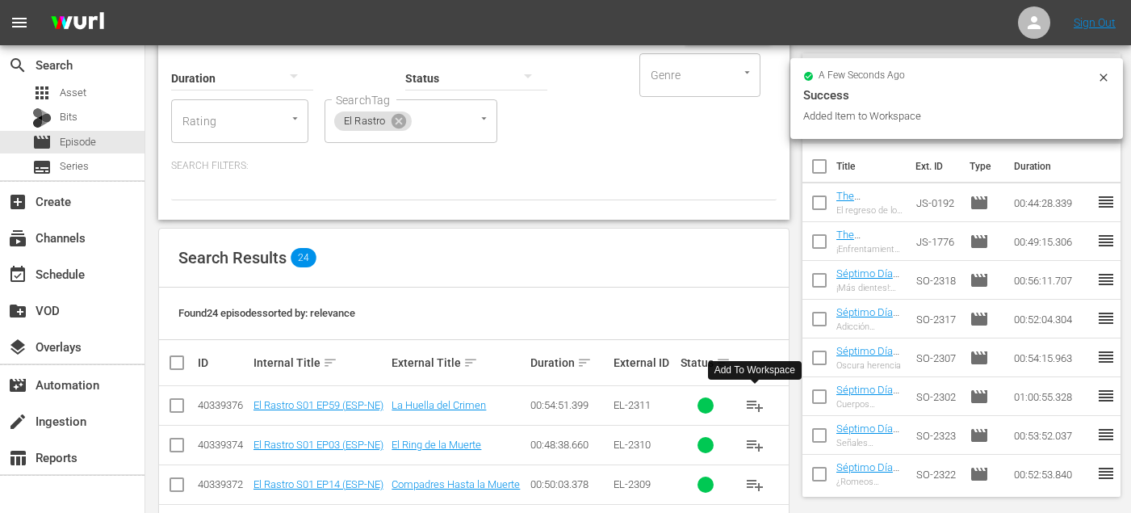
click at [753, 406] on span "playlist_add" at bounding box center [754, 405] width 19 height 19
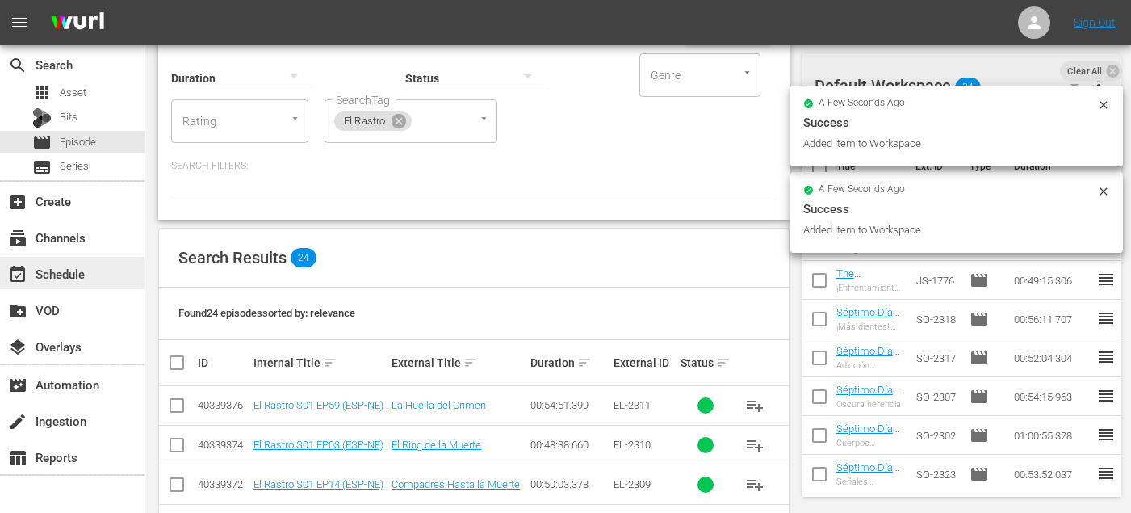
click at [55, 274] on div "event_available Schedule" at bounding box center [45, 271] width 90 height 15
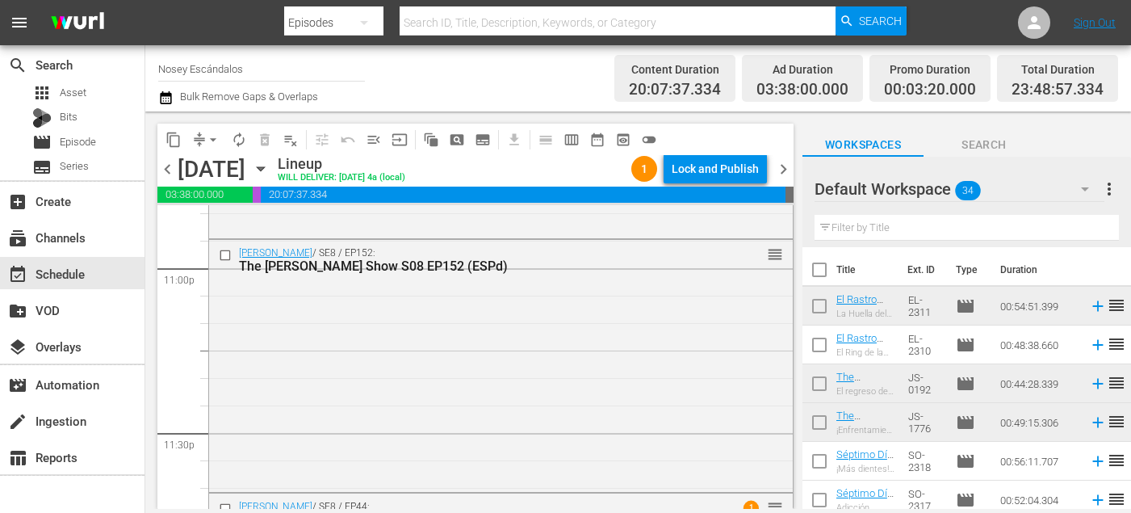
scroll to position [7762, 0]
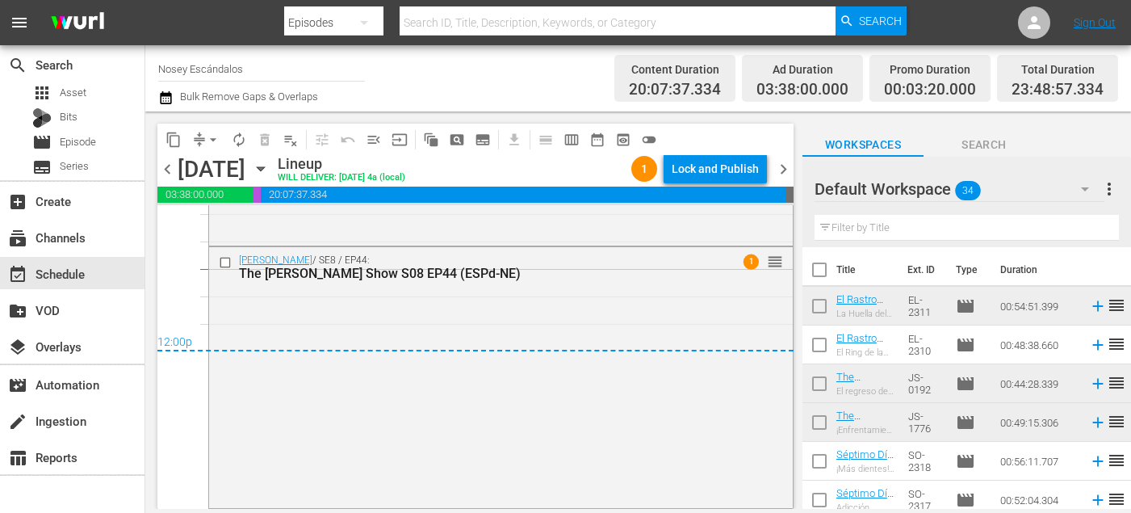
click at [778, 170] on span "chevron_right" at bounding box center [784, 169] width 20 height 20
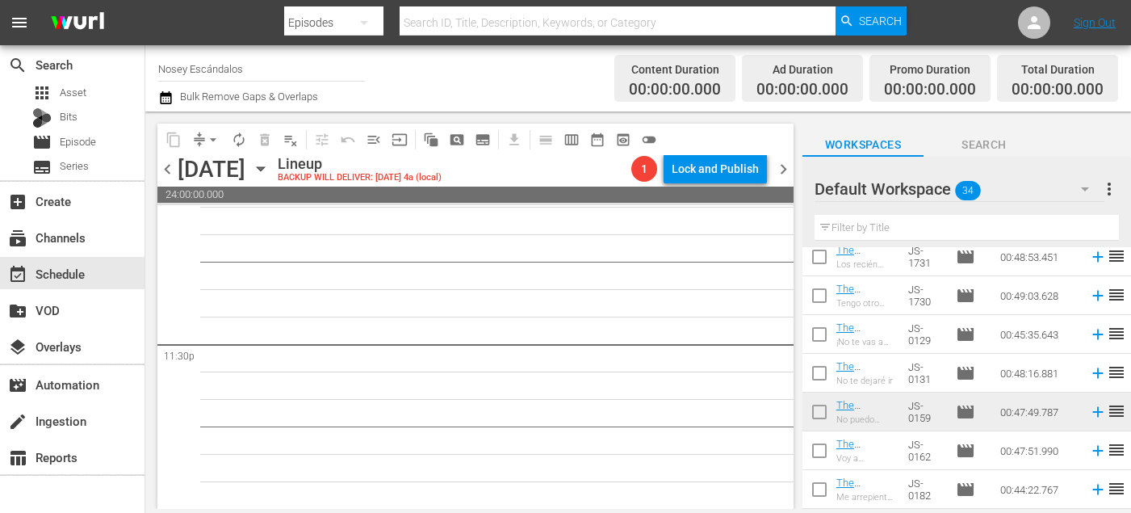
scroll to position [1094, 0]
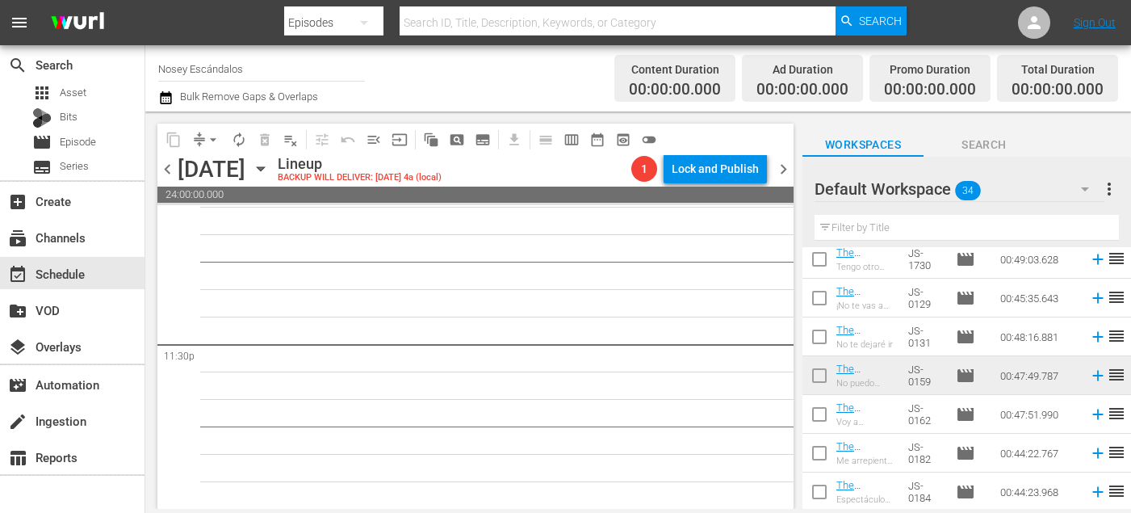
click at [779, 170] on span "chevron_right" at bounding box center [784, 169] width 20 height 20
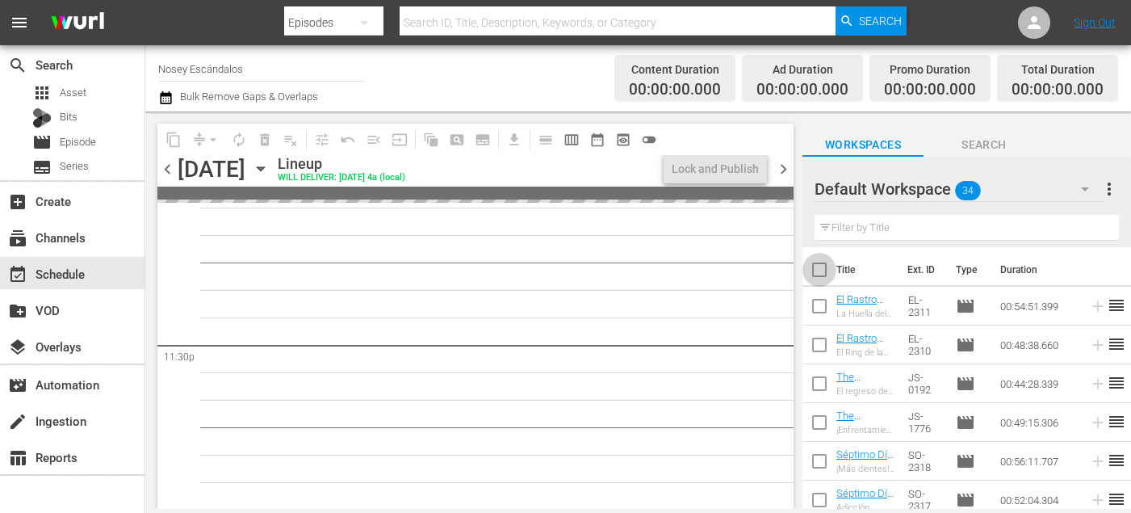
click at [821, 267] on input "checkbox" at bounding box center [820, 273] width 34 height 34
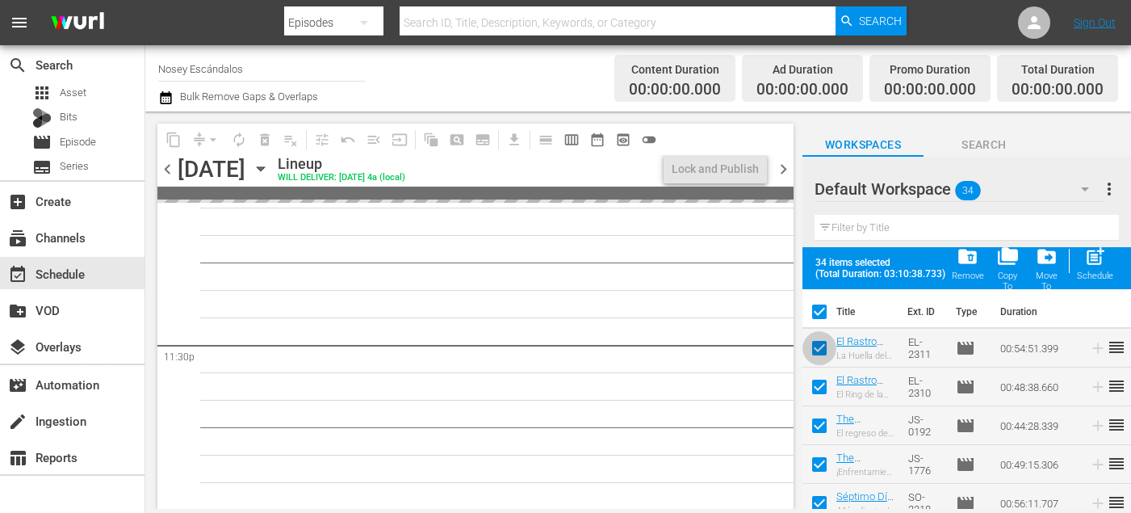
click at [819, 339] on input "checkbox" at bounding box center [820, 351] width 34 height 34
click at [819, 388] on input "checkbox" at bounding box center [820, 390] width 34 height 34
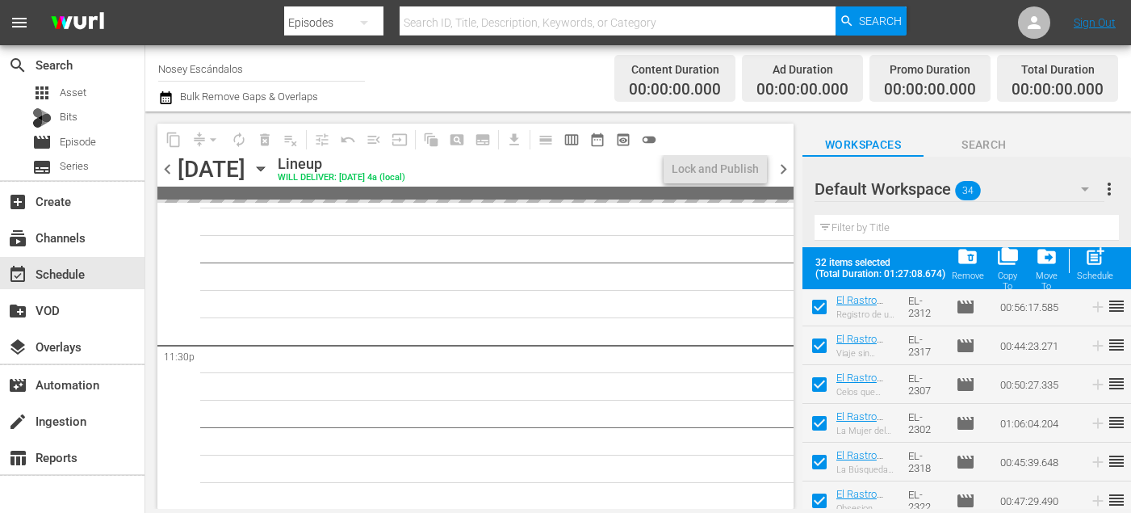
scroll to position [1136, 0]
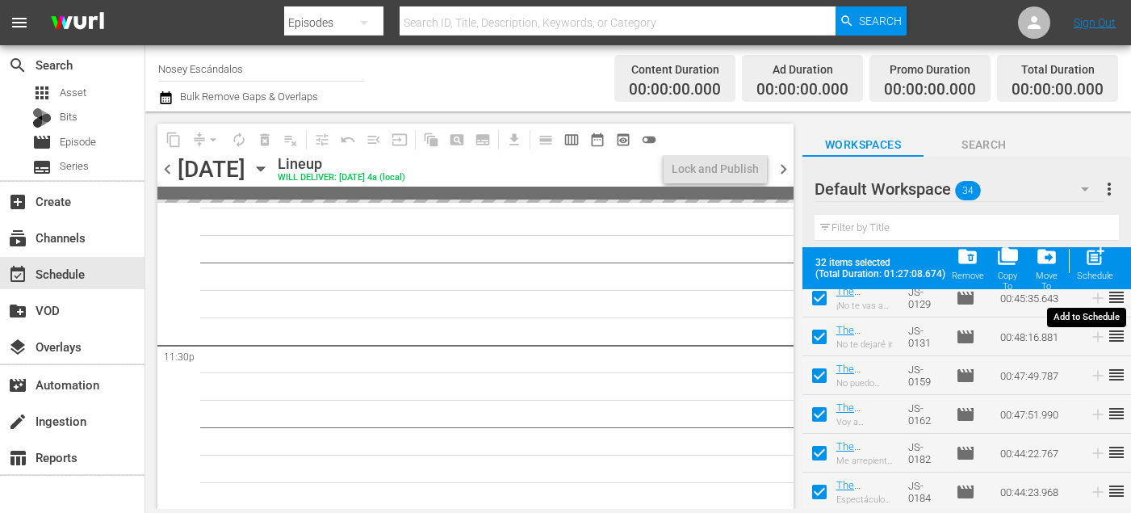
click at [1106, 256] on span "post_add" at bounding box center [1096, 257] width 22 height 22
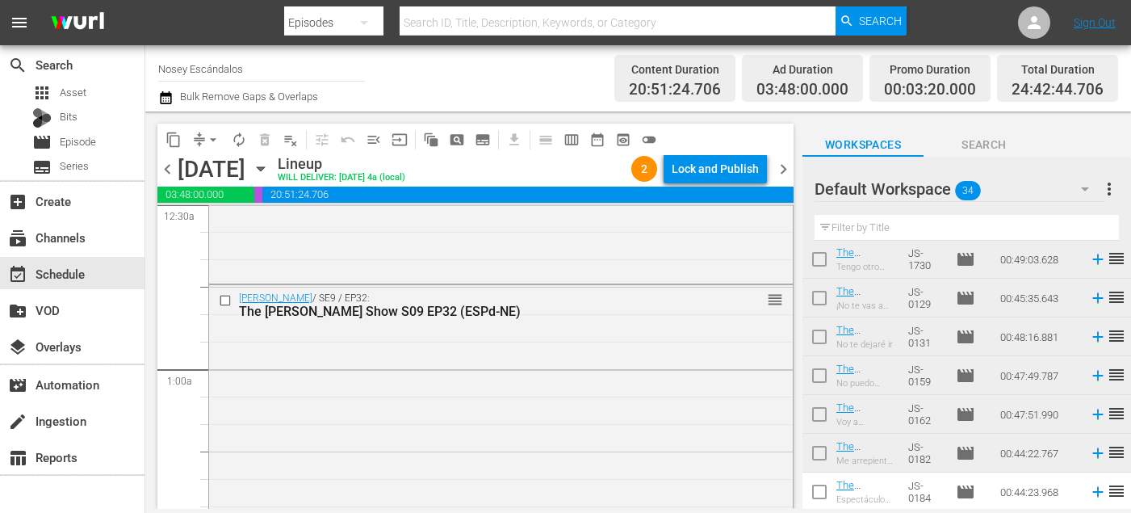
scroll to position [0, 0]
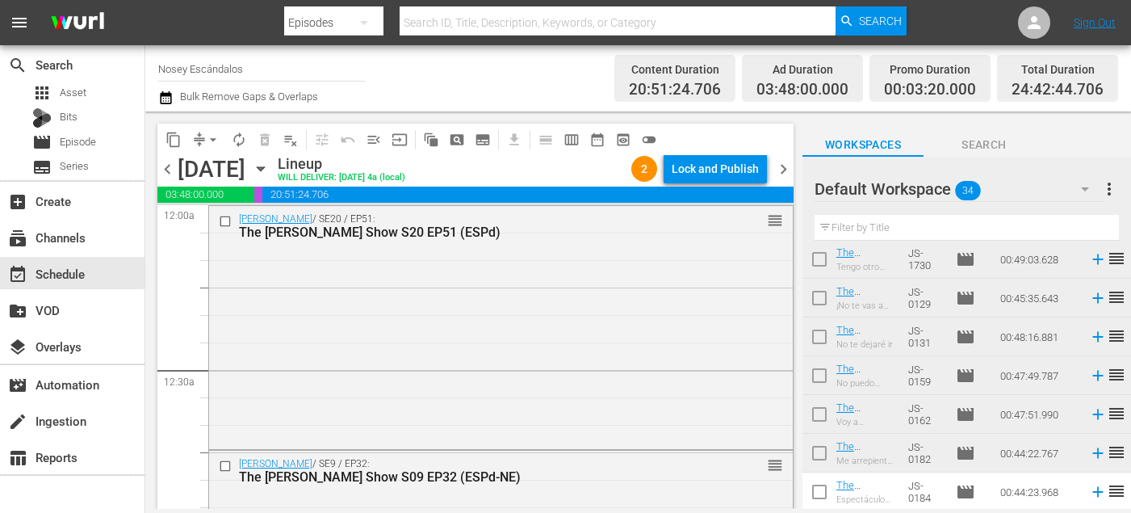
click at [167, 165] on span "chevron_left" at bounding box center [167, 169] width 20 height 20
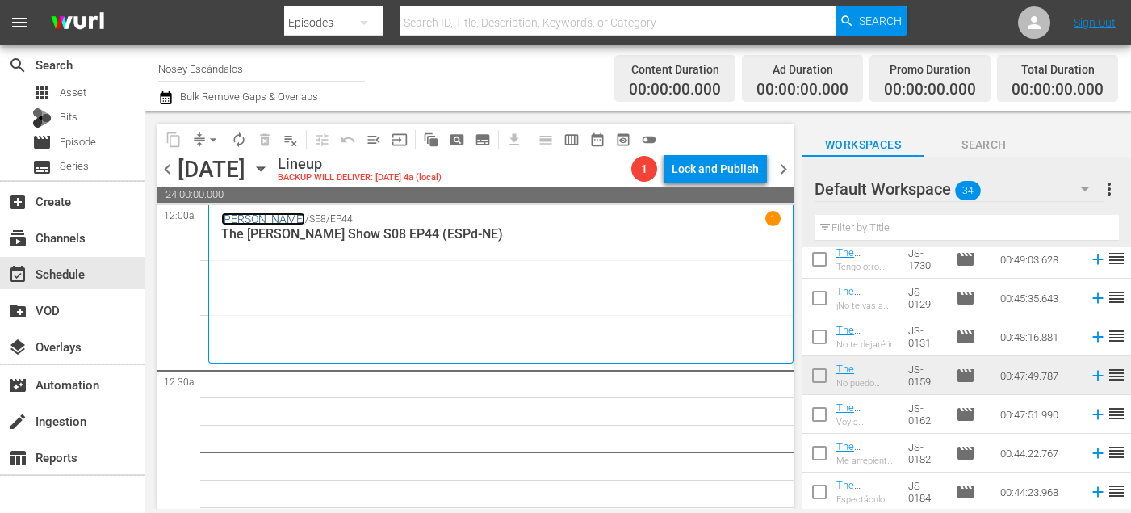
click at [267, 220] on link "[PERSON_NAME]" at bounding box center [263, 218] width 84 height 13
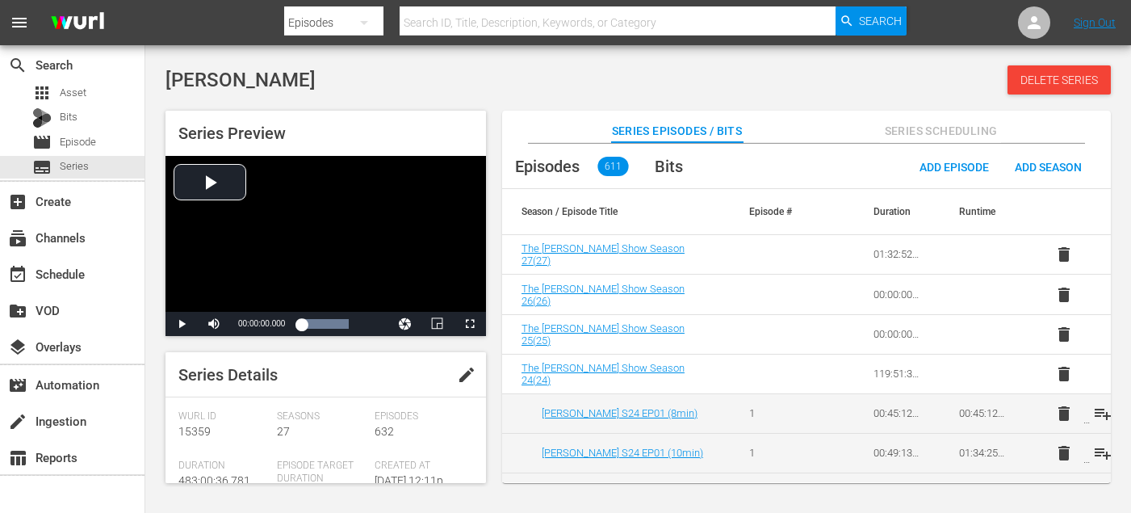
click at [889, 122] on span "Series Scheduling" at bounding box center [940, 131] width 121 height 20
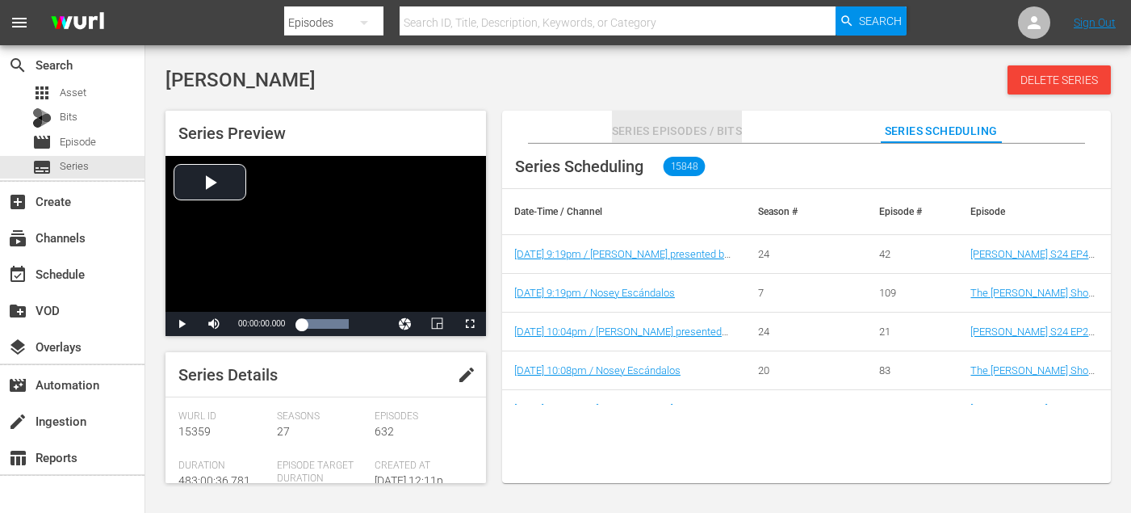
click at [682, 120] on button "Series Episodes / Bits" at bounding box center [677, 127] width 131 height 32
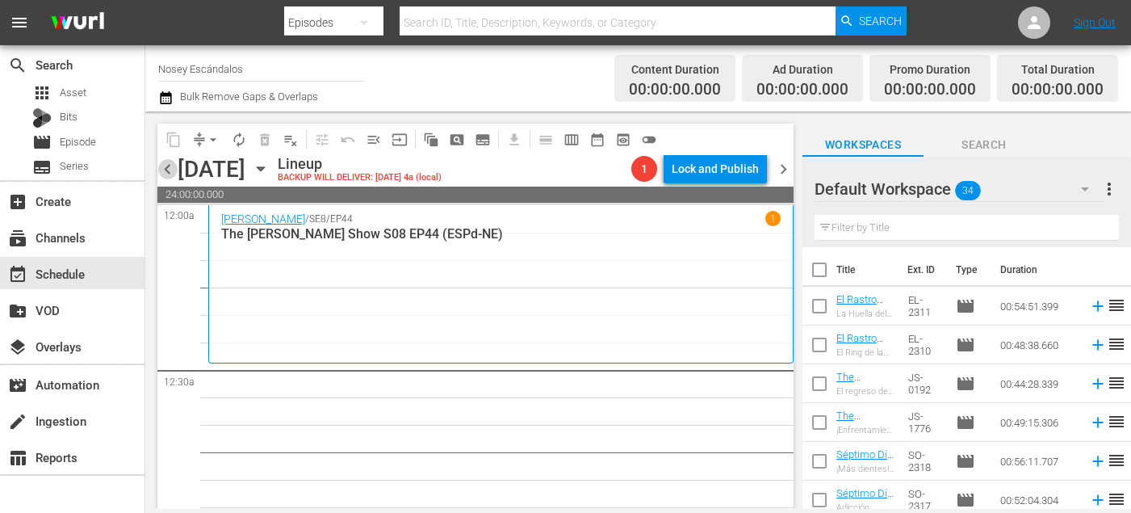
click at [171, 166] on span "chevron_left" at bounding box center [167, 169] width 20 height 20
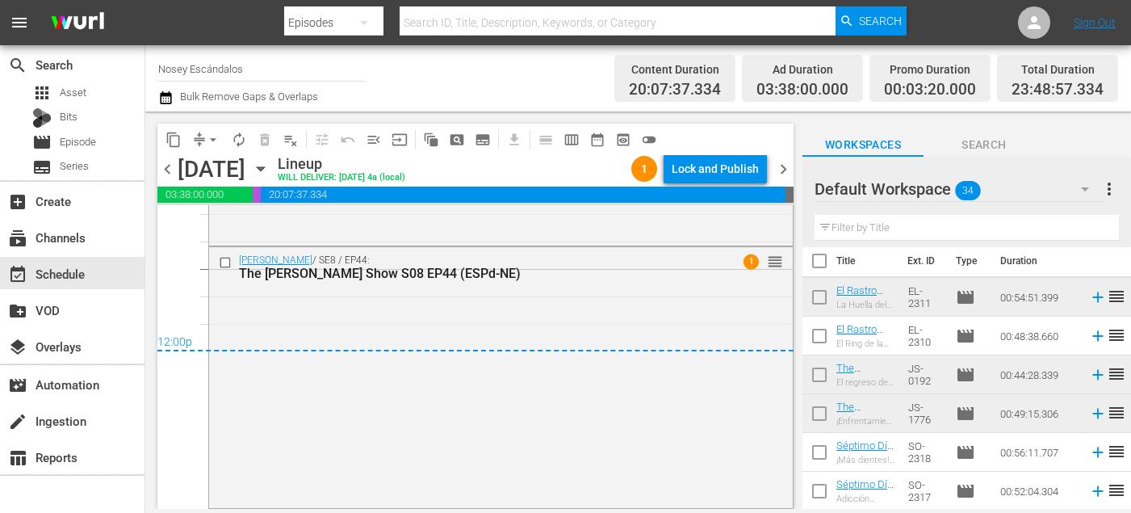
scroll to position [10, 0]
click at [778, 260] on span "reorder" at bounding box center [775, 262] width 16 height 18
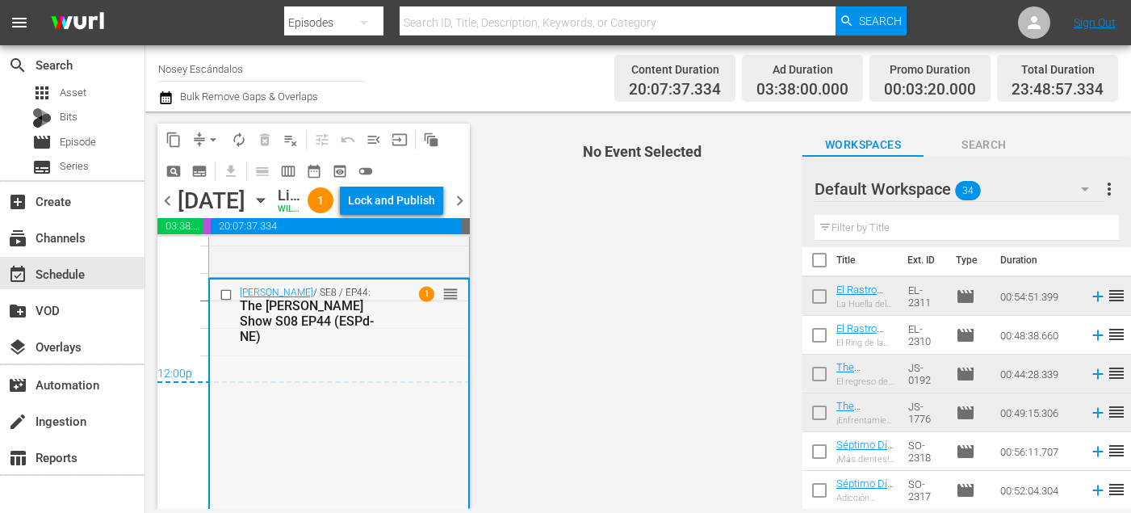
click at [388, 344] on div "The [PERSON_NAME] Show S08 EP44 (ESPd-NE)" at bounding box center [317, 321] width 154 height 46
click at [450, 303] on span "reorder" at bounding box center [451, 294] width 16 height 18
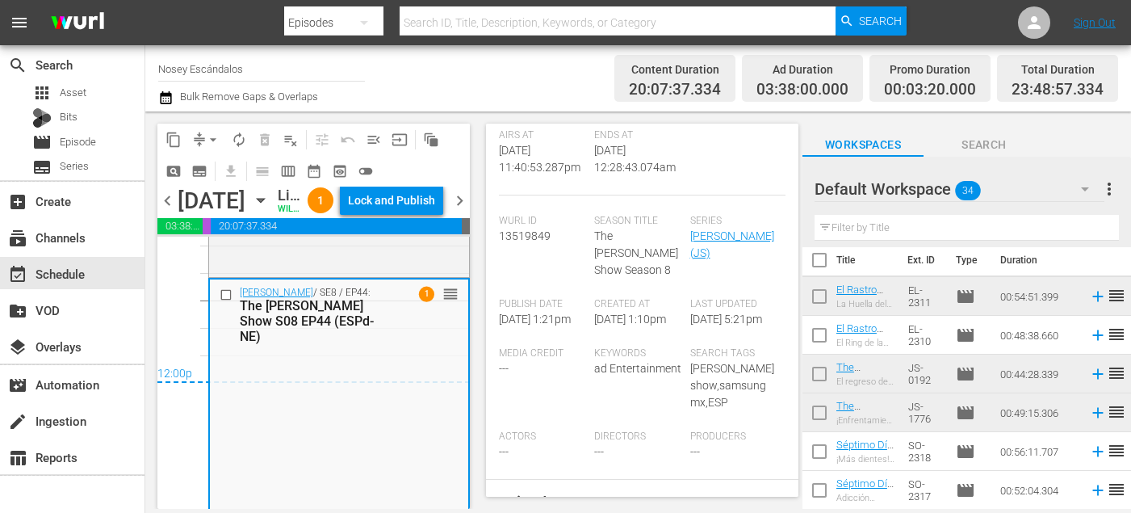
scroll to position [0, 0]
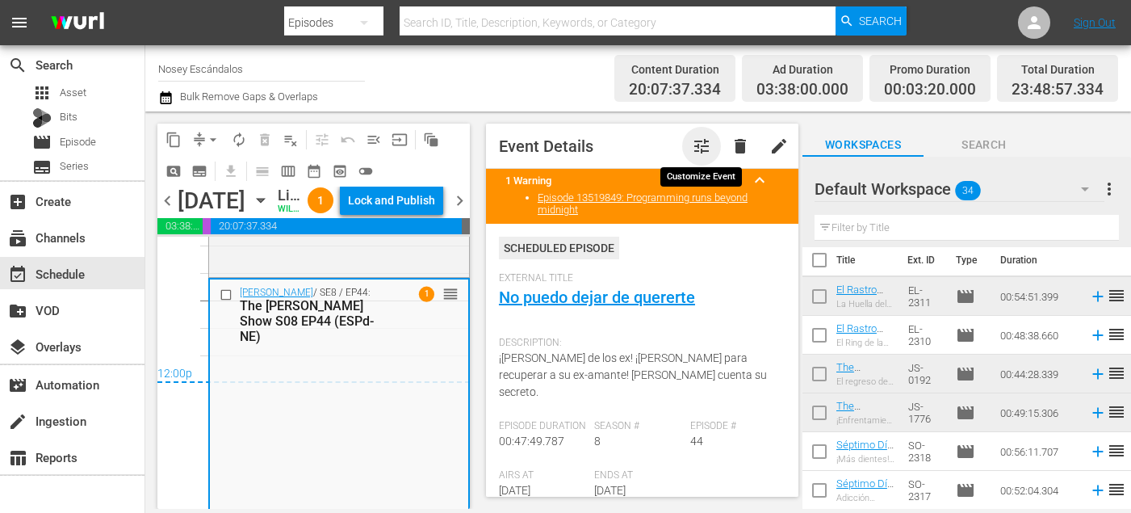
click at [702, 149] on span "tune" at bounding box center [701, 145] width 19 height 19
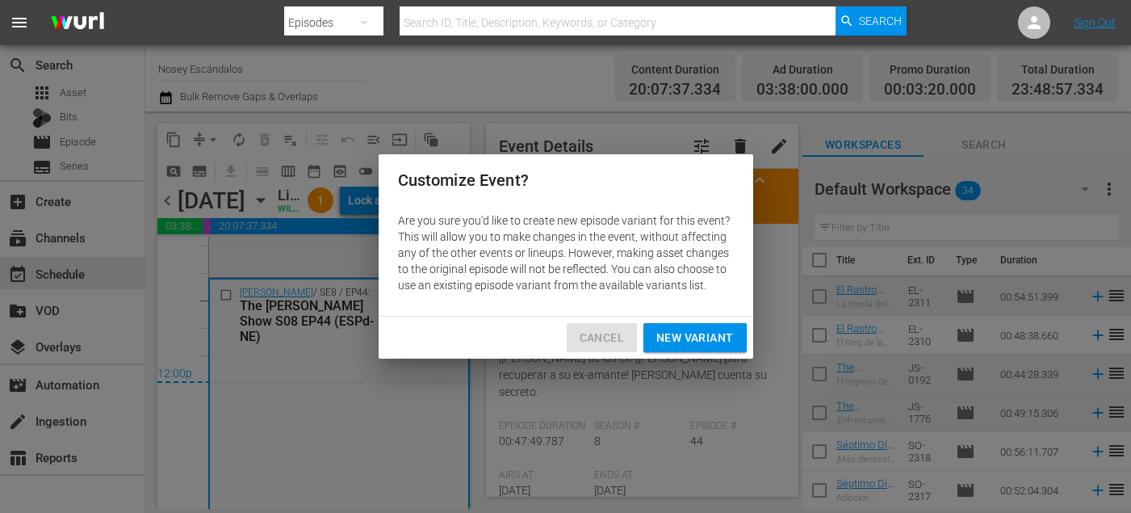
click at [618, 342] on span "Cancel" at bounding box center [602, 338] width 44 height 20
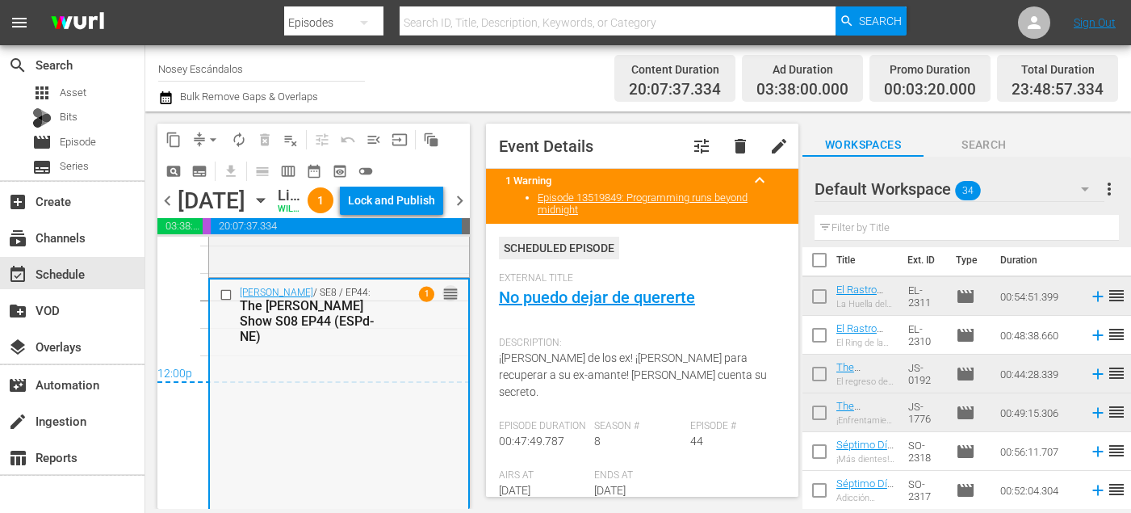
click at [453, 303] on span "reorder" at bounding box center [451, 294] width 16 height 18
click at [450, 303] on span "reorder" at bounding box center [451, 294] width 16 height 18
click at [469, 342] on div "Jerry Springer / SE8 / EP44: The Jerry Springer Show S08 EP44 (ESPd-NE) 1 reord…" at bounding box center [339, 409] width 262 height 262
click at [467, 342] on div "Jerry Springer / SE8 / EP44: The Jerry Springer Show S08 EP44 (ESPd-NE) 1 reord…" at bounding box center [339, 314] width 258 height 70
click at [770, 149] on span "edit" at bounding box center [779, 145] width 19 height 19
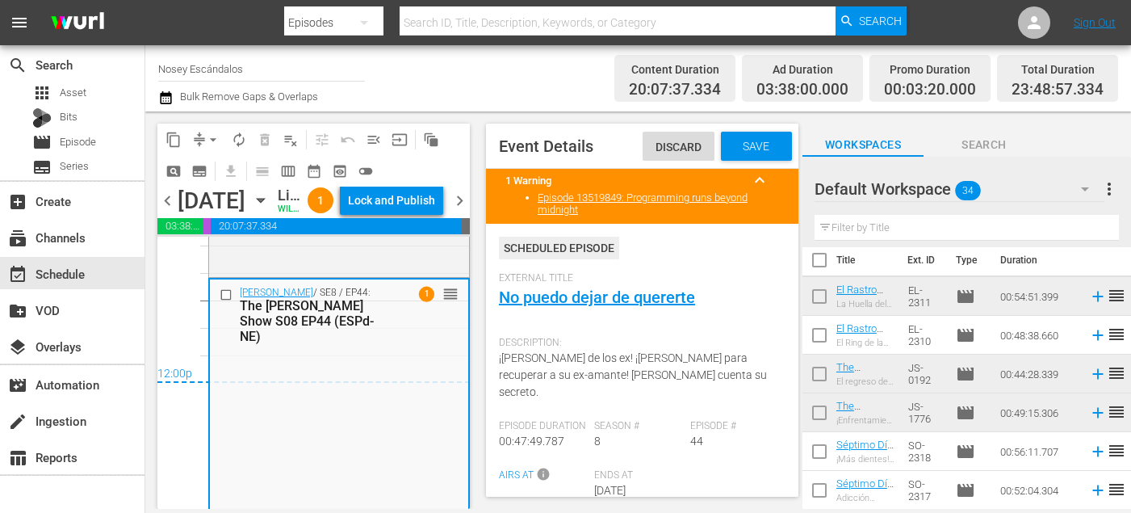
click at [764, 150] on span "Save" at bounding box center [756, 146] width 52 height 13
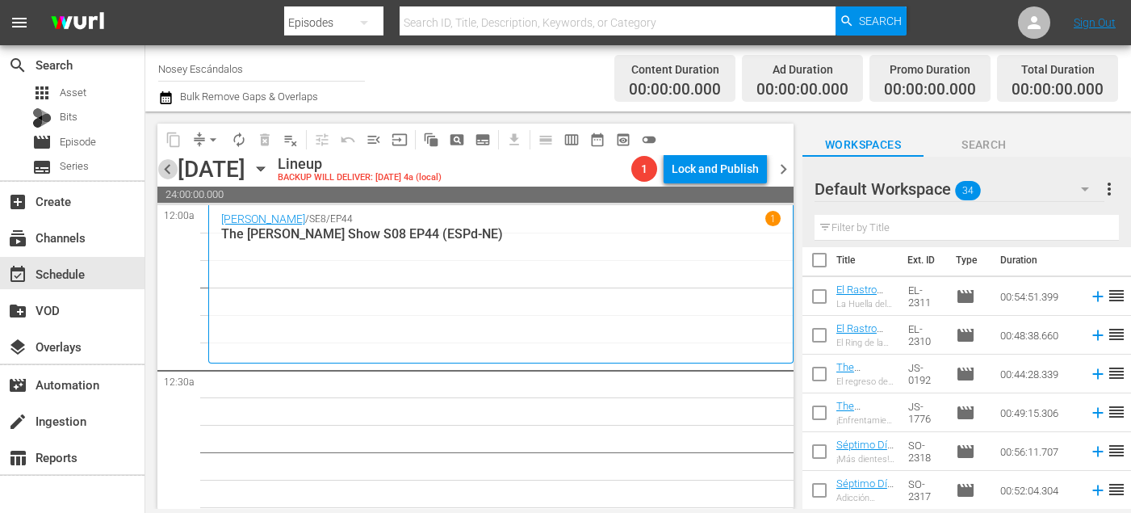
click at [174, 173] on span "chevron_left" at bounding box center [167, 169] width 20 height 20
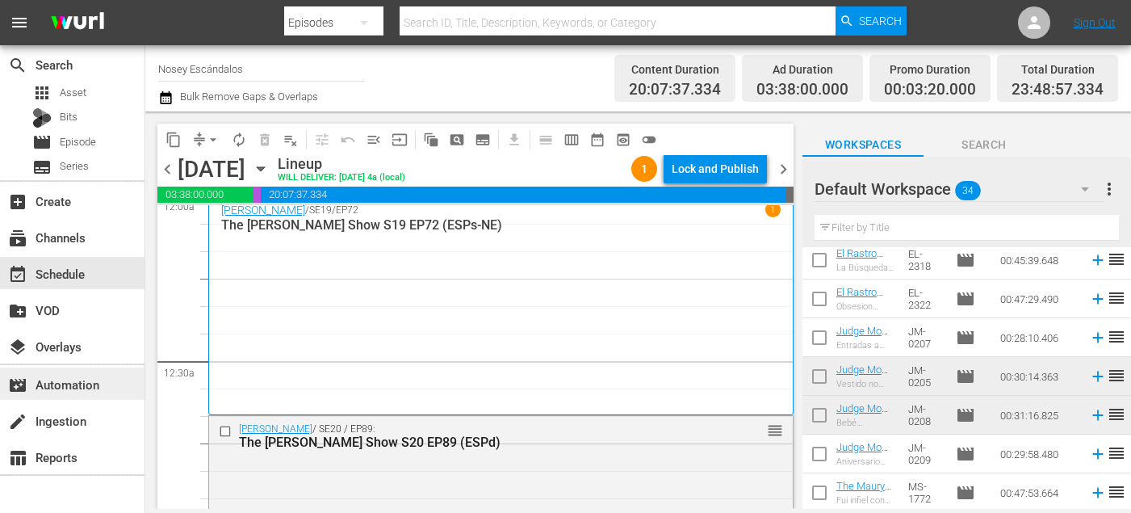
scroll to position [634, 0]
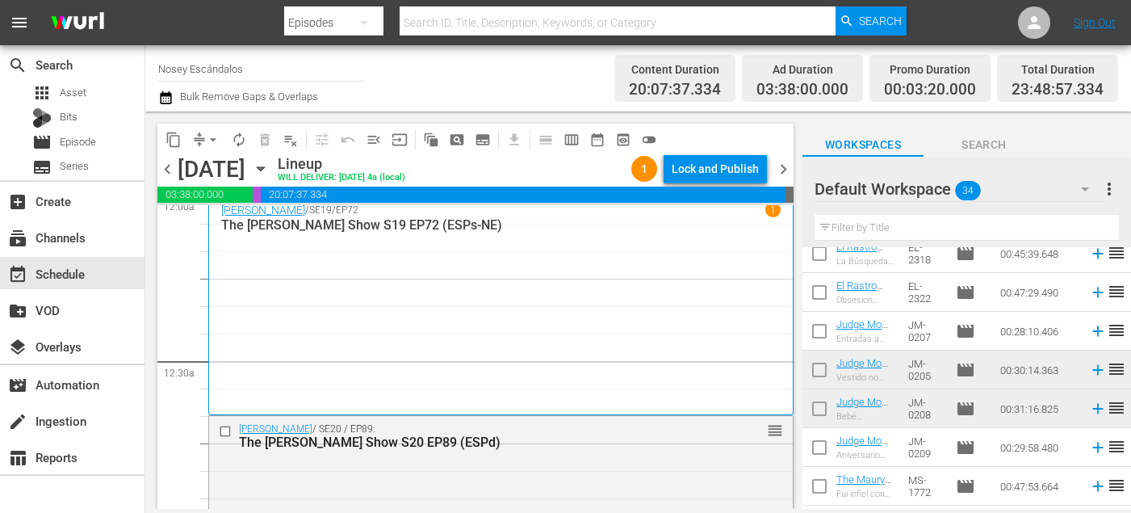
click at [783, 170] on span "chevron_right" at bounding box center [784, 169] width 20 height 20
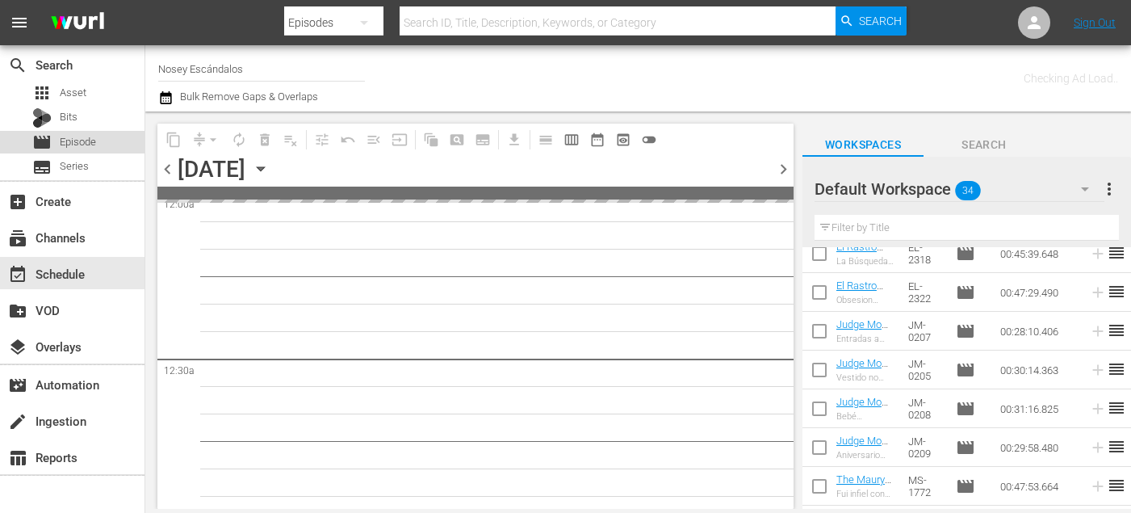
click at [71, 146] on span "Episode" at bounding box center [78, 142] width 36 height 16
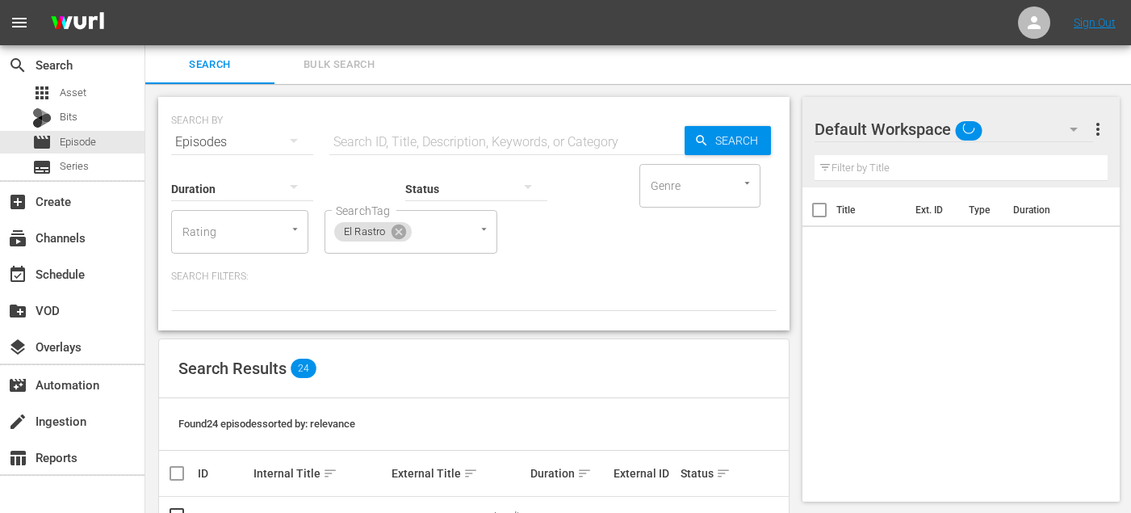
click at [334, 70] on span "Bulk Search" at bounding box center [339, 65] width 110 height 19
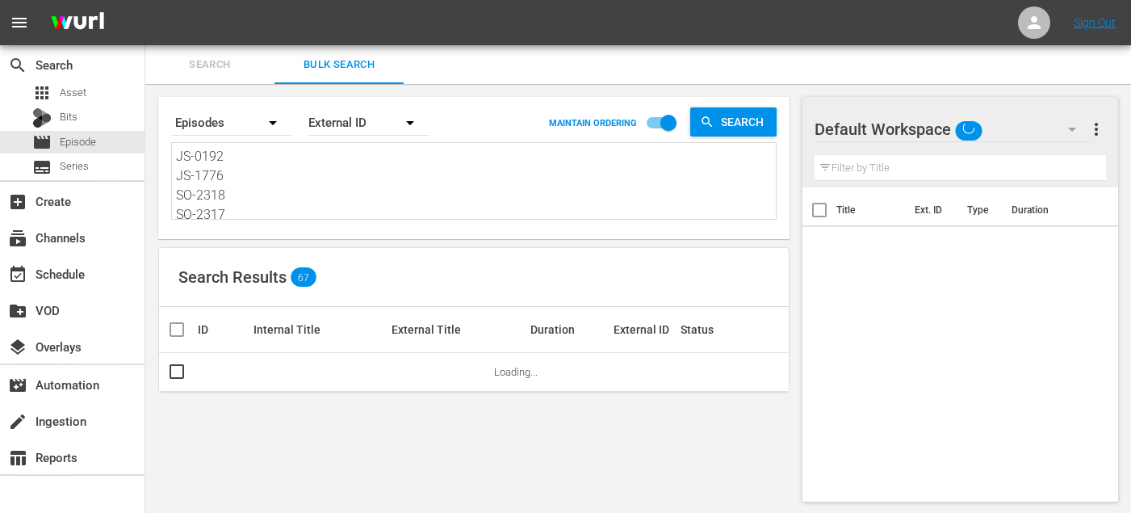
click at [279, 194] on textarea "JS-0192 JS-1776 SO-2318 SO-2317 SO-2307 SO-2302 SO-2323 SO-2322 SO-2312 EL-2312…" at bounding box center [476, 183] width 600 height 73
paste textarea "86 JS-1731 SO-2316 SO-2315 SO-2305 SO-2325 SO-2321 SO-2320 SO-2310 EL-2310 EL-2…"
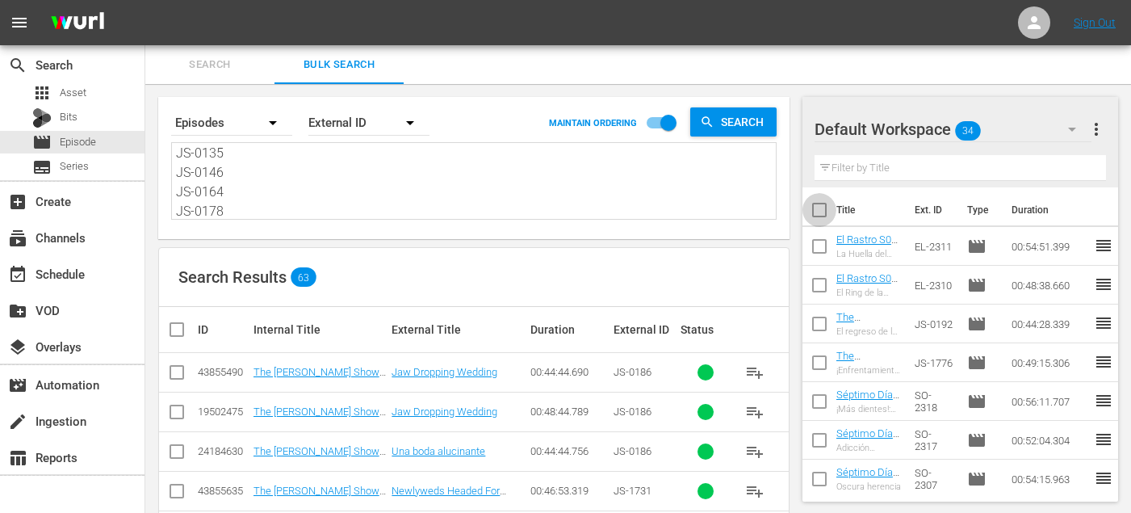
click at [817, 212] on input "checkbox" at bounding box center [820, 213] width 34 height 34
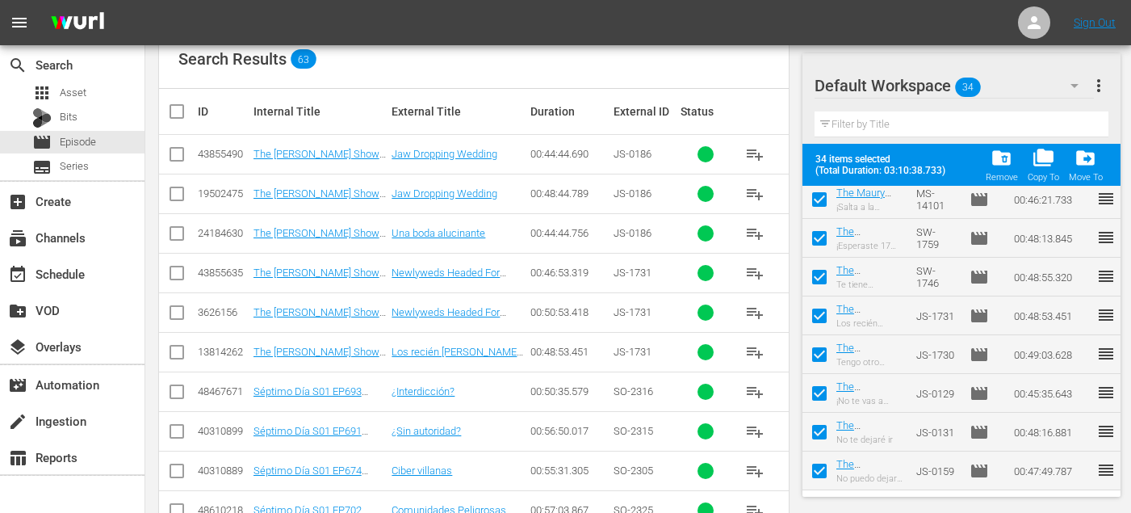
scroll to position [1053, 0]
click at [1009, 164] on span "folder_delete" at bounding box center [1002, 158] width 22 height 22
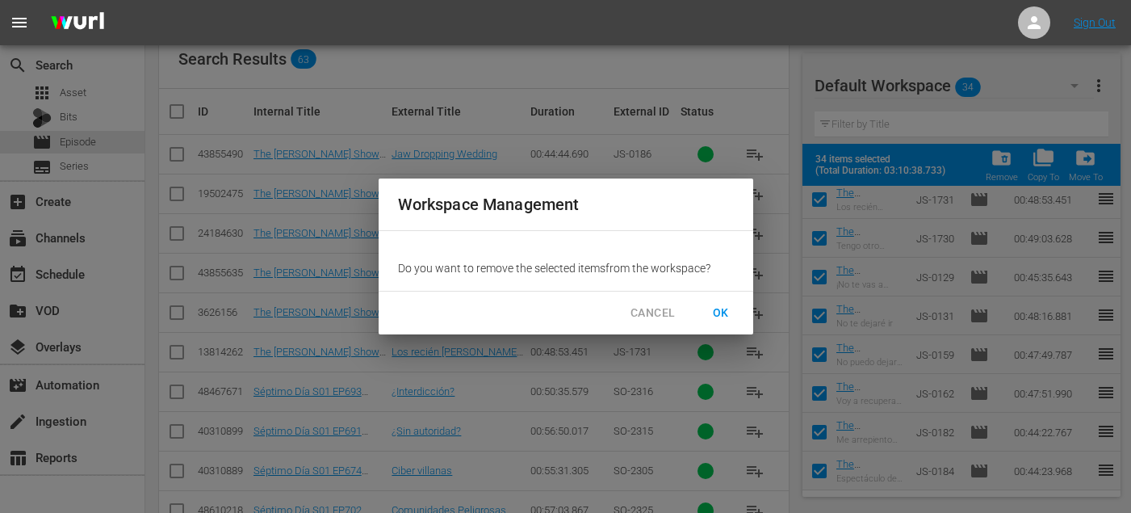
click at [717, 299] on button "OK" at bounding box center [721, 313] width 52 height 30
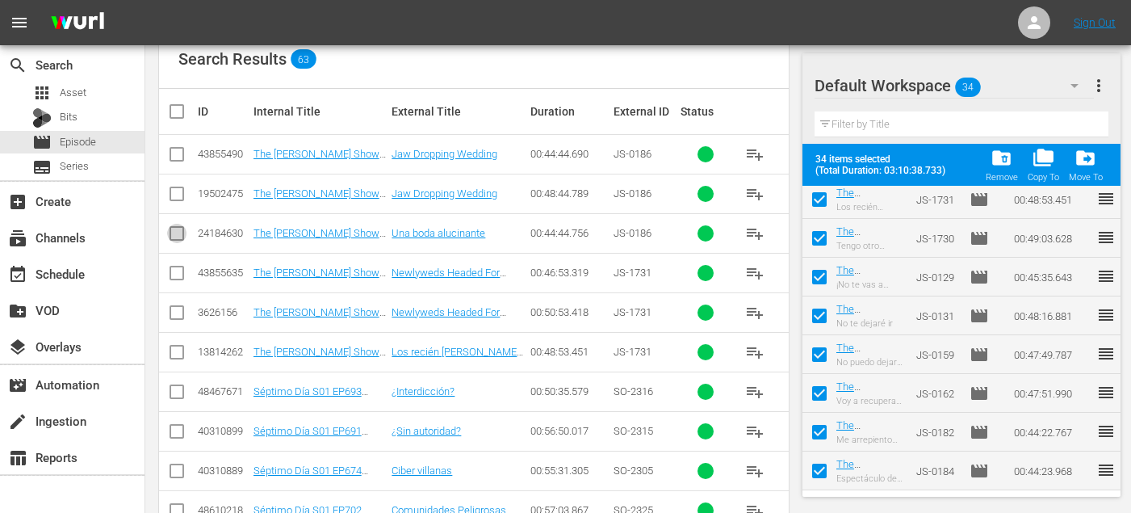
click at [178, 238] on input "checkbox" at bounding box center [176, 236] width 19 height 19
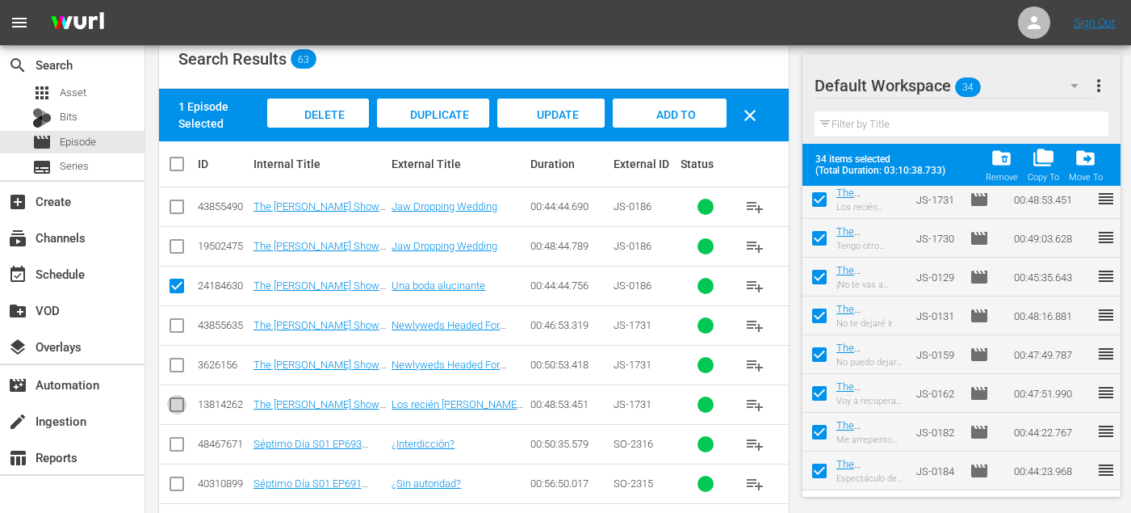
click at [178, 407] on input "checkbox" at bounding box center [176, 407] width 19 height 19
click at [176, 447] on input "checkbox" at bounding box center [176, 447] width 19 height 19
click at [173, 495] on input "checkbox" at bounding box center [176, 486] width 19 height 19
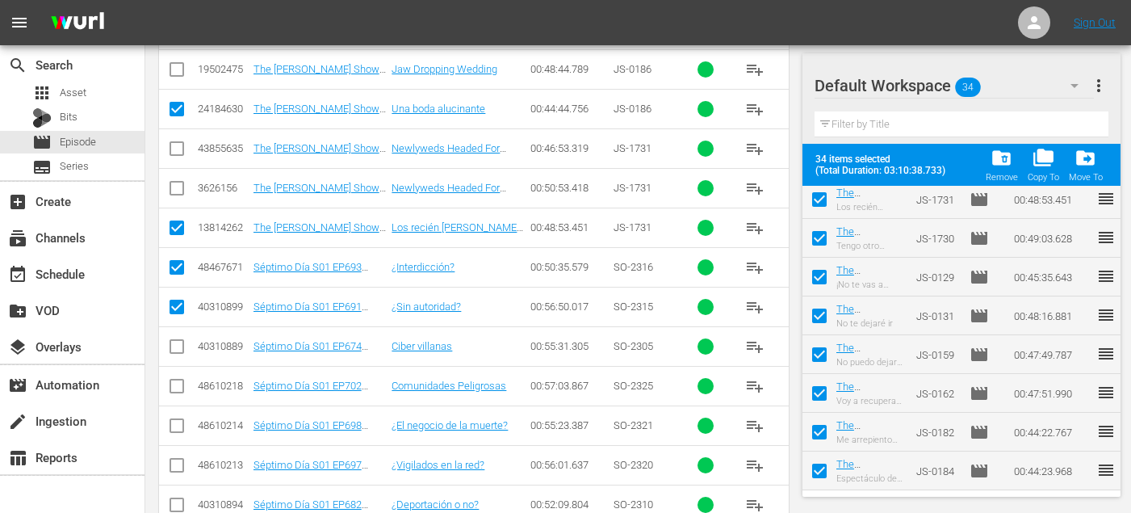
scroll to position [401, 0]
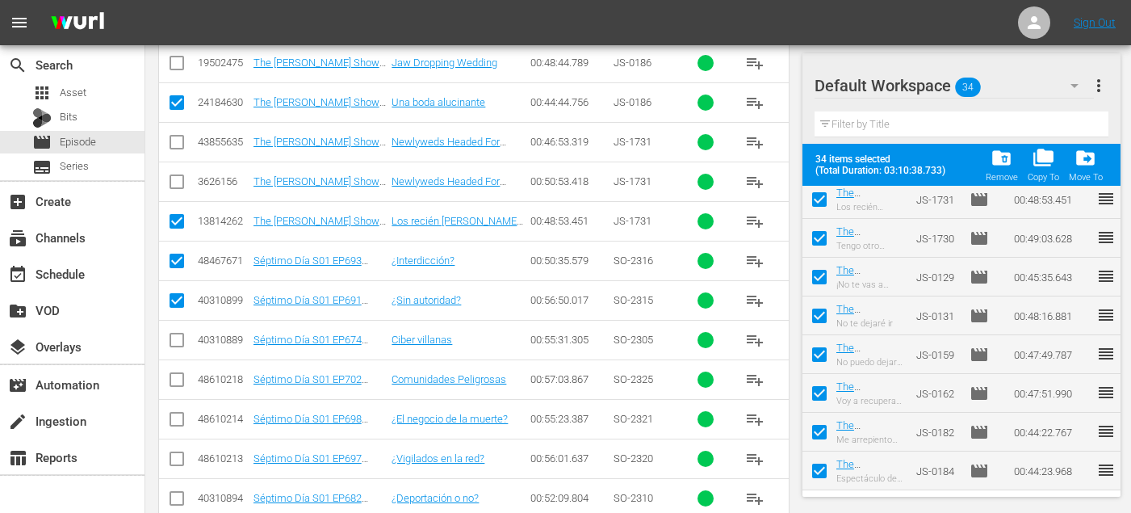
drag, startPoint x: 181, startPoint y: 343, endPoint x: 180, endPoint y: 354, distance: 10.5
click at [180, 343] on input "checkbox" at bounding box center [176, 343] width 19 height 19
click at [178, 381] on input "checkbox" at bounding box center [176, 382] width 19 height 19
click at [178, 423] on input "checkbox" at bounding box center [176, 422] width 19 height 19
click at [178, 449] on icon at bounding box center [176, 458] width 19 height 19
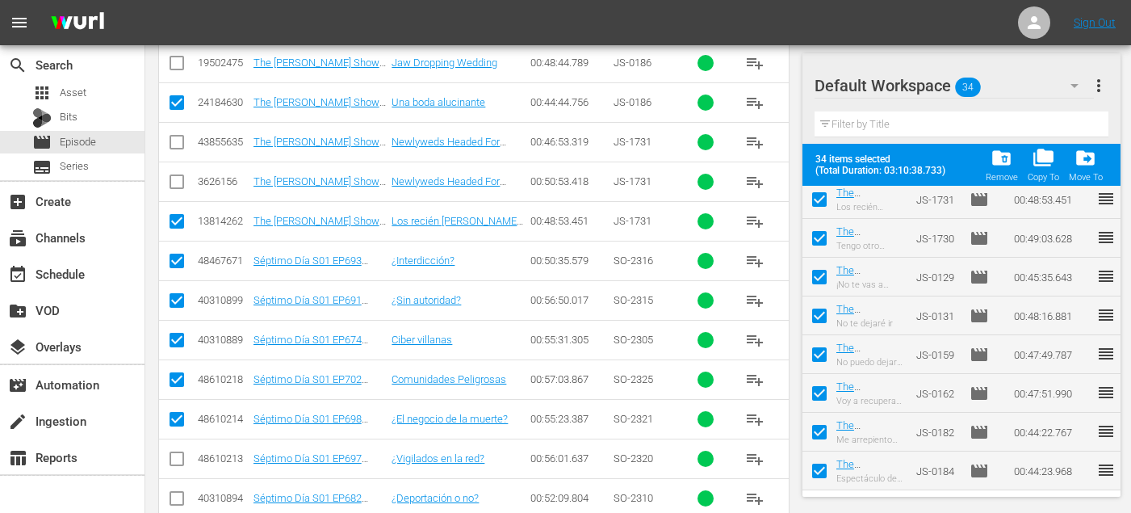
scroll to position [591, 0]
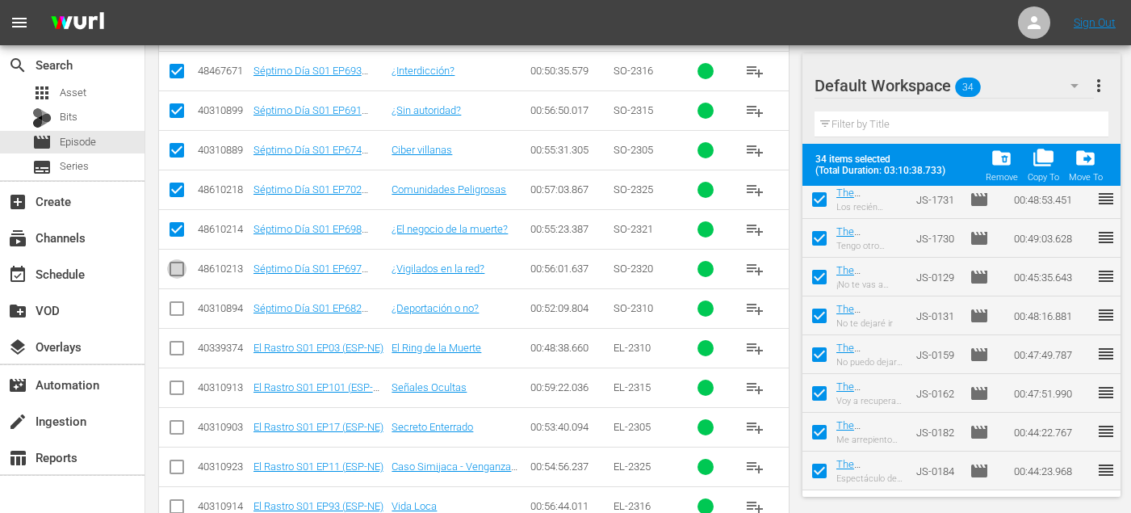
click at [178, 273] on input "checkbox" at bounding box center [176, 271] width 19 height 19
click at [177, 315] on input "checkbox" at bounding box center [176, 311] width 19 height 19
click at [176, 355] on input "checkbox" at bounding box center [176, 351] width 19 height 19
click at [176, 393] on input "checkbox" at bounding box center [176, 390] width 19 height 19
click at [176, 424] on input "checkbox" at bounding box center [176, 430] width 19 height 19
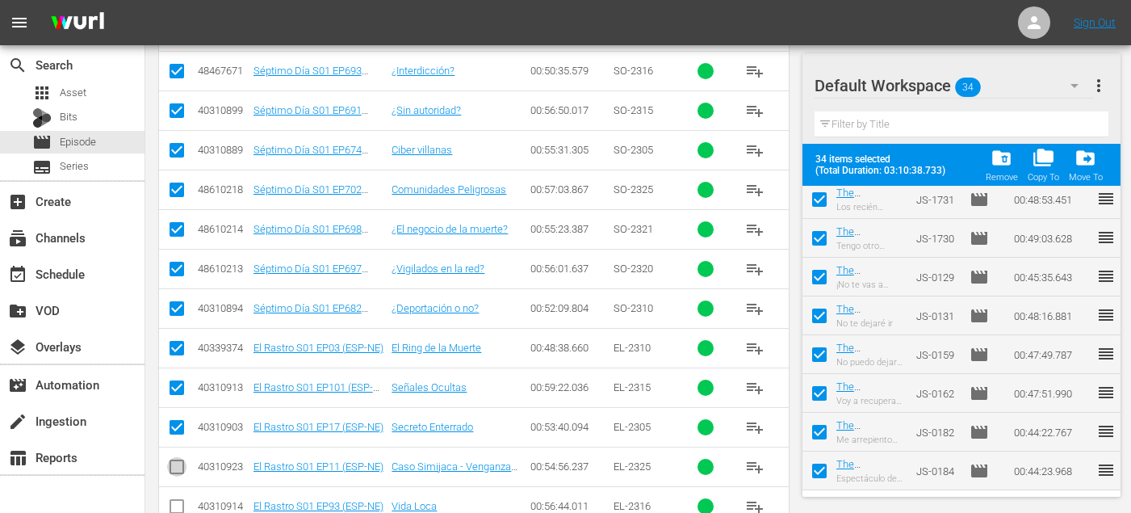
click at [176, 464] on input "checkbox" at bounding box center [176, 469] width 19 height 19
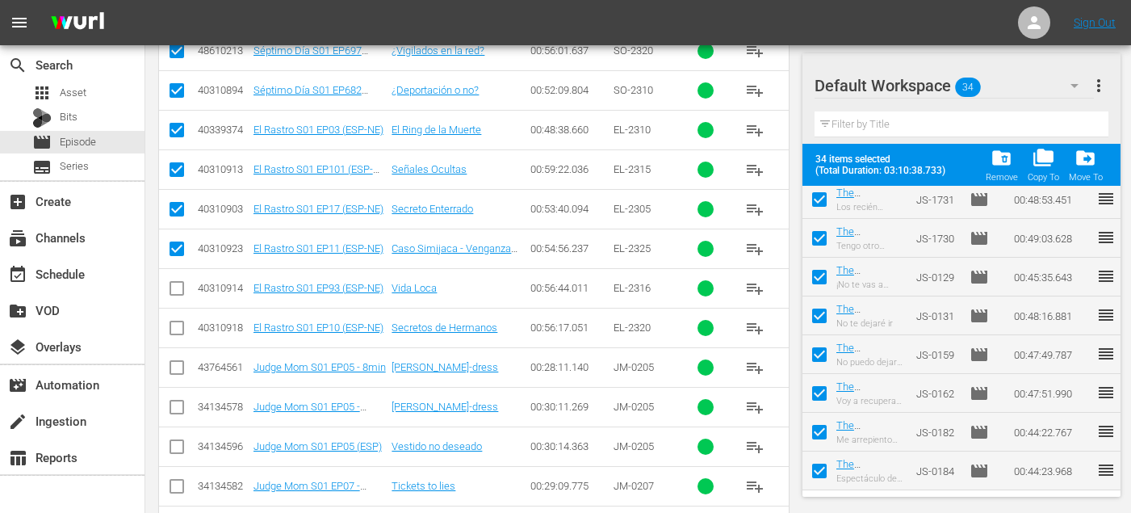
scroll to position [810, 0]
click at [180, 281] on input "checkbox" at bounding box center [176, 290] width 19 height 19
click at [180, 338] on input "checkbox" at bounding box center [176, 330] width 19 height 19
click at [177, 445] on input "checkbox" at bounding box center [176, 448] width 19 height 19
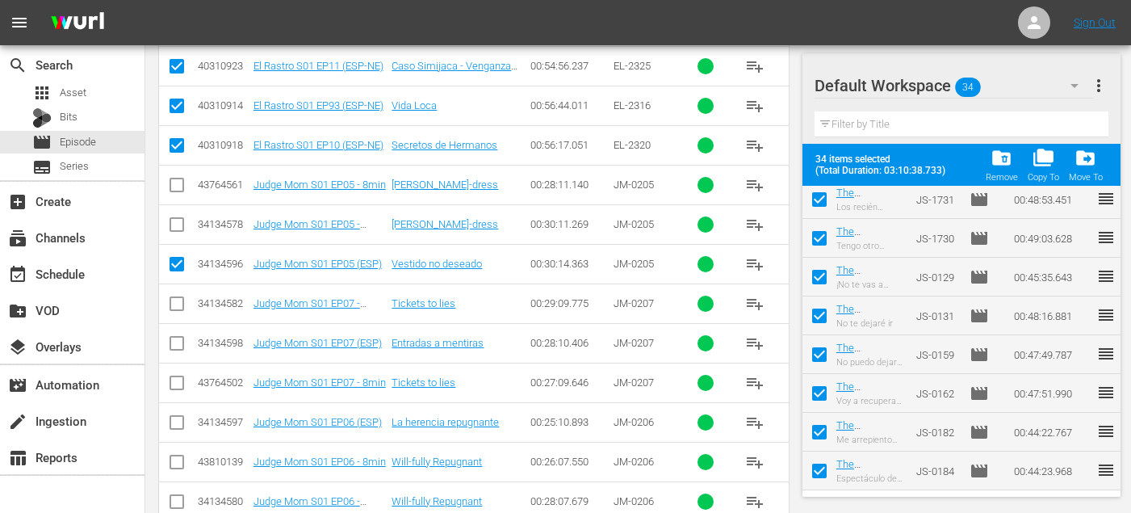
click at [175, 344] on input "checkbox" at bounding box center [176, 346] width 19 height 19
click at [173, 433] on input "checkbox" at bounding box center [176, 425] width 19 height 19
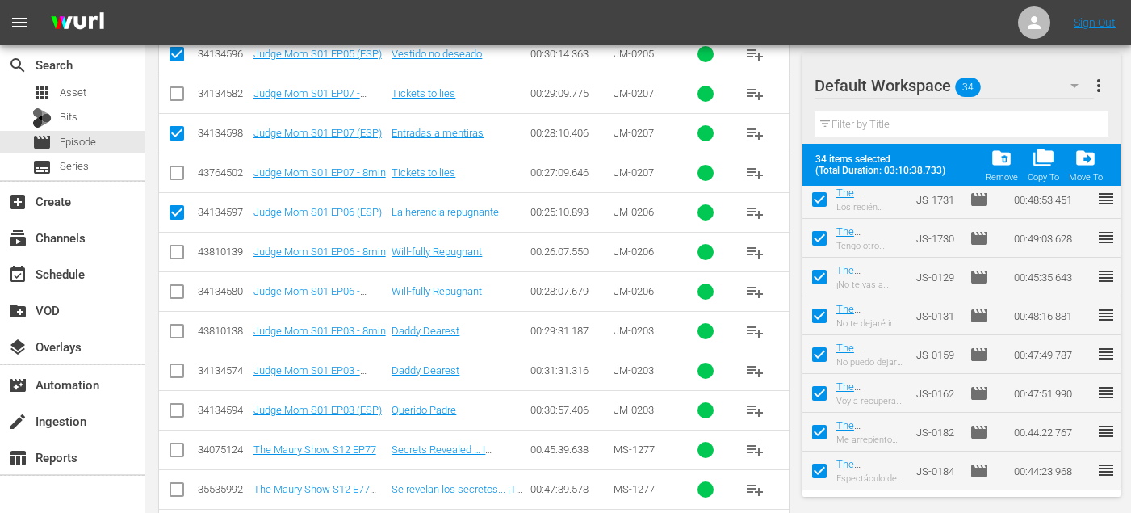
scroll to position [1201, 0]
click at [180, 408] on input "checkbox" at bounding box center [176, 414] width 19 height 19
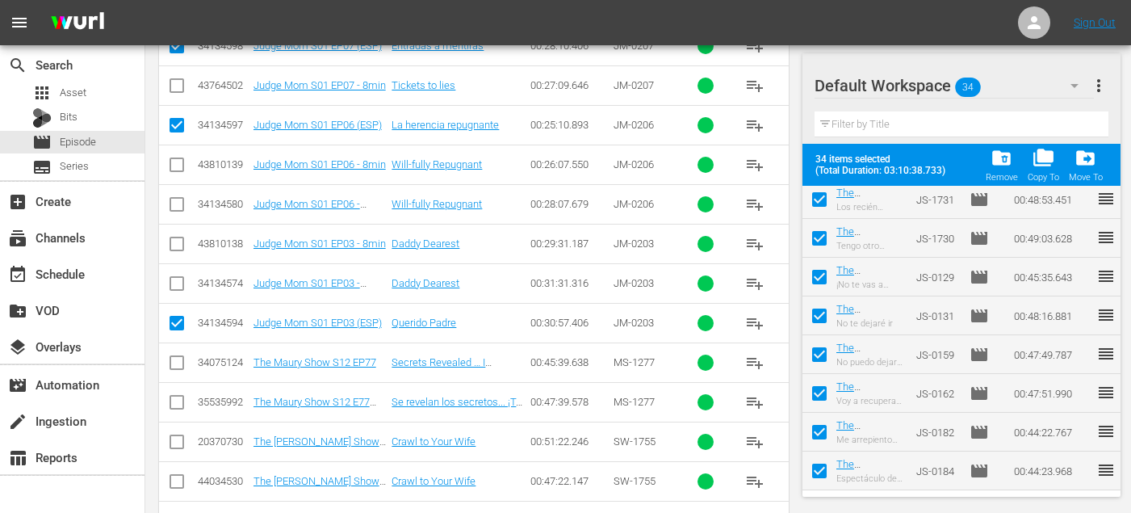
scroll to position [1290, 0]
click at [174, 404] on input "checkbox" at bounding box center [176, 404] width 19 height 19
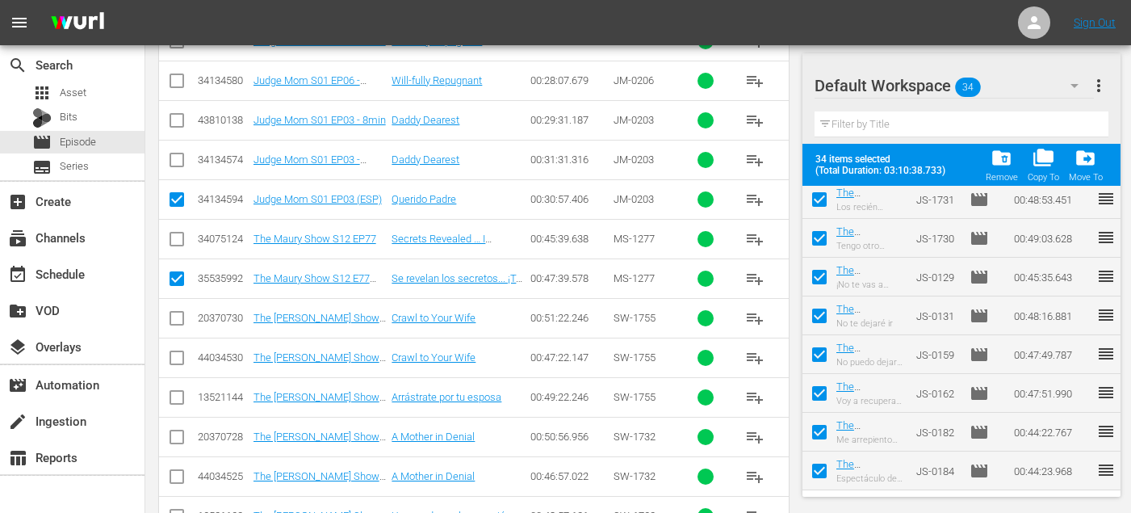
scroll to position [1414, 0]
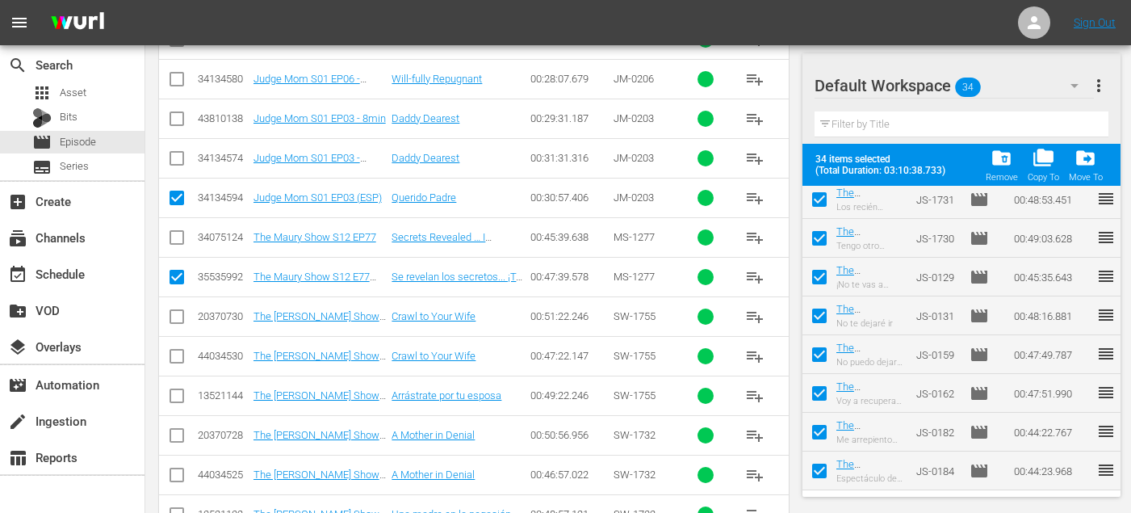
click at [174, 397] on input "checkbox" at bounding box center [176, 398] width 19 height 19
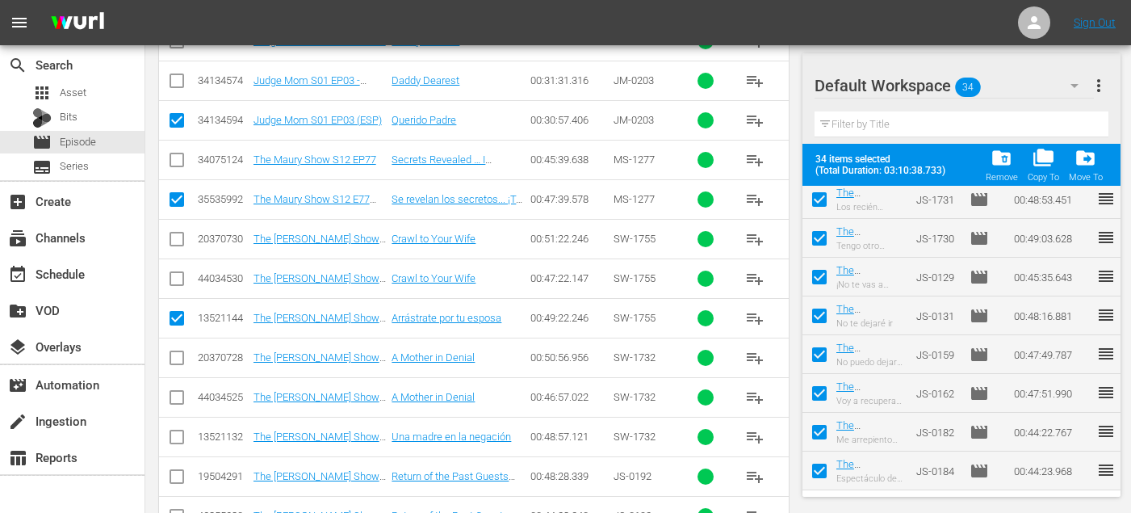
scroll to position [1502, 0]
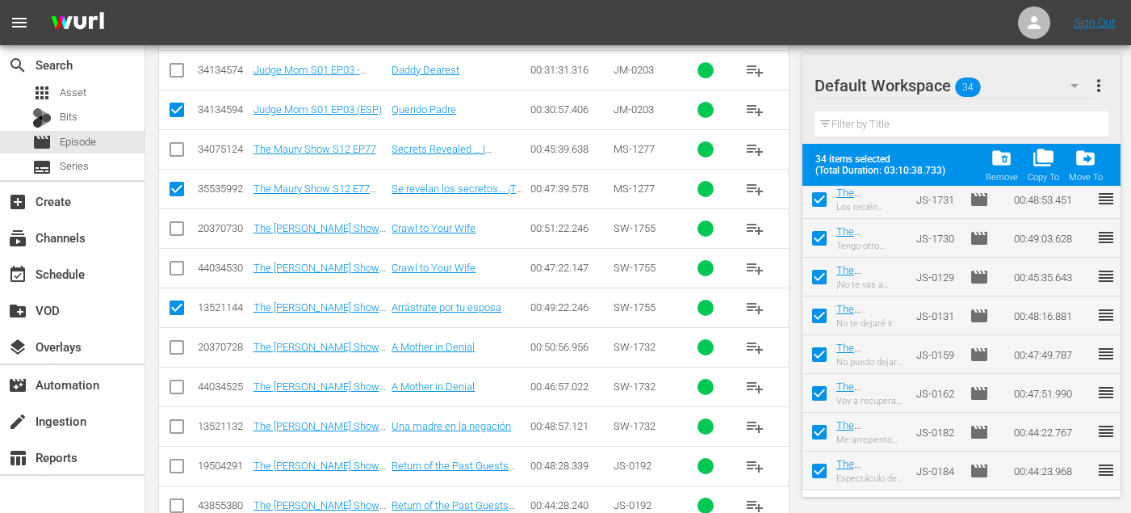
click at [178, 428] on input "checkbox" at bounding box center [176, 429] width 19 height 19
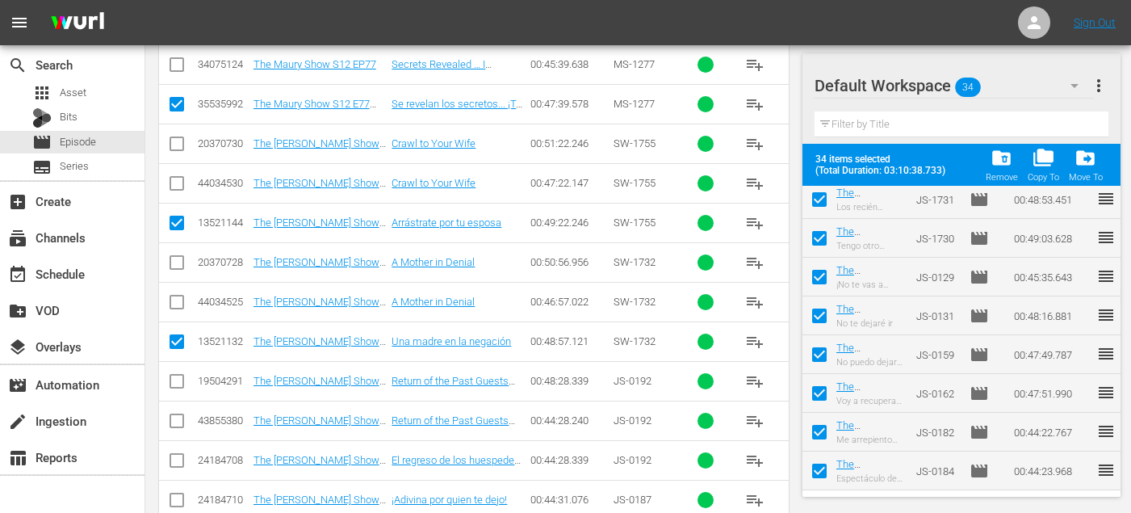
scroll to position [1625, 0]
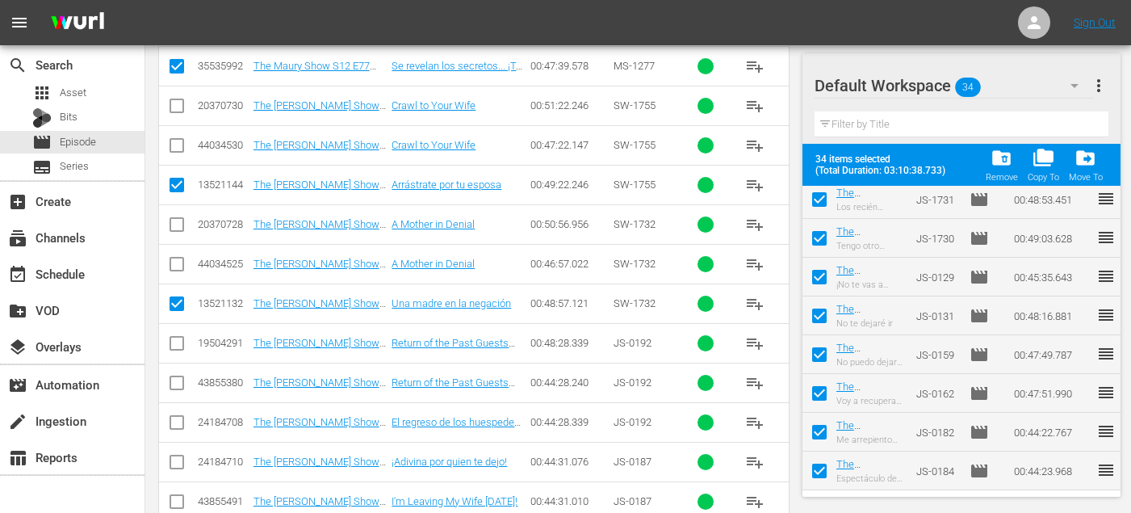
click at [176, 425] on input "checkbox" at bounding box center [176, 425] width 19 height 19
click at [177, 462] on input "checkbox" at bounding box center [176, 464] width 19 height 19
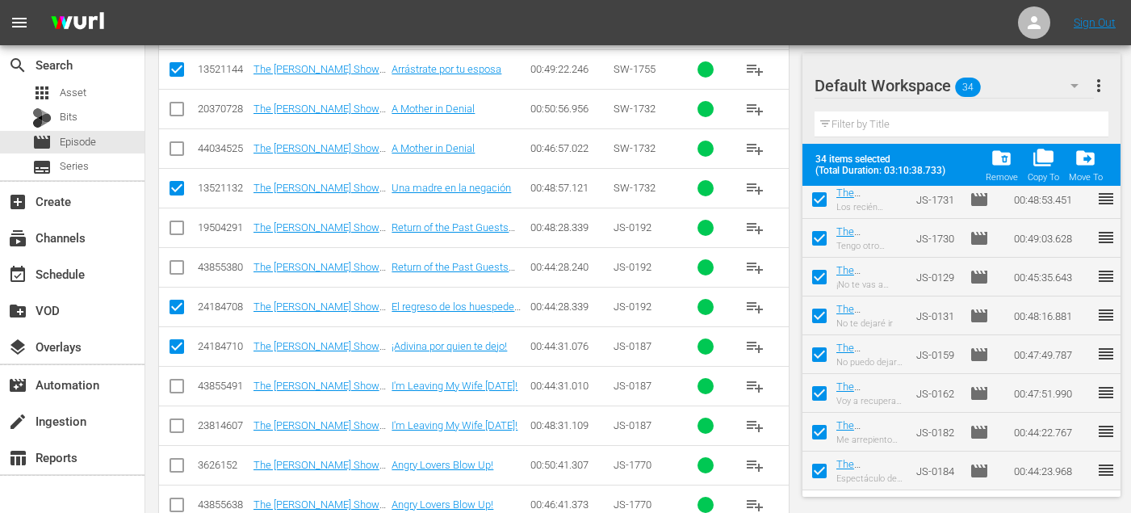
scroll to position [1835, 0]
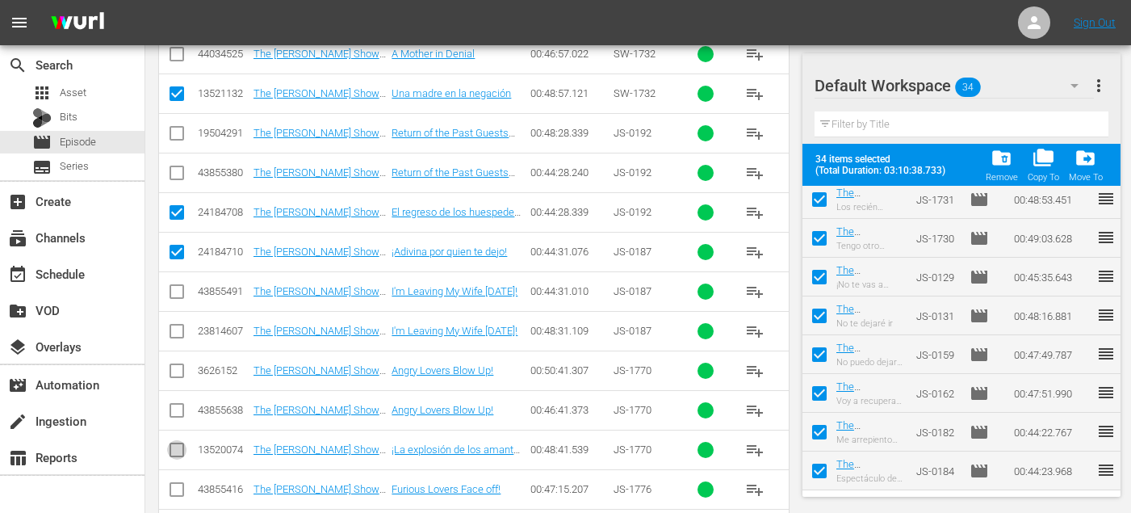
click at [174, 445] on input "checkbox" at bounding box center [176, 452] width 19 height 19
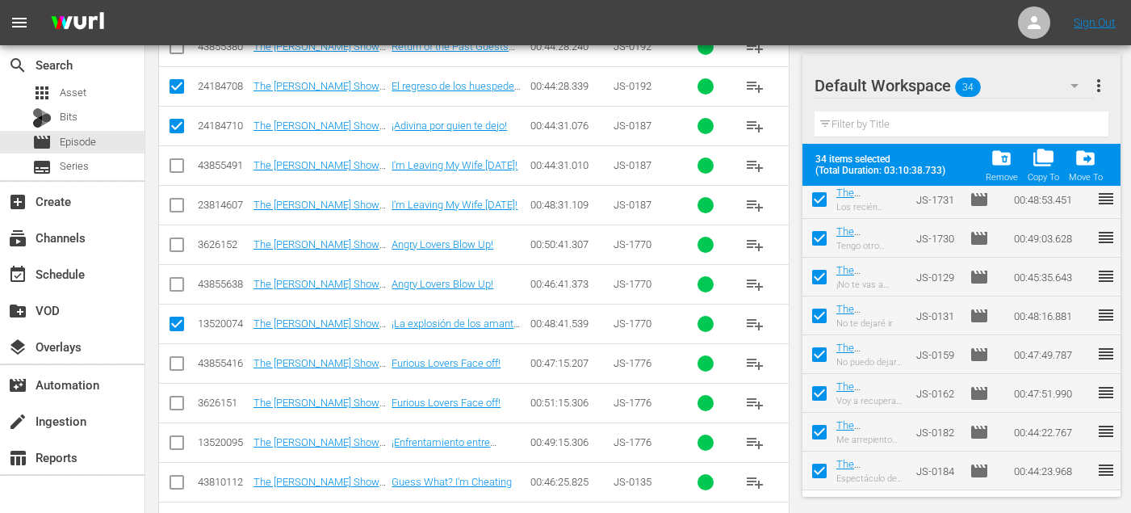
click at [173, 443] on input "checkbox" at bounding box center [176, 445] width 19 height 19
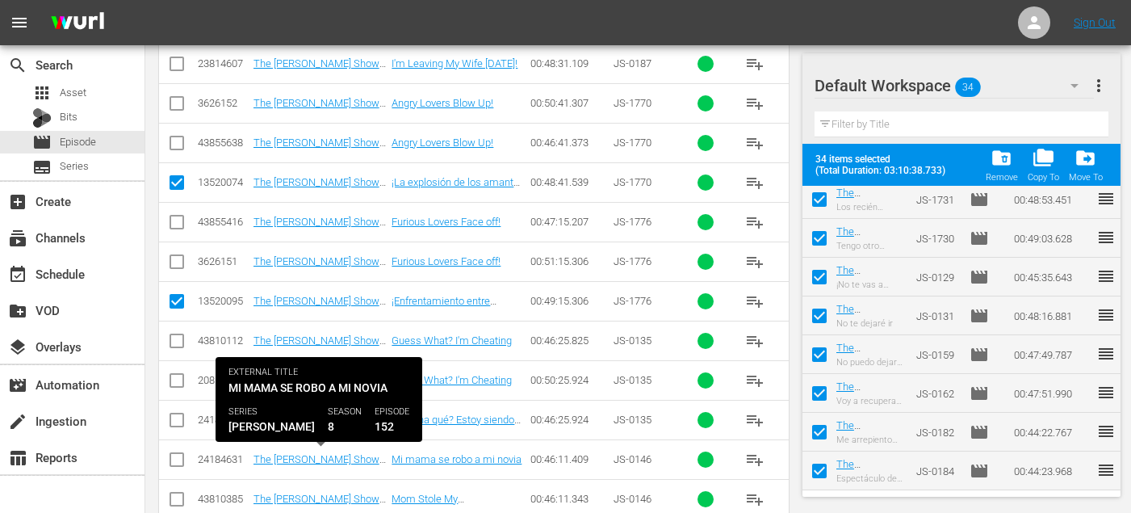
scroll to position [2103, 0]
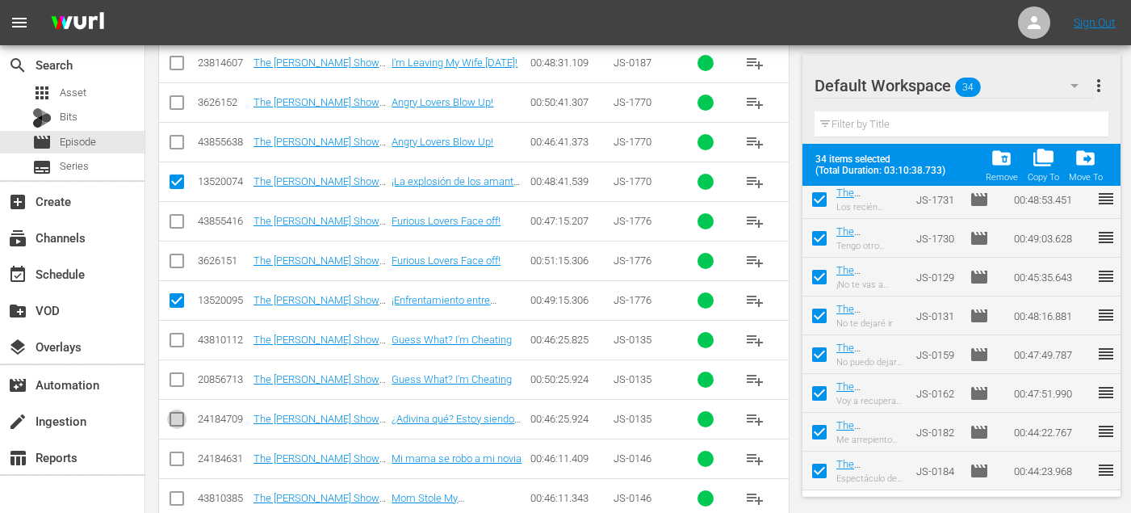
click at [178, 418] on input "checkbox" at bounding box center [176, 422] width 19 height 19
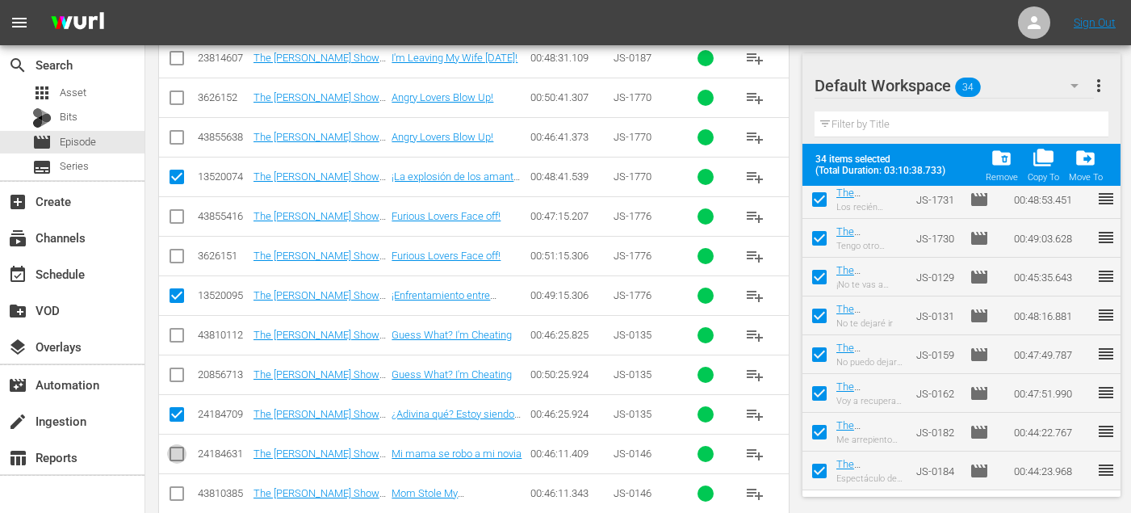
click at [175, 454] on input "checkbox" at bounding box center [176, 456] width 19 height 19
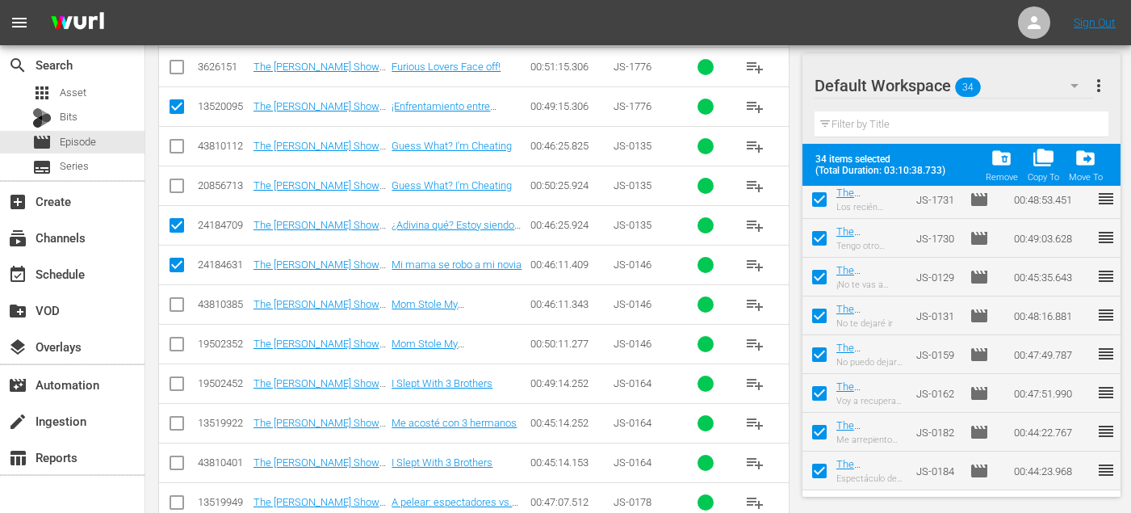
scroll to position [2298, 0]
click at [175, 425] on input "checkbox" at bounding box center [176, 424] width 19 height 19
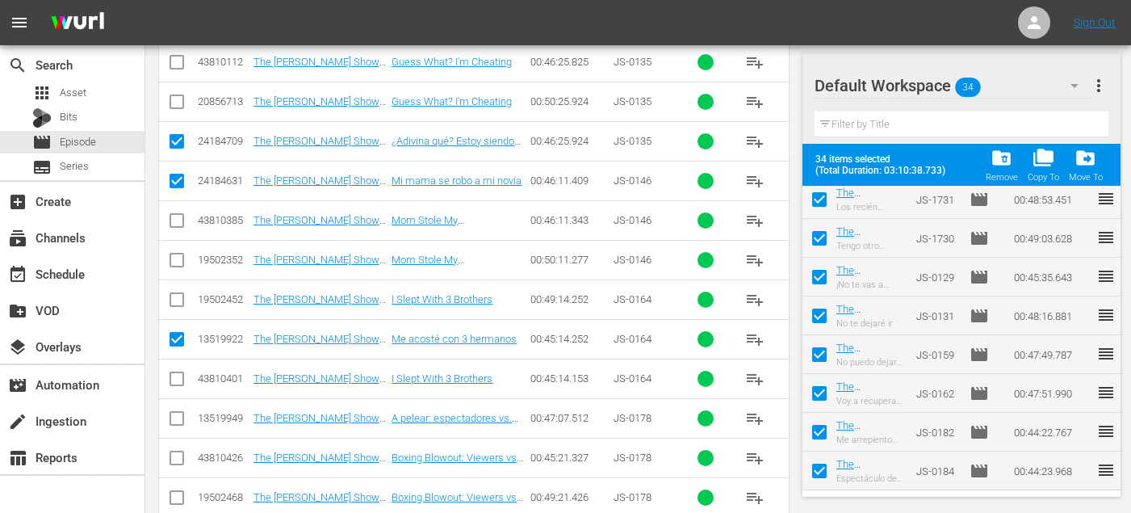
click at [178, 418] on input "checkbox" at bounding box center [176, 421] width 19 height 19
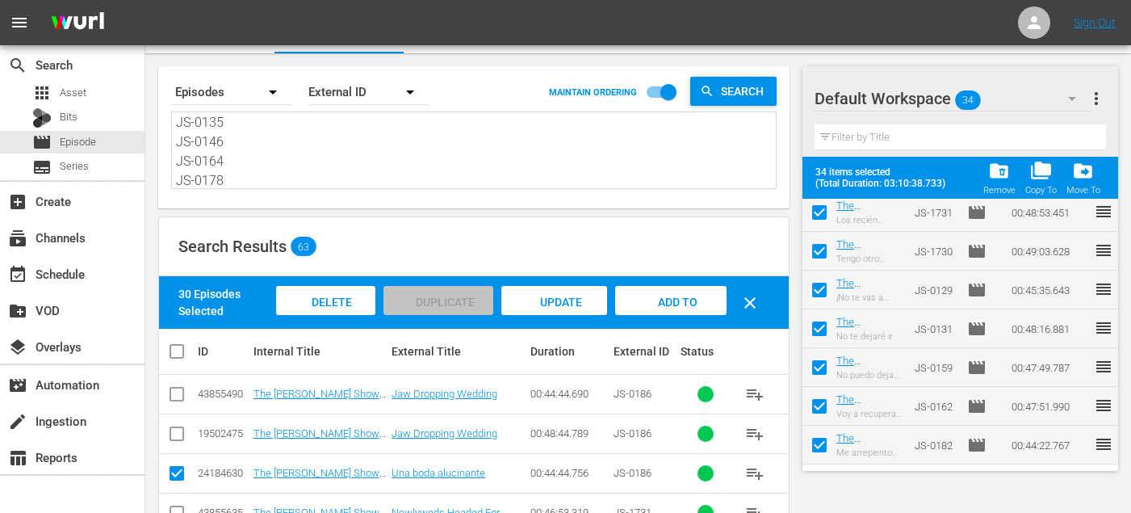
scroll to position [6, 0]
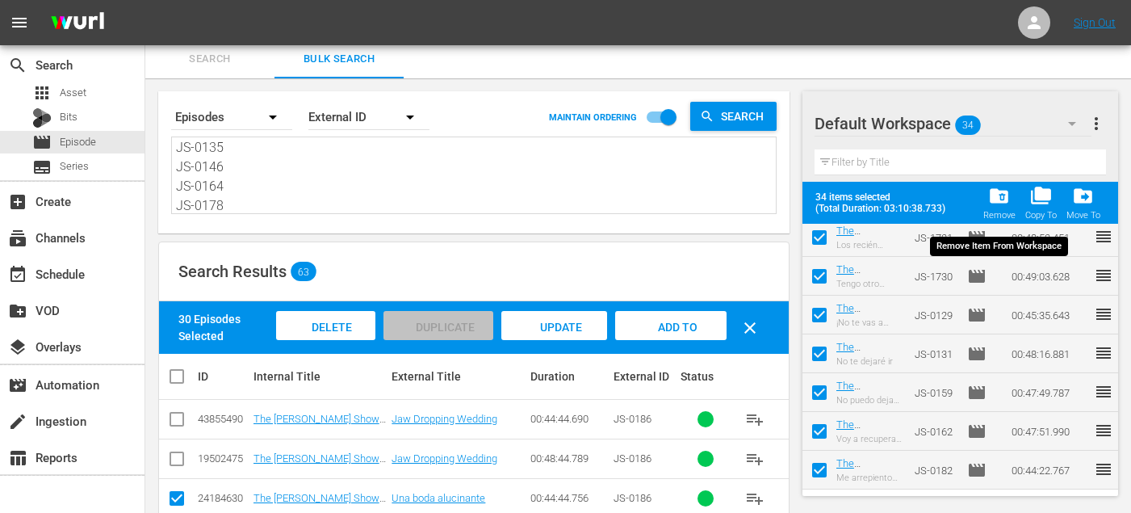
click at [1005, 193] on span "folder_delete" at bounding box center [1000, 196] width 22 height 22
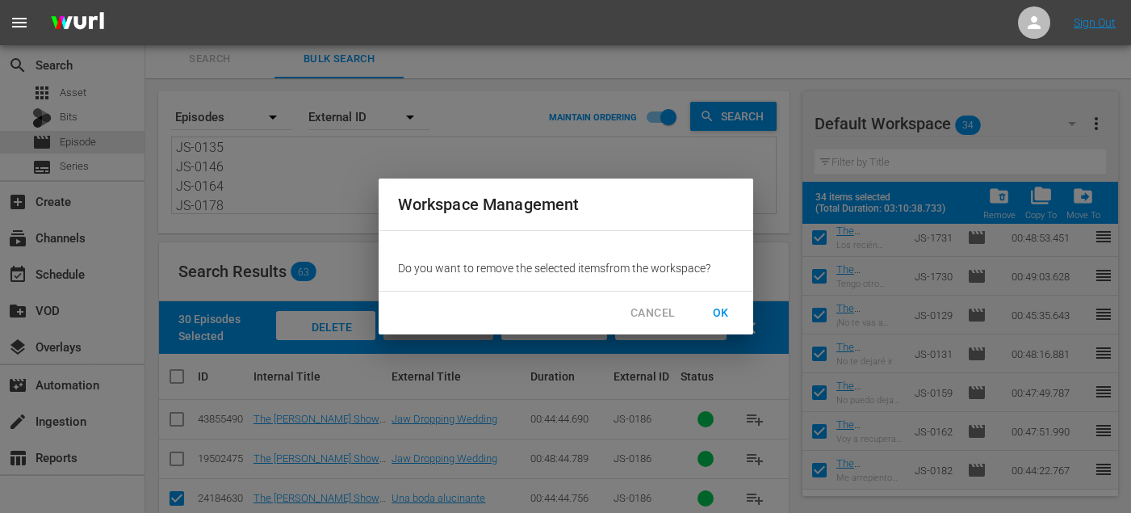
click at [728, 305] on span "OK" at bounding box center [721, 313] width 26 height 20
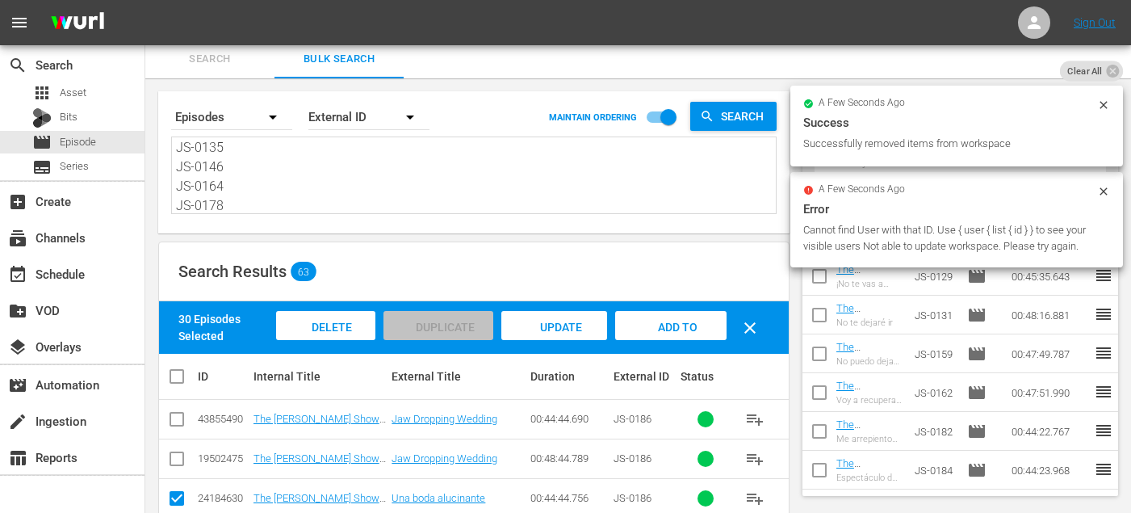
scroll to position [0, 0]
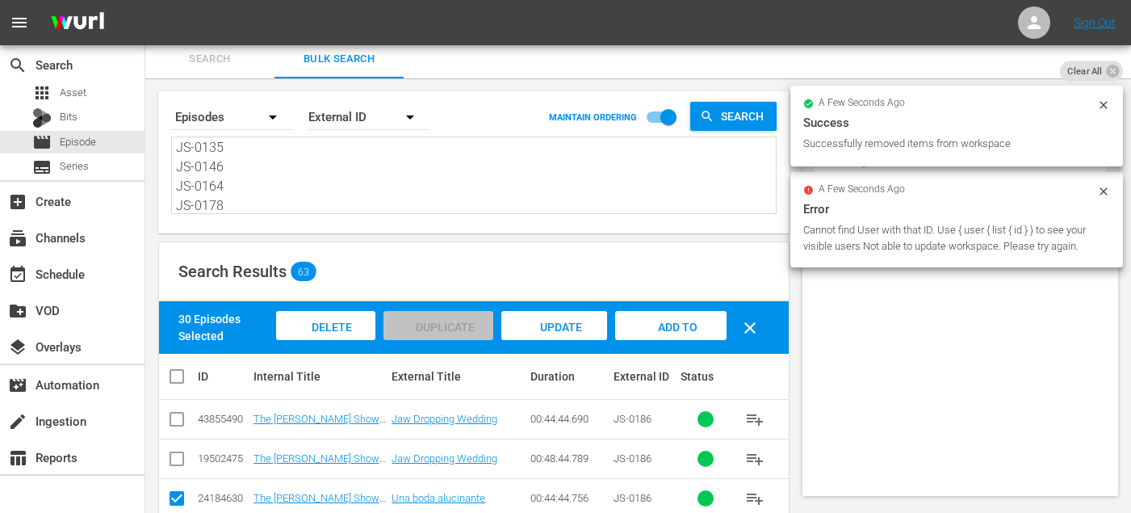
click at [682, 325] on span "Add to Workspace" at bounding box center [671, 343] width 79 height 44
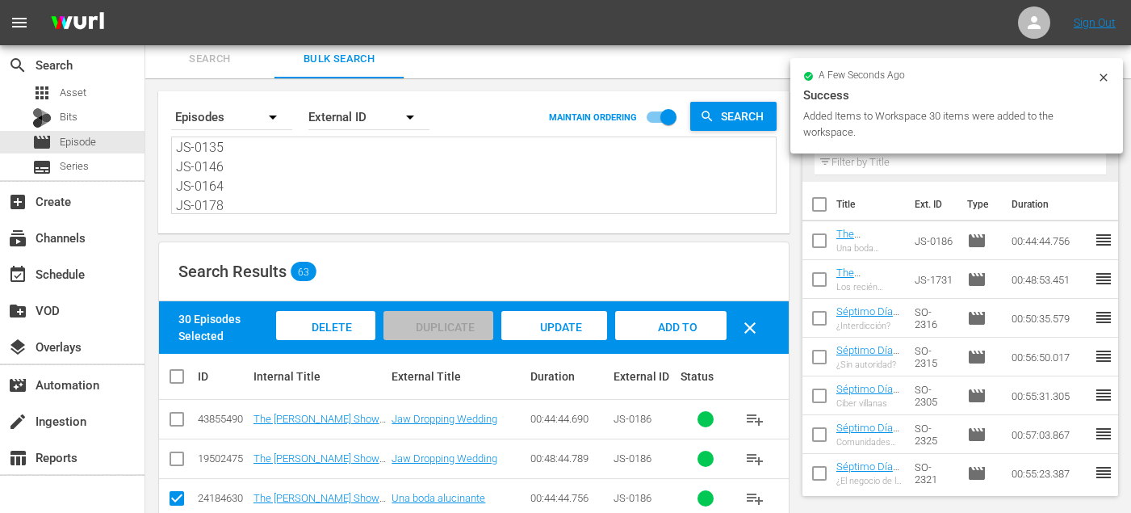
click at [216, 57] on span "Search" at bounding box center [210, 59] width 110 height 19
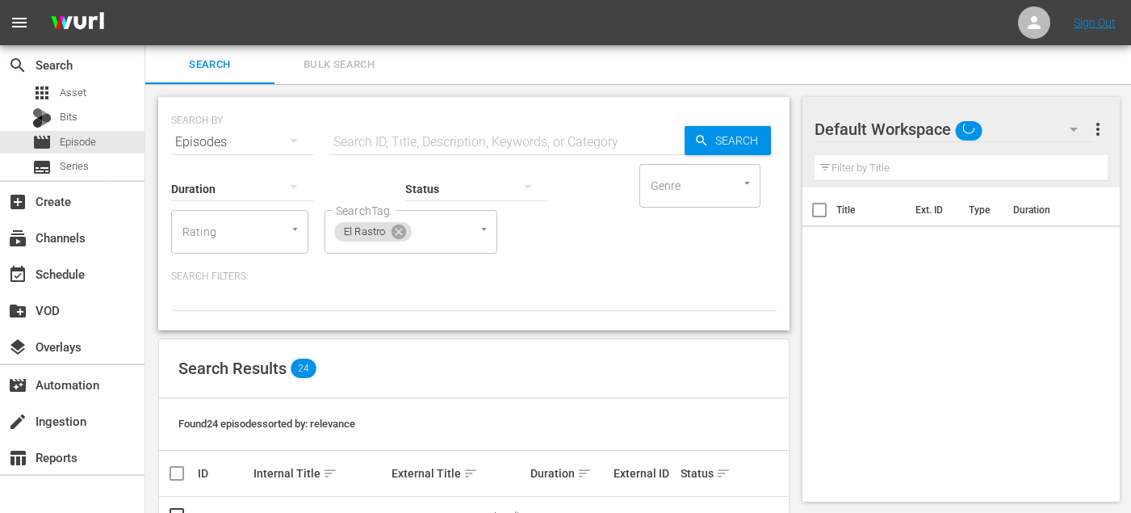
click at [310, 69] on span "Bulk Search" at bounding box center [339, 65] width 110 height 19
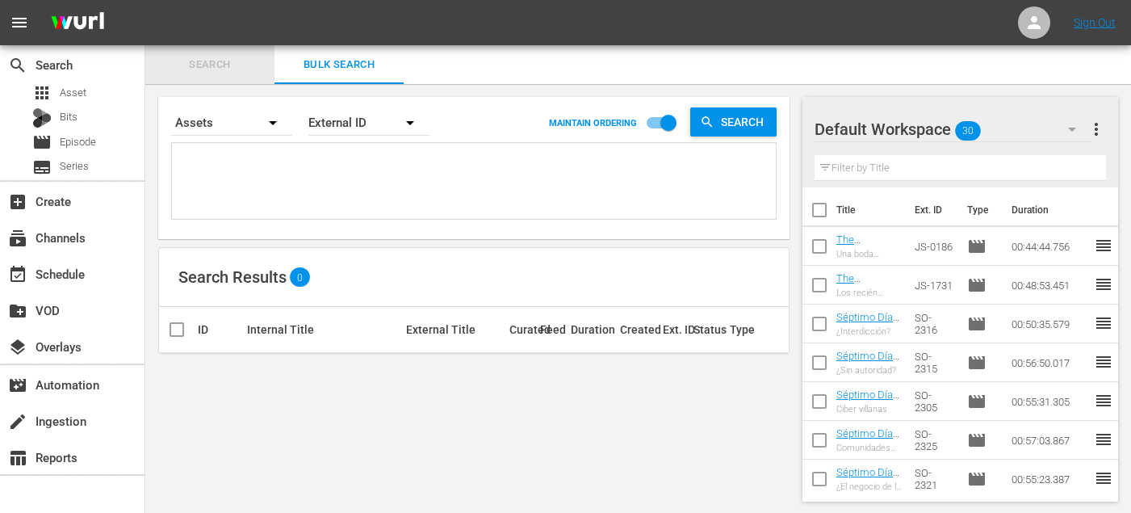
click at [203, 78] on button "Search" at bounding box center [209, 64] width 129 height 39
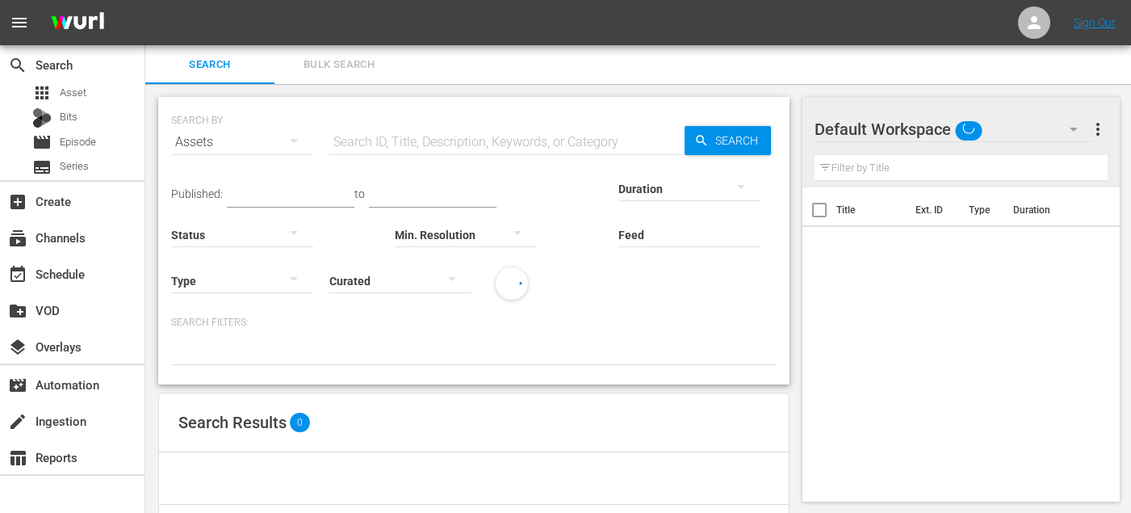
click at [199, 136] on div "Assets" at bounding box center [242, 142] width 142 height 45
click at [234, 241] on div "Episodes" at bounding box center [223, 250] width 65 height 26
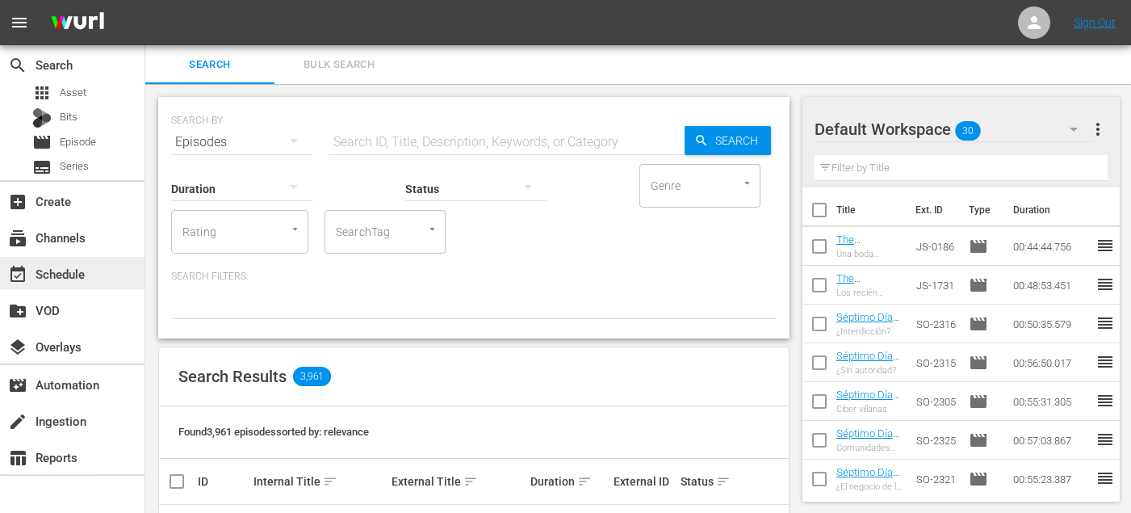
click at [67, 269] on div "event_available Schedule" at bounding box center [45, 271] width 90 height 15
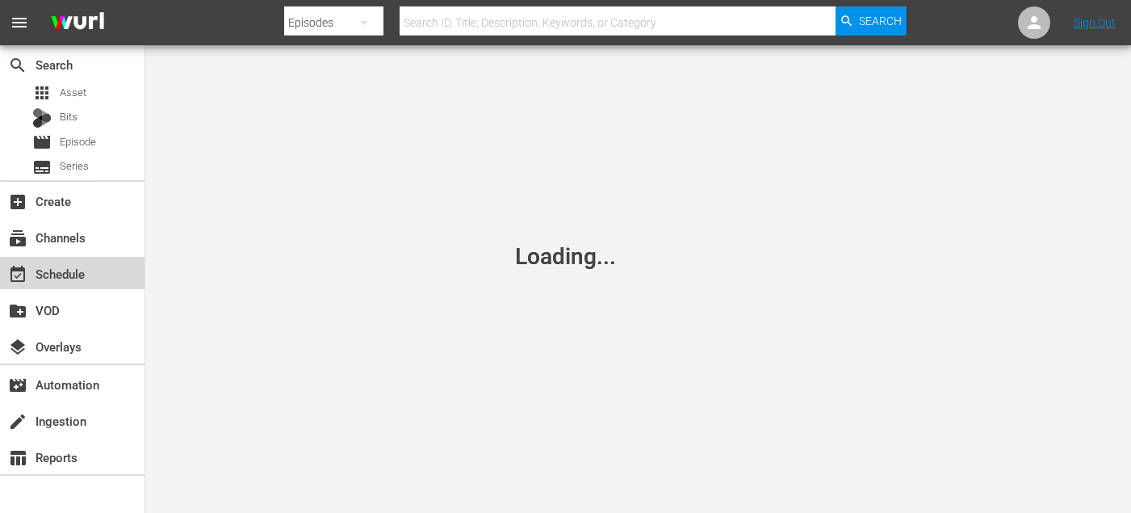
click at [67, 269] on div "event_available Schedule" at bounding box center [45, 271] width 90 height 15
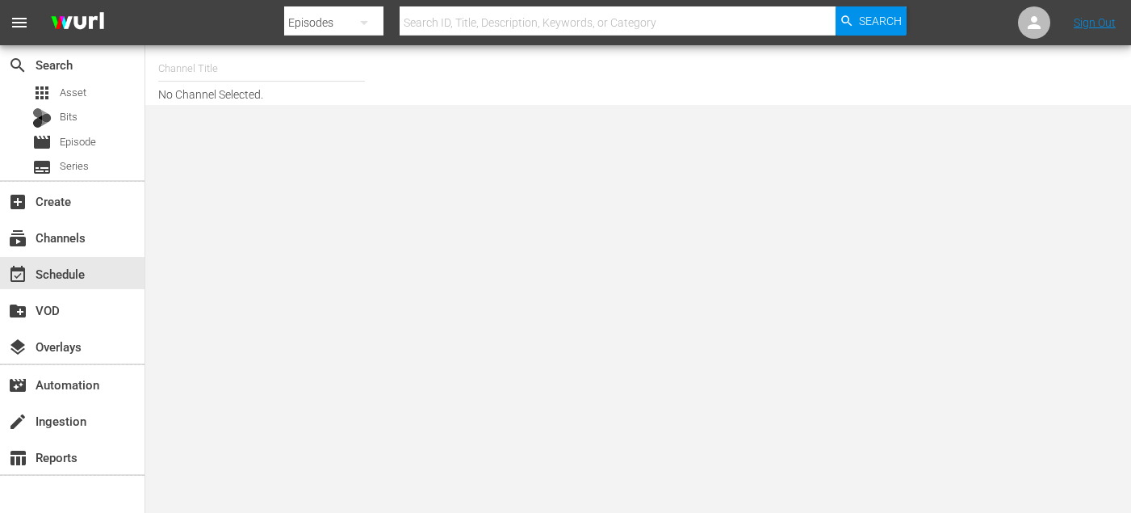
click at [232, 65] on input "text" at bounding box center [261, 68] width 207 height 39
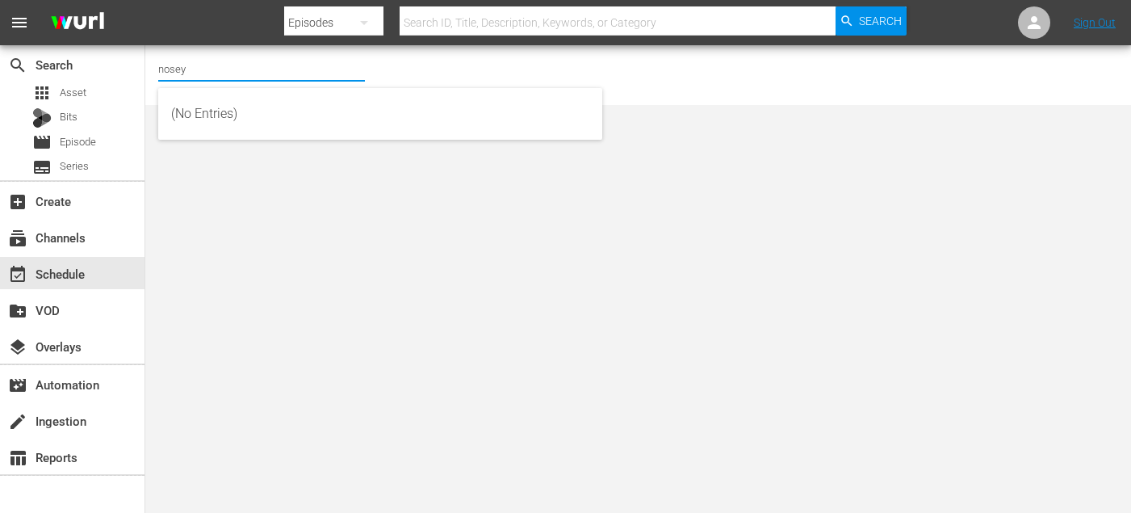
type input "nosey"
click at [220, 69] on input "nosey" at bounding box center [261, 68] width 207 height 39
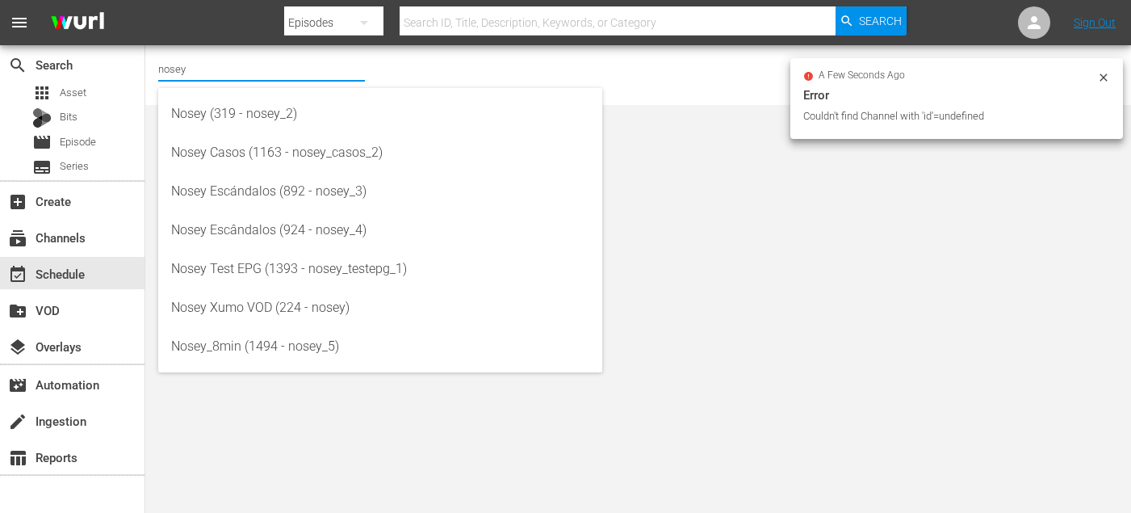
click at [241, 78] on input "nosey" at bounding box center [261, 68] width 207 height 39
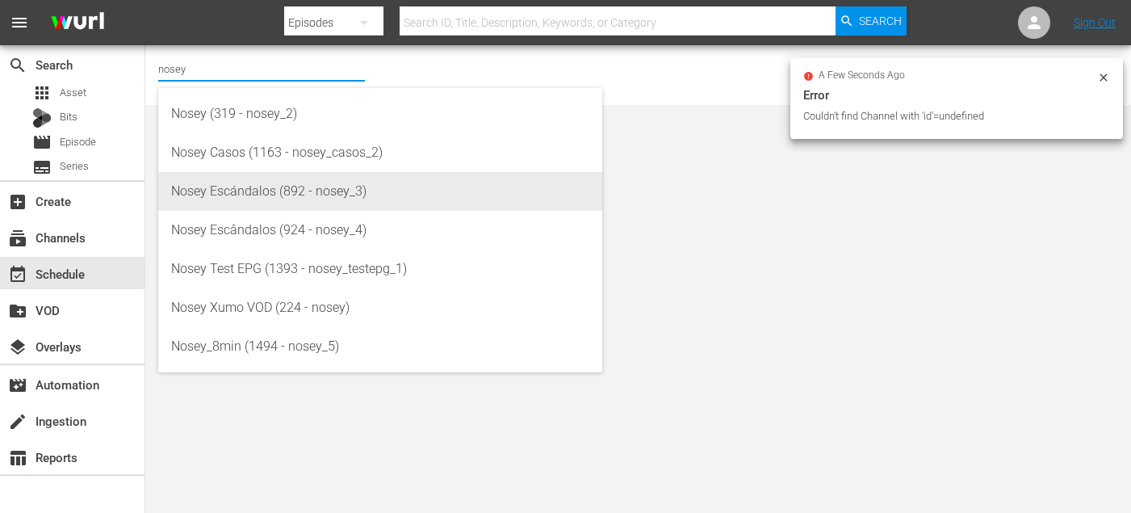
click at [251, 199] on div "Nosey Escándalos (892 - nosey_3)" at bounding box center [380, 191] width 418 height 39
type input "Nosey Escándalos (892 - nosey_3)"
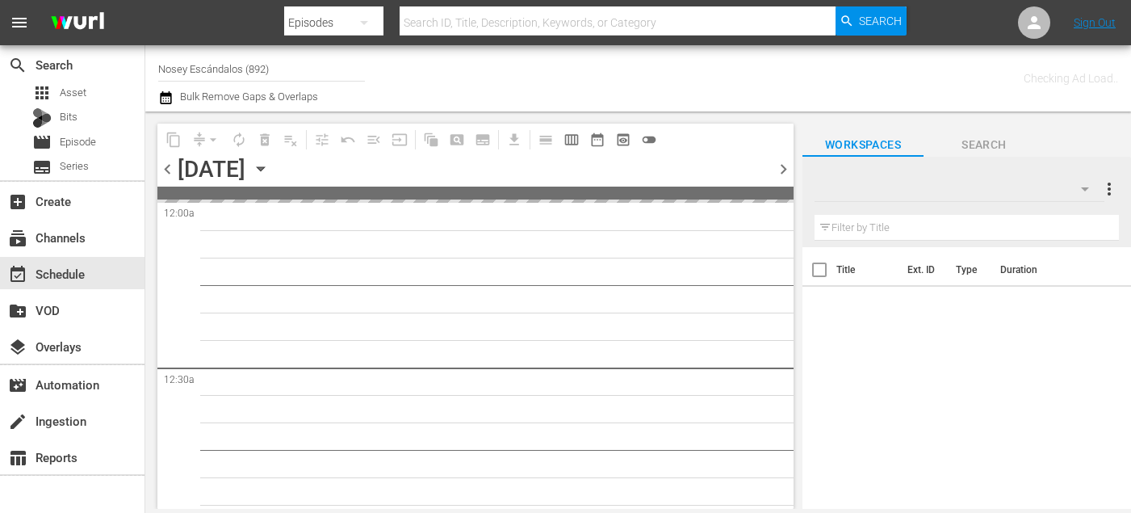
scroll to position [59, 0]
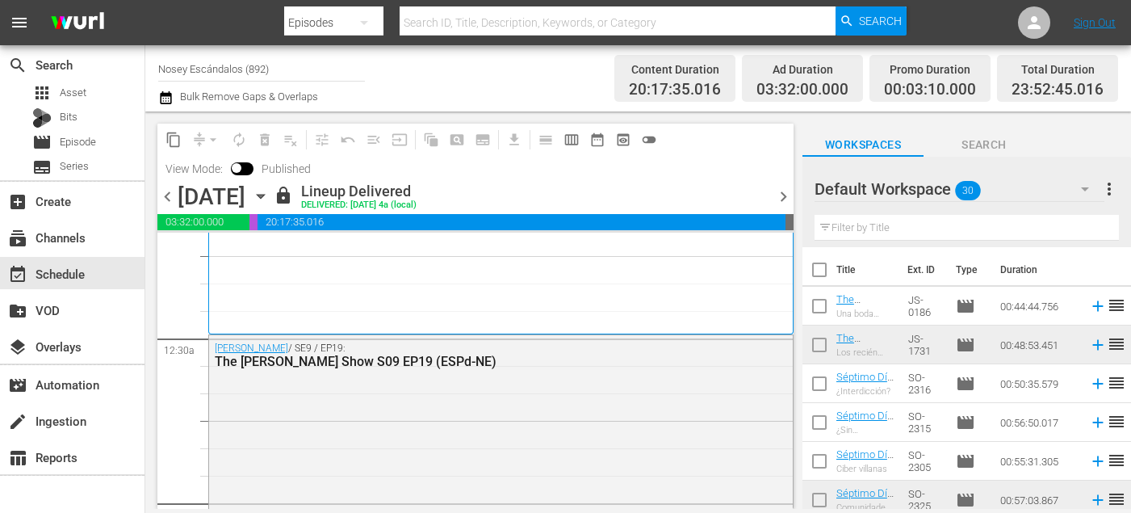
click at [270, 191] on icon "button" at bounding box center [261, 196] width 18 height 18
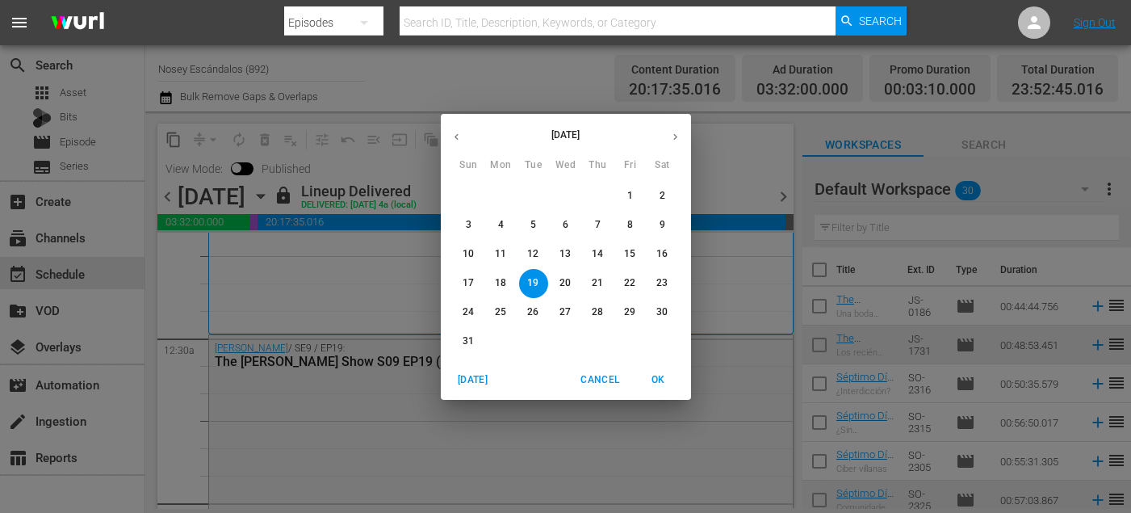
click at [675, 136] on icon "button" at bounding box center [676, 136] width 4 height 6
click at [473, 250] on p "14" at bounding box center [468, 254] width 11 height 14
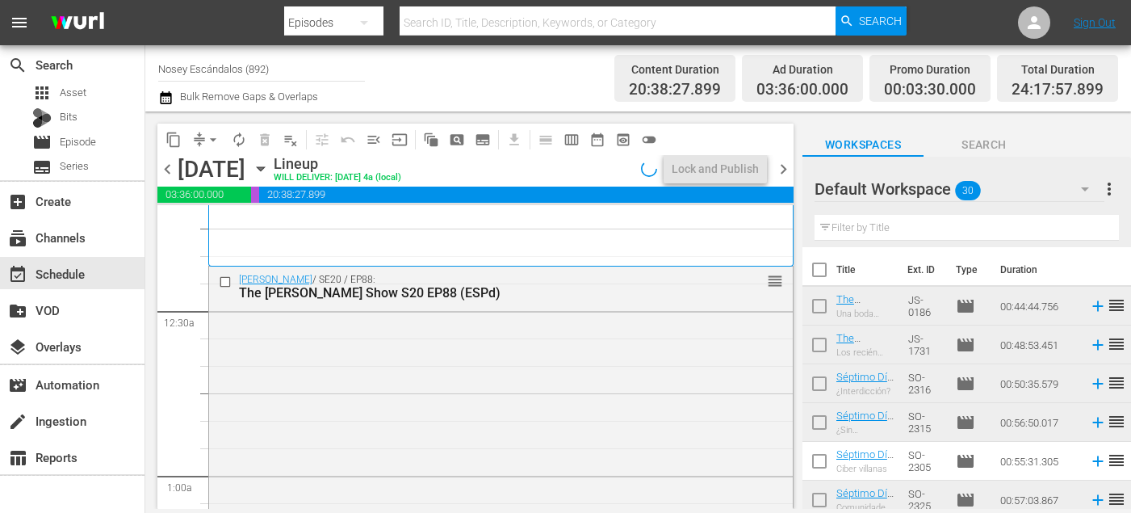
click at [780, 168] on span "chevron_right" at bounding box center [784, 169] width 20 height 20
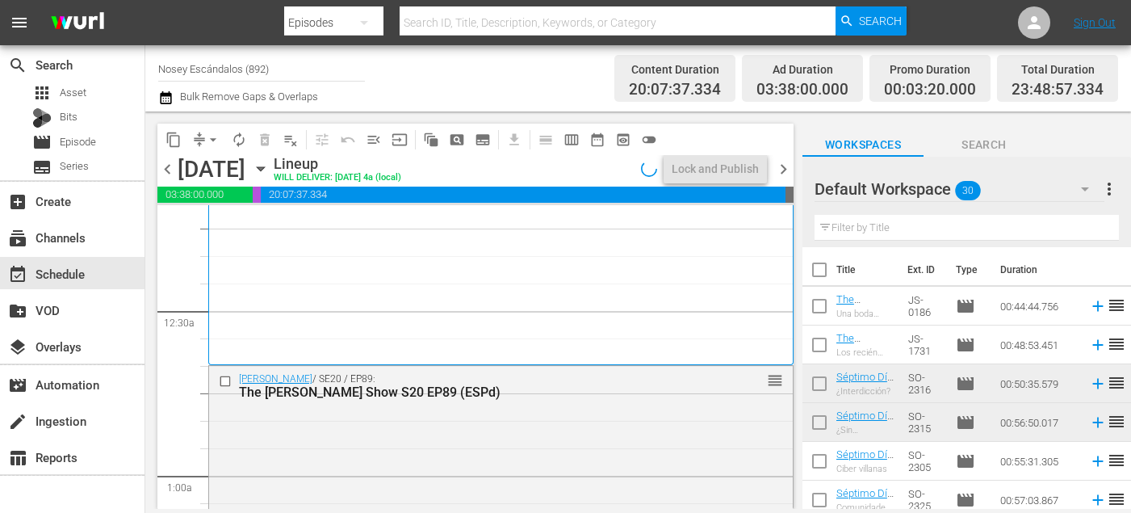
click at [776, 173] on span "chevron_right" at bounding box center [784, 169] width 20 height 20
